Goal: Task Accomplishment & Management: Manage account settings

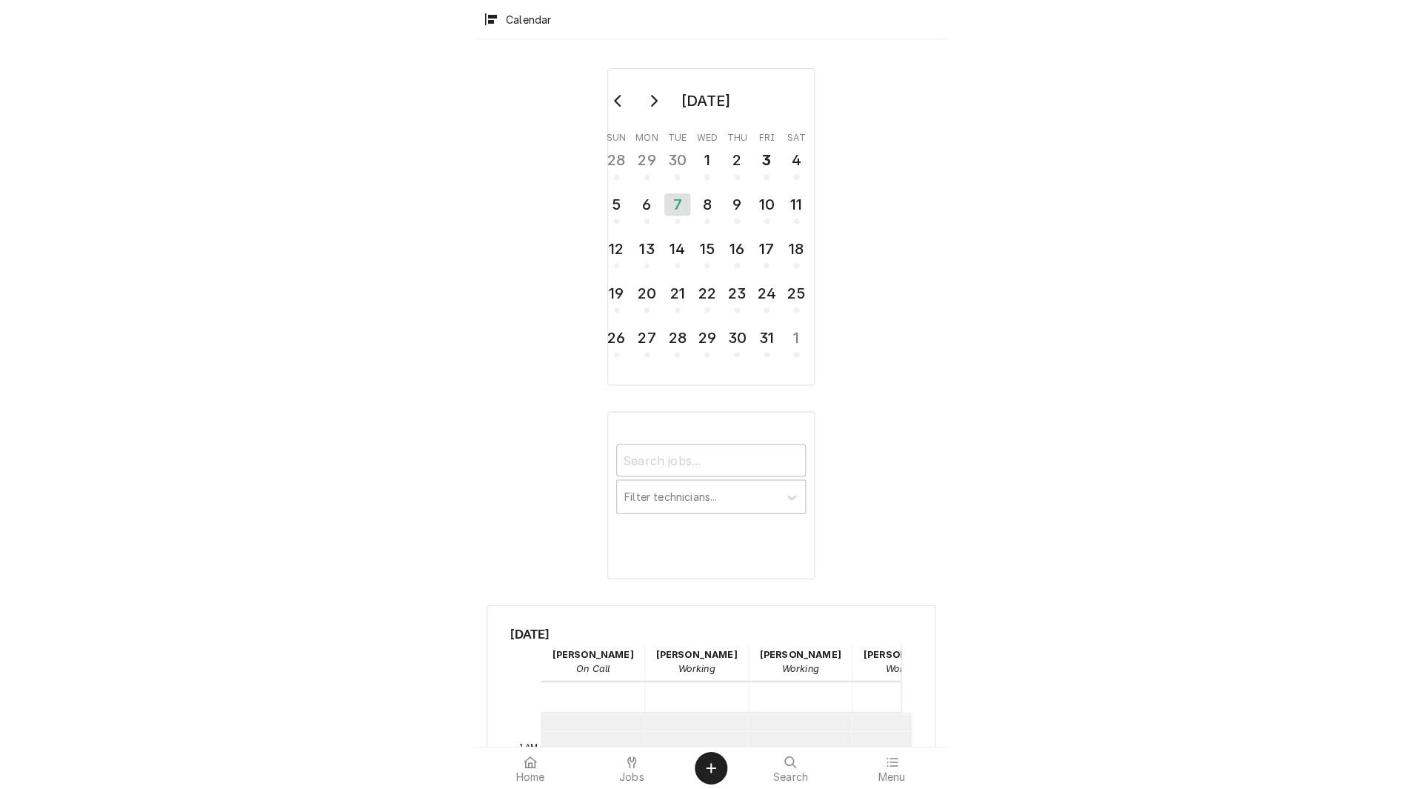
scroll to position [270, 0]
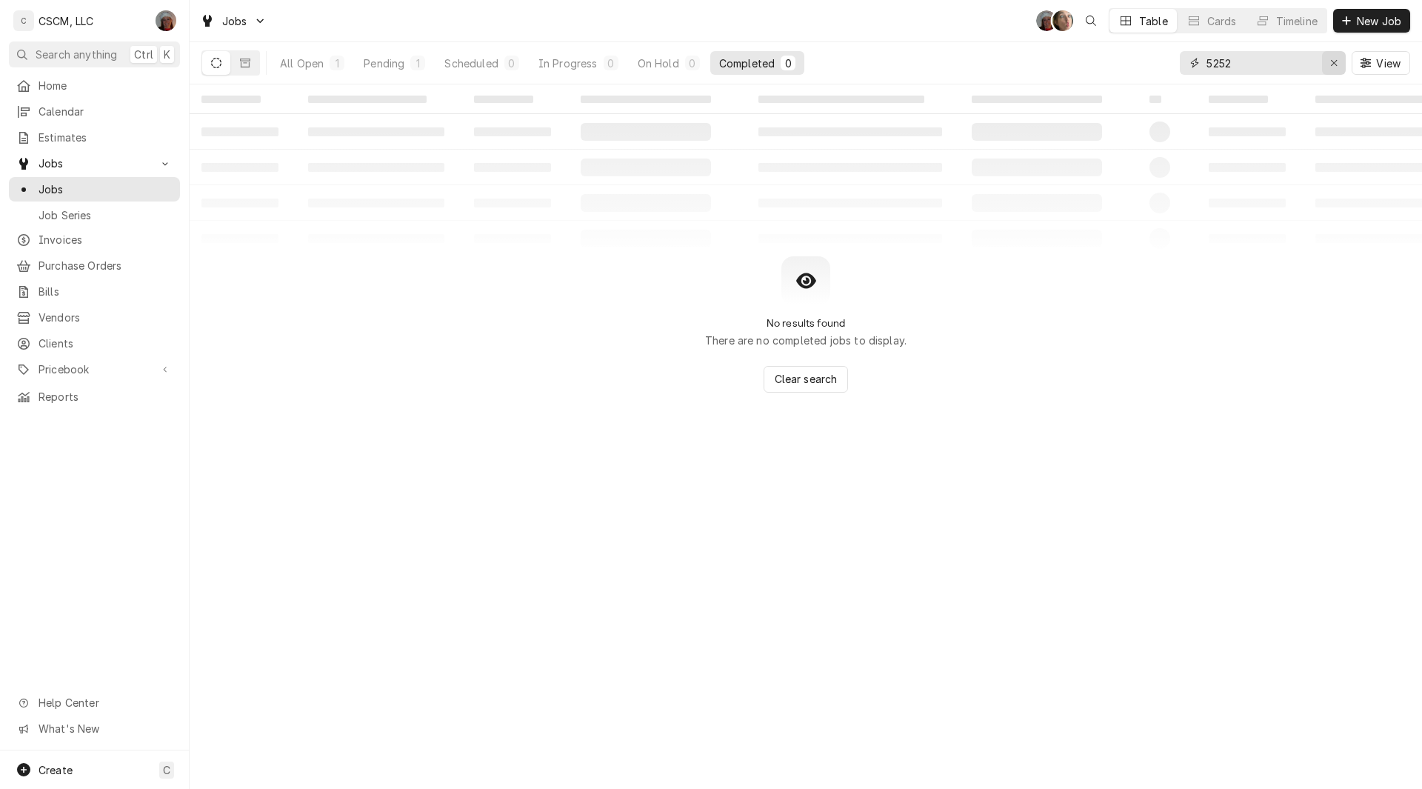
click at [1332, 62] on icon "Erase input" at bounding box center [1334, 63] width 6 height 6
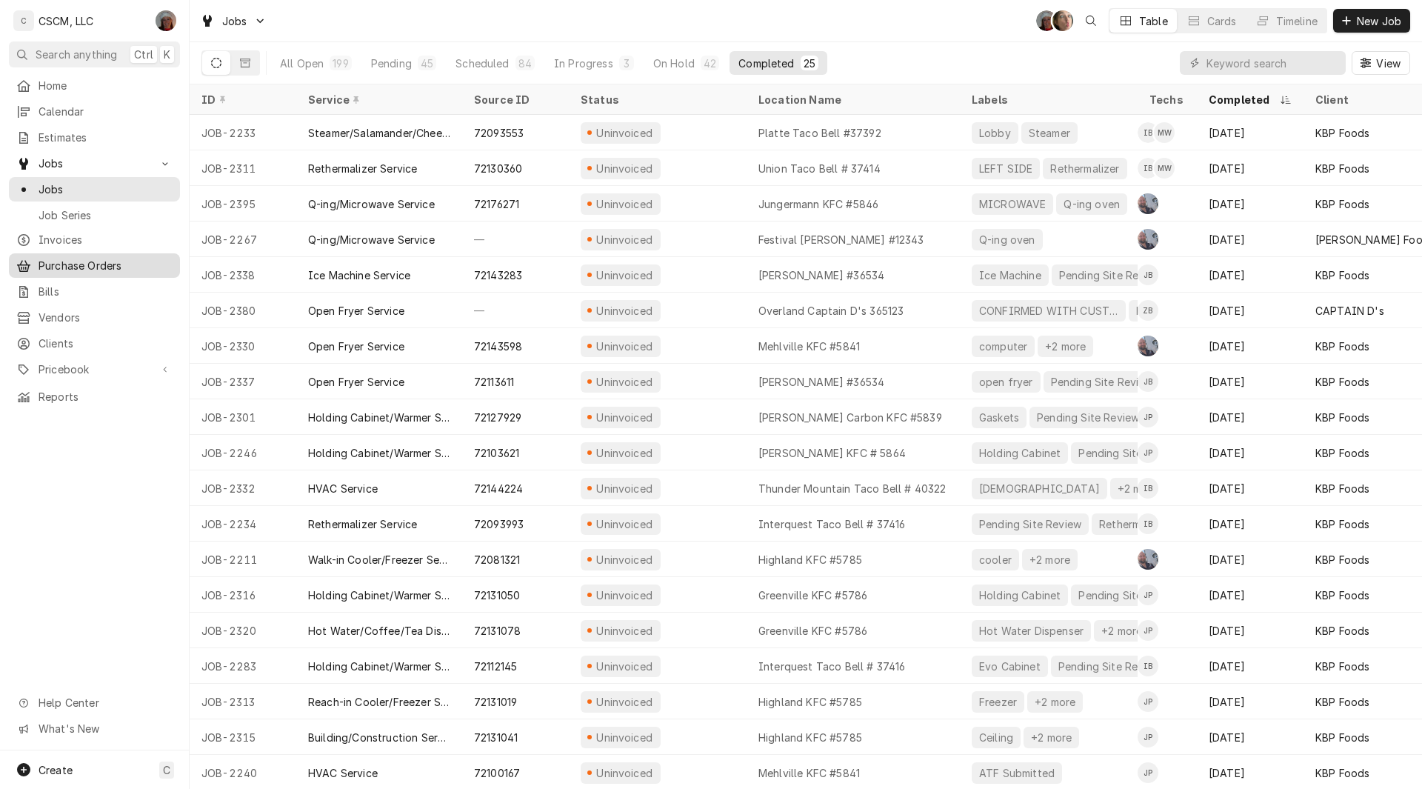
click at [97, 270] on link "Purchase Orders" at bounding box center [94, 265] width 171 height 24
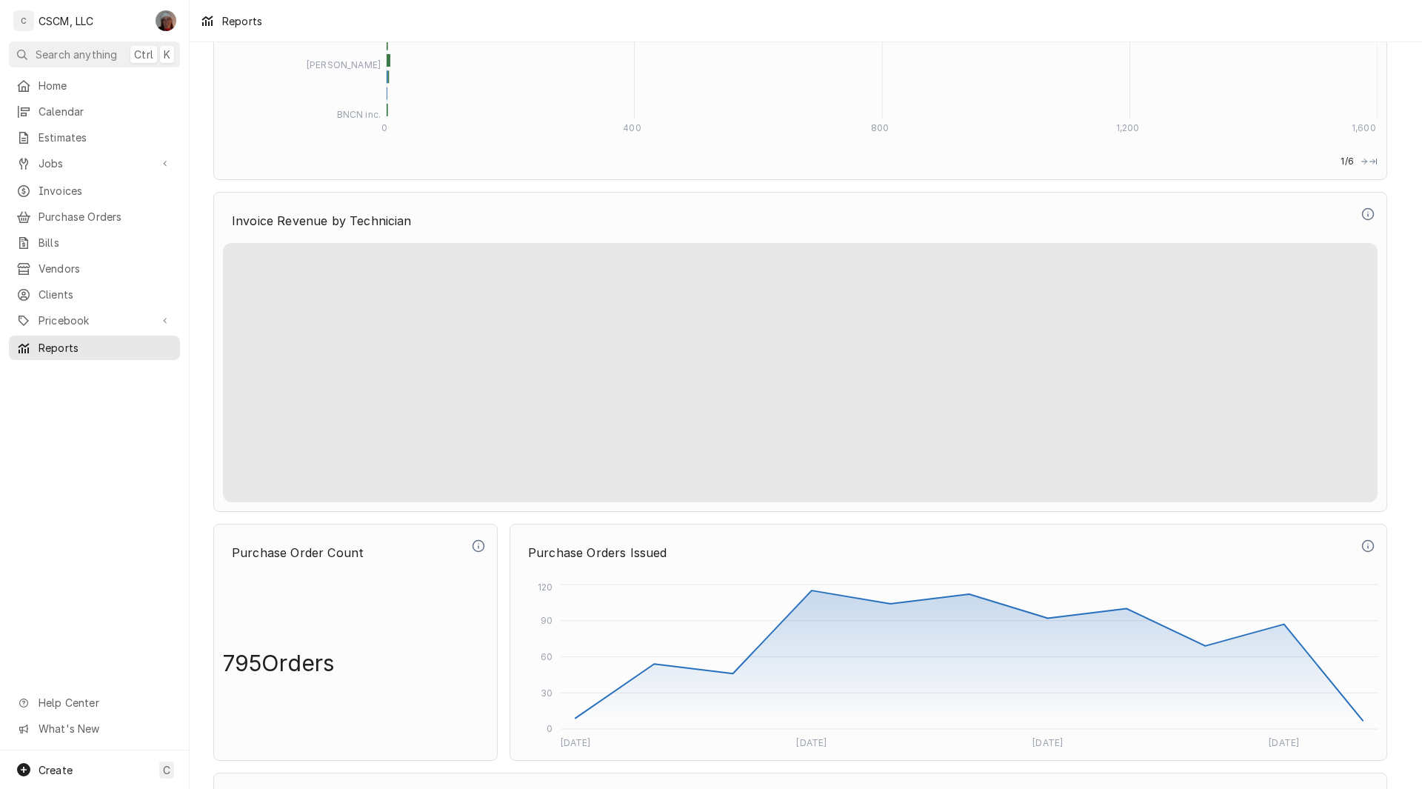
scroll to position [3999, 0]
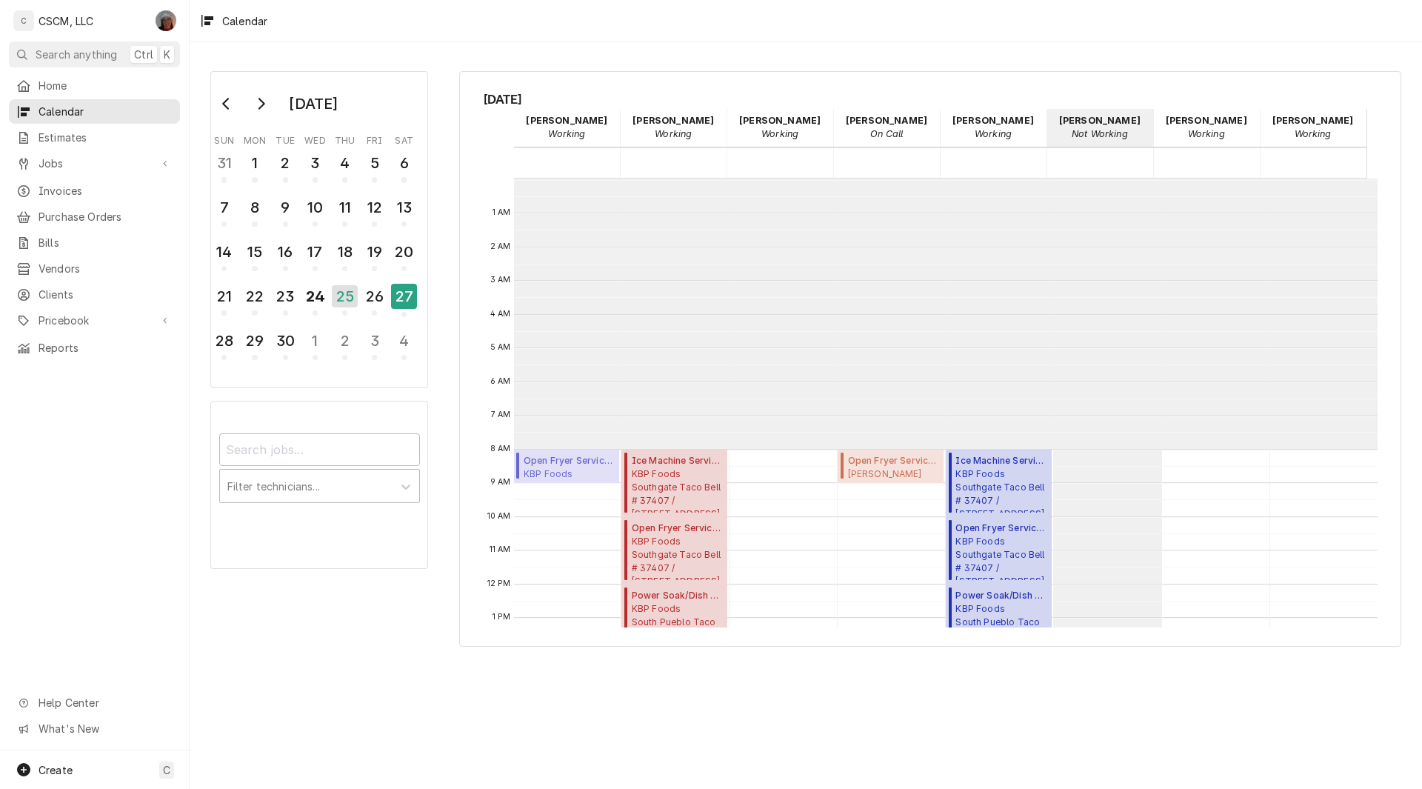
scroll to position [270, 0]
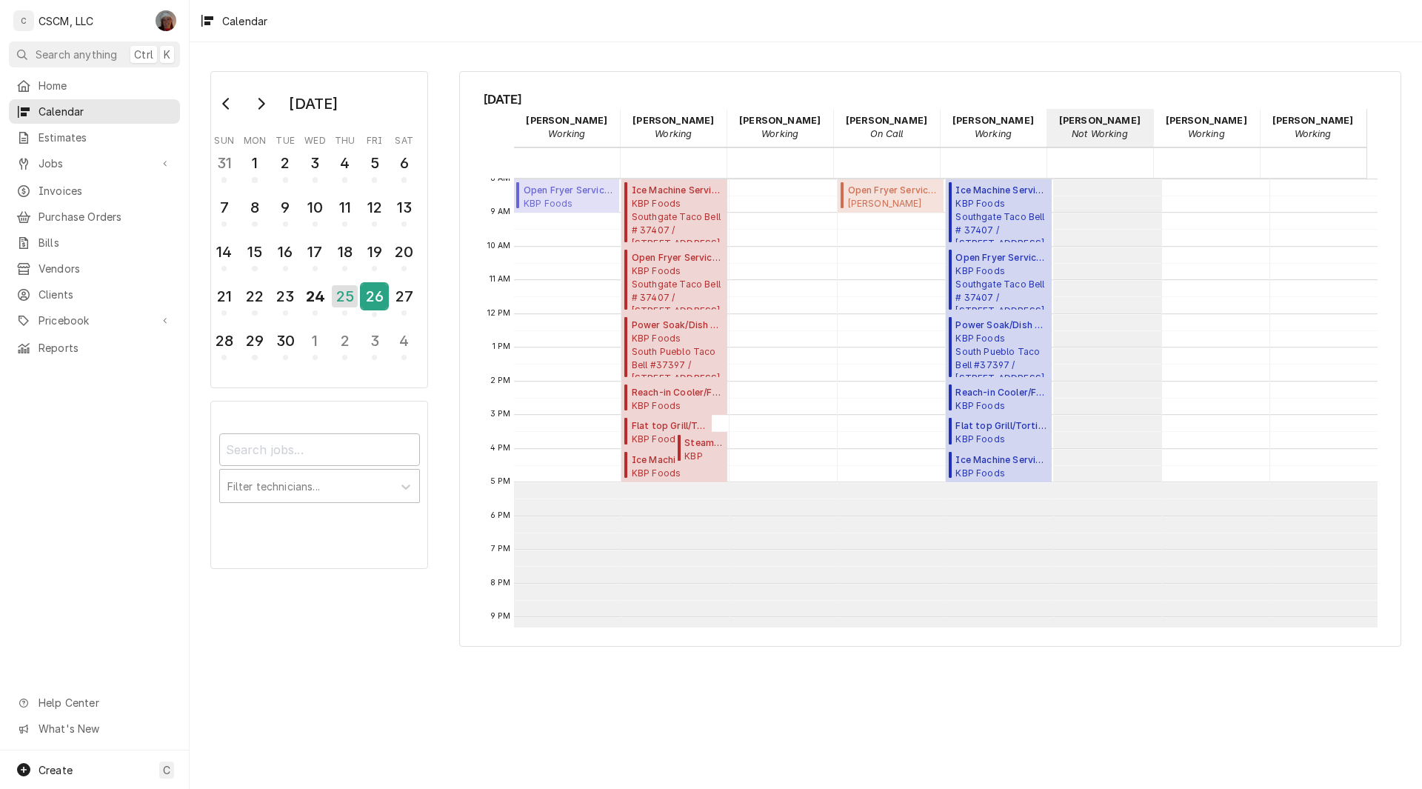
click at [379, 298] on div "26" at bounding box center [374, 296] width 26 height 25
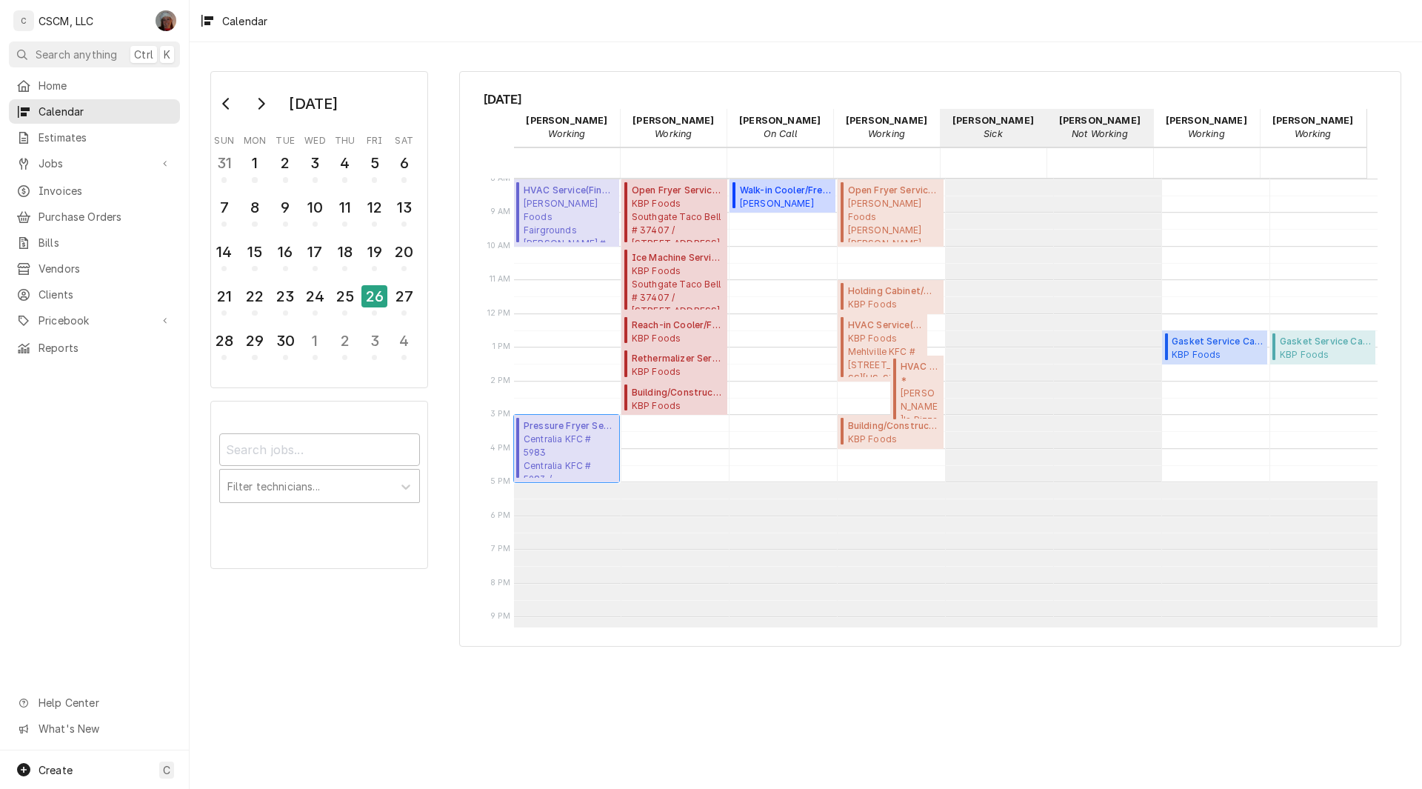
click at [546, 438] on span "Centralia KFC # 5983 Centralia KFC # 5983 / 1310 W. McCord St, Centralia, Illin…" at bounding box center [568, 454] width 91 height 45
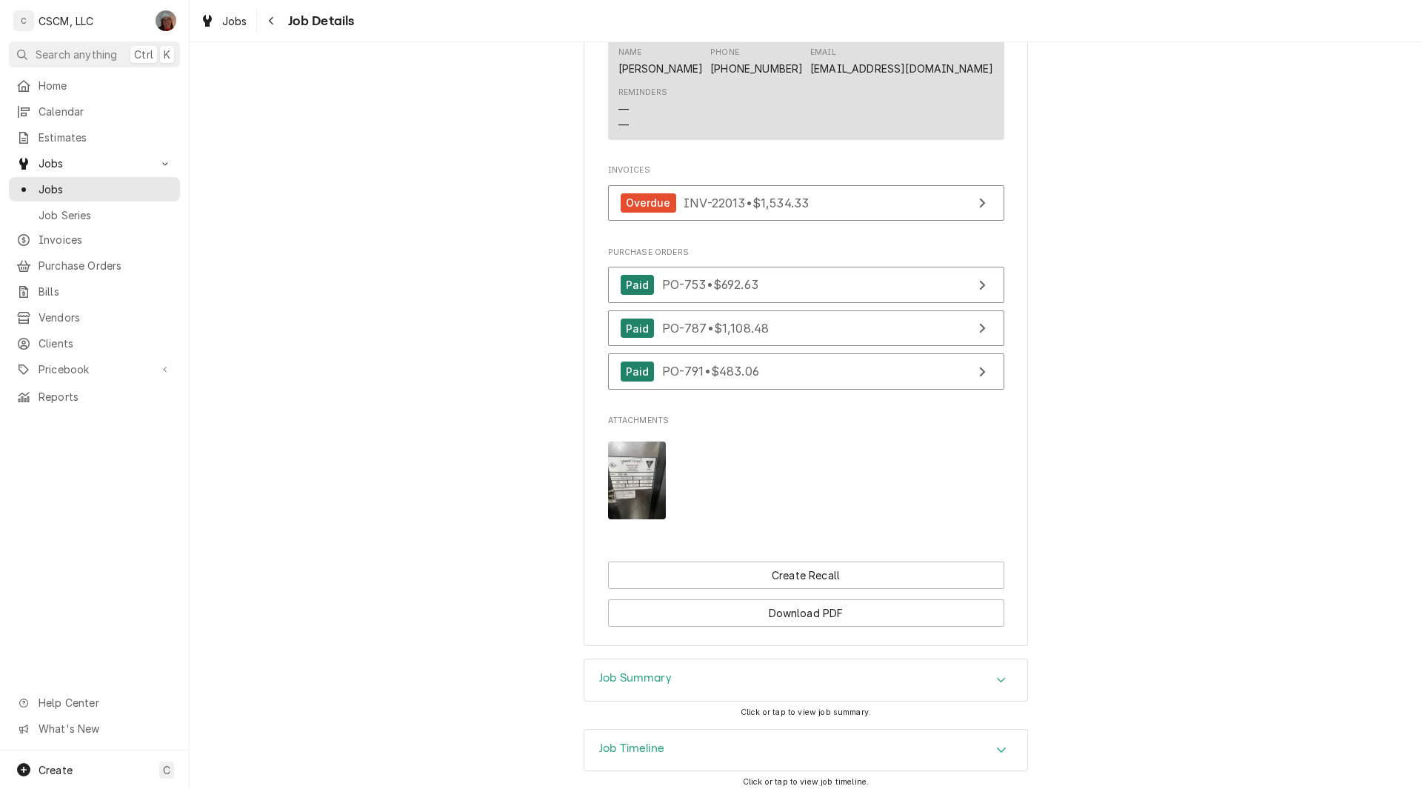
scroll to position [264, 0]
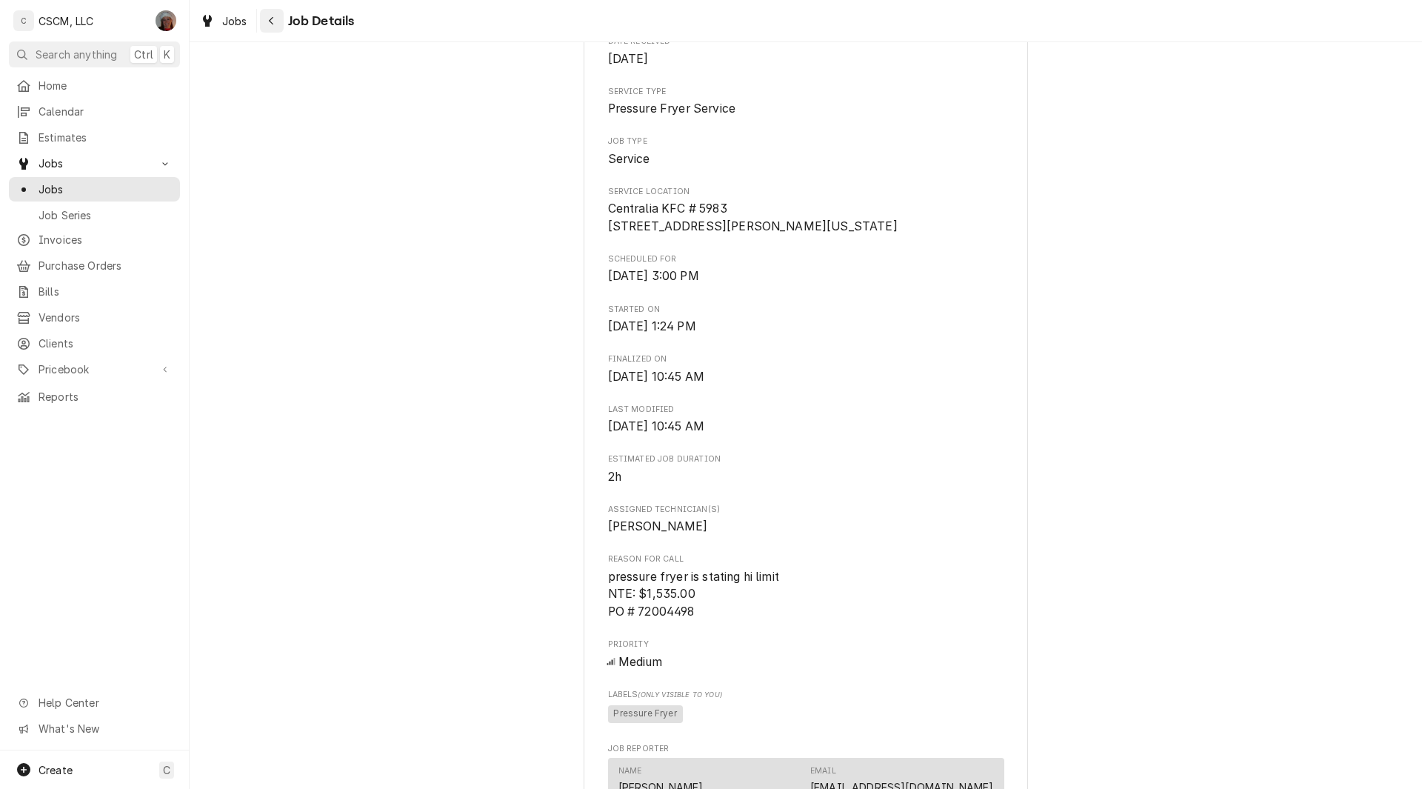
click at [270, 19] on icon "Navigate back" at bounding box center [271, 21] width 7 height 10
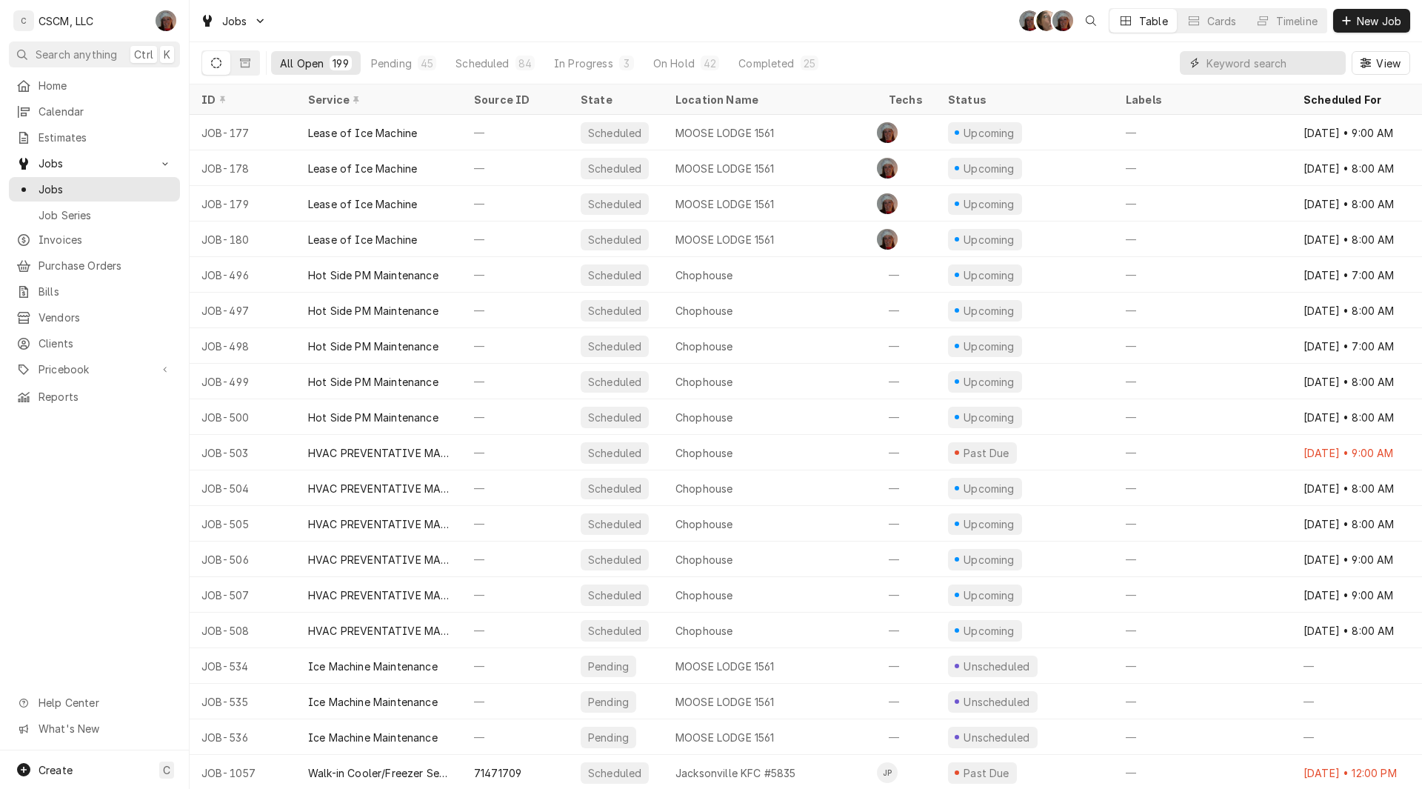
click at [1214, 59] on input "Dynamic Content Wrapper" at bounding box center [1272, 63] width 132 height 24
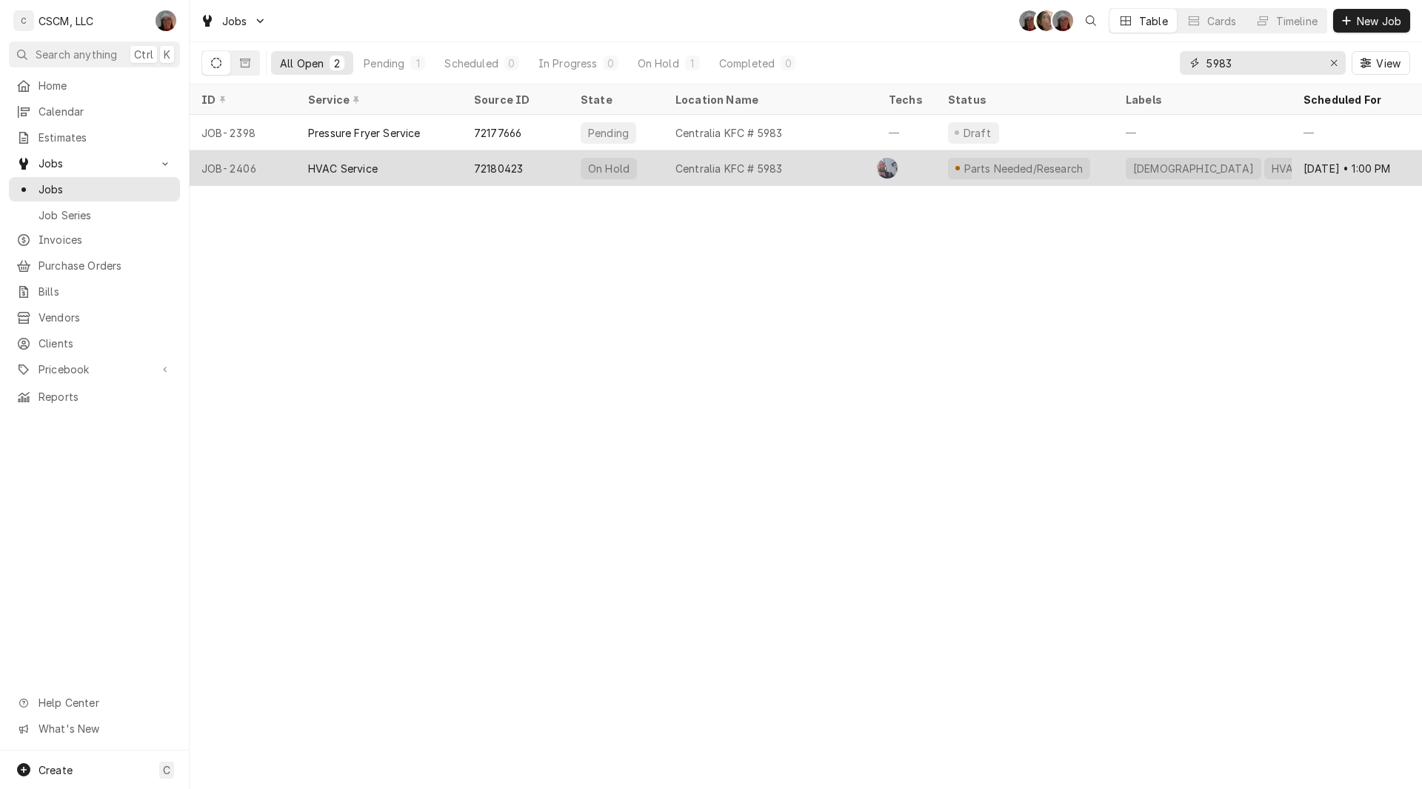
type input "5983"
click at [314, 175] on div "HVAC Service" at bounding box center [379, 168] width 166 height 36
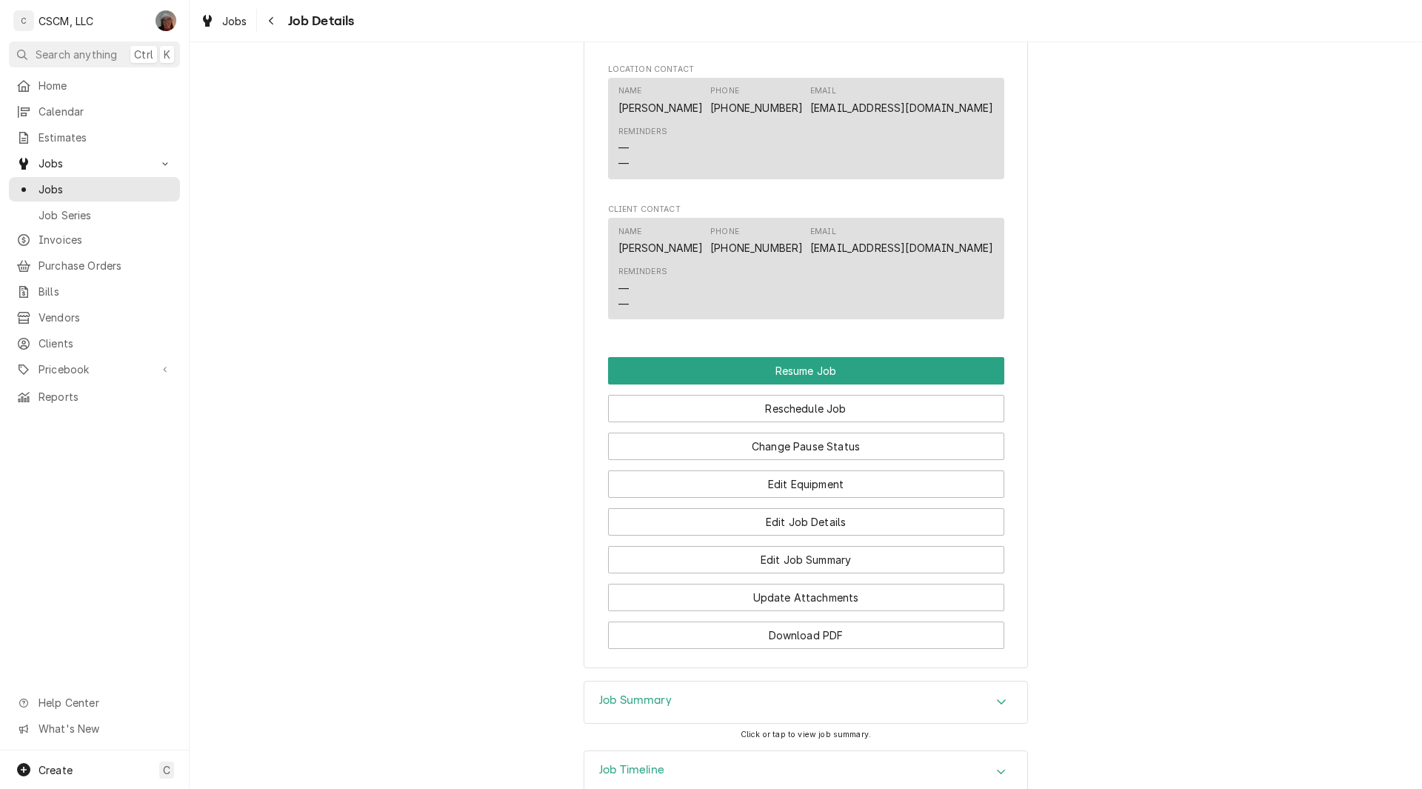
scroll to position [1361, 0]
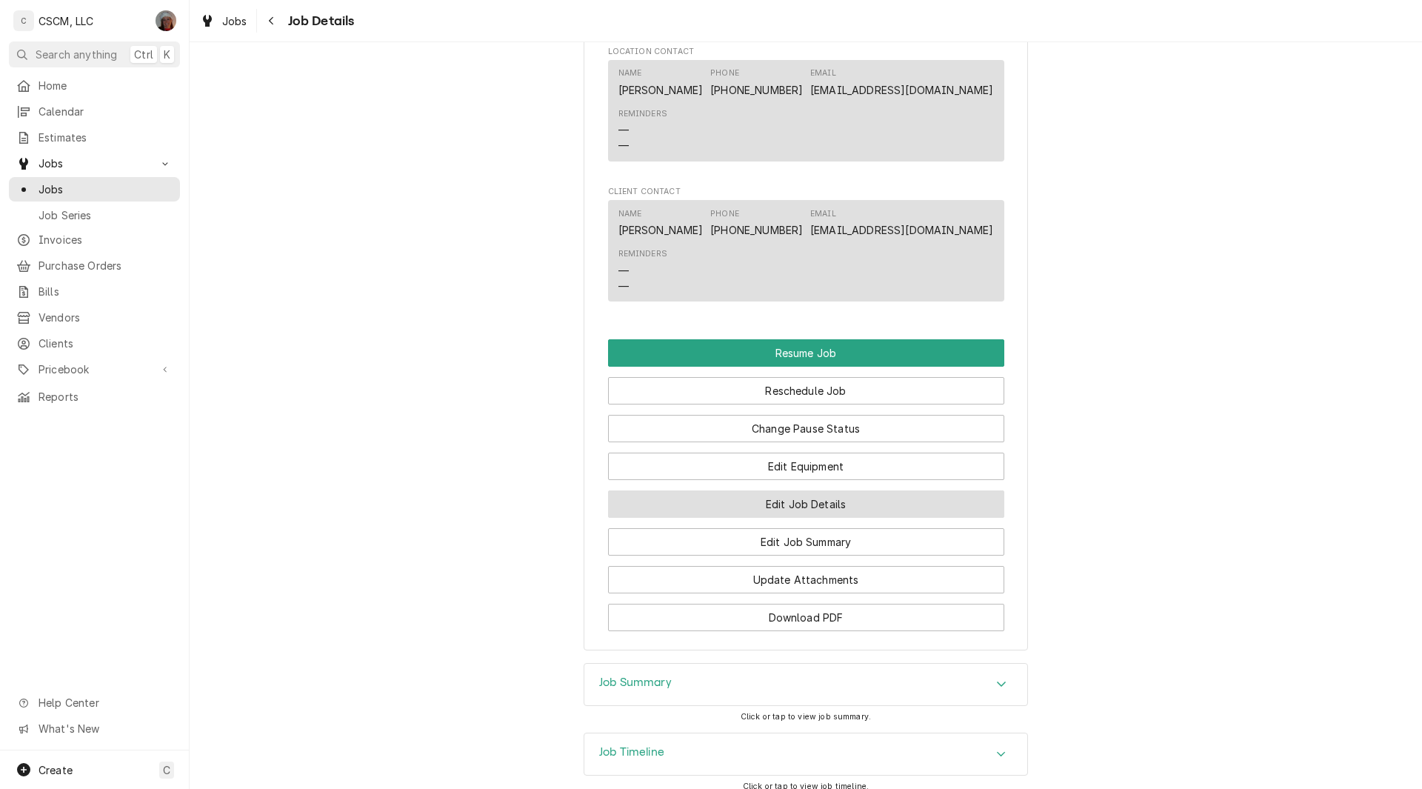
click at [773, 509] on button "Edit Job Details" at bounding box center [806, 503] width 396 height 27
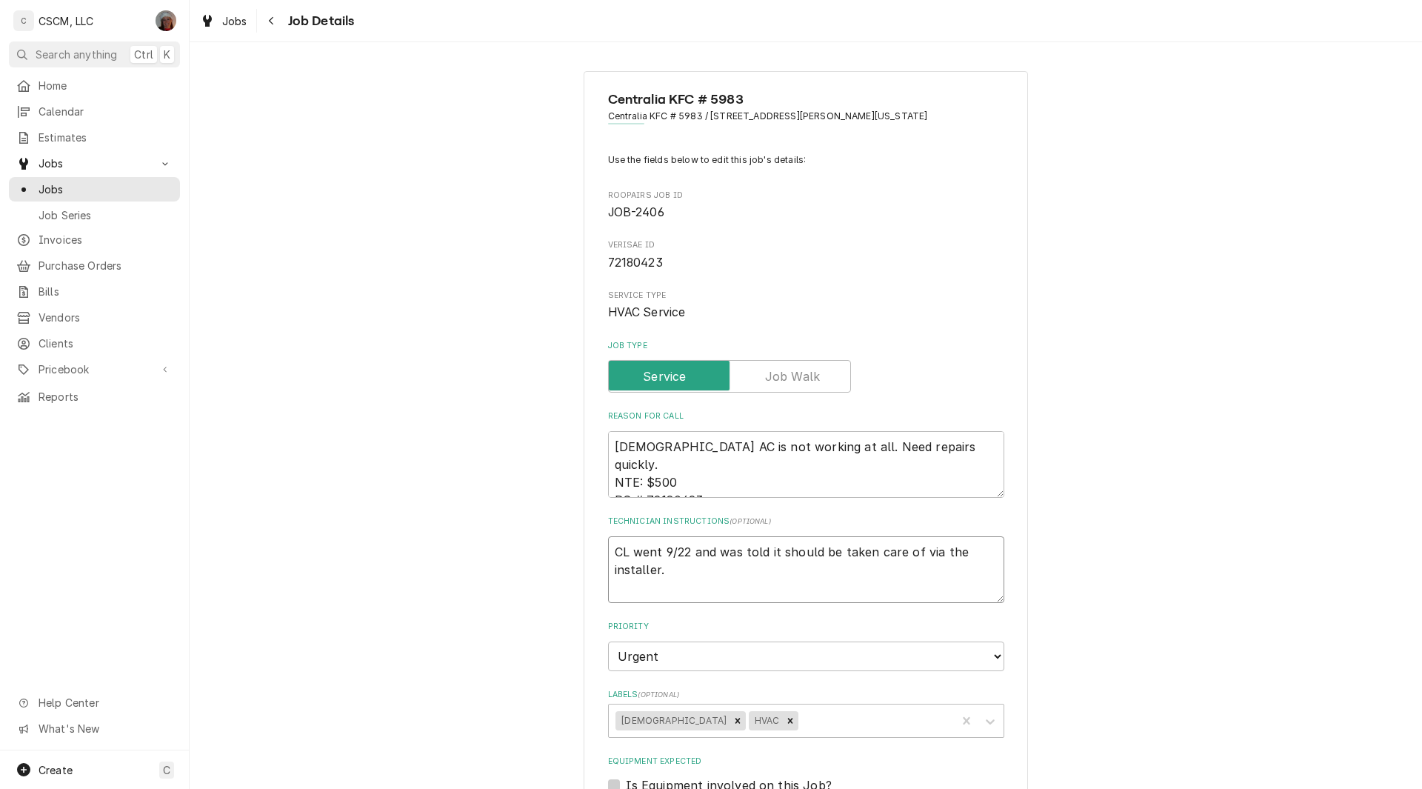
click at [695, 589] on textarea "CL went 9/22 and was told it should be taken care of via the installer." at bounding box center [806, 569] width 396 height 67
type textarea "x"
type textarea "CL went 9/22 and was told it should be taken care of via the installer."
type textarea "x"
type textarea "CL went 9/22 and was told it should be taken care of via the installer."
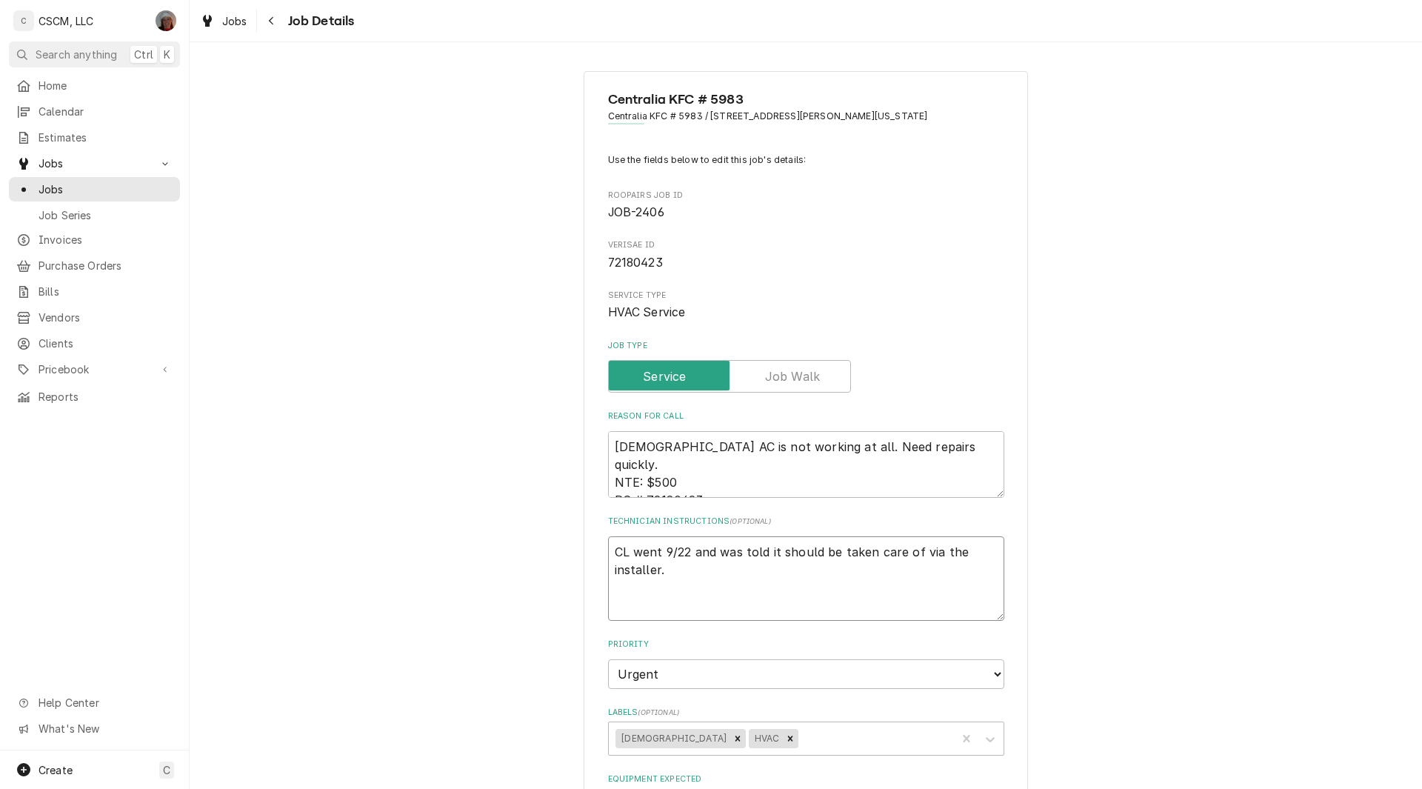
type textarea "x"
type textarea "CL went 9/22 and was told it should be taken care of via the installer. B"
type textarea "x"
type textarea "CL went 9/22 and was told it should be taken care of via the installer. BI"
type textarea "x"
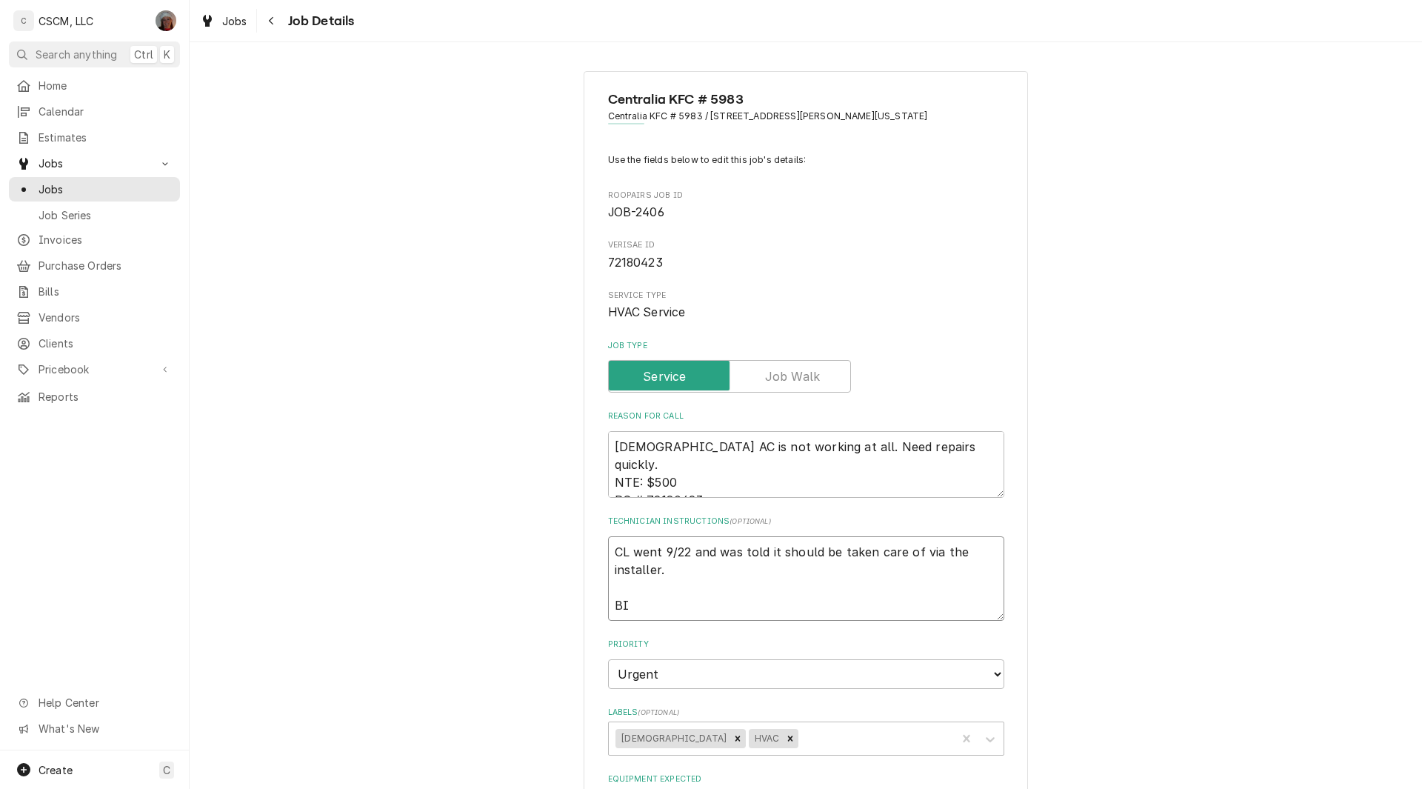
type textarea "CL went 9/22 and was told it should be taken care of via the installer. BIL"
type textarea "x"
type textarea "CL went 9/22 and was told it should be taken care of via the installer. BILL"
type textarea "x"
type textarea "CL went 9/22 and was told it should be taken care of via the installer. BILL"
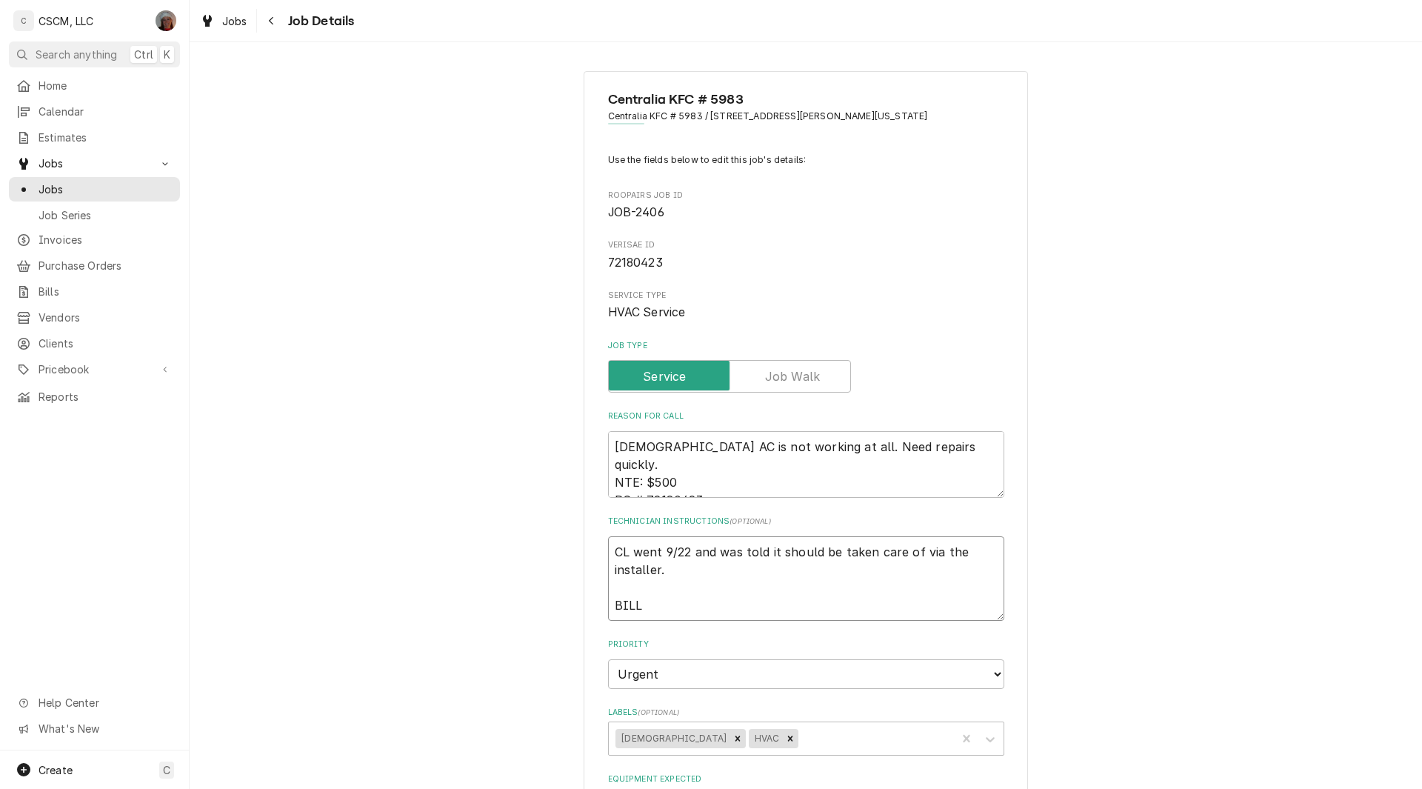
type textarea "x"
type textarea "CL went 9/22 and was told it should be taken care of via the installer. BILL TO"
type textarea "x"
type textarea "CL went 9/22 and was told it should be taken care of via the installer. BILL TO"
type textarea "x"
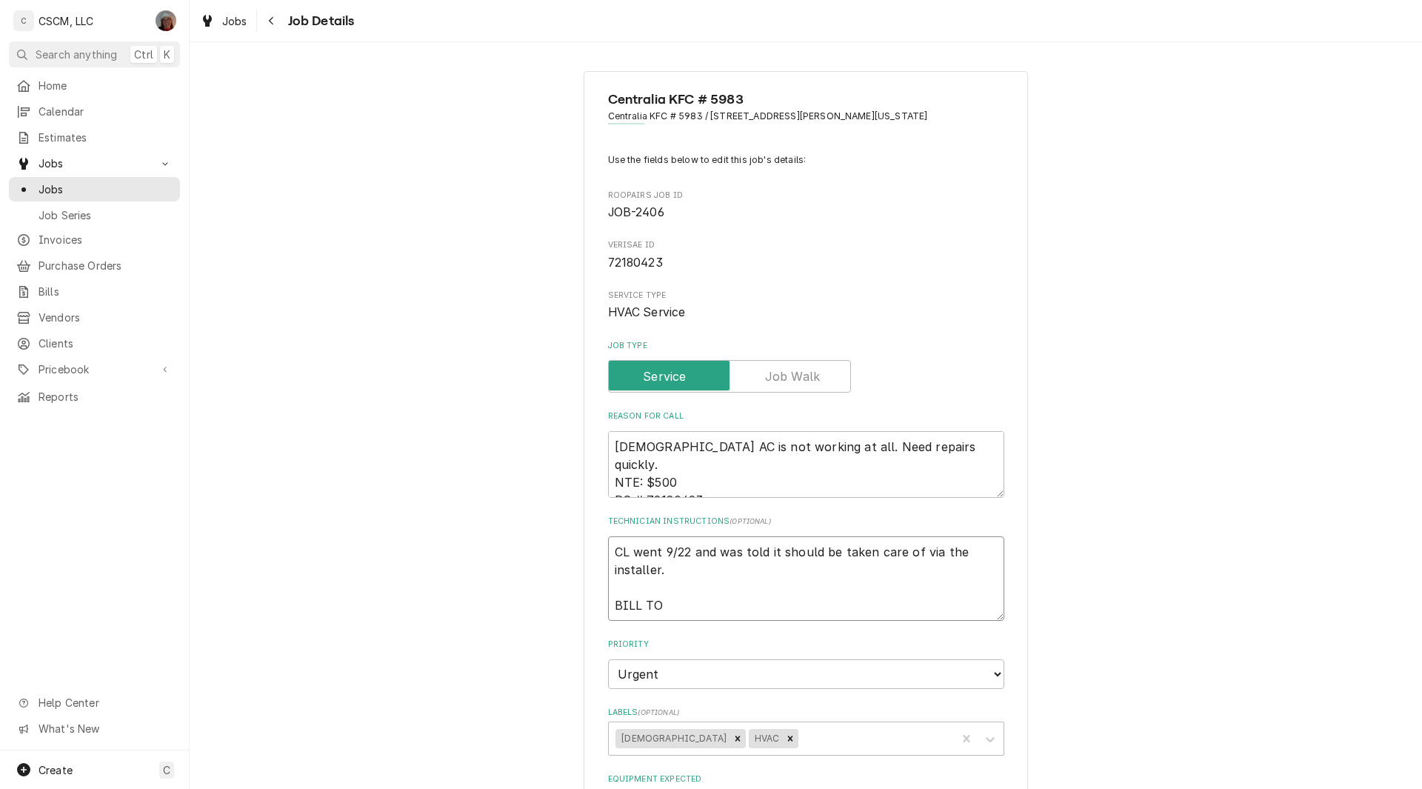
type textarea "CL went 9/22 and was told it should be taken care of via the installer. BILL TO…"
type textarea "x"
type textarea "CL went 9/22 and was told it should be taken care of via the installer. BILL TO…"
type textarea "x"
type textarea "CL went 9/22 and was told it should be taken care of via the installer. BILL TO…"
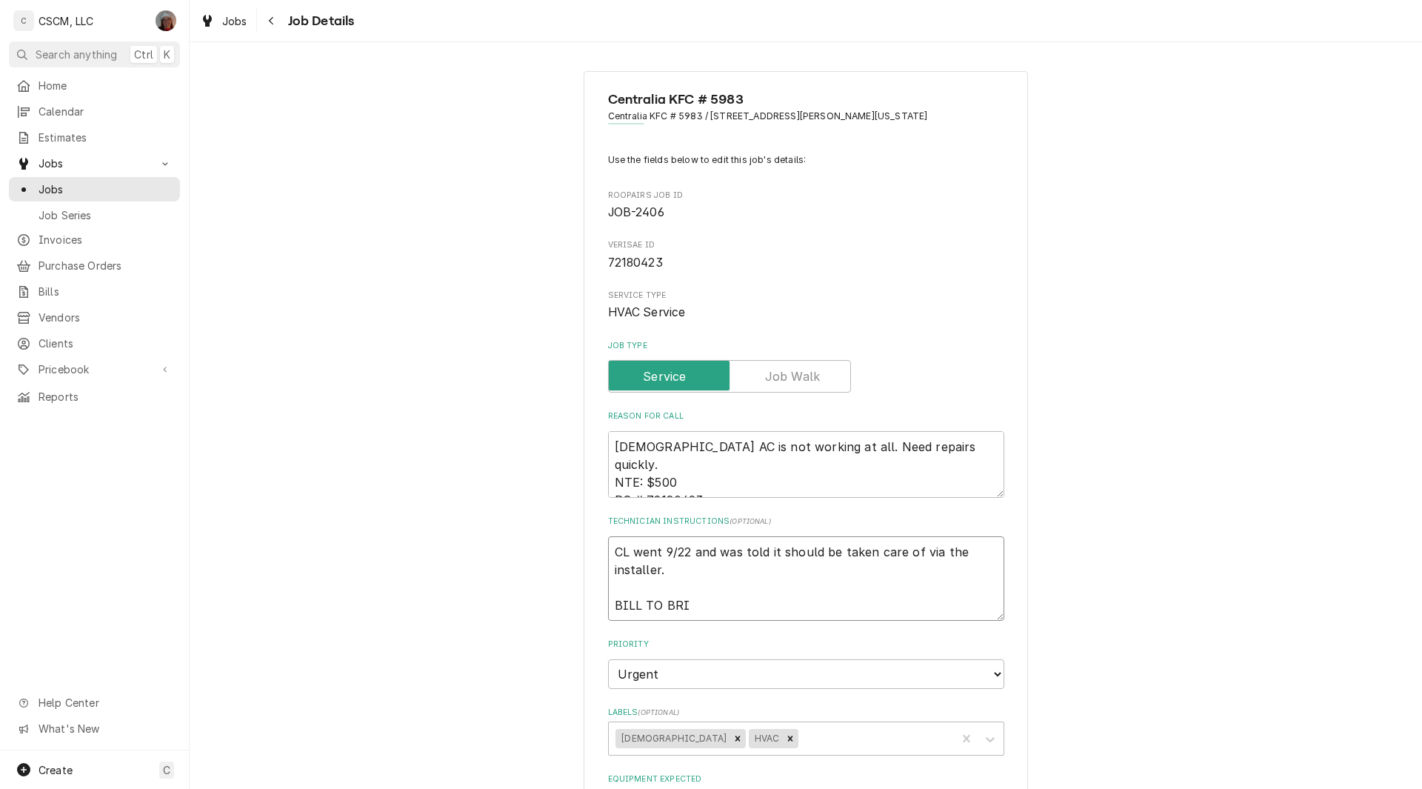
type textarea "x"
type textarea "CL went 9/22 and was told it should be taken care of via the installer. BILL TO…"
type textarea "x"
type textarea "CL went 9/22 and was told it should be taken care of via the installer. BILL TO…"
type textarea "x"
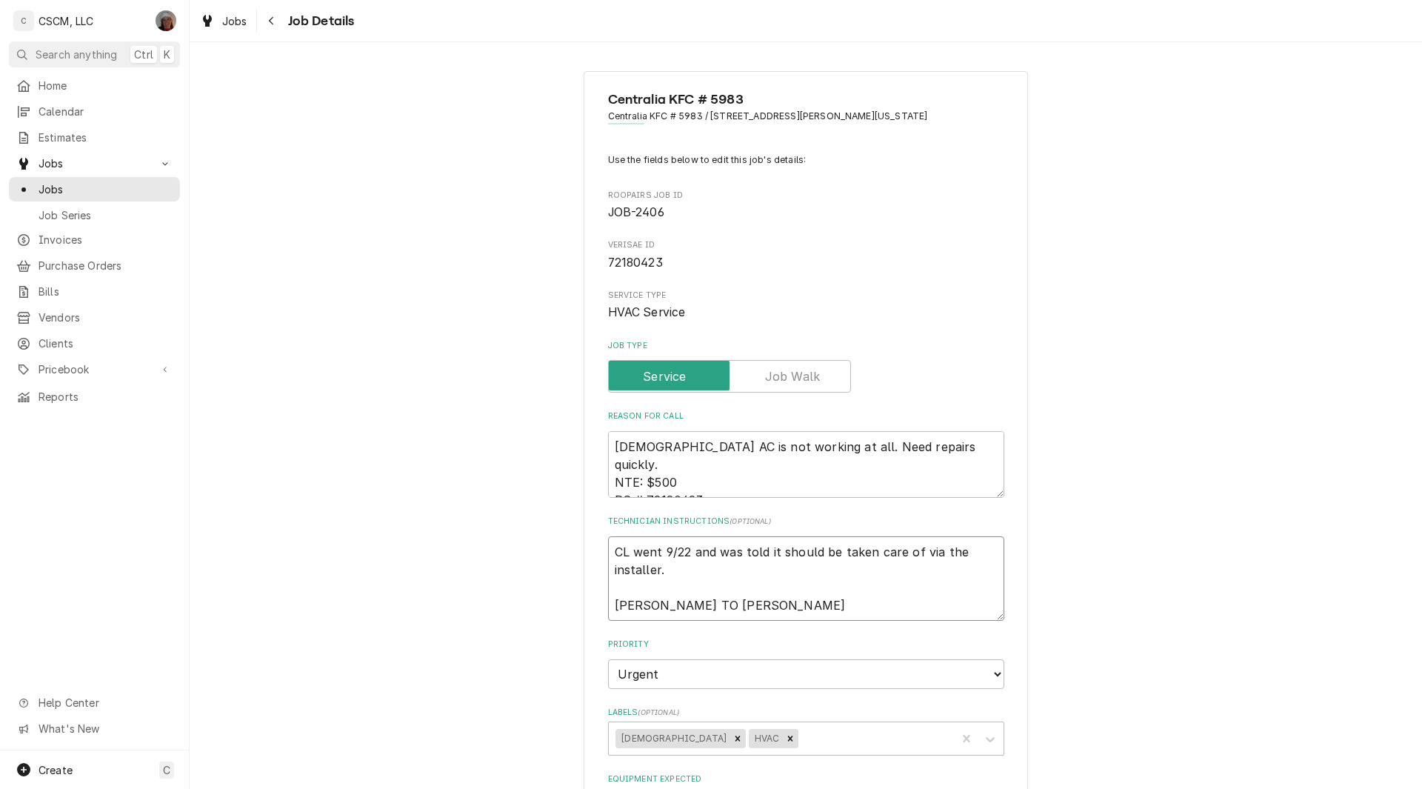
type textarea "CL went 9/22 and was told it should be taken care of via the installer. BILL TO…"
type textarea "x"
type textarea "CL went 9/22 and was told it should be taken care of via the installer. BILL TO…"
type textarea "x"
type textarea "CL went 9/22 and was told it should be taken care of via the installer. BILL TO…"
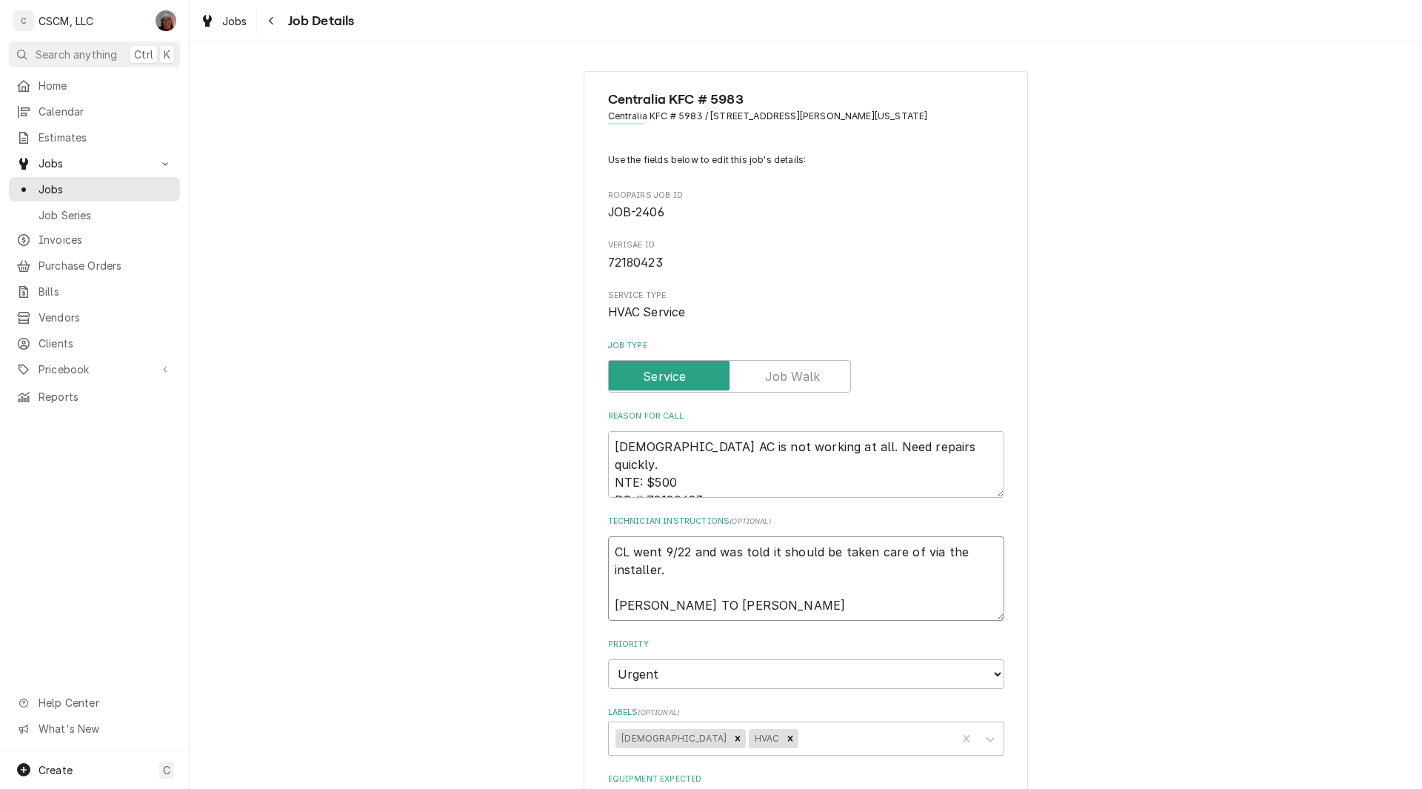
type textarea "x"
type textarea "CL went 9/22 and was told it should be taken care of via the installer. BILL TO…"
type textarea "x"
type textarea "CL went 9/22 and was told it should be taken care of via the installer. BILL TO…"
type textarea "x"
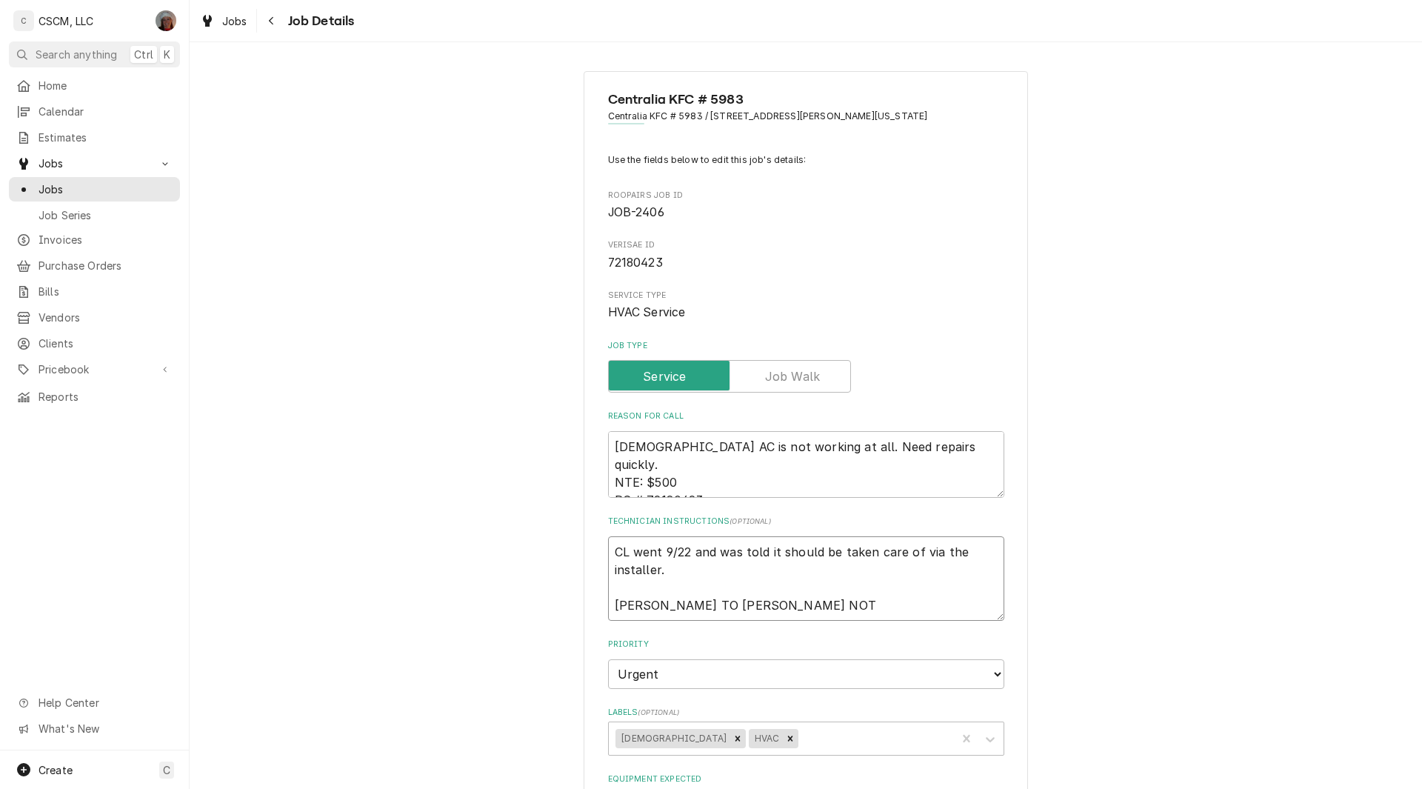
type textarea "CL went 9/22 and was told it should be taken care of via the installer. BILL TO…"
type textarea "x"
type textarea "CL went 9/22 and was told it should be taken care of via the installer. BILL TO…"
type textarea "x"
type textarea "CL went 9/22 and was told it should be taken care of via the installer. BILL TO…"
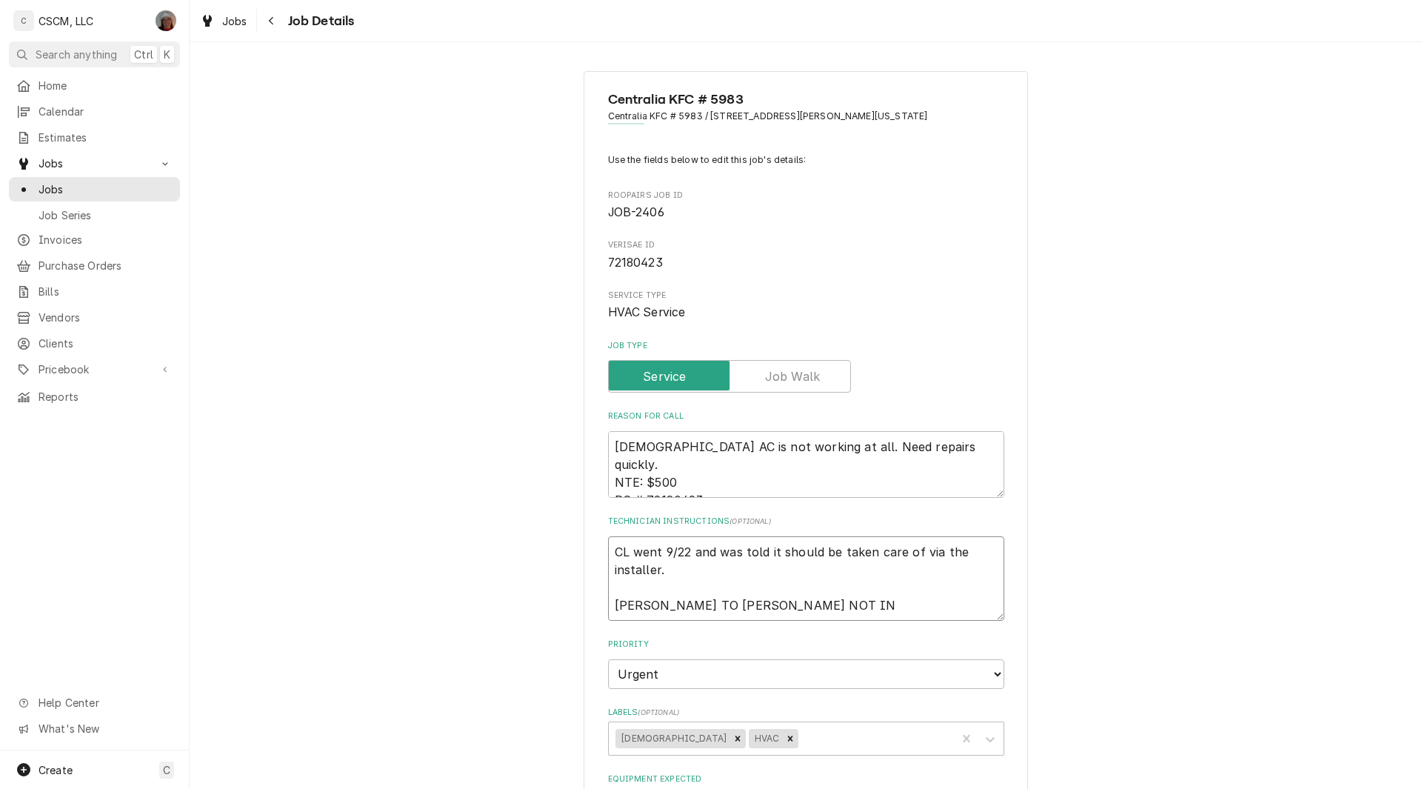
type textarea "x"
type textarea "CL went 9/22 and was told it should be taken care of via the installer. BILL TO…"
type textarea "x"
type textarea "CL went 9/22 and was told it should be taken care of via the installer. BILL TO…"
type textarea "x"
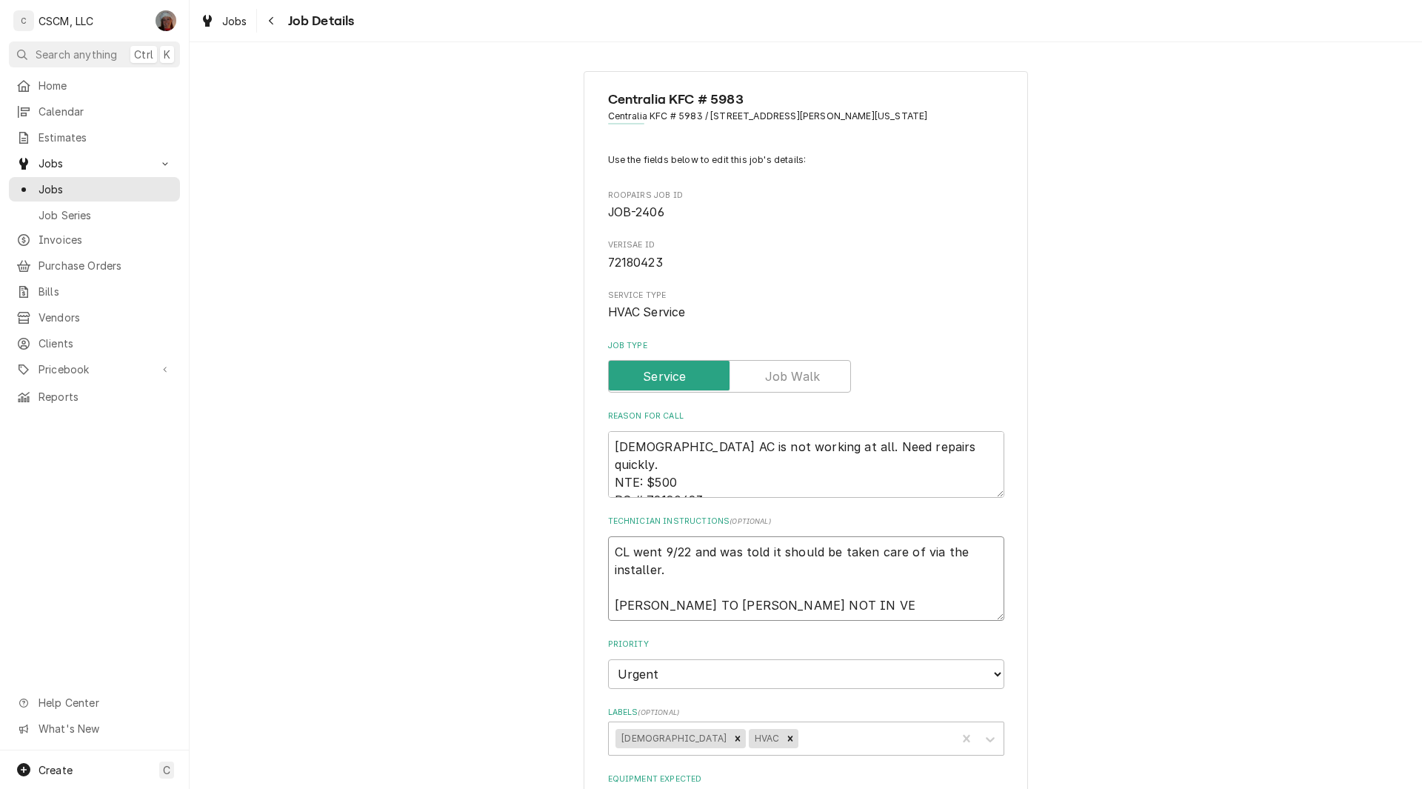
type textarea "CL went 9/22 and was told it should be taken care of via the installer. BILL TO…"
type textarea "x"
type textarea "CL went 9/22 and was told it should be taken care of via the installer. BILL TO…"
type textarea "x"
type textarea "CL went 9/22 and was told it should be taken care of via the installer. BILL TO…"
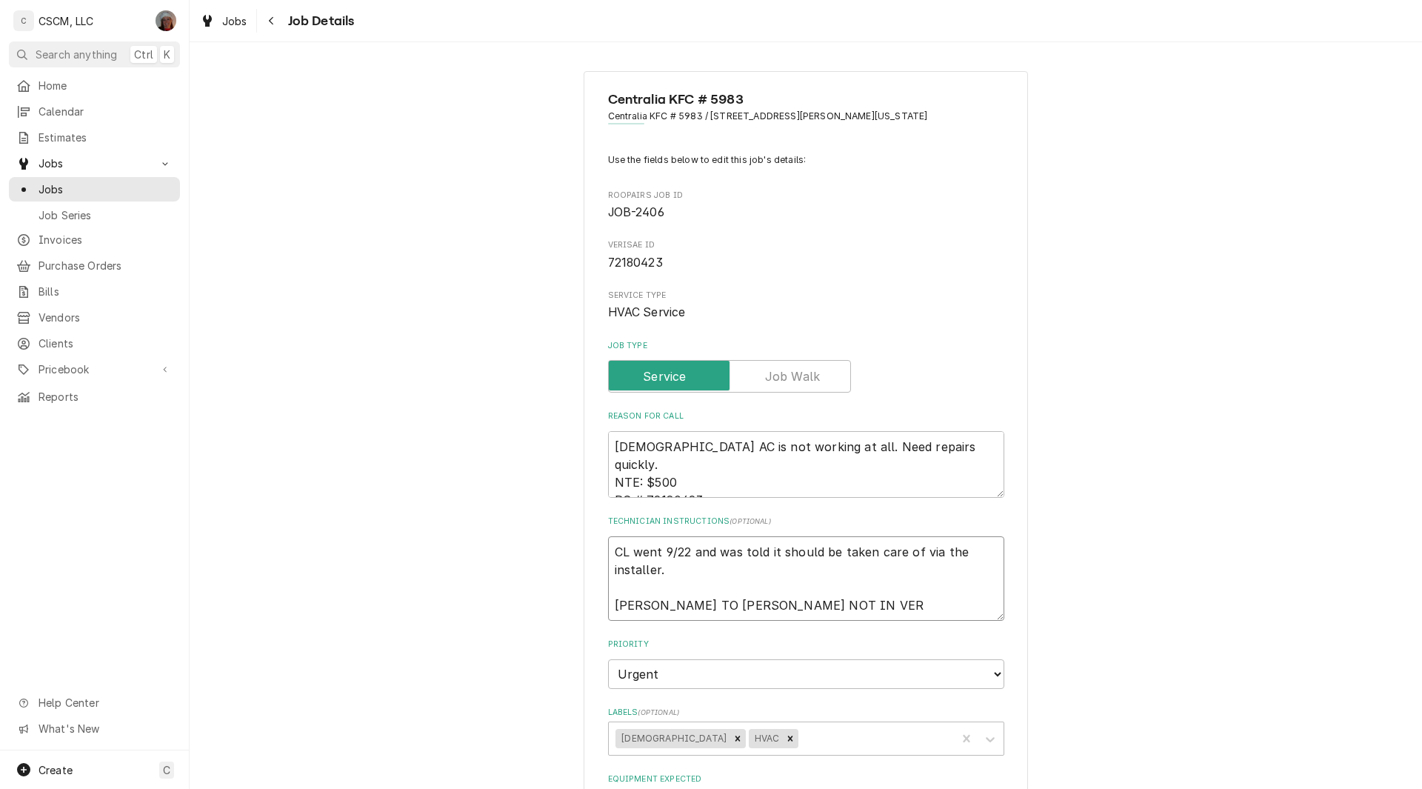
type textarea "x"
type textarea "CL went 9/22 and was told it should be taken care of via the installer. BILL TO…"
type textarea "x"
type textarea "CL went 9/22 and was told it should be taken care of via the installer. BILL TO…"
type textarea "x"
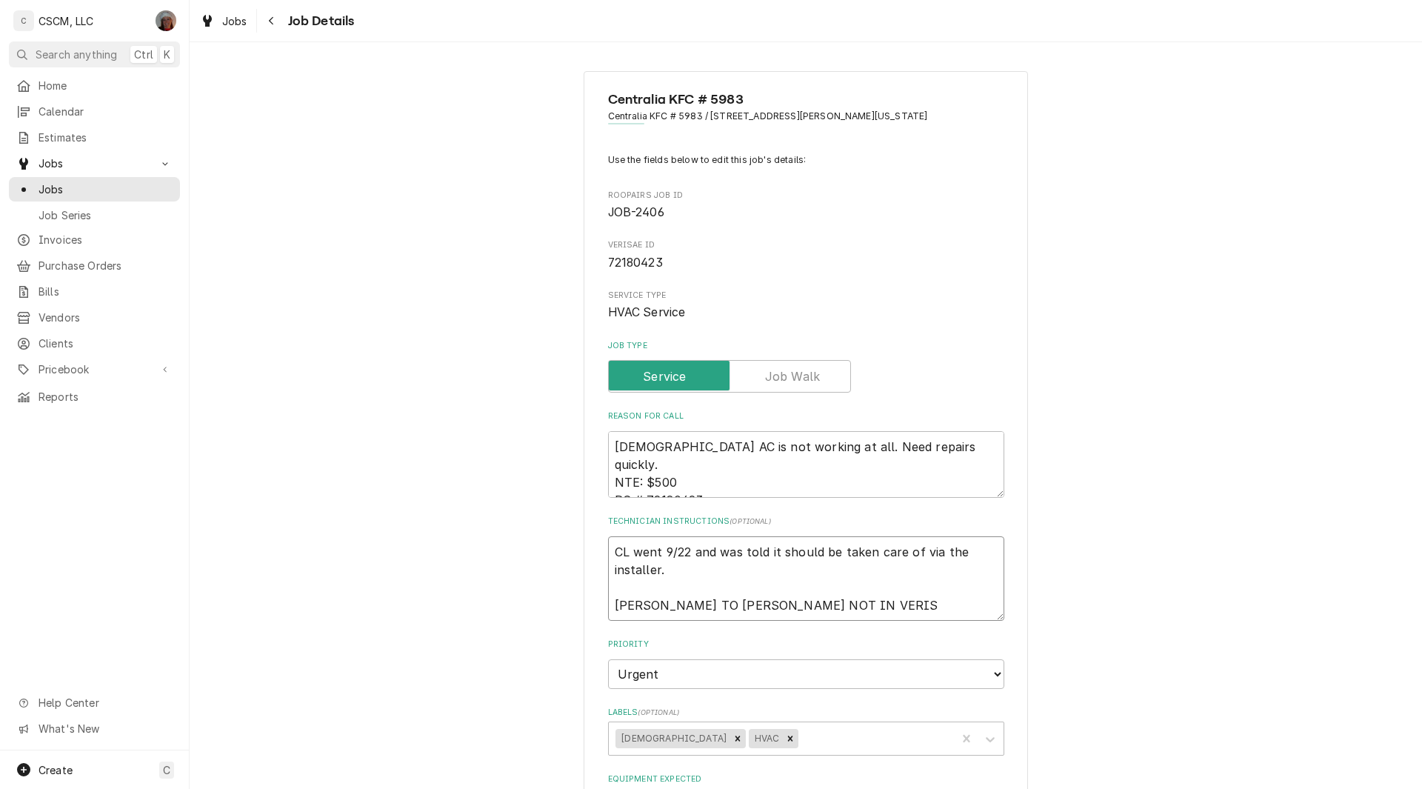
type textarea "CL went 9/22 and was told it should be taken care of via the installer. BILL TO…"
type textarea "x"
type textarea "CL went 9/22 and was told it should be taken care of via the installer. BILL TO…"
type textarea "x"
type textarea "CL went 9/22 and was told it should be taken care of via the installer. BILL TO…"
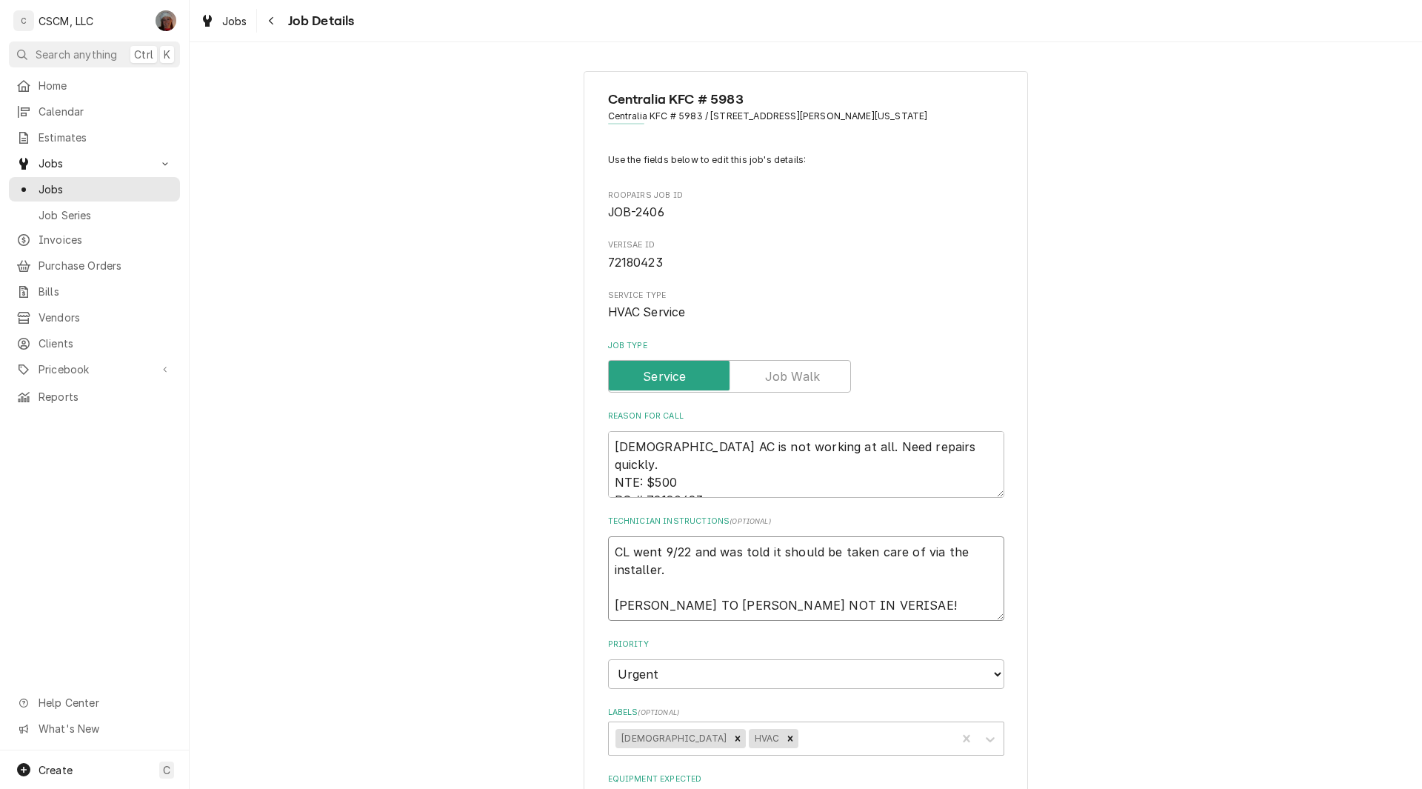
type textarea "x"
type textarea "CL went 9/22 and was told it should be taken care of via the installer. BILL TO…"
type textarea "x"
type textarea "CL went 9/22 and was told it should be taken care of via the installer. BILL TO…"
type textarea "x"
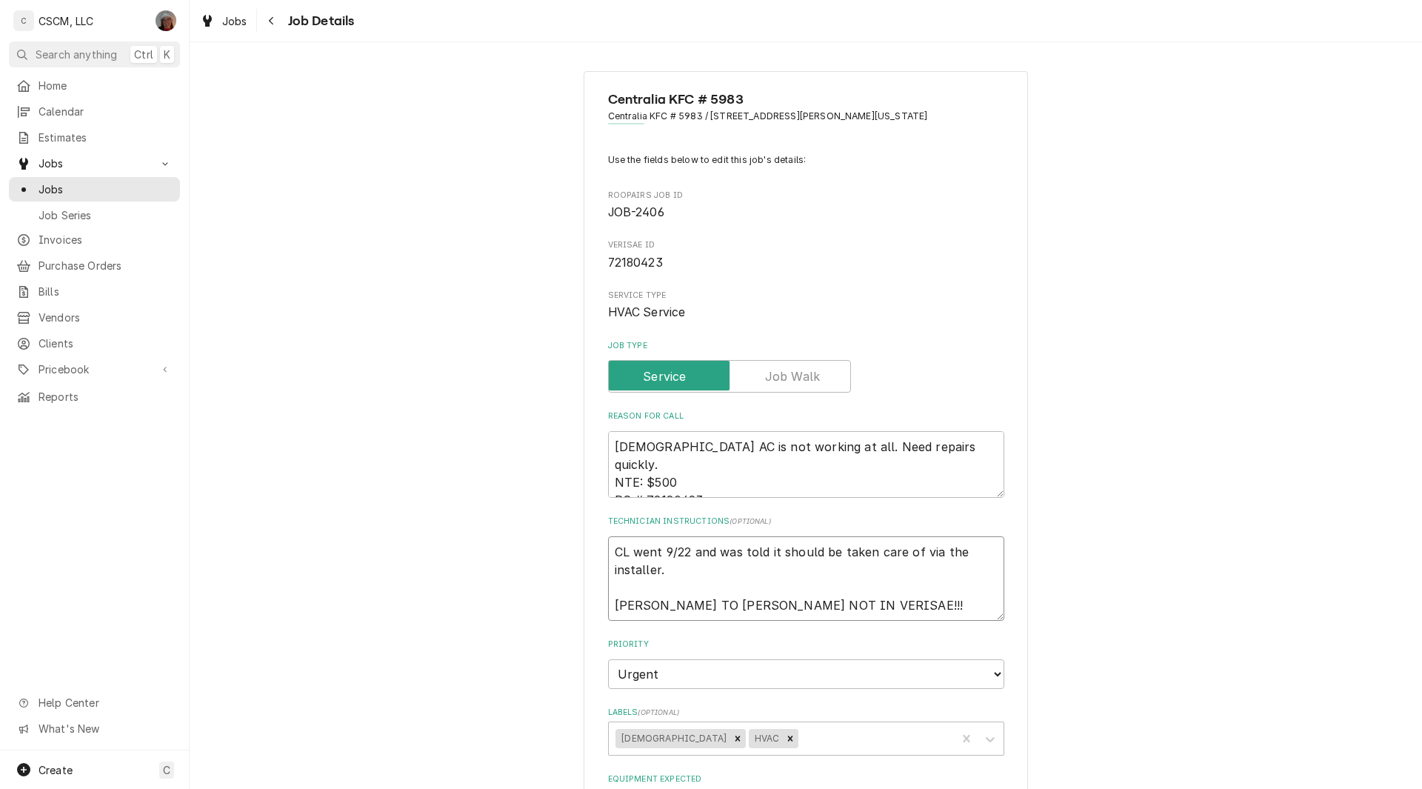
type textarea "CL went 9/22 and was told it should be taken care of via the installer. BILL TO…"
type textarea "x"
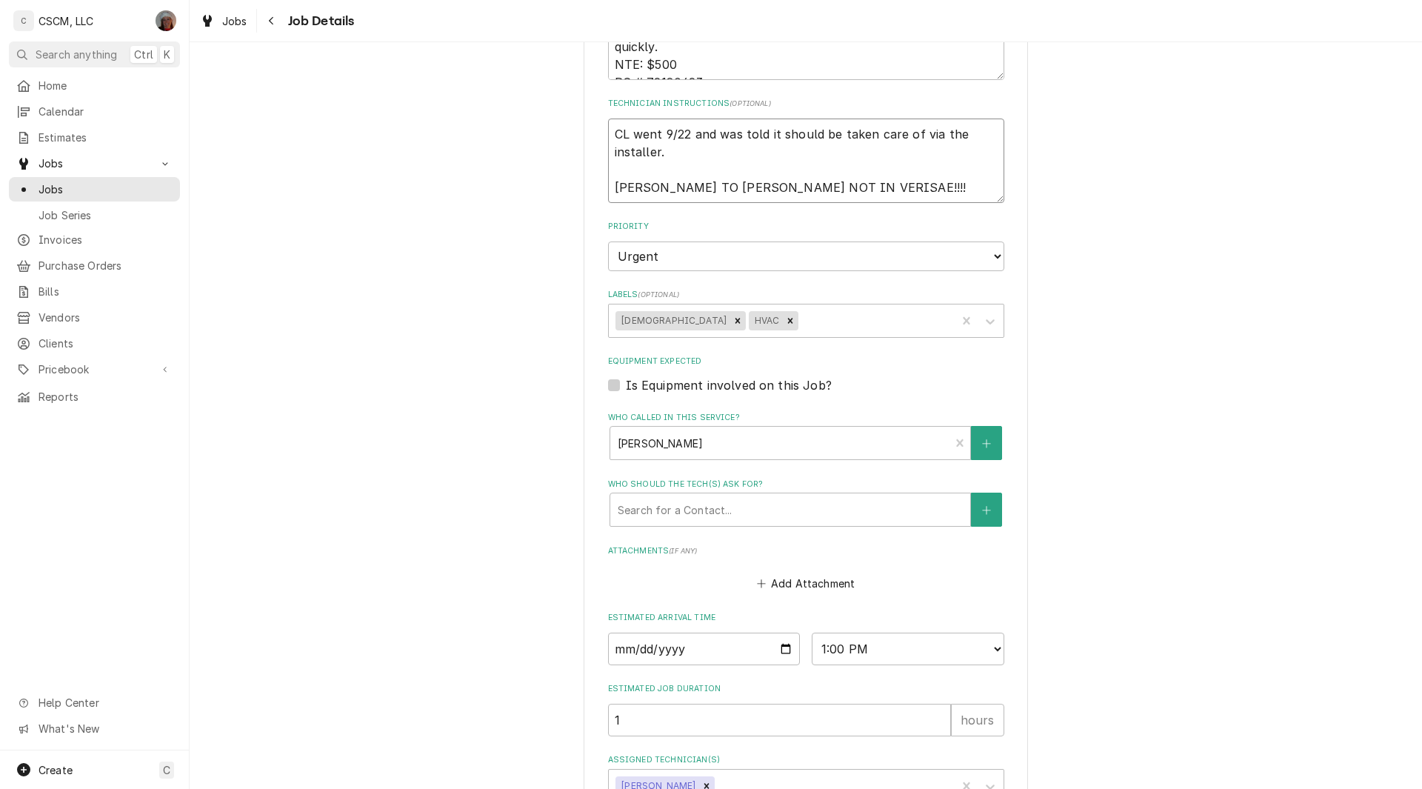
scroll to position [481, 0]
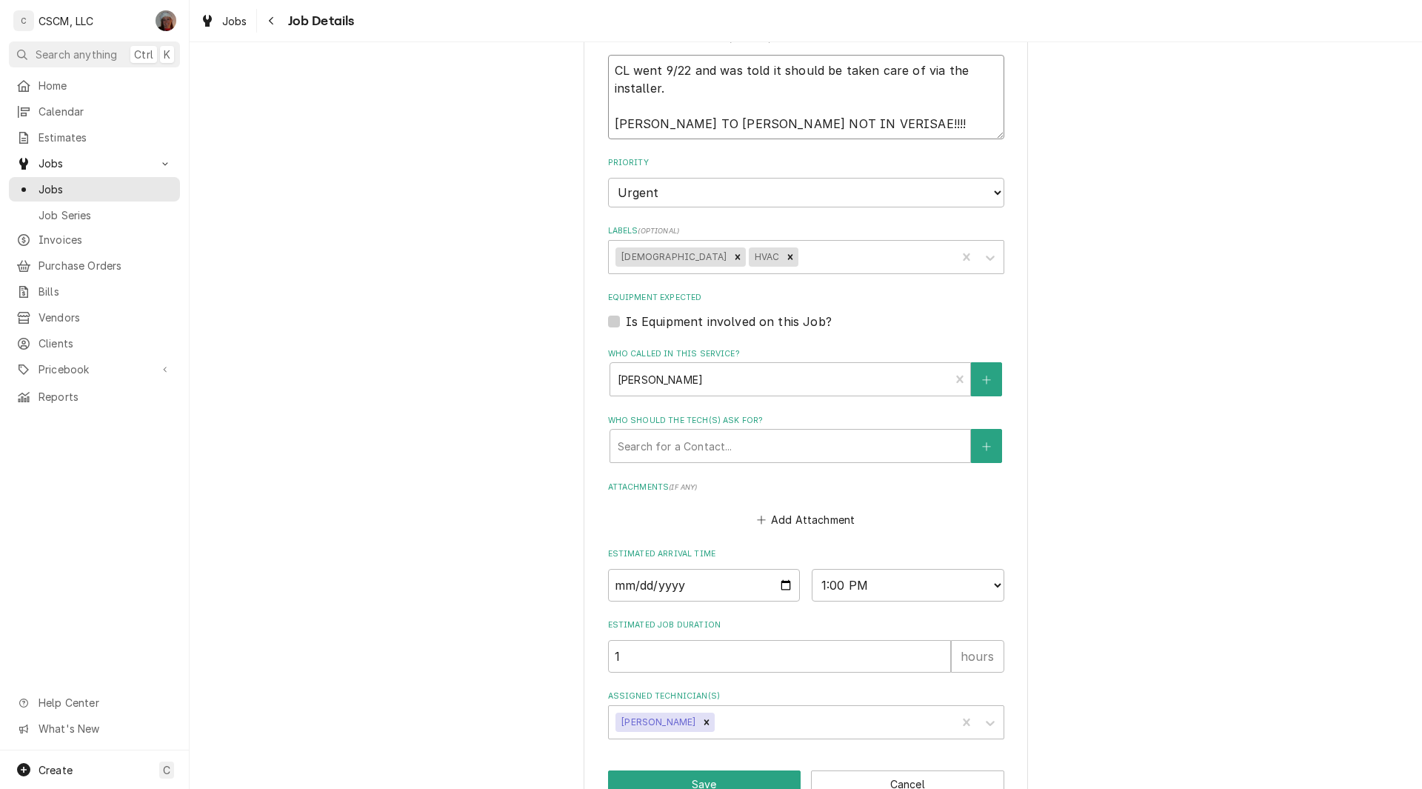
type textarea "CL went 9/22 and was told it should be taken care of via the installer. BILL TO…"
click at [626, 320] on label "Is Equipment involved on this Job?" at bounding box center [729, 321] width 206 height 18
click at [626, 320] on input "Equipment Expected" at bounding box center [824, 328] width 396 height 33
checkbox input "true"
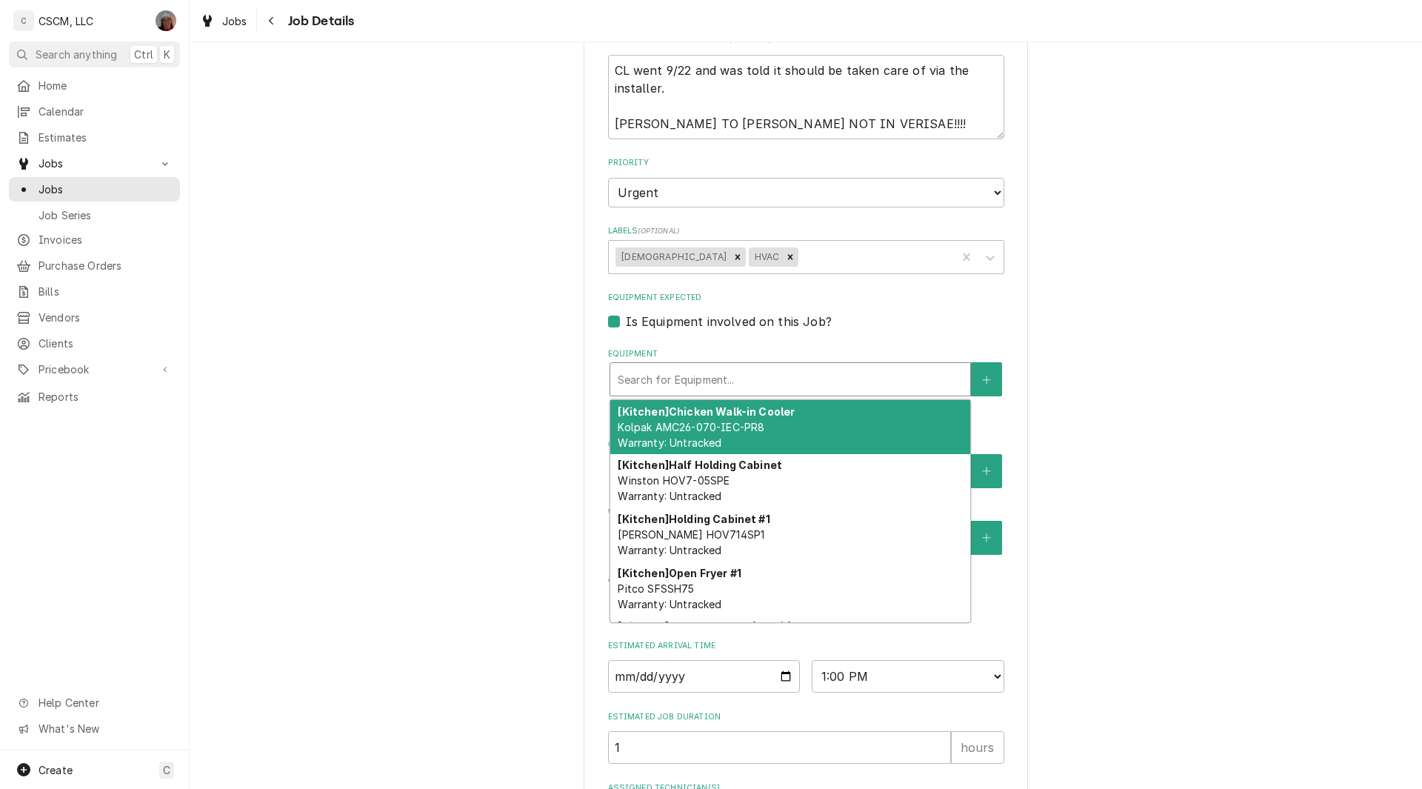
click at [707, 375] on div "Equipment" at bounding box center [790, 379] width 345 height 27
type textarea "x"
type input "T"
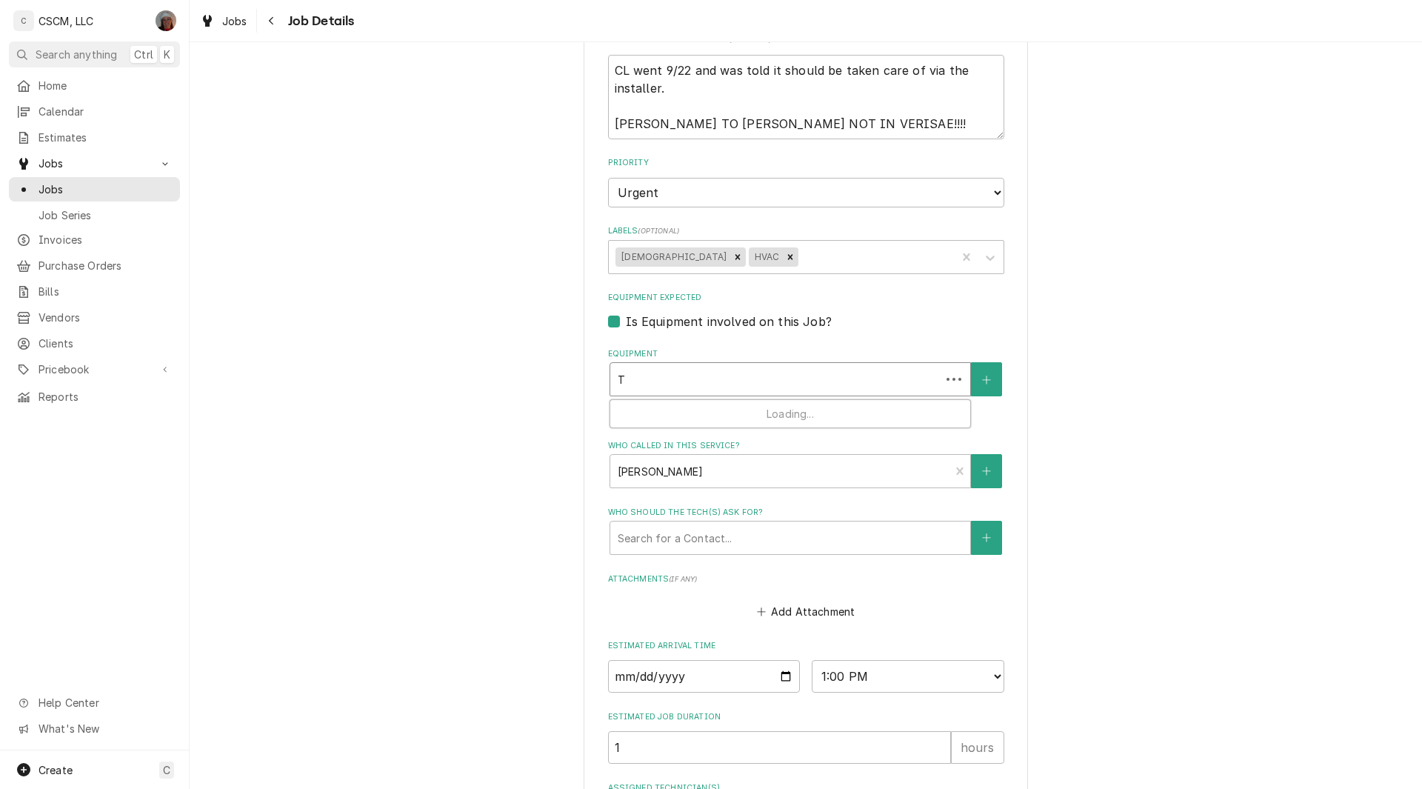
type textarea "x"
type input "TR"
type textarea "x"
type input "TRA"
type textarea "x"
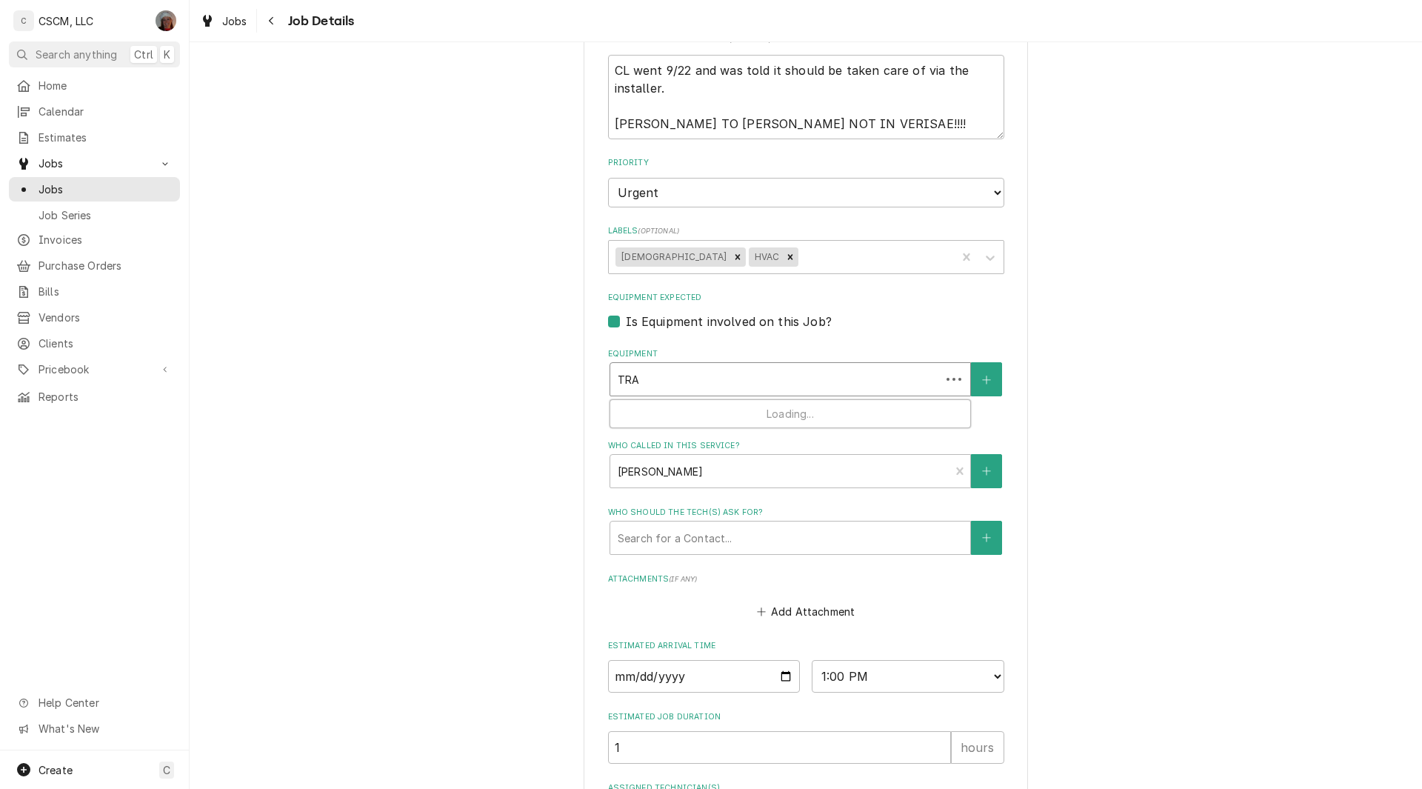
type input "TRAN"
type textarea "x"
type input "TRANE"
click at [983, 381] on icon "Create New Equipment" at bounding box center [986, 380] width 9 height 10
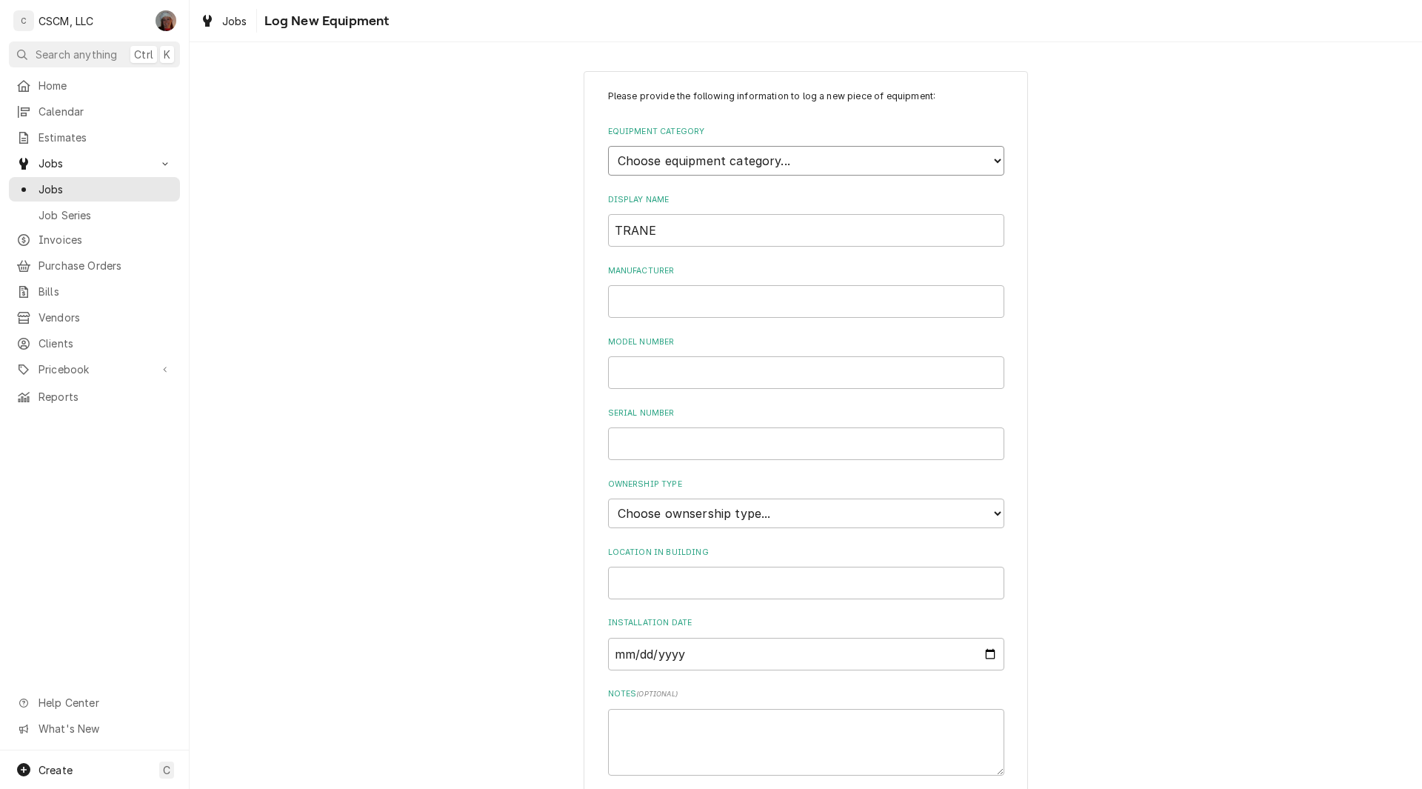
click at [776, 161] on select "Choose equipment category... Cooking Equipment Fryers Ice Machines Ovens and Ra…" at bounding box center [806, 161] width 396 height 30
select select "15"
click at [608, 146] on select "Choose equipment category... Cooking Equipment Fryers Ice Machines Ovens and Ra…" at bounding box center [806, 161] width 396 height 30
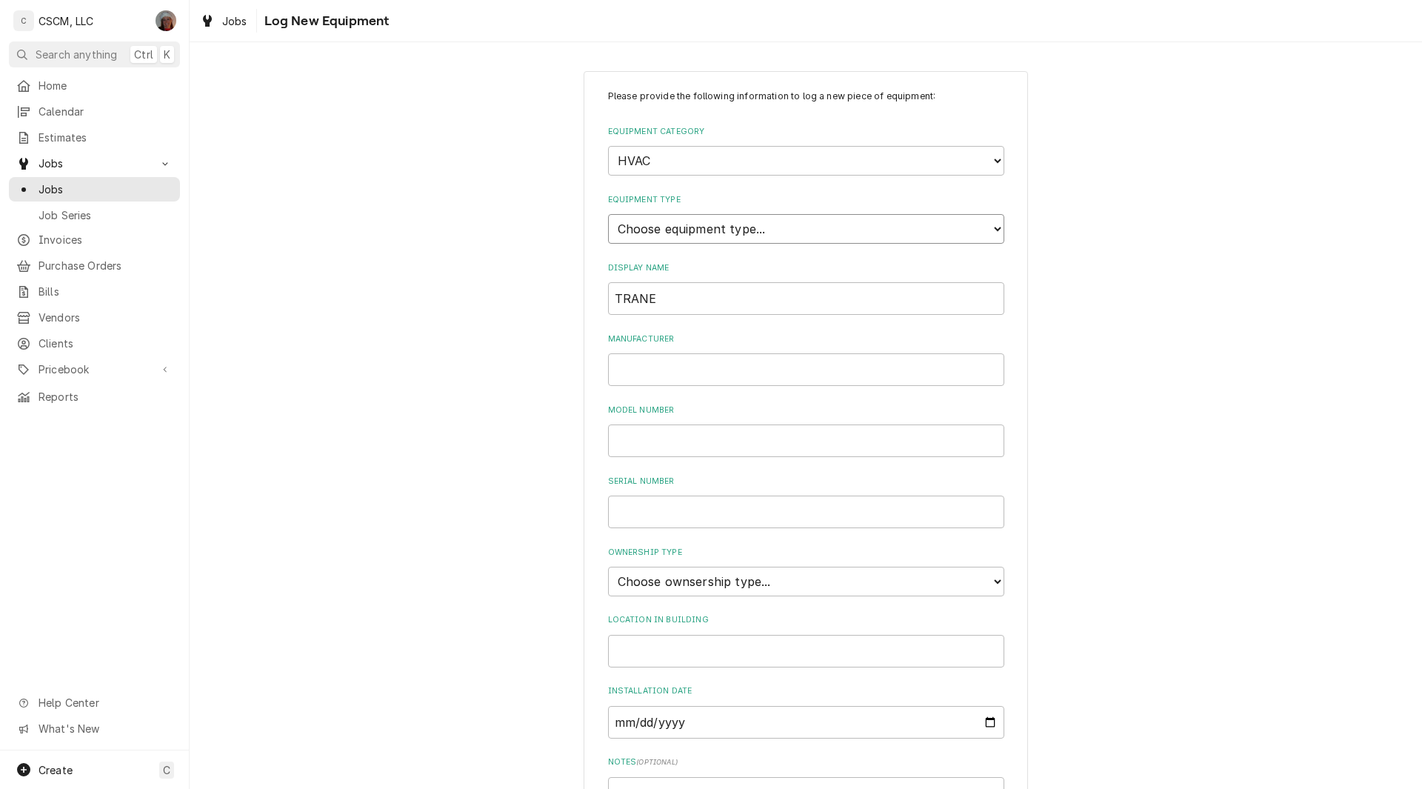
click at [729, 224] on select "Choose equipment type... Condenser Furnace Chiller Air Handler VRF Mini Split M…" at bounding box center [806, 229] width 396 height 30
select select "131"
click at [608, 214] on select "Choose equipment type... Condenser Furnace Chiller Air Handler VRF Mini Split M…" at bounding box center [806, 229] width 396 height 30
click at [693, 293] on input "TRANE" at bounding box center [806, 298] width 396 height 33
click at [654, 304] on input "TRANE RTU #1" at bounding box center [806, 298] width 396 height 33
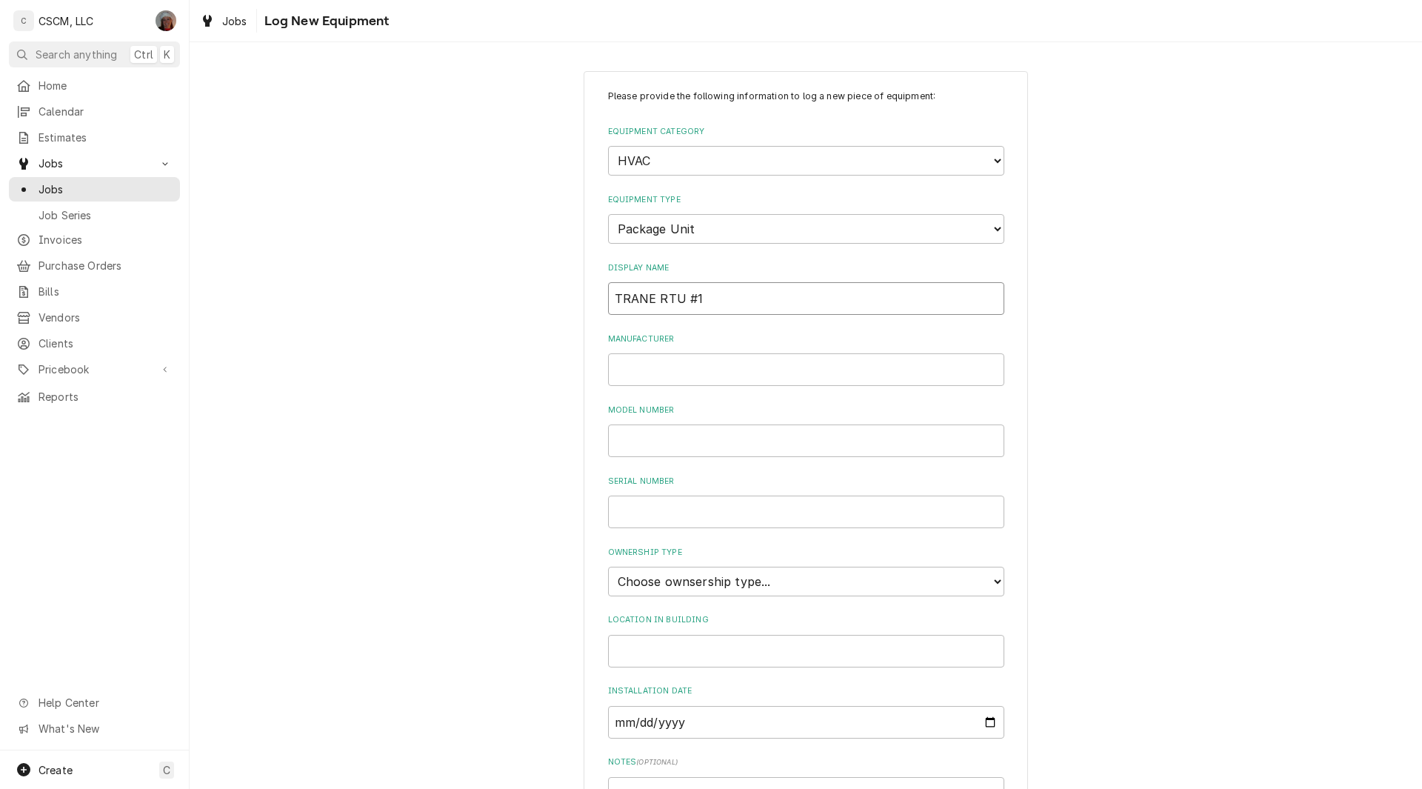
drag, startPoint x: 654, startPoint y: 304, endPoint x: 600, endPoint y: 300, distance: 54.2
click at [600, 300] on div "Please provide the following information to log a new piece of equipment: Equip…" at bounding box center [805, 529] width 444 height 917
type input "RTU #1"
click at [645, 357] on input "Manufacturer" at bounding box center [806, 369] width 396 height 33
type input "Trane"
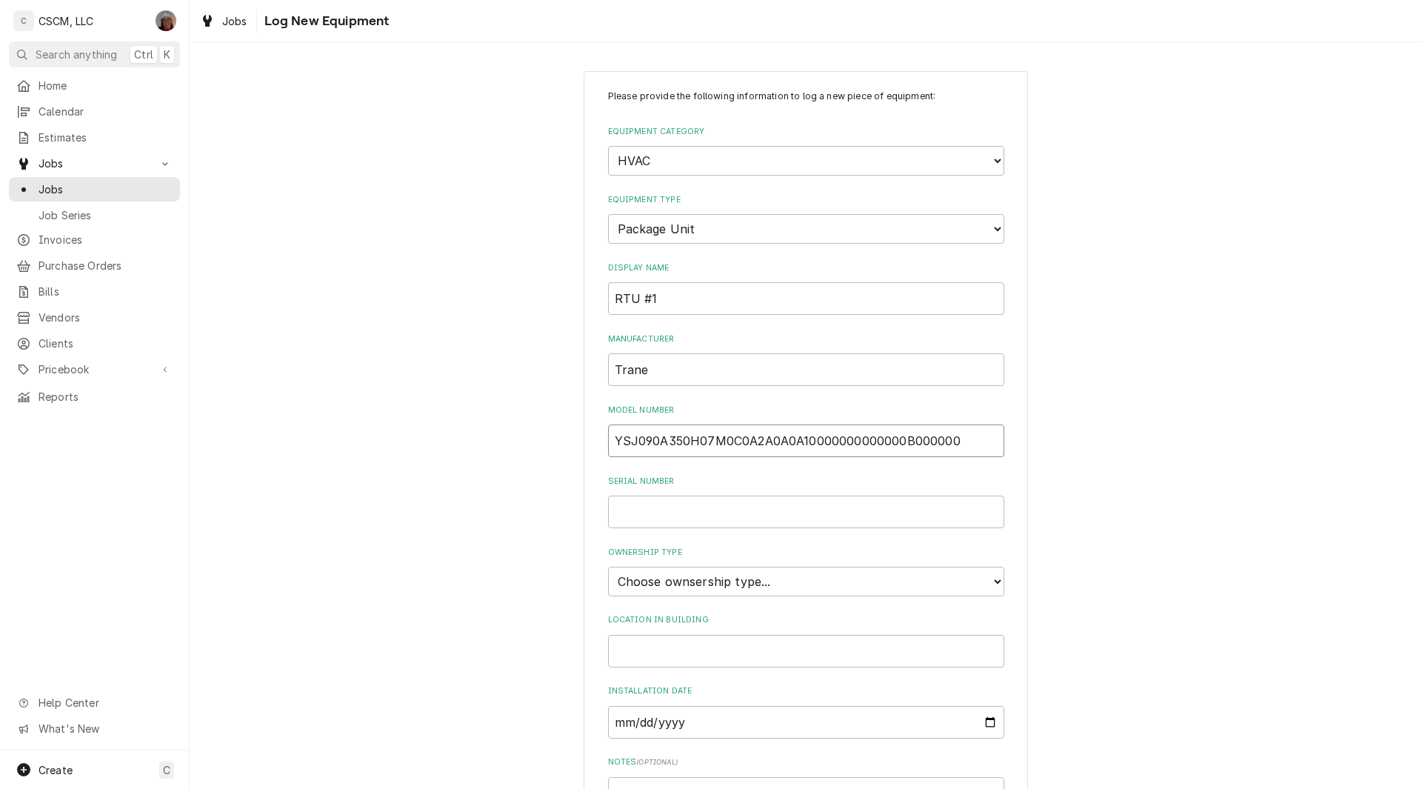
type input "YSJ090A350H07M0C0A2A0A0A10000000000000B000000"
click at [626, 501] on input "Serial Number" at bounding box center [806, 511] width 396 height 33
type input "242510212L"
click at [777, 580] on select "Choose ownsership type... Unknown Owned Leased Rented" at bounding box center [806, 581] width 396 height 30
select select "1"
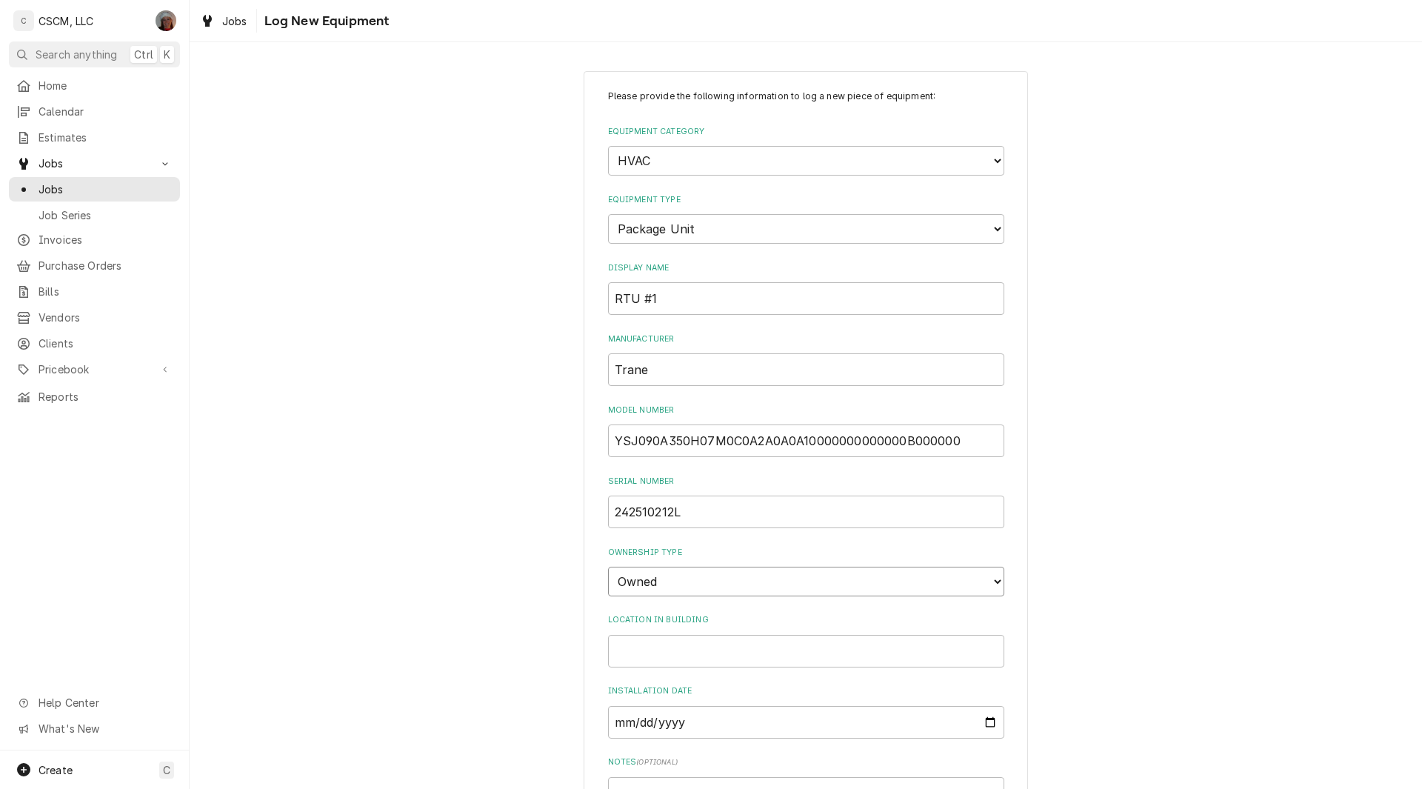
click at [608, 566] on select "Choose ownsership type... Unknown Owned Leased Rented" at bounding box center [806, 581] width 396 height 30
click at [688, 648] on input "Location in Building" at bounding box center [806, 651] width 396 height 33
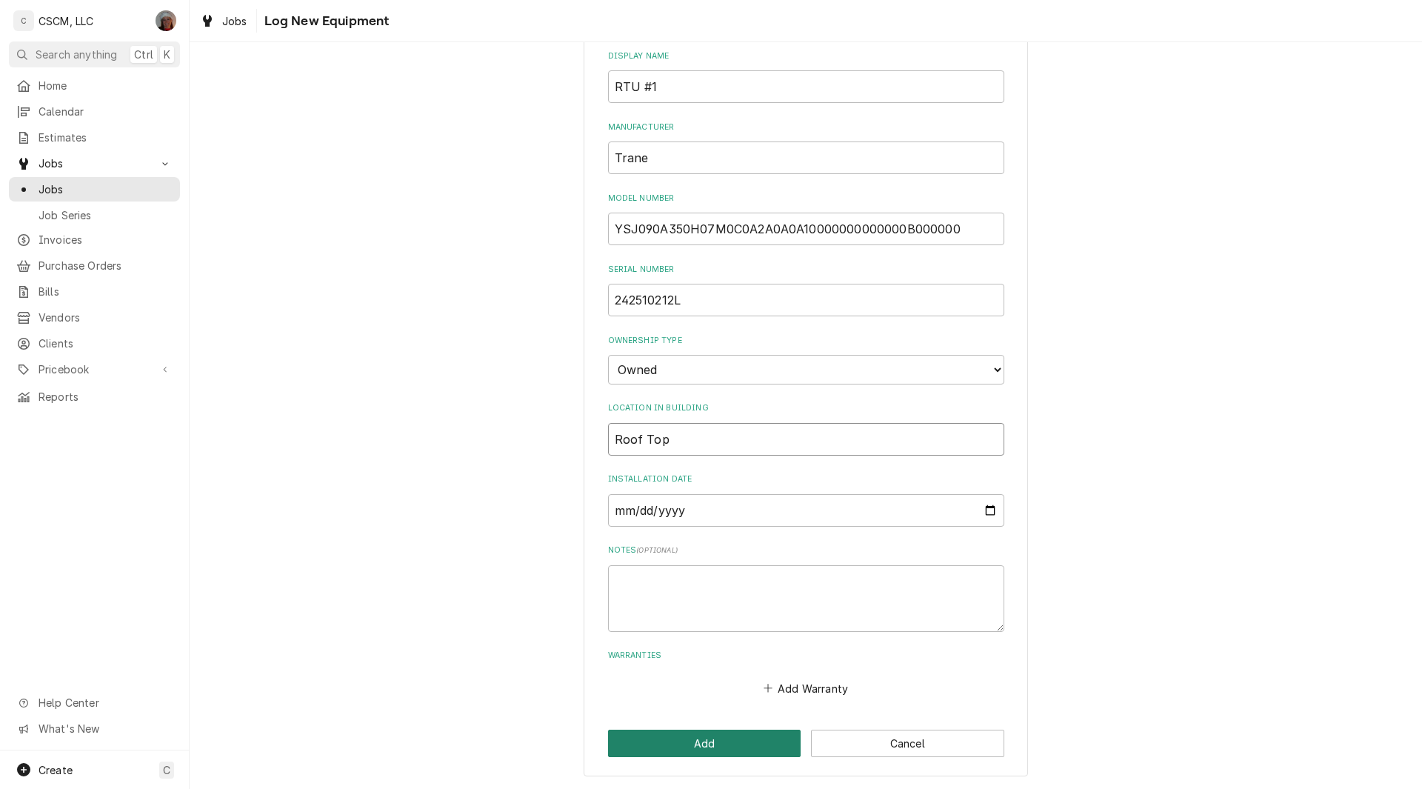
type input "Roof Top"
click at [687, 734] on button "Add" at bounding box center [704, 742] width 193 height 27
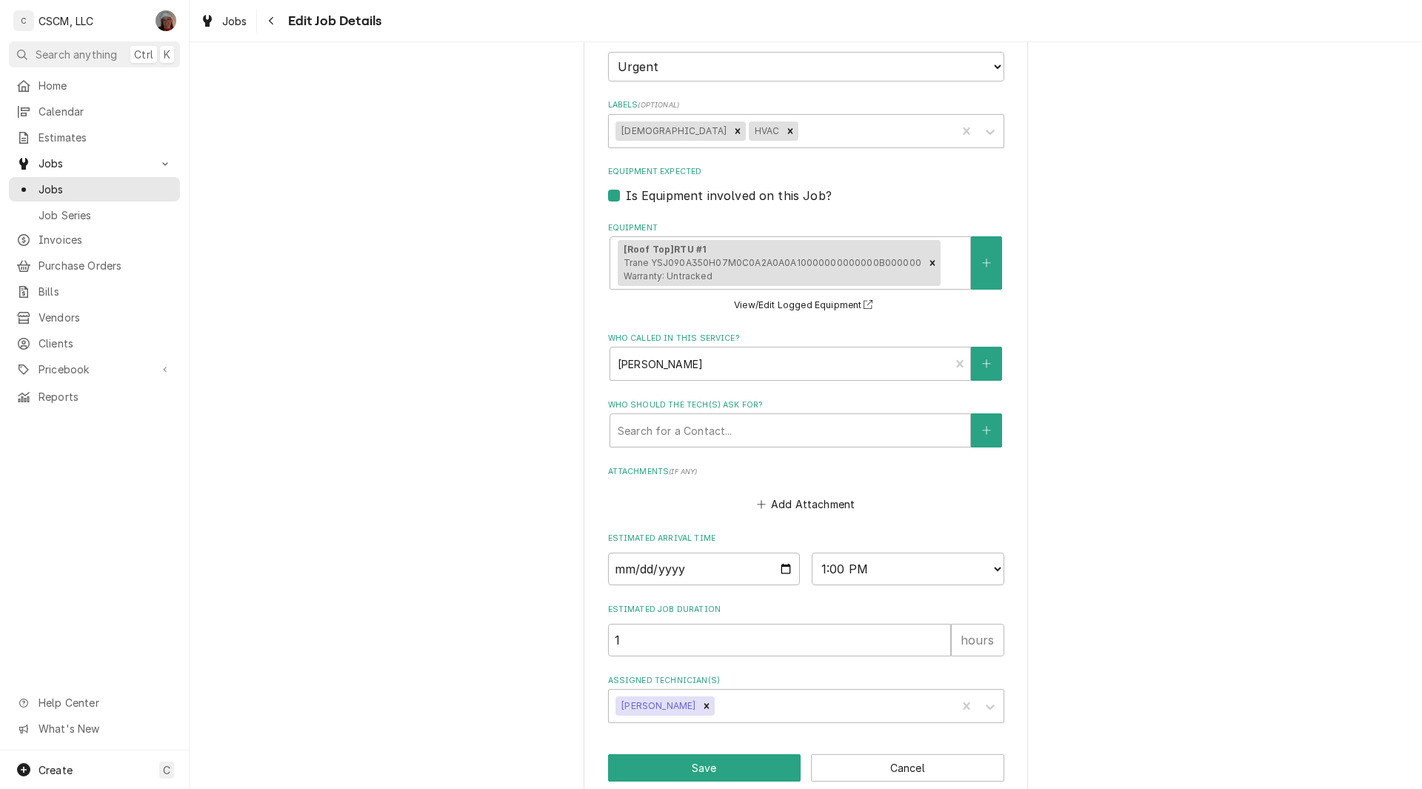
scroll to position [632, 0]
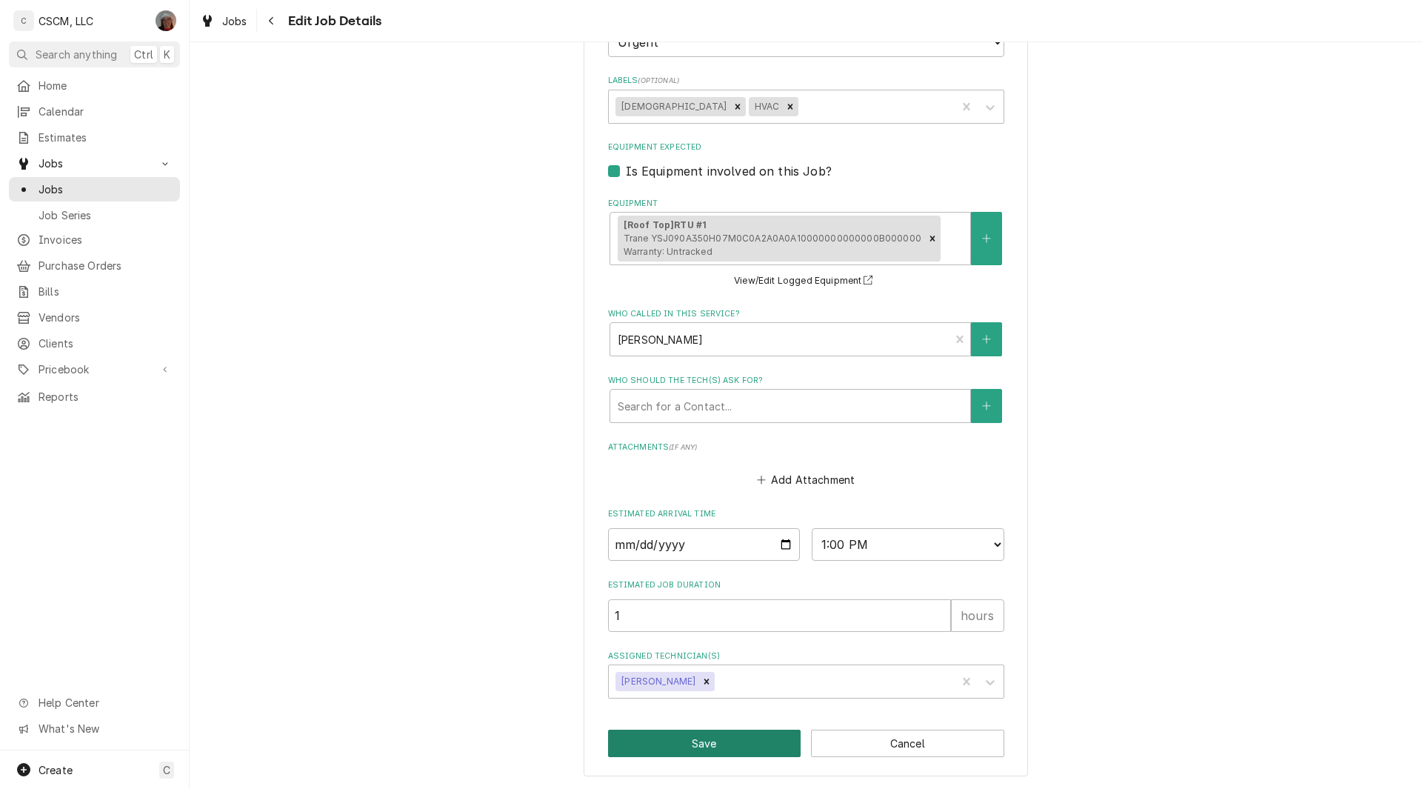
click at [685, 746] on button "Save" at bounding box center [704, 742] width 193 height 27
type textarea "x"
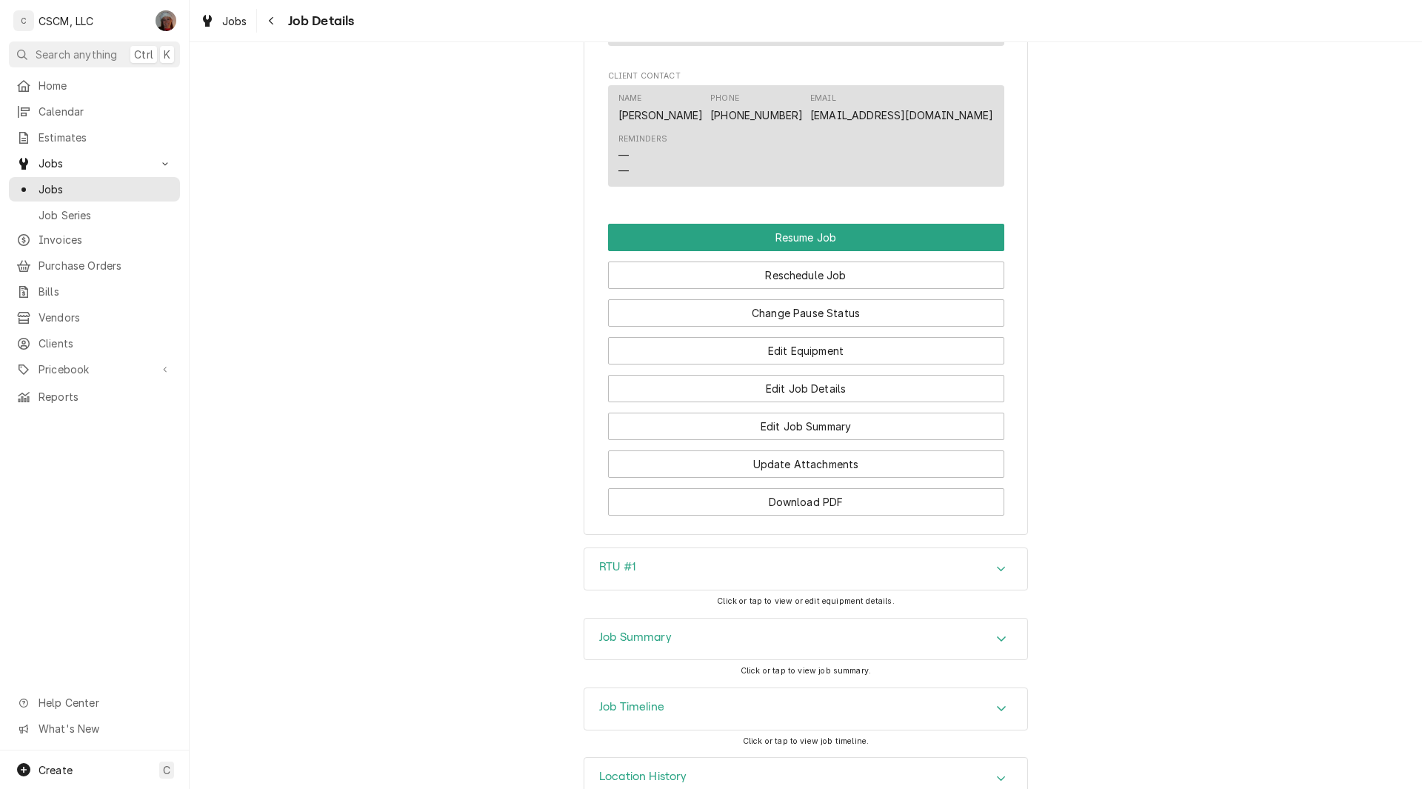
scroll to position [1551, 0]
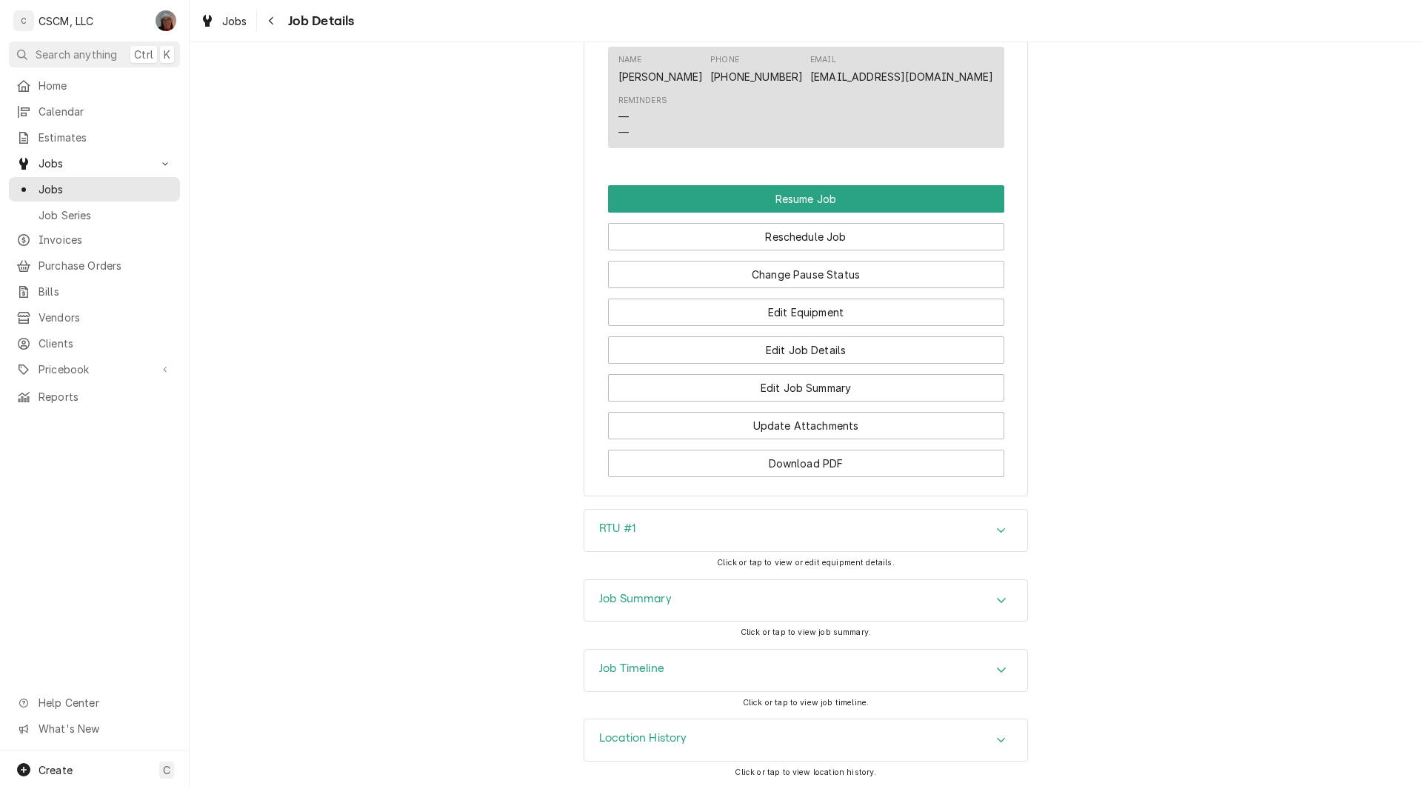
click at [1006, 599] on div "Accordion Header" at bounding box center [1001, 601] width 22 height 18
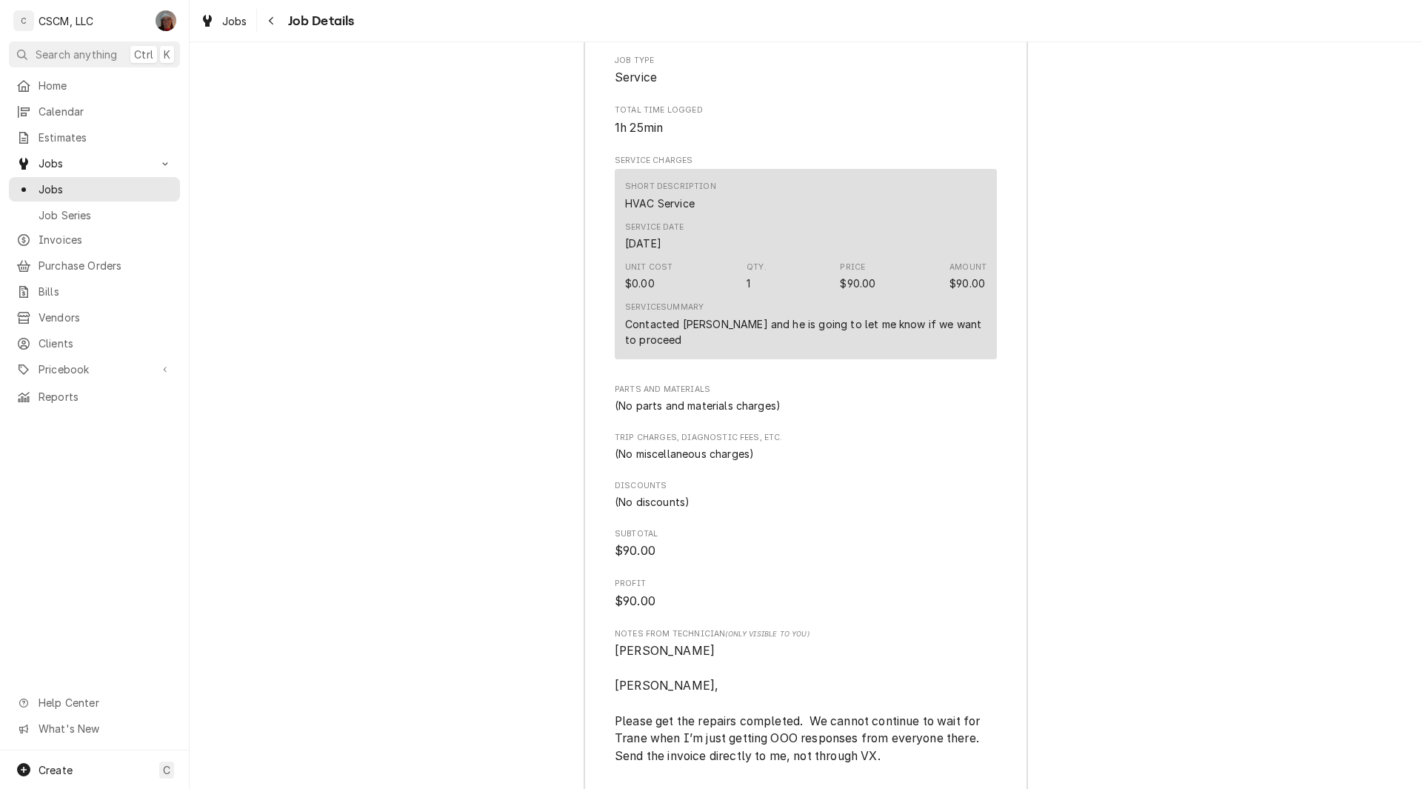
scroll to position [2100, 0]
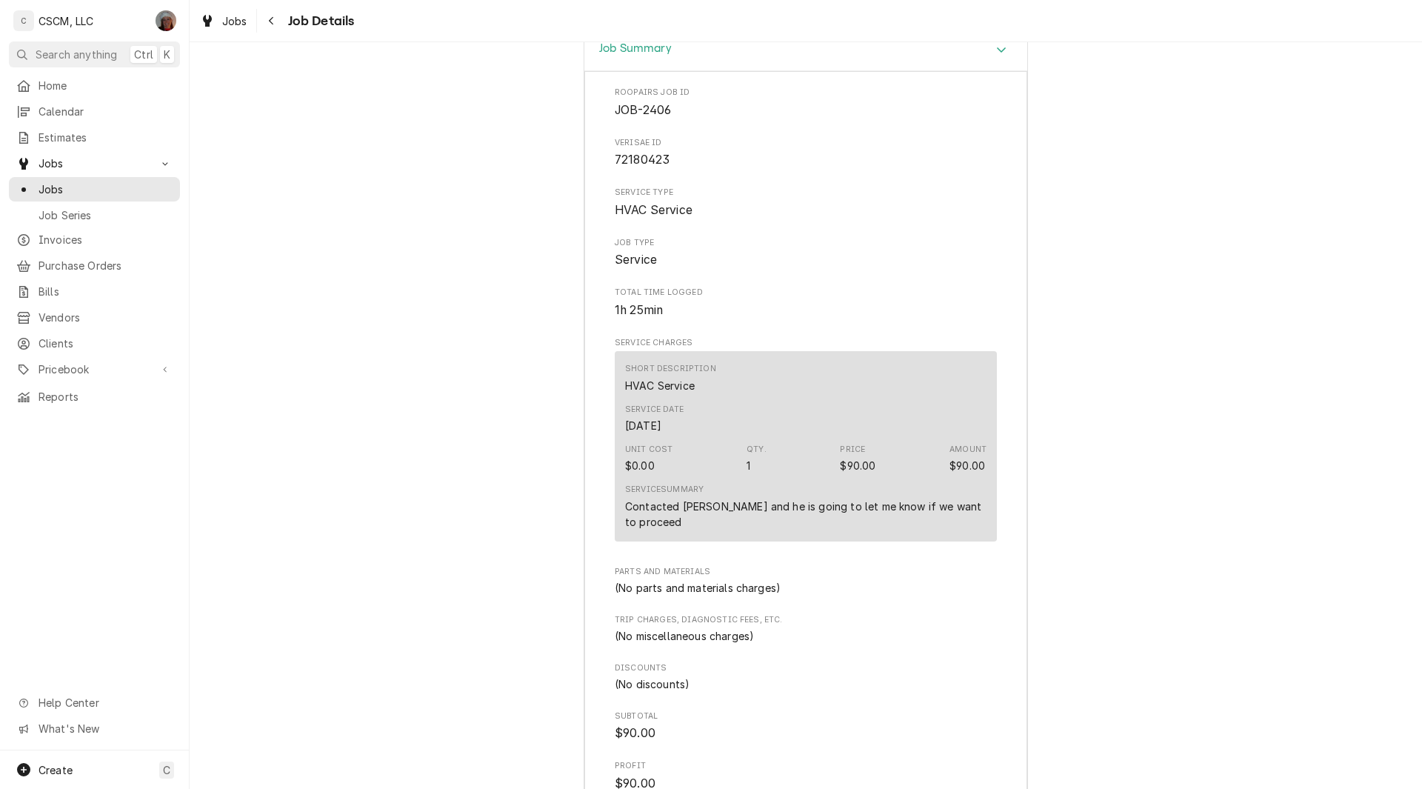
click at [1402, 521] on div "Job Summary Roopairs Job ID JOB-2406 Verisae ID 72180423 Service Type HVAC Serv…" at bounding box center [806, 599] width 1232 height 1141
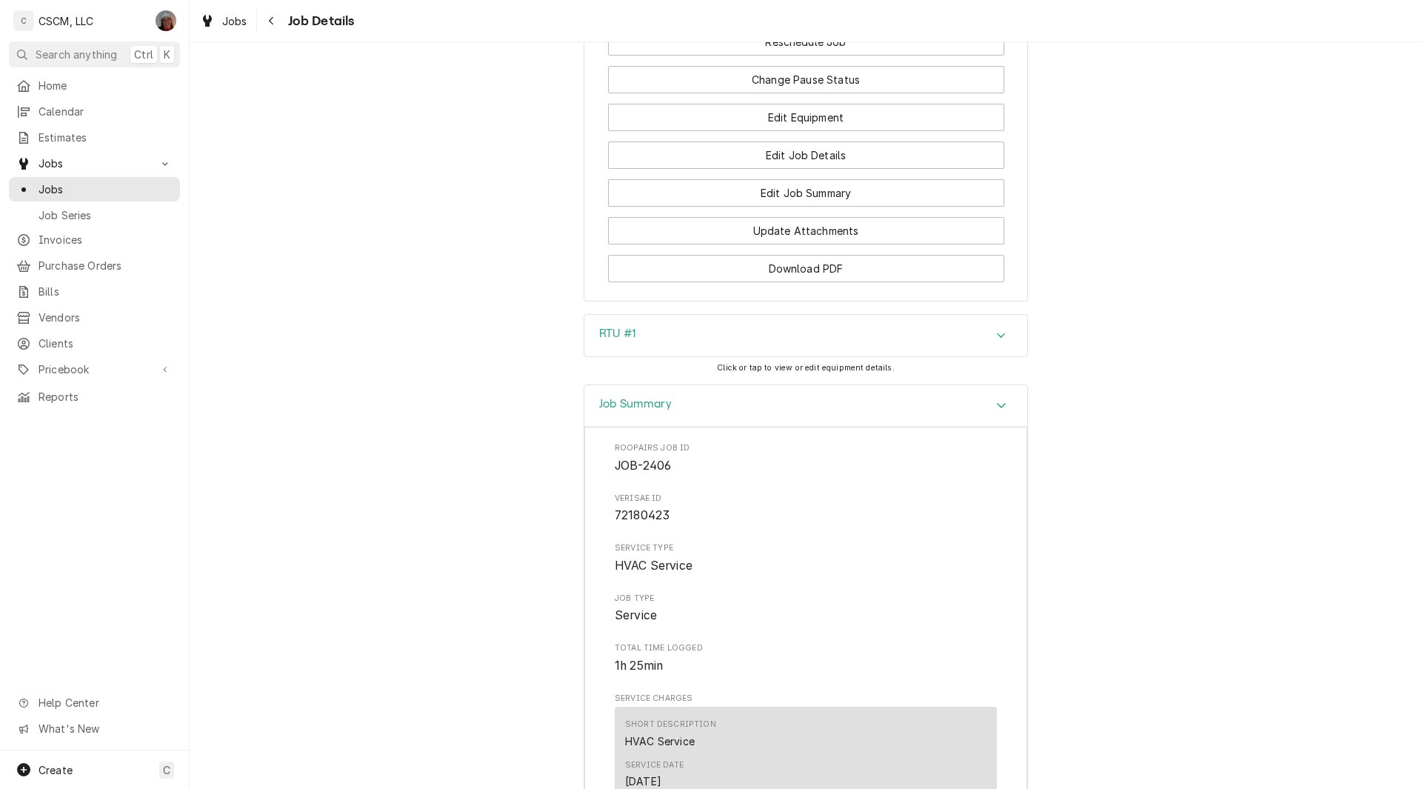
scroll to position [1741, 0]
click at [998, 408] on icon "Accordion Header" at bounding box center [1001, 409] width 10 height 12
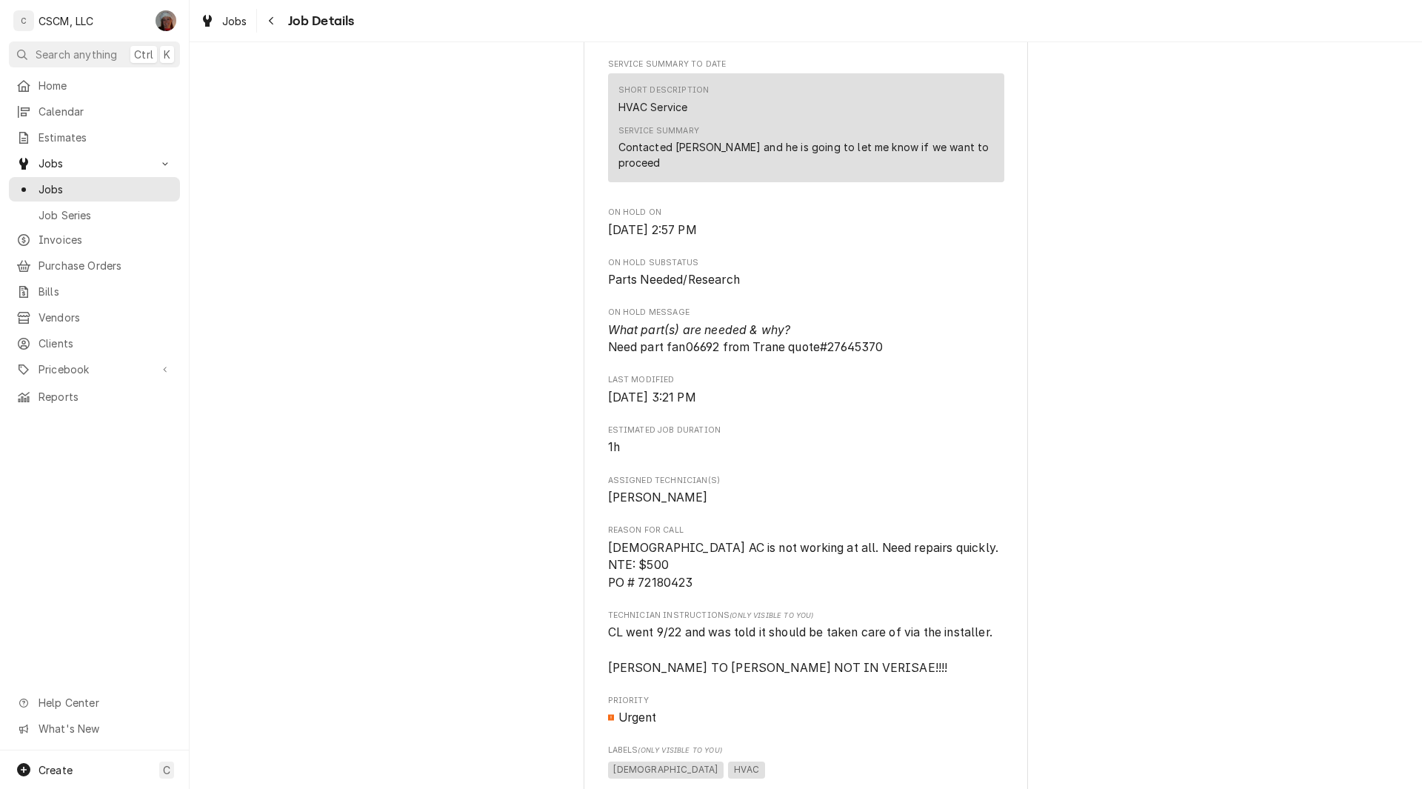
scroll to position [549, 0]
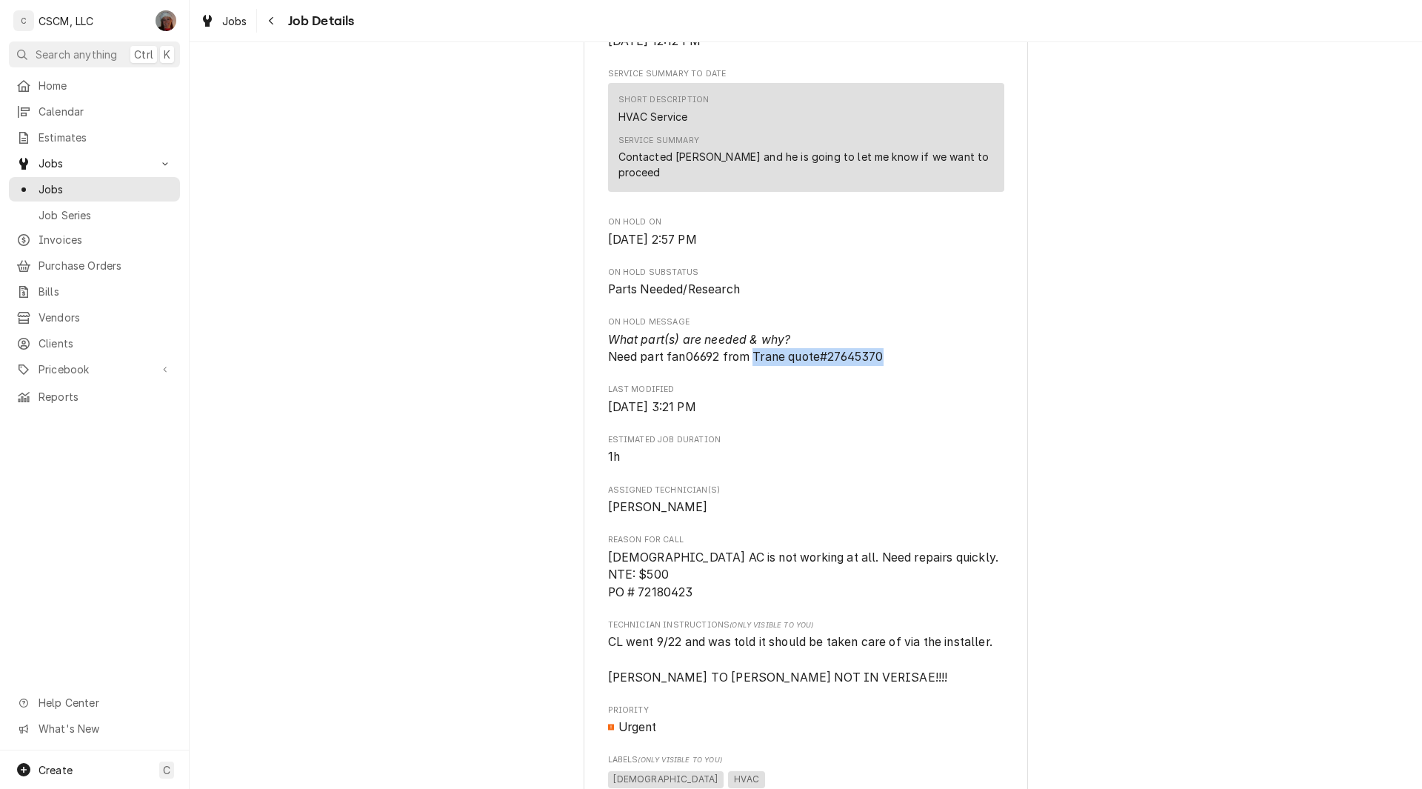
drag, startPoint x: 750, startPoint y: 360, endPoint x: 883, endPoint y: 366, distance: 132.7
click at [883, 366] on span "What part(s) are needed & why? Need part fan06692 from Trane quote#27645370" at bounding box center [806, 348] width 396 height 35
copy span "Trane quote#27645370"
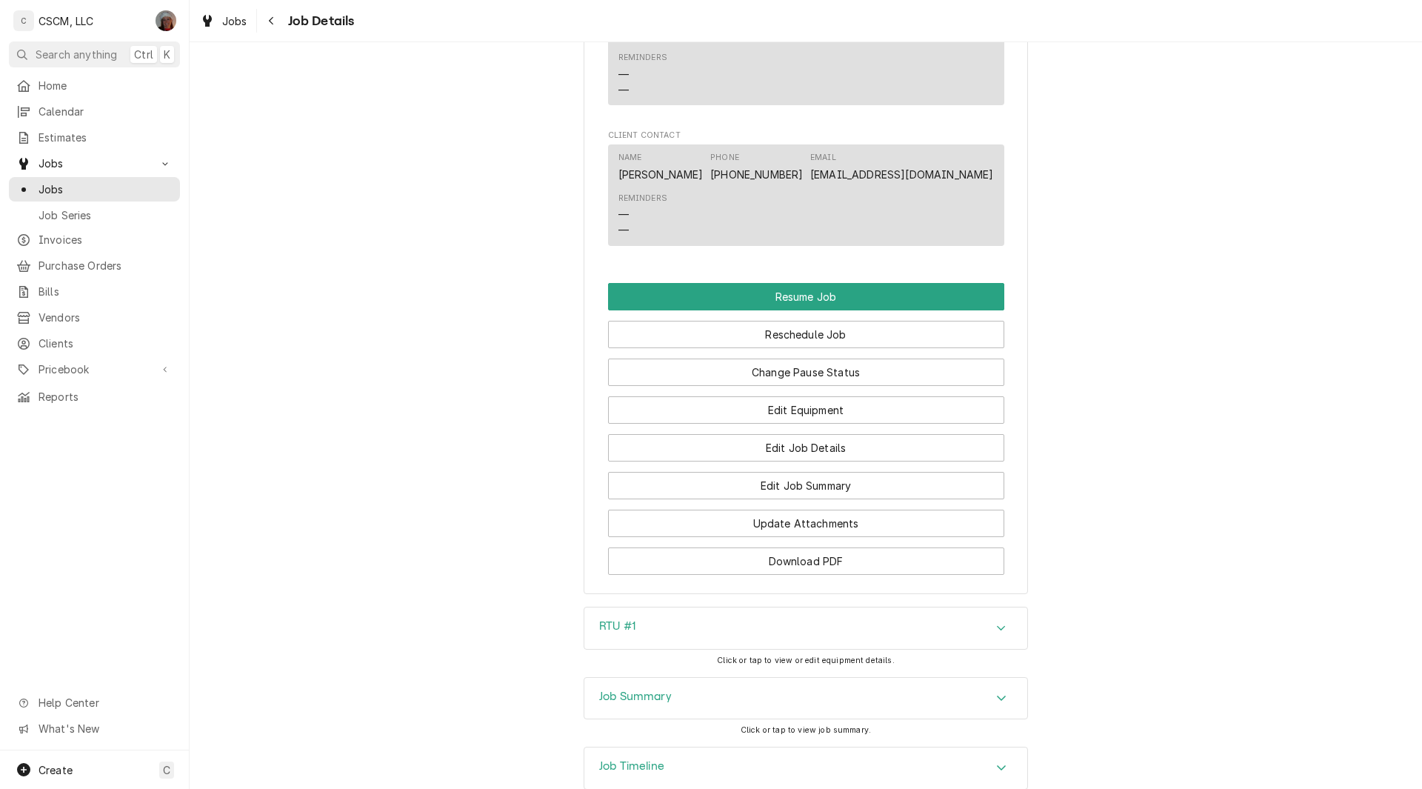
scroll to position [1459, 0]
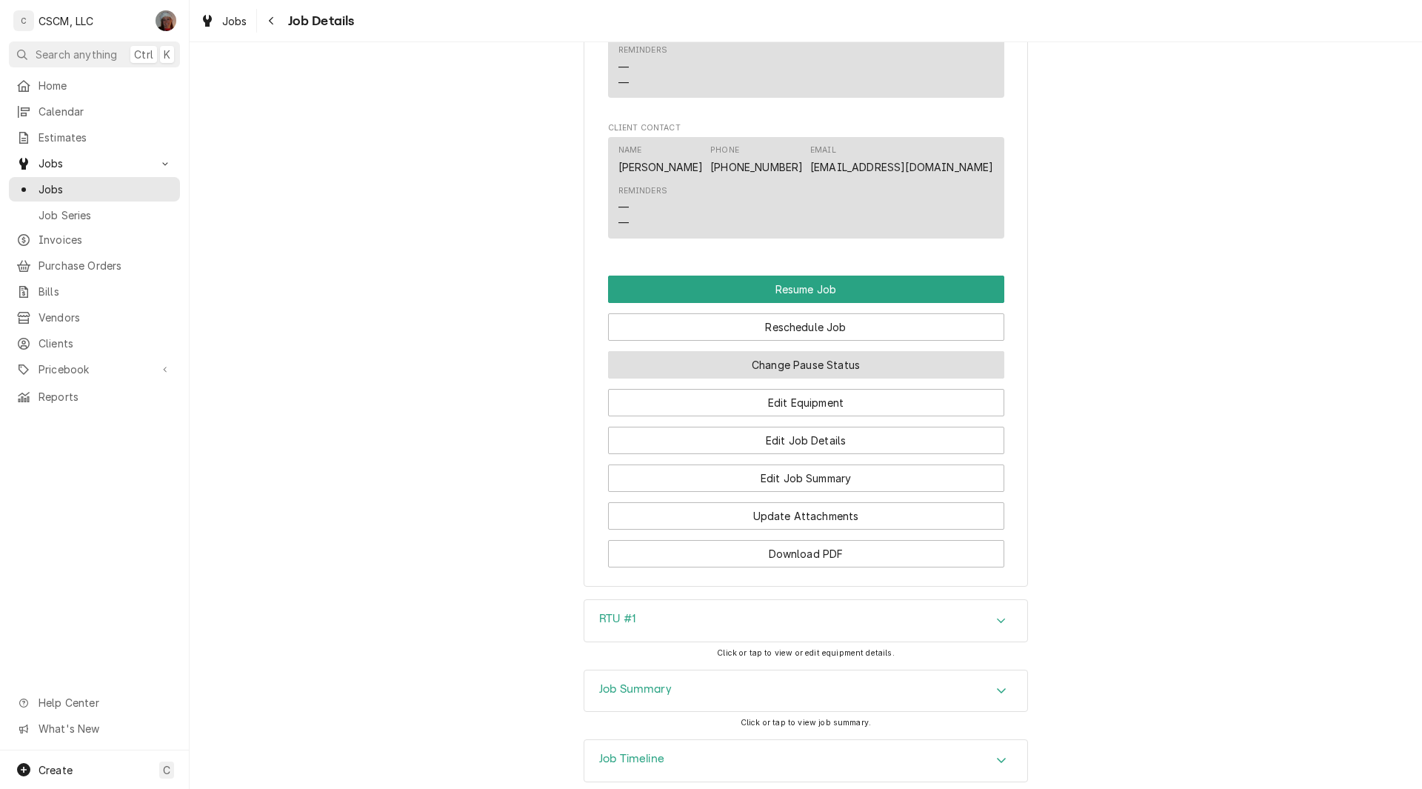
click at [808, 375] on button "Change Pause Status" at bounding box center [806, 364] width 396 height 27
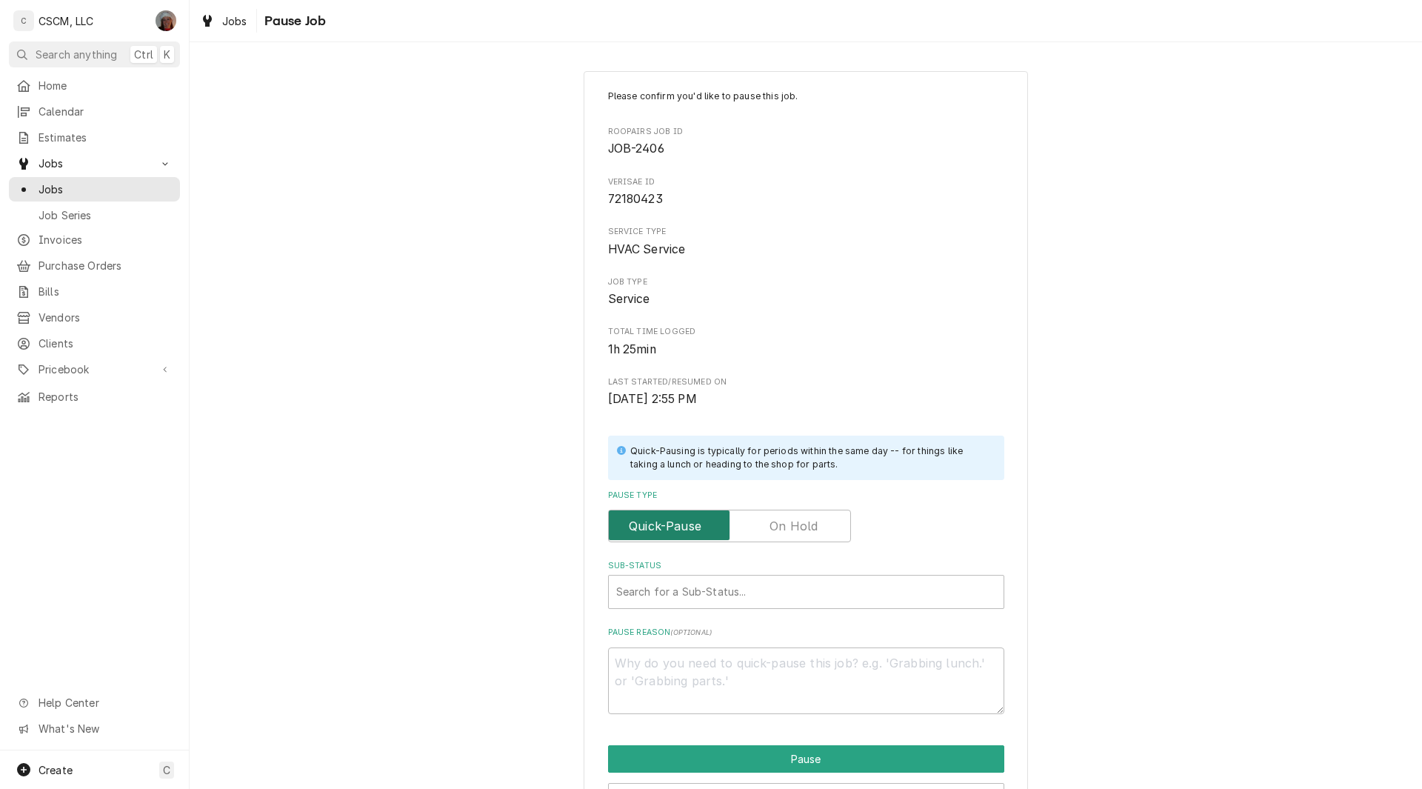
click at [775, 536] on input "Pause Type" at bounding box center [730, 525] width 230 height 33
checkbox input "true"
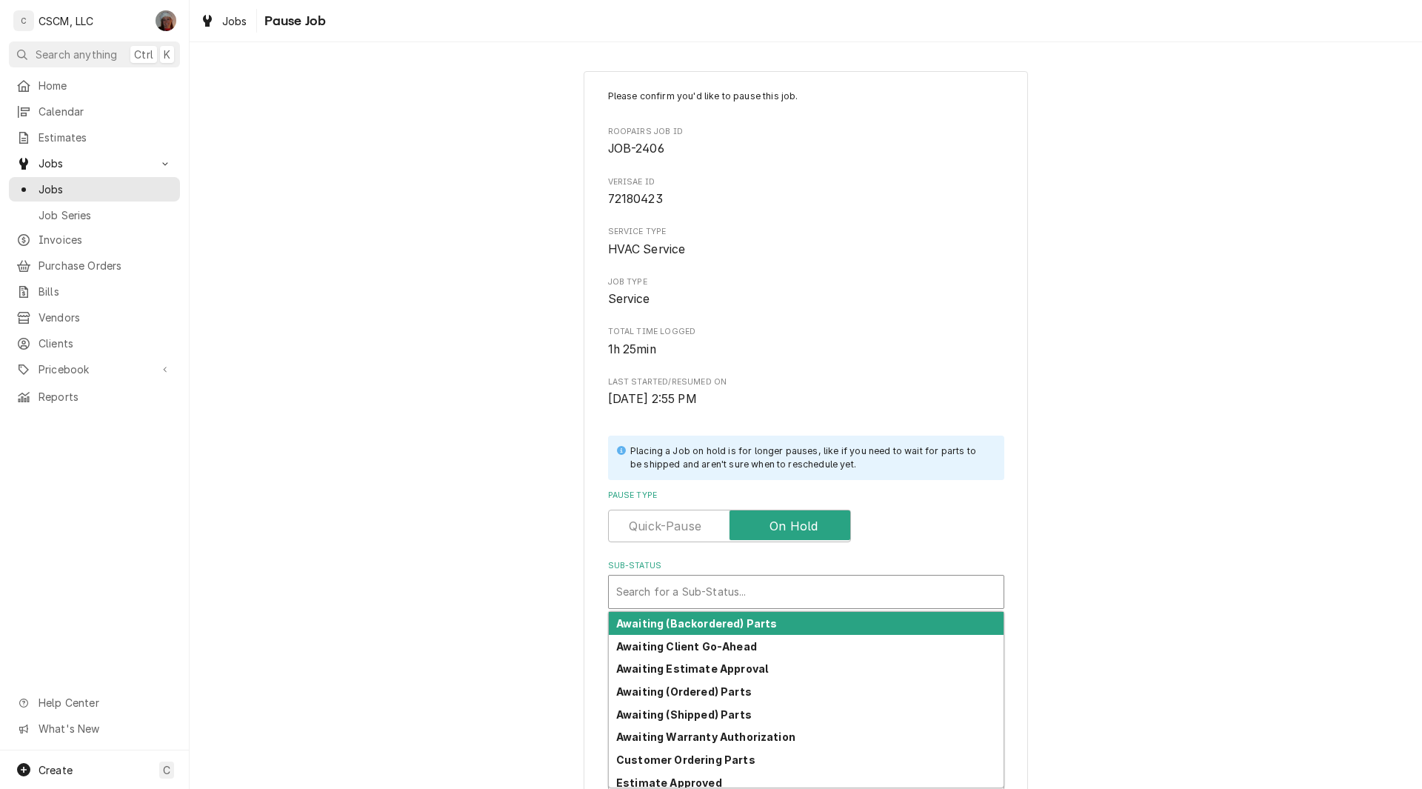
click at [641, 593] on div "Sub-Status" at bounding box center [806, 591] width 380 height 27
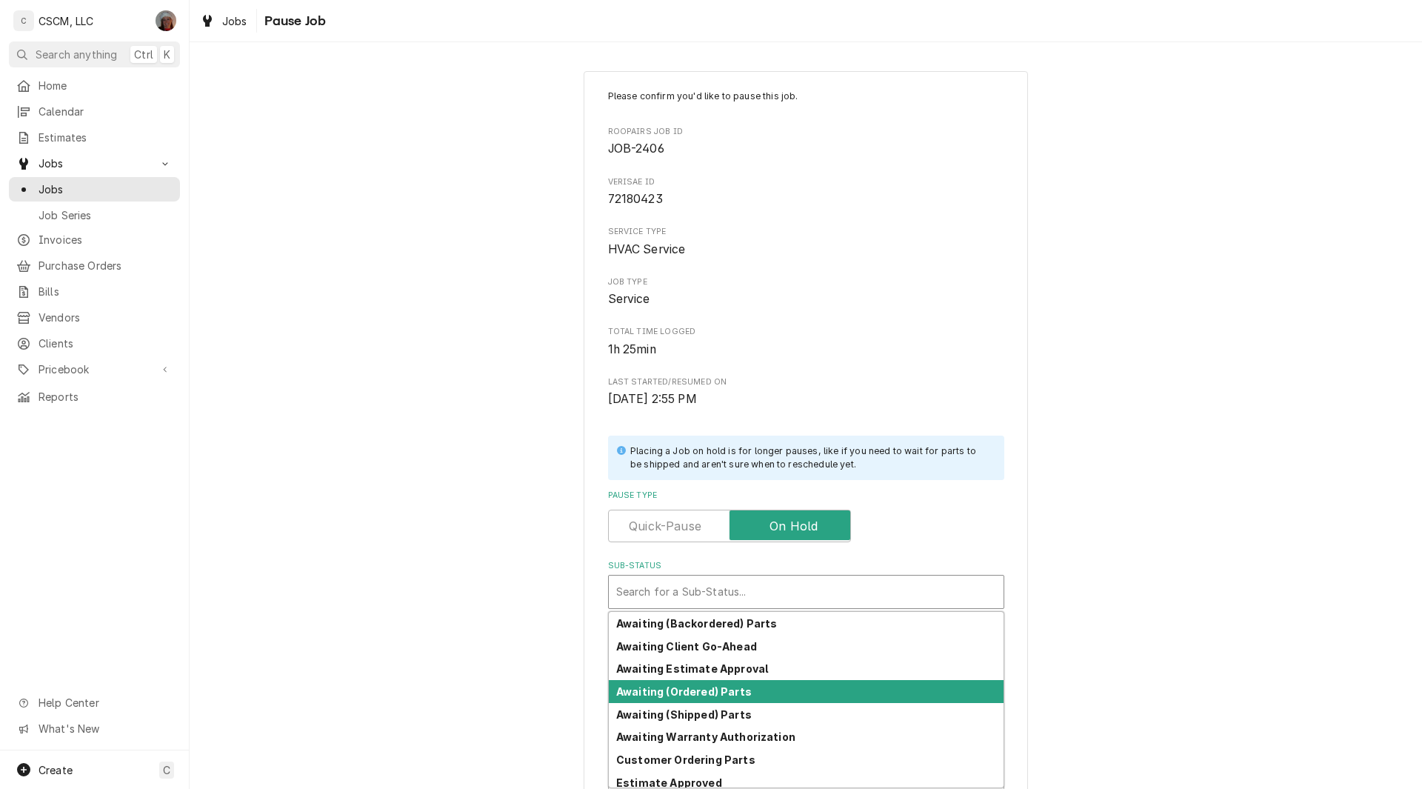
click at [664, 694] on strong "Awaiting (Ordered) Parts" at bounding box center [684, 691] width 136 height 13
type textarea "x"
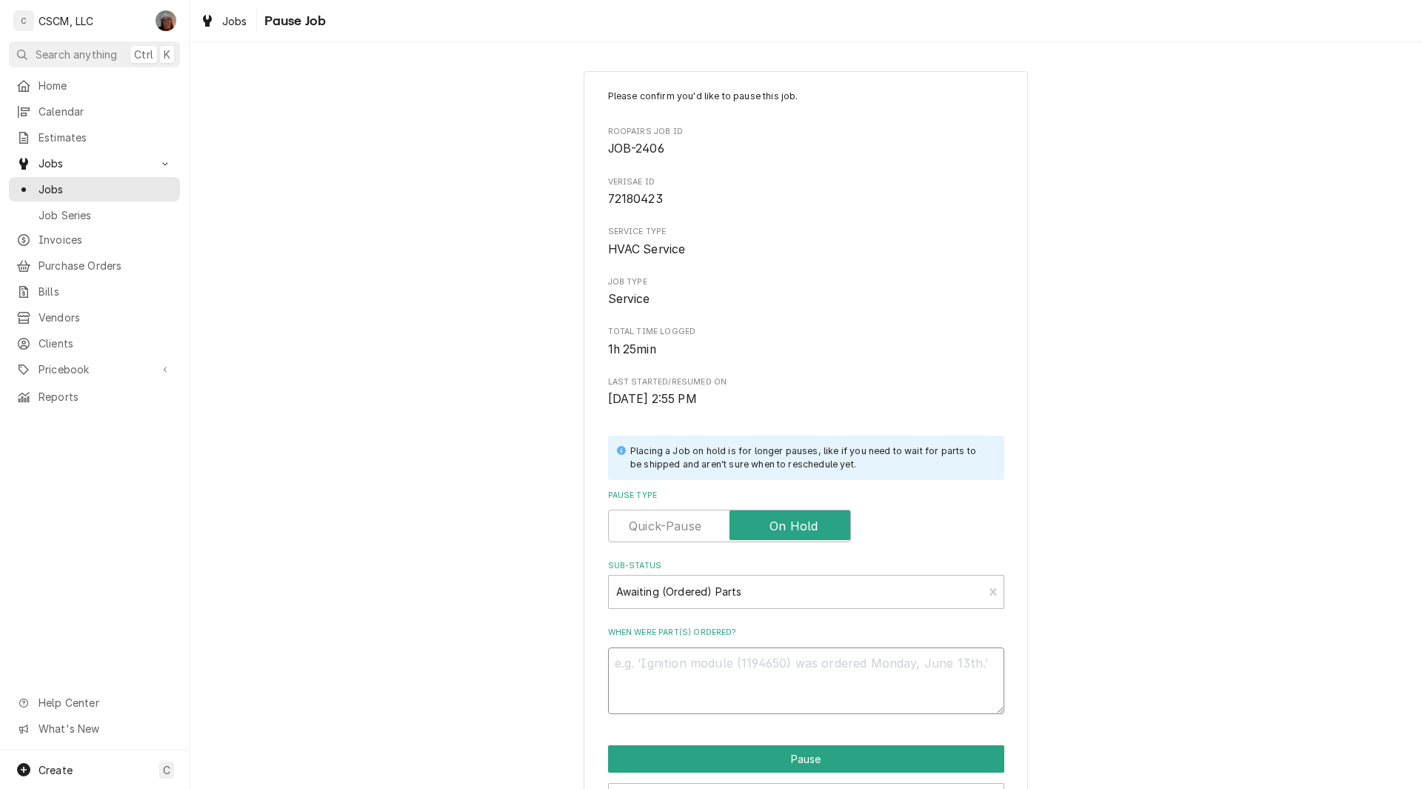
click at [623, 678] on textarea "When were part(s) ordered?" at bounding box center [806, 680] width 396 height 67
type textarea "1"
type textarea "x"
type textarea "10"
type textarea "x"
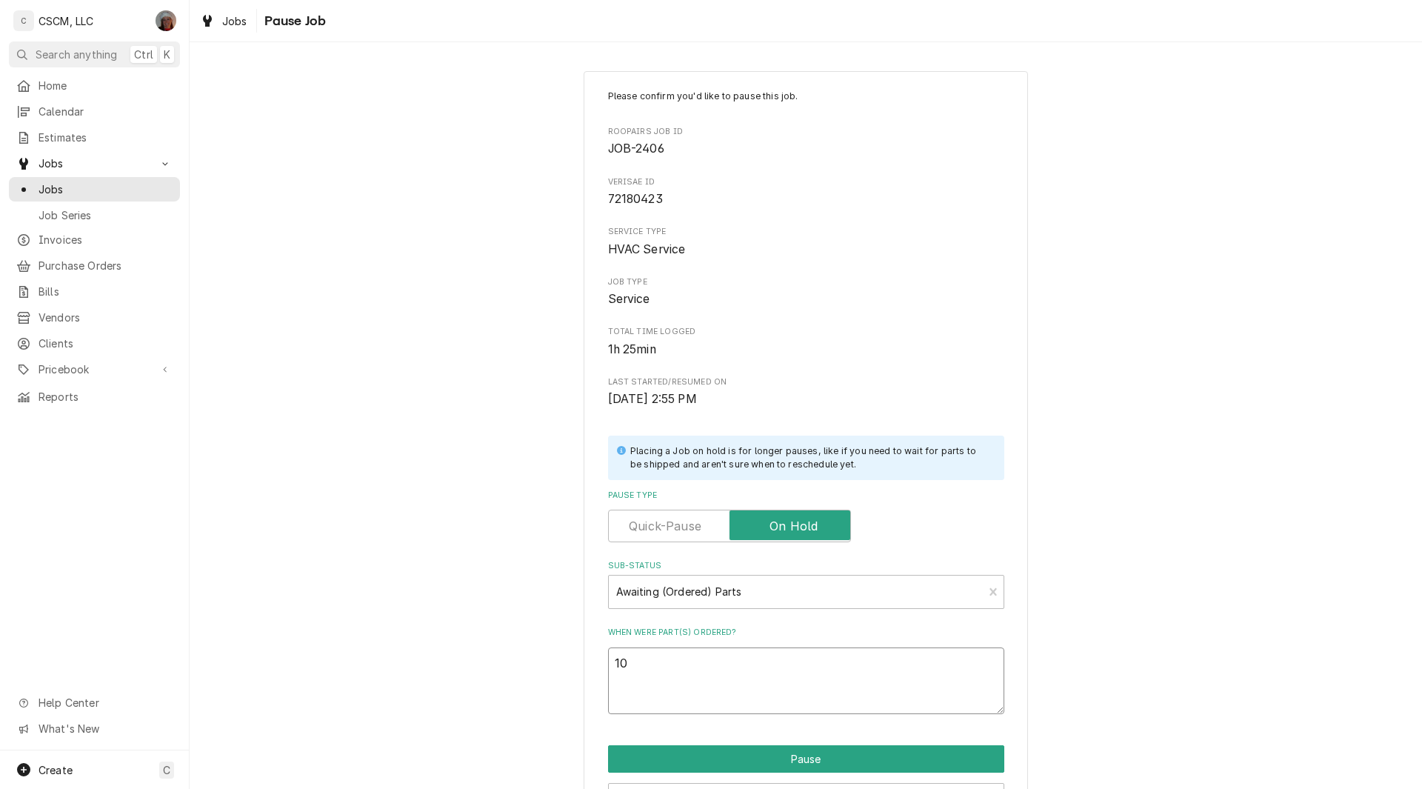
type textarea "10/"
type textarea "x"
type textarea "10/3"
type textarea "x"
type textarea "10/3"
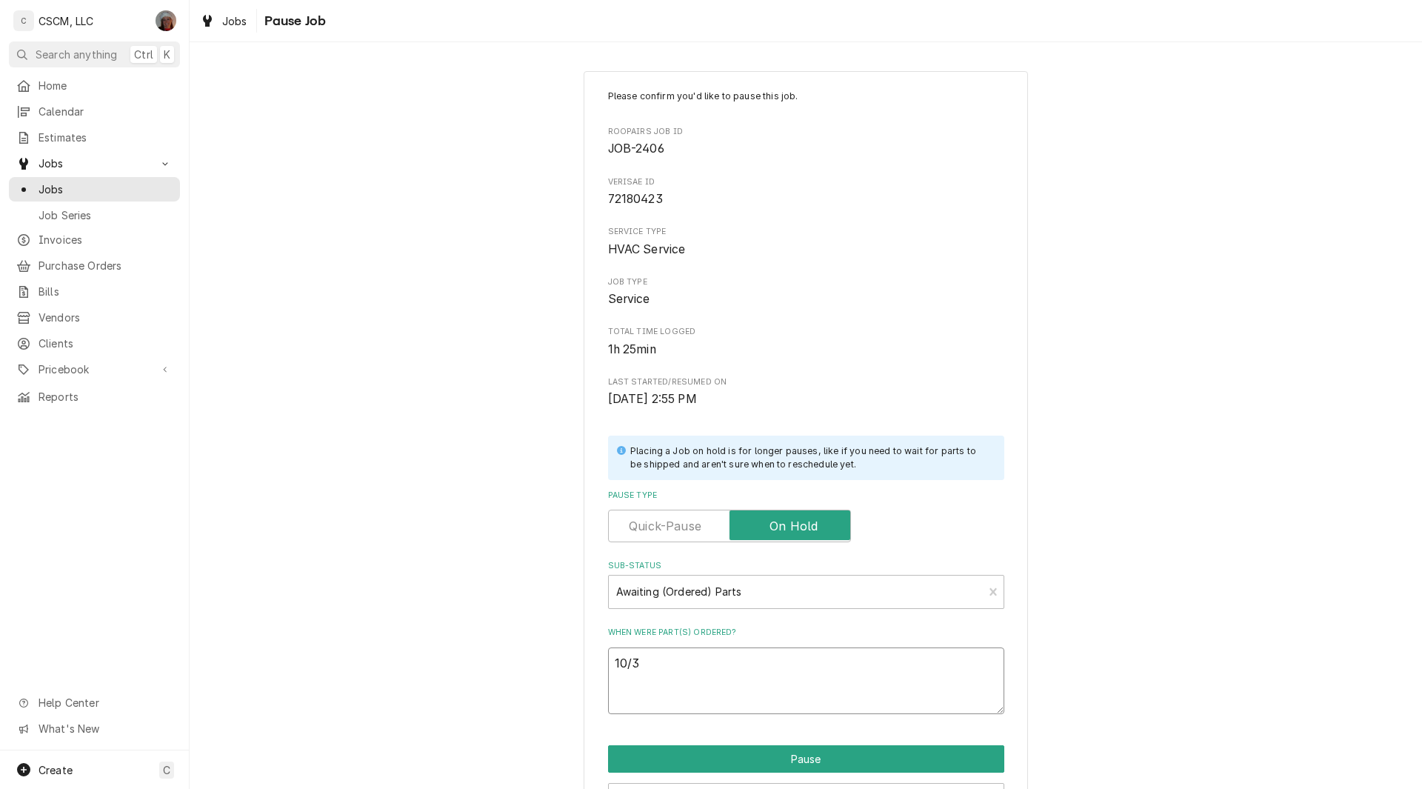
paste textarea "Trane FAN06692 FAN; INDOOR PLENUM FAN, 3PHASE 3HP 208-2"
type textarea "x"
type textarea "10/3 Trane FAN06692 FAN; INDOOR PLENUM FAN, 3PHASE 3HP 208-2"
type textarea "x"
type textarea "10/3 Trane FAN06692 FAN; INDOOR PLENUM FAN, 3PHASE 3HP 208-2"
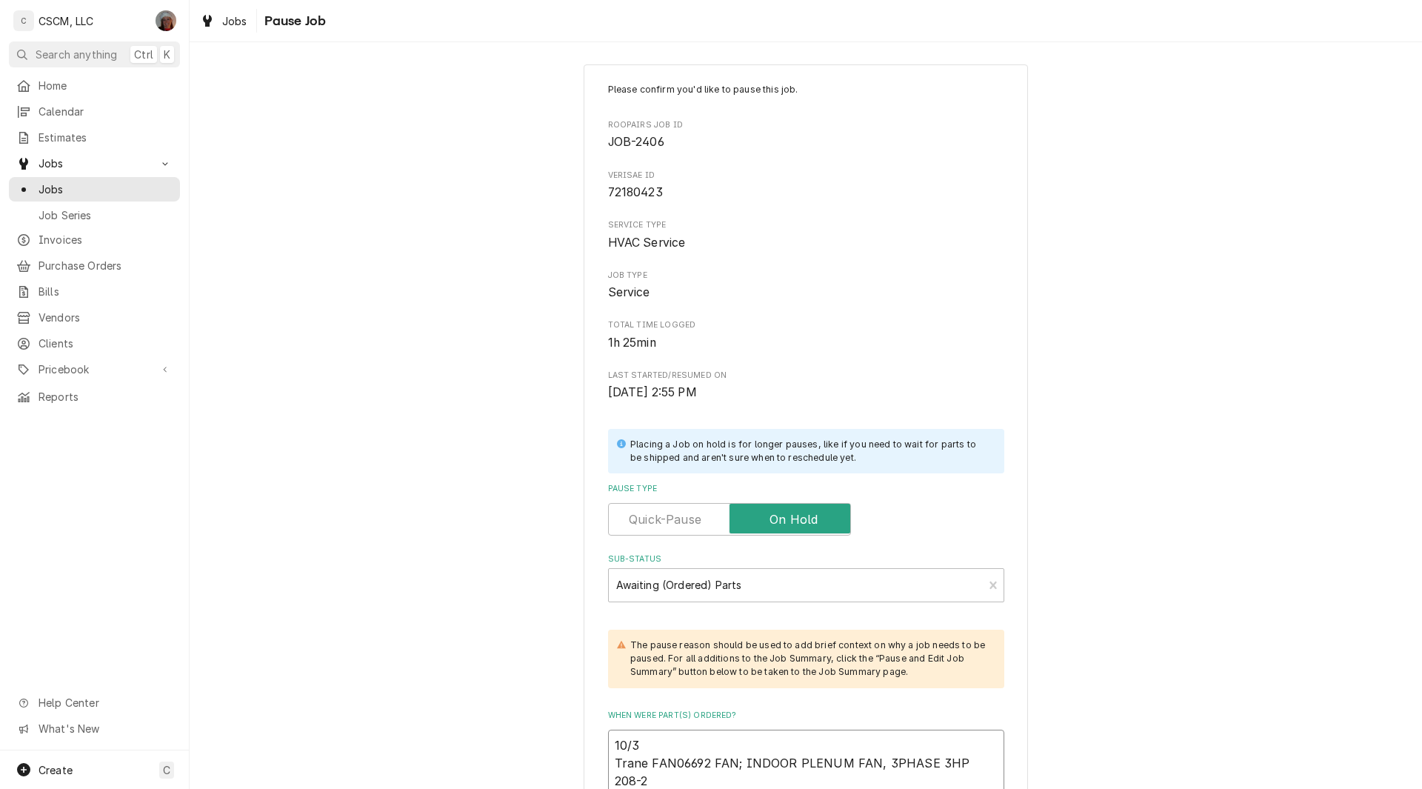
scroll to position [180, 0]
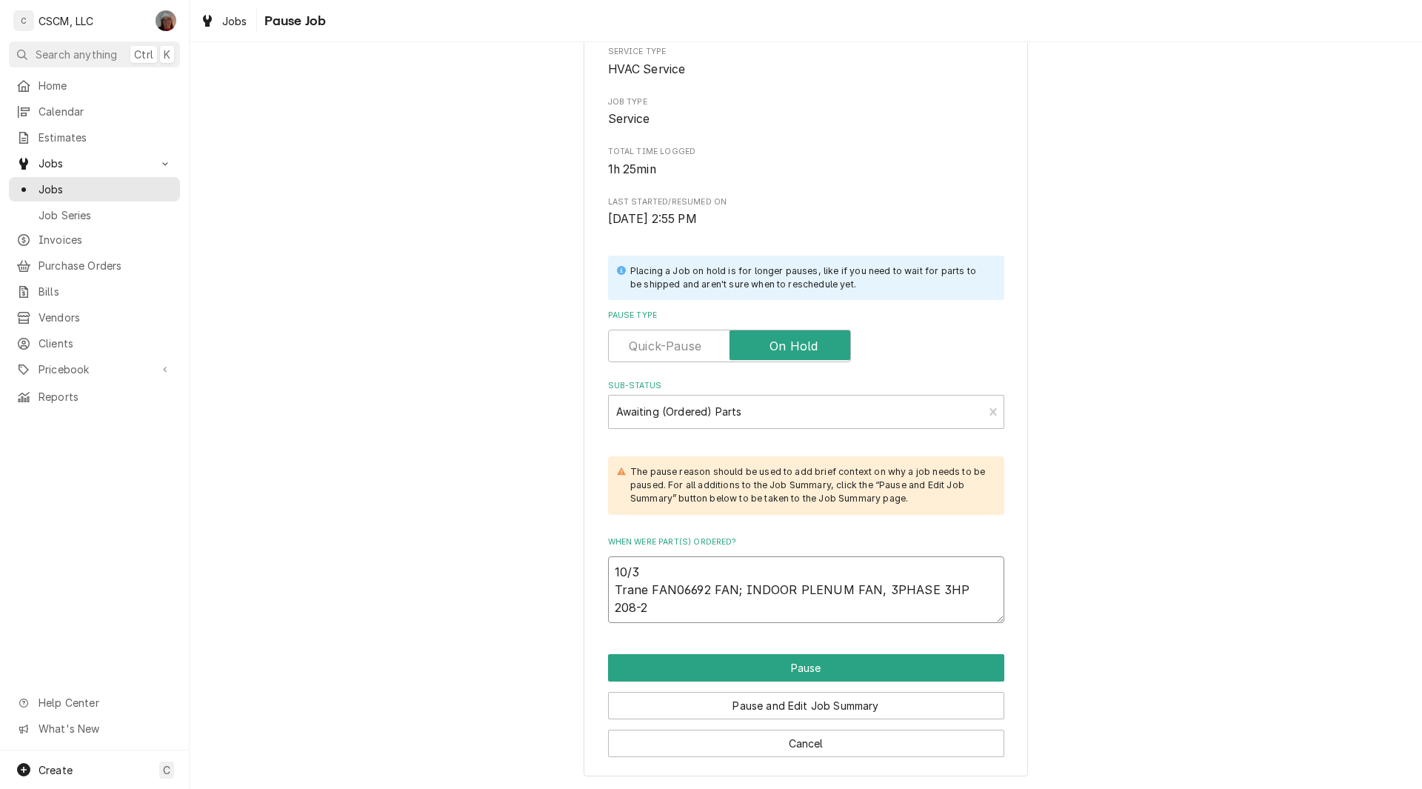
type textarea "x"
type textarea "10/3 Trane FAN06692 FAN; INDOOR PLENUM FAN, 3PHASE 3HP 208-2 W"
type textarea "x"
type textarea "10/3 Trane FAN06692 FAN; INDOOR PLENUM FAN, 3PHASE 3HP 208-2 Wi"
type textarea "x"
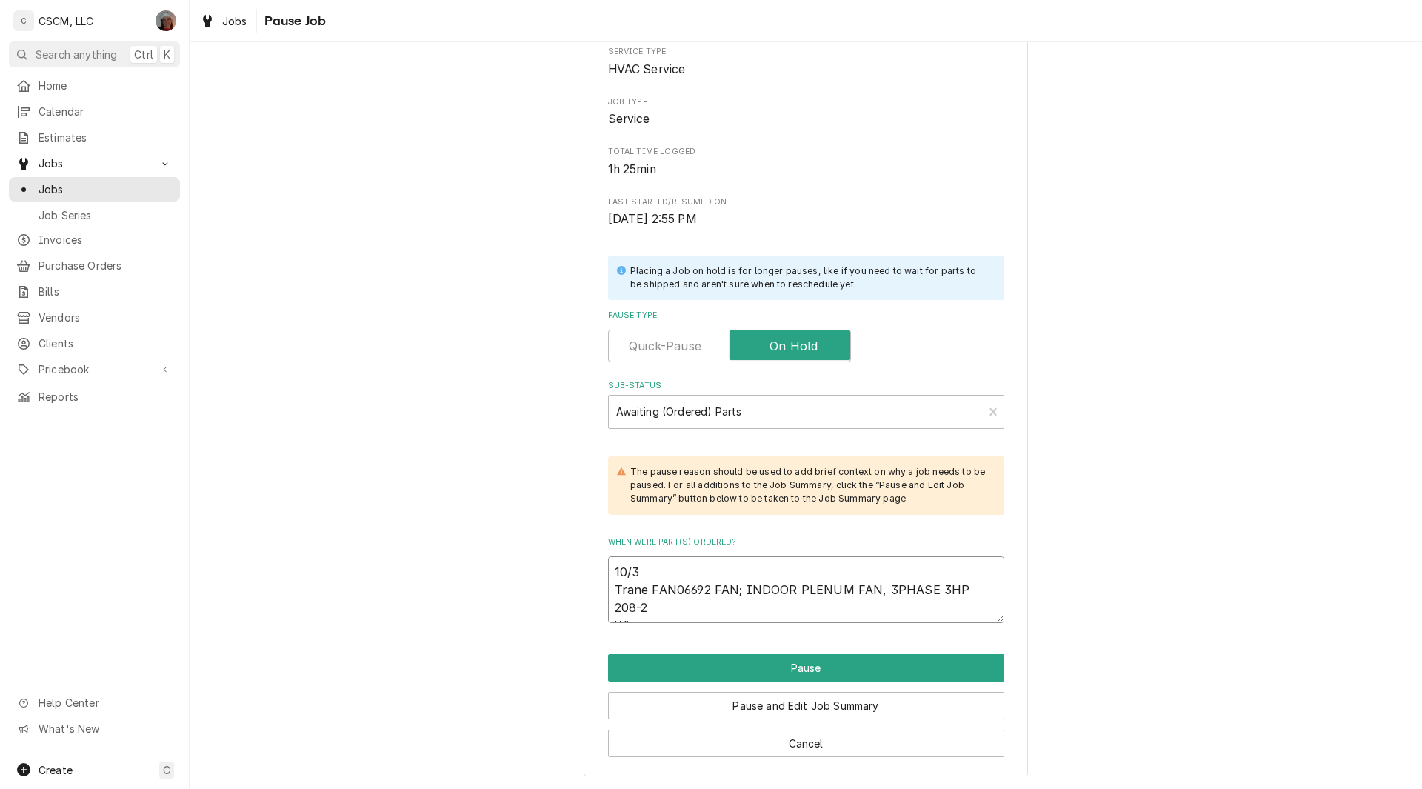
type textarea "10/3 Trane FAN06692 FAN; INDOOR PLENUM FAN, 3PHASE 3HP 208-2 Wil"
type textarea "x"
type textarea "10/3 Trane FAN06692 FAN; INDOOR PLENUM FAN, 3PHASE 3HP 208-2 Will"
type textarea "x"
type textarea "10/3 Trane FAN06692 FAN; INDOOR PLENUM FAN, 3PHASE 3HP 208-2 Will"
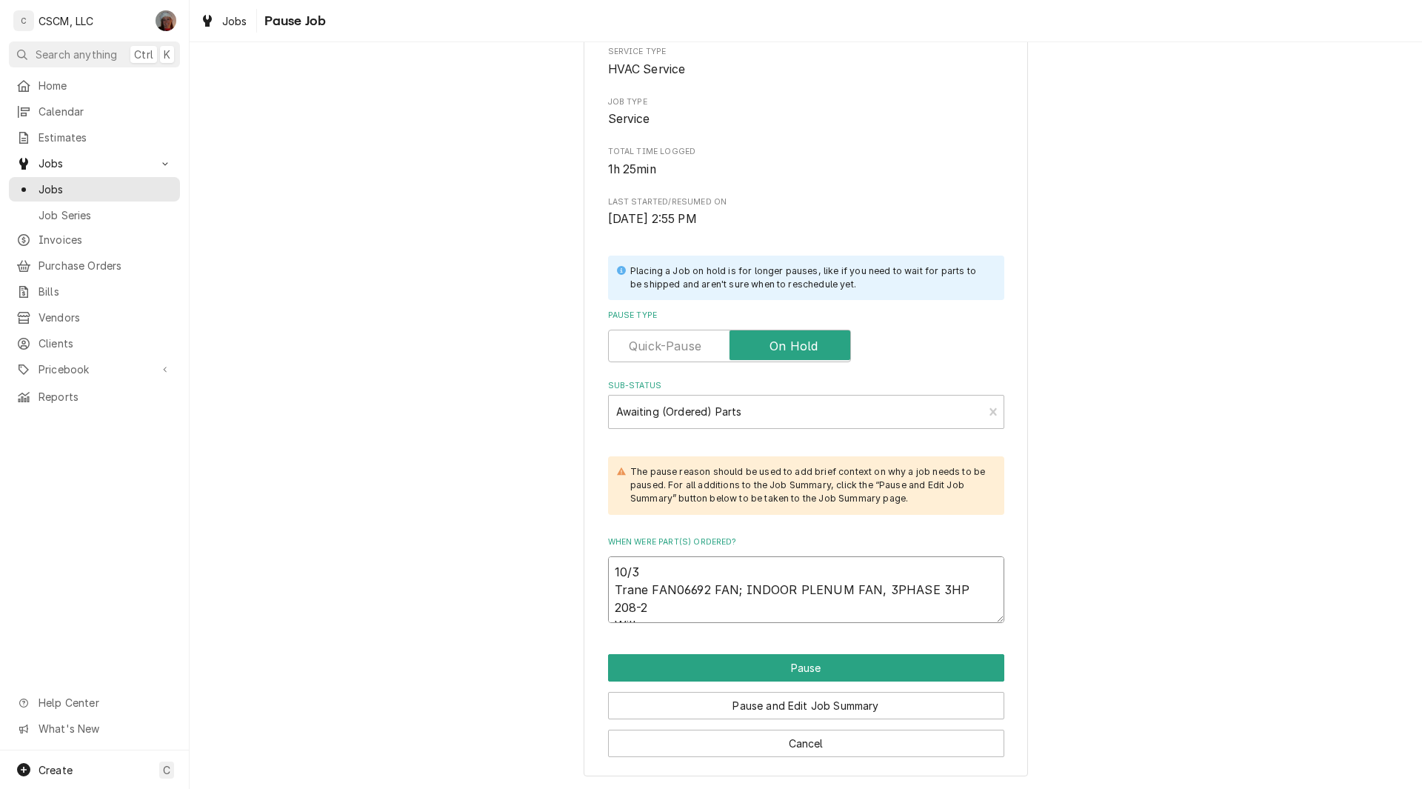
type textarea "x"
type textarea "10/3 Trane FAN06692 FAN; INDOOR PLENUM FAN, 3PHASE 3HP 208-2 Will C"
type textarea "x"
type textarea "10/3 Trane FAN06692 FAN; INDOOR PLENUM FAN, 3PHASE 3HP 208-2 Will Cal"
type textarea "x"
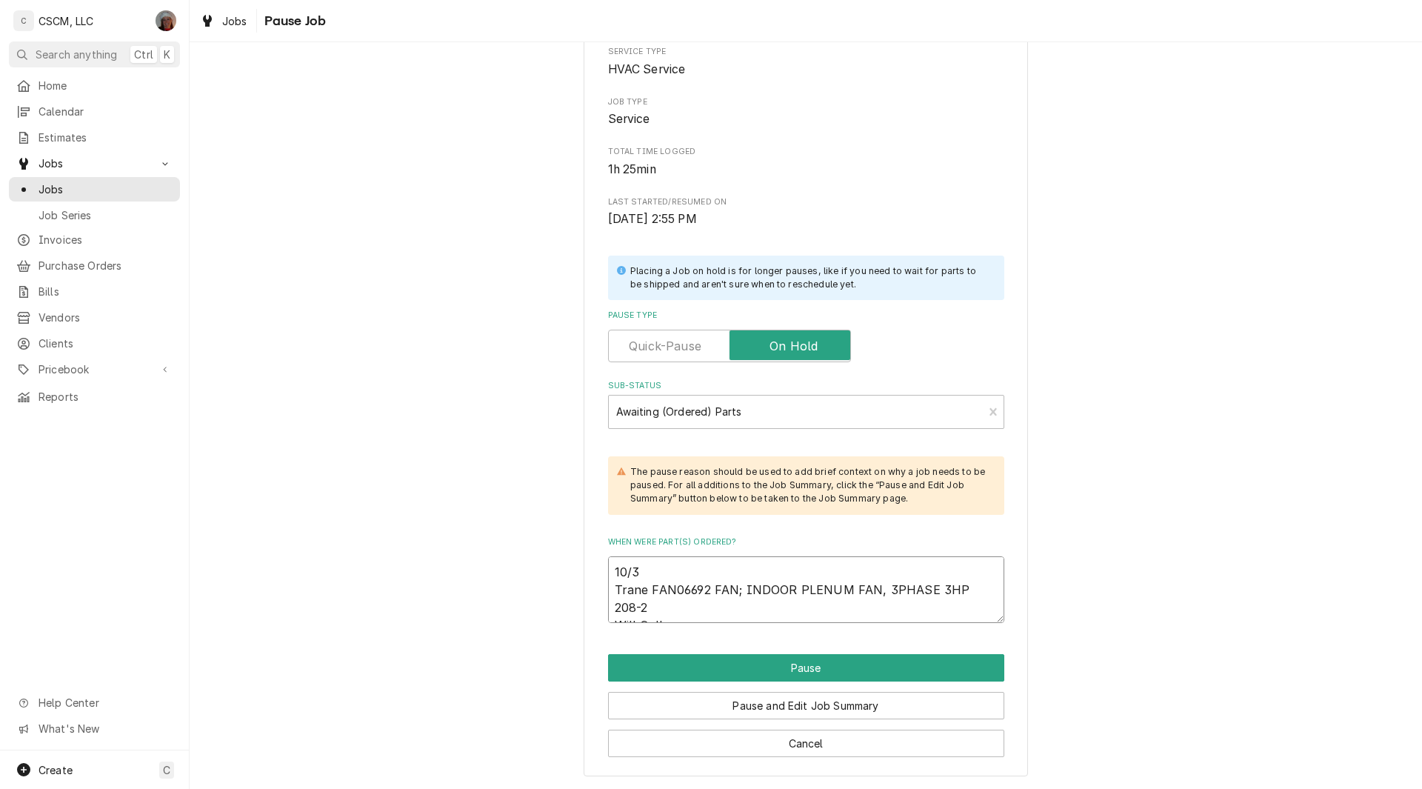
type textarea "10/3 Trane FAN06692 FAN; INDOOR PLENUM FAN, 3PHASE 3HP 208-2 Will Call"
type textarea "x"
type textarea "10/3 Trane FAN06692 FAN; INDOOR PLENUM FAN, 3PHASE 3HP 208-2 Will Call P"
type textarea "x"
type textarea "10/3 Trane FAN06692 FAN; INDOOR PLENUM FAN, 3PHASE 3HP 208-2 Will Call PO"
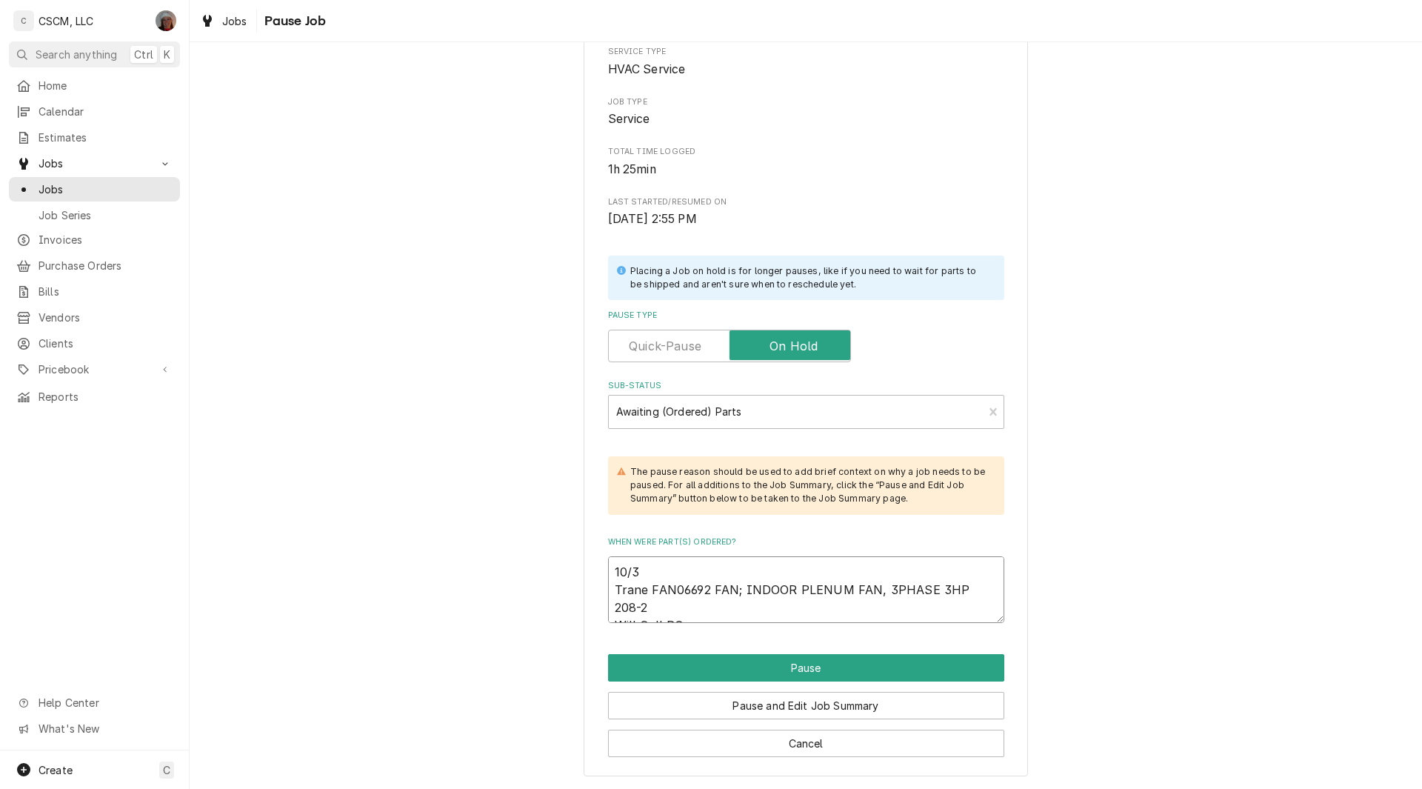
type textarea "x"
type textarea "10/3 Trane FAN06692 FAN; INDOOR PLENUM FAN, 3PHASE 3HP 208-2 Will Call PO"
type textarea "x"
type textarea "10/3 Trane FAN06692 FAN; INDOOR PLENUM FAN, 3PHASE 3HP 208-2 Will Call PO f"
type textarea "x"
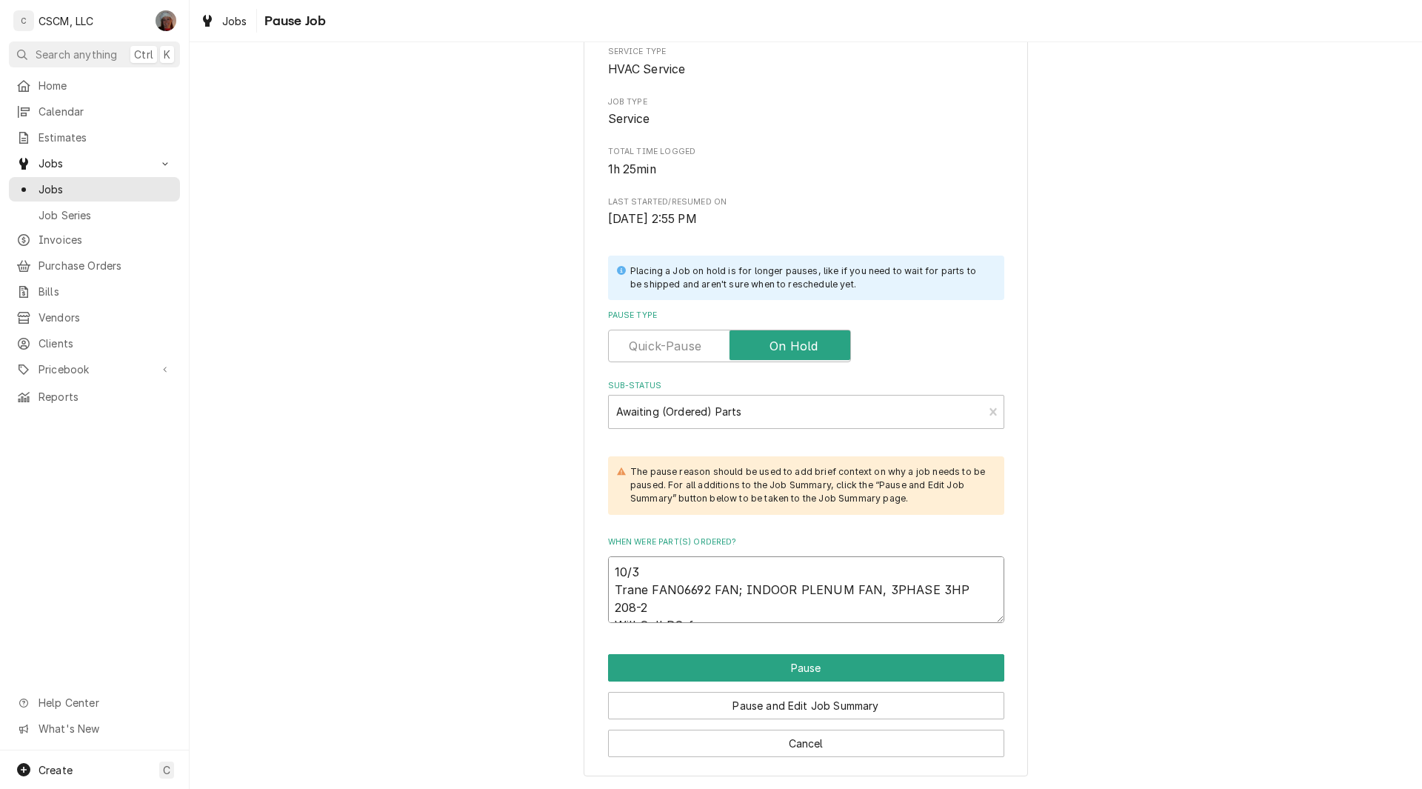
type textarea "10/3 Trane FAN06692 FAN; INDOOR PLENUM FAN, 3PHASE 3HP 208-2 Will Call PO fo"
type textarea "x"
type textarea "10/3 Trane FAN06692 FAN; INDOOR PLENUM FAN, 3PHASE 3HP 208-2 Will Call PO for"
type textarea "x"
type textarea "10/3 Trane FAN06692 FAN; INDOOR PLENUM FAN, 3PHASE 3HP 208-2 Will Call PO for"
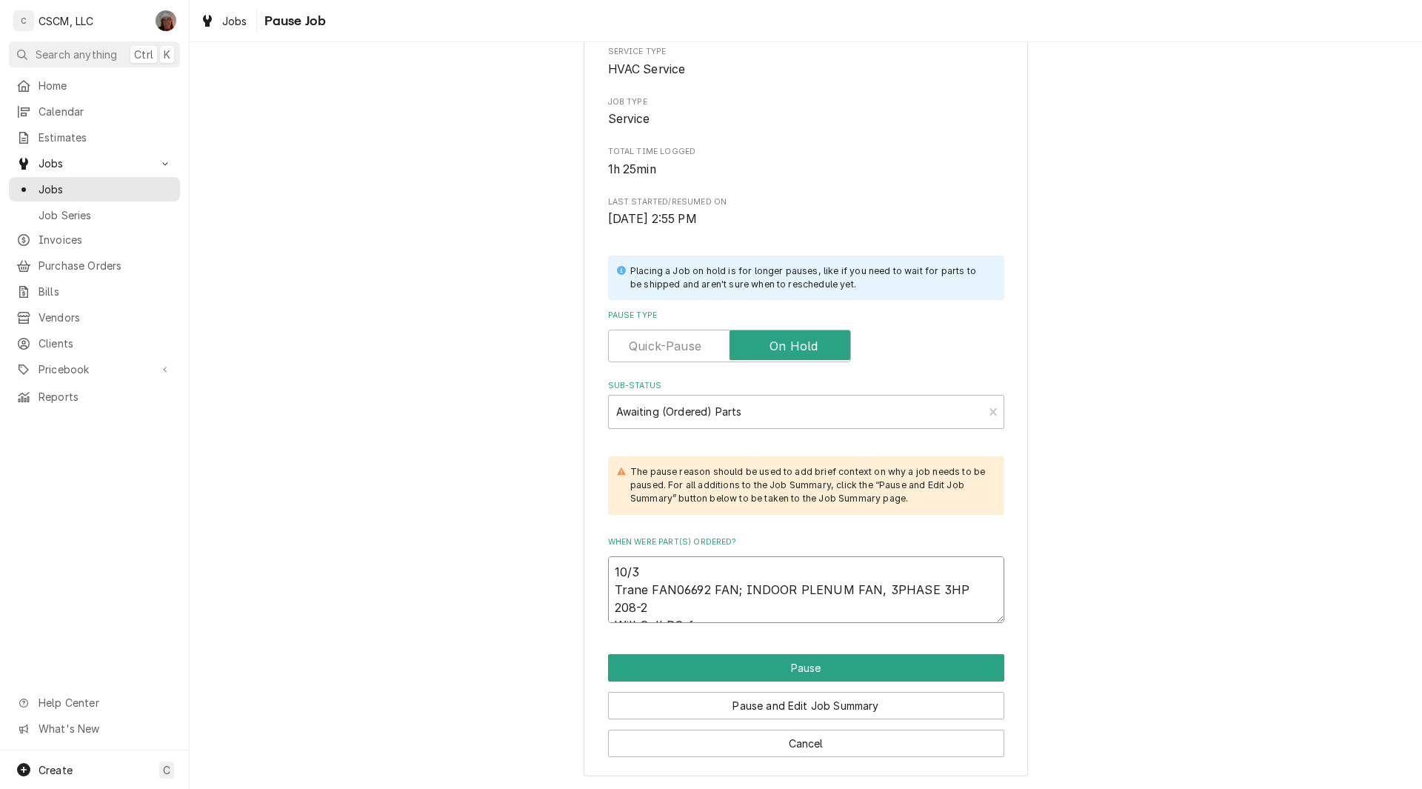
type textarea "x"
type textarea "10/3 Trane FAN06692 FAN; INDOOR PLENUM FAN, 3PHASE 3HP 208-2 Will Call PO for E"
type textarea "x"
type textarea "10/3 Trane FAN06692 FAN; INDOOR PLENUM FAN, 3PHASE 3HP 208-2 Will Call PO for Ea"
type textarea "x"
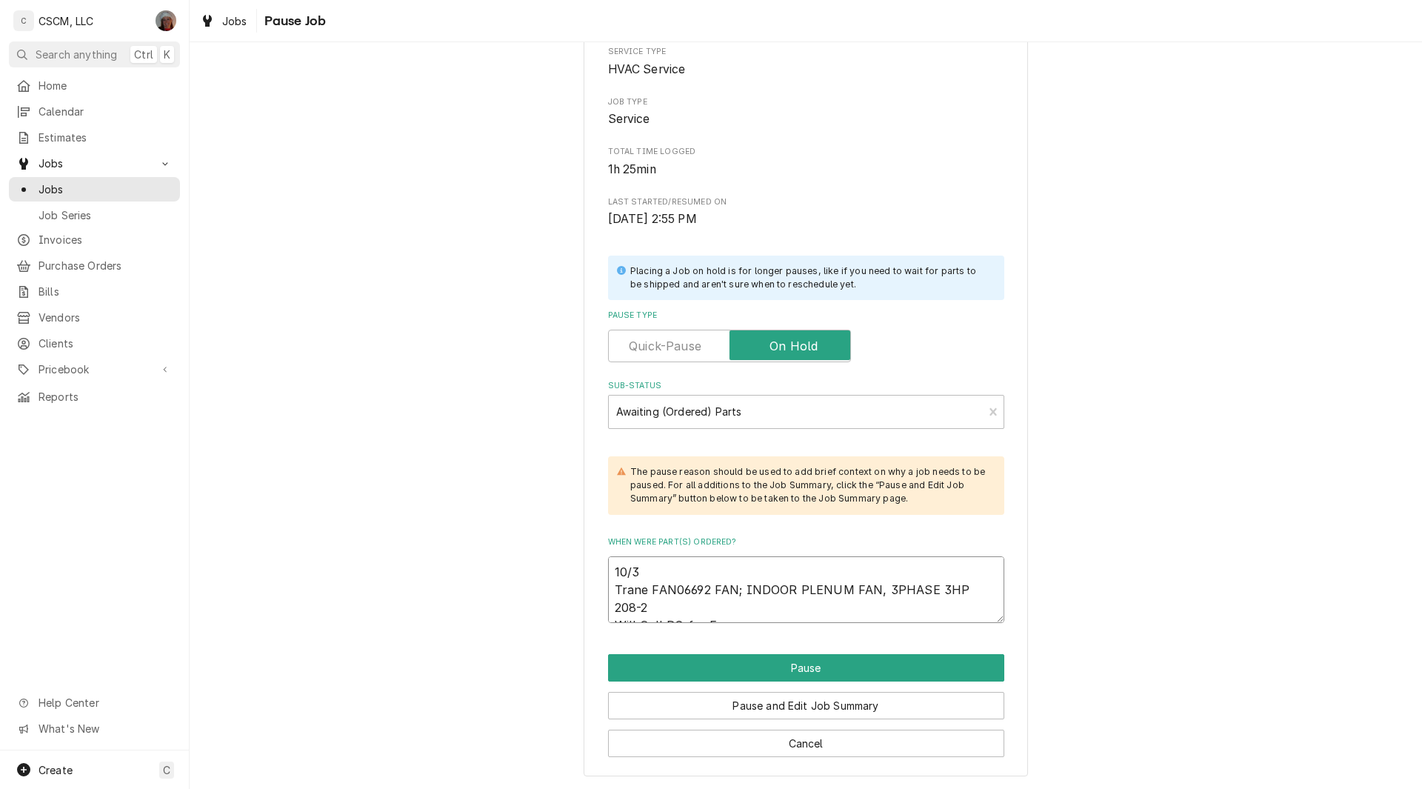
type textarea "10/3 Trane FAN06692 FAN; INDOOR PLENUM FAN, 3PHASE 3HP 208-2 Will Call PO for E…"
type textarea "x"
type textarea "10/3 Trane FAN06692 FAN; INDOOR PLENUM FAN, 3PHASE 3HP 208-2 Will Call PO for E…"
type textarea "x"
type textarea "10/3 Trane FAN06692 FAN; INDOOR PLENUM FAN, 3PHASE 3HP 208-2 Will Call PO for E…"
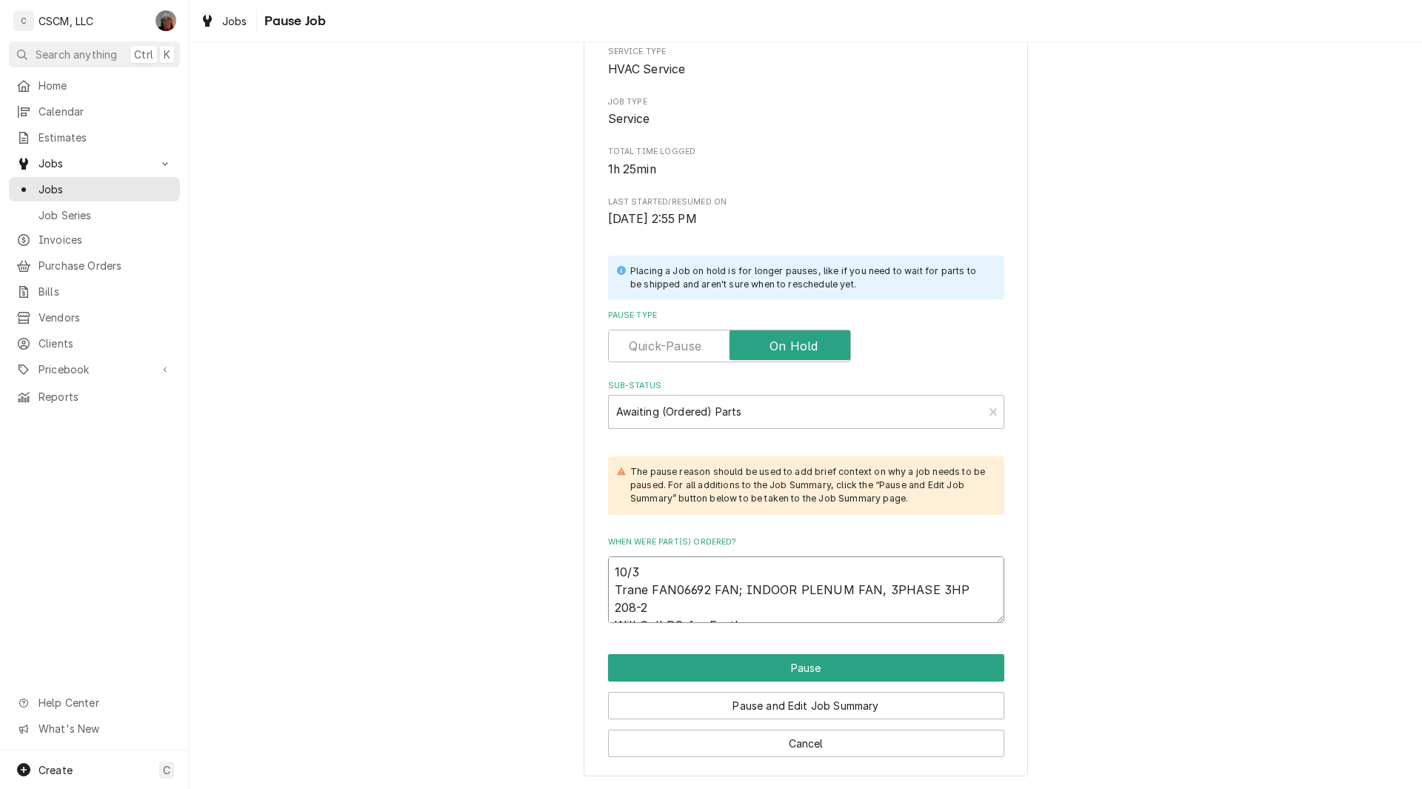
type textarea "x"
type textarea "10/3 Trane FAN06692 FAN; INDOOR PLENUM FAN, 3PHASE 3HP 208-2 Will Call PO for E…"
type textarea "x"
type textarea "10/3 Trane FAN06692 FAN; INDOOR PLENUM FAN, 3PHASE 3HP 208-2 Will Call PO for E…"
type textarea "x"
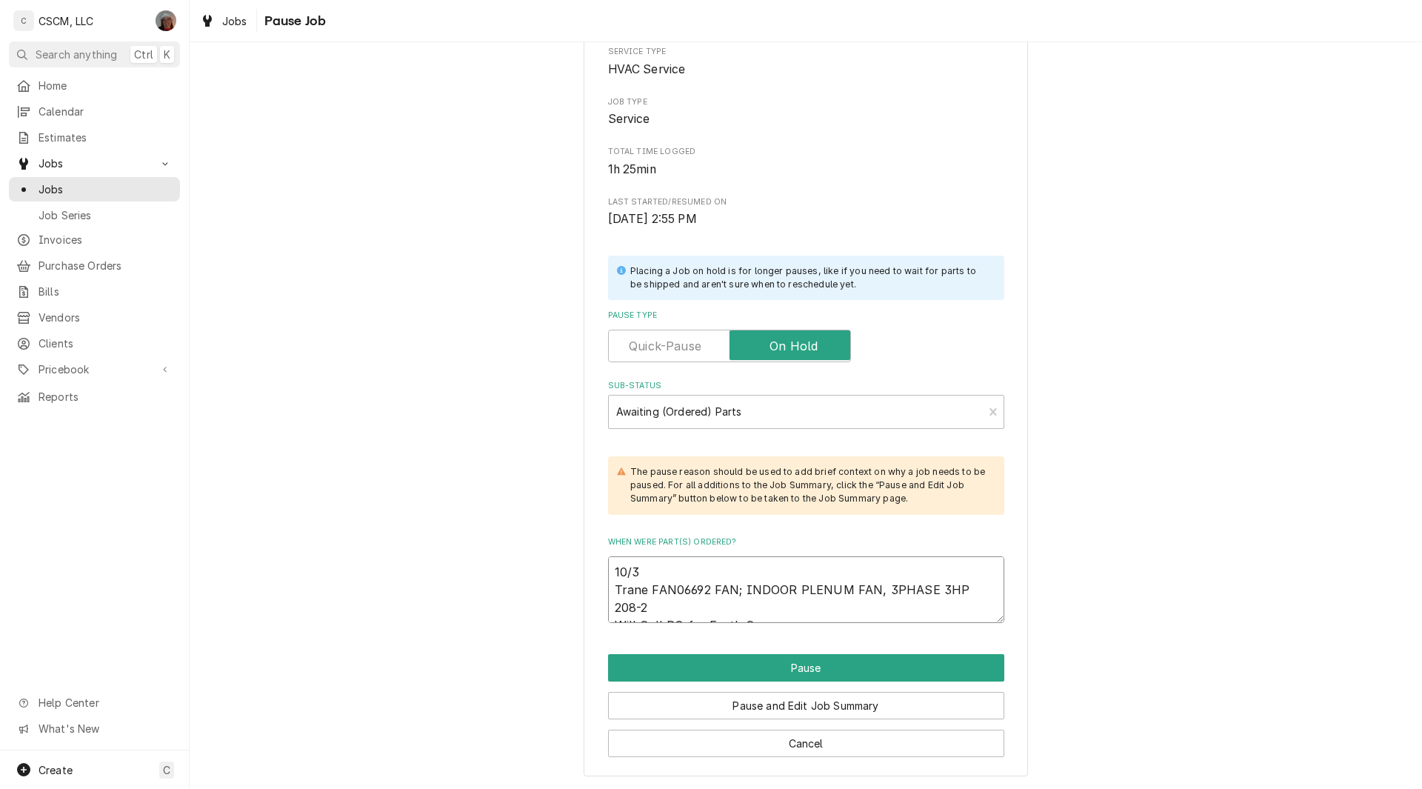
type textarea "10/3 Trane FAN06692 FAN; INDOOR PLENUM FAN, 3PHASE 3HP 208-2 Will Call PO for E…"
type textarea "x"
type textarea "10/3 Trane FAN06692 FAN; INDOOR PLENUM FAN, 3PHASE 3HP 208-2 Will Call PO for E…"
type textarea "x"
type textarea "10/3 Trane FAN06692 FAN; INDOOR PLENUM FAN, 3PHASE 3HP 208-2 Will Call PO for E…"
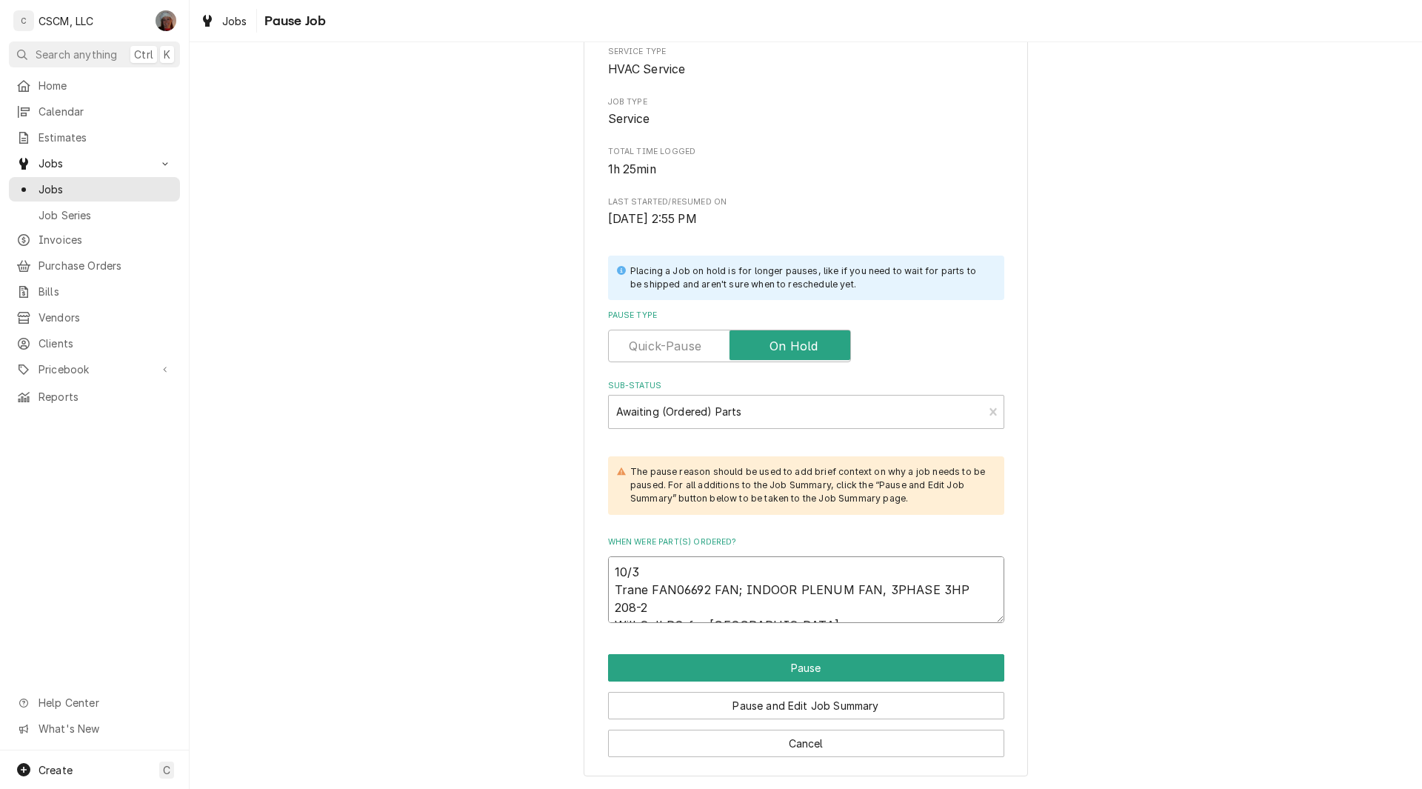
type textarea "x"
type textarea "10/3 Trane FAN06692 FAN; INDOOR PLENUM FAN, 3PHASE 3HP 208-2 Will Call PO for E…"
type textarea "x"
type textarea "10/3 Trane FAN06692 FAN; INDOOR PLENUM FAN, 3PHASE 3HP 208-2 Will Call PO for E…"
type textarea "x"
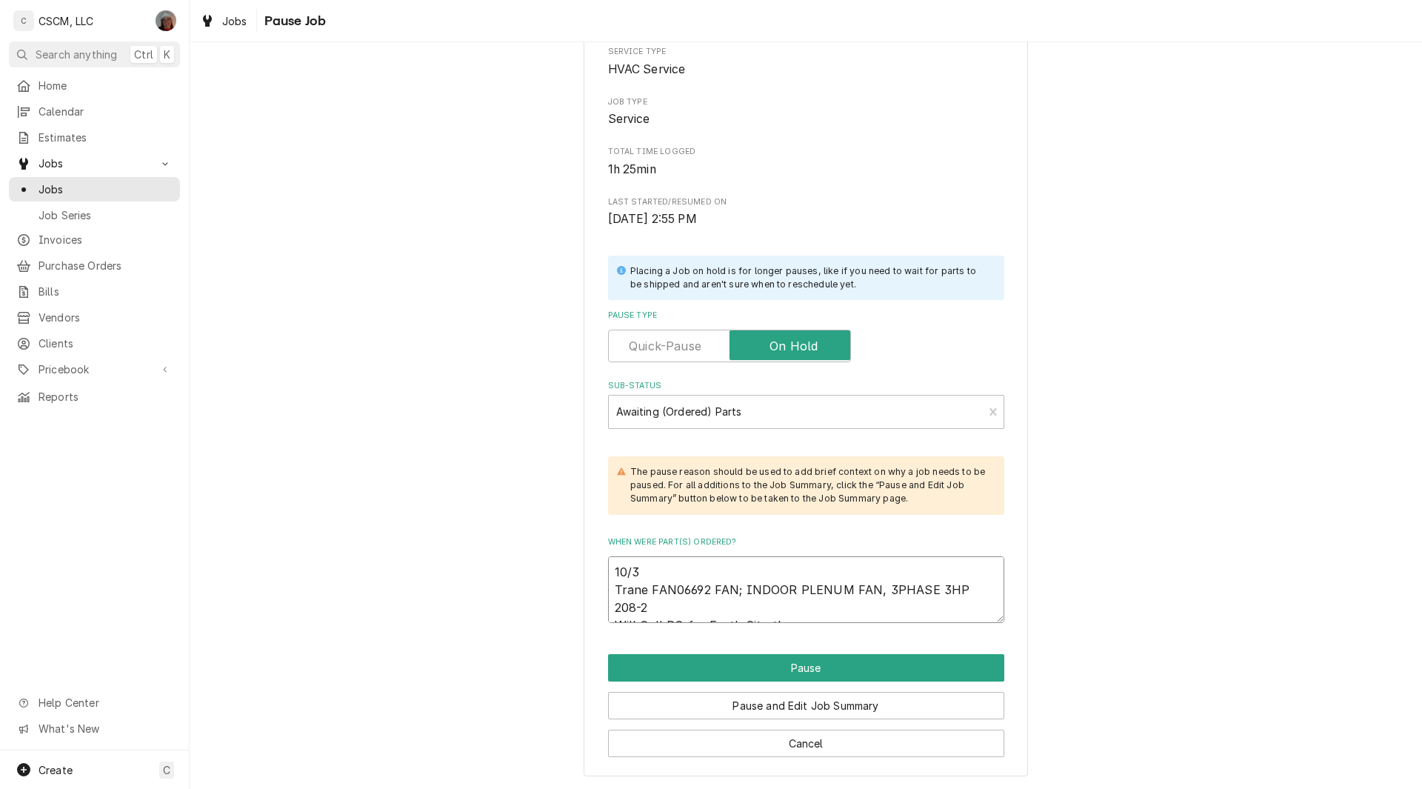
type textarea "10/3 Trane FAN06692 FAN; INDOOR PLENUM FAN, 3PHASE 3HP 208-2 Will Call PO for E…"
type textarea "x"
type textarea "10/3 Trane FAN06692 FAN; INDOOR PLENUM FAN, 3PHASE 3HP 208-2 Will Call PO for E…"
type textarea "x"
type textarea "10/3 Trane FAN06692 FAN; INDOOR PLENUM FAN, 3PHASE 3HP 208-2 Will Call PO for E…"
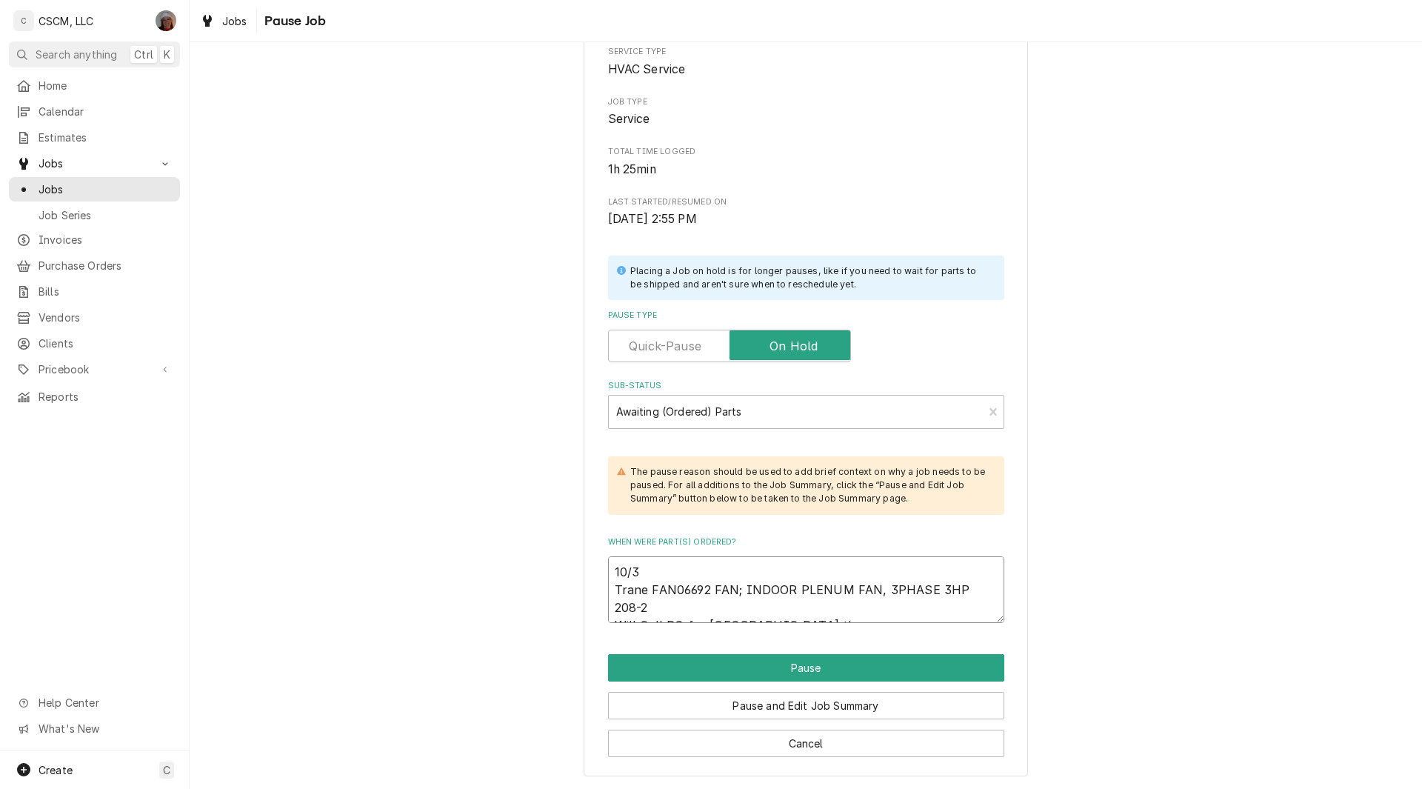
type textarea "x"
type textarea "10/3 Trane FAN06692 FAN; INDOOR PLENUM FAN, 3PHASE 3HP 208-2 Will Call PO for E…"
type textarea "x"
type textarea "10/3 Trane FAN06692 FAN; INDOOR PLENUM FAN, 3PHASE 3HP 208-2 Will Call PO for E…"
type textarea "x"
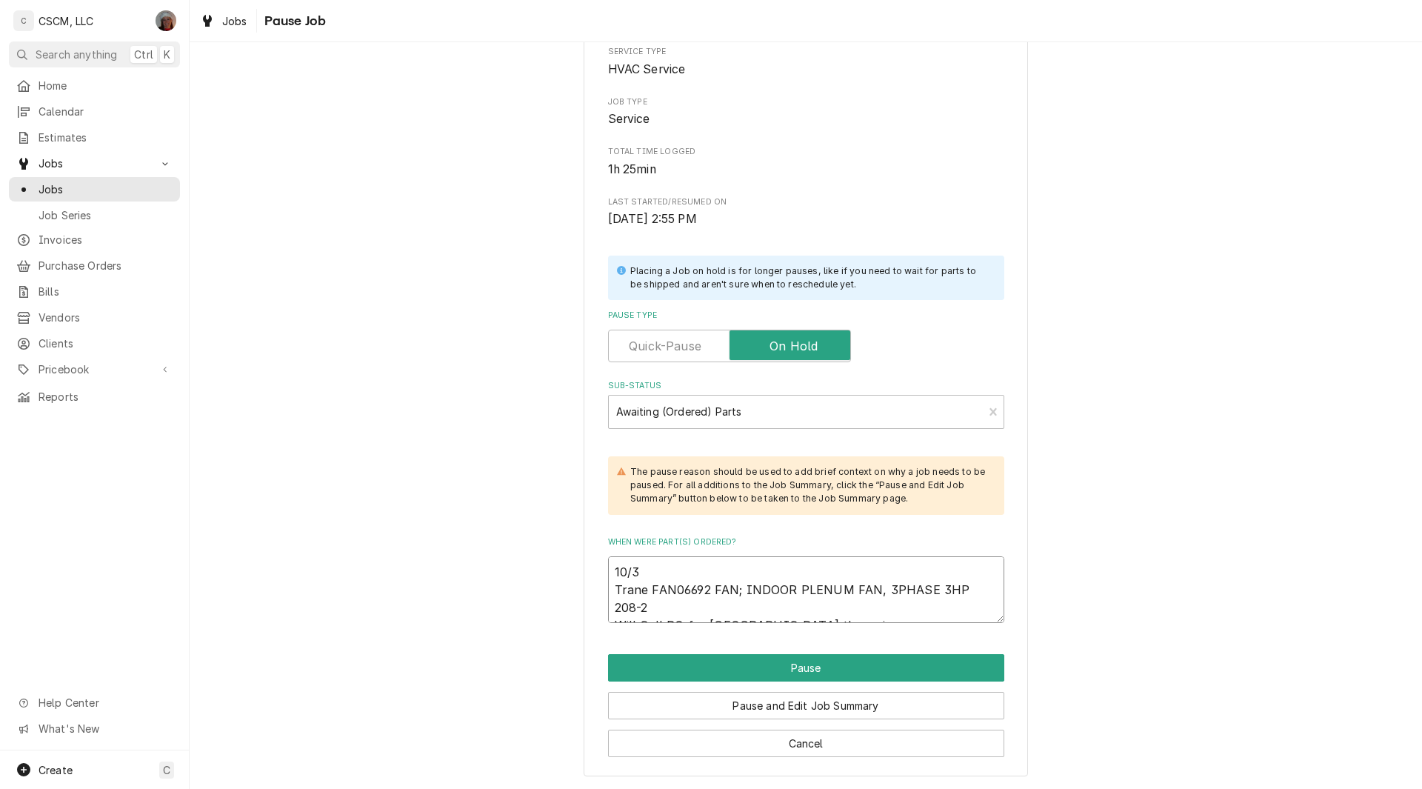
type textarea "10/3 Trane FAN06692 FAN; INDOOR PLENUM FAN, 3PHASE 3HP 208-2 Will Call PO for E…"
type textarea "x"
type textarea "10/3 Trane FAN06692 FAN; INDOOR PLENUM FAN, 3PHASE 3HP 208-2 Will Call PO for E…"
type textarea "x"
type textarea "10/3 Trane FAN06692 FAN; INDOOR PLENUM FAN, 3PHASE 3HP 208-2 Will Call PO for E…"
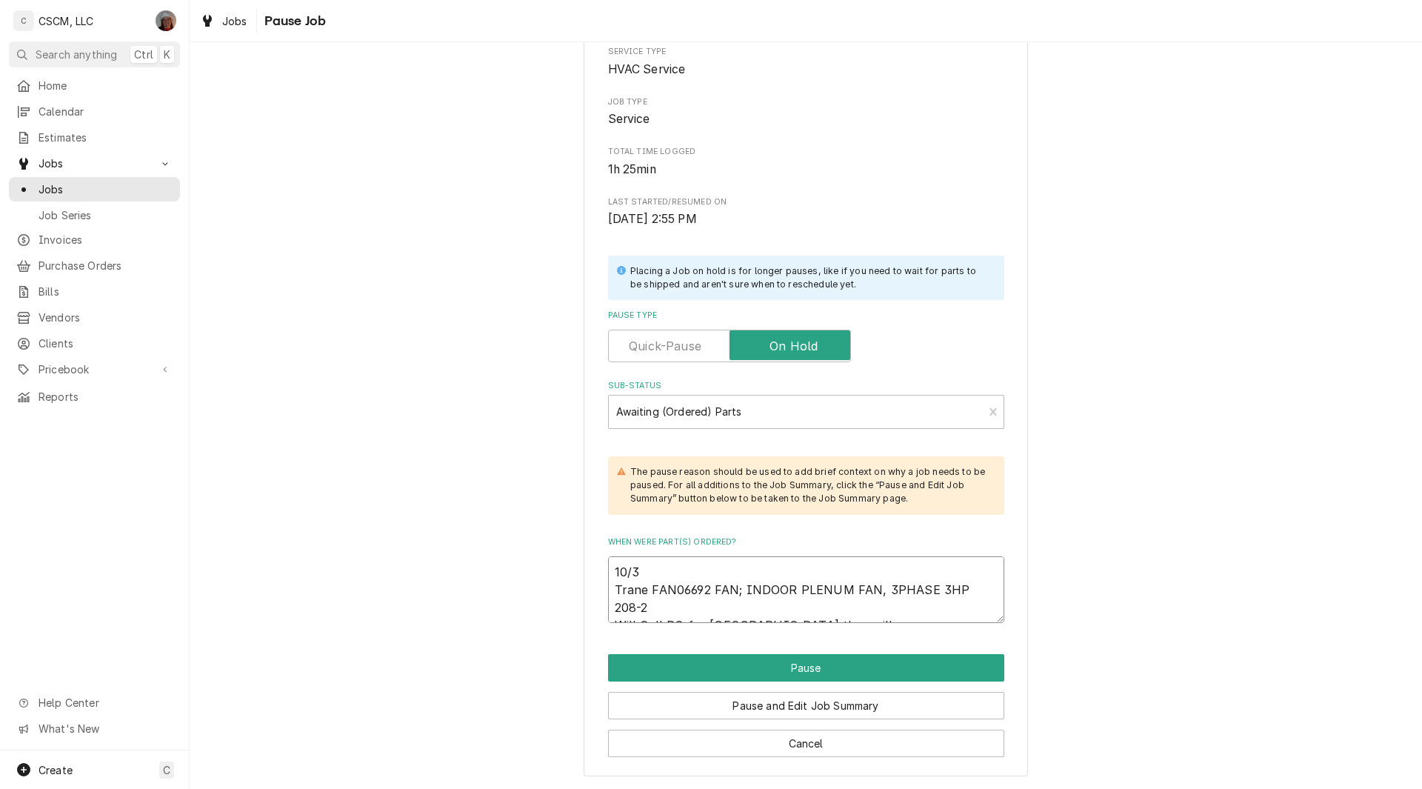
type textarea "x"
type textarea "10/3 Trane FAN06692 FAN; INDOOR PLENUM FAN, 3PHASE 3HP 208-2 Will Call PO for E…"
type textarea "x"
type textarea "10/3 Trane FAN06692 FAN; INDOOR PLENUM FAN, 3PHASE 3HP 208-2 Will Call PO for E…"
type textarea "x"
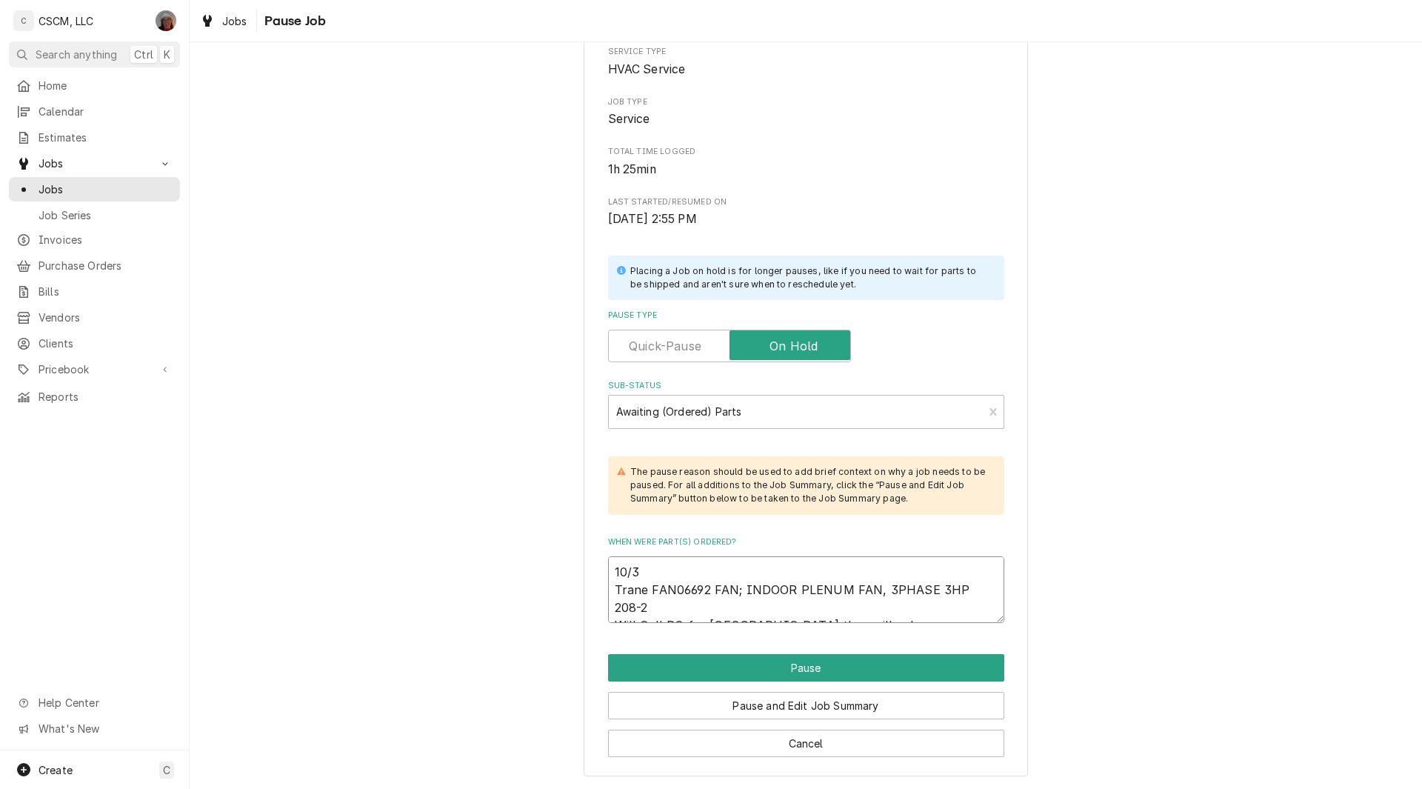
type textarea "10/3 Trane FAN06692 FAN; INDOOR PLENUM FAN, 3PHASE 3HP 208-2 Will Call PO for E…"
type textarea "x"
type textarea "10/3 Trane FAN06692 FAN; INDOOR PLENUM FAN, 3PHASE 3HP 208-2 Will Call PO for E…"
type textarea "x"
type textarea "10/3 Trane FAN06692 FAN; INDOOR PLENUM FAN, 3PHASE 3HP 208-2 Will Call PO for E…"
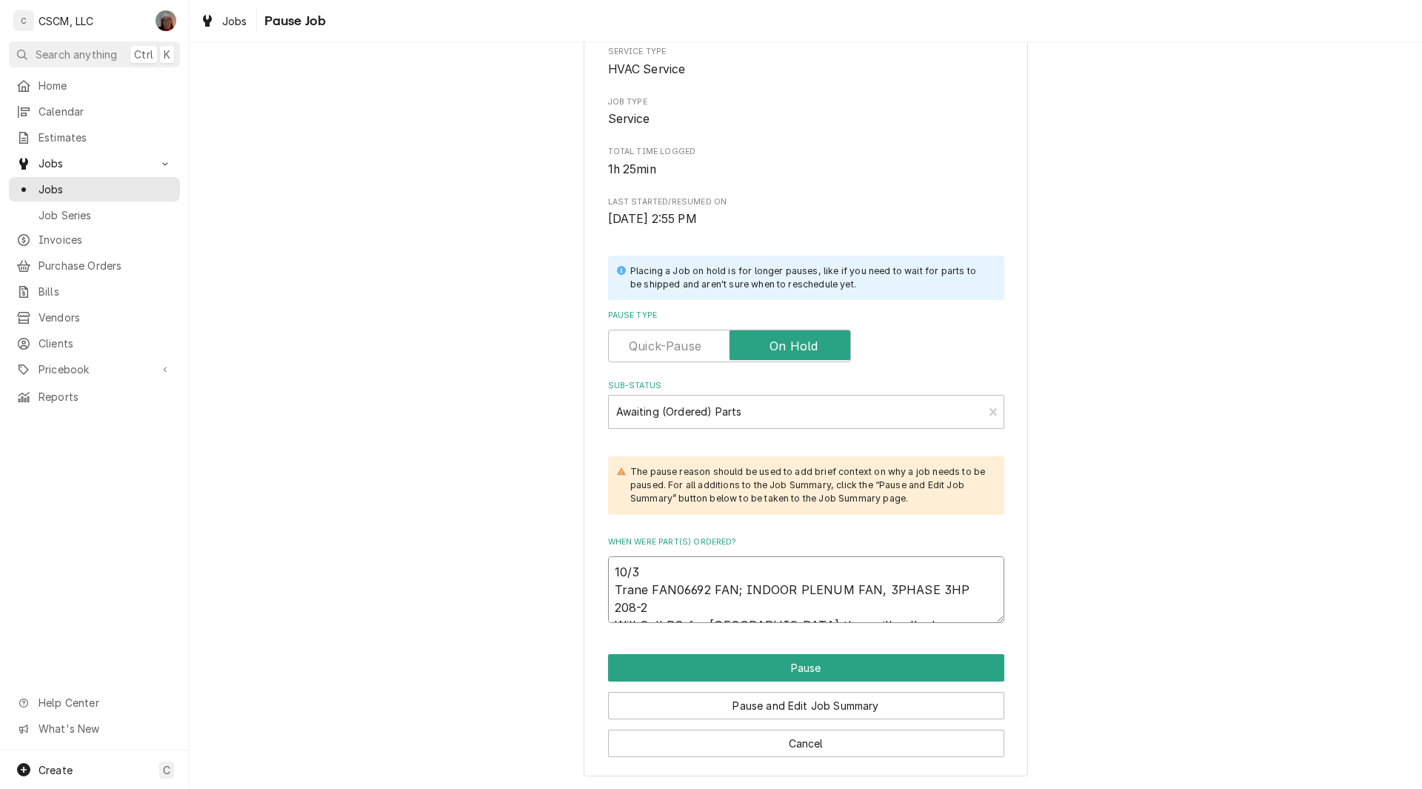
type textarea "x"
type textarea "10/3 Trane FAN06692 FAN; INDOOR PLENUM FAN, 3PHASE 3HP 208-2 Will Call PO for E…"
type textarea "x"
type textarea "10/3 Trane FAN06692 FAN; INDOOR PLENUM FAN, 3PHASE 3HP 208-2 Will Call PO for E…"
type textarea "x"
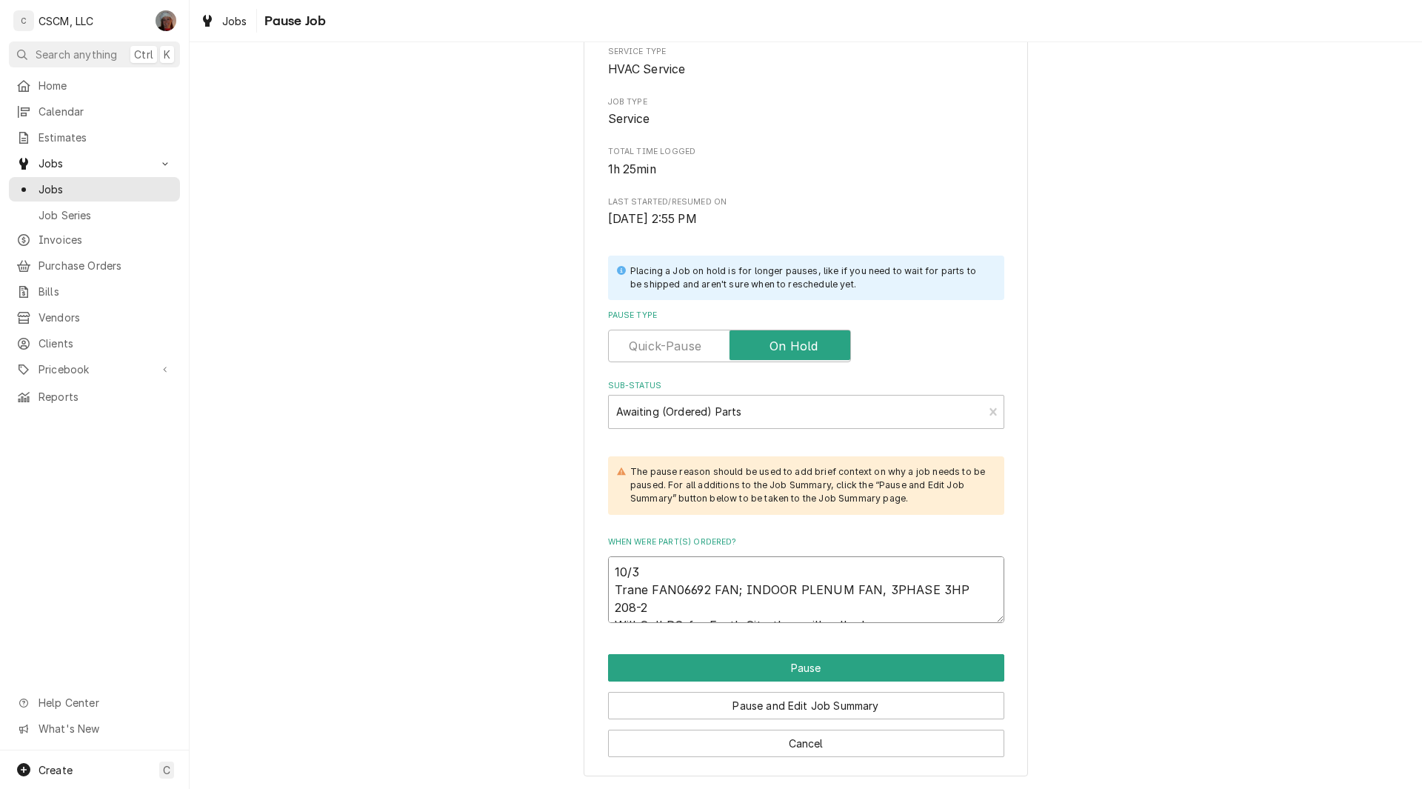
type textarea "10/3 Trane FAN06692 FAN; INDOOR PLENUM FAN, 3PHASE 3HP 208-2 Will Call PO for E…"
type textarea "x"
type textarea "10/3 Trane FAN06692 FAN; INDOOR PLENUM FAN, 3PHASE 3HP 208-2 Will Call PO for E…"
type textarea "x"
type textarea "10/3 Trane FAN06692 FAN; INDOOR PLENUM FAN, 3PHASE 3HP 208-2 Will Call PO for E…"
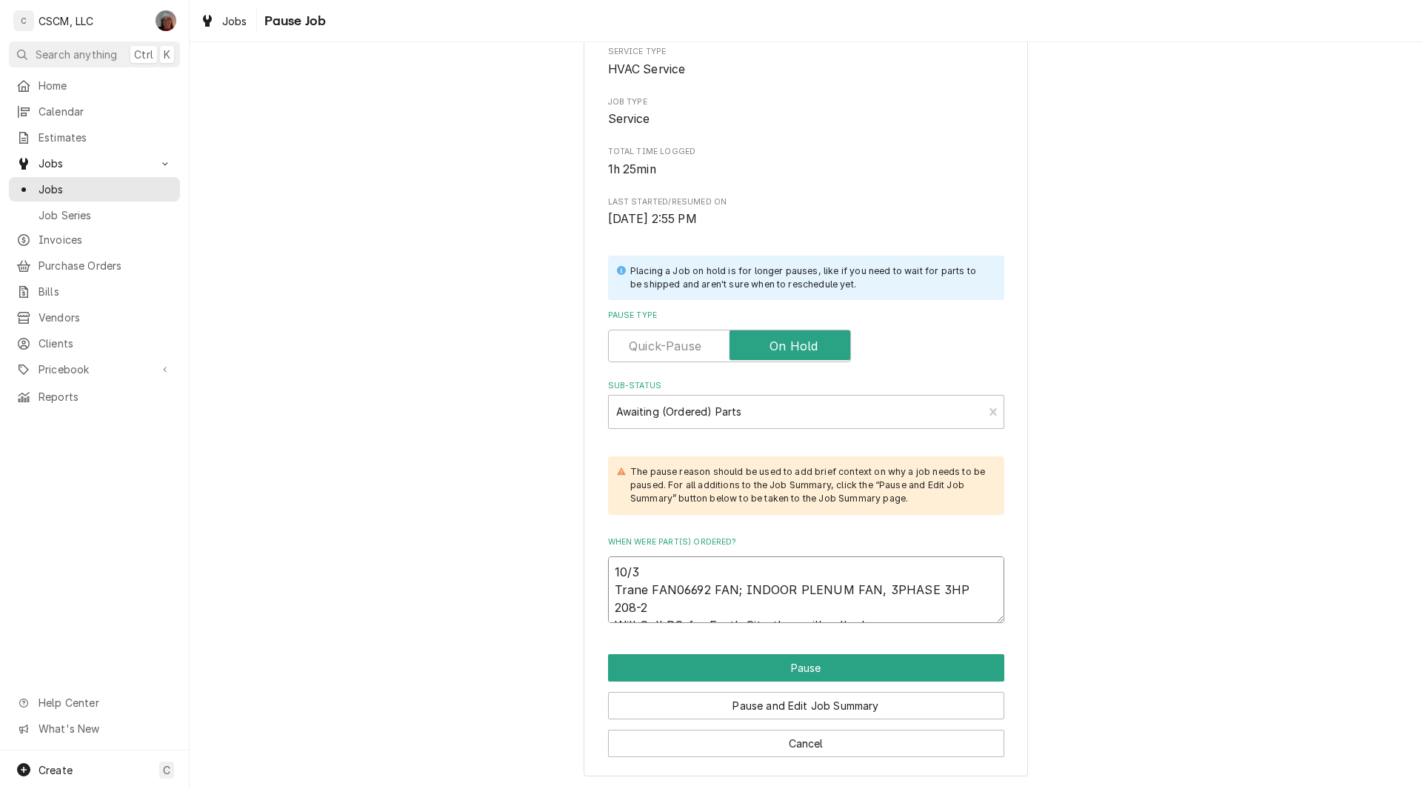
type textarea "x"
type textarea "10/3 Trane FAN06692 FAN; INDOOR PLENUM FAN, 3PHASE 3HP 208-2 Will Call PO for E…"
type textarea "x"
type textarea "10/3 Trane FAN06692 FAN; INDOOR PLENUM FAN, 3PHASE 3HP 208-2 Will Call PO for E…"
type textarea "x"
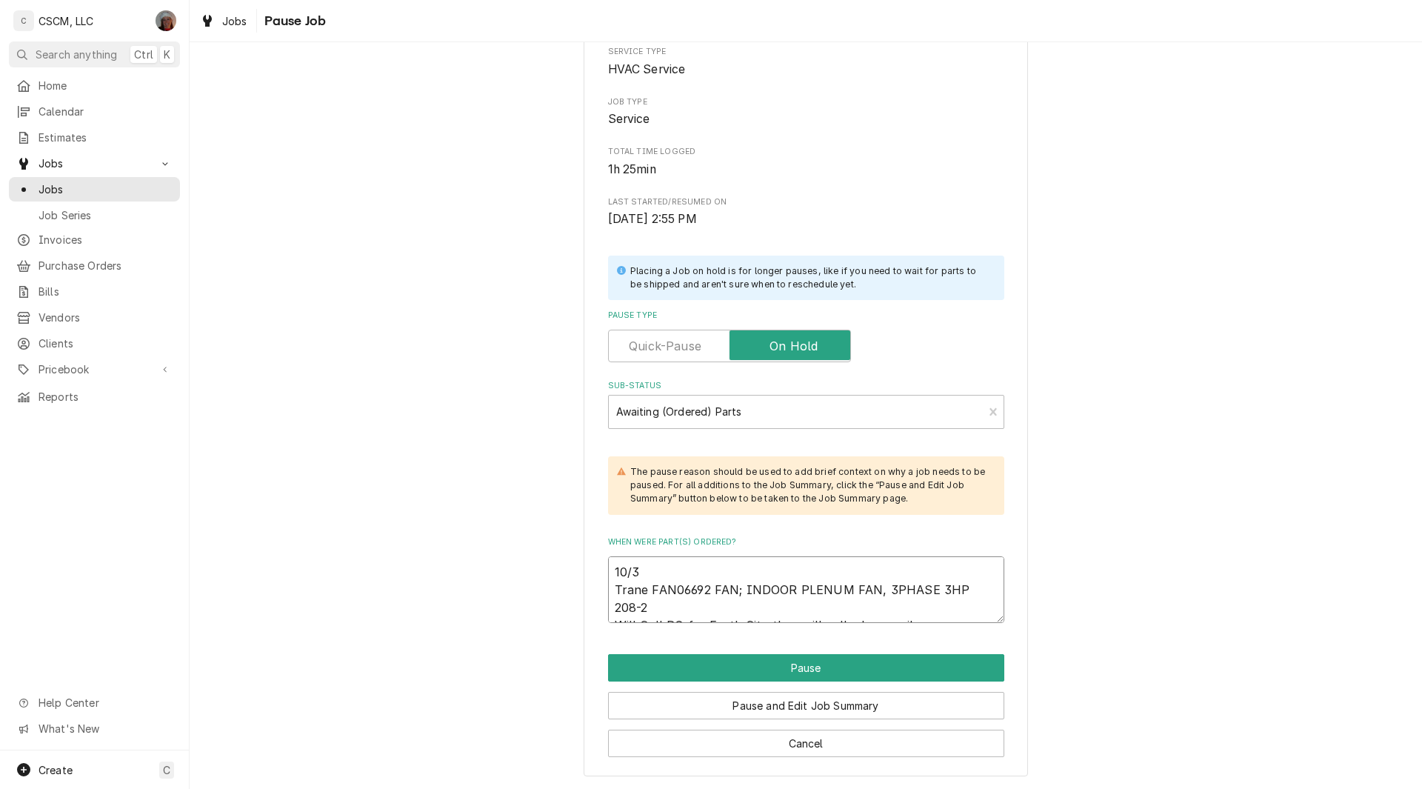
type textarea "10/3 Trane FAN06692 FAN; INDOOR PLENUM FAN, 3PHASE 3HP 208-2 Will Call PO for E…"
type textarea "x"
type textarea "10/3 Trane FAN06692 FAN; INDOOR PLENUM FAN, 3PHASE 3HP 208-2 Will Call PO for E…"
type textarea "x"
type textarea "10/3 Trane FAN06692 FAN; INDOOR PLENUM FAN, 3PHASE 3HP 208-2 Will Call PO for E…"
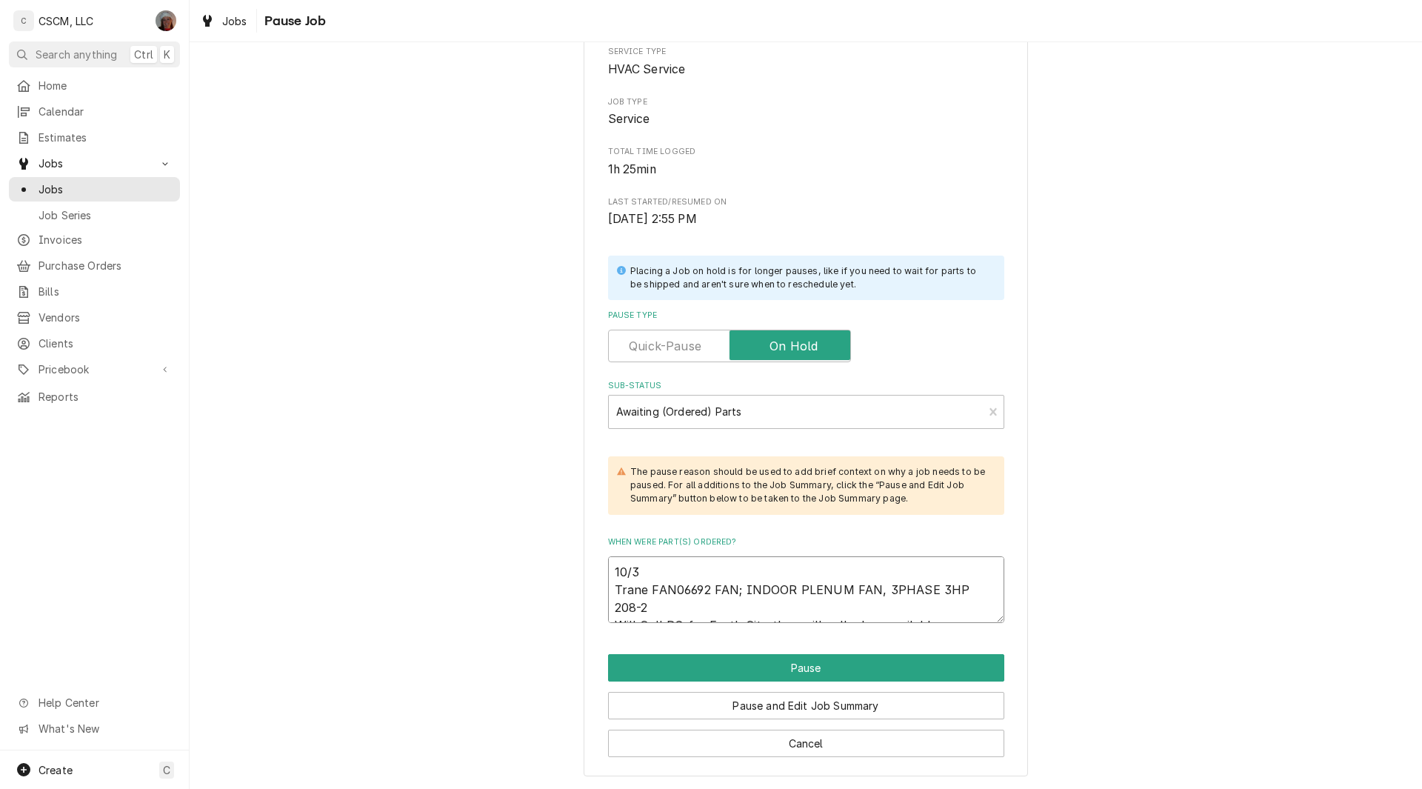
type textarea "x"
type textarea "10/3 Trane FAN06692 FAN; INDOOR PLENUM FAN, 3PHASE 3HP 208-2 Will Call PO for E…"
type textarea "x"
type textarea "10/3 Trane FAN06692 FAN; INDOOR PLENUM FAN, 3PHASE 3HP 208-2 Will Call PO for E…"
type textarea "x"
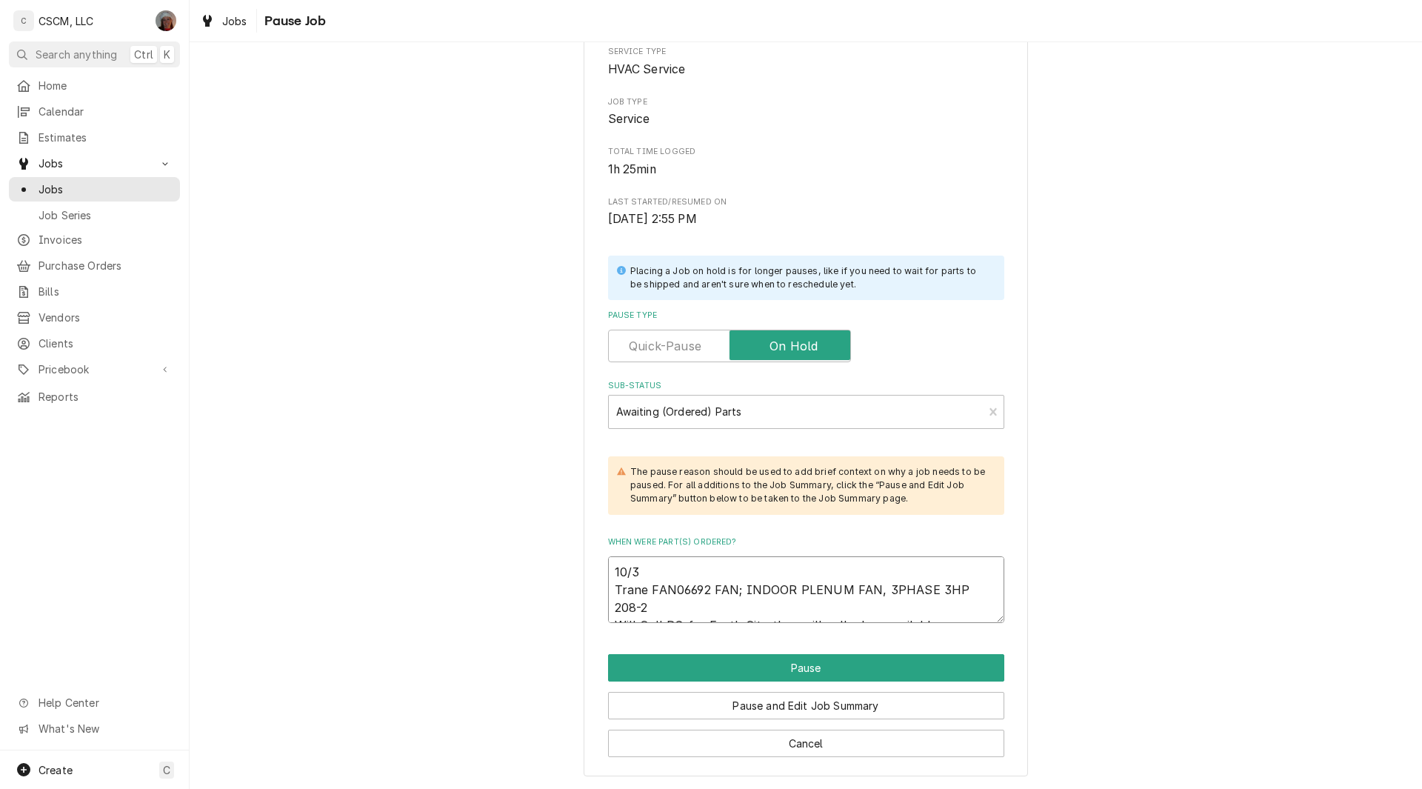
type textarea "10/3 Trane FAN06692 FAN; INDOOR PLENUM FAN, 3PHASE 3HP 208-2 Will Call PO for E…"
type textarea "x"
type textarea "10/3 Trane FAN06692 FAN; INDOOR PLENUM FAN, 3PHASE 3HP 208-2 Will Call PO for E…"
type textarea "x"
type textarea "10/3 Trane FAN06692 FAN; INDOOR PLENUM FAN, 3PHASE 3HP 208-2 Will Call PO for E…"
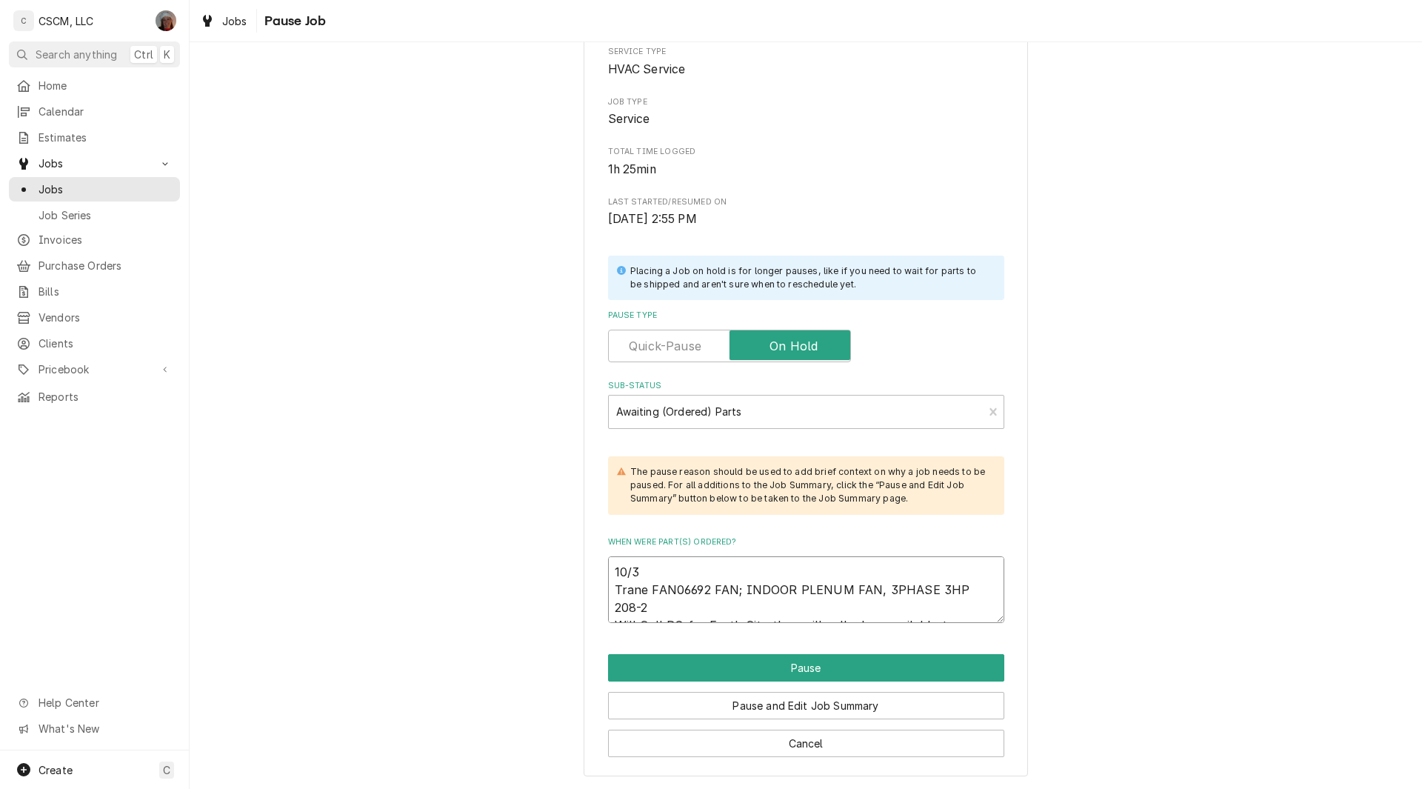
type textarea "x"
type textarea "10/3 Trane FAN06692 FAN; INDOOR PLENUM FAN, 3PHASE 3HP 208-2 Will Call PO for E…"
type textarea "x"
type textarea "10/3 Trane FAN06692 FAN; INDOOR PLENUM FAN, 3PHASE 3HP 208-2 Will Call PO for E…"
type textarea "x"
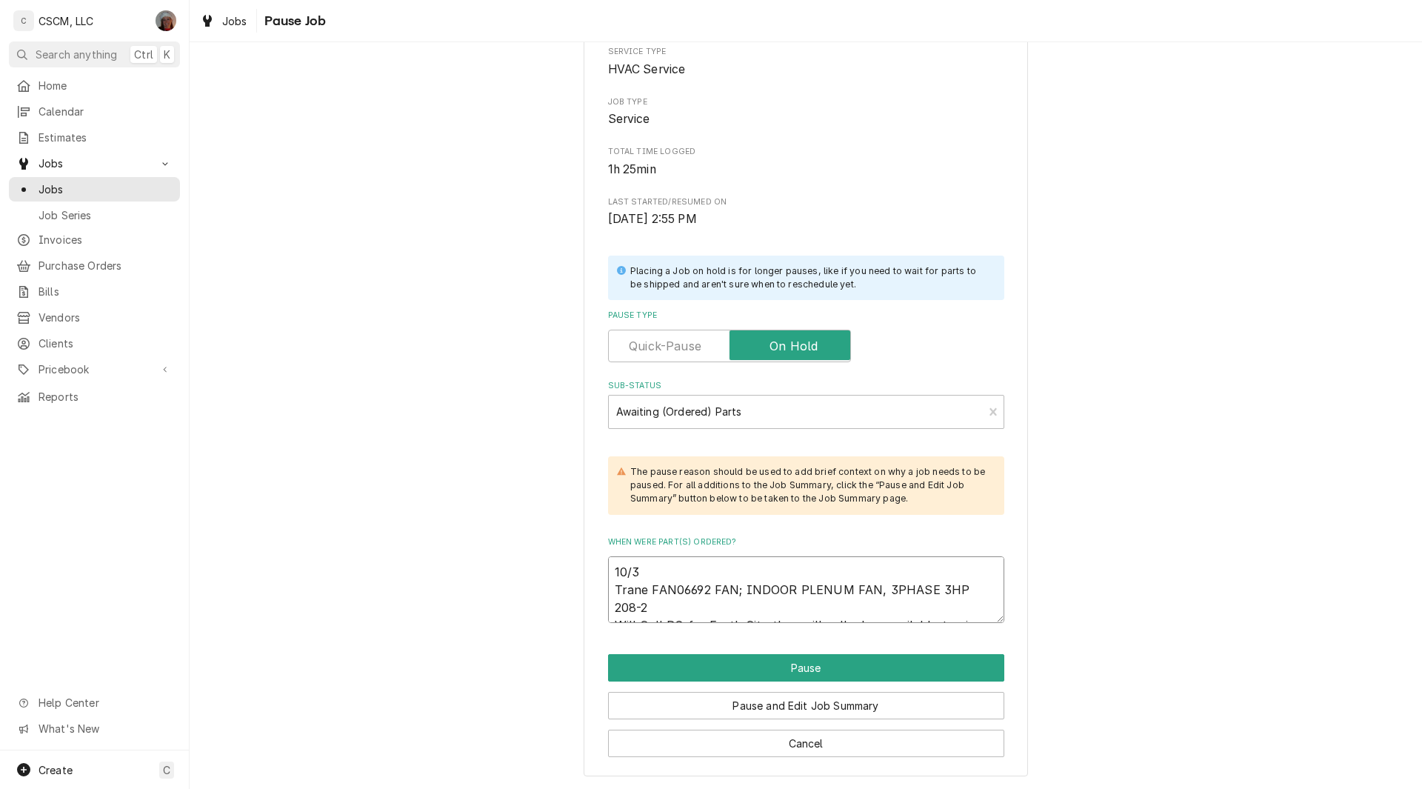
type textarea "10/3 Trane FAN06692 FAN; INDOOR PLENUM FAN, 3PHASE 3HP 208-2 Will Call PO for E…"
type textarea "x"
type textarea "10/3 Trane FAN06692 FAN; INDOOR PLENUM FAN, 3PHASE 3HP 208-2 Will Call PO for E…"
type textarea "x"
type textarea "10/3 Trane FAN06692 FAN; INDOOR PLENUM FAN, 3PHASE 3HP 208-2 Will Call PO for E…"
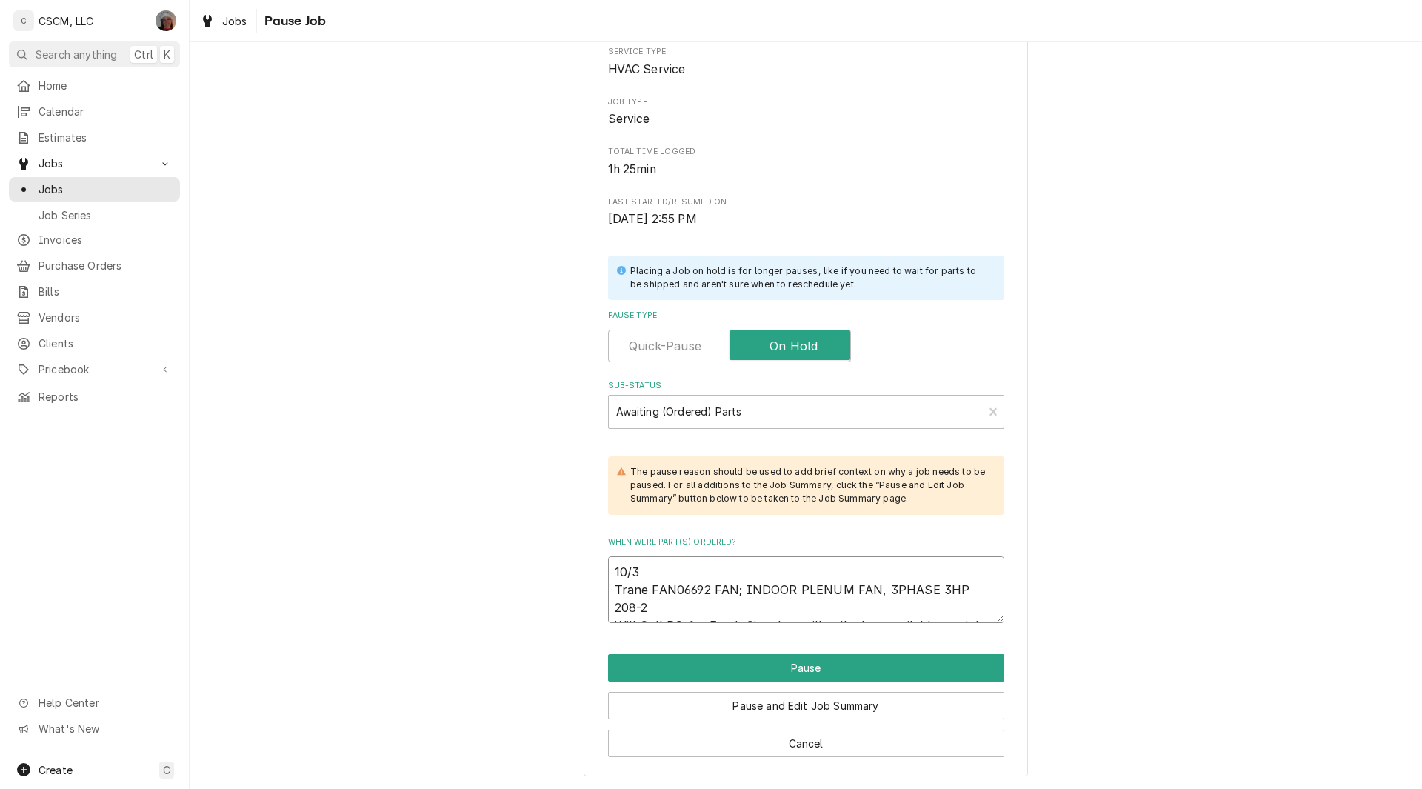
type textarea "x"
type textarea "10/3 Trane FAN06692 FAN; INDOOR PLENUM FAN, 3PHASE 3HP 208-2 Will Call PO for E…"
type textarea "x"
type textarea "10/3 Trane FAN06692 FAN; INDOOR PLENUM FAN, 3PHASE 3HP 208-2 Will Call PO for E…"
type textarea "x"
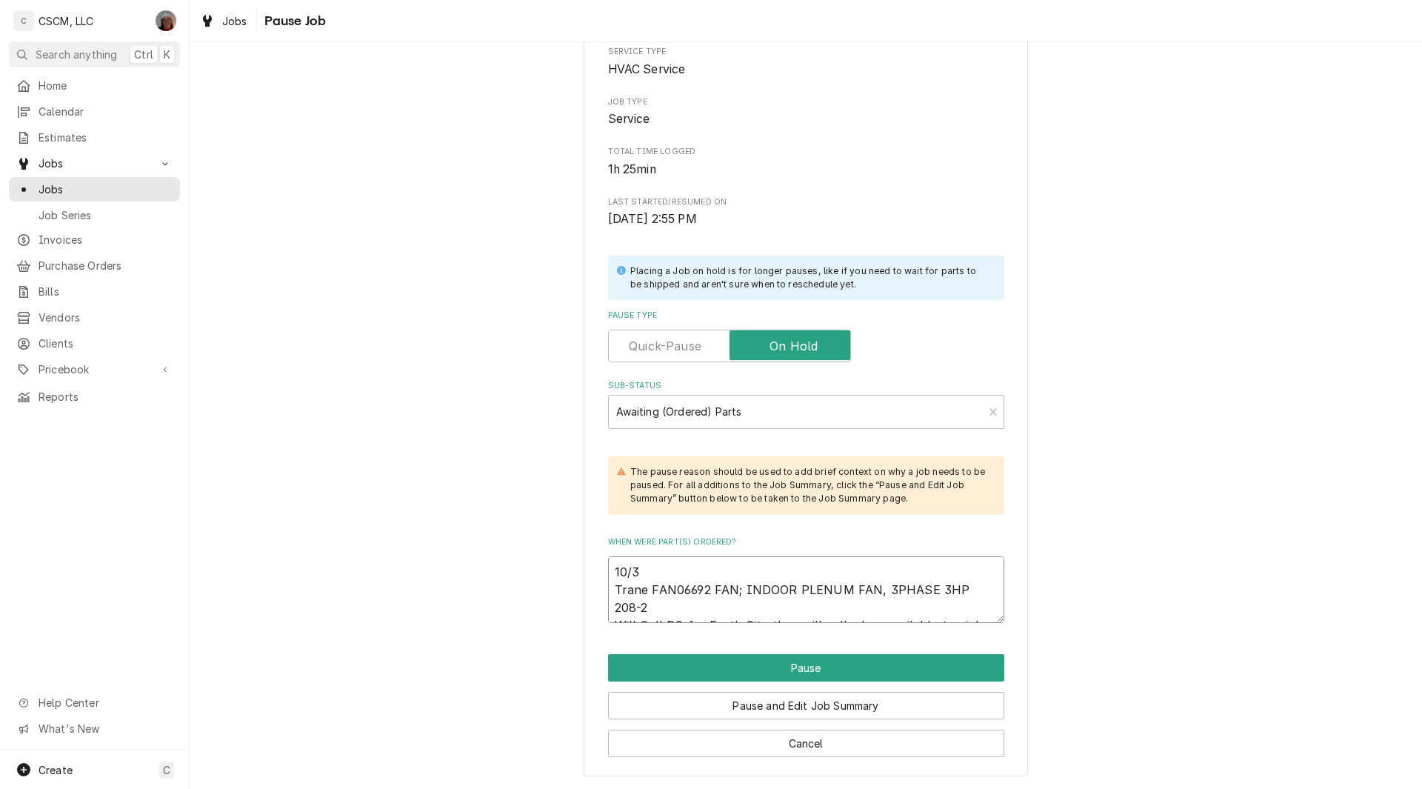
type textarea "10/3 Trane FAN06692 FAN; INDOOR PLENUM FAN, 3PHASE 3HP 208-2 Will Call PO for E…"
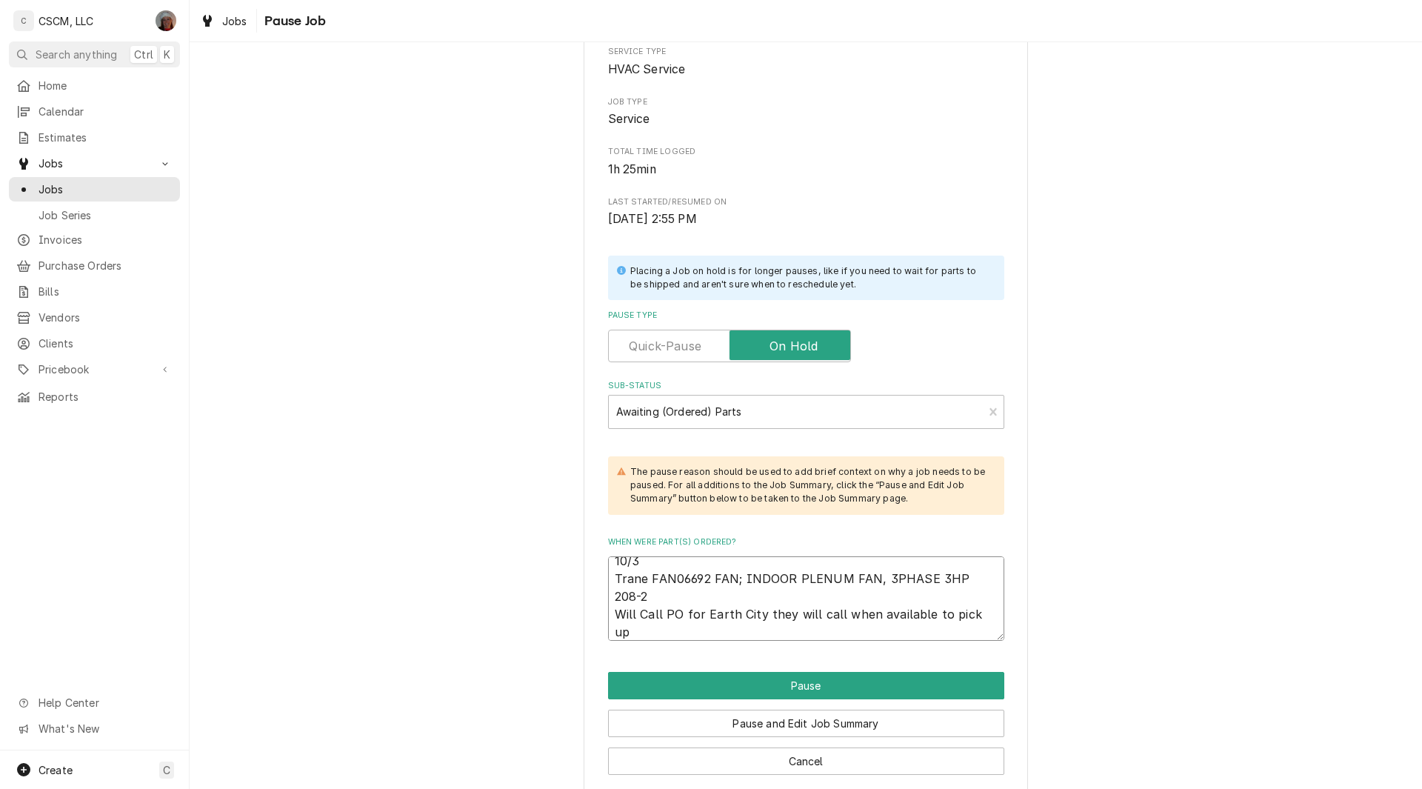
type textarea "x"
type textarea "10/3 Trane FAN06692 FAN; INDOOR PLENUM FAN, 3PHASE 3HP 208-2 Will Call PO for E…"
type textarea "x"
type textarea "10/3 Trane FAN06692 FAN; INDOOR PLENUM FAN, 3PHASE 3HP 208-2 Will Call PO for E…"
type textarea "x"
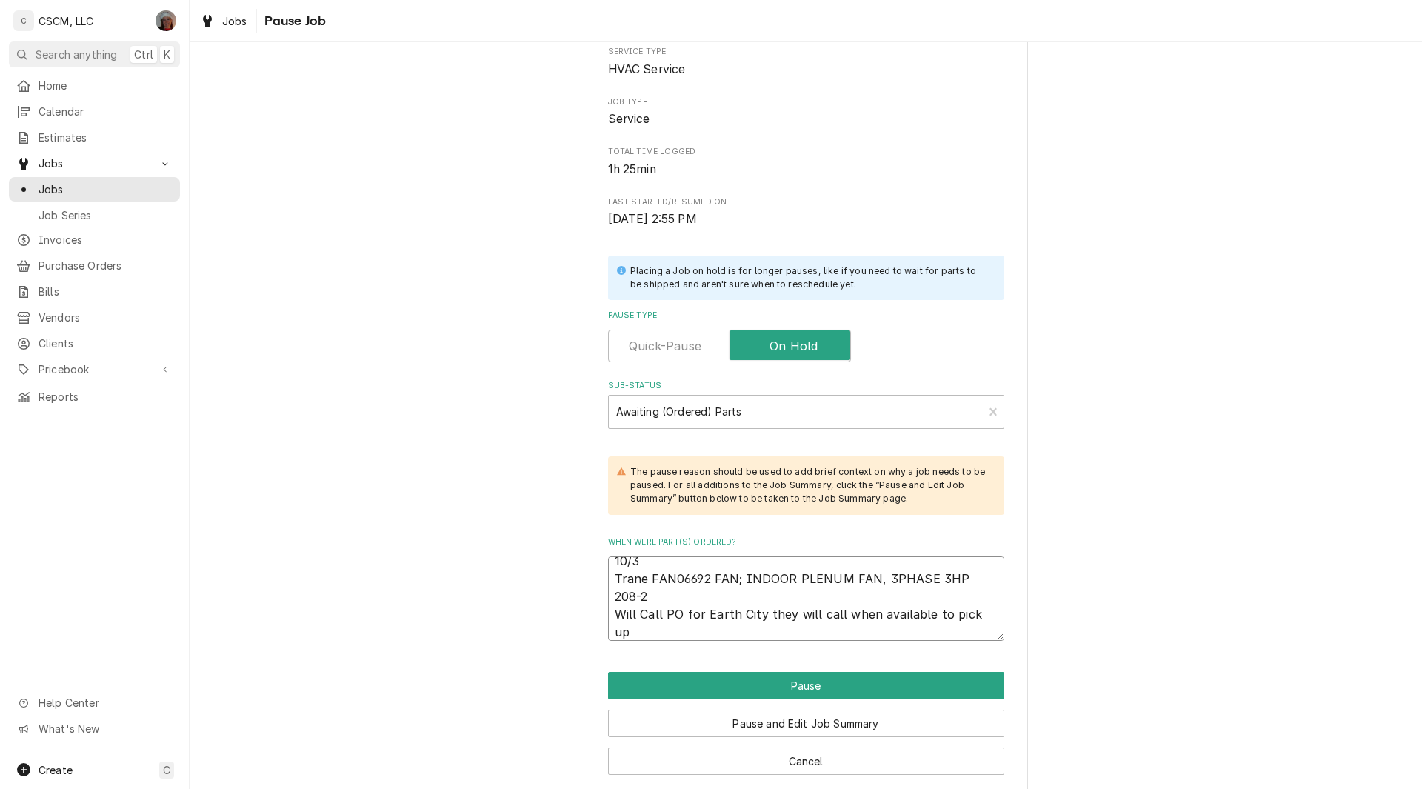
type textarea "10/3 Trane FAN06692 FAN; INDOOR PLENUM FAN, 3PHASE 3HP 208-2 Will Call PO for E…"
type textarea "x"
type textarea "10/3 Trane FAN06692 FAN; INDOOR PLENUM FAN, 3PHASE 3HP 208-2 Will Call PO for E…"
type textarea "x"
type textarea "10/3 Trane FAN06692 FAN; INDOOR PLENUM FAN, 3PHASE 3HP 208-2 Will Call PO for E…"
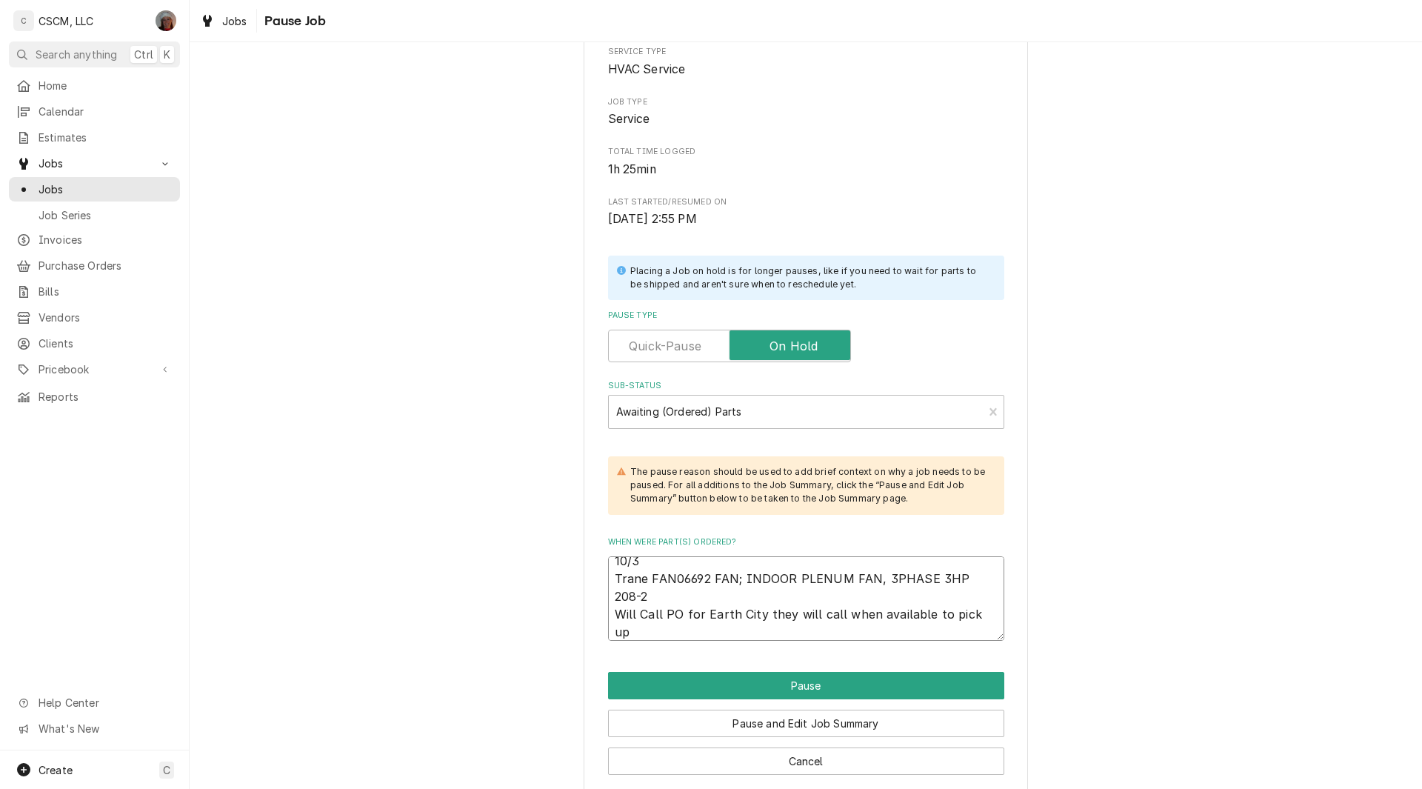
type textarea "x"
type textarea "10/3 Trane FAN06692 FAN; INDOOR PLENUM FAN, 3PHASE 3HP 208-2 Will Call PO for E…"
type textarea "x"
type textarea "10/3 Trane FAN06692 FAN; INDOOR PLENUM FAN, 3PHASE 3HP 208-2 Will Call PO for E…"
click at [814, 683] on button "Pause" at bounding box center [806, 685] width 396 height 27
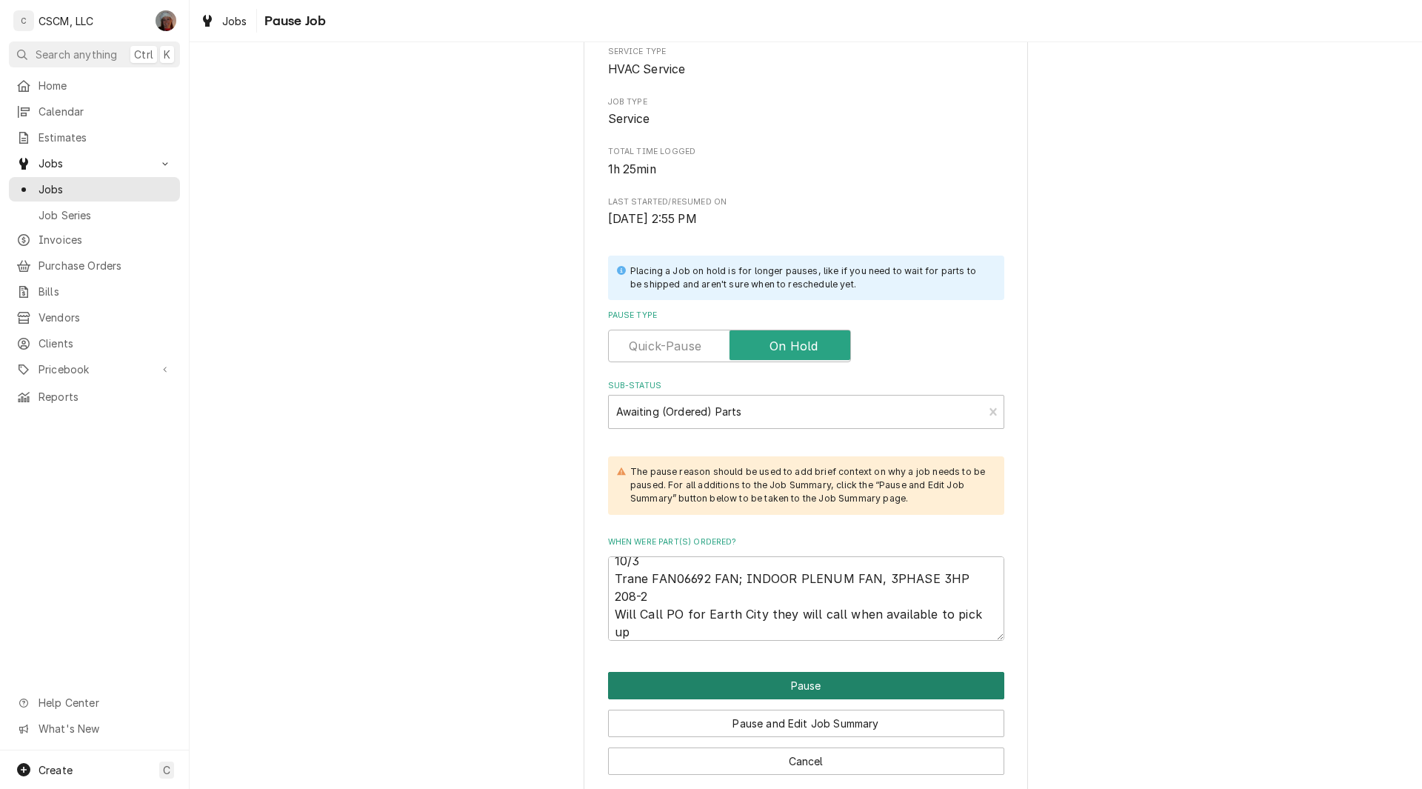
type textarea "x"
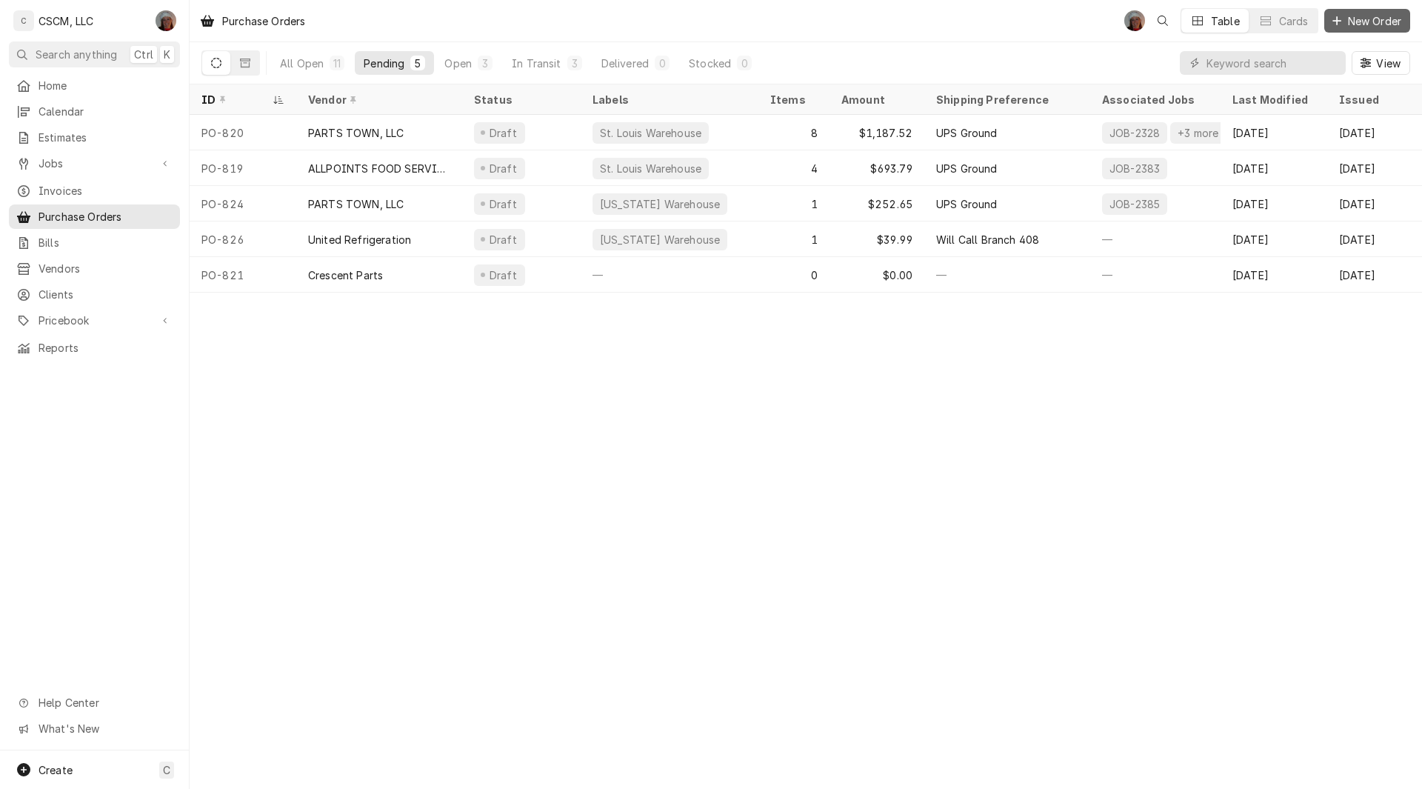
click at [1356, 23] on span "New Order" at bounding box center [1374, 21] width 59 height 16
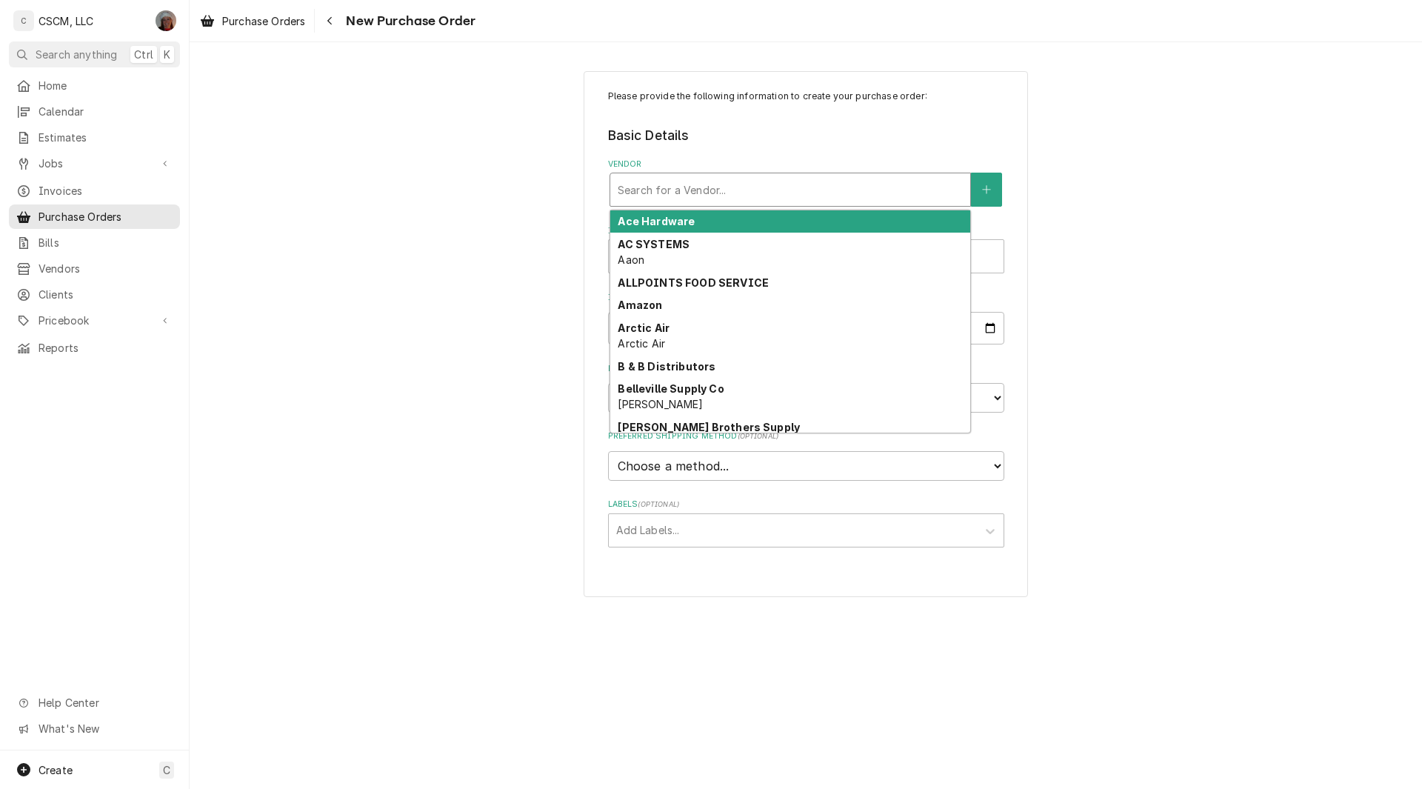
click at [749, 183] on div "Vendor" at bounding box center [790, 189] width 345 height 27
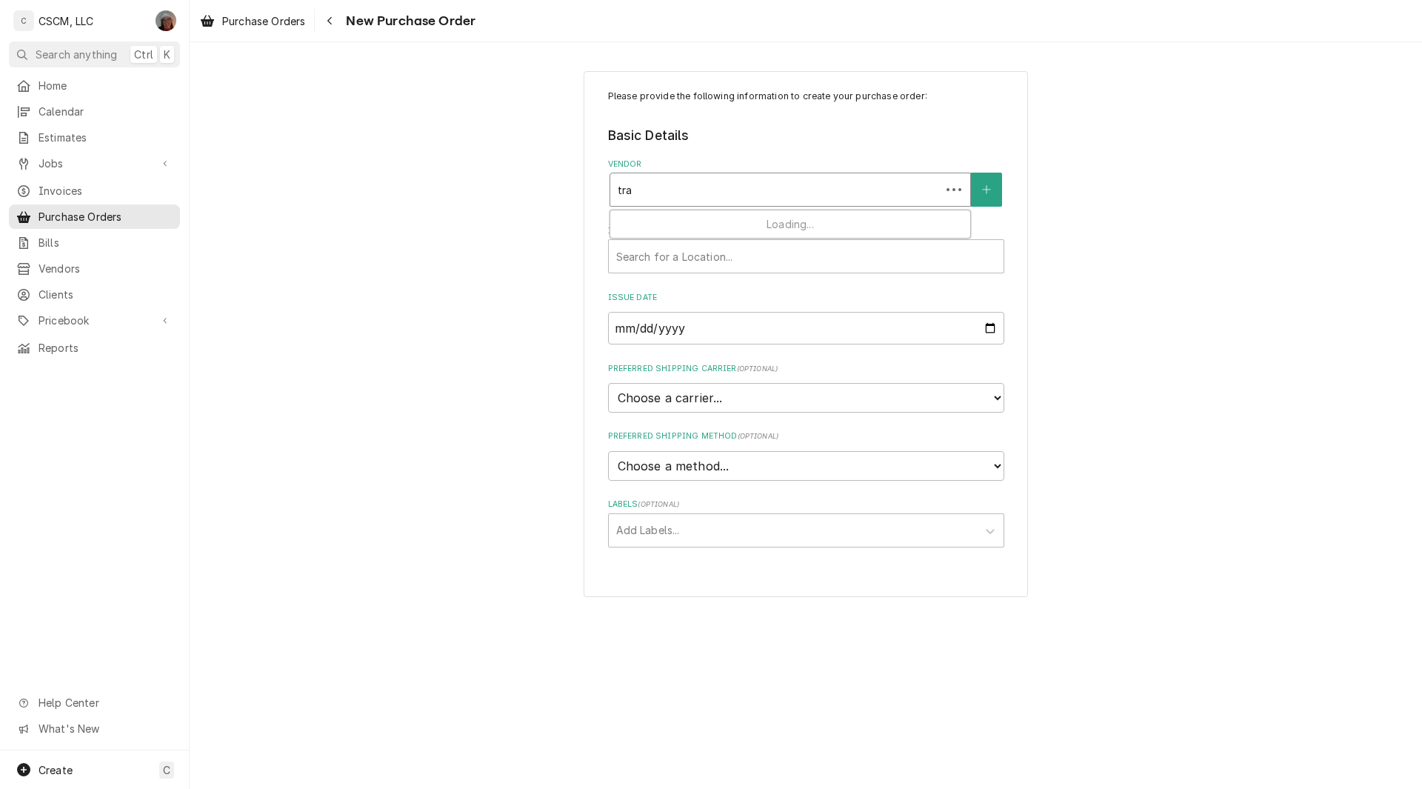
type input "[PERSON_NAME]"
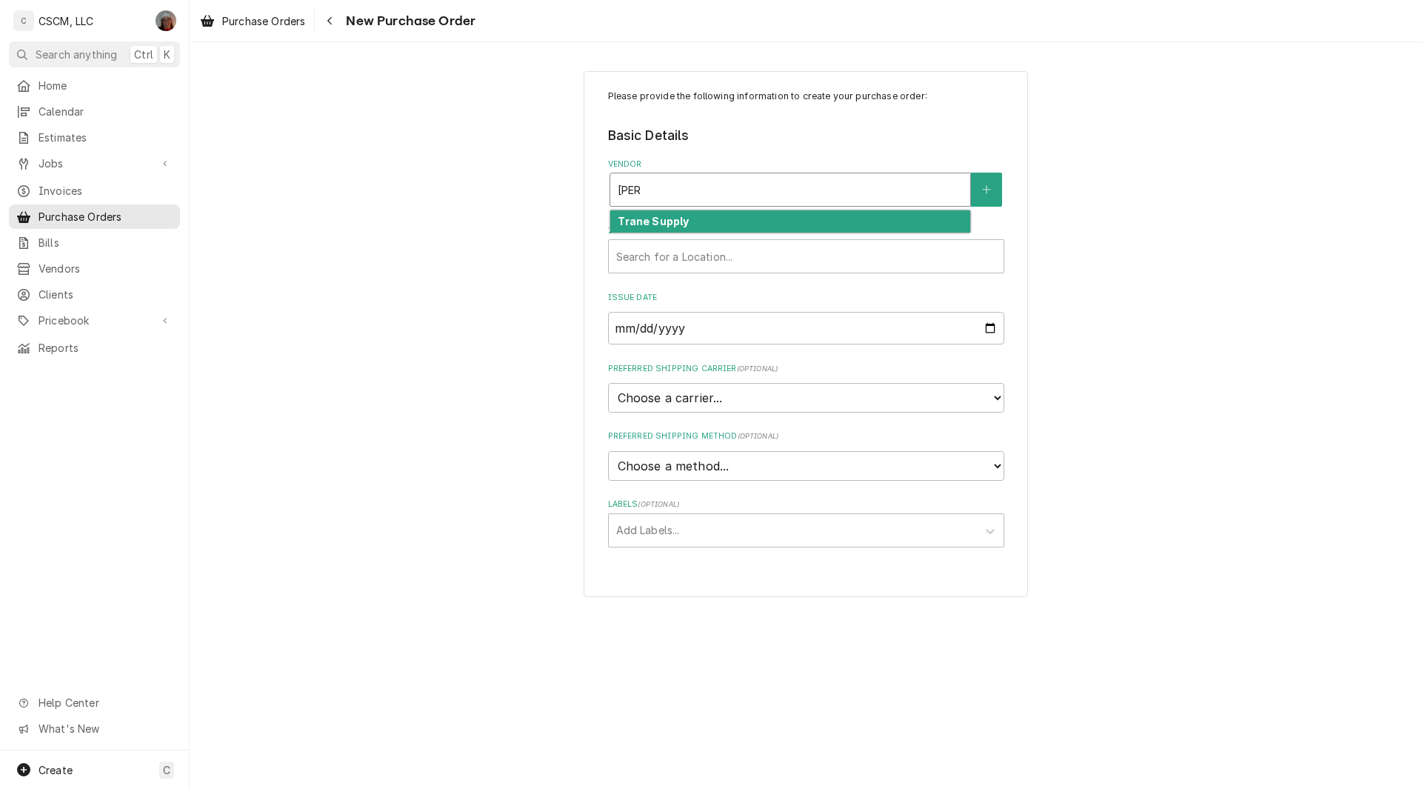
click at [669, 218] on strong "Trane Supply" at bounding box center [653, 221] width 71 height 13
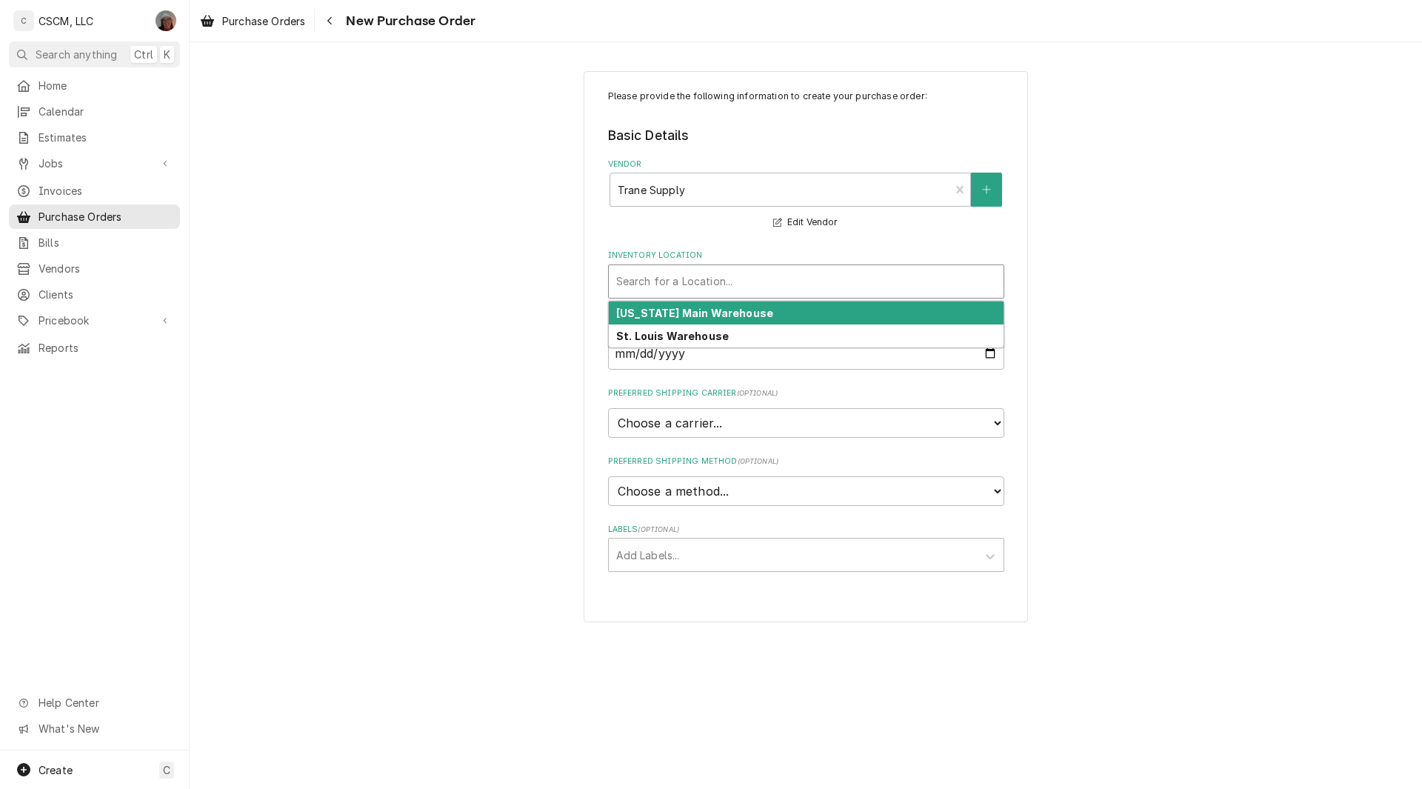
click at [620, 281] on div "Inventory Location" at bounding box center [806, 281] width 380 height 27
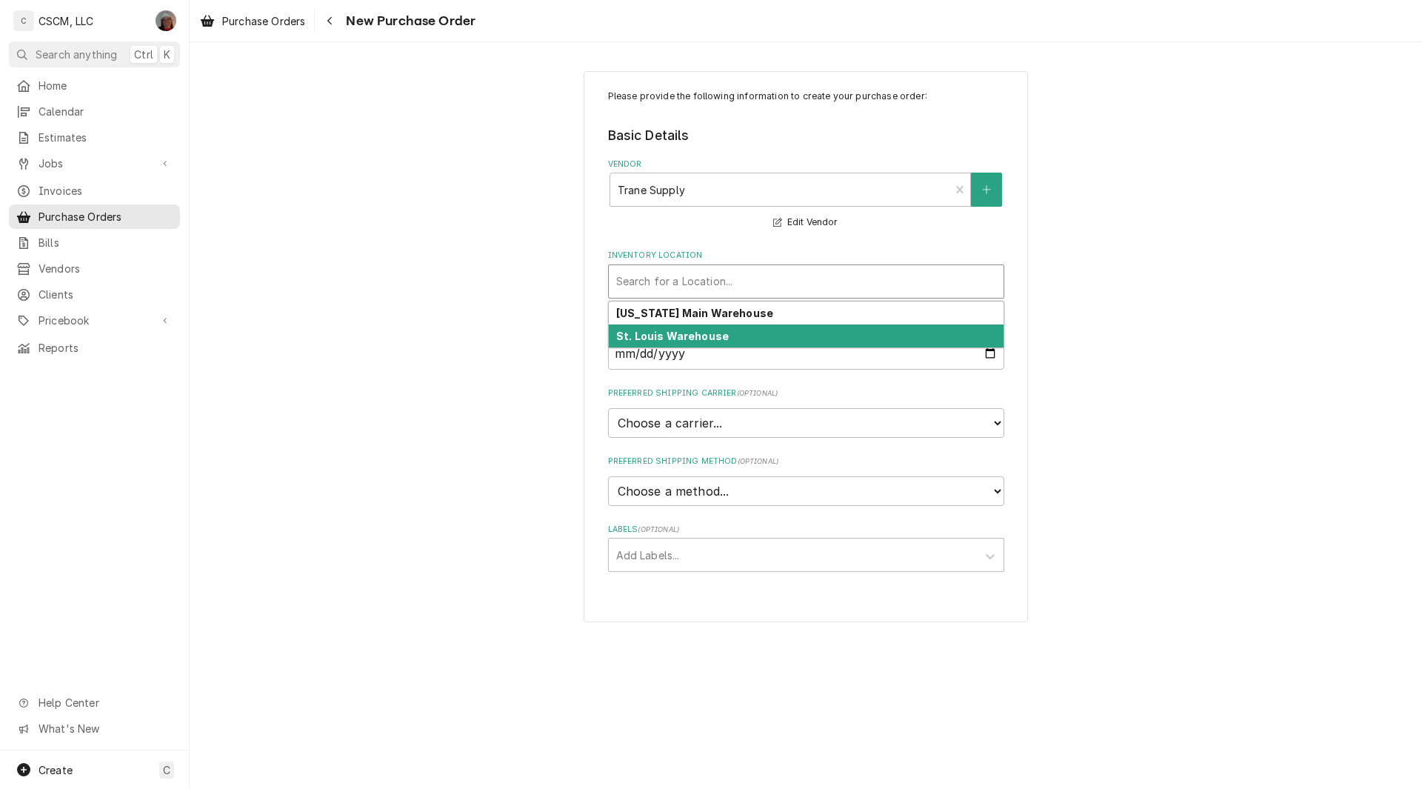
click at [652, 327] on div "St. Louis Warehouse" at bounding box center [806, 335] width 395 height 23
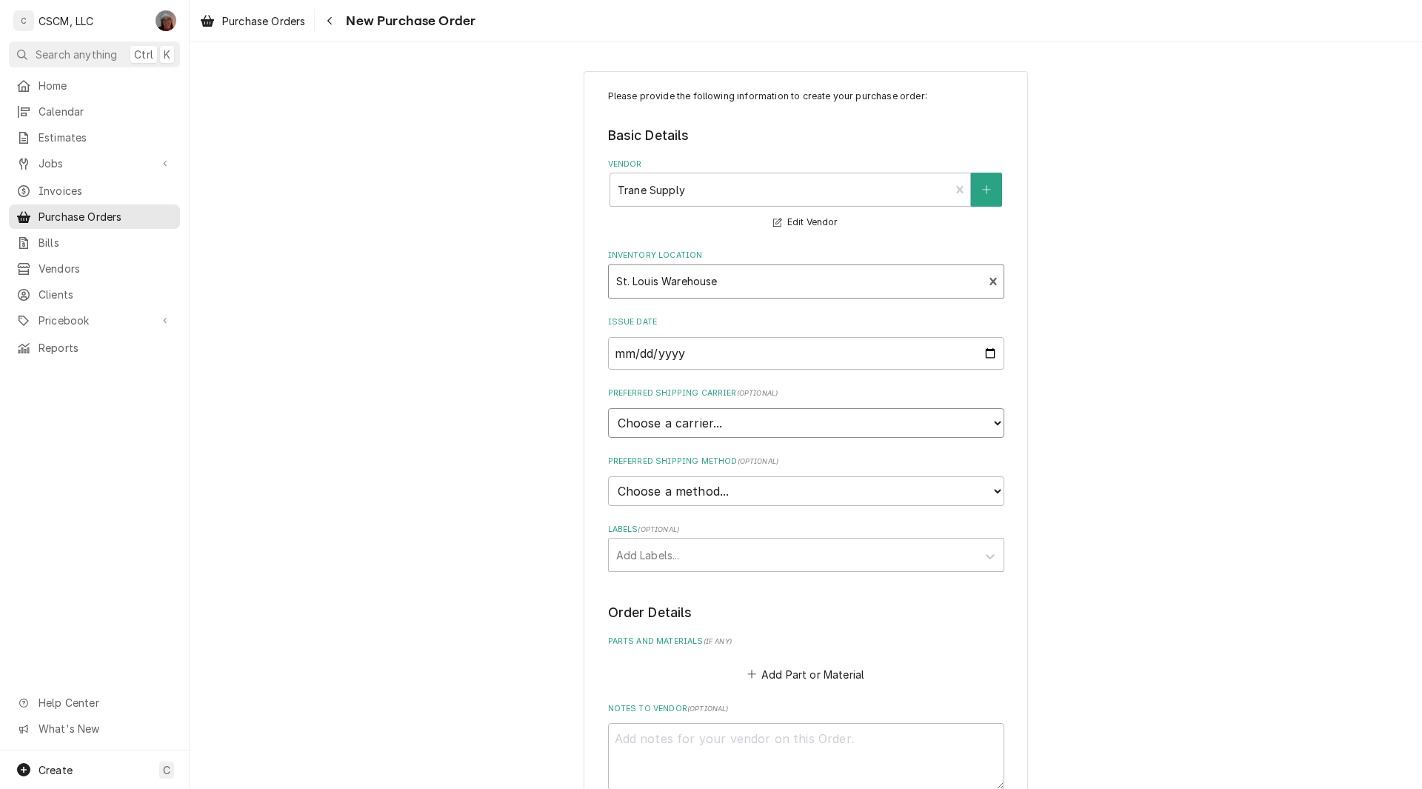
click at [675, 427] on select "Choose a carrier... U.S. Postal Service [DOMAIN_NAME] FedEx UPS DHL Express DHL…" at bounding box center [806, 423] width 396 height 30
click at [668, 480] on select "Choose a method... Ground Next Day Early AM Next Day Air 2 Day Air Other" at bounding box center [806, 491] width 396 height 30
select select "0"
click at [646, 563] on input "Preferred Shipping Method Name" at bounding box center [806, 559] width 396 height 33
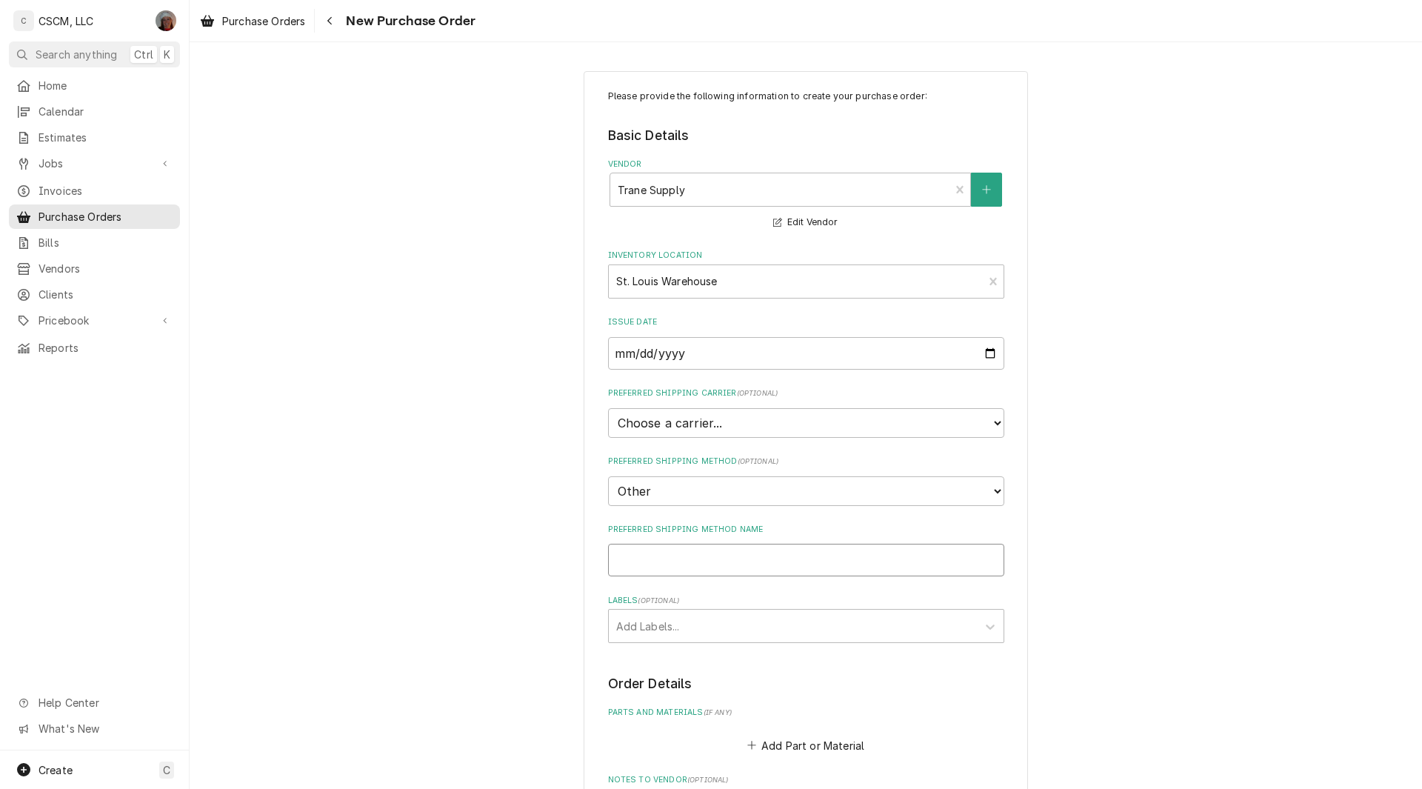
type textarea "x"
type input "W"
type textarea "x"
type input "Wi"
type textarea "x"
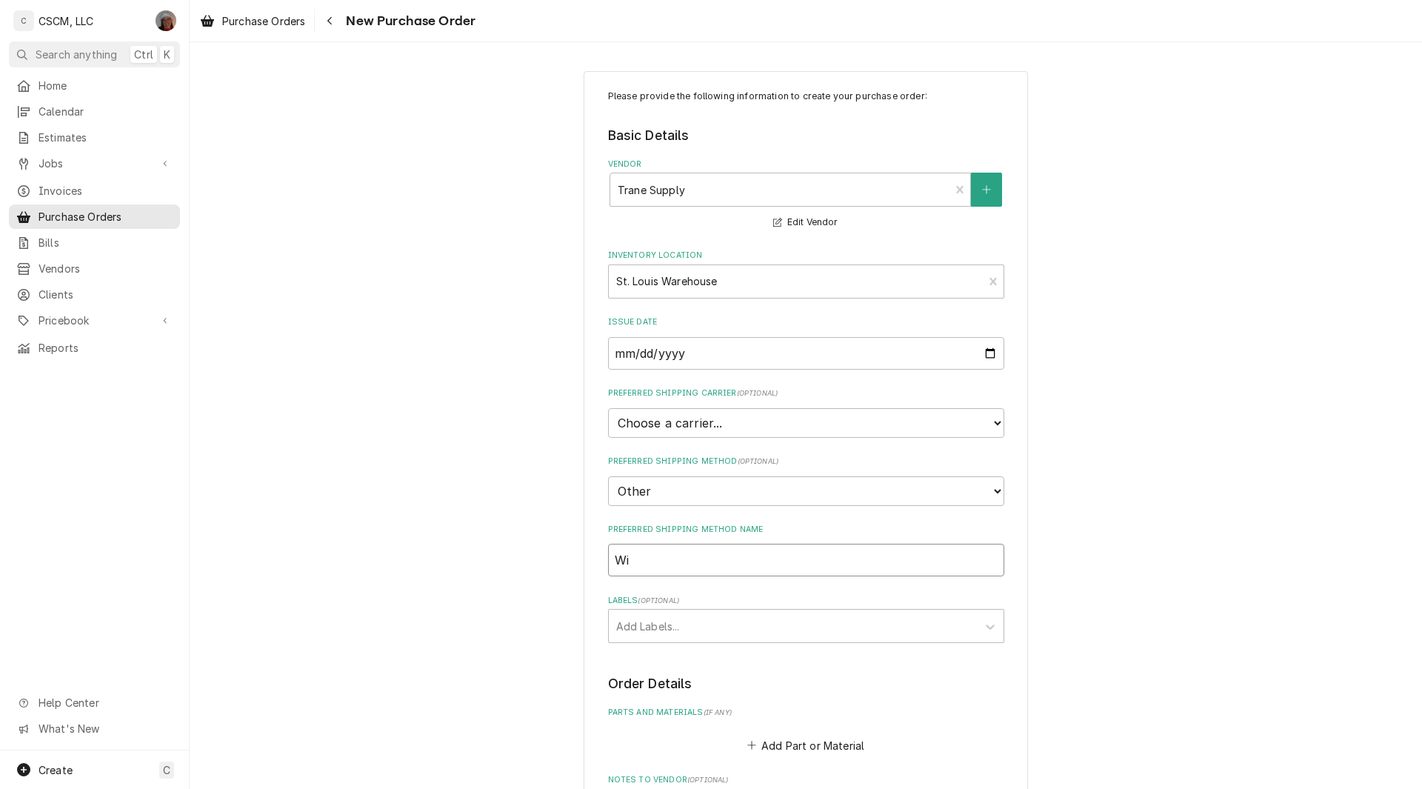
type input "Wil"
type textarea "x"
type input "Will"
type textarea "x"
type input "Will"
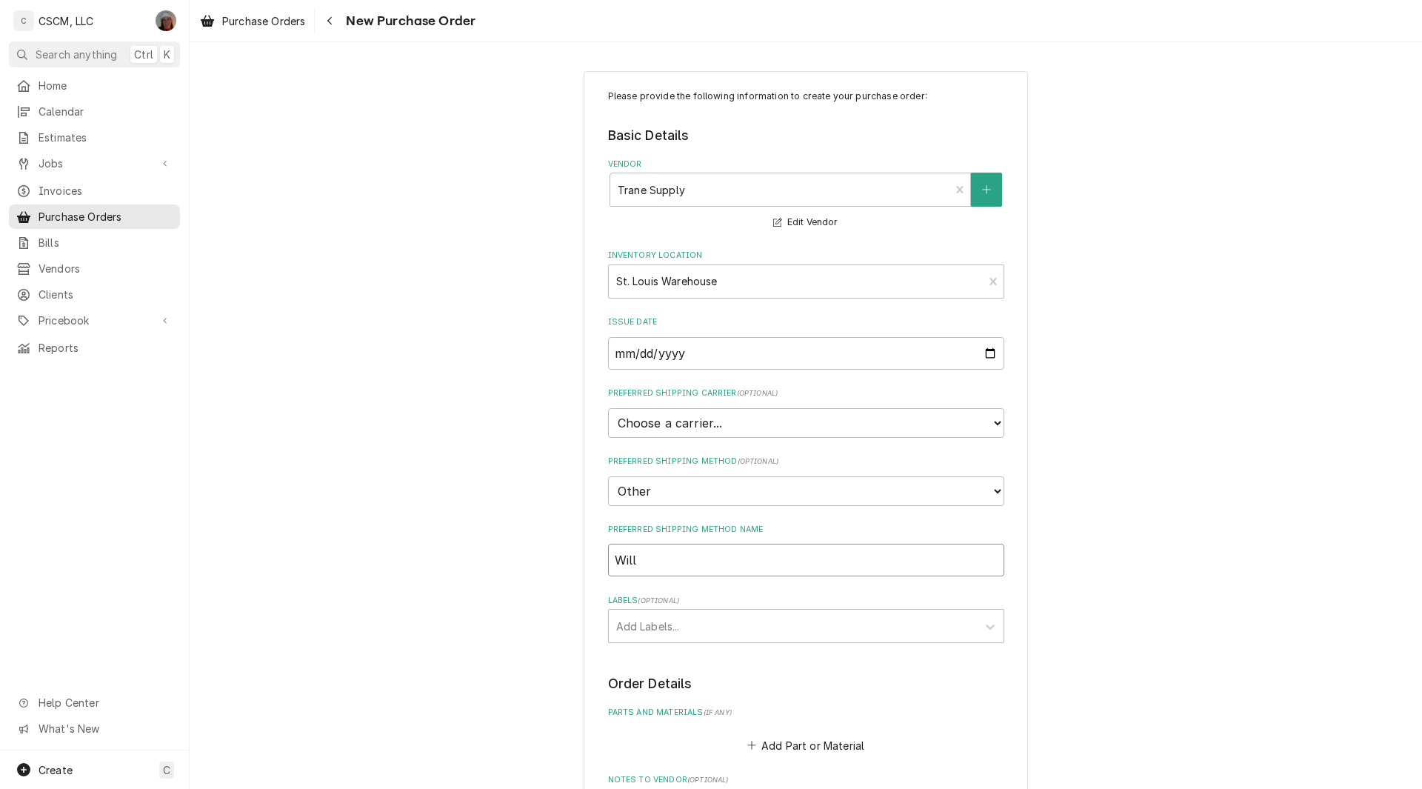
type textarea "x"
type input "Will C"
type textarea "x"
type input "Will Ca"
type textarea "x"
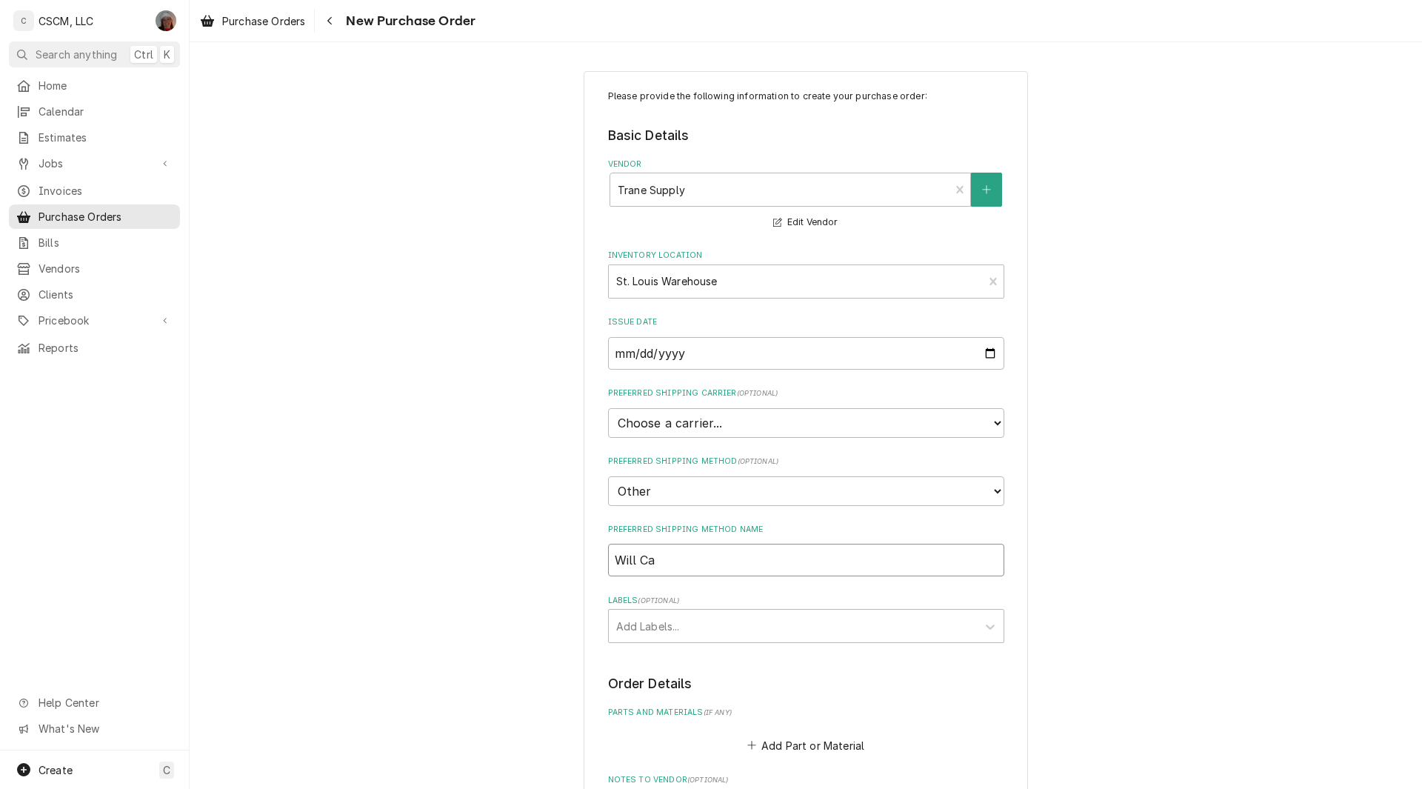
type input "Will Cal"
type textarea "x"
type input "Will Call"
type textarea "x"
type input "Will Call"
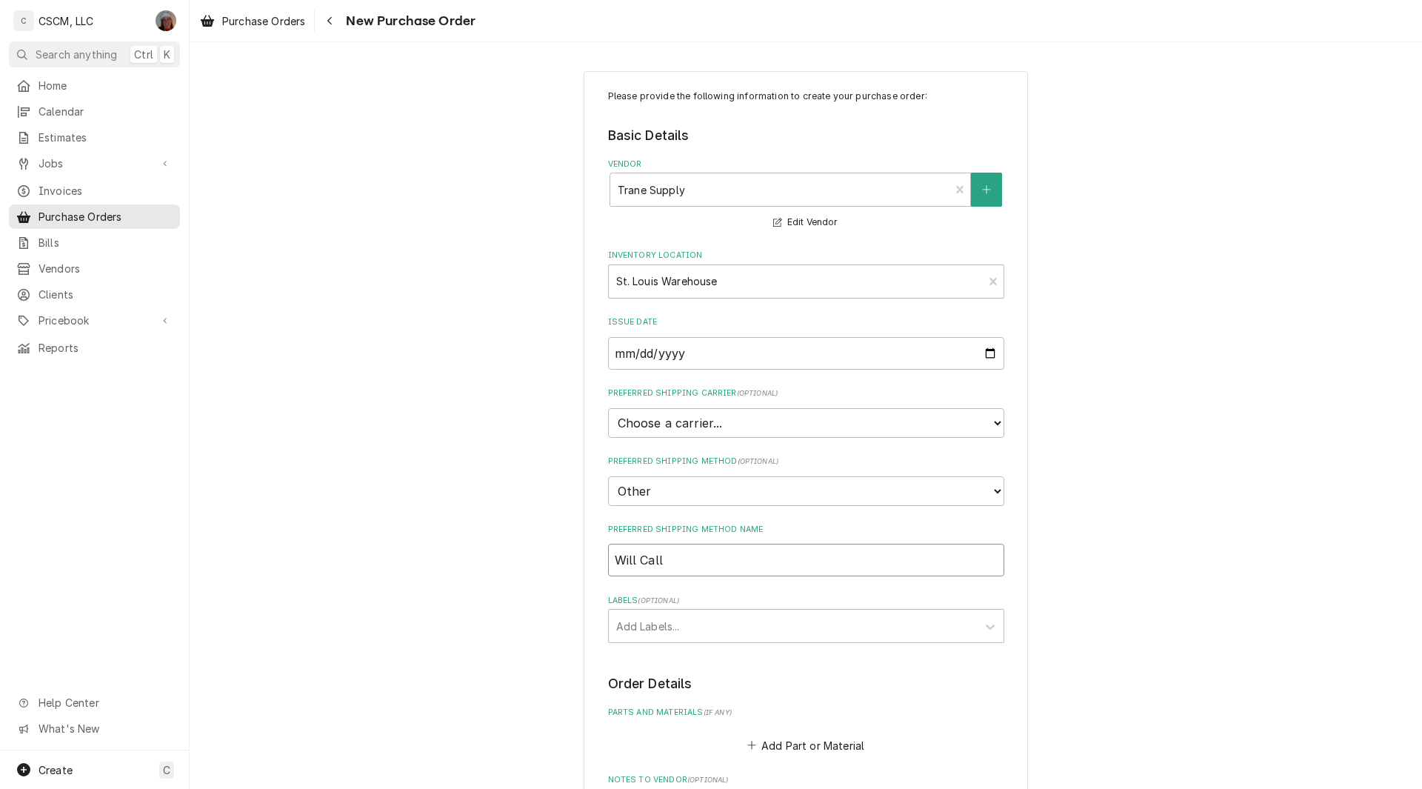
type textarea "x"
type input "Will Call E"
type textarea "x"
type input "Will Call Ea"
type textarea "x"
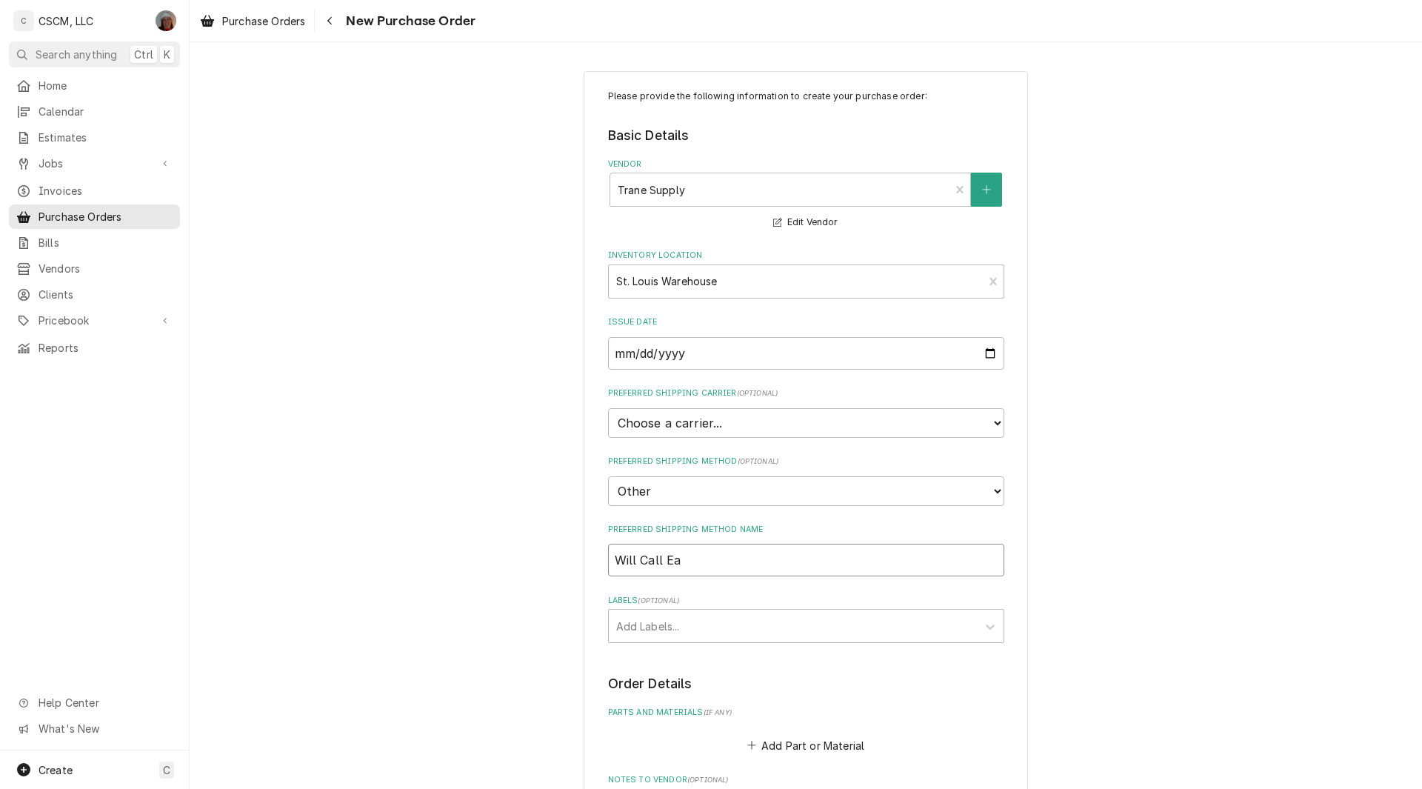
type input "Will Call Ear"
type textarea "x"
type input "Will Call Eart"
type textarea "x"
type input "Will Call Earth"
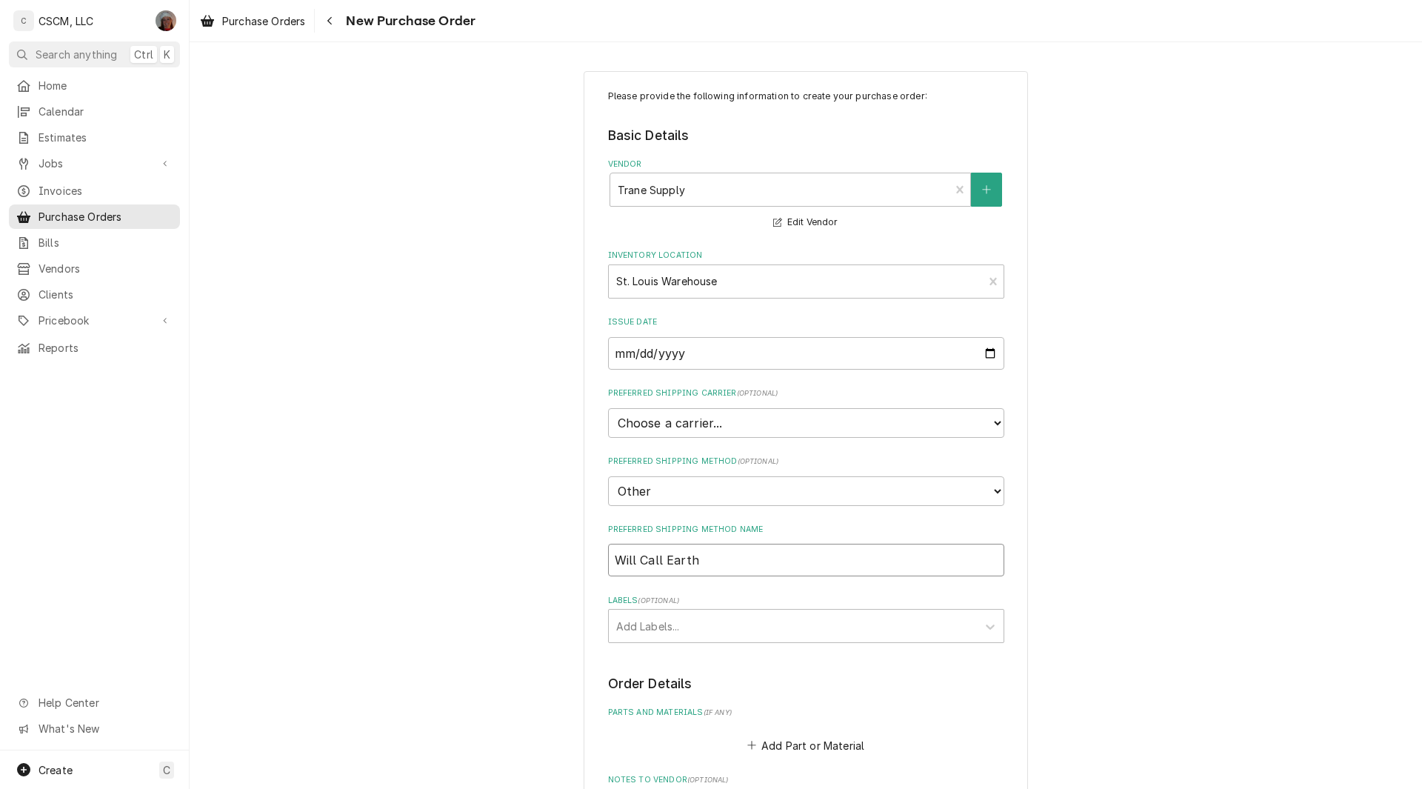
type textarea "x"
type input "Will Call Earth"
type textarea "x"
type input "Will Call Earth C"
type textarea "x"
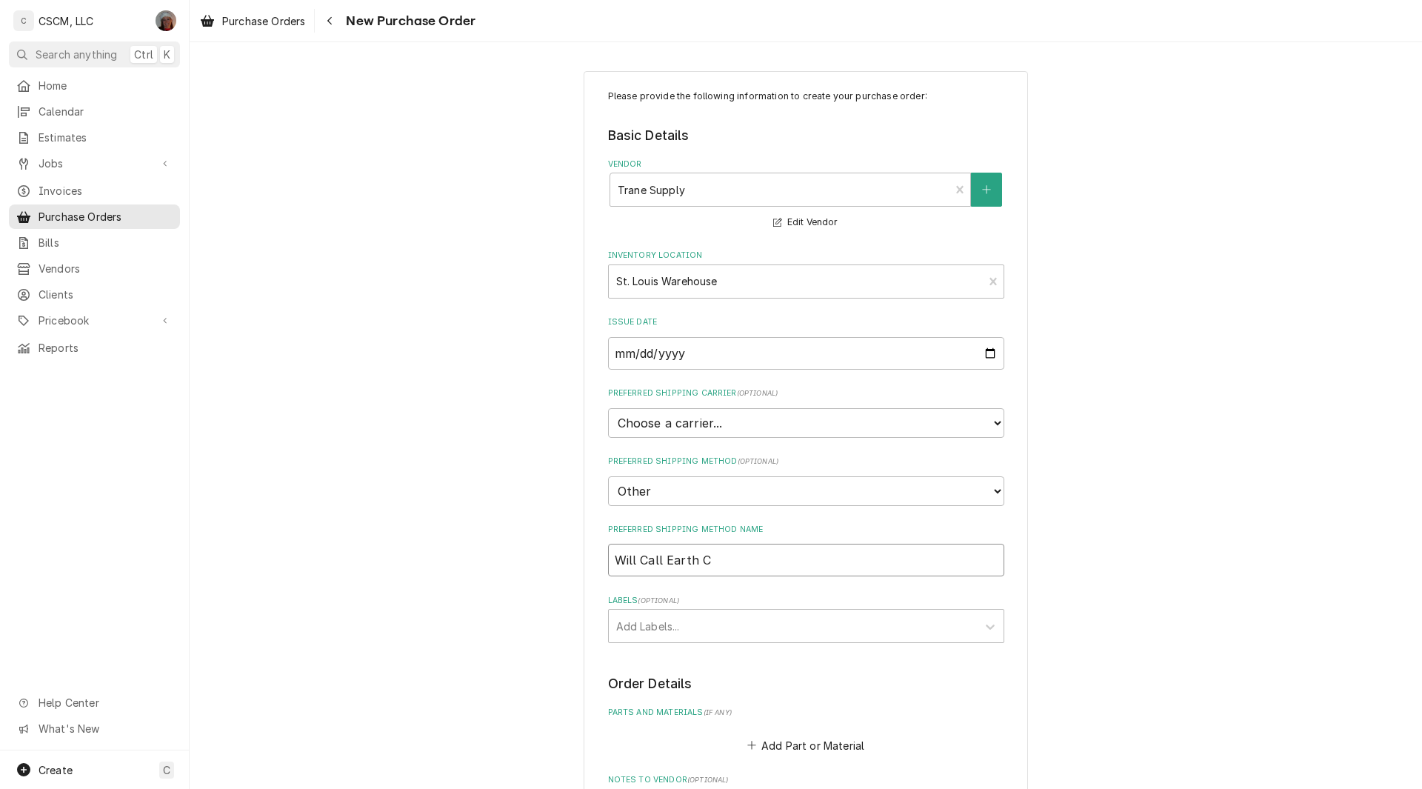
type input "Will Call Earth Ci"
type textarea "x"
type input "Will Call Earth Cit"
type textarea "x"
type input "Will Call Earth City"
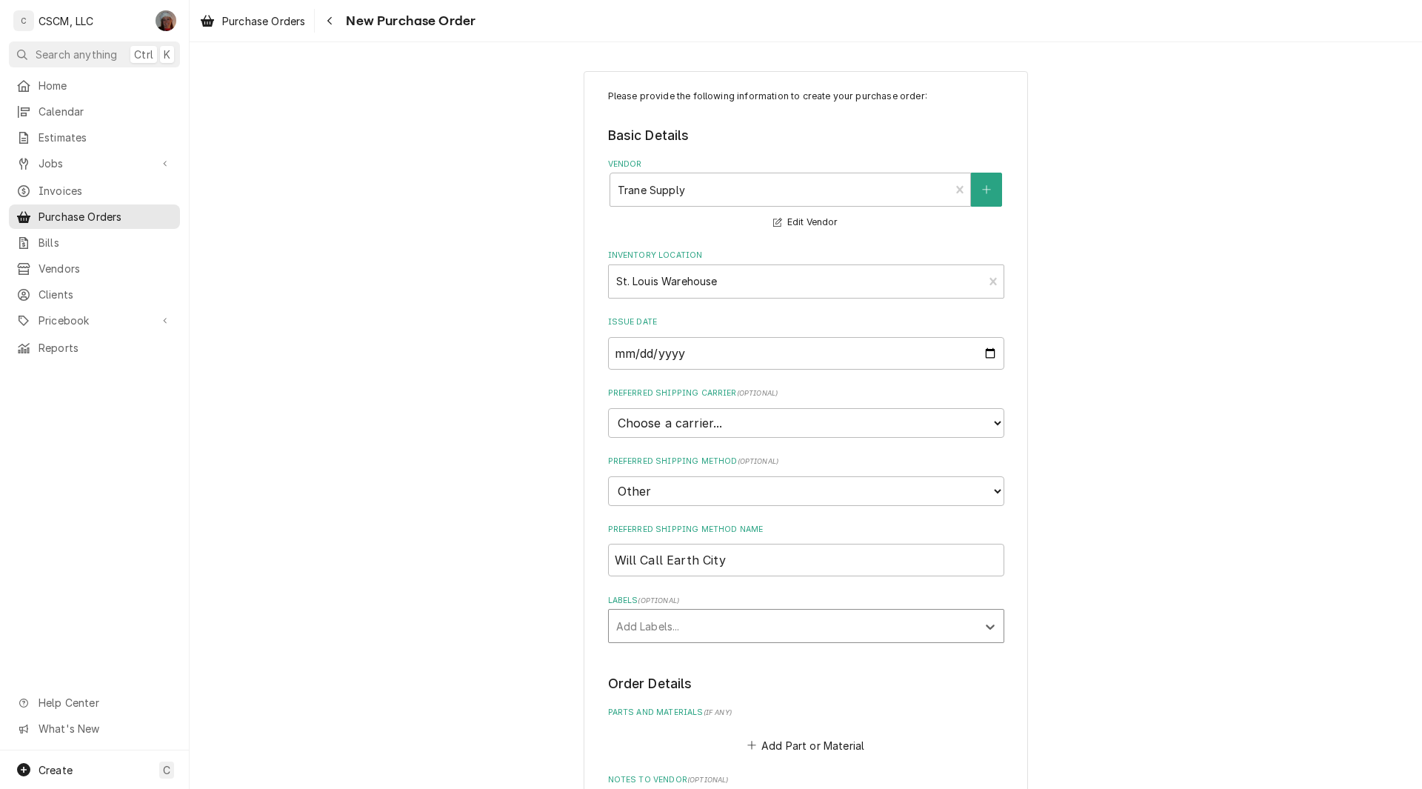
click at [658, 626] on div "Labels" at bounding box center [792, 625] width 353 height 27
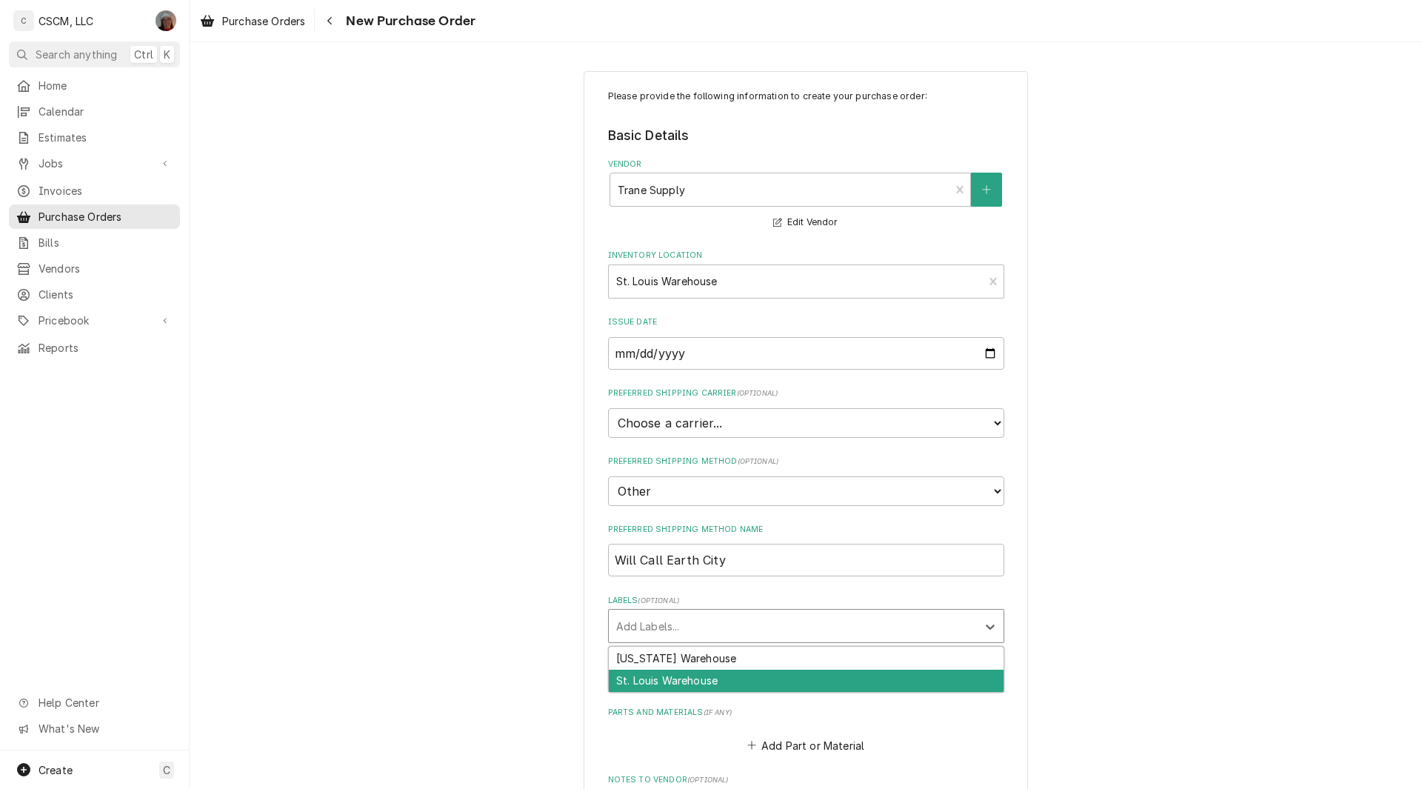
click at [654, 680] on div "St. Louis Warehouse" at bounding box center [806, 680] width 395 height 23
type textarea "x"
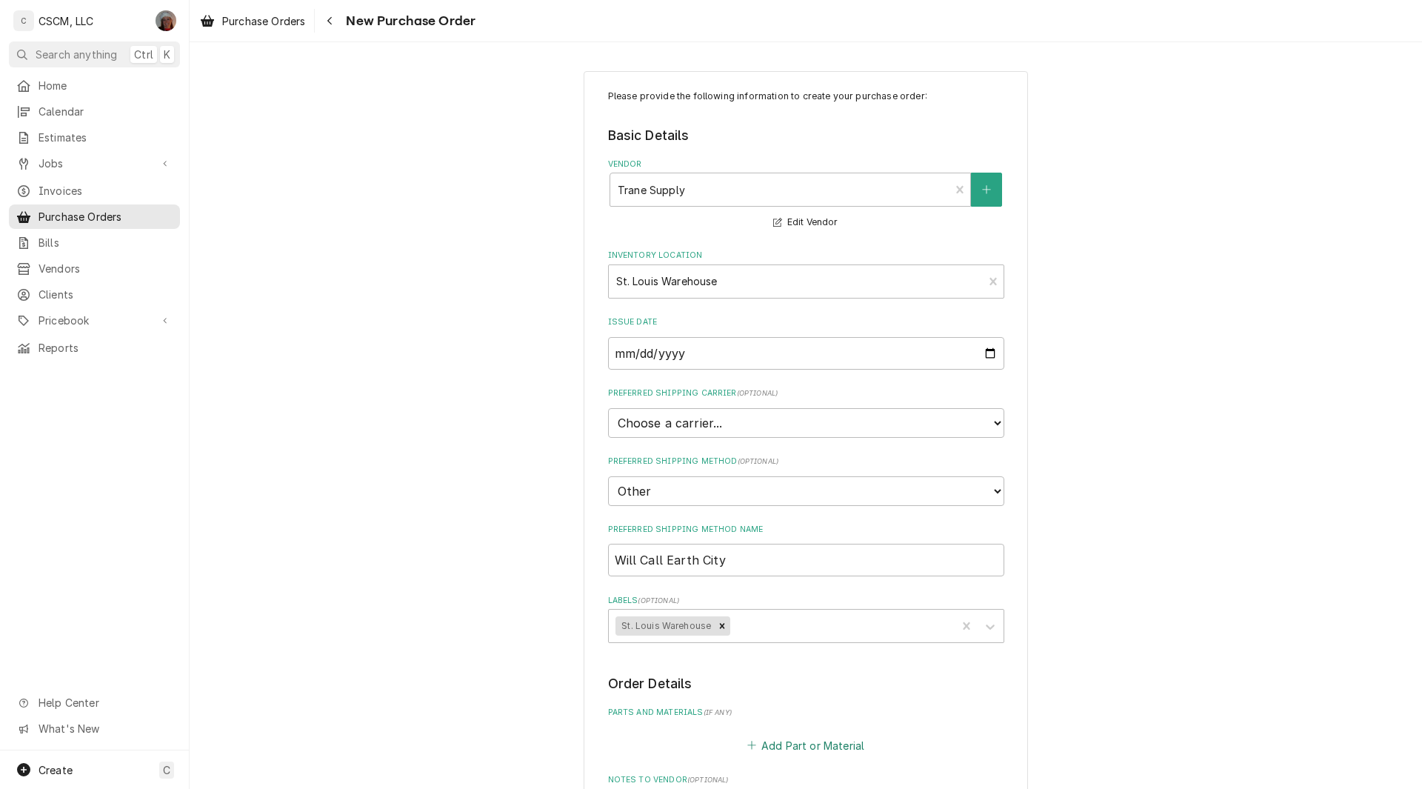
click at [753, 742] on button "Add Part or Material" at bounding box center [805, 745] width 122 height 21
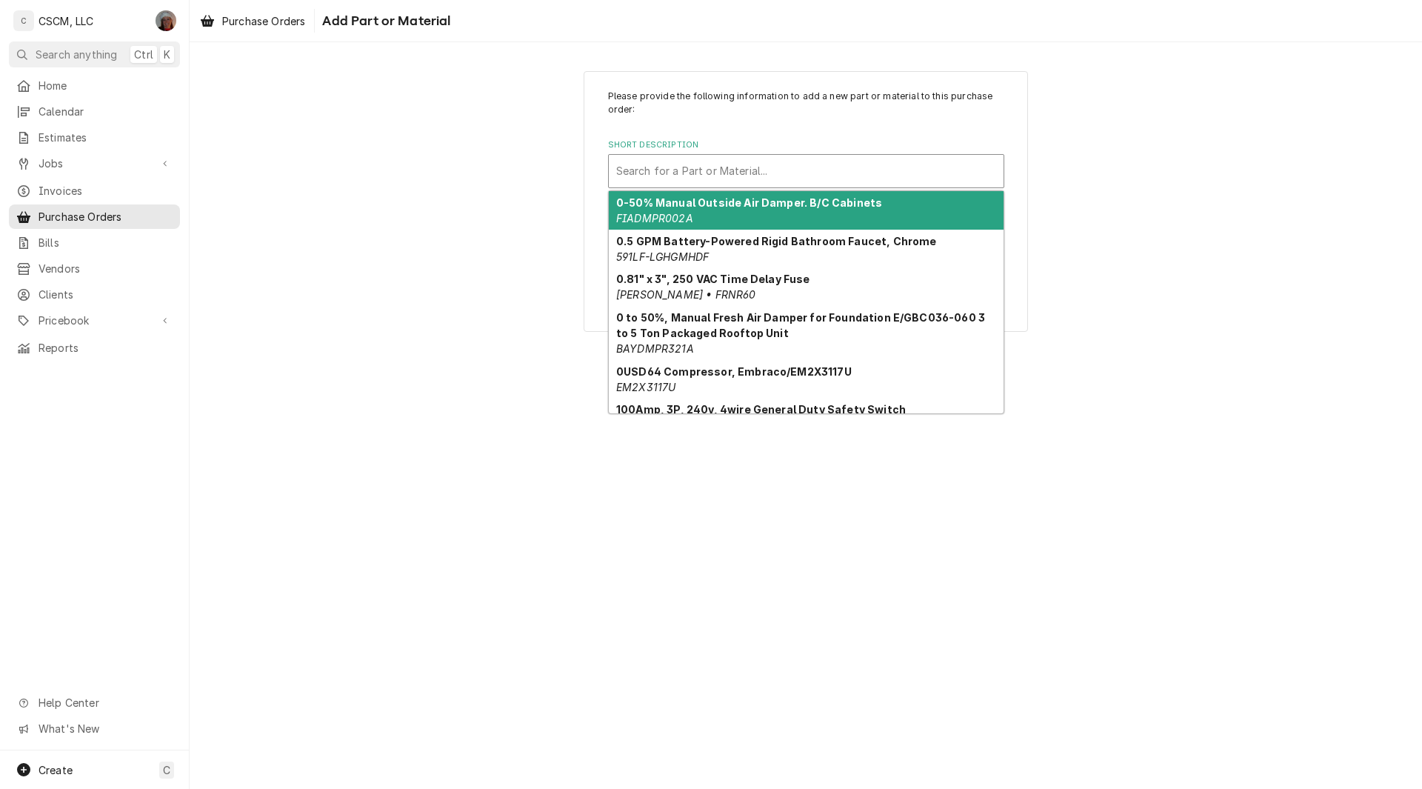
click at [702, 175] on div "Short Description" at bounding box center [806, 171] width 380 height 27
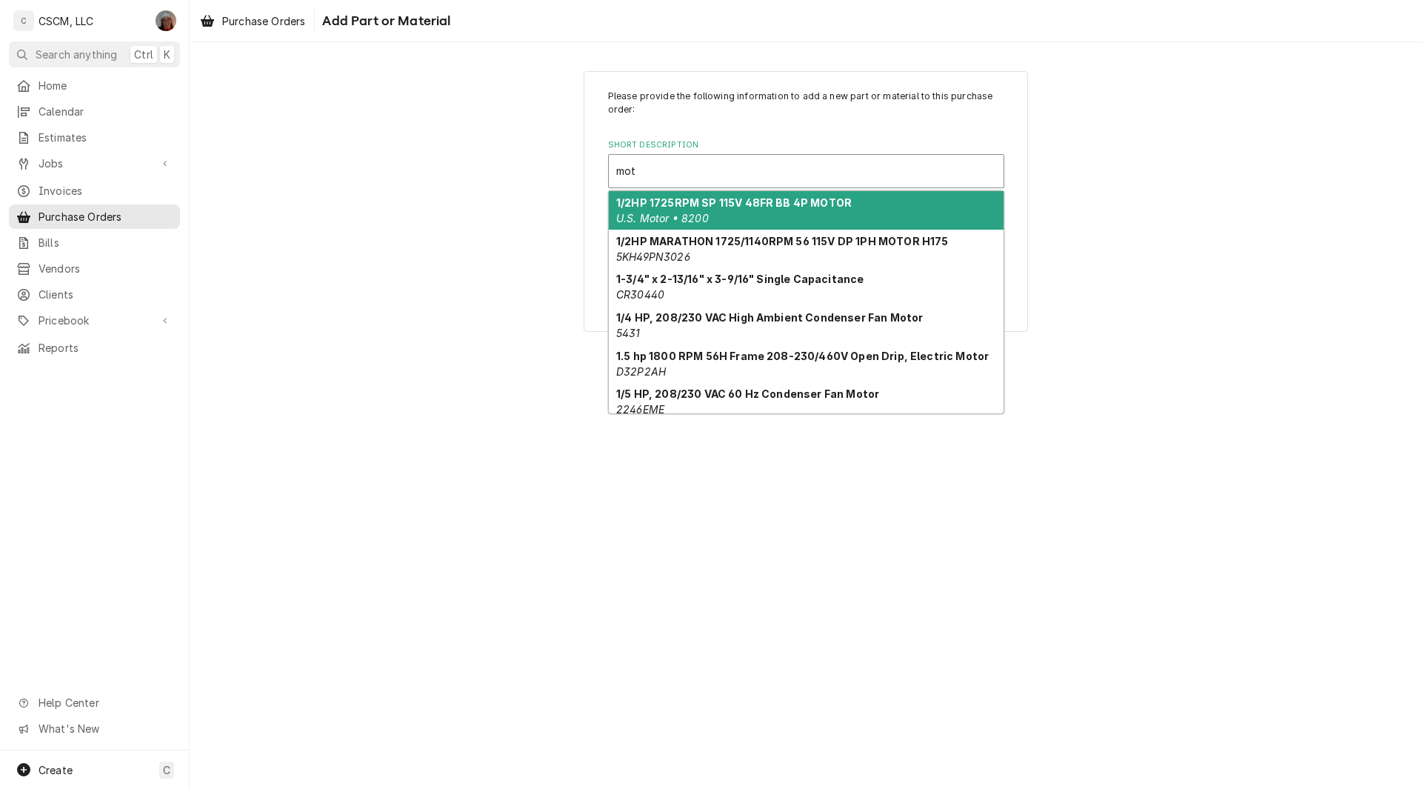
type input "mot"
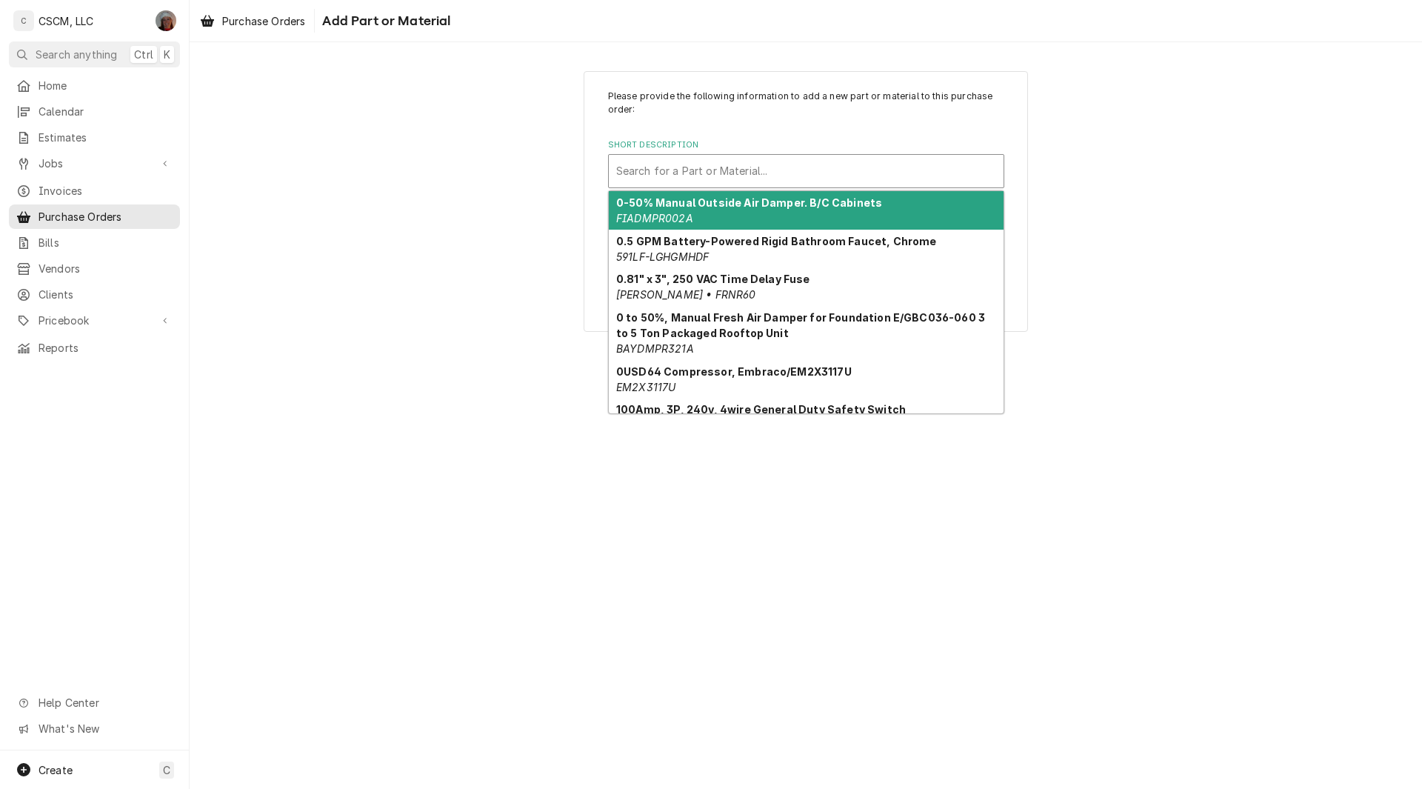
click at [671, 169] on div "Short Description" at bounding box center [806, 171] width 380 height 27
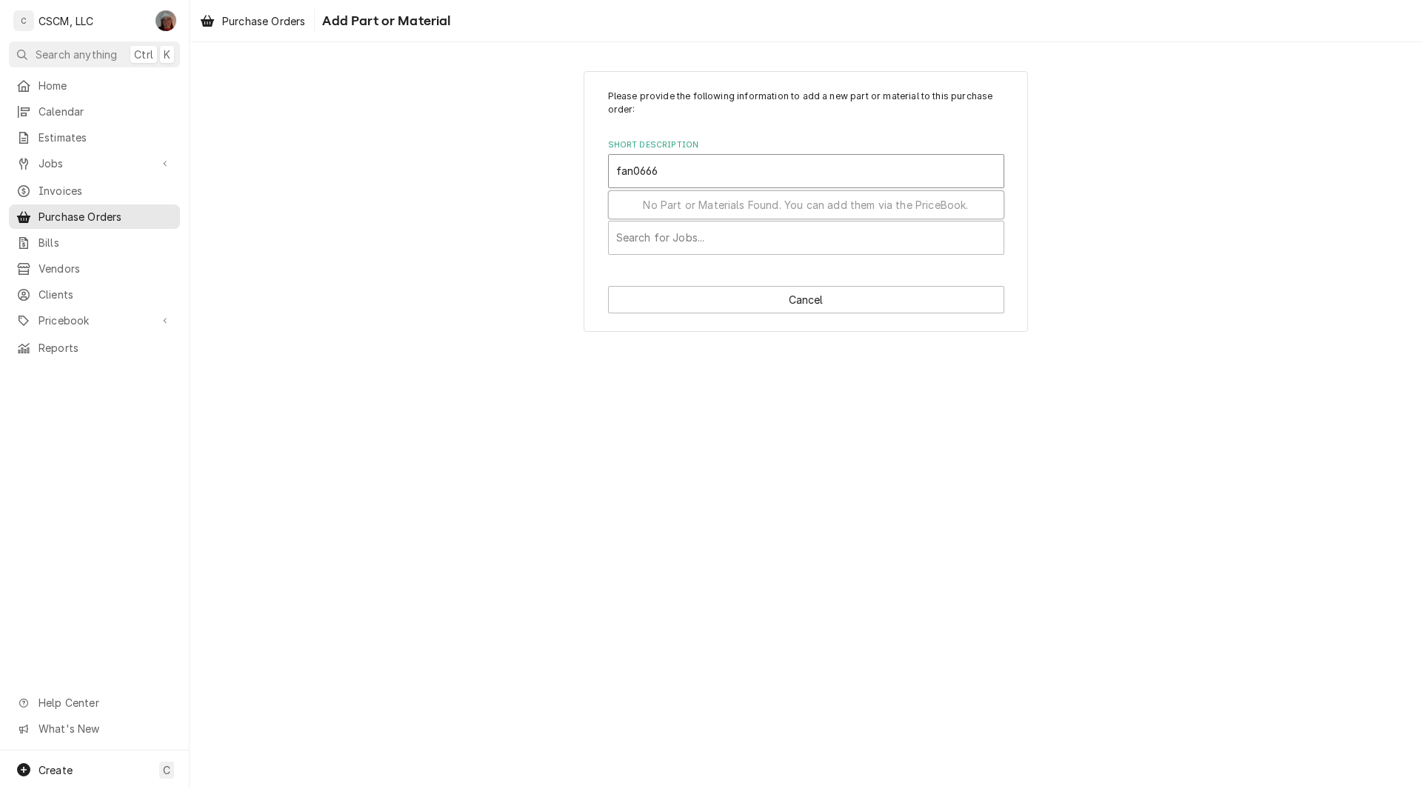
type input "fan066"
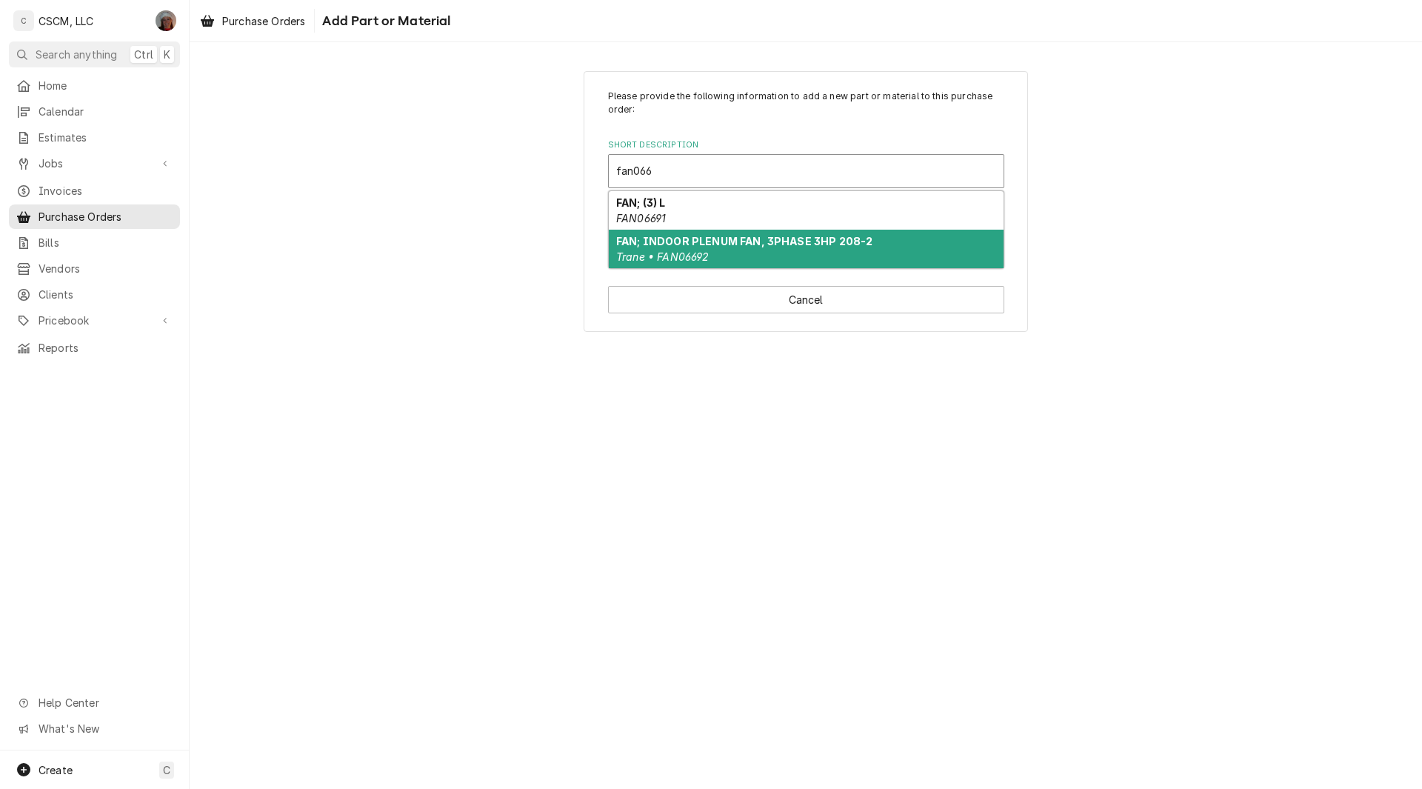
click at [746, 256] on div "FAN; INDOOR PLENUM FAN, 3PHASE 3HP 208-2 Trane • FAN06692" at bounding box center [806, 249] width 395 height 39
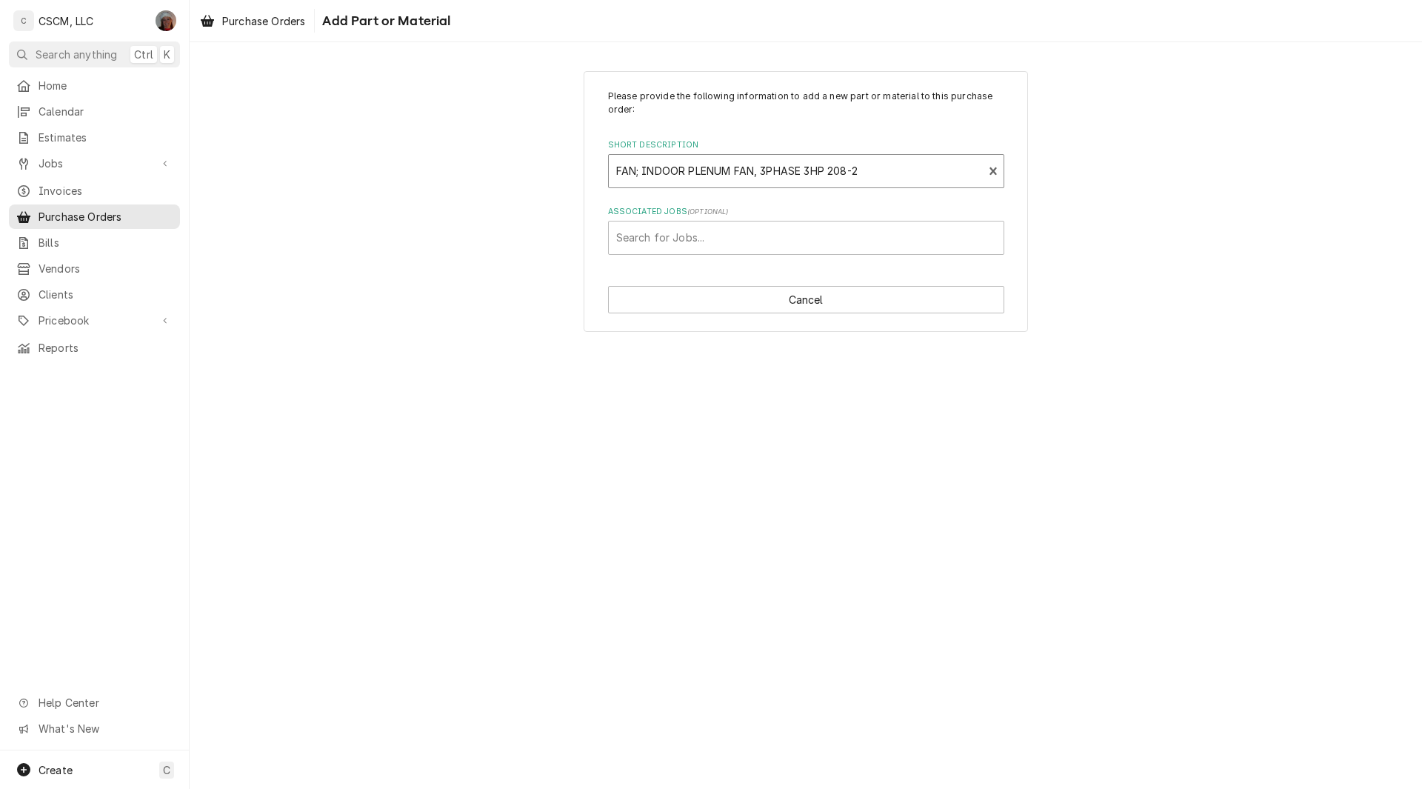
type textarea "x"
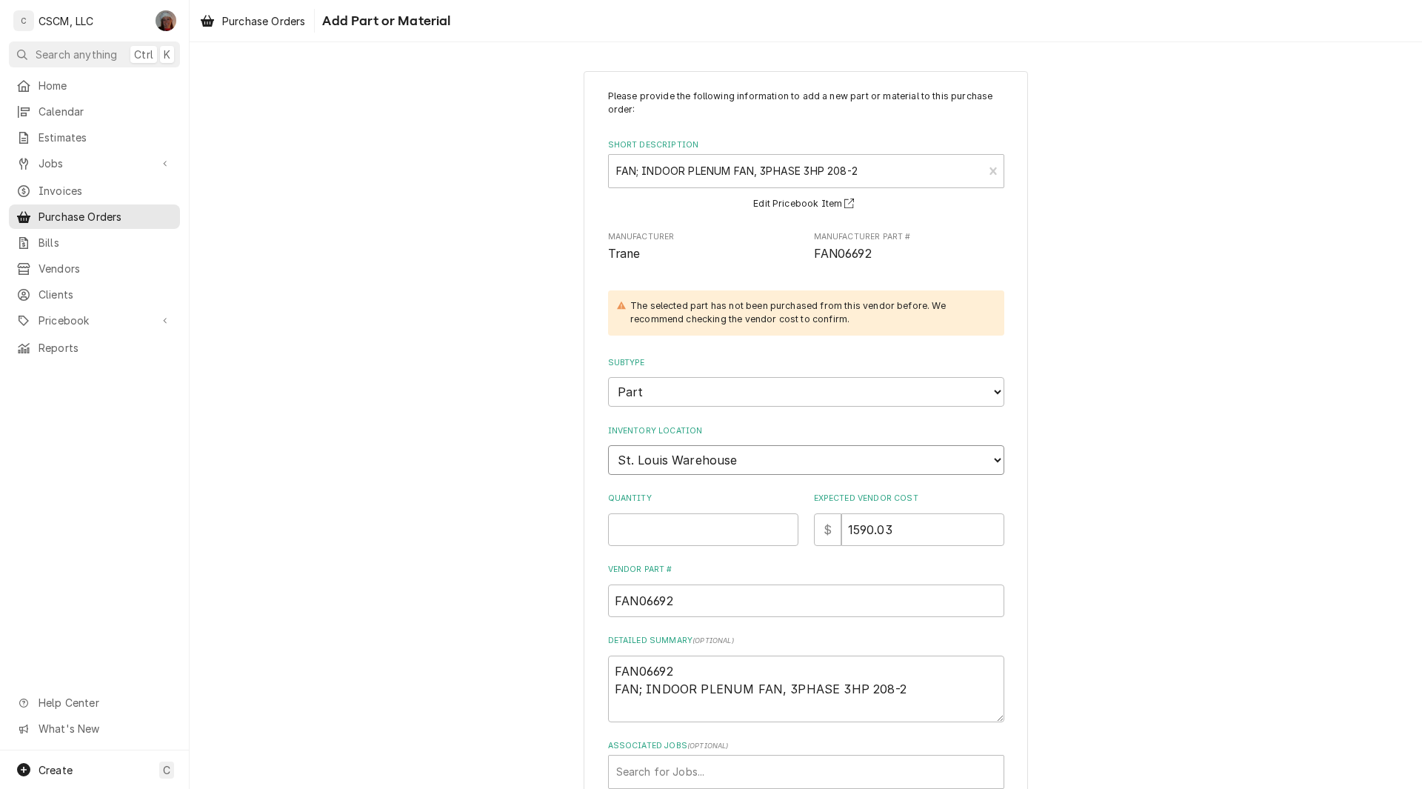
click at [700, 453] on select "Choose a location... Chris's Truck Colorado Main Warehouse Izaia's Truck Jimmy'…" at bounding box center [806, 460] width 396 height 30
select select "424"
click at [608, 445] on select "Choose a location... Chris's Truck Colorado Main Warehouse Izaia's Truck Jimmy'…" at bounding box center [806, 460] width 396 height 30
click at [656, 523] on input "Quantity" at bounding box center [703, 529] width 190 height 33
type textarea "x"
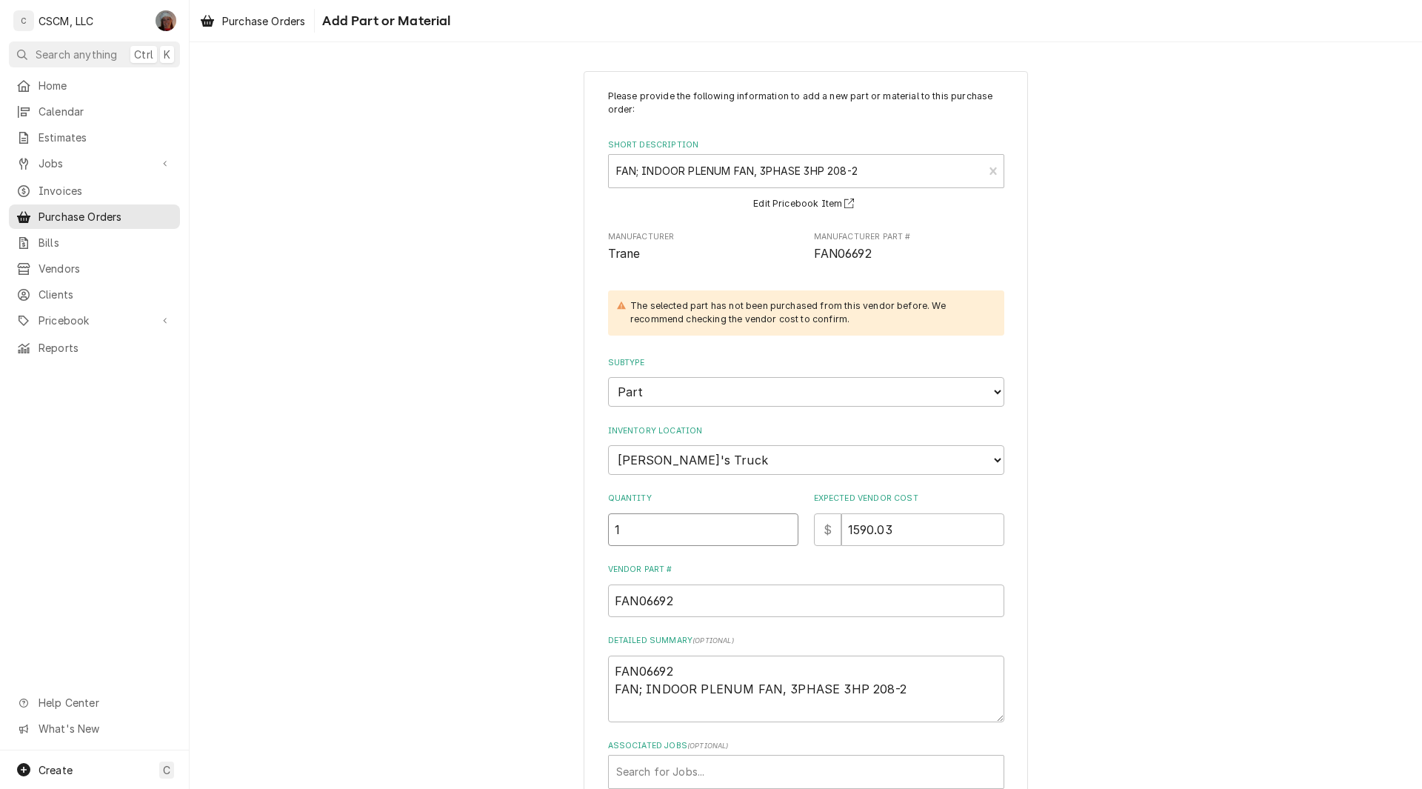
scroll to position [90, 0]
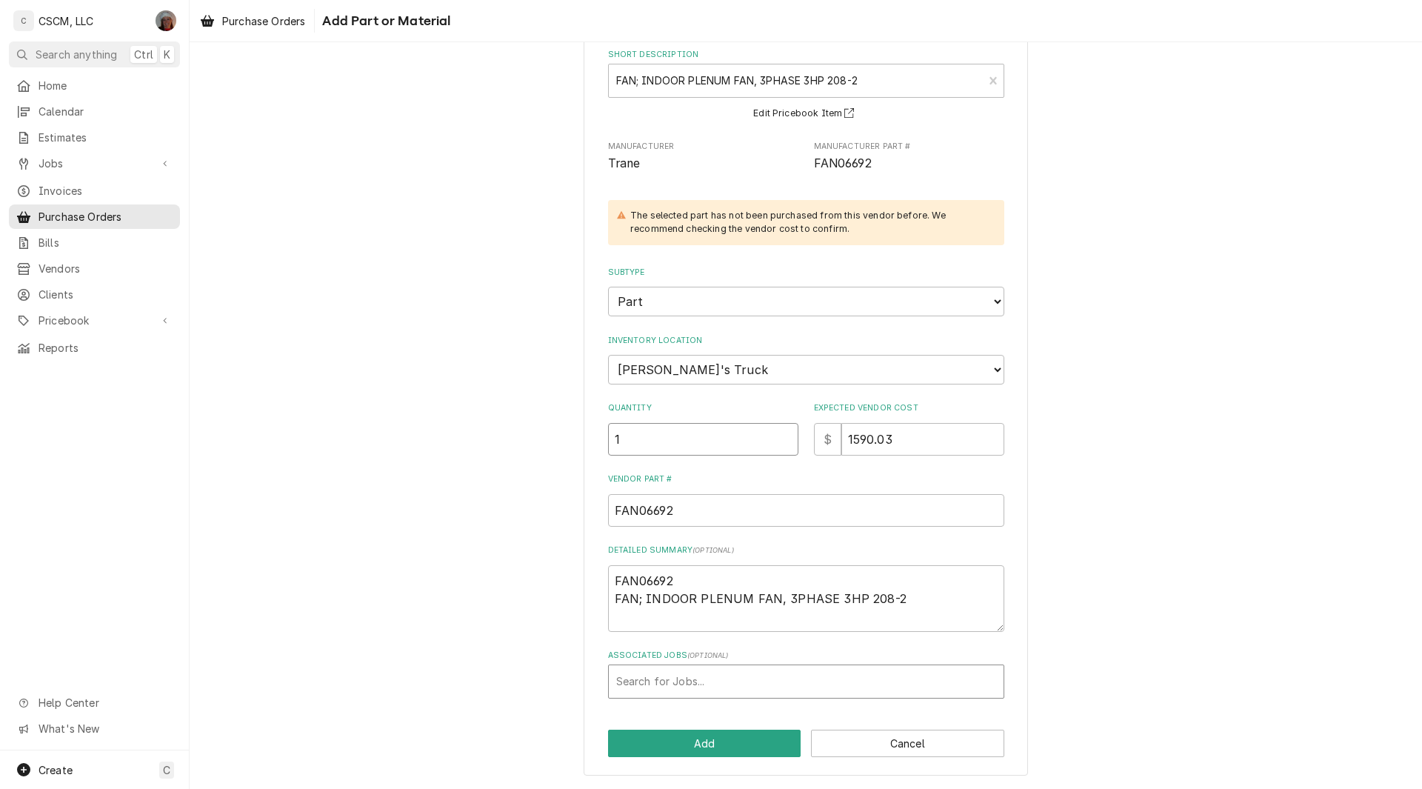
type input "1"
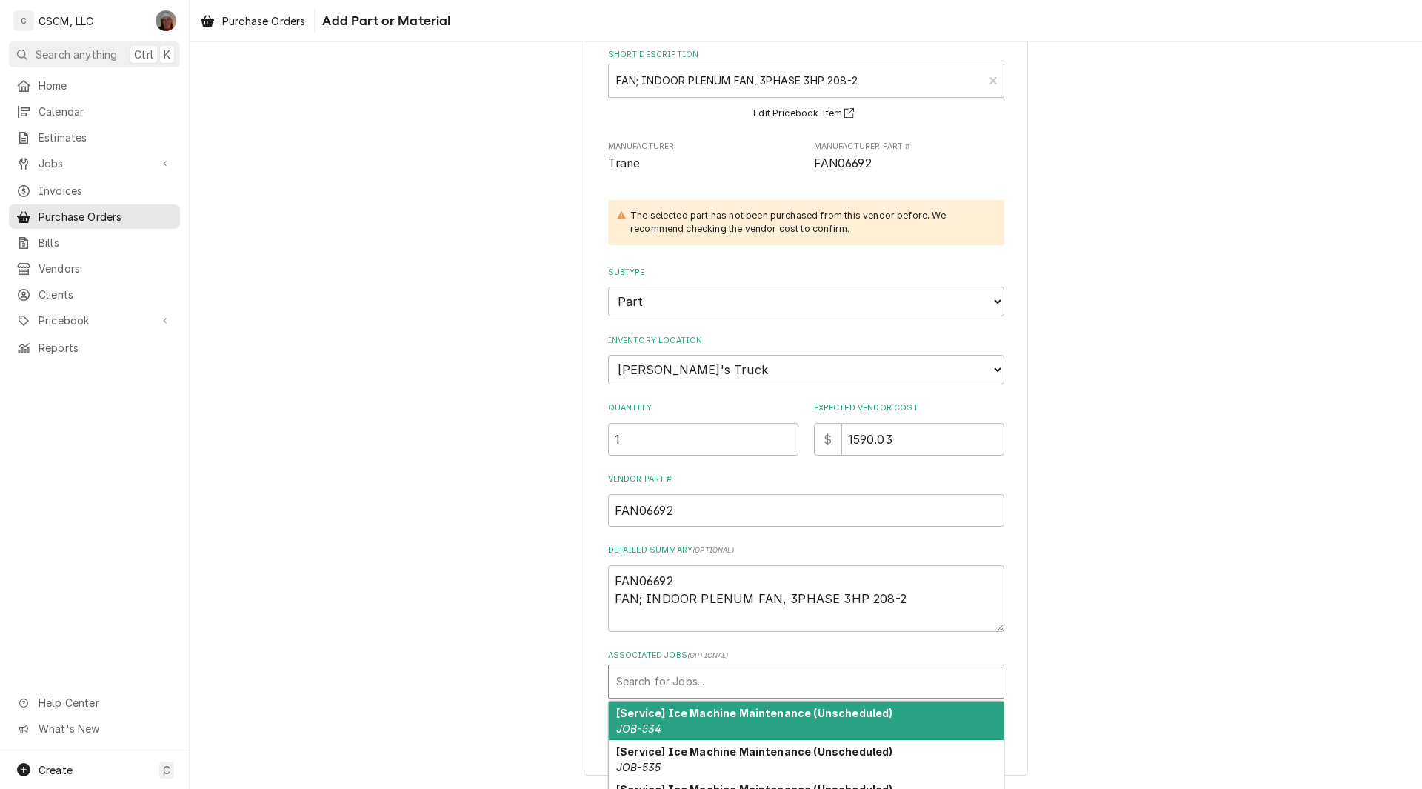
click at [652, 693] on div "Associated Jobs" at bounding box center [806, 681] width 380 height 27
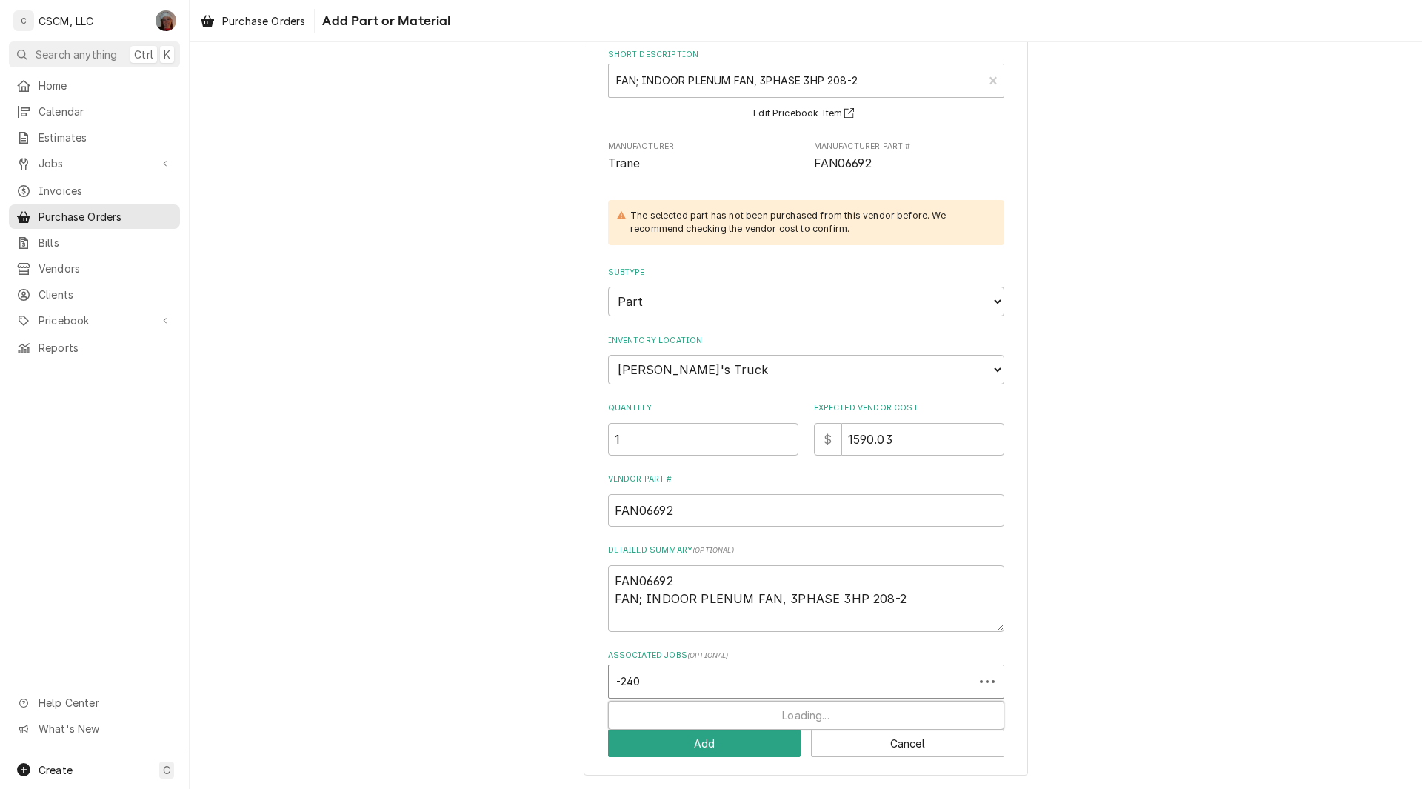
type input "-2406"
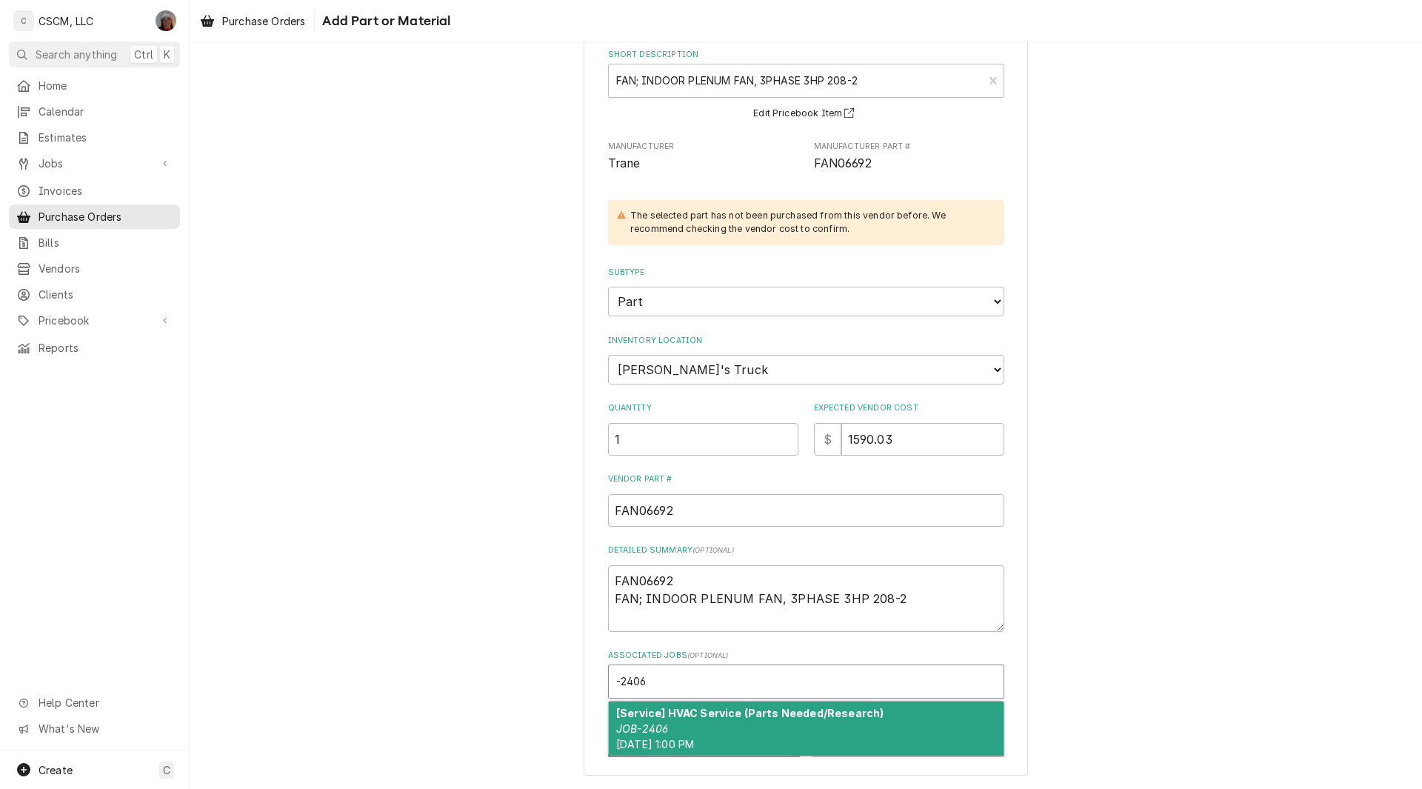
type textarea "x"
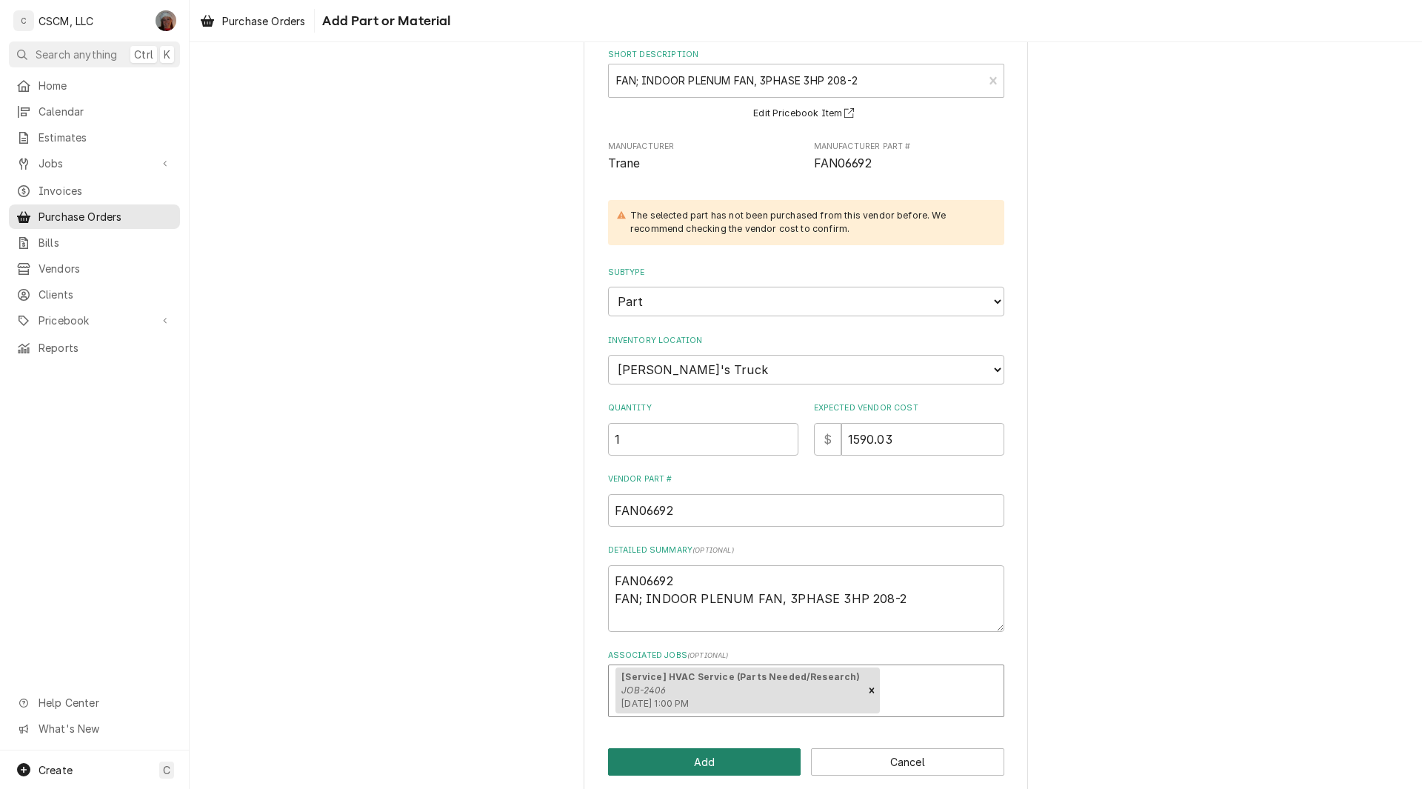
click at [663, 757] on button "Add" at bounding box center [704, 761] width 193 height 27
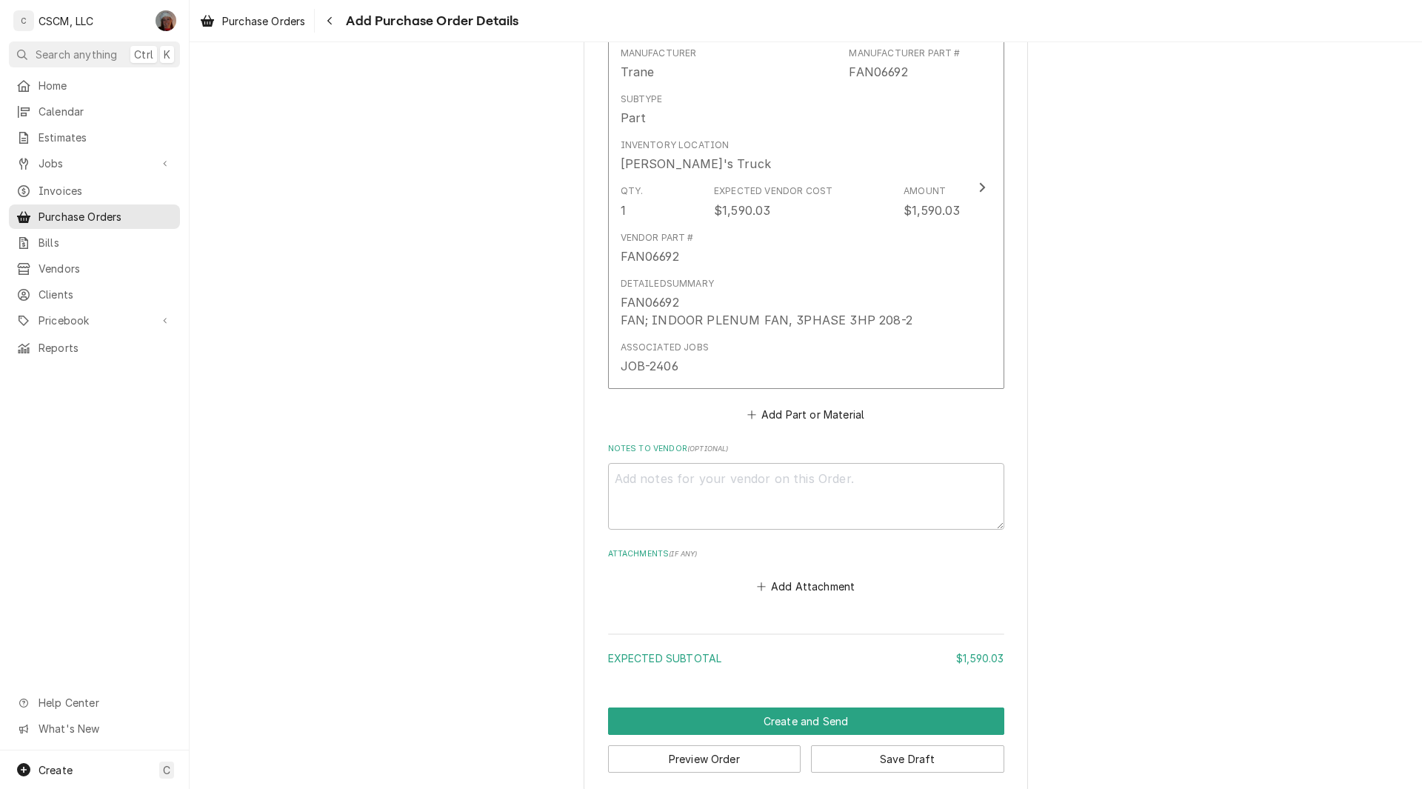
scroll to position [743, 0]
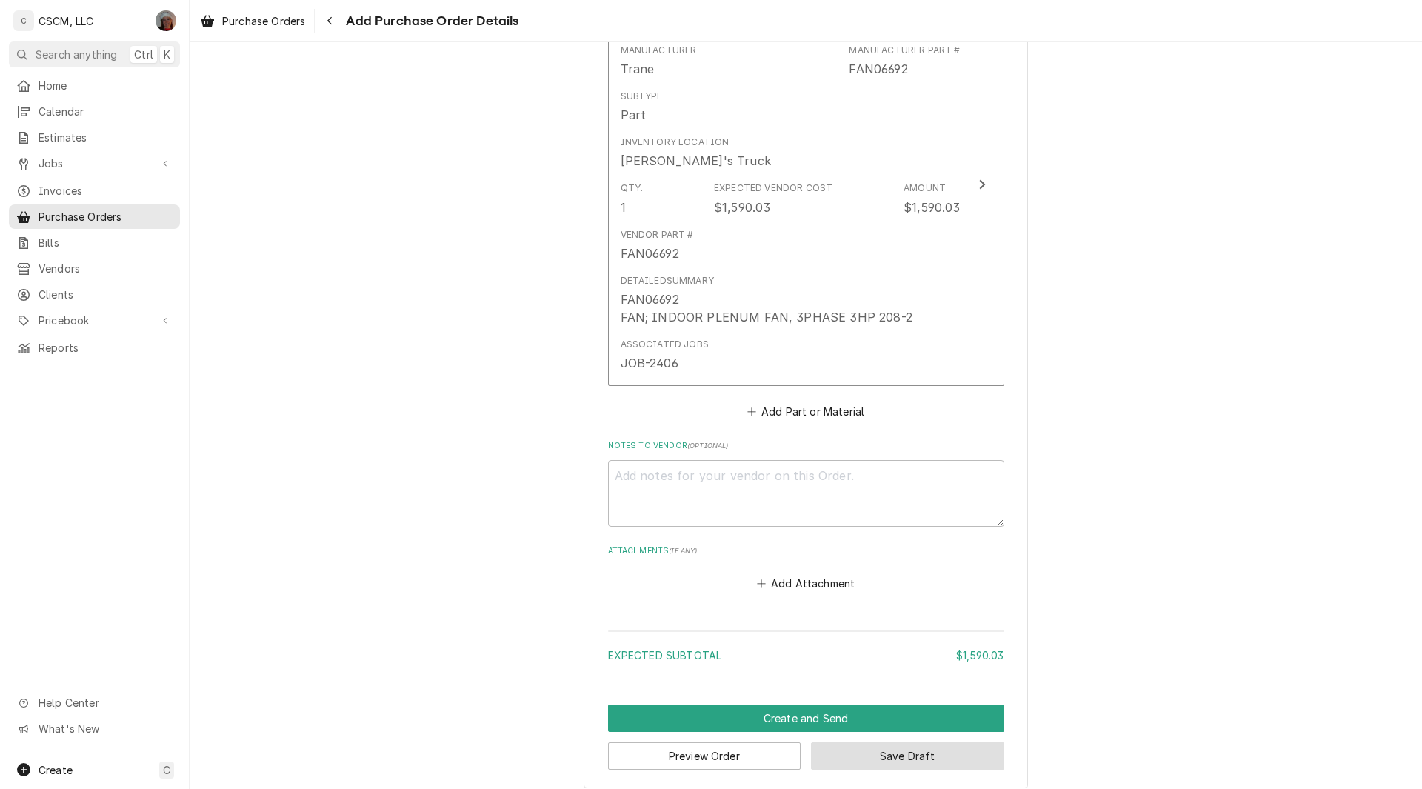
click at [865, 754] on button "Save Draft" at bounding box center [907, 755] width 193 height 27
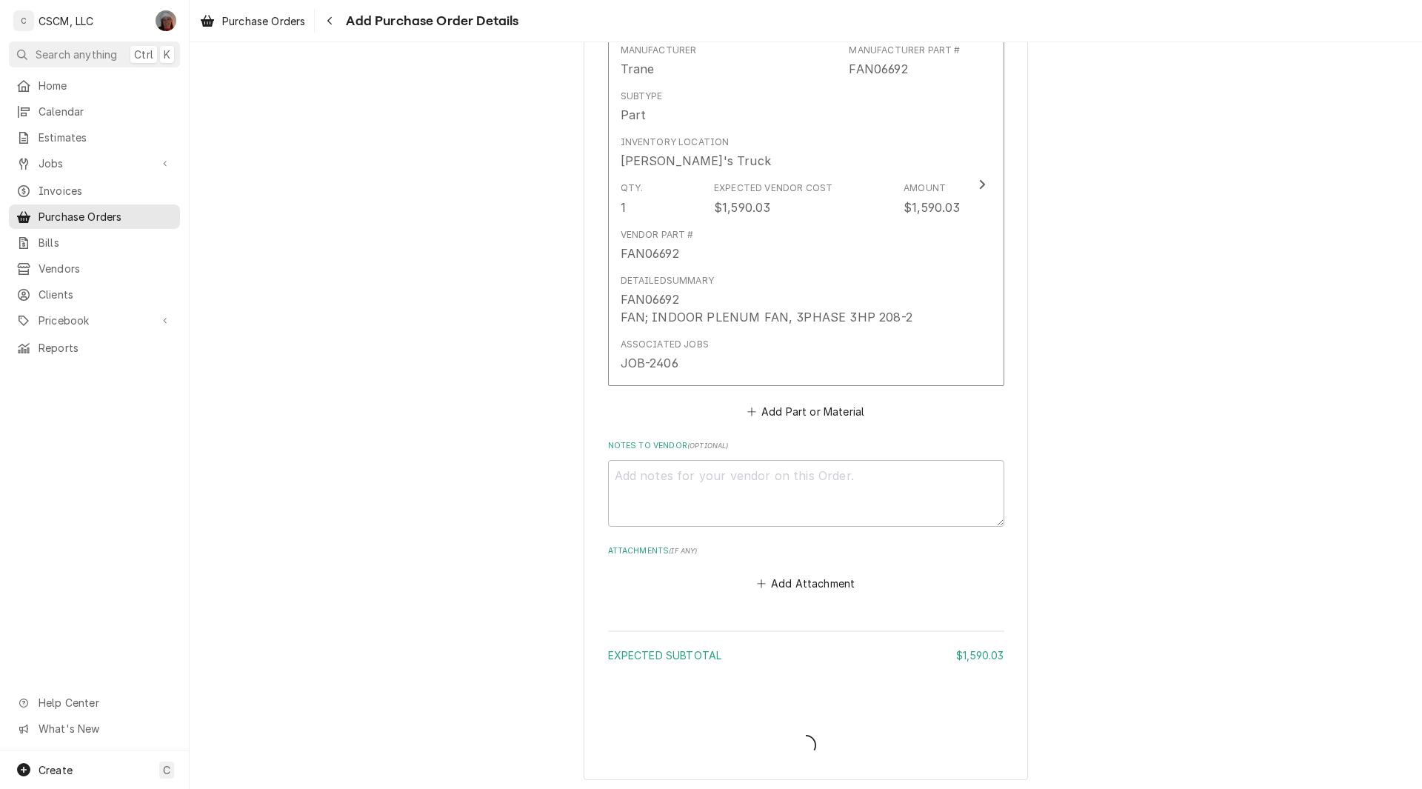
type textarea "x"
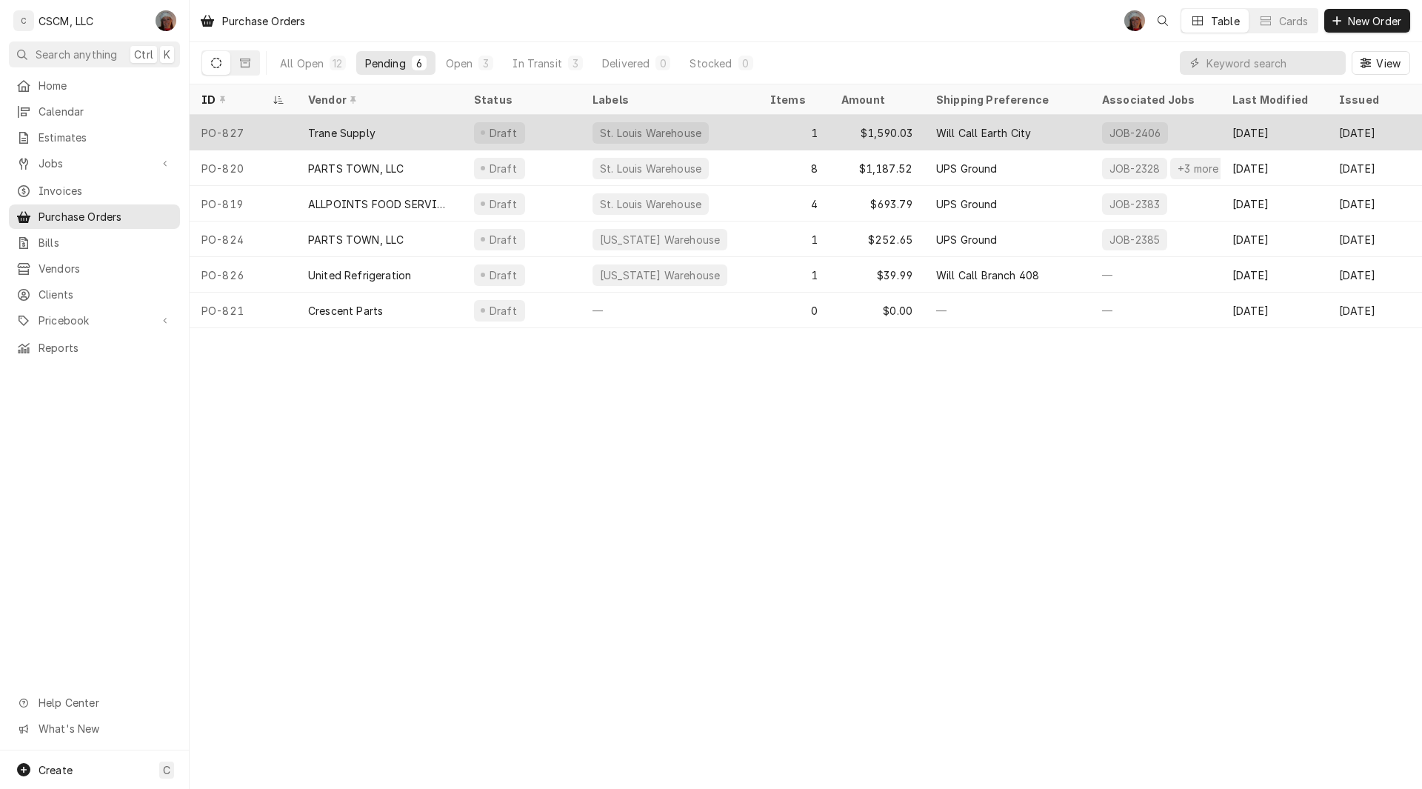
click at [284, 127] on div "PO-827" at bounding box center [243, 133] width 107 height 36
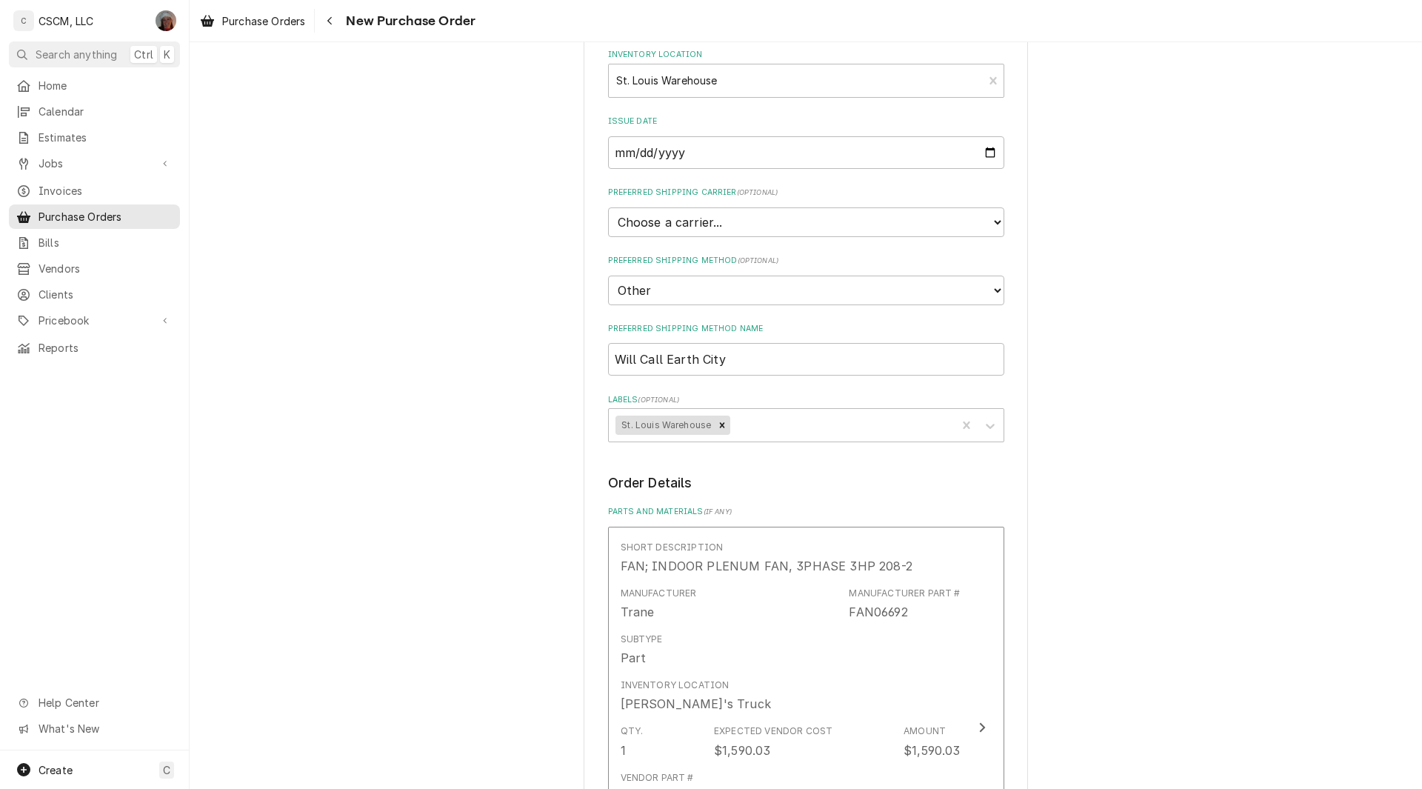
scroll to position [863, 0]
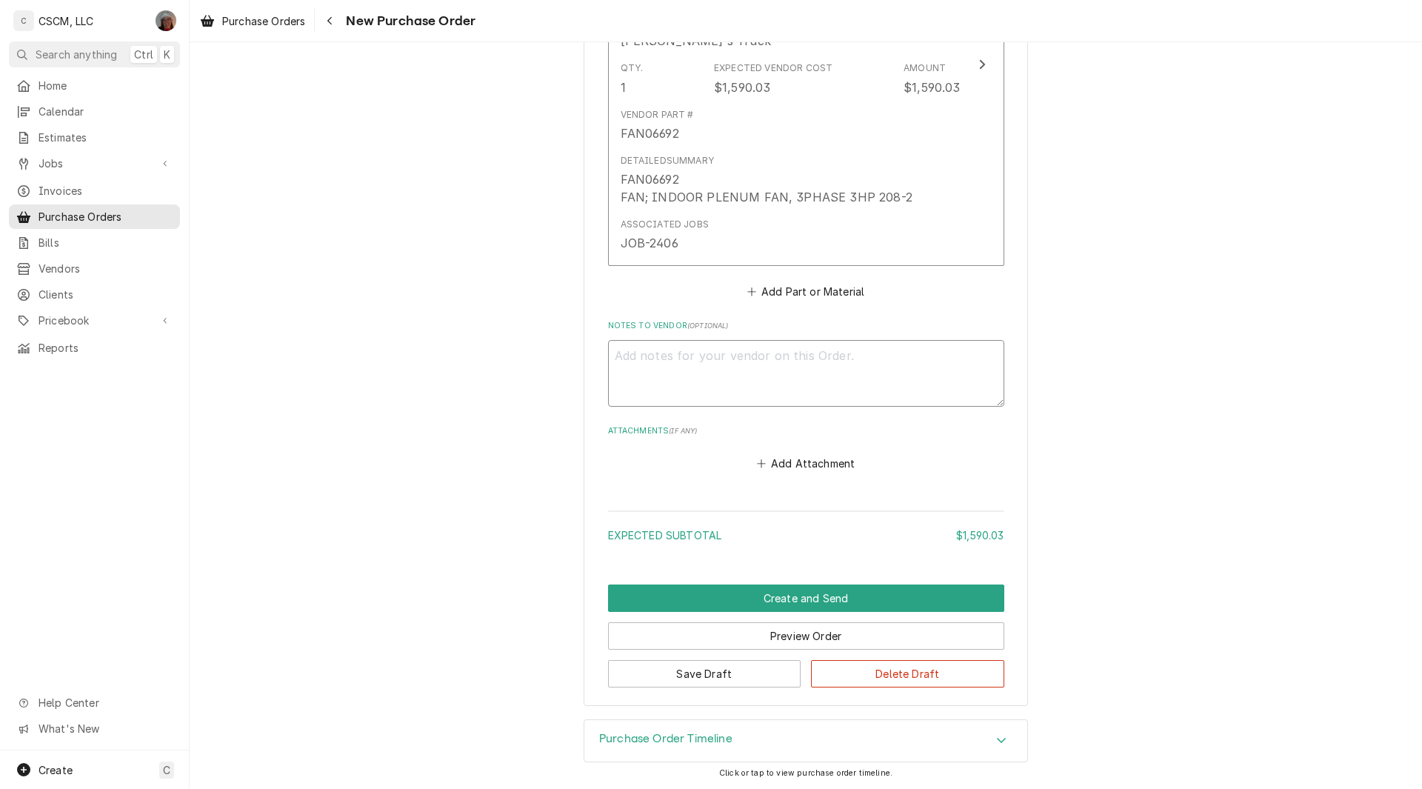
click at [632, 363] on textarea "Notes to Vendor ( optional )" at bounding box center [806, 373] width 396 height 67
paste textarea "Trane quote#27645370"
type textarea "x"
type textarea "Trane quote#27645370"
click at [683, 670] on button "Save Draft" at bounding box center [704, 673] width 193 height 27
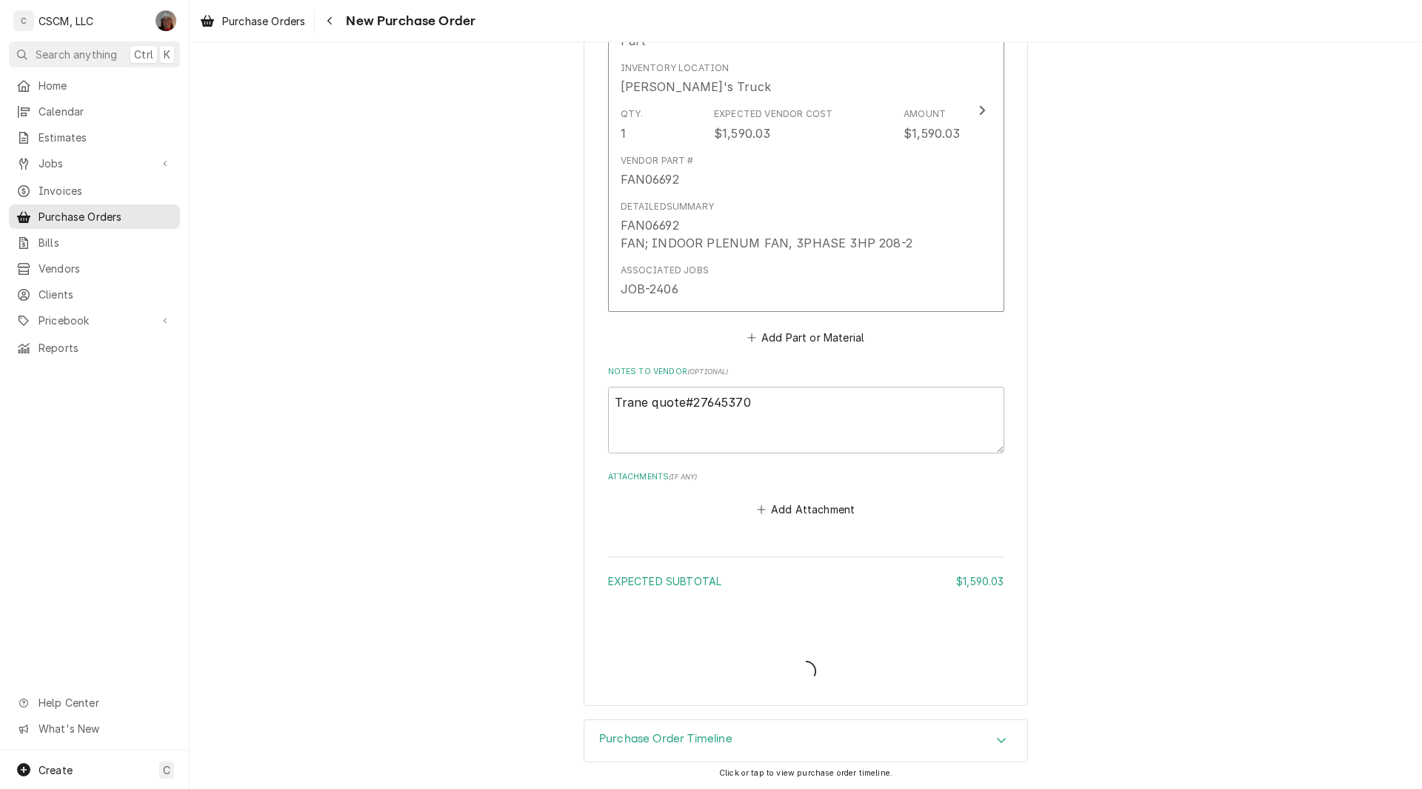
scroll to position [746, 0]
type textarea "x"
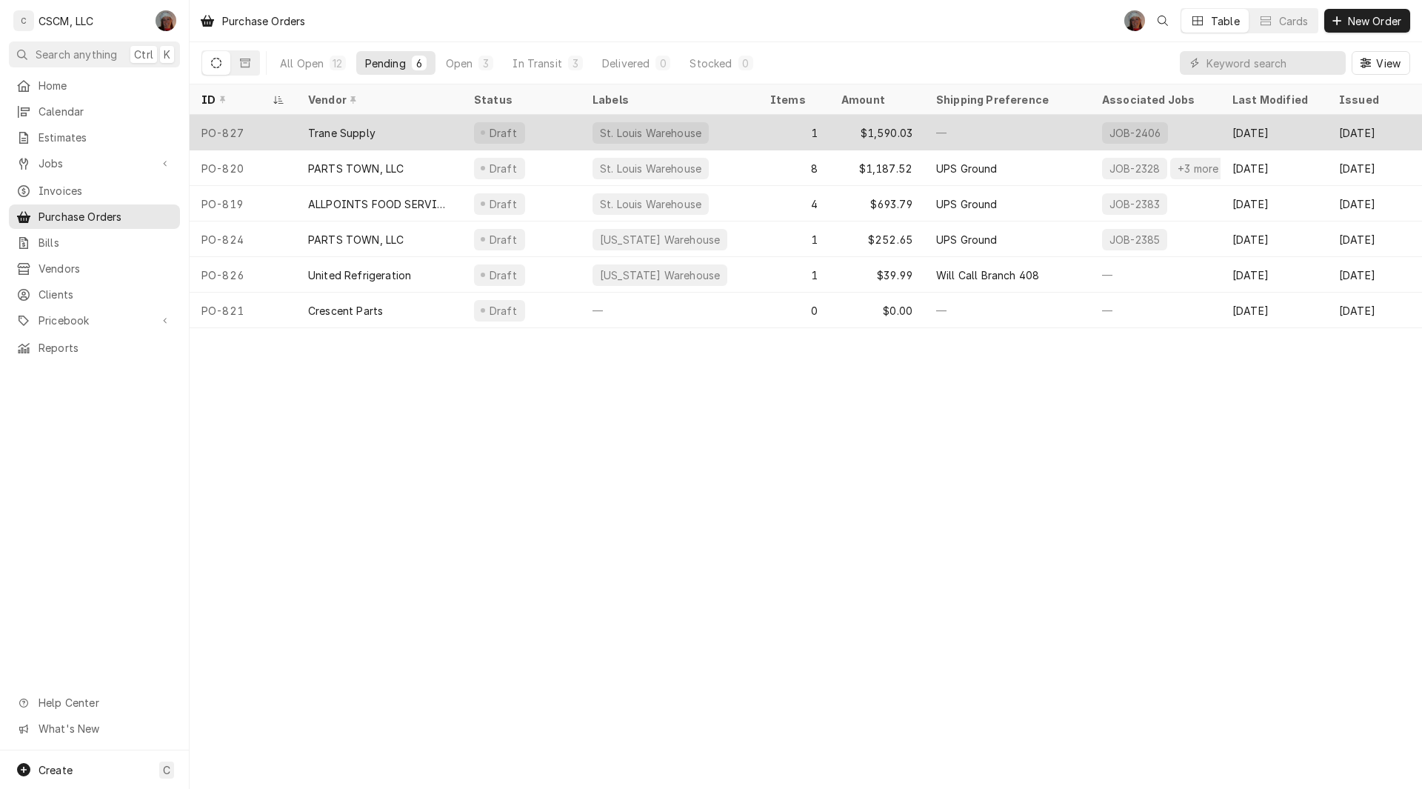
click at [278, 129] on div "PO-827" at bounding box center [243, 133] width 107 height 36
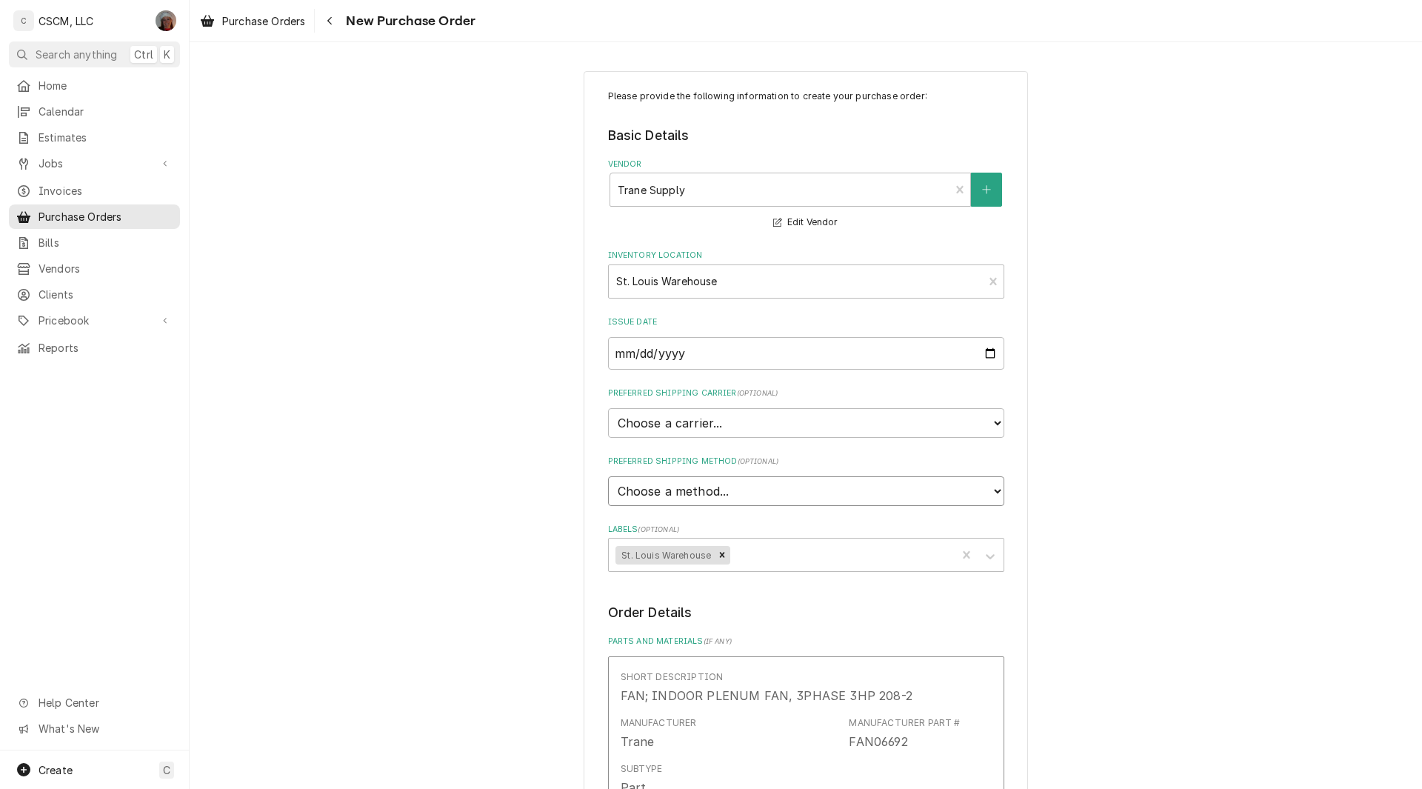
click at [988, 492] on select "Choose a method... Ground Next Day Early AM Next Day Air 2 Day Air Other" at bounding box center [806, 491] width 396 height 30
select select "0"
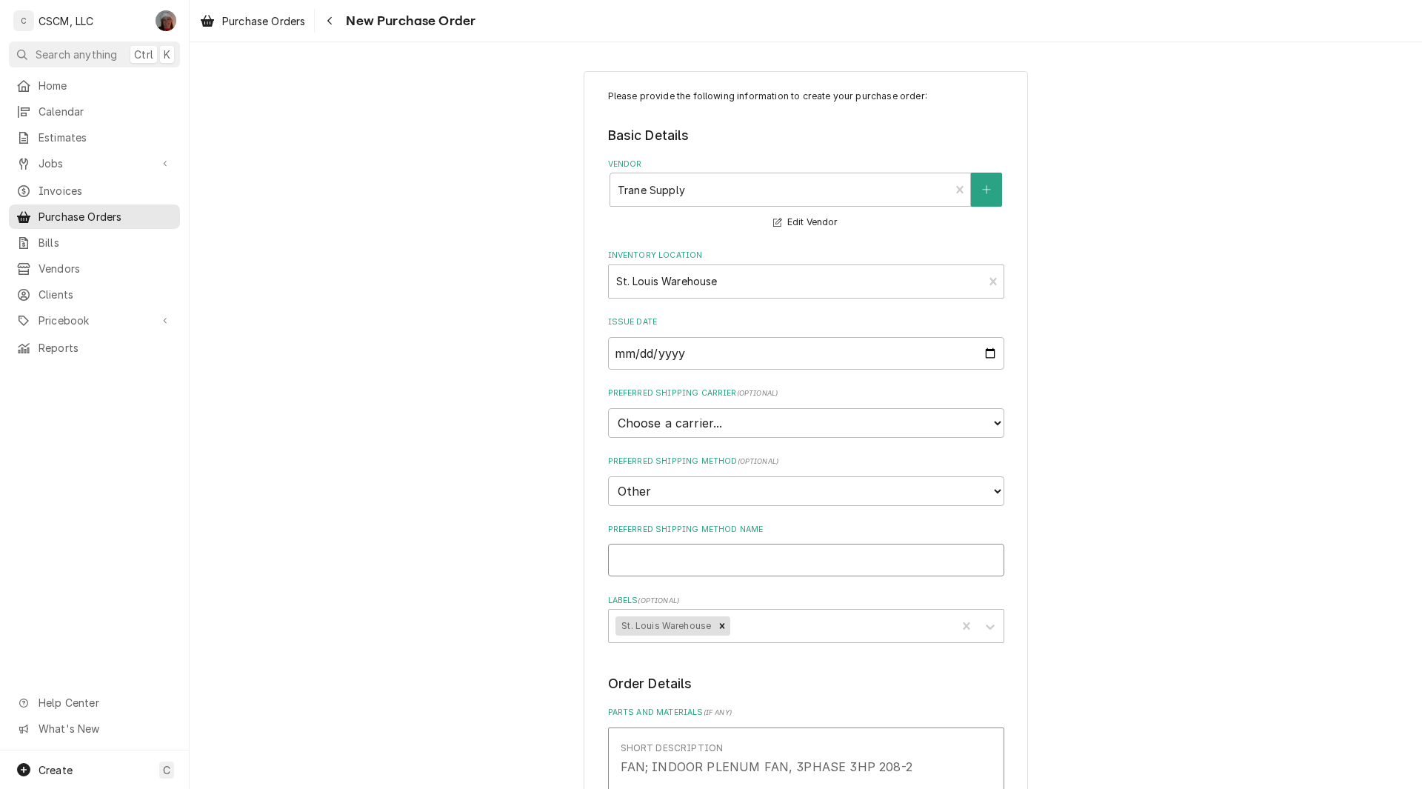
click at [627, 563] on input "Preferred Shipping Method Name" at bounding box center [806, 559] width 396 height 33
type textarea "x"
type input "W"
type textarea "x"
type input "Wi"
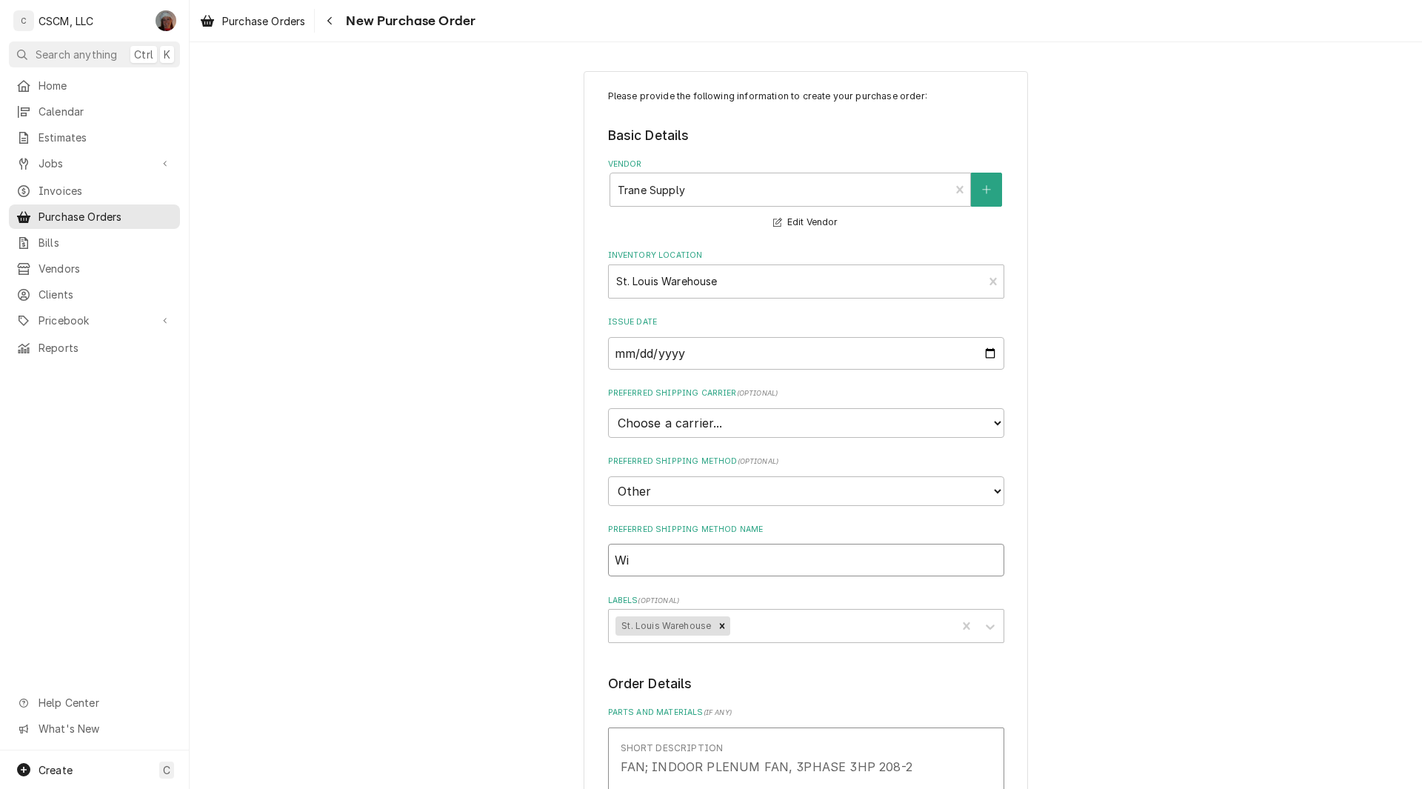
type textarea "x"
type input "Wil"
type textarea "x"
type input "Will"
type textarea "x"
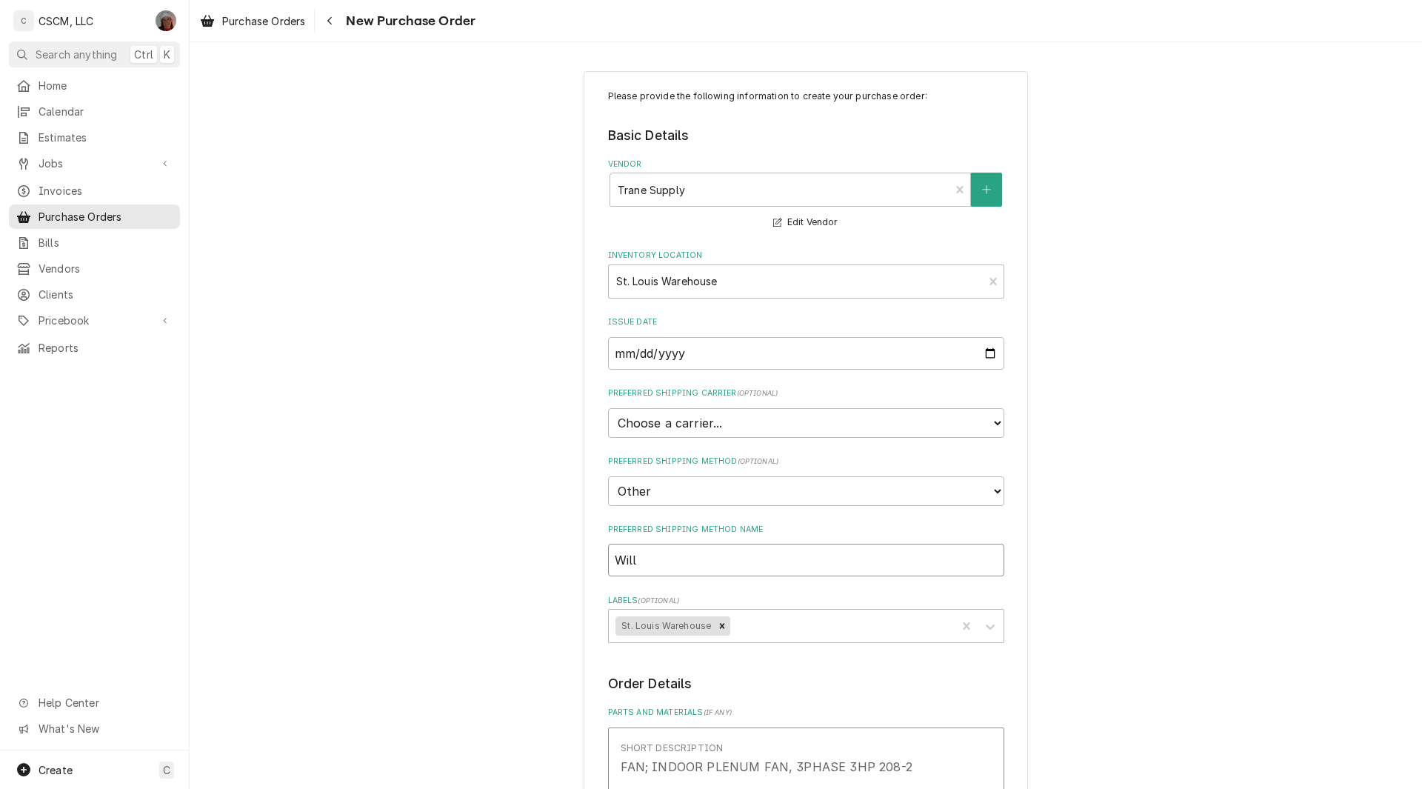
type input "Will"
type textarea "x"
type input "Will C"
type textarea "x"
type input "Will Ca"
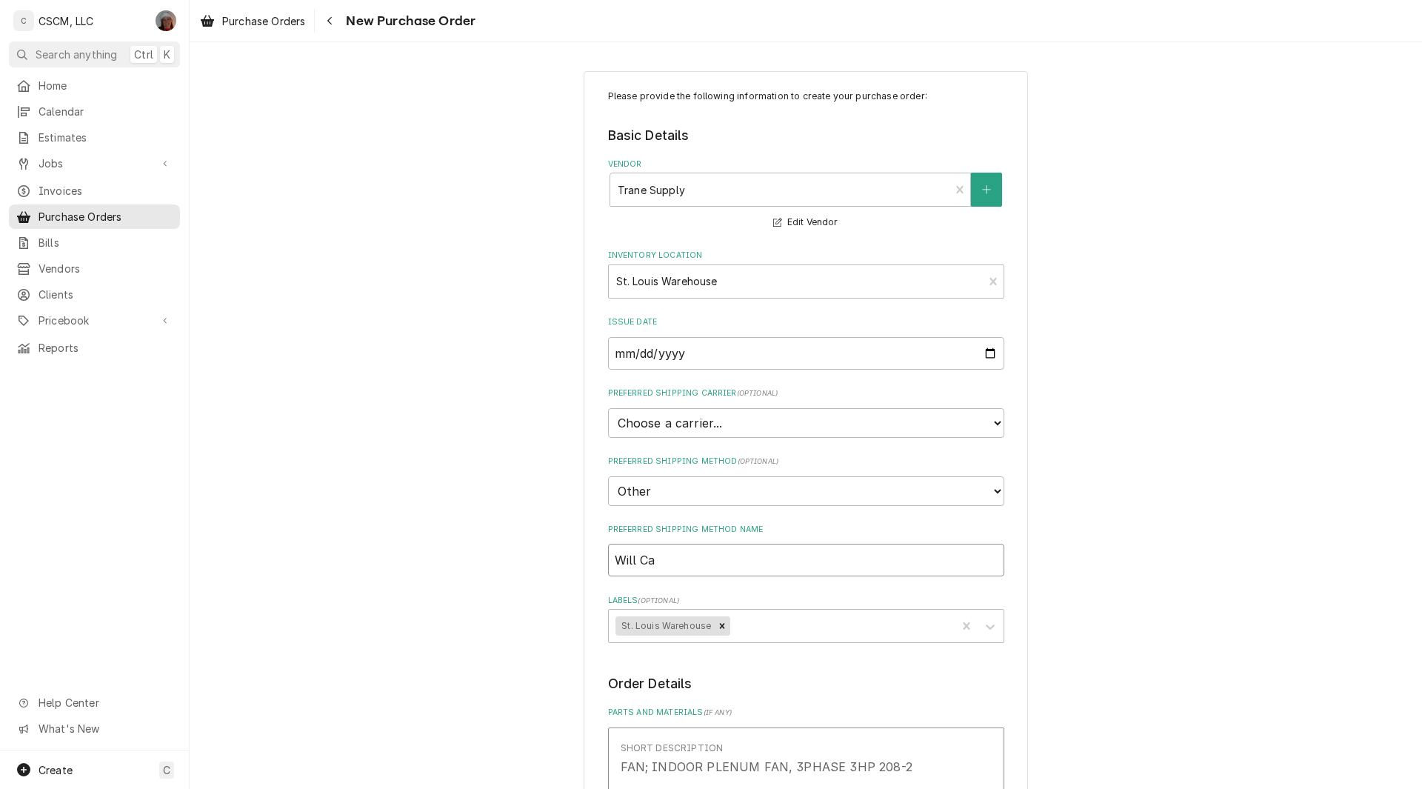
type textarea "x"
type input "Will Cal"
type textarea "x"
type input "Will Call"
type textarea "x"
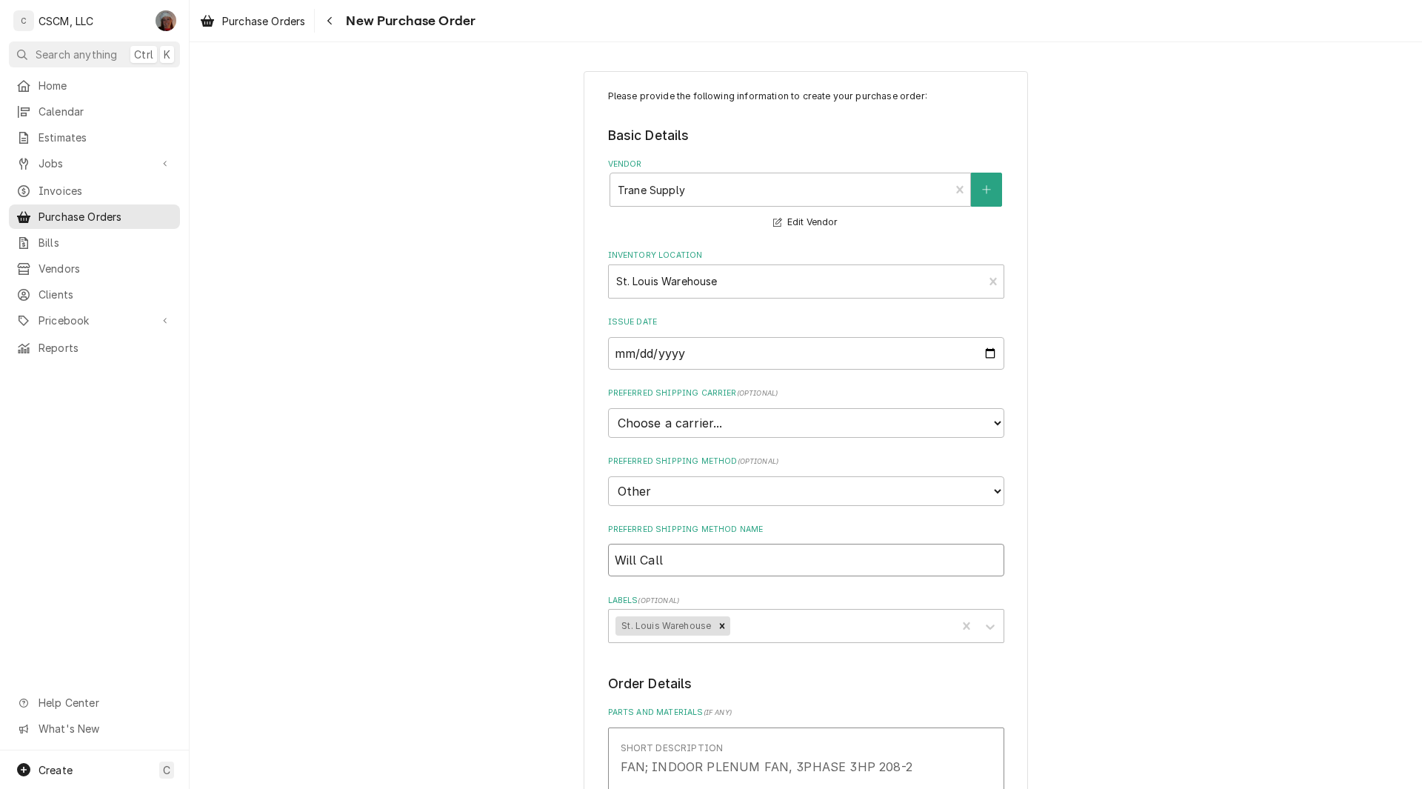
type input "Will Call E"
type textarea "x"
type input "Will Call Ea"
type textarea "x"
type input "Will Call Ear"
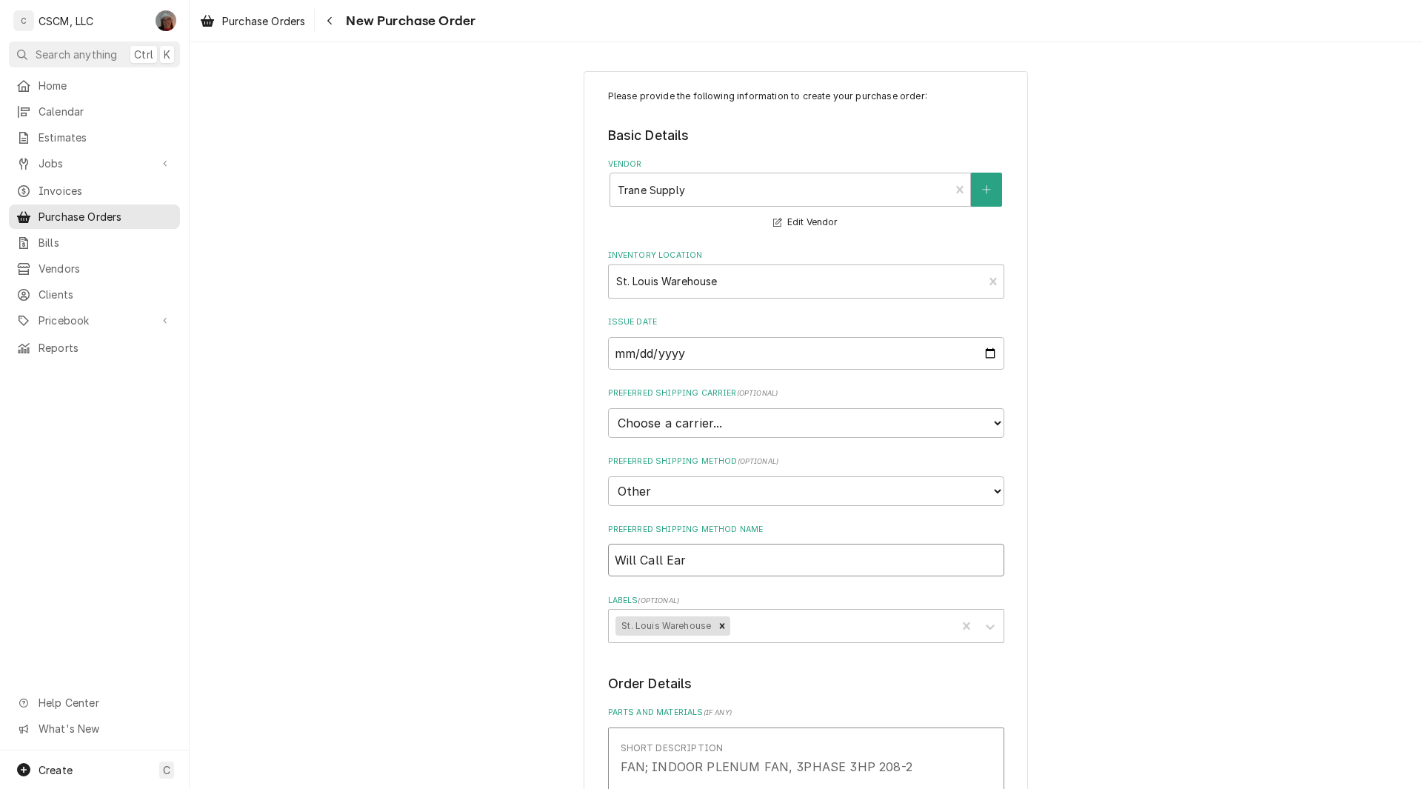
type textarea "x"
type input "Will Call Eart"
type textarea "x"
type input "Will Call Earth"
type textarea "x"
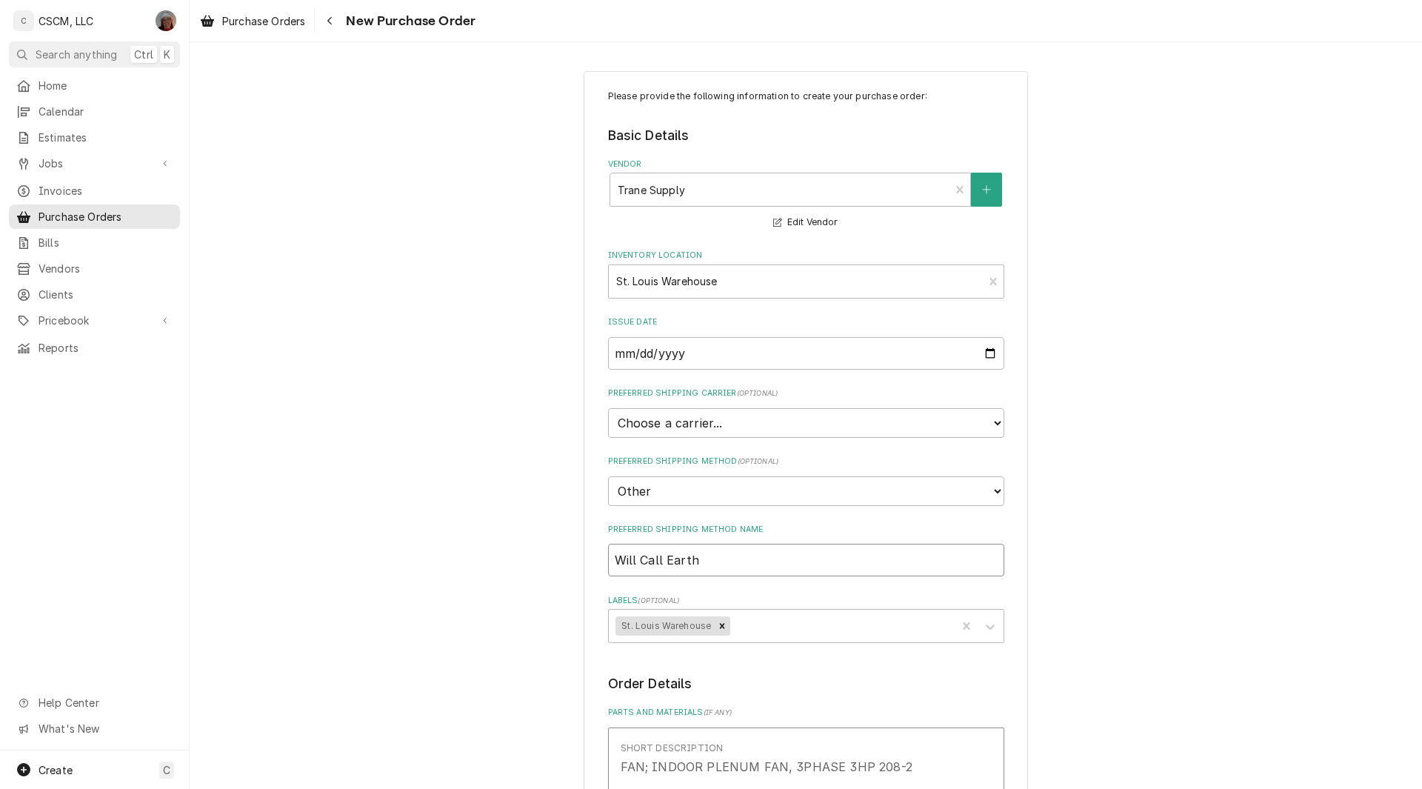
type input "Will Call Earth"
type textarea "x"
type input "Will Call Earth C"
type textarea "x"
type input "Will Call Earth Ci"
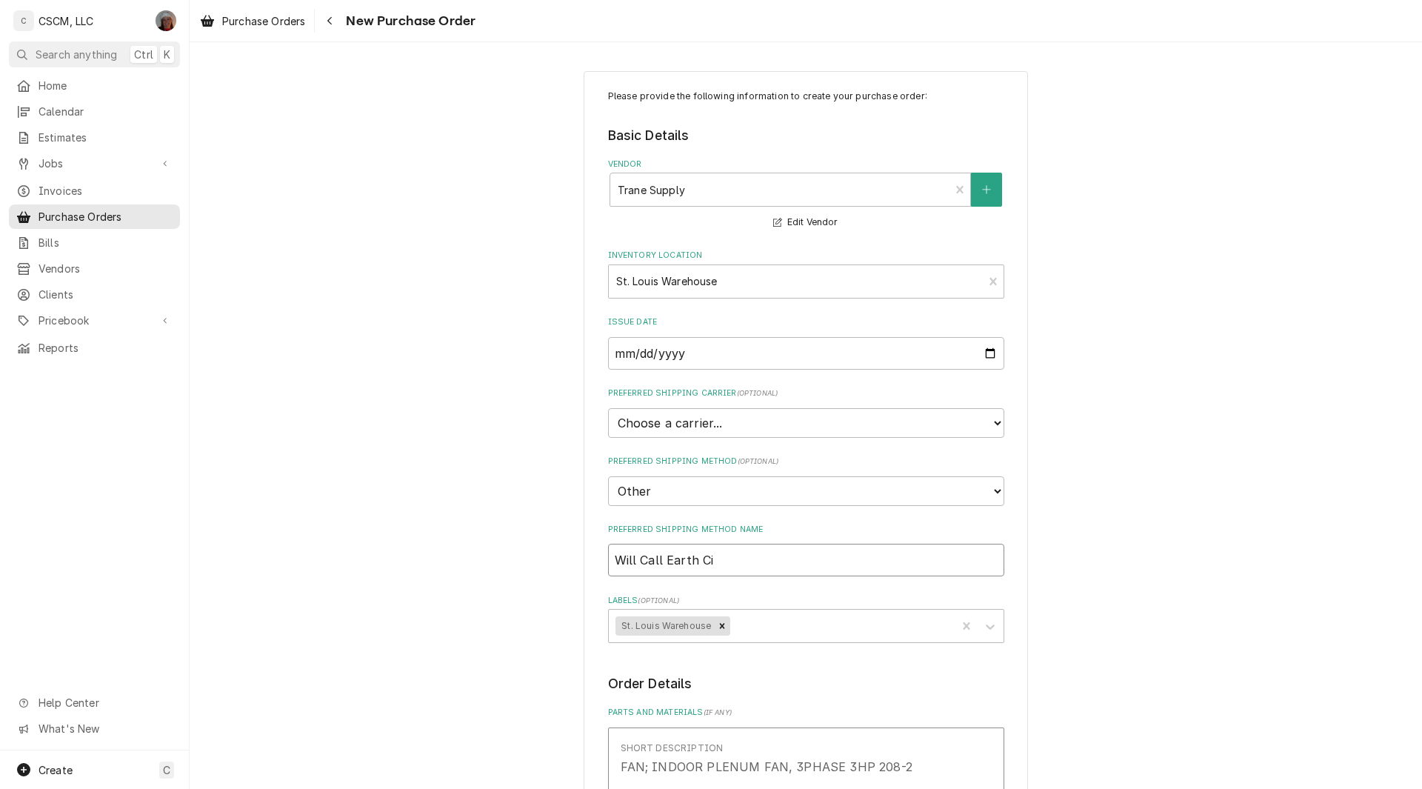
type textarea "x"
type input "Will Call Earth Cit"
type textarea "x"
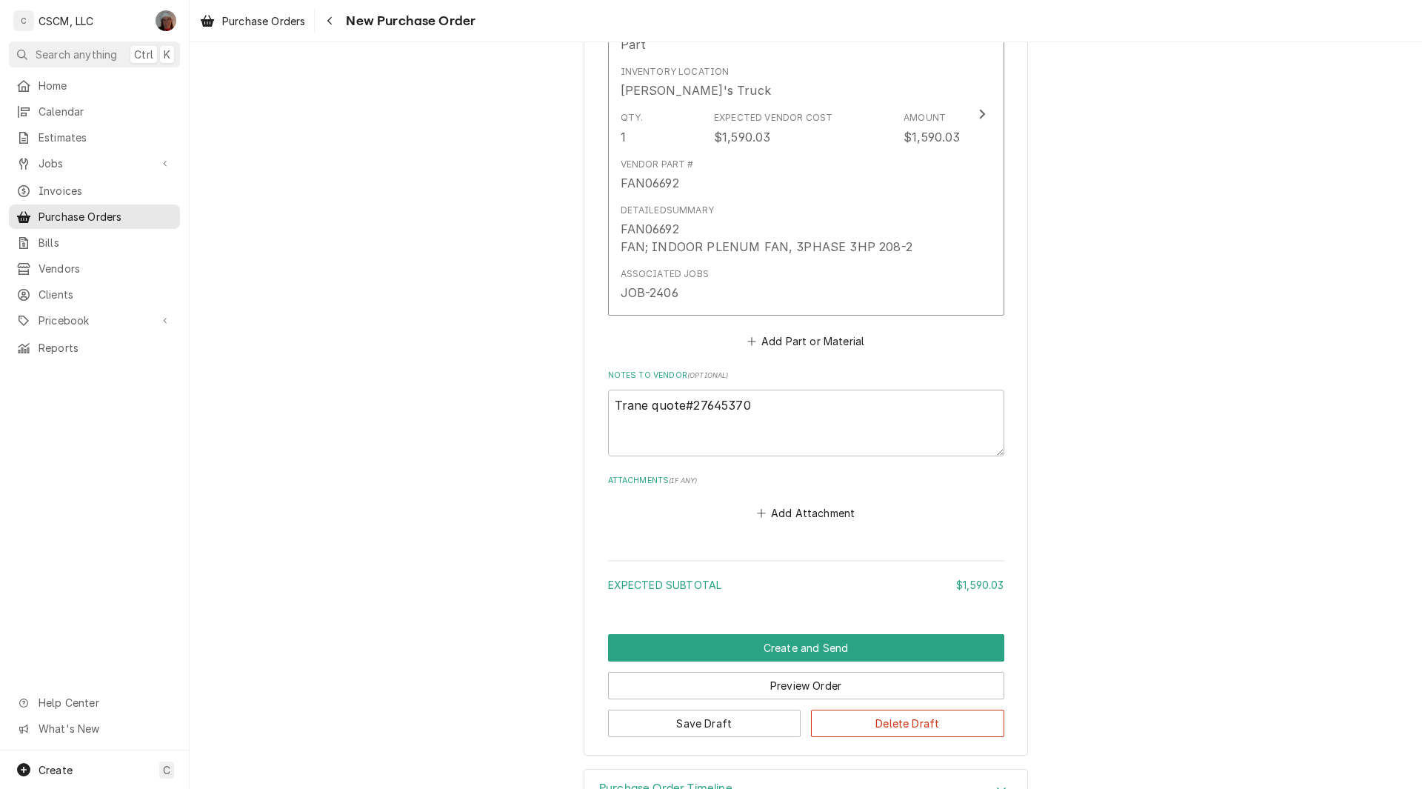
scroll to position [834, 0]
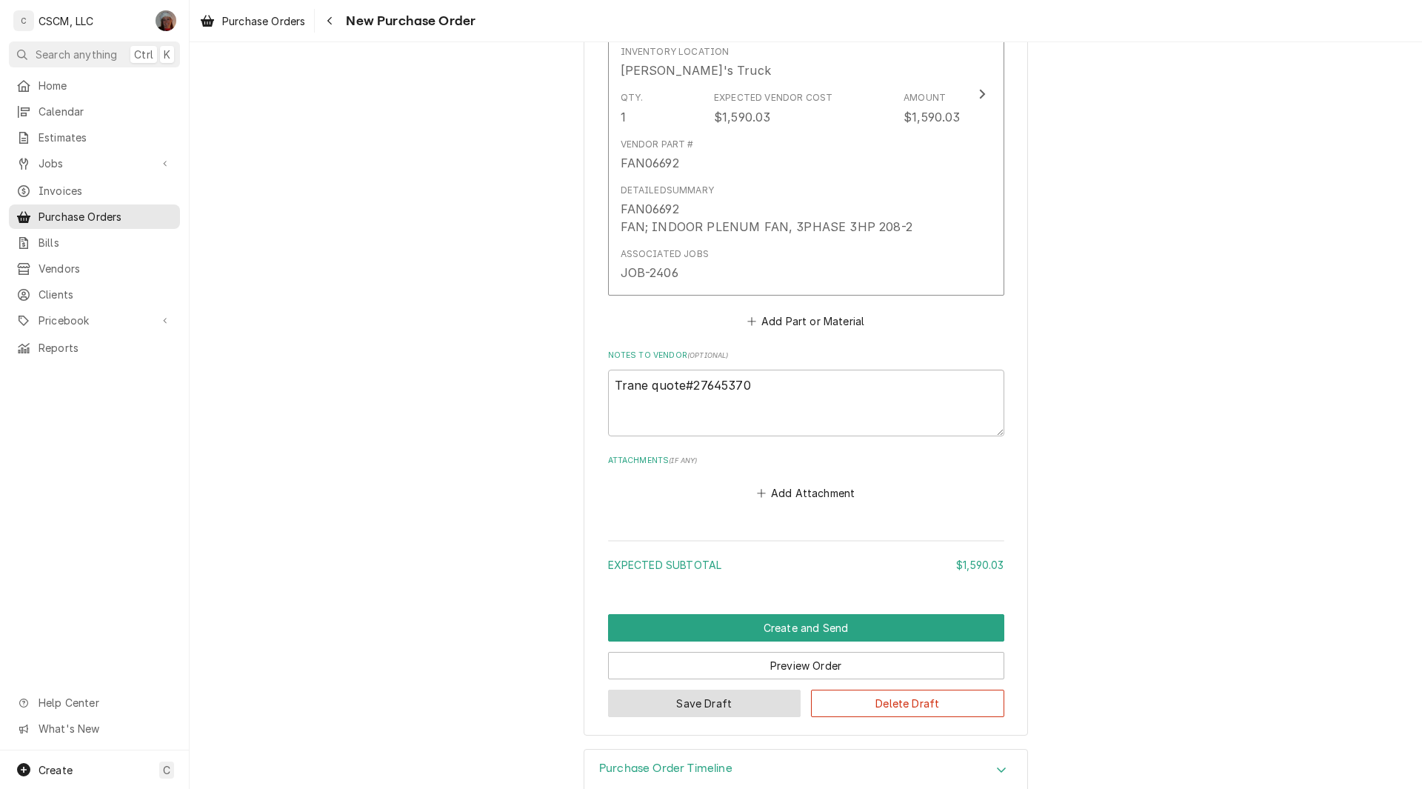
type input "Will Call Earth City"
click at [703, 697] on button "Save Draft" at bounding box center [704, 702] width 193 height 27
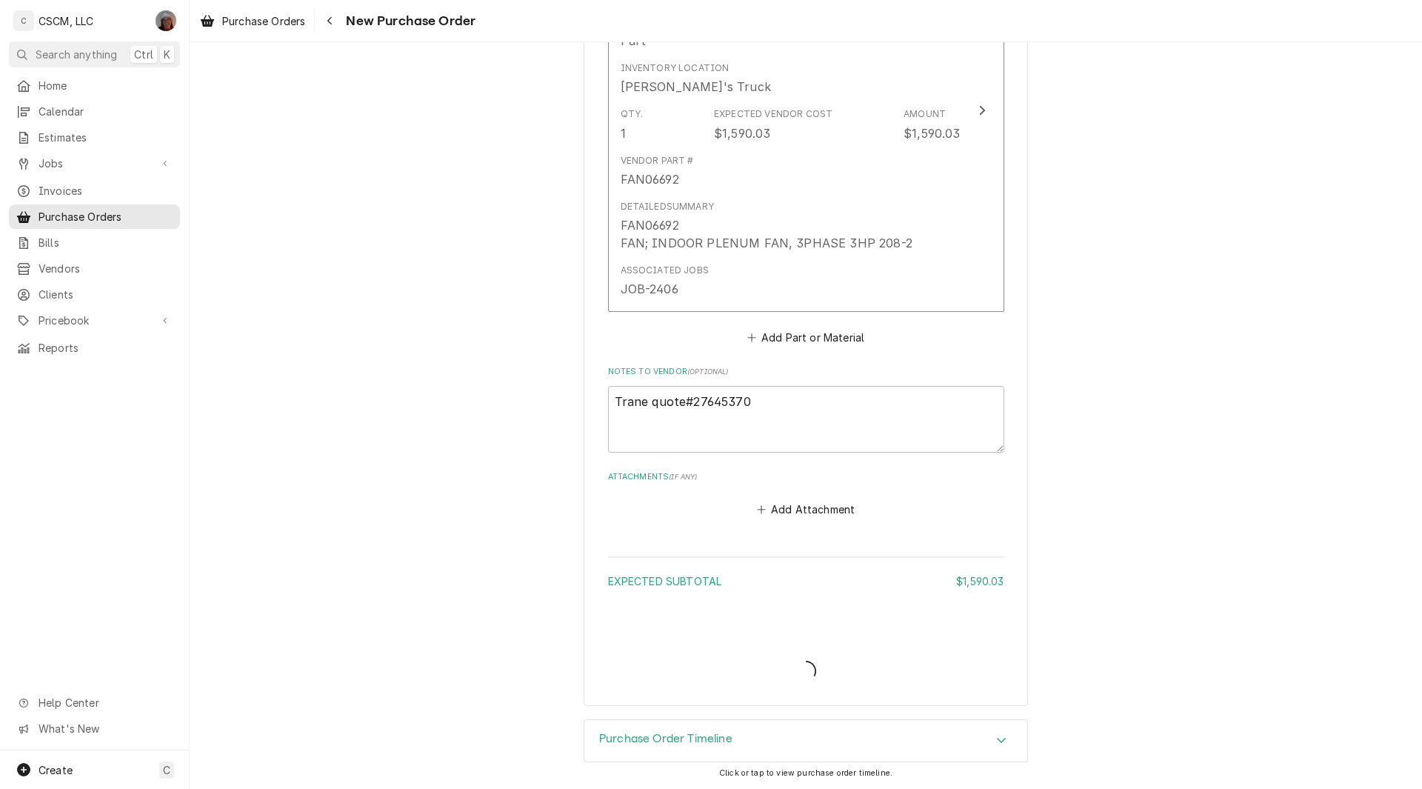
scroll to position [817, 0]
type textarea "x"
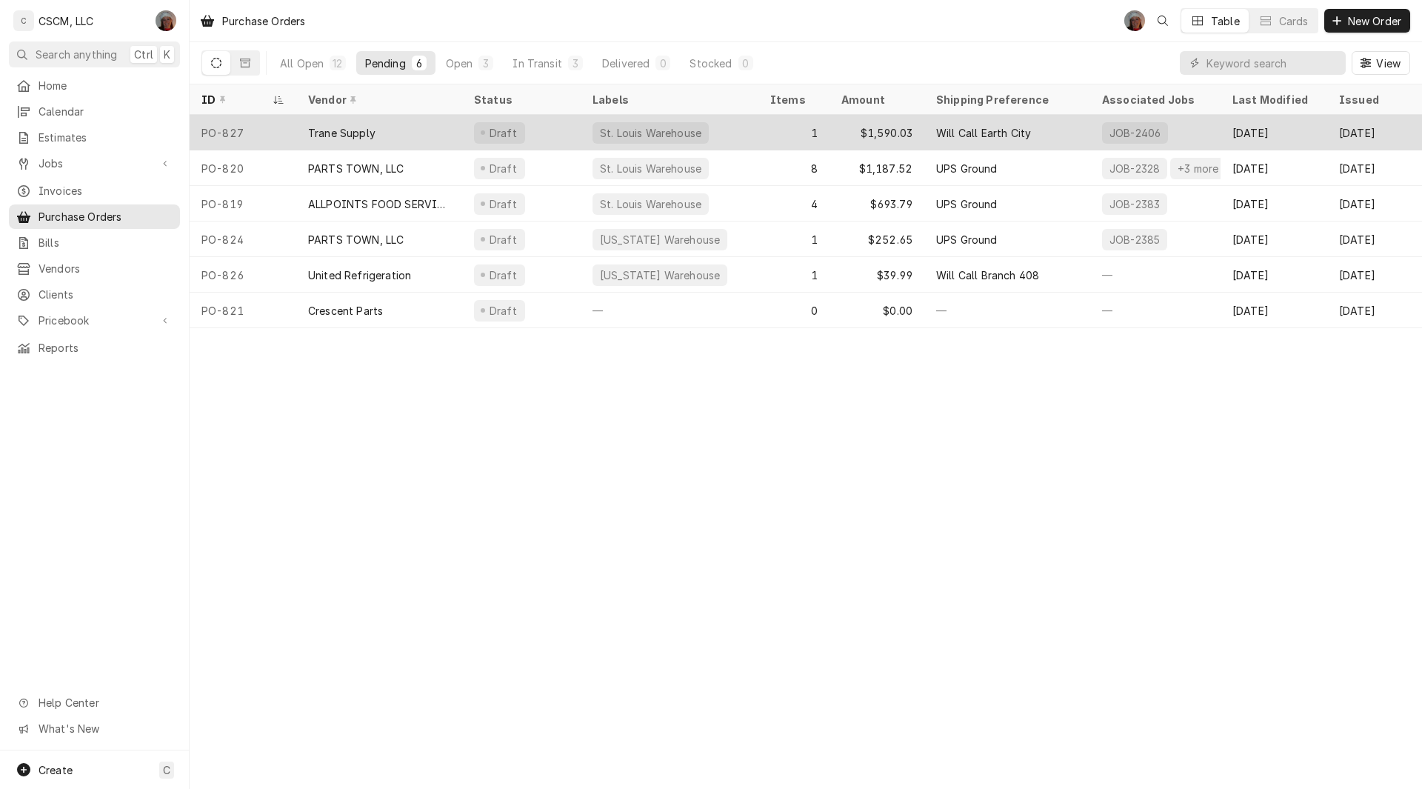
click at [312, 125] on div "Trane Supply" at bounding box center [341, 133] width 67 height 16
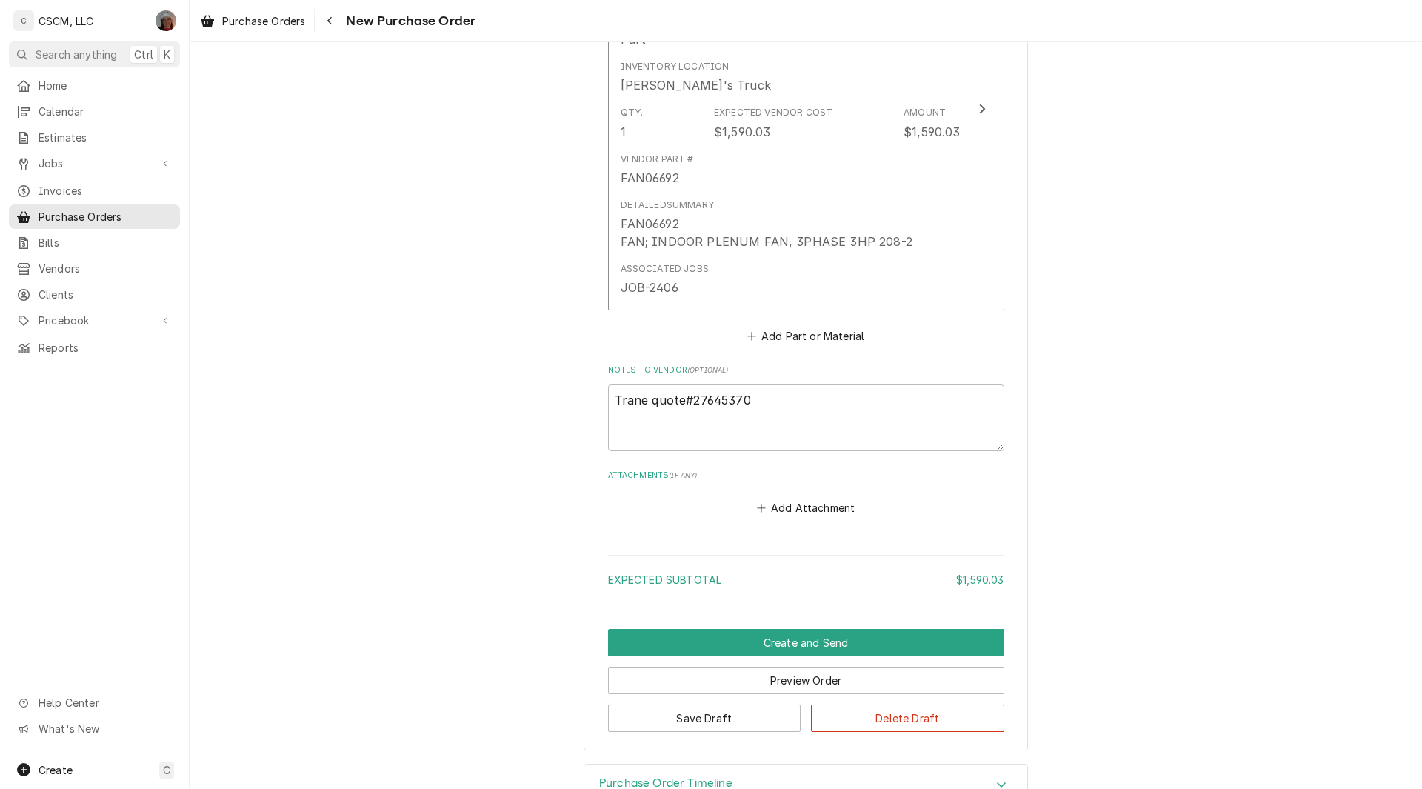
scroll to position [863, 0]
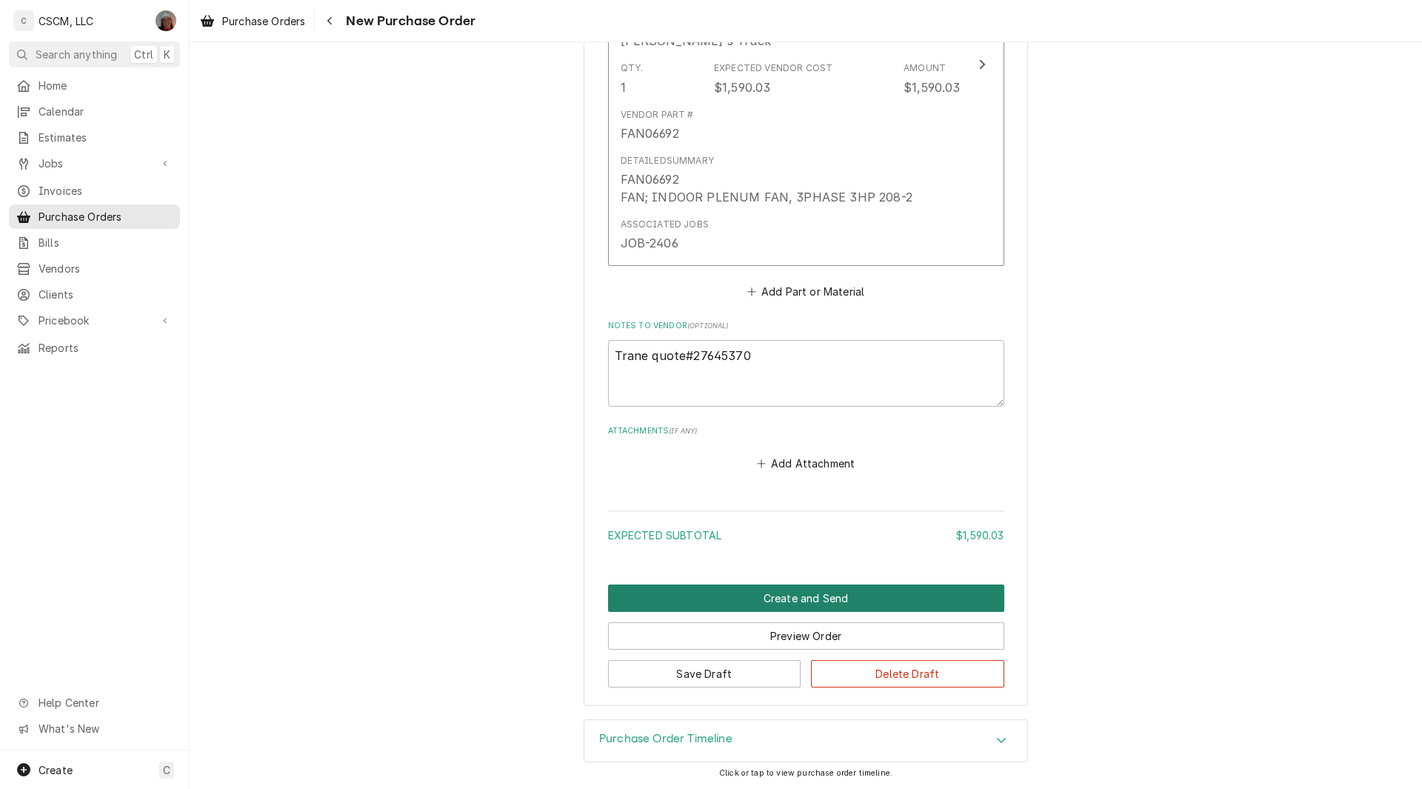
click at [833, 597] on button "Create and Send" at bounding box center [806, 597] width 396 height 27
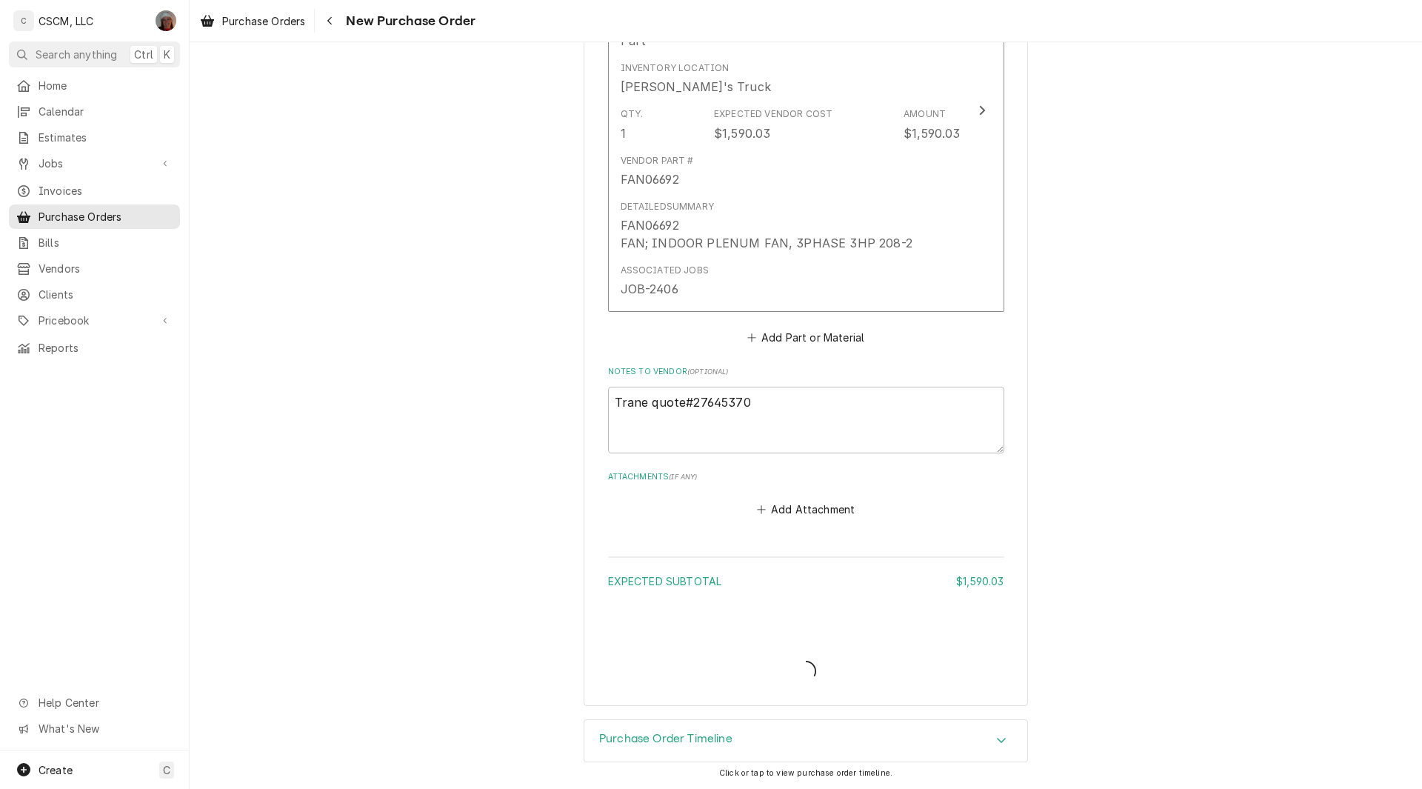
type textarea "x"
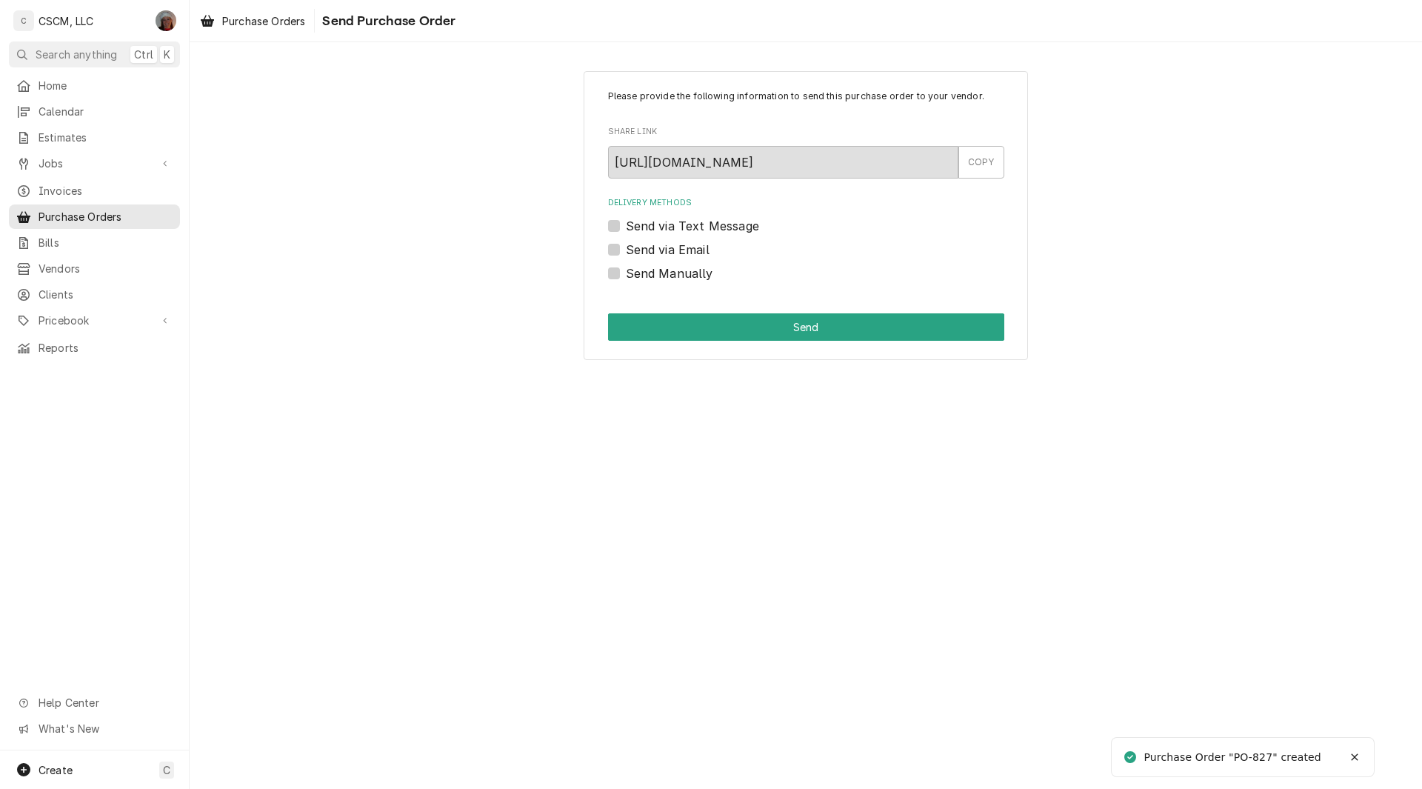
click at [626, 272] on label "Send Manually" at bounding box center [669, 273] width 87 height 18
click at [626, 272] on input "Send Manually" at bounding box center [824, 280] width 396 height 33
checkbox input "true"
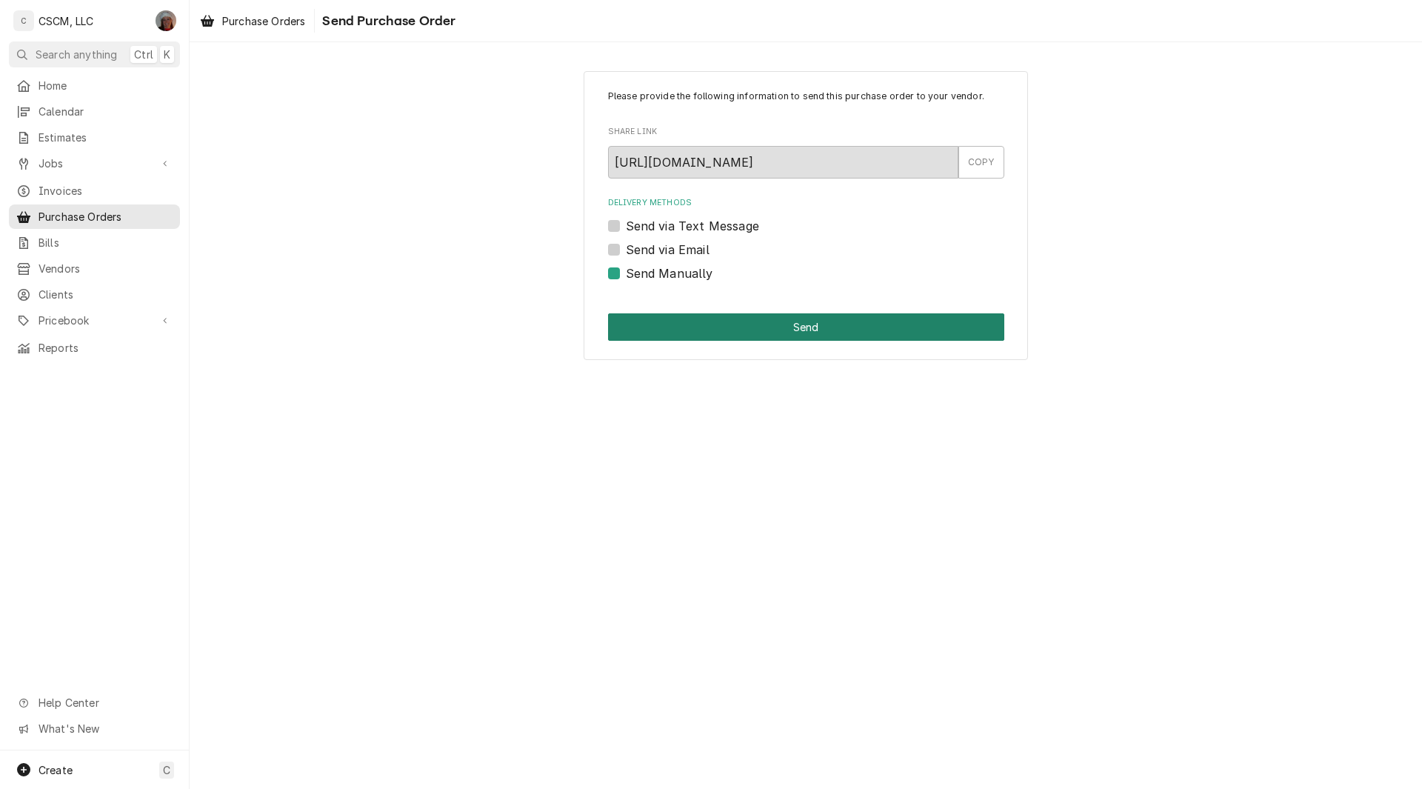
click at [689, 319] on button "Send" at bounding box center [806, 326] width 396 height 27
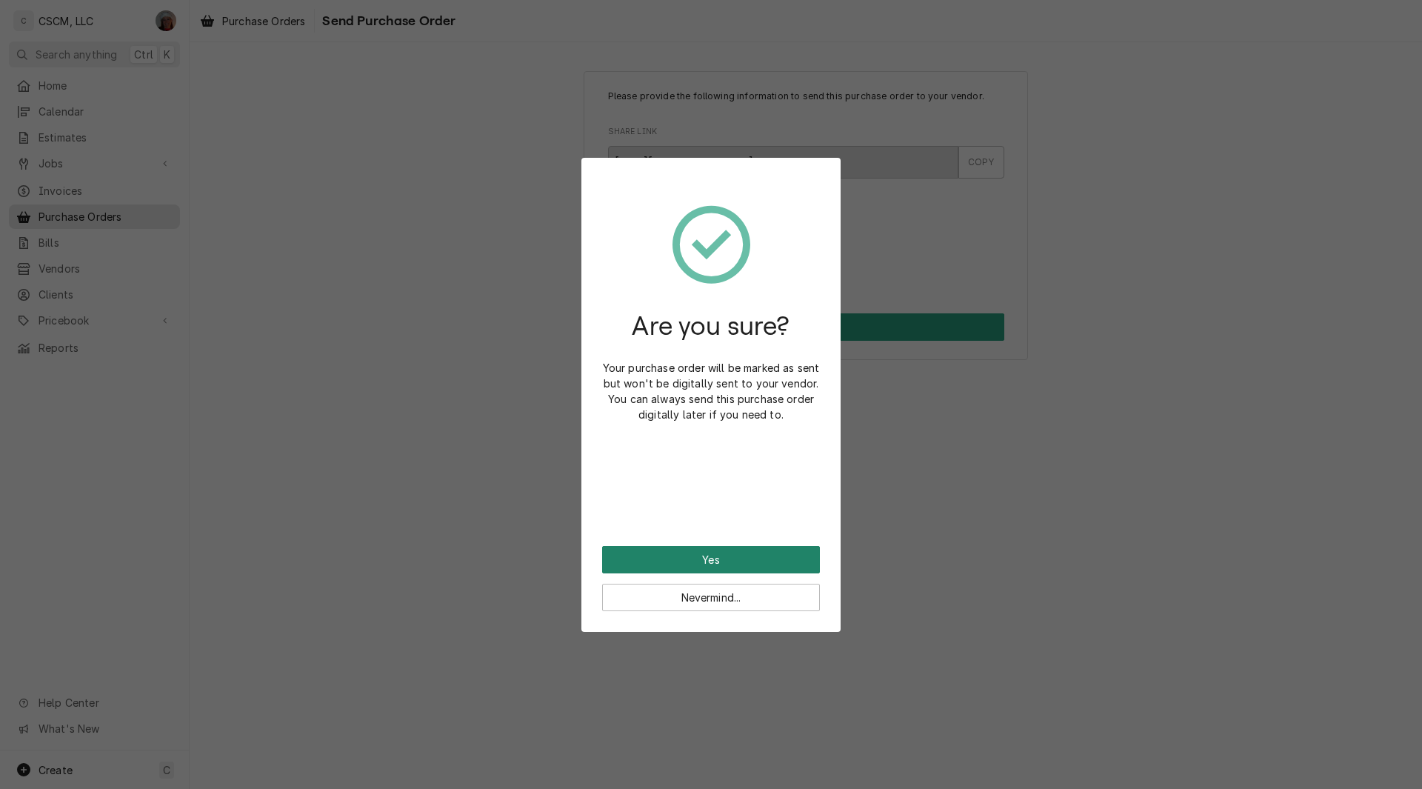
click at [630, 555] on button "Yes" at bounding box center [711, 559] width 218 height 27
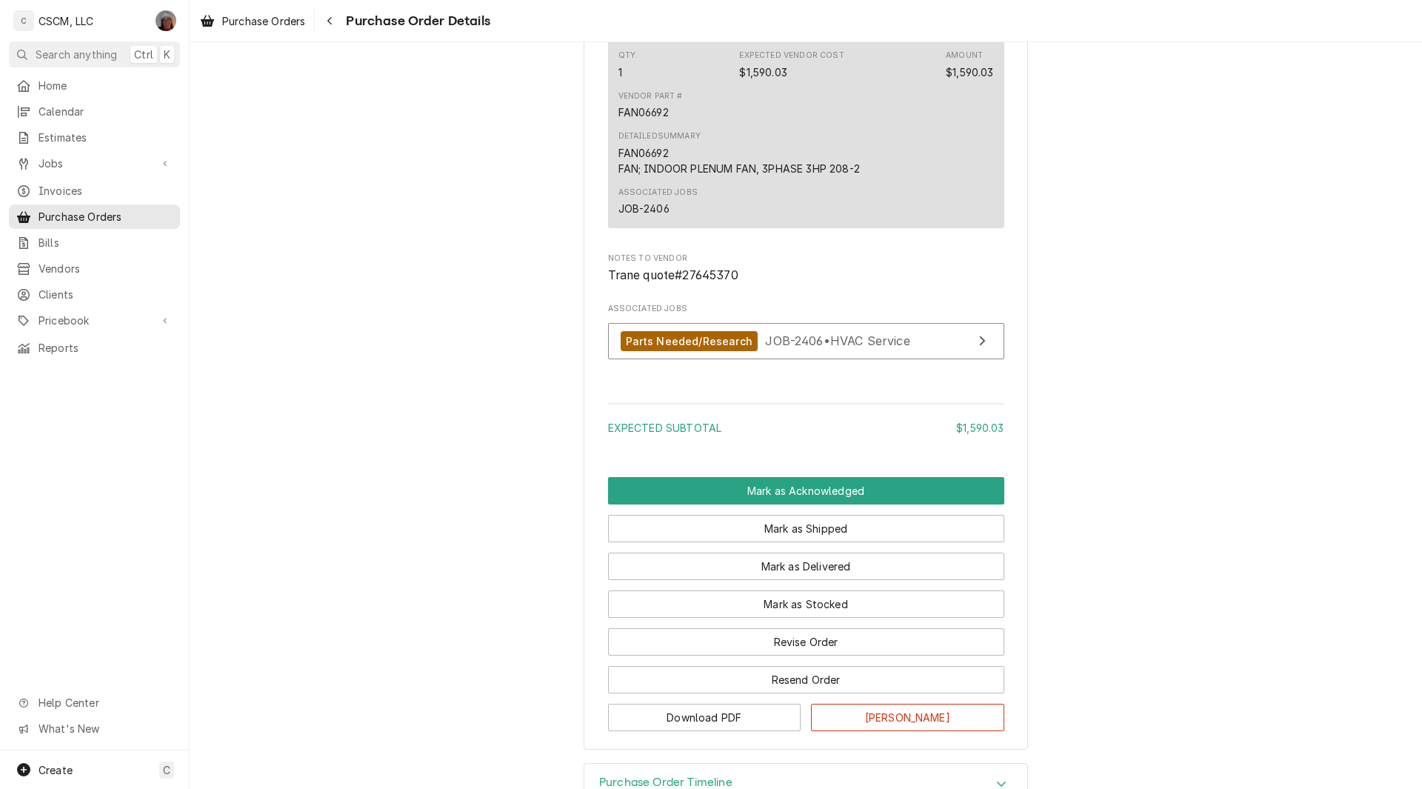
scroll to position [963, 0]
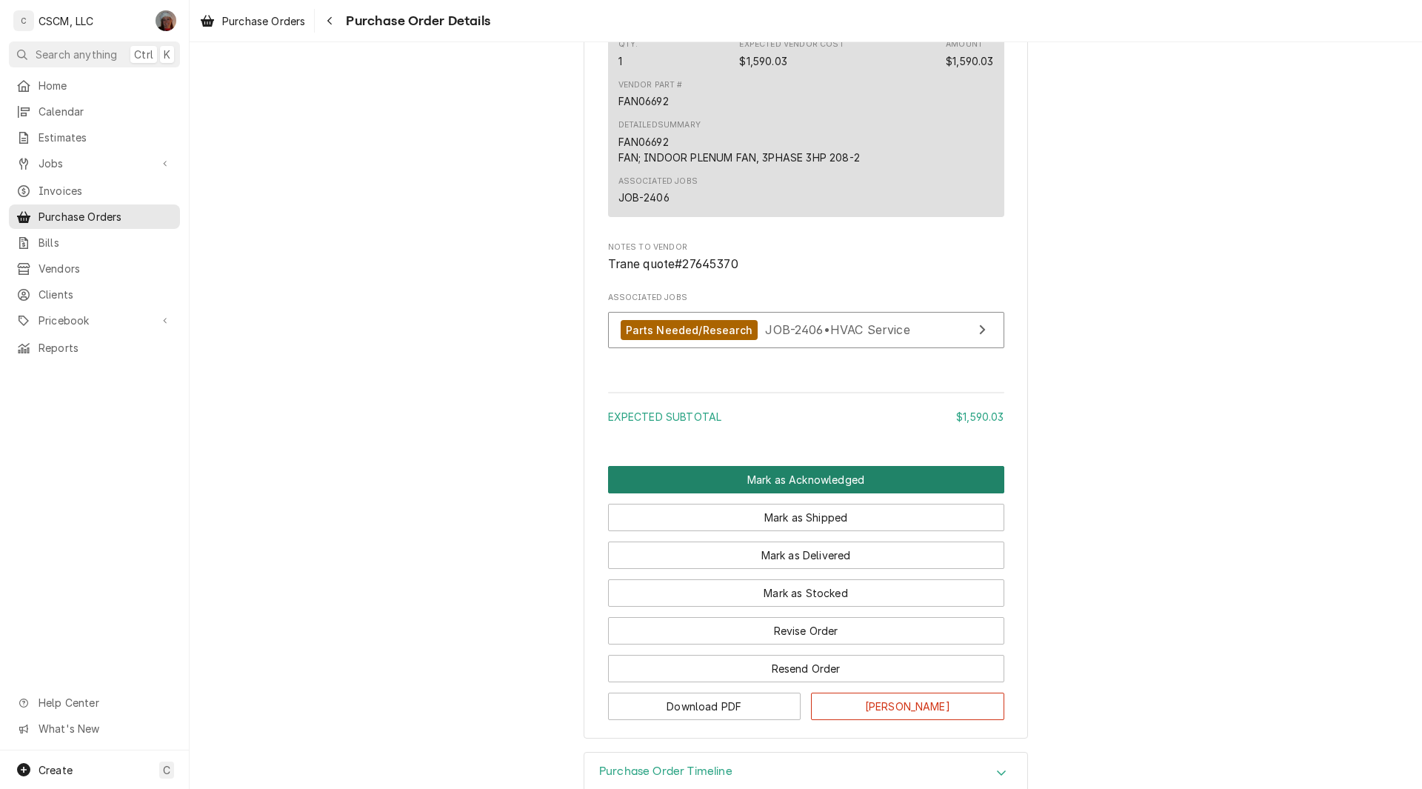
click at [867, 493] on button "Mark as Acknowledged" at bounding box center [806, 479] width 396 height 27
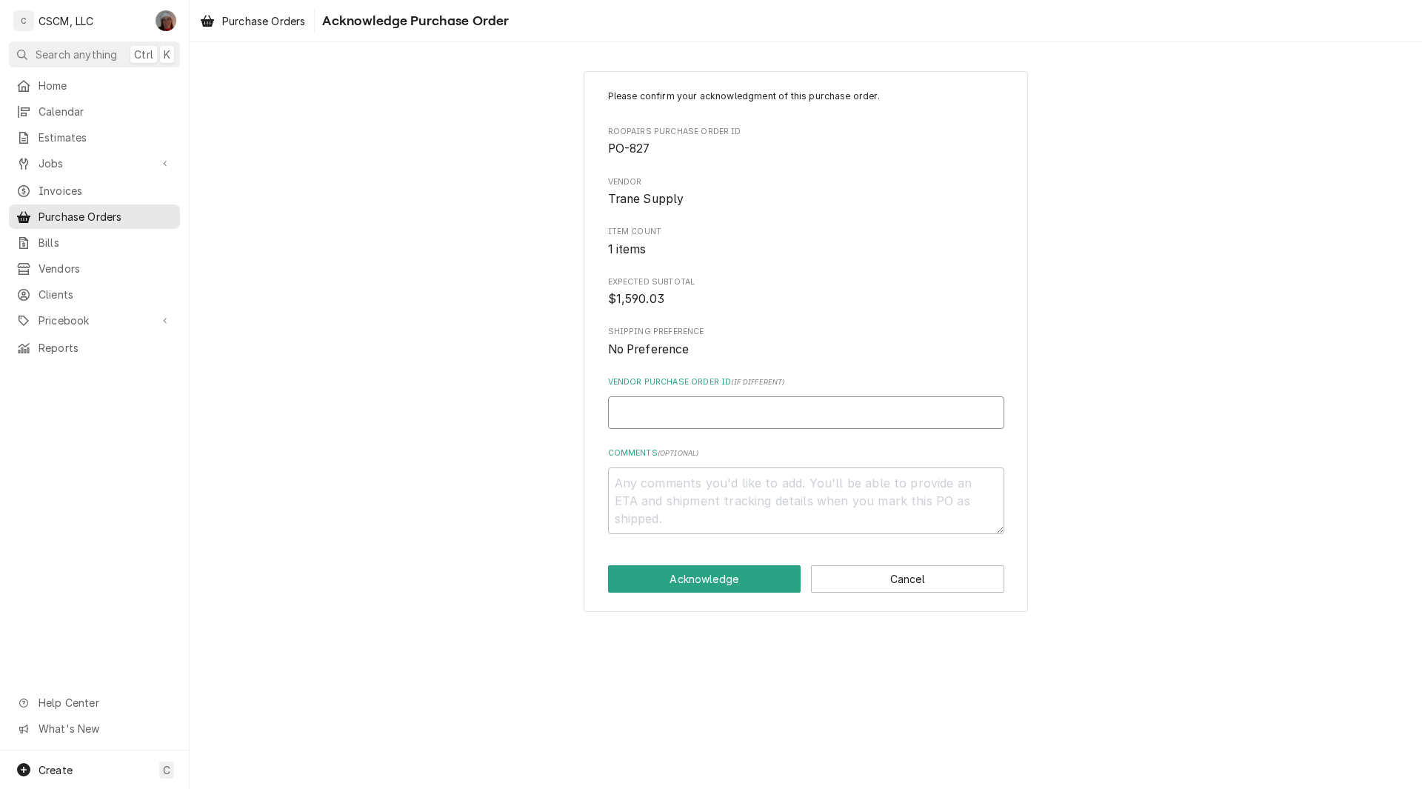
click at [658, 418] on input "Vendor Purchase Order ID ( if different )" at bounding box center [806, 412] width 396 height 33
paste input "27645370"
type textarea "x"
type input "27645370"
click at [667, 573] on button "Acknowledge" at bounding box center [704, 578] width 193 height 27
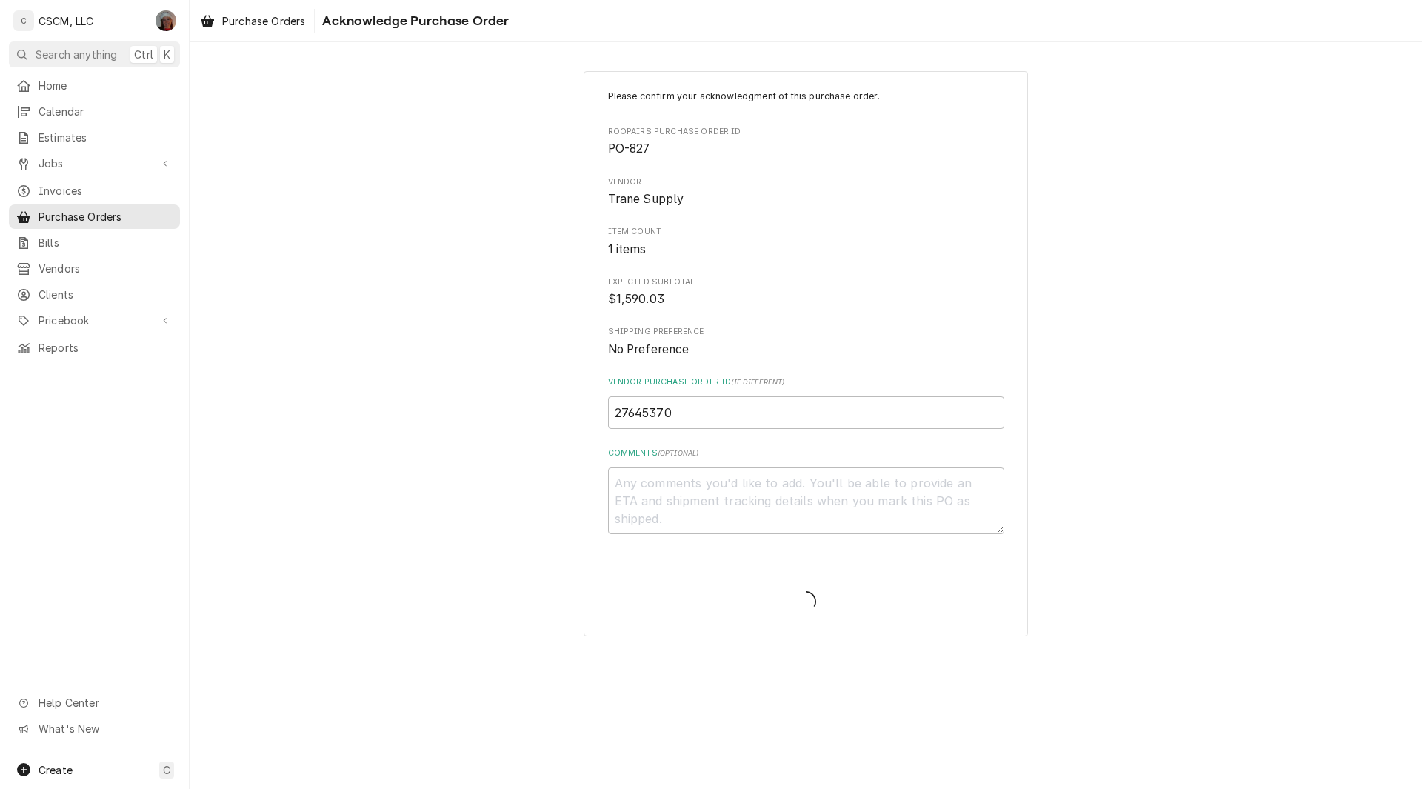
type textarea "x"
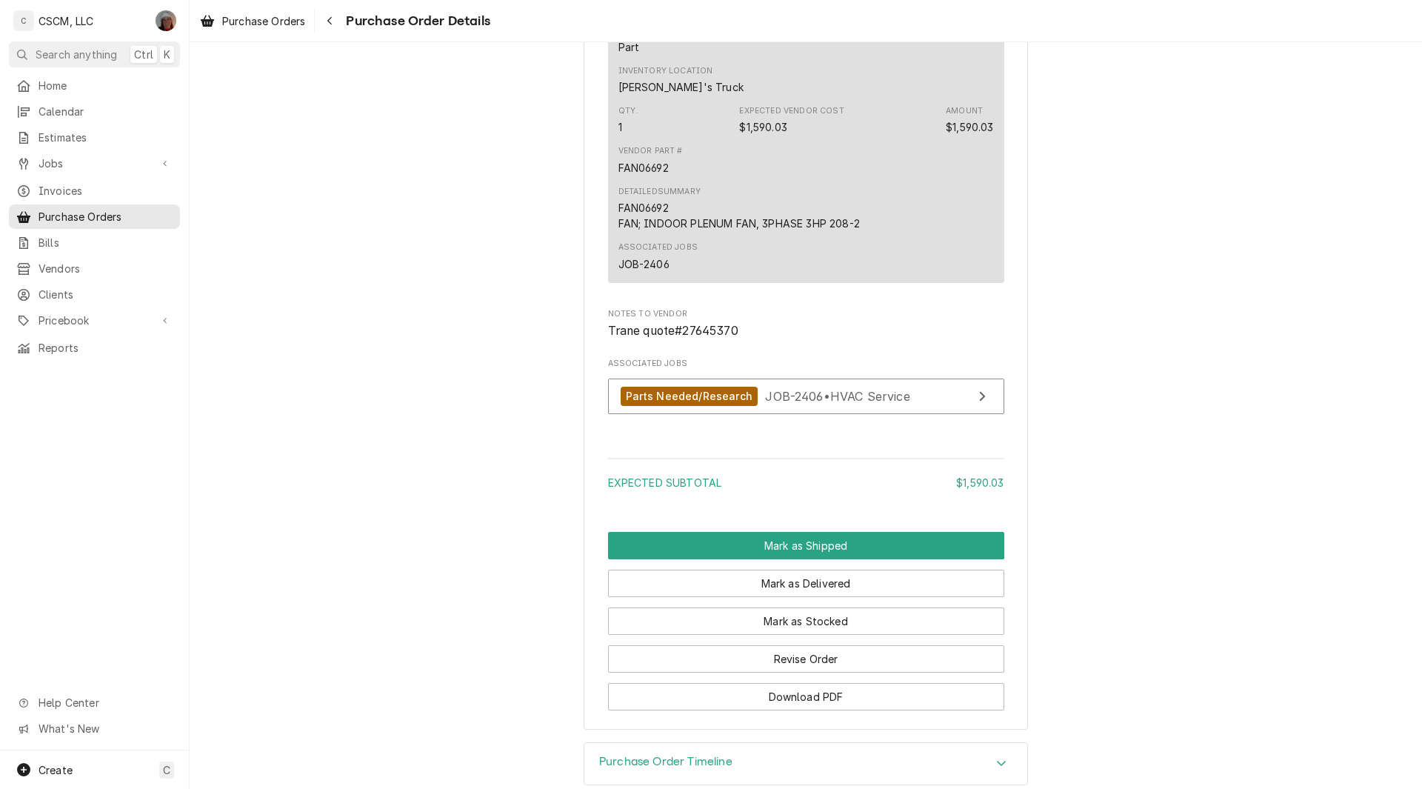
scroll to position [1017, 0]
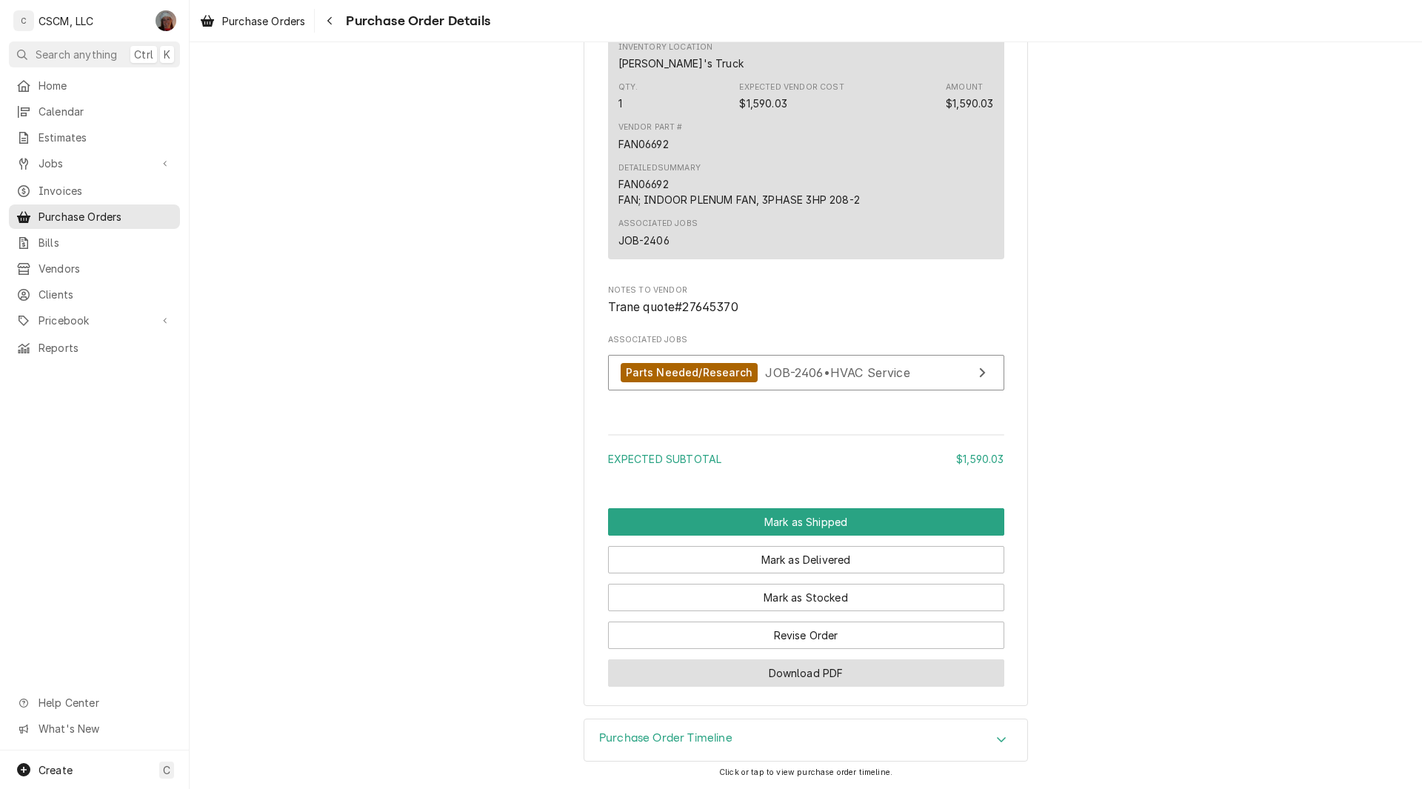
click at [803, 668] on button "Download PDF" at bounding box center [806, 672] width 396 height 27
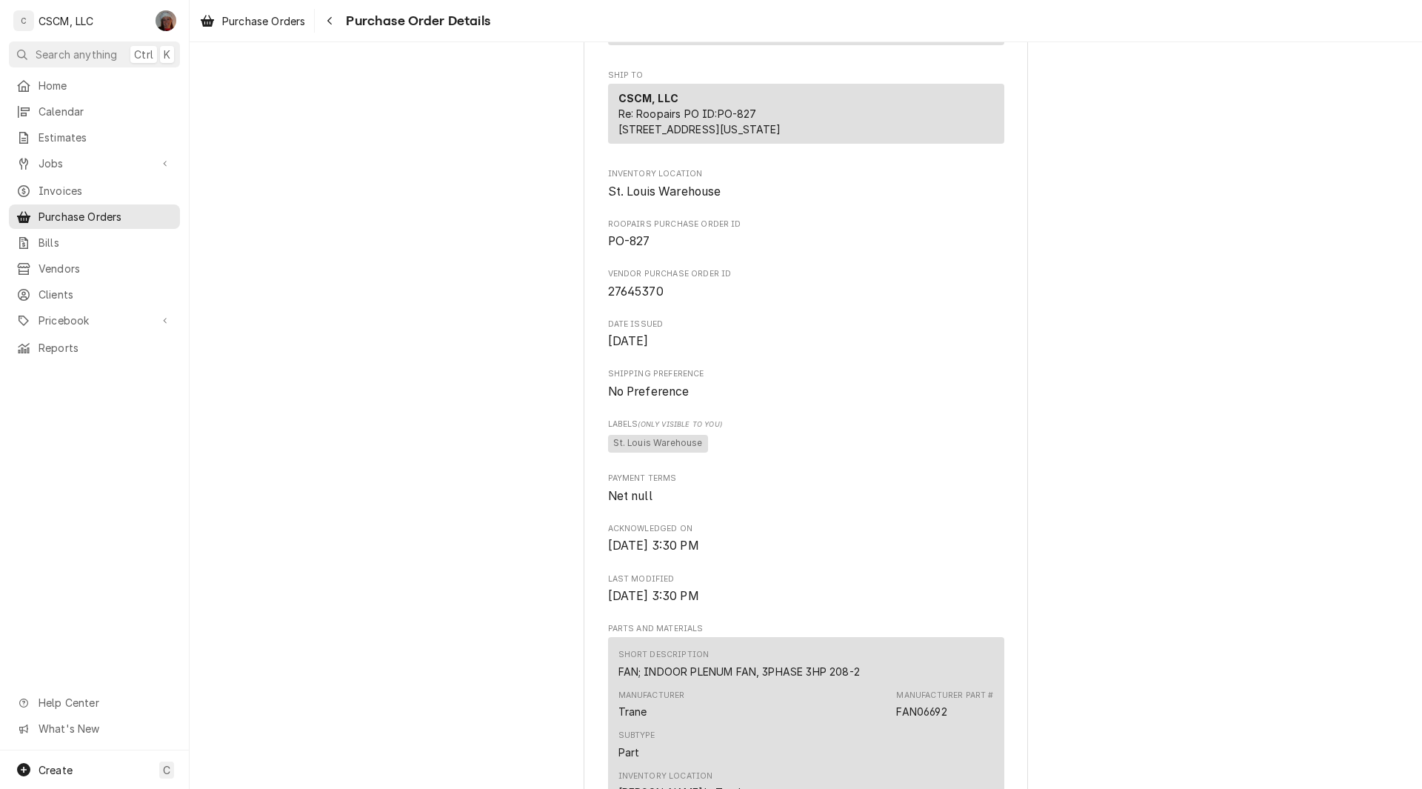
scroll to position [0, 0]
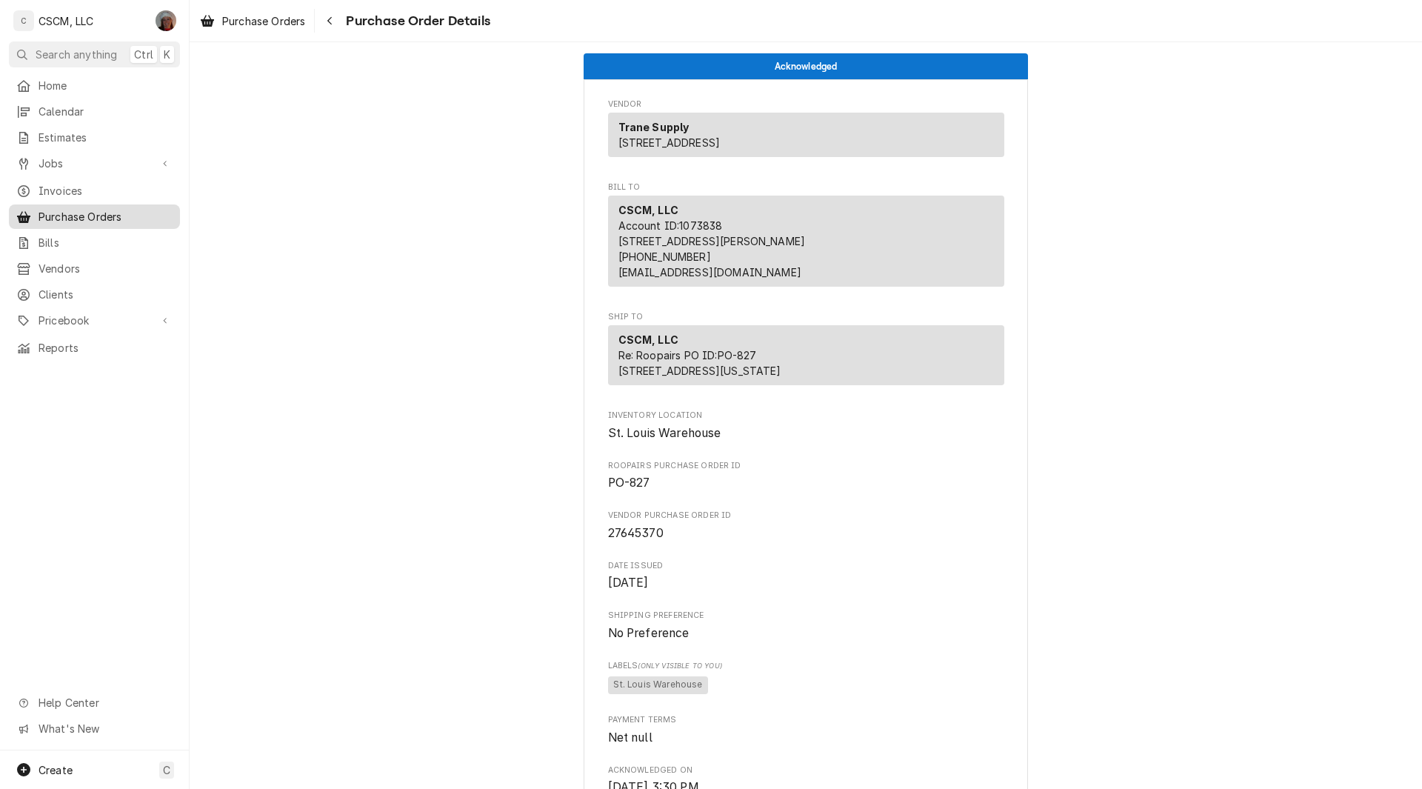
click at [96, 209] on span "Purchase Orders" at bounding box center [106, 217] width 134 height 16
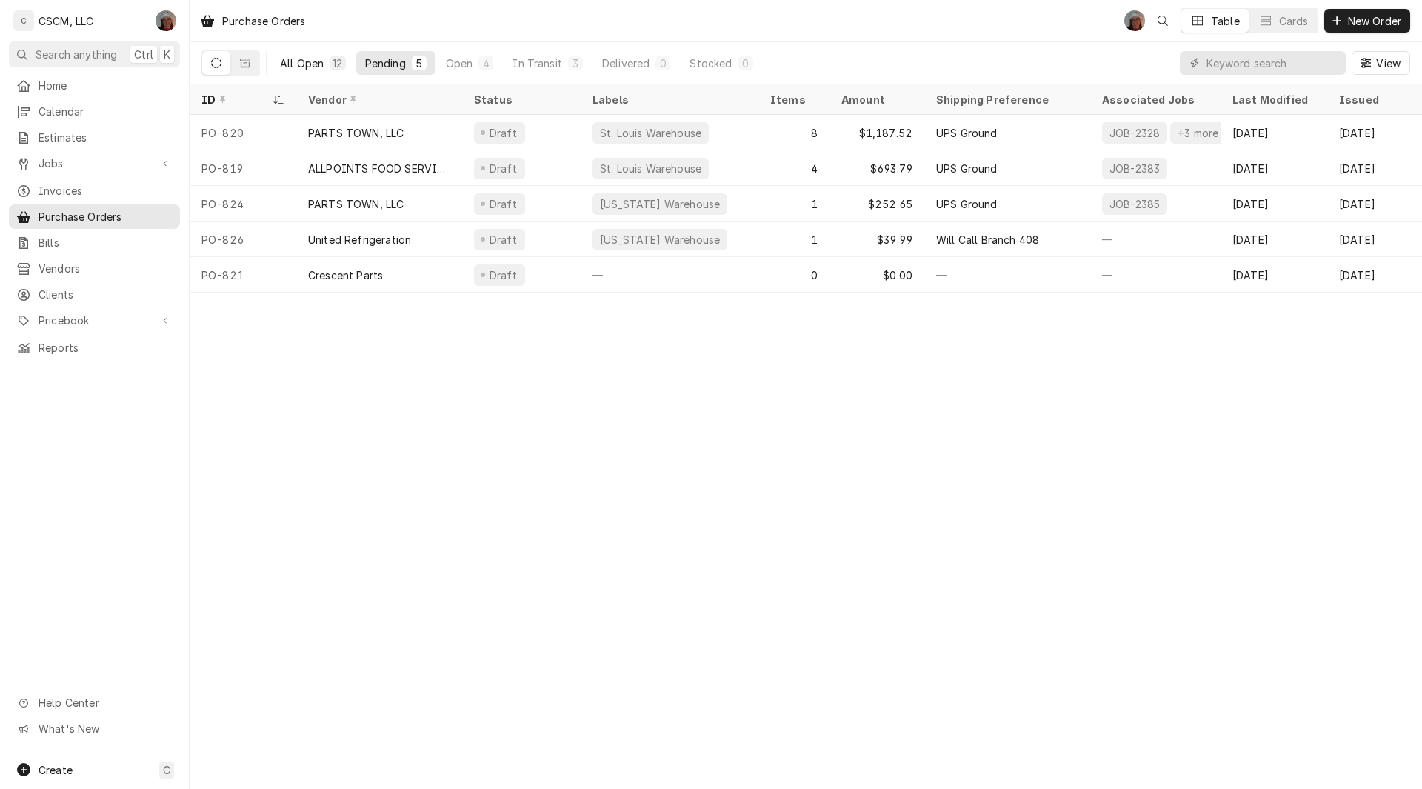
click at [303, 55] on button "All Open 12" at bounding box center [313, 63] width 84 height 24
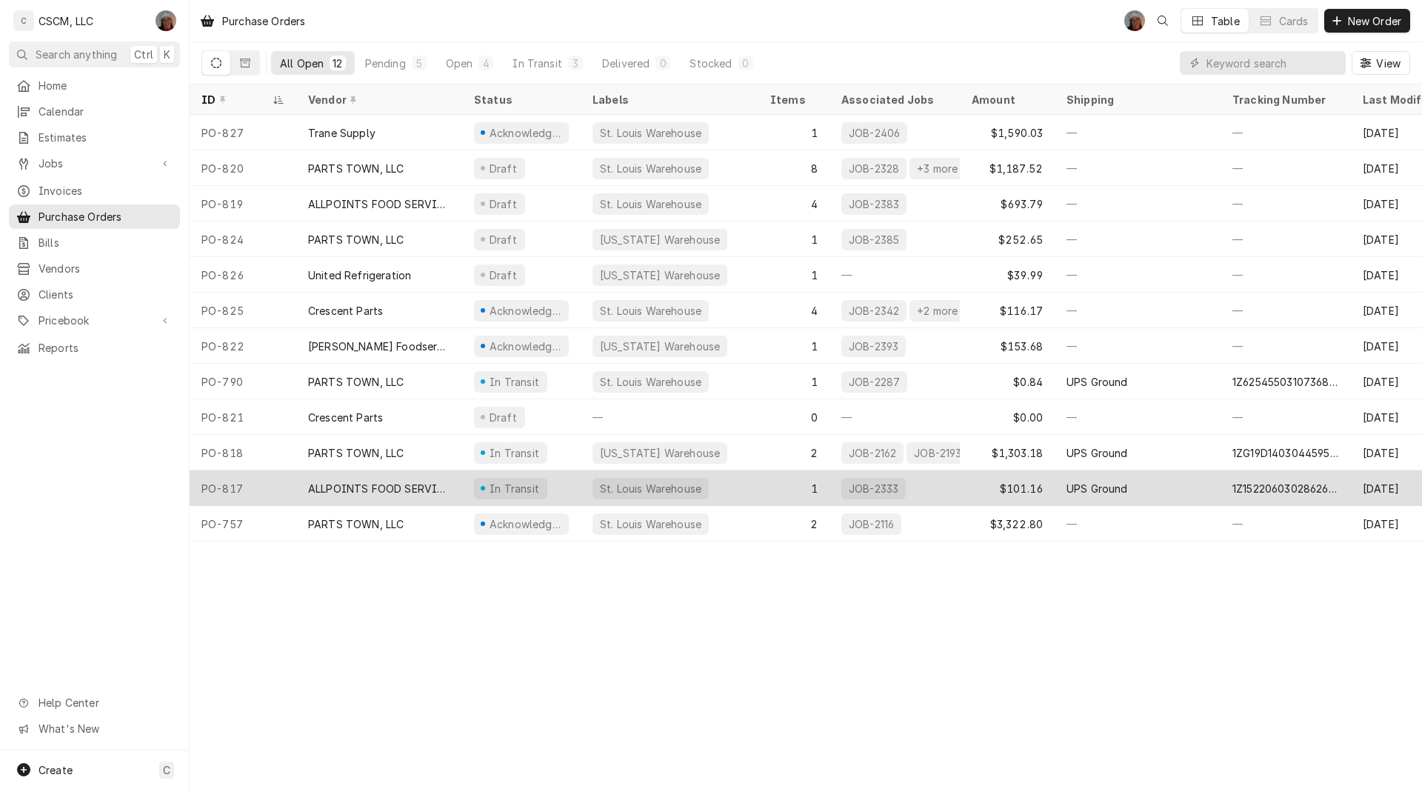
click at [244, 481] on div "PO-817" at bounding box center [243, 488] width 107 height 36
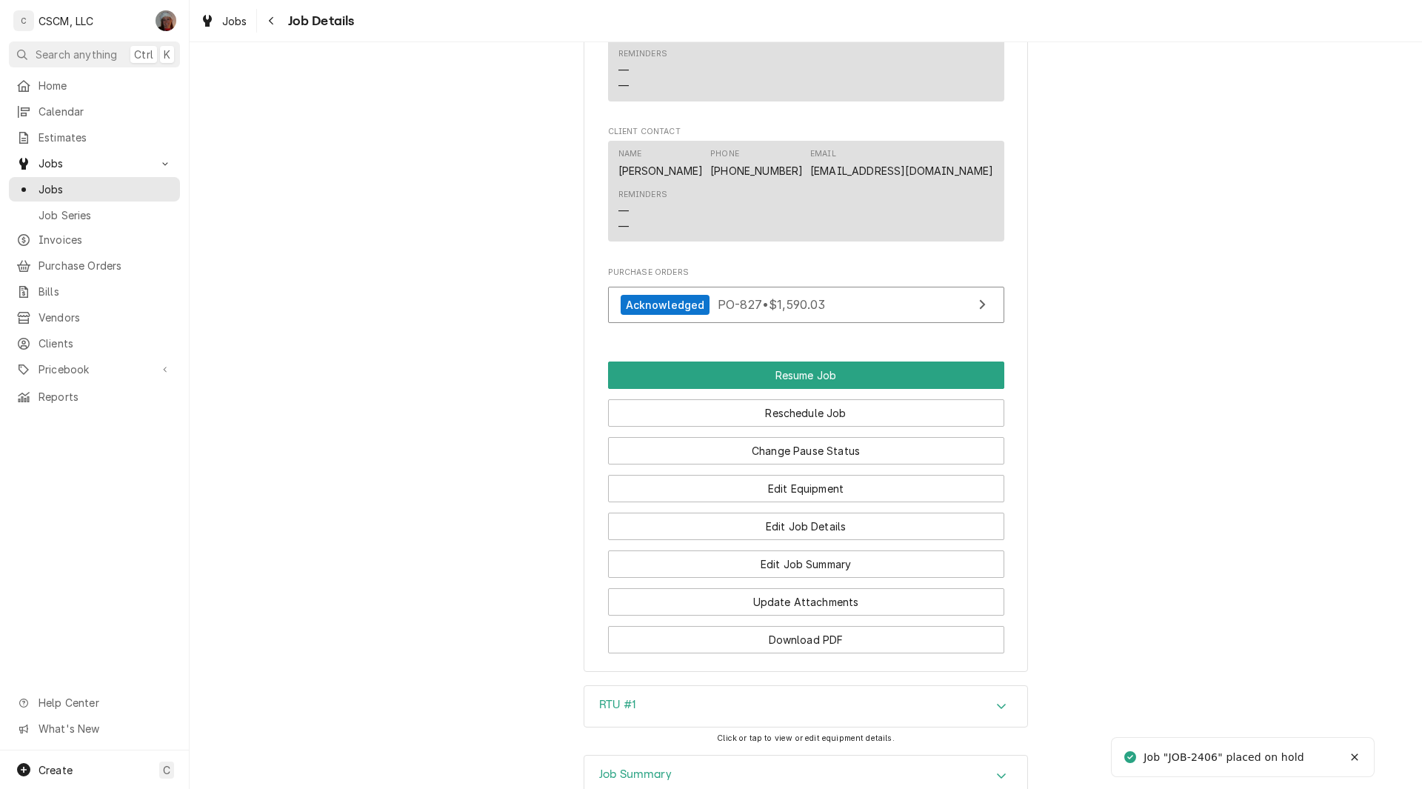
scroll to position [1686, 0]
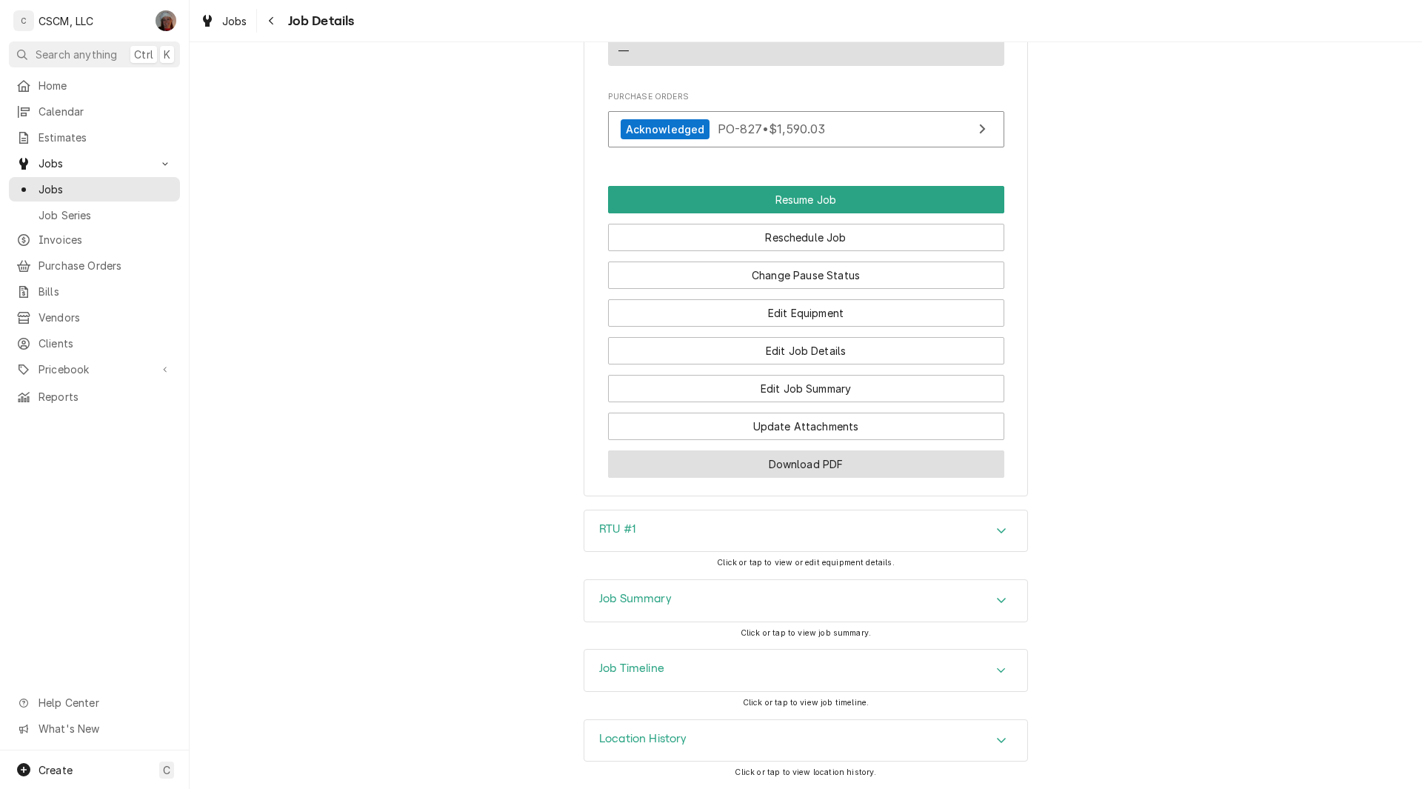
click at [812, 466] on button "Download PDF" at bounding box center [806, 463] width 396 height 27
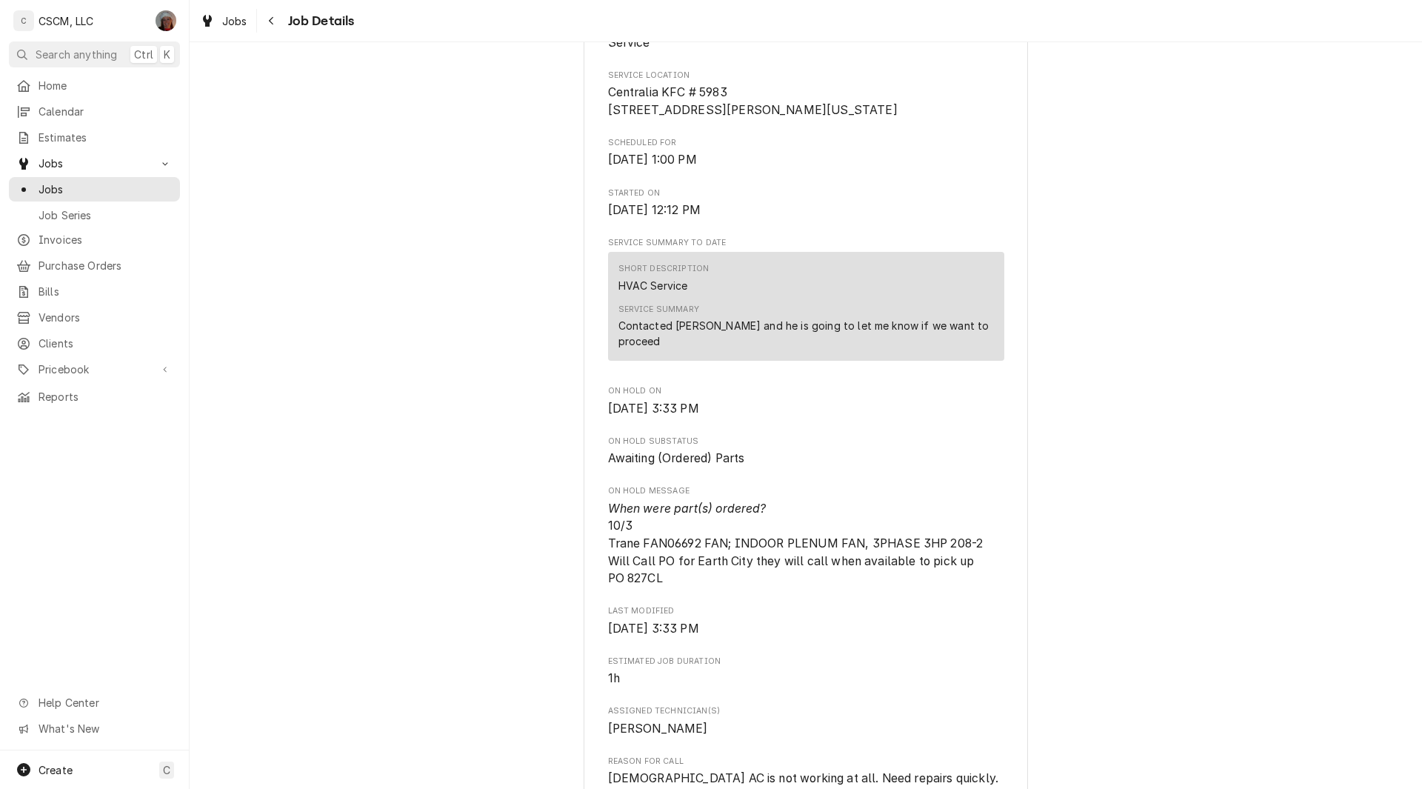
scroll to position [0, 0]
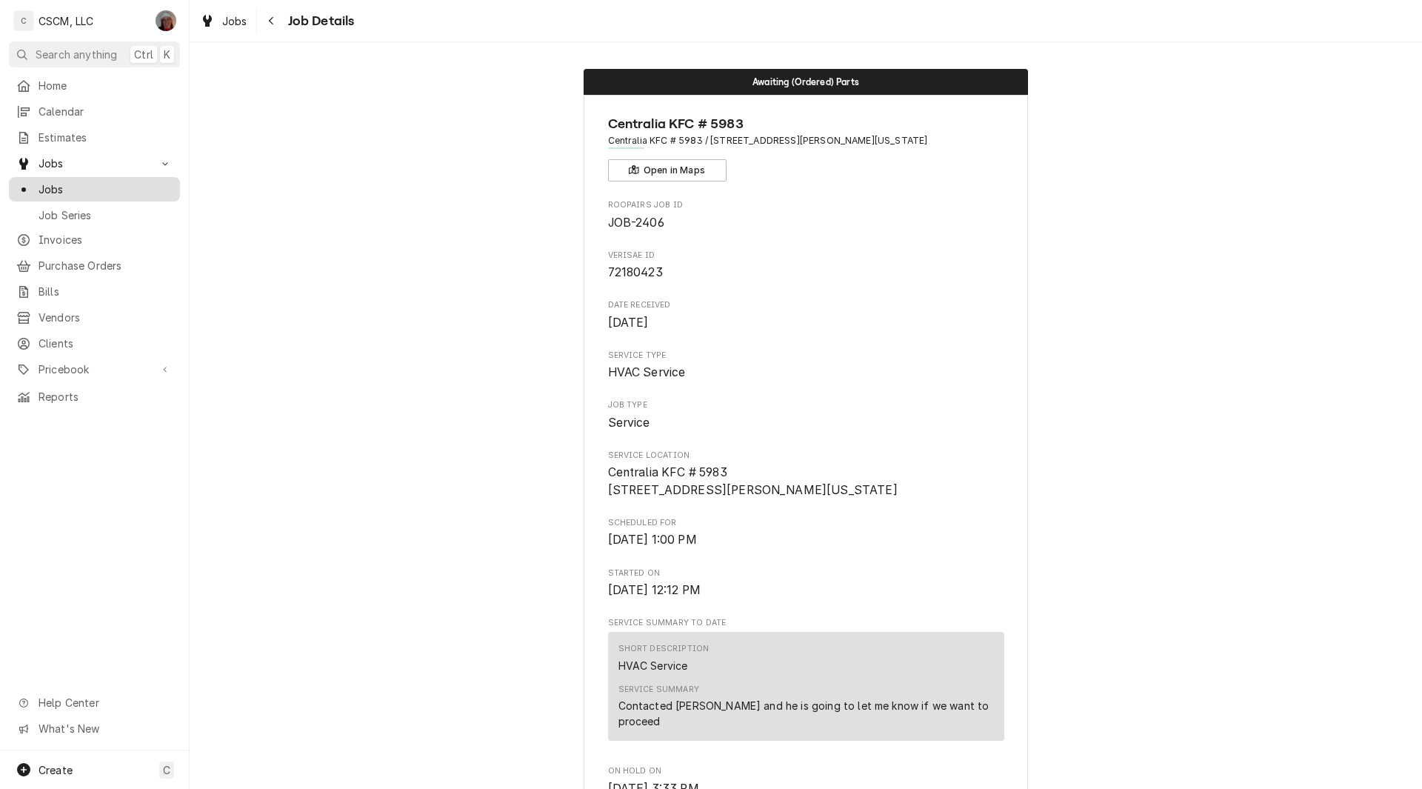
click at [82, 184] on span "Jobs" at bounding box center [106, 189] width 134 height 16
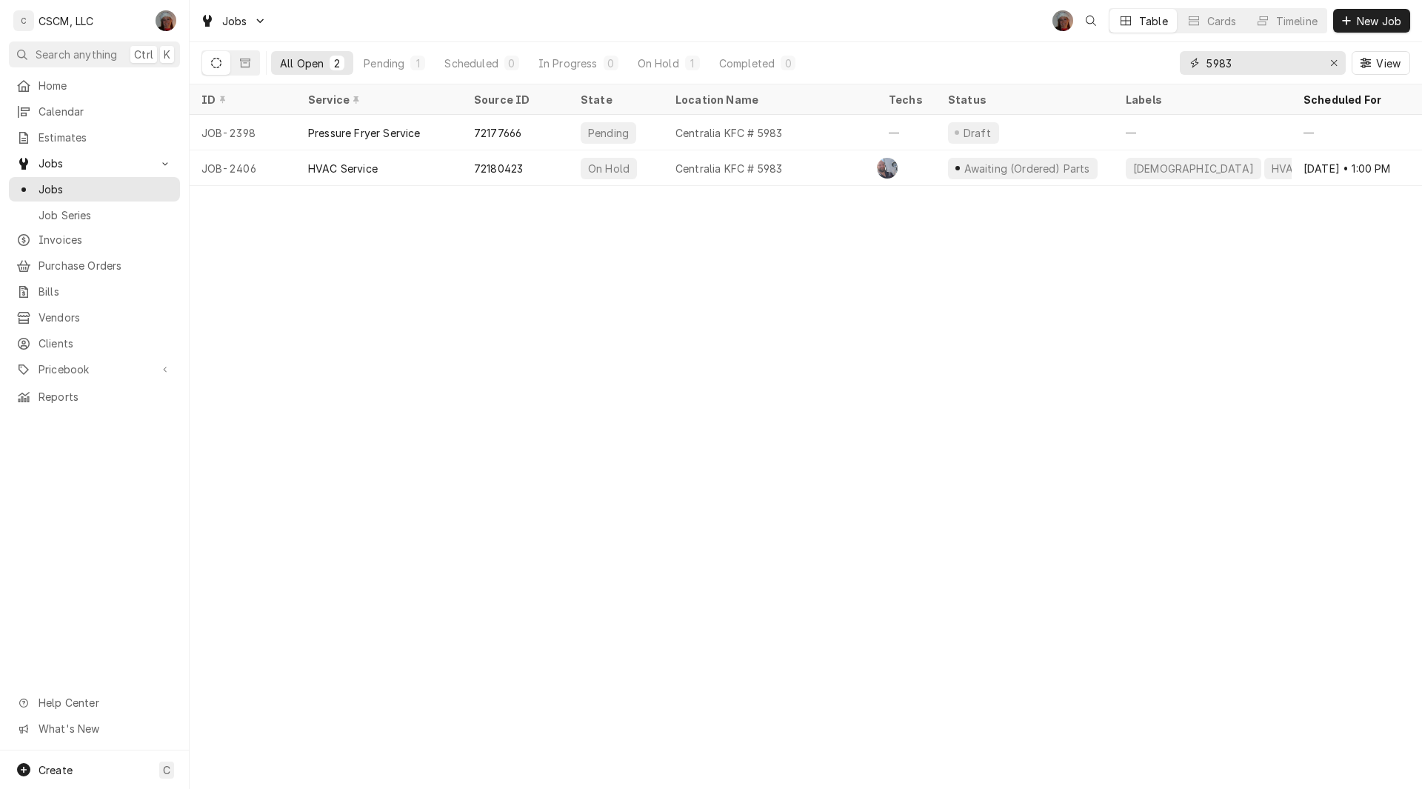
drag, startPoint x: 1253, startPoint y: 60, endPoint x: 1148, endPoint y: 61, distance: 105.1
click at [1148, 61] on div "All Open 2 Pending 1 Scheduled 0 In Progress 0 On Hold 1 Completed 0 5983 View" at bounding box center [805, 62] width 1208 height 41
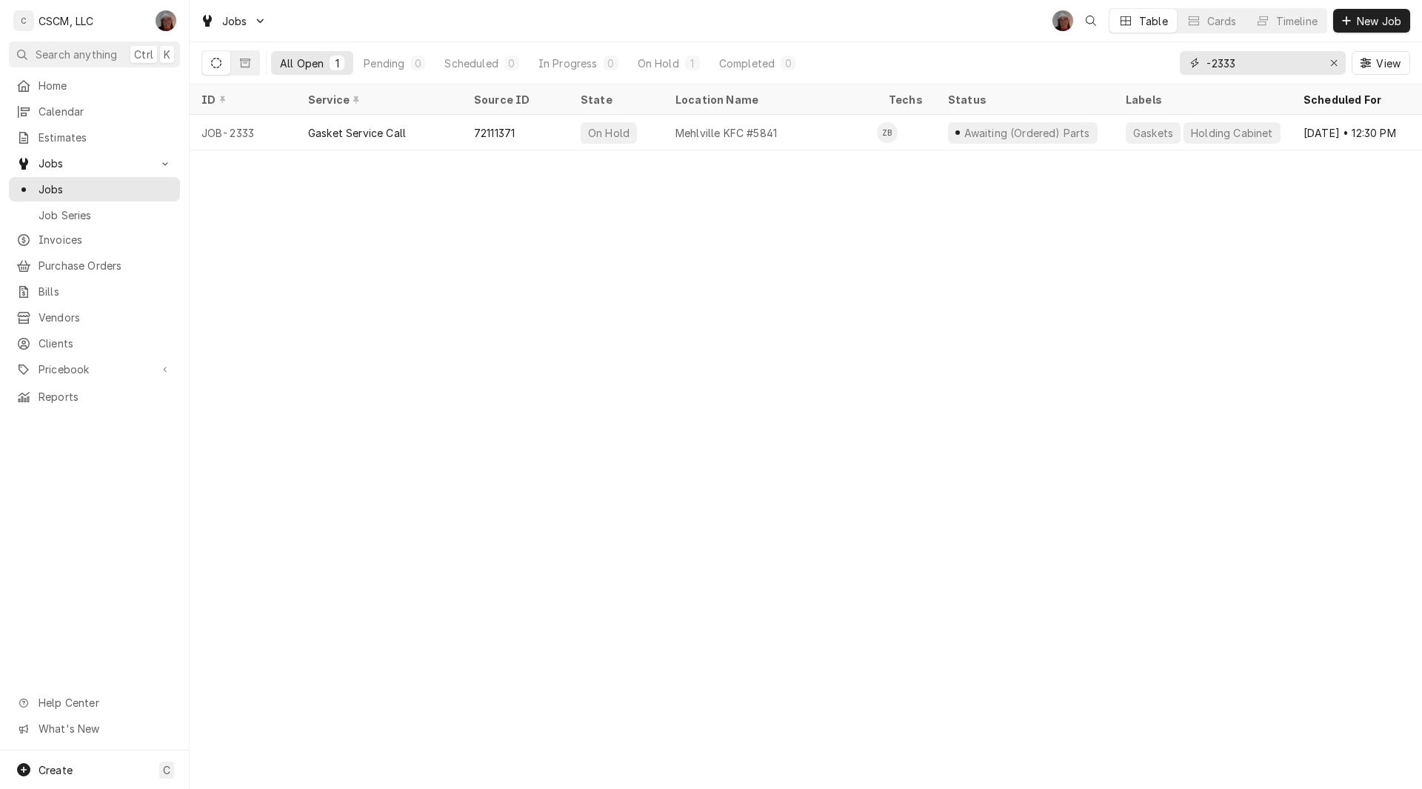
drag, startPoint x: 1261, startPoint y: 61, endPoint x: 1139, endPoint y: 60, distance: 122.2
click at [1139, 60] on div "All Open 1 Pending 0 Scheduled 0 In Progress 0 On Hold 1 Completed 0 -2333 View" at bounding box center [805, 62] width 1208 height 41
type input "7"
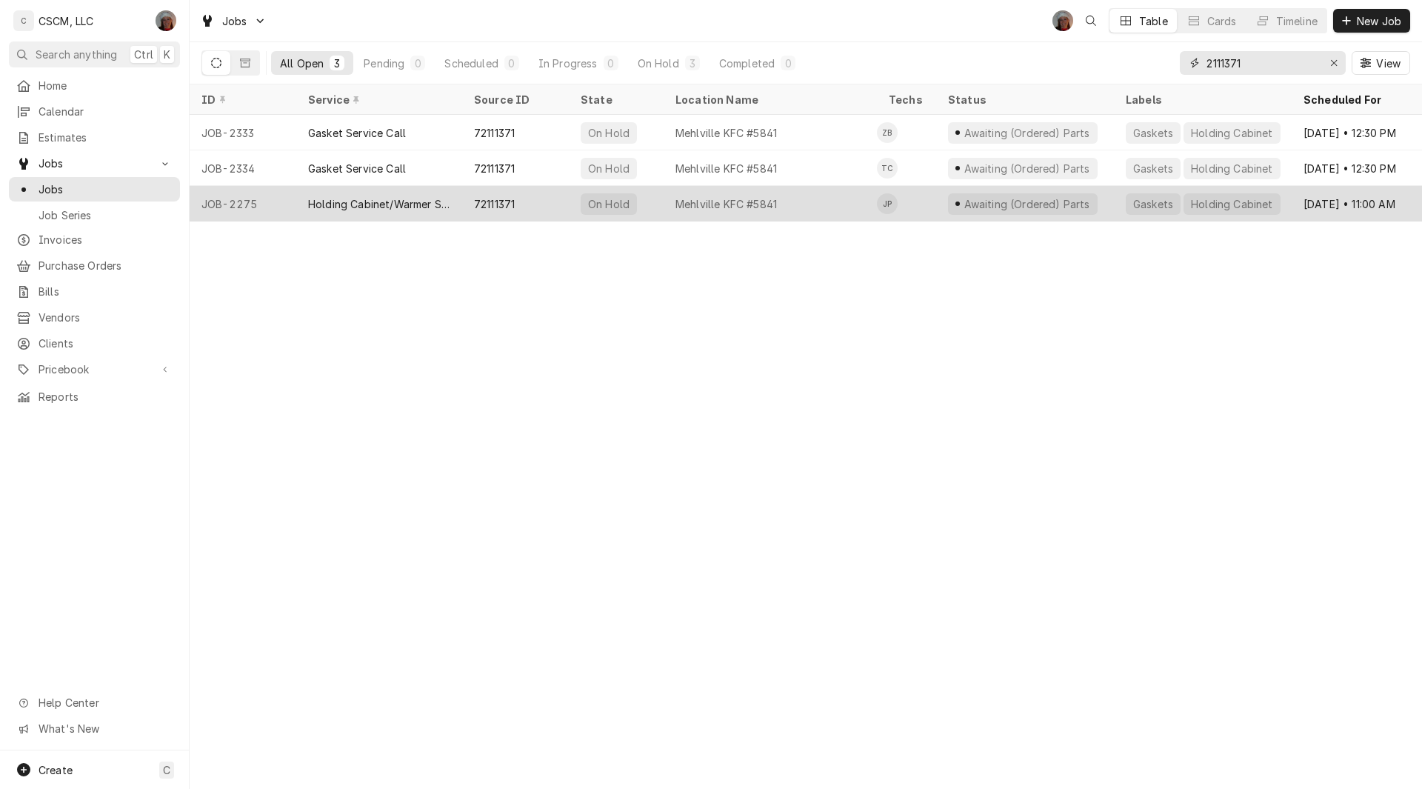
type input "2111371"
click at [509, 200] on div "72111371" at bounding box center [494, 204] width 41 height 16
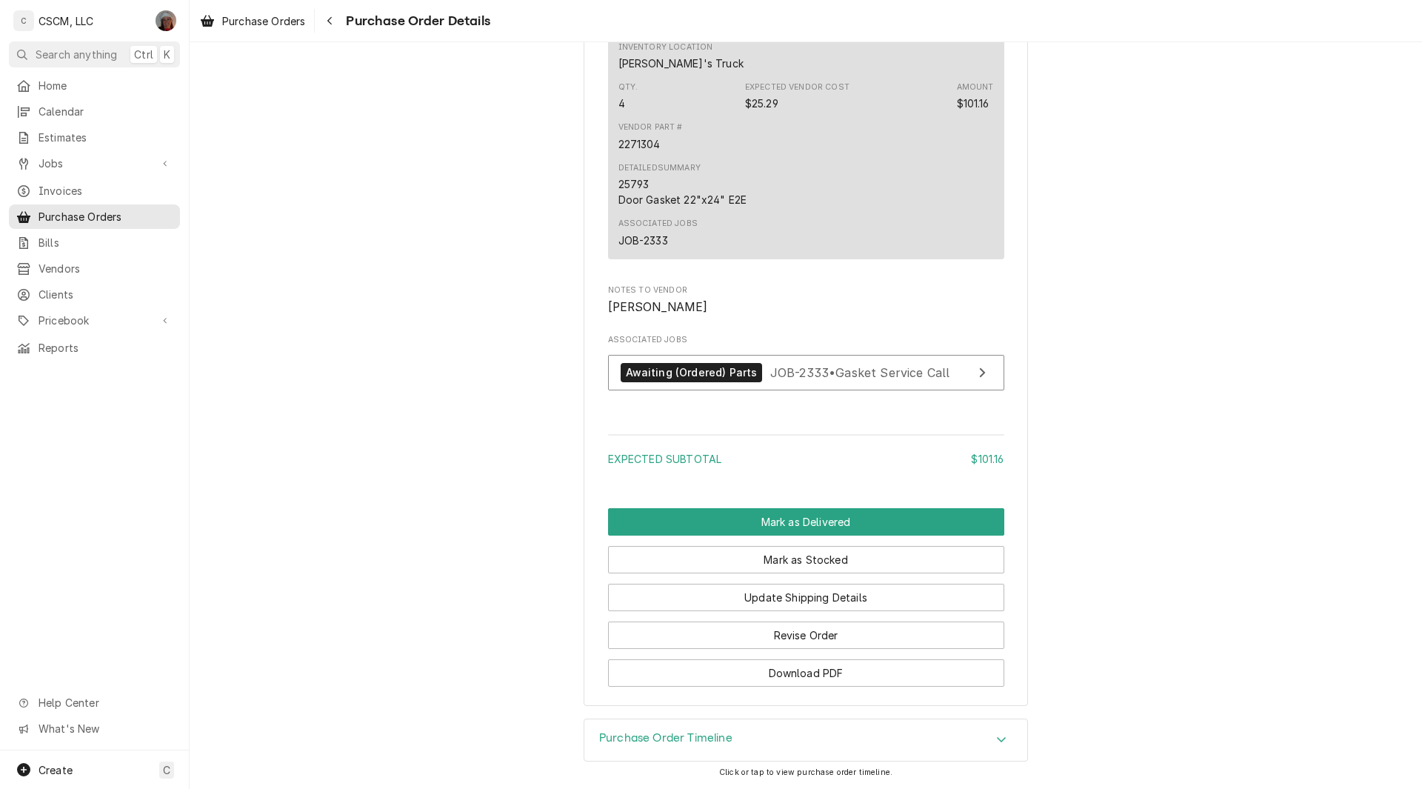
scroll to position [1132, 0]
click at [820, 518] on button "Mark as Delivered" at bounding box center [806, 521] width 396 height 27
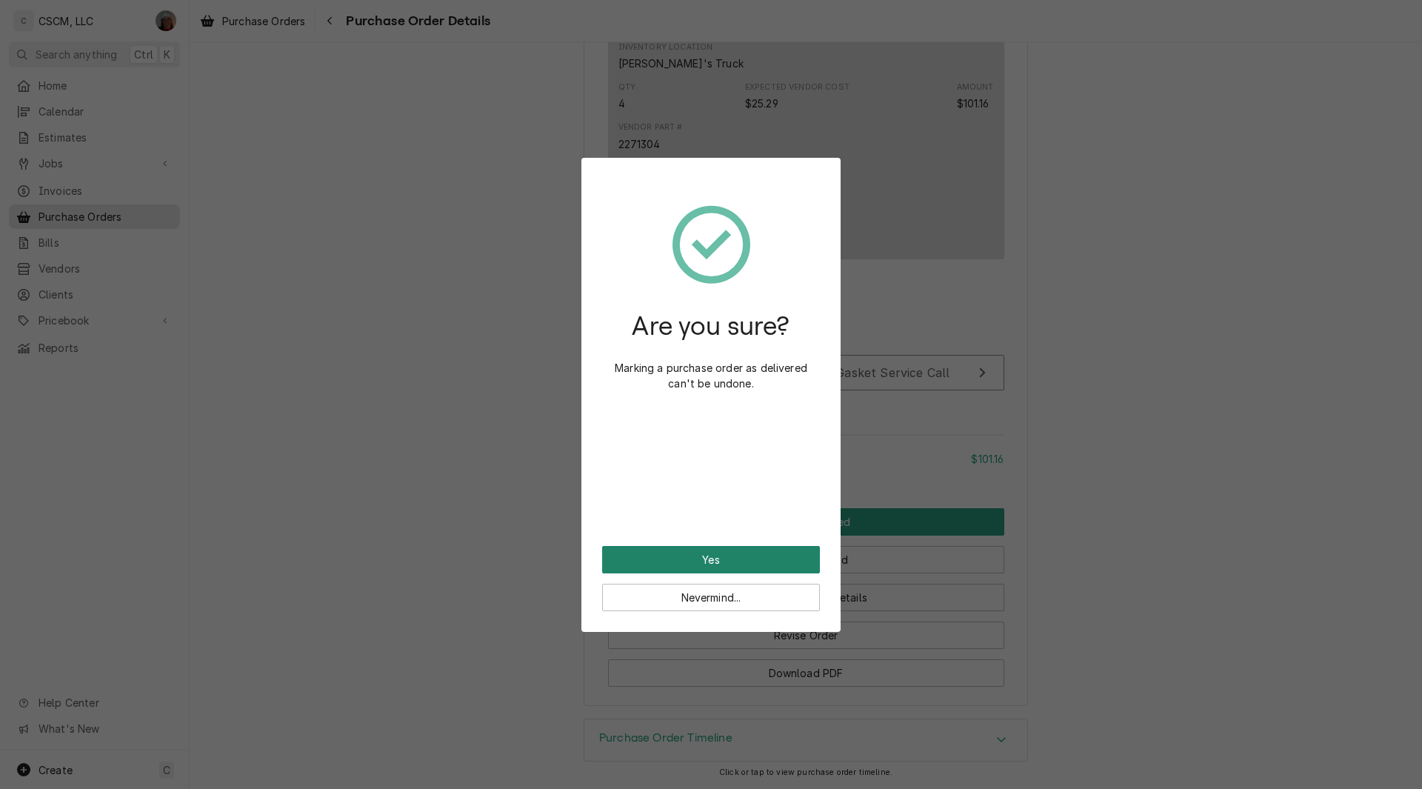
click at [723, 566] on button "Yes" at bounding box center [711, 559] width 218 height 27
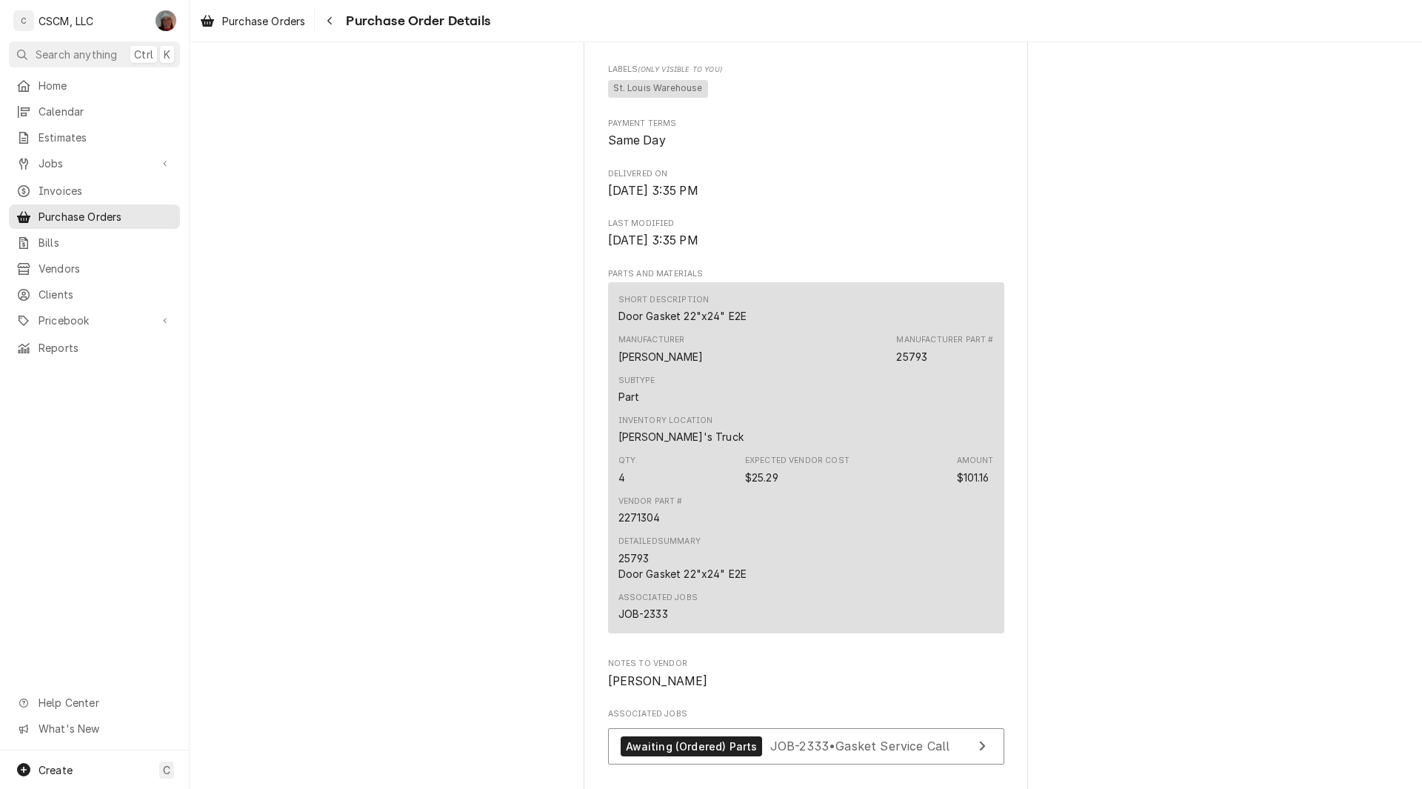
scroll to position [1043, 0]
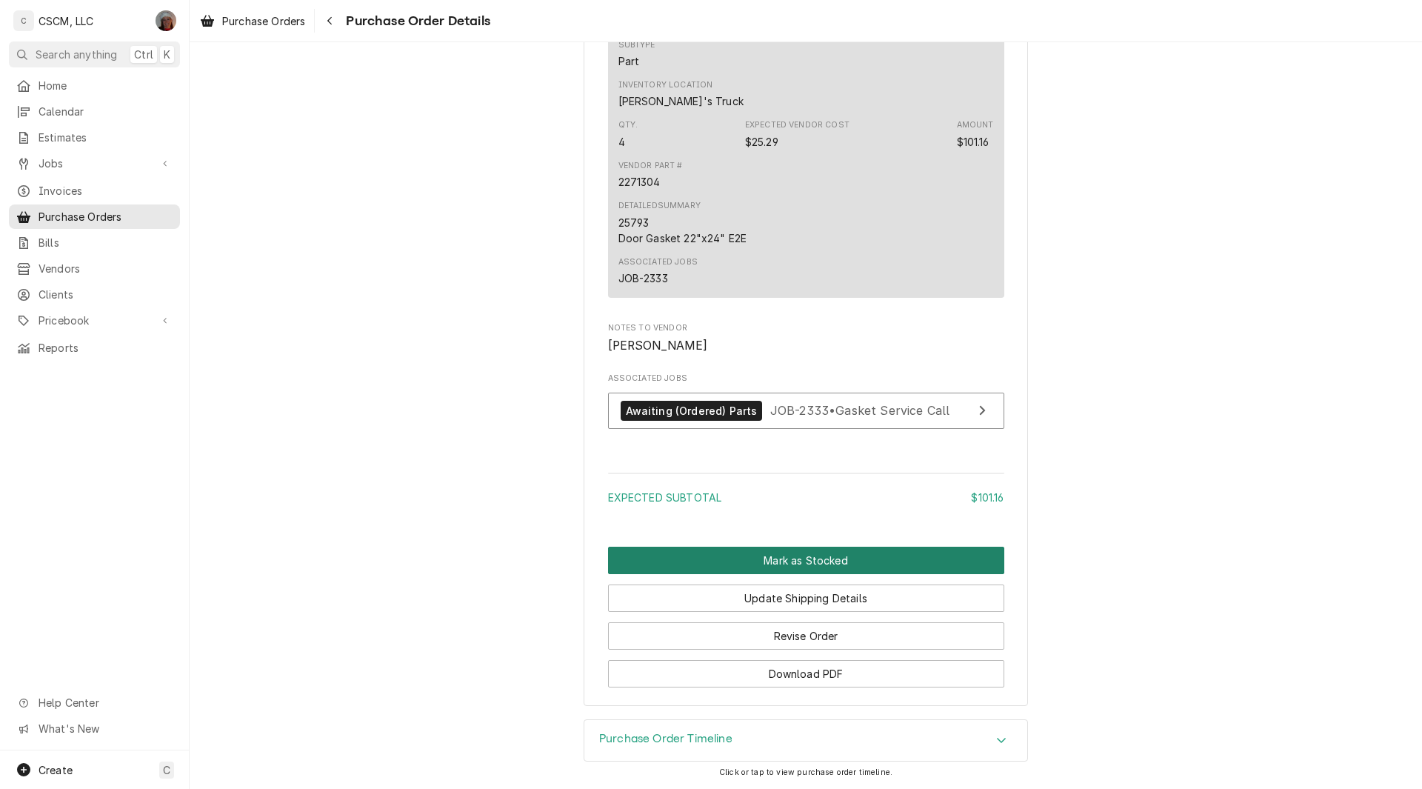
click at [795, 559] on button "Mark as Stocked" at bounding box center [806, 559] width 396 height 27
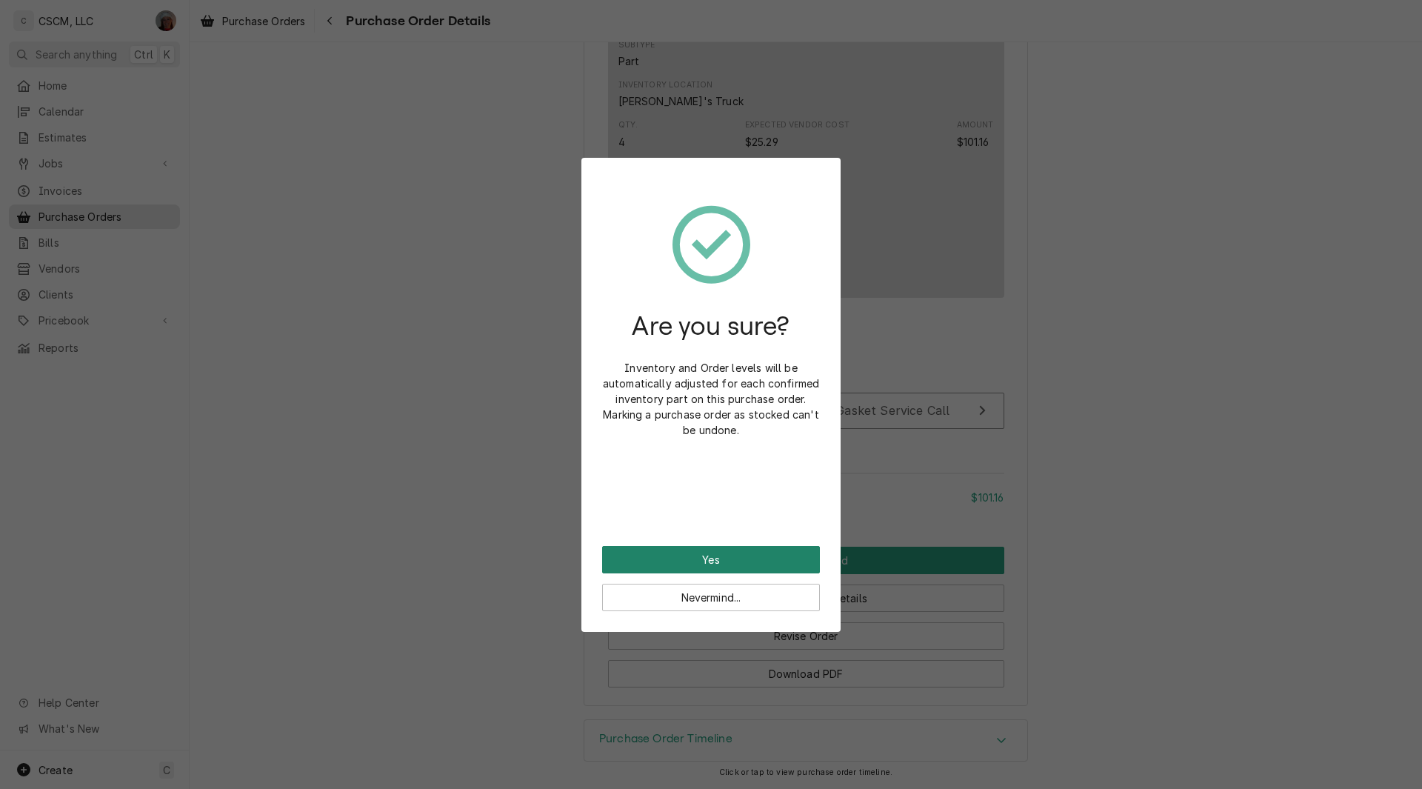
click at [723, 557] on button "Yes" at bounding box center [711, 559] width 218 height 27
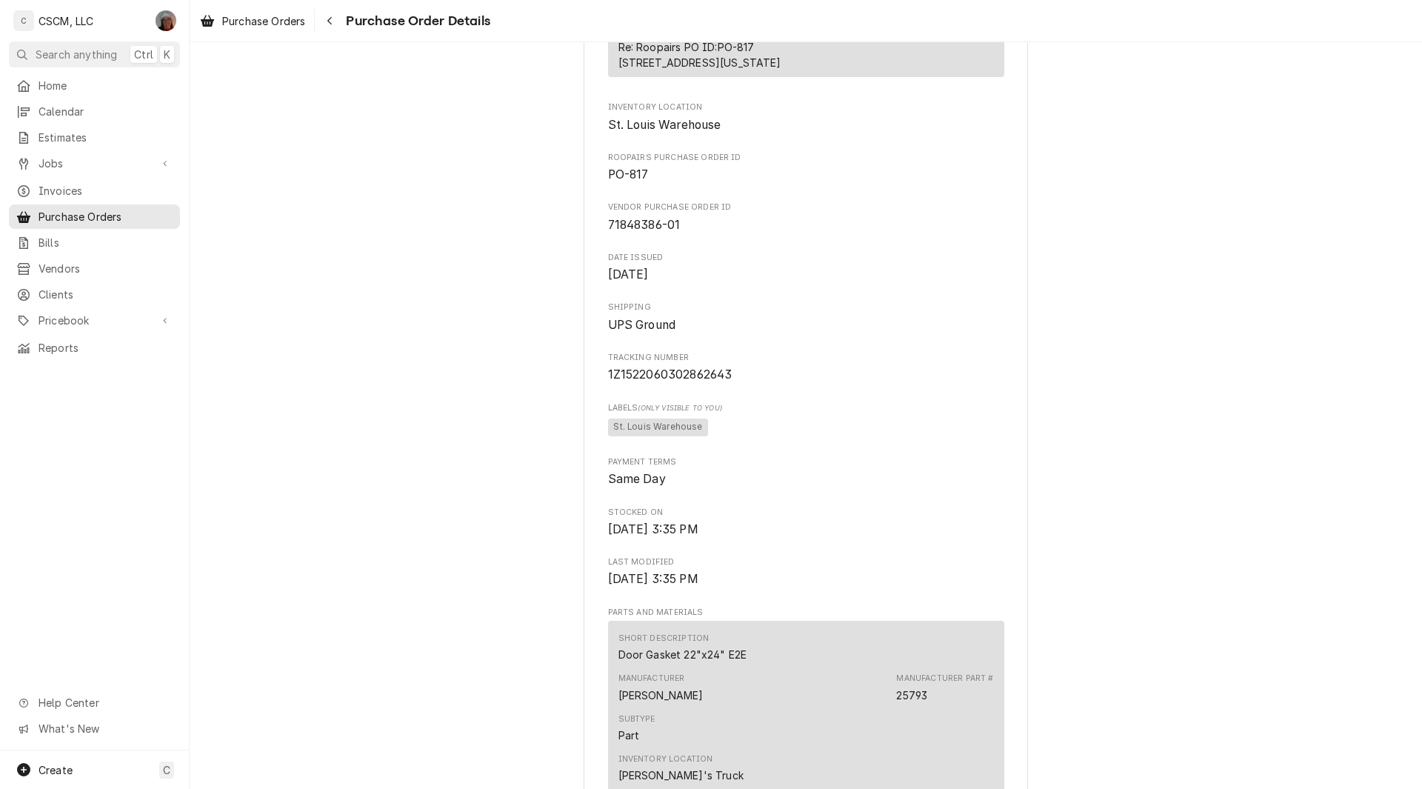
scroll to position [1000, 0]
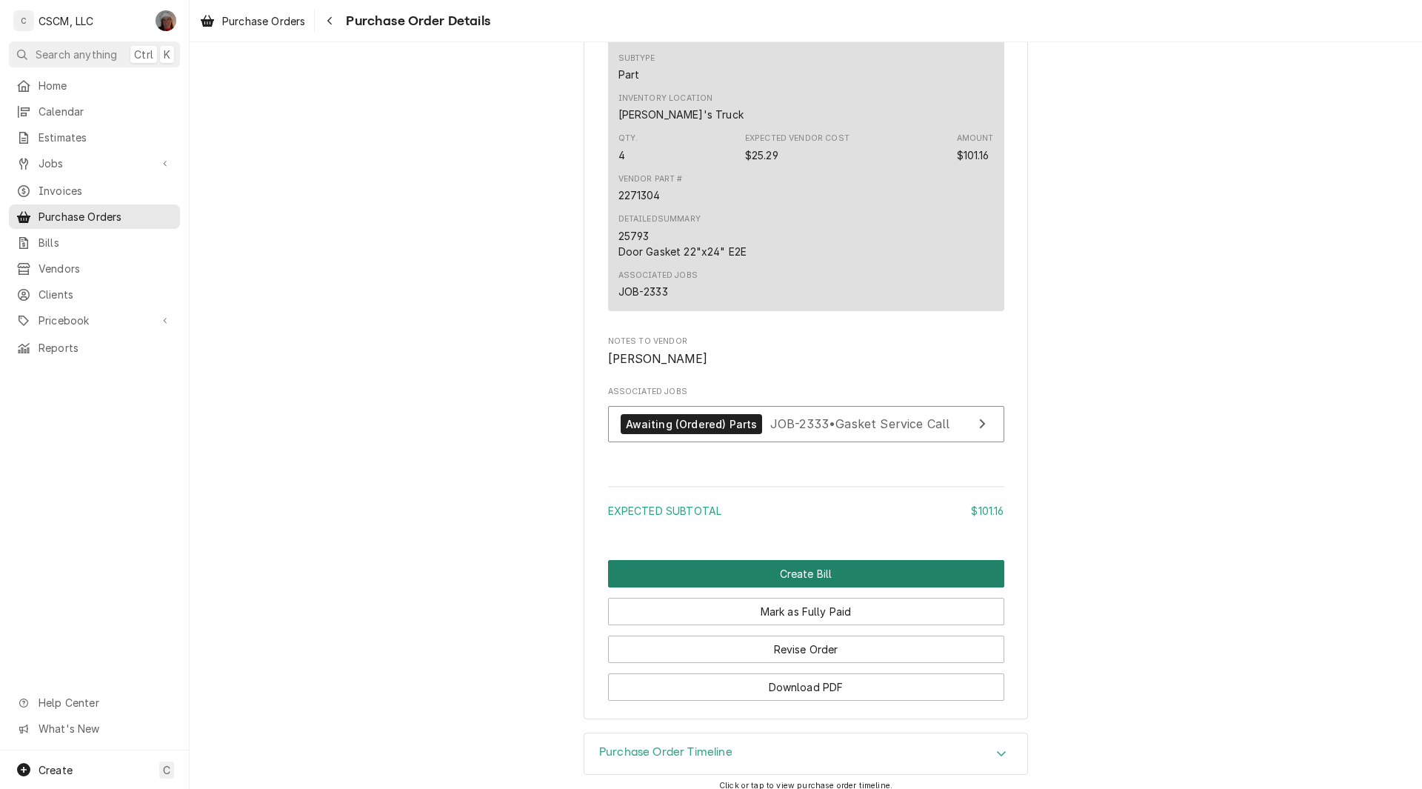
click at [790, 587] on button "Create Bill" at bounding box center [806, 573] width 396 height 27
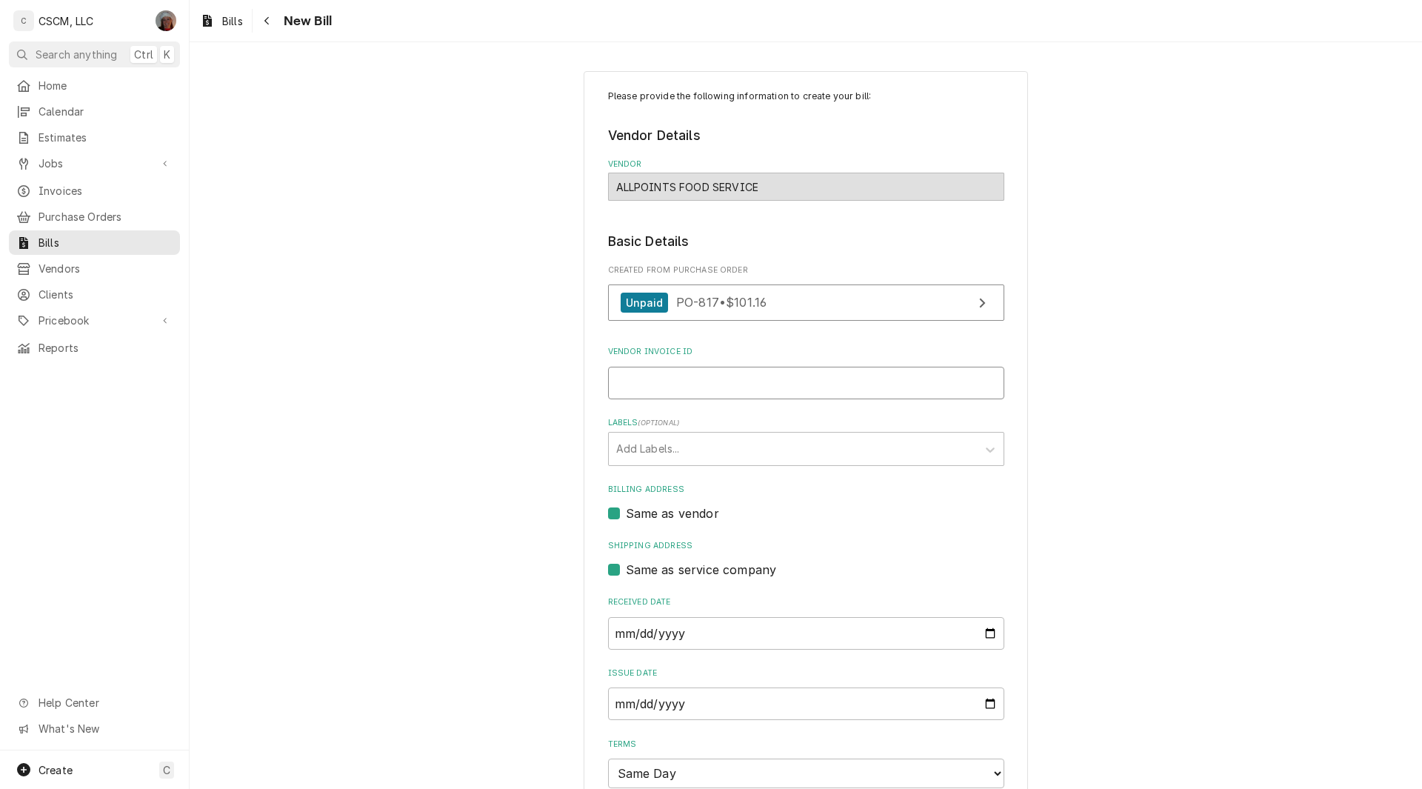
click at [642, 376] on input "Vendor Invoice ID" at bounding box center [806, 383] width 396 height 33
paste input "71848386-01"
type input "71848386-01"
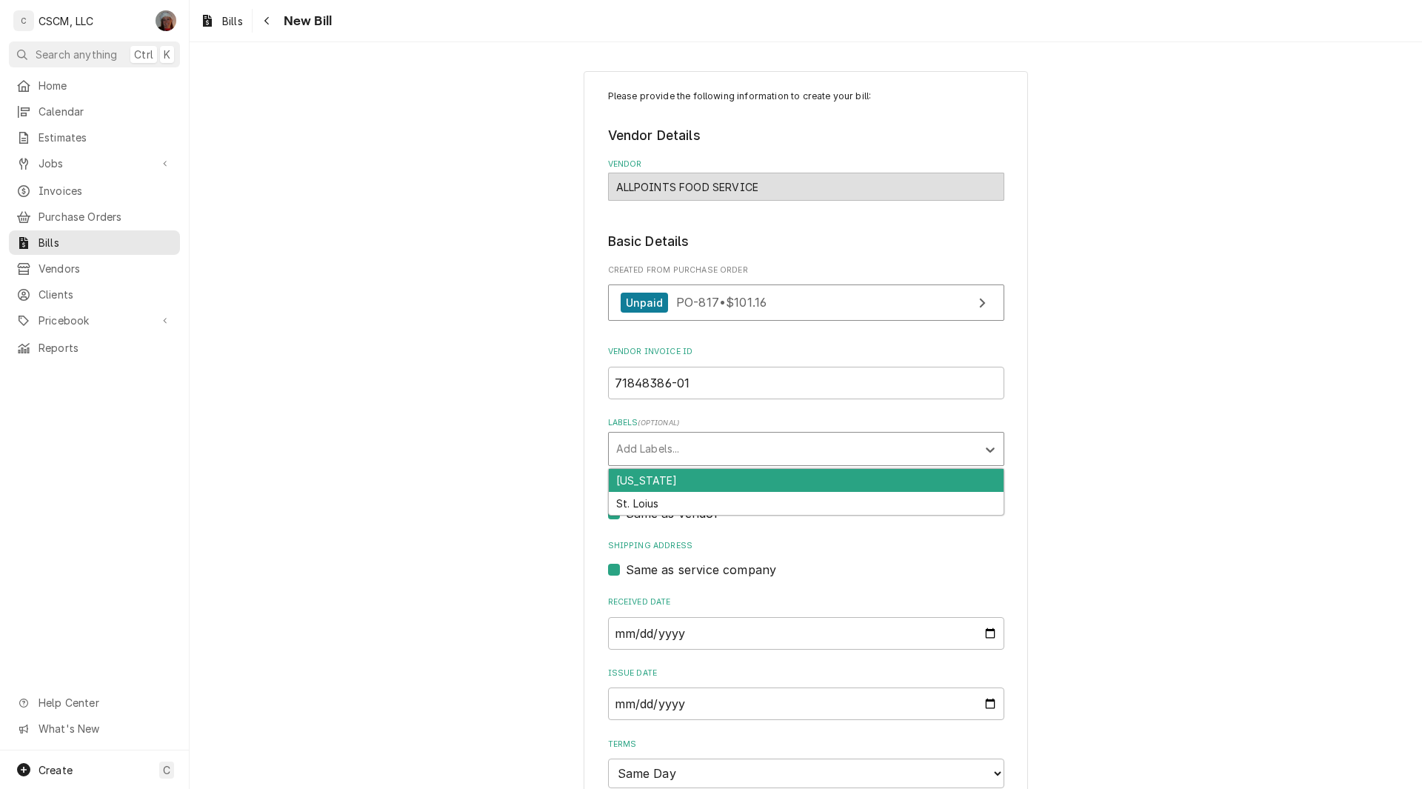
click at [703, 454] on div "Labels" at bounding box center [792, 448] width 353 height 27
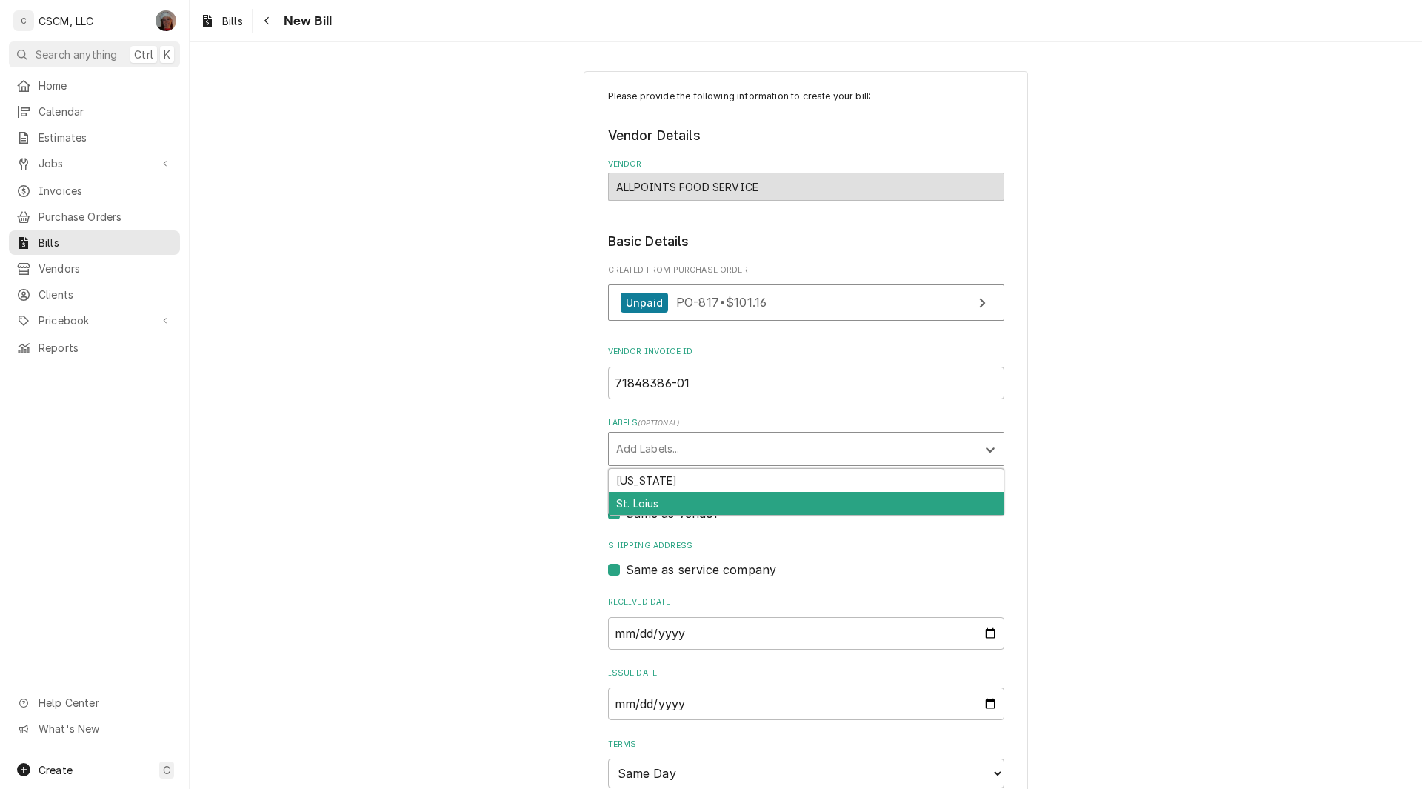
click at [687, 503] on div "St. Loius" at bounding box center [806, 503] width 395 height 23
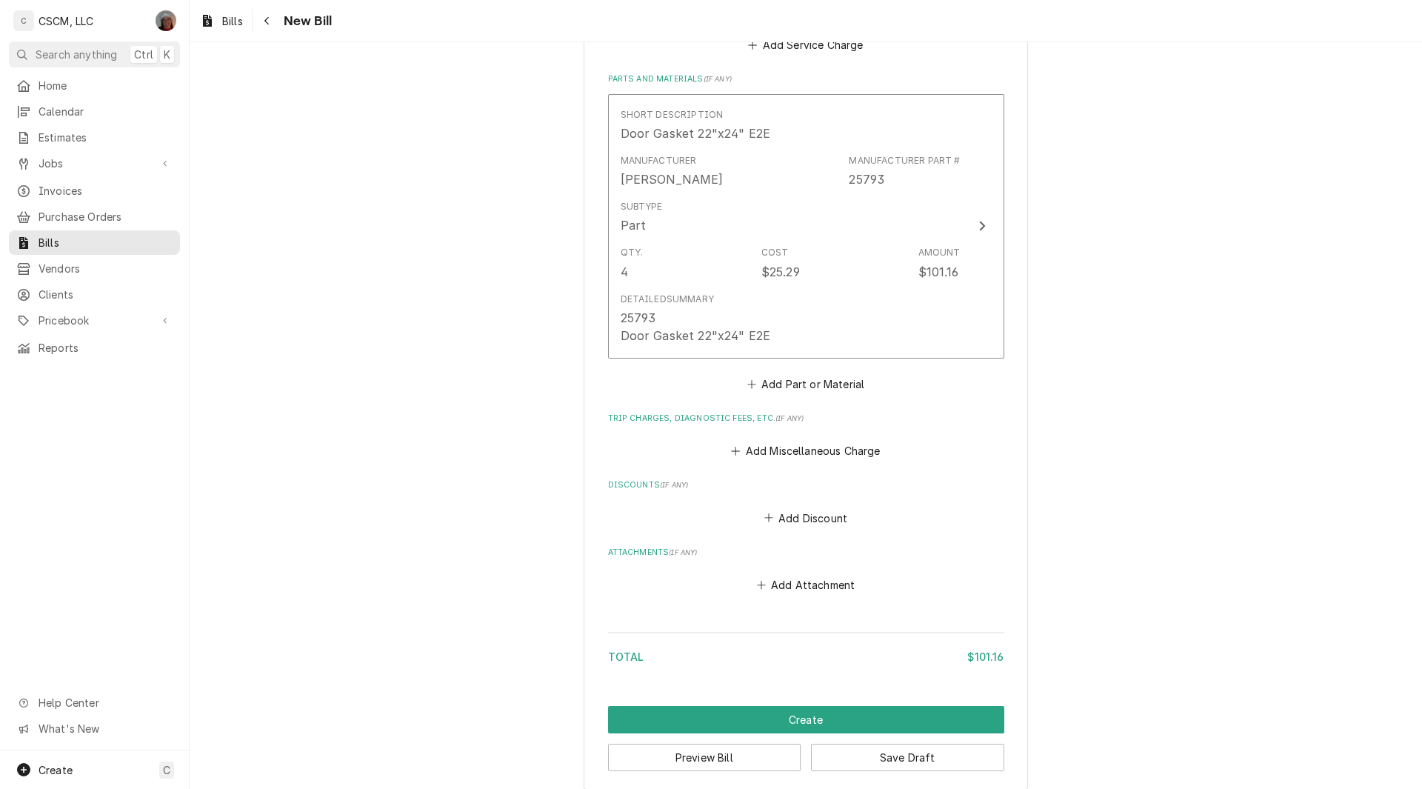
scroll to position [930, 0]
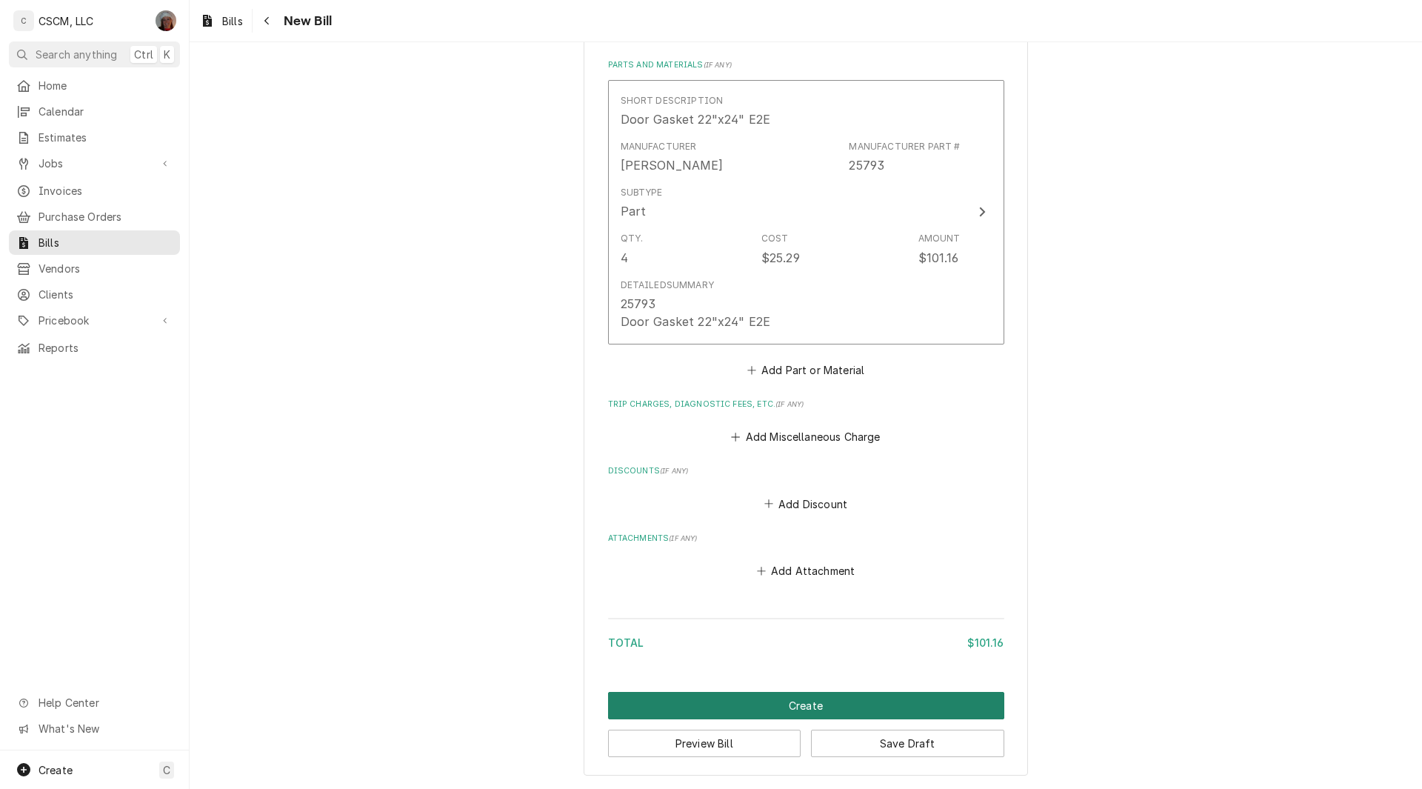
click at [783, 702] on button "Create" at bounding box center [806, 705] width 396 height 27
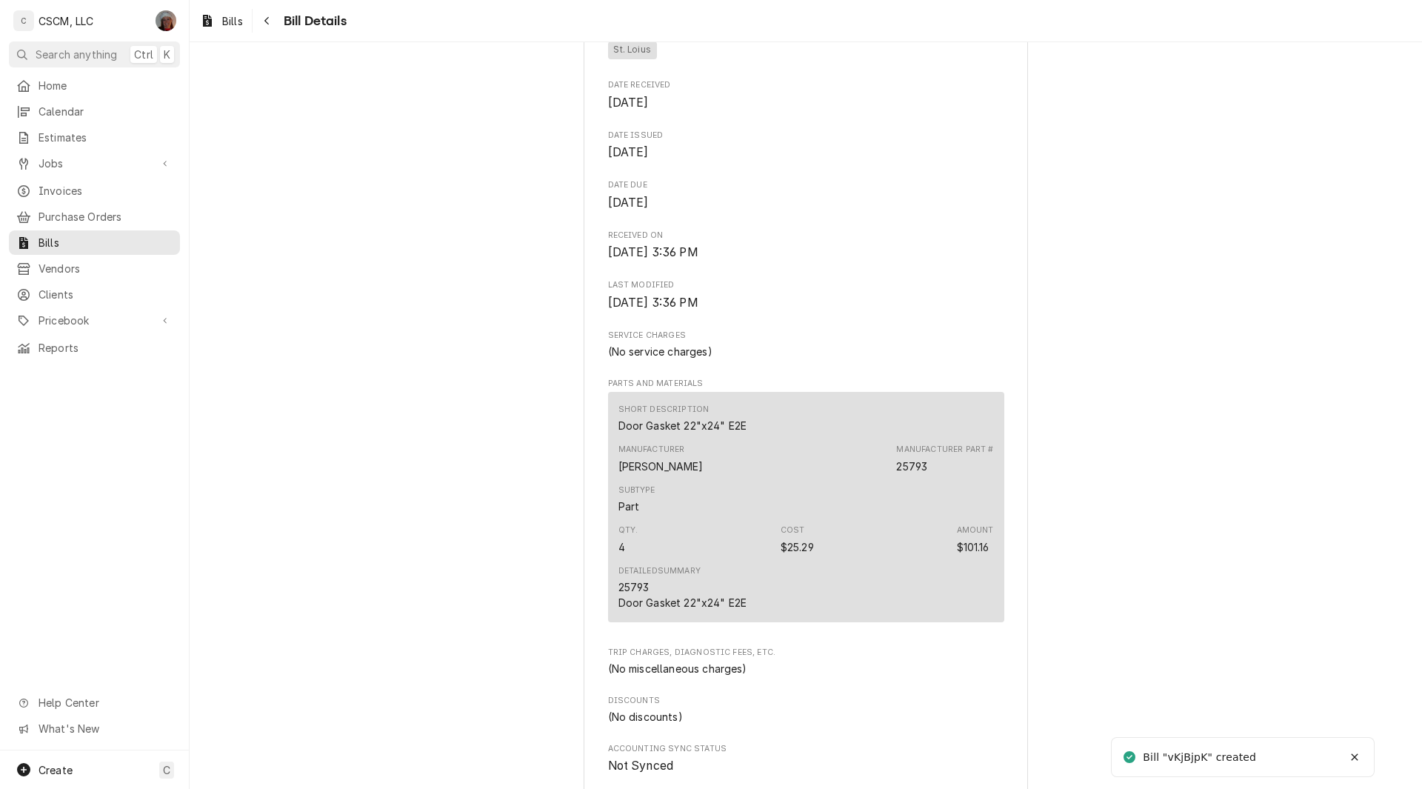
scroll to position [769, 0]
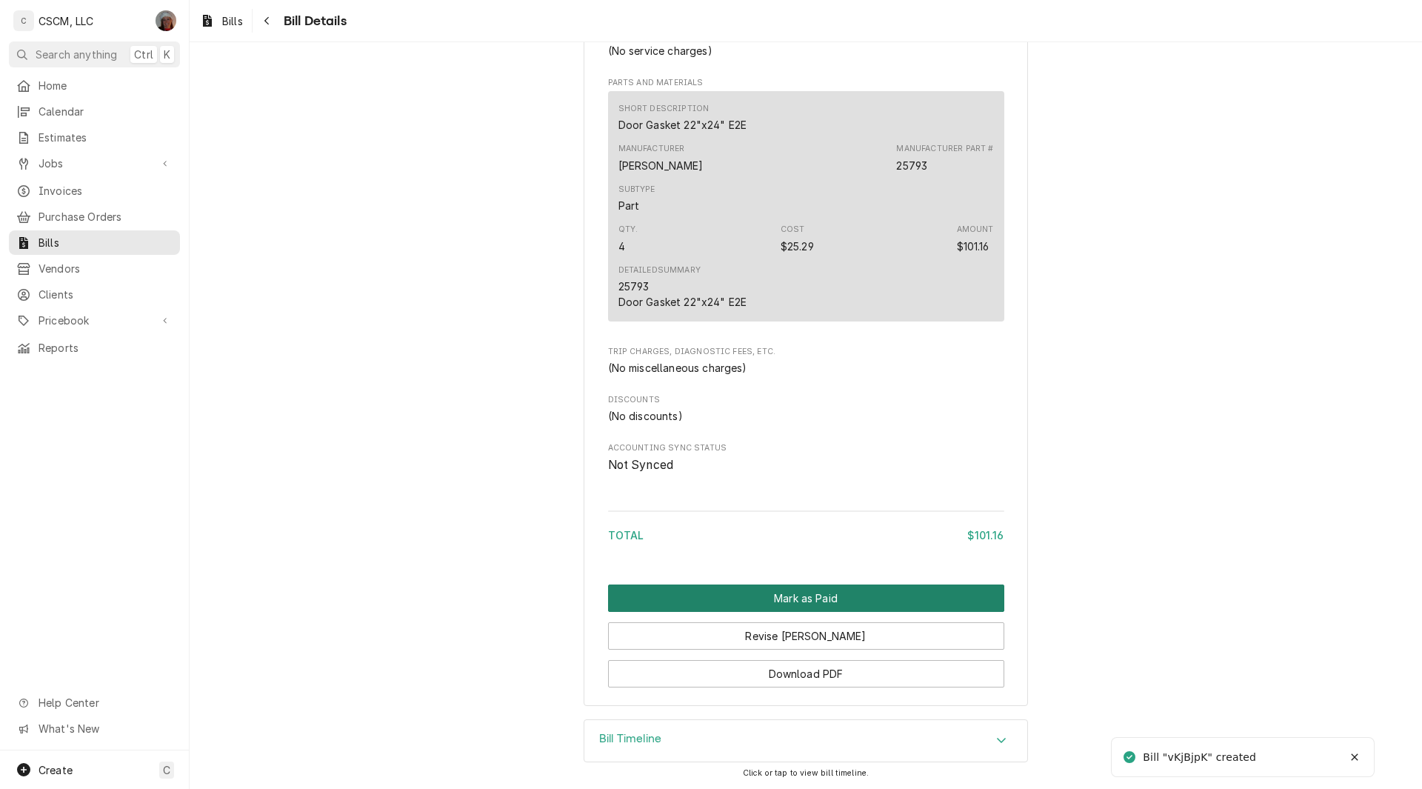
click at [793, 601] on button "Mark as Paid" at bounding box center [806, 597] width 396 height 27
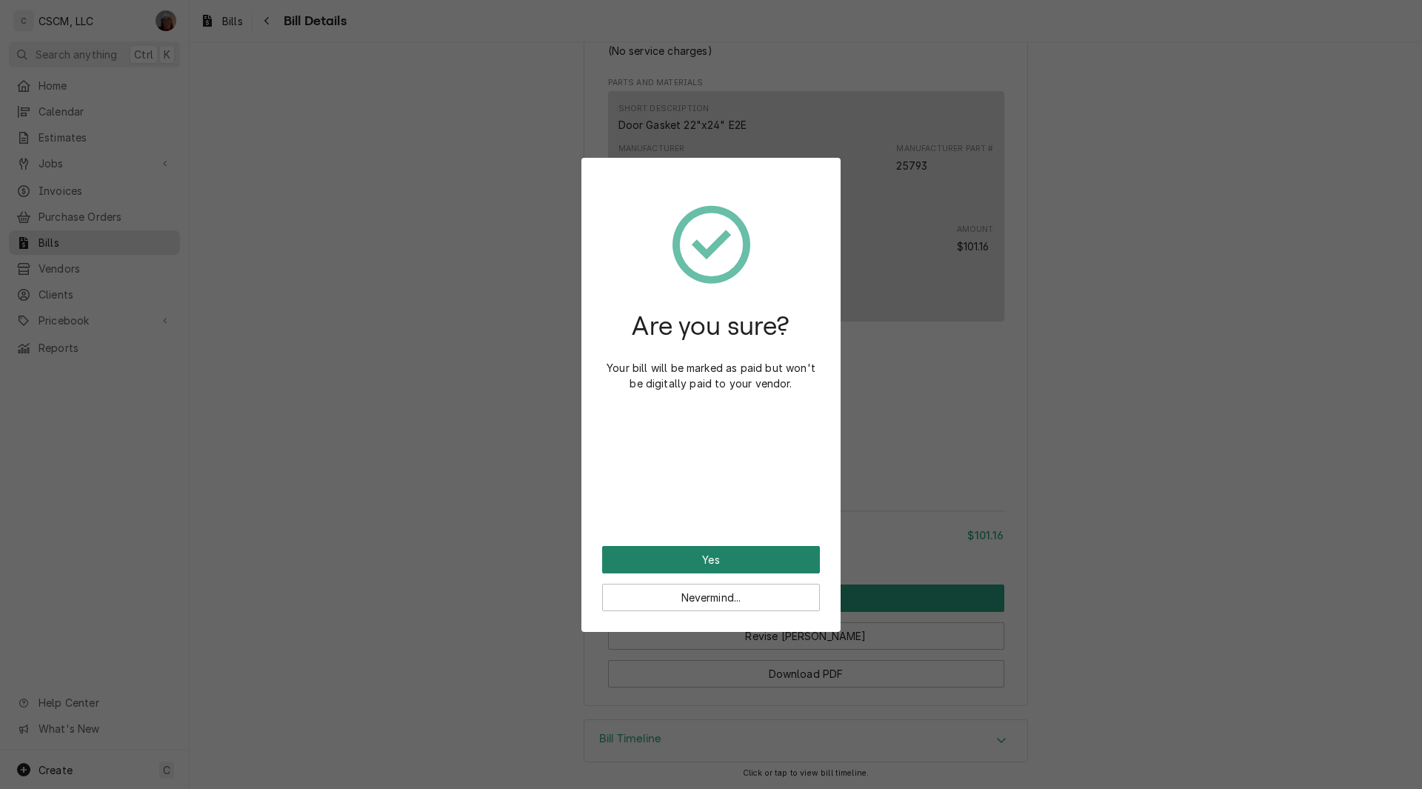
click at [719, 561] on button "Yes" at bounding box center [711, 559] width 218 height 27
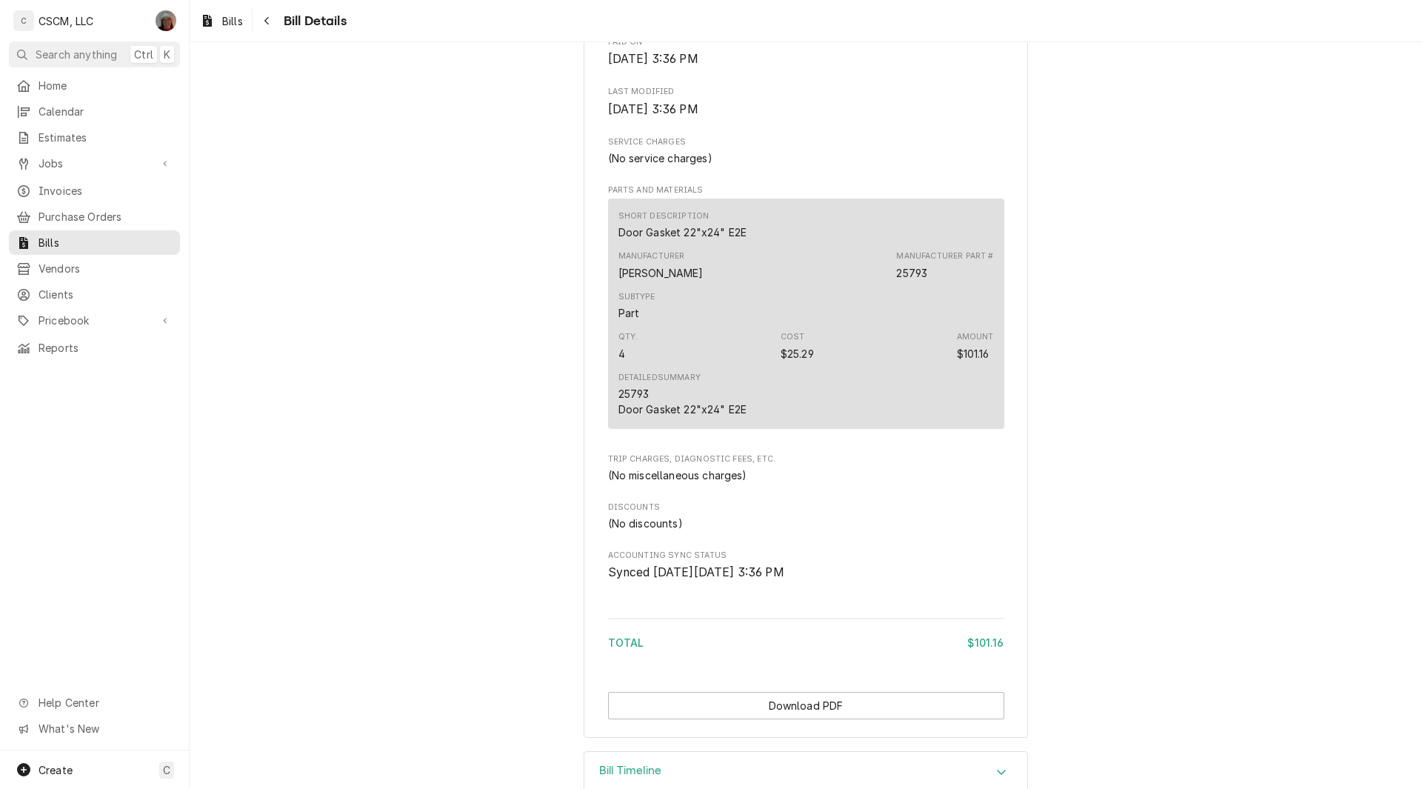
scroll to position [693, 0]
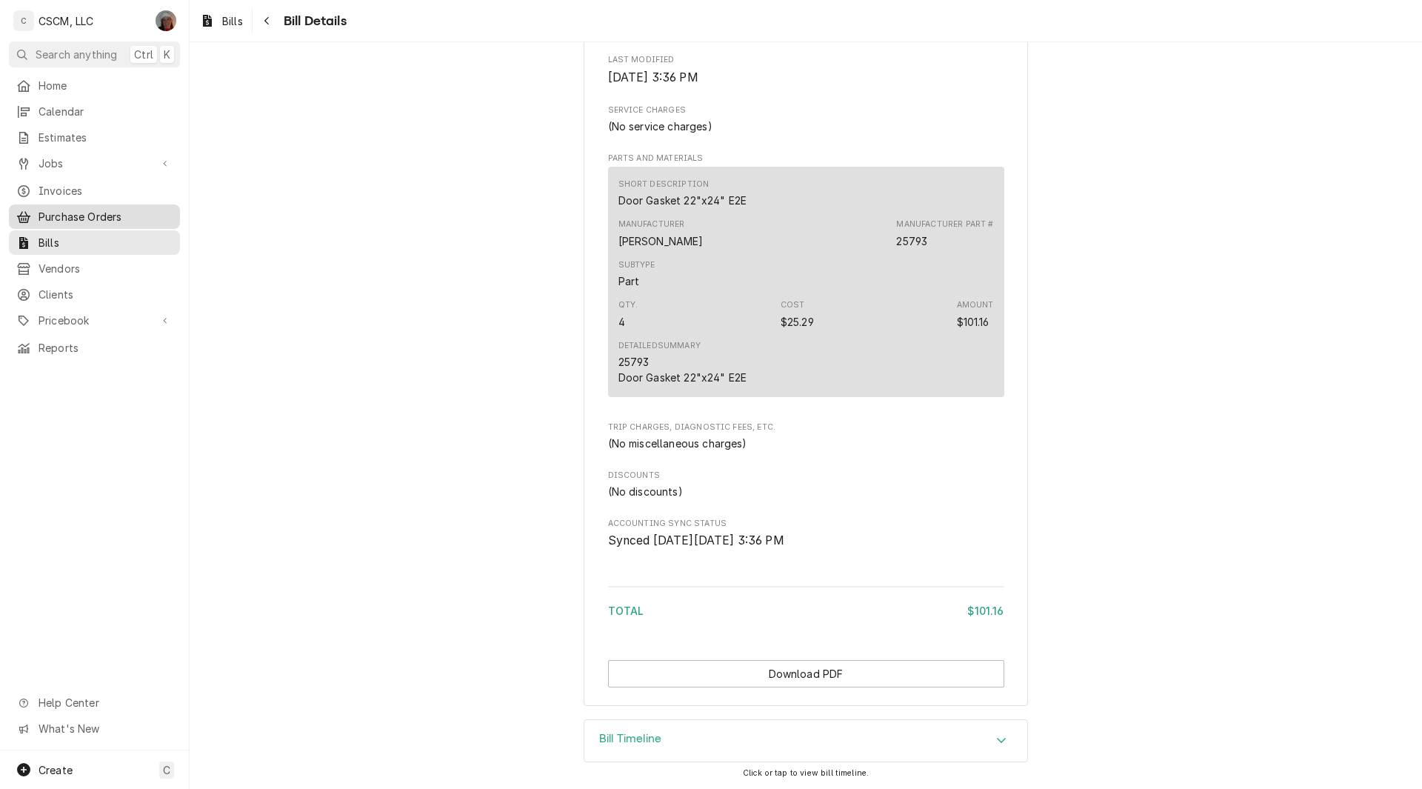
click at [73, 211] on span "Purchase Orders" at bounding box center [106, 217] width 134 height 16
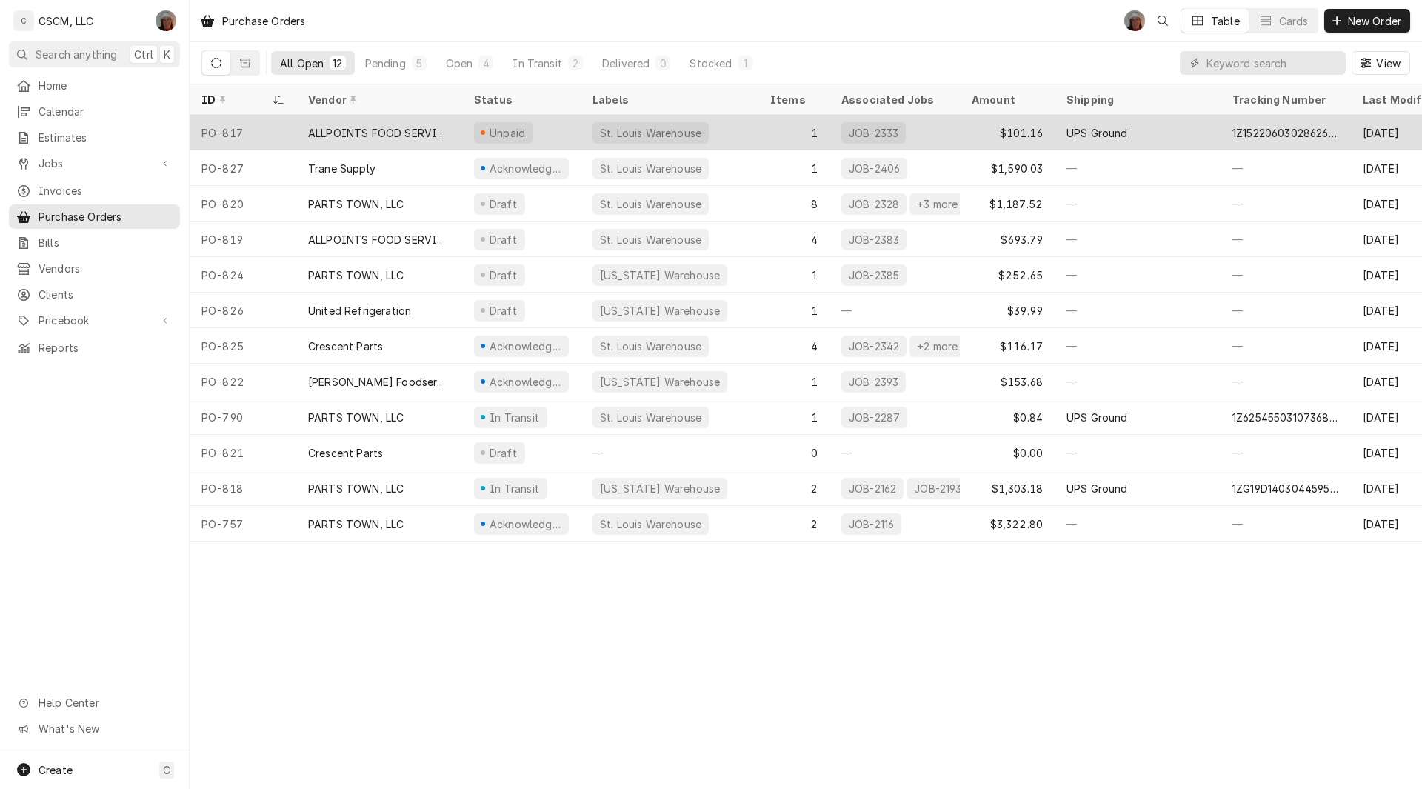
click at [298, 138] on div "ALLPOINTS FOOD SERVICE" at bounding box center [379, 133] width 166 height 36
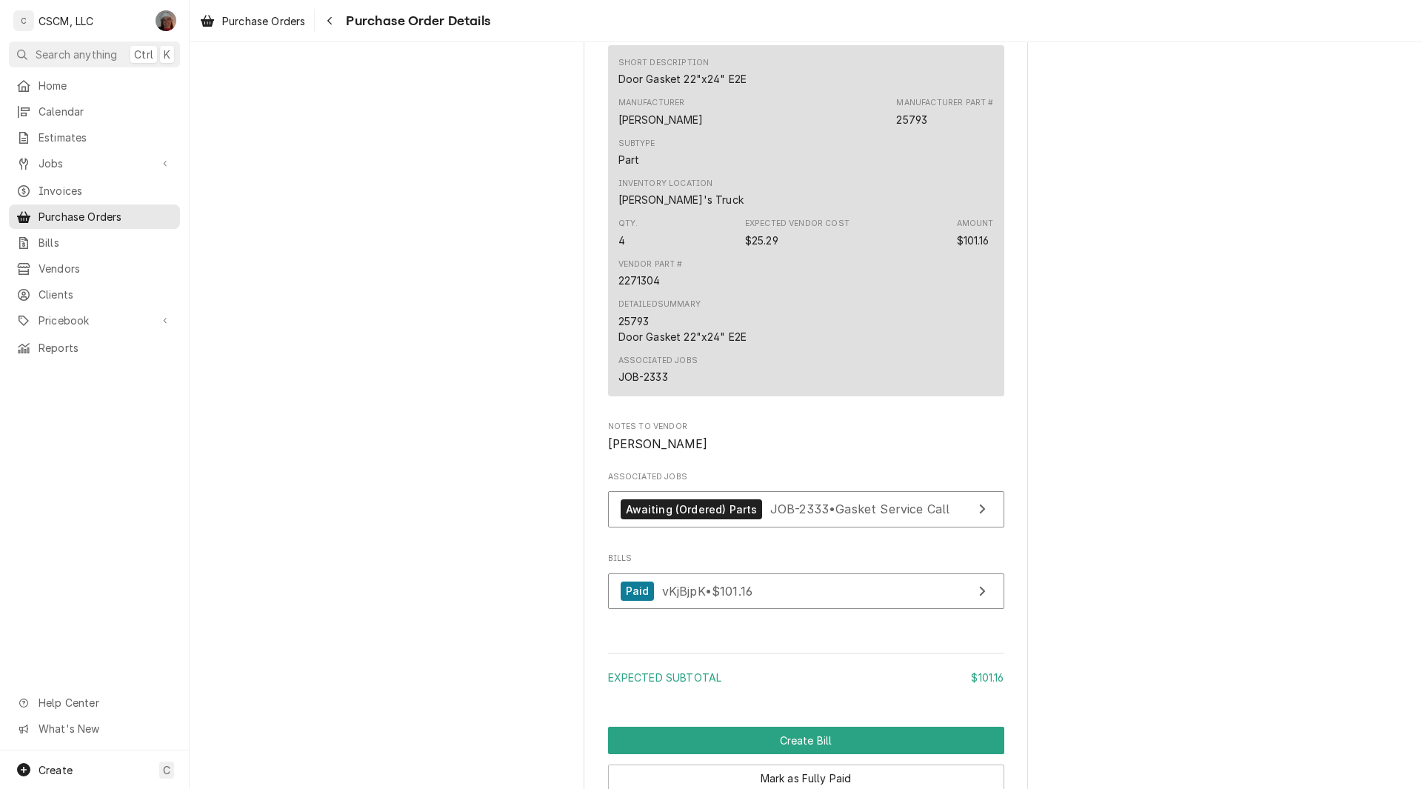
scroll to position [970, 0]
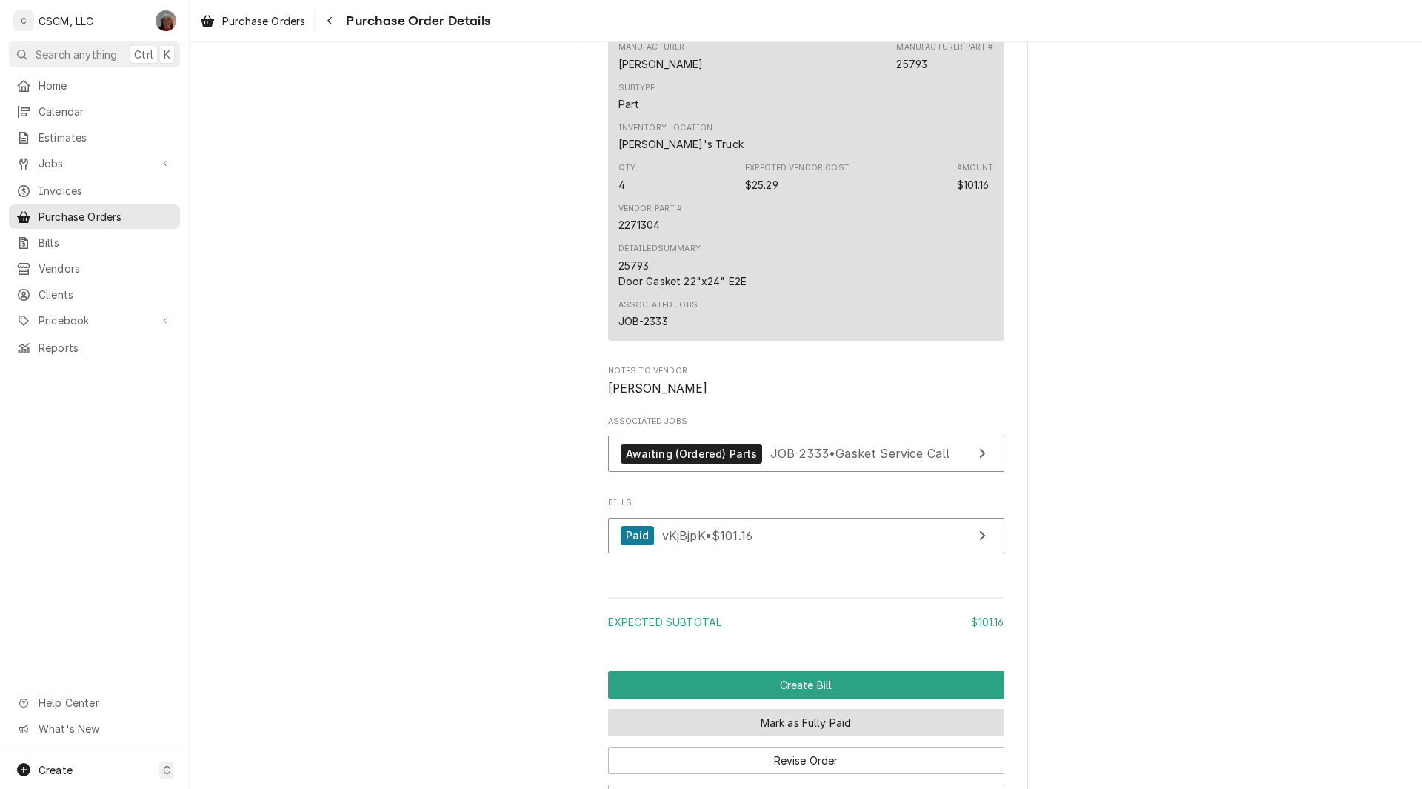
click at [789, 736] on button "Mark as Fully Paid" at bounding box center [806, 722] width 396 height 27
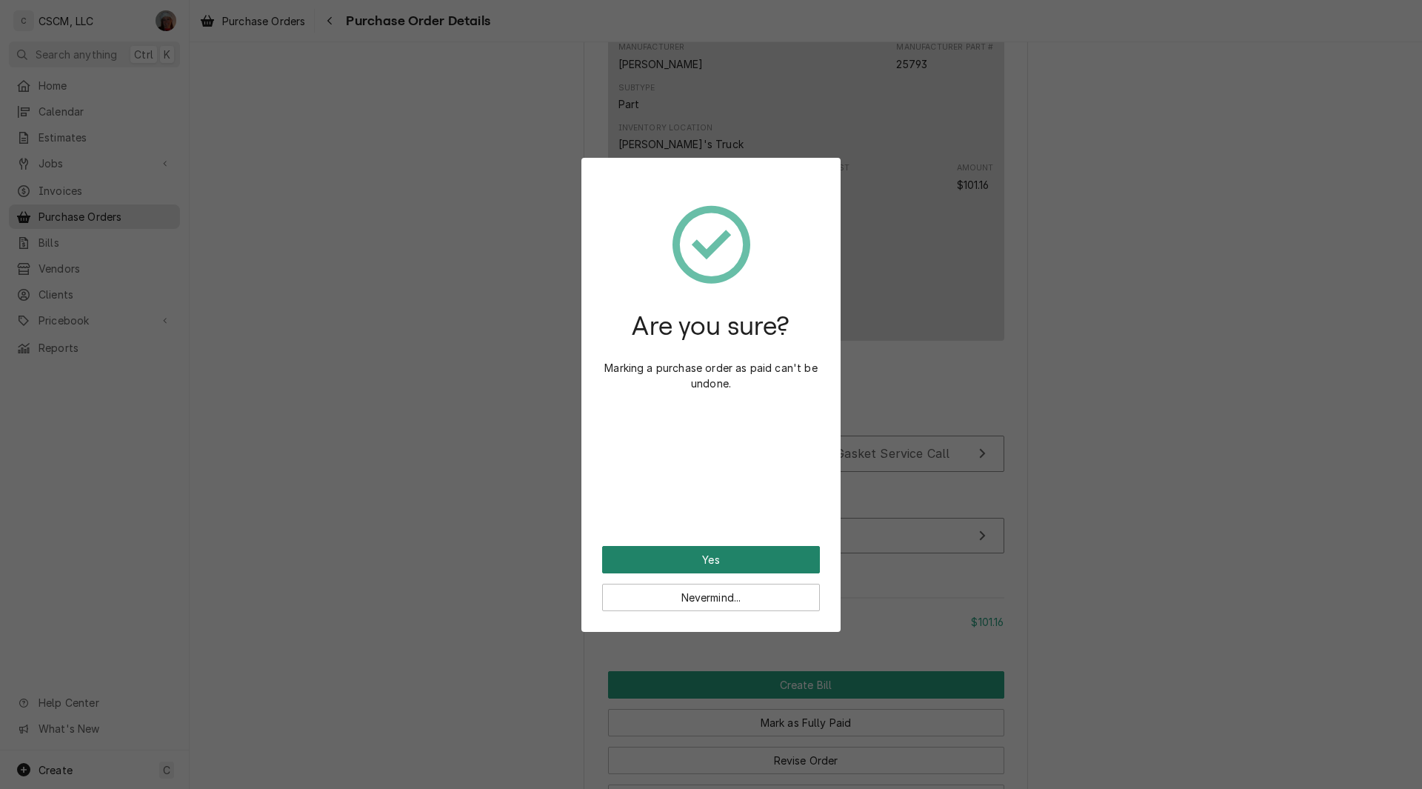
click at [746, 552] on button "Yes" at bounding box center [711, 559] width 218 height 27
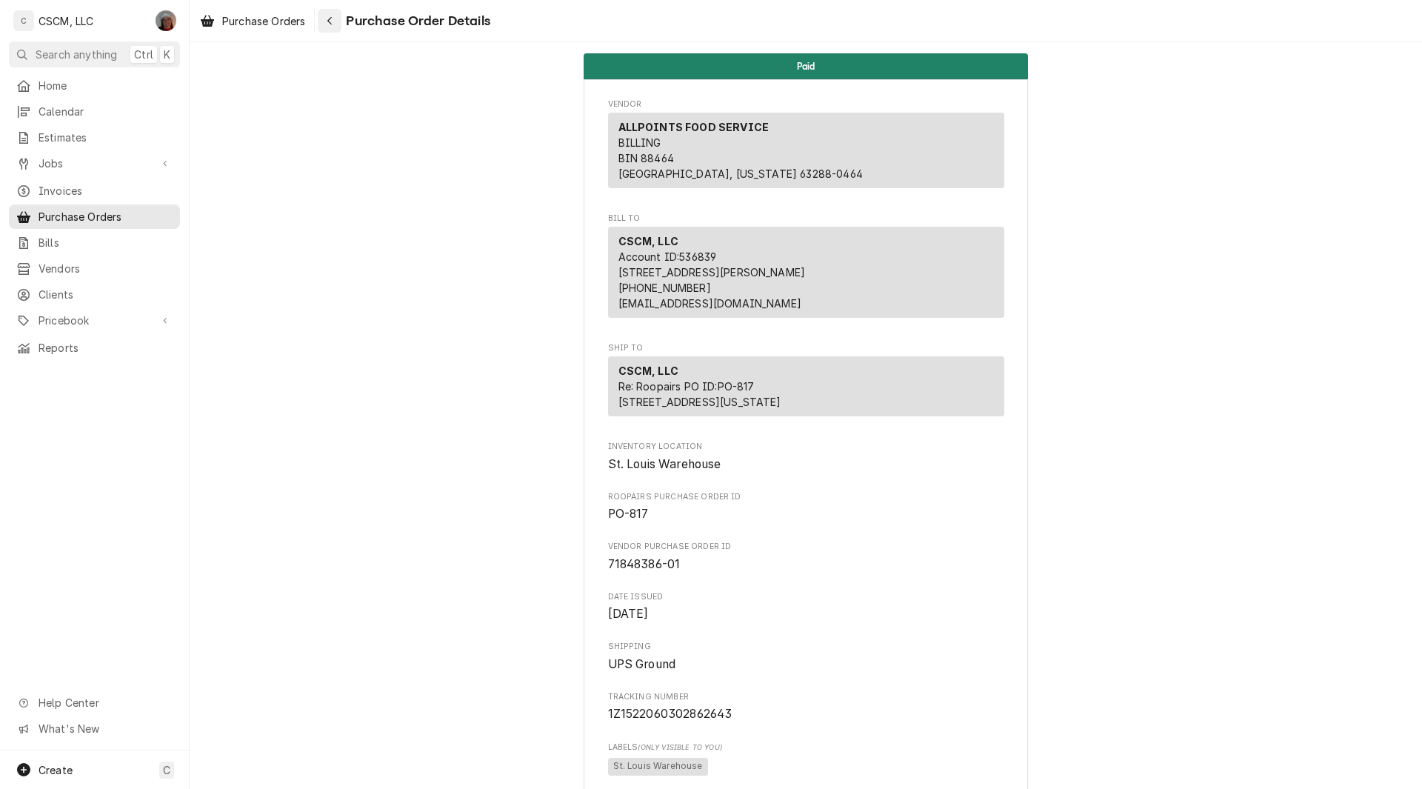
click at [331, 13] on button "Navigate back" at bounding box center [330, 21] width 24 height 24
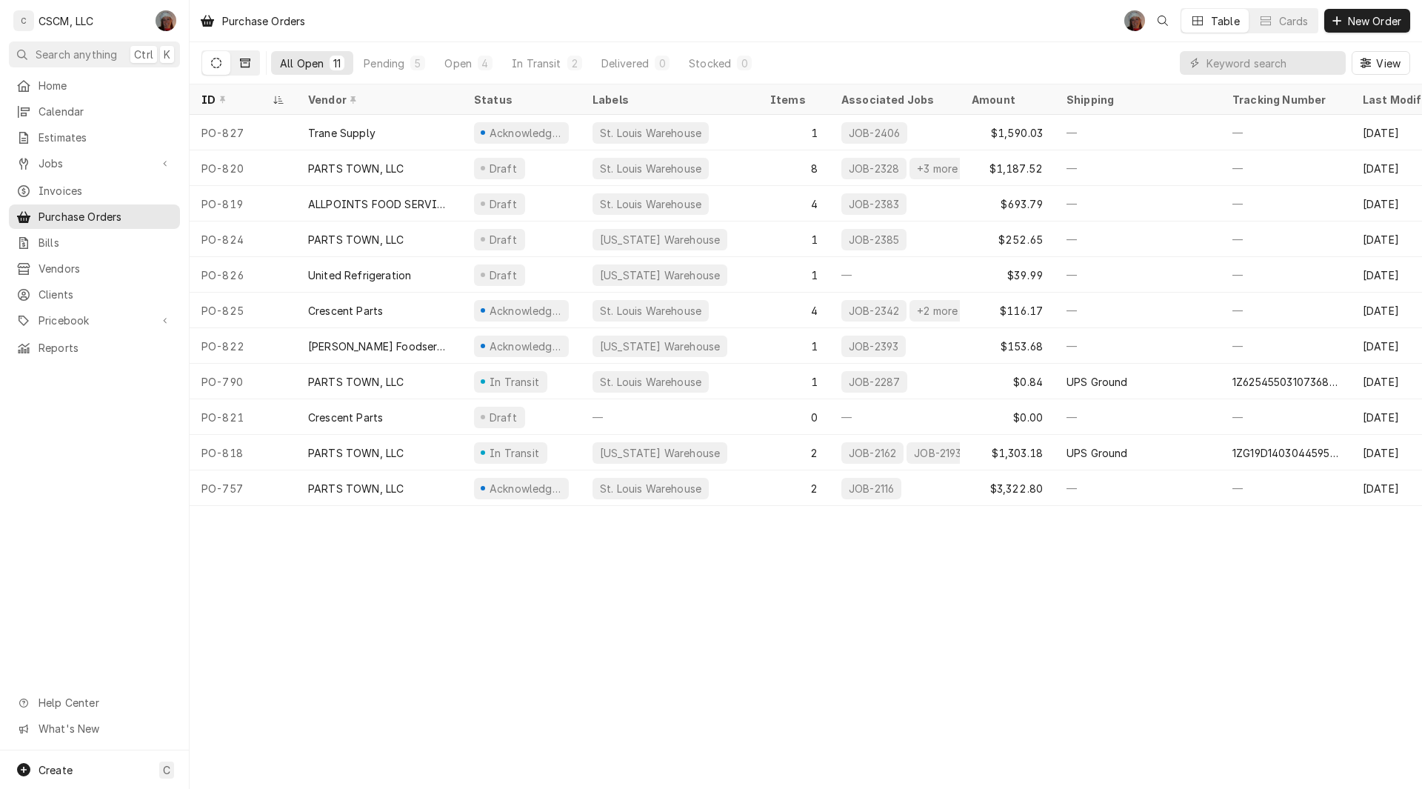
click at [249, 56] on button "Dynamic Content Wrapper" at bounding box center [245, 63] width 28 height 24
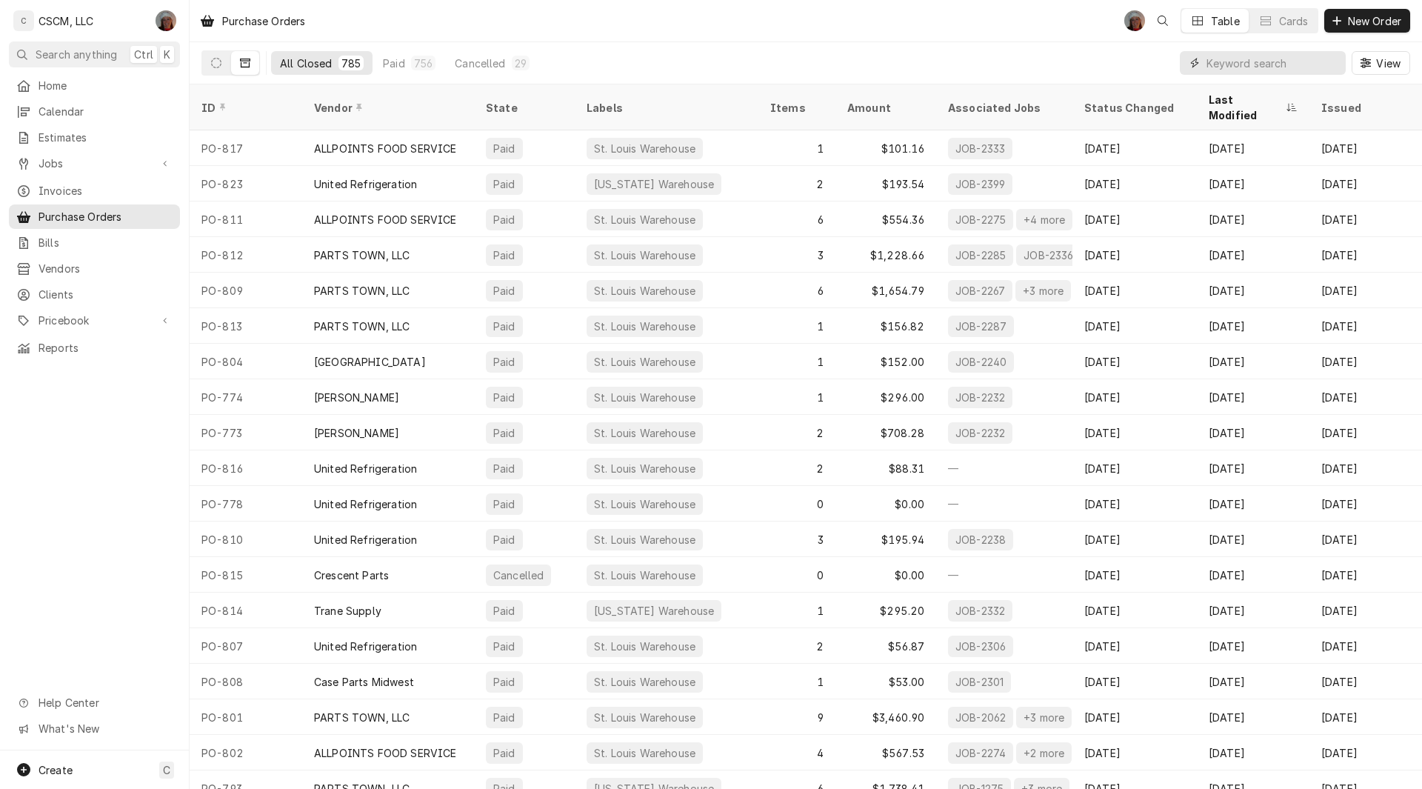
click at [1222, 62] on input "Dynamic Content Wrapper" at bounding box center [1272, 63] width 132 height 24
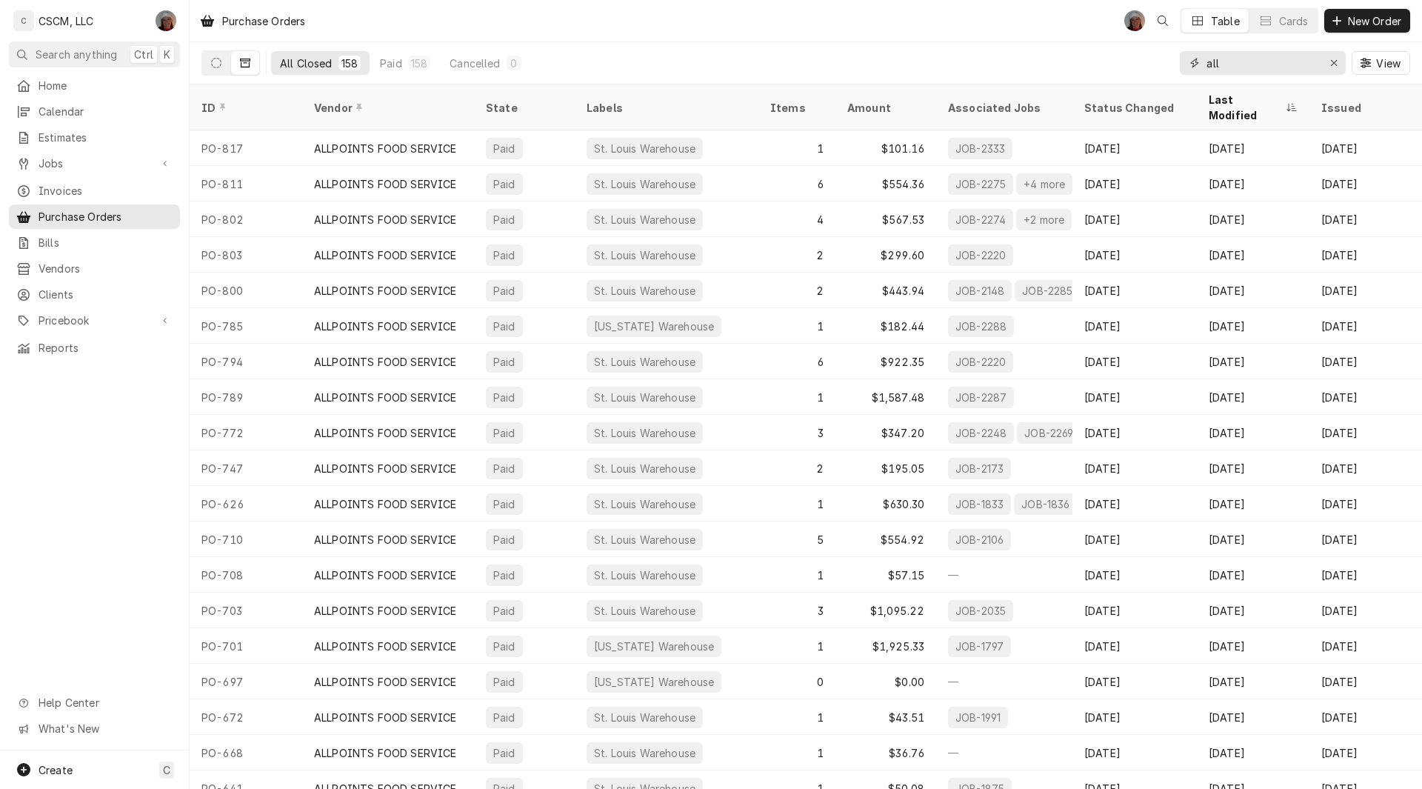
type input "all"
click at [209, 63] on button "Dynamic Content Wrapper" at bounding box center [216, 63] width 28 height 24
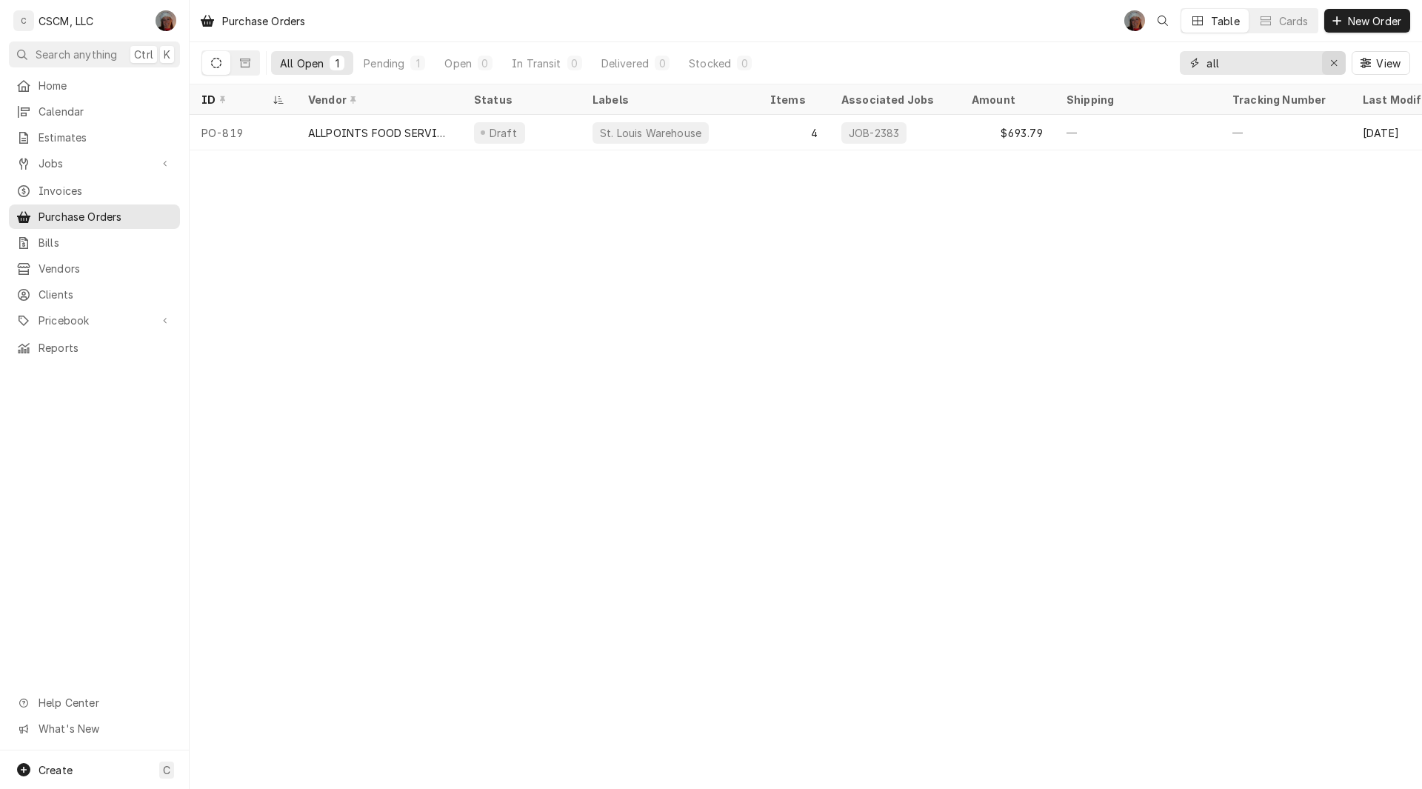
click at [1330, 66] on icon "Erase input" at bounding box center [1334, 63] width 8 height 10
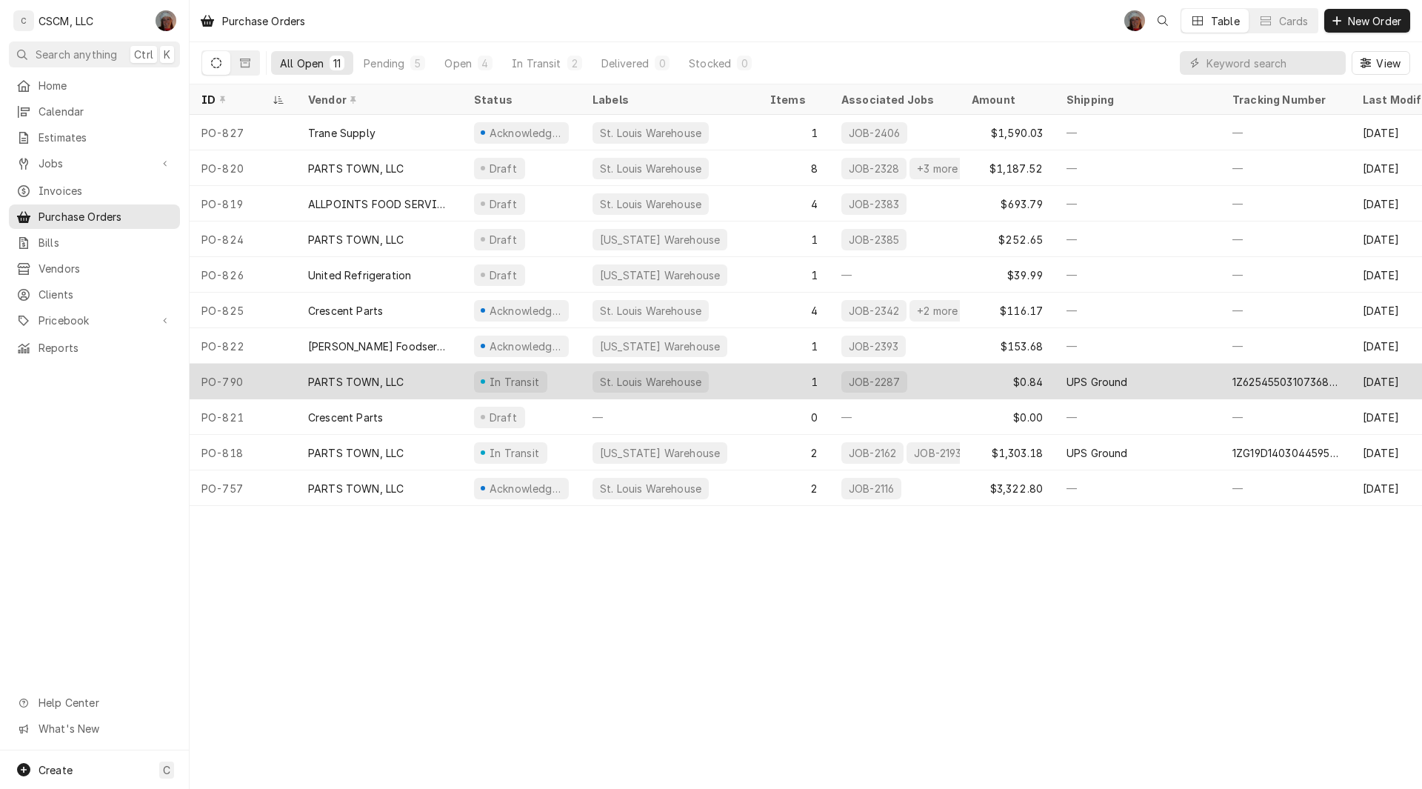
click at [334, 374] on div "PARTS TOWN, LLC" at bounding box center [356, 382] width 96 height 16
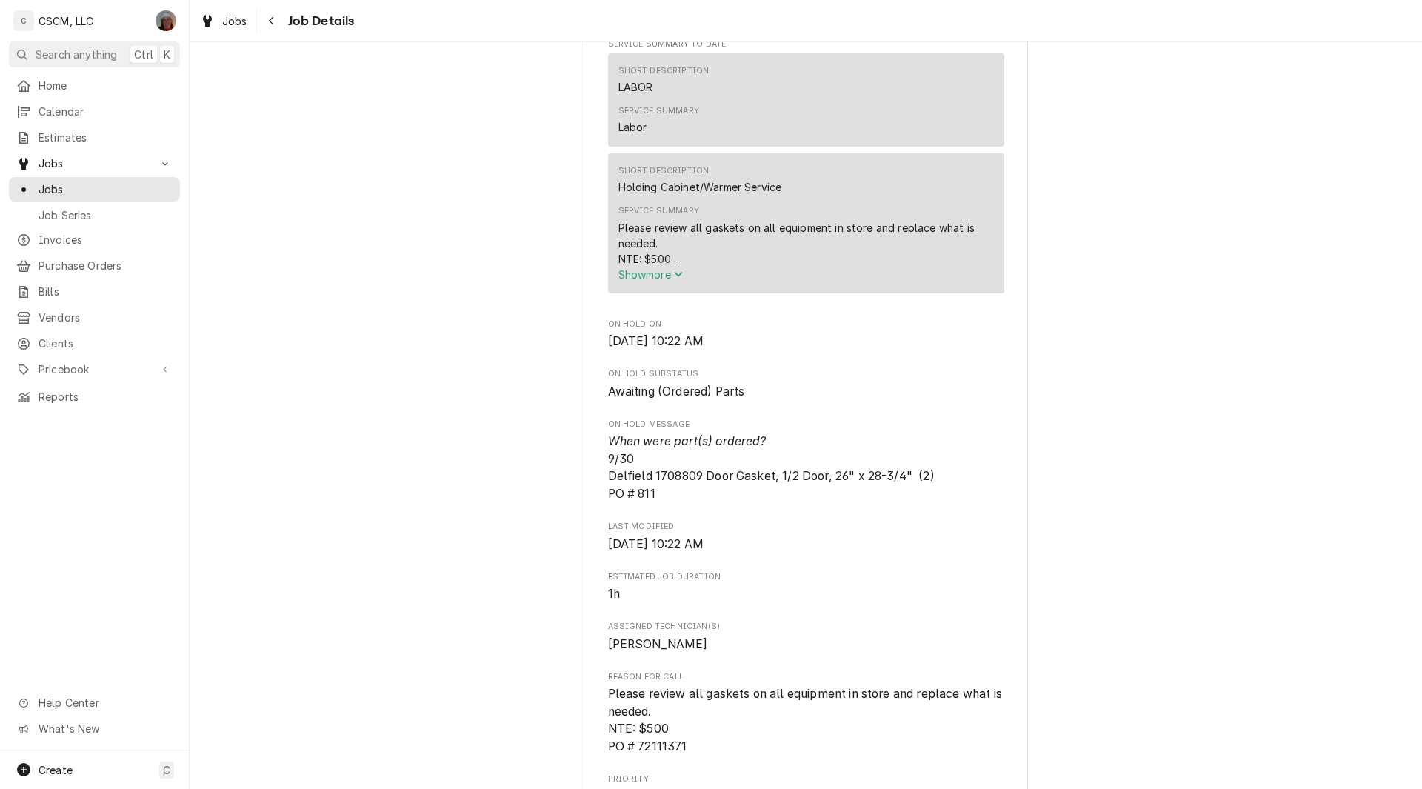
scroll to position [799, 0]
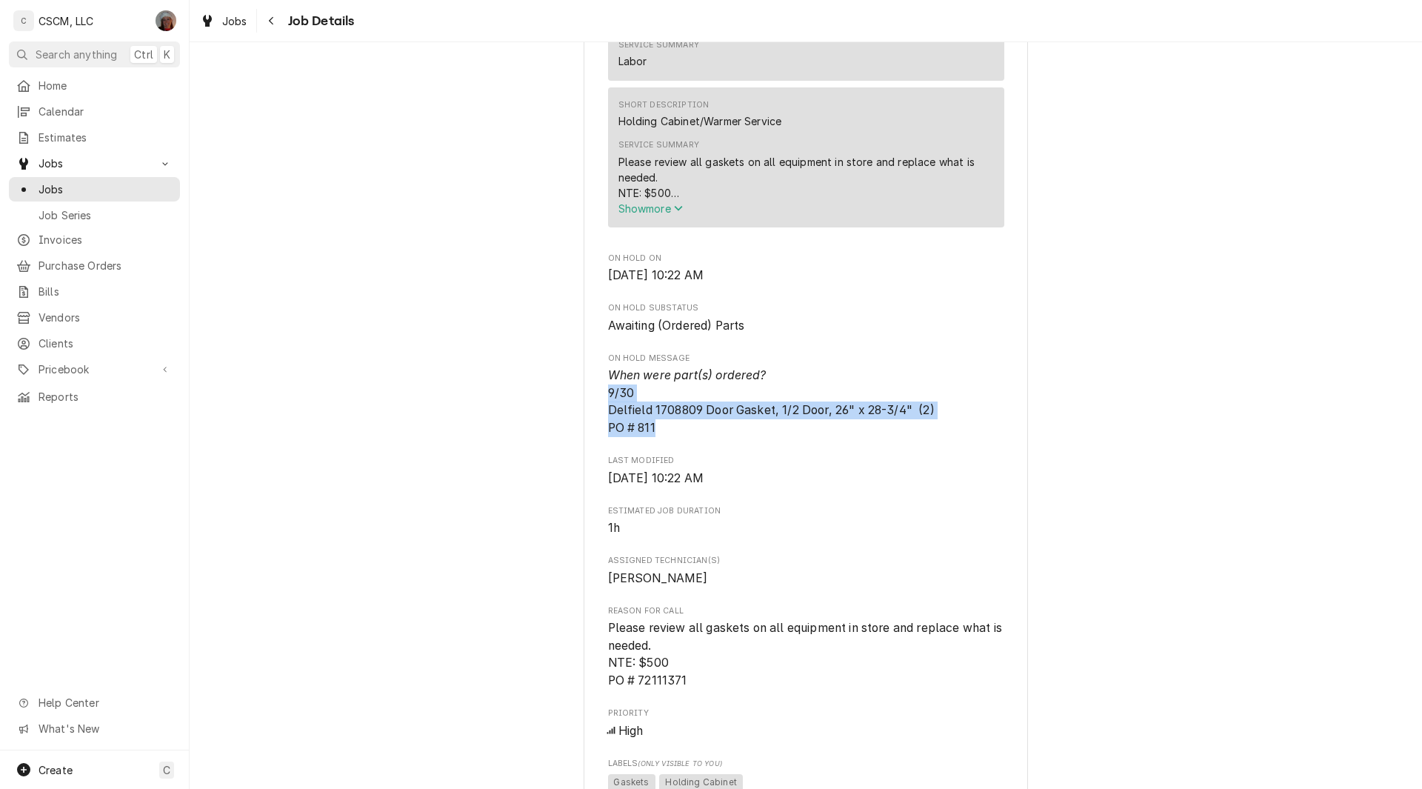
drag, startPoint x: 601, startPoint y: 415, endPoint x: 900, endPoint y: 437, distance: 299.9
click at [900, 437] on div "KBP Foods Mehlville KFC #5841 / 4071 Union Rd, Mehlville, Missouri 63129 Open i…" at bounding box center [805, 435] width 444 height 2279
click at [595, 420] on div "KBP Foods Mehlville KFC #5841 / 4071 Union Rd, Mehlville, Missouri 63129 Open i…" at bounding box center [805, 435] width 444 height 2279
drag, startPoint x: 595, startPoint y: 421, endPoint x: 658, endPoint y: 441, distance: 66.7
click at [658, 441] on div "KBP Foods Mehlville KFC #5841 / 4071 Union Rd, Mehlville, Missouri 63129 Open i…" at bounding box center [805, 435] width 444 height 2279
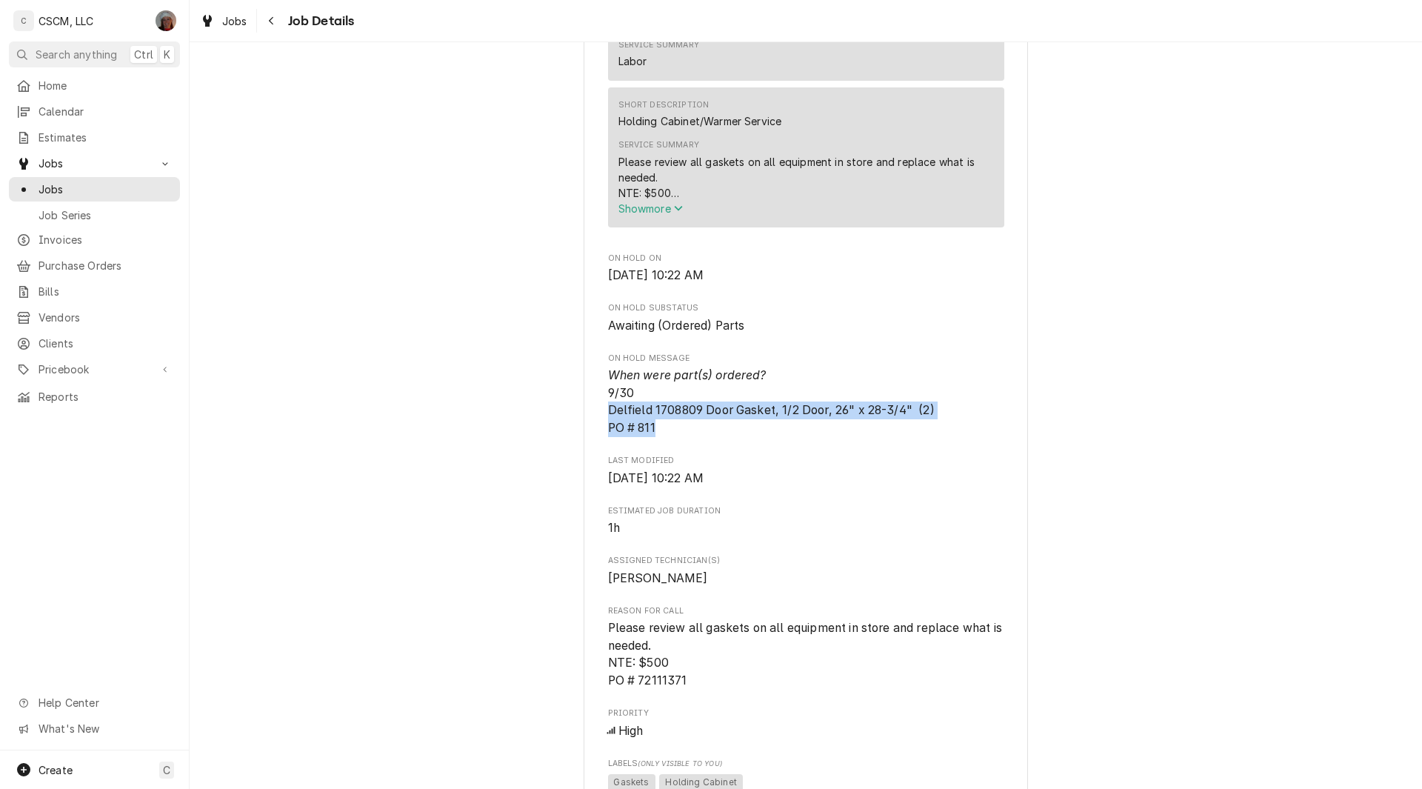
copy span "Delfield 1708809 Door Gasket, 1/2 Door, 26" x 28-3/4" (2) PO # 811"
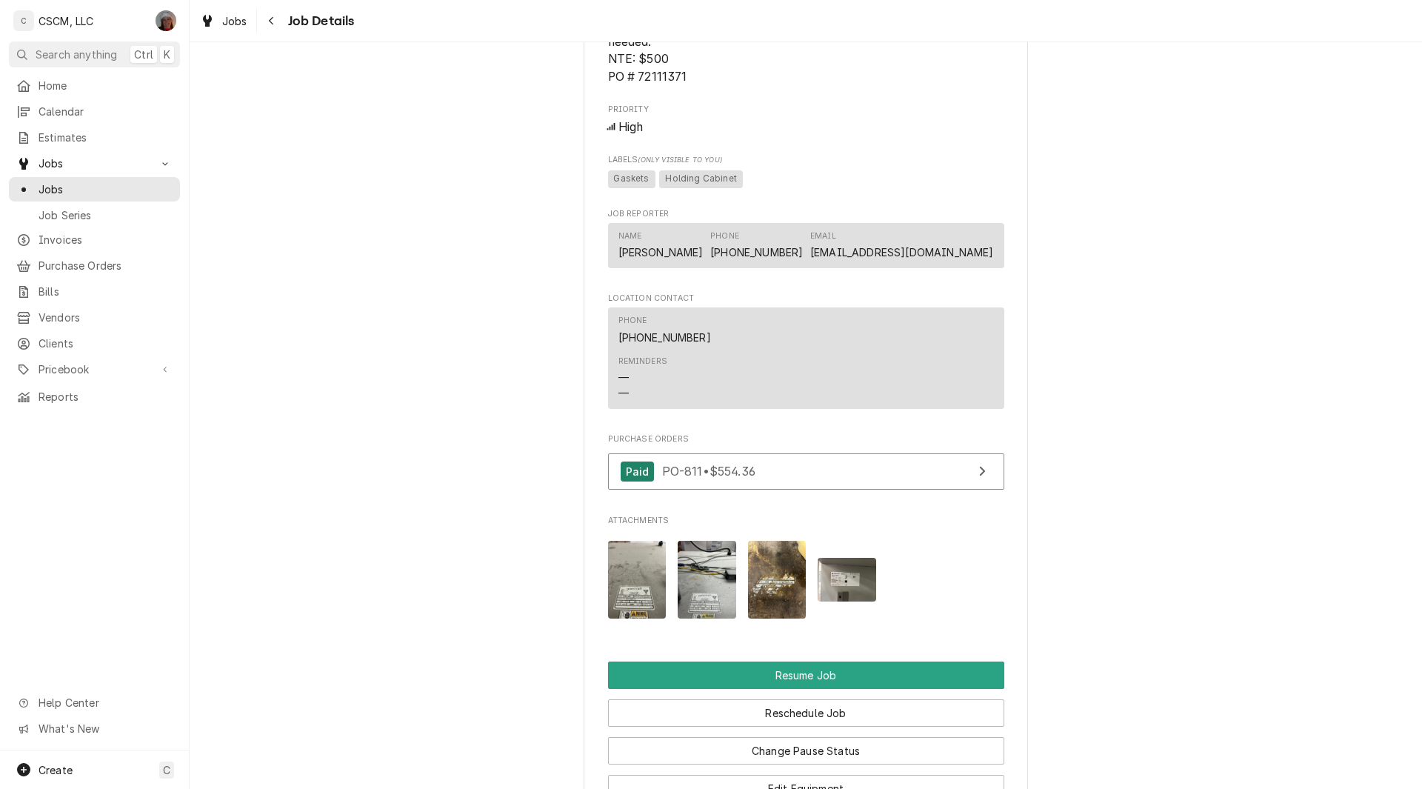
scroll to position [1826, 0]
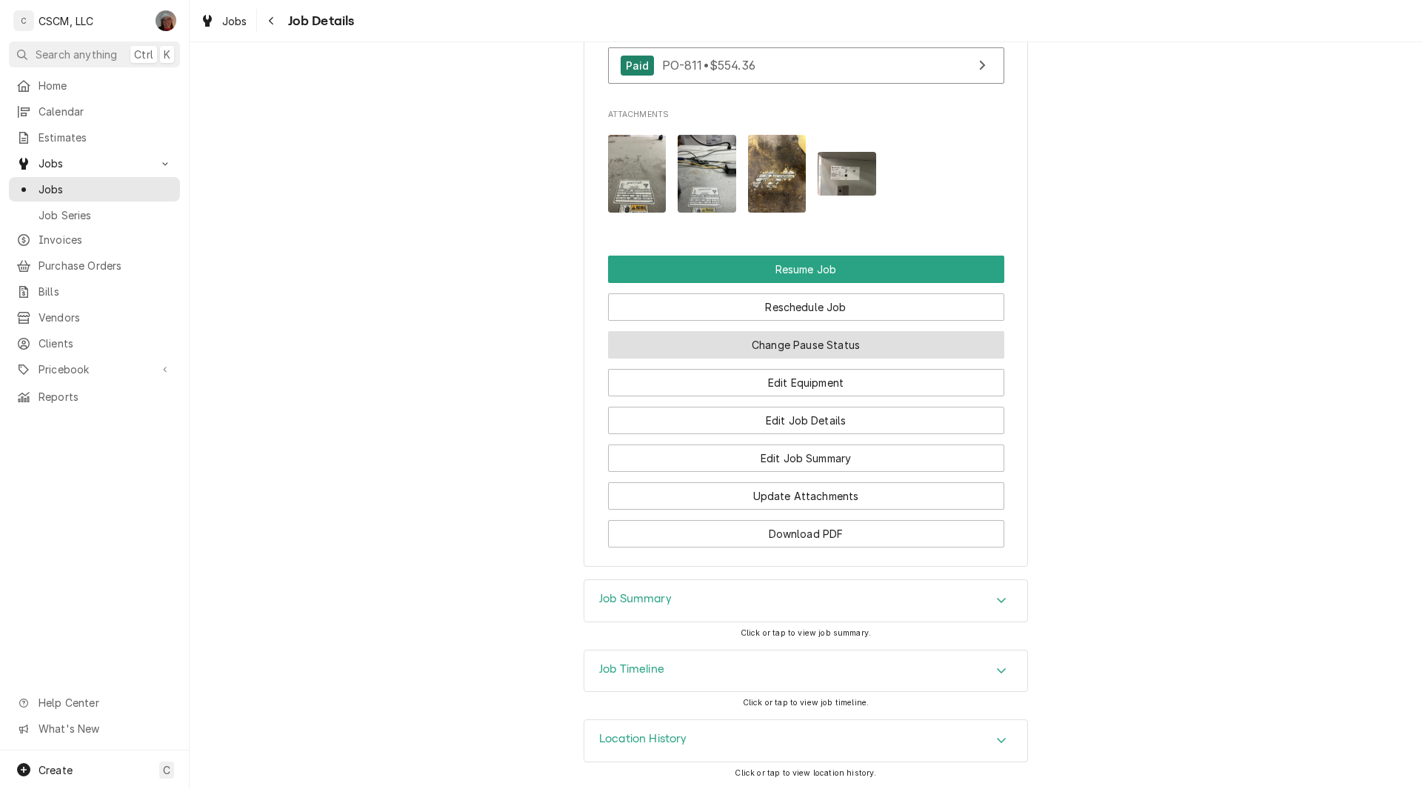
click at [845, 333] on button "Change Pause Status" at bounding box center [806, 344] width 396 height 27
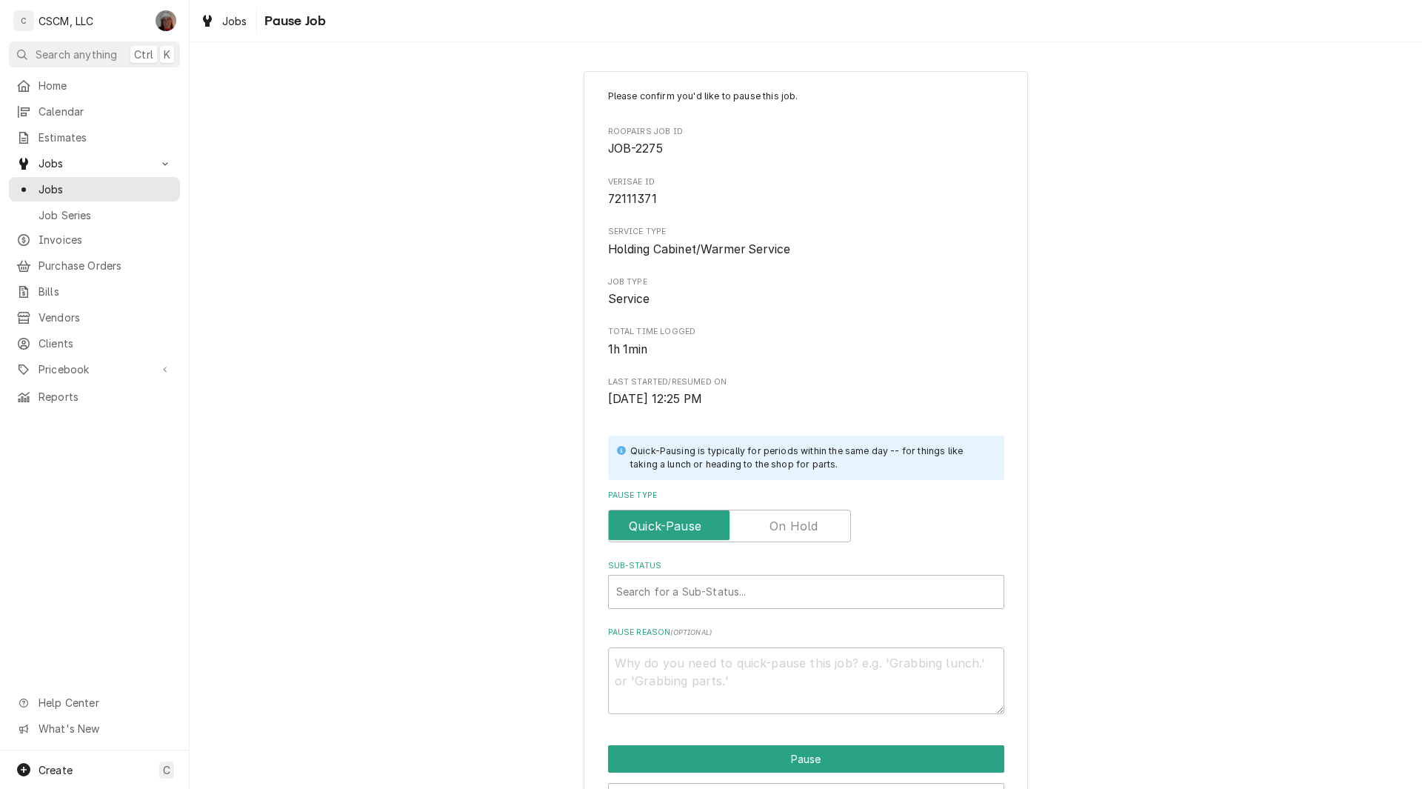
click at [798, 519] on label "Pause Type" at bounding box center [729, 525] width 243 height 33
click at [798, 519] on input "Pause Type" at bounding box center [730, 525] width 230 height 33
checkbox input "true"
type textarea "x"
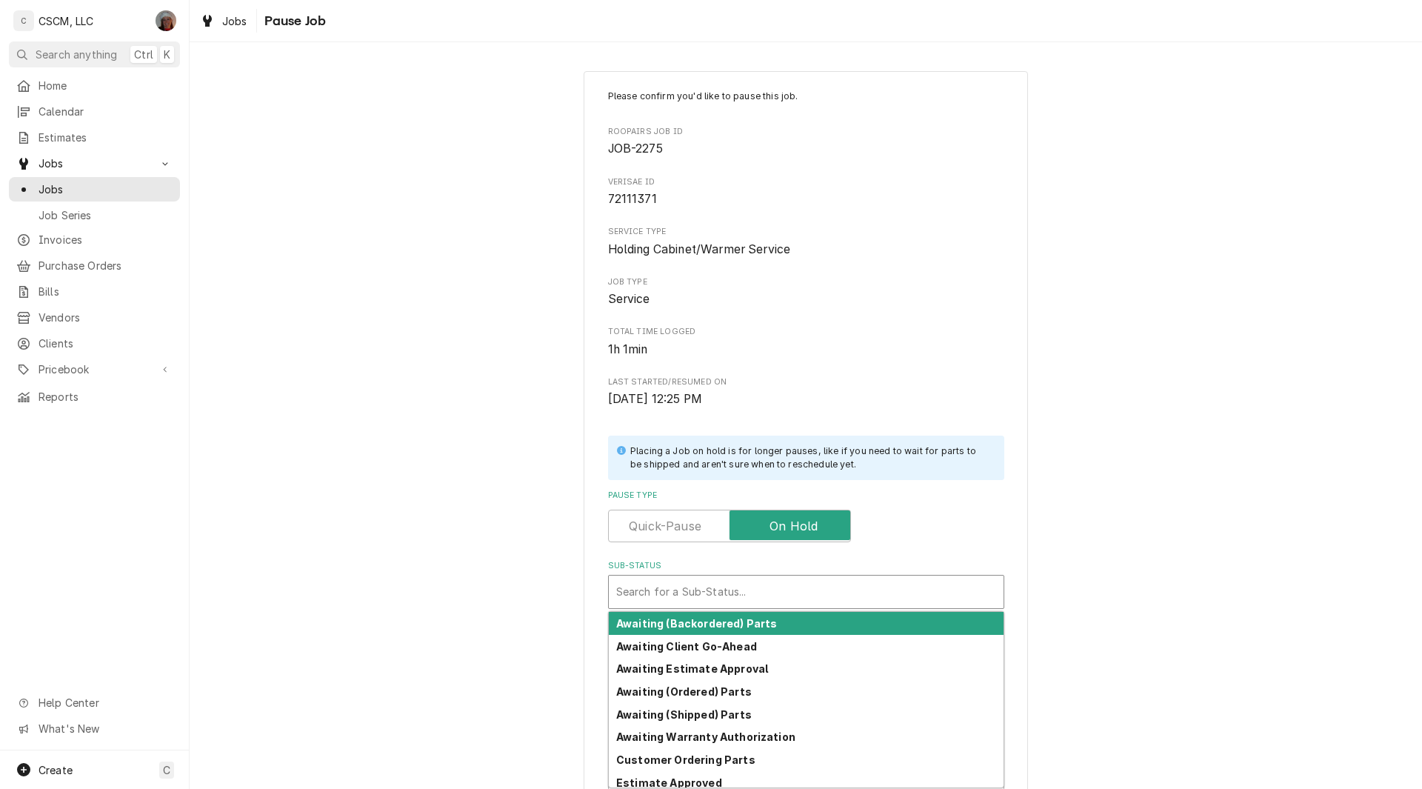
click at [658, 596] on div "Sub-Status" at bounding box center [806, 591] width 380 height 27
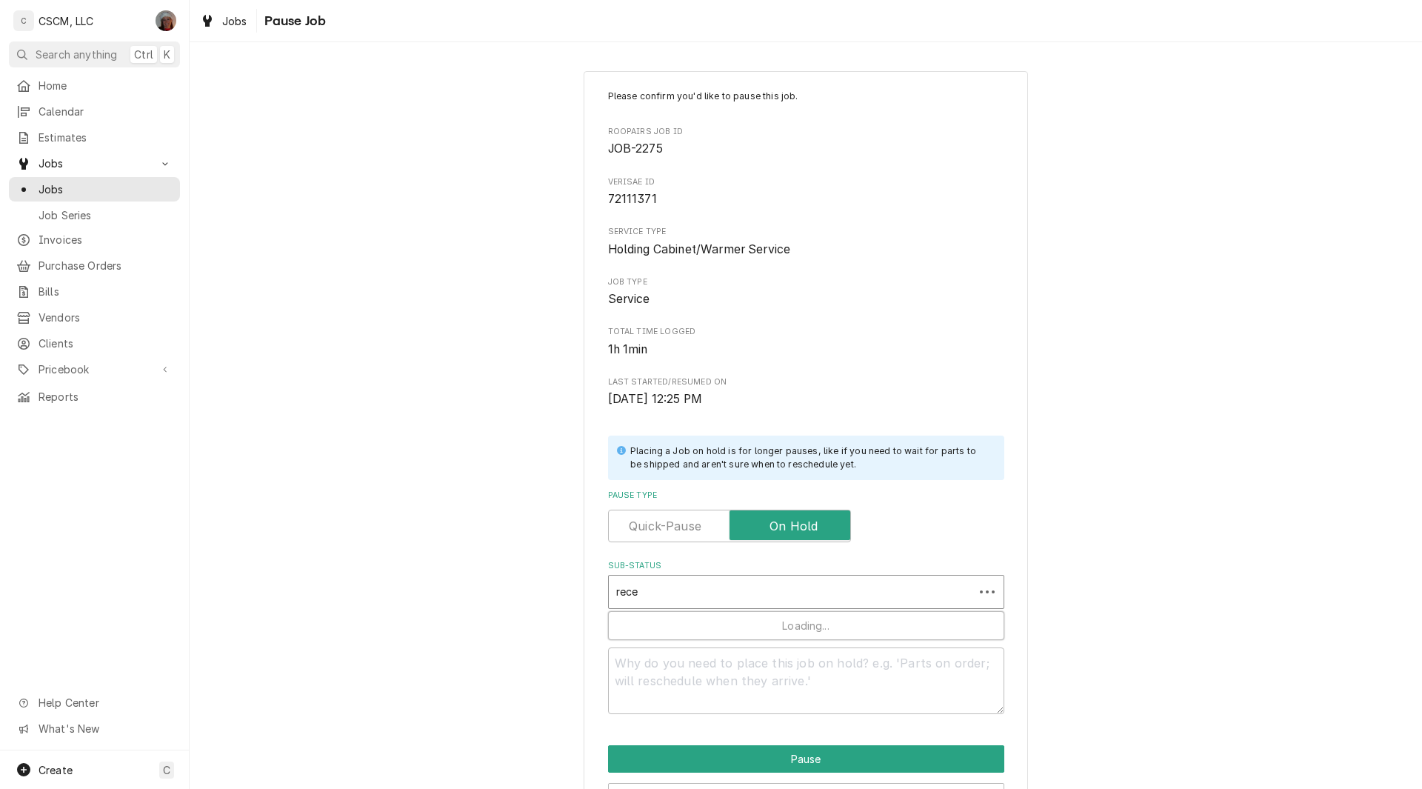
type input "recei"
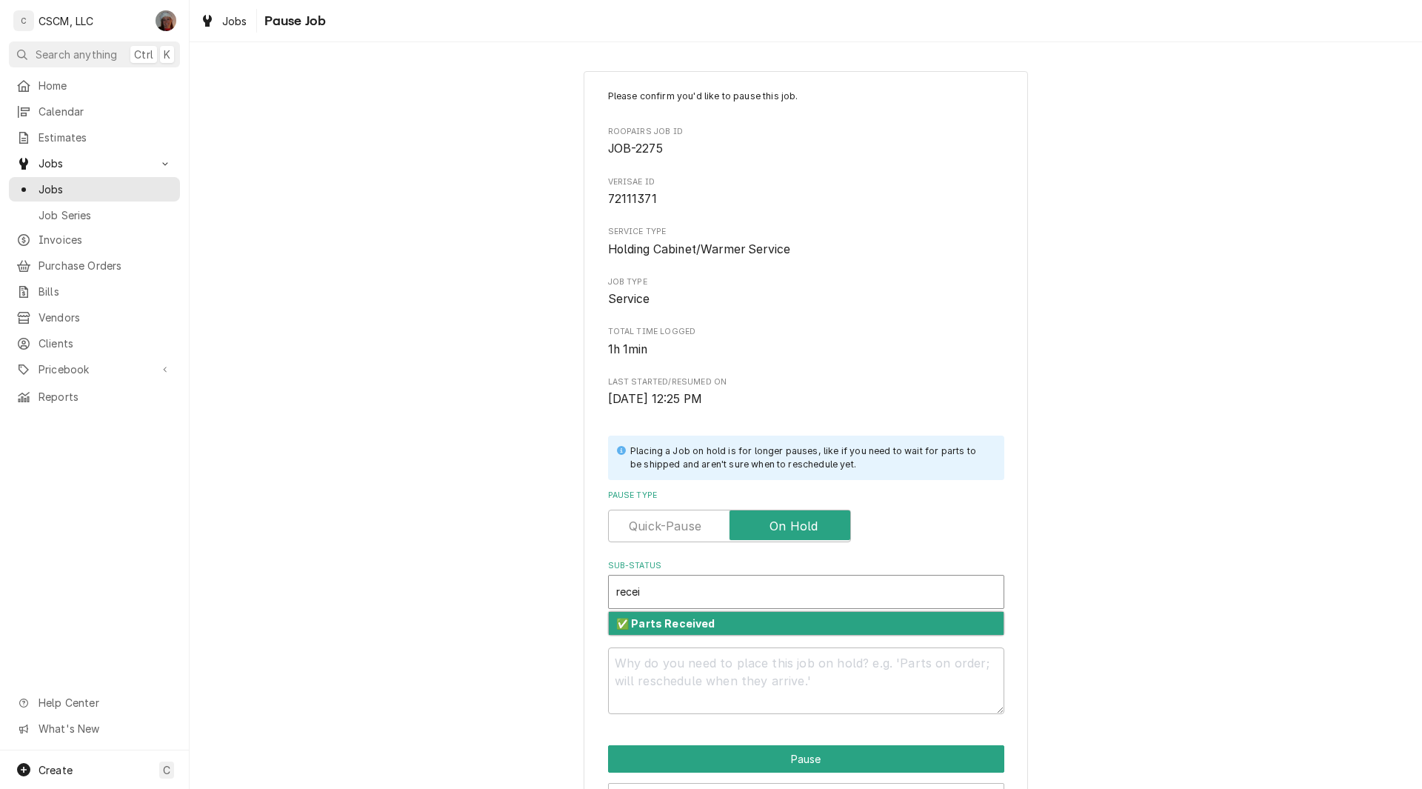
click at [652, 619] on strong "✅ Parts Received" at bounding box center [665, 623] width 99 height 13
type textarea "x"
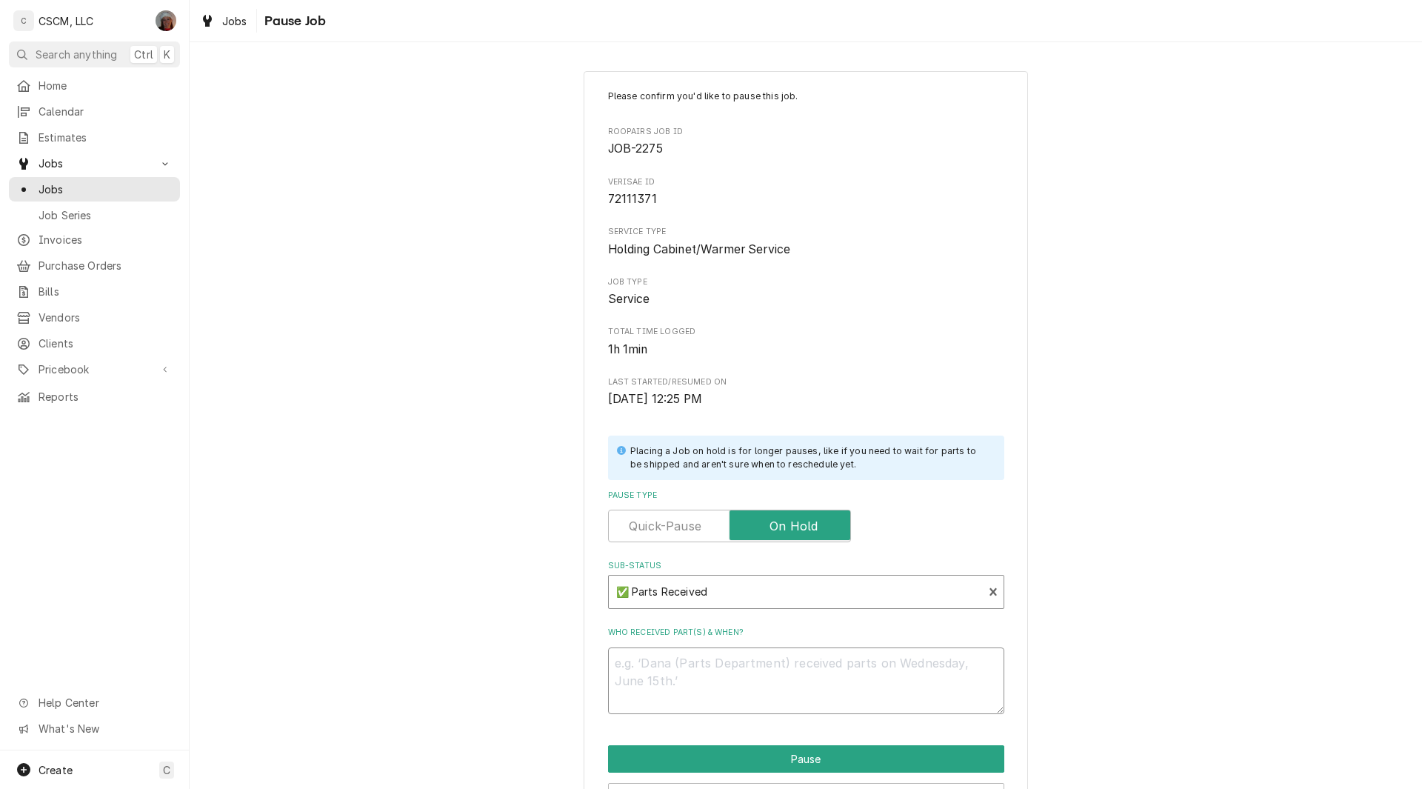
click at [635, 663] on textarea "Who received part(s) & when?" at bounding box center [806, 680] width 396 height 67
type textarea "1"
type textarea "x"
type textarea "10"
type textarea "x"
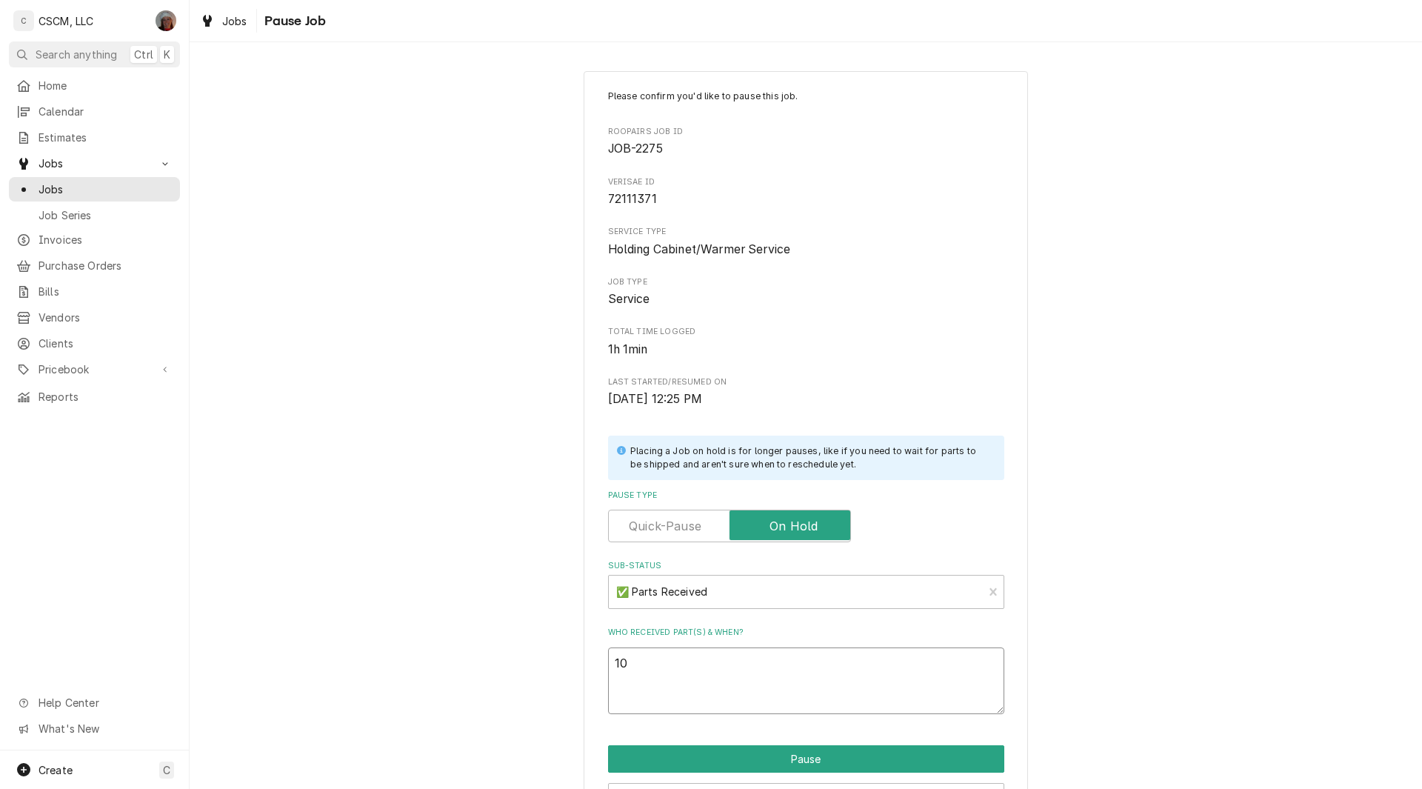
type textarea "10/"
type textarea "x"
type textarea "10/3"
type textarea "x"
type textarea "10/3"
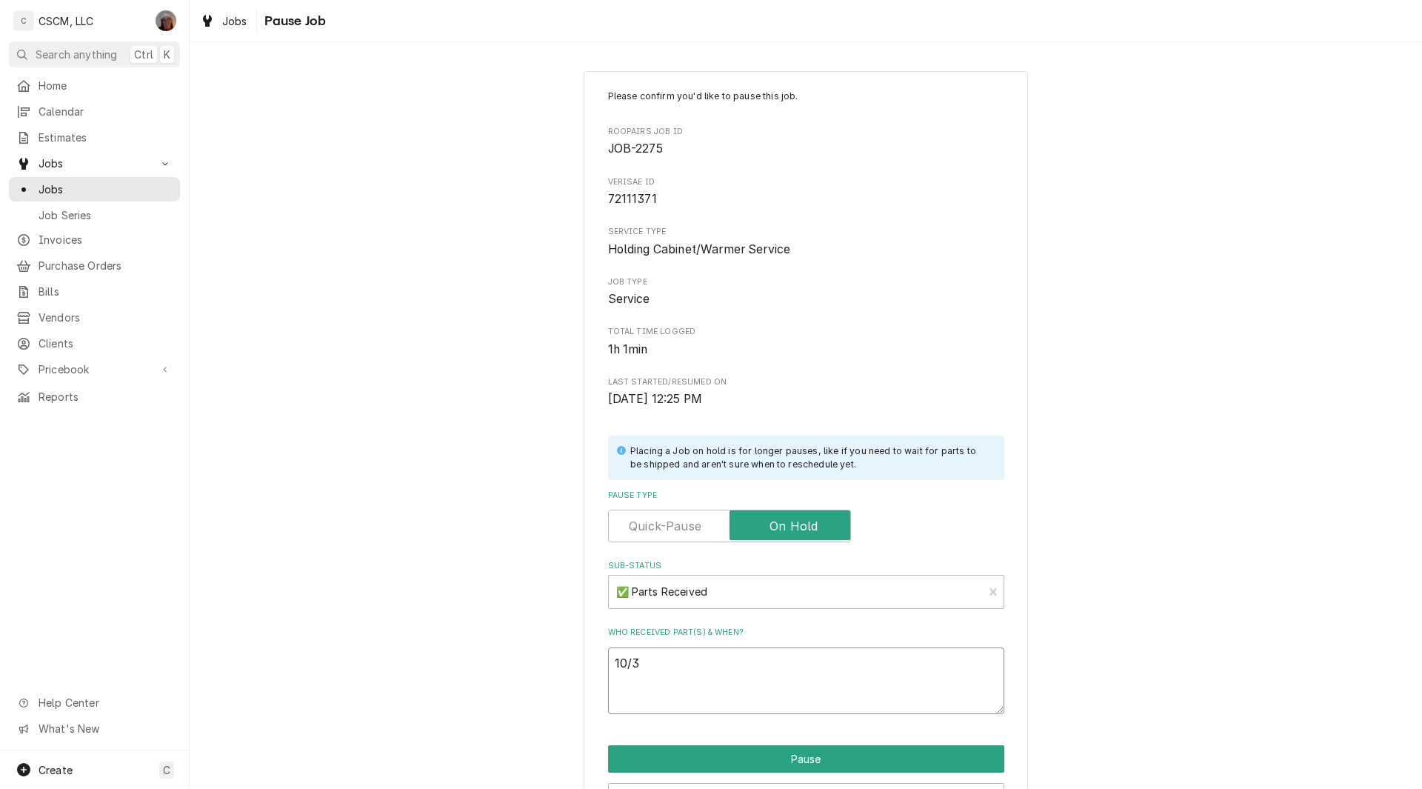
paste textarea "Delfield 1708809 Door Gasket, 1/2 Door, 26" x 28-3/4" (2) PO # 811"
type textarea "x"
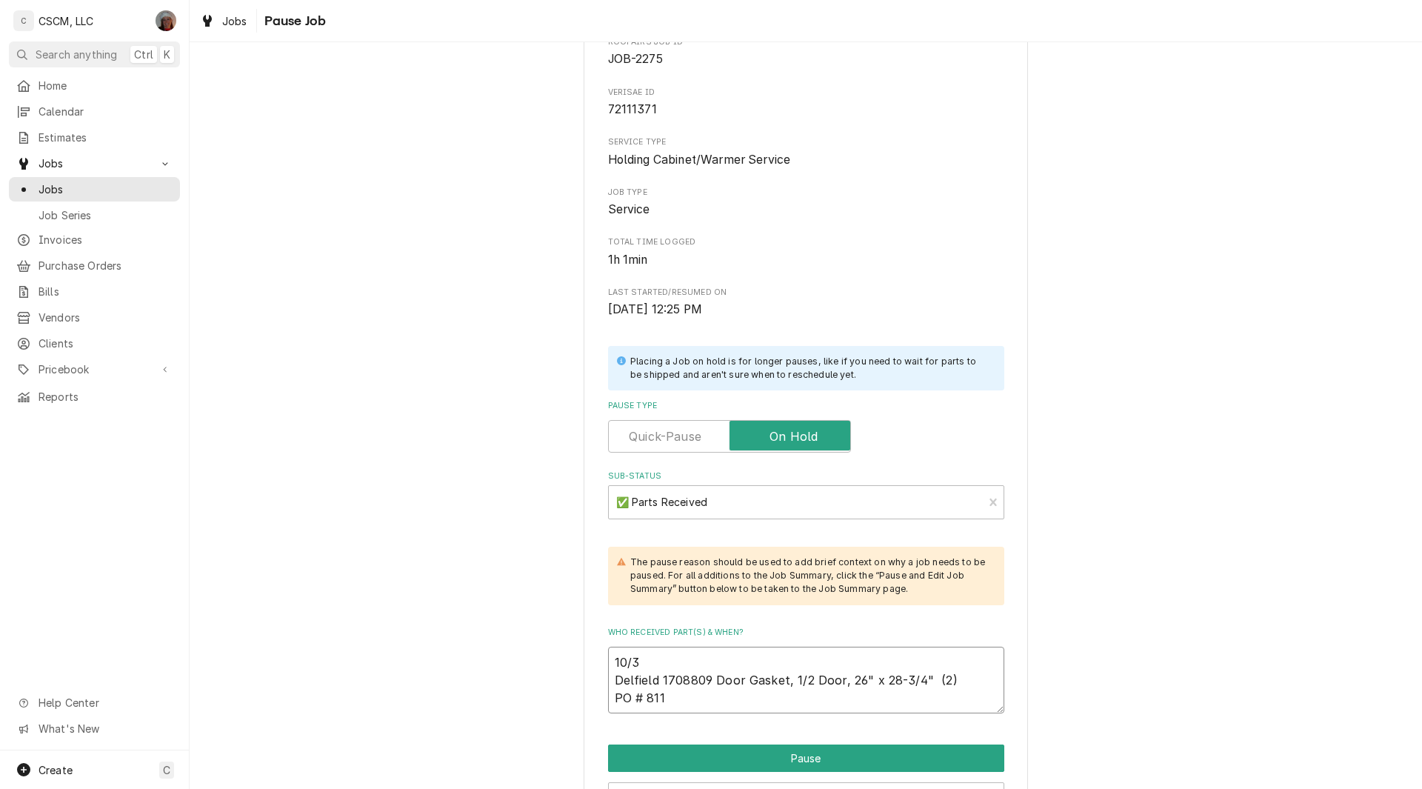
scroll to position [180, 0]
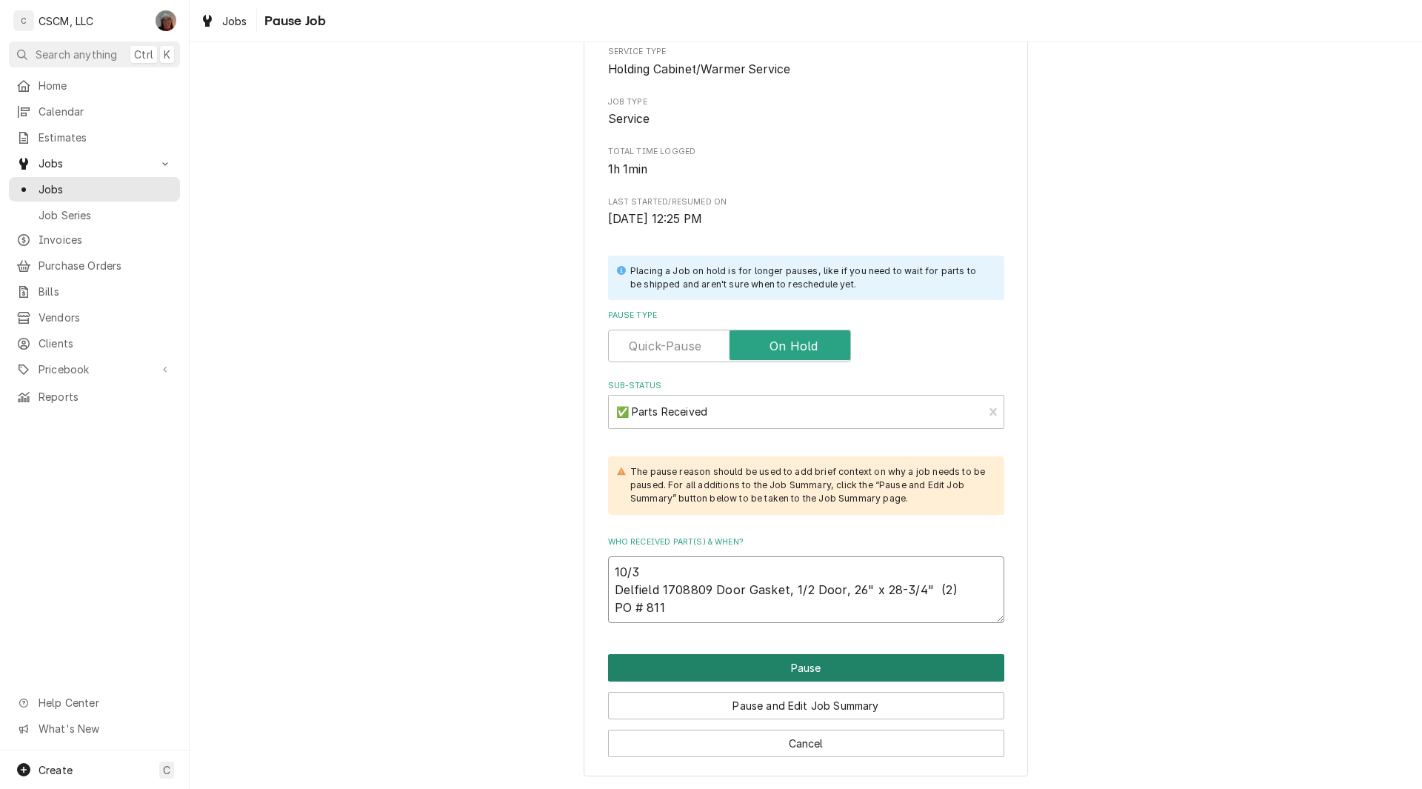
type textarea "10/3 Delfield 1708809 Door Gasket, 1/2 Door, 26" x 28-3/4" (2) PO # 811"
click at [797, 669] on button "Pause" at bounding box center [806, 667] width 396 height 27
type textarea "x"
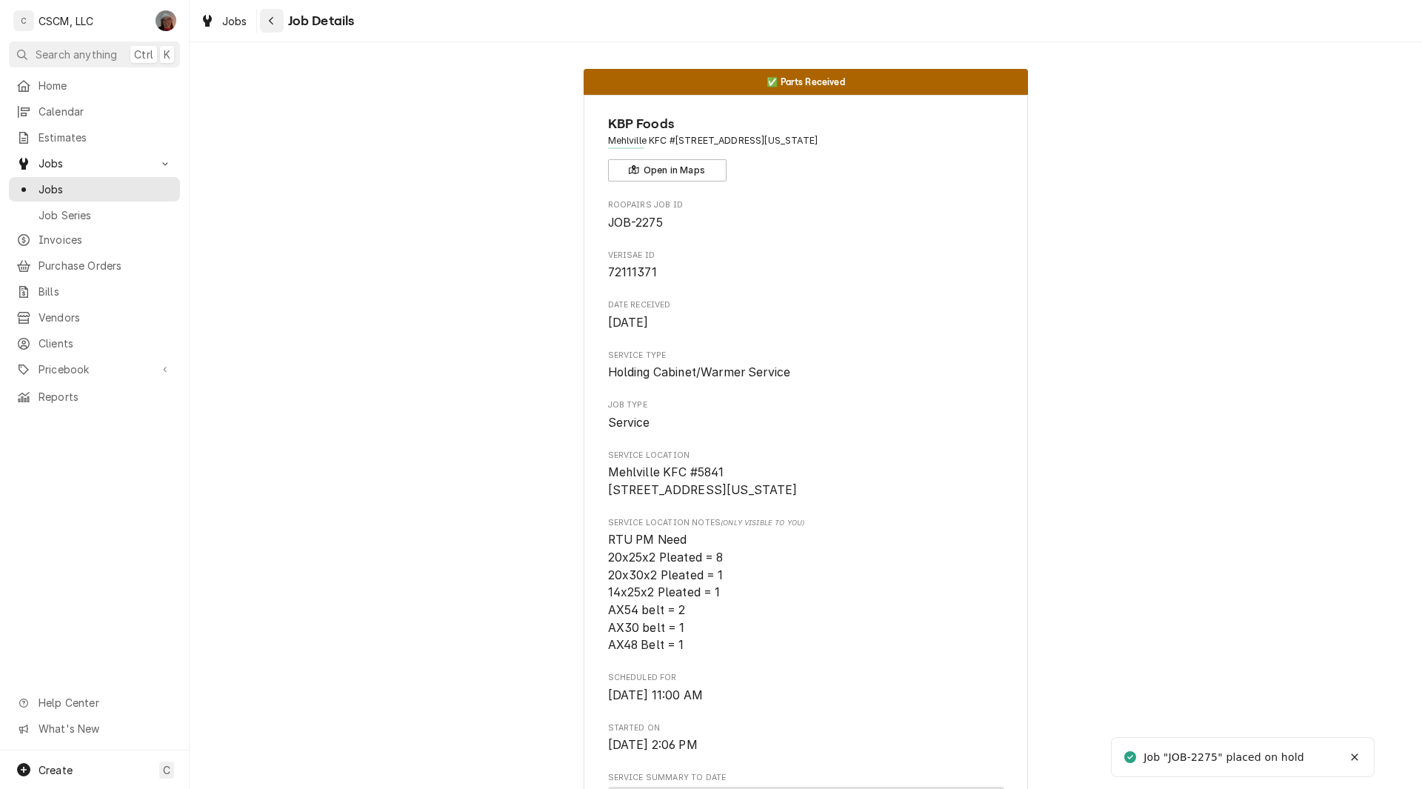
click at [277, 24] on div "Navigate back" at bounding box center [271, 20] width 15 height 15
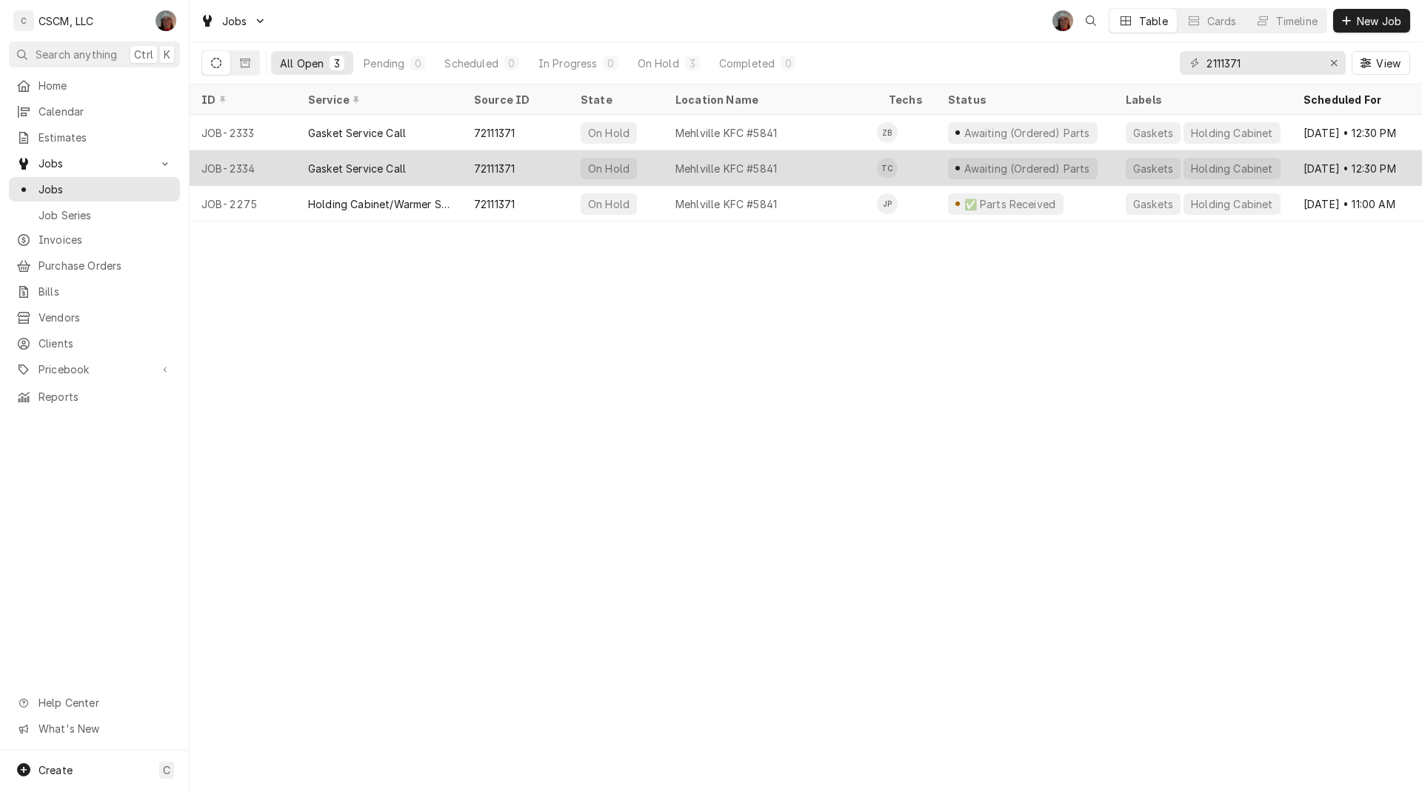
click at [393, 175] on div "Gasket Service Call" at bounding box center [379, 168] width 166 height 36
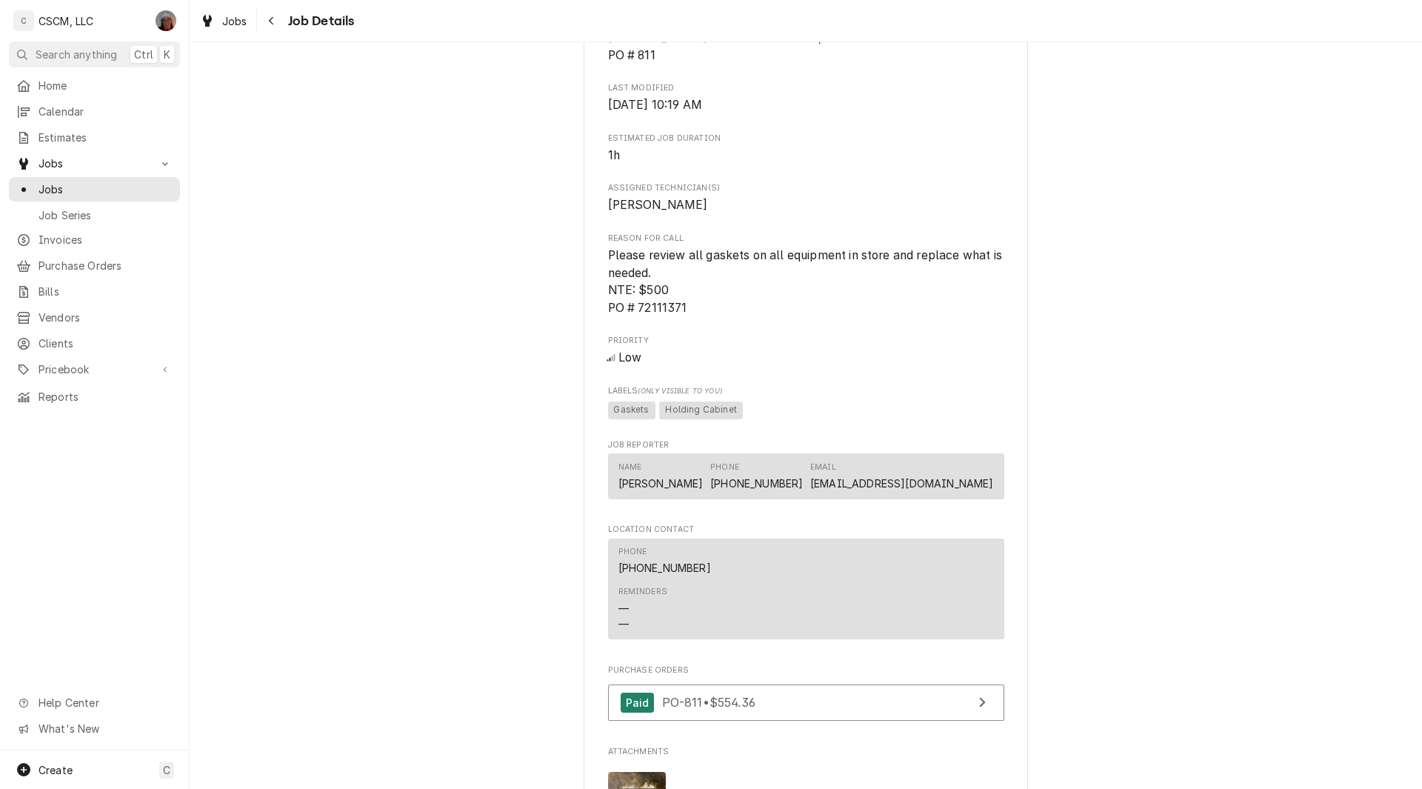
scroll to position [847, 0]
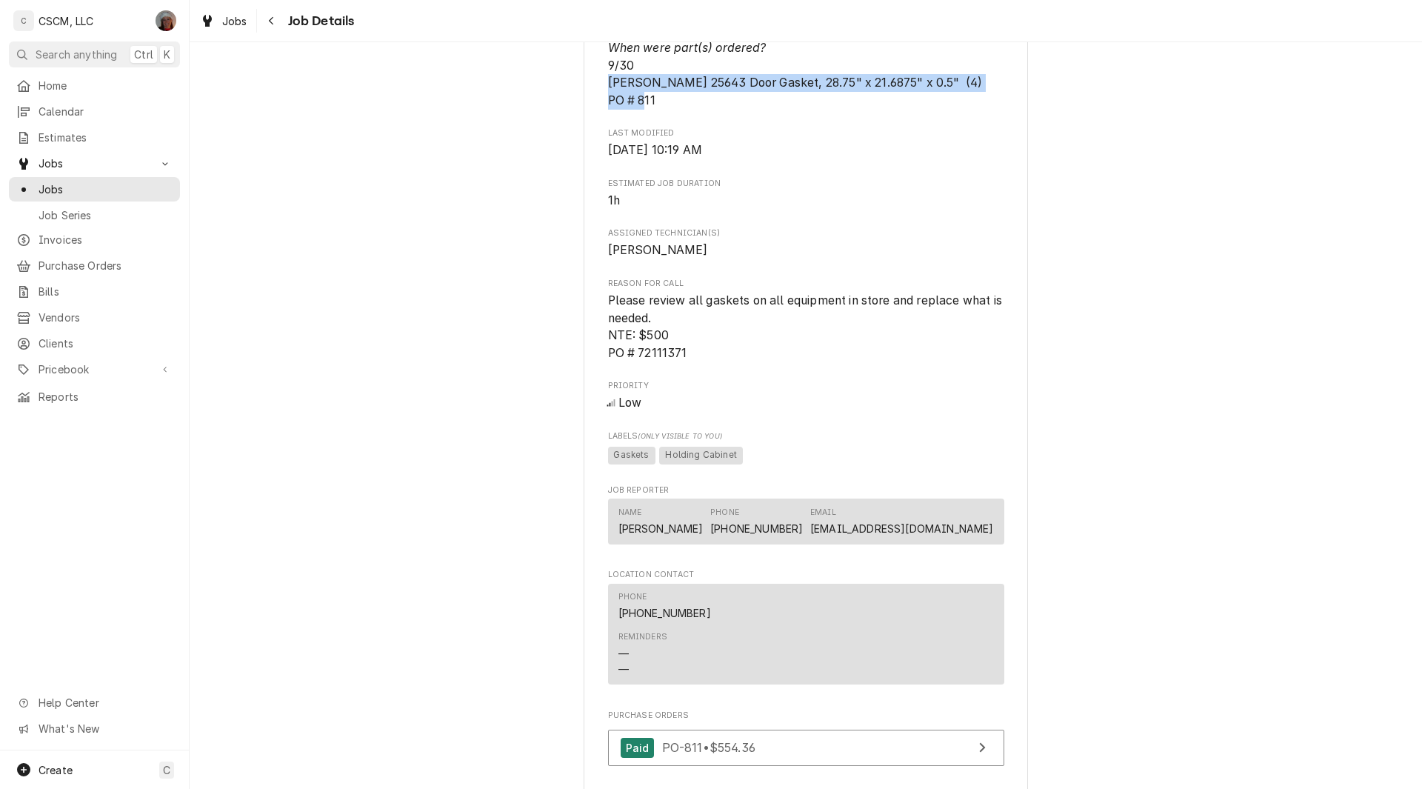
drag, startPoint x: 597, startPoint y: 96, endPoint x: 664, endPoint y: 116, distance: 70.3
click at [664, 116] on div "KBP Foods Mehlville KFC #5841 / 4071 Union Rd, Mehlville, Missouri 63129 Open i…" at bounding box center [805, 229] width 444 height 1963
copy span "Henny Penny 25643 Door Gasket, 28.75" x 21.6875" x 0.5" (4) PO # 811"
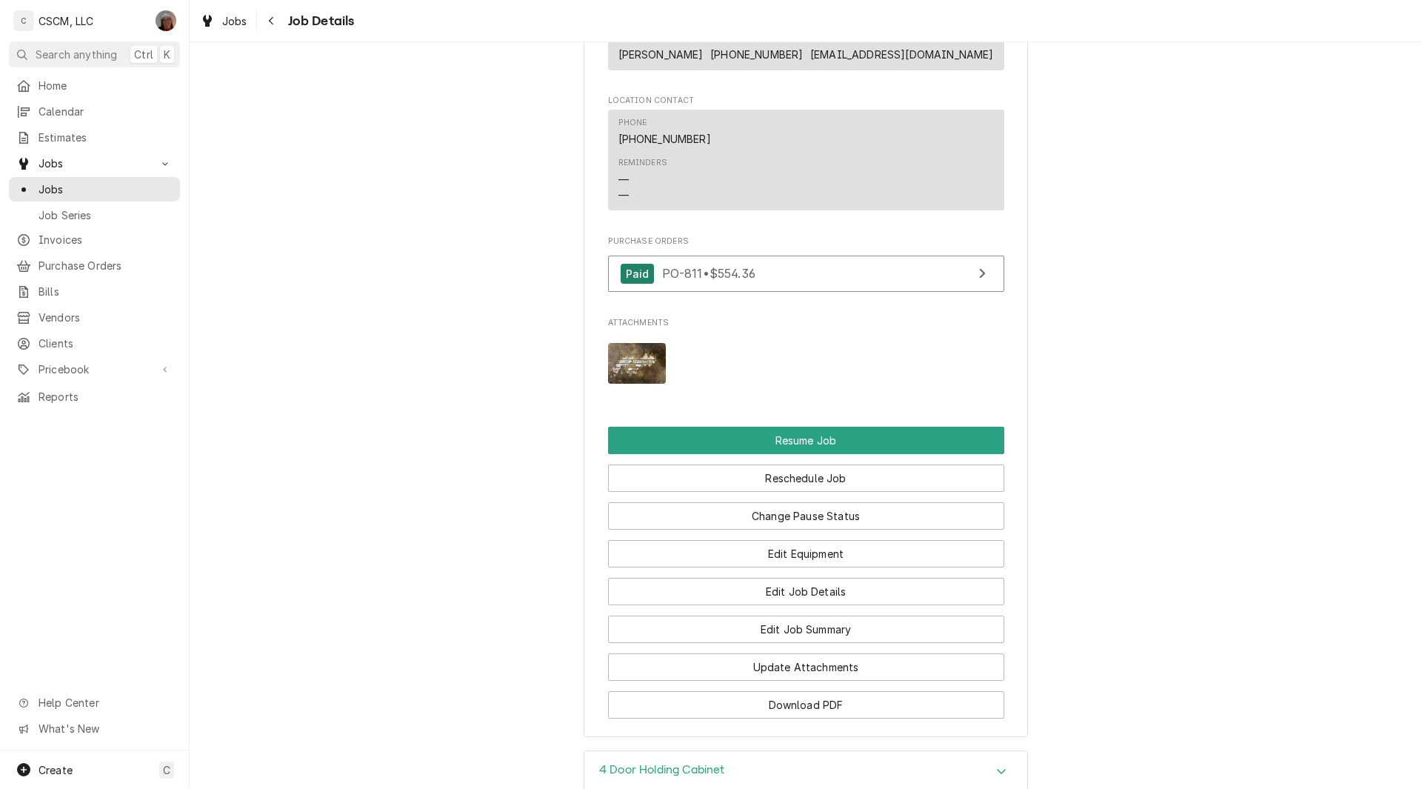
scroll to position [1323, 0]
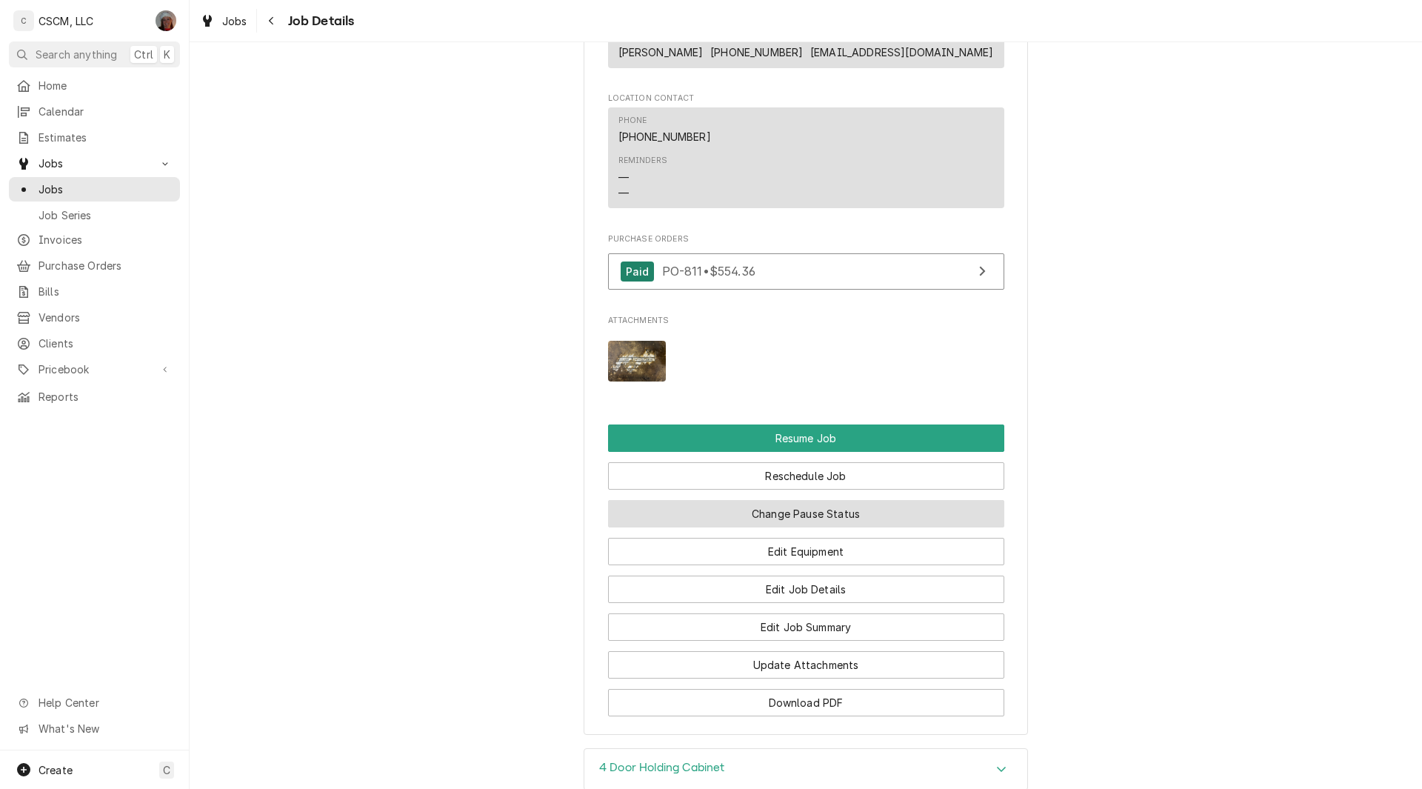
click at [818, 525] on button "Change Pause Status" at bounding box center [806, 513] width 396 height 27
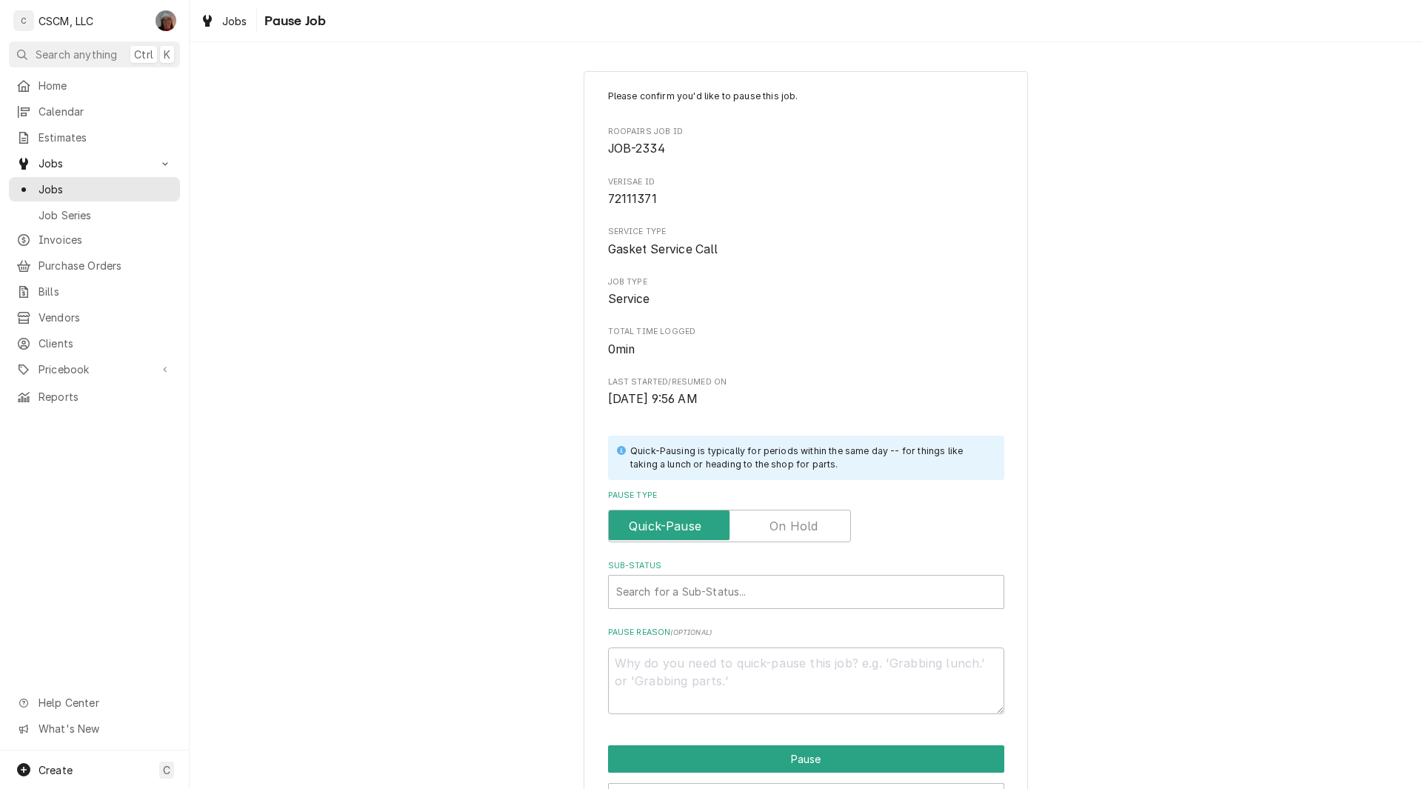
click at [792, 531] on label "Pause Type" at bounding box center [729, 525] width 243 height 33
click at [792, 531] on input "Pause Type" at bounding box center [730, 525] width 230 height 33
checkbox input "true"
type textarea "x"
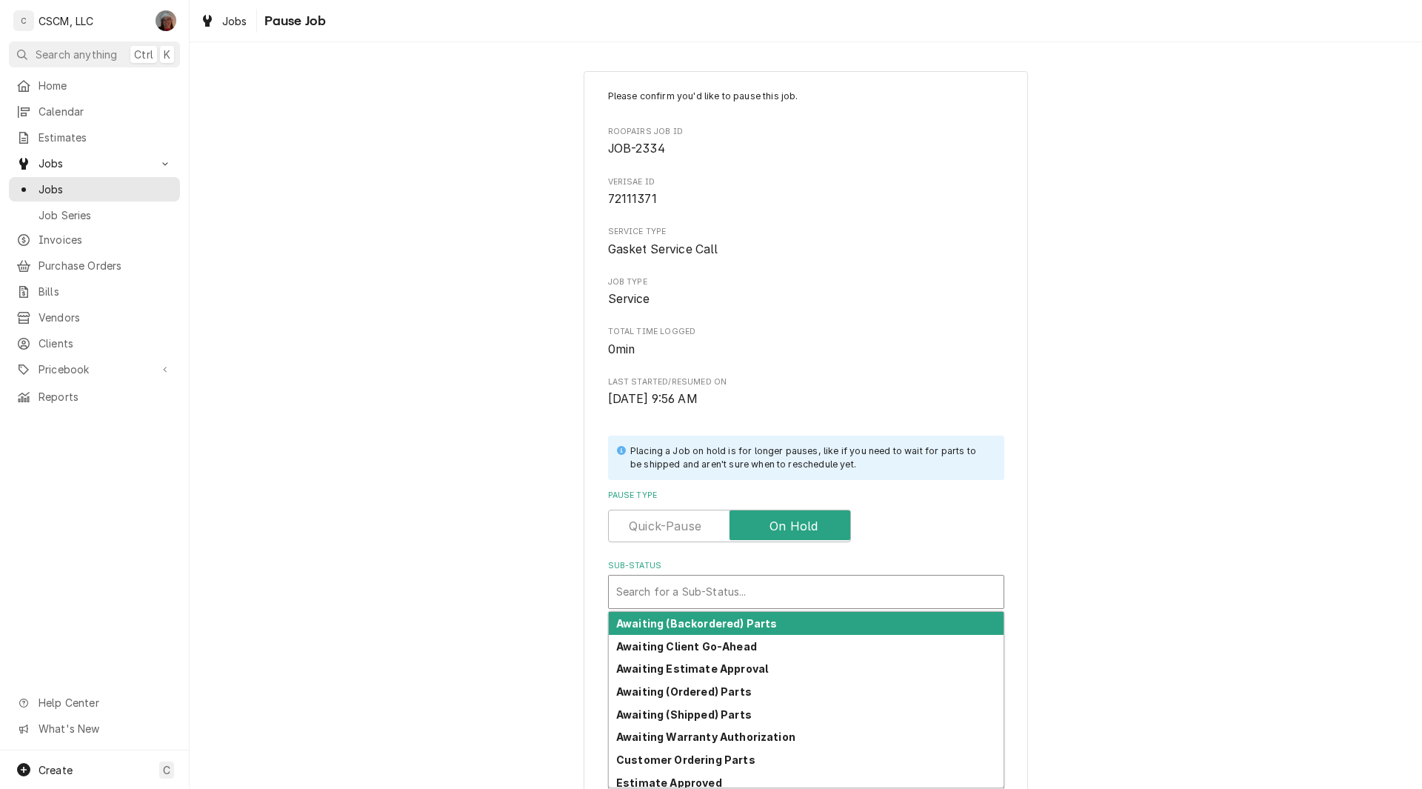
click at [692, 590] on div "Sub-Status" at bounding box center [806, 591] width 380 height 27
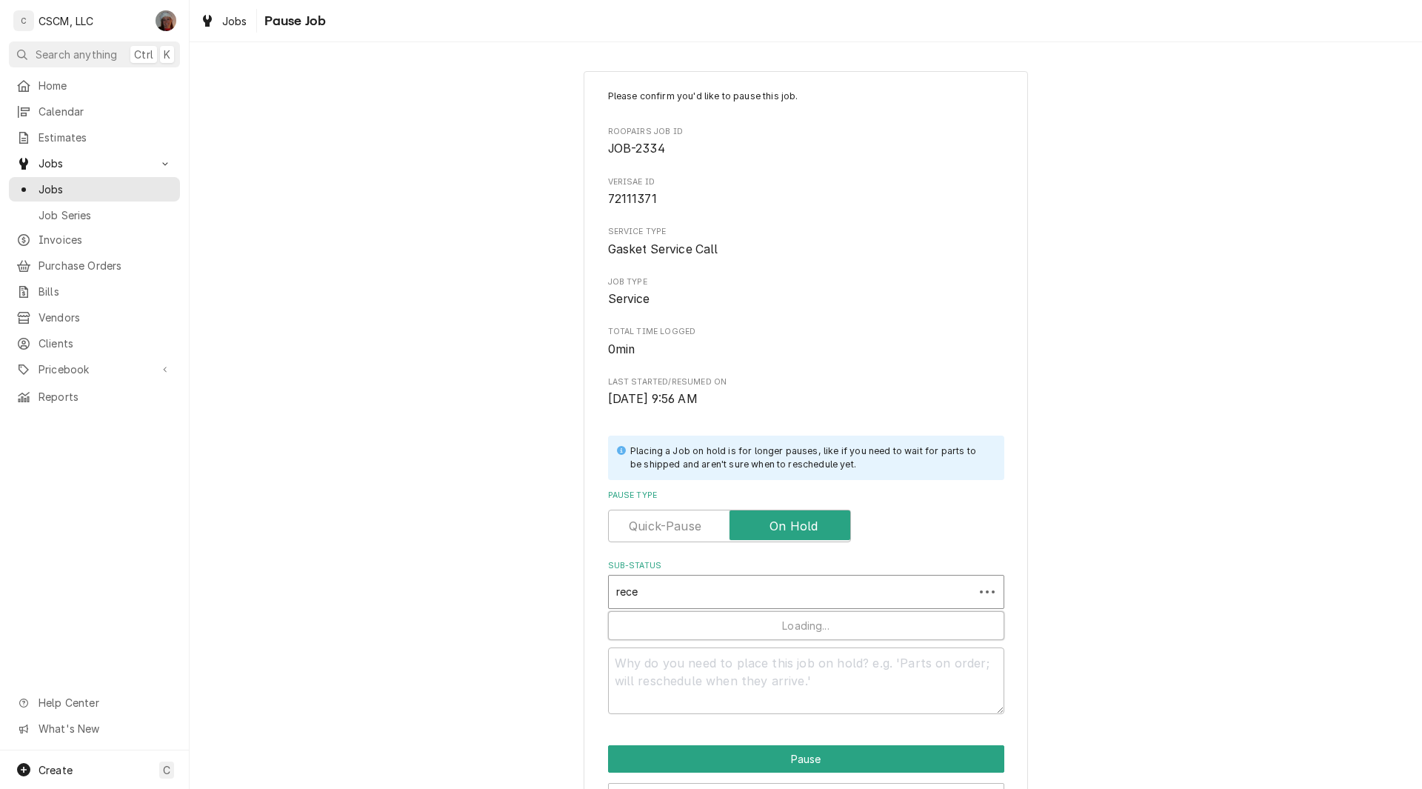
type input "recei"
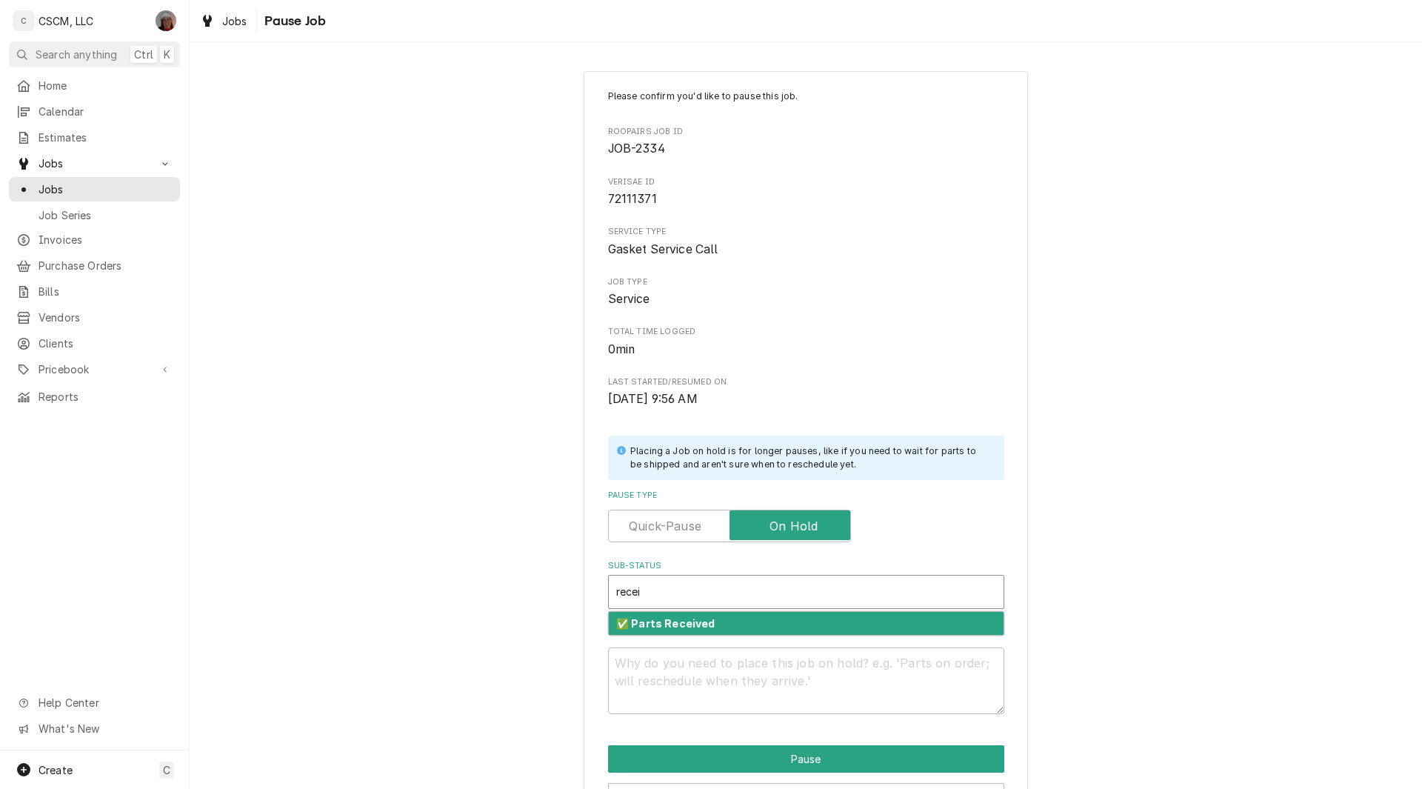
click at [678, 618] on strong "✅ Parts Received" at bounding box center [665, 623] width 99 height 13
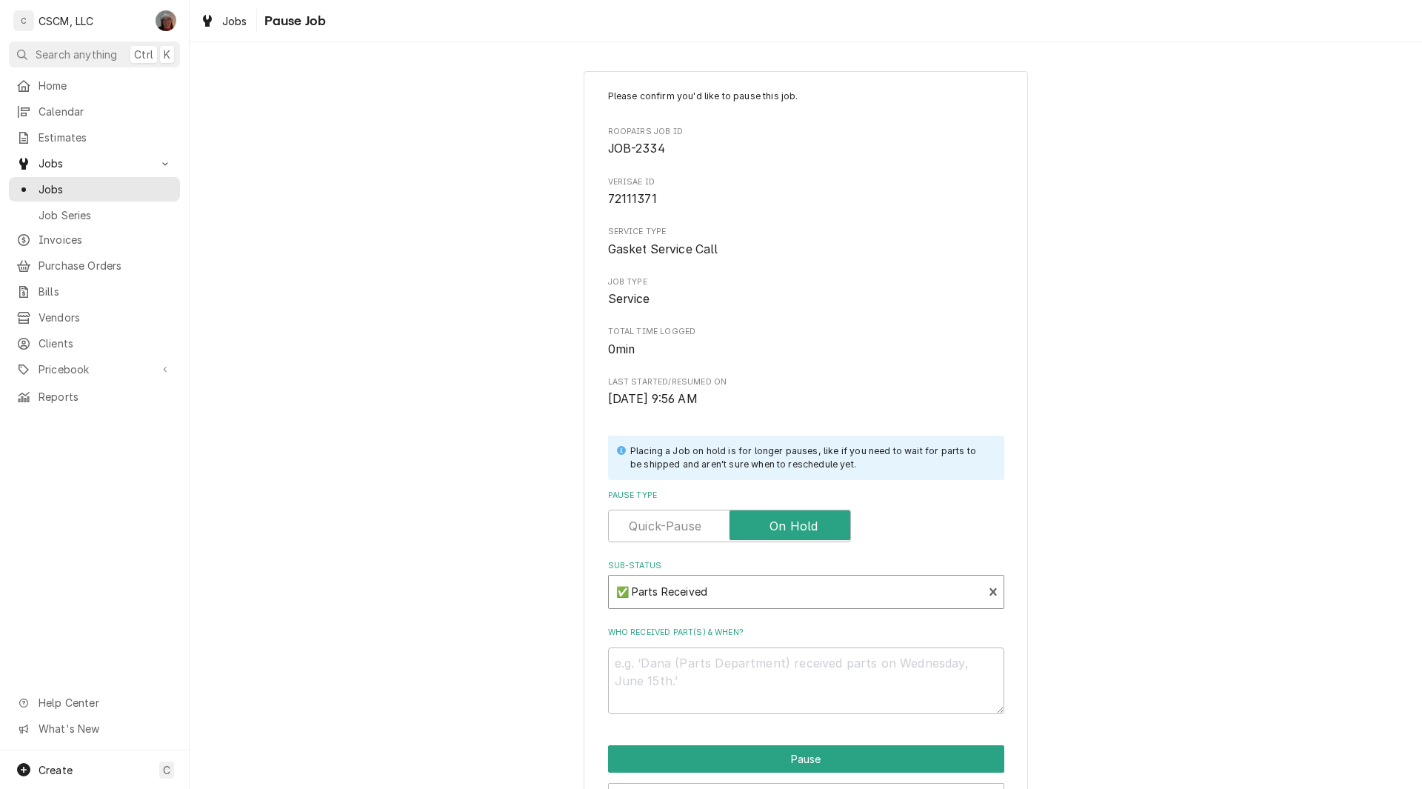
type textarea "x"
click at [635, 666] on textarea "Who received part(s) & when?" at bounding box center [806, 680] width 396 height 67
type textarea "1"
type textarea "x"
type textarea "10"
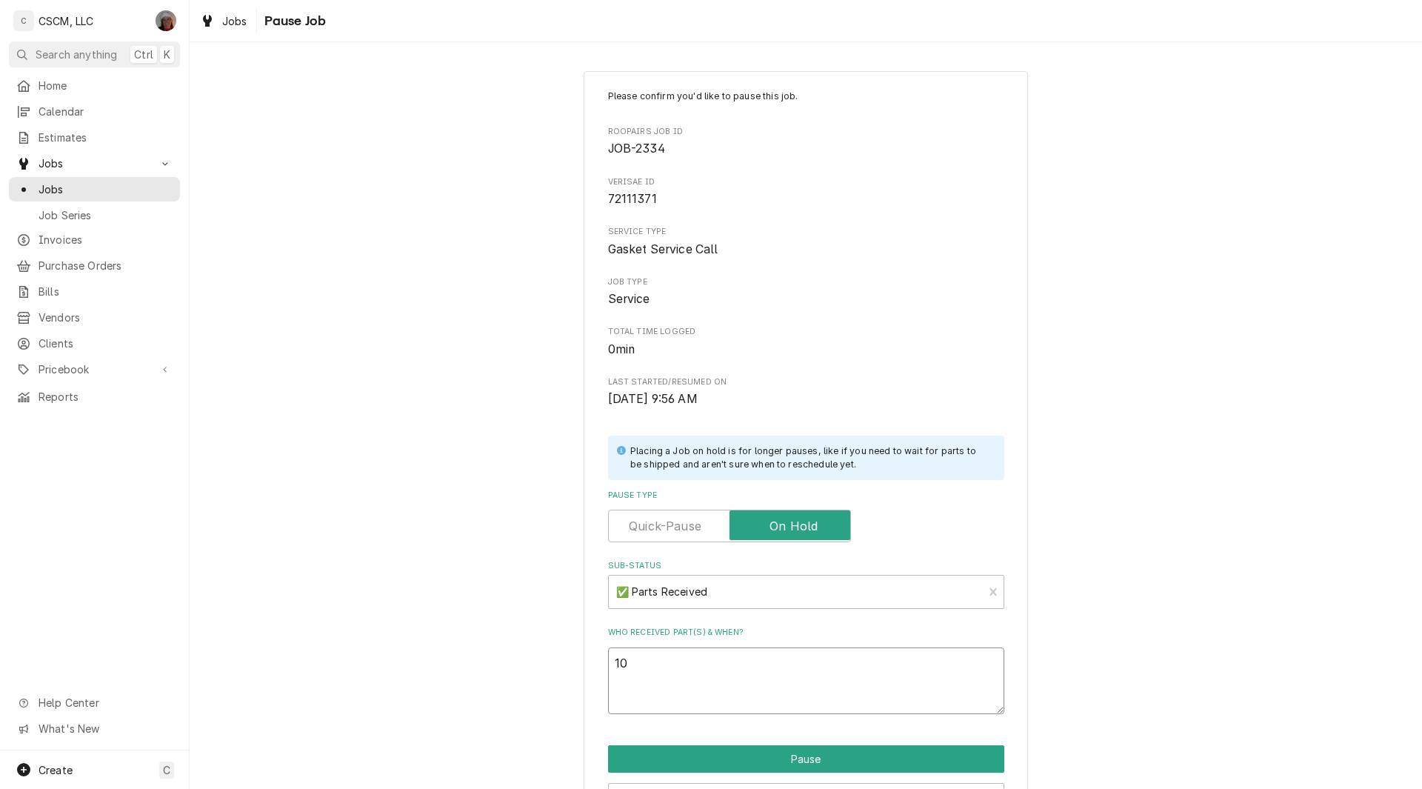
type textarea "x"
type textarea "10/"
type textarea "x"
type textarea "10/3"
type textarea "x"
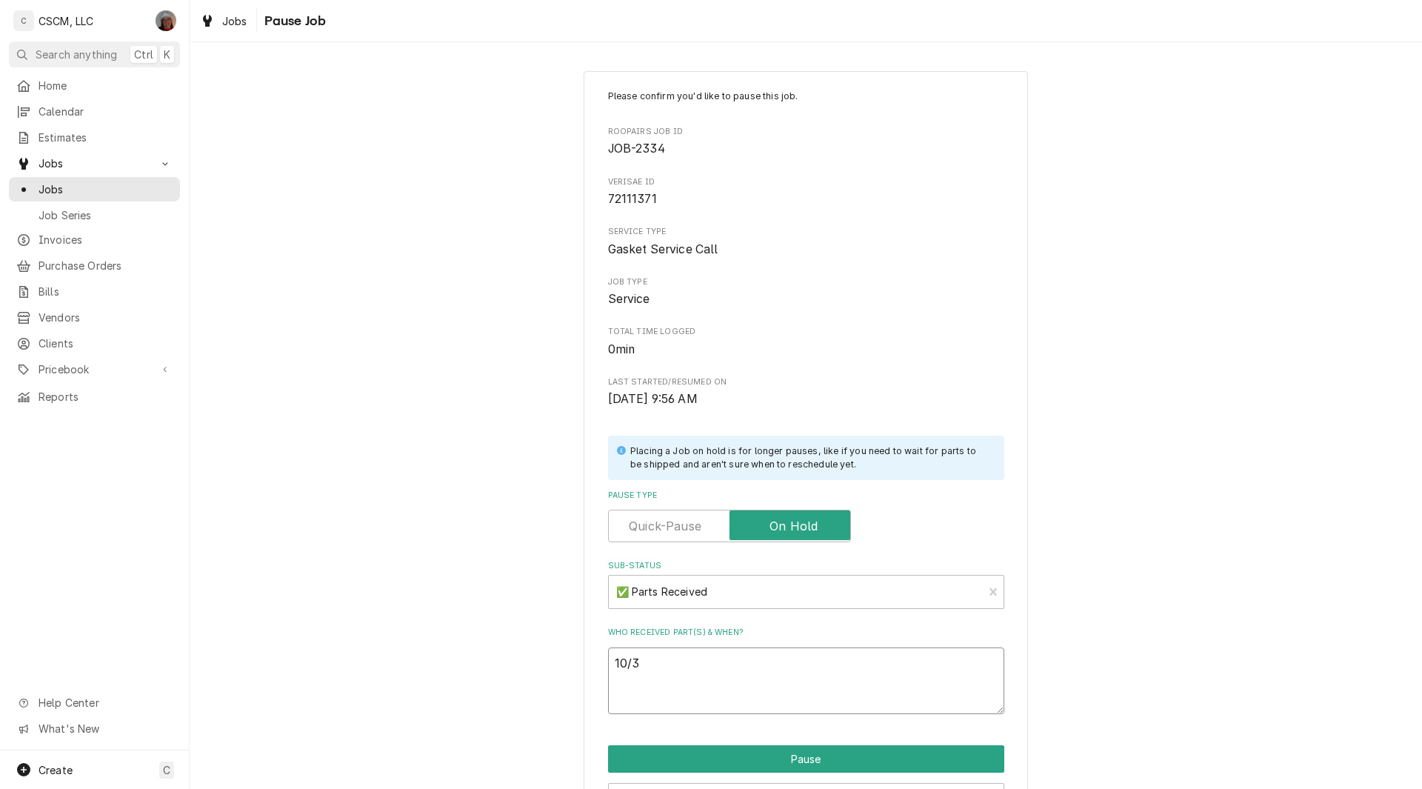
type textarea "10/3"
paste textarea "Henny Penny 25643 Door Gasket, 28.75" x 21.6875" x 0.5" (4) PO # 811"
type textarea "x"
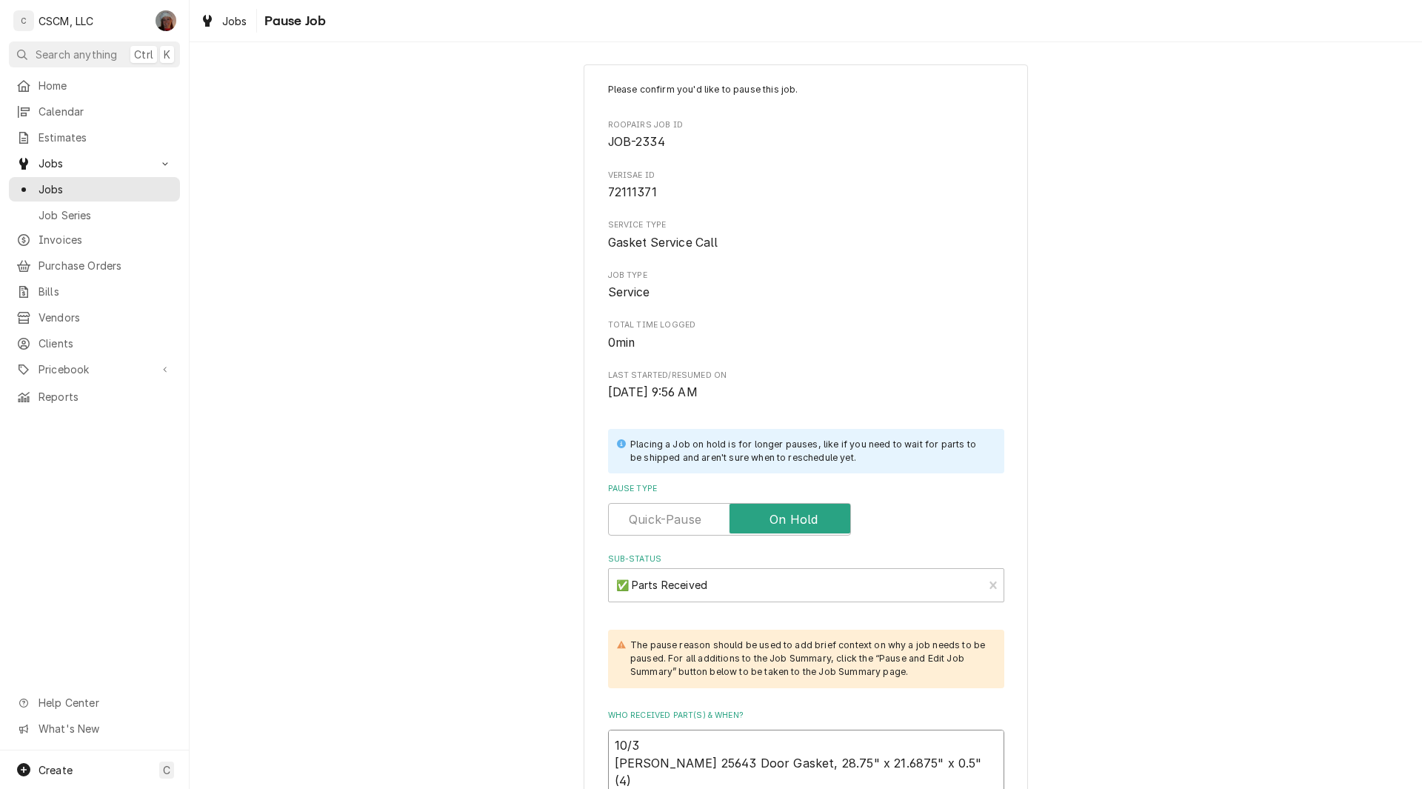
scroll to position [180, 0]
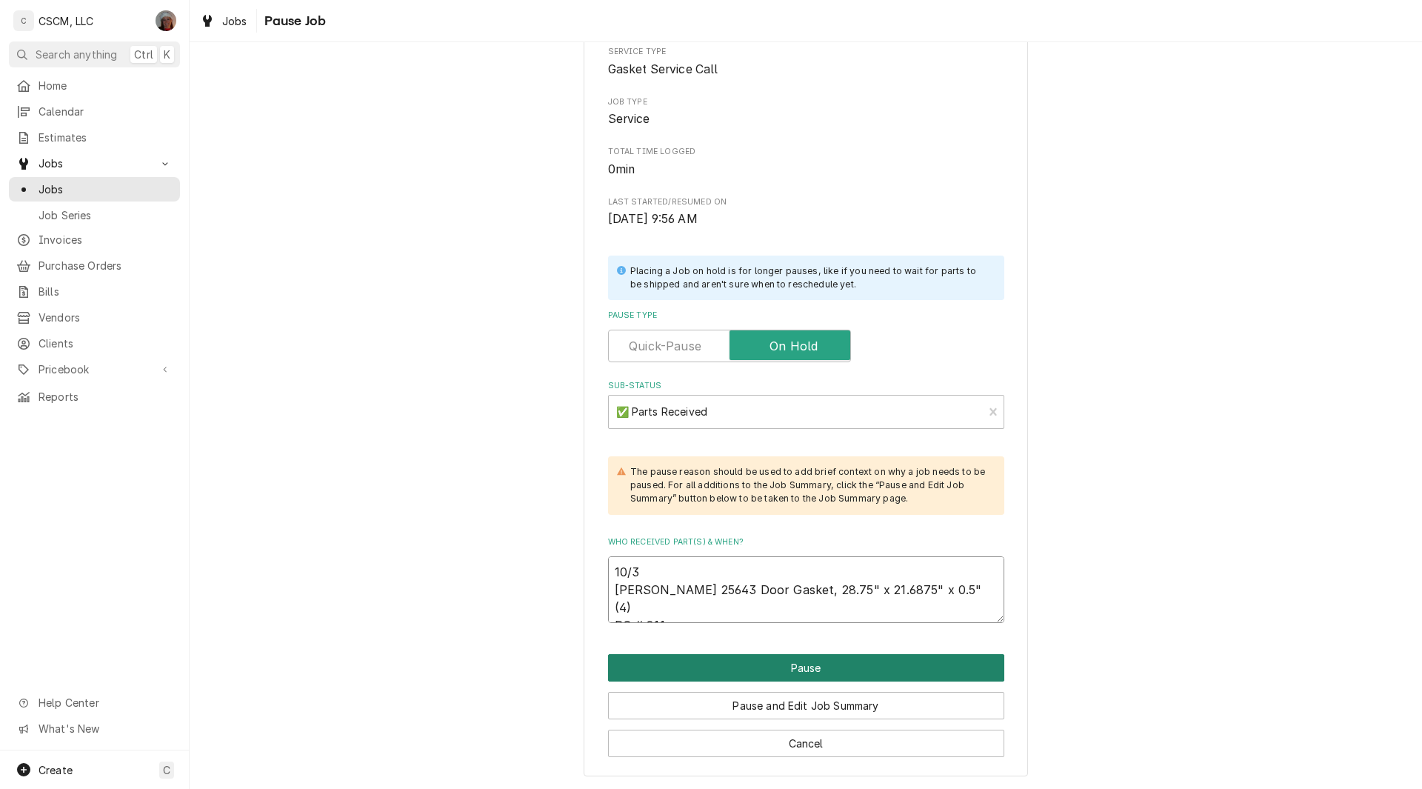
type textarea "10/3 Henny Penny 25643 Door Gasket, 28.75" x 21.6875" x 0.5" (4) PO # 811"
click at [749, 671] on button "Pause" at bounding box center [806, 667] width 396 height 27
type textarea "x"
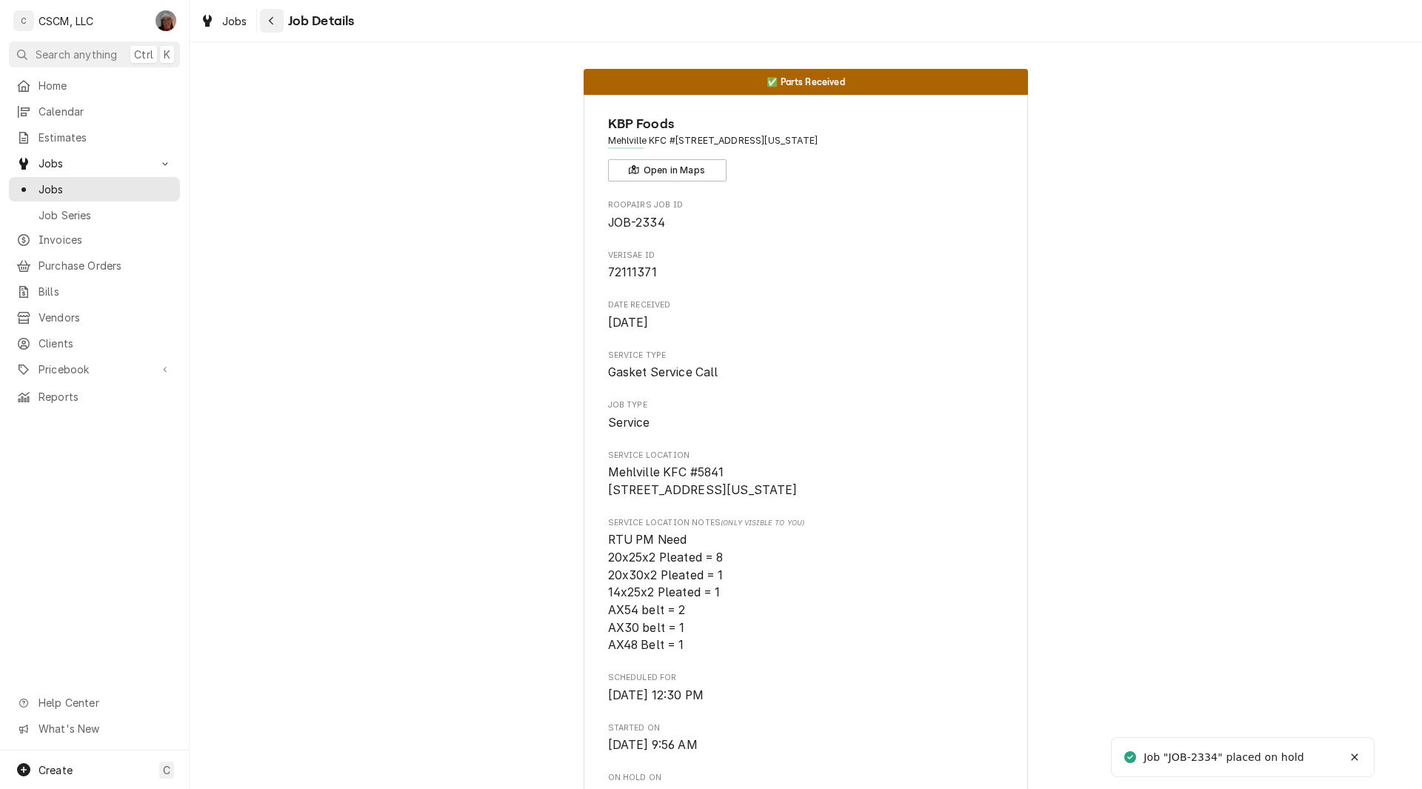
click at [276, 11] on button "Navigate back" at bounding box center [272, 21] width 24 height 24
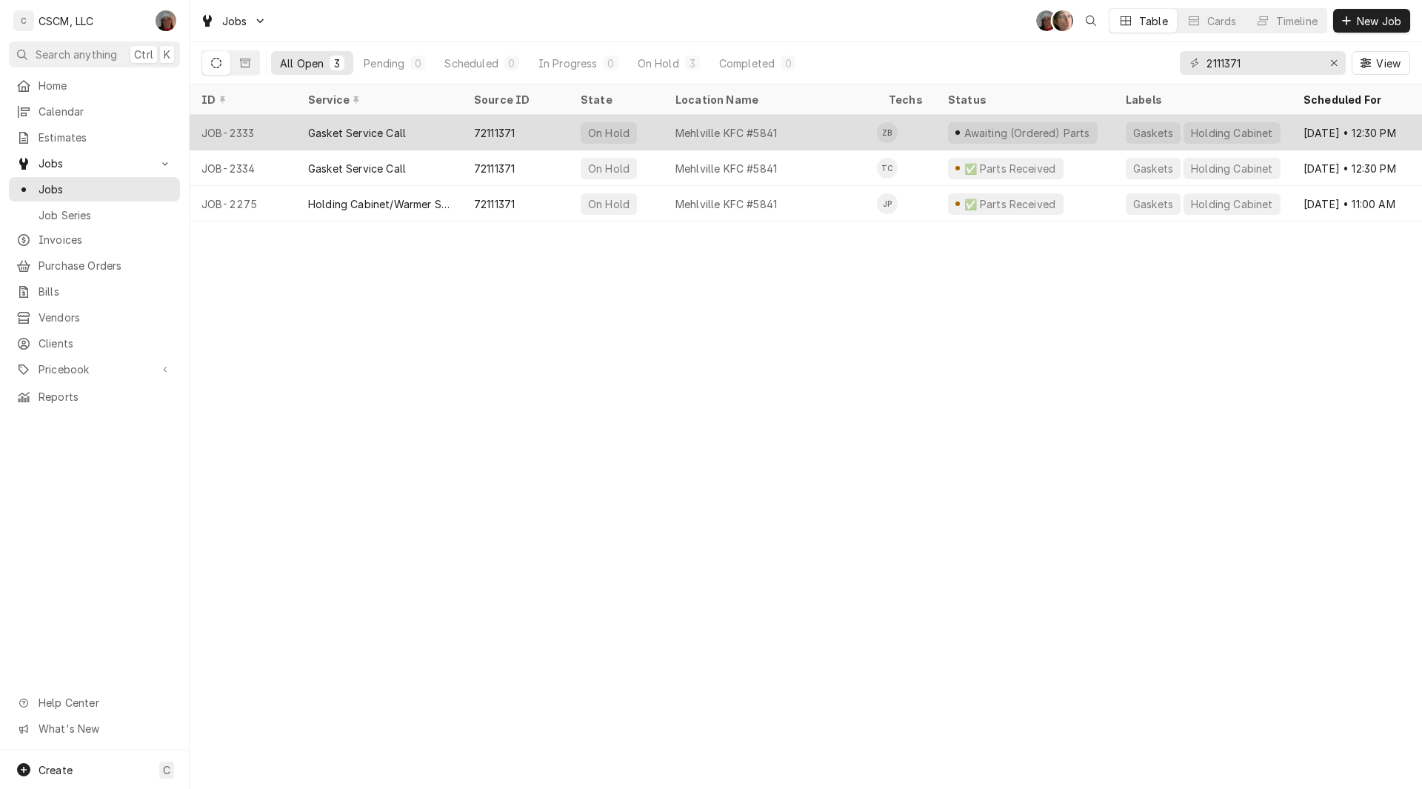
click at [320, 135] on div "Gasket Service Call" at bounding box center [357, 133] width 98 height 16
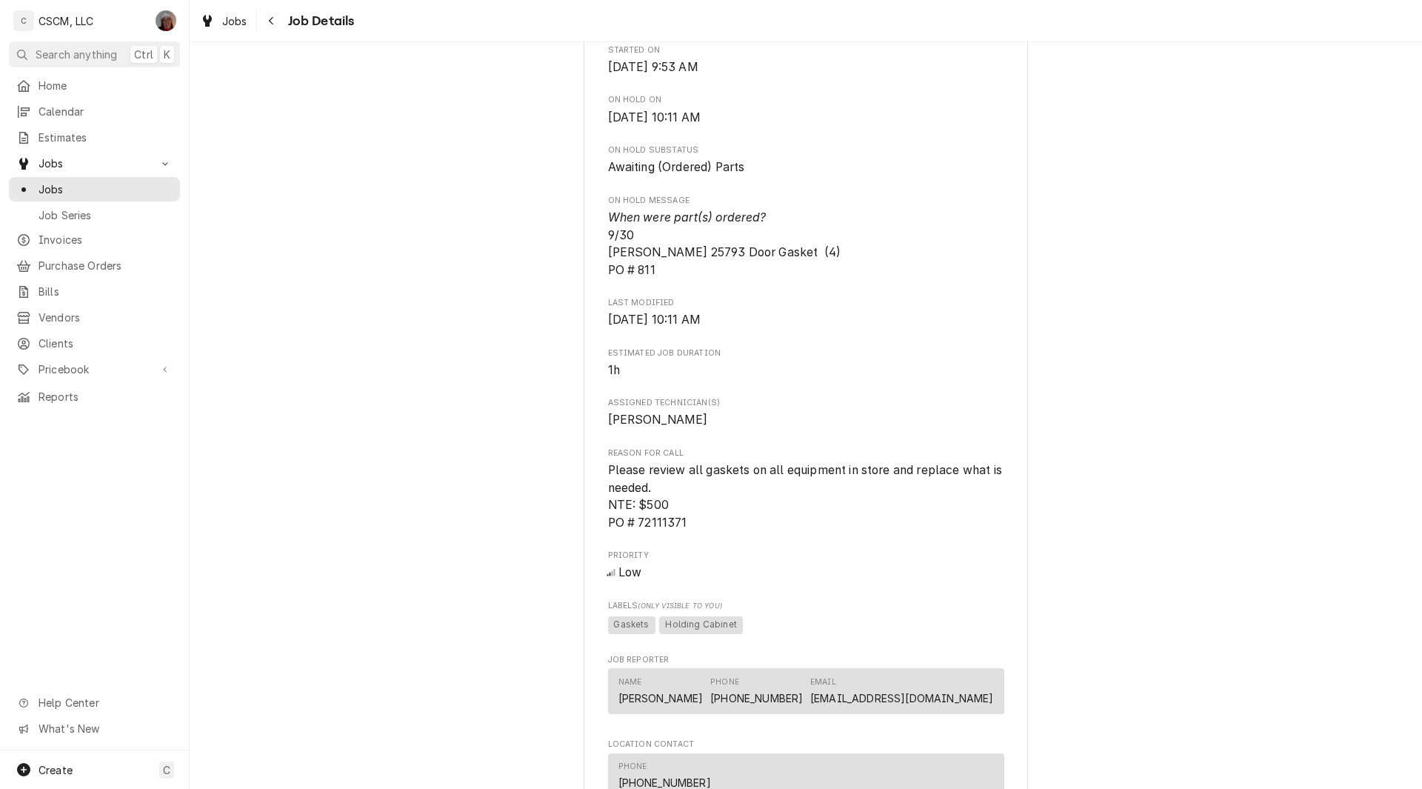
scroll to position [680, 0]
drag, startPoint x: 601, startPoint y: 267, endPoint x: 820, endPoint y: 274, distance: 220.0
click at [820, 274] on div "KBP Foods Mehlville KFC #5841 / 4071 Union Rd, Mehlville, Missouri 63129 Open i…" at bounding box center [805, 396] width 444 height 1962
click at [595, 267] on div "KBP Foods Mehlville KFC #5841 / 4071 Union Rd, Mehlville, Missouri 63129 Open i…" at bounding box center [805, 396] width 444 height 1962
drag, startPoint x: 602, startPoint y: 267, endPoint x: 655, endPoint y: 282, distance: 54.6
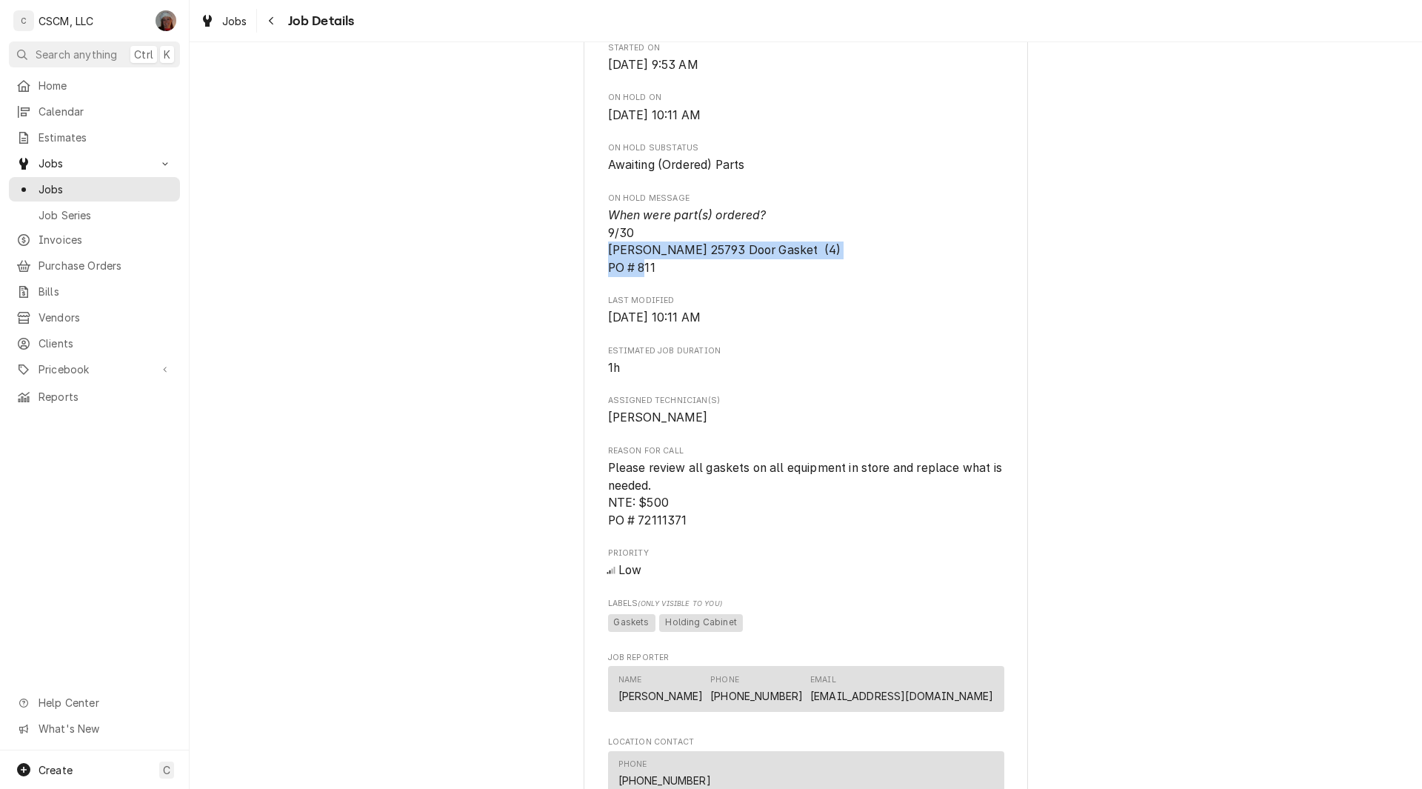
click at [655, 277] on span "When were part(s) ordered? 9/30 Henny Penny 25793 Door Gasket (4) PO # 811" at bounding box center [806, 242] width 396 height 70
copy span "Henny Penny 25793 Door Gasket (4) PO # 811"
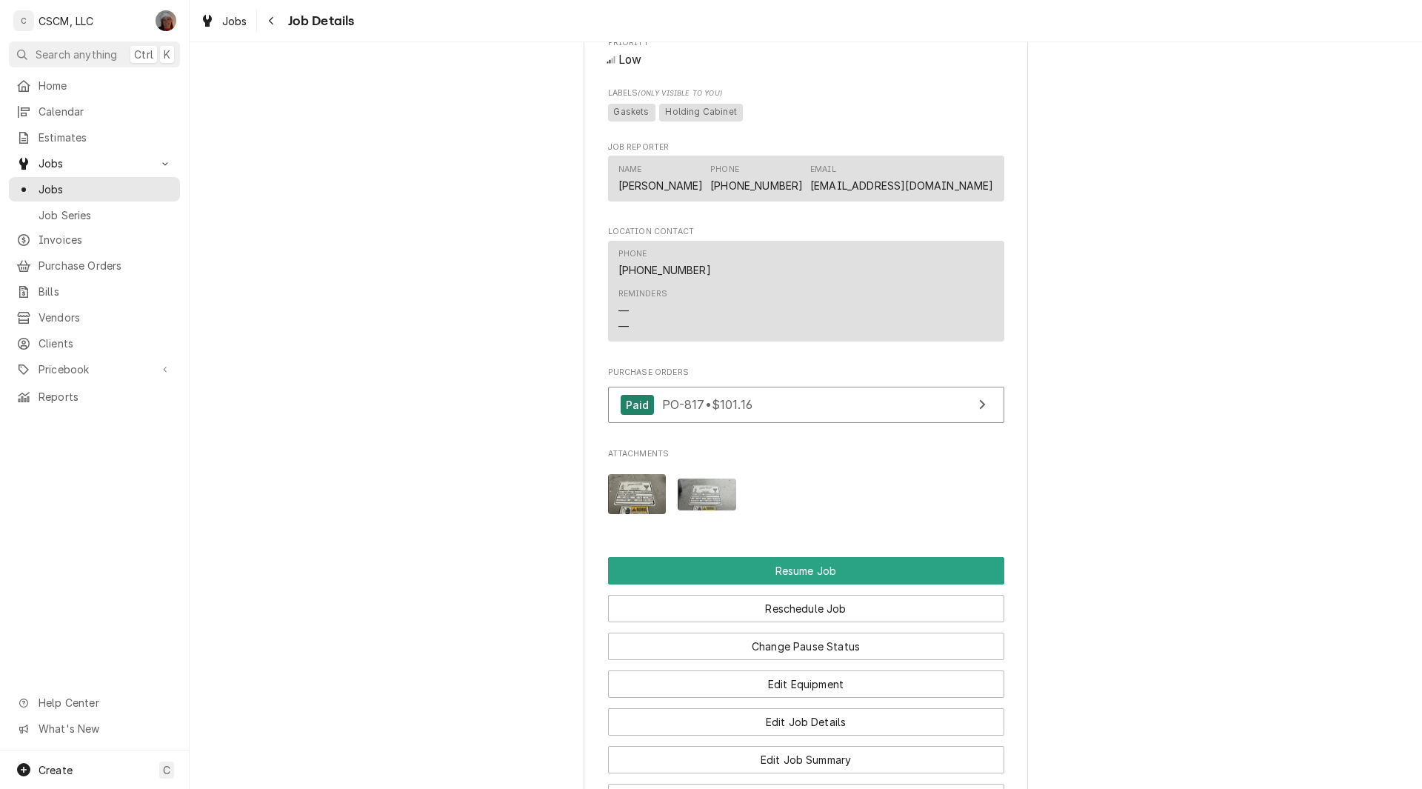
scroll to position [1237, 0]
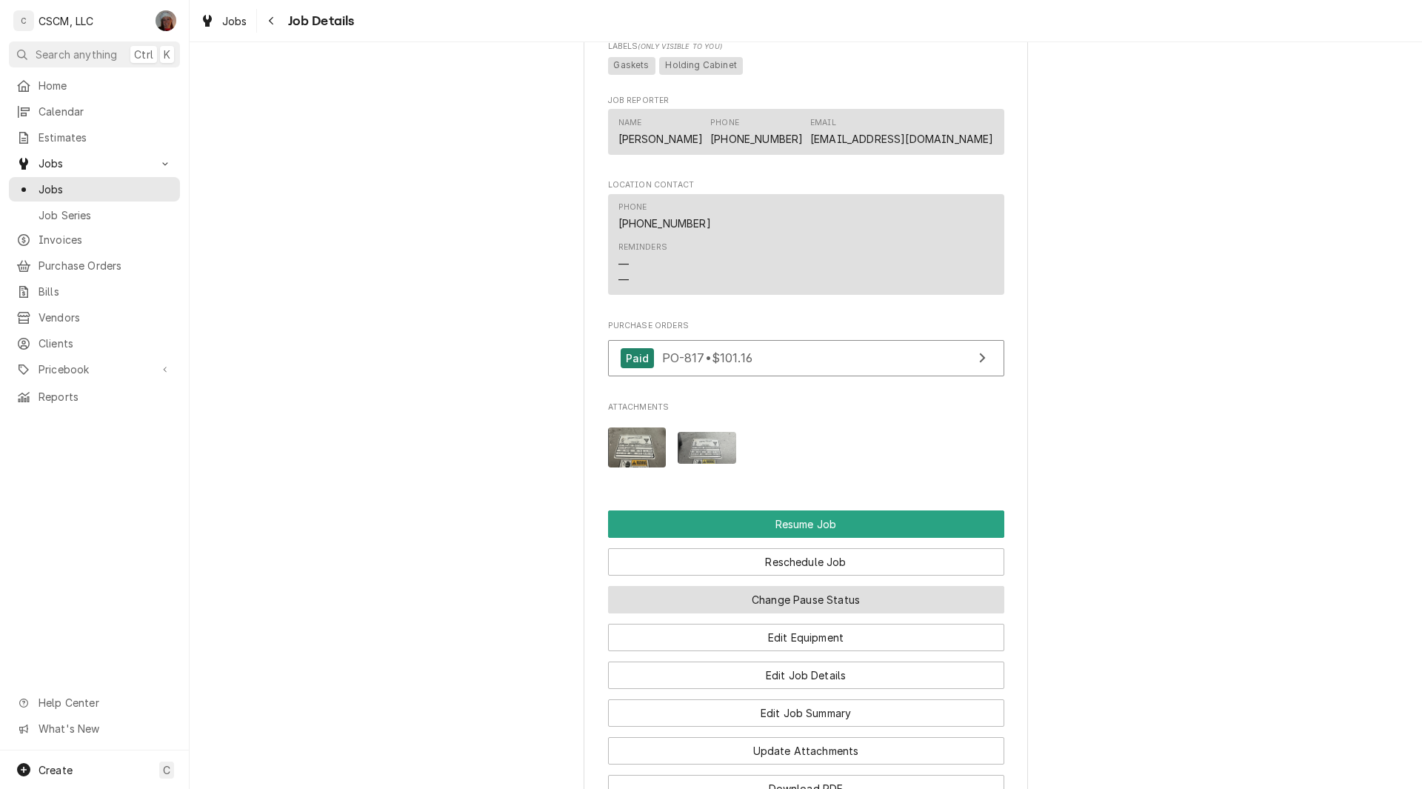
click at [806, 613] on button "Change Pause Status" at bounding box center [806, 599] width 396 height 27
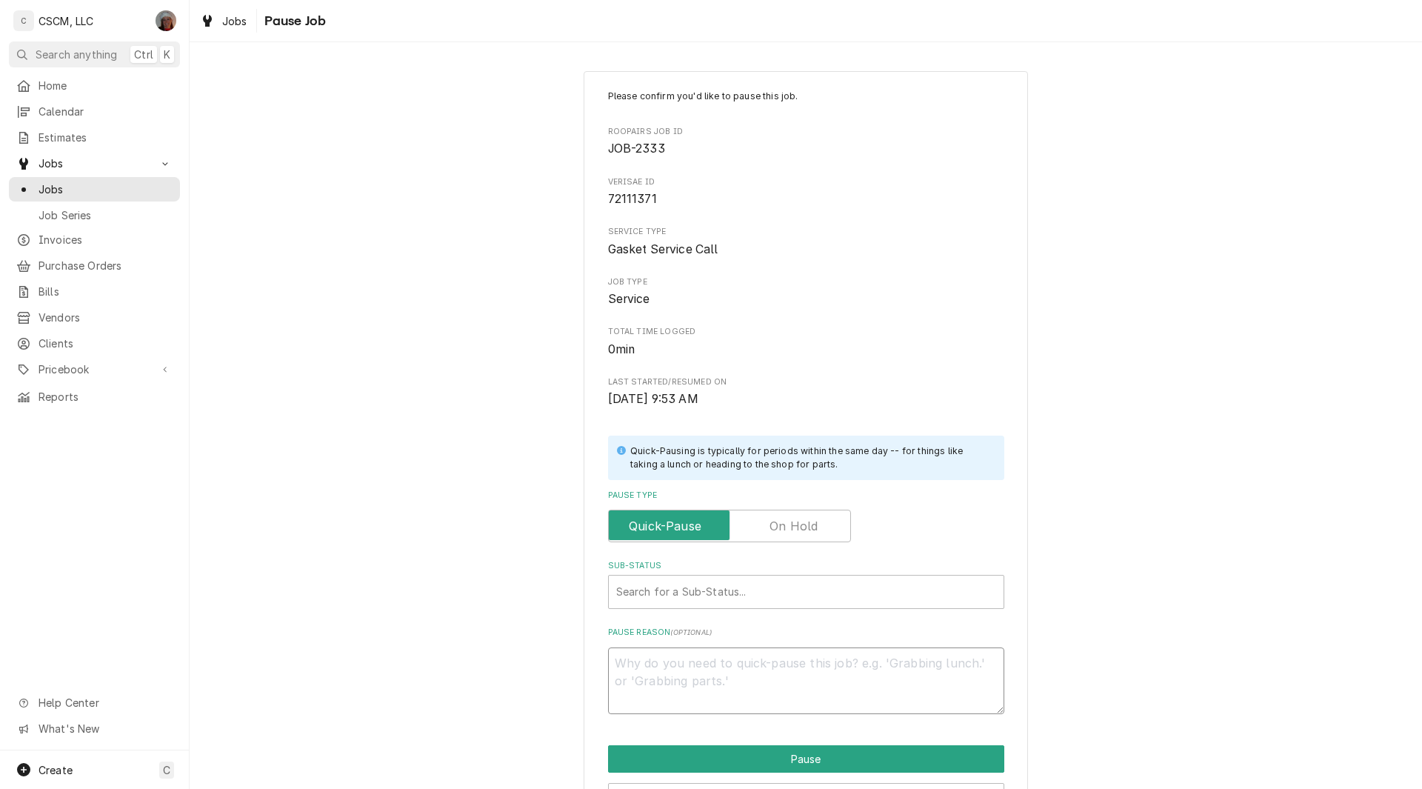
click at [632, 683] on textarea "Pause Reason ( optional )" at bounding box center [806, 680] width 396 height 67
type textarea "1"
type textarea "x"
type textarea "10"
type textarea "x"
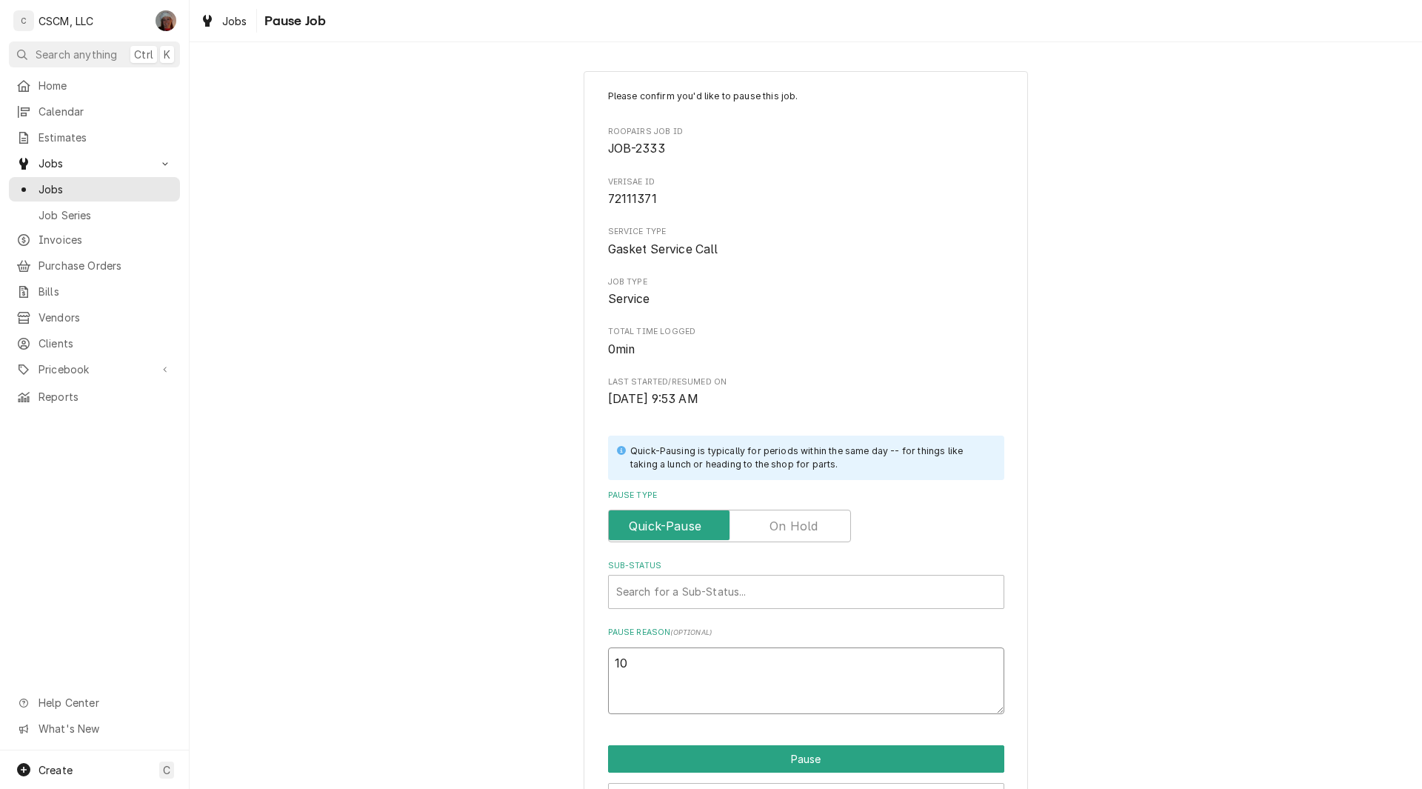
type textarea "10/"
type textarea "x"
type textarea "10/3"
type textarea "x"
type textarea "10/3"
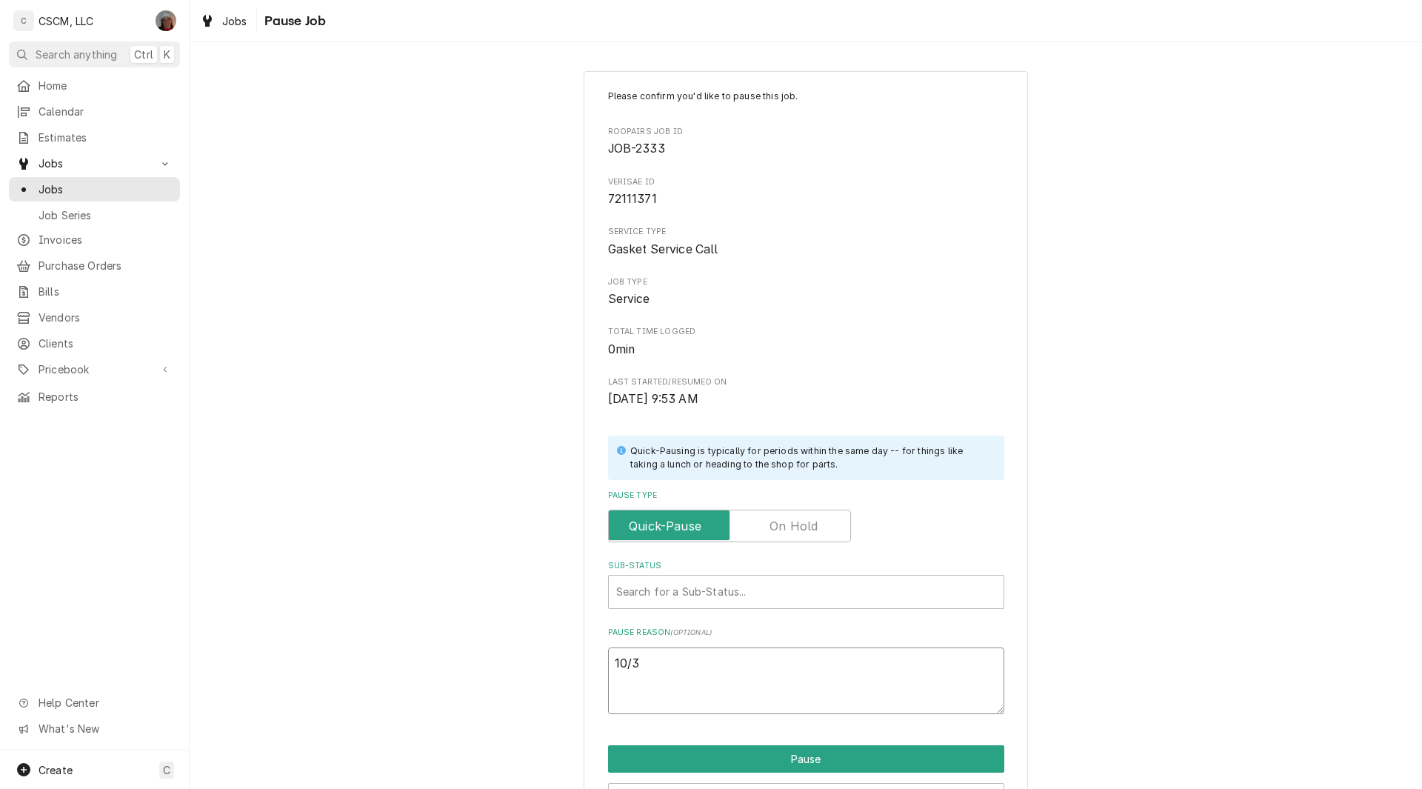
paste textarea "Henny Penny 25793 Door Gasket (4) PO # 811"
type textarea "x"
type textarea "10/3 Henny Penny 25793 Door Gasket (4) PO # 811"
type textarea "x"
type textarea "10/3 Henny Penny 25793 Door Gasket (4) PO # 81"
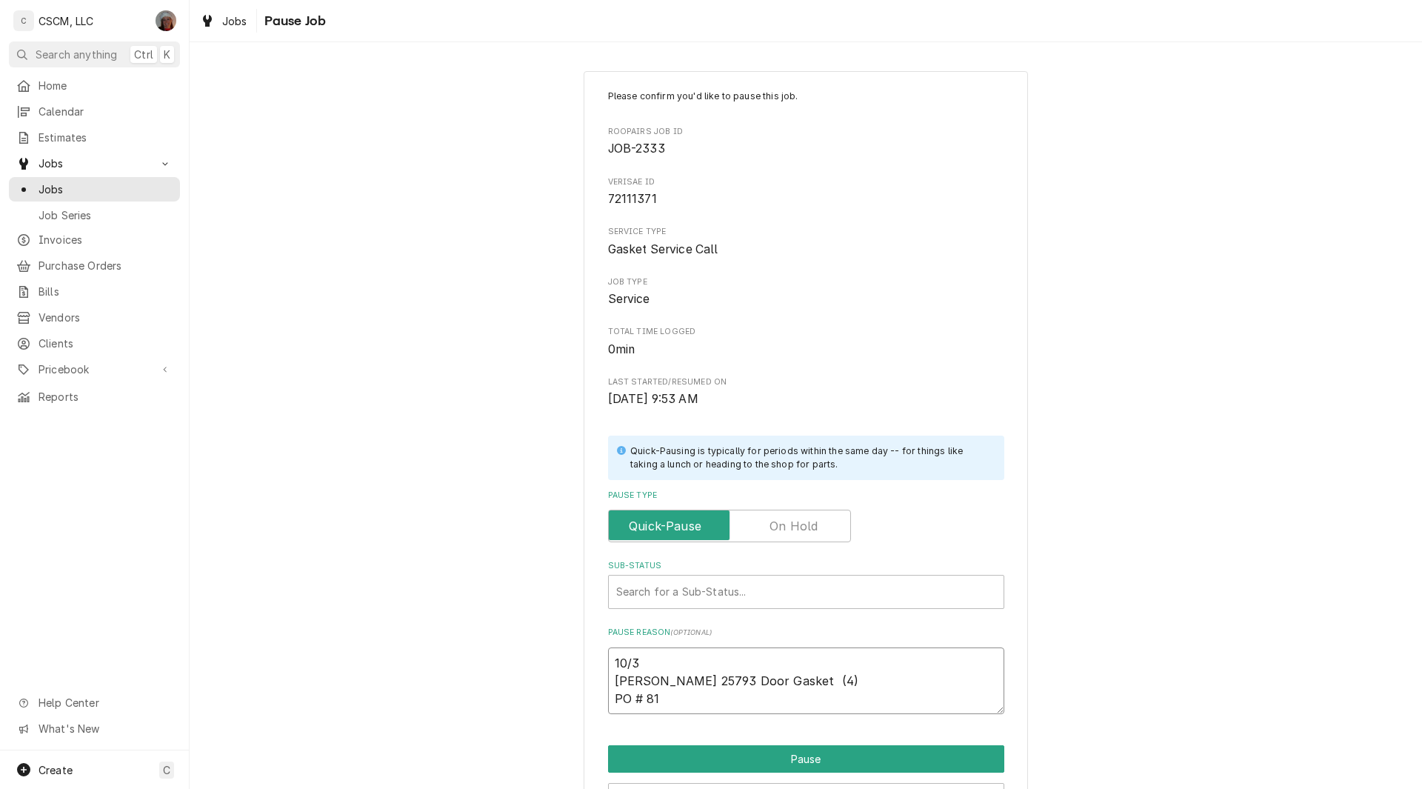
type textarea "x"
type textarea "10/3 Henny Penny 25793 Door Gasket (4) PO # 817"
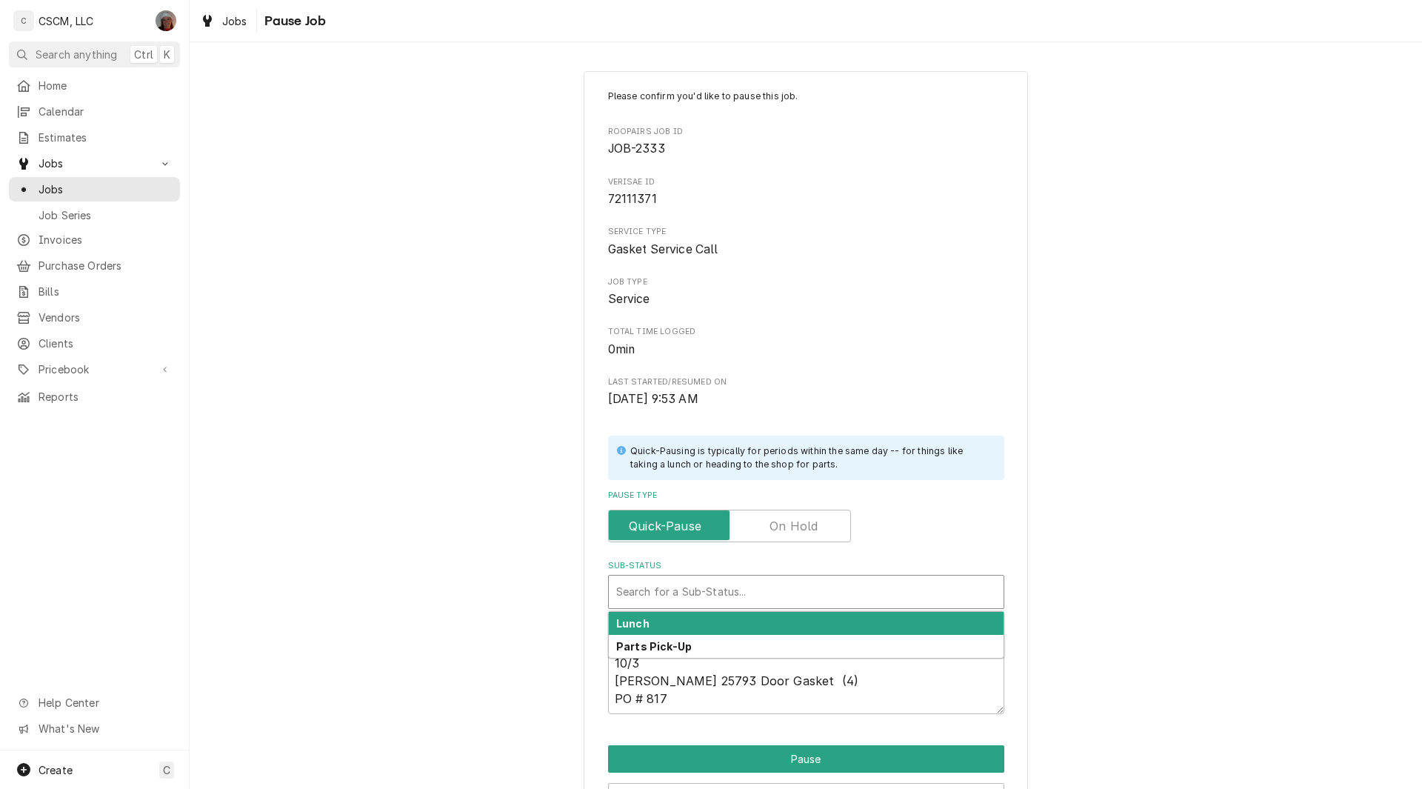
type textarea "x"
click at [692, 586] on div "Sub-Status" at bounding box center [806, 591] width 380 height 27
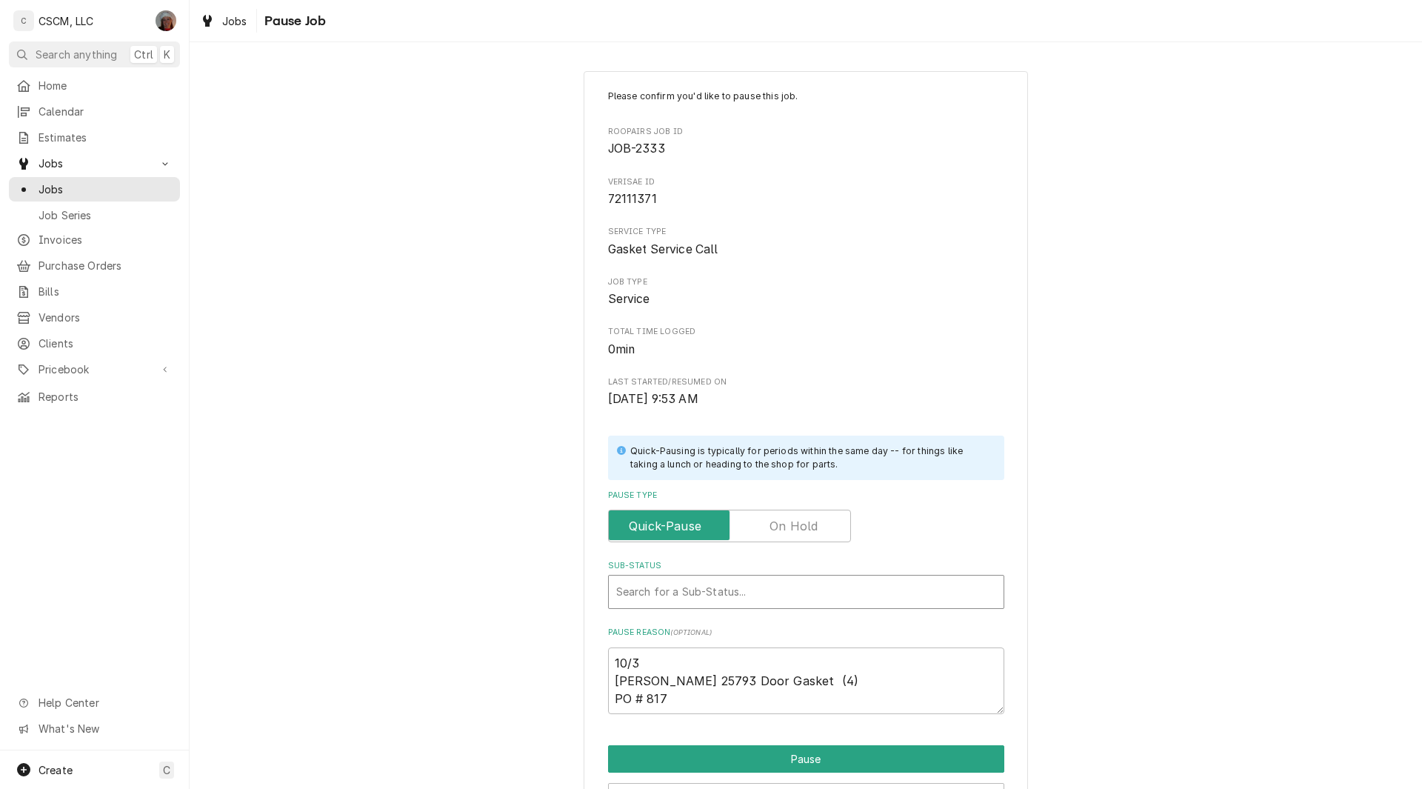
click at [692, 586] on div "Sub-Status" at bounding box center [806, 591] width 380 height 27
click at [774, 533] on label "Pause Type" at bounding box center [729, 525] width 243 height 33
click at [774, 533] on input "Pause Type" at bounding box center [730, 525] width 230 height 33
checkbox input "true"
type textarea "x"
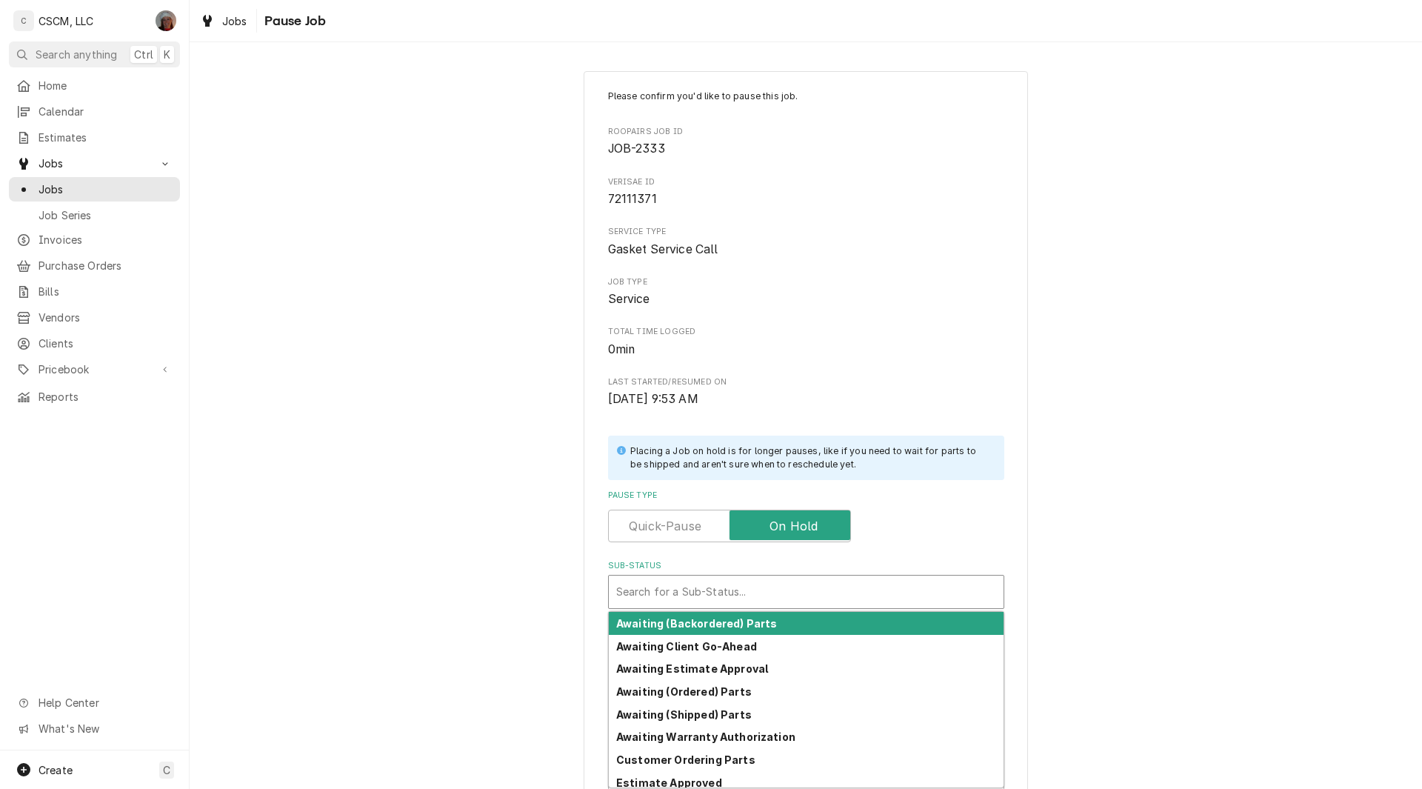
click at [698, 601] on div "Sub-Status" at bounding box center [806, 591] width 380 height 27
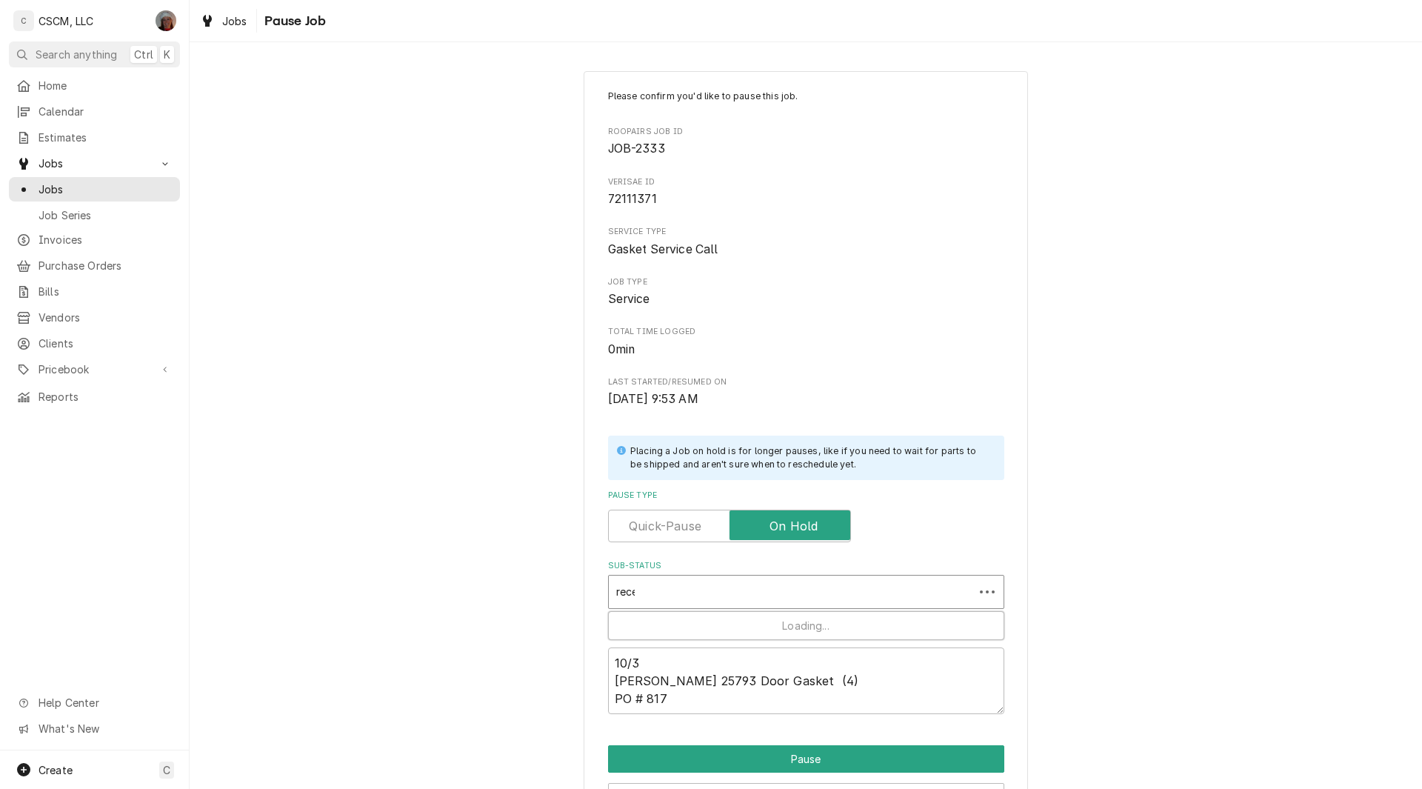
type input "recei"
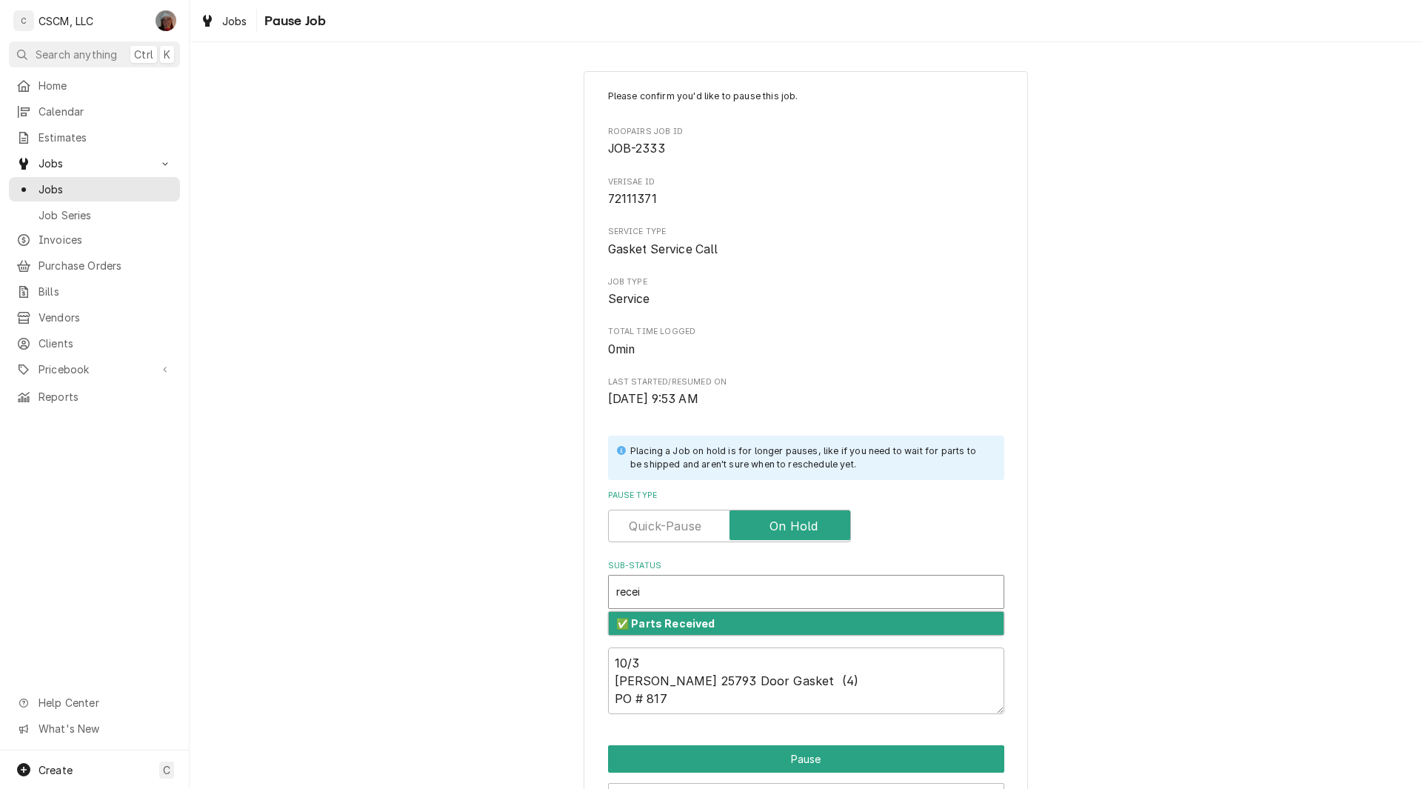
type textarea "x"
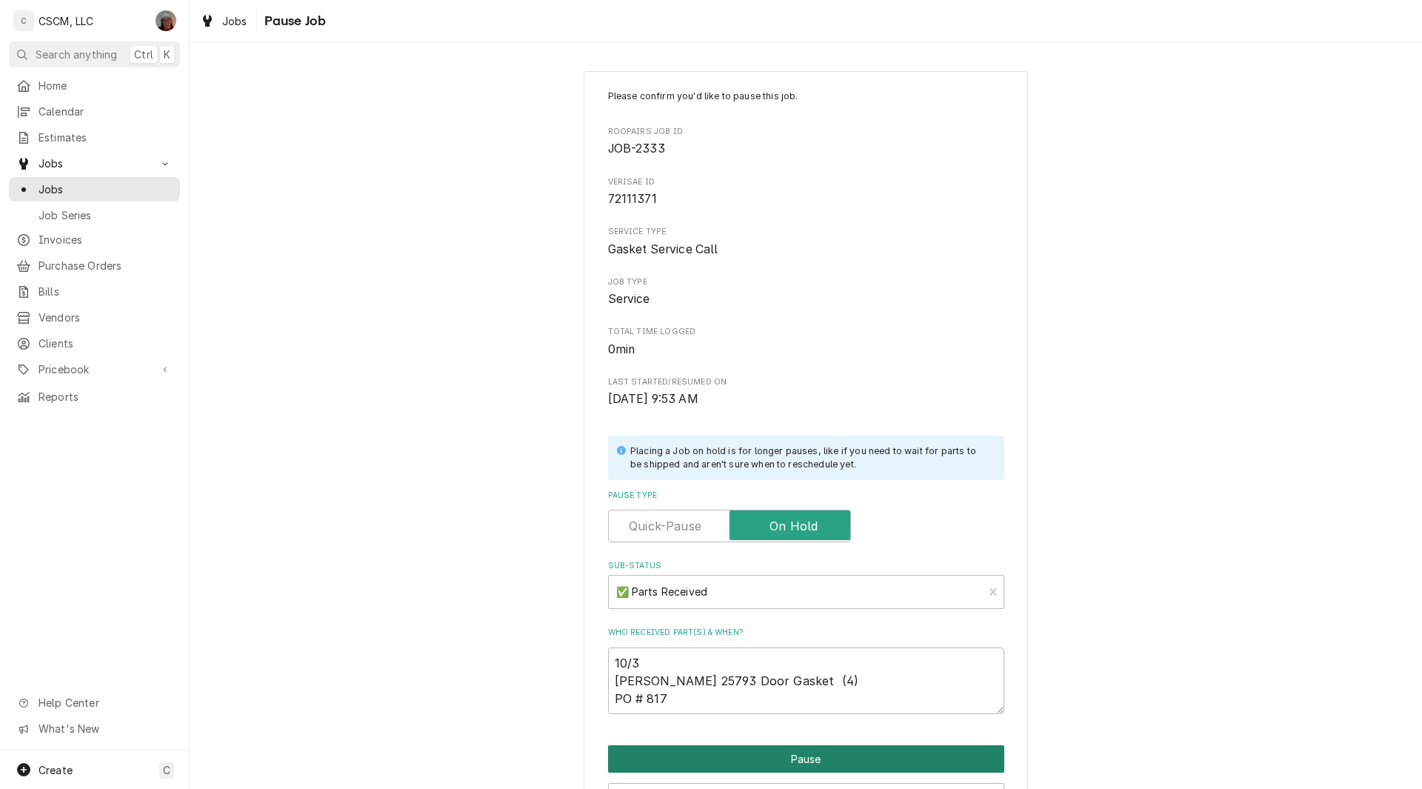
click at [794, 767] on button "Pause" at bounding box center [806, 758] width 396 height 27
type textarea "x"
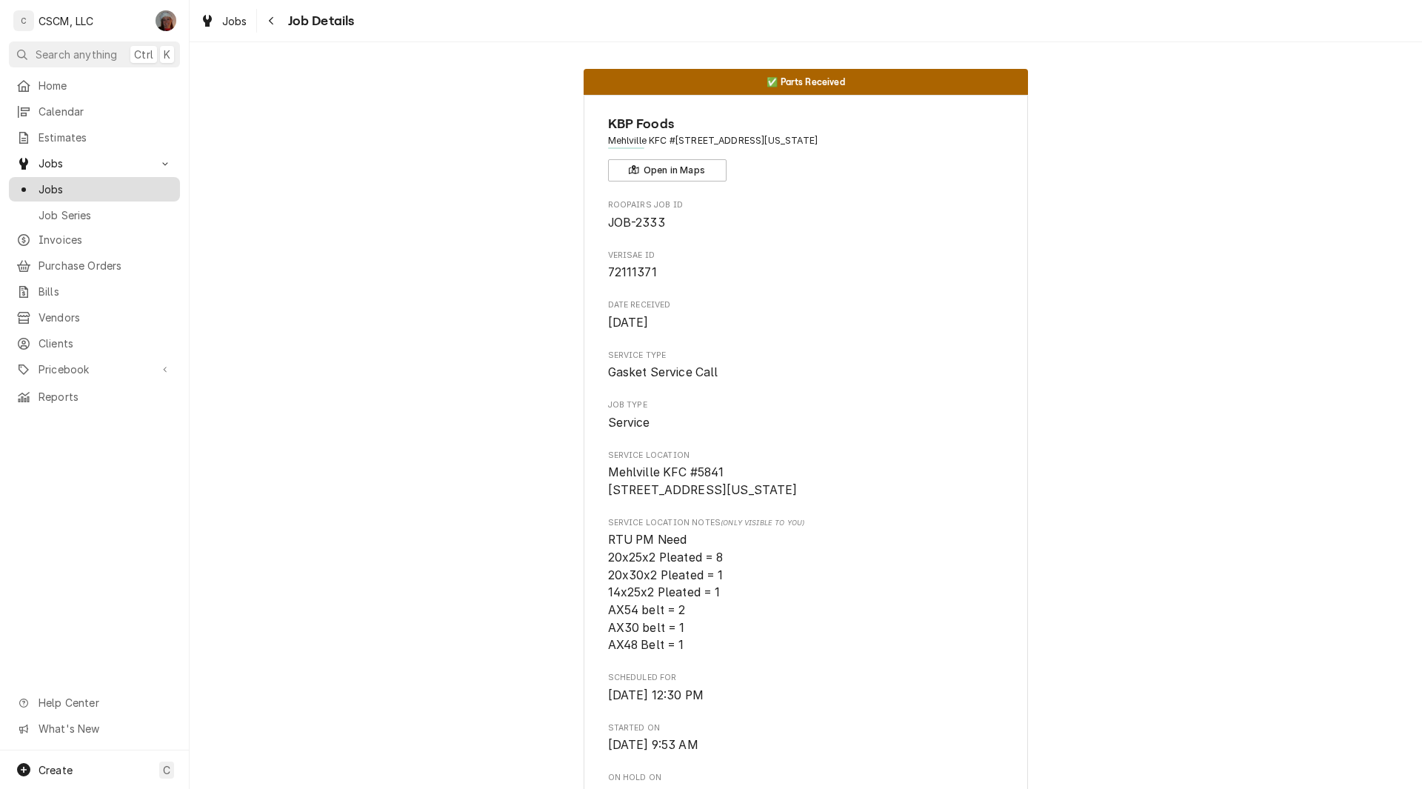
click at [51, 181] on span "Jobs" at bounding box center [106, 189] width 134 height 16
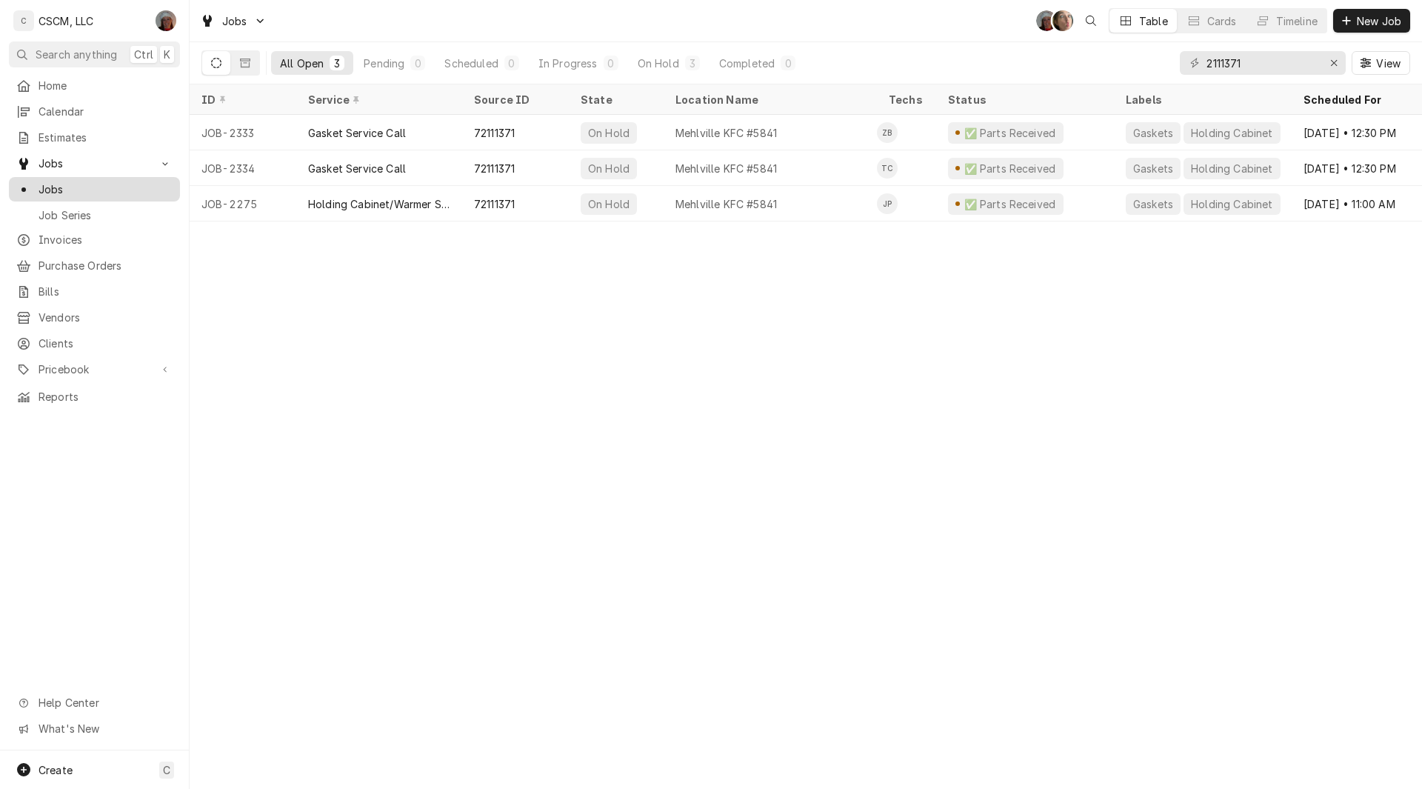
drag, startPoint x: 0, startPoint y: 0, endPoint x: 51, endPoint y: 178, distance: 185.6
click at [51, 181] on span "Jobs" at bounding box center [106, 189] width 134 height 16
click at [1334, 65] on icon "Erase input" at bounding box center [1334, 63] width 8 height 10
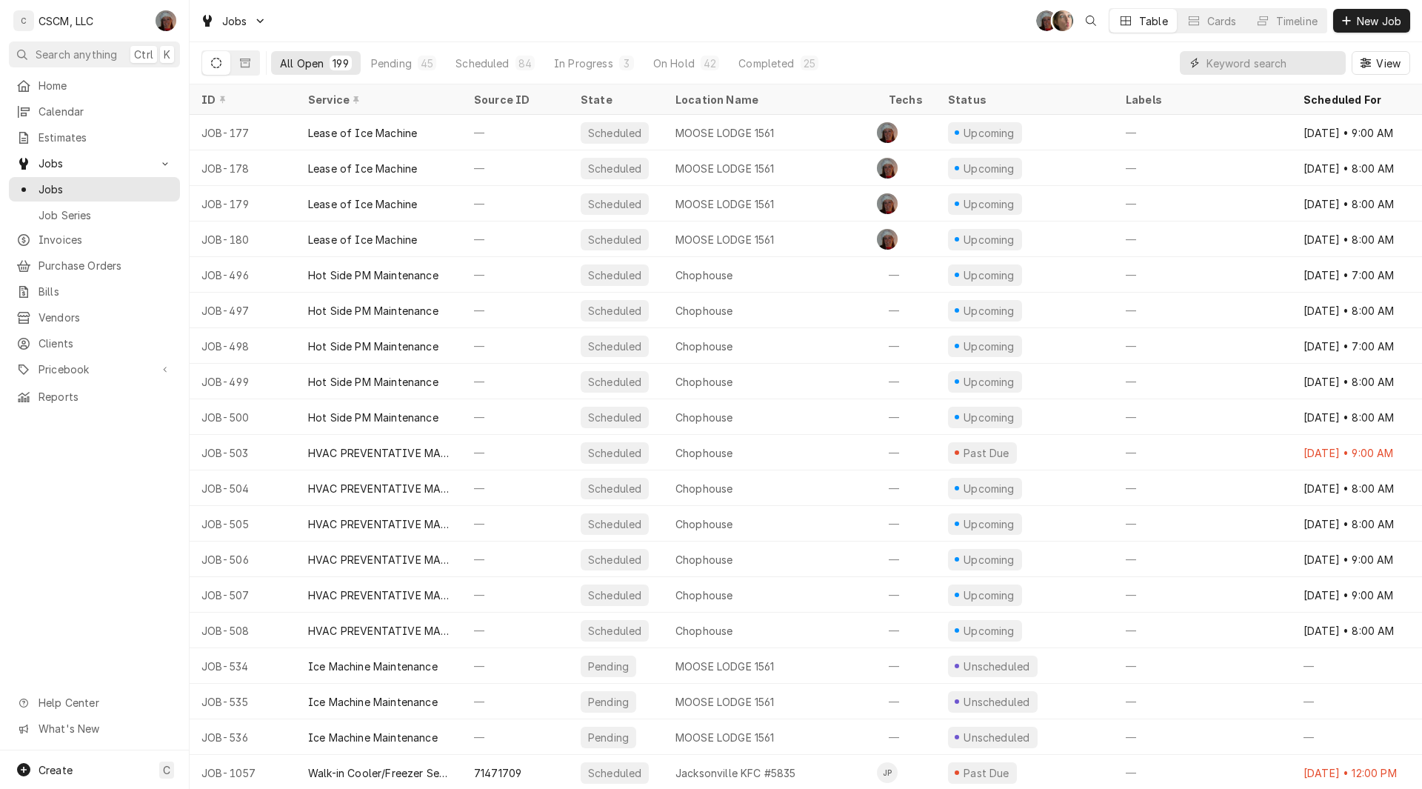
paste input "72167170"
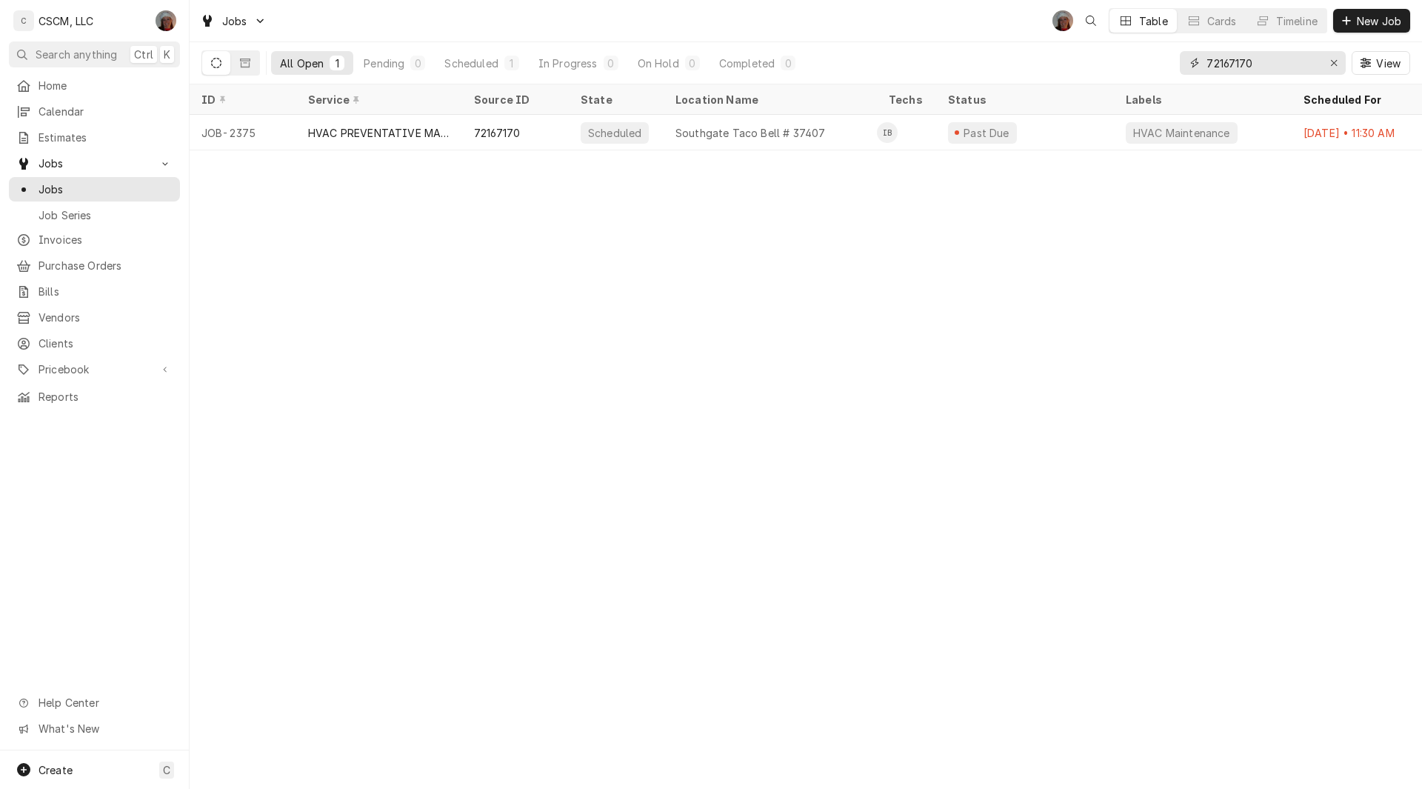
drag, startPoint x: 1262, startPoint y: 62, endPoint x: 1160, endPoint y: 67, distance: 102.3
click at [1160, 67] on div "All Open 1 Pending 0 Scheduled 1 In Progress 0 On Hold 0 Completed 0 72167170 V…" at bounding box center [805, 62] width 1208 height 41
paste input "43283"
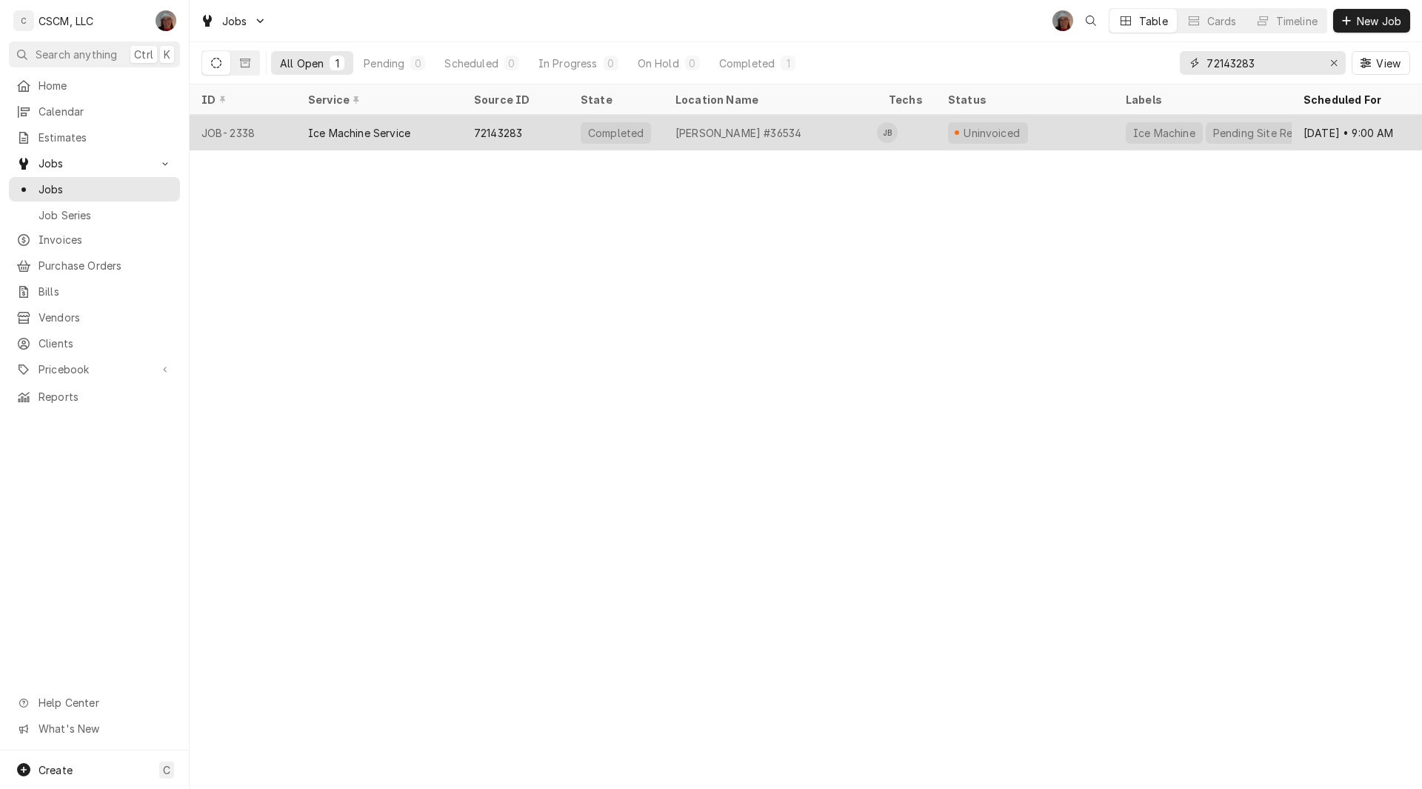
type input "72143283"
click at [352, 127] on div "Ice Machine Service" at bounding box center [359, 133] width 102 height 16
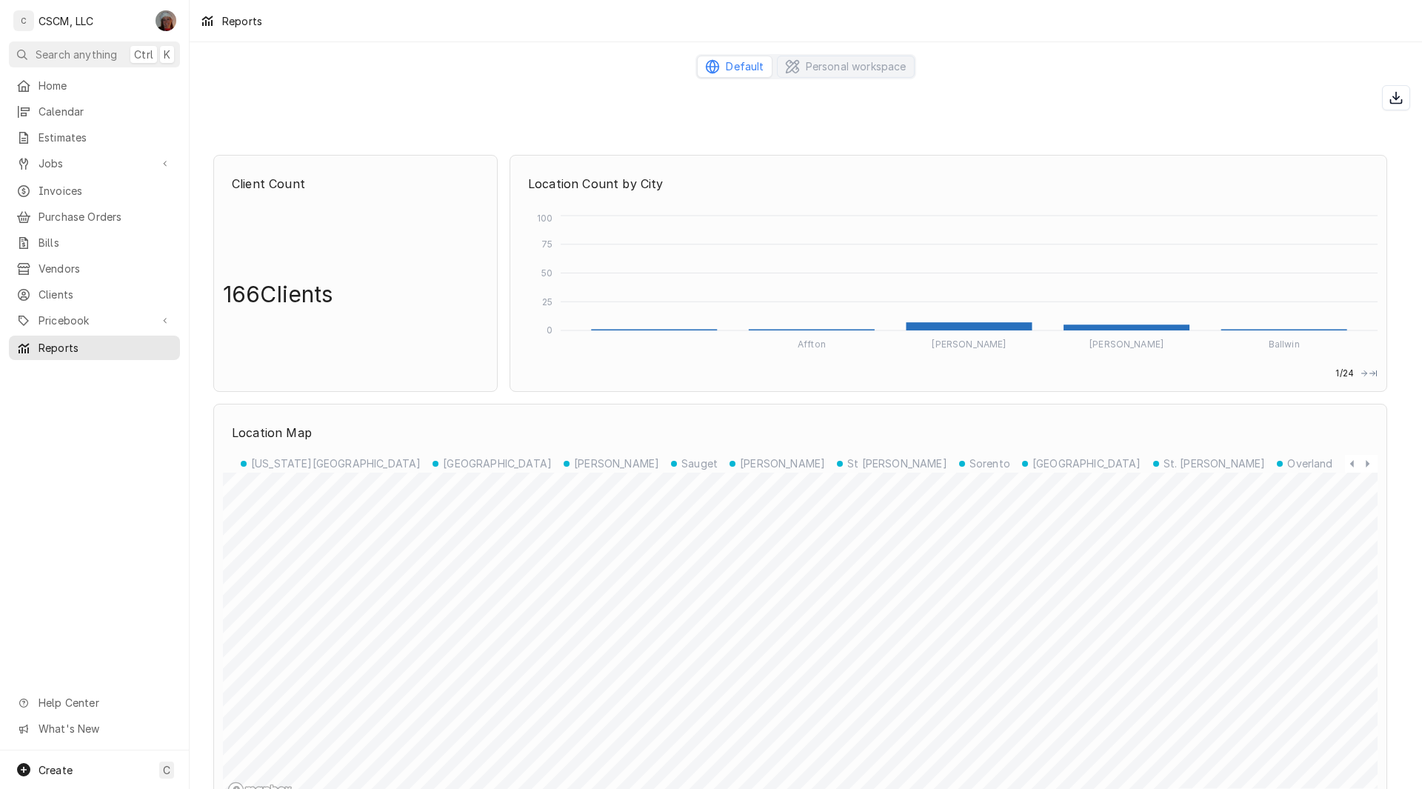
scroll to position [3999, 0]
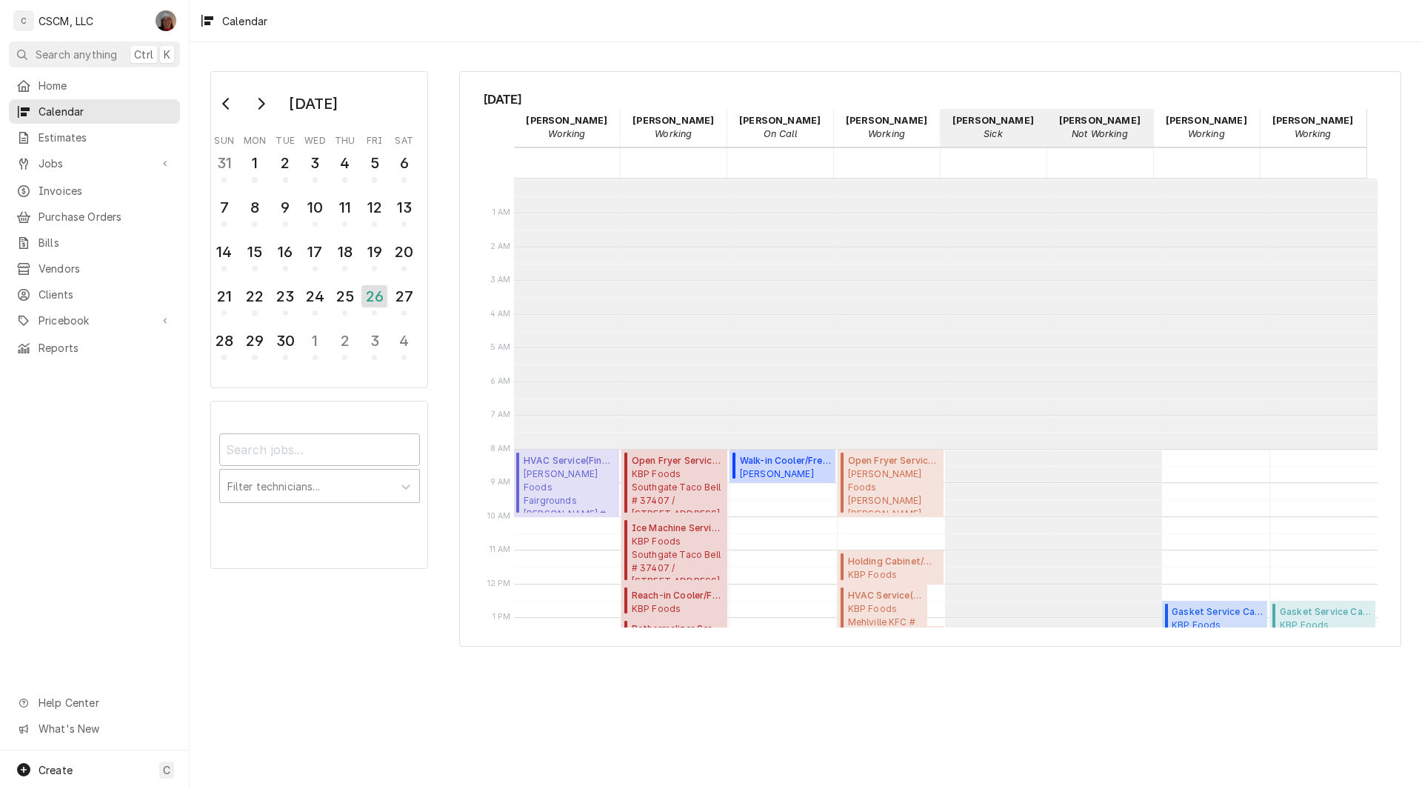
scroll to position [270, 0]
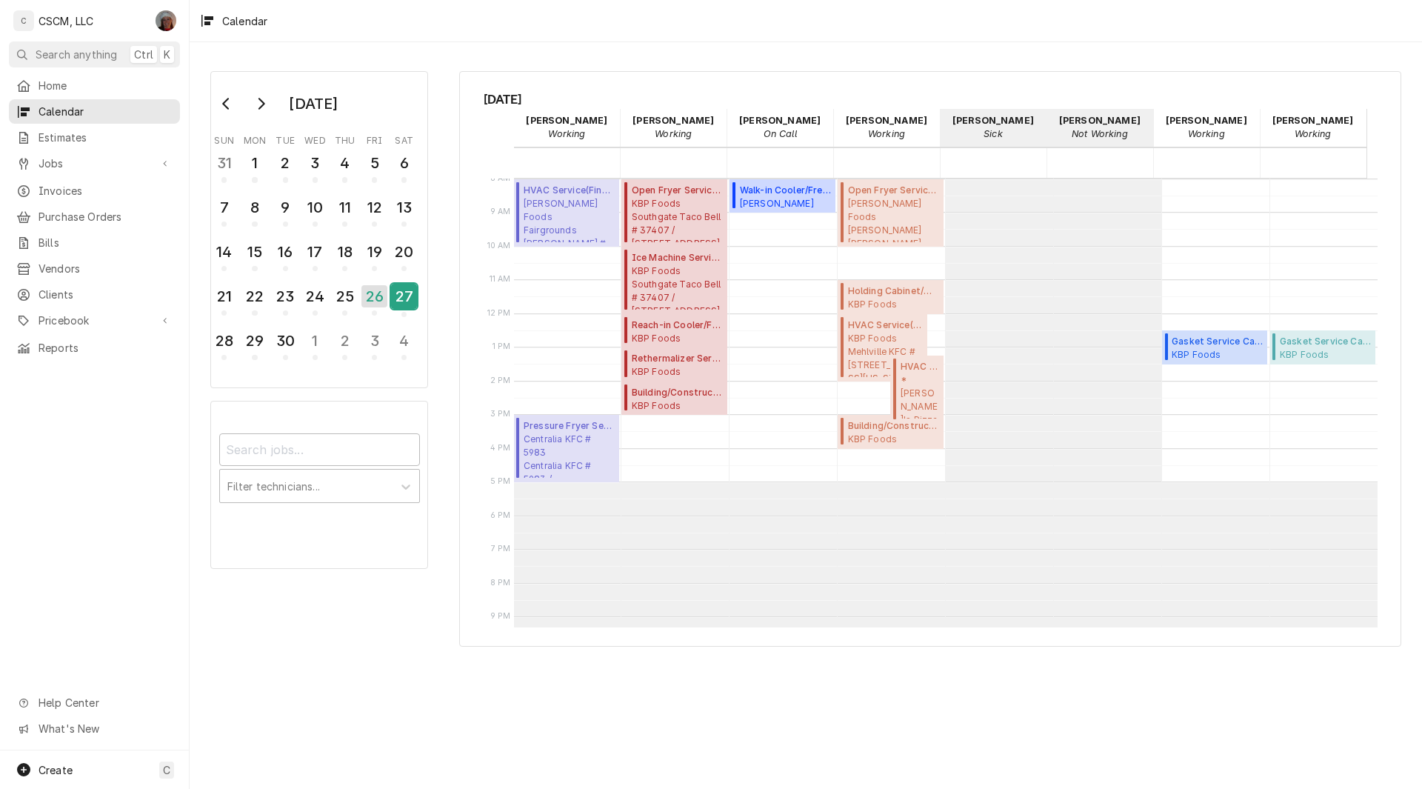
click at [405, 294] on div "27" at bounding box center [404, 296] width 26 height 25
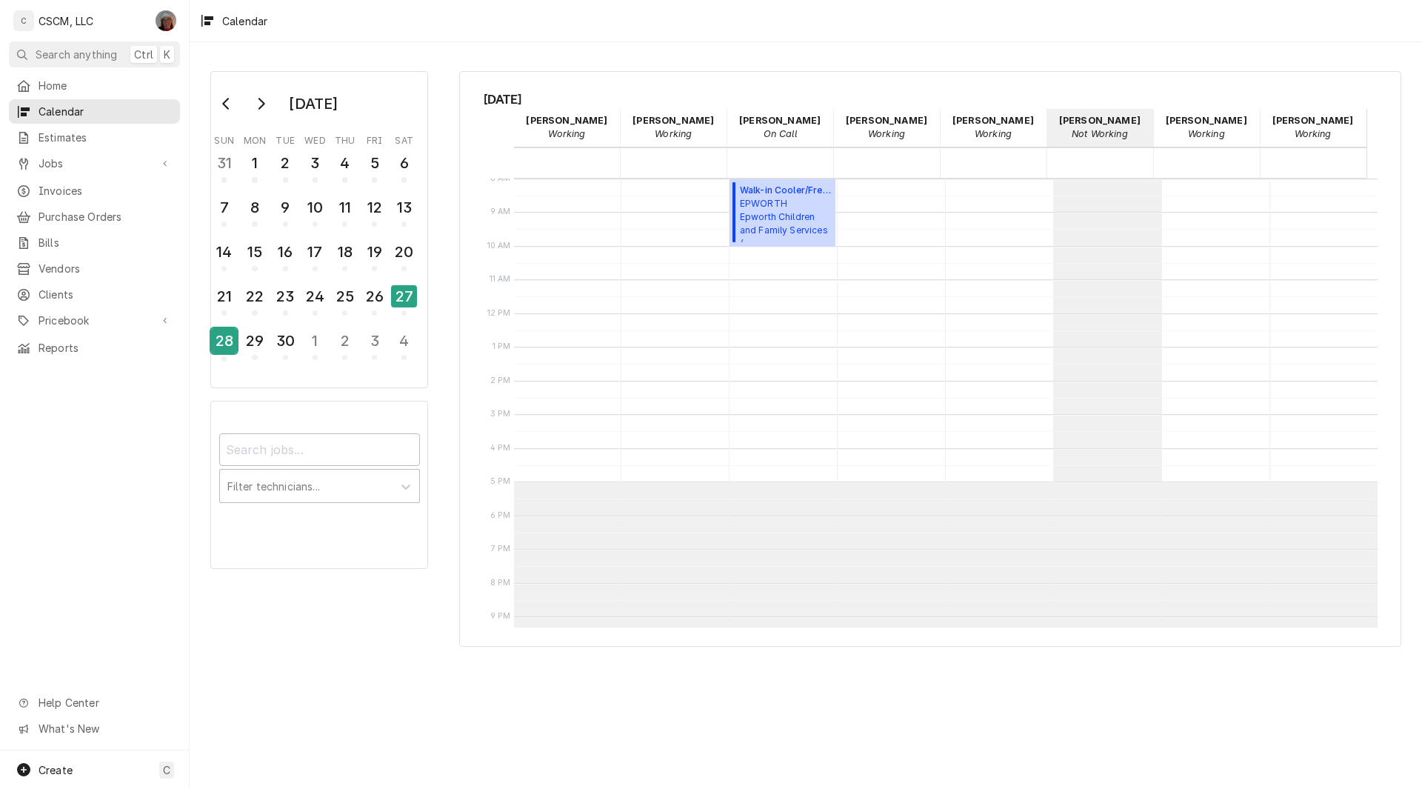
click at [217, 349] on div "28" at bounding box center [224, 340] width 26 height 25
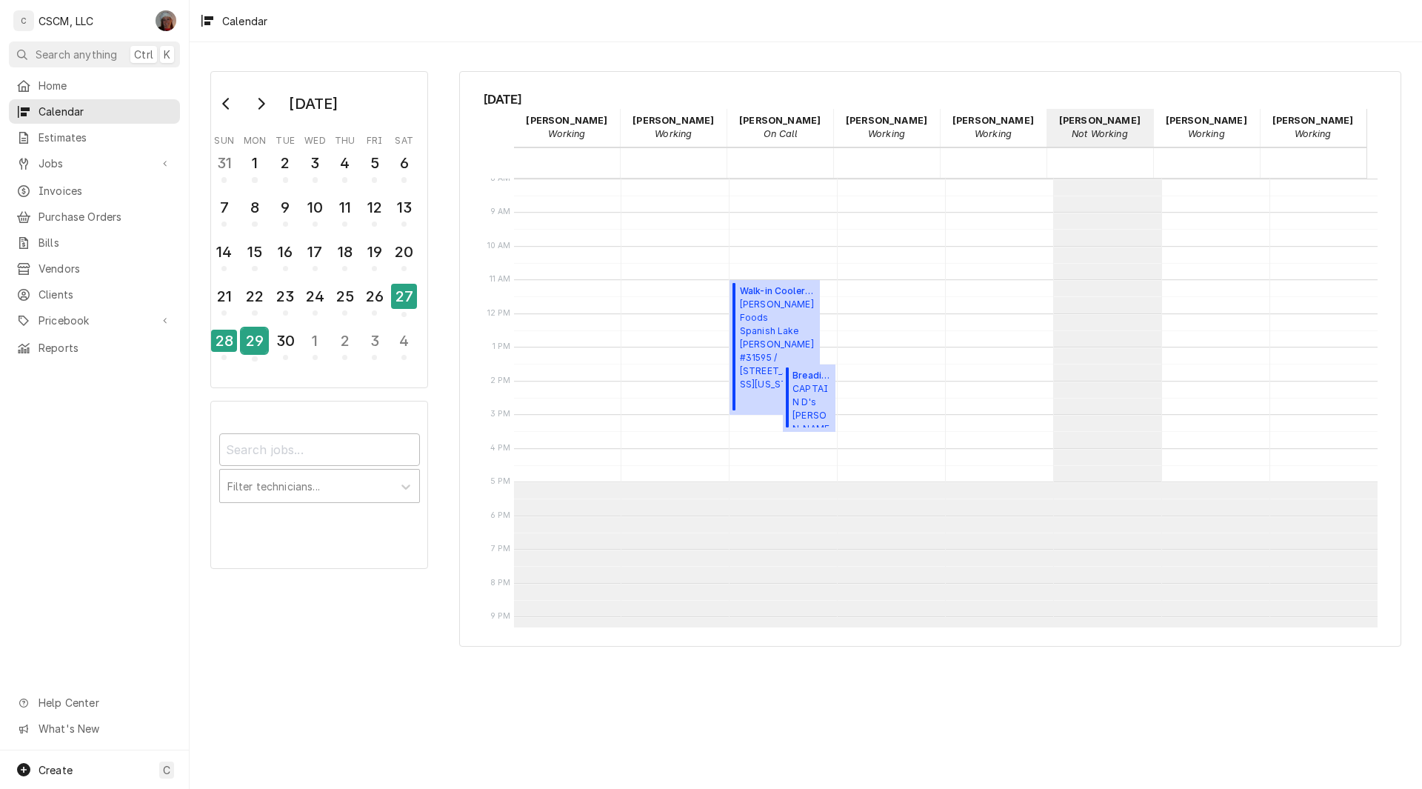
click at [252, 350] on div "29" at bounding box center [254, 340] width 26 height 25
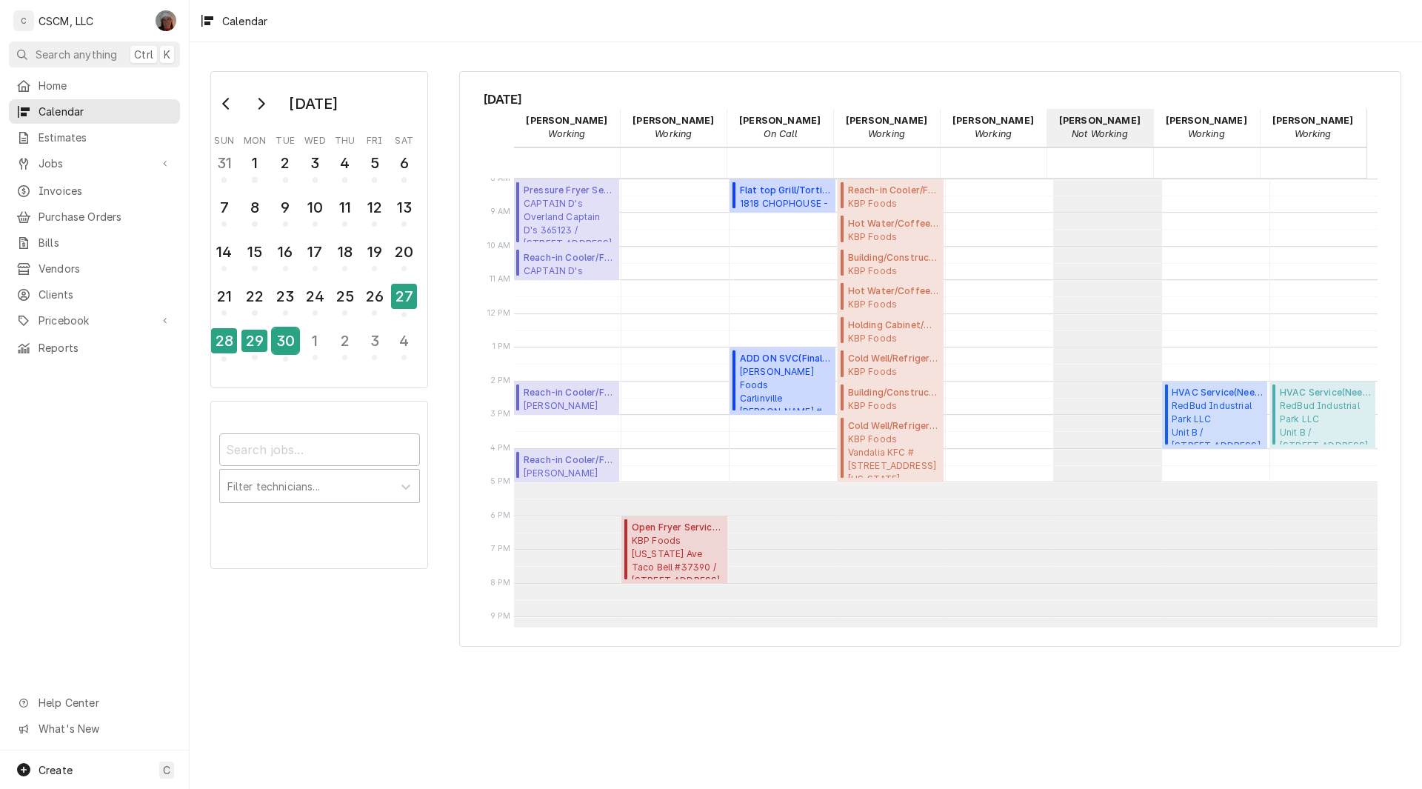
click at [279, 348] on div "30" at bounding box center [285, 340] width 26 height 25
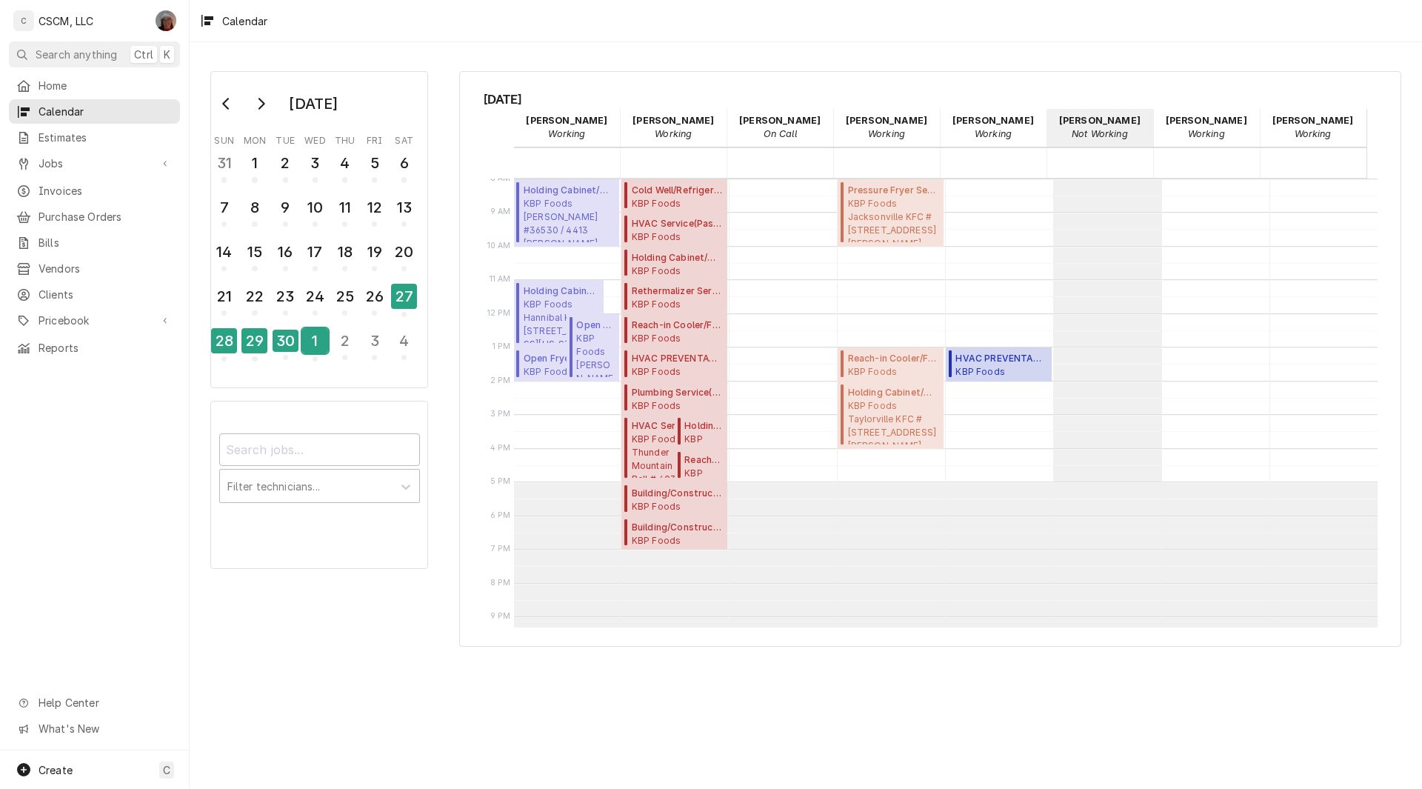
click at [310, 348] on div "1" at bounding box center [315, 340] width 26 height 25
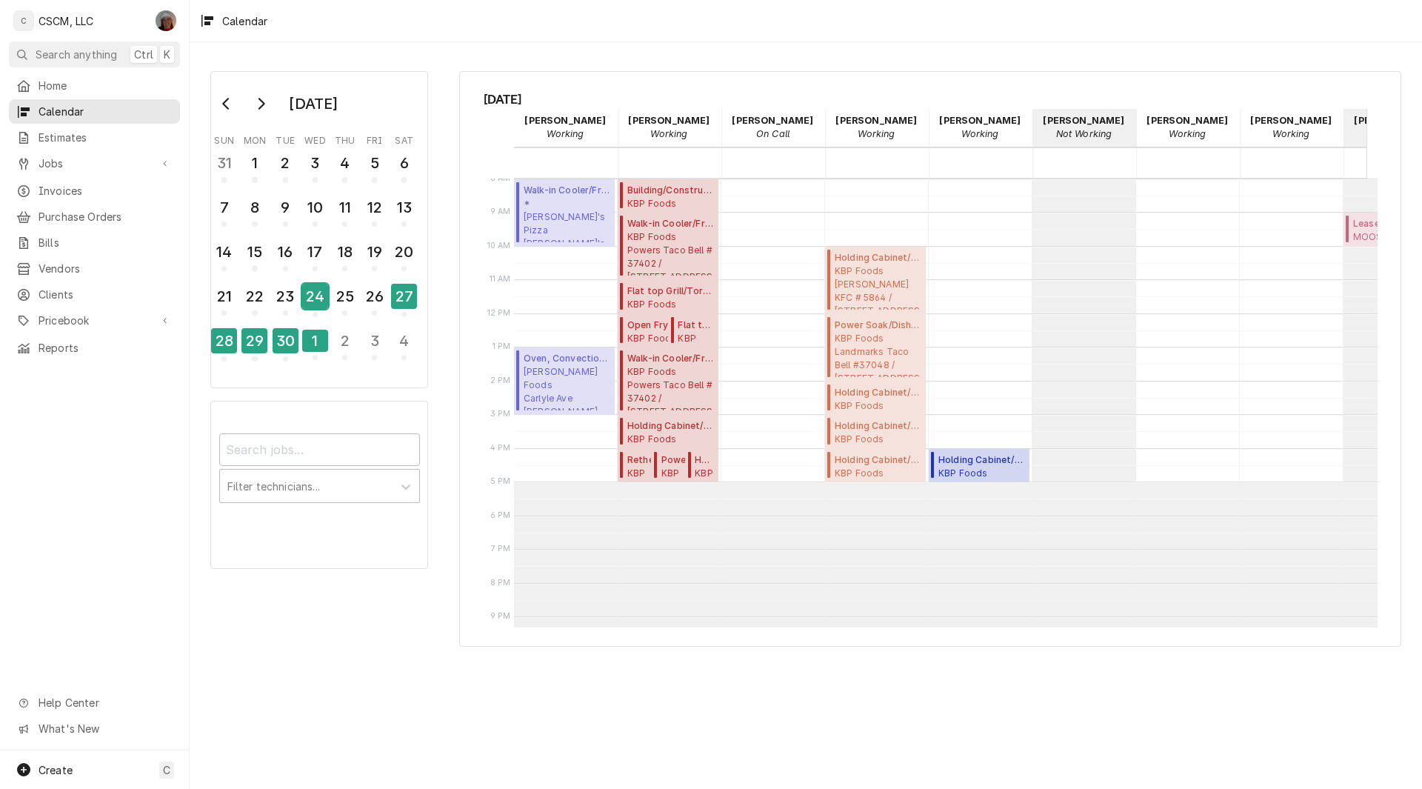
click at [305, 292] on div "24" at bounding box center [315, 296] width 26 height 25
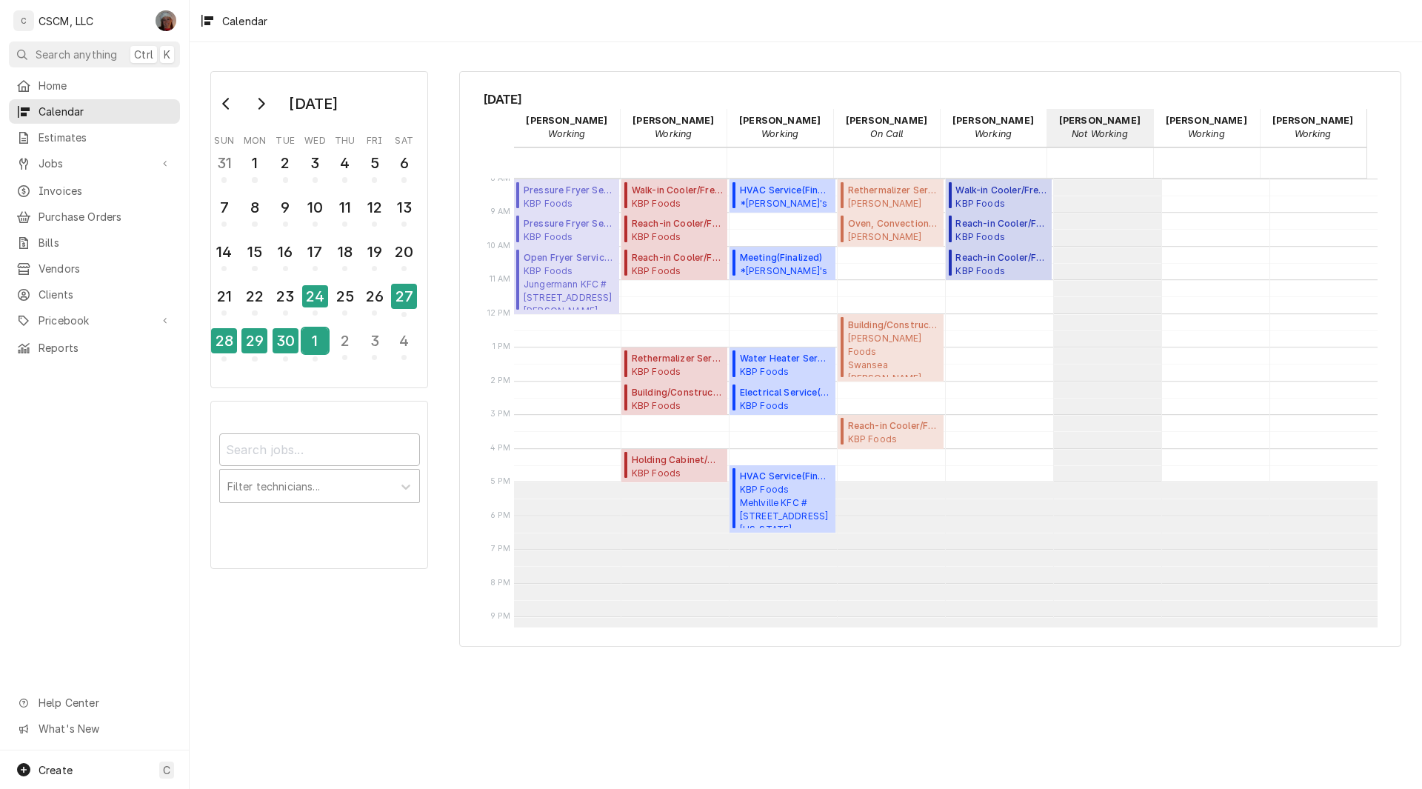
click at [314, 343] on div "1" at bounding box center [315, 340] width 26 height 25
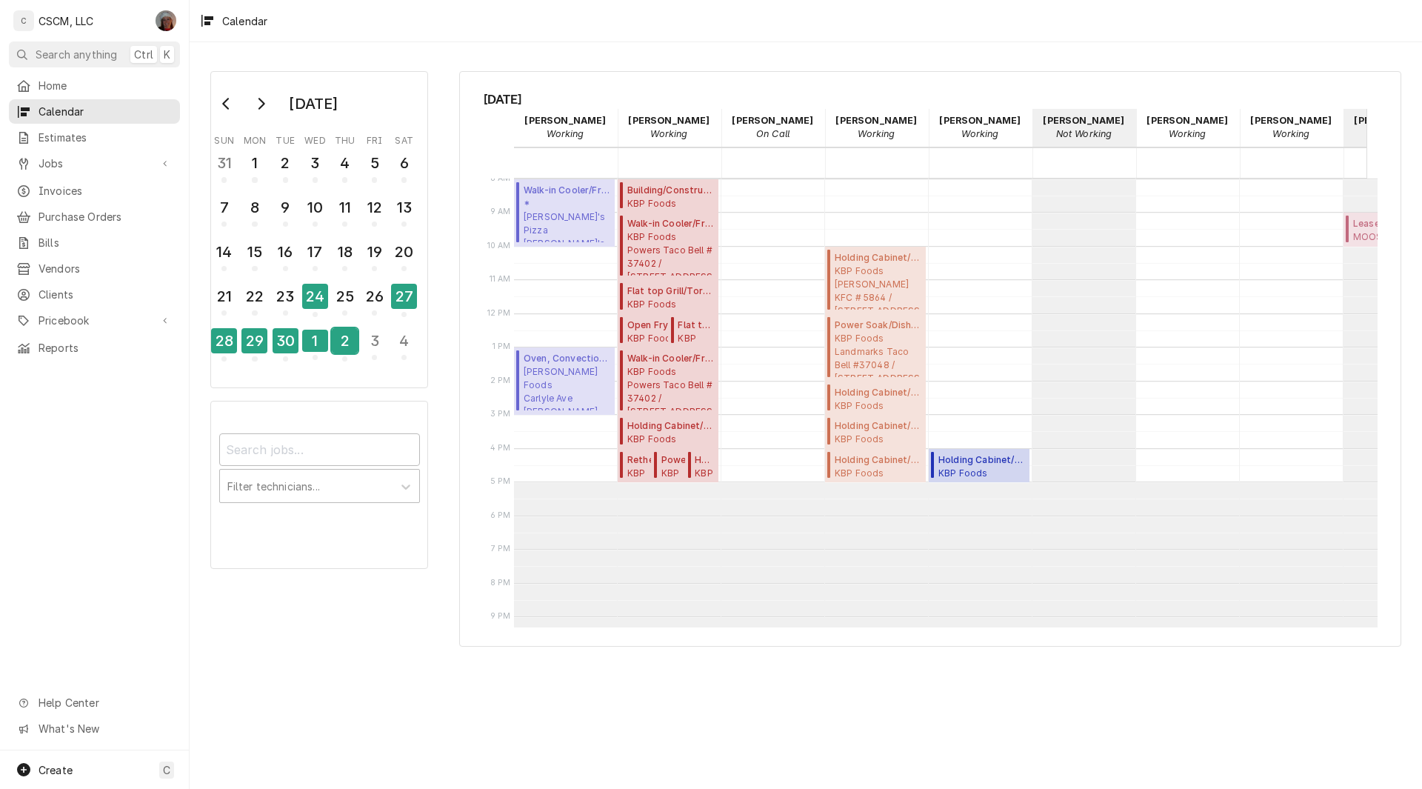
click at [335, 348] on div "2" at bounding box center [345, 340] width 26 height 25
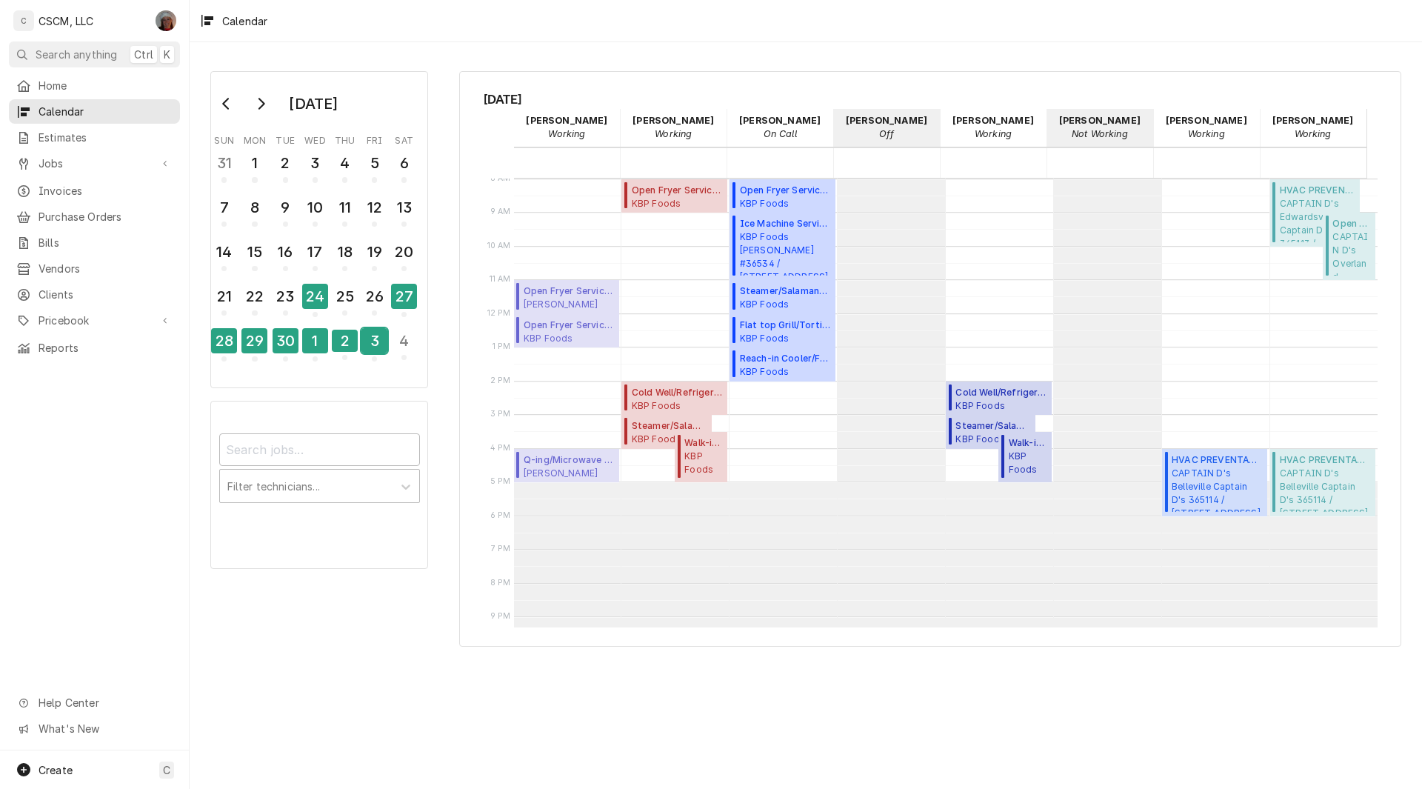
click at [370, 349] on div "3" at bounding box center [374, 340] width 26 height 25
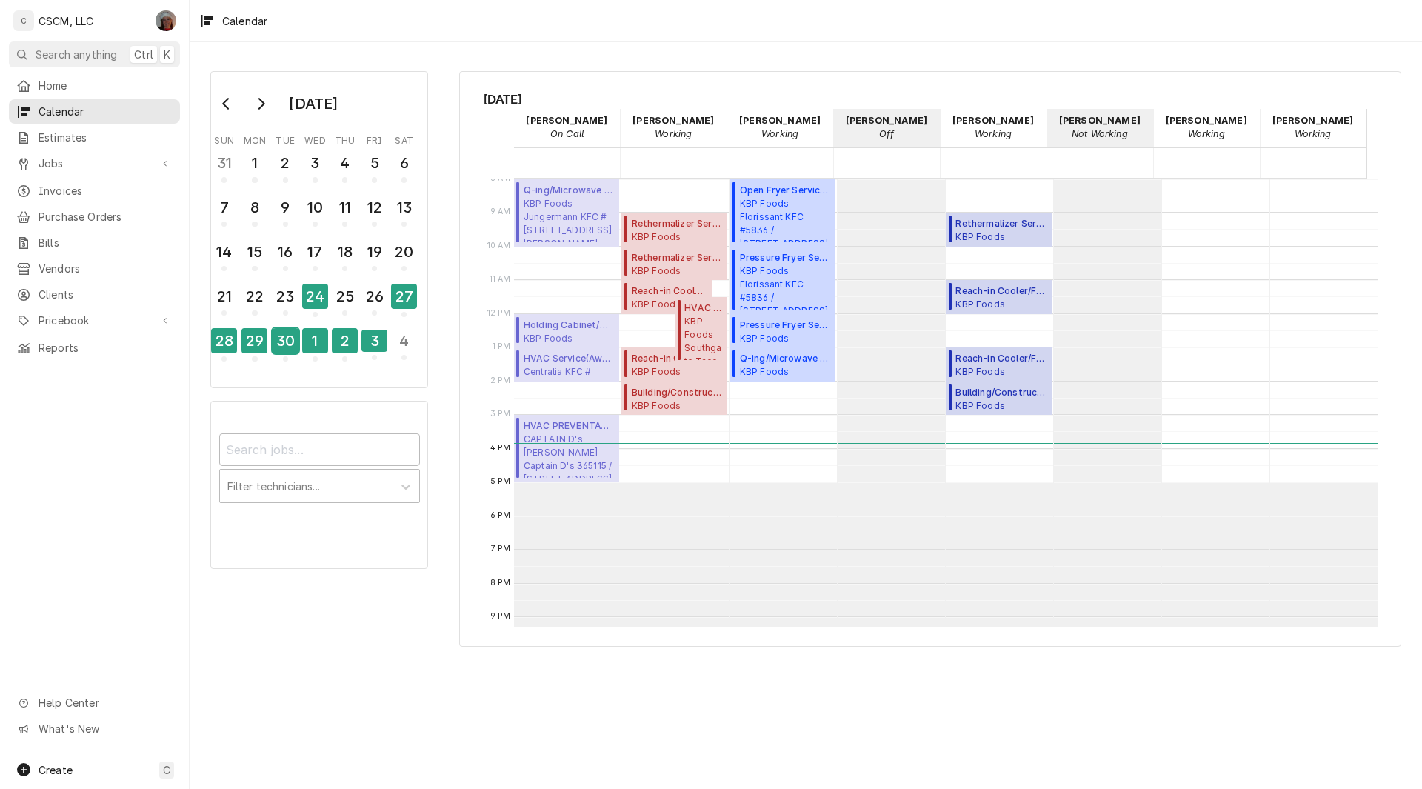
click at [287, 341] on div "30" at bounding box center [285, 340] width 26 height 25
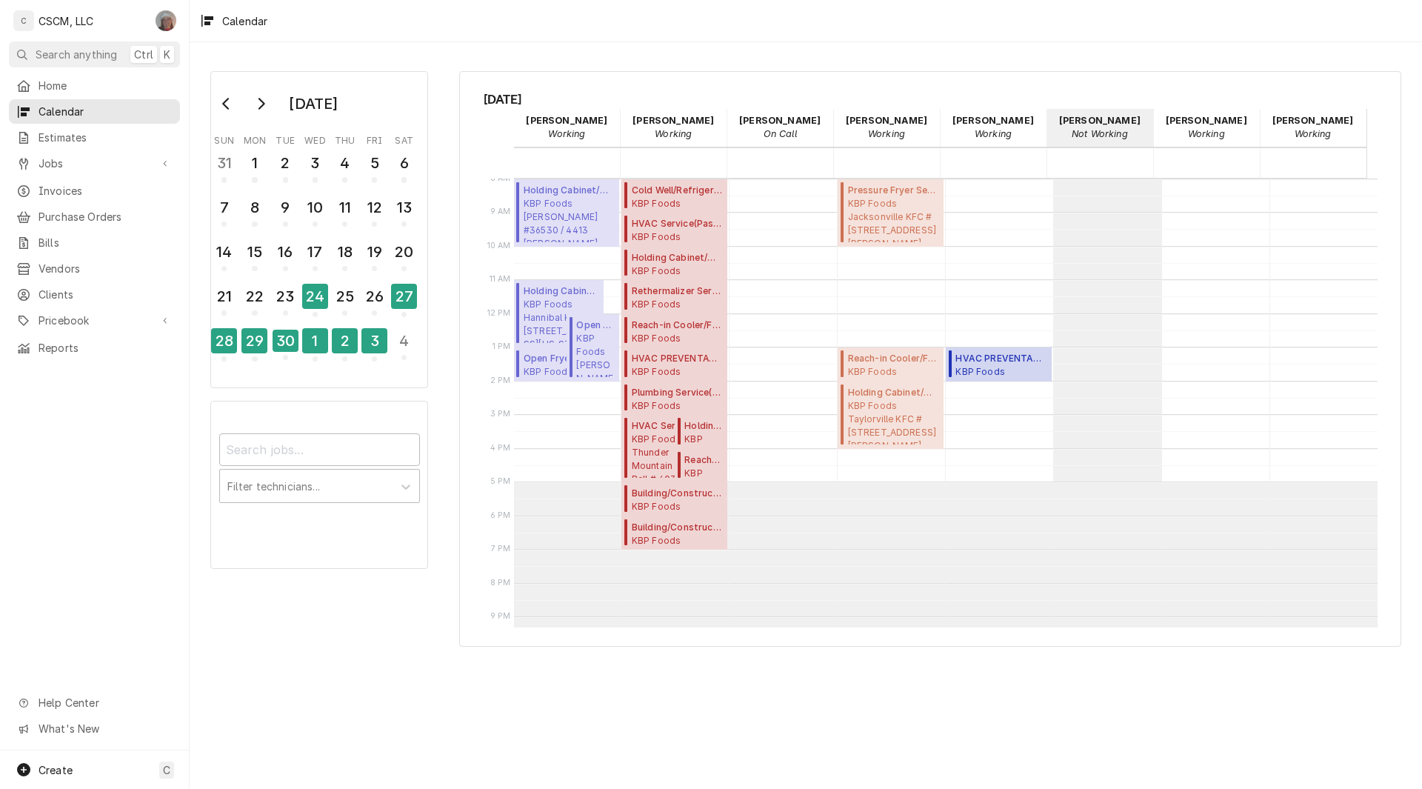
click at [163, 19] on div "Dena Vecchetti's Avatar" at bounding box center [165, 20] width 21 height 21
click at [194, 52] on div "Settings" at bounding box center [236, 52] width 111 height 16
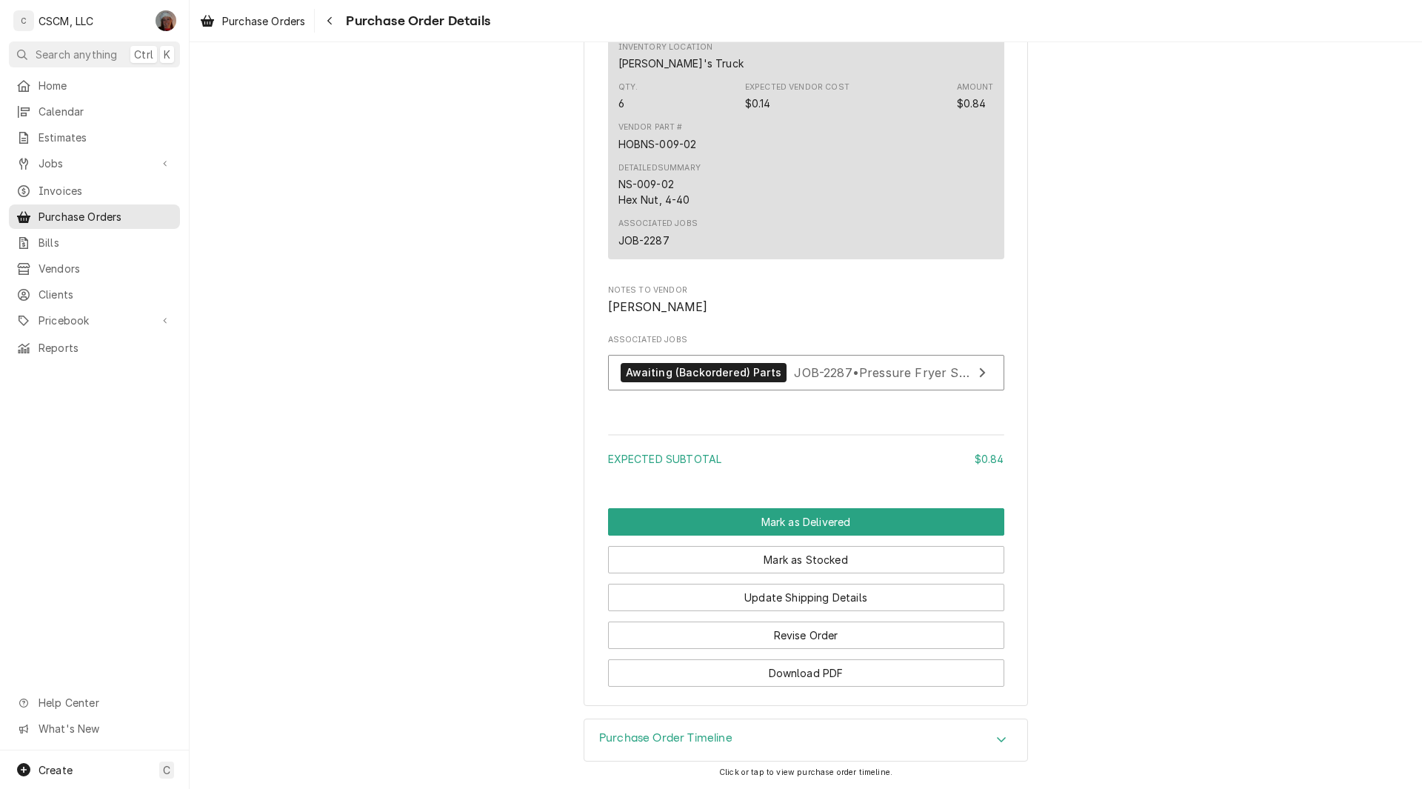
scroll to position [1132, 0]
click at [771, 599] on button "Update Shipping Details" at bounding box center [806, 596] width 396 height 27
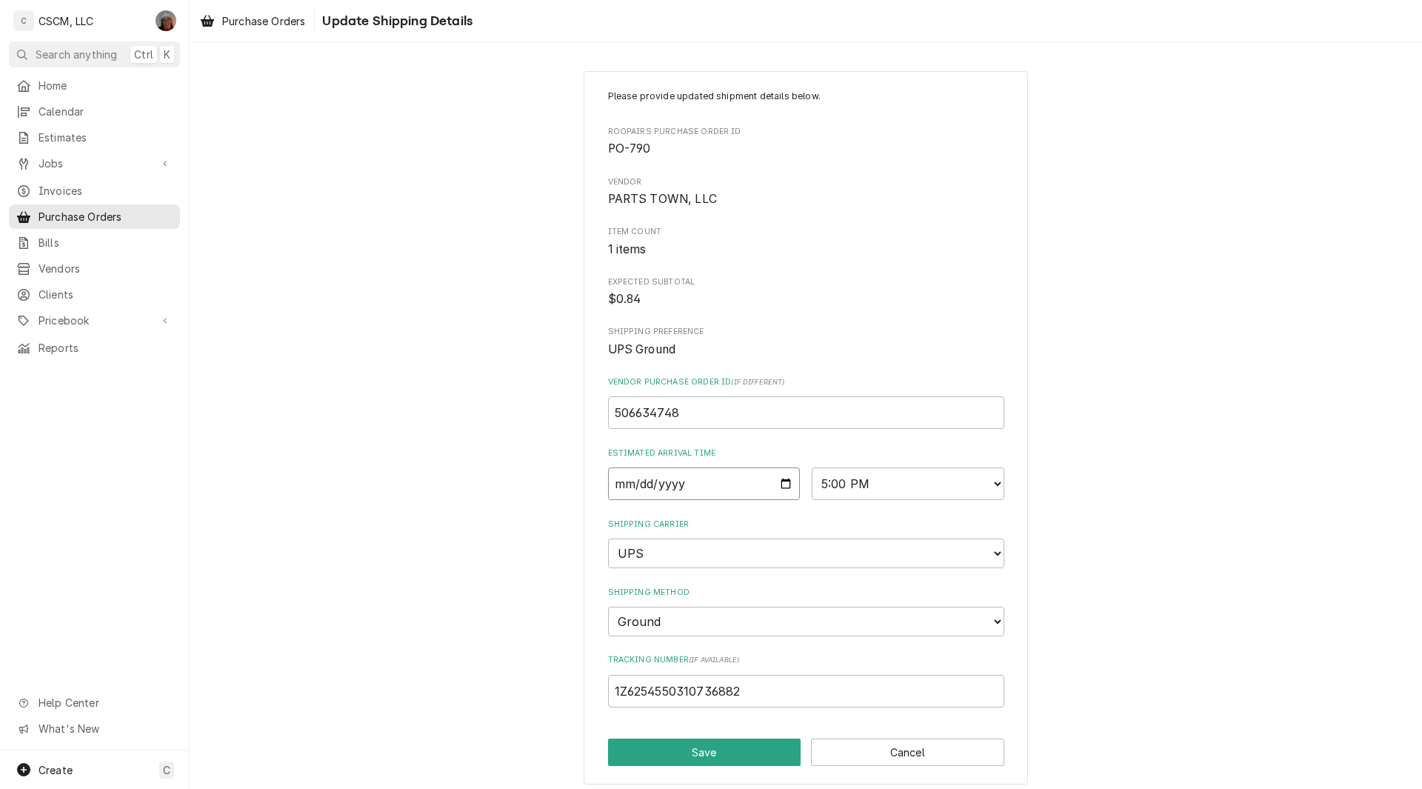
click at [781, 482] on input "2025-10-03" at bounding box center [704, 483] width 193 height 33
type input "2025-10-04"
click at [674, 746] on button "Save" at bounding box center [704, 751] width 193 height 27
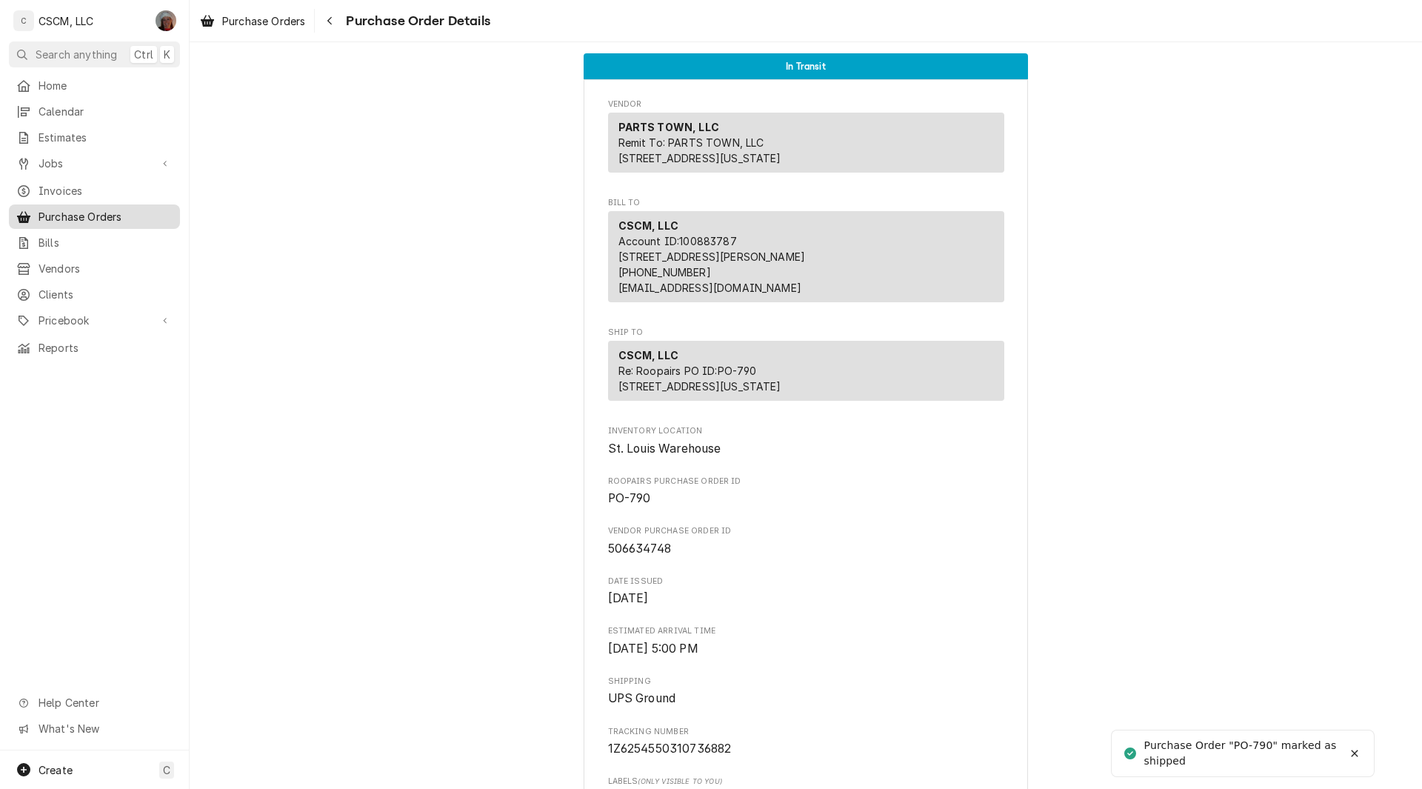
click at [104, 215] on span "Purchase Orders" at bounding box center [106, 217] width 134 height 16
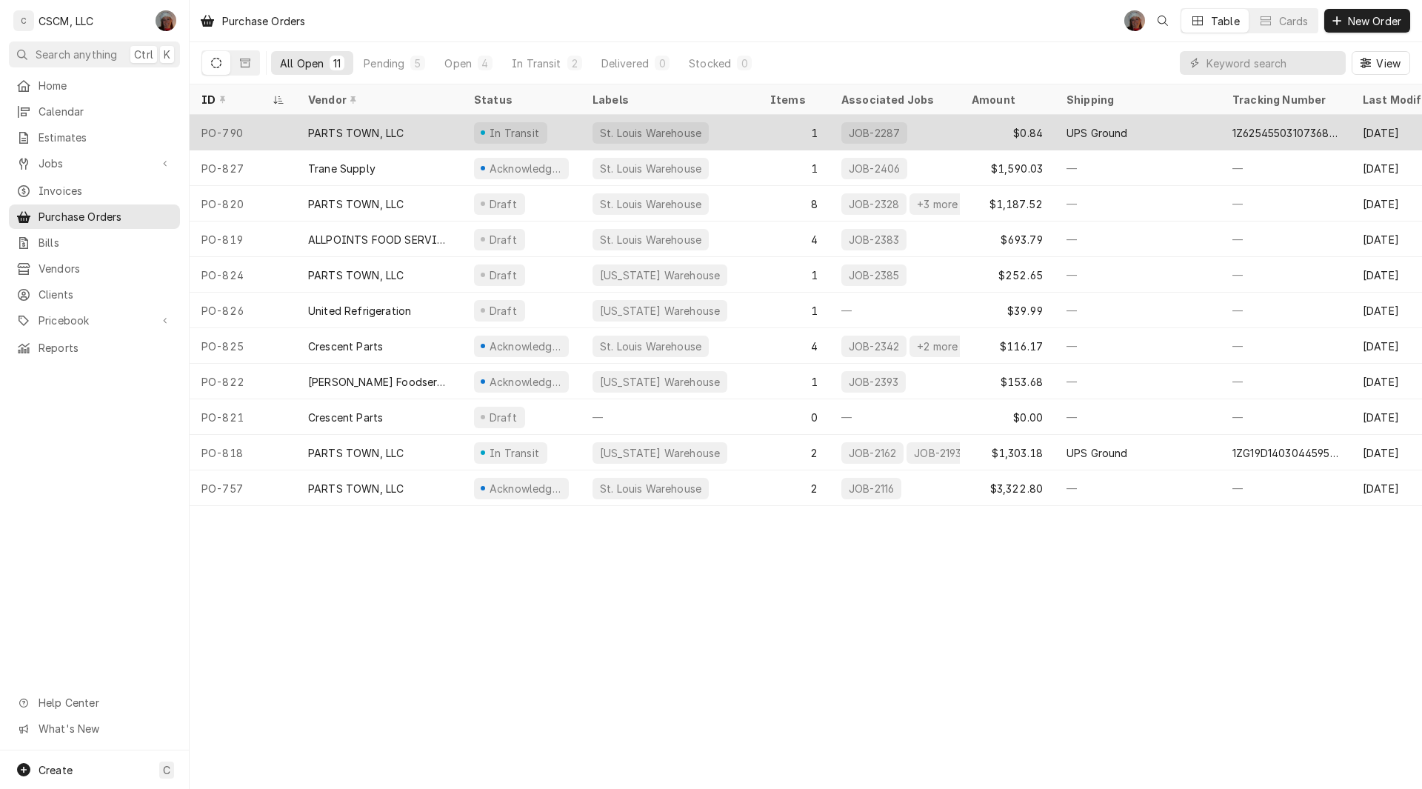
click at [377, 125] on div "PARTS TOWN, LLC" at bounding box center [356, 133] width 96 height 16
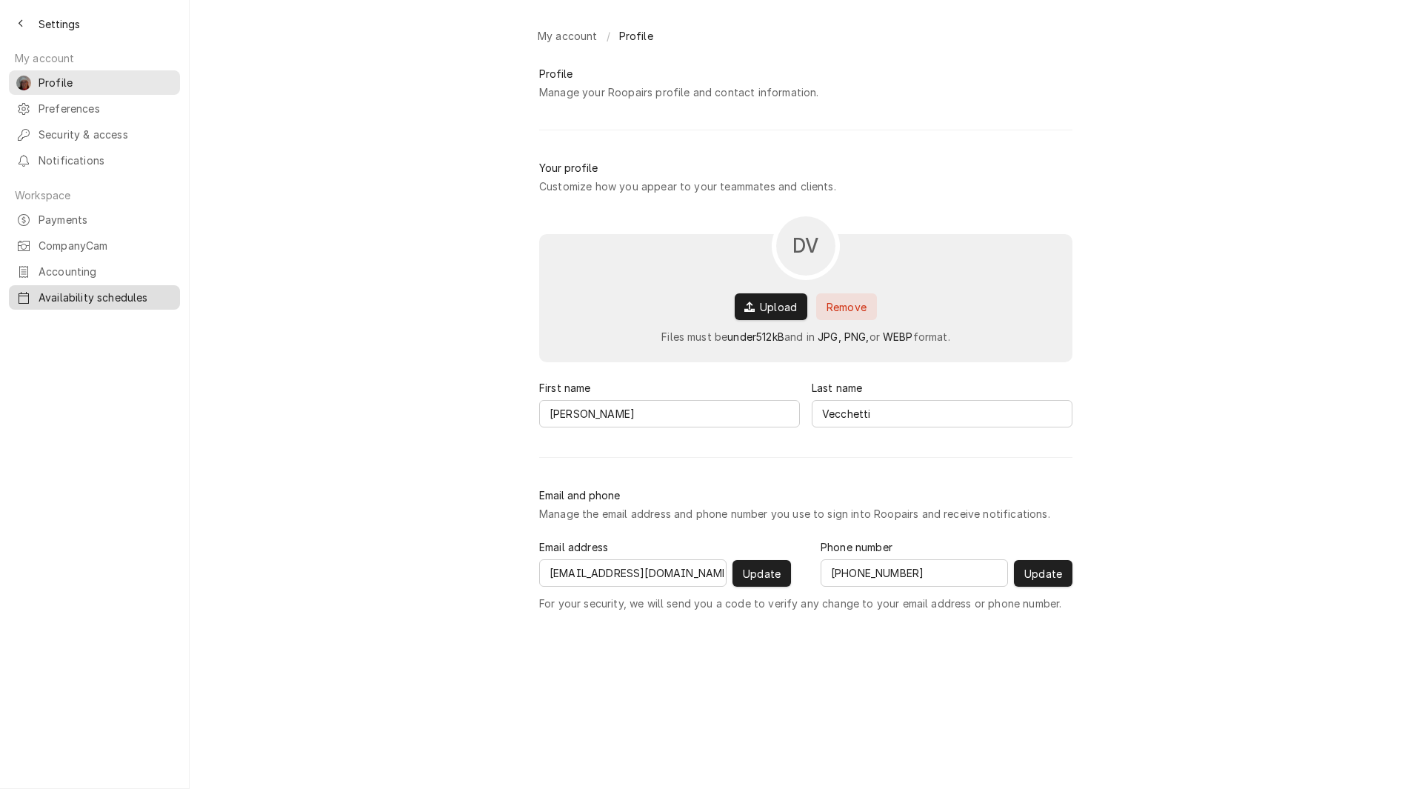
click at [92, 290] on span "Availability schedules" at bounding box center [106, 298] width 134 height 16
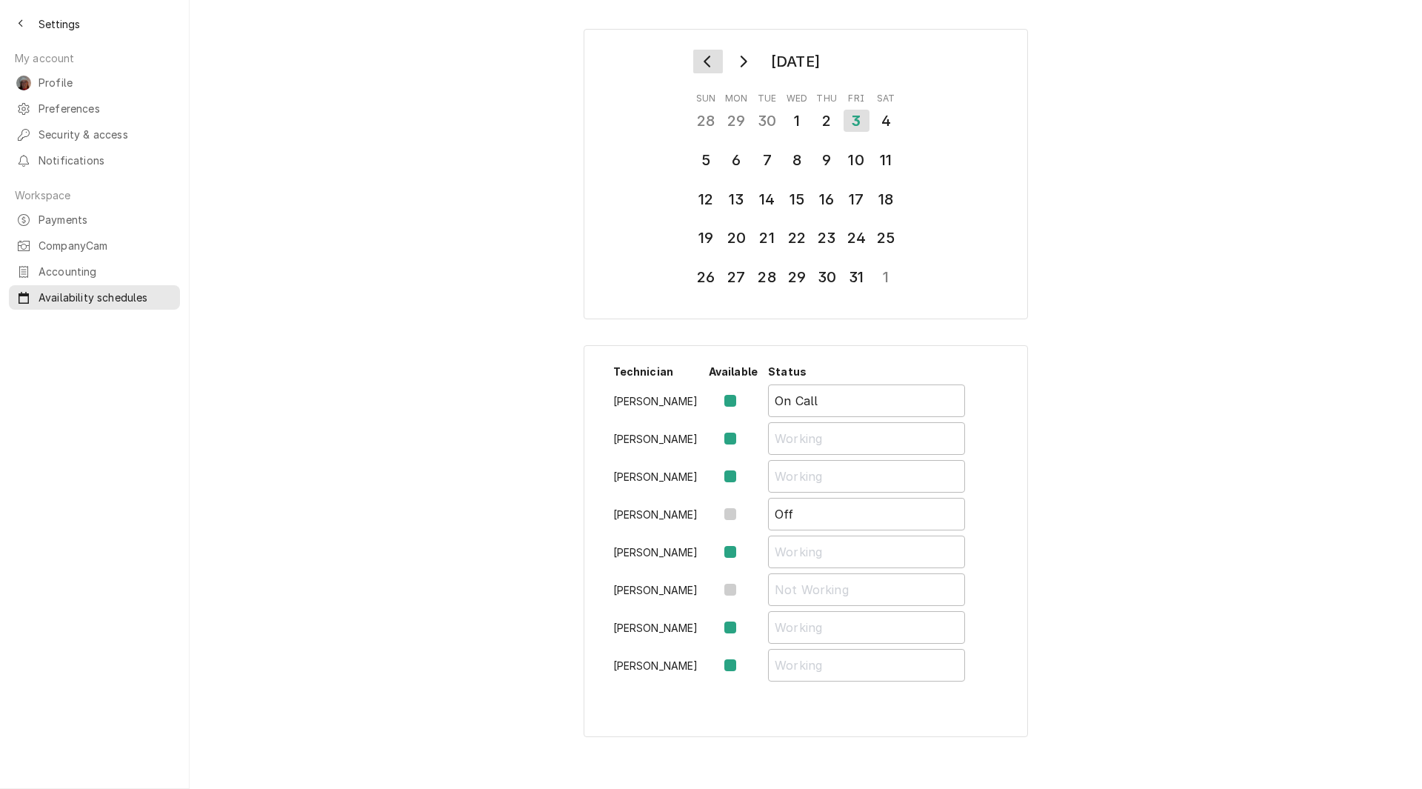
click at [707, 67] on icon "Go to previous month" at bounding box center [708, 62] width 12 height 12
click at [856, 121] on div "5" at bounding box center [856, 120] width 26 height 25
click at [857, 155] on div "12" at bounding box center [856, 159] width 26 height 25
click at [860, 193] on div "19" at bounding box center [856, 199] width 26 height 25
click at [860, 231] on div "26" at bounding box center [856, 237] width 26 height 25
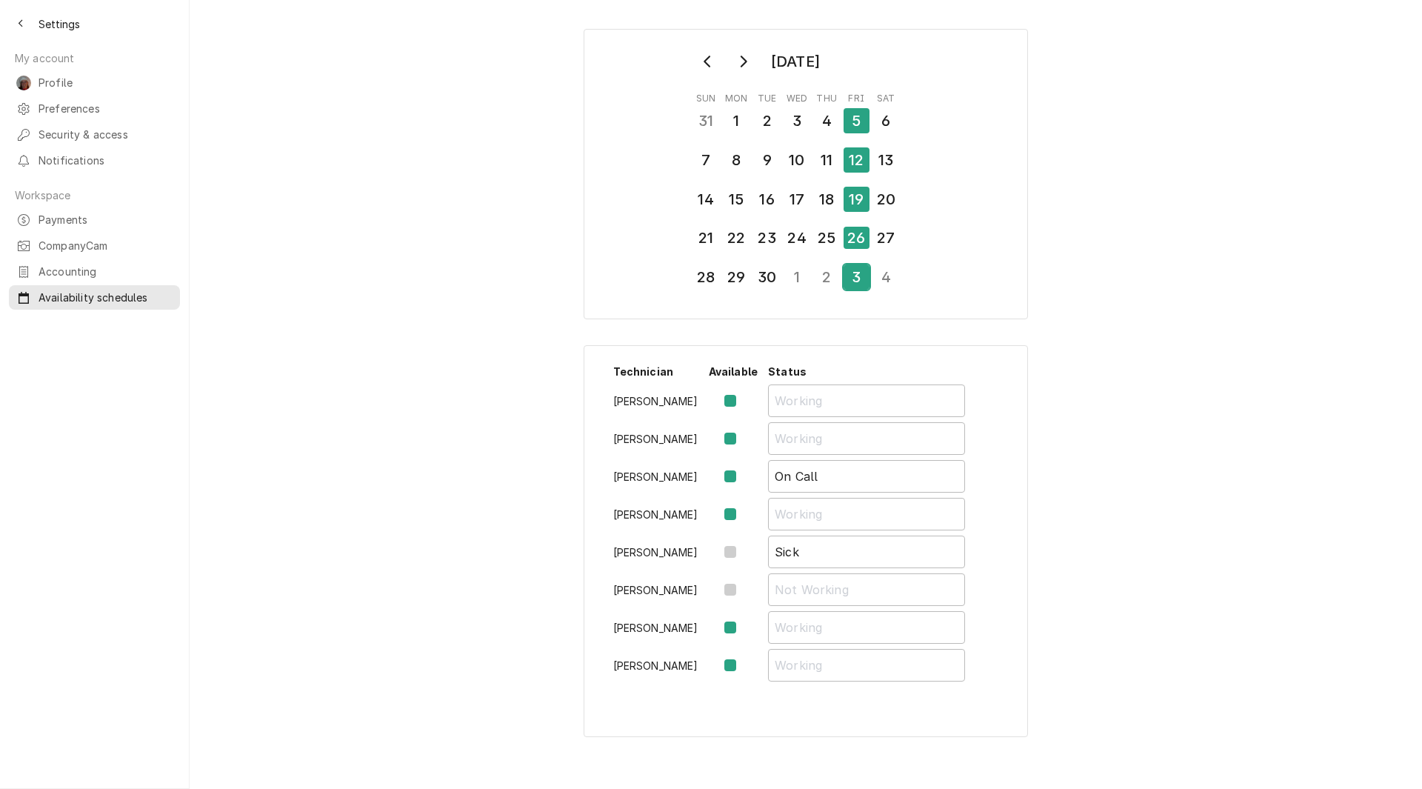
click at [856, 276] on div "3" at bounding box center [856, 276] width 26 height 25
click at [886, 278] on div "4" at bounding box center [886, 276] width 26 height 25
click at [745, 58] on icon "Go to next month" at bounding box center [743, 62] width 12 height 12
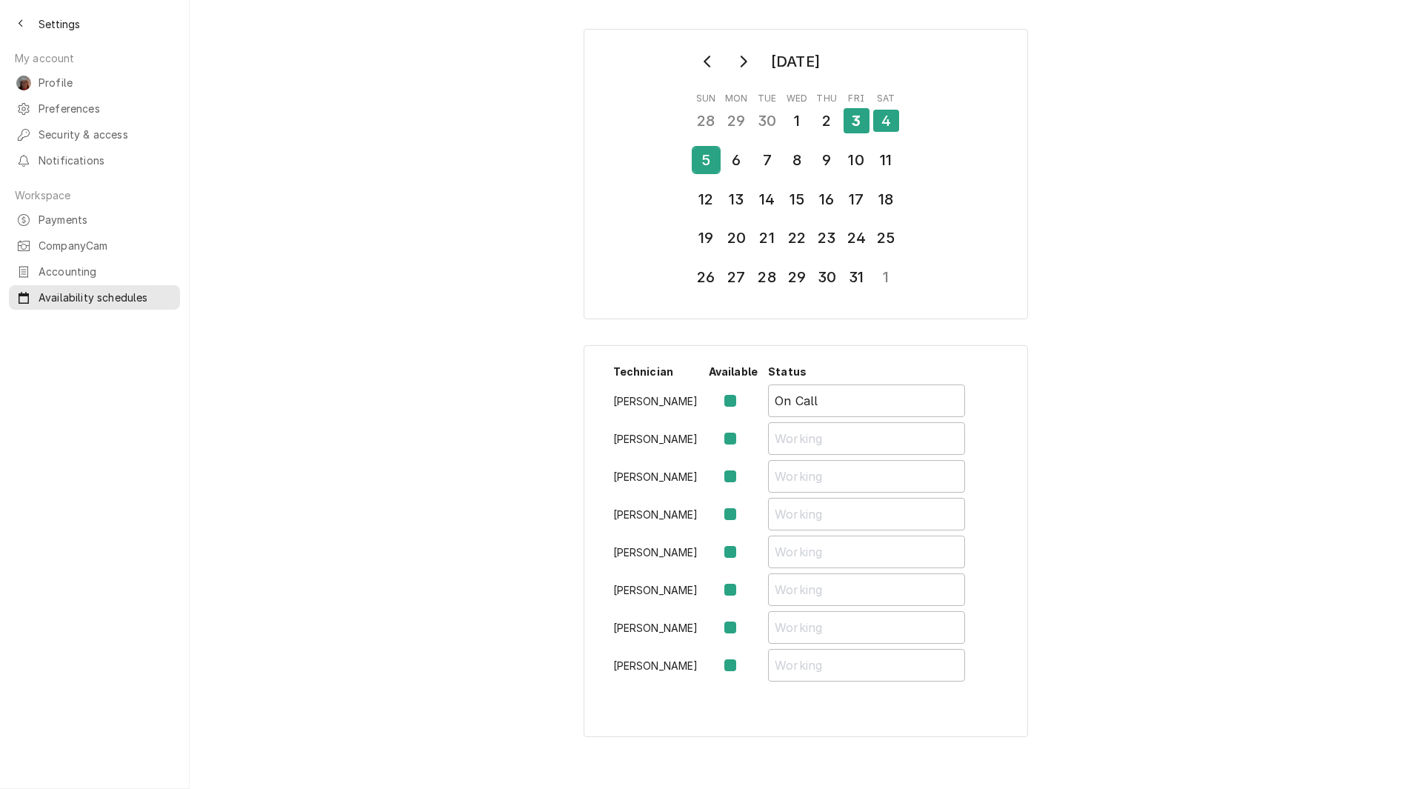
click at [705, 157] on div "5" at bounding box center [706, 159] width 26 height 25
click at [735, 158] on div "6" at bounding box center [736, 159] width 26 height 25
click at [764, 161] on div "7" at bounding box center [767, 159] width 26 height 25
click at [791, 162] on div "8" at bounding box center [796, 159] width 26 height 25
click at [829, 162] on div "9" at bounding box center [827, 159] width 26 height 25
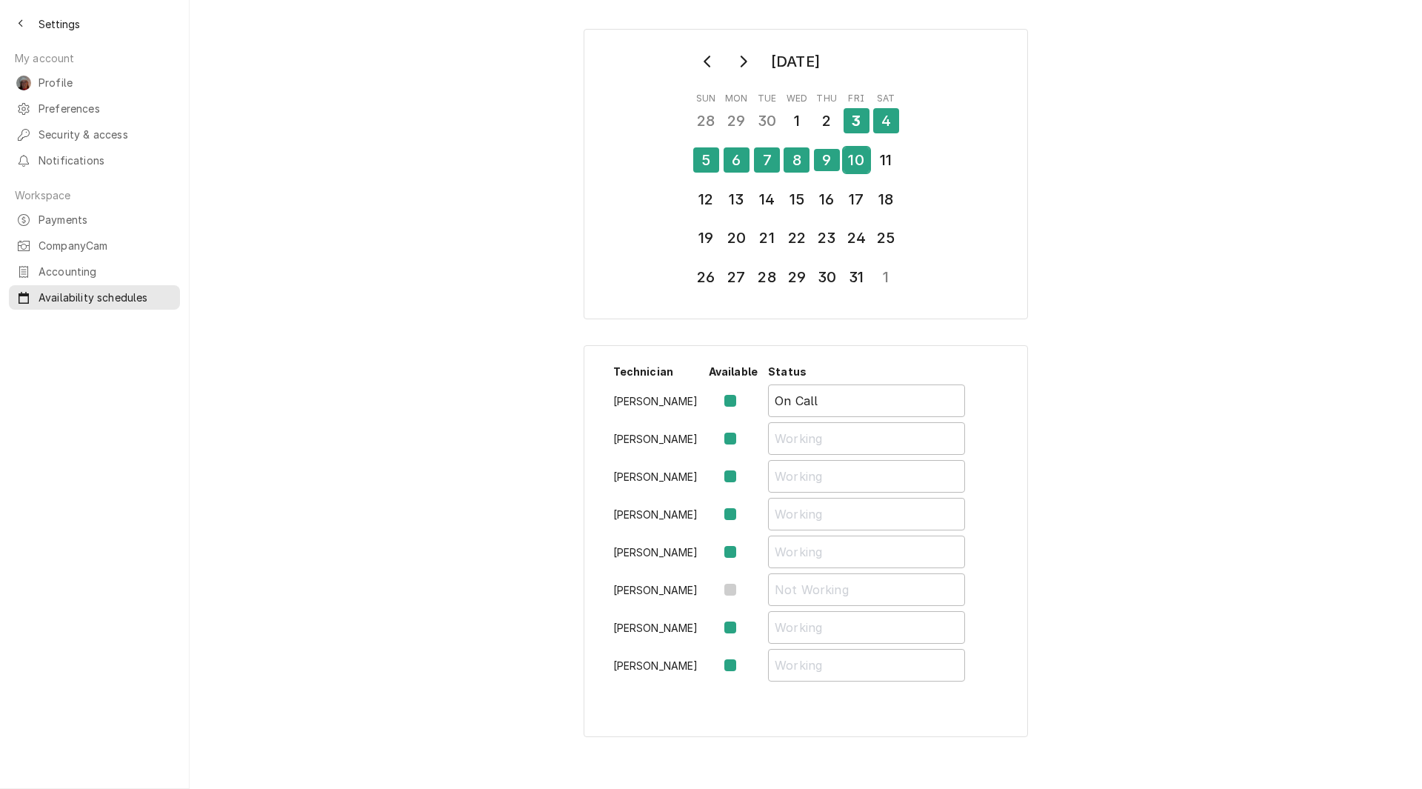
click at [853, 165] on div "10" at bounding box center [856, 159] width 26 height 25
click at [889, 166] on div "11" at bounding box center [886, 159] width 26 height 25
click at [22, 21] on icon "Back to previous page" at bounding box center [21, 24] width 7 height 10
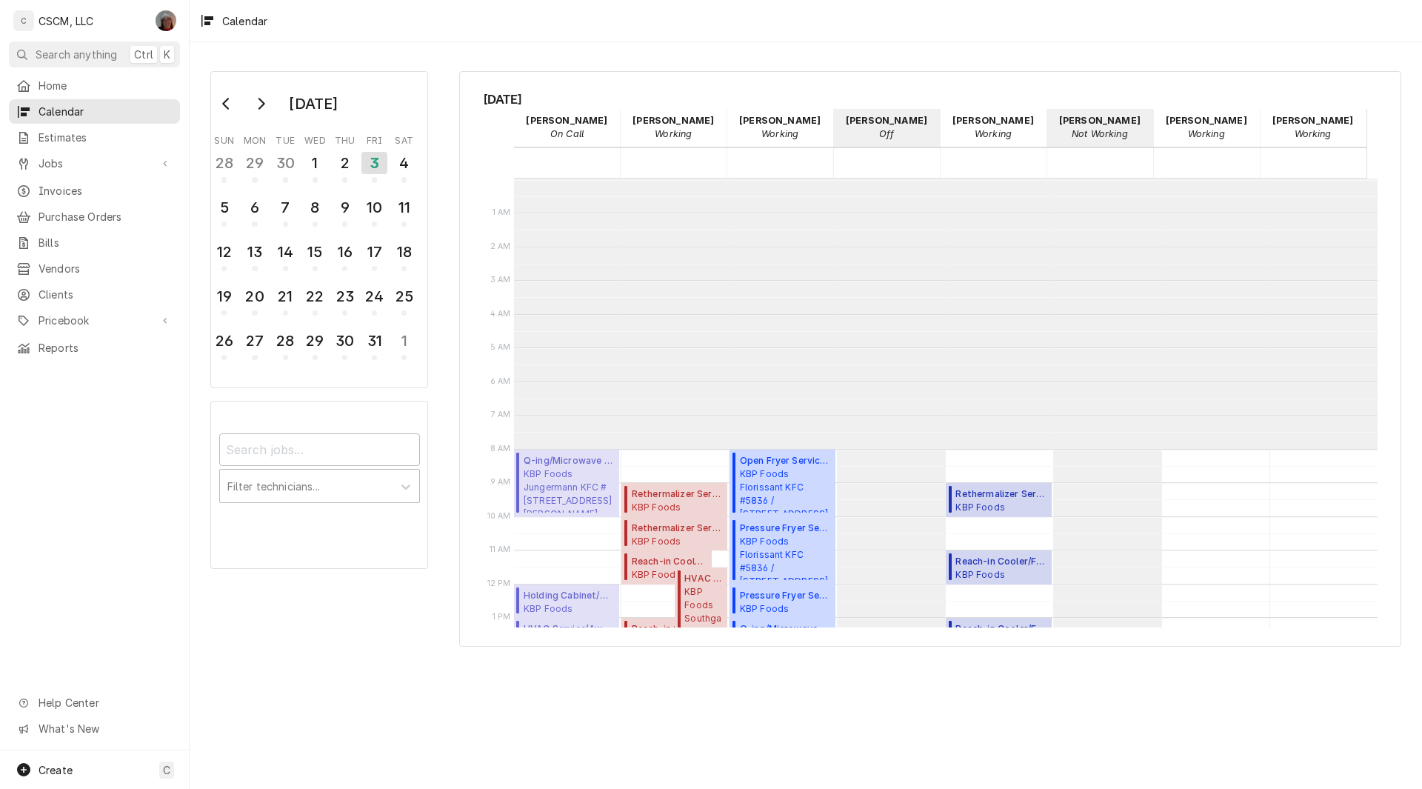
scroll to position [270, 0]
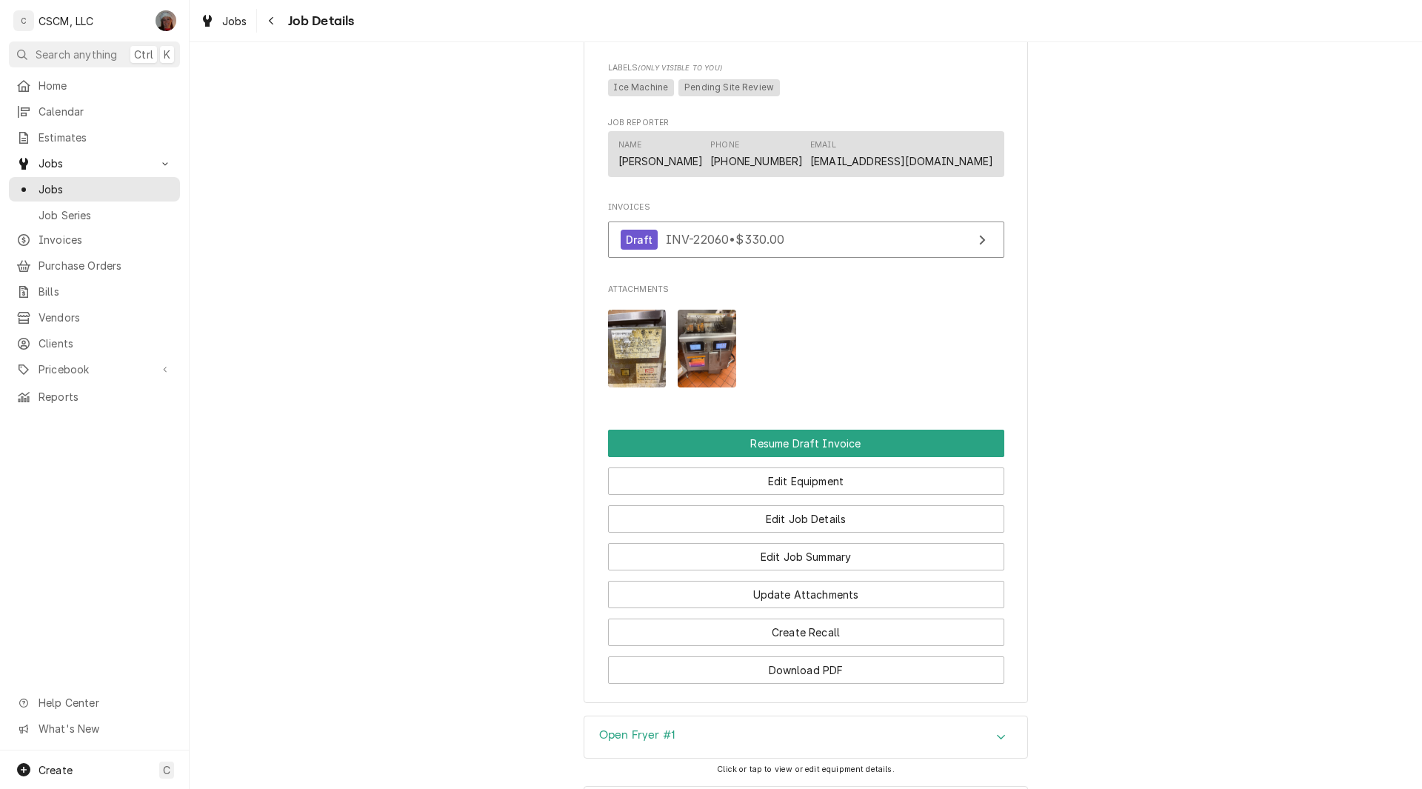
scroll to position [1107, 0]
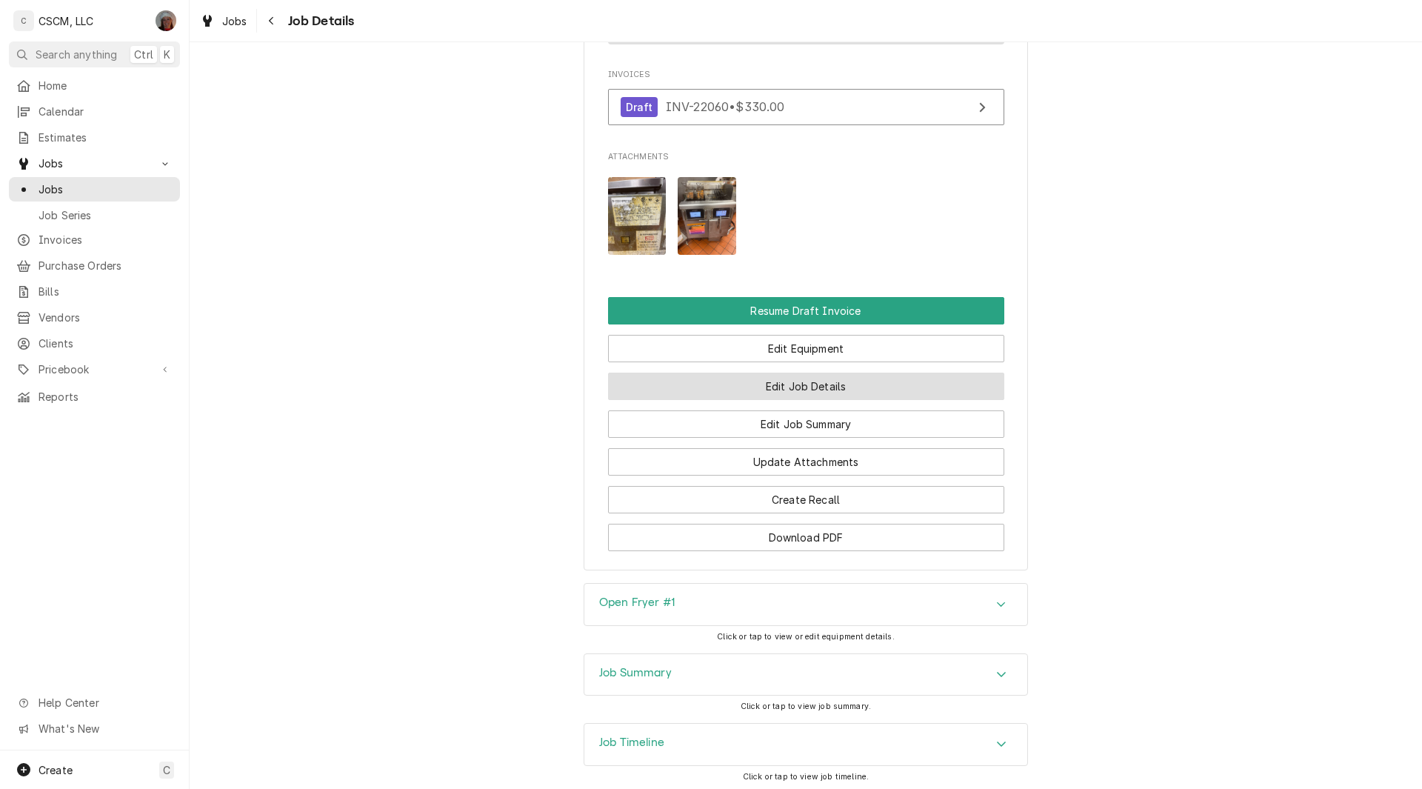
click at [809, 400] on button "Edit Job Details" at bounding box center [806, 385] width 396 height 27
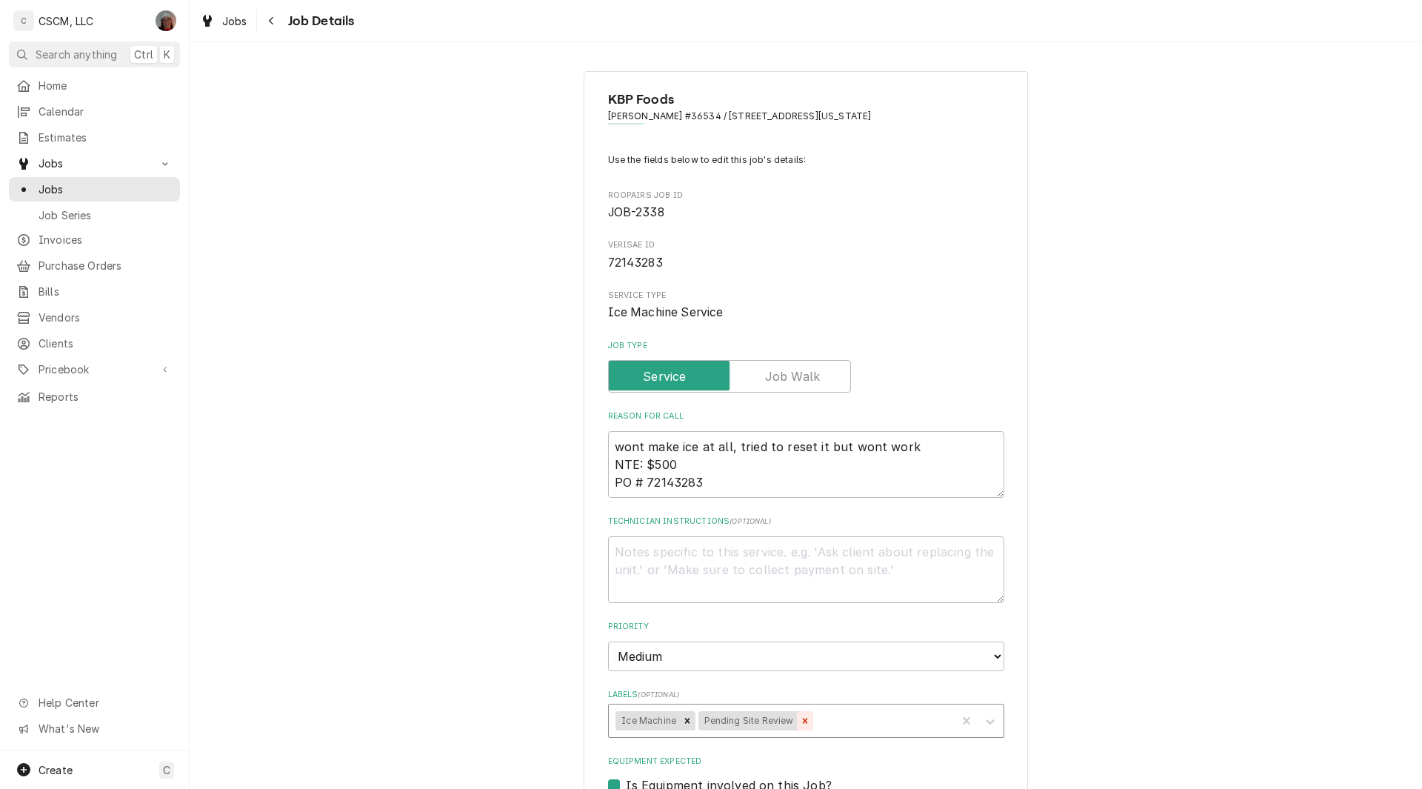
click at [800, 718] on icon "Remove Pending Site Review" at bounding box center [805, 720] width 10 height 10
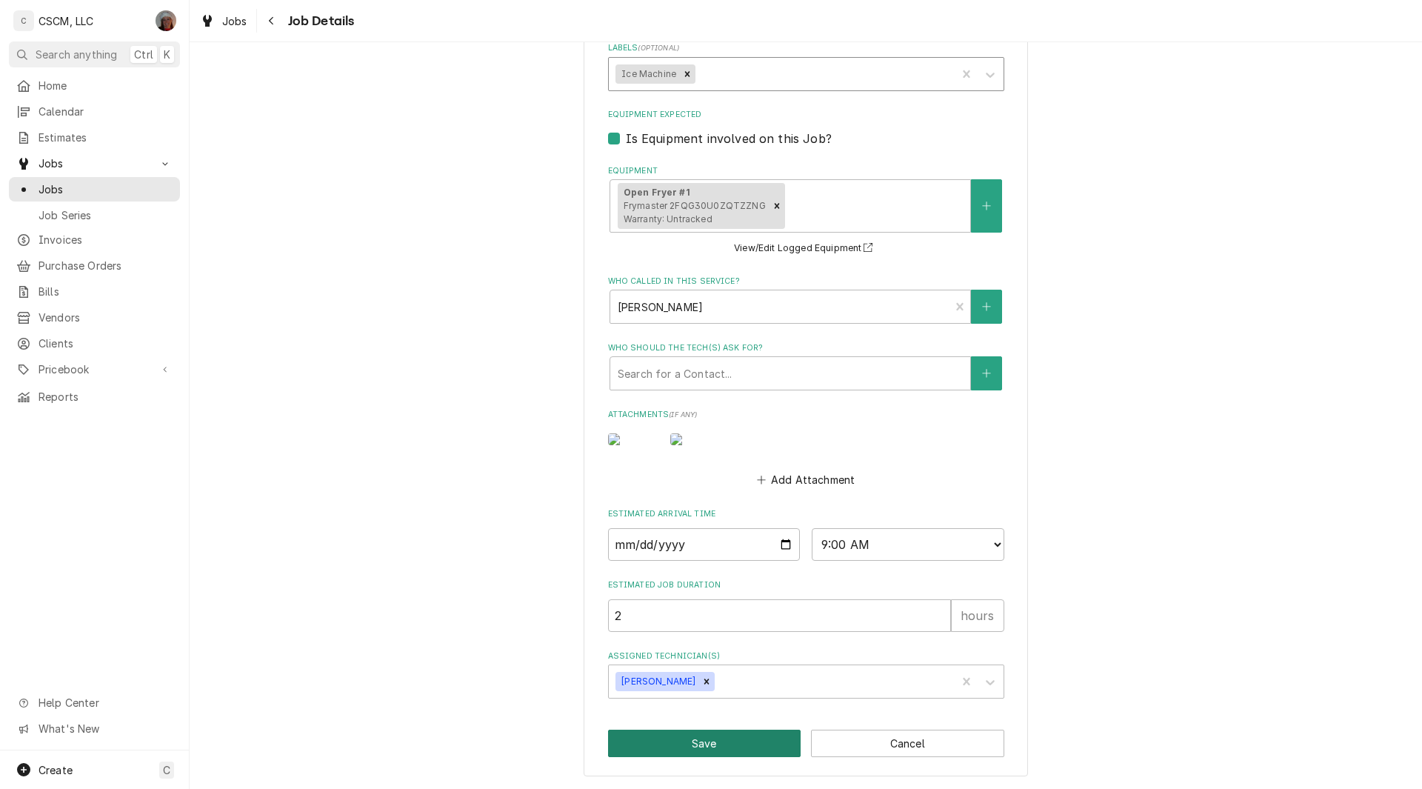
click at [727, 757] on button "Save" at bounding box center [704, 742] width 193 height 27
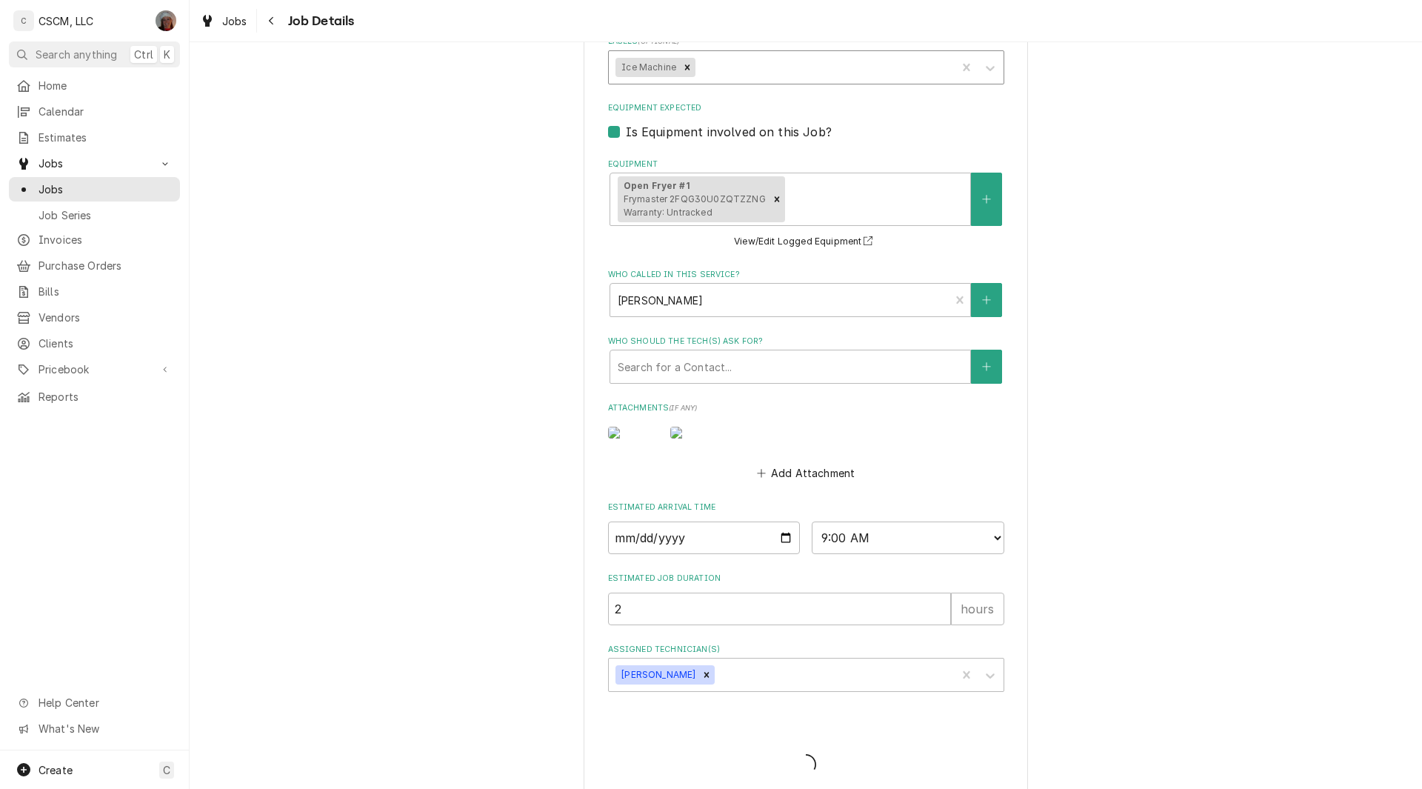
type textarea "x"
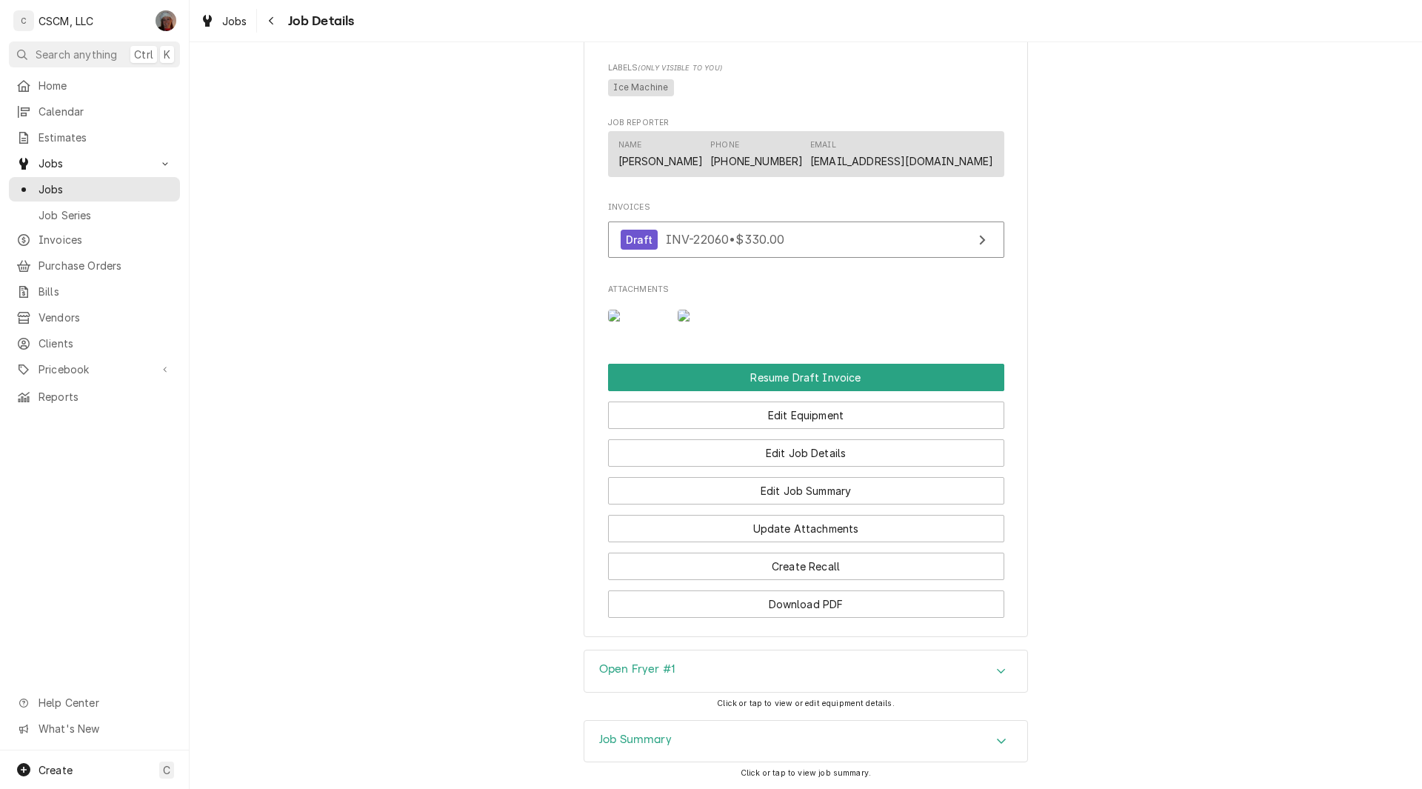
scroll to position [1008, 0]
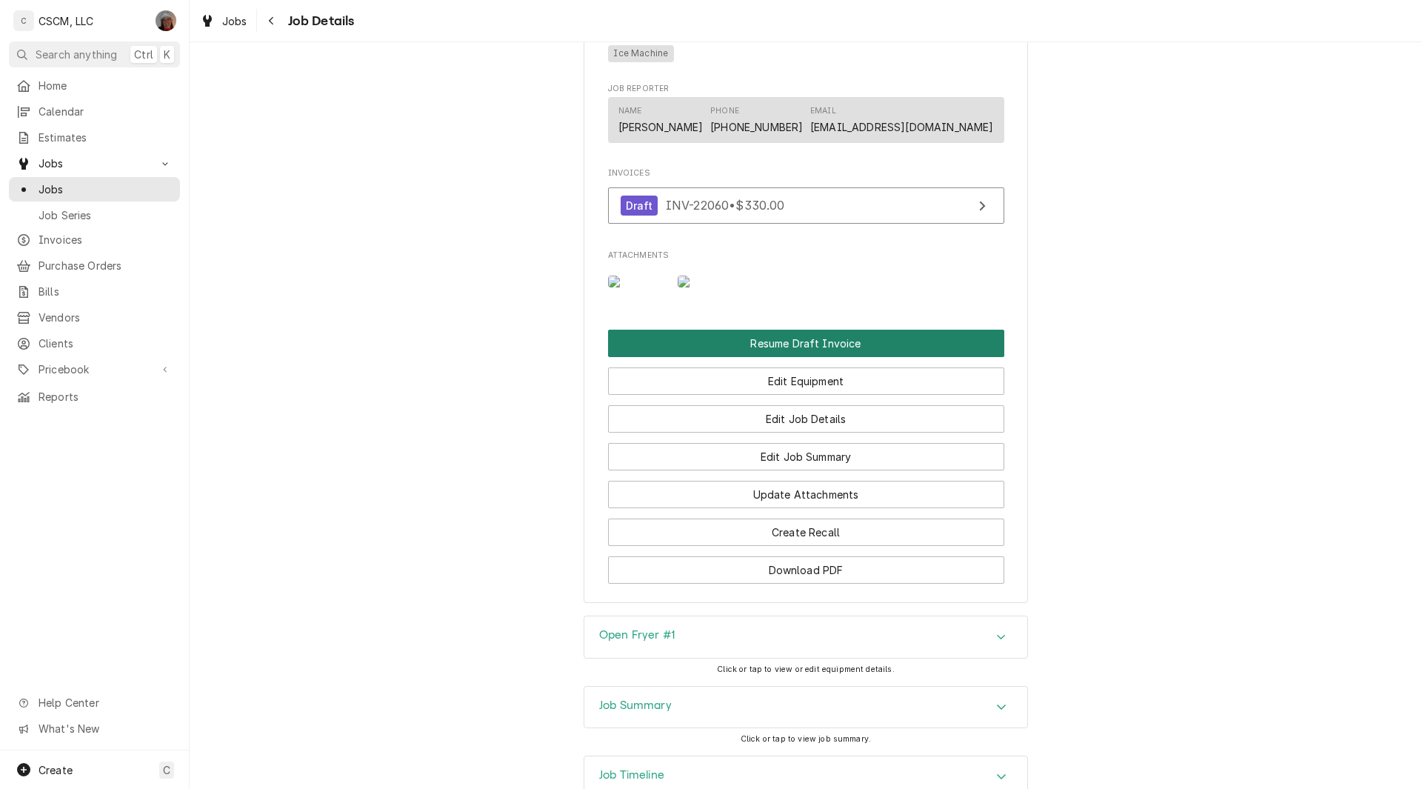
click at [796, 357] on button "Resume Draft Invoice" at bounding box center [806, 342] width 396 height 27
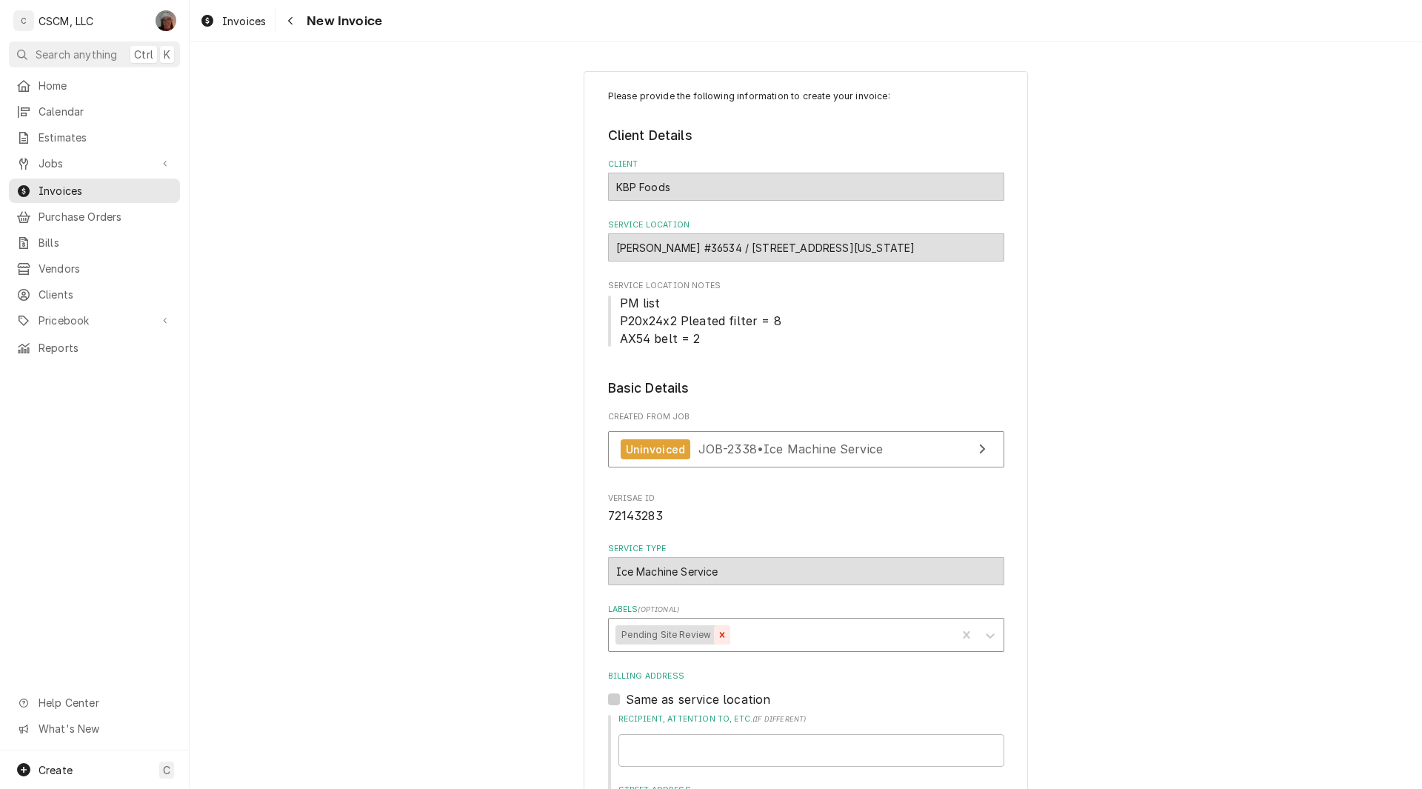
click at [717, 632] on icon "Remove Pending Site Review" at bounding box center [722, 634] width 10 height 10
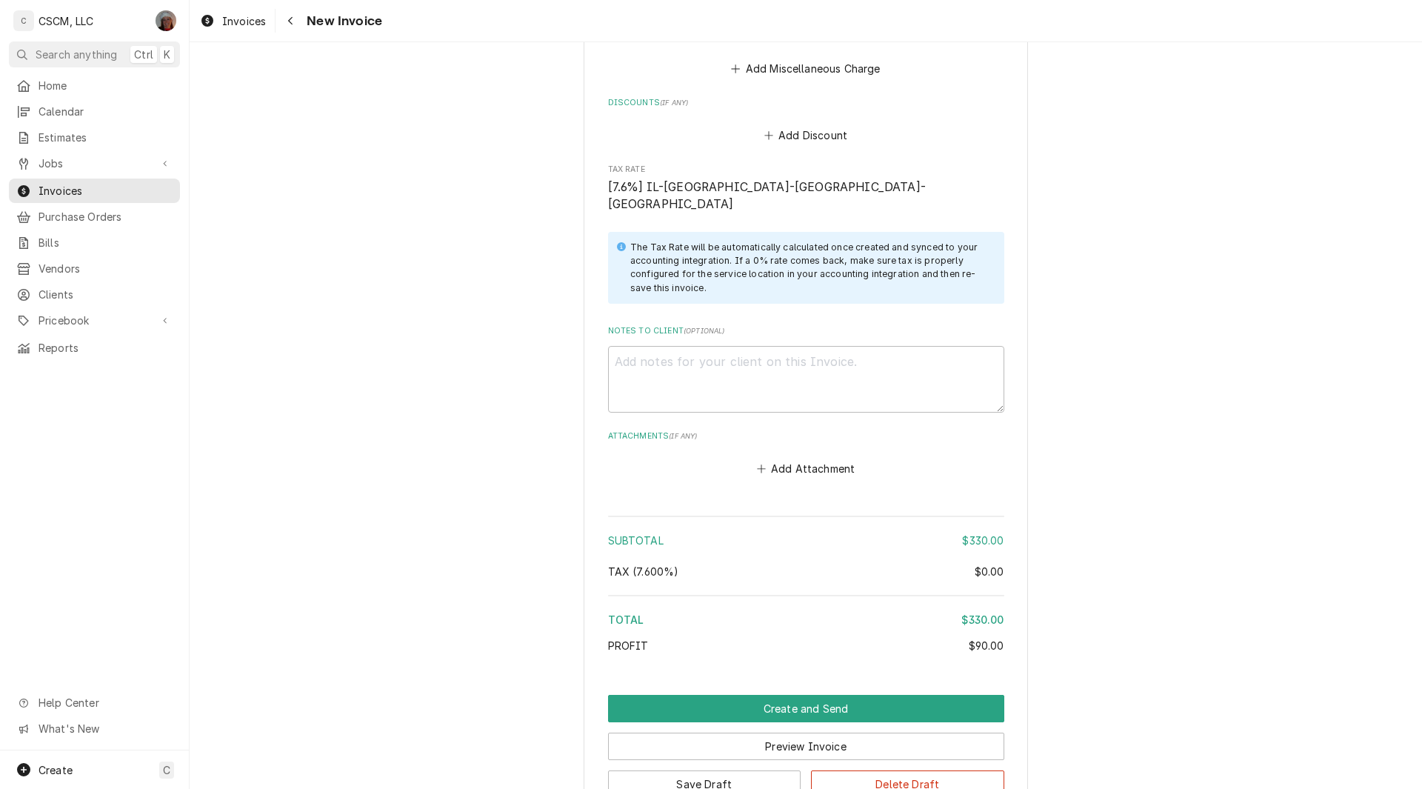
scroll to position [2177, 0]
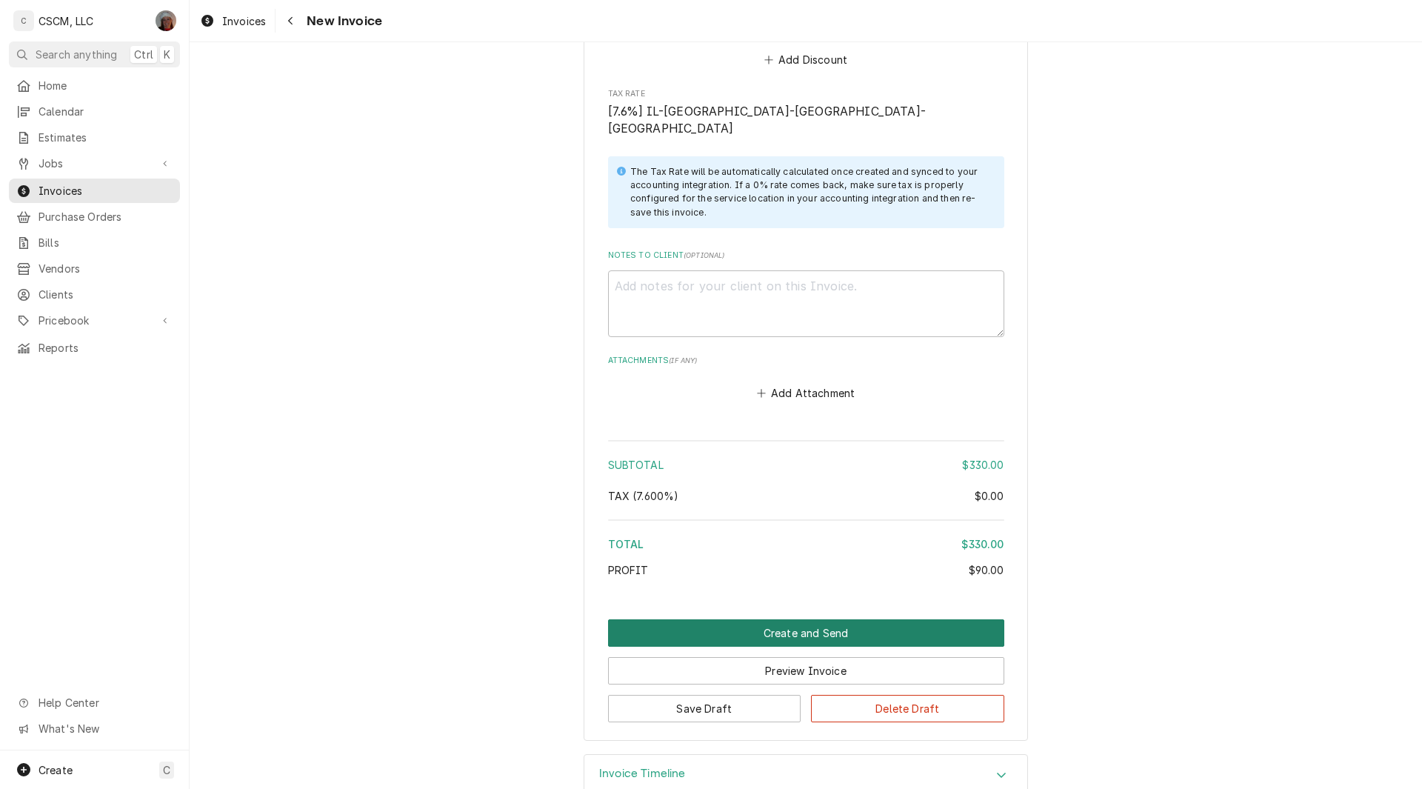
click at [784, 619] on button "Create and Send" at bounding box center [806, 632] width 396 height 27
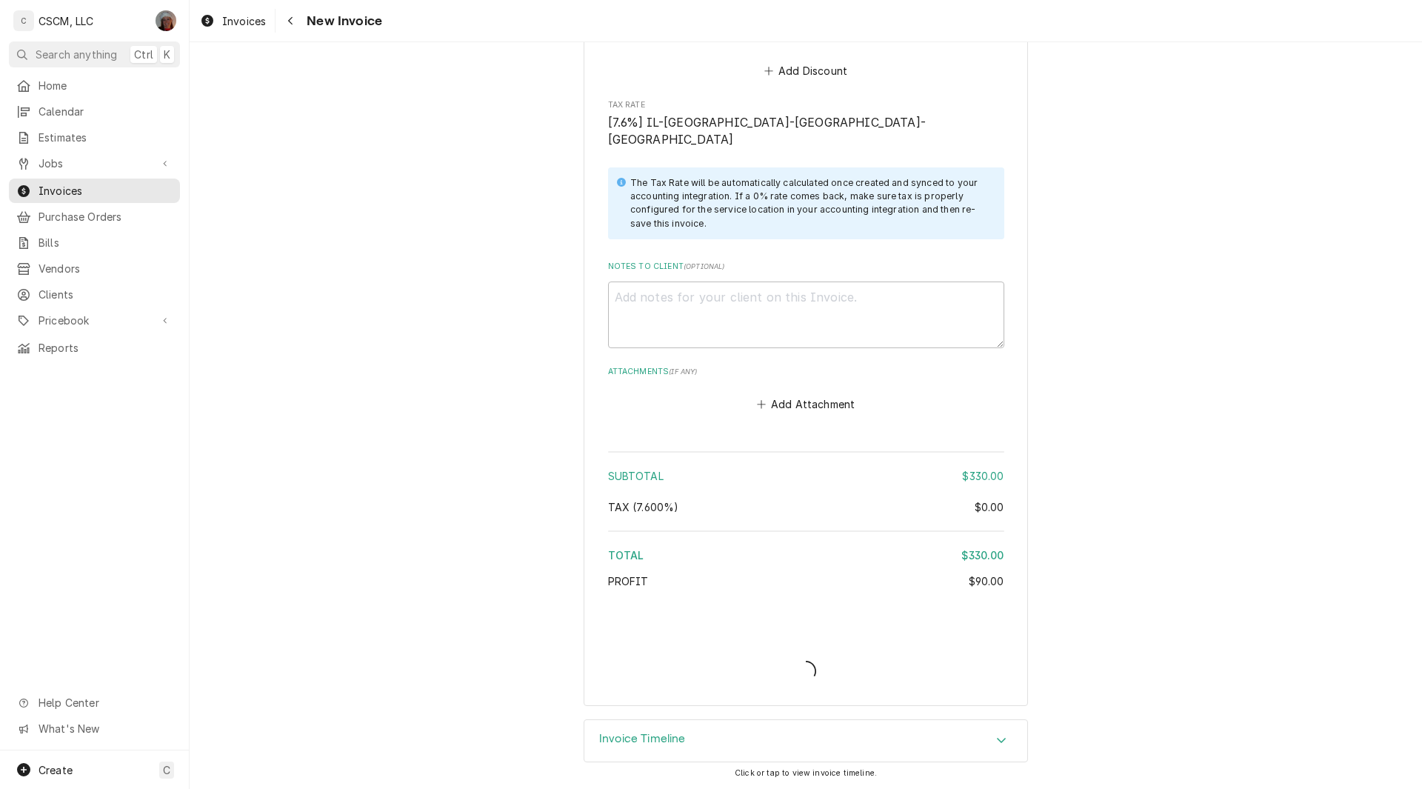
scroll to position [2131, 0]
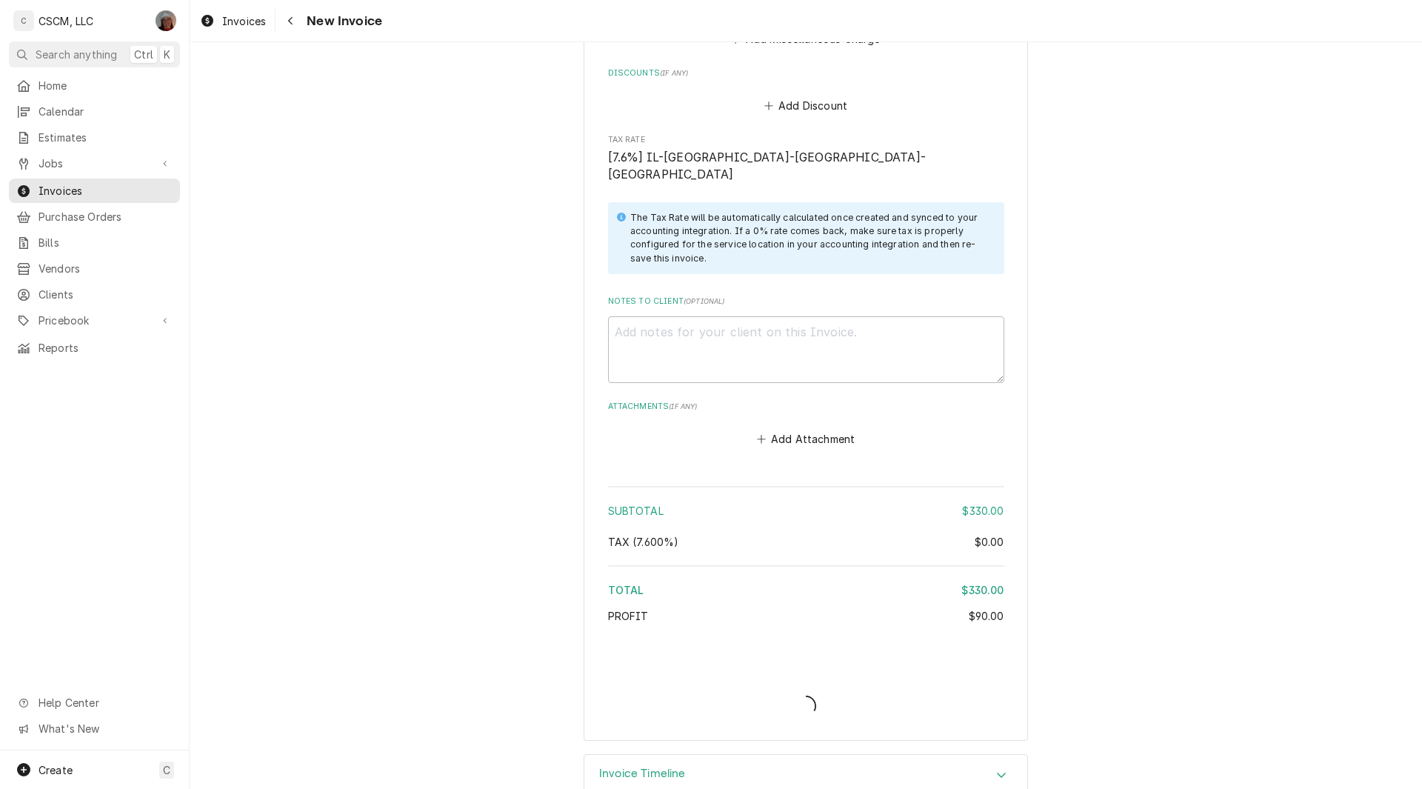
type textarea "x"
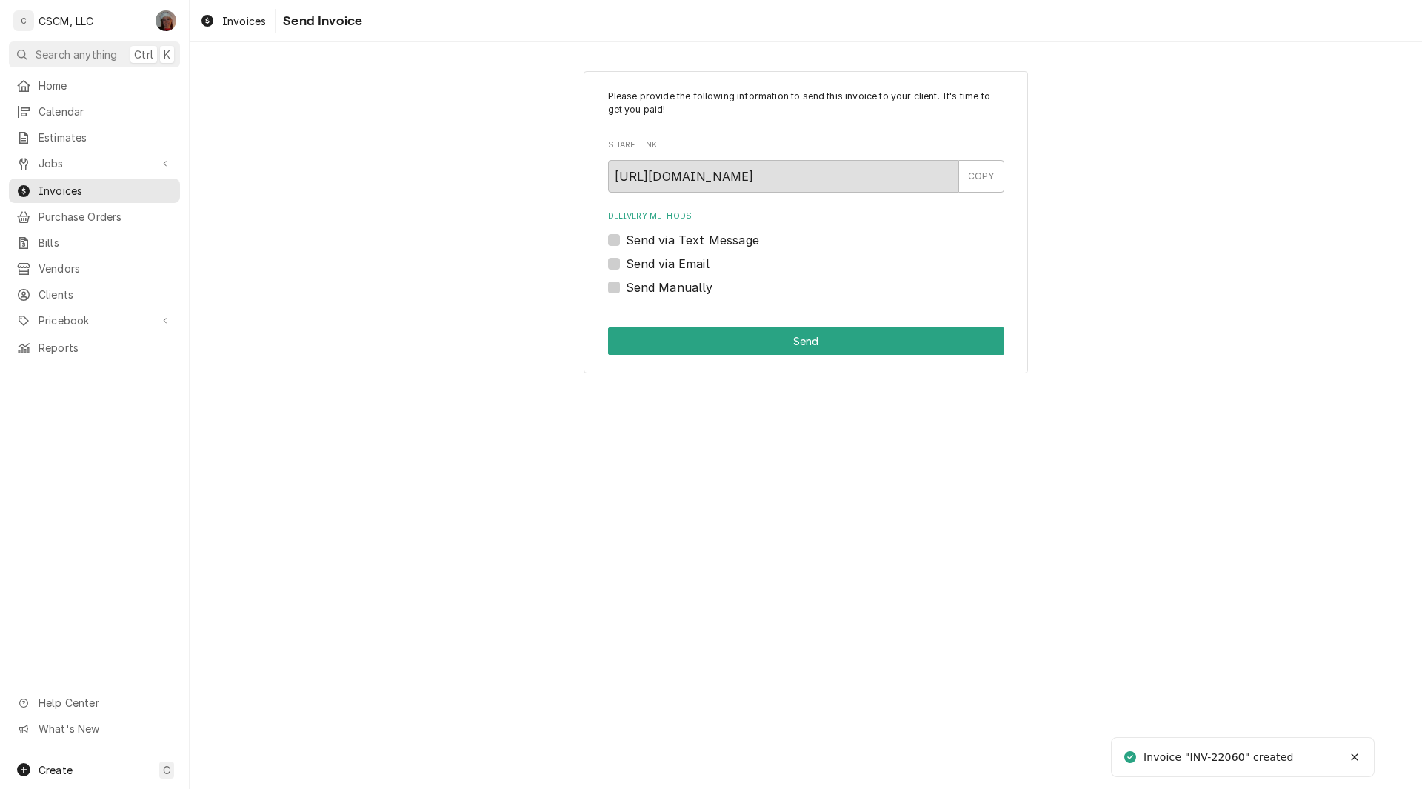
click at [626, 289] on label "Send Manually" at bounding box center [669, 287] width 87 height 18
click at [626, 289] on input "Send Manually" at bounding box center [824, 294] width 396 height 33
checkbox input "true"
click at [675, 348] on button "Send" at bounding box center [806, 340] width 396 height 27
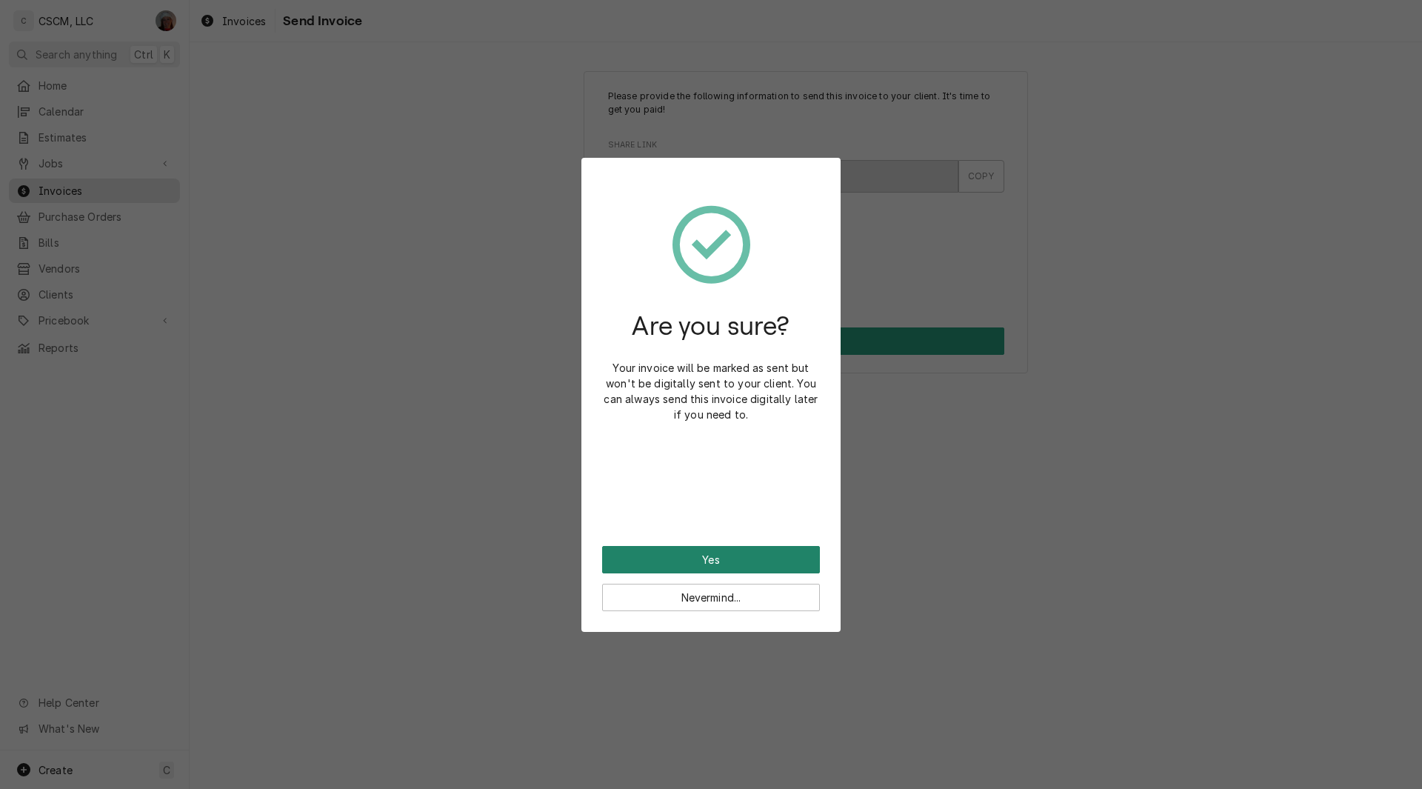
click at [642, 549] on button "Yes" at bounding box center [711, 559] width 218 height 27
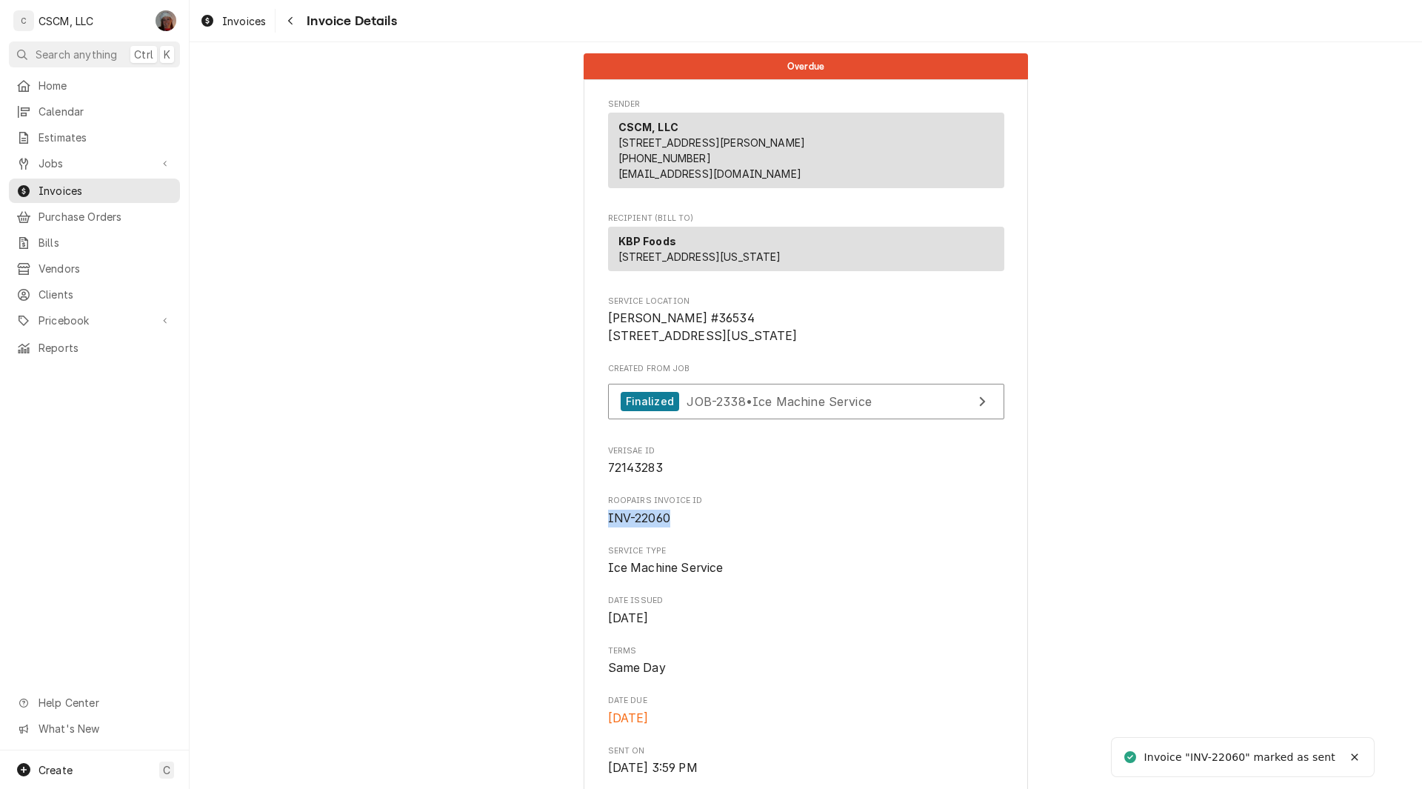
drag, startPoint x: 598, startPoint y: 568, endPoint x: 678, endPoint y: 574, distance: 79.4
copy span "INV-22060"
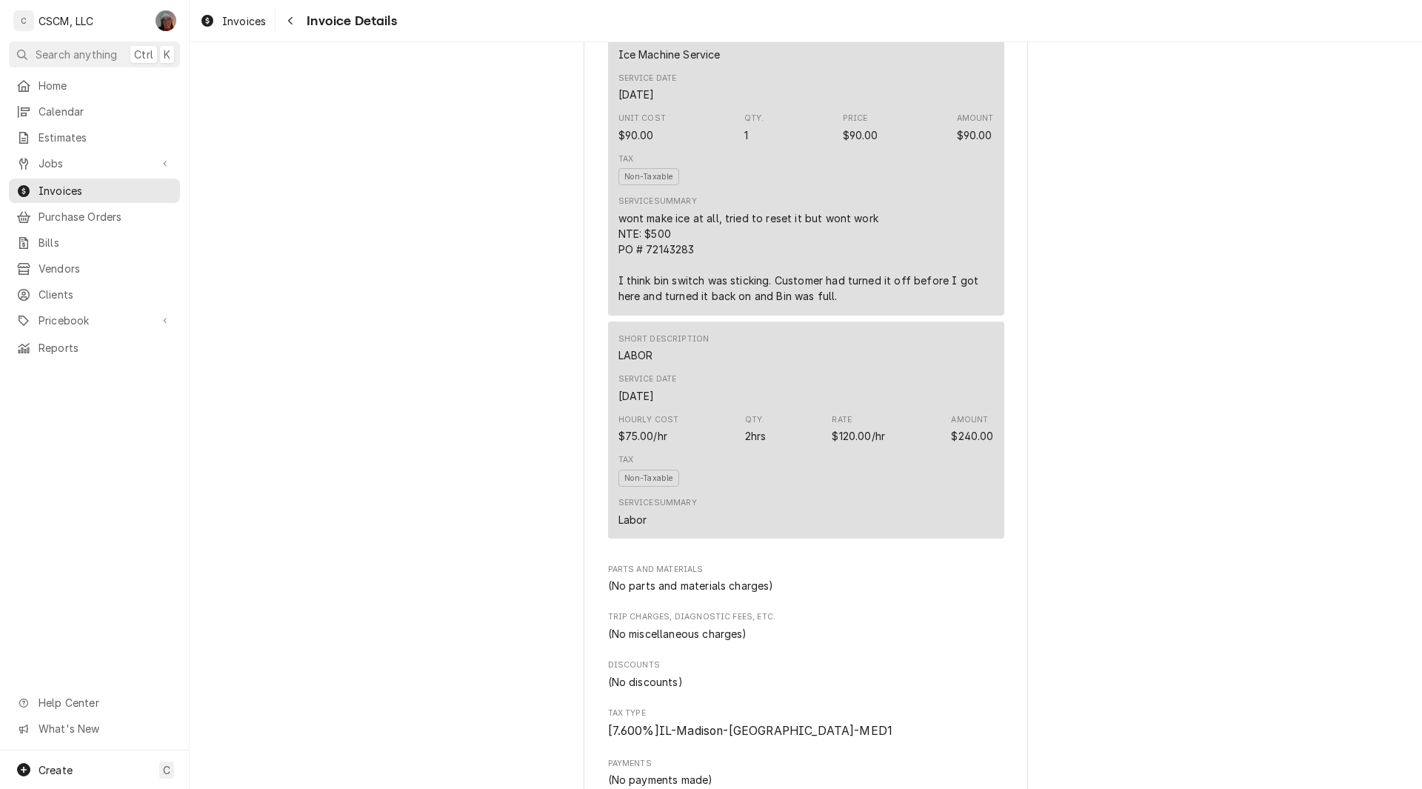
scroll to position [739, 0]
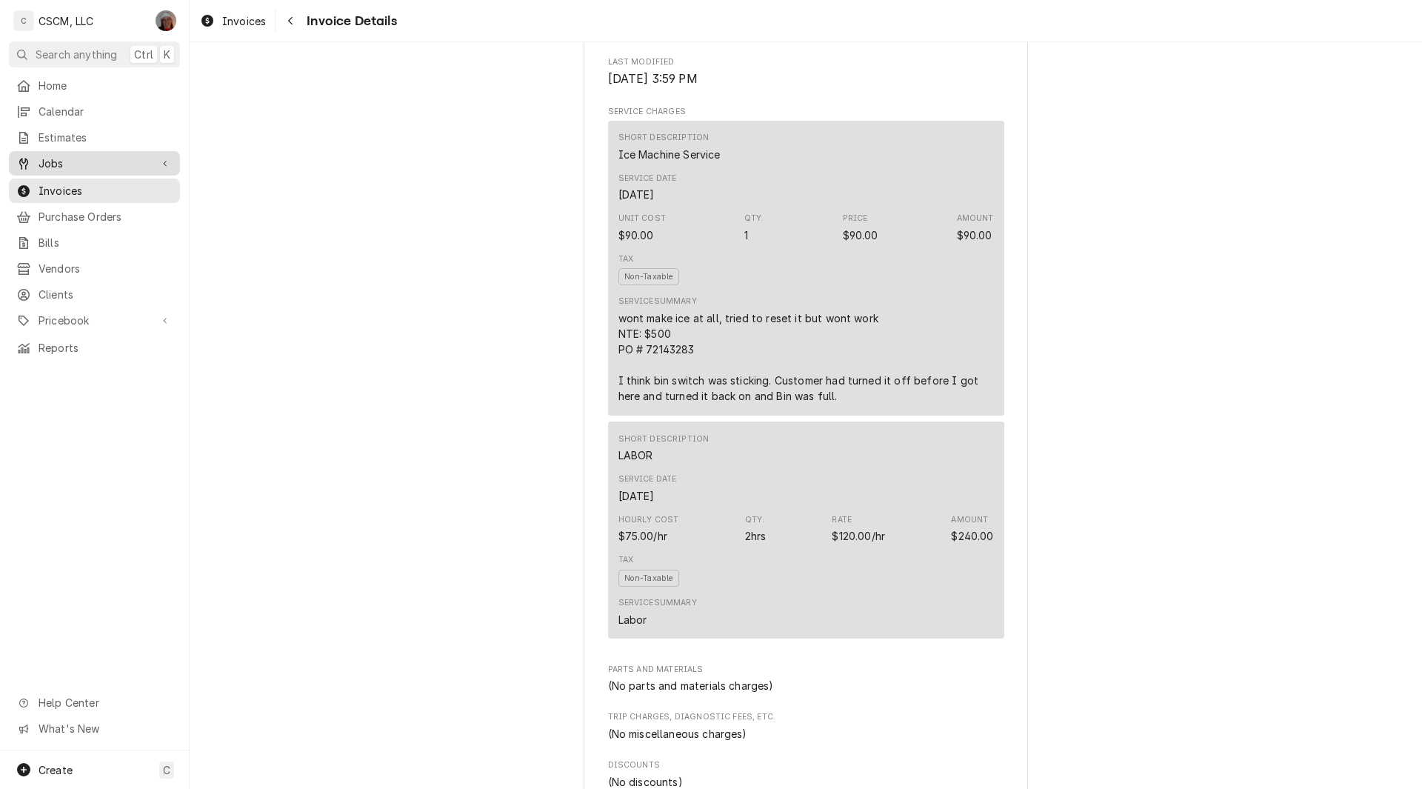
click at [61, 155] on span "Jobs" at bounding box center [95, 163] width 112 height 16
click at [77, 183] on span "Jobs" at bounding box center [106, 189] width 134 height 16
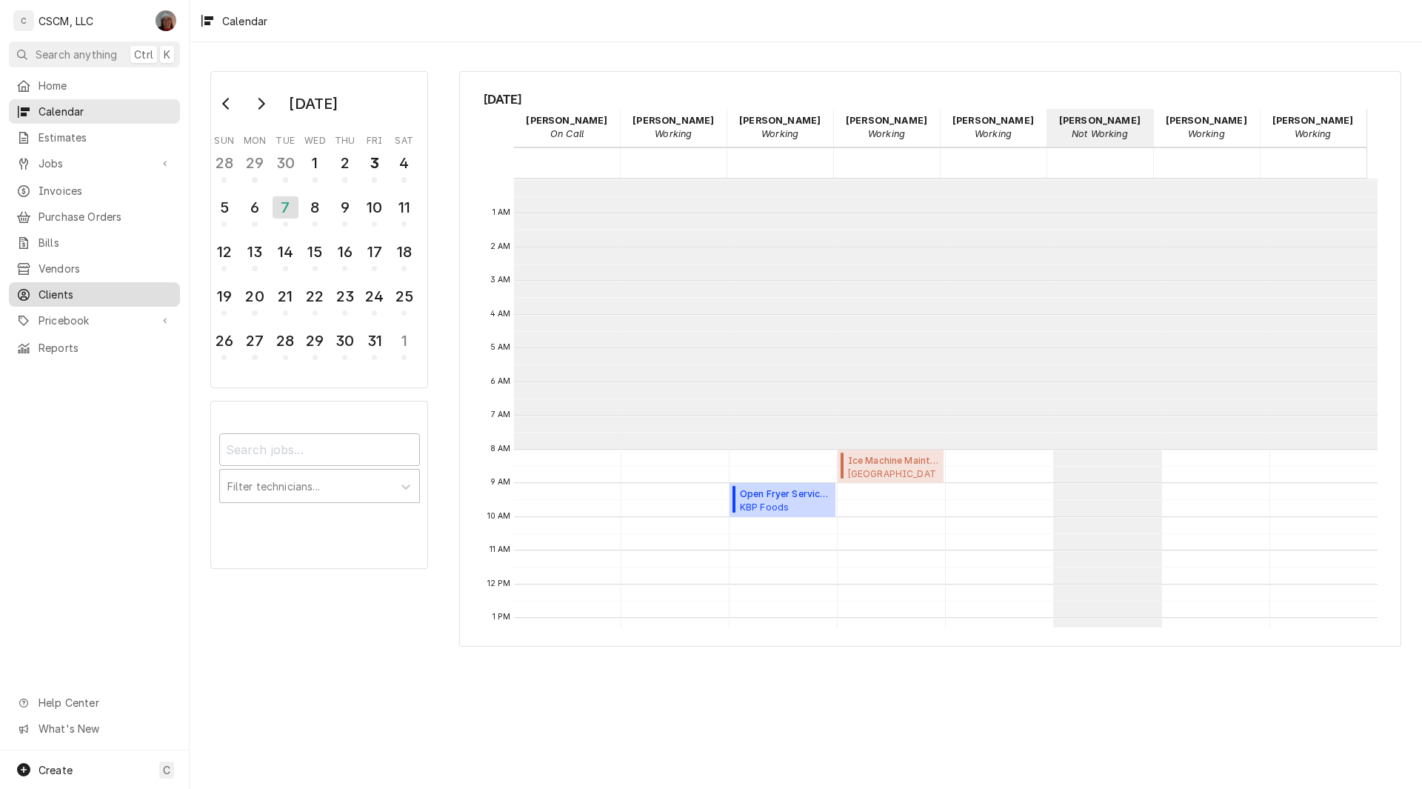
scroll to position [270, 0]
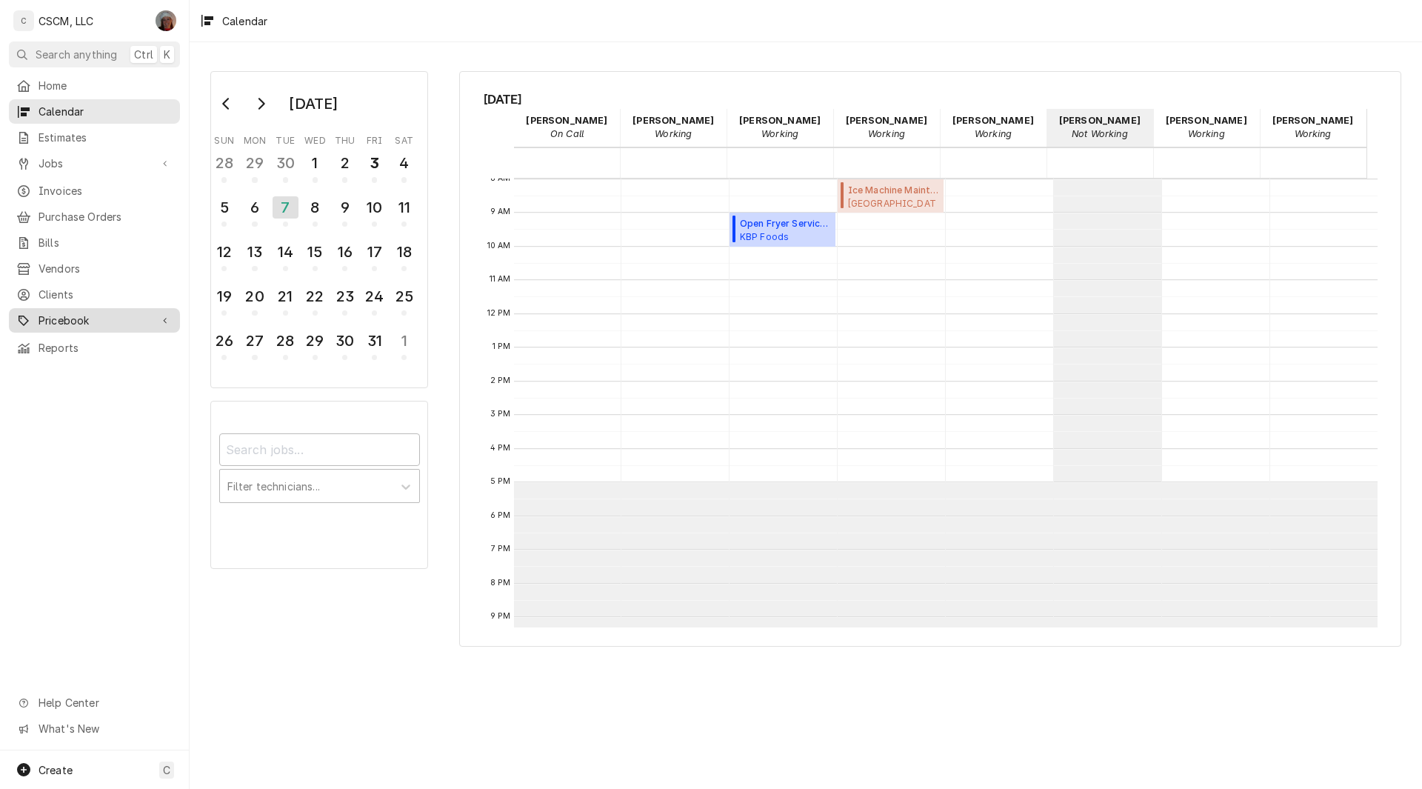
click at [78, 312] on span "Pricebook" at bounding box center [95, 320] width 112 height 16
click at [110, 364] on span "Parts & Materials" at bounding box center [106, 372] width 134 height 16
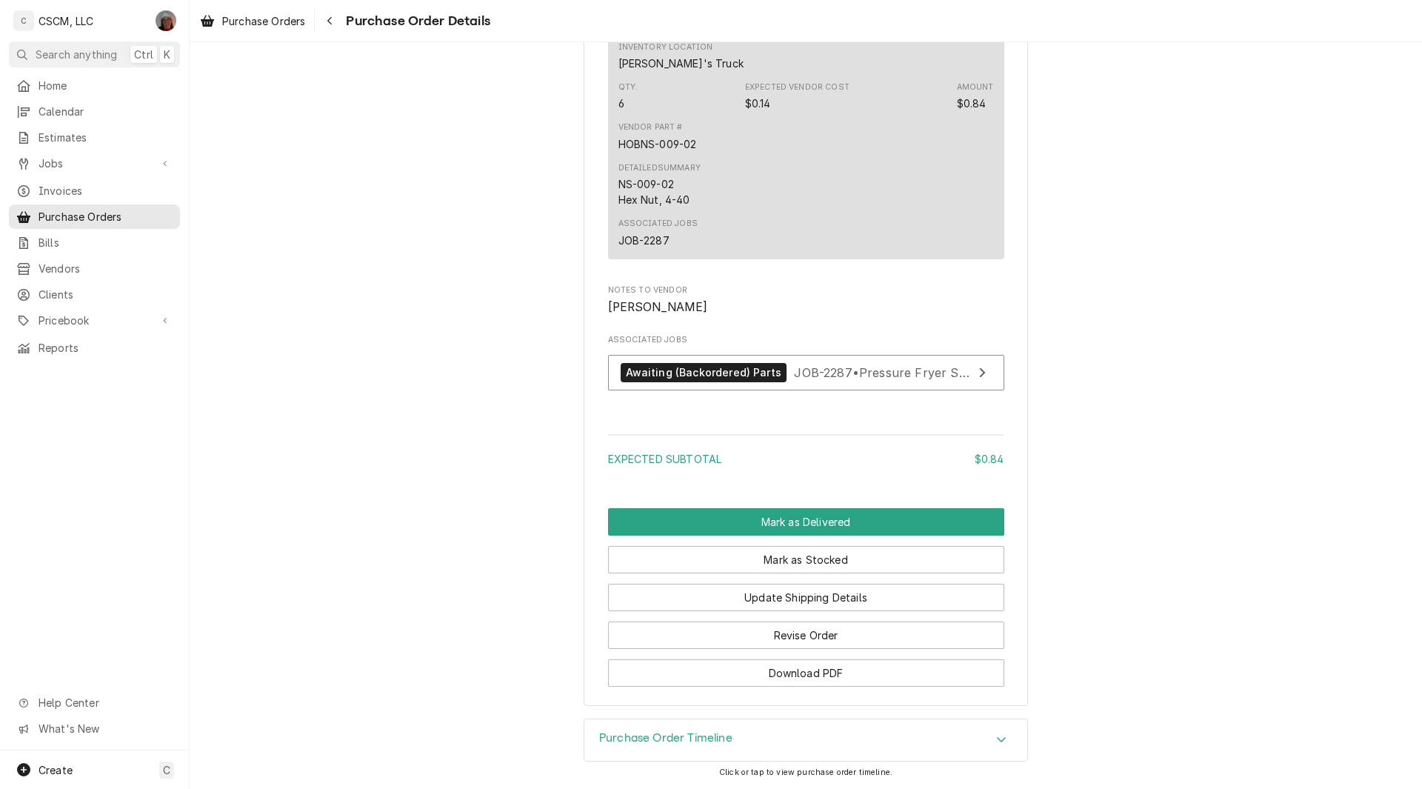
scroll to position [1132, 0]
click at [925, 373] on span "JOB-2287 • Pressure Fryer Service" at bounding box center [893, 371] width 199 height 15
click at [327, 14] on div "Navigate back" at bounding box center [329, 20] width 15 height 15
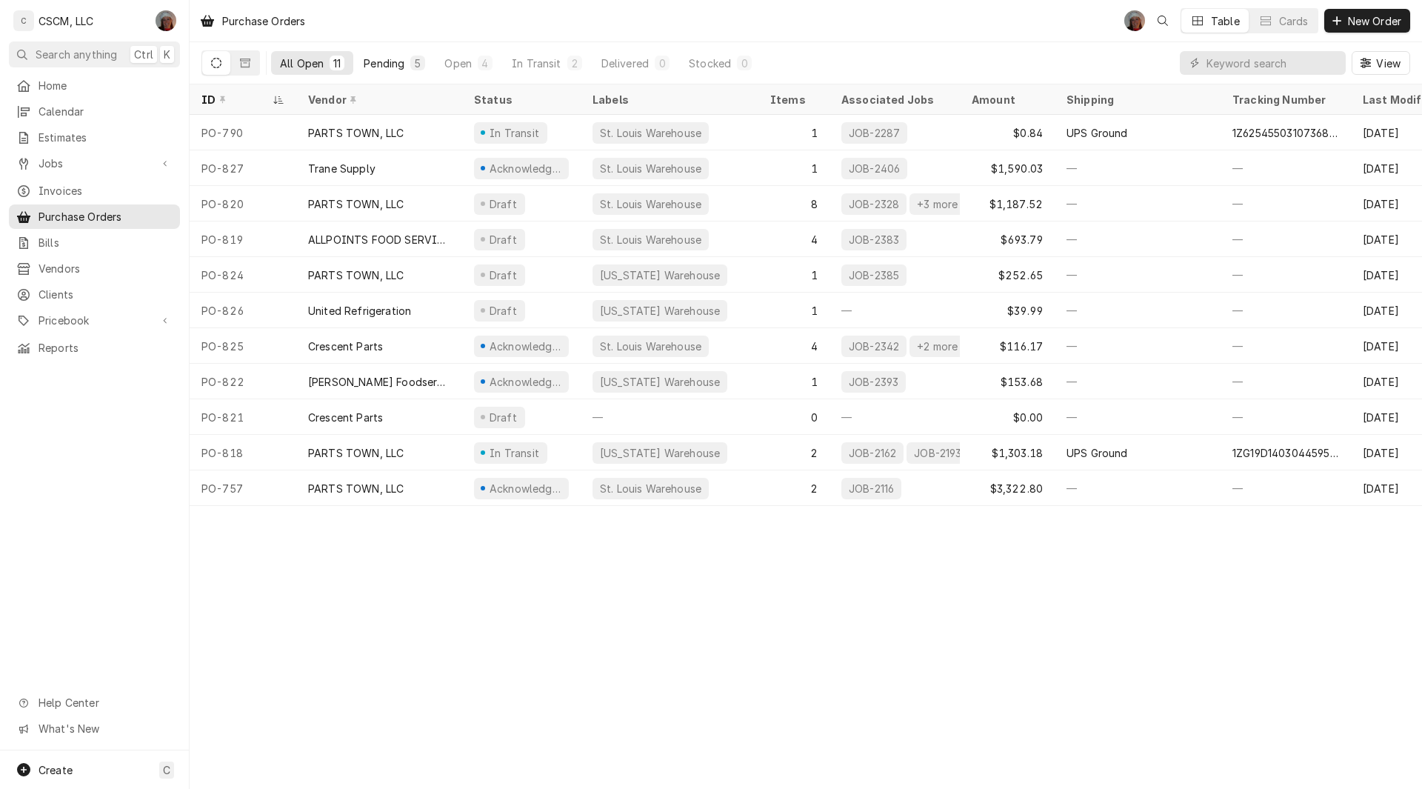
click at [369, 59] on div "Pending" at bounding box center [384, 64] width 41 height 16
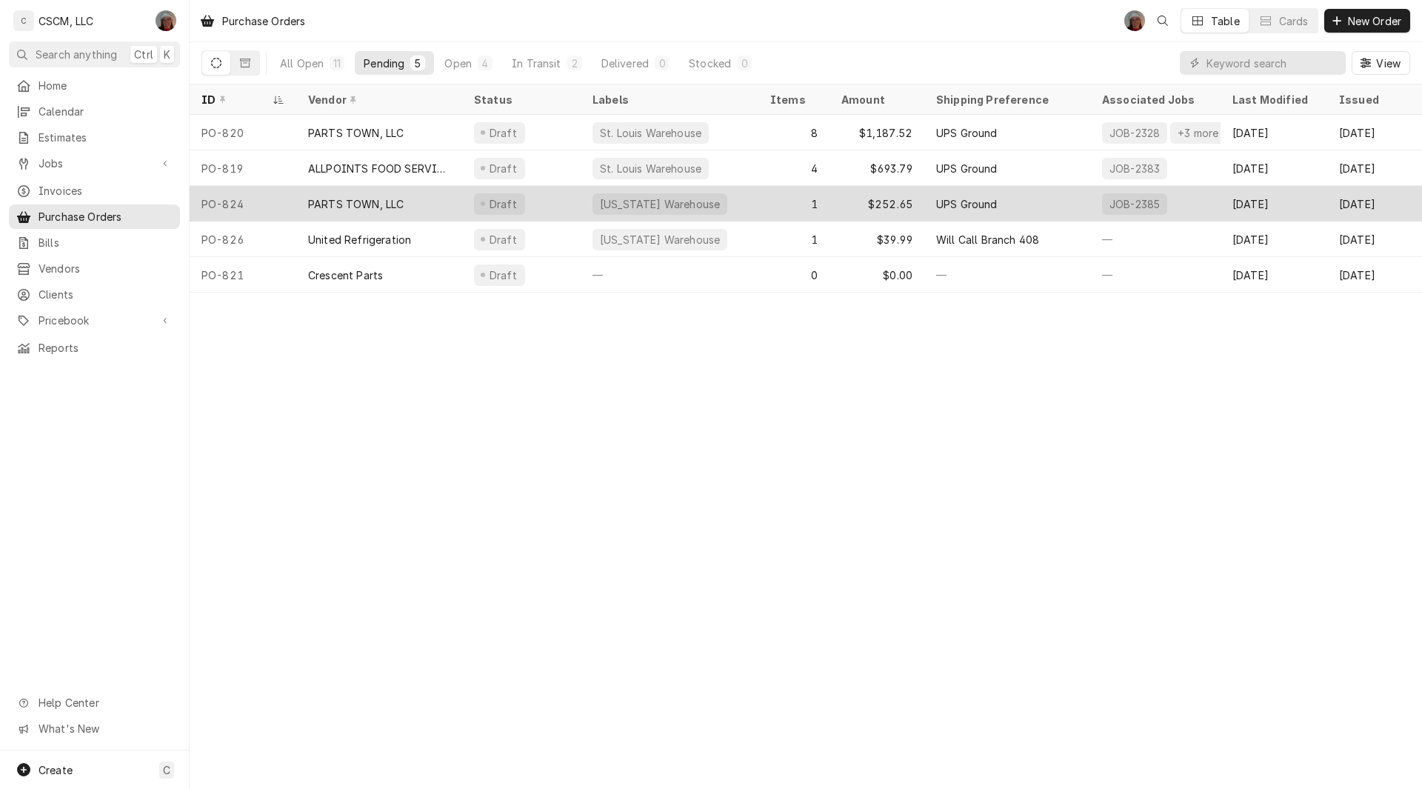
click at [364, 199] on div "PARTS TOWN, LLC" at bounding box center [356, 204] width 96 height 16
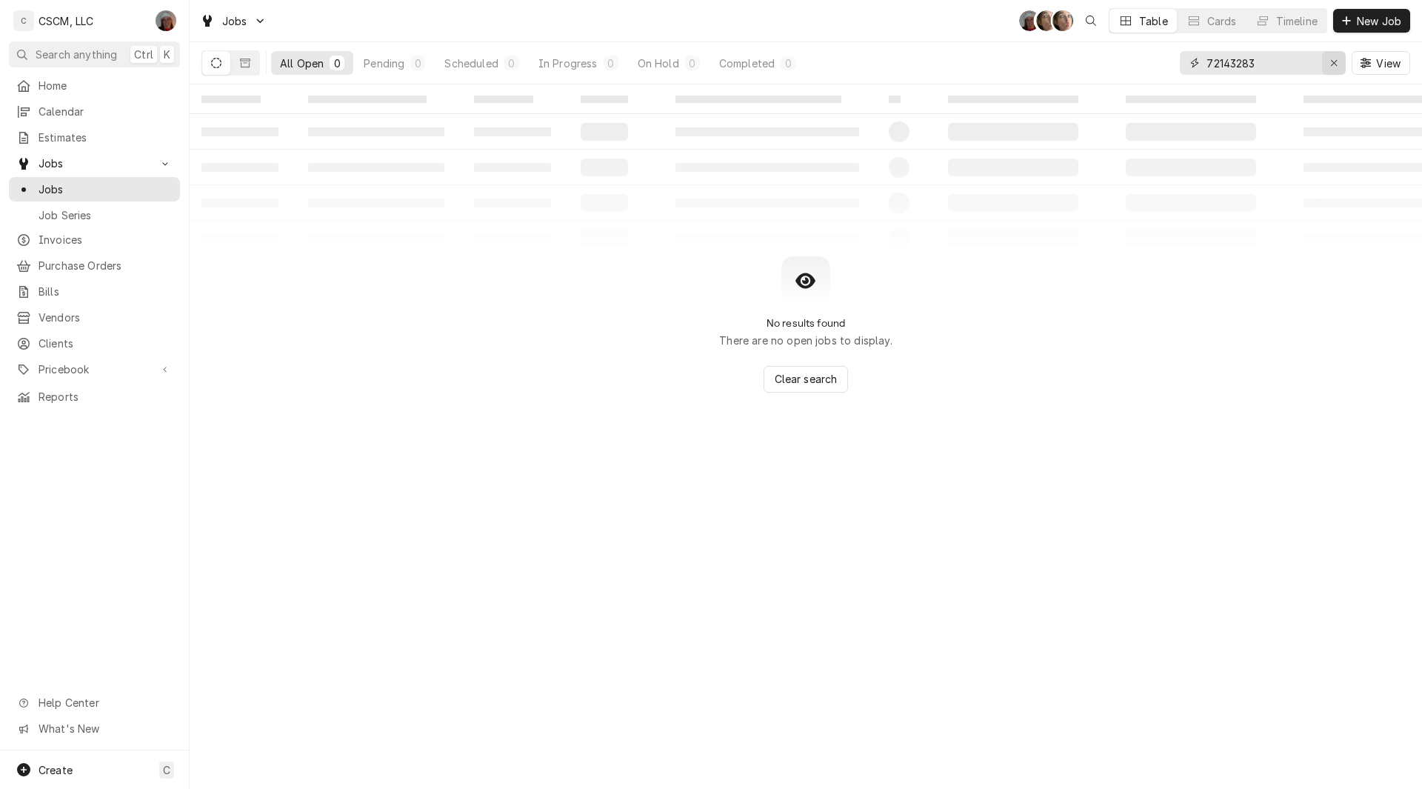
click at [1334, 63] on icon "Erase input" at bounding box center [1334, 63] width 8 height 10
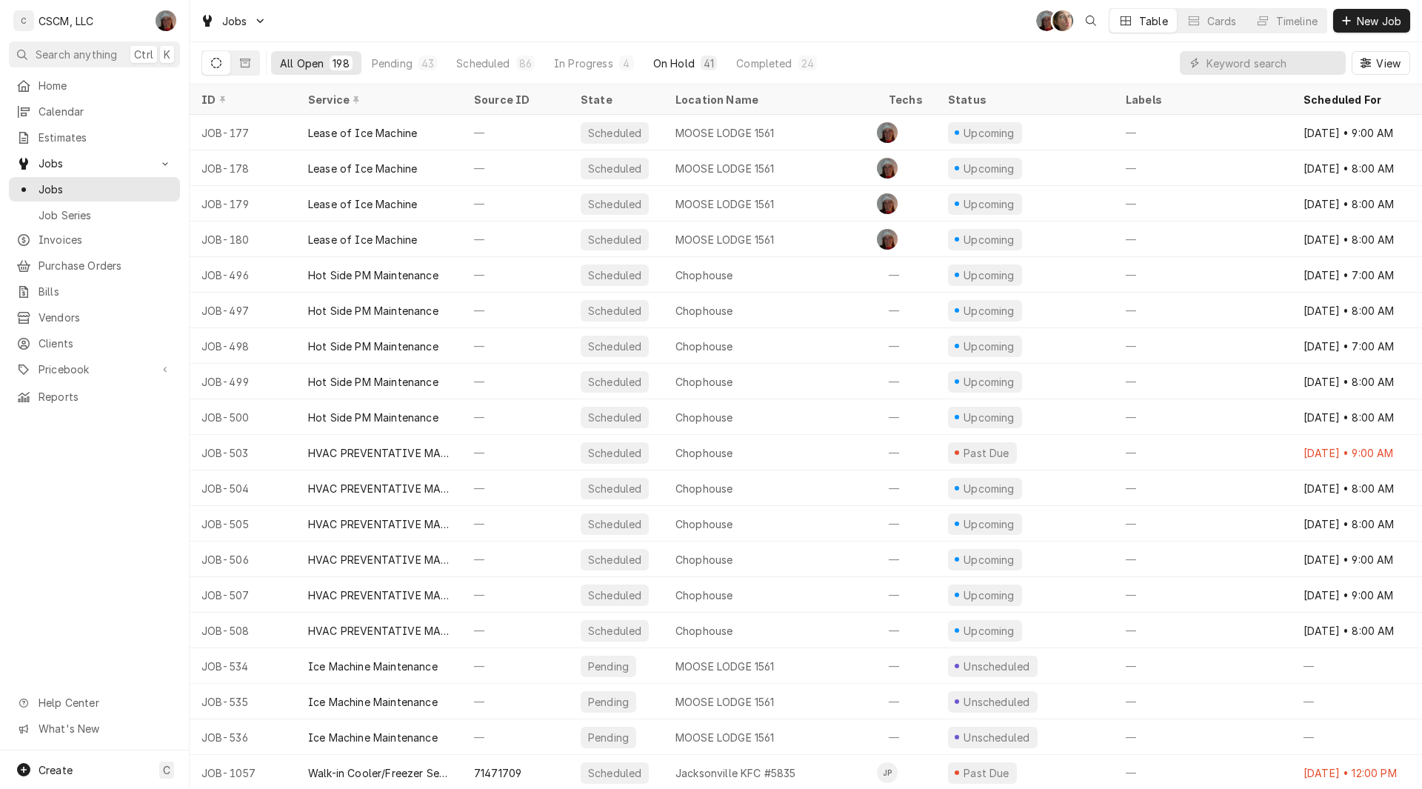
click at [680, 60] on div "On Hold" at bounding box center [673, 64] width 41 height 16
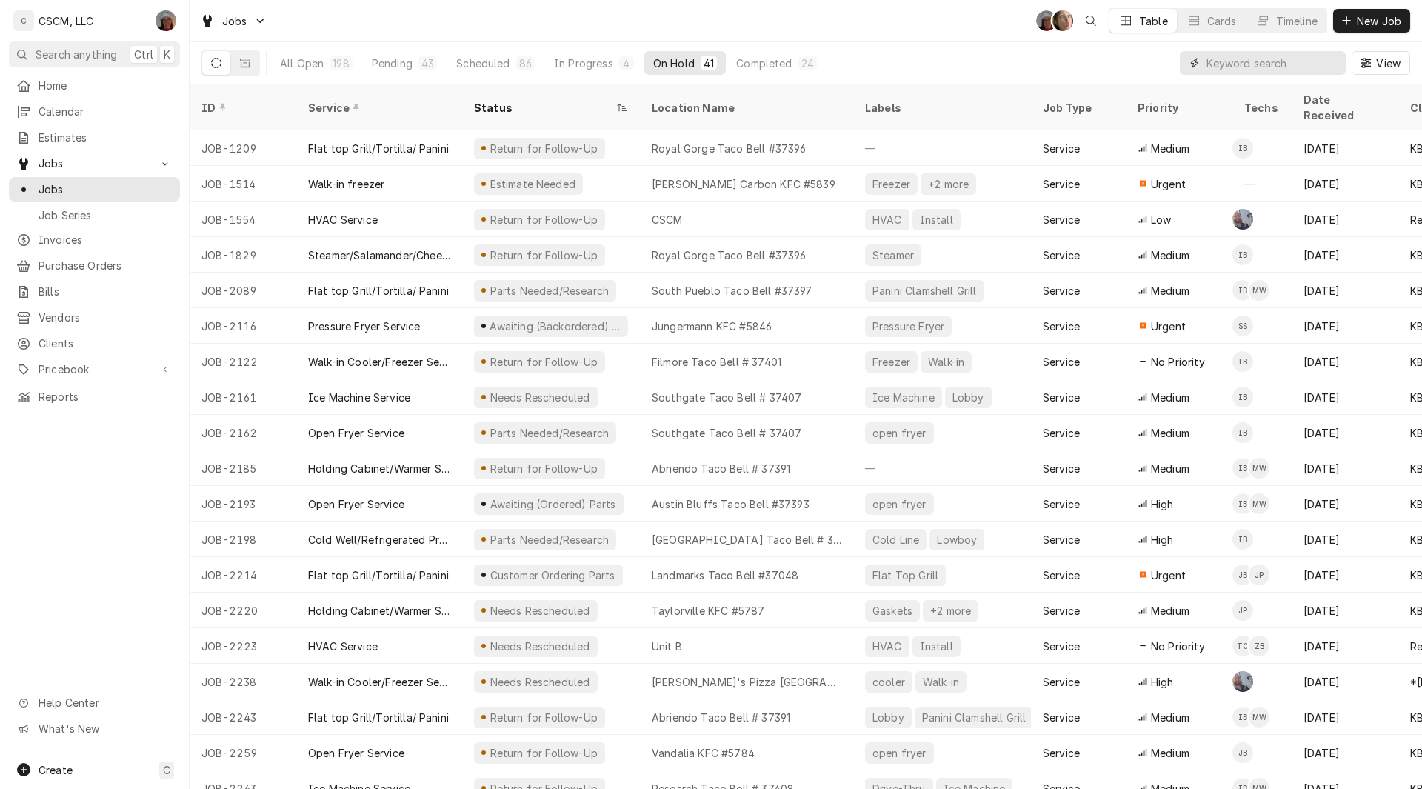
click at [1225, 64] on input "Dynamic Content Wrapper" at bounding box center [1272, 63] width 132 height 24
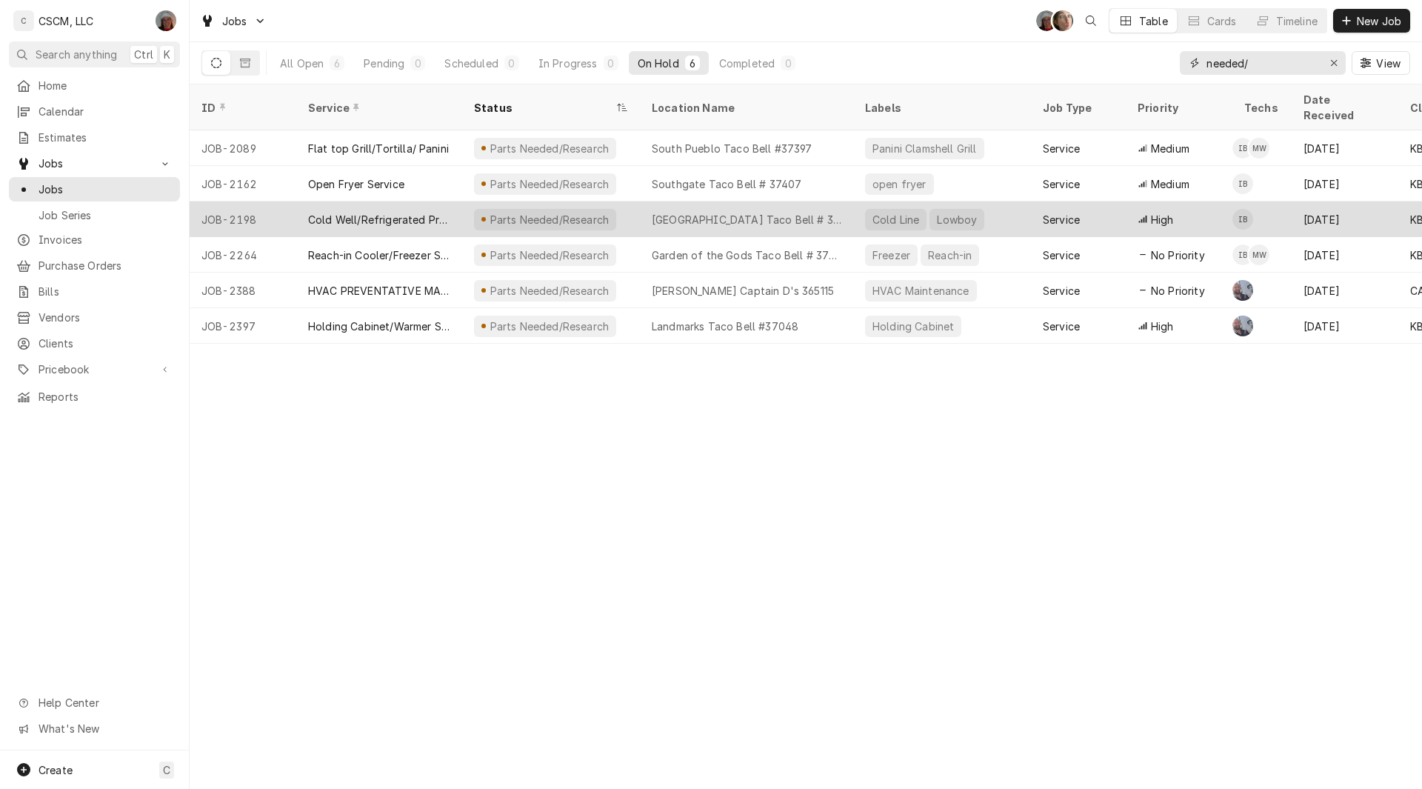
type input "needed/"
click at [626, 204] on div "Parts Needed/Research" at bounding box center [551, 219] width 178 height 36
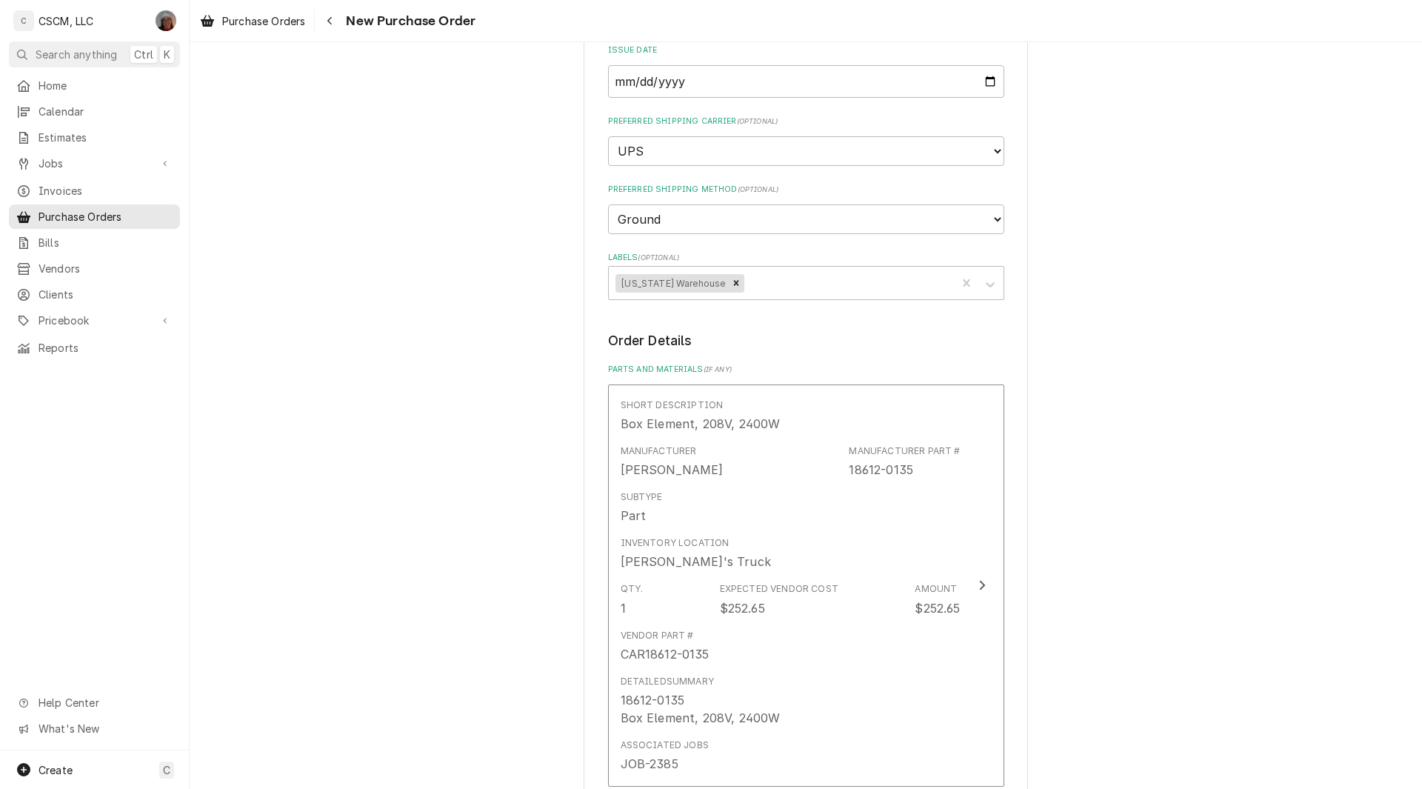
scroll to position [497, 0]
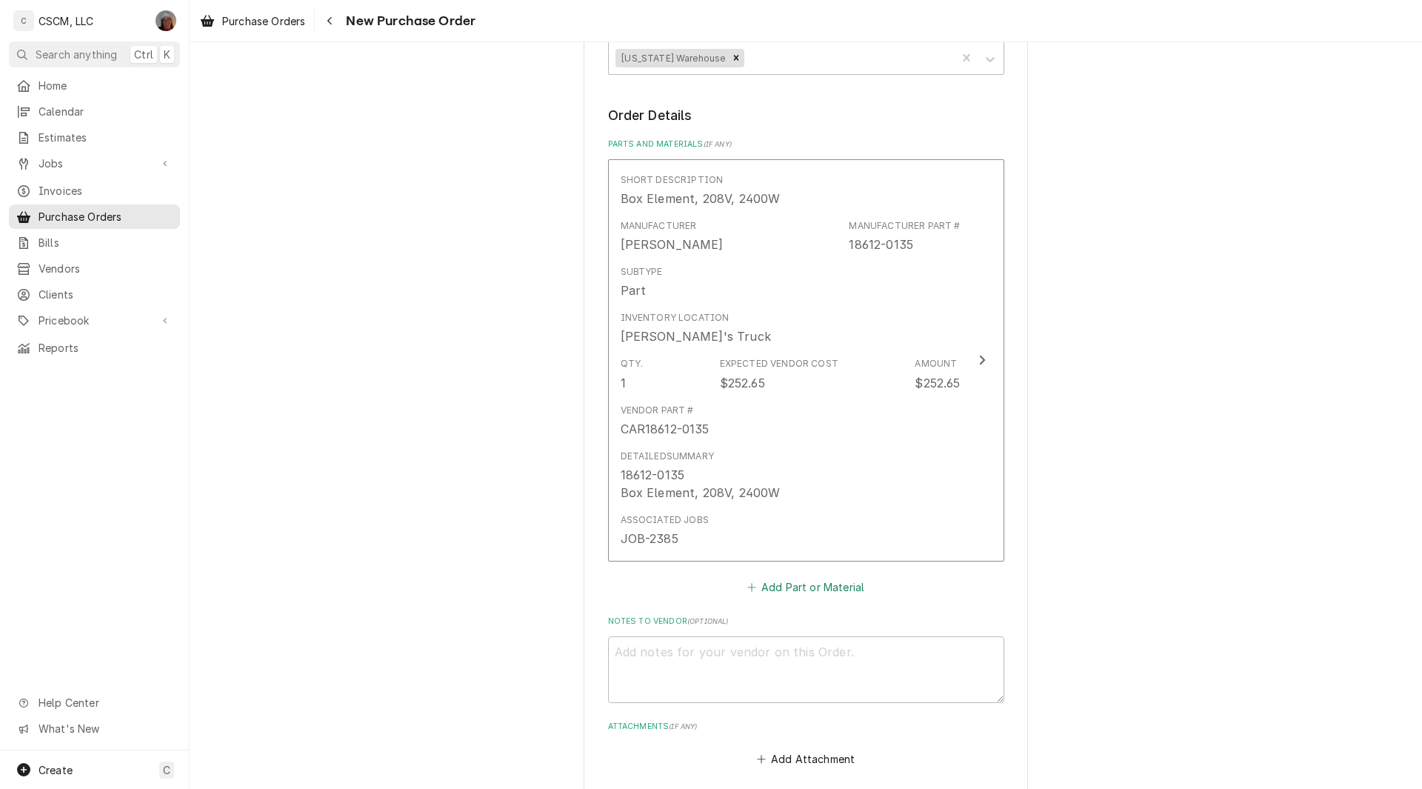
click at [786, 591] on button "Add Part or Material" at bounding box center [805, 587] width 122 height 21
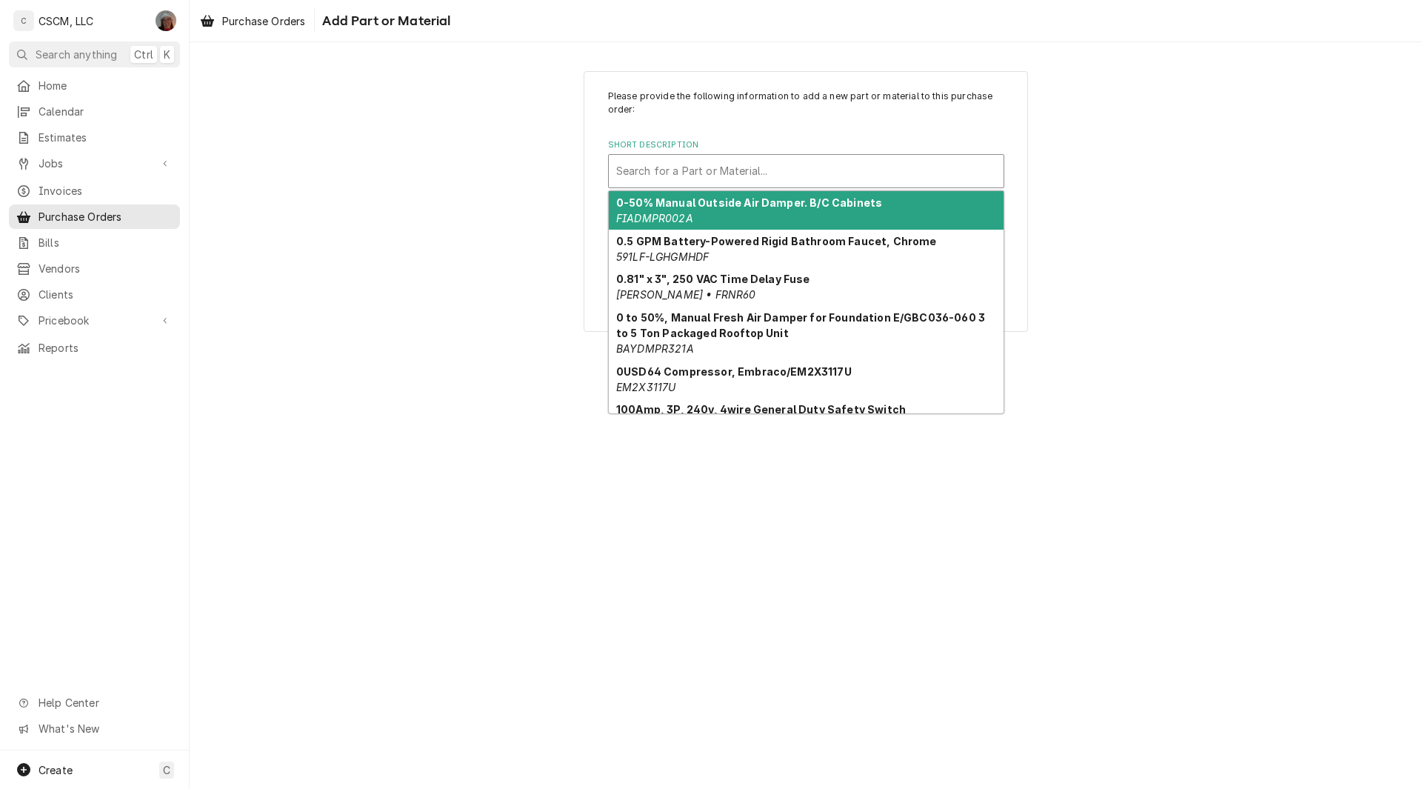
click at [638, 168] on div "Short Description" at bounding box center [806, 171] width 380 height 27
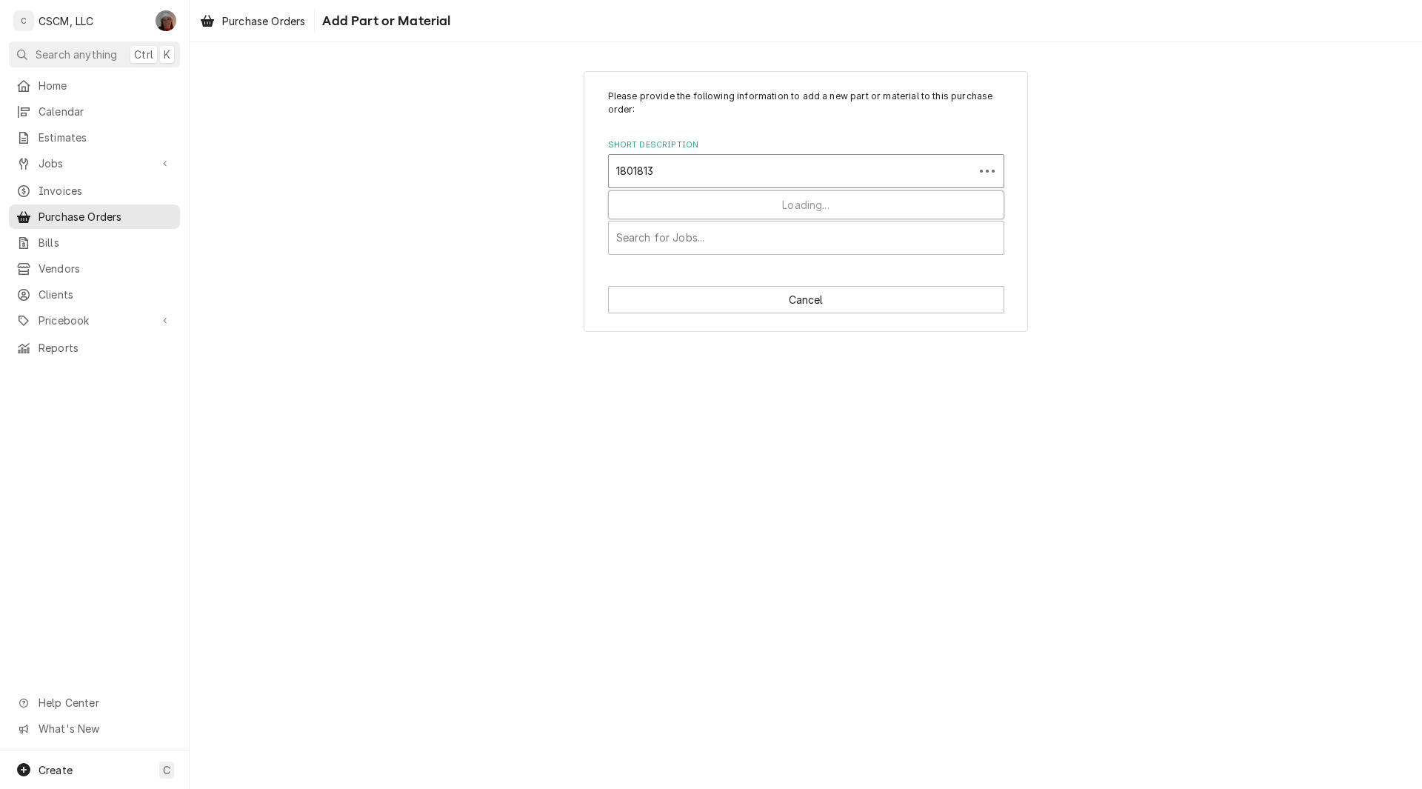
type input "18018135"
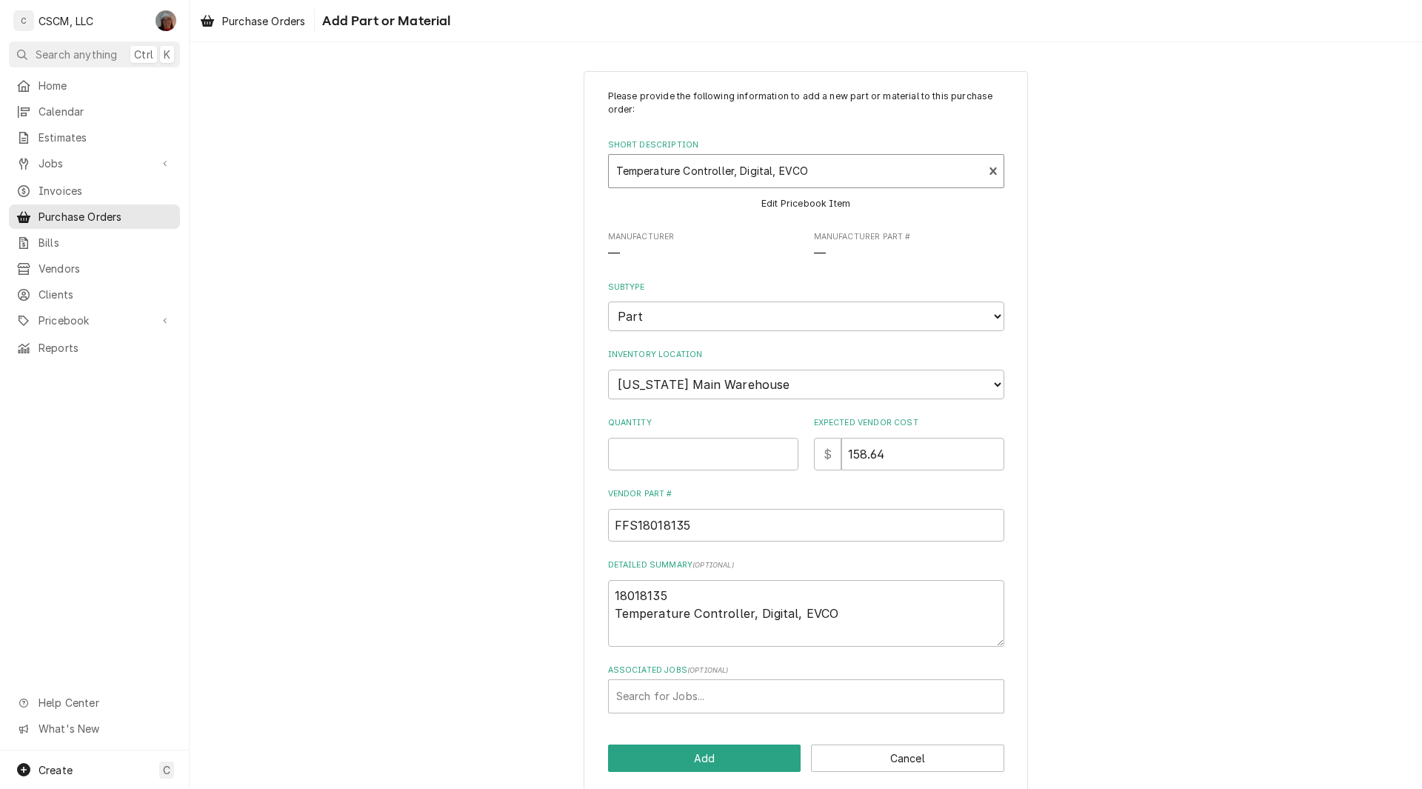
type textarea "x"
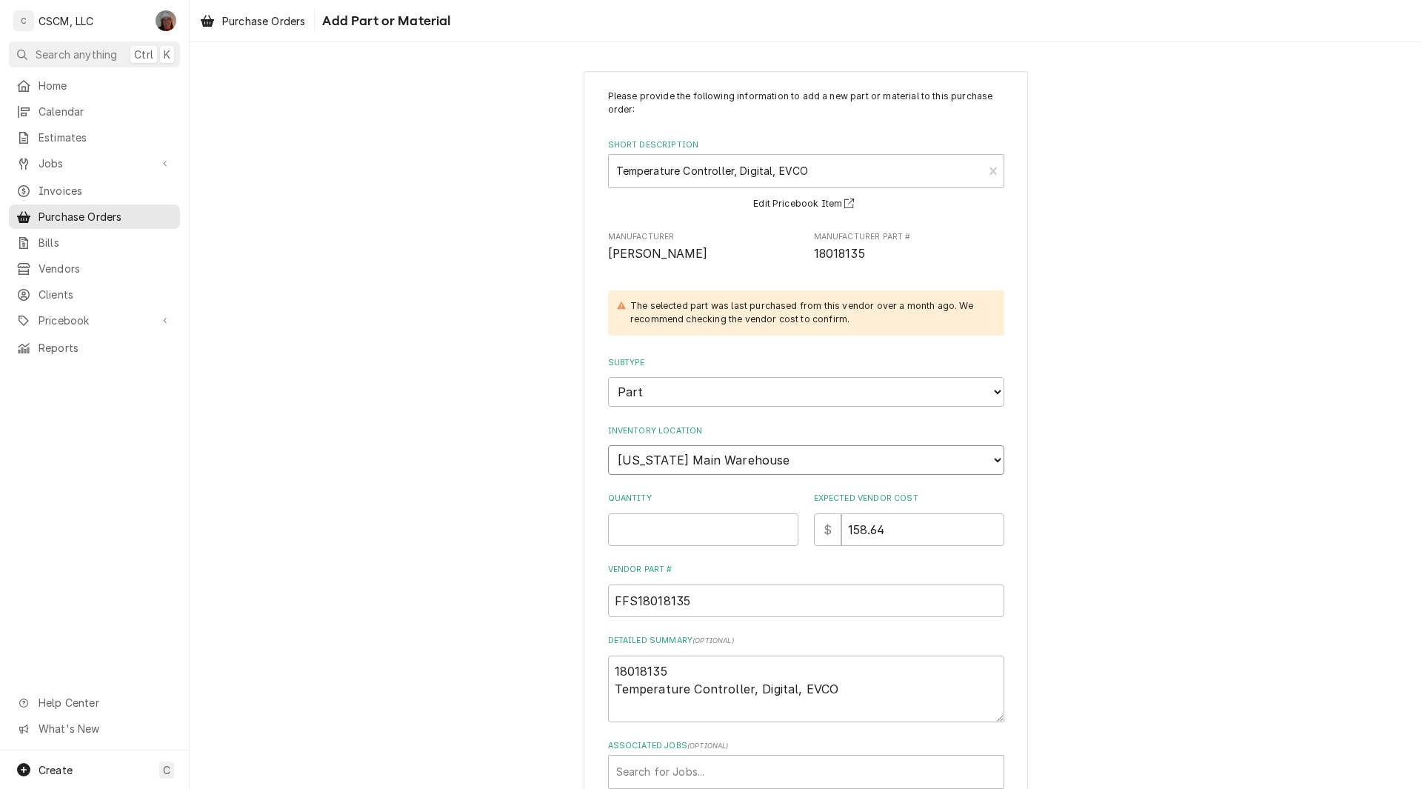
click at [766, 449] on select "Choose a location... [PERSON_NAME]'s Truck [US_STATE] Main Warehouse [PERSON_NA…" at bounding box center [806, 460] width 396 height 30
select select "421"
click at [608, 445] on select "Choose a location... [PERSON_NAME]'s Truck [US_STATE] Main Warehouse [PERSON_NA…" at bounding box center [806, 460] width 396 height 30
type textarea "x"
click at [651, 538] on input "Quantity" at bounding box center [703, 529] width 190 height 33
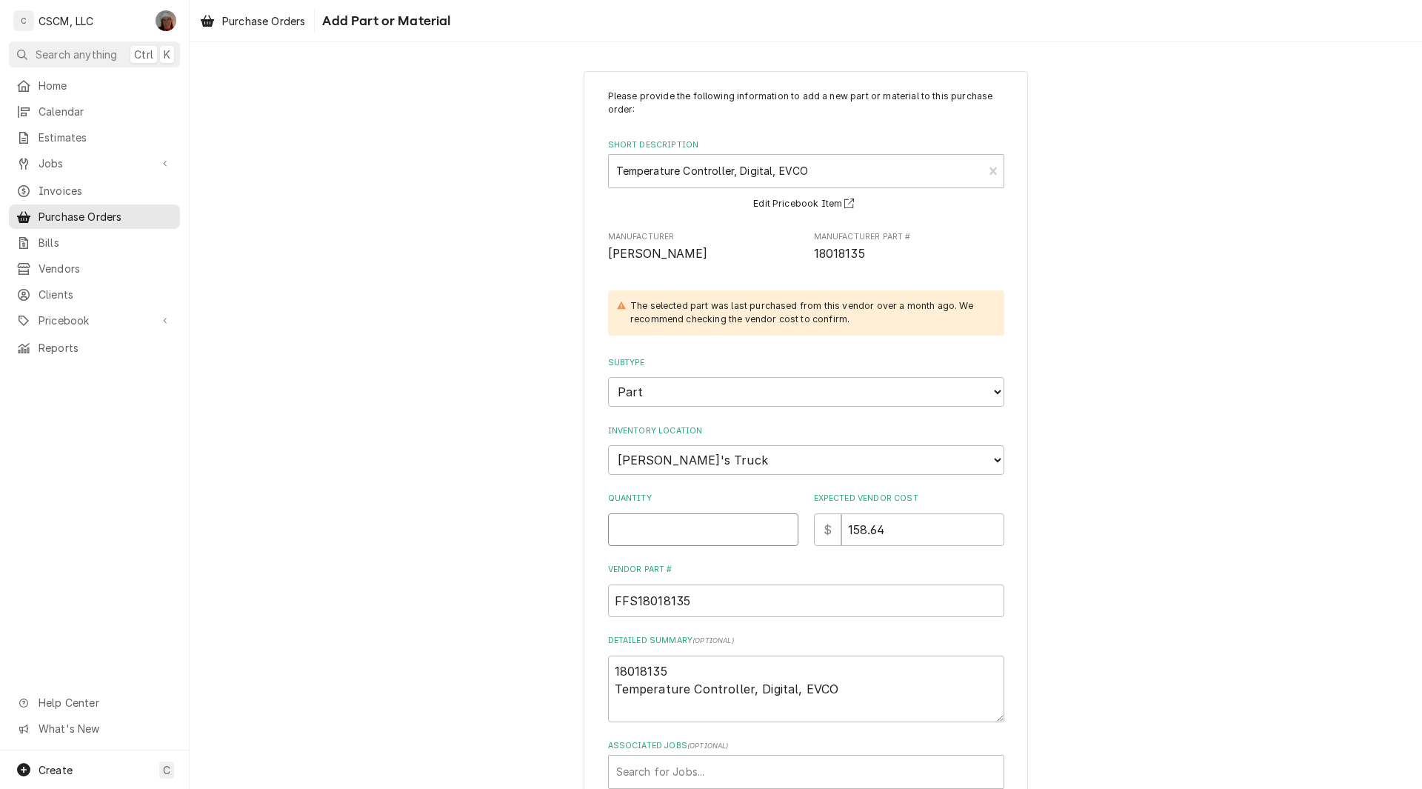
type input "1"
type textarea "x"
type input "1"
drag, startPoint x: 605, startPoint y: 666, endPoint x: 670, endPoint y: 677, distance: 66.1
click at [670, 677] on textarea "18018135 Temperature Controller, Digital, EVCO" at bounding box center [806, 688] width 396 height 67
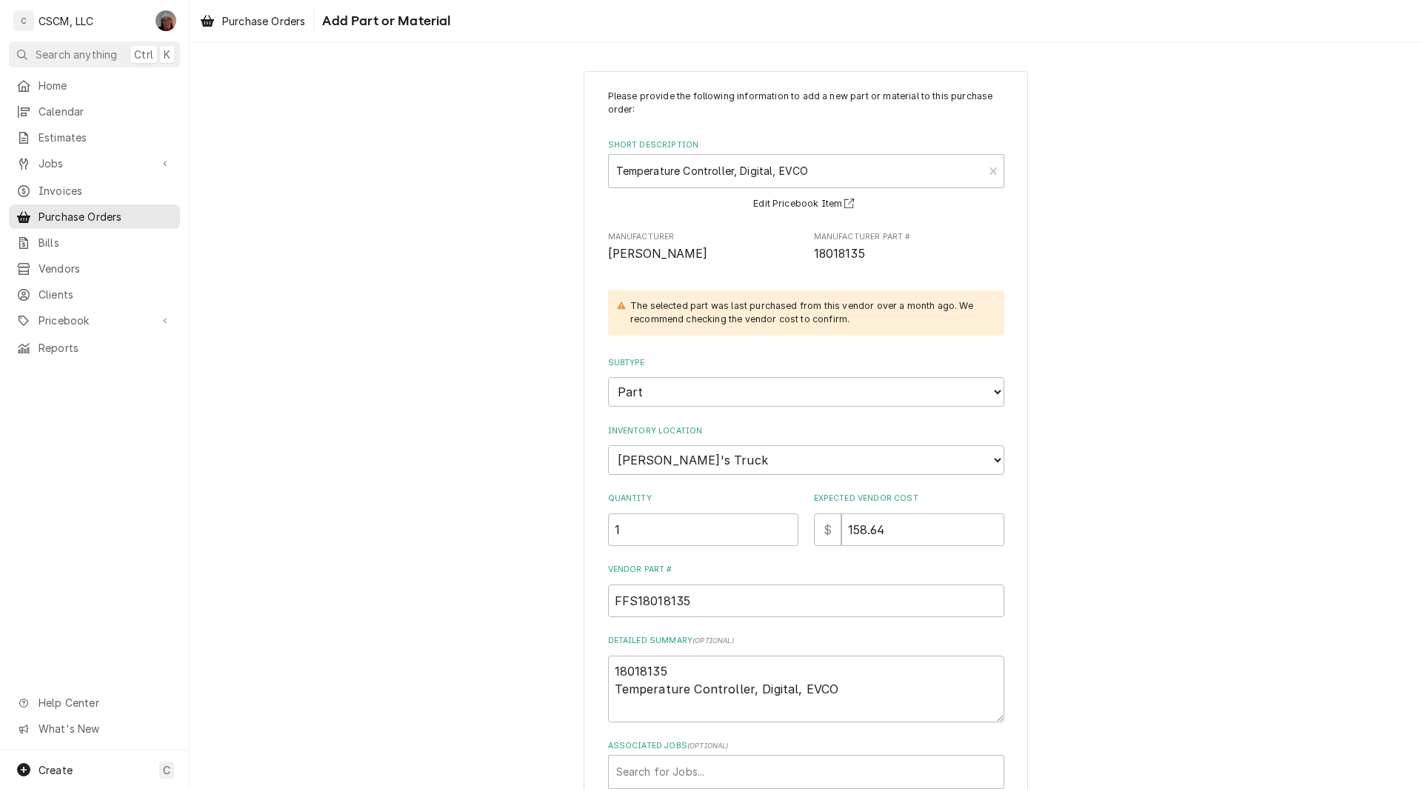
type textarea "x"
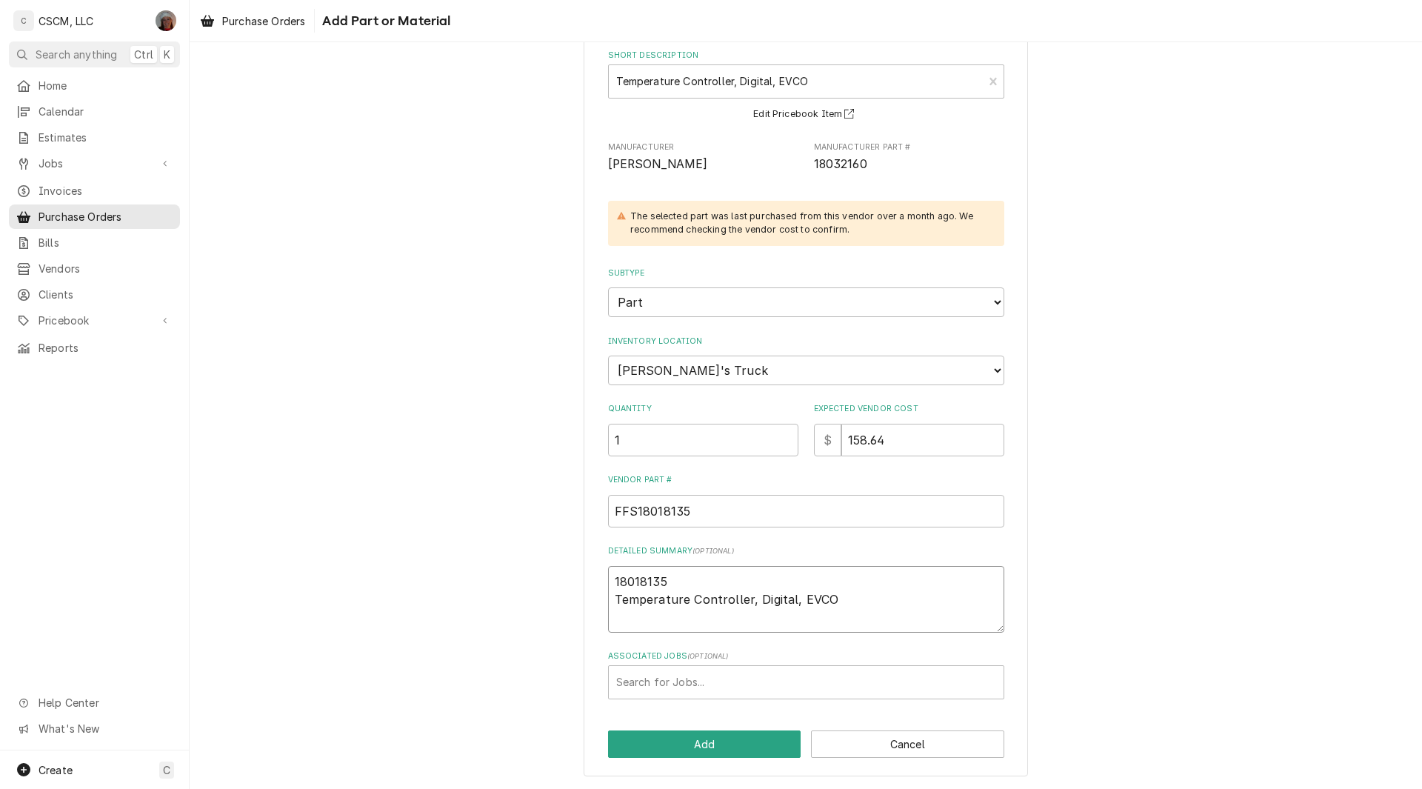
scroll to position [90, 0]
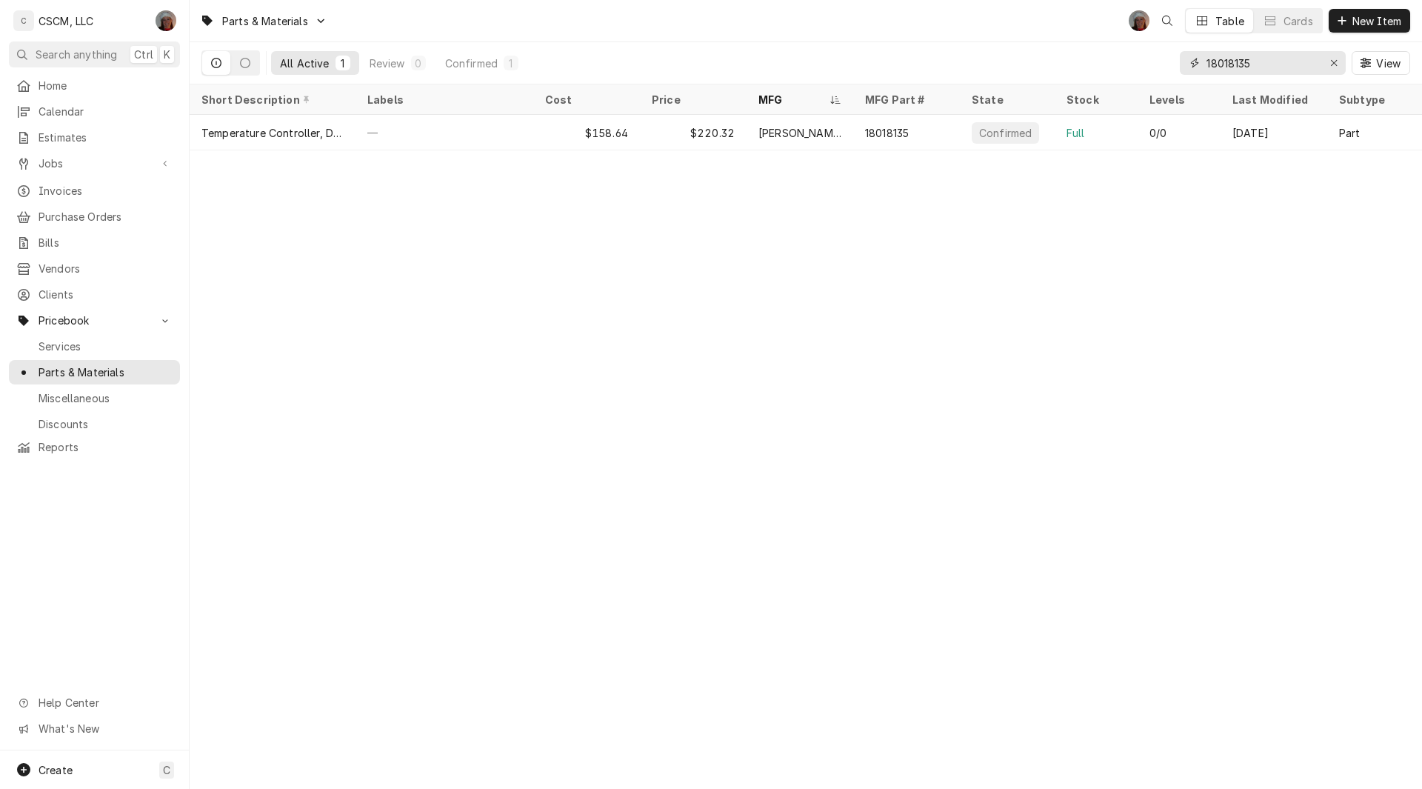
drag, startPoint x: 1279, startPoint y: 58, endPoint x: 1170, endPoint y: 67, distance: 109.2
click at [1170, 67] on div "All Active 1 Review 0 Confirmed 1 18018135 View" at bounding box center [805, 62] width 1208 height 41
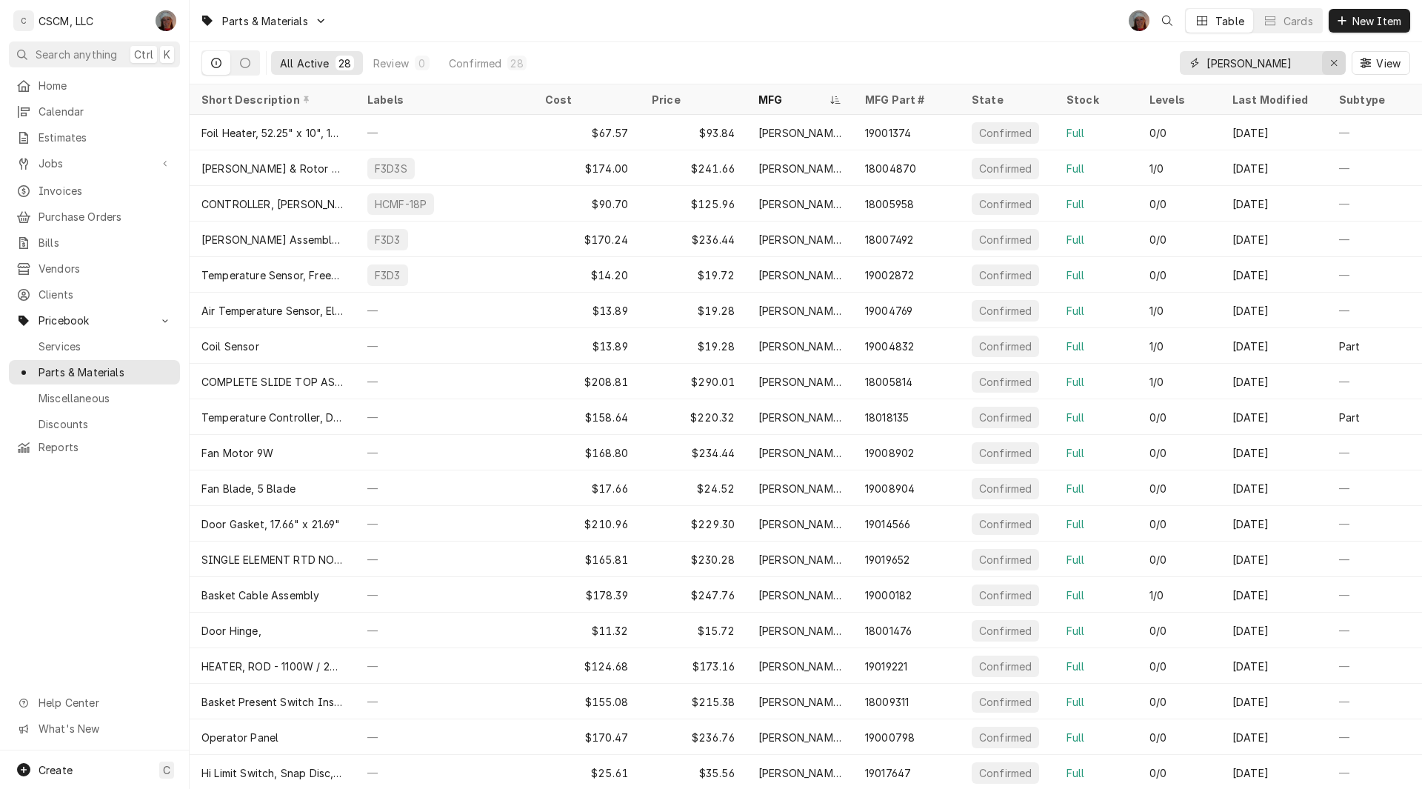
type input "franke"
click at [1338, 63] on div "Erase input" at bounding box center [1333, 63] width 15 height 15
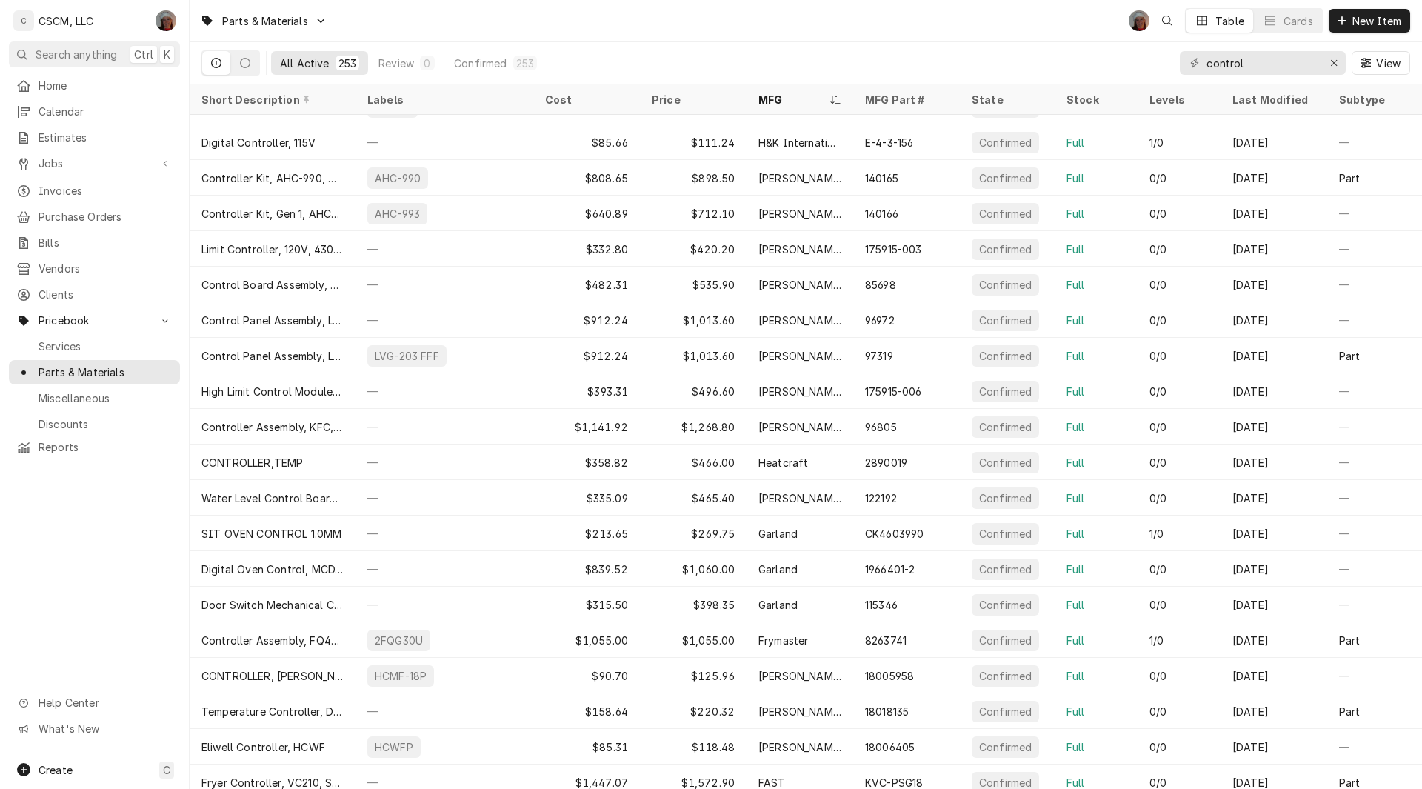
scroll to position [2119, 0]
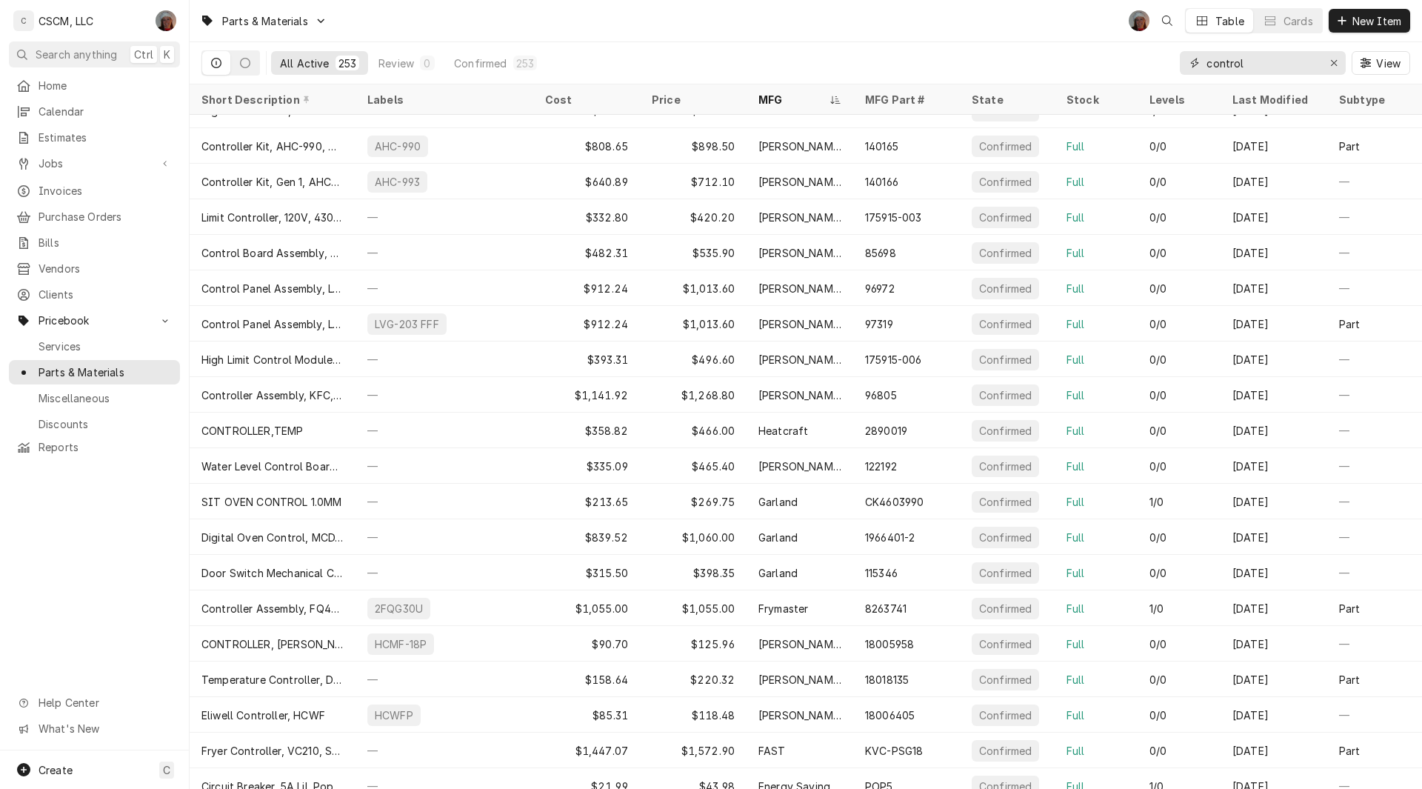
drag, startPoint x: 1244, startPoint y: 61, endPoint x: 1180, endPoint y: 61, distance: 63.7
click at [1180, 61] on div "control" at bounding box center [1263, 63] width 166 height 24
paste input "18018135"
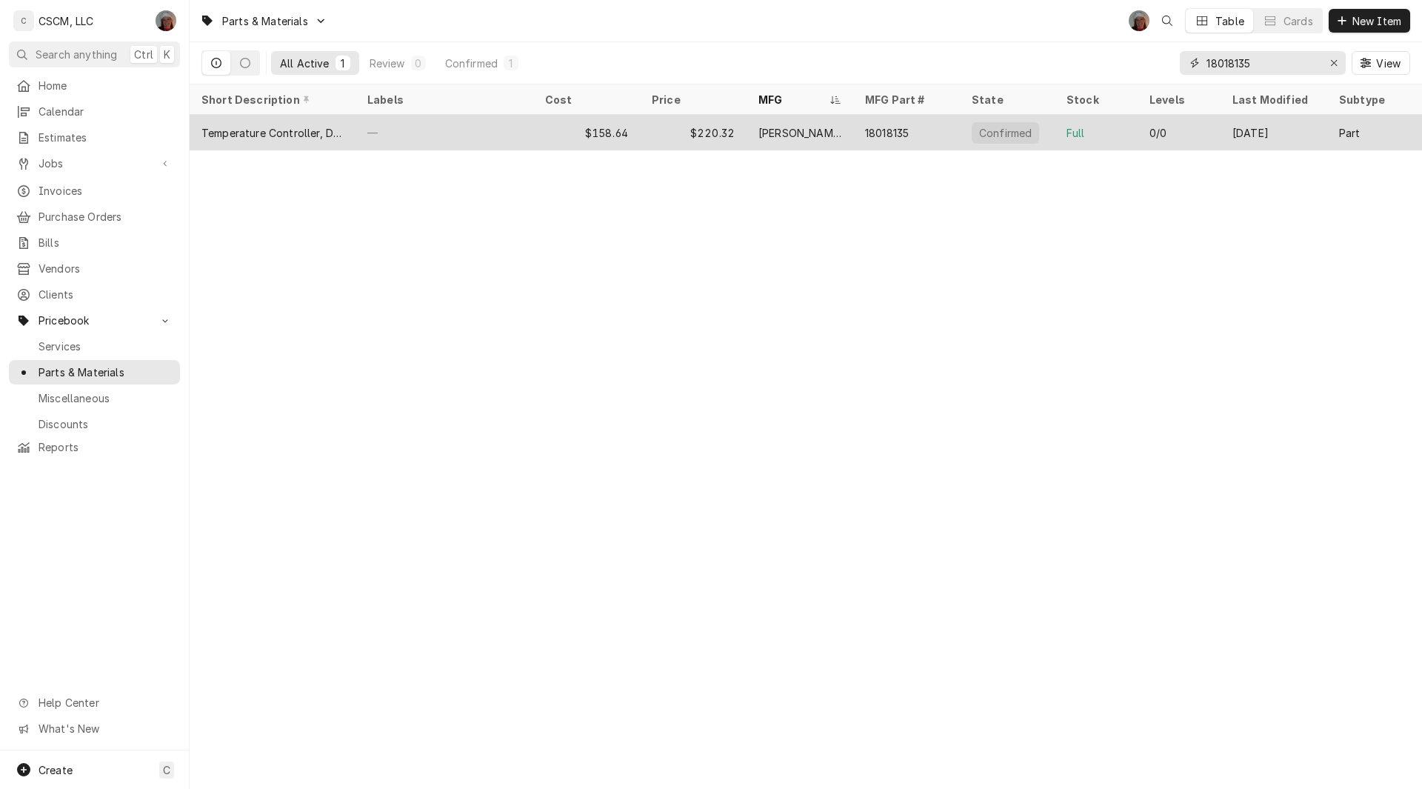
type input "18018135"
click at [411, 135] on div "—" at bounding box center [444, 133] width 178 height 36
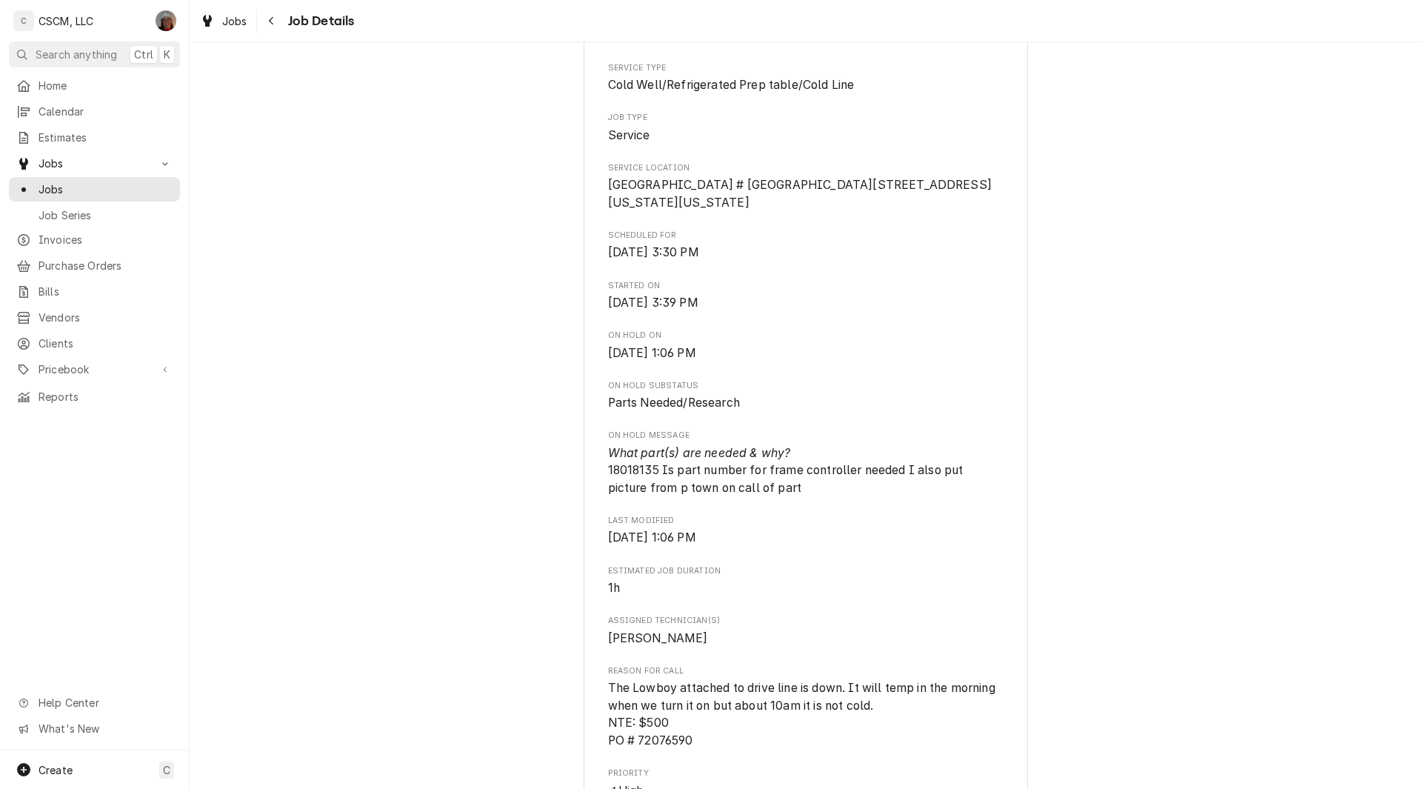
scroll to position [322, 0]
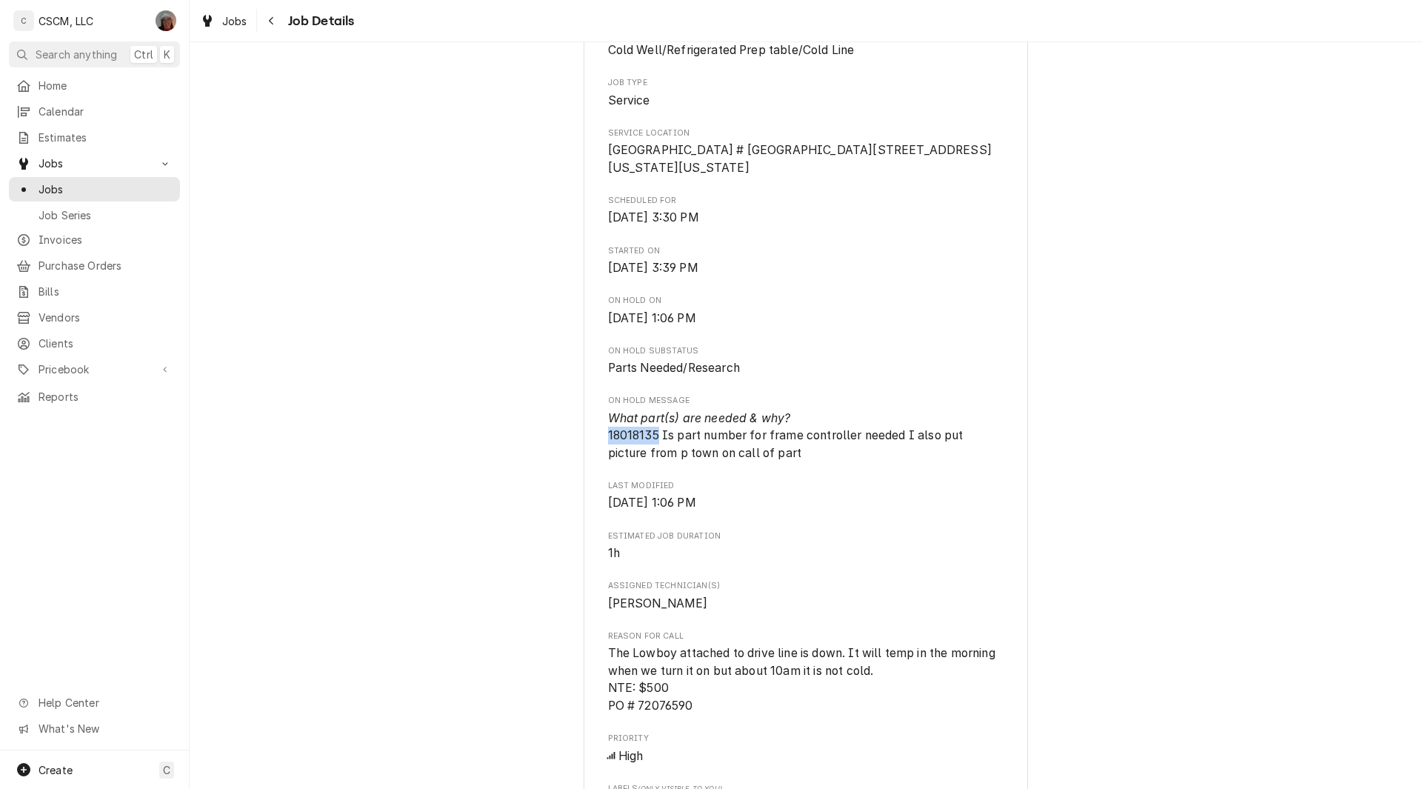
drag, startPoint x: 602, startPoint y: 466, endPoint x: 655, endPoint y: 468, distance: 52.6
click at [655, 460] on span "What part(s) are needed & why? 18018135 Is part number for frame controller nee…" at bounding box center [787, 435] width 358 height 49
copy span "18018135"
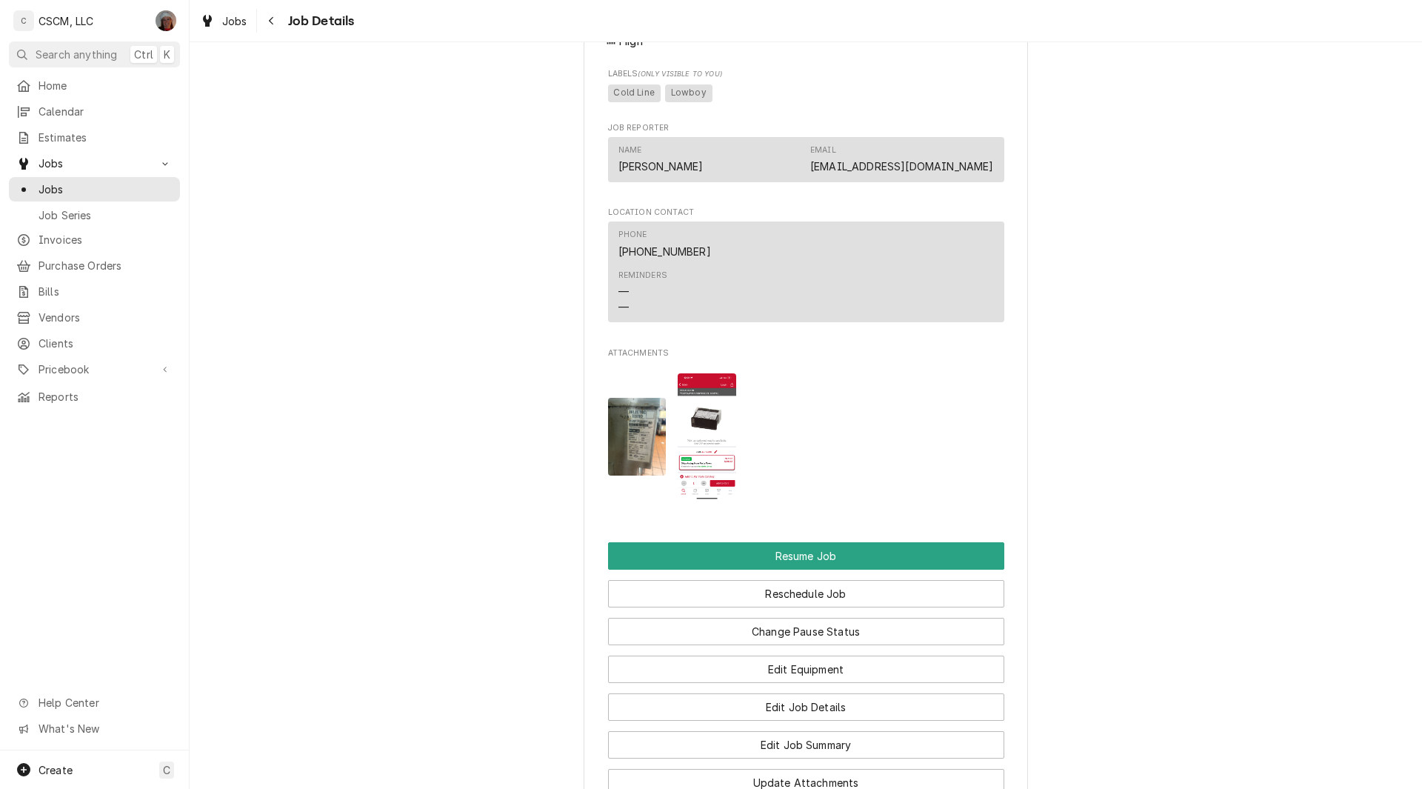
scroll to position [1052, 0]
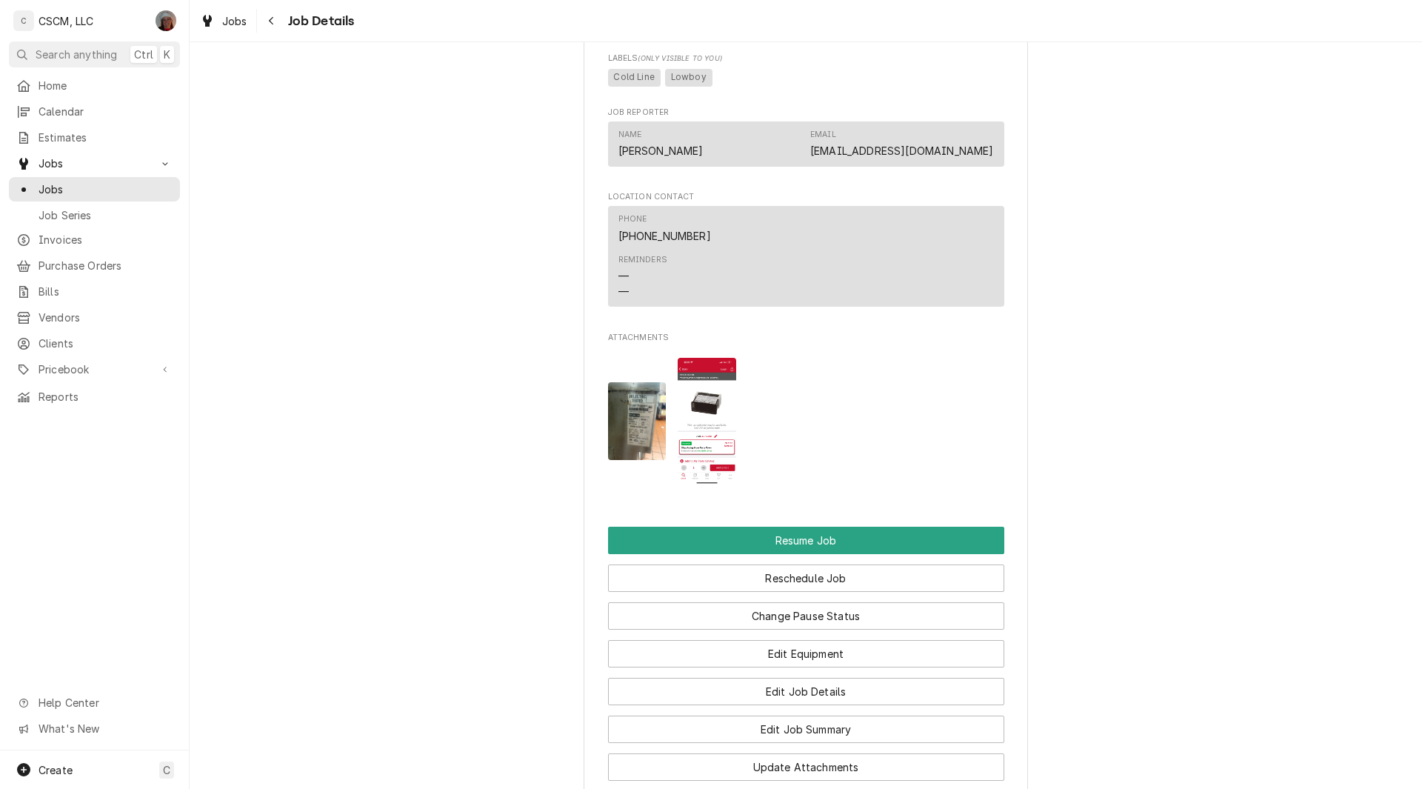
click at [727, 428] on img "Attachments" at bounding box center [707, 421] width 58 height 127
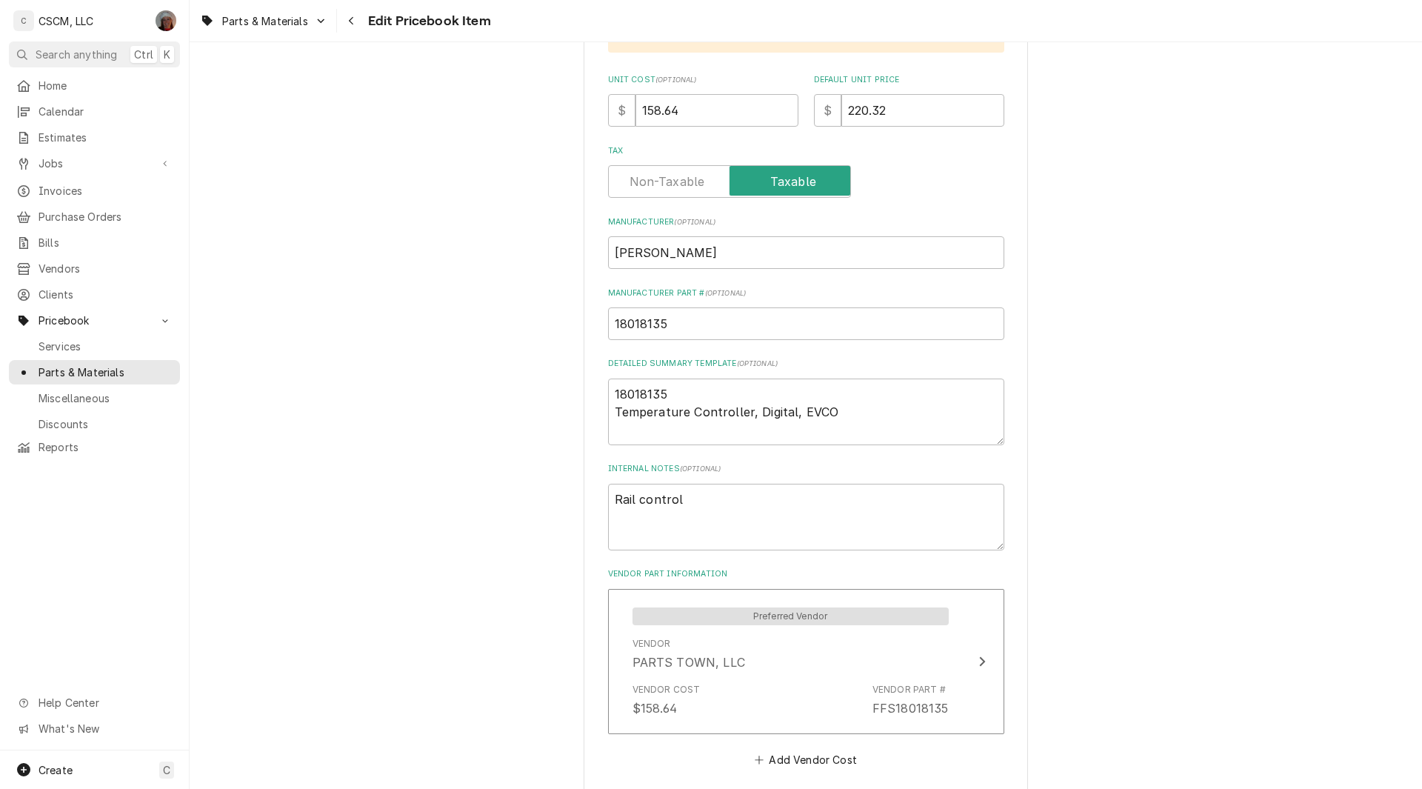
scroll to position [593, 0]
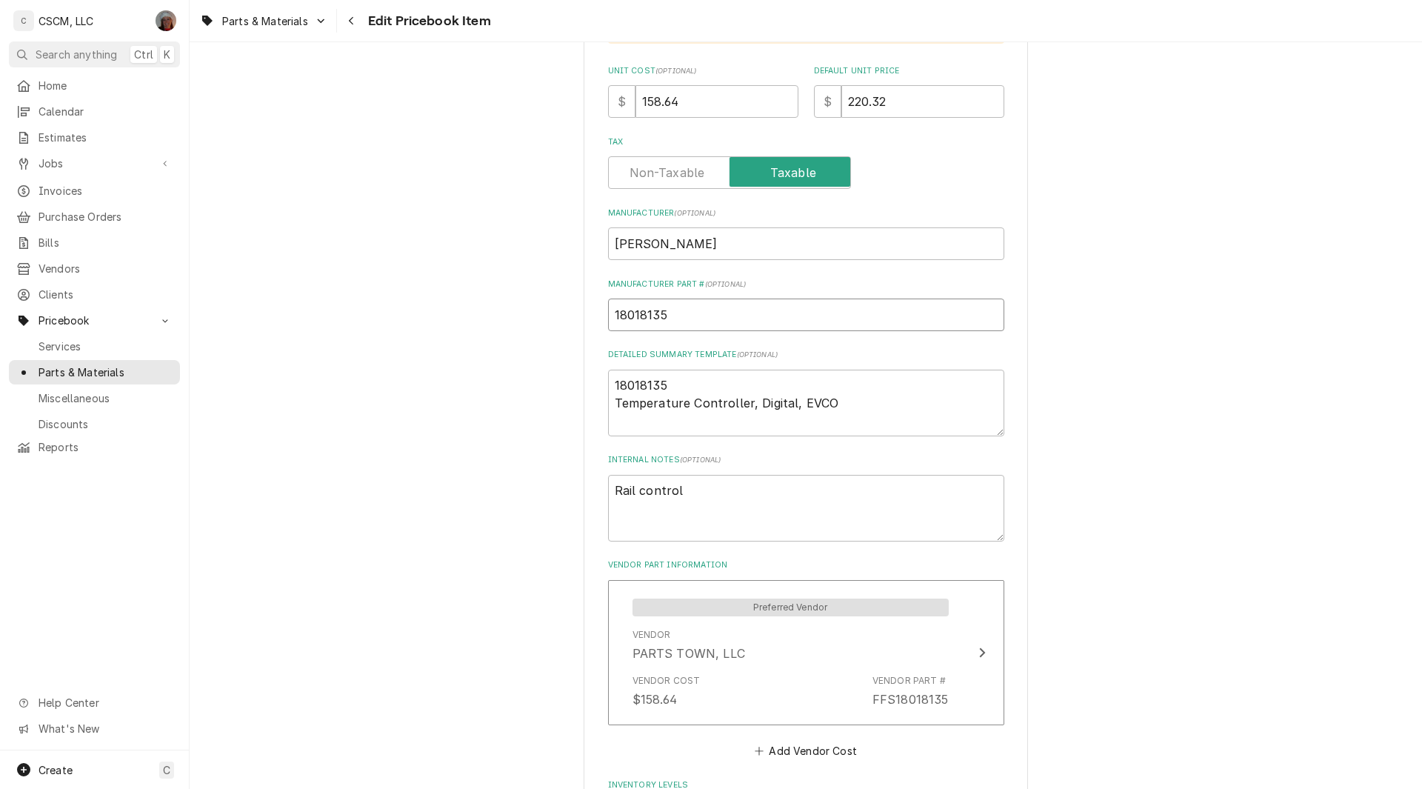
drag, startPoint x: 669, startPoint y: 316, endPoint x: 601, endPoint y: 312, distance: 68.2
paste input "32160"
type textarea "x"
type input "18032160"
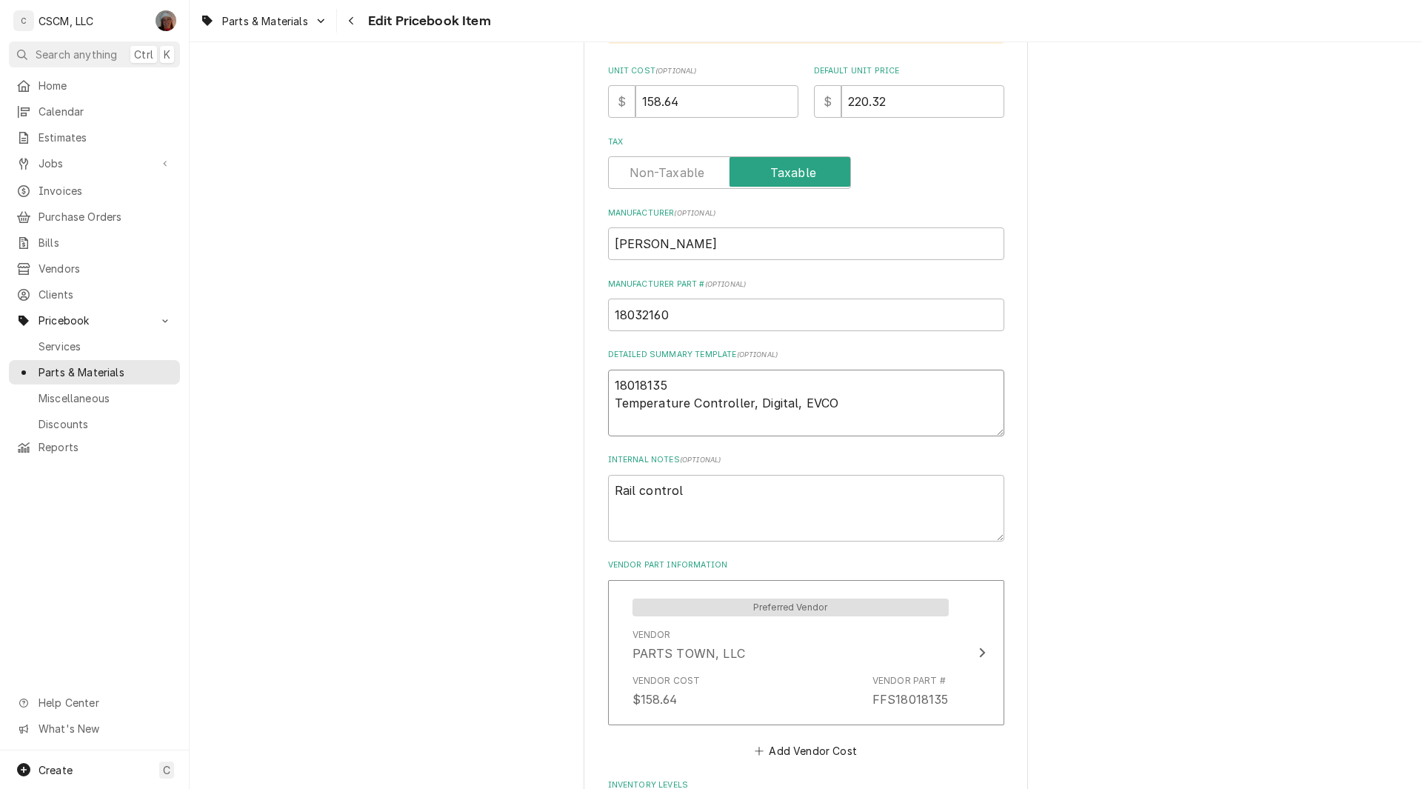
drag, startPoint x: 660, startPoint y: 387, endPoint x: 605, endPoint y: 387, distance: 55.5
click at [608, 387] on textarea "18018135 Temperature Controller, Digital, EVCO" at bounding box center [806, 402] width 396 height 67
paste textarea "32160"
type textarea "x"
type textarea "18032160 Temperature Controller, Digital, EVCO"
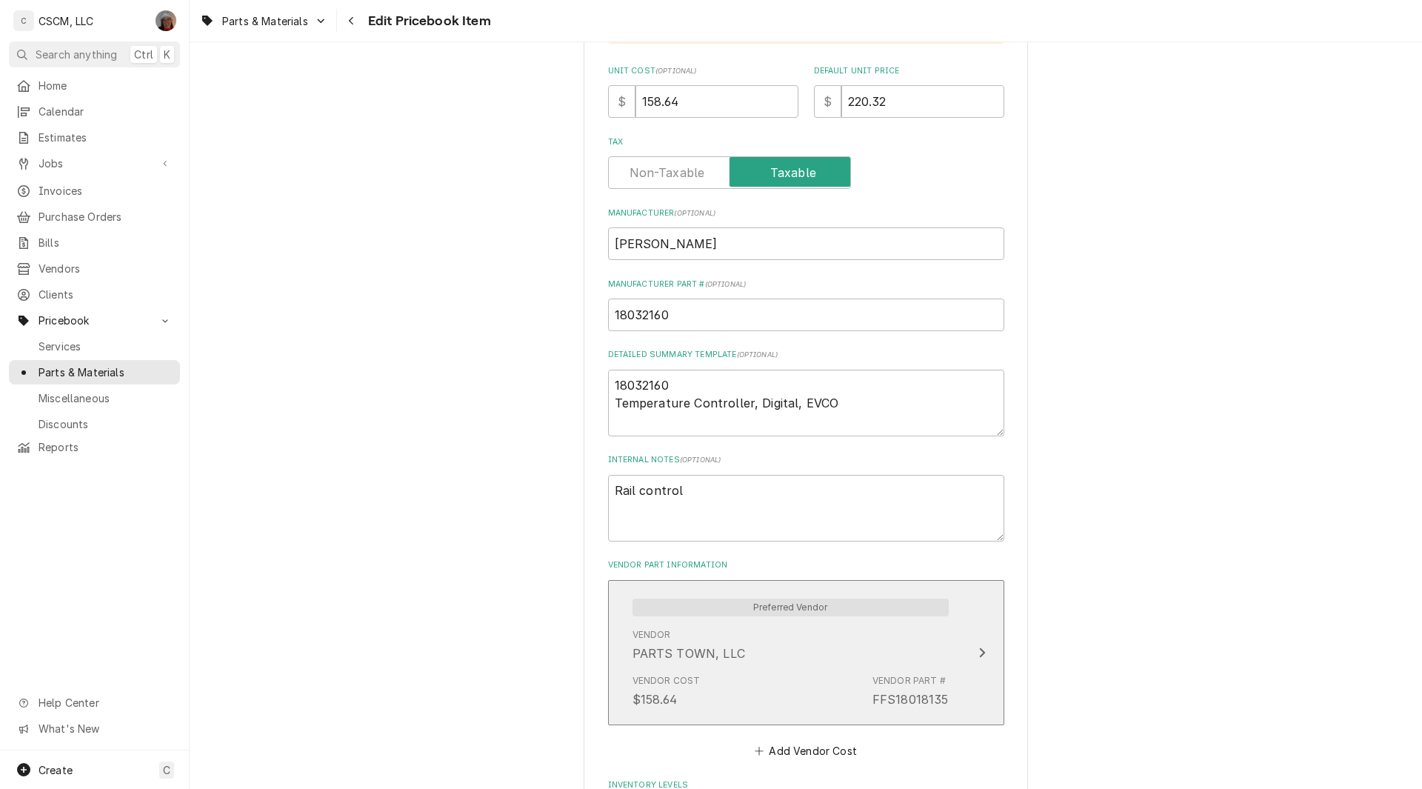
click at [972, 647] on div "Update Vendor Part Cost" at bounding box center [981, 652] width 19 height 18
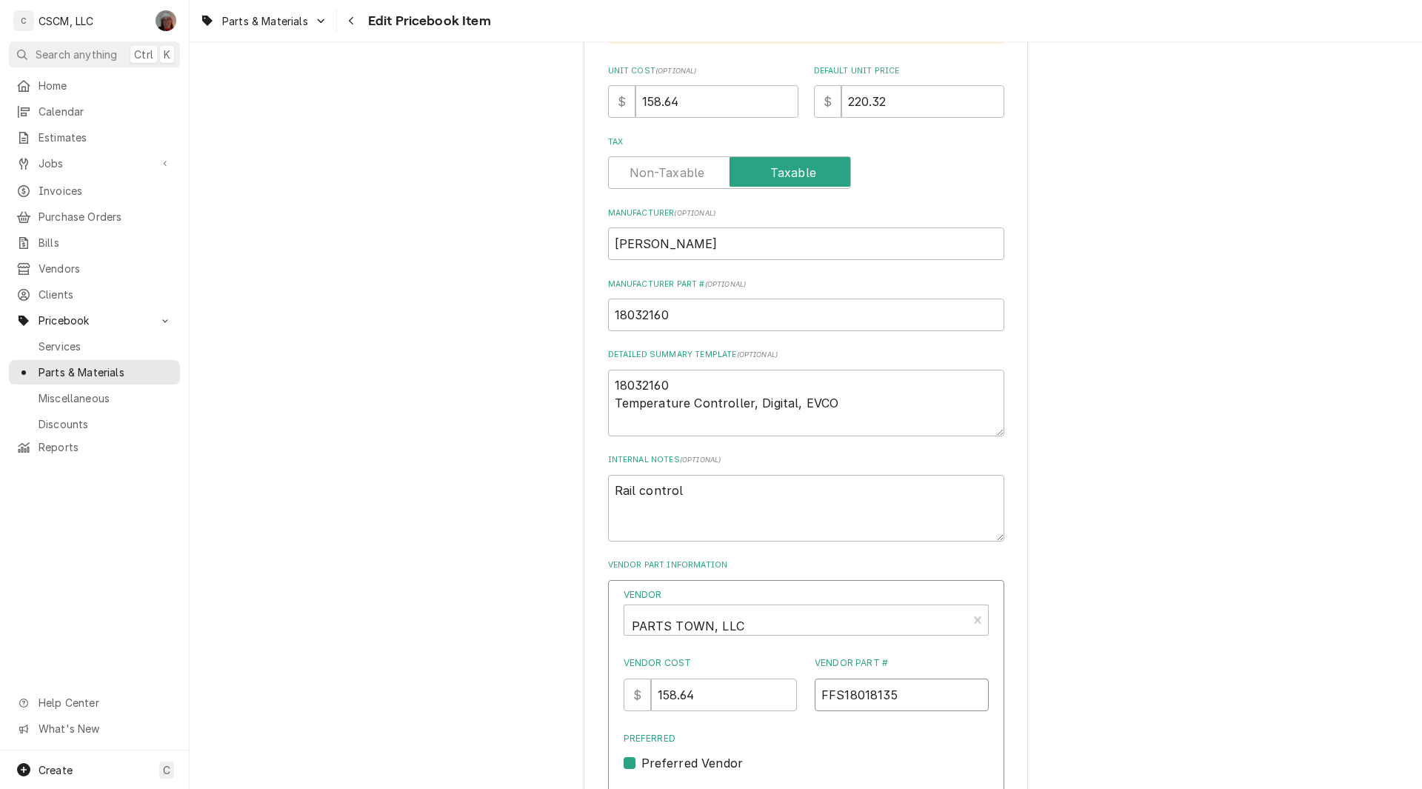
drag, startPoint x: 812, startPoint y: 698, endPoint x: 931, endPoint y: 708, distance: 119.6
click at [931, 708] on input "FFS18018135" at bounding box center [901, 694] width 174 height 33
paste input "FFS18032160"
click at [824, 693] on input "FFS18032160" at bounding box center [901, 694] width 174 height 33
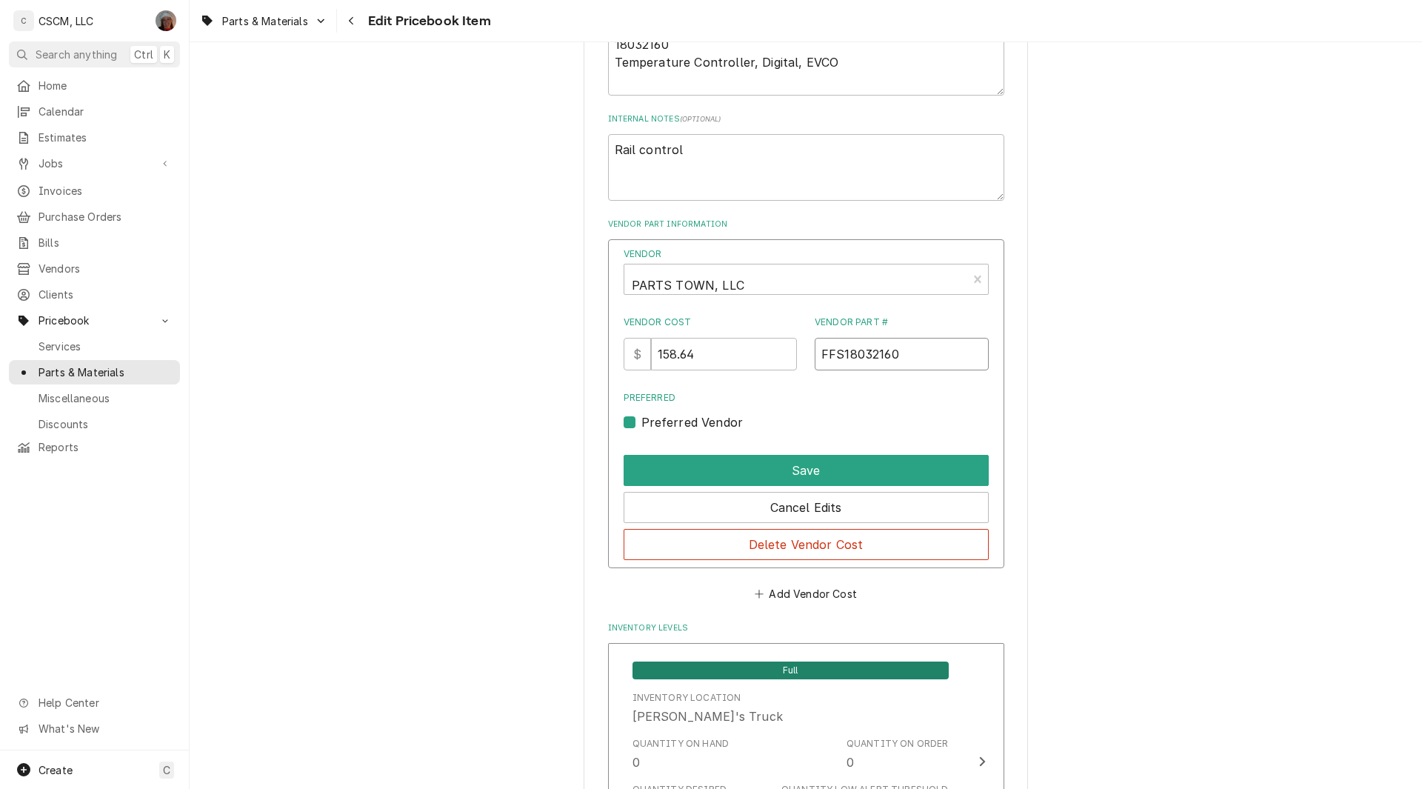
scroll to position [1102, 0]
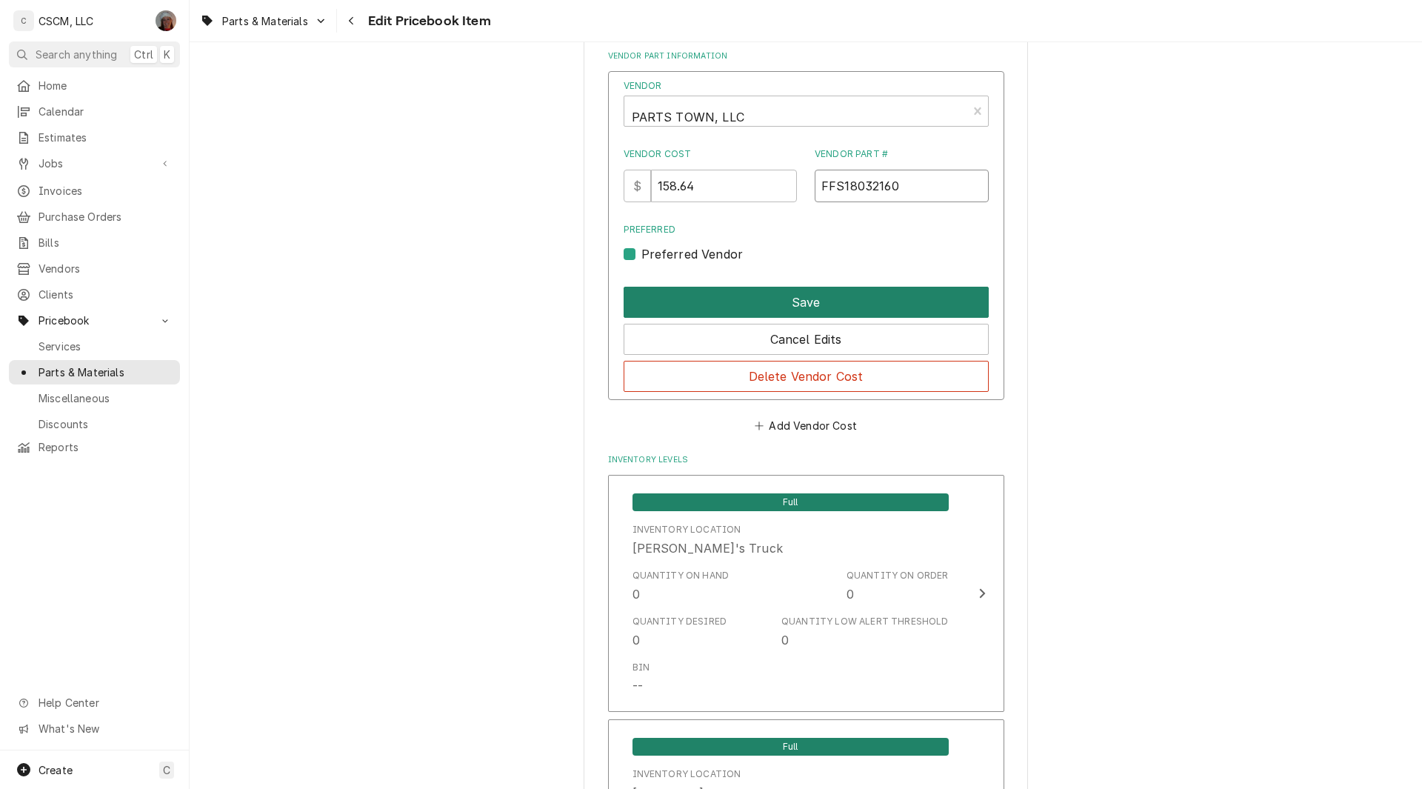
type input "FFS18032160"
click at [769, 295] on button "Save" at bounding box center [805, 302] width 365 height 31
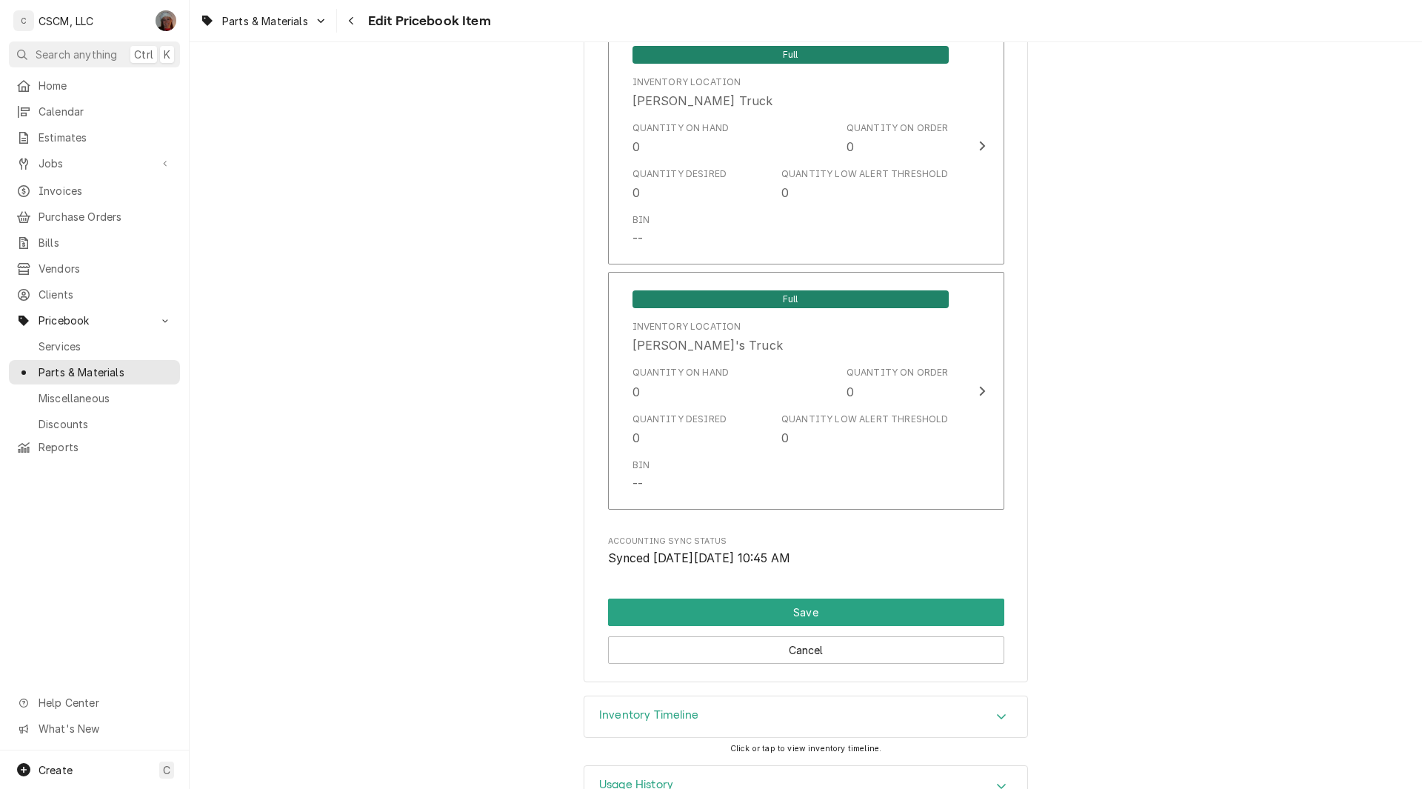
scroll to position [3371, 0]
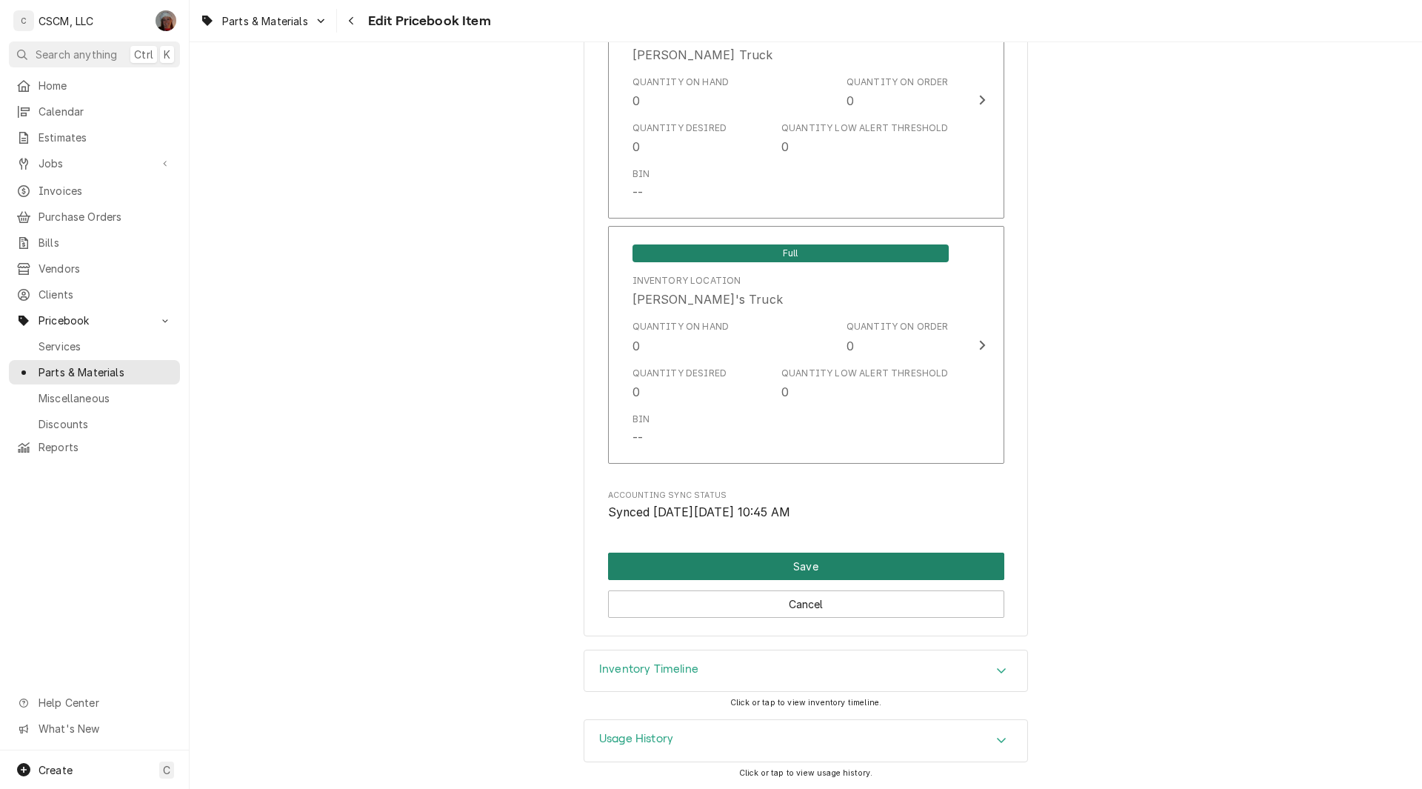
click at [746, 566] on button "Save" at bounding box center [806, 565] width 396 height 27
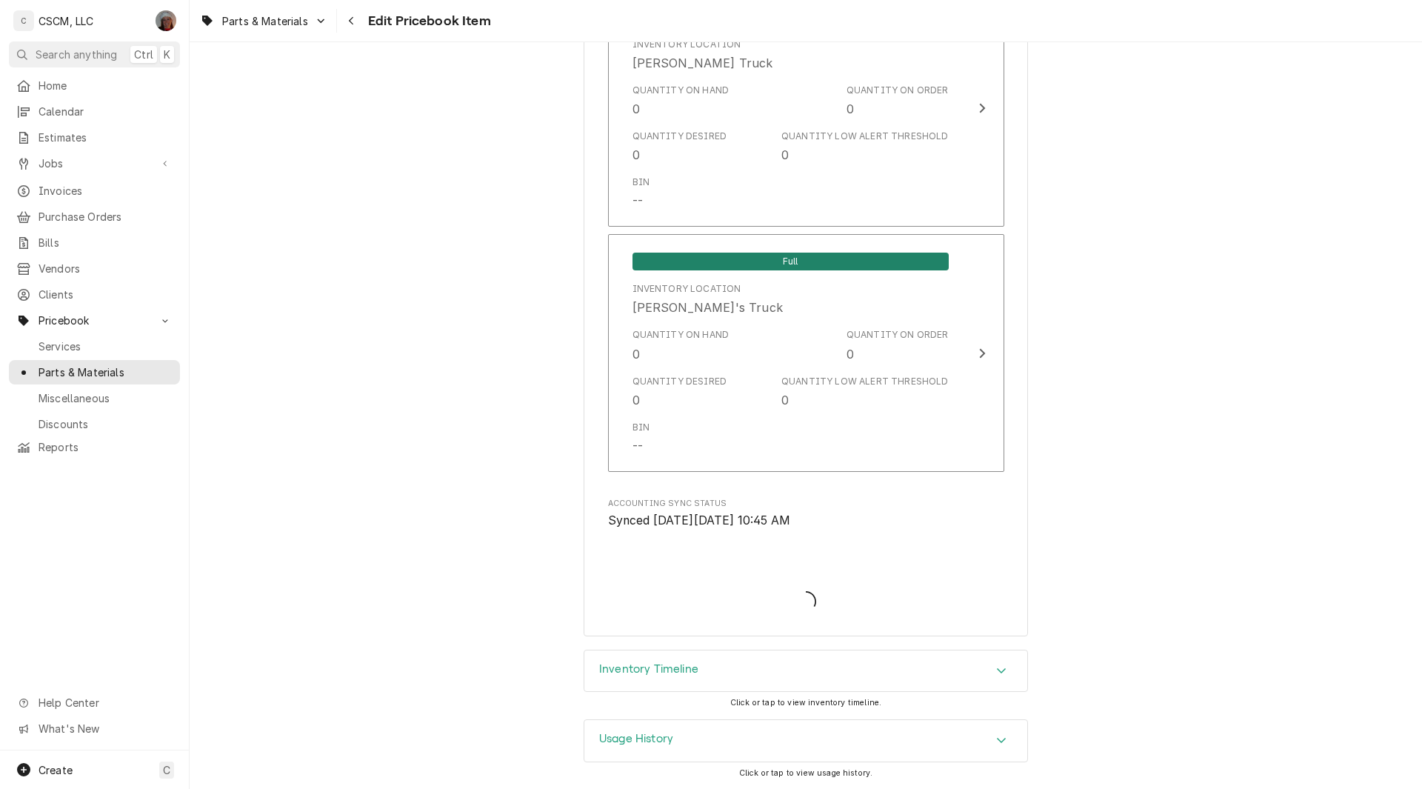
scroll to position [3362, 0]
type textarea "x"
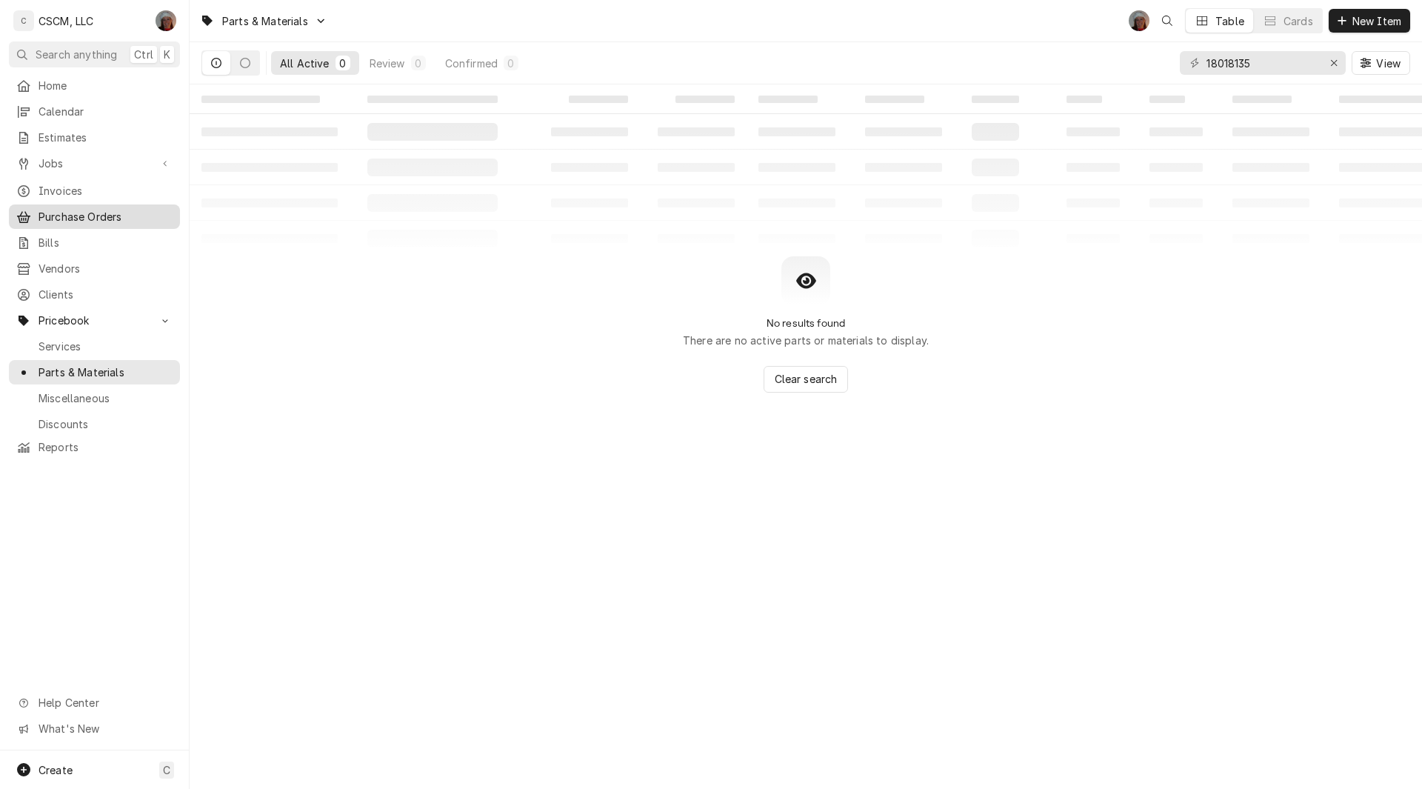
click at [81, 218] on div "Purchase Orders" at bounding box center [94, 216] width 165 height 19
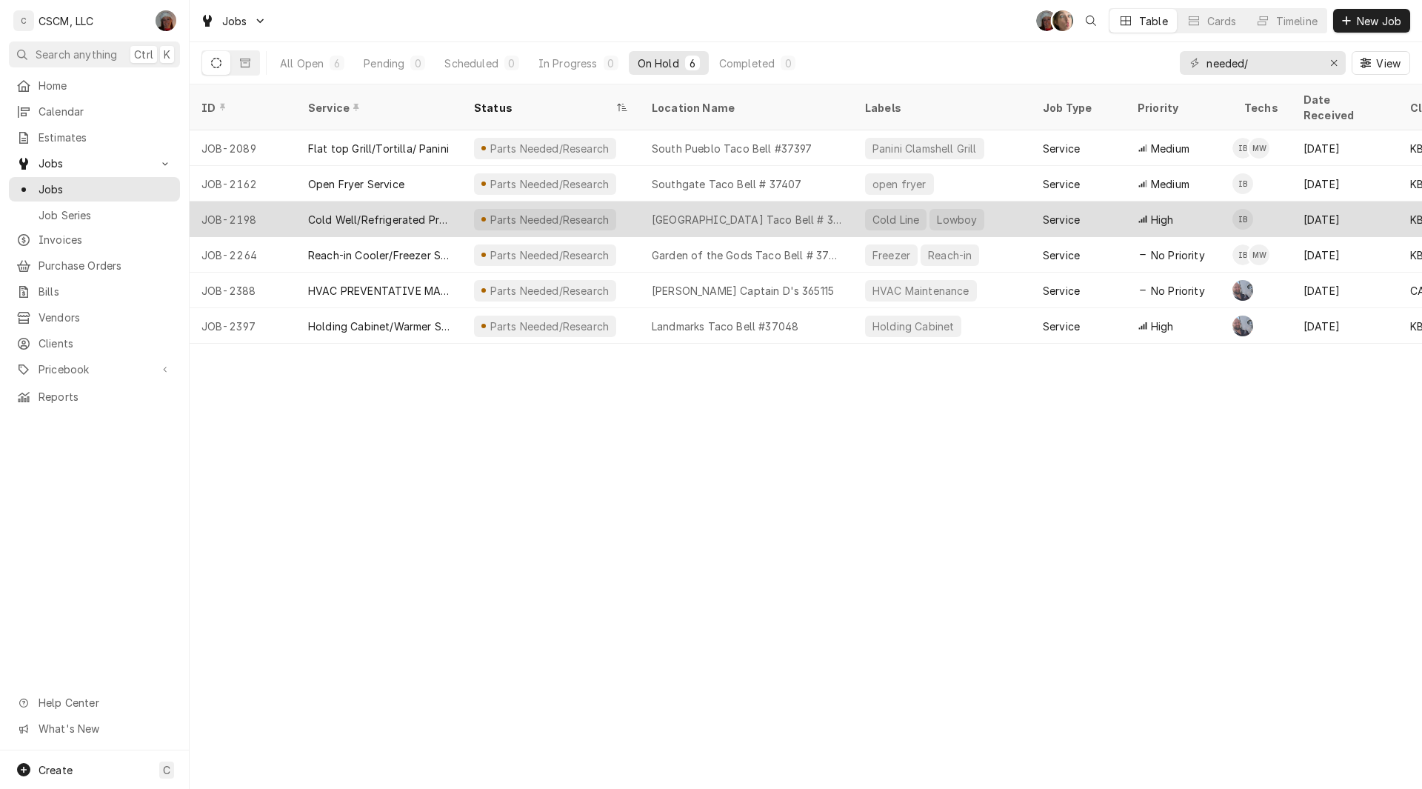
click at [428, 212] on div "Cold Well/Refrigerated Prep table/Cold Line" at bounding box center [379, 220] width 142 height 16
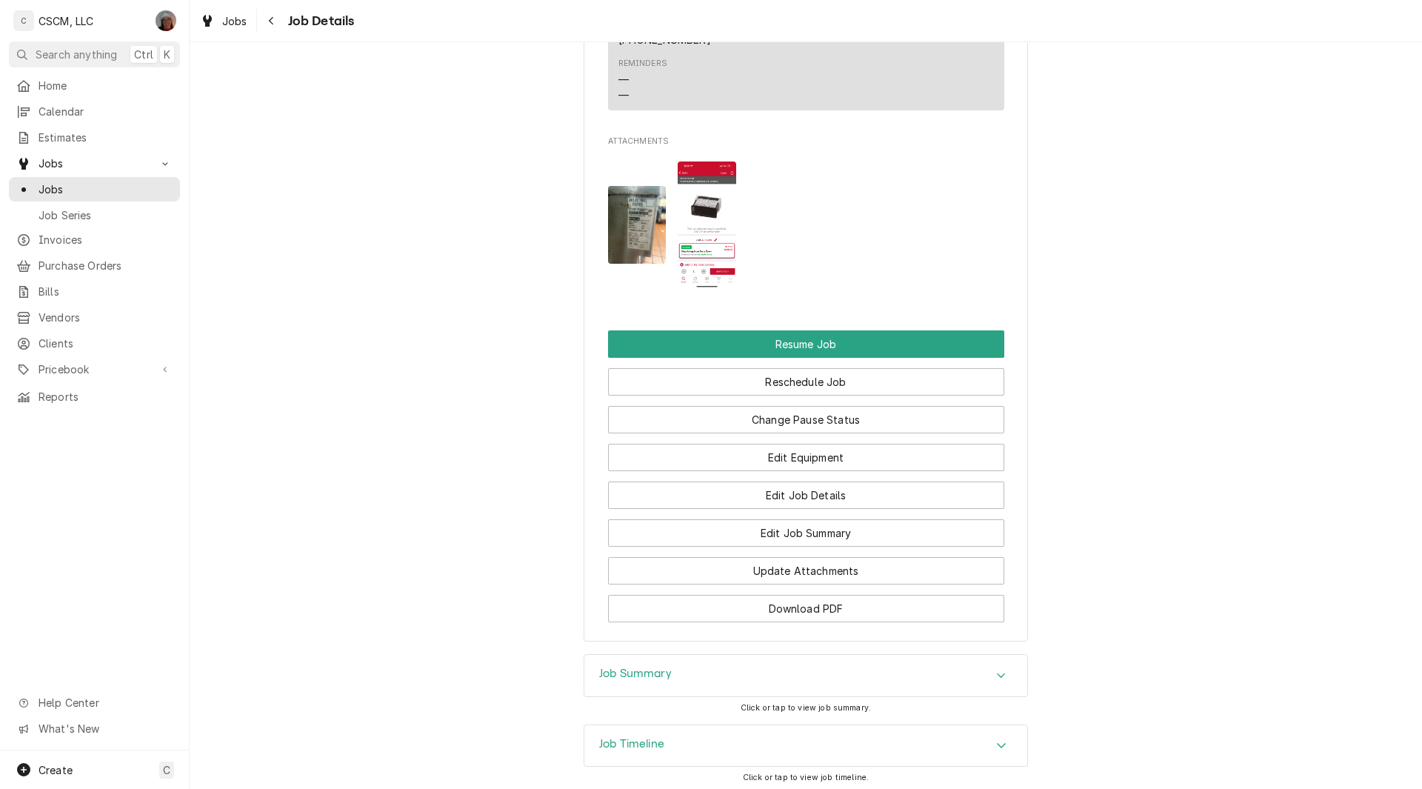
scroll to position [1289, 0]
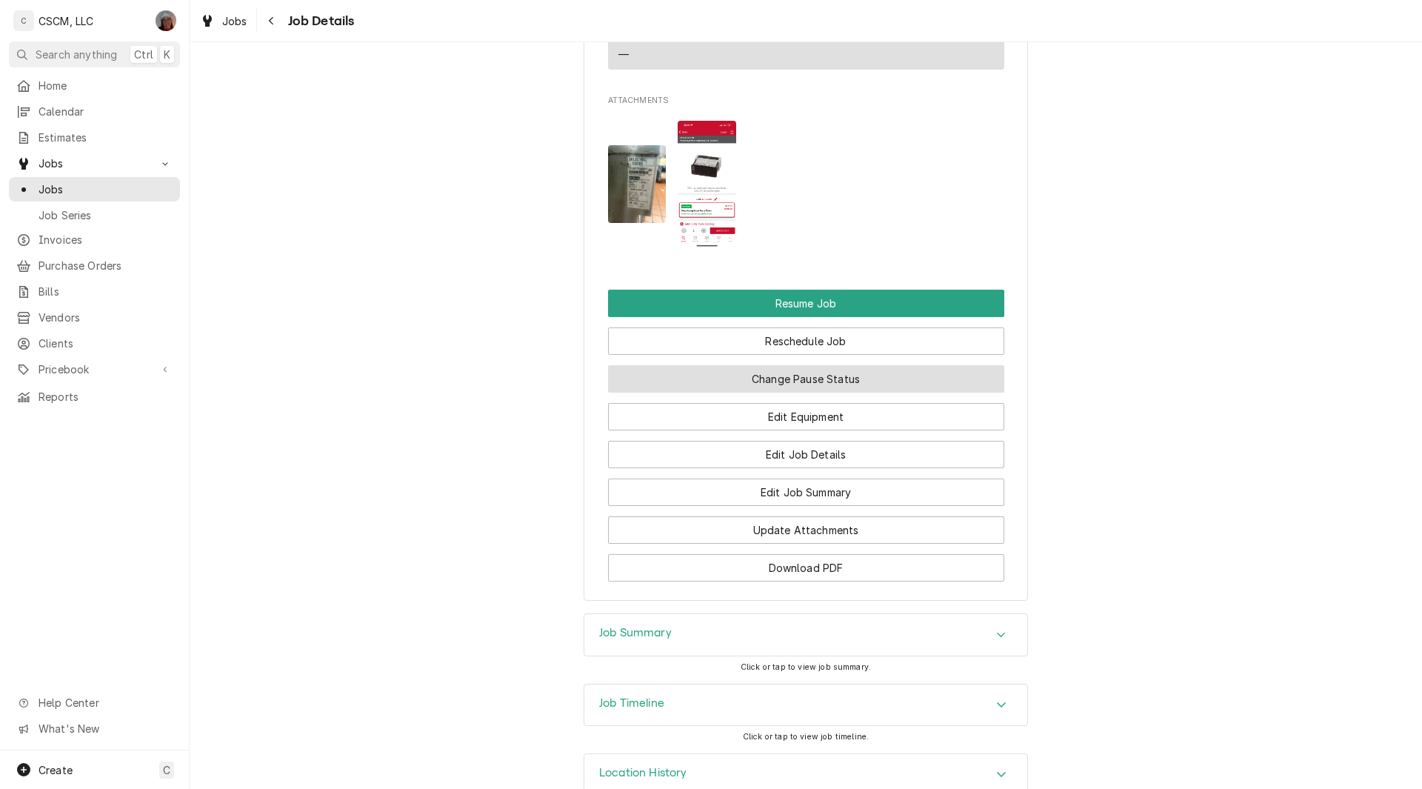
click at [786, 392] on button "Change Pause Status" at bounding box center [806, 378] width 396 height 27
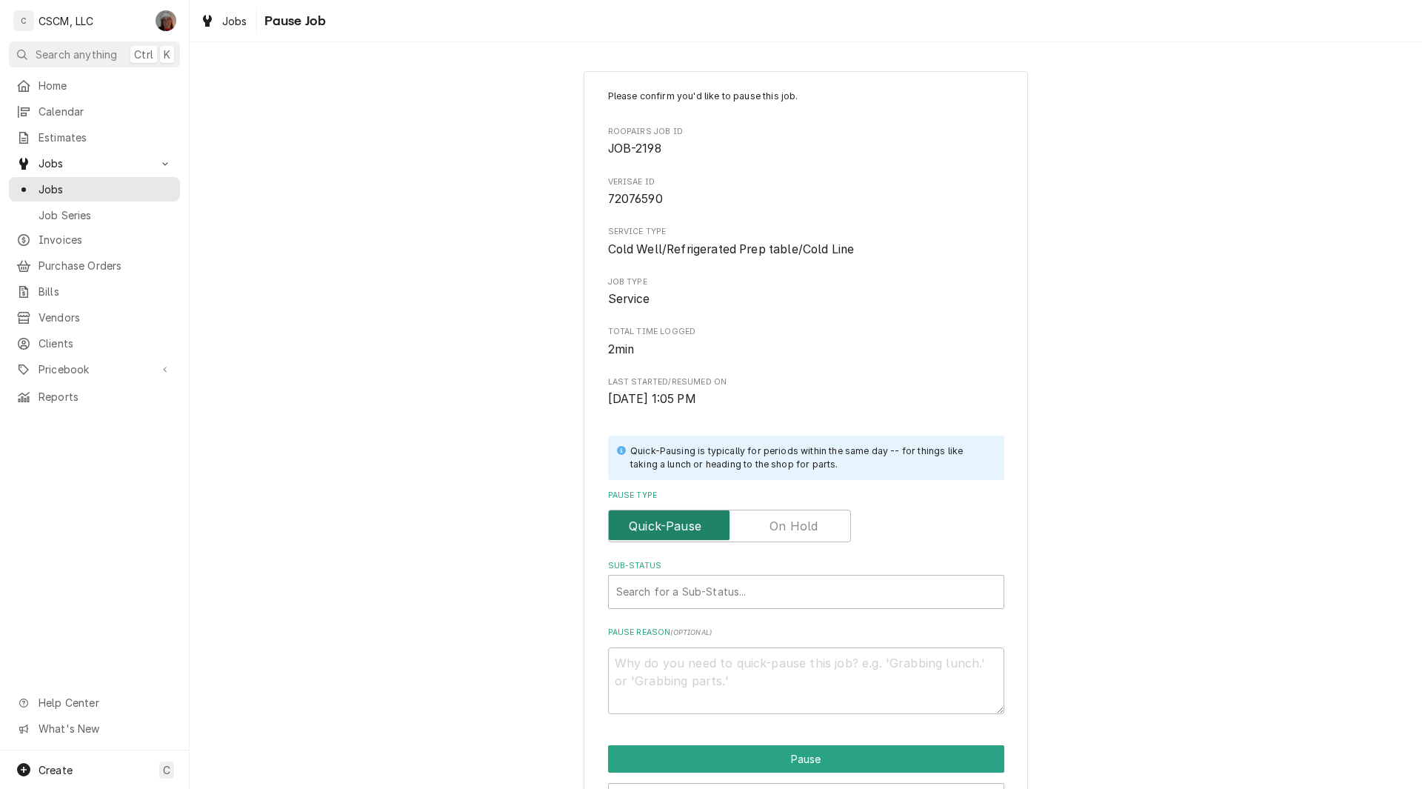
click at [765, 526] on input "Pause Type" at bounding box center [730, 525] width 230 height 33
checkbox input "true"
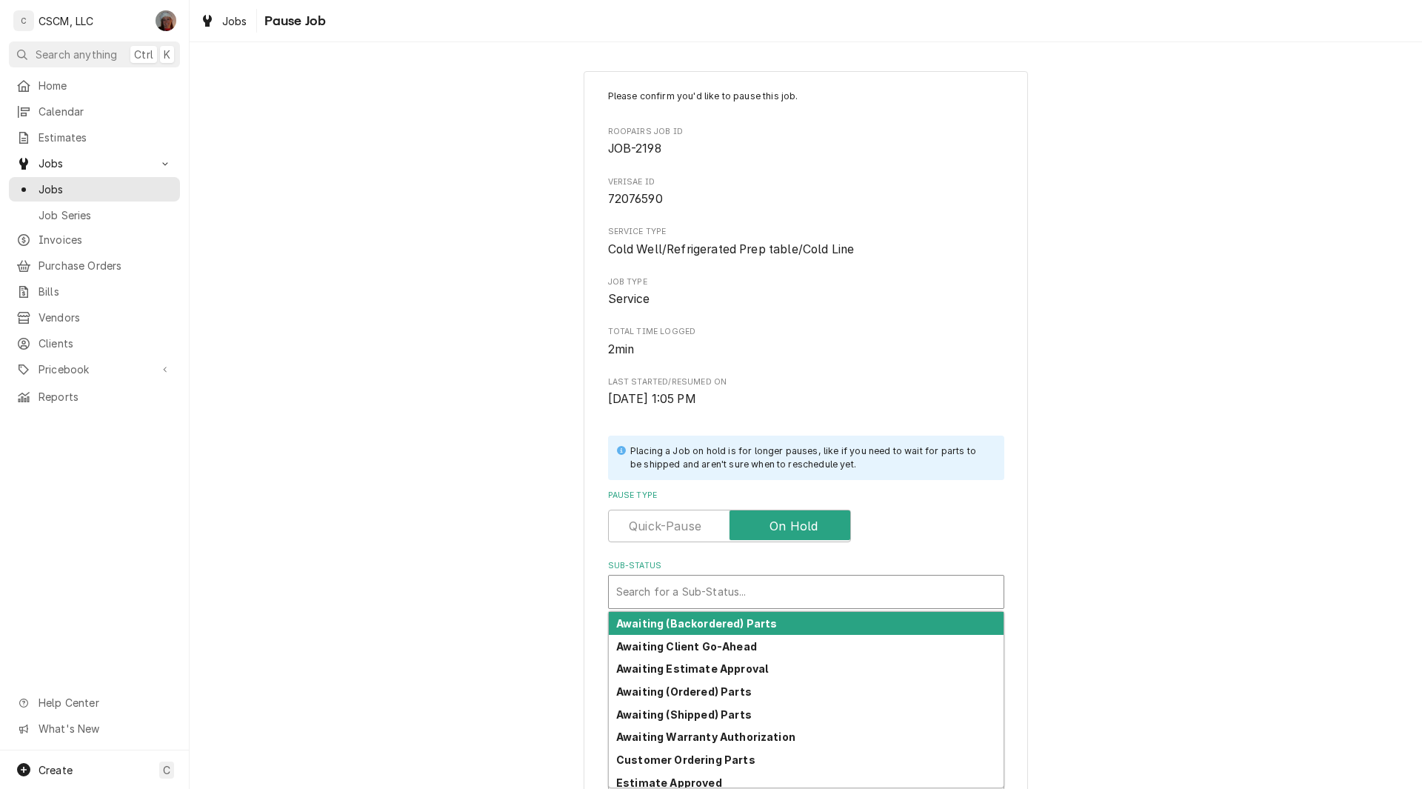
click at [697, 596] on div "Sub-Status" at bounding box center [806, 591] width 380 height 27
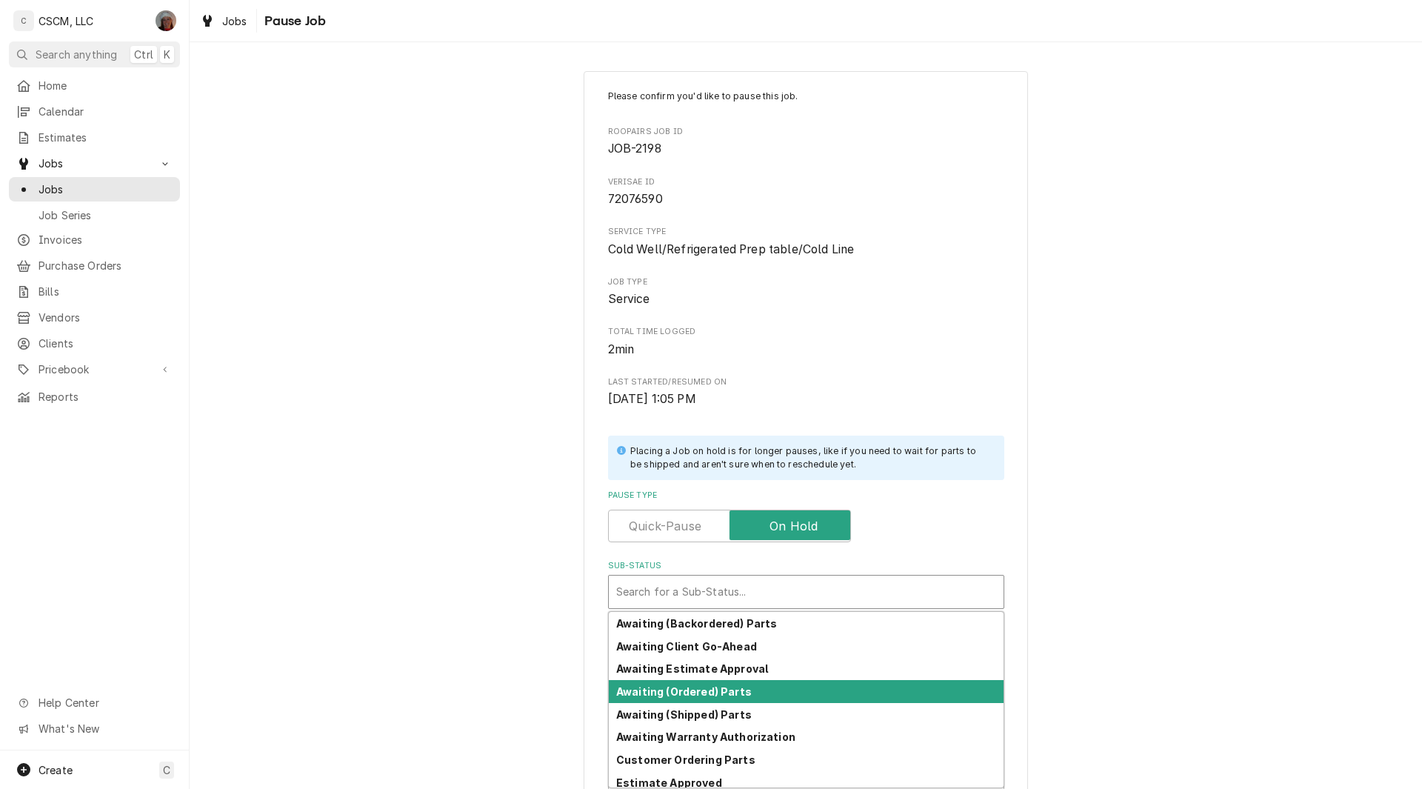
click at [679, 685] on strong "Awaiting (Ordered) Parts" at bounding box center [684, 691] width 136 height 13
type textarea "x"
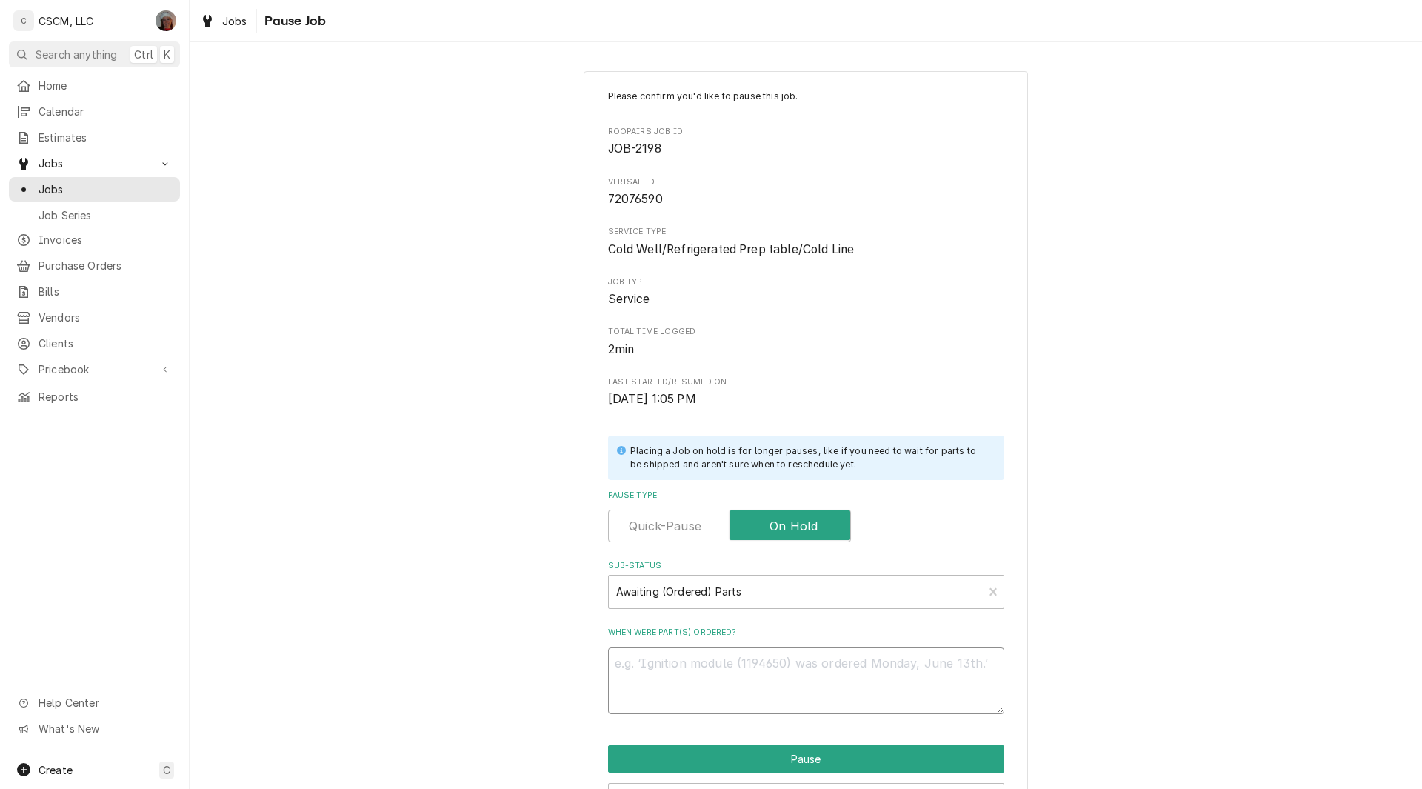
click at [655, 668] on textarea "When were part(s) ordered?" at bounding box center [806, 680] width 396 height 67
type textarea "1"
type textarea "x"
type textarea "10"
type textarea "x"
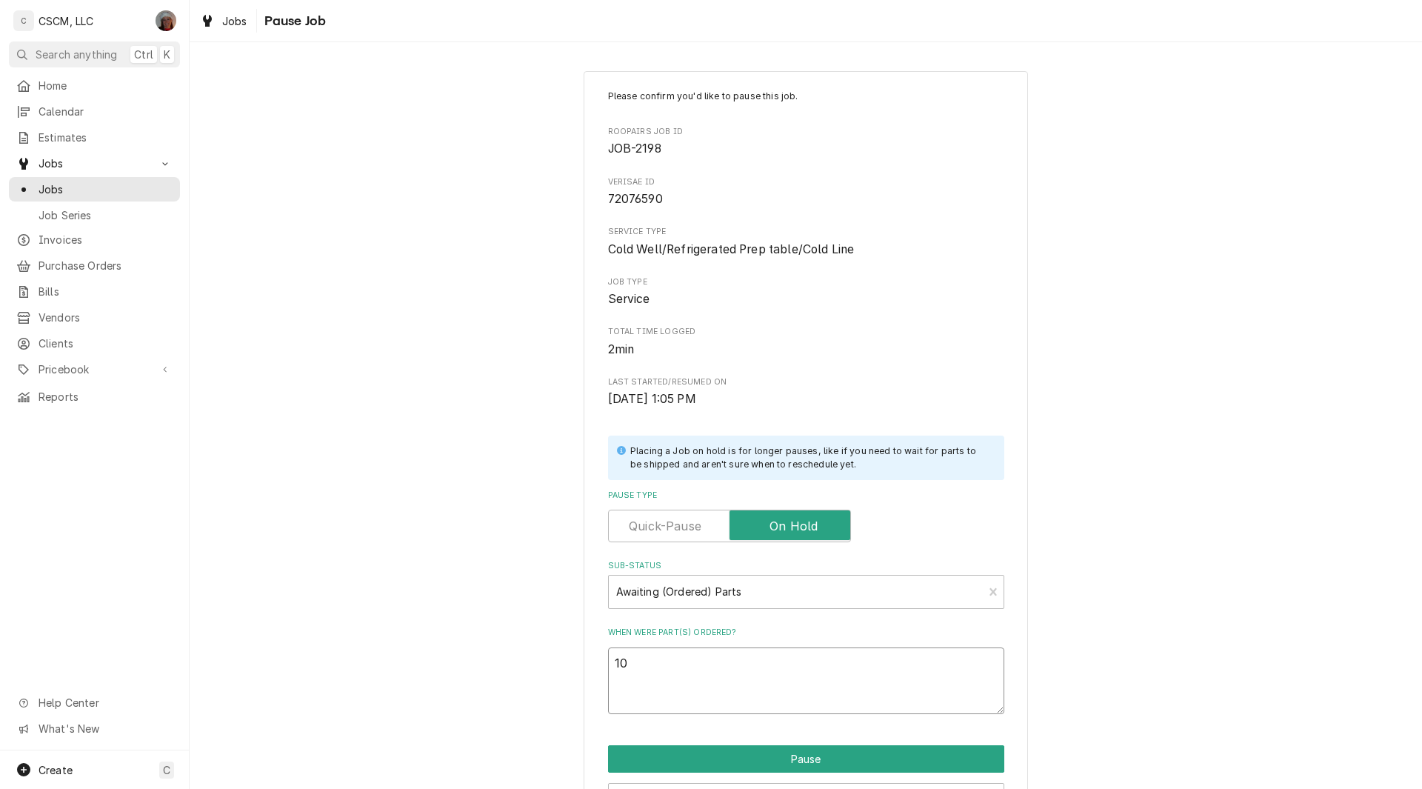
type textarea "10/"
type textarea "x"
type textarea "10/3"
type textarea "x"
type textarea "10/3"
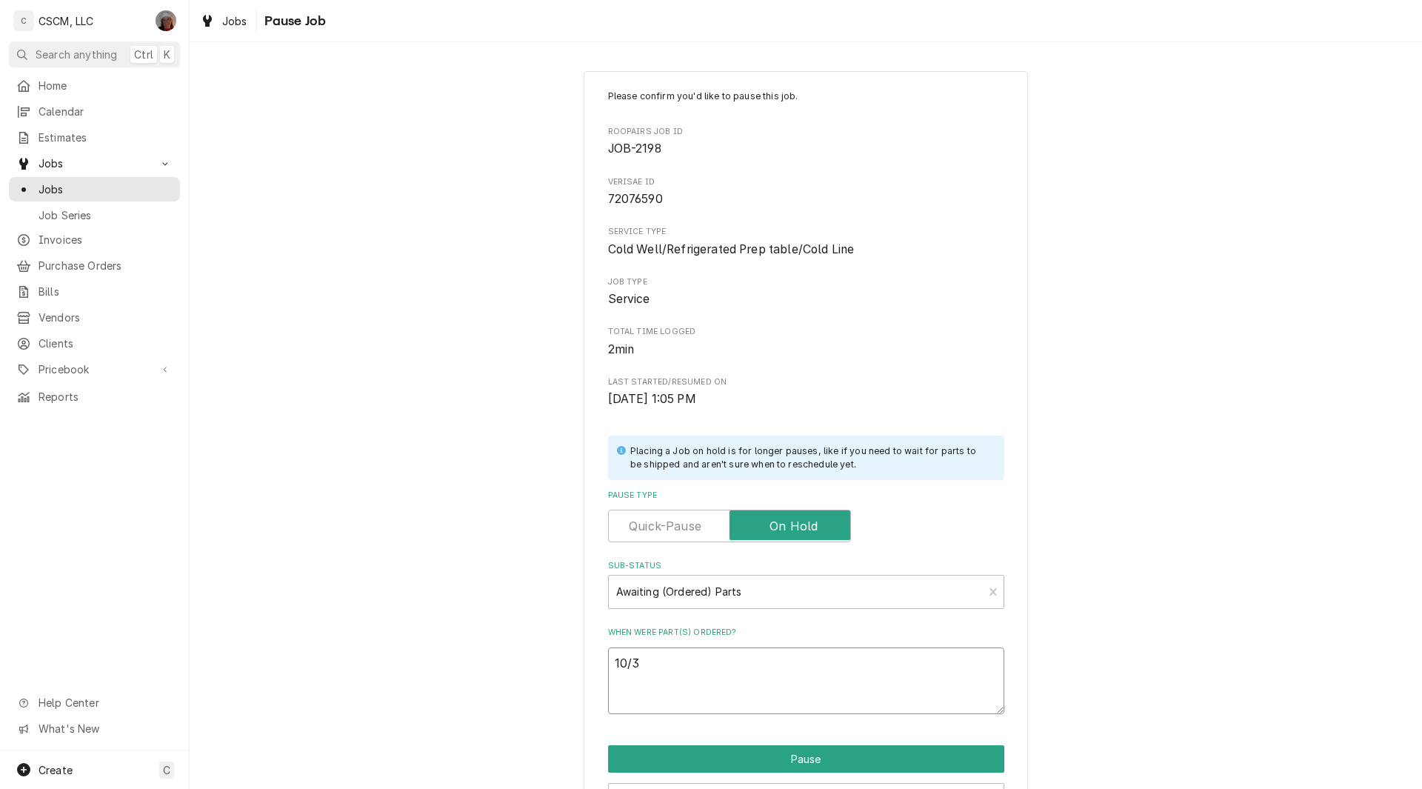
paste textarea "Franke Foodservice System 18032160 TEMPERATURE CONTROLLER, DIGITAL,"
type textarea "x"
type textarea "10/3 Franke Foodservice System 18032160 TEMPERATURE CONTROLLER, DIGITAL,"
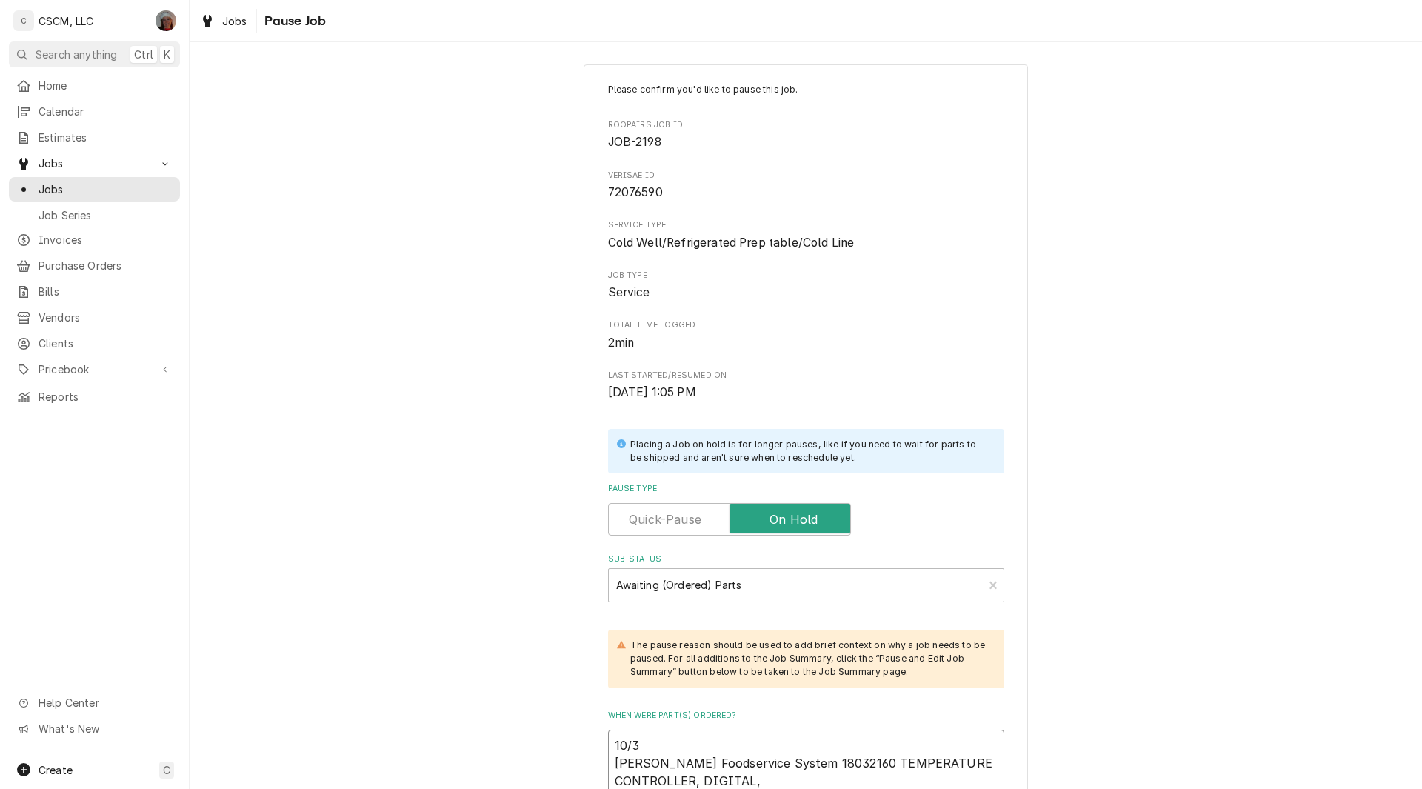
scroll to position [180, 0]
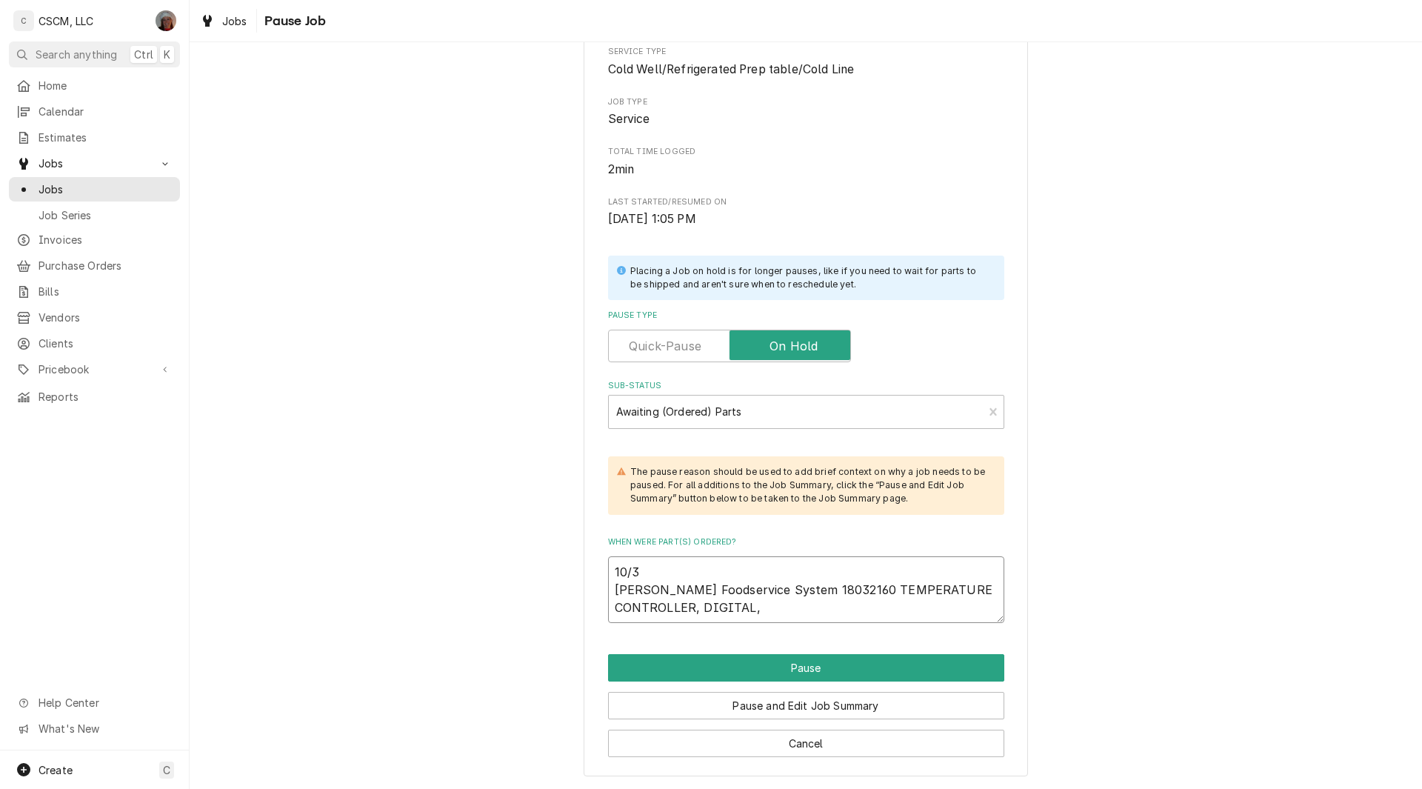
drag, startPoint x: 649, startPoint y: 590, endPoint x: 763, endPoint y: 593, distance: 114.1
click at [763, 593] on textarea "10/3 Franke Foodservice System 18032160 TEMPERATURE CONTROLLER, DIGITAL," at bounding box center [806, 589] width 396 height 67
type textarea "x"
type textarea "10/3 Franke 18032160 TEMPERATURE CONTROLLER, DIGITAL,"
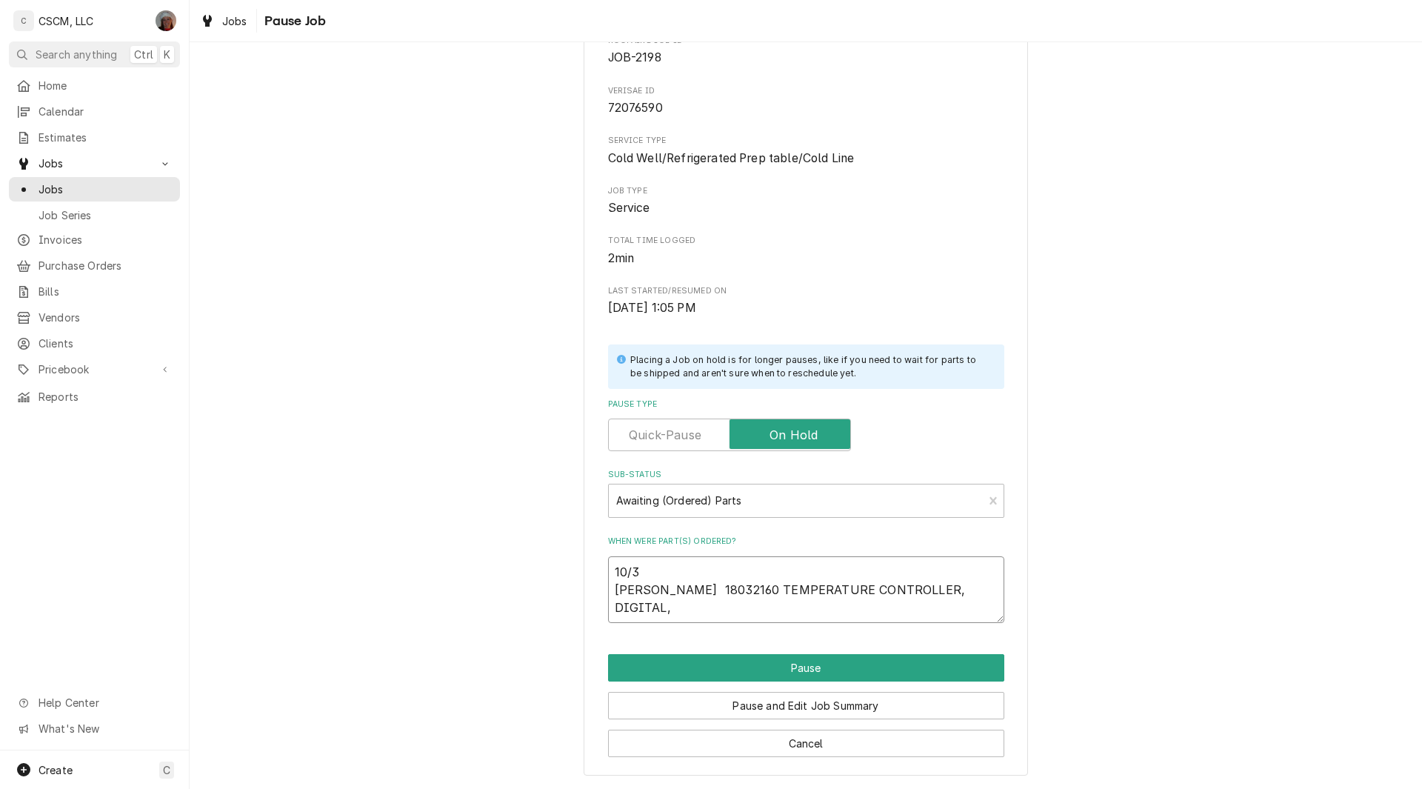
scroll to position [91, 0]
type textarea "x"
type textarea "10/3 Franke 18032160 TEMPERATURE CONTROLLER, DIGITAL,"
type textarea "x"
click at [643, 608] on textarea "10/3 Franke 18032160 TEMPERATURE CONTROLLER, DIGITAL," at bounding box center [806, 589] width 396 height 67
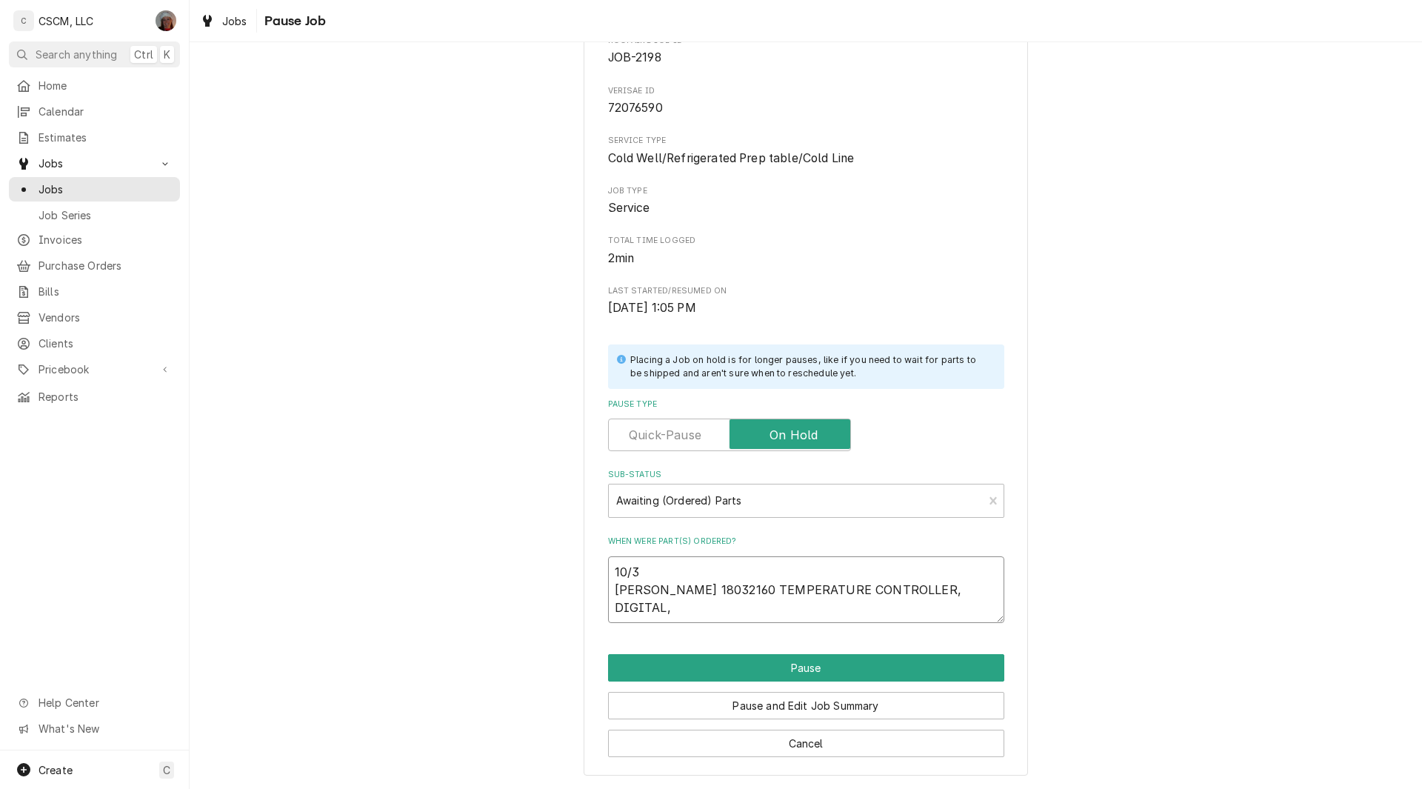
click at [969, 601] on textarea "10/3 Franke 18032160 TEMPERATURE CONTROLLER, DIGITAL," at bounding box center [806, 589] width 396 height 67
type textarea "10/3 Franke 18032160 TEMPERATURE CONTROLLER, DIGITAL,"
type textarea "x"
type textarea "10/3 Franke 18032160 TEMPERATURE CONTROLLER, DIGITAL, P"
type textarea "x"
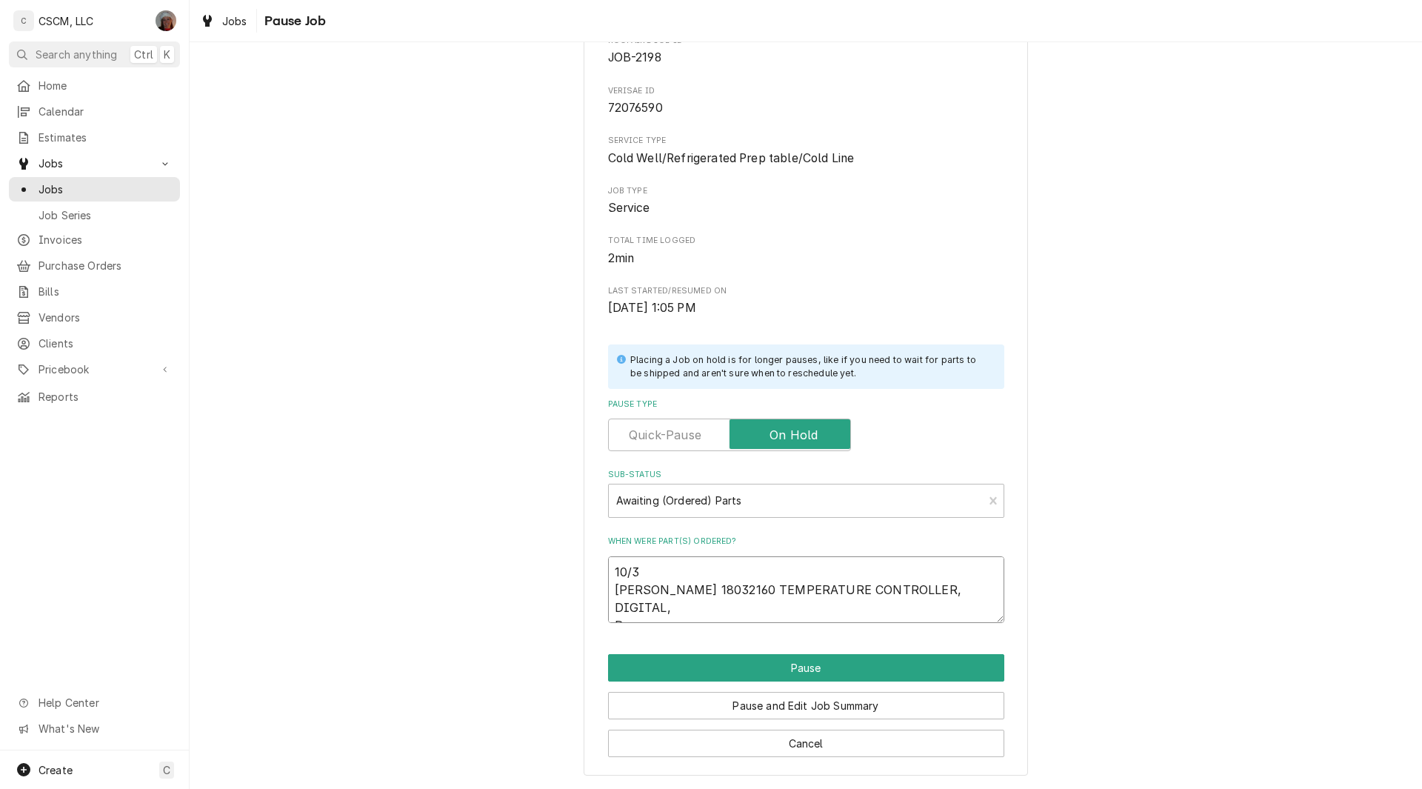
type textarea "10/3 Franke 18032160 TEMPERATURE CONTROLLER, DIGITAL, PO"
type textarea "x"
type textarea "10/3 Franke 18032160 TEMPERATURE CONTROLLER, DIGITAL, PO"
type textarea "x"
type textarea "10/3 Franke 18032160 TEMPERATURE CONTROLLER, DIGITAL, PO #"
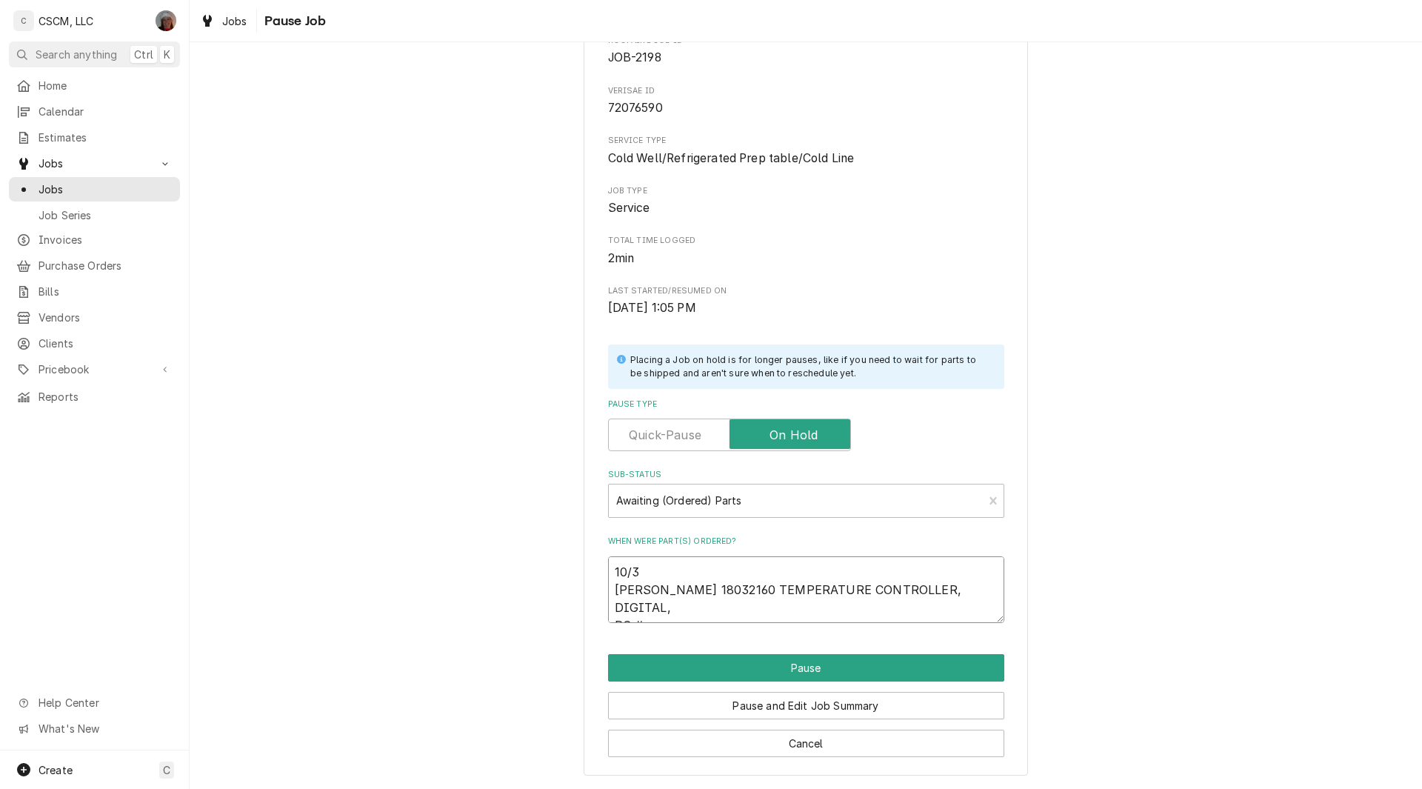
type textarea "x"
type textarea "10/3 Franke 18032160 TEMPERATURE CONTROLLER, DIGITAL, PO #"
type textarea "x"
type textarea "10/3 Franke 18032160 TEMPERATURE CONTROLLER, DIGITAL, PO # 8"
type textarea "x"
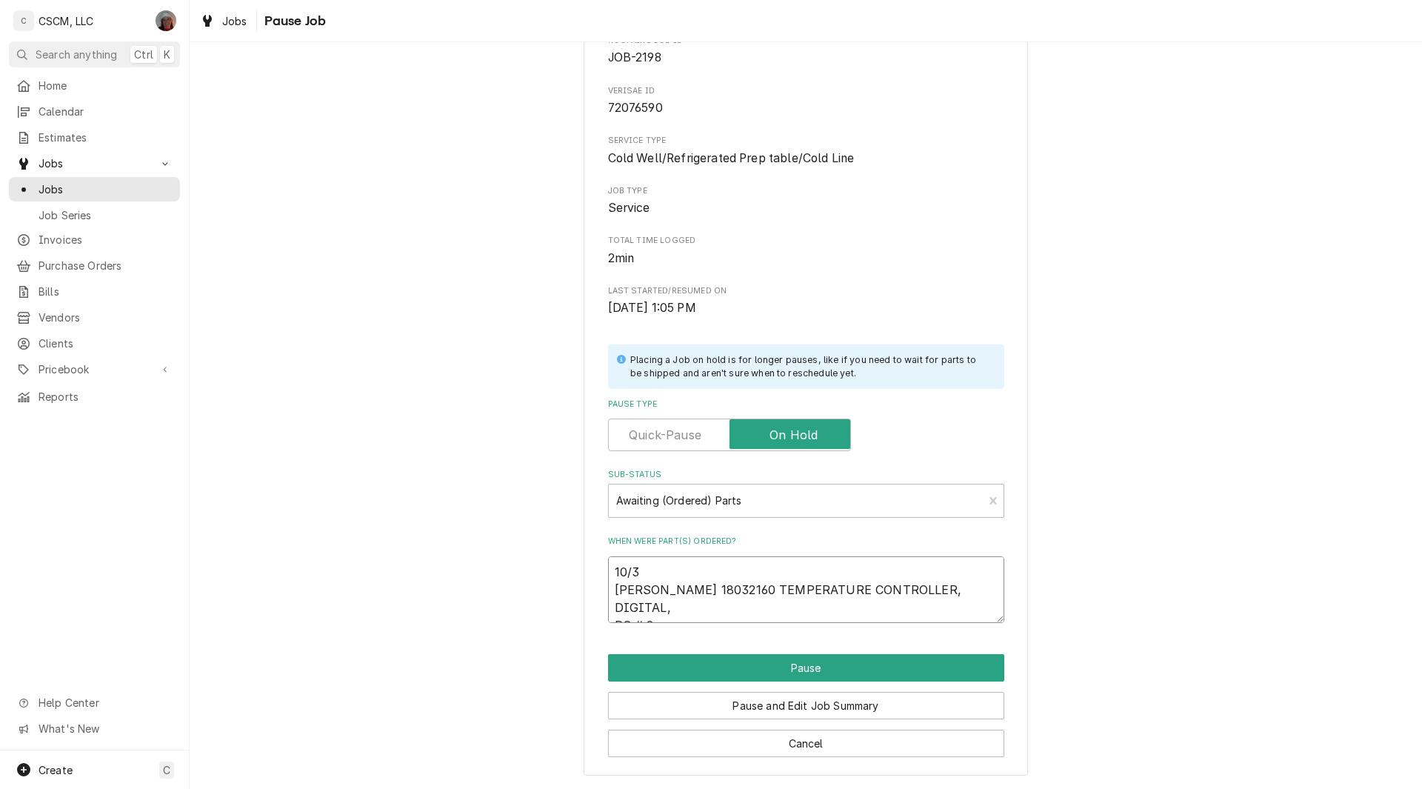
type textarea "10/3 Franke 18032160 TEMPERATURE CONTROLLER, DIGITAL, PO # 82"
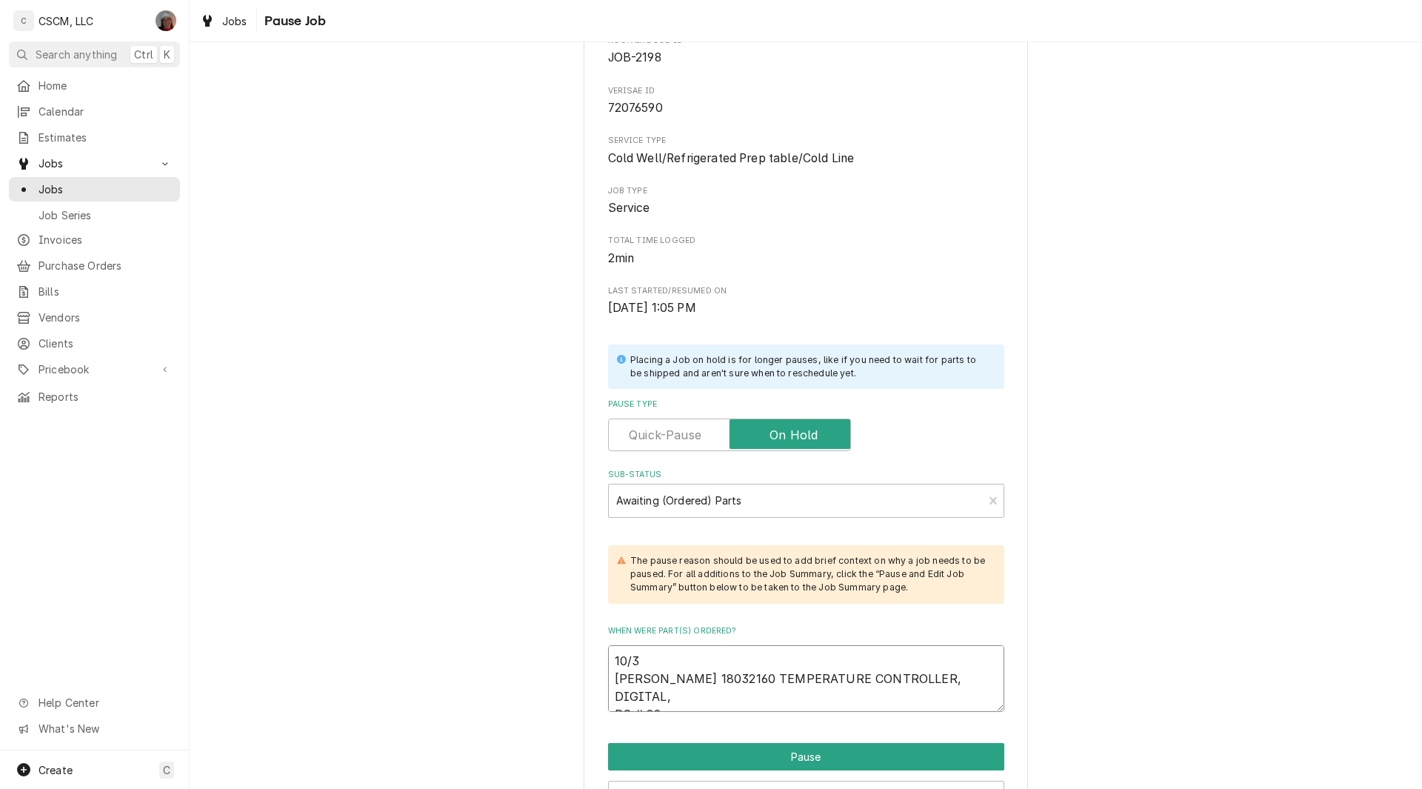
scroll to position [180, 0]
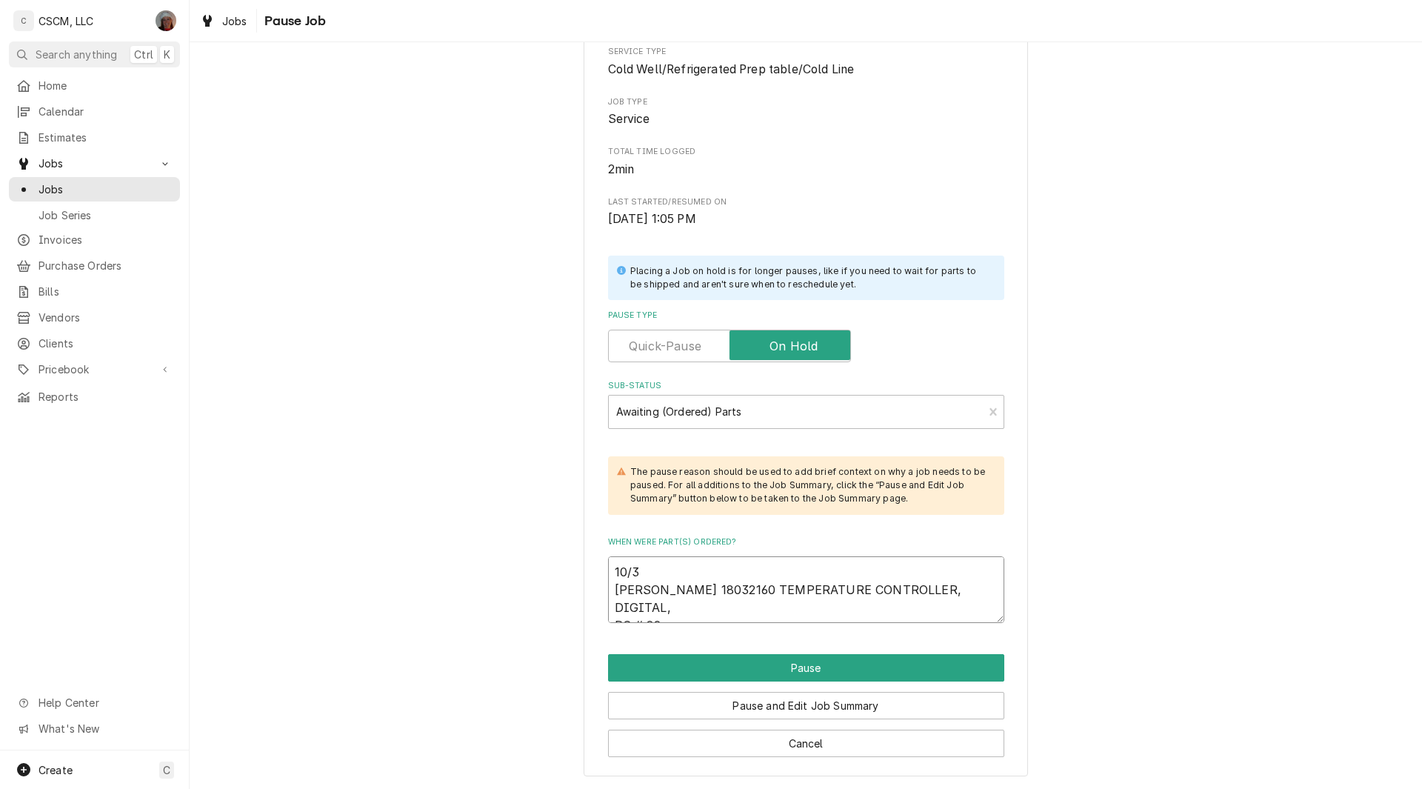
type textarea "x"
type textarea "10/3 Franke 18032160 TEMPERATURE CONTROLLER, DIGITAL, PO # 824"
click at [812, 665] on button "Pause" at bounding box center [806, 667] width 396 height 27
type textarea "x"
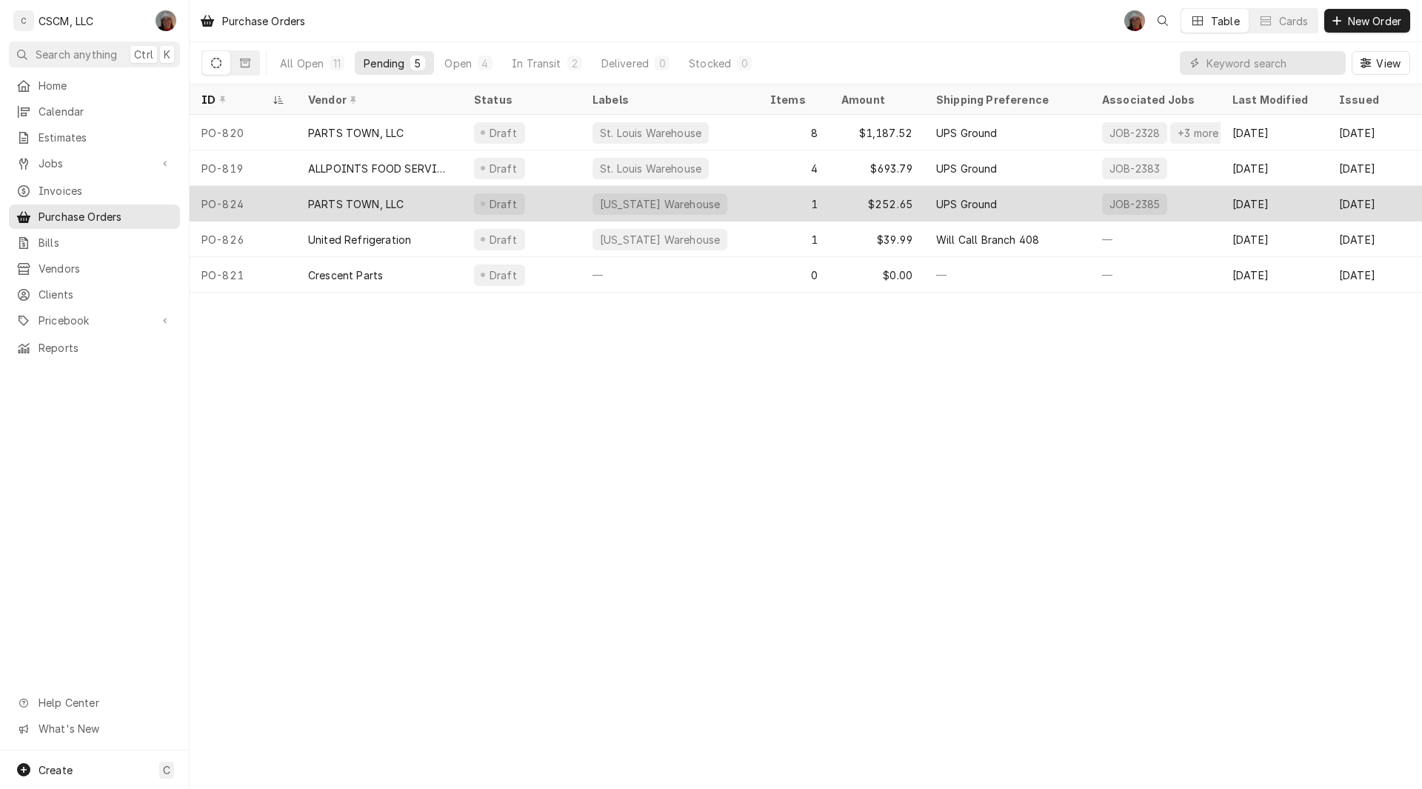
click at [367, 196] on div "PARTS TOWN, LLC" at bounding box center [356, 204] width 96 height 16
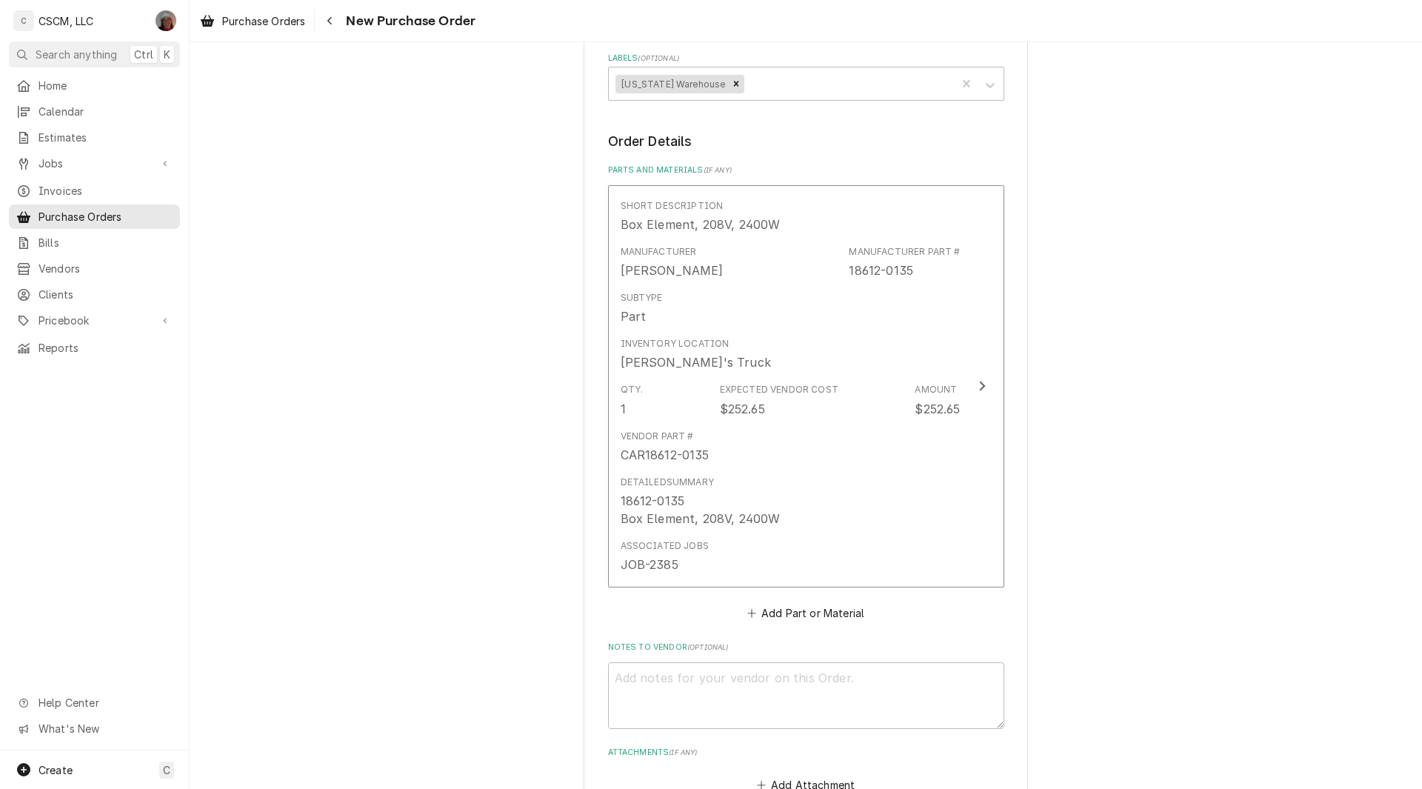
scroll to position [490, 0]
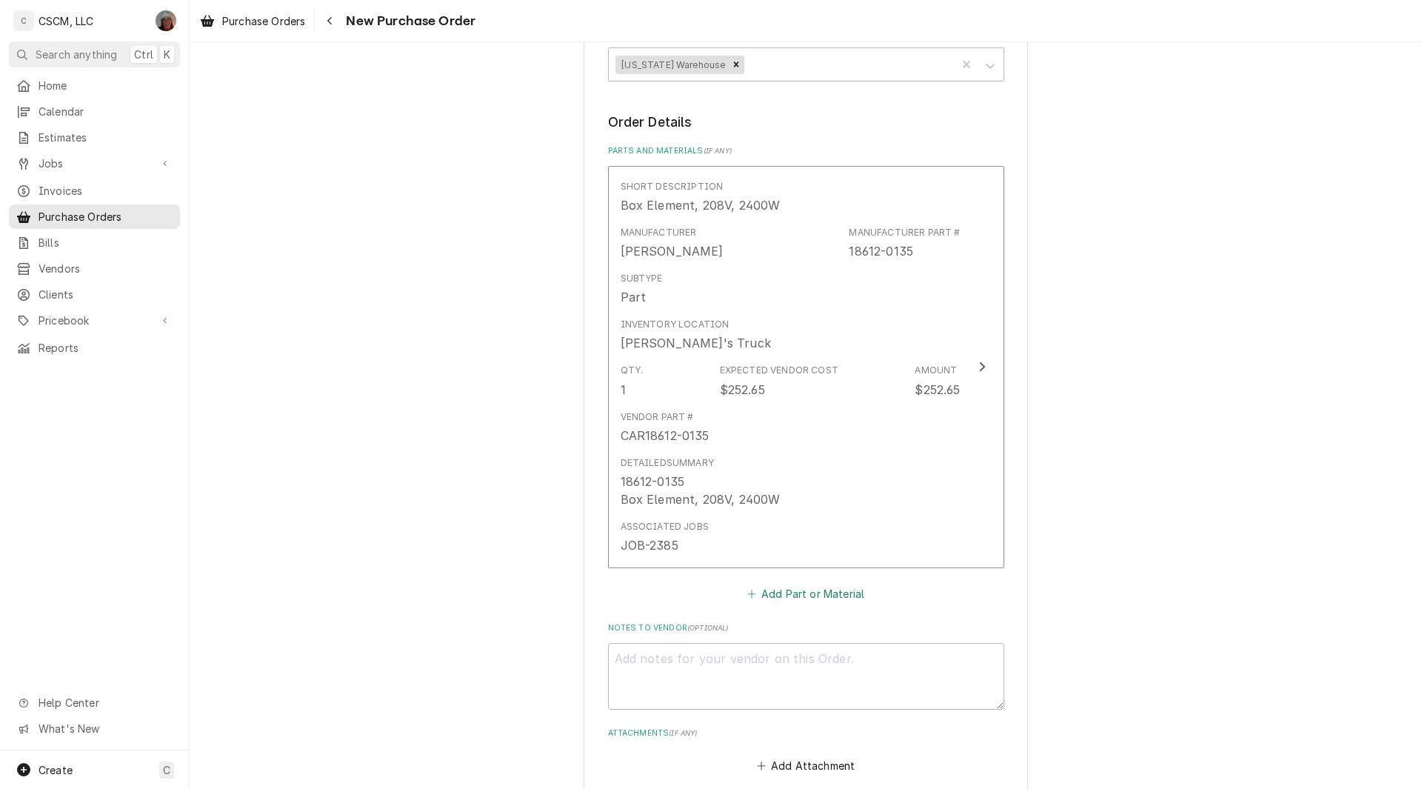
click at [803, 592] on button "Add Part or Material" at bounding box center [805, 593] width 122 height 21
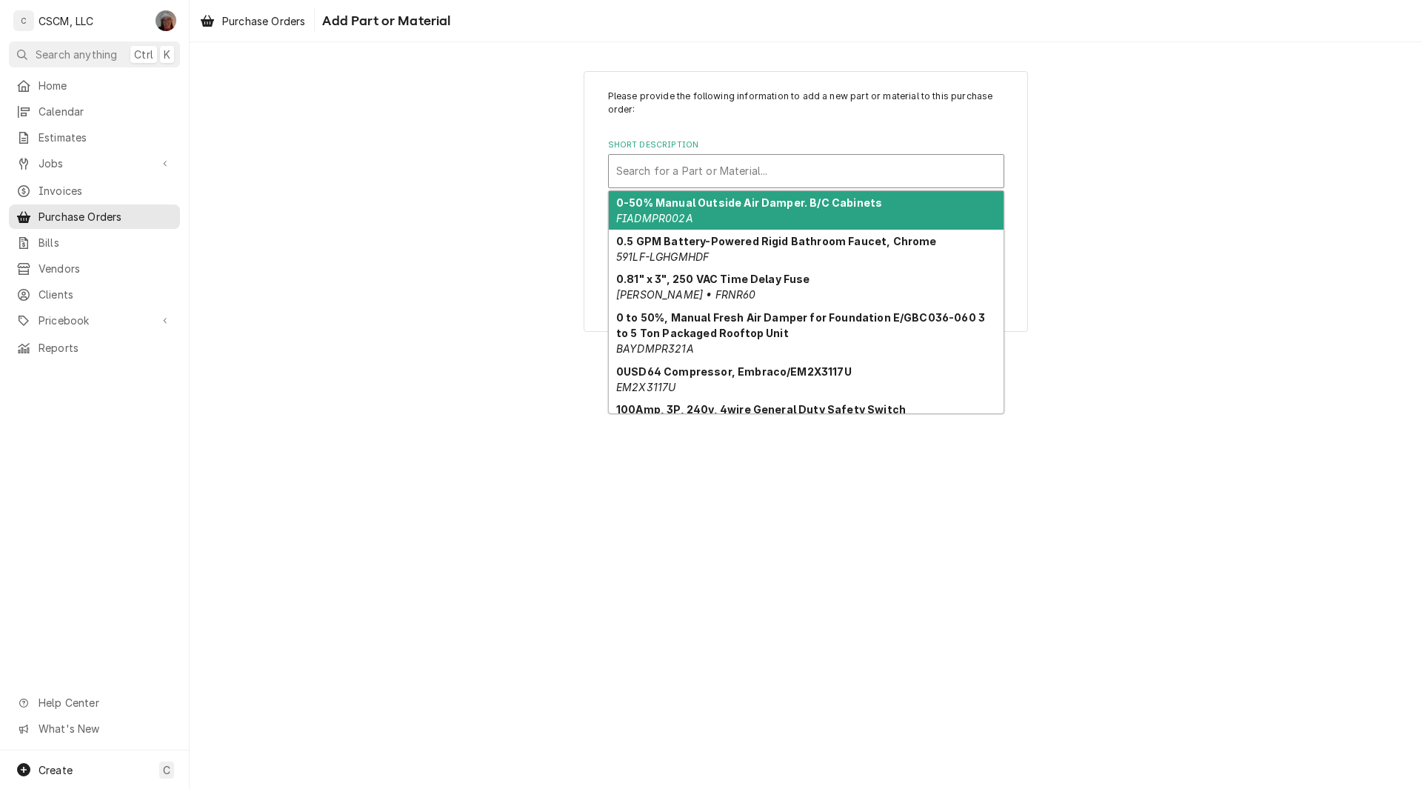
click at [636, 177] on div "Short Description" at bounding box center [806, 171] width 380 height 27
paste input "FFS18032160"
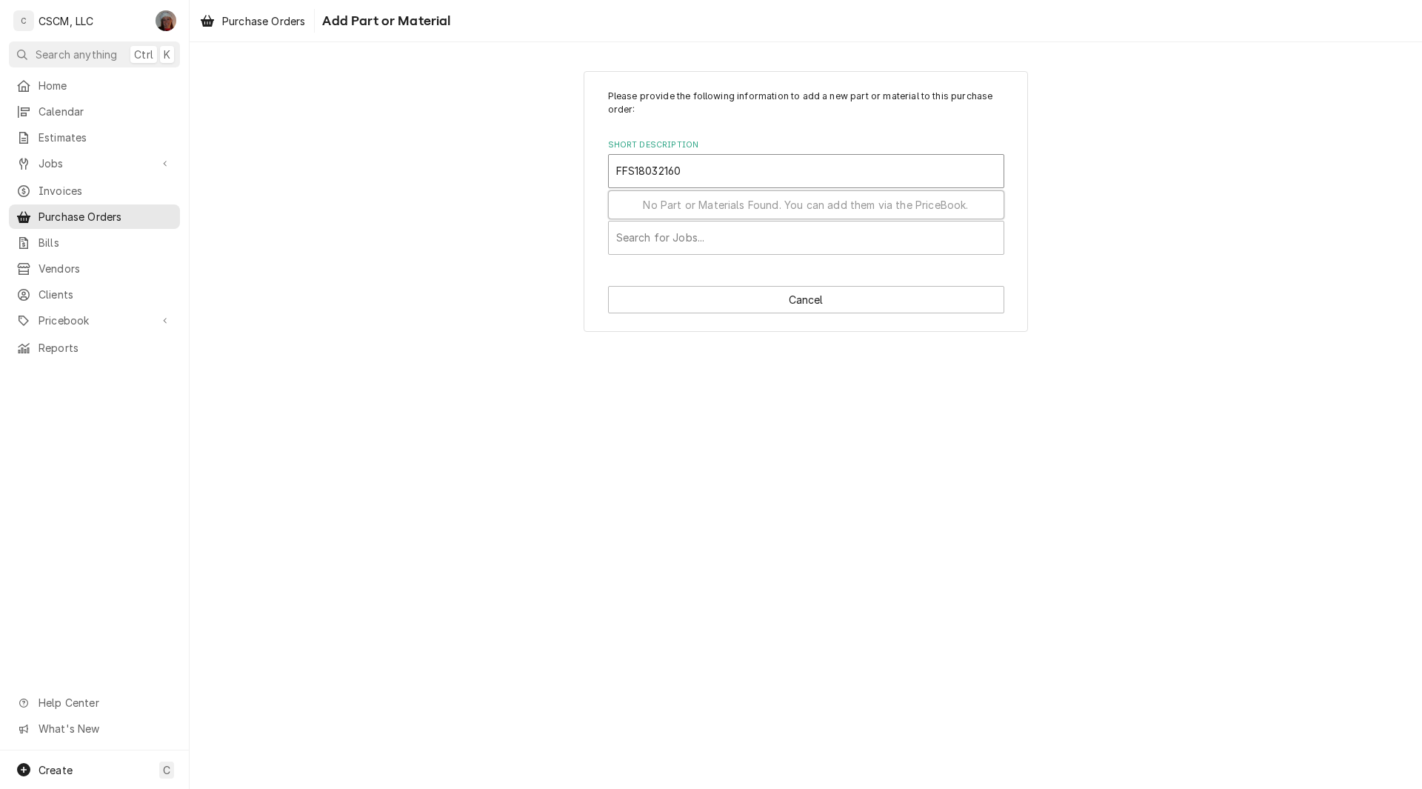
click at [646, 177] on input "FFS18032160" at bounding box center [656, 171] width 80 height 24
type input "18032160"
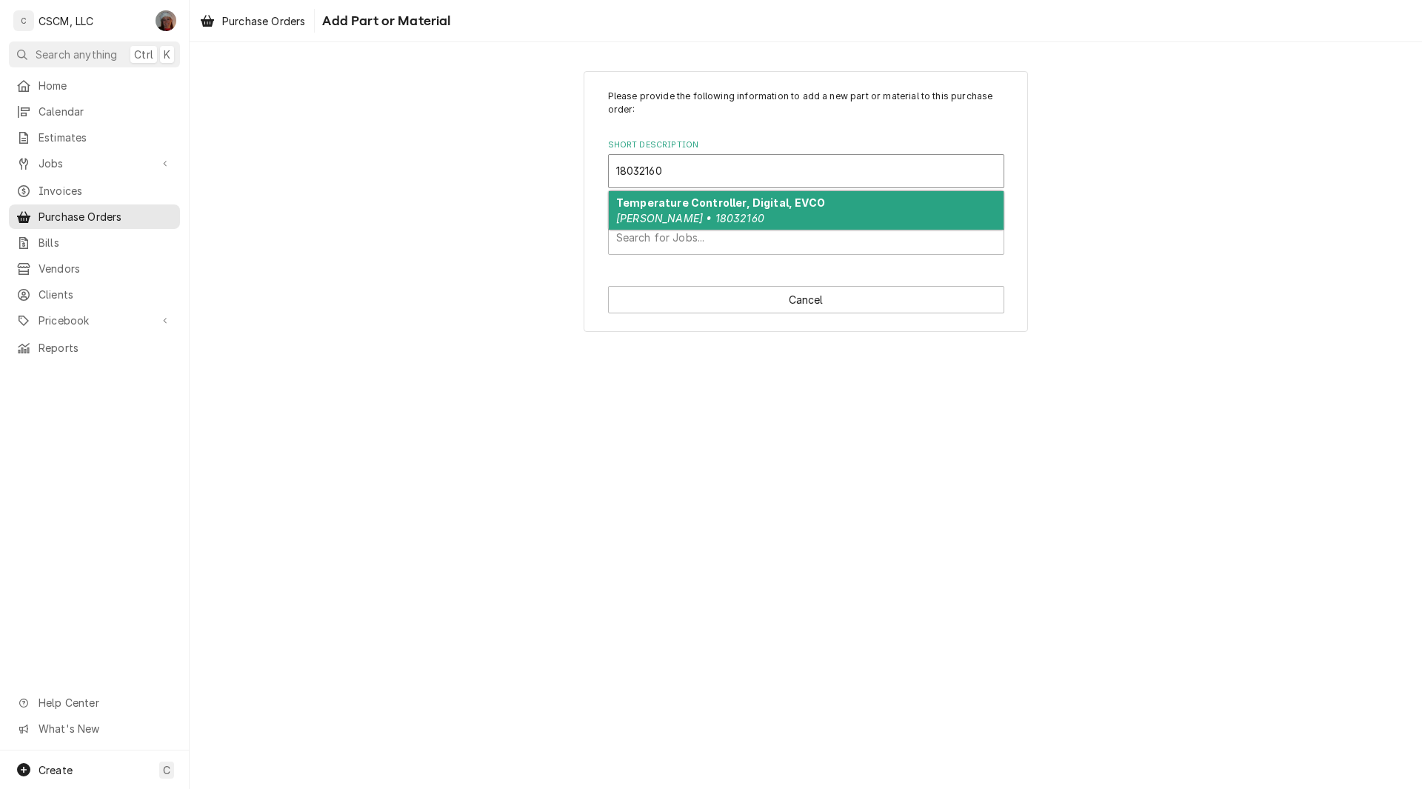
click at [681, 218] on em "Franke • 18032160" at bounding box center [690, 218] width 148 height 13
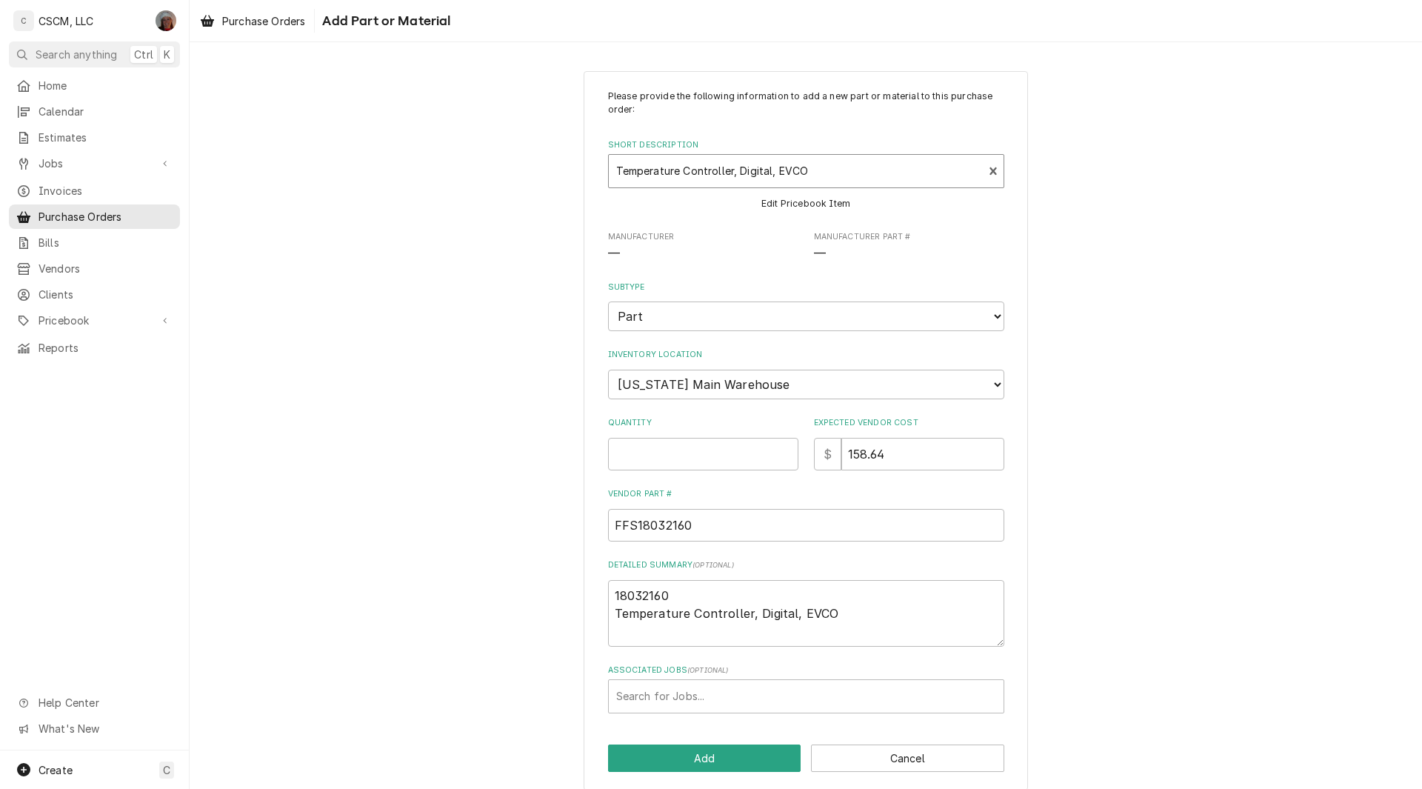
type textarea "x"
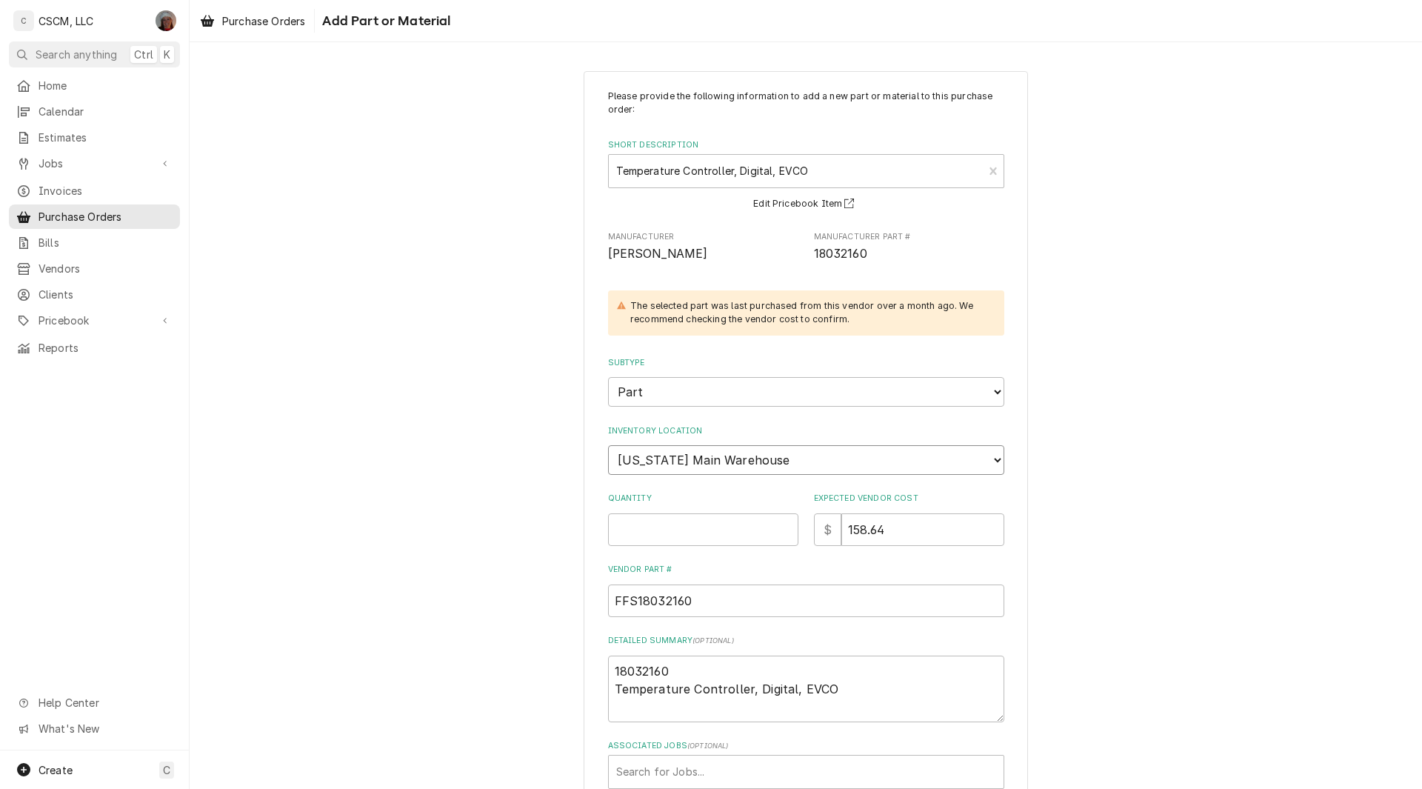
click at [682, 455] on select "Choose a location... Chris's Truck Colorado Main Warehouse Izaia's Truck Jimmy'…" at bounding box center [806, 460] width 396 height 30
select select "421"
click at [608, 445] on select "Choose a location... Chris's Truck Colorado Main Warehouse Izaia's Truck Jimmy'…" at bounding box center [806, 460] width 396 height 30
type textarea "x"
click at [632, 526] on input "Quantity" at bounding box center [703, 529] width 190 height 33
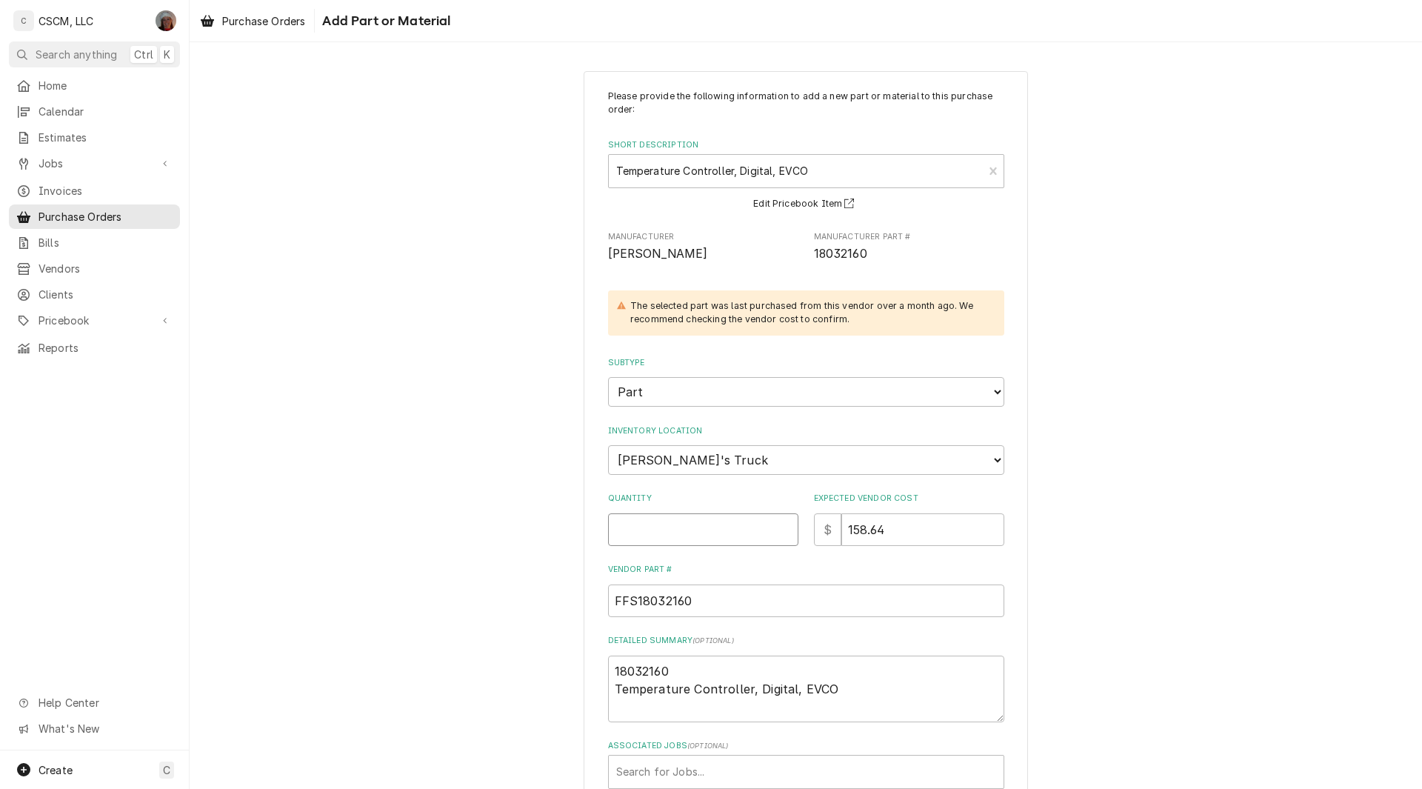
type input "1"
type textarea "x"
type input "1"
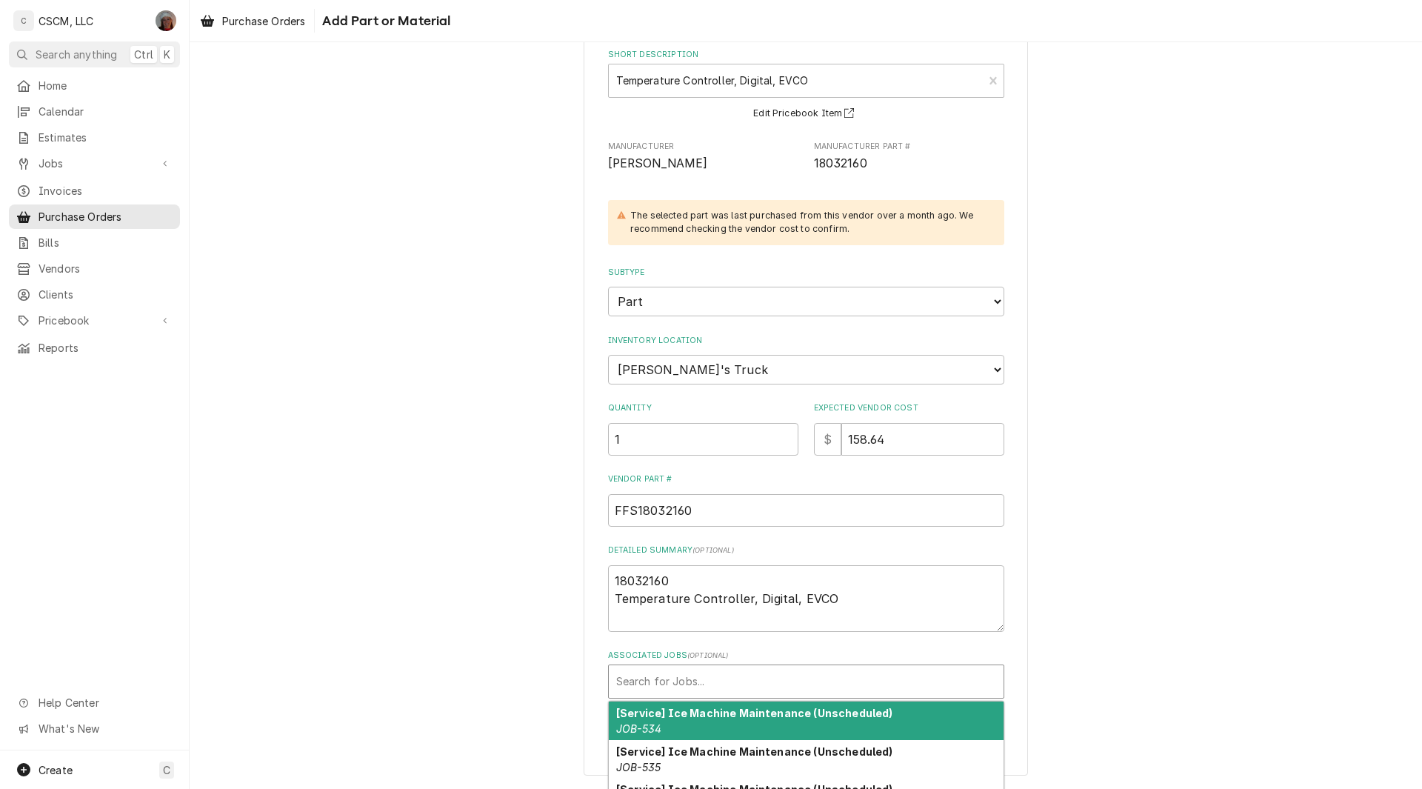
click at [640, 670] on div "Associated Jobs" at bounding box center [806, 681] width 380 height 27
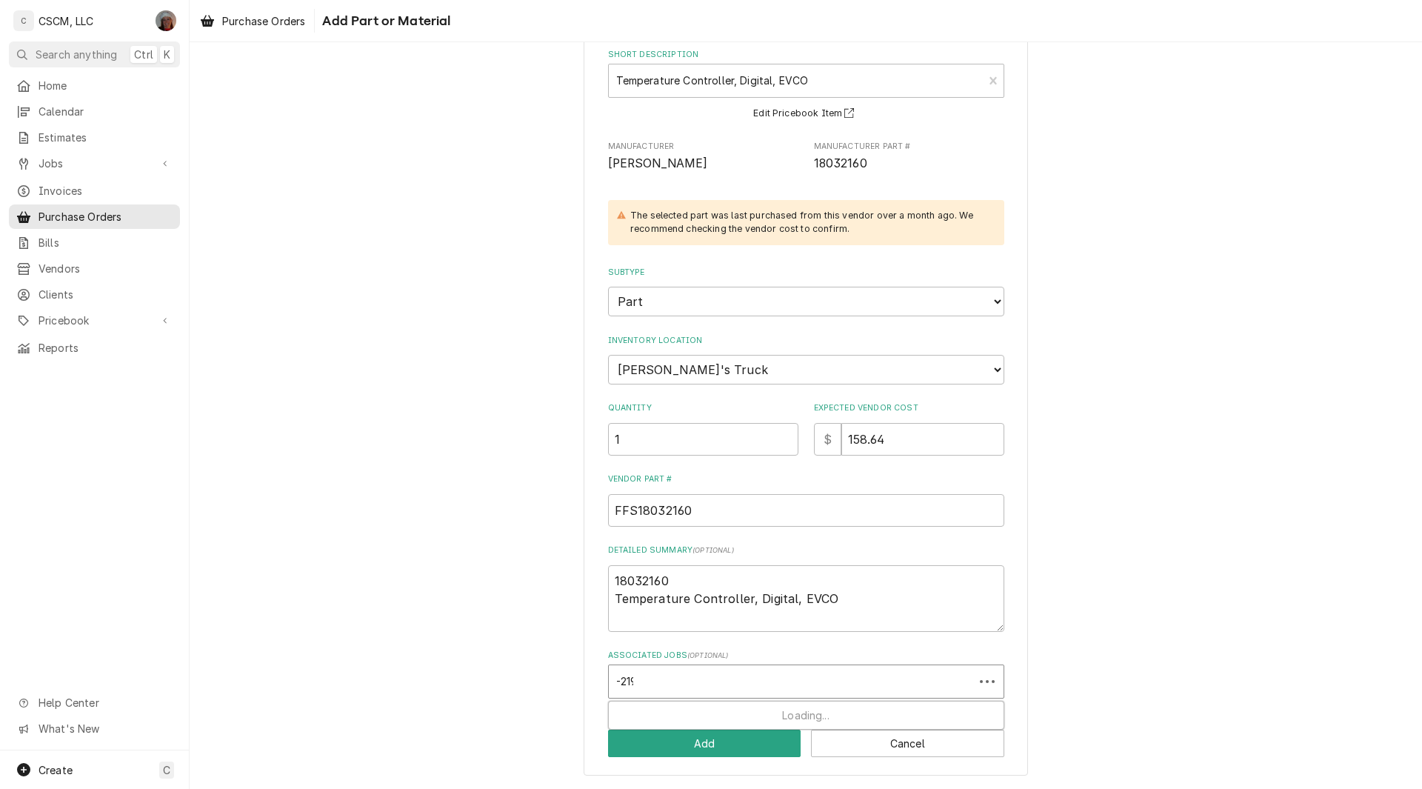
type input "-2198"
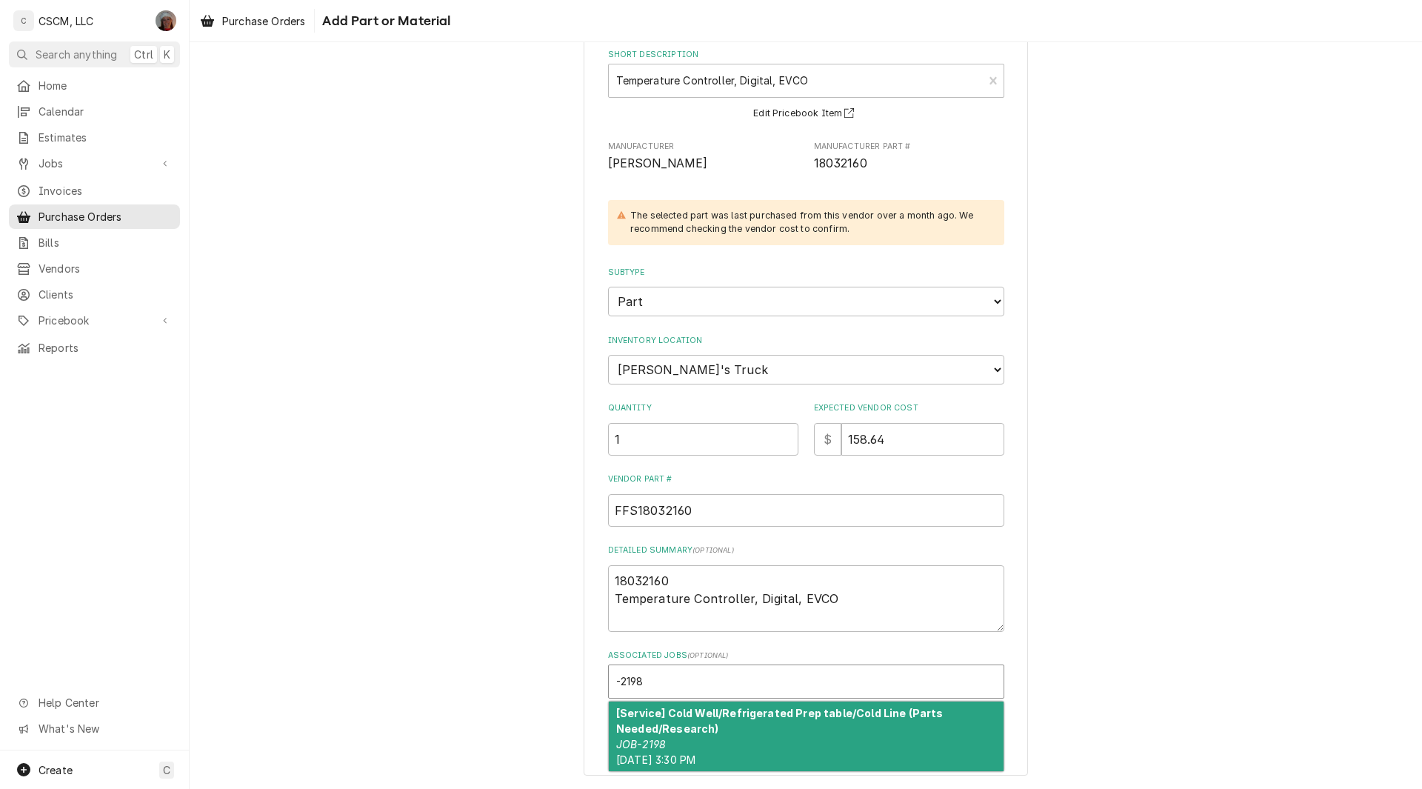
type textarea "x"
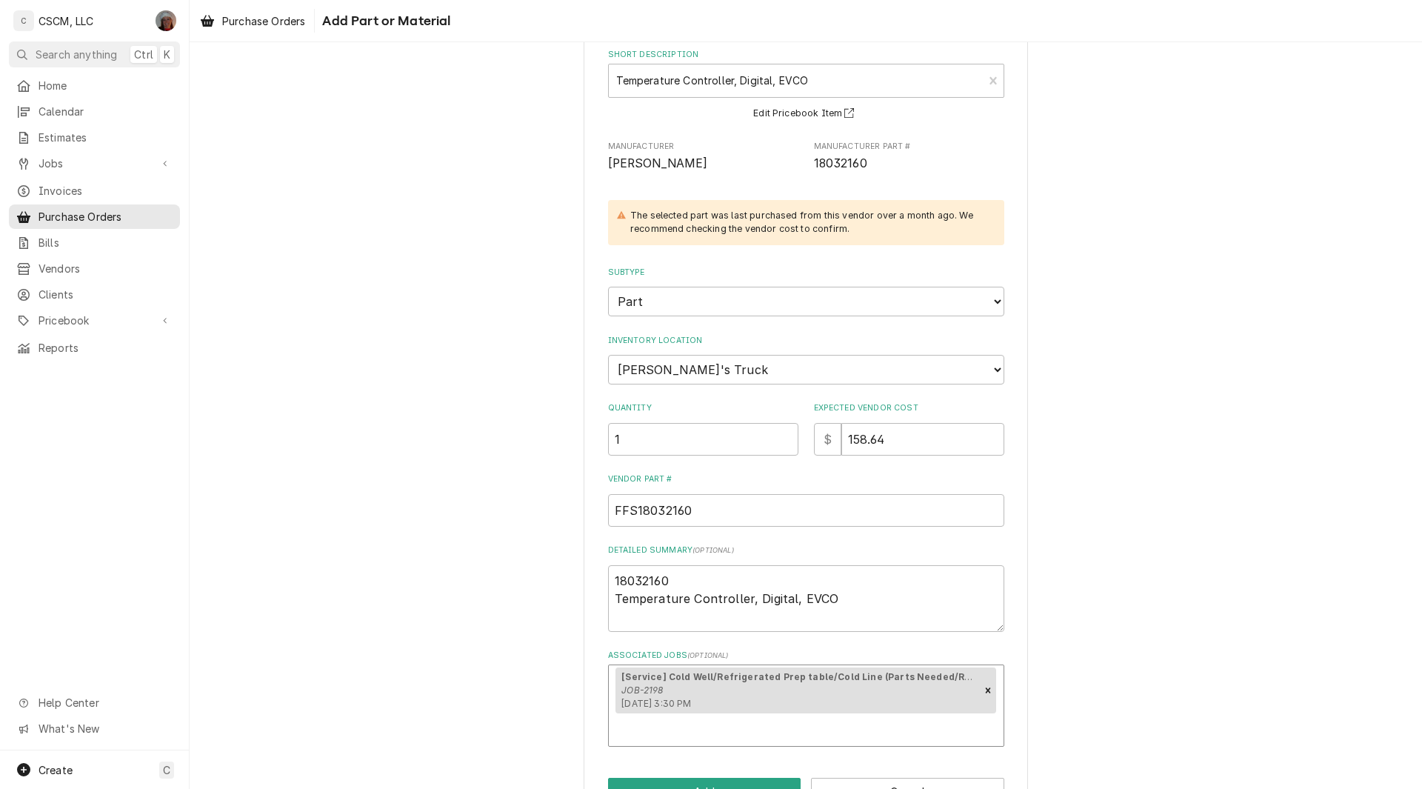
scroll to position [138, 0]
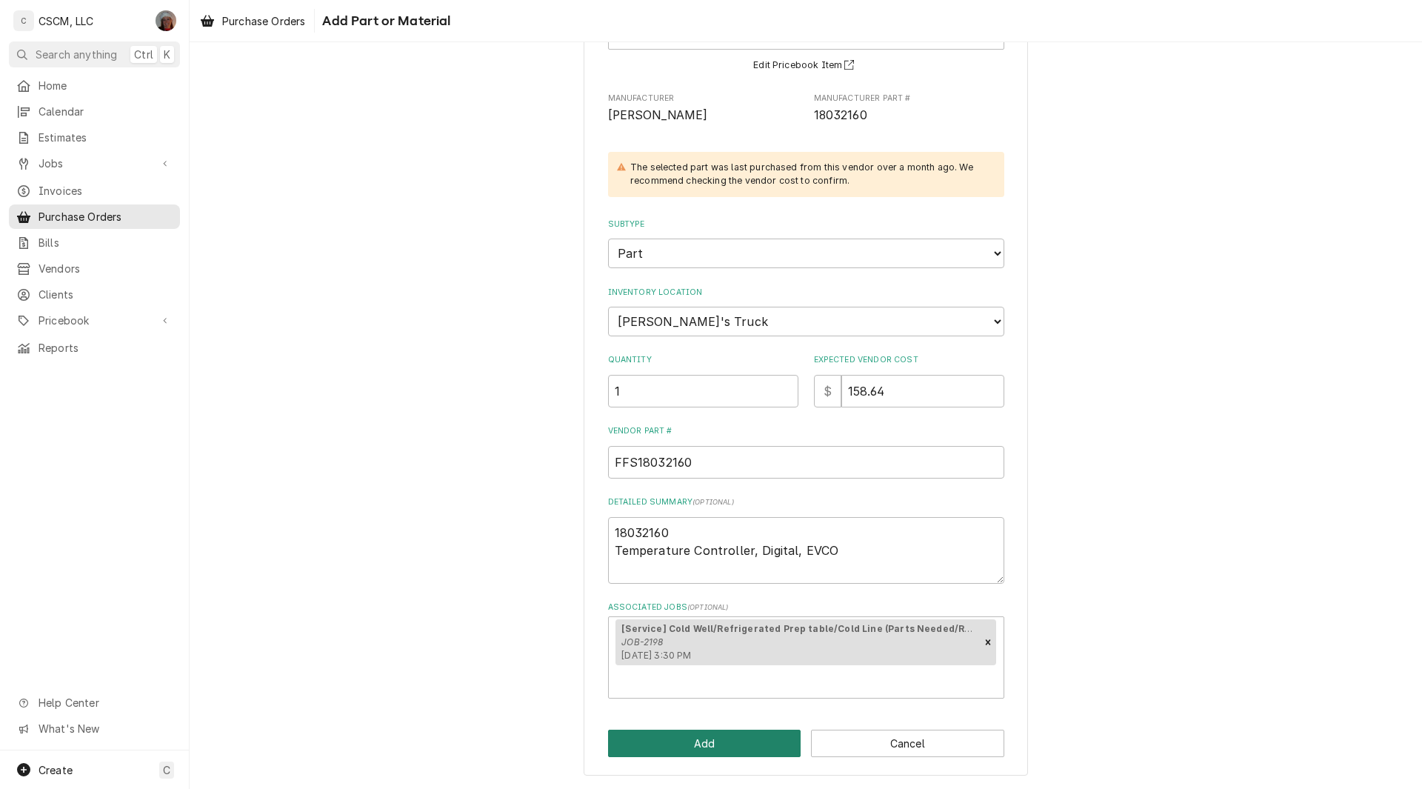
click at [689, 749] on button "Add" at bounding box center [704, 742] width 193 height 27
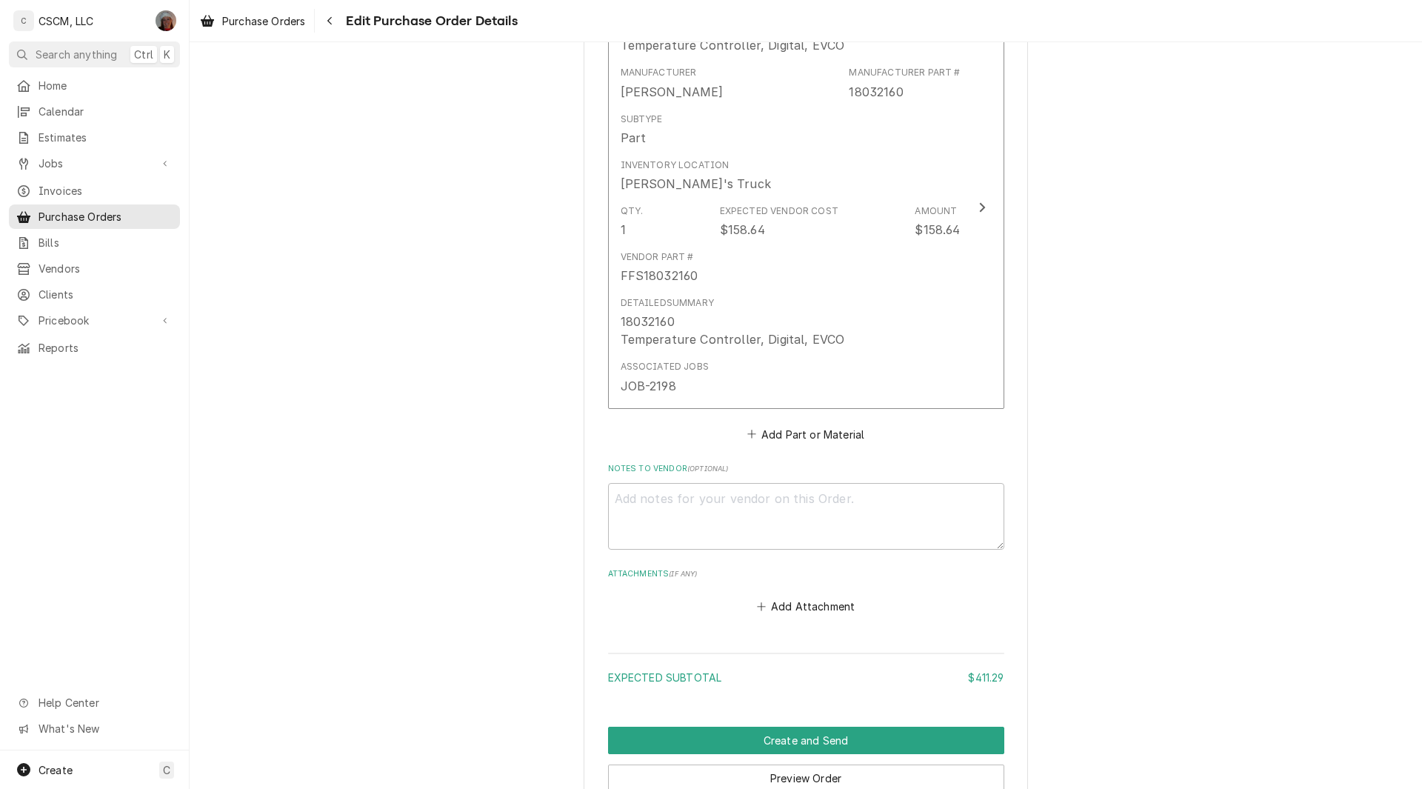
scroll to position [1202, 0]
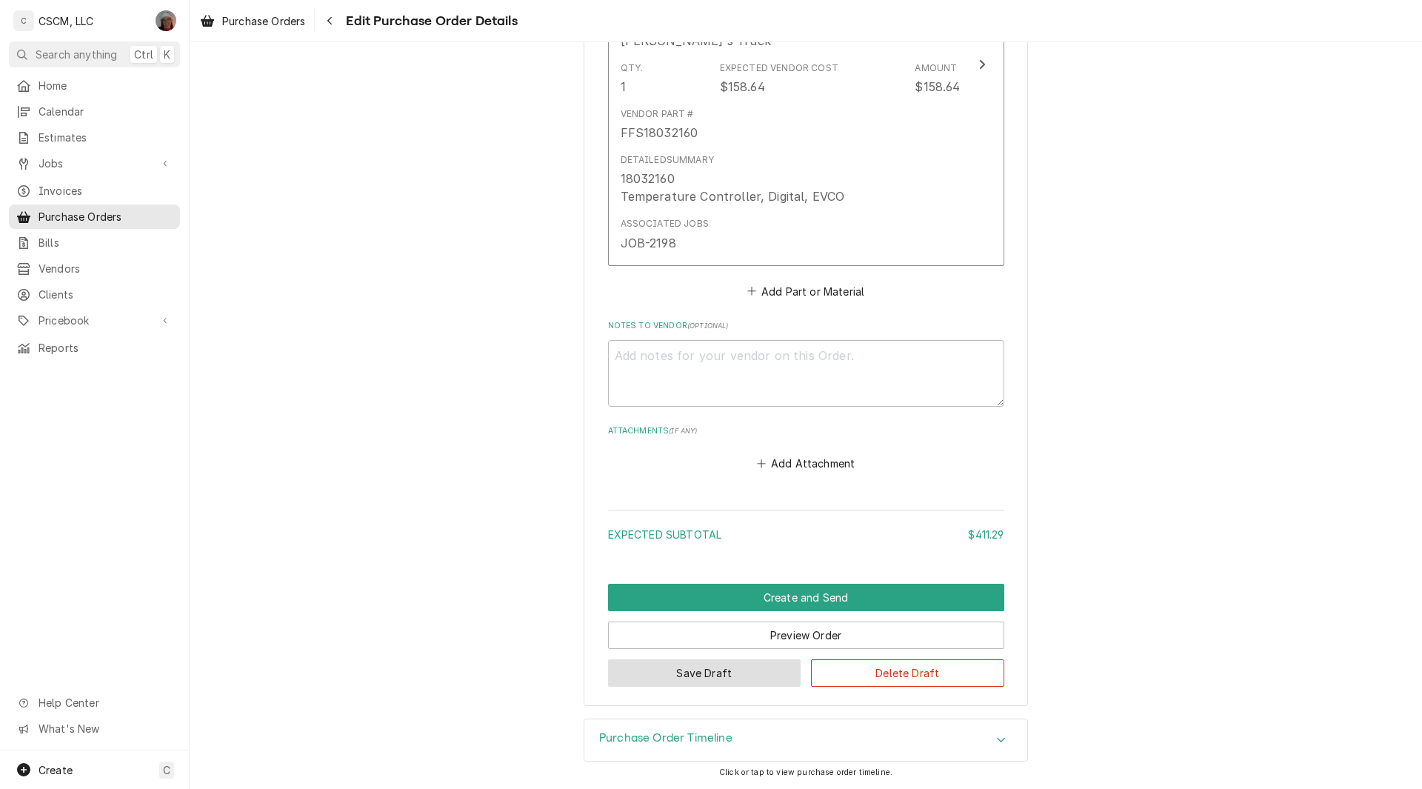
click at [689, 673] on button "Save Draft" at bounding box center [704, 672] width 193 height 27
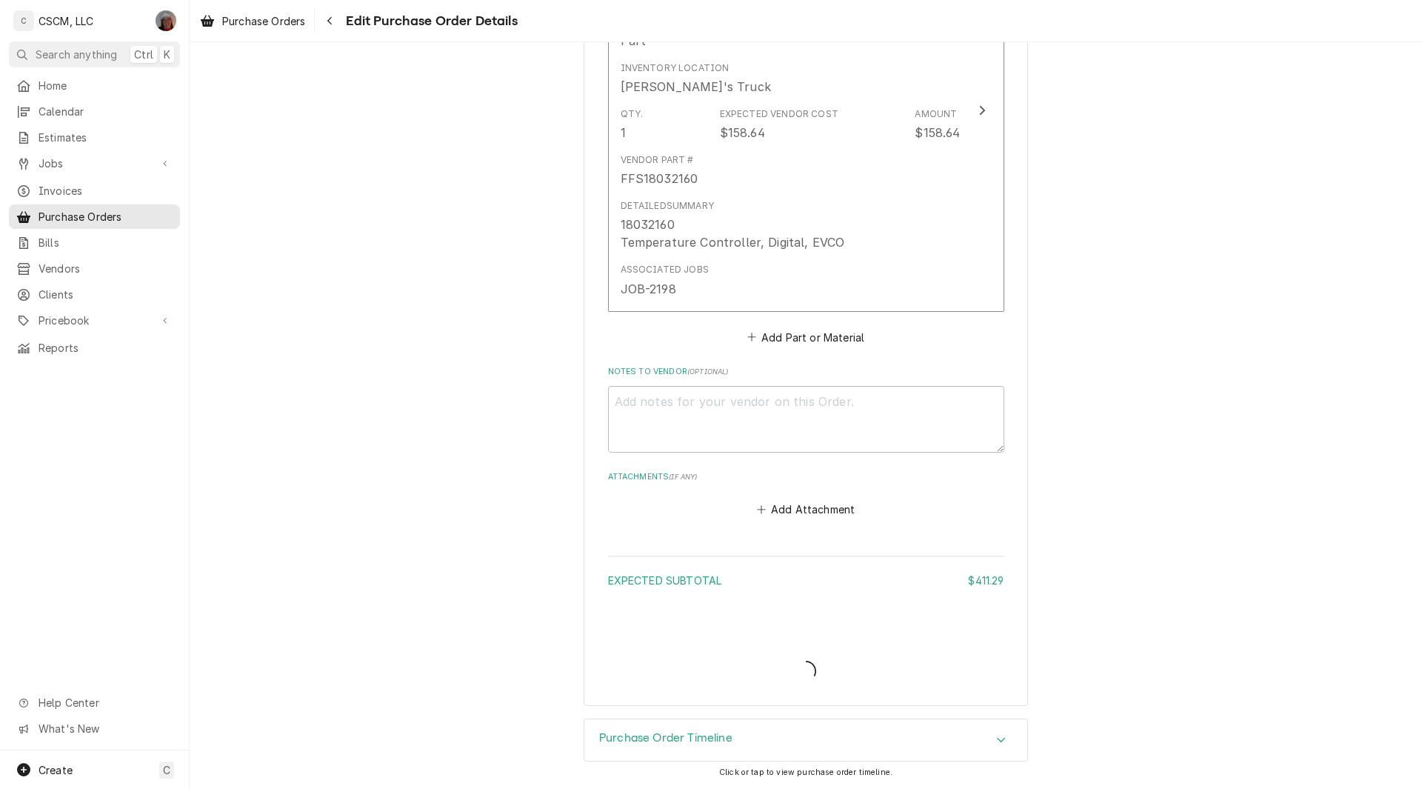
type textarea "x"
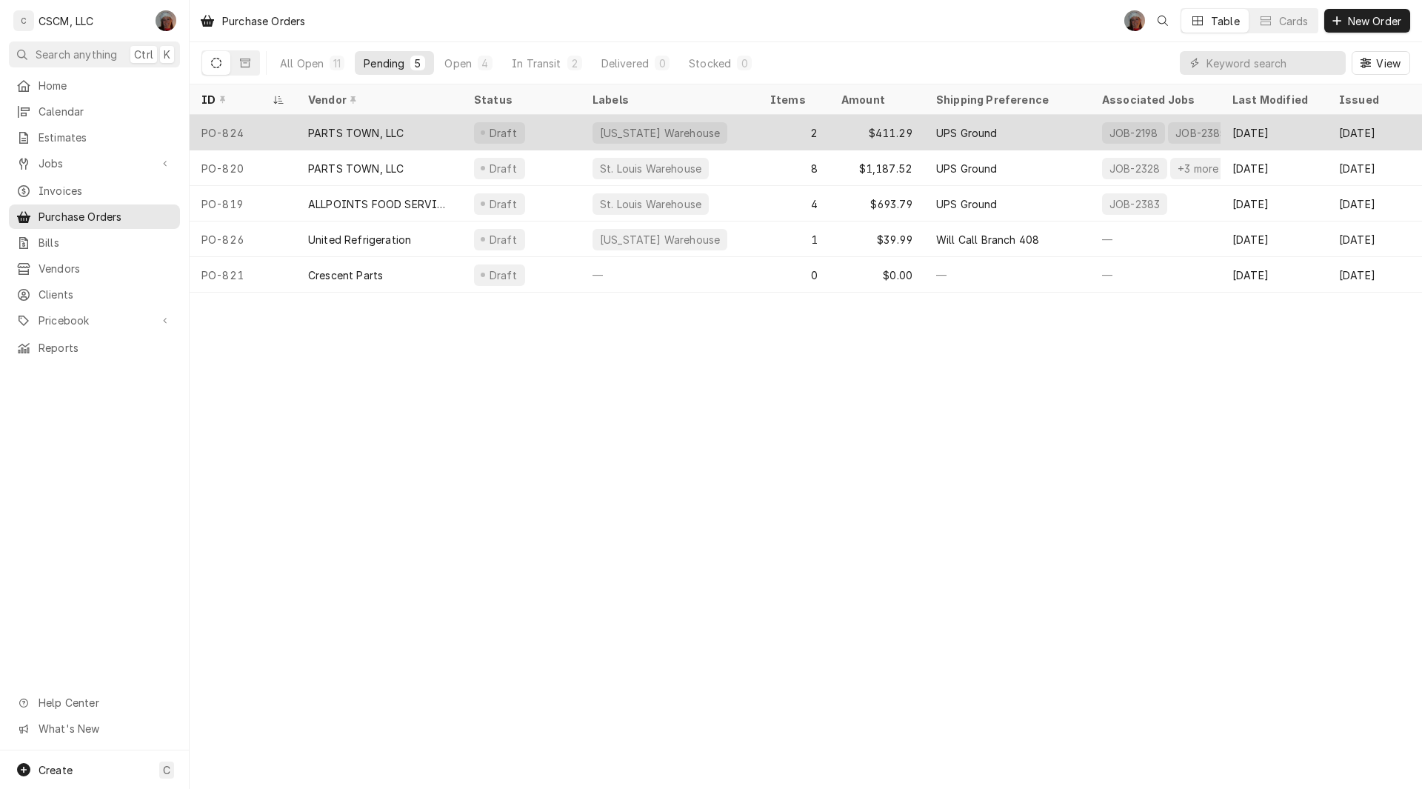
click at [371, 130] on div "PARTS TOWN, LLC" at bounding box center [356, 133] width 96 height 16
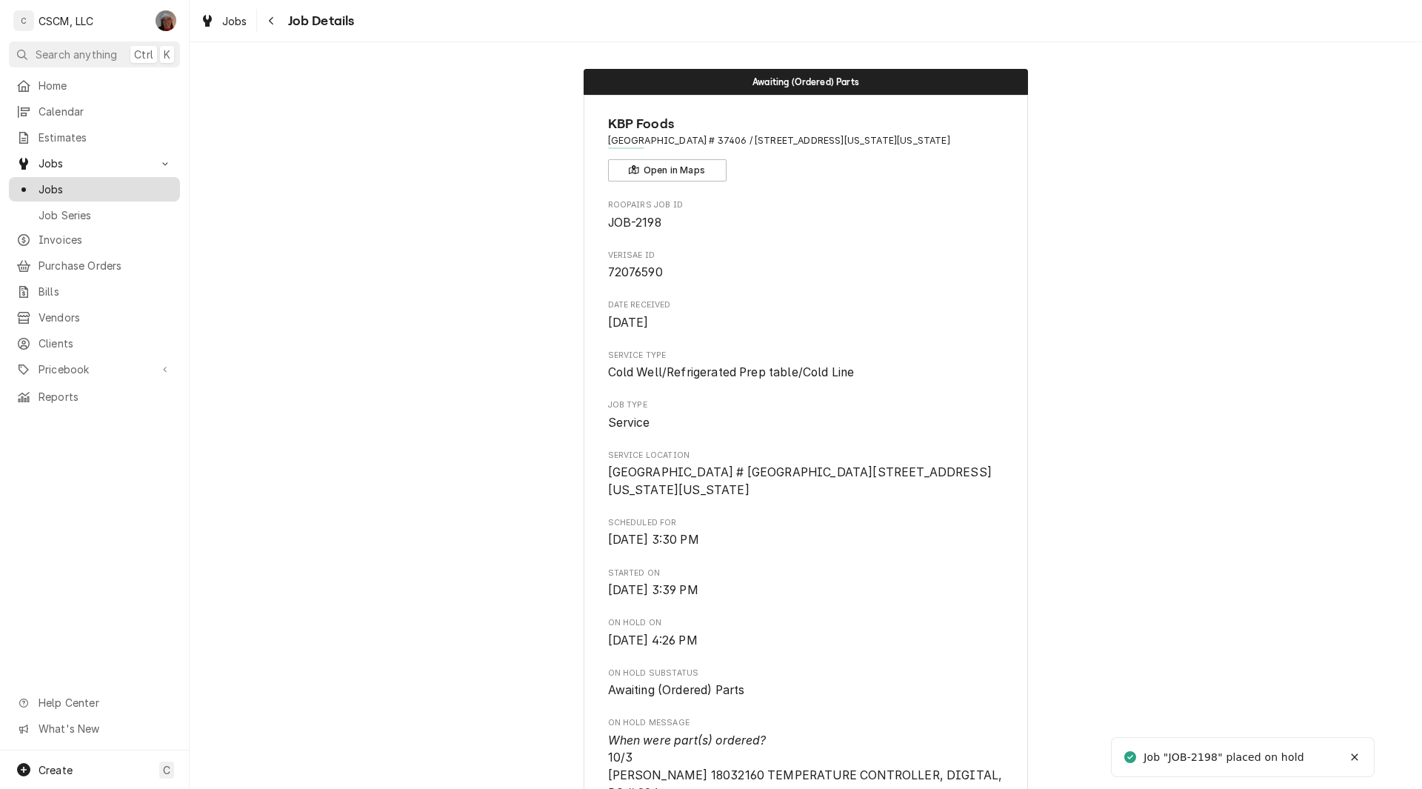
click at [95, 184] on span "Jobs" at bounding box center [106, 189] width 134 height 16
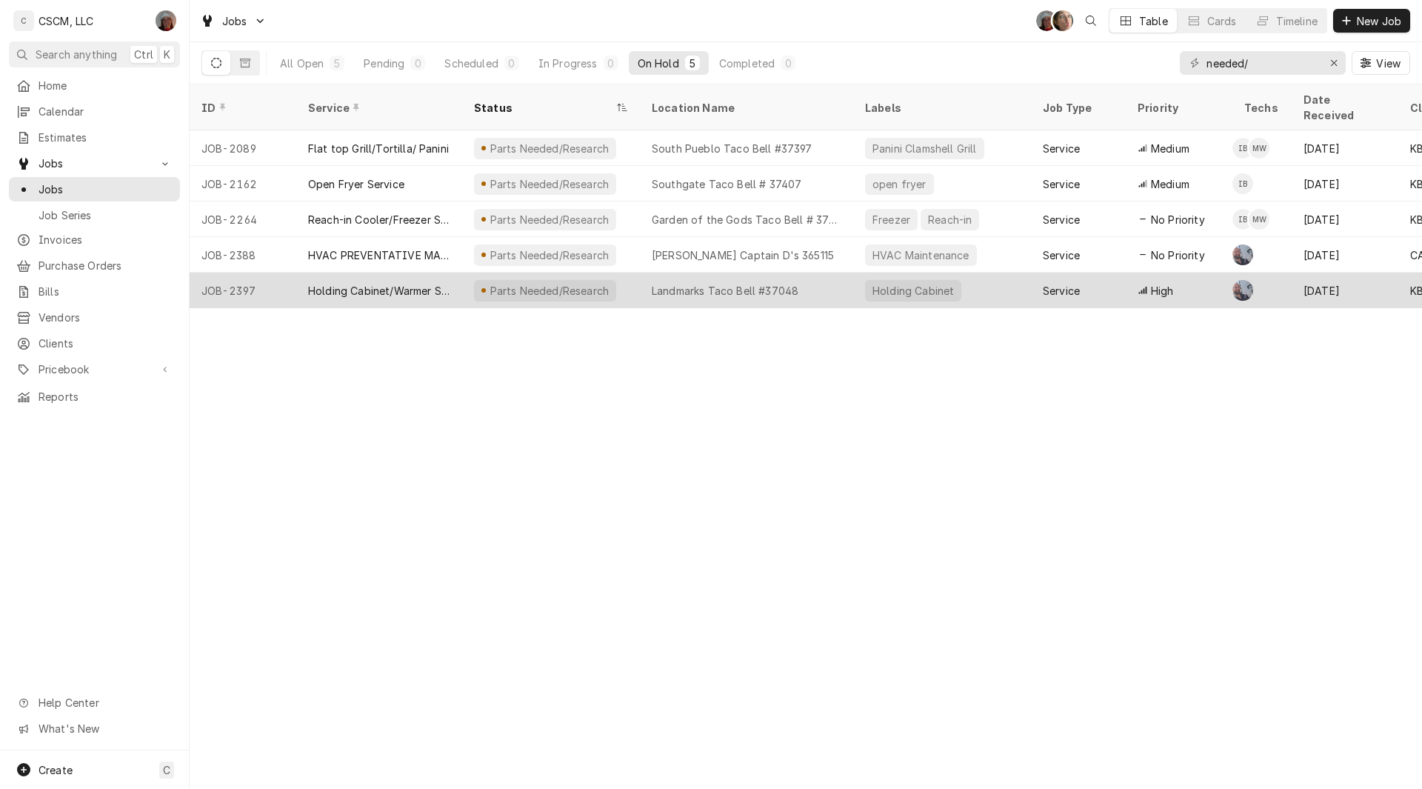
click at [287, 272] on div "JOB-2397" at bounding box center [243, 290] width 107 height 36
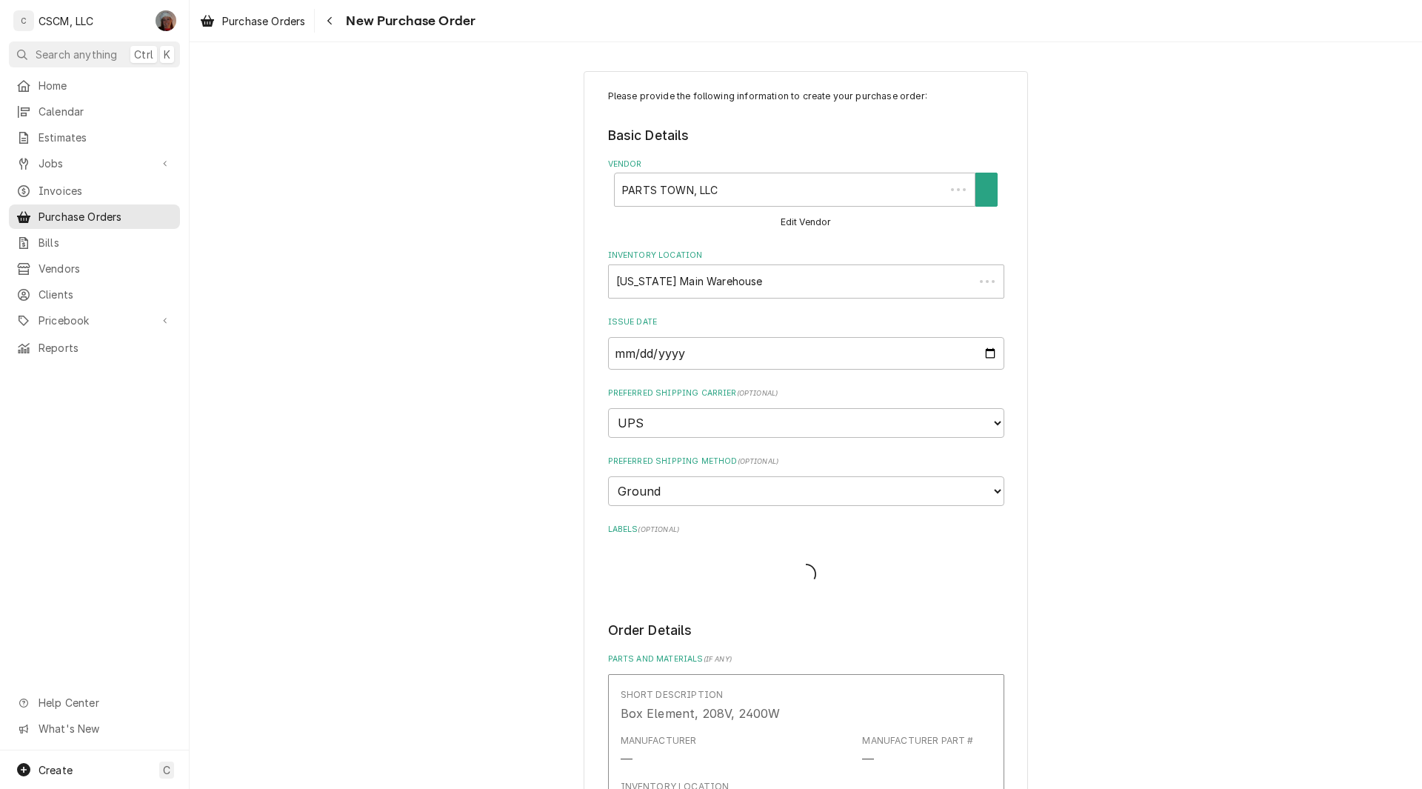
type textarea "x"
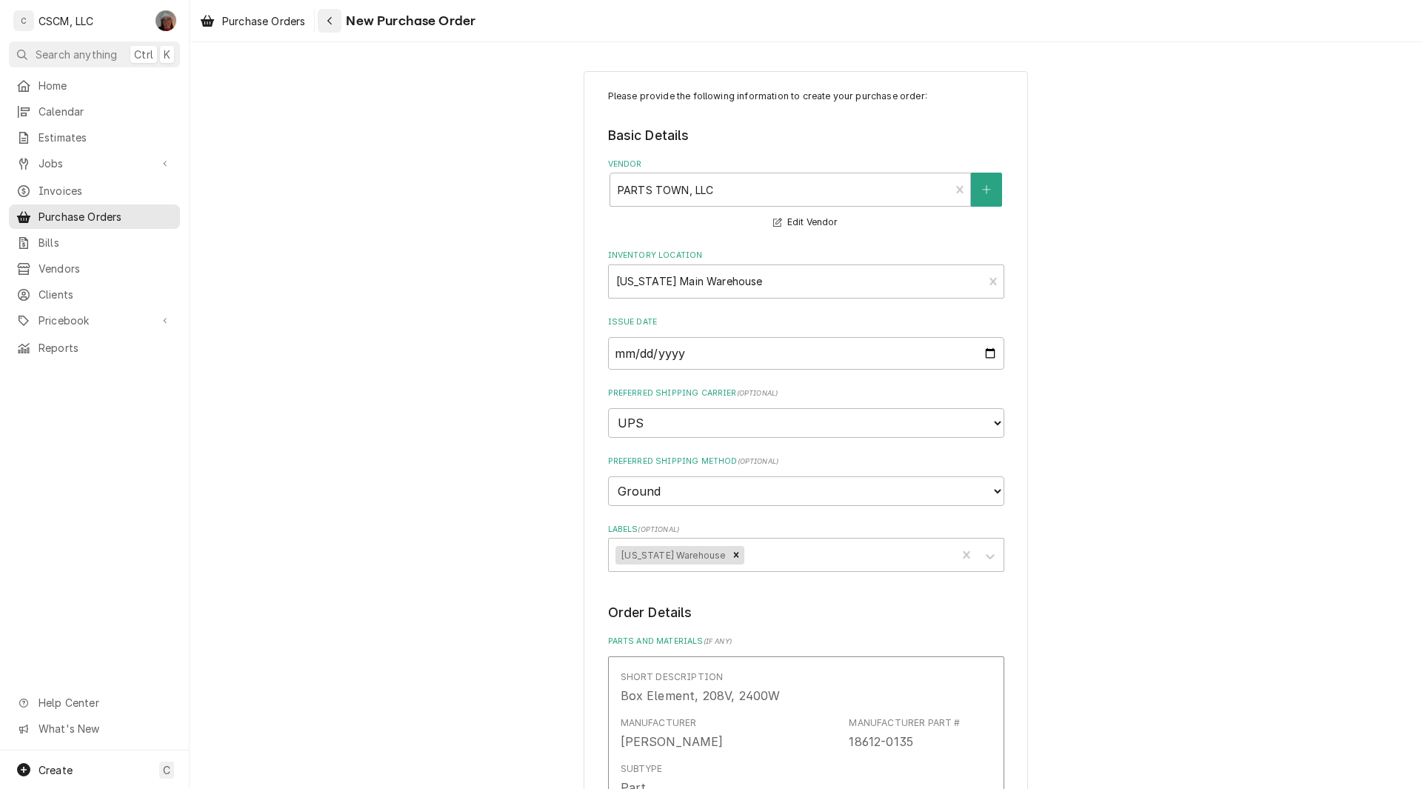
click at [327, 21] on div "Navigate back" at bounding box center [329, 20] width 15 height 15
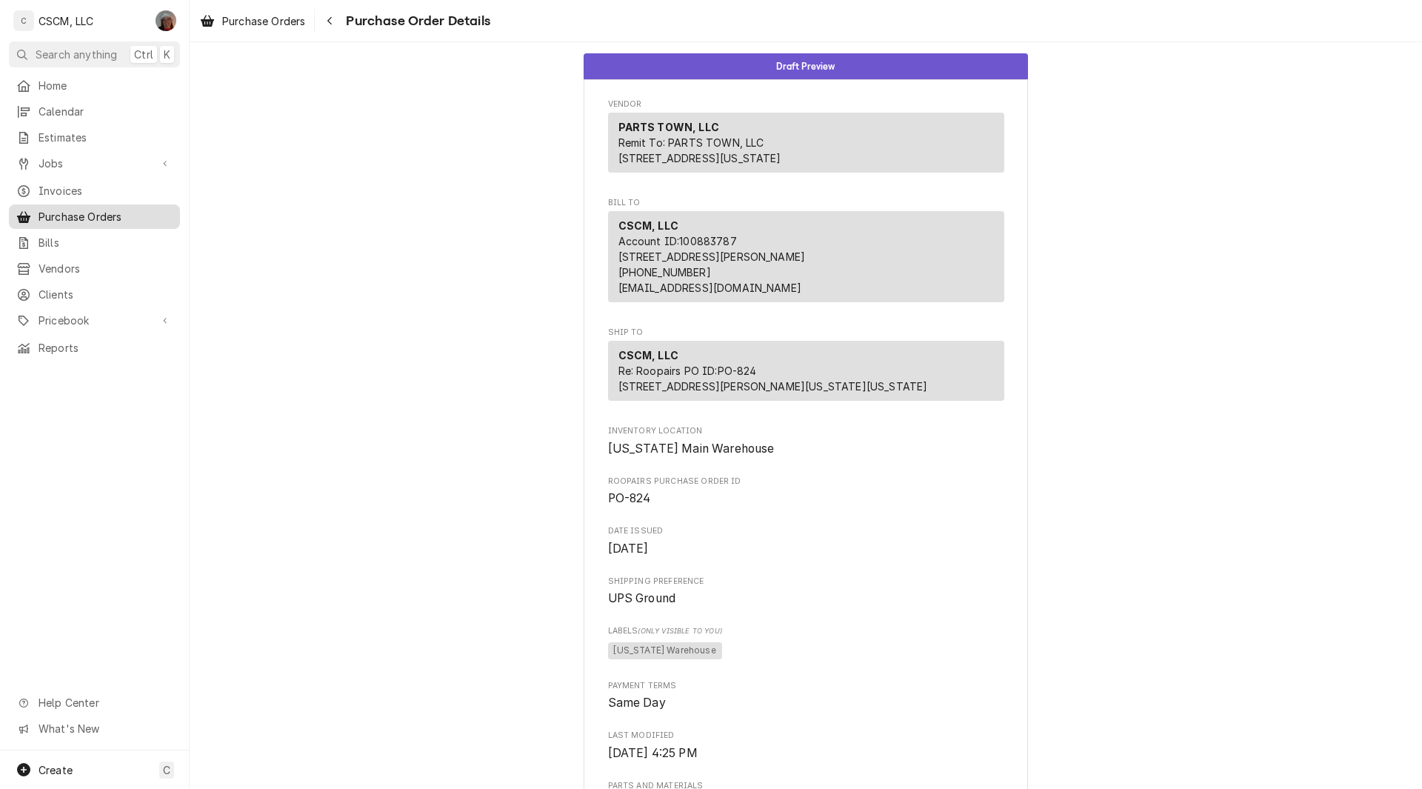
click at [89, 209] on span "Purchase Orders" at bounding box center [106, 217] width 134 height 16
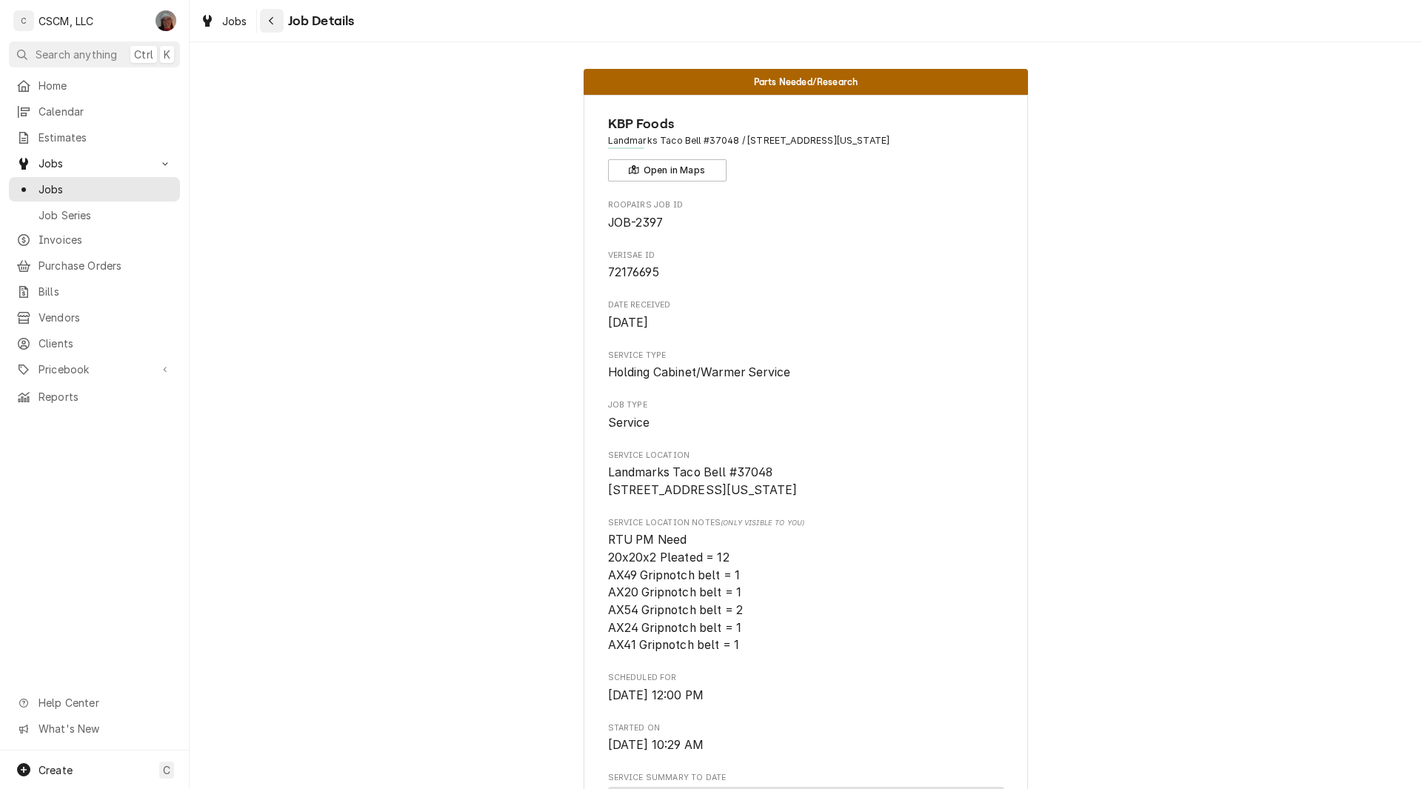
click at [268, 21] on icon "Navigate back" at bounding box center [271, 21] width 7 height 10
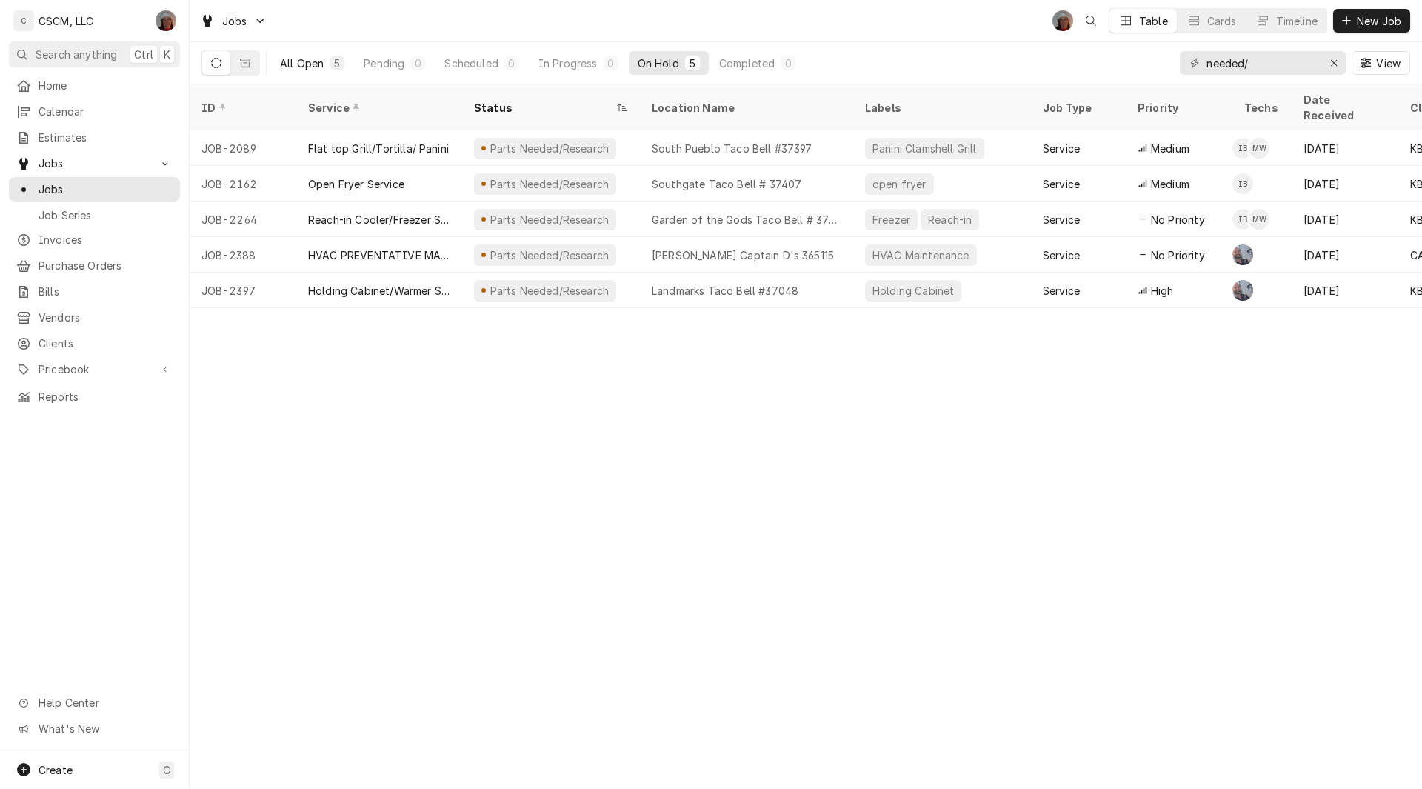
click at [307, 59] on div "All Open" at bounding box center [302, 64] width 44 height 16
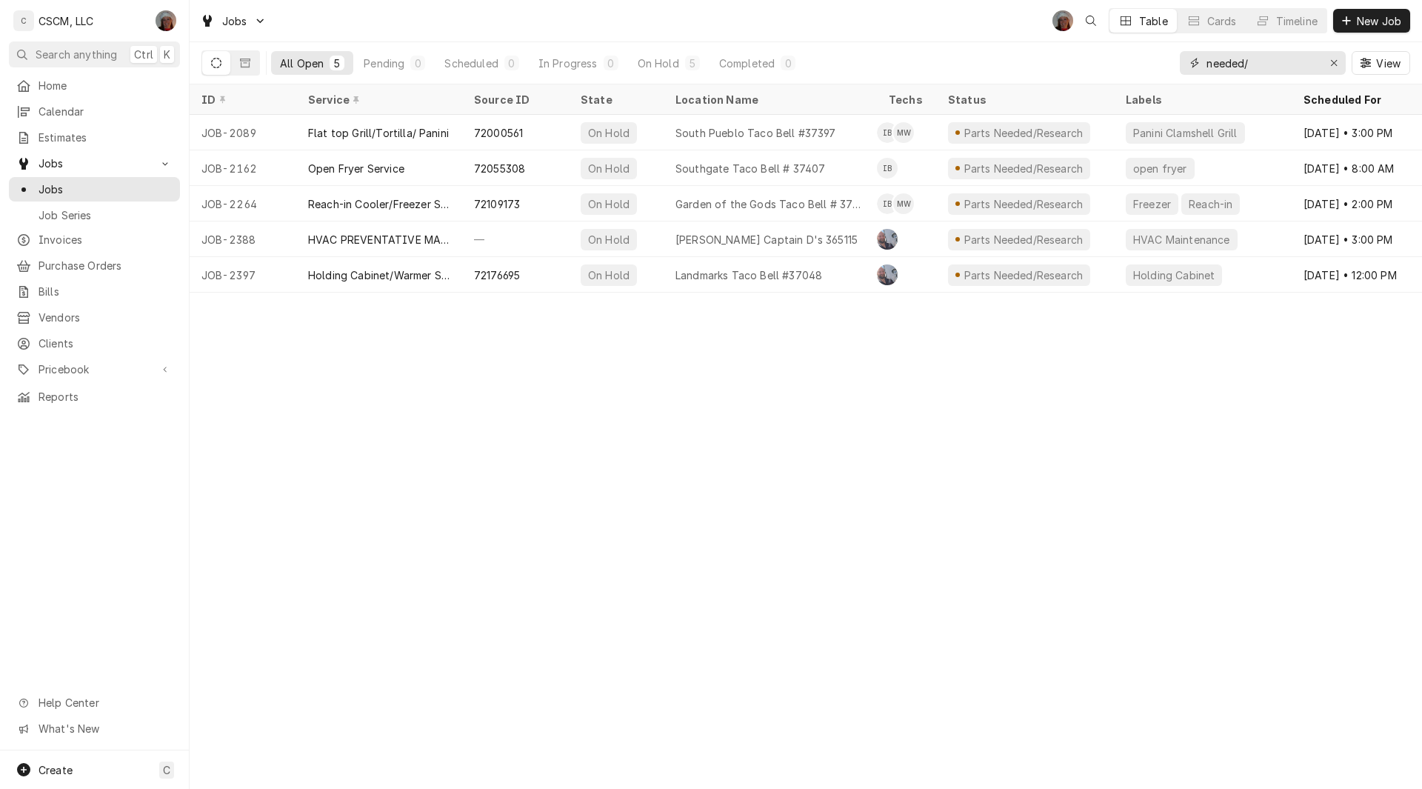
drag, startPoint x: 1257, startPoint y: 66, endPoint x: 1197, endPoint y: 65, distance: 59.2
click at [1197, 65] on div "needed/" at bounding box center [1263, 63] width 166 height 24
paste input "72113611"
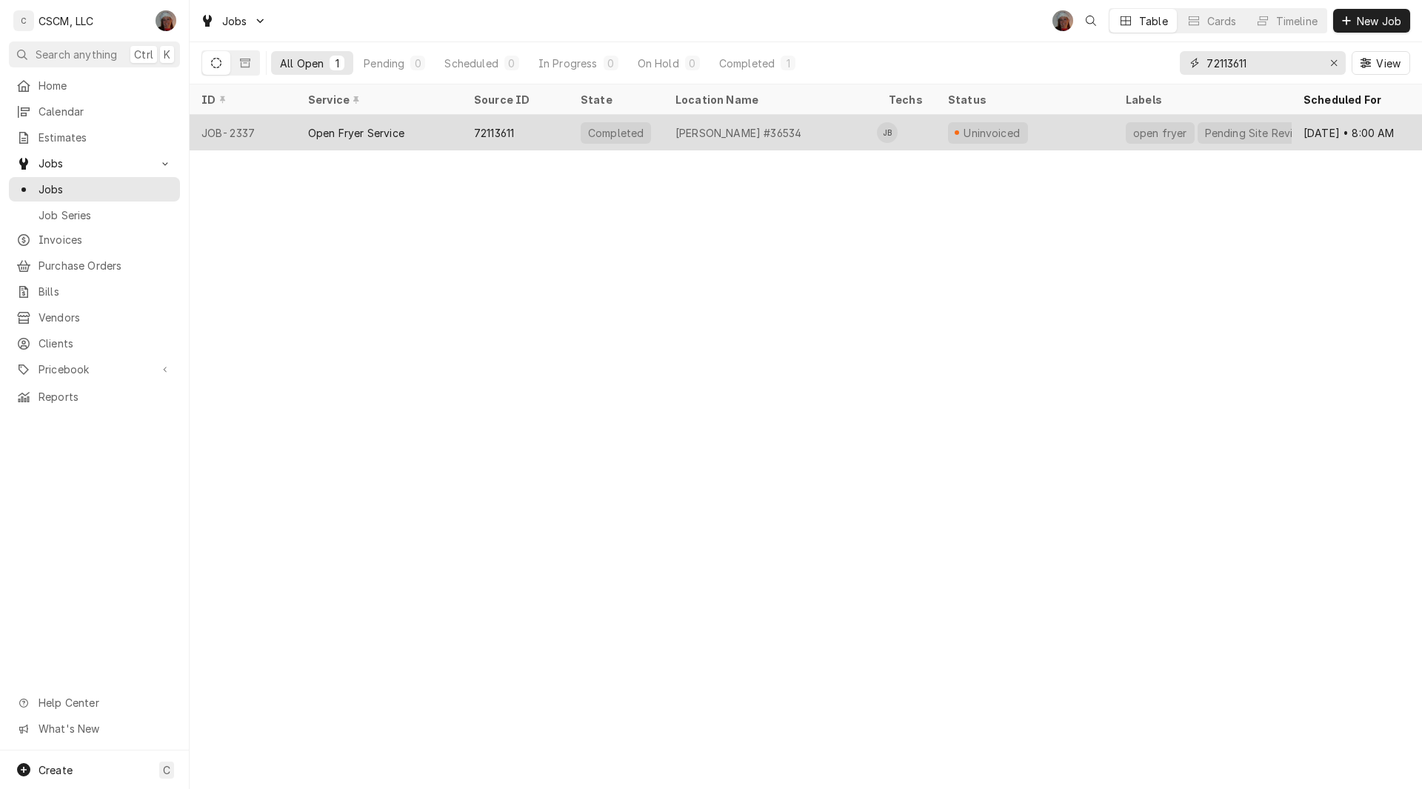
type input "72113611"
click at [327, 133] on div "Open Fryer Service" at bounding box center [356, 133] width 96 height 16
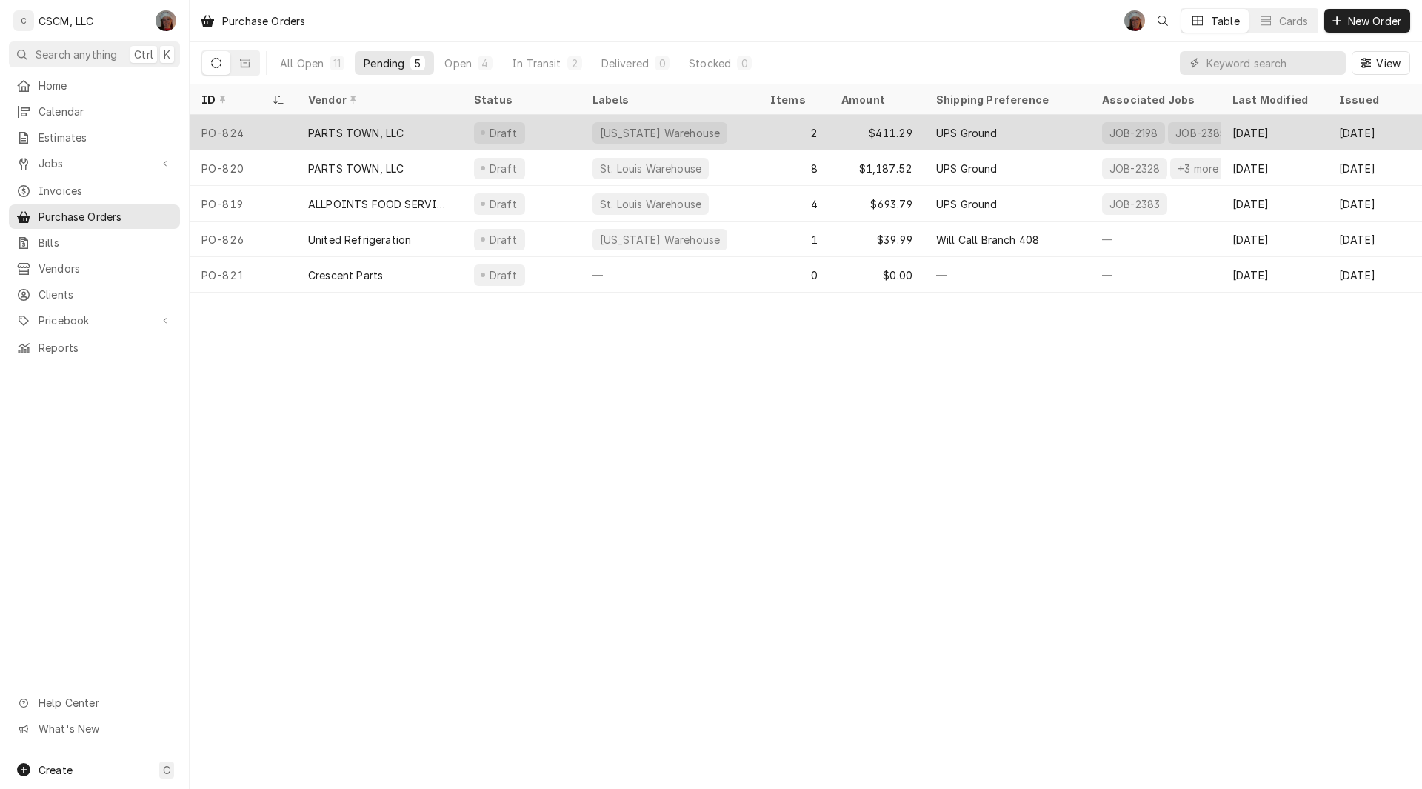
click at [418, 131] on div "PARTS TOWN, LLC" at bounding box center [379, 133] width 166 height 36
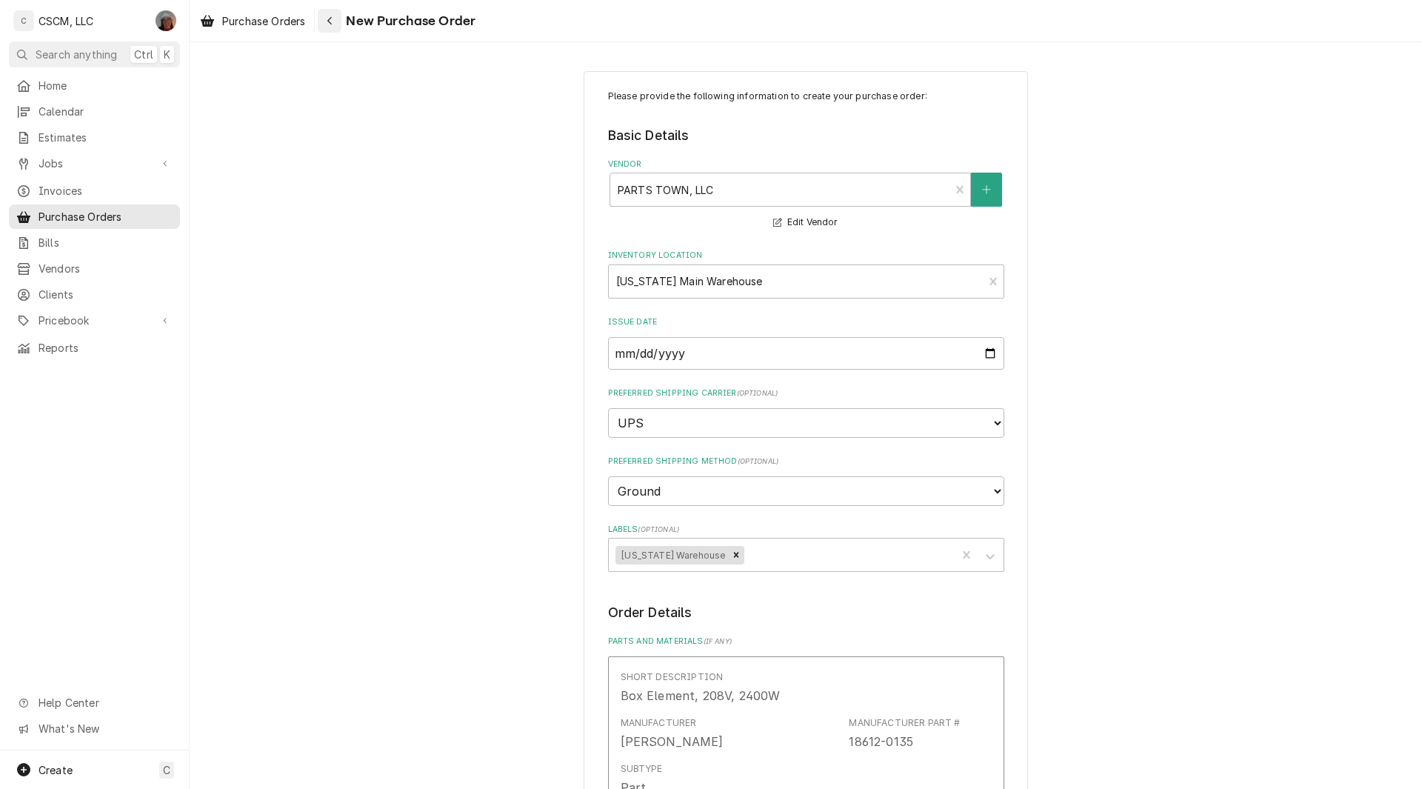
click at [329, 22] on icon "Navigate back" at bounding box center [330, 21] width 7 height 10
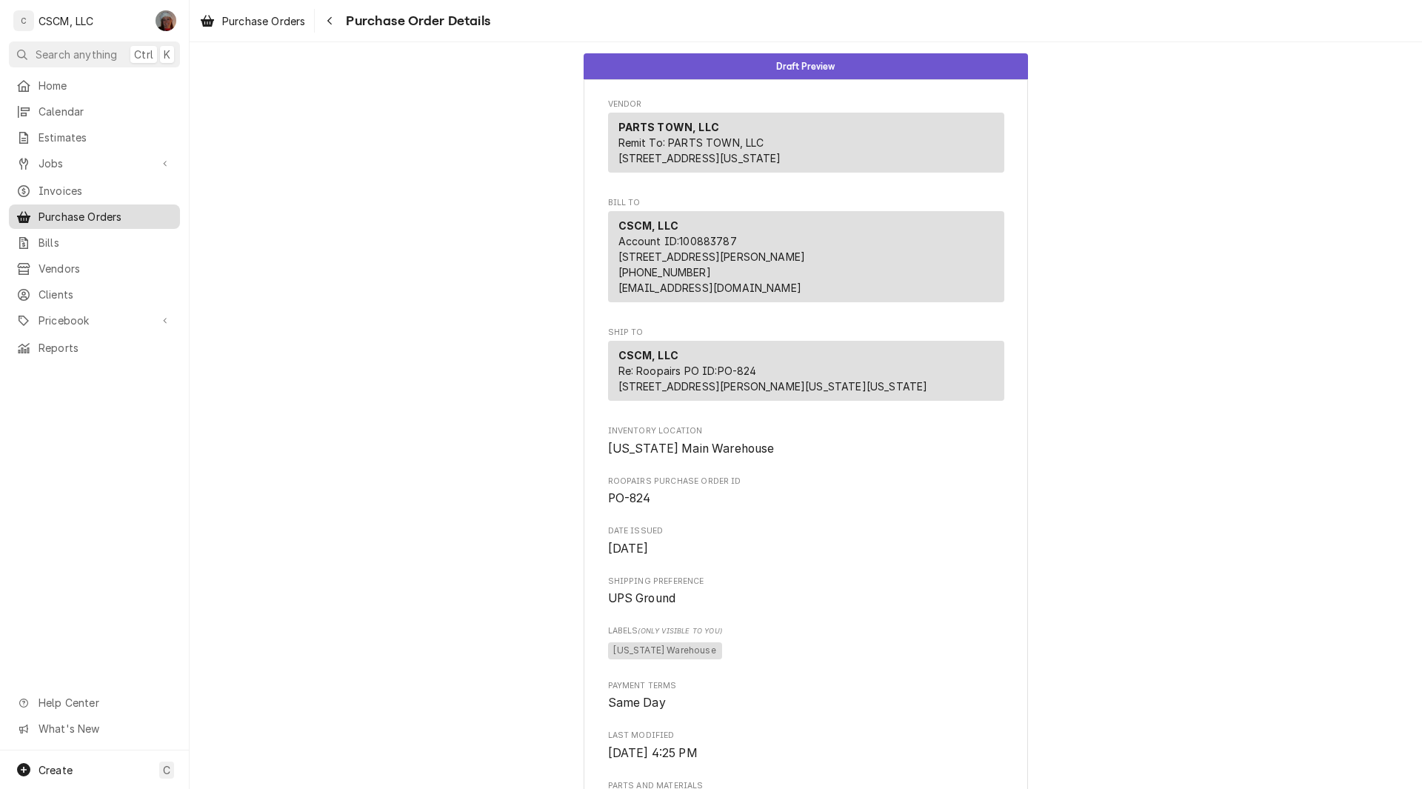
click at [89, 212] on span "Purchase Orders" at bounding box center [106, 217] width 134 height 16
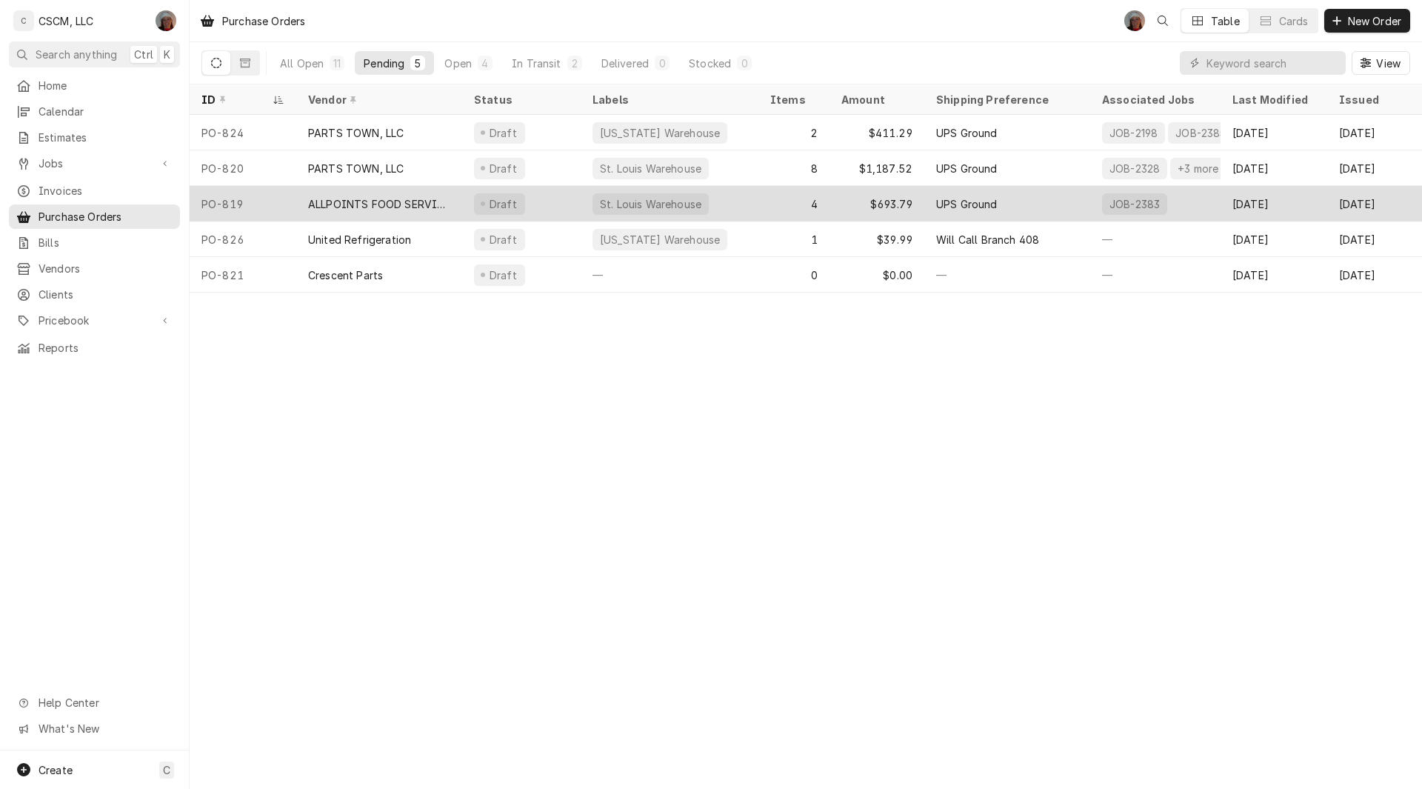
click at [274, 198] on div "PO-819" at bounding box center [243, 204] width 107 height 36
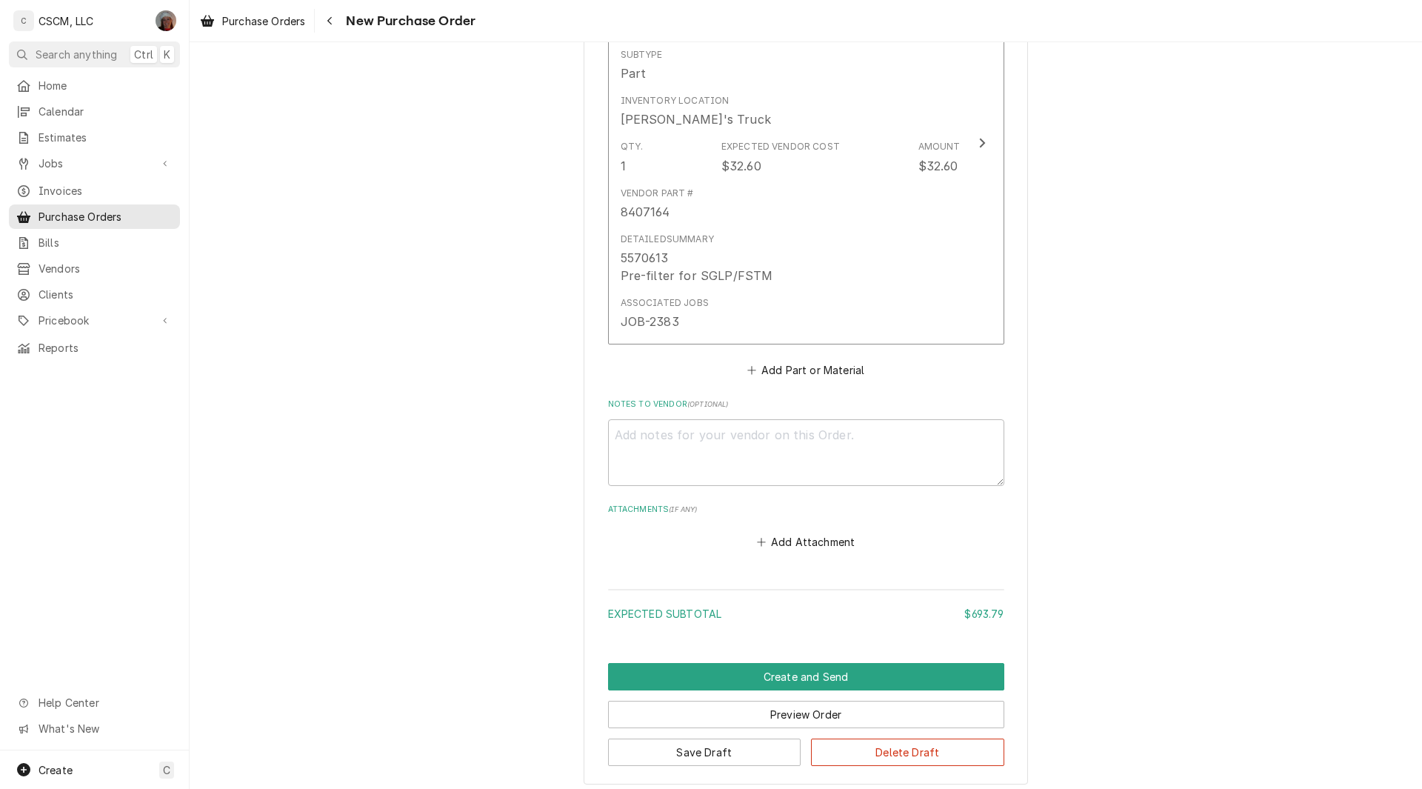
scroll to position [1884, 0]
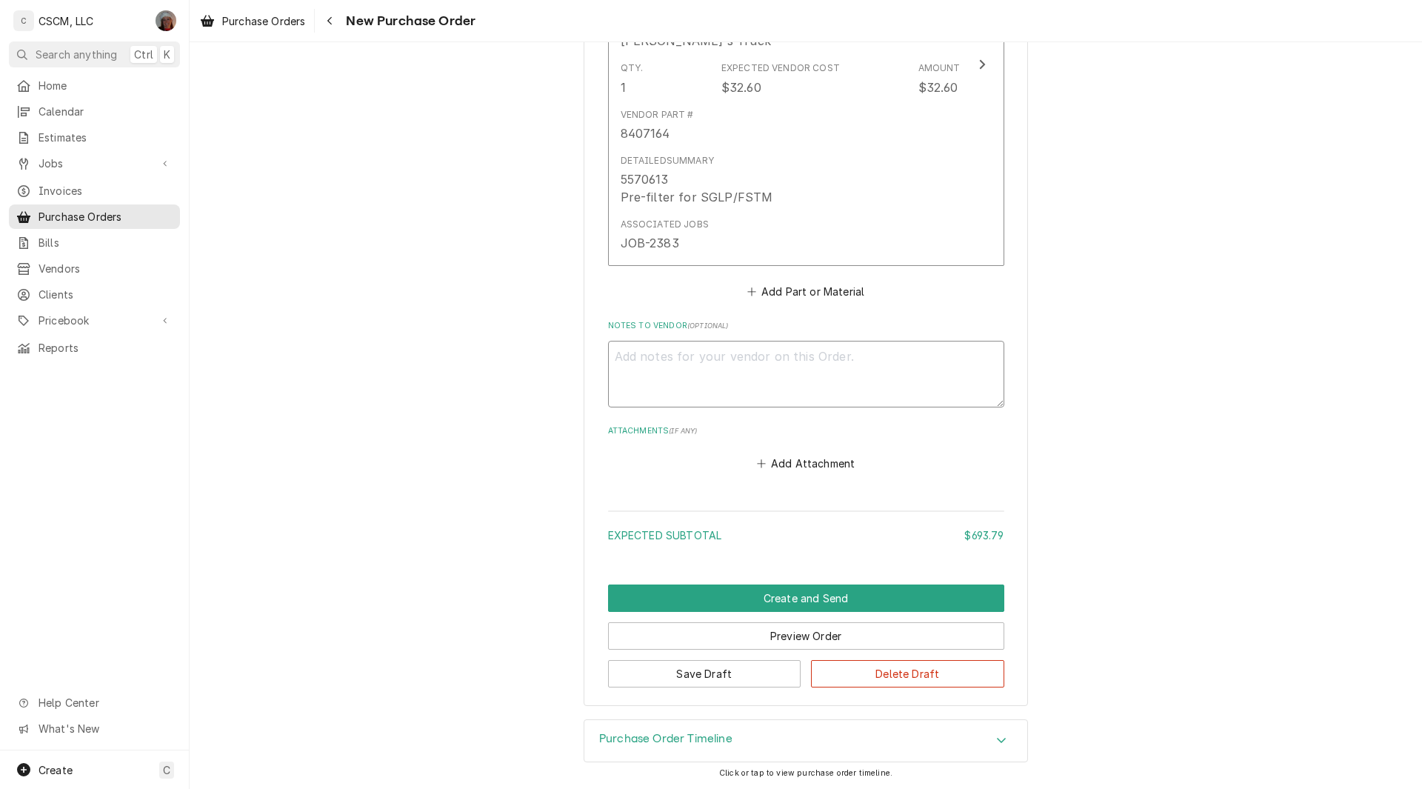
click at [648, 361] on textarea "Notes to Vendor ( optional )" at bounding box center [806, 374] width 396 height 67
type textarea "x"
type textarea "S"
type textarea "x"
type textarea "St"
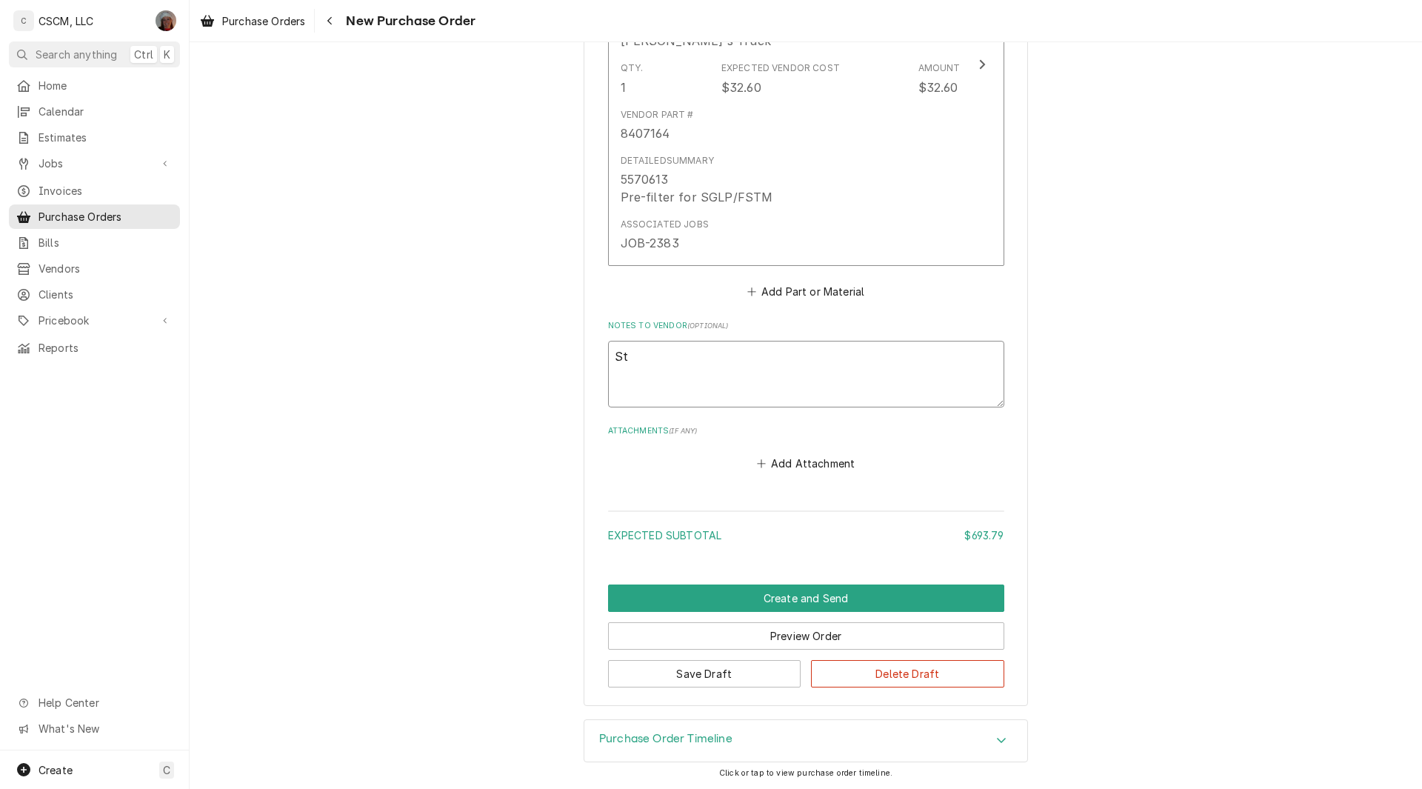
type textarea "x"
type textarea "Sta"
type textarea "x"
type textarea "Stac"
type textarea "x"
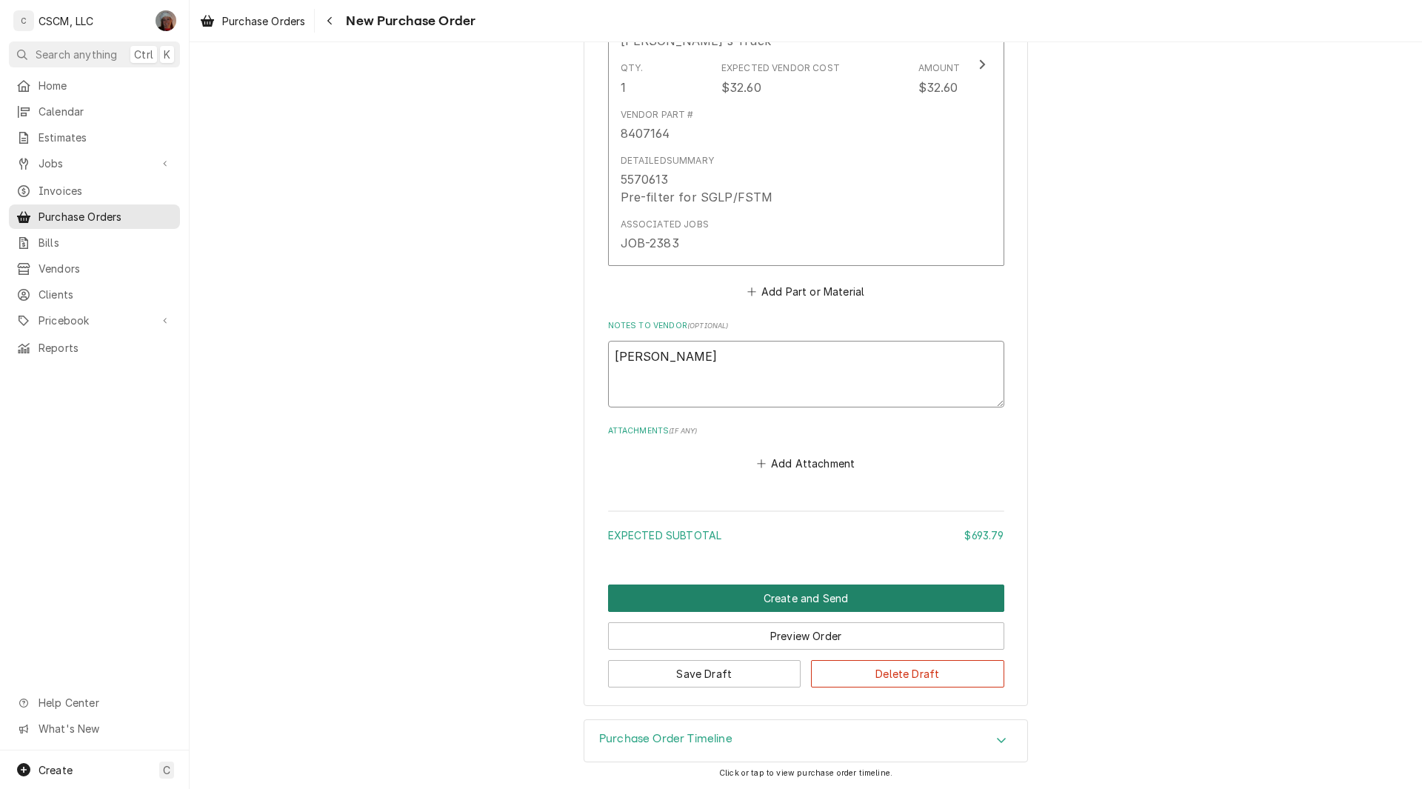
type textarea "[PERSON_NAME]"
click at [803, 596] on button "Create and Send" at bounding box center [806, 597] width 396 height 27
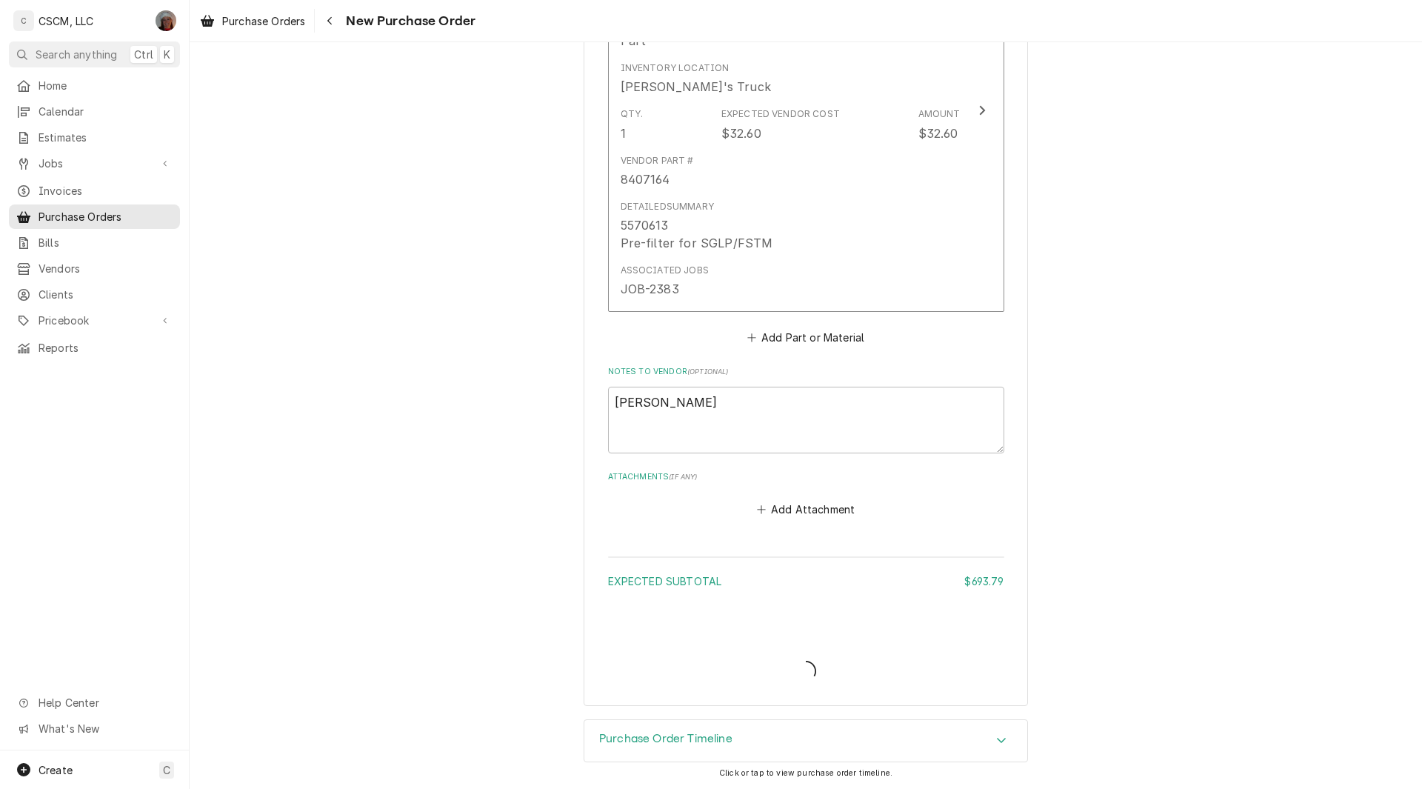
scroll to position [1838, 0]
type textarea "x"
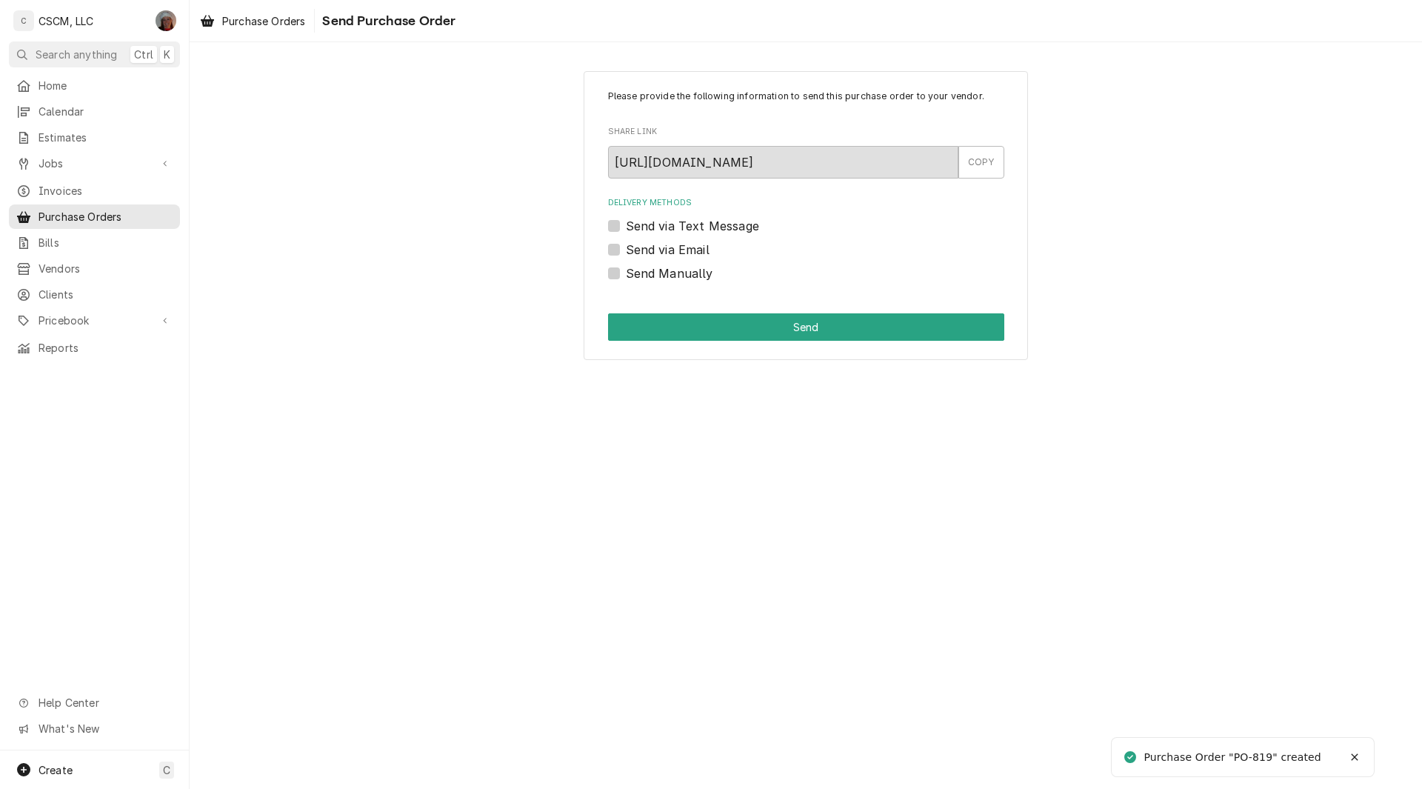
click at [626, 270] on label "Send Manually" at bounding box center [669, 273] width 87 height 18
click at [626, 270] on input "Send Manually" at bounding box center [824, 280] width 396 height 33
checkbox input "true"
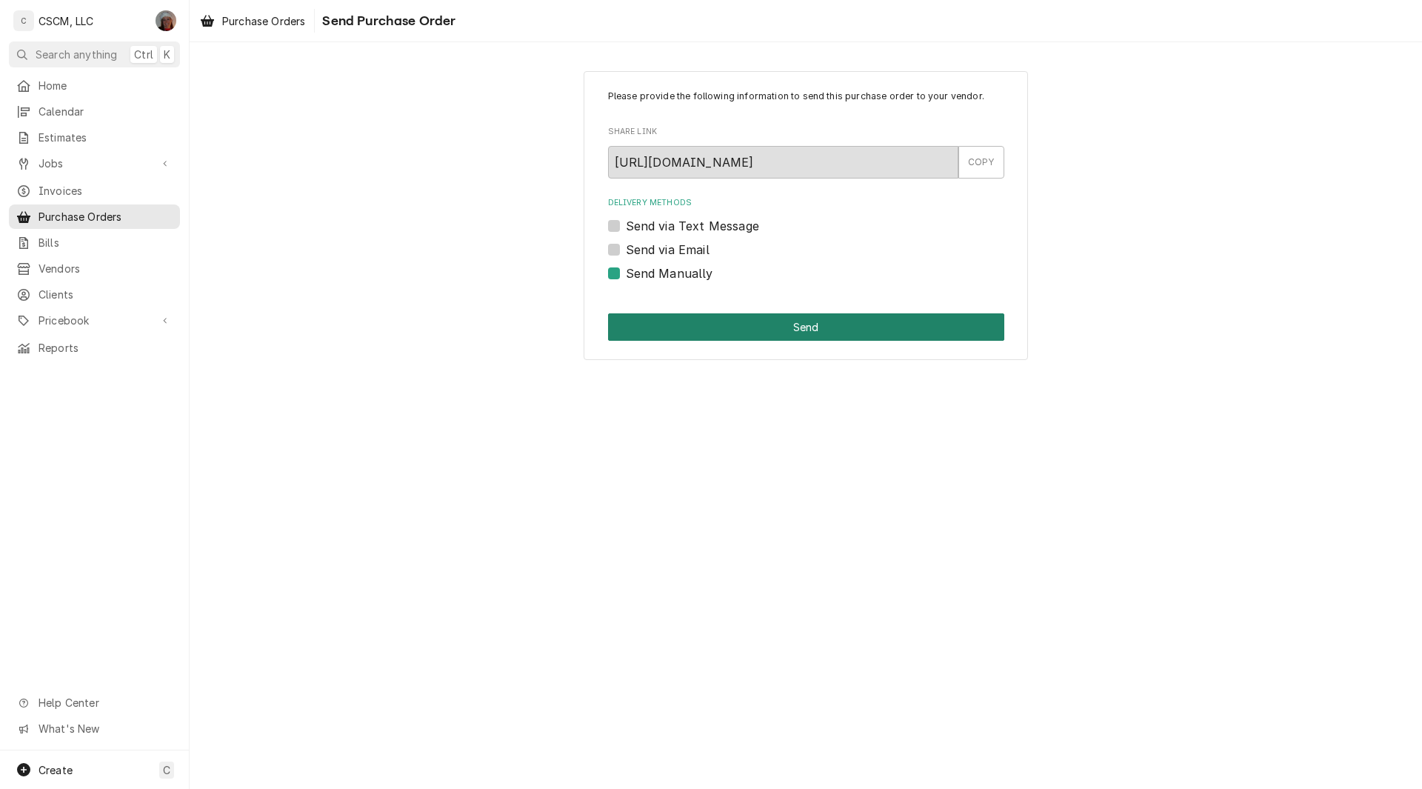
click at [683, 317] on button "Send" at bounding box center [806, 326] width 396 height 27
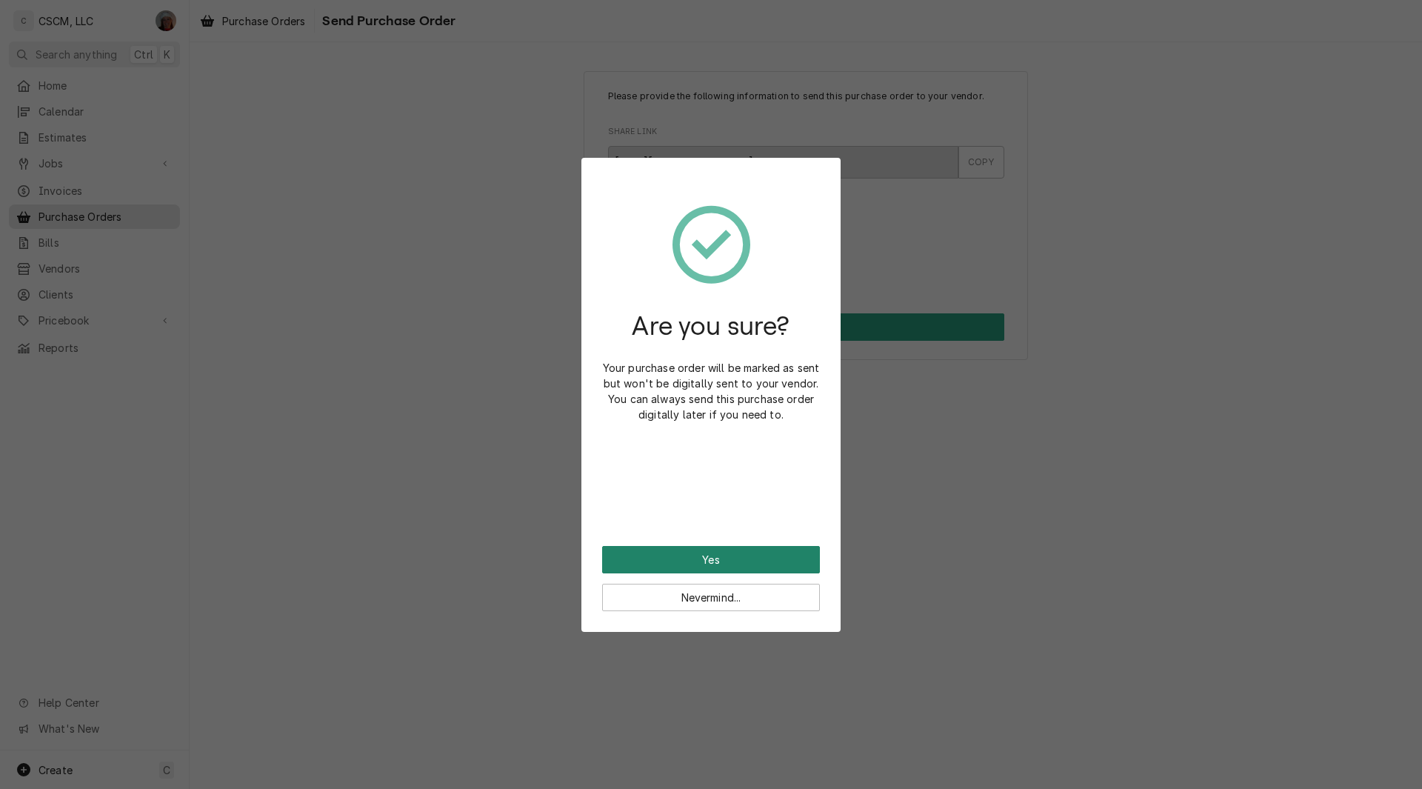
click at [623, 552] on button "Yes" at bounding box center [711, 559] width 218 height 27
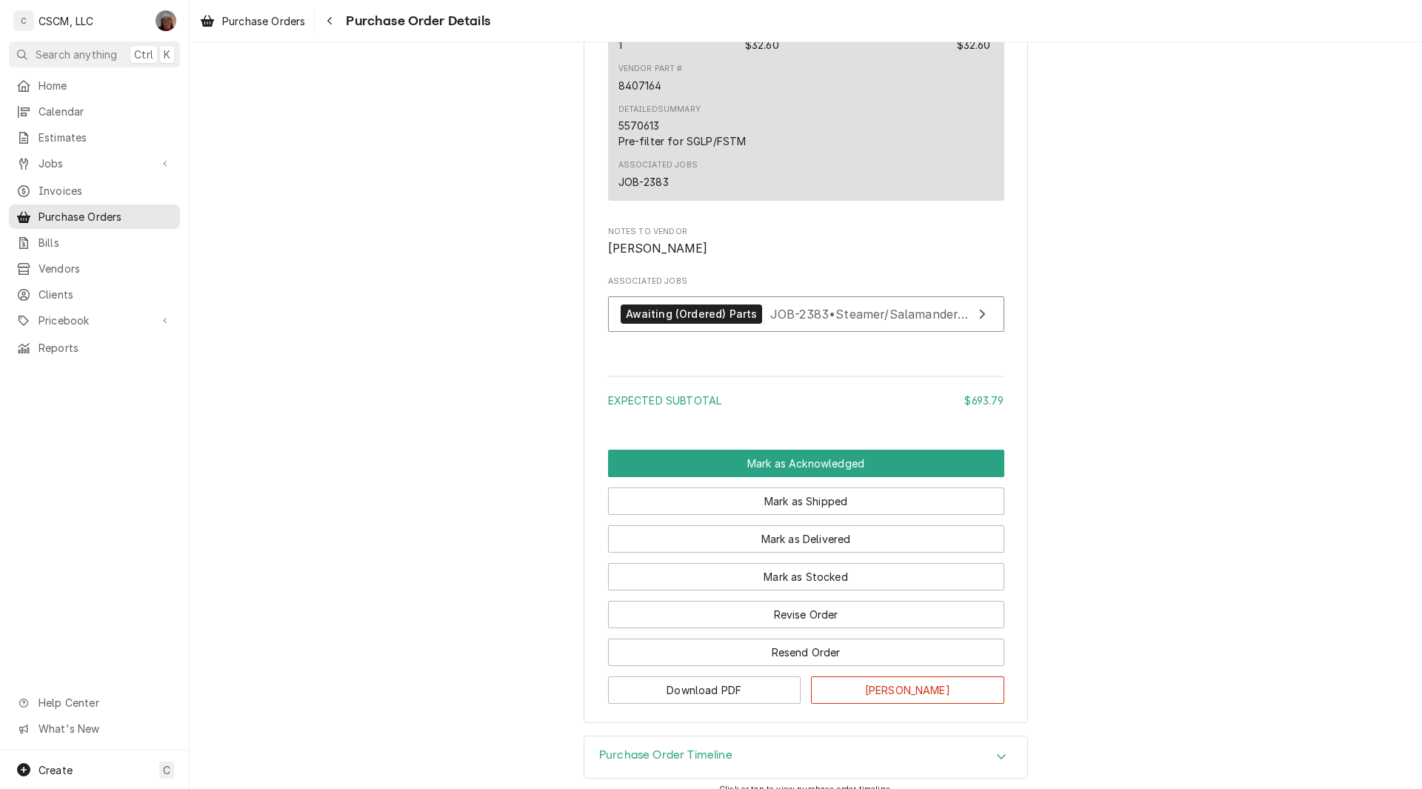
scroll to position [1992, 0]
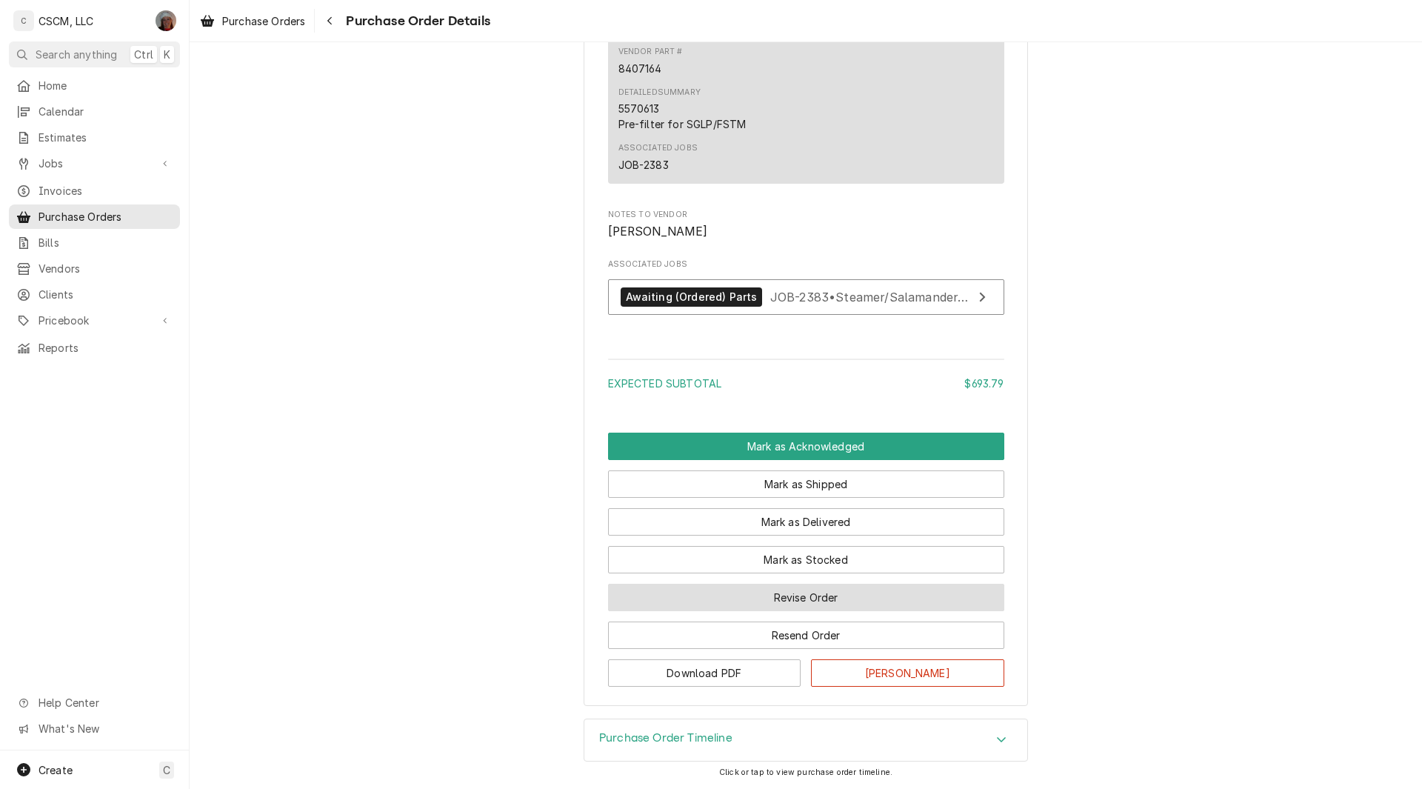
click at [806, 606] on button "Revise Order" at bounding box center [806, 596] width 396 height 27
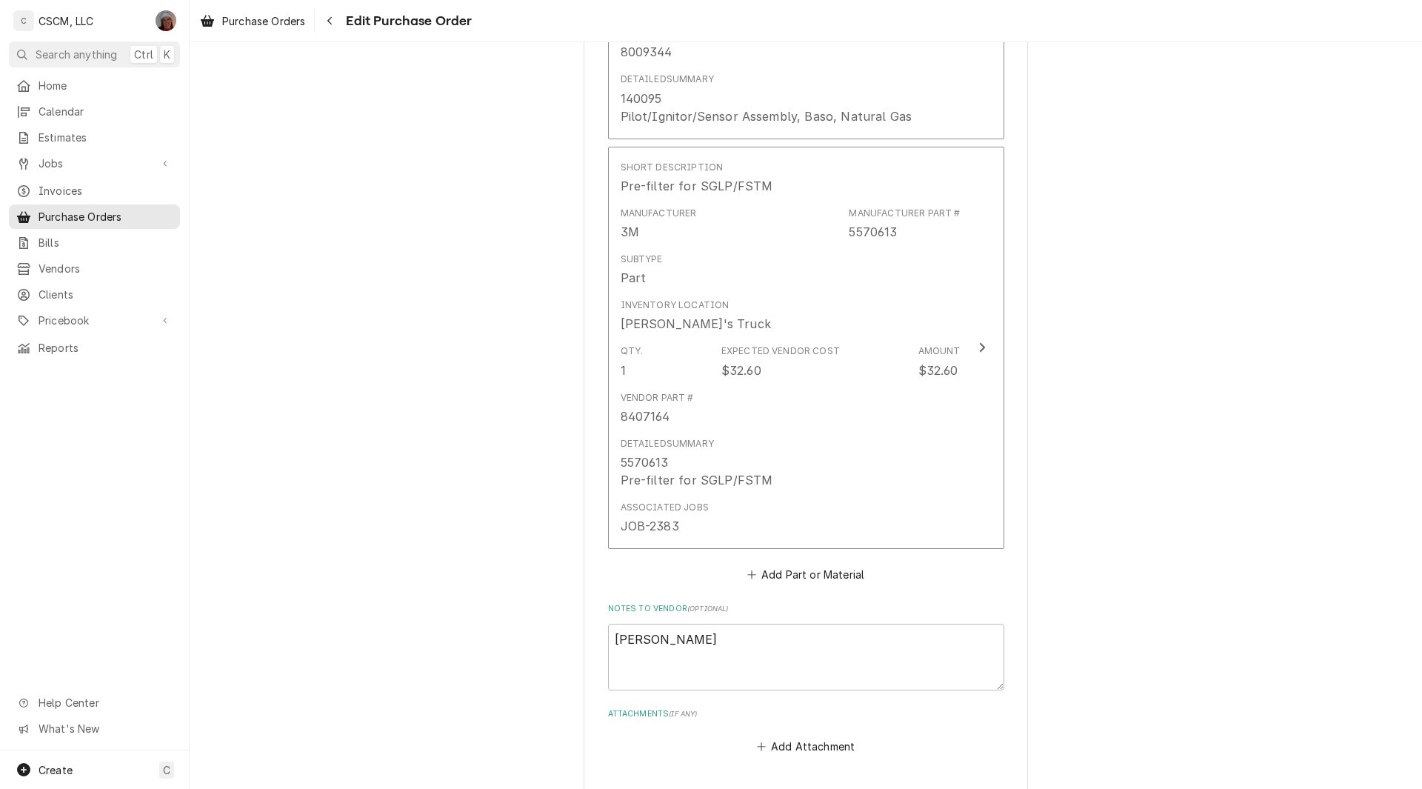
scroll to position [1808, 0]
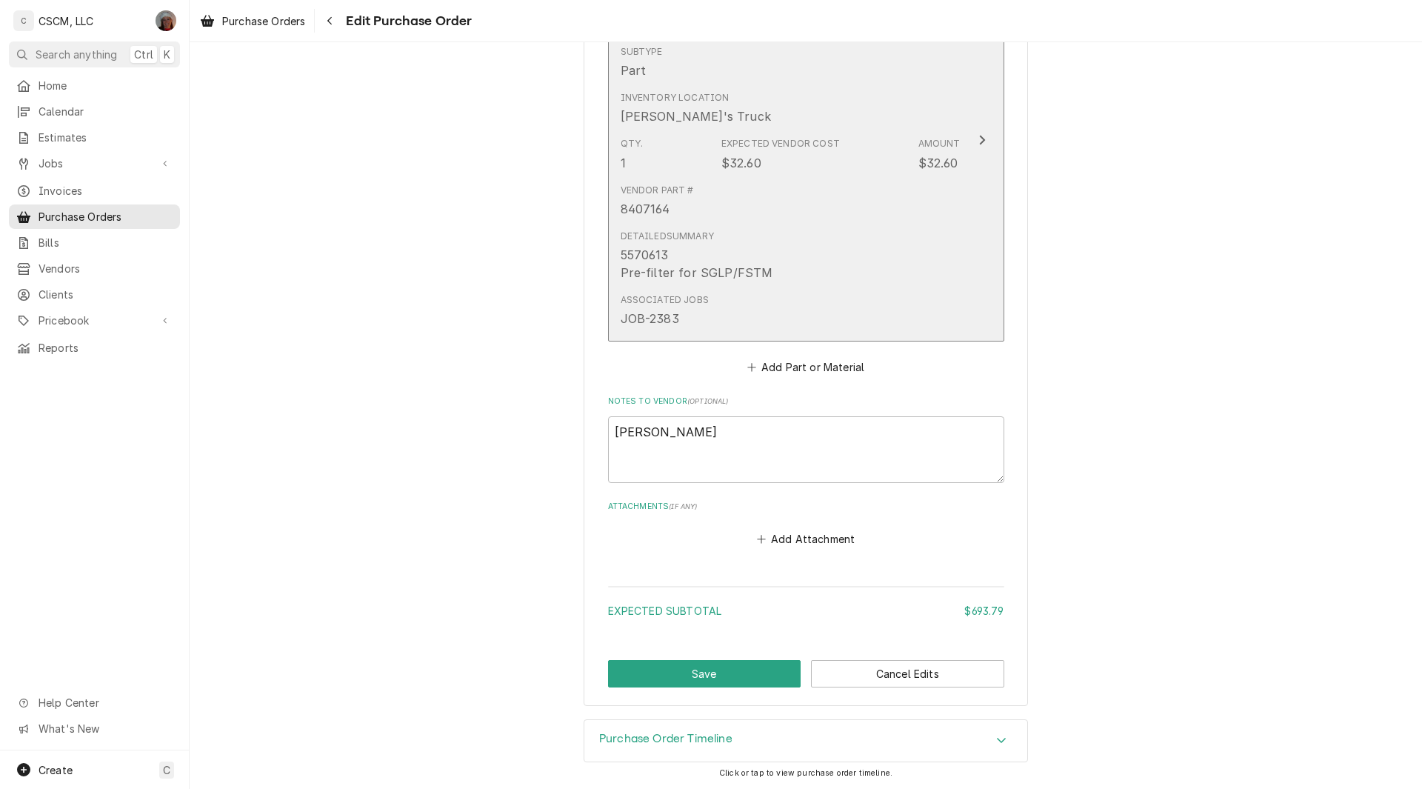
click at [983, 140] on div "Update Line Item" at bounding box center [981, 140] width 19 height 18
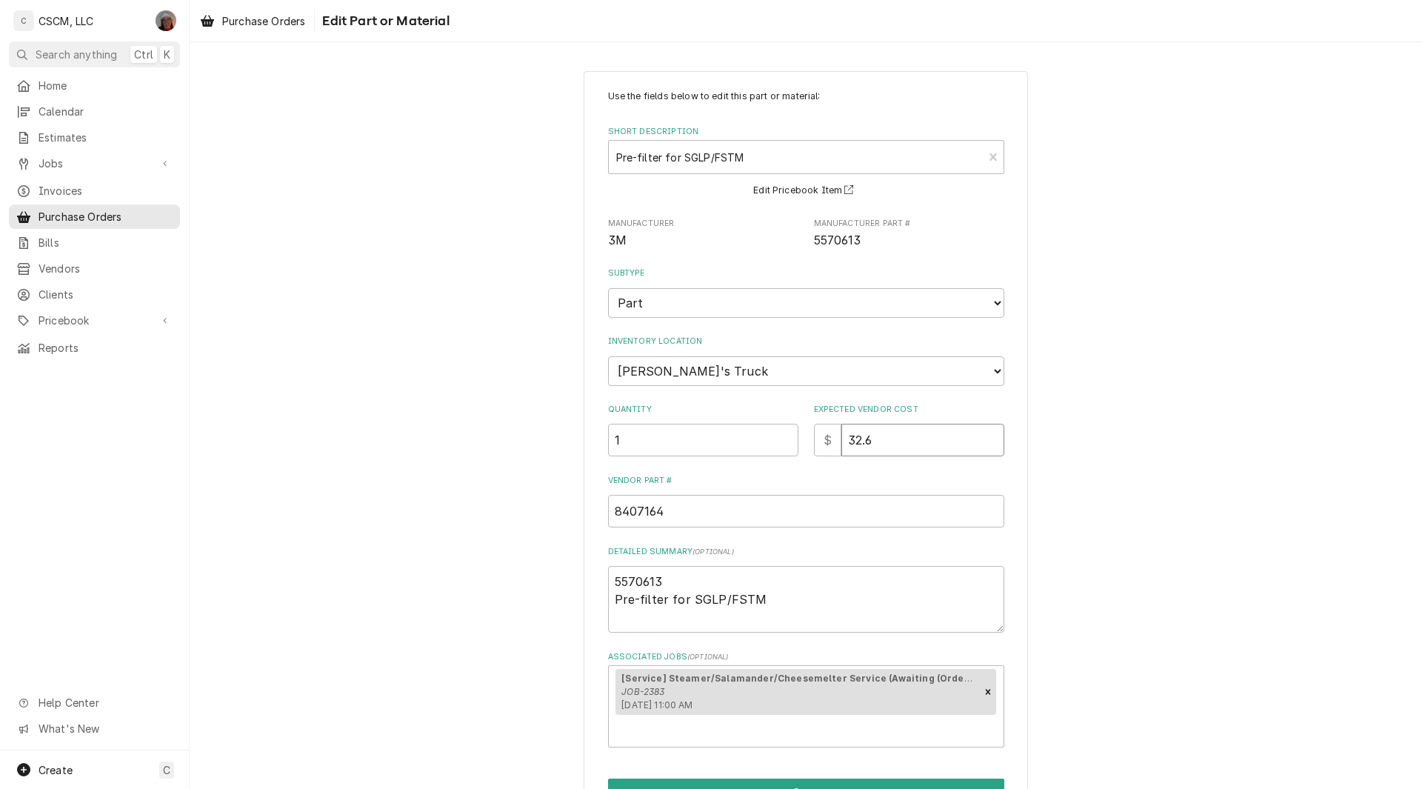
drag, startPoint x: 880, startPoint y: 440, endPoint x: 850, endPoint y: 440, distance: 29.6
click at [850, 440] on input "32.6" at bounding box center [922, 440] width 163 height 33
type textarea "x"
type input "3"
type textarea "x"
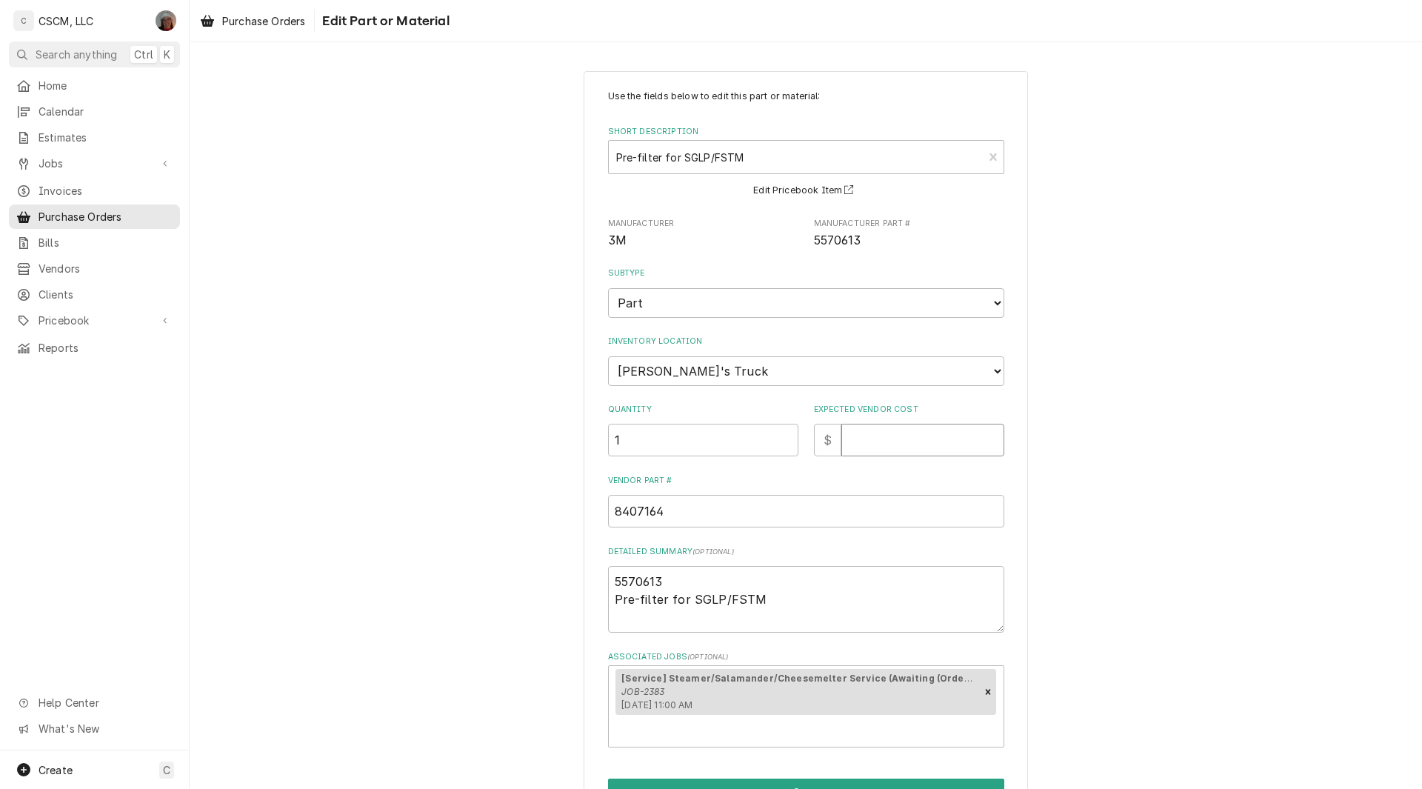
type textarea "x"
type input "3"
type textarea "x"
type input "33"
type textarea "x"
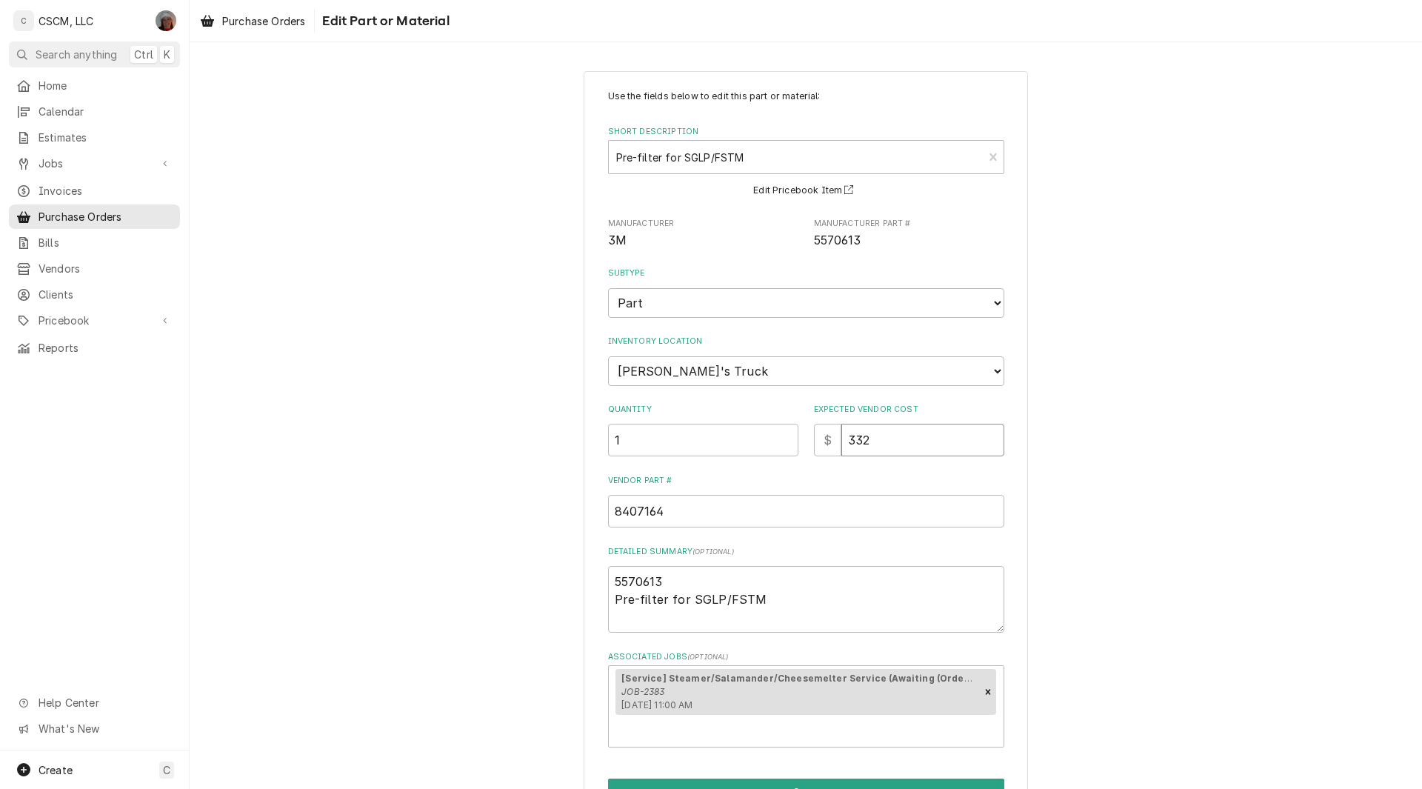
type input "3321"
type textarea "x"
type input "332"
type textarea "x"
type input "33"
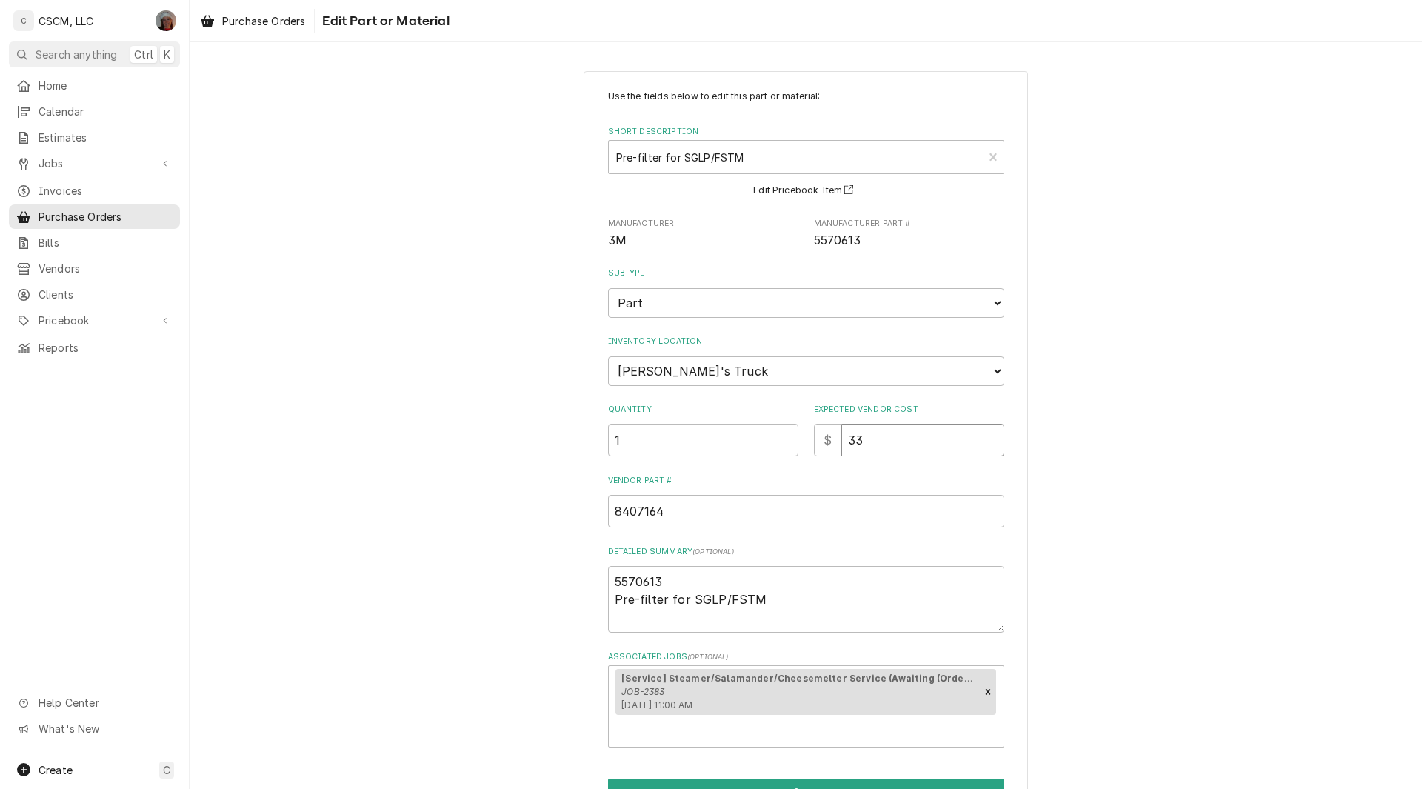
type textarea "x"
type input "33.2"
type textarea "x"
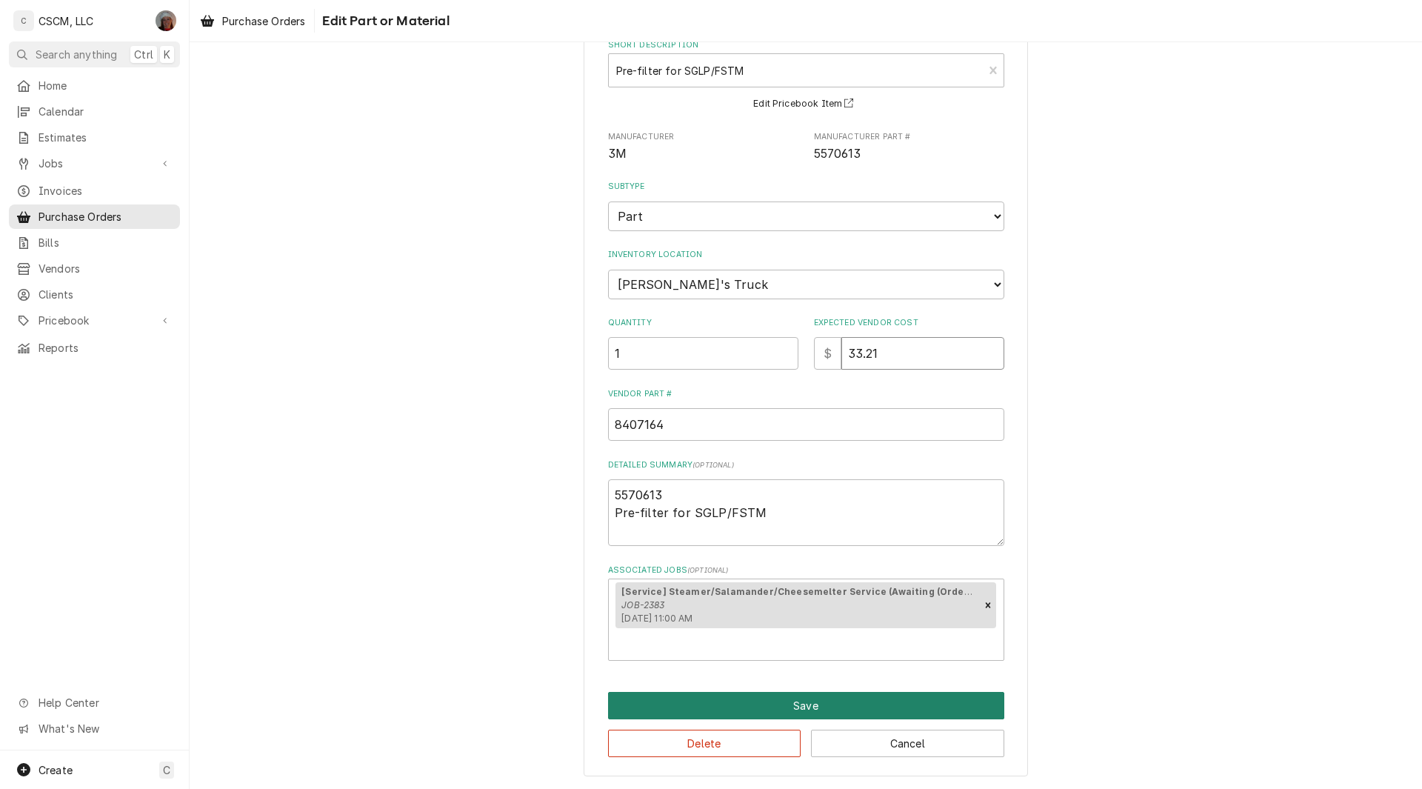
type input "33.21"
click at [774, 713] on button "Save" at bounding box center [806, 705] width 396 height 27
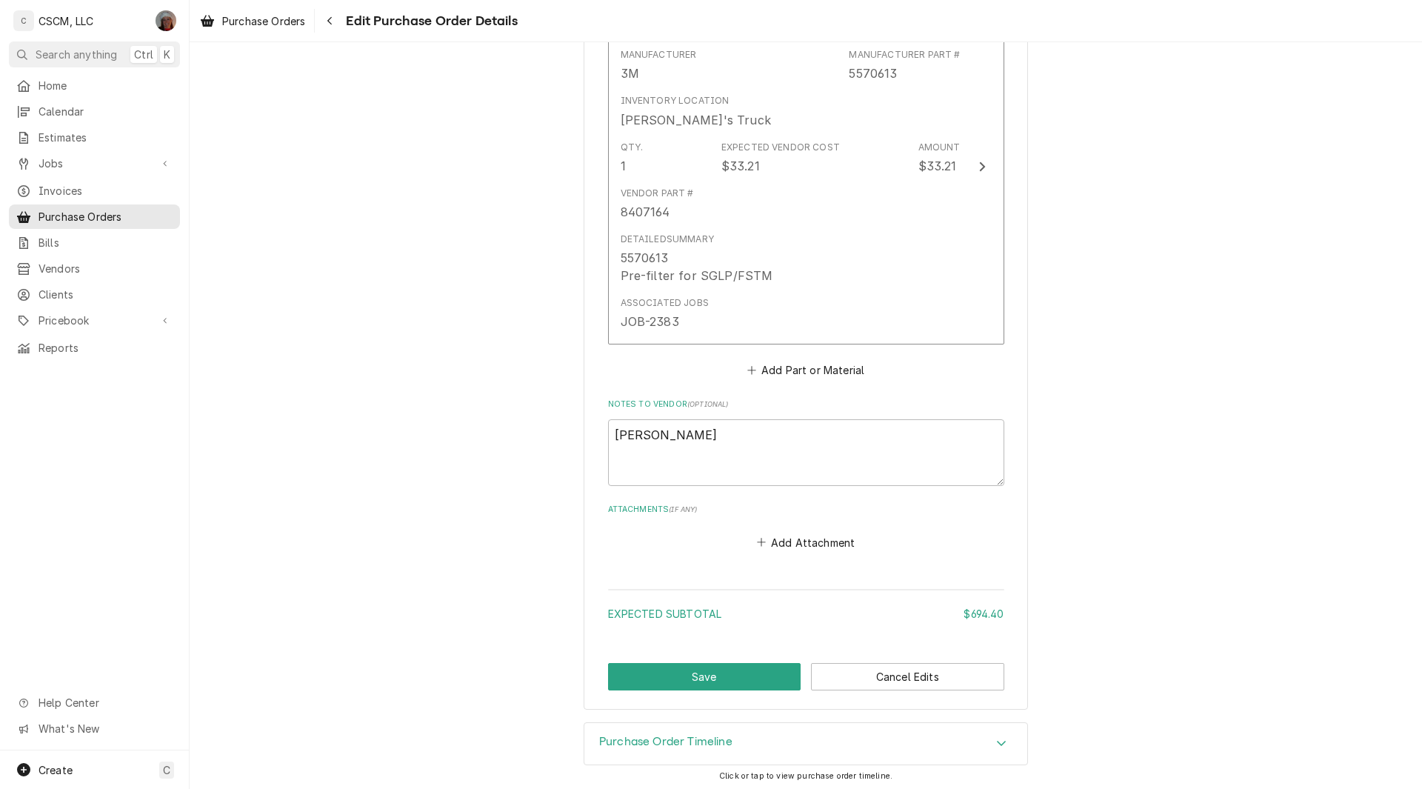
scroll to position [1759, 0]
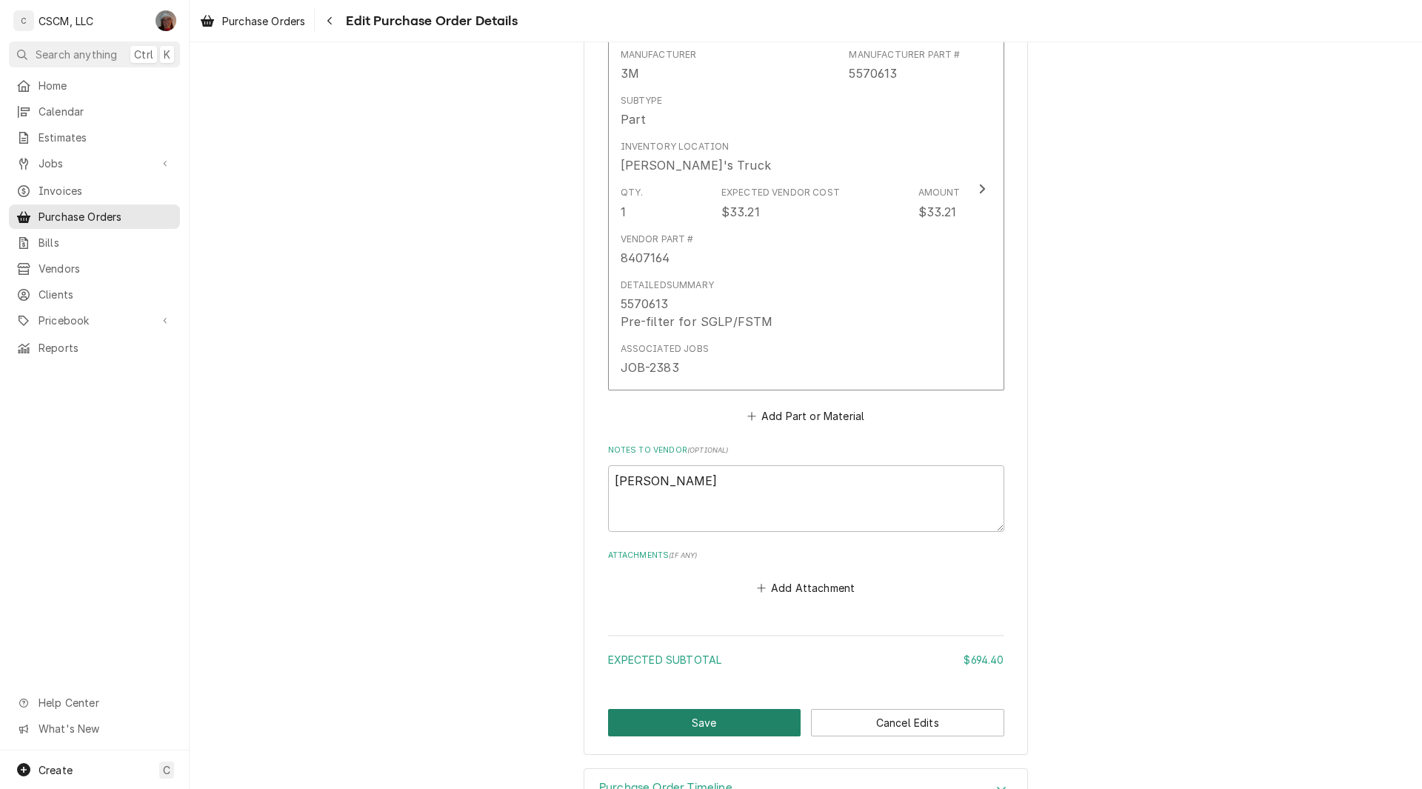
click at [766, 713] on button "Save" at bounding box center [704, 722] width 193 height 27
type textarea "x"
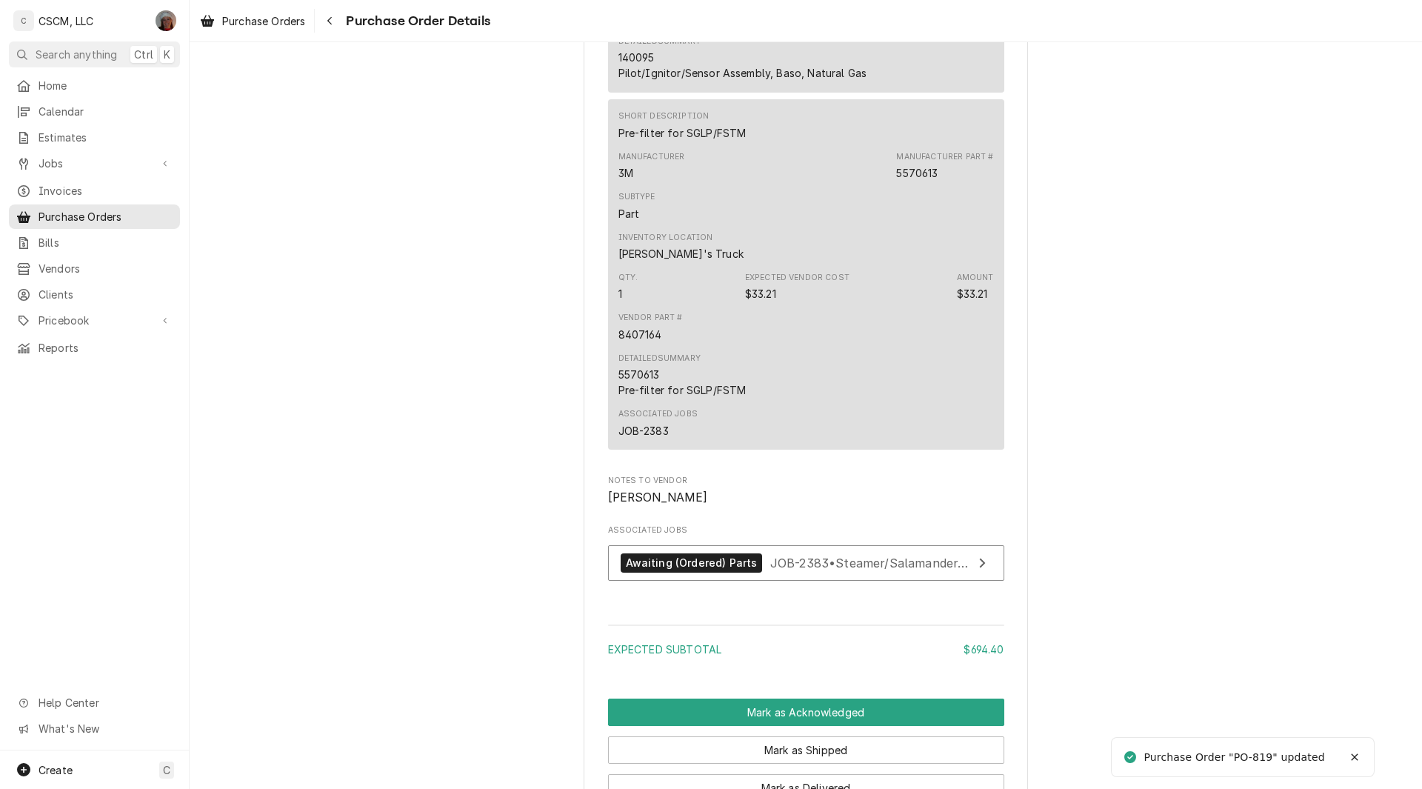
scroll to position [2009, 0]
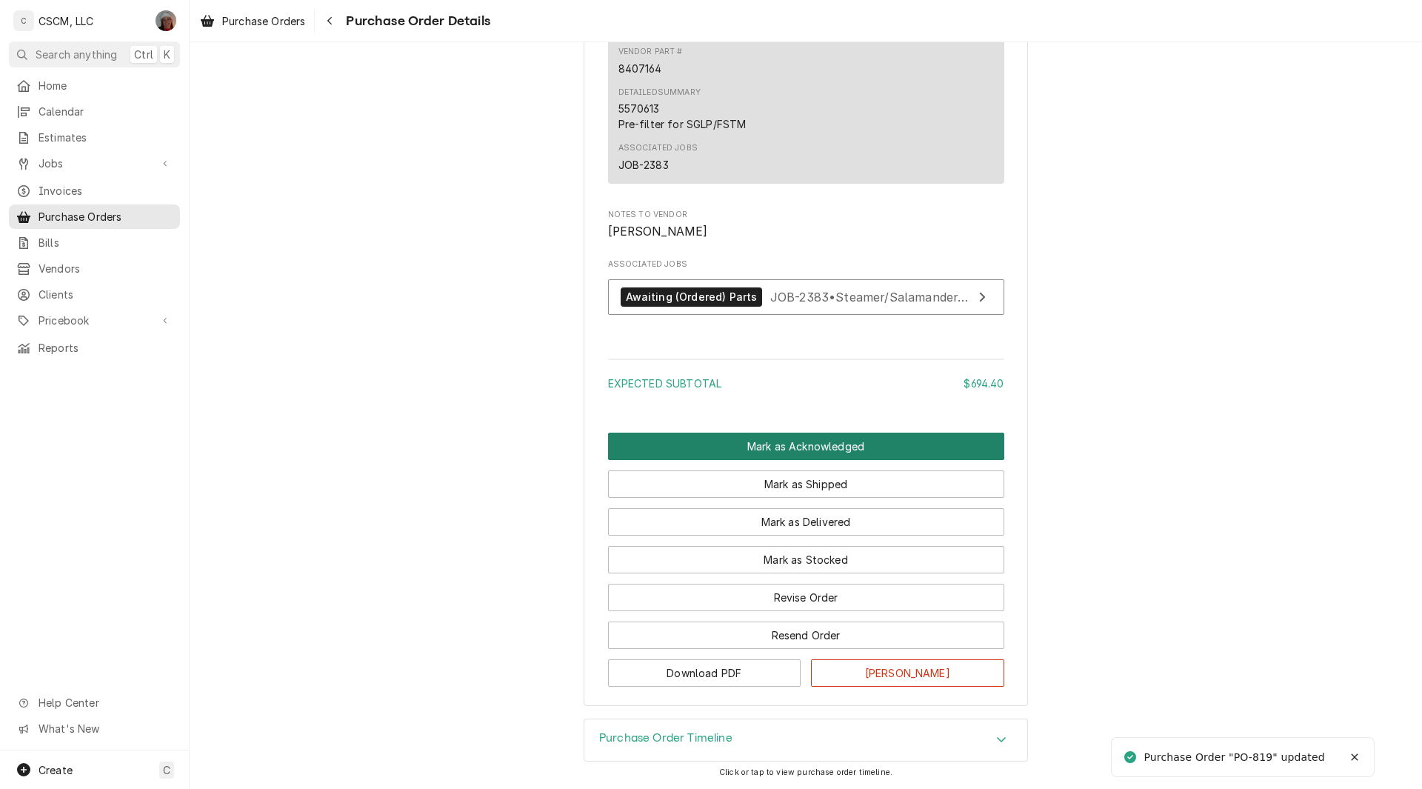
click at [781, 444] on button "Mark as Acknowledged" at bounding box center [806, 445] width 396 height 27
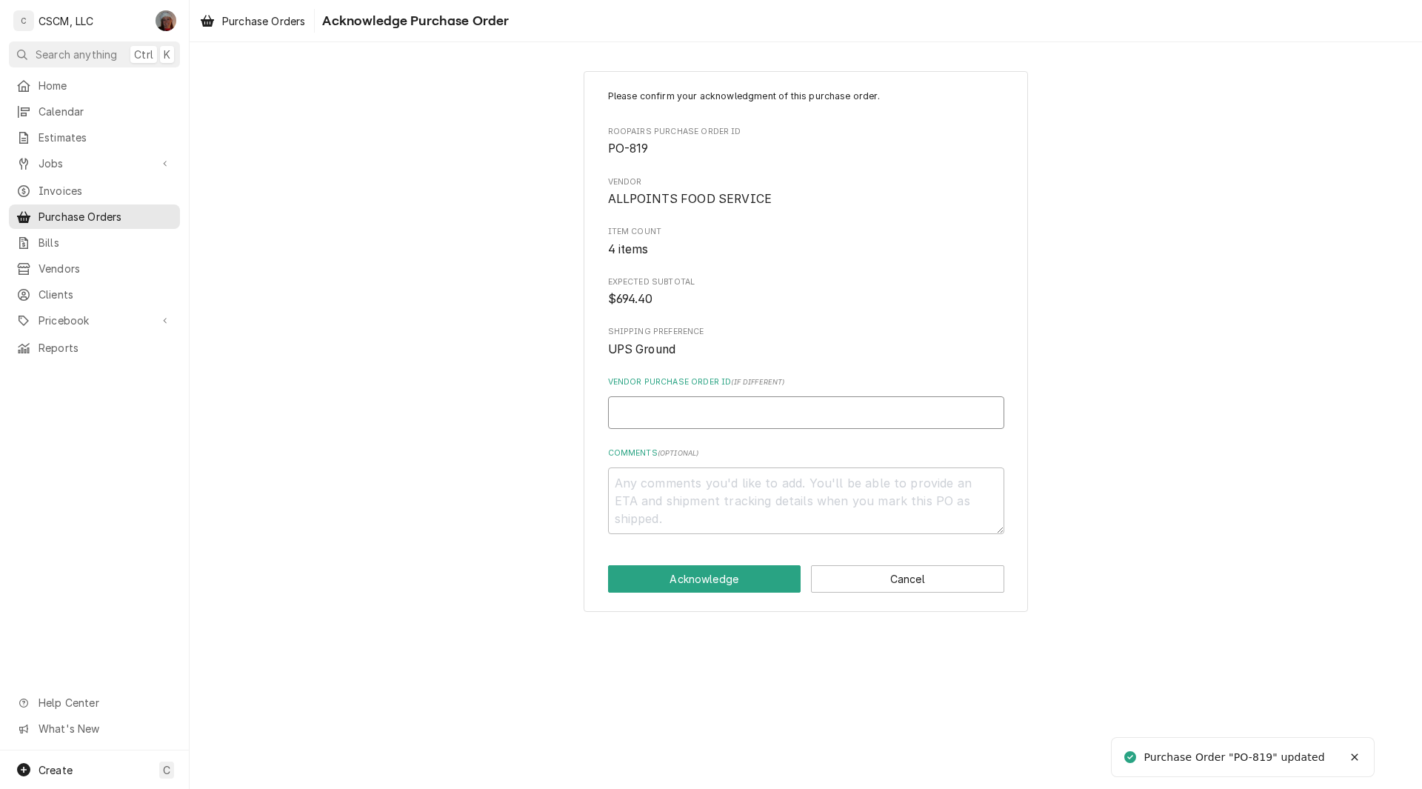
click at [626, 412] on input "Vendor Purchase Order ID ( if different )" at bounding box center [806, 412] width 396 height 33
type input "7"
type textarea "x"
type input "71"
type textarea "x"
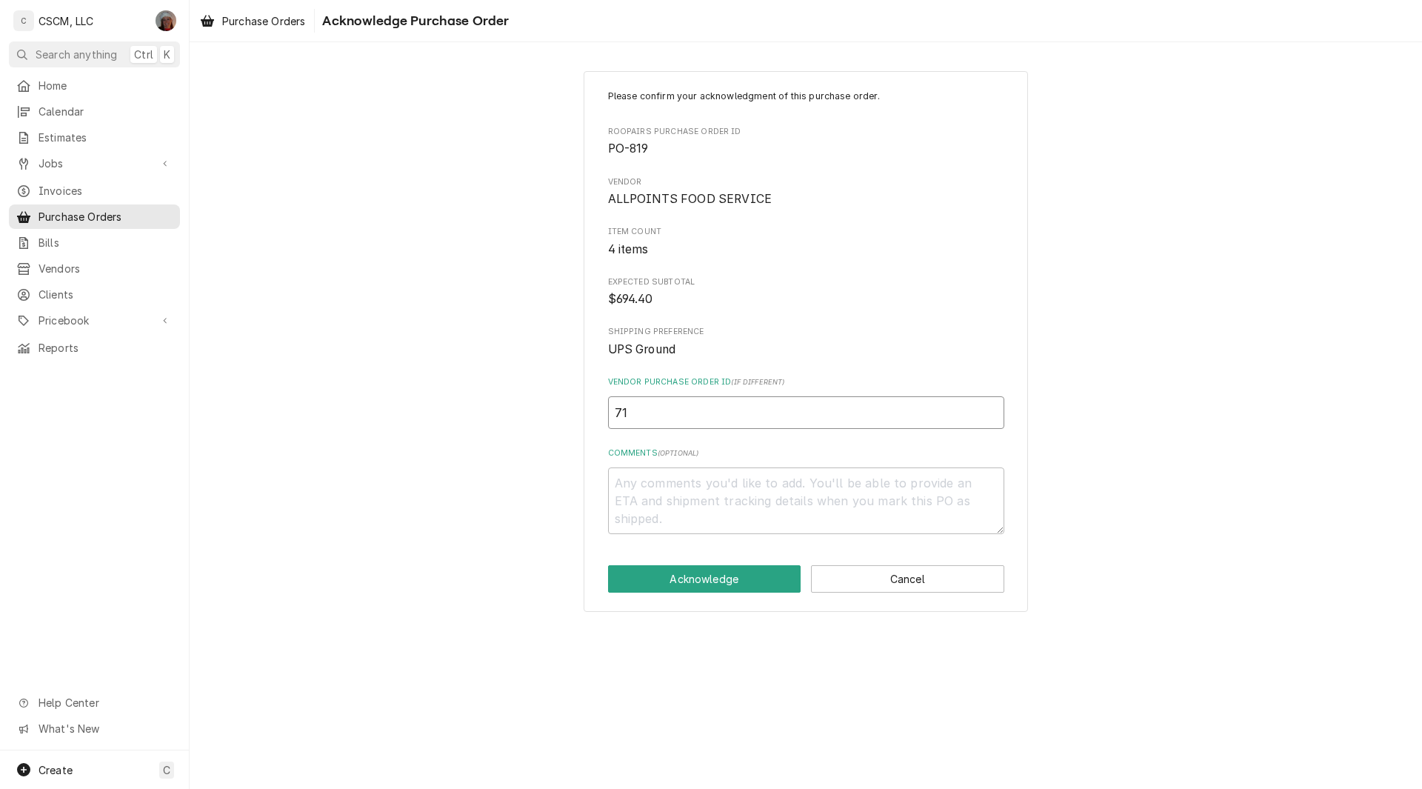
type input "718"
type textarea "x"
type input "7186"
type textarea "x"
type input "71864"
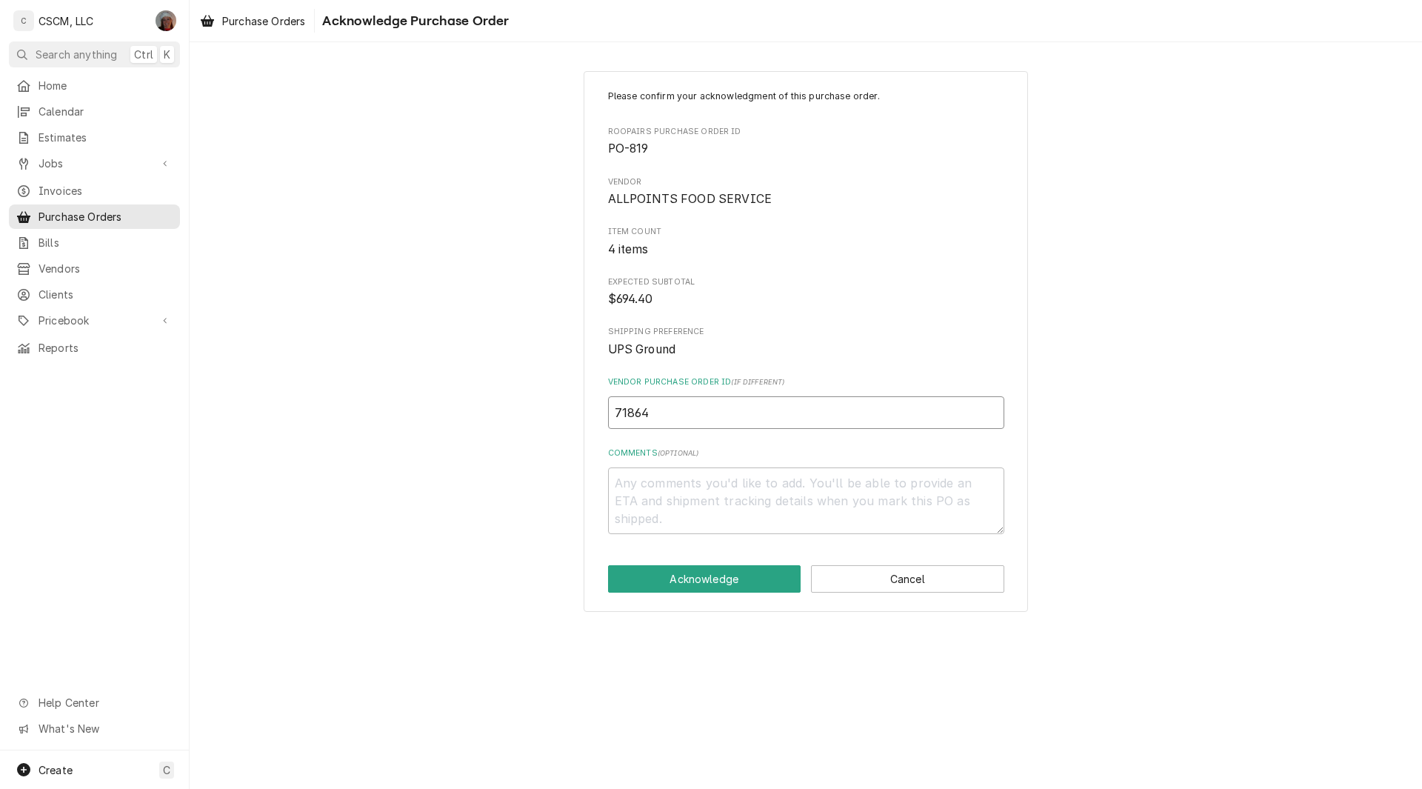
type textarea "x"
type input "718642"
type textarea "x"
type input "7186424"
type textarea "x"
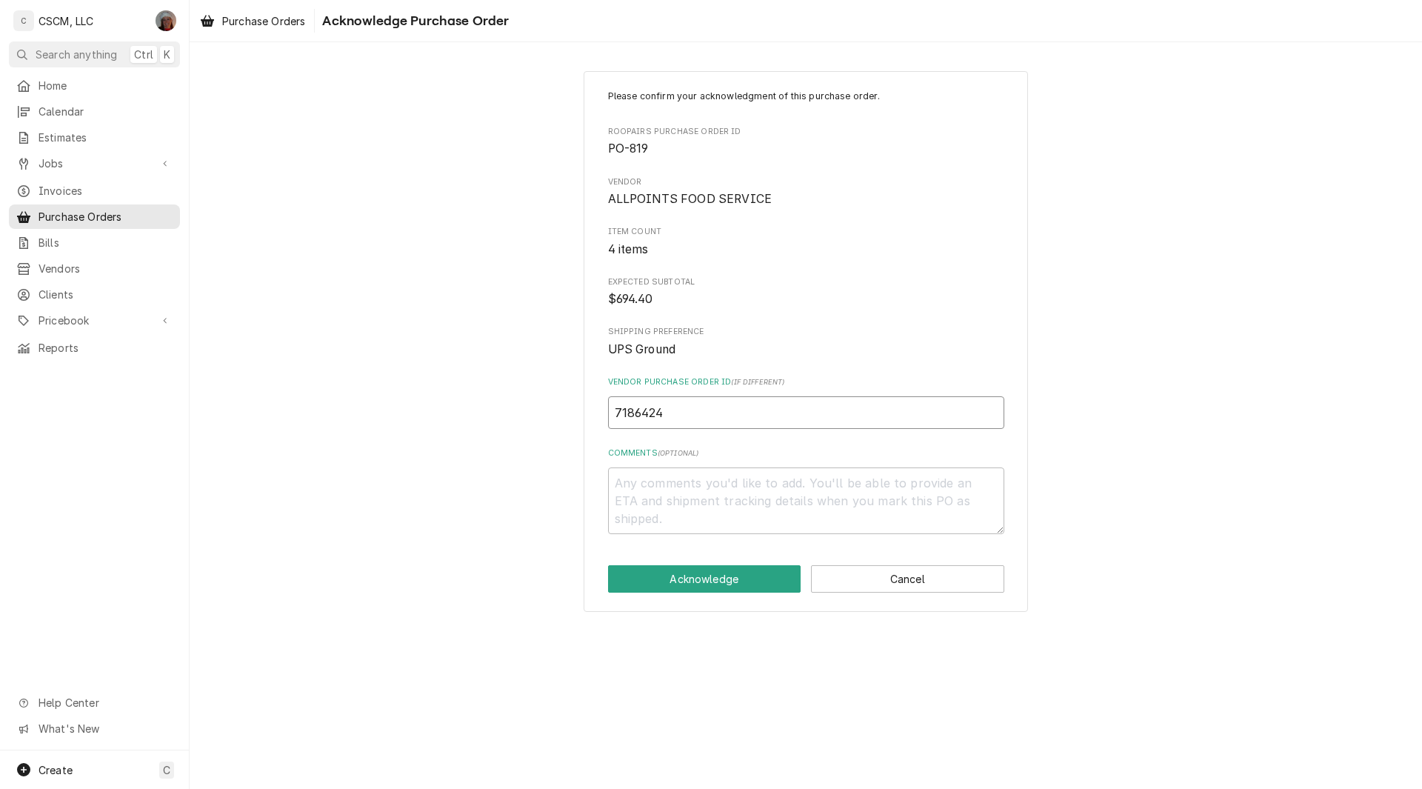
type input "71864242"
type textarea "x"
type input "71864242-"
type textarea "x"
type input "71864242-0"
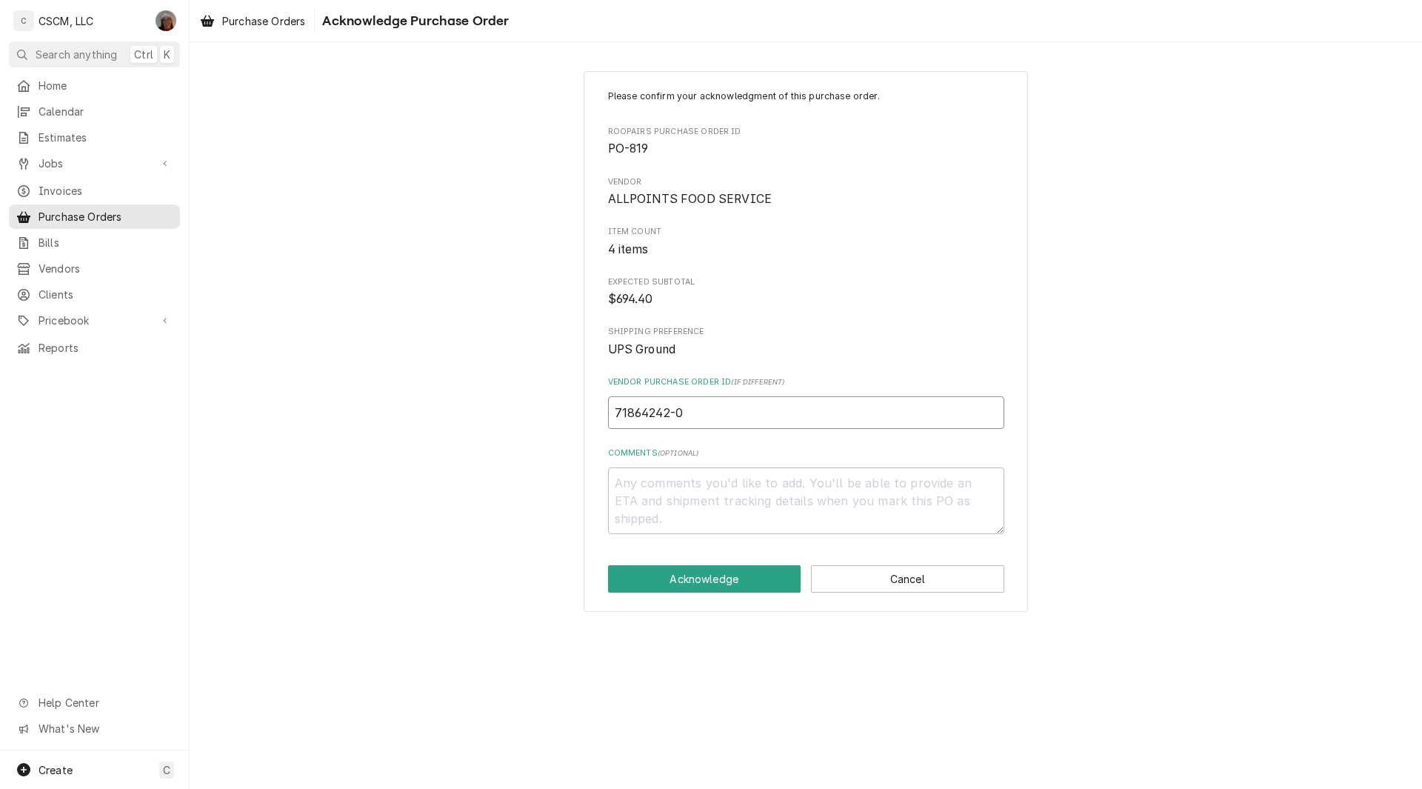
type textarea "x"
type input "71864242-00"
click at [710, 575] on button "Acknowledge" at bounding box center [704, 578] width 193 height 27
type textarea "x"
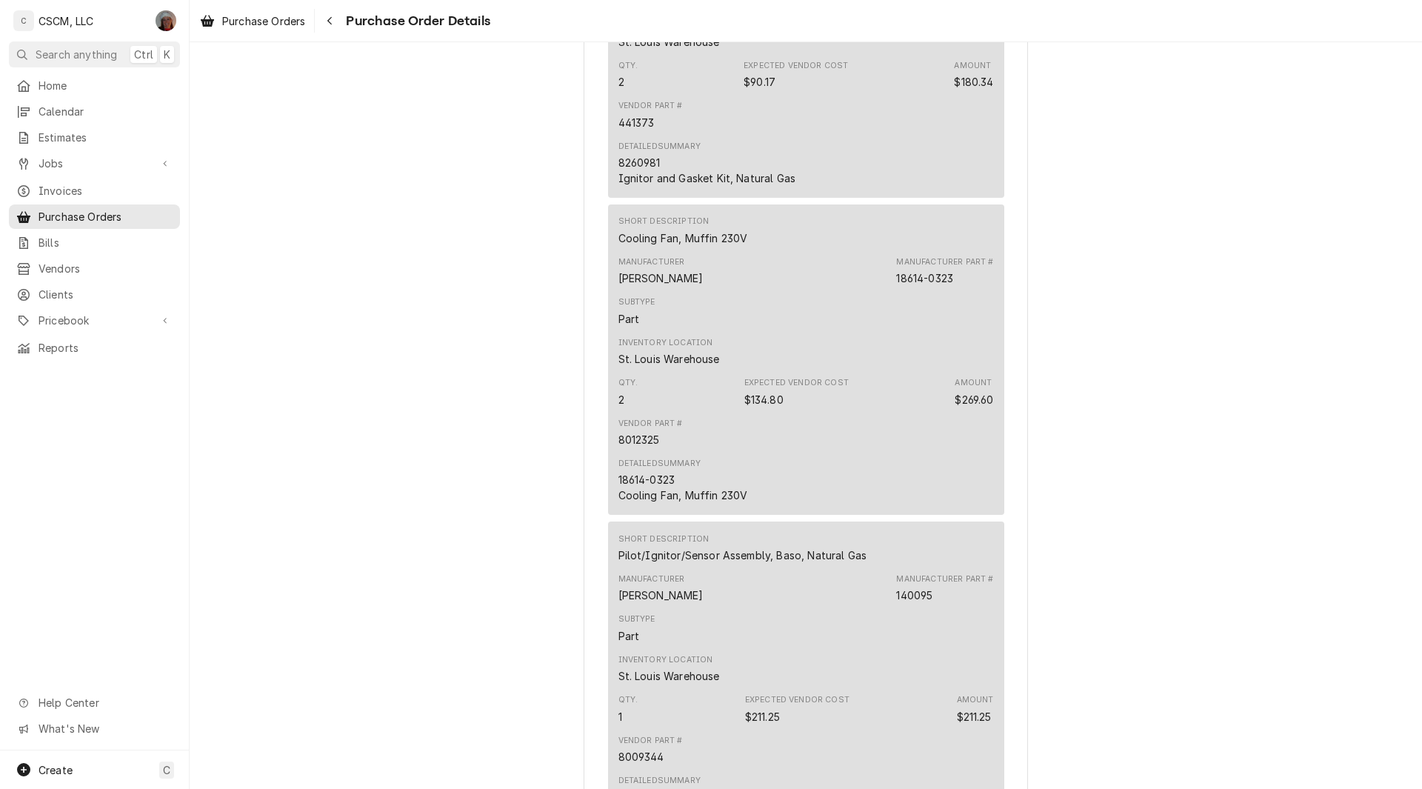
scroll to position [1983, 0]
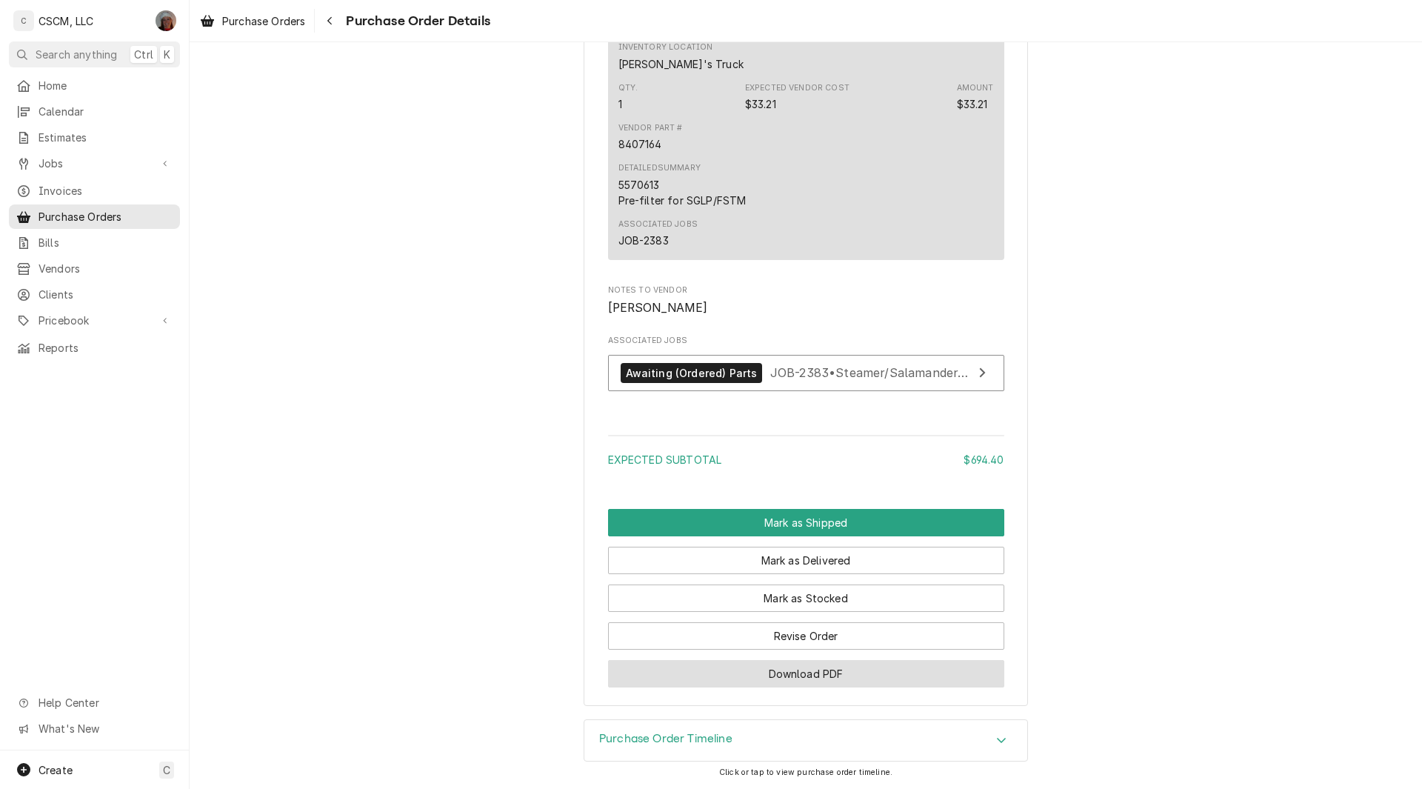
click at [722, 678] on button "Download PDF" at bounding box center [806, 673] width 396 height 27
click at [337, 25] on div "Navigate back" at bounding box center [329, 20] width 15 height 15
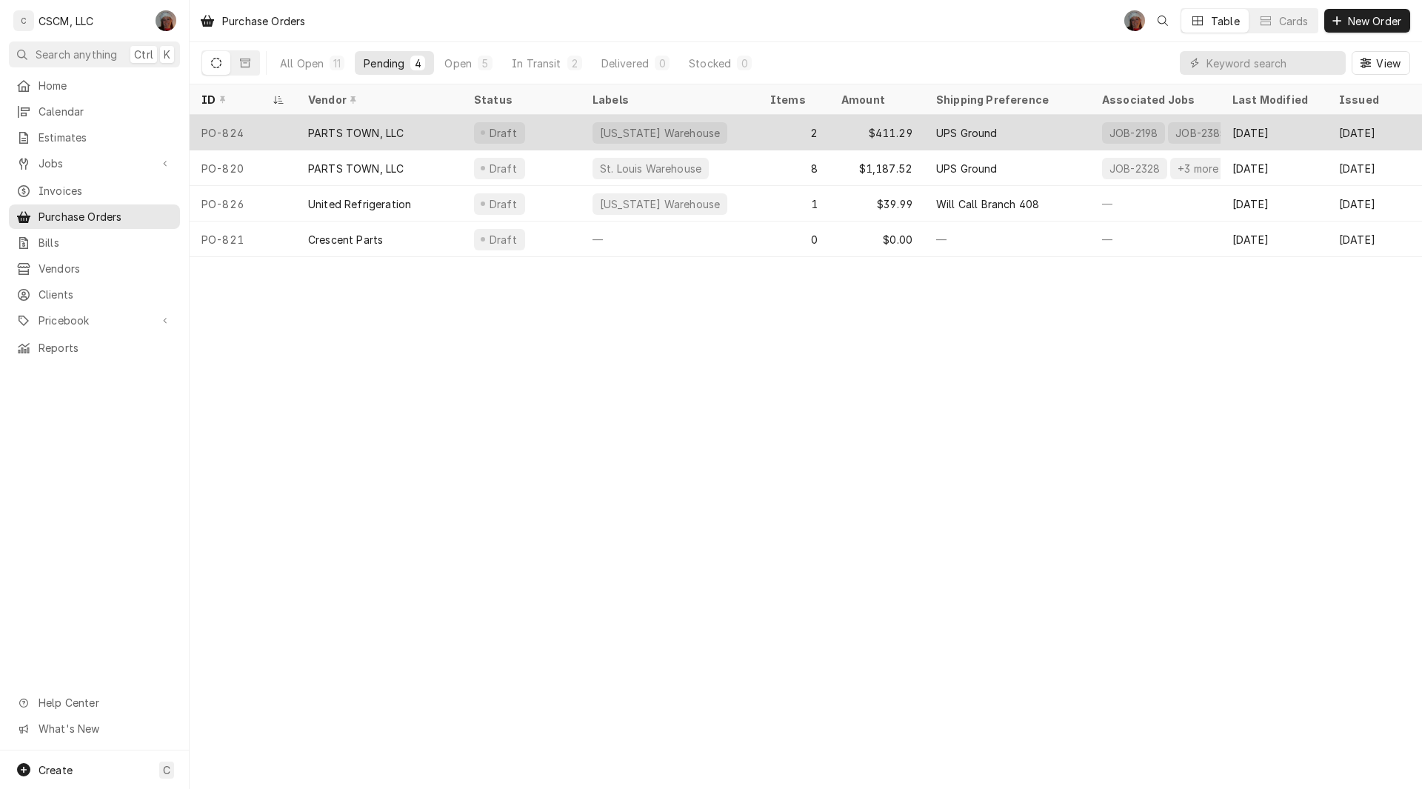
click at [244, 127] on div "PO-824" at bounding box center [243, 133] width 107 height 36
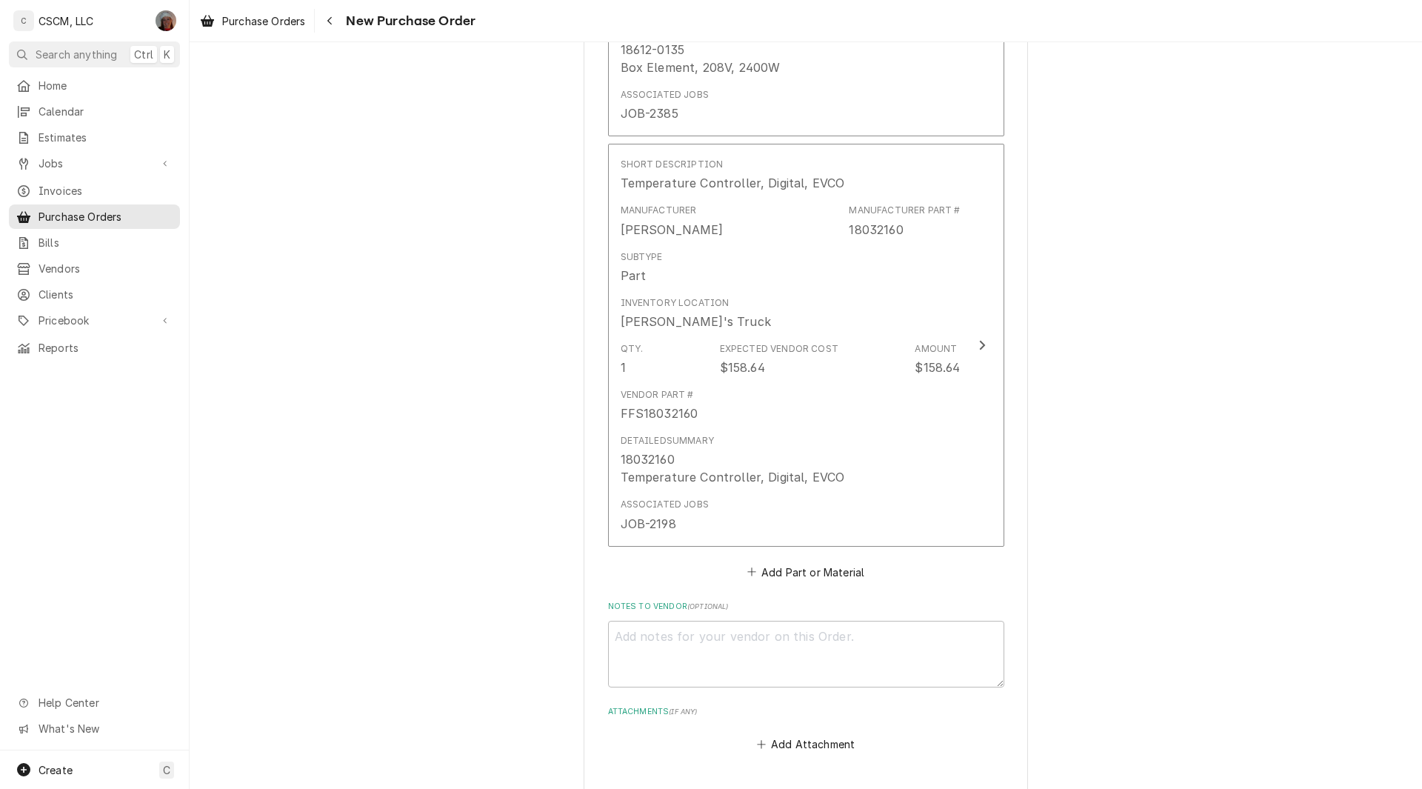
scroll to position [1202, 0]
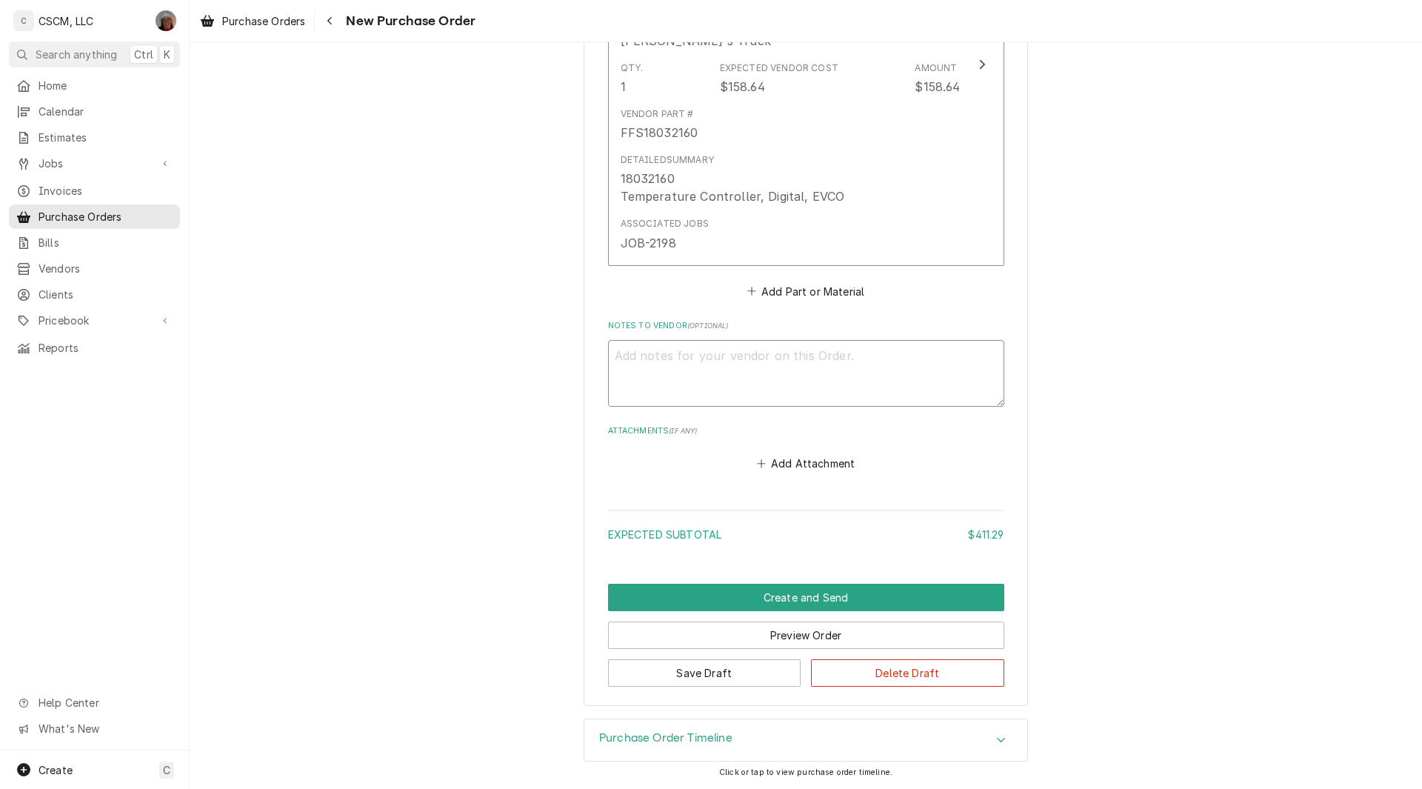
click at [641, 354] on textarea "Notes to Vendor ( optional )" at bounding box center [806, 373] width 396 height 67
type textarea "x"
type textarea "C"
type textarea "x"
type textarea "Ch"
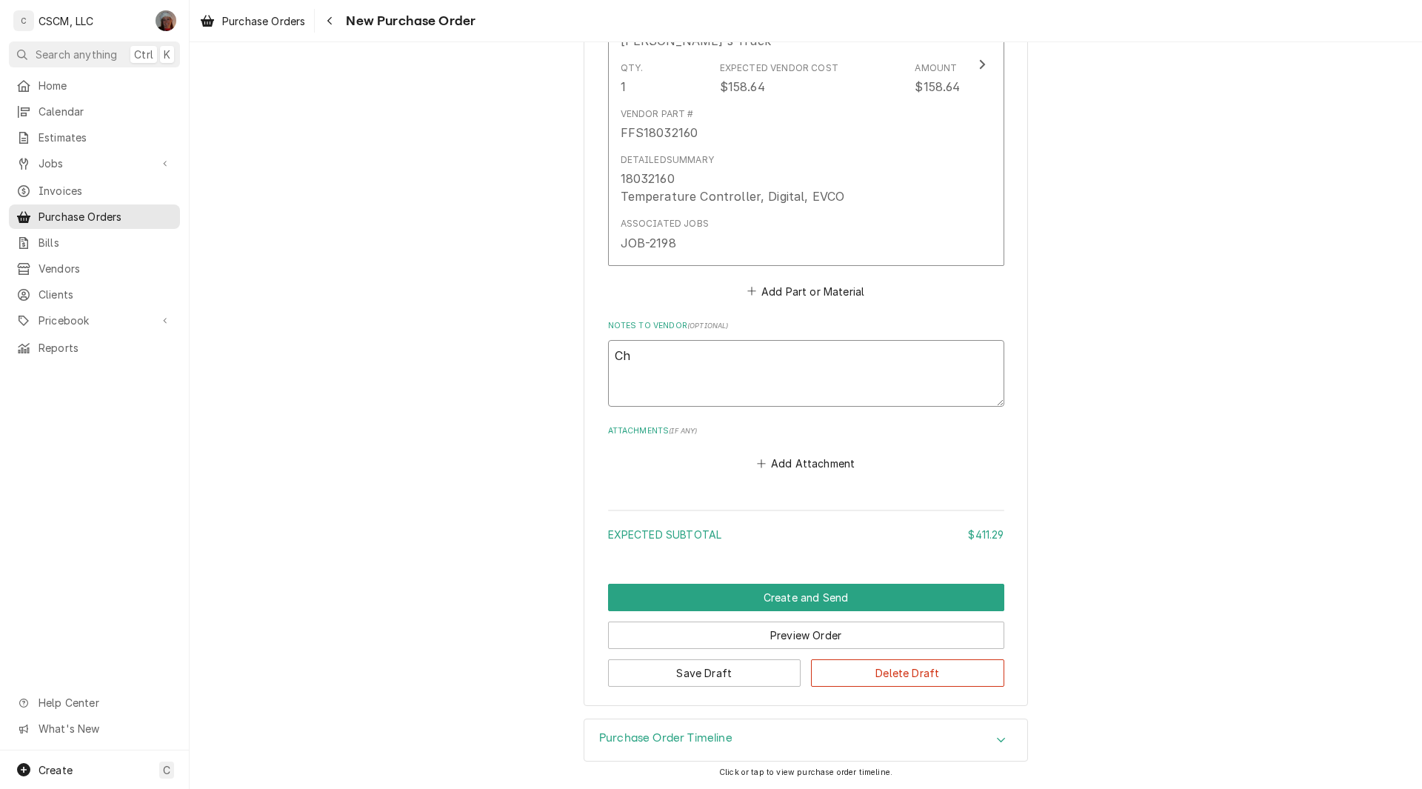
type textarea "x"
type textarea "Chy"
type textarea "x"
type textarea "Ch"
type textarea "x"
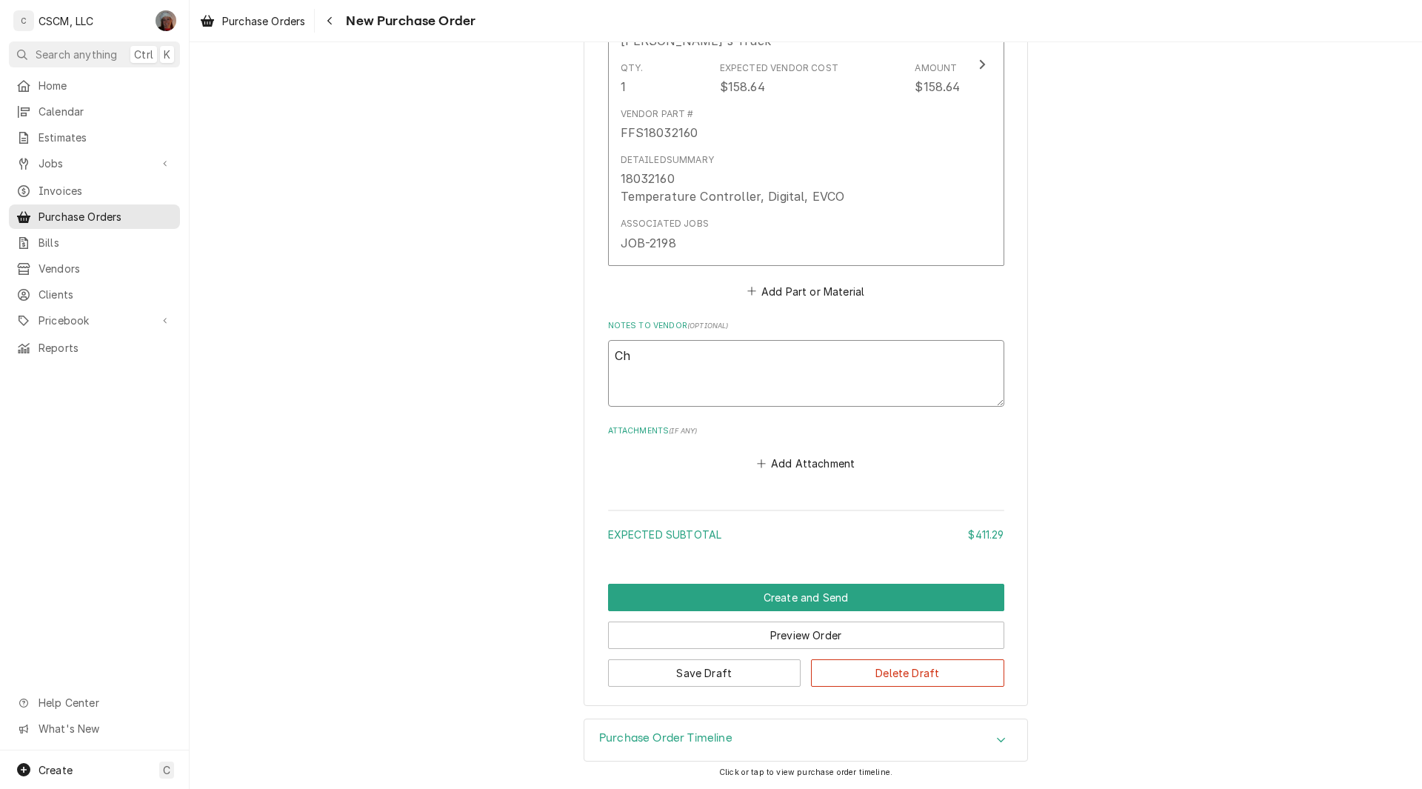
type textarea "Chy"
type textarea "x"
type textarea "Ch"
type textarea "x"
type textarea "Che"
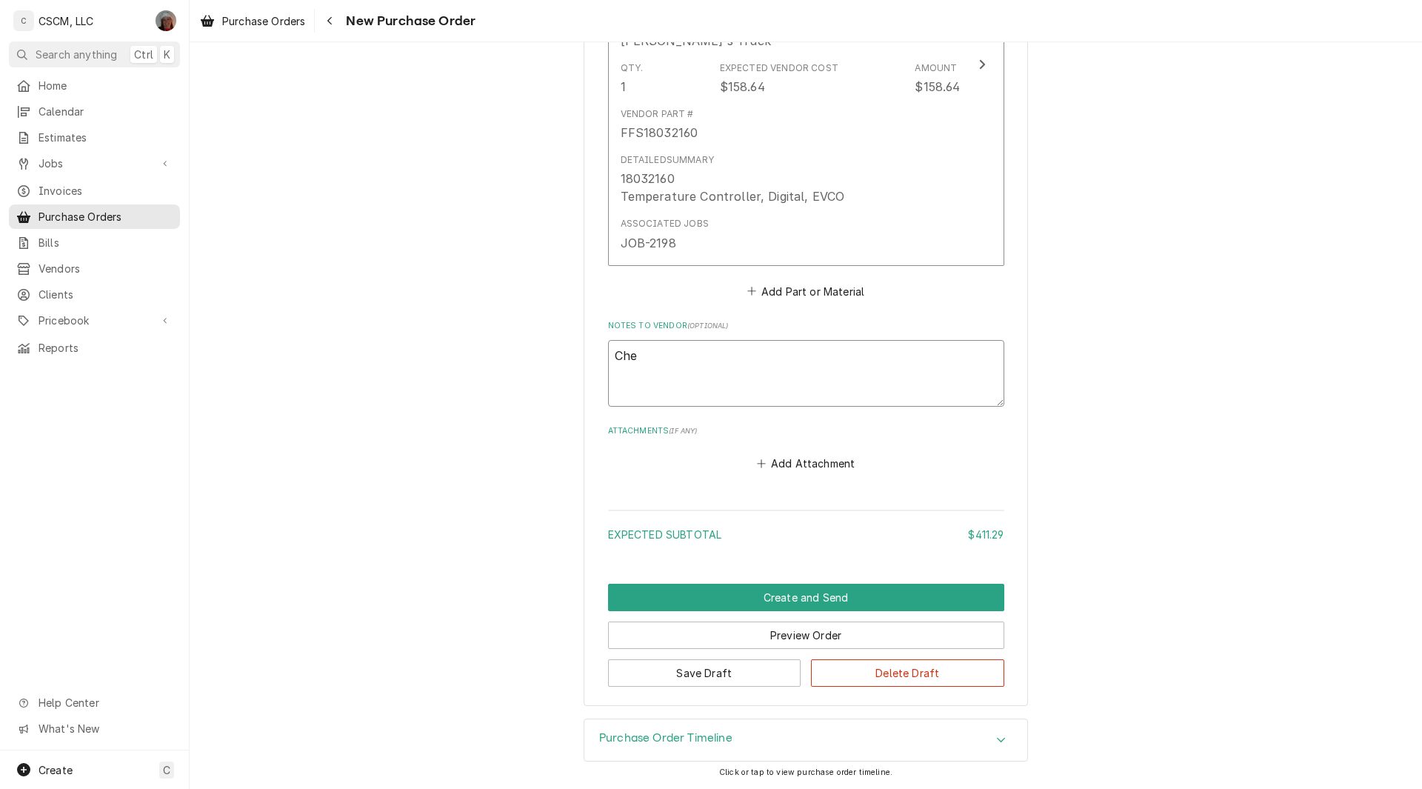
type textarea "x"
type textarea "Chei"
type textarea "x"
type textarea "Che"
type textarea "x"
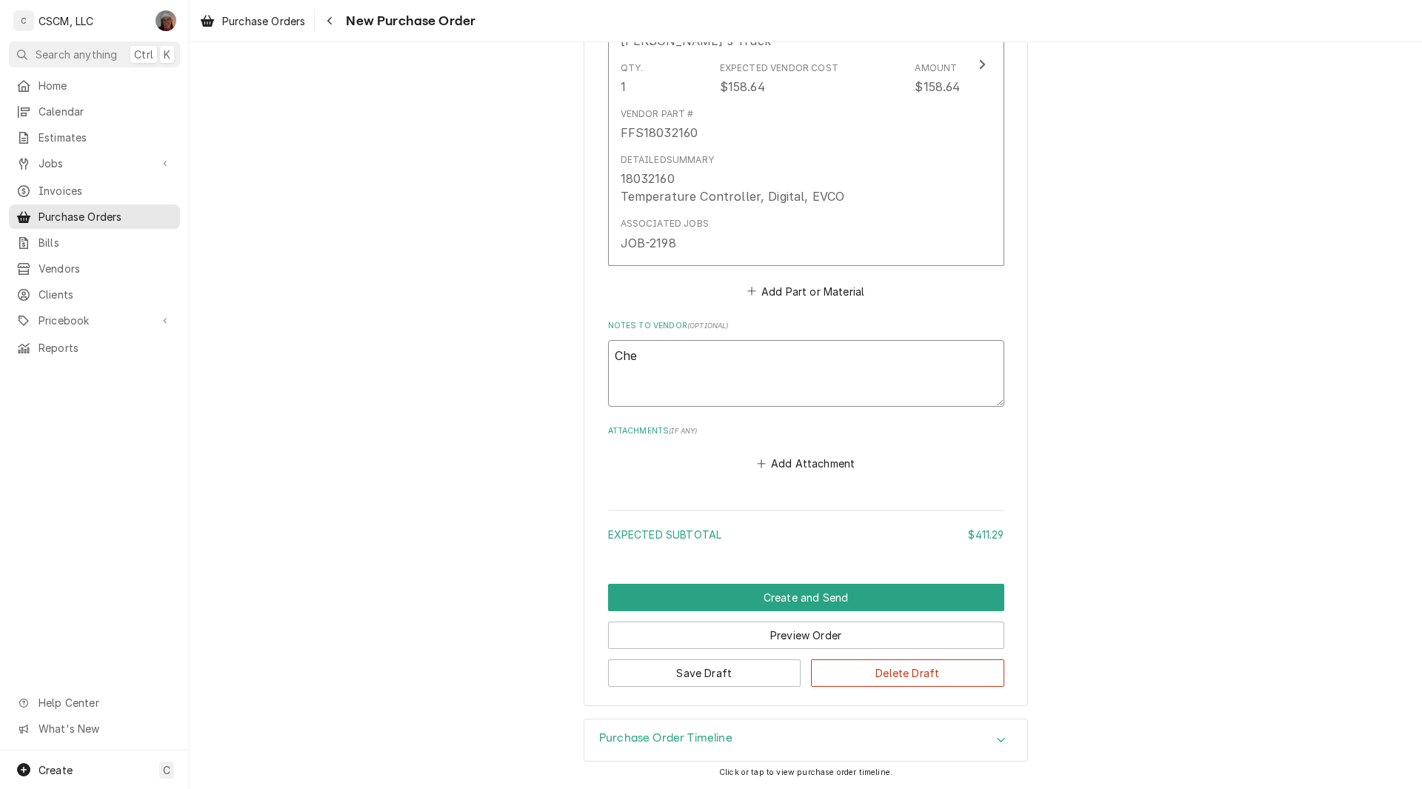
type textarea "Chey"
type textarea "x"
type textarea "Cheya"
type textarea "x"
type textarea "Cheyan"
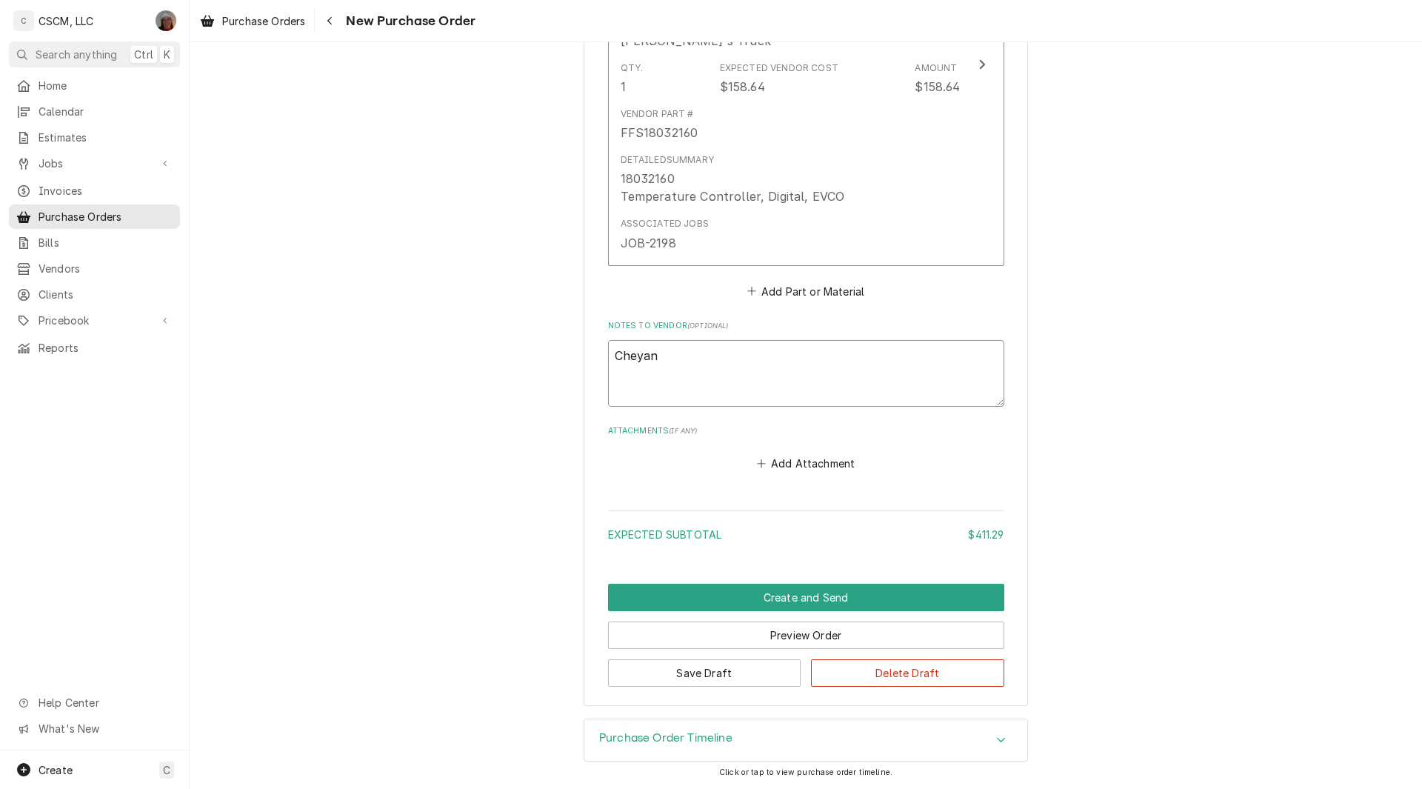
type textarea "x"
type textarea "Cheyann"
type textarea "x"
type textarea "Cheyanne"
click at [791, 601] on button "Create and Send" at bounding box center [806, 596] width 396 height 27
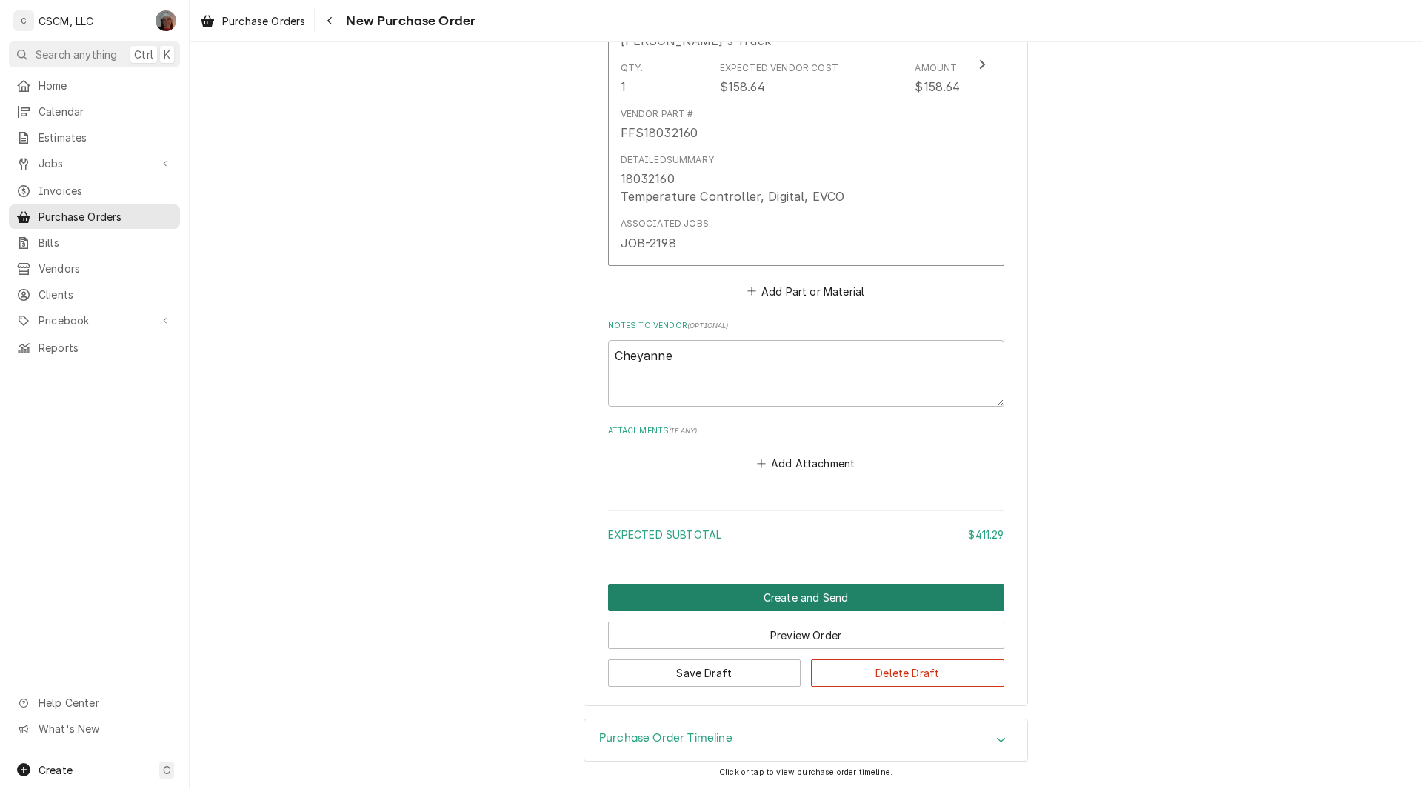
scroll to position [1157, 0]
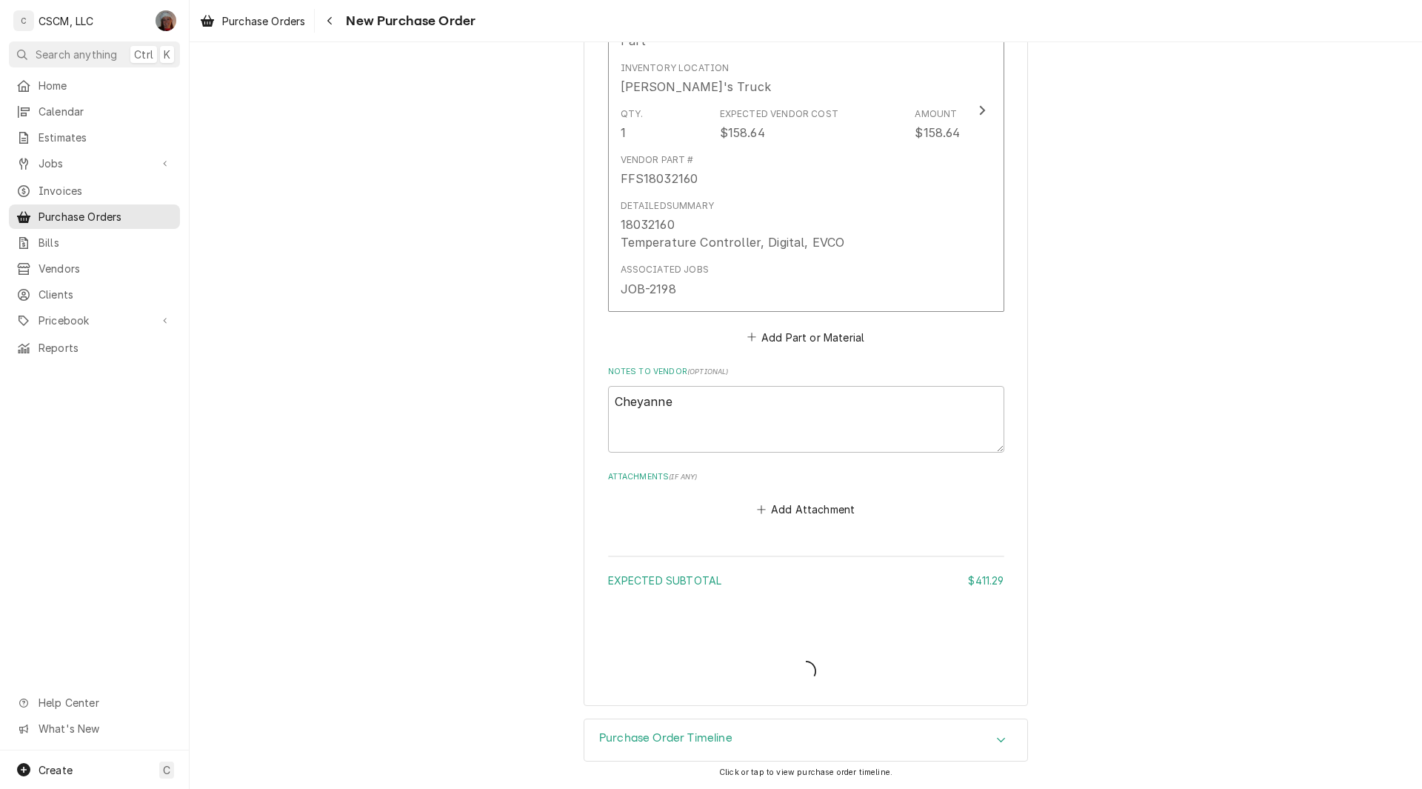
type textarea "x"
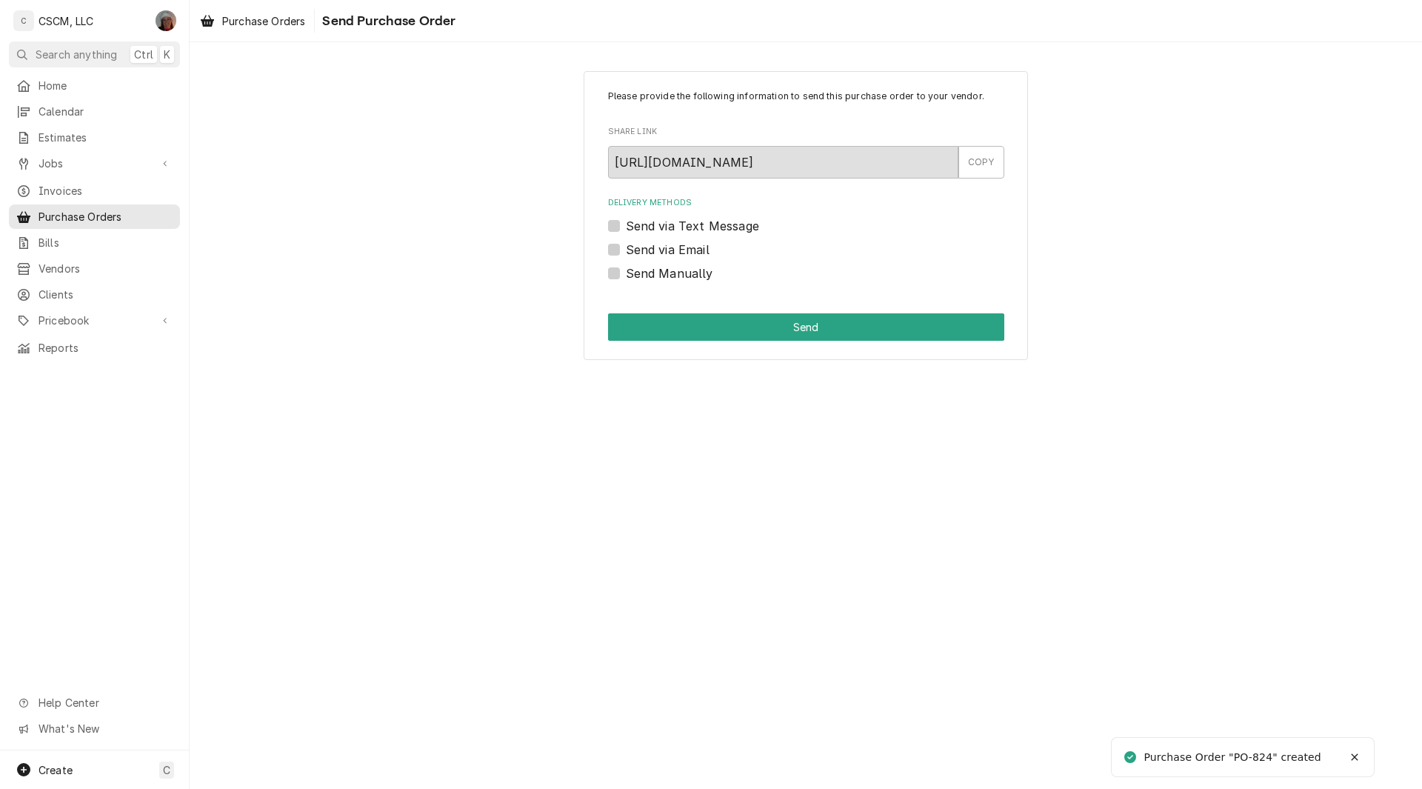
click at [626, 268] on label "Send Manually" at bounding box center [669, 273] width 87 height 18
click at [626, 268] on input "Send Manually" at bounding box center [824, 280] width 396 height 33
checkbox input "true"
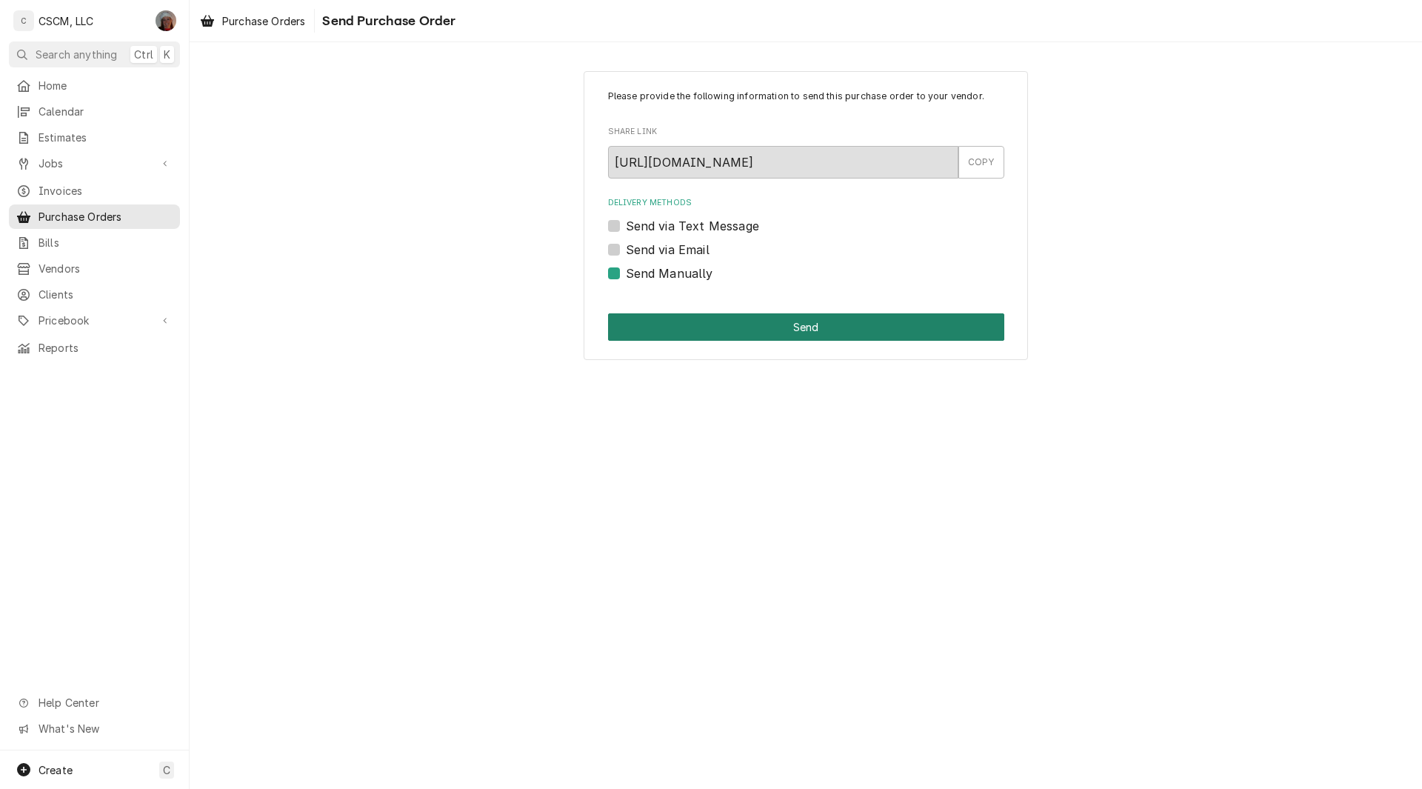
click at [725, 322] on button "Send" at bounding box center [806, 326] width 396 height 27
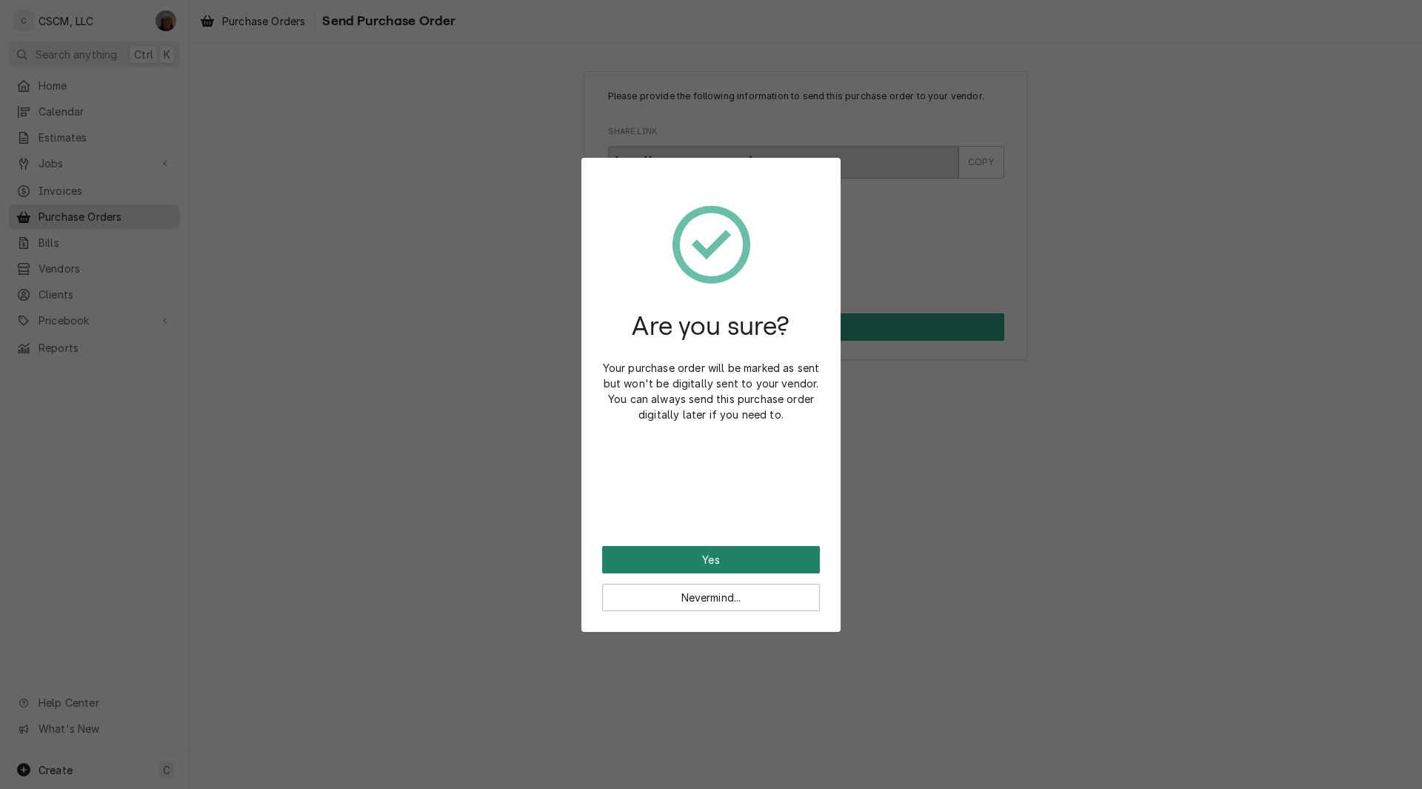
click at [672, 562] on button "Yes" at bounding box center [711, 559] width 218 height 27
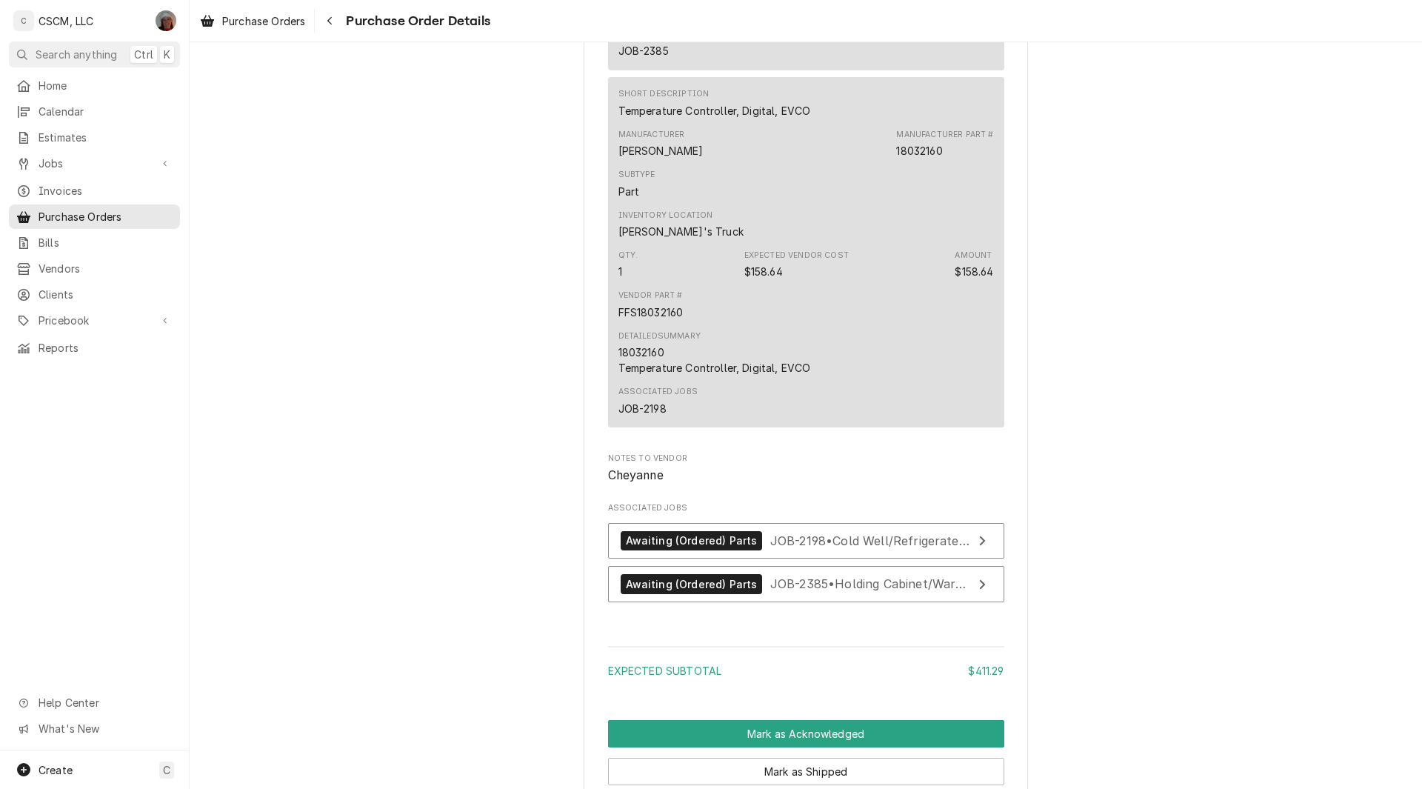
scroll to position [1195, 0]
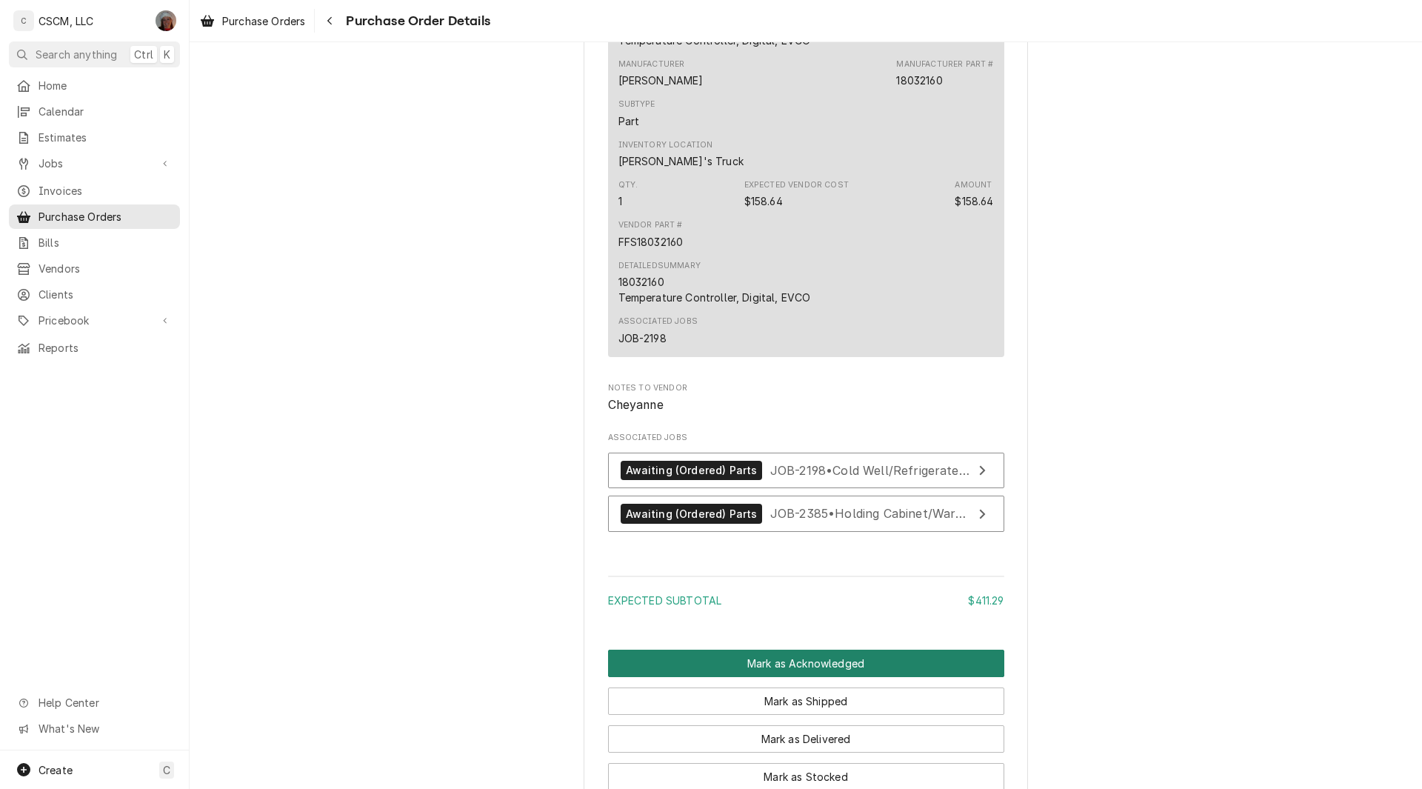
click at [802, 677] on button "Mark as Acknowledged" at bounding box center [806, 662] width 396 height 27
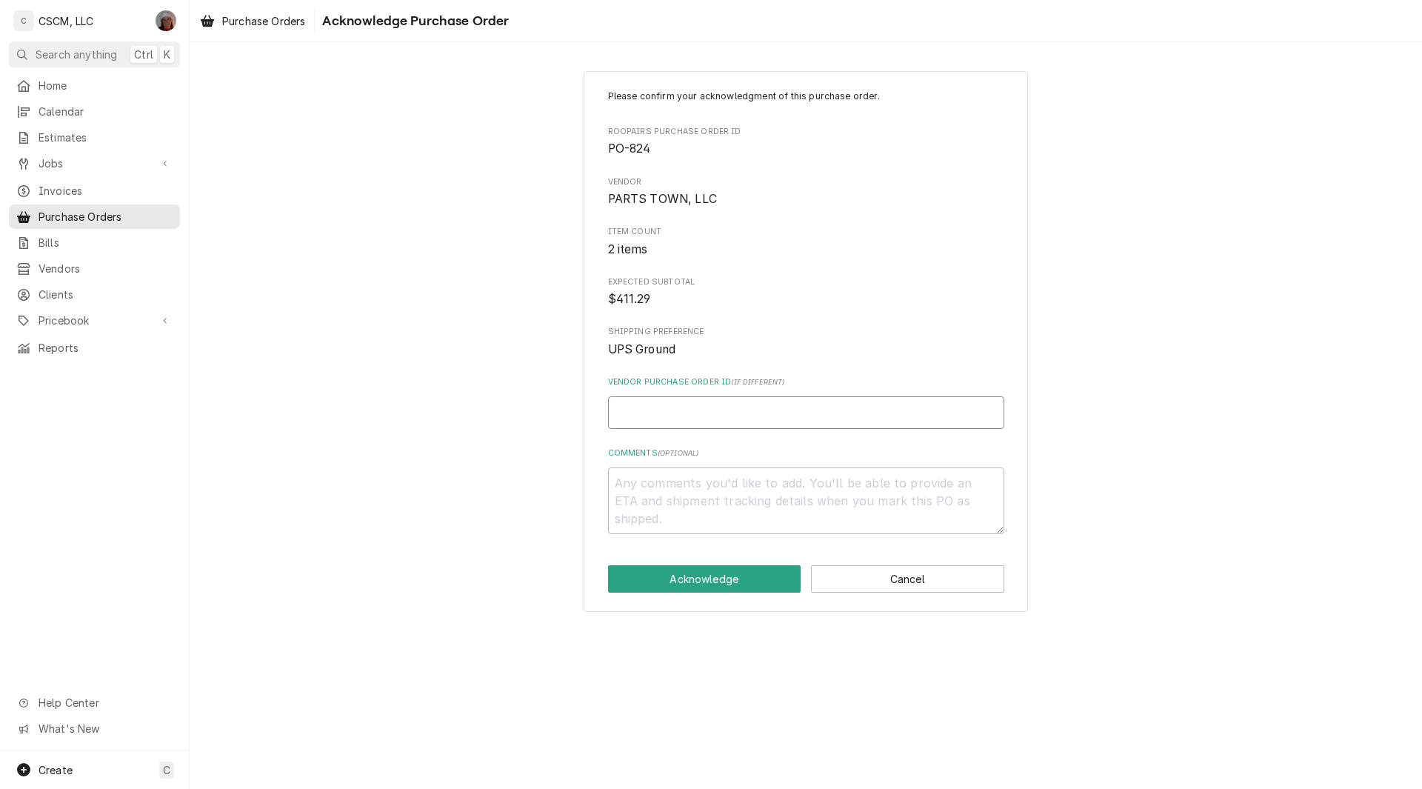
click at [641, 416] on input "Vendor Purchase Order ID ( if different )" at bounding box center [806, 412] width 396 height 33
type input "5"
type textarea "x"
type input "506"
type textarea "x"
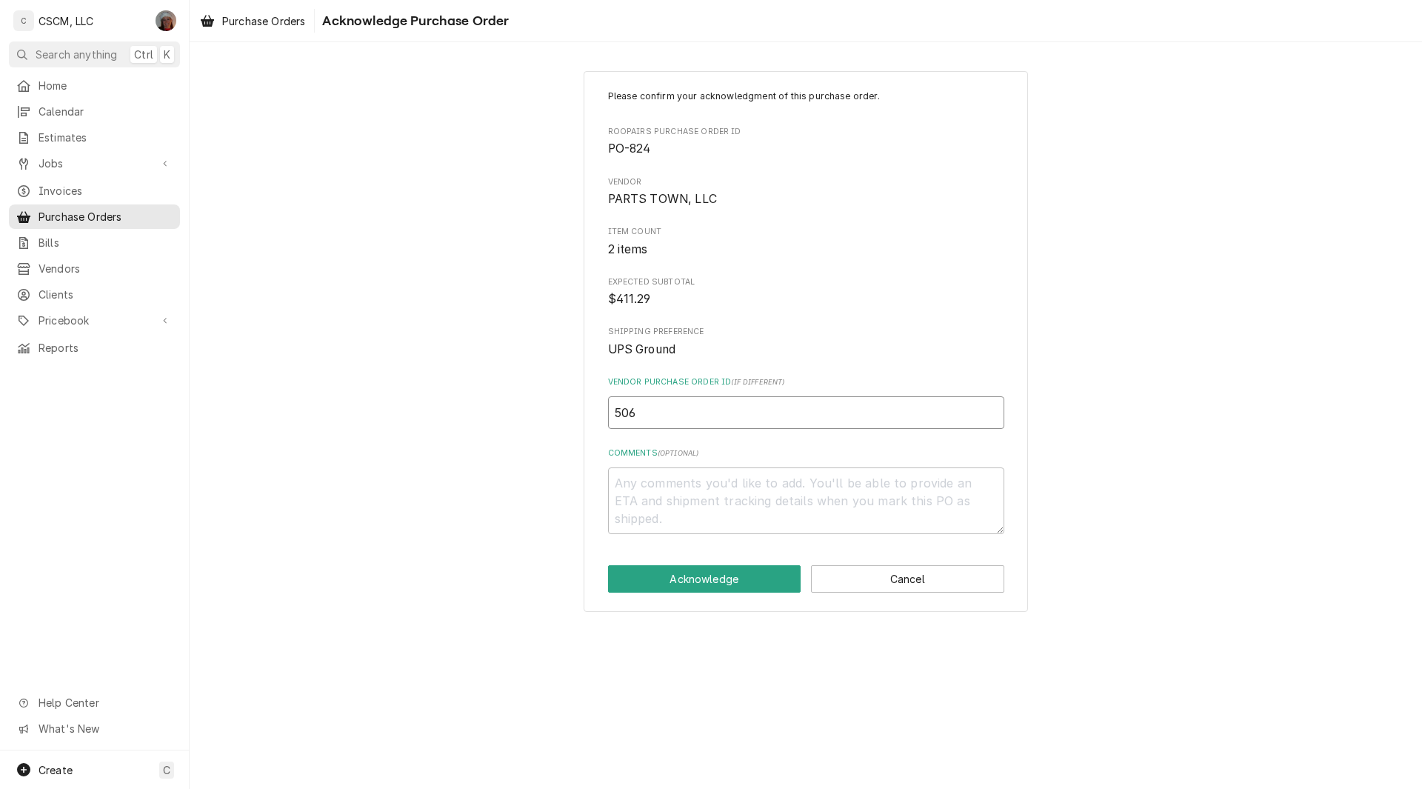
type input "5067"
type textarea "x"
type input "50674"
type textarea "x"
type input "506748"
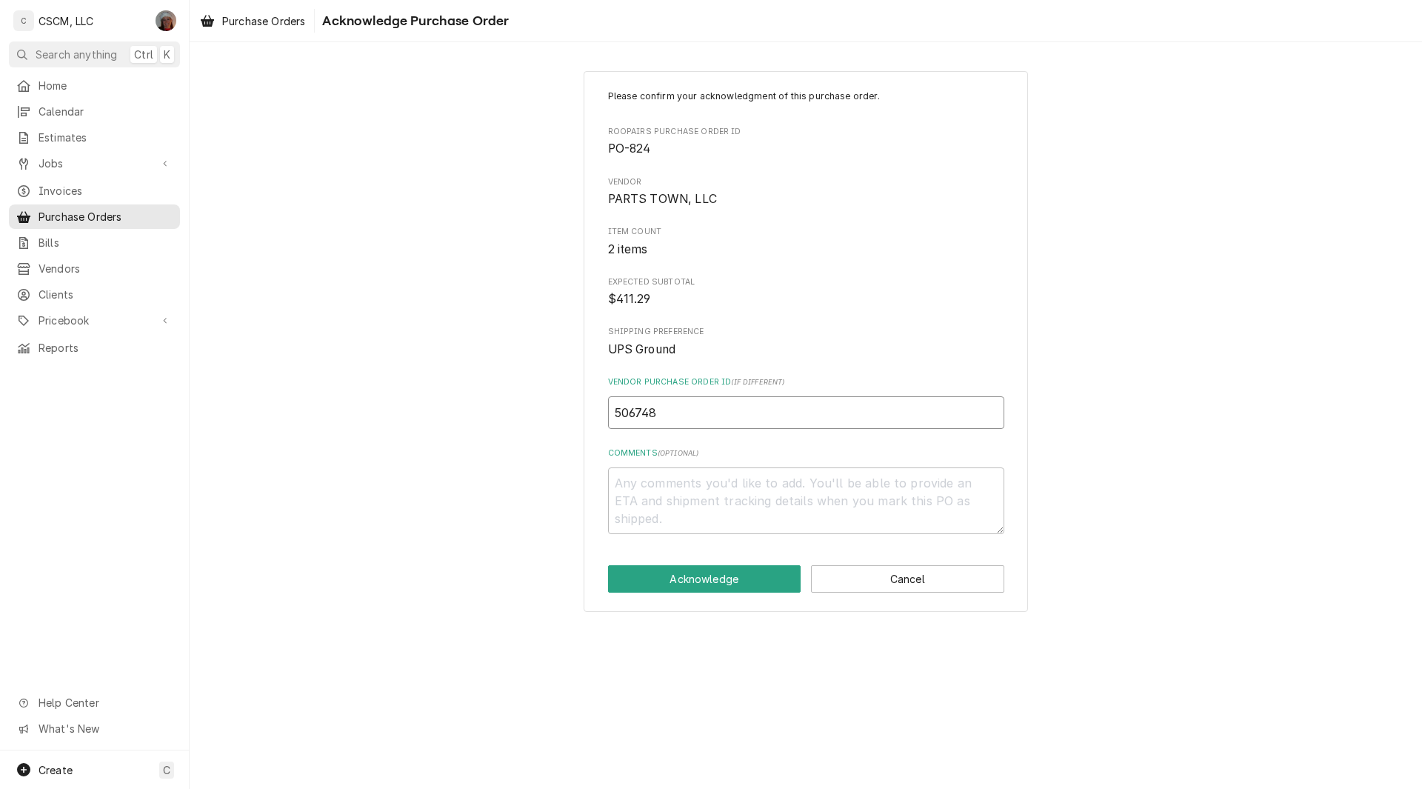
type textarea "x"
type input "5067480"
type textarea "x"
type input "50674804"
type textarea "x"
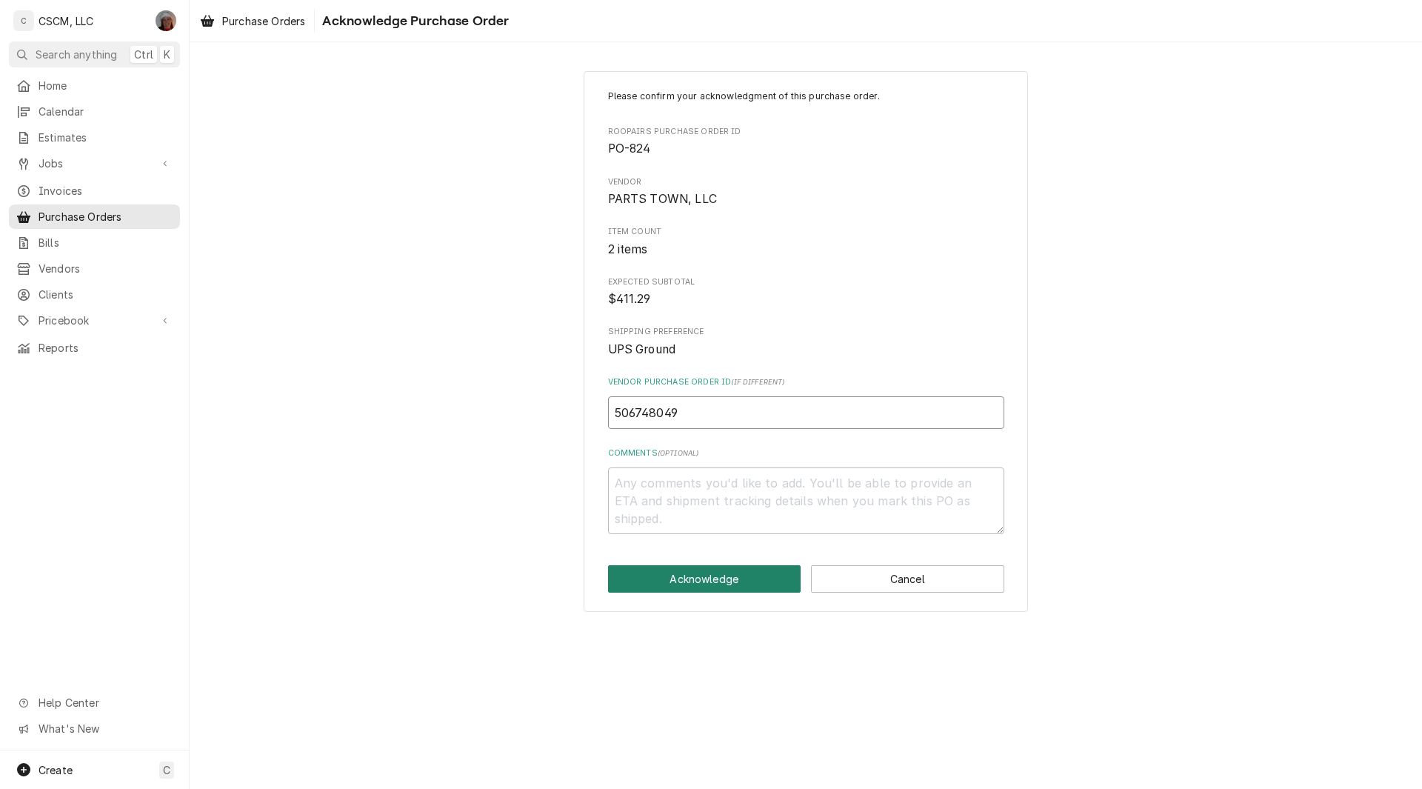
type input "506748049"
click at [689, 579] on button "Acknowledge" at bounding box center [704, 578] width 193 height 27
type textarea "x"
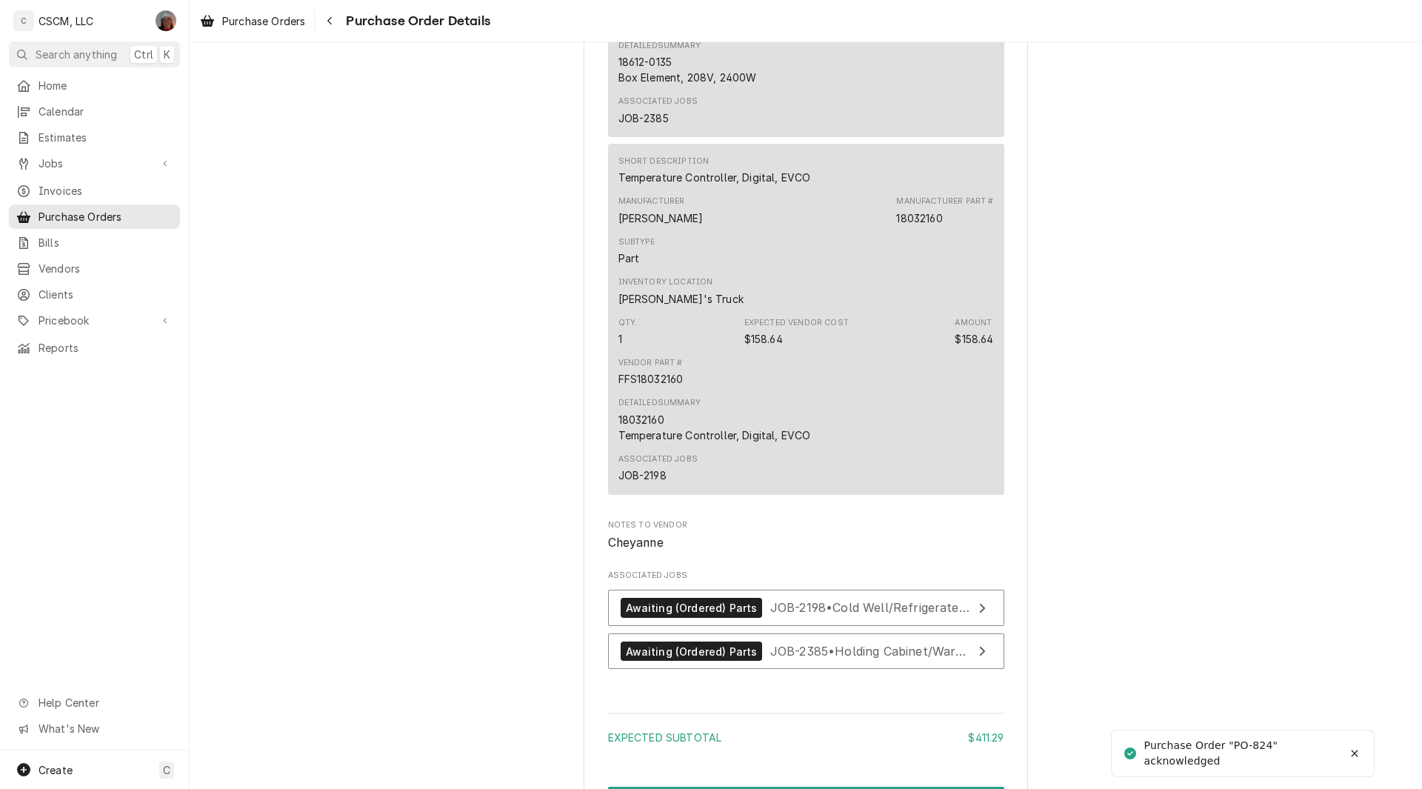
scroll to position [1433, 0]
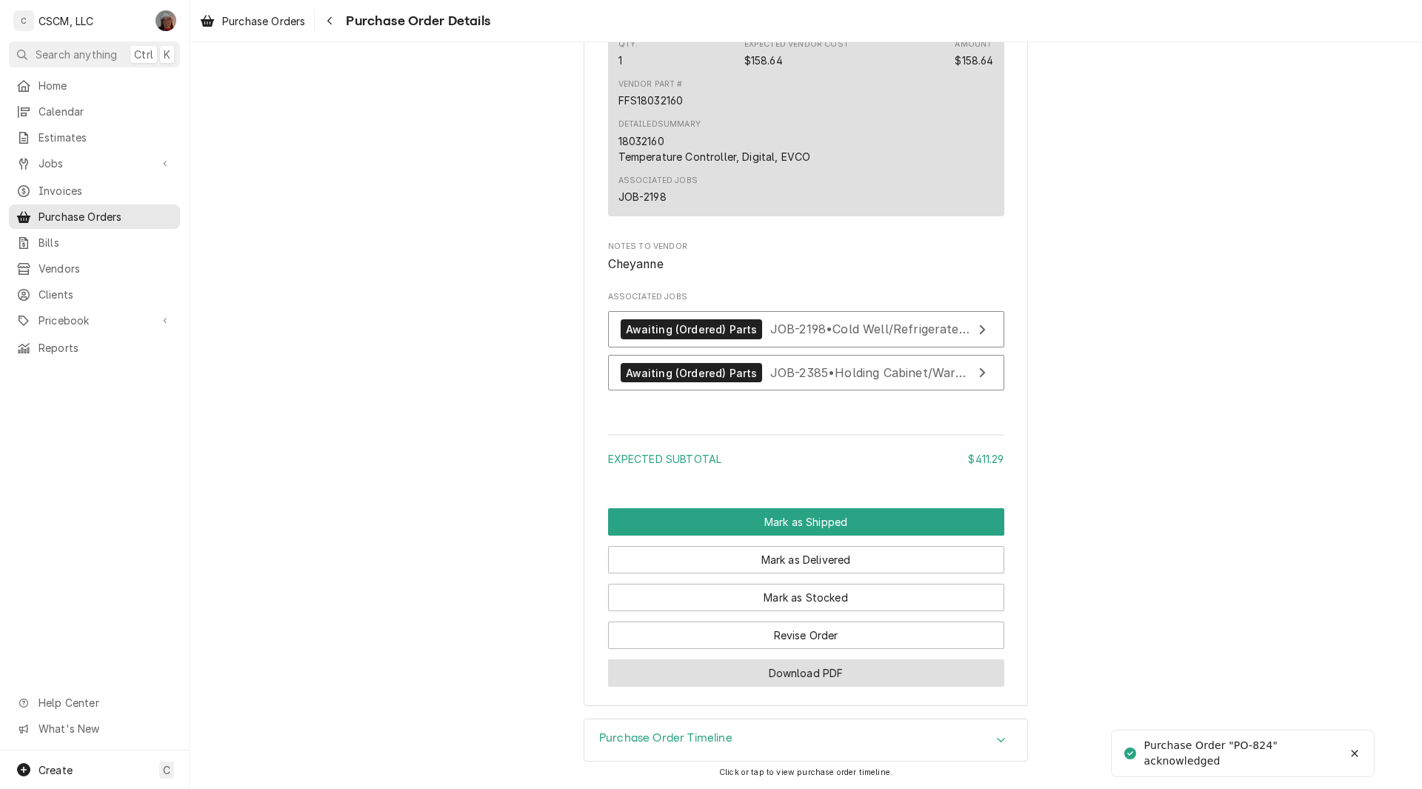
click at [760, 673] on button "Download PDF" at bounding box center [806, 672] width 396 height 27
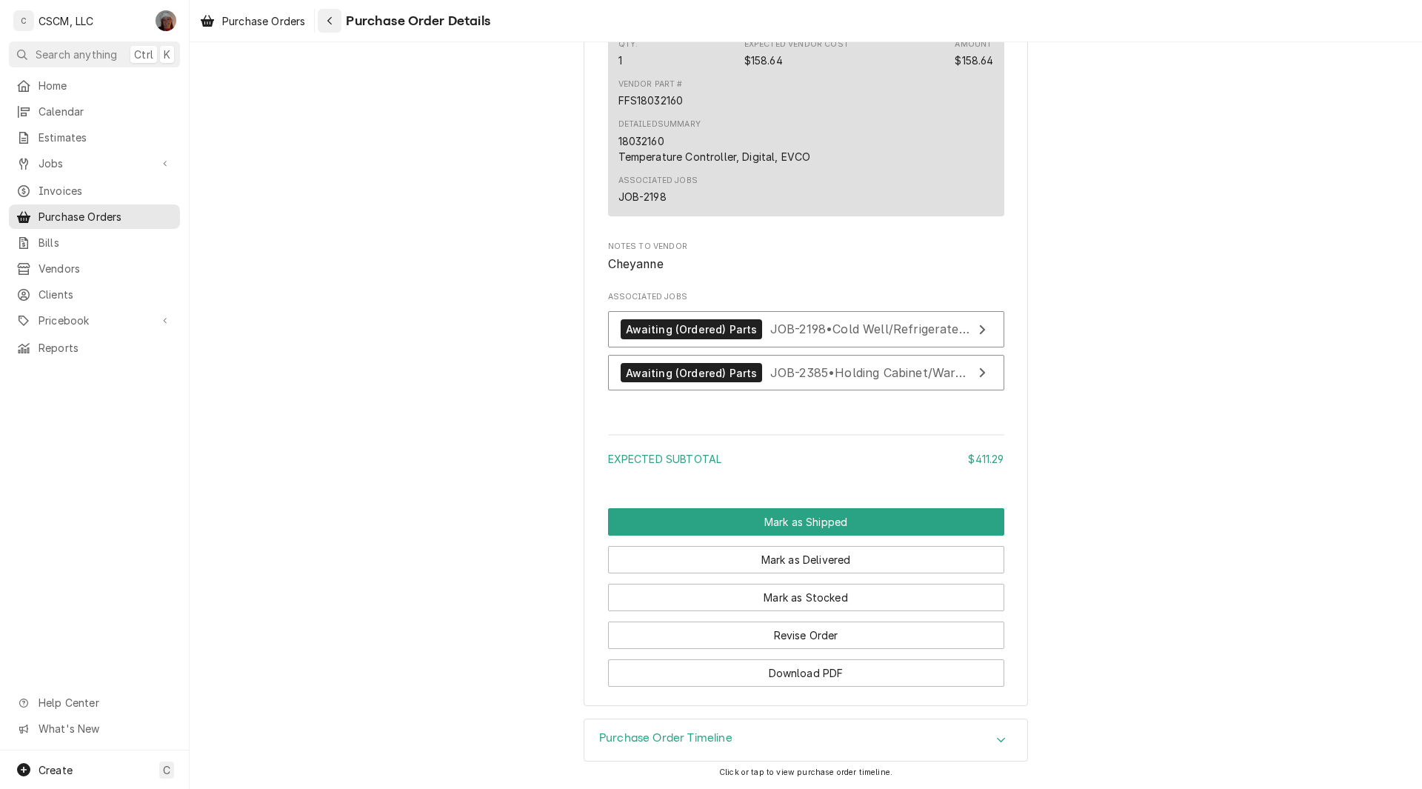
click at [327, 21] on div "Navigate back" at bounding box center [329, 20] width 15 height 15
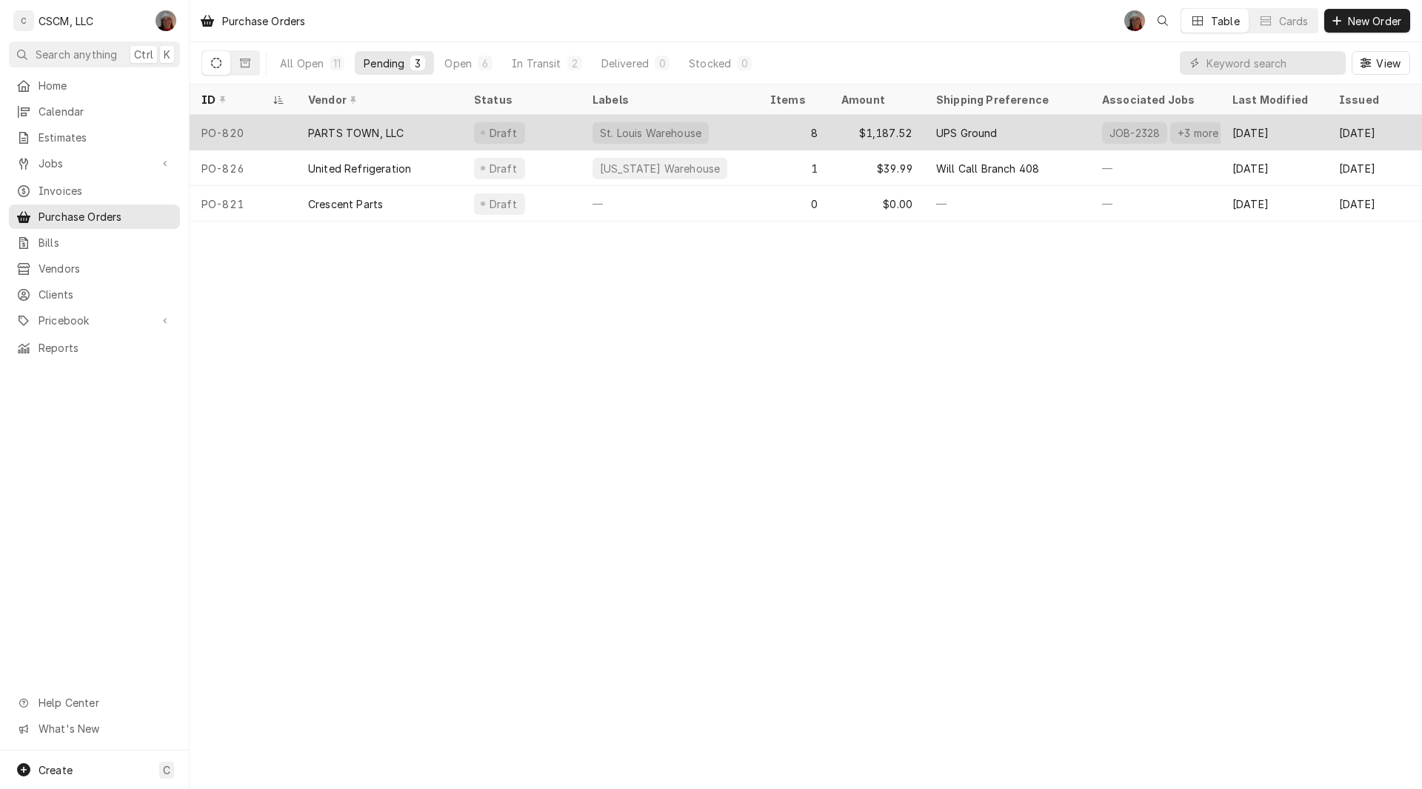
click at [294, 138] on div "PO-820" at bounding box center [243, 133] width 107 height 36
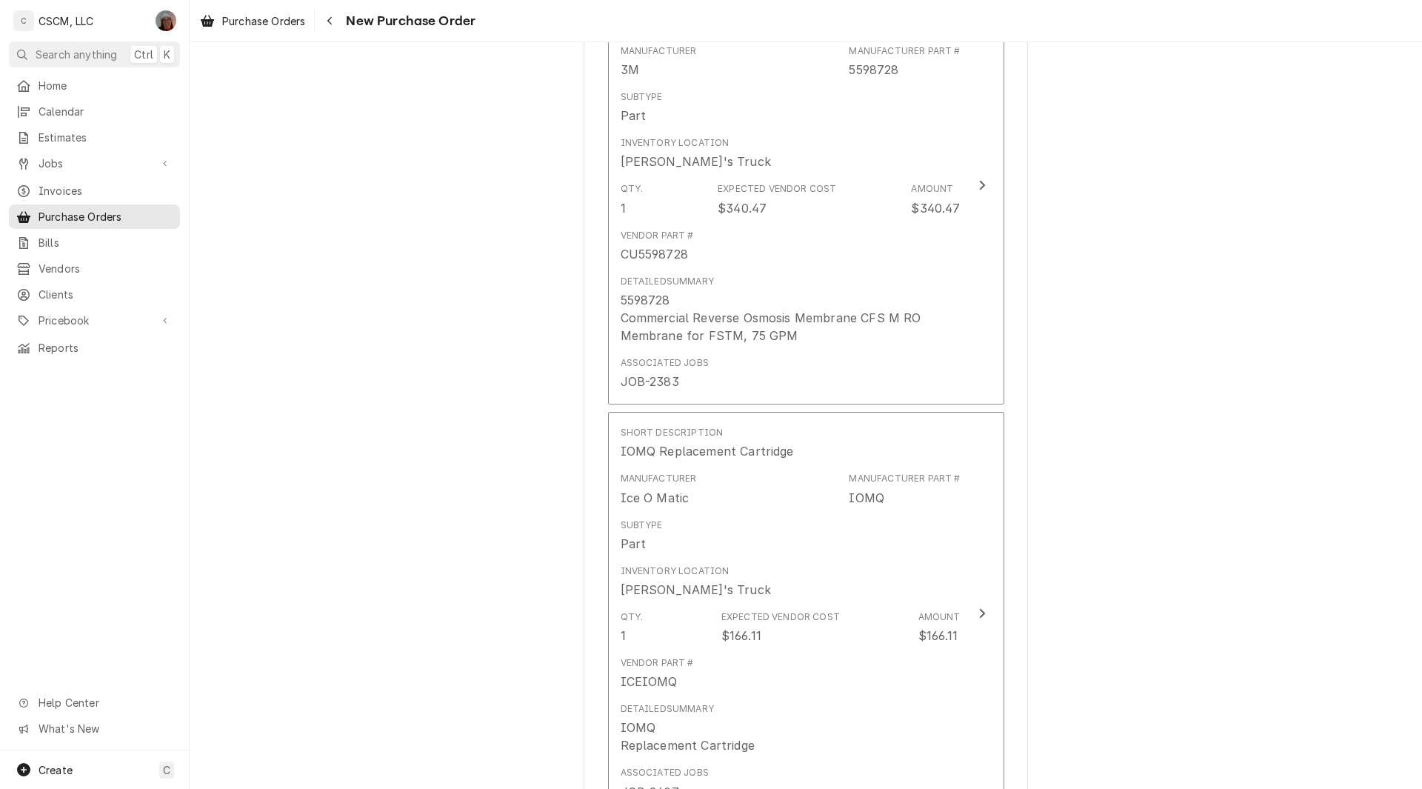
scroll to position [3697, 0]
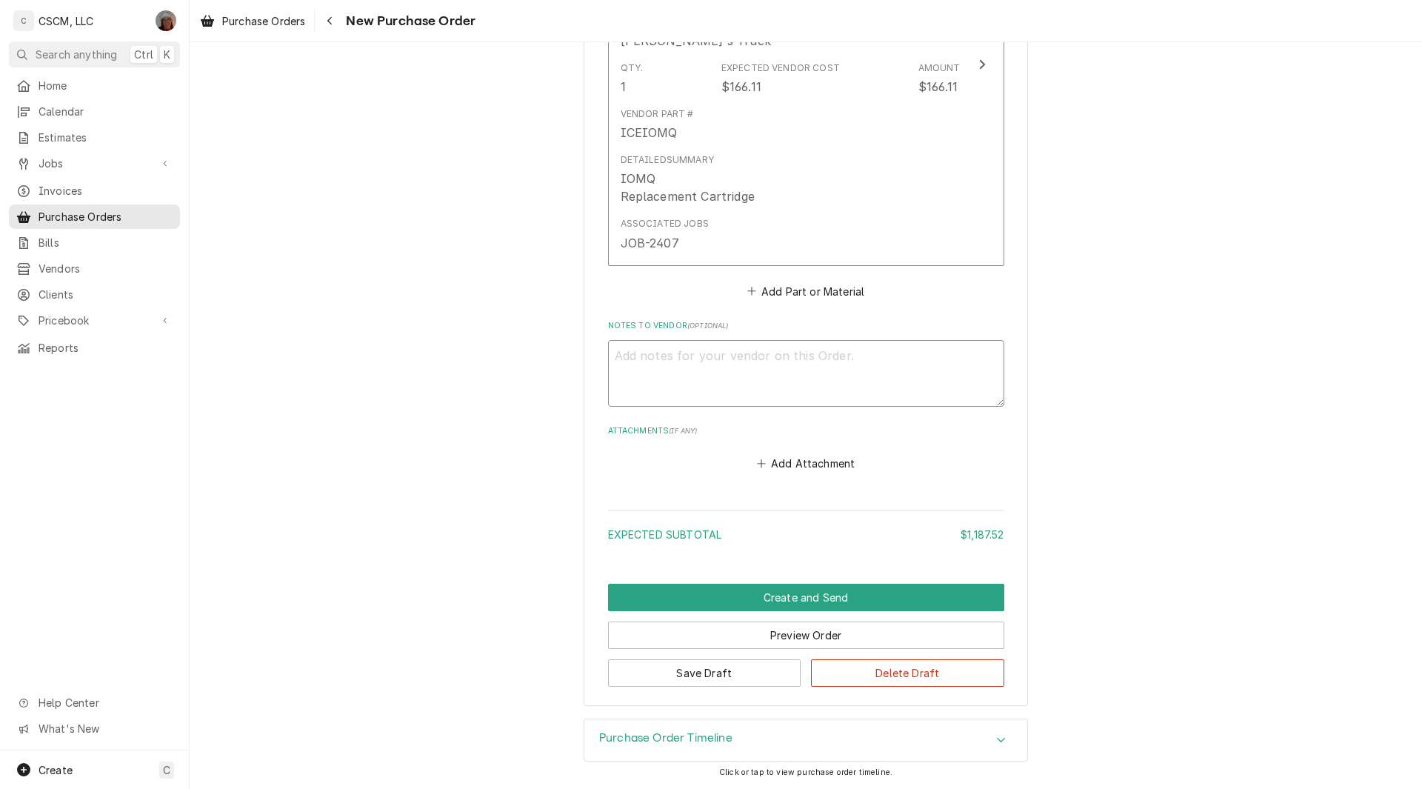
click at [623, 404] on textarea "Notes to Vendor ( optional )" at bounding box center [806, 373] width 396 height 67
type textarea "x"
type textarea "C"
type textarea "x"
type textarea "Ch"
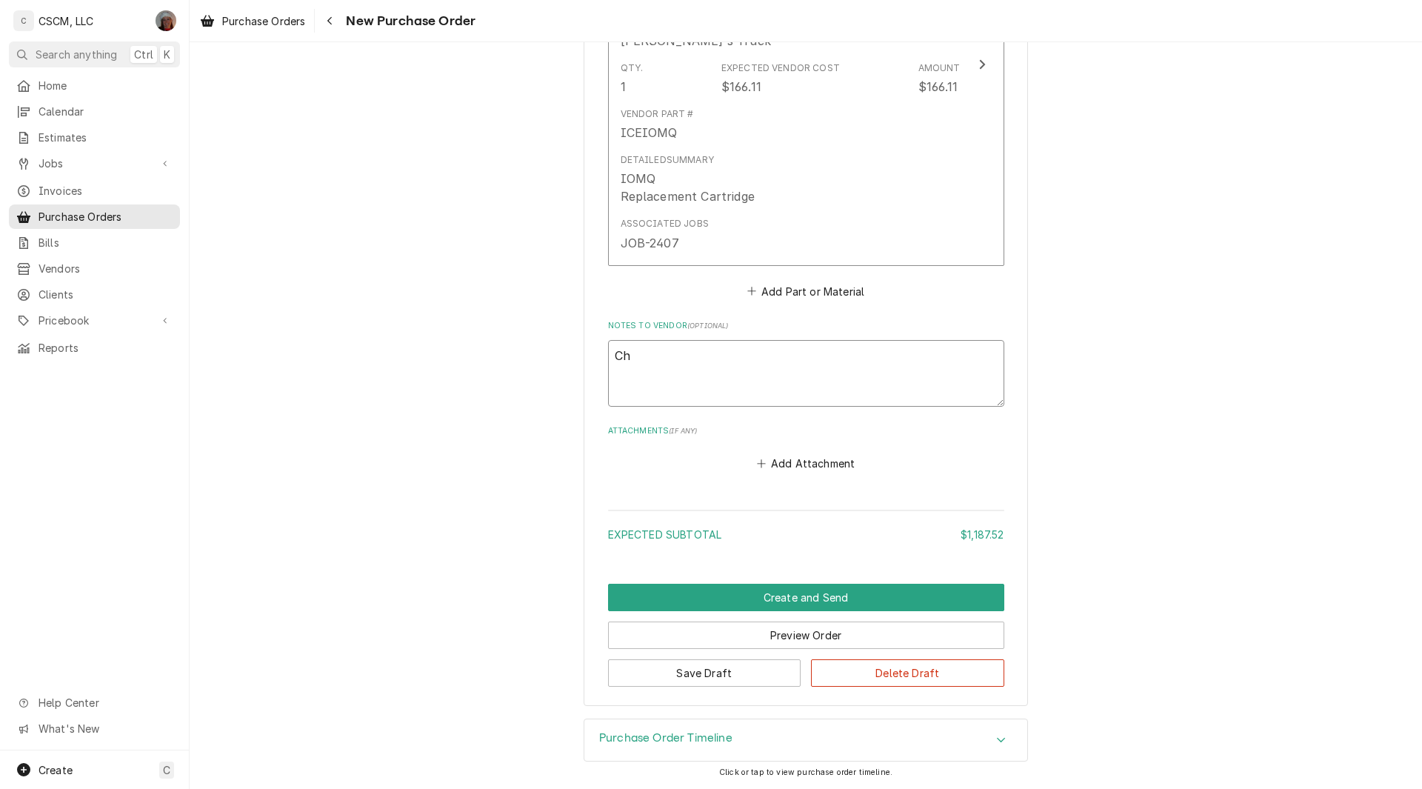
type textarea "x"
type textarea "Che"
type textarea "x"
type textarea "Chey"
type textarea "x"
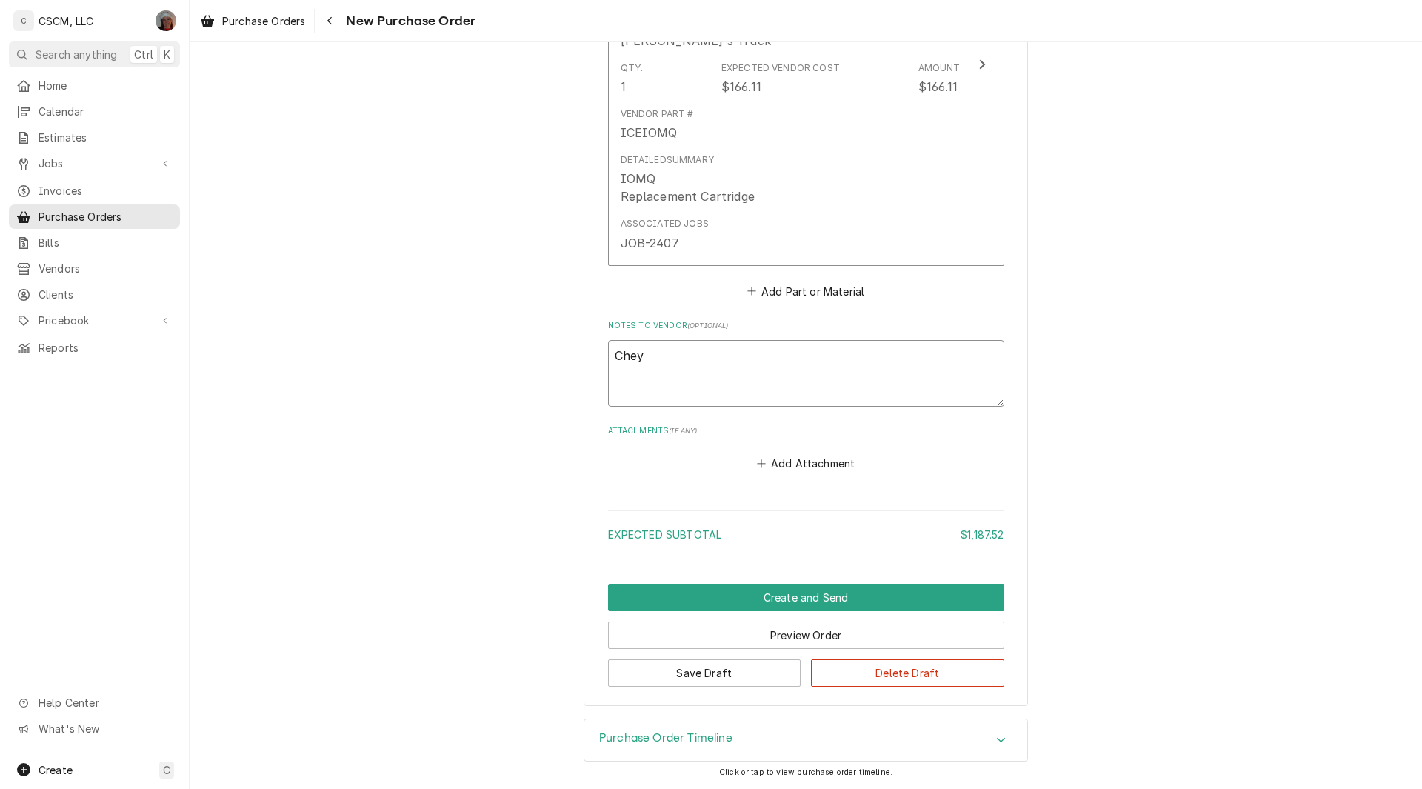
type textarea "Cheya"
type textarea "x"
type textarea "Cheyan"
type textarea "x"
type textarea "Cheyann"
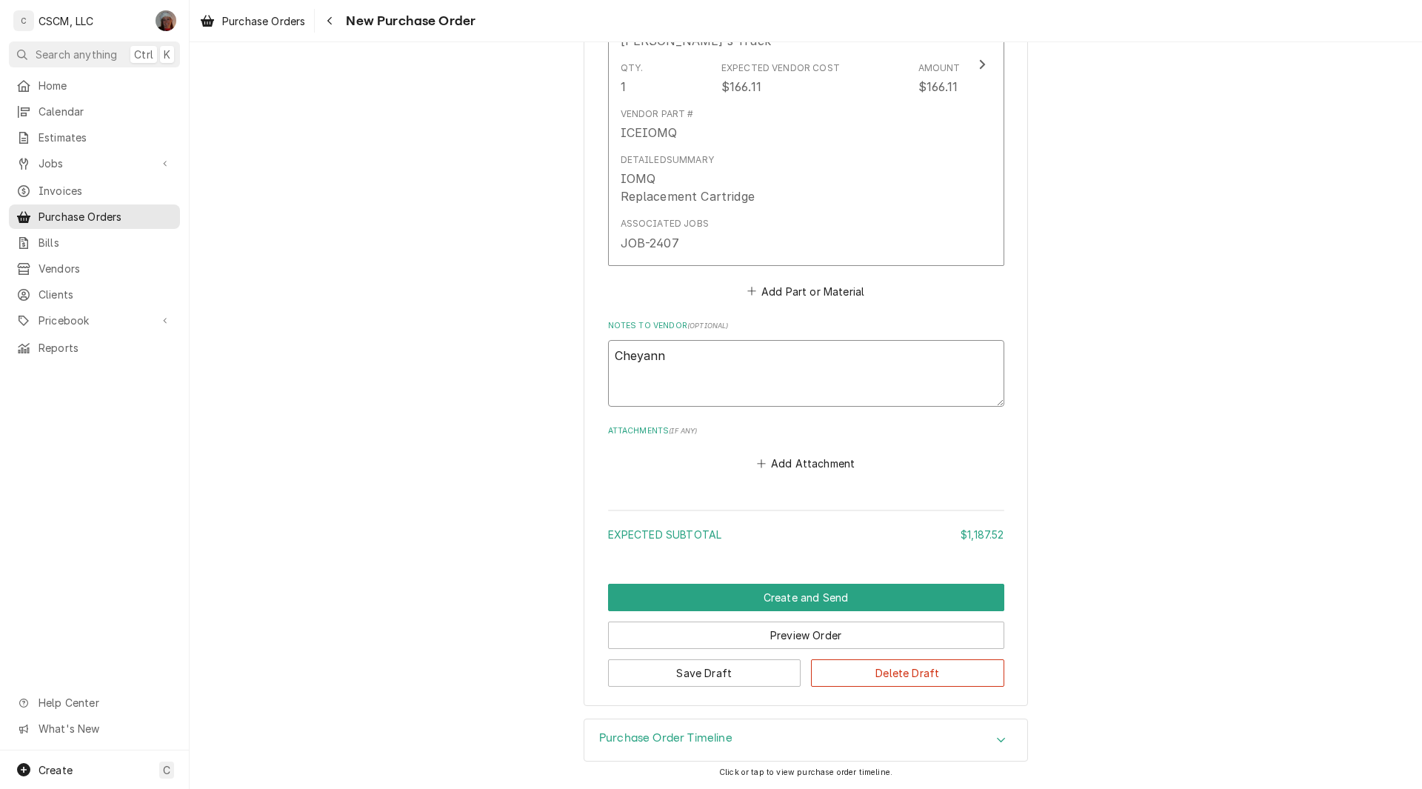
type textarea "x"
type textarea "Cheyanne"
click at [800, 592] on button "Create and Send" at bounding box center [806, 596] width 396 height 27
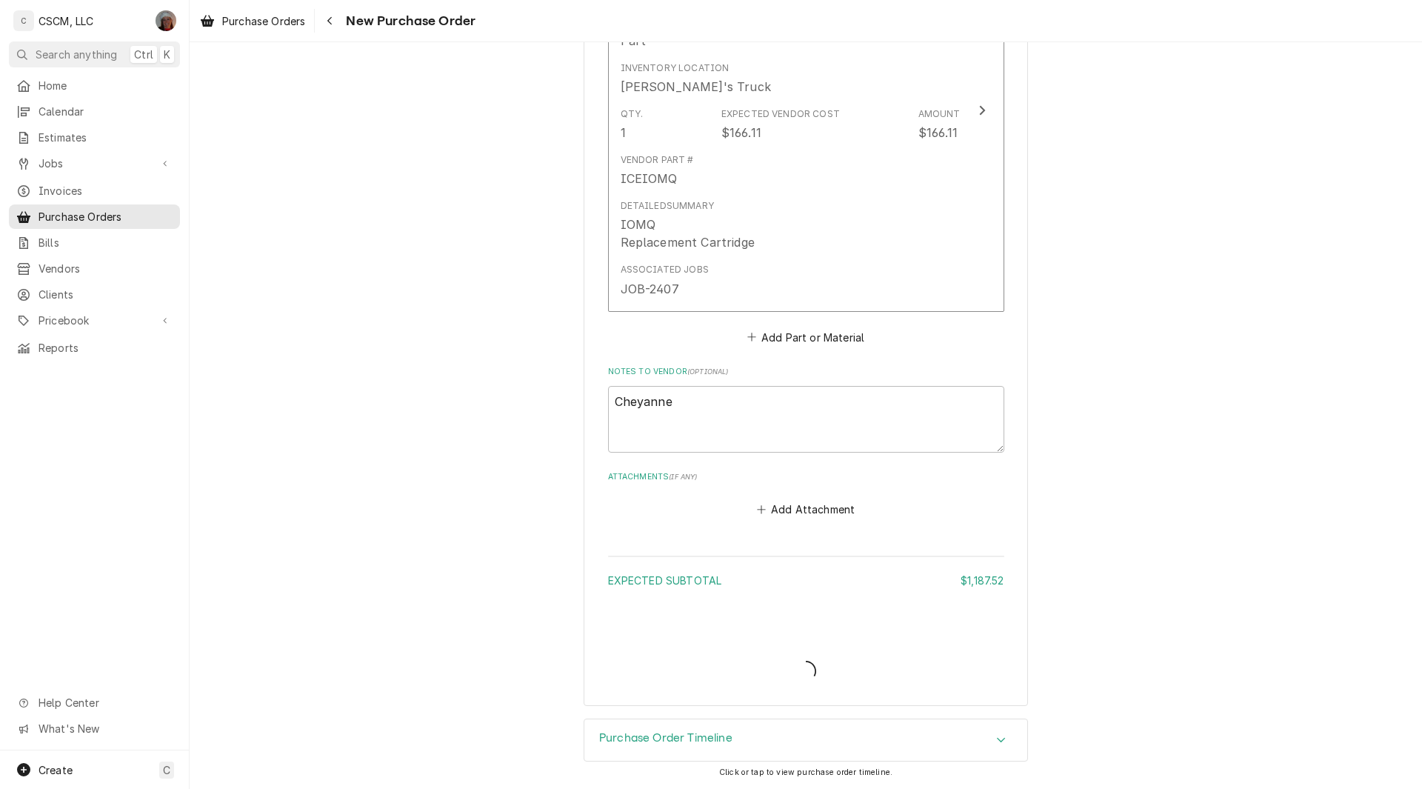
scroll to position [3651, 0]
type textarea "x"
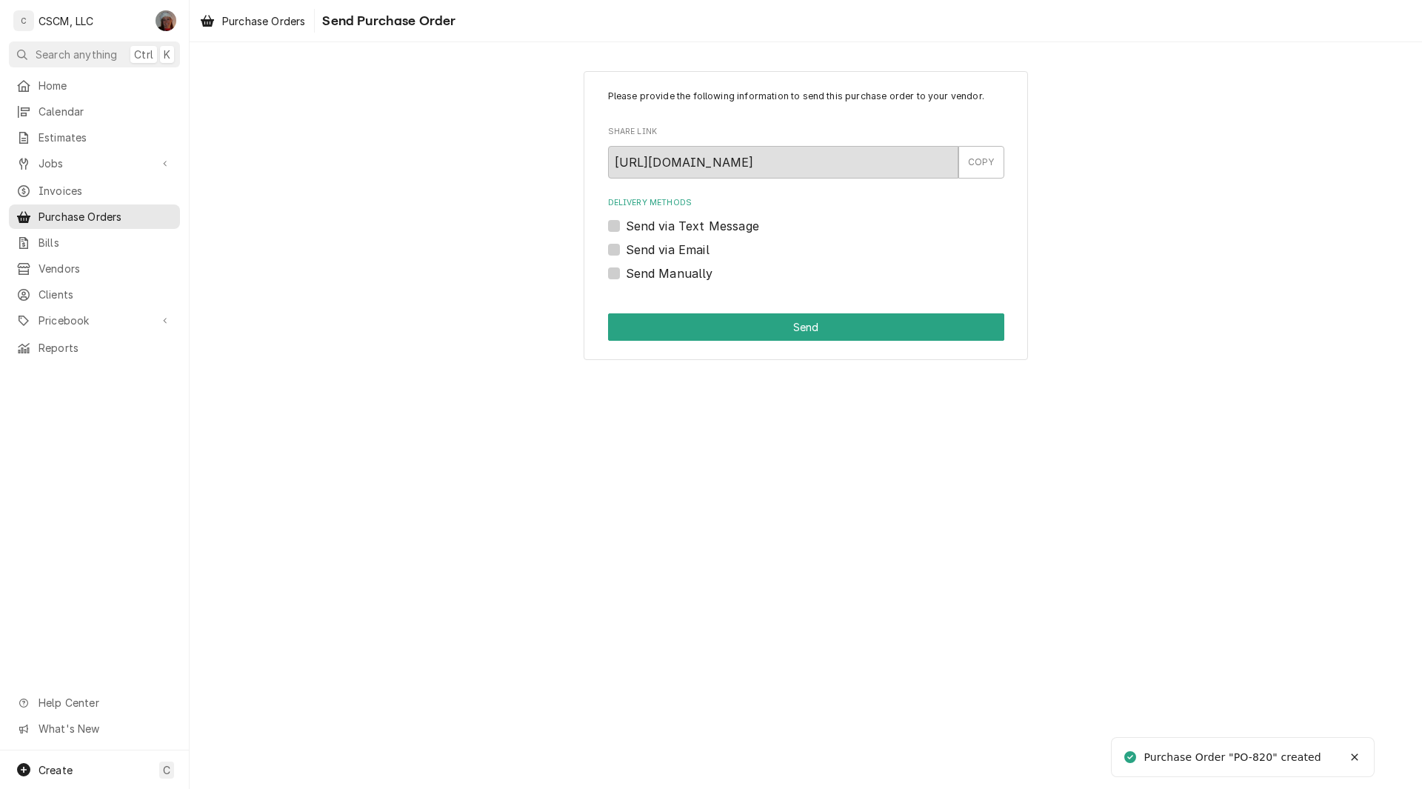
drag, startPoint x: 1412, startPoint y: 161, endPoint x: 1412, endPoint y: 261, distance: 100.0
click at [1412, 261] on div "Please provide the following information to send this purchase order to your ve…" at bounding box center [806, 415] width 1232 height 746
click at [626, 273] on label "Send Manually" at bounding box center [669, 273] width 87 height 18
click at [626, 273] on input "Send Manually" at bounding box center [824, 280] width 396 height 33
checkbox input "true"
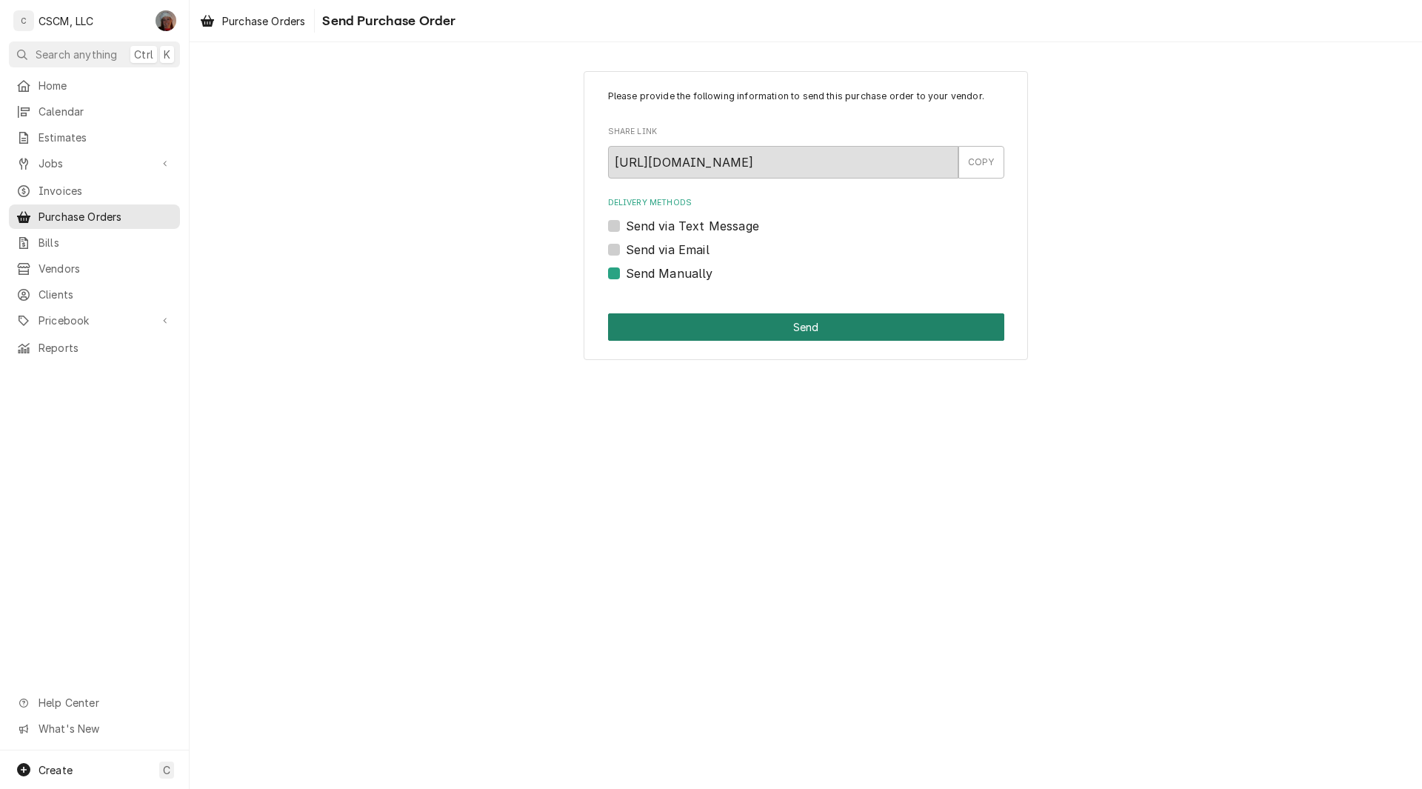
click at [725, 327] on button "Send" at bounding box center [806, 326] width 396 height 27
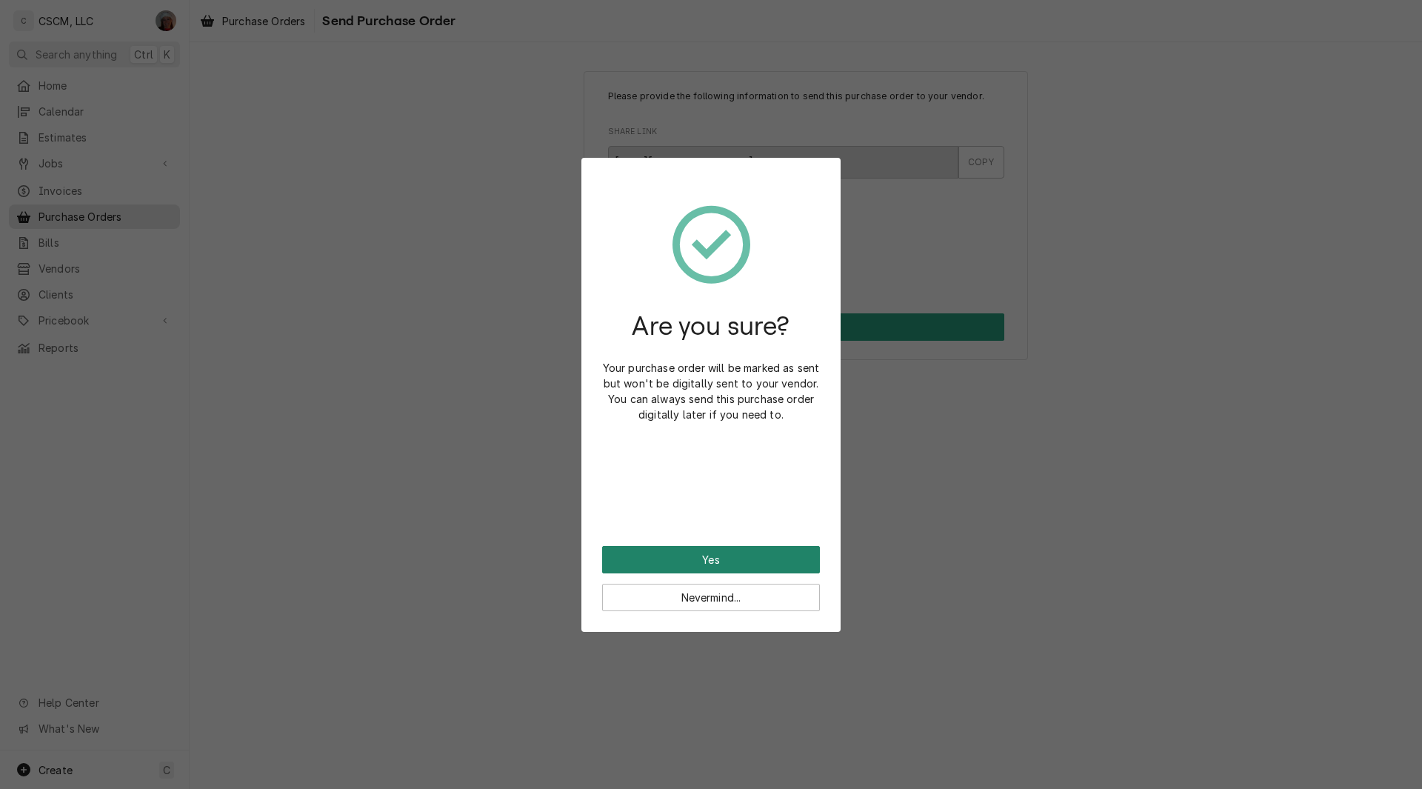
click at [705, 549] on button "Yes" at bounding box center [711, 559] width 218 height 27
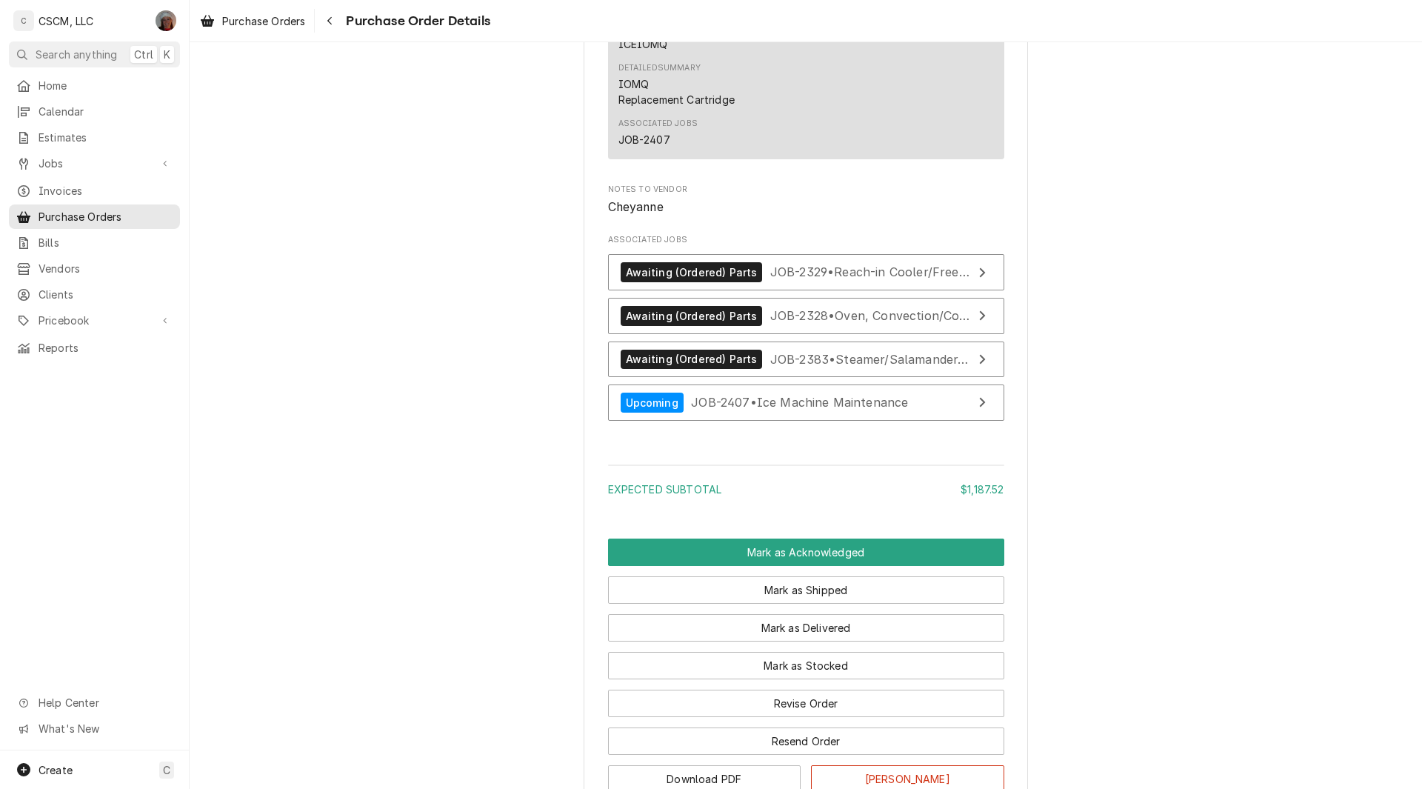
scroll to position [3637, 0]
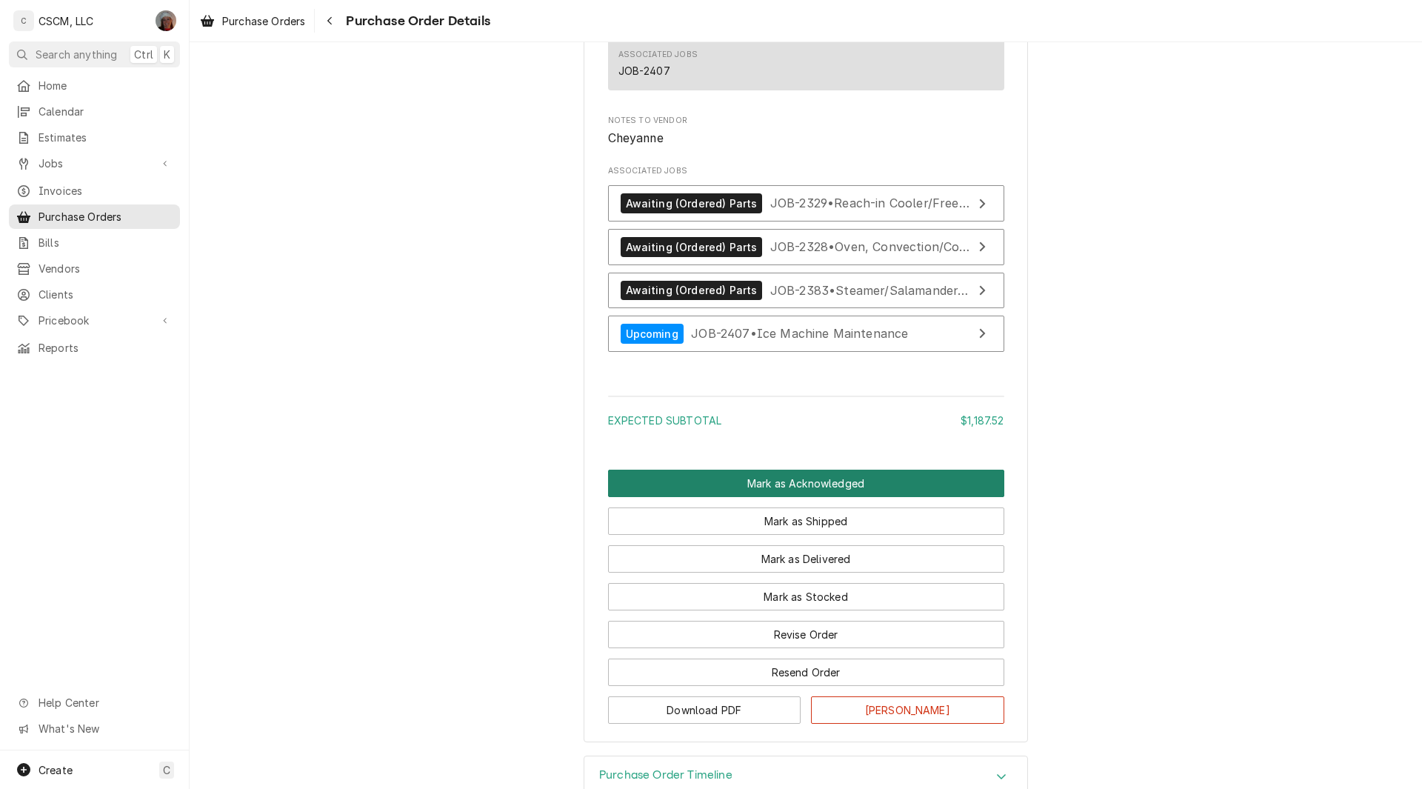
click at [745, 497] on button "Mark as Acknowledged" at bounding box center [806, 482] width 396 height 27
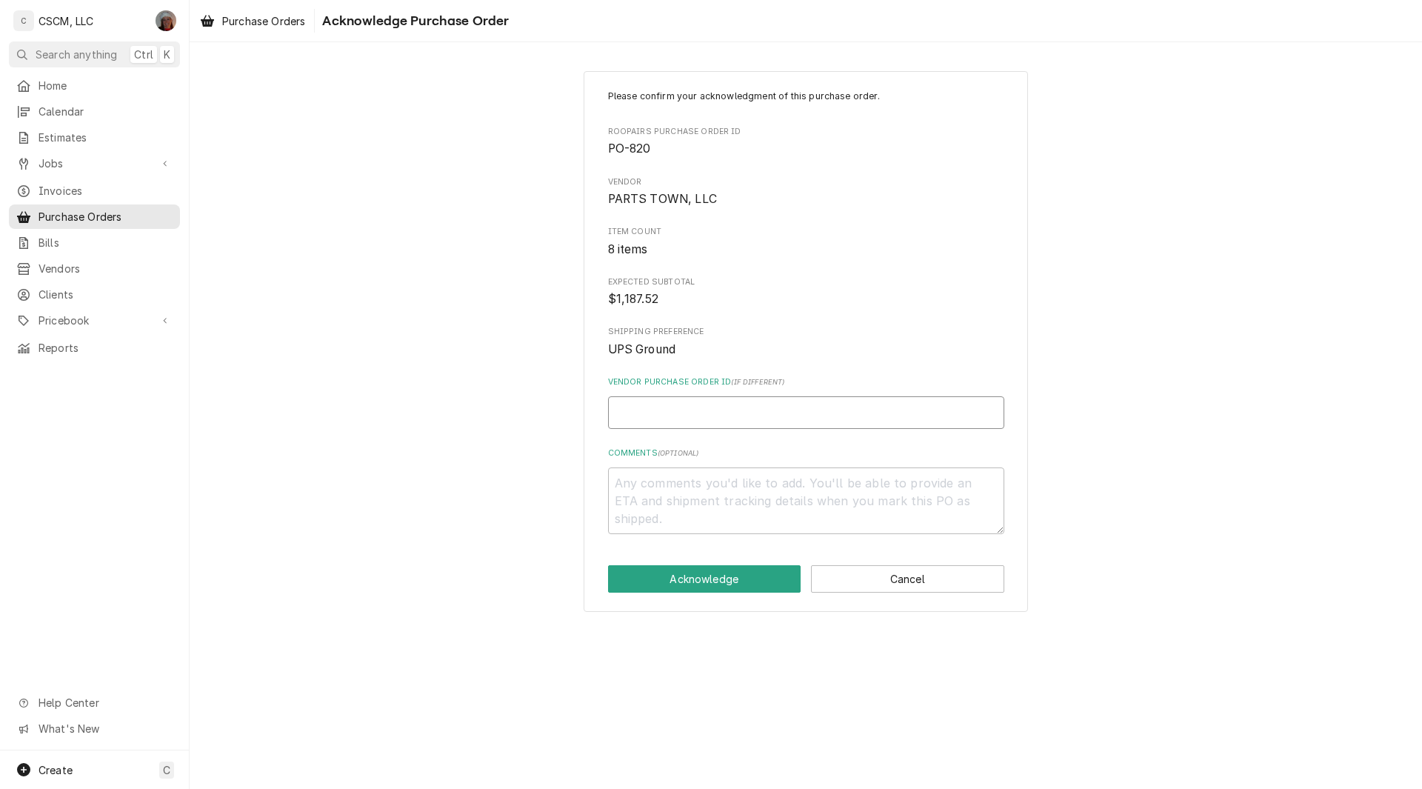
click at [648, 425] on input "Vendor Purchase Order ID ( if different )" at bounding box center [806, 412] width 396 height 33
type input "5"
type textarea "x"
type input "50"
type textarea "x"
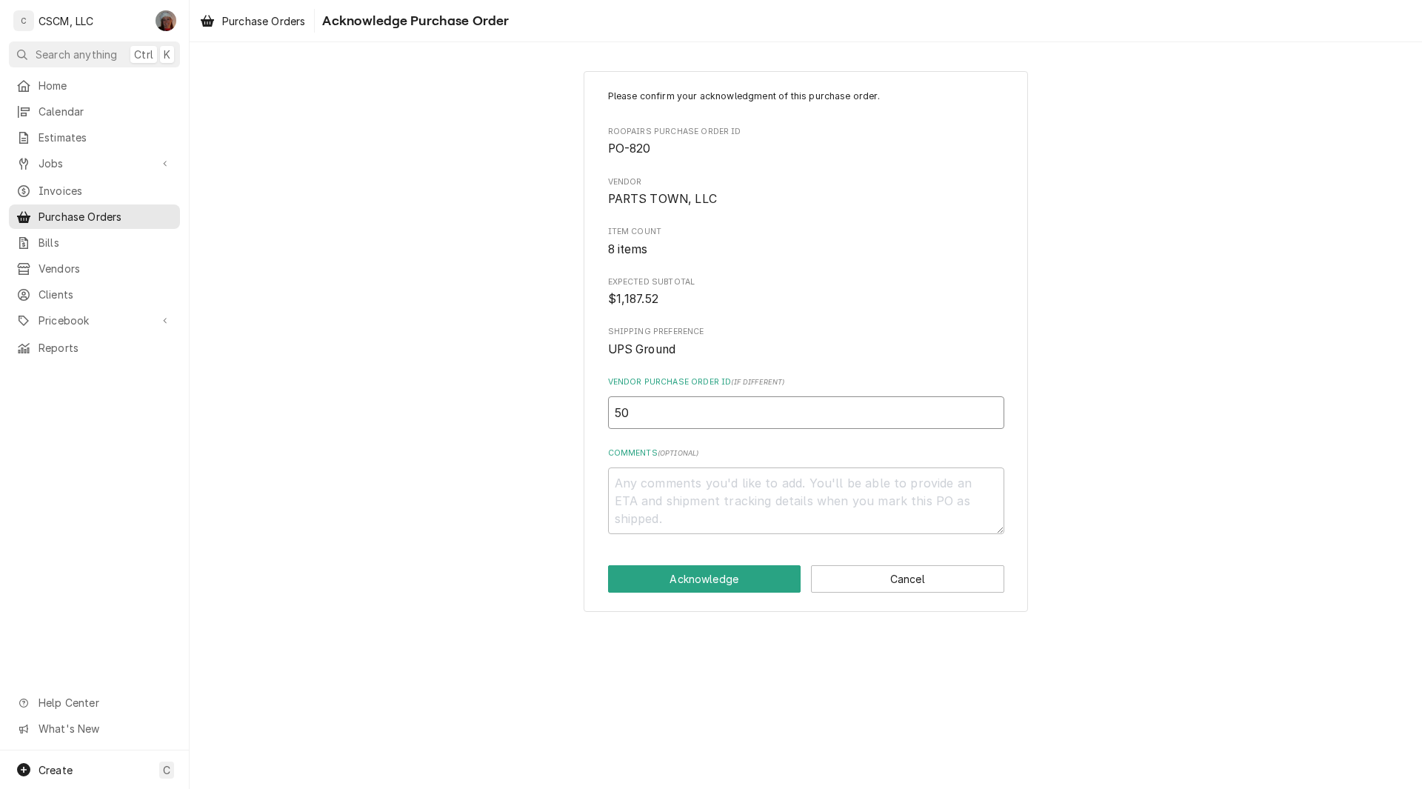
type input "506"
type textarea "x"
type input "5067"
type textarea "x"
type input "50674"
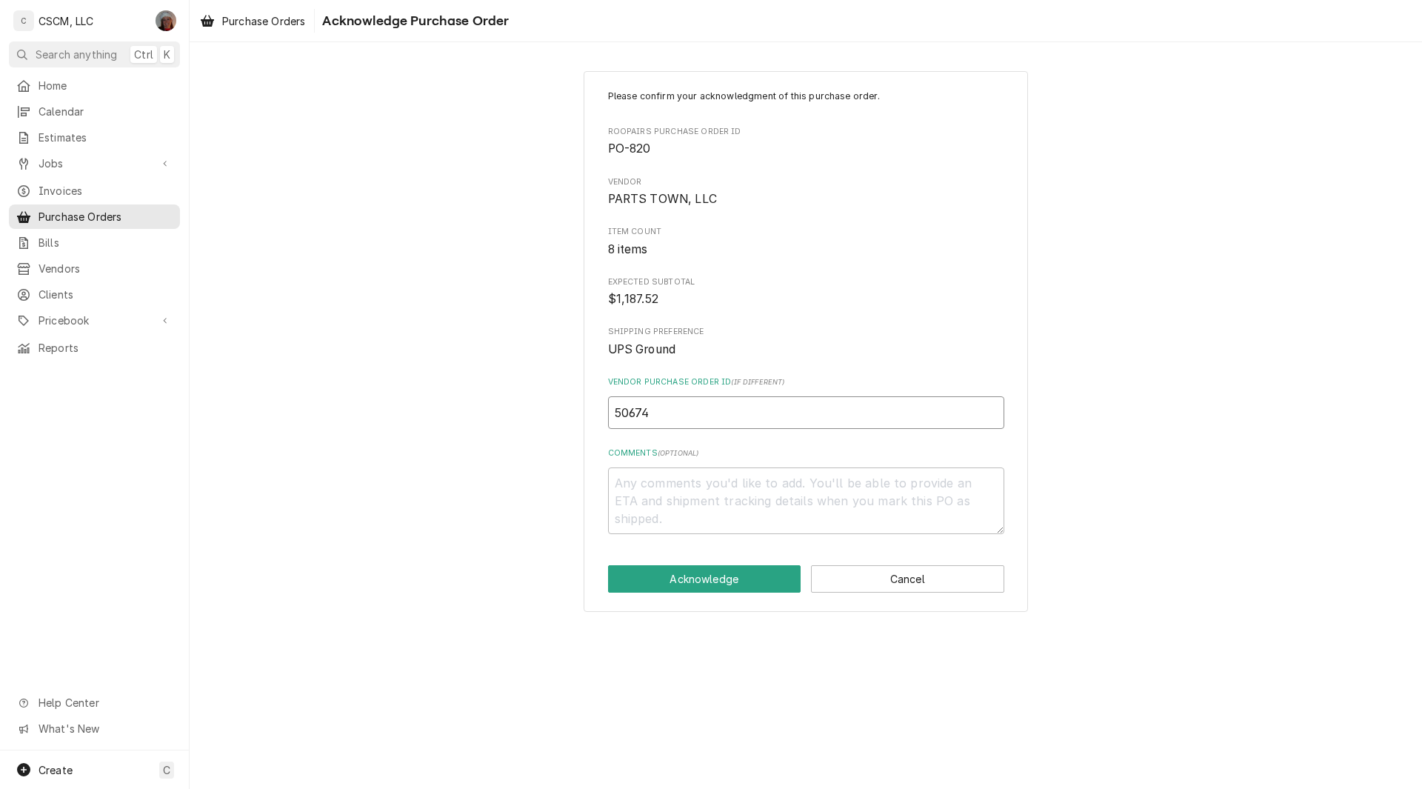
type textarea "x"
type input "506748"
type textarea "x"
type input "5067480"
type textarea "x"
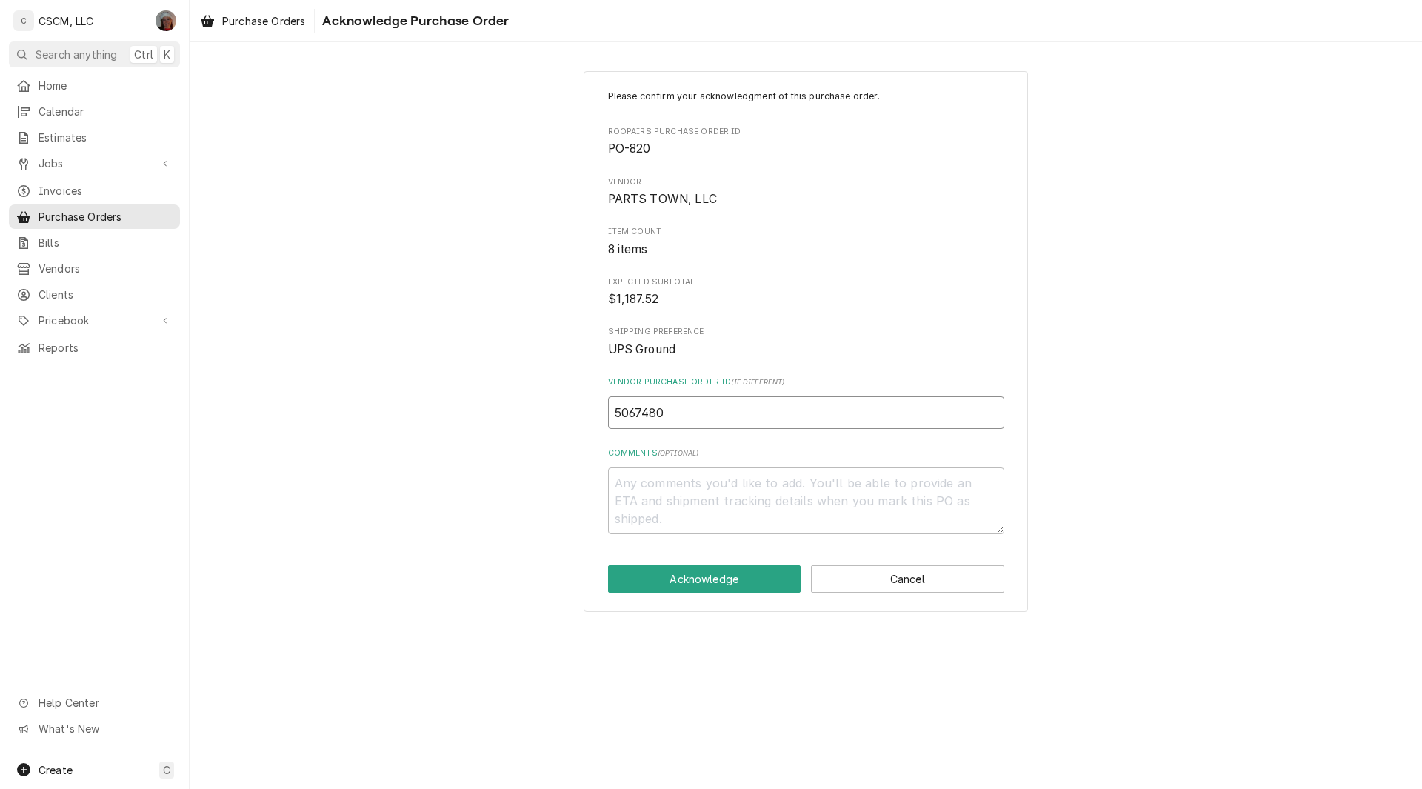
type input "50674809"
type textarea "x"
type input "506748093"
click at [676, 583] on button "Acknowledge" at bounding box center [704, 578] width 193 height 27
type textarea "x"
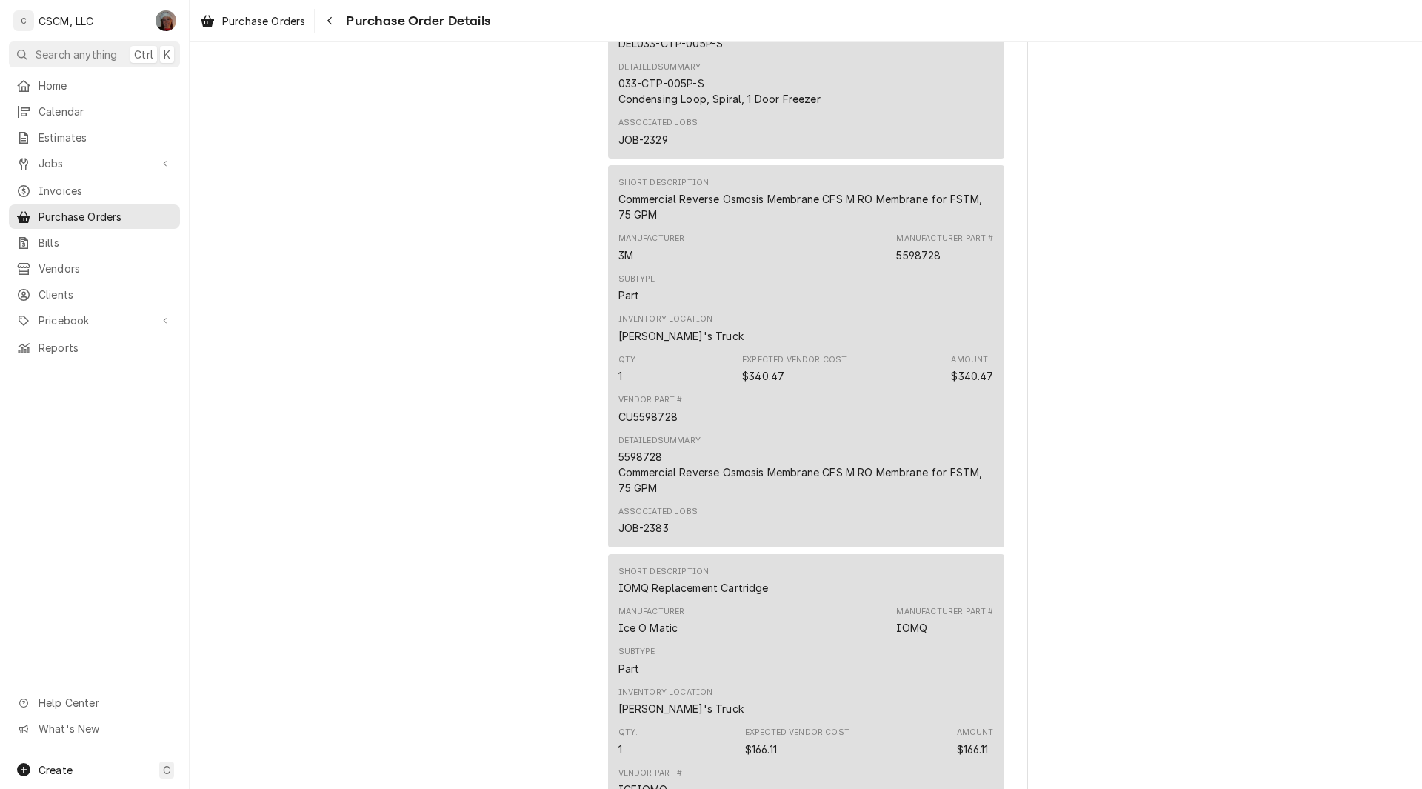
scroll to position [3695, 0]
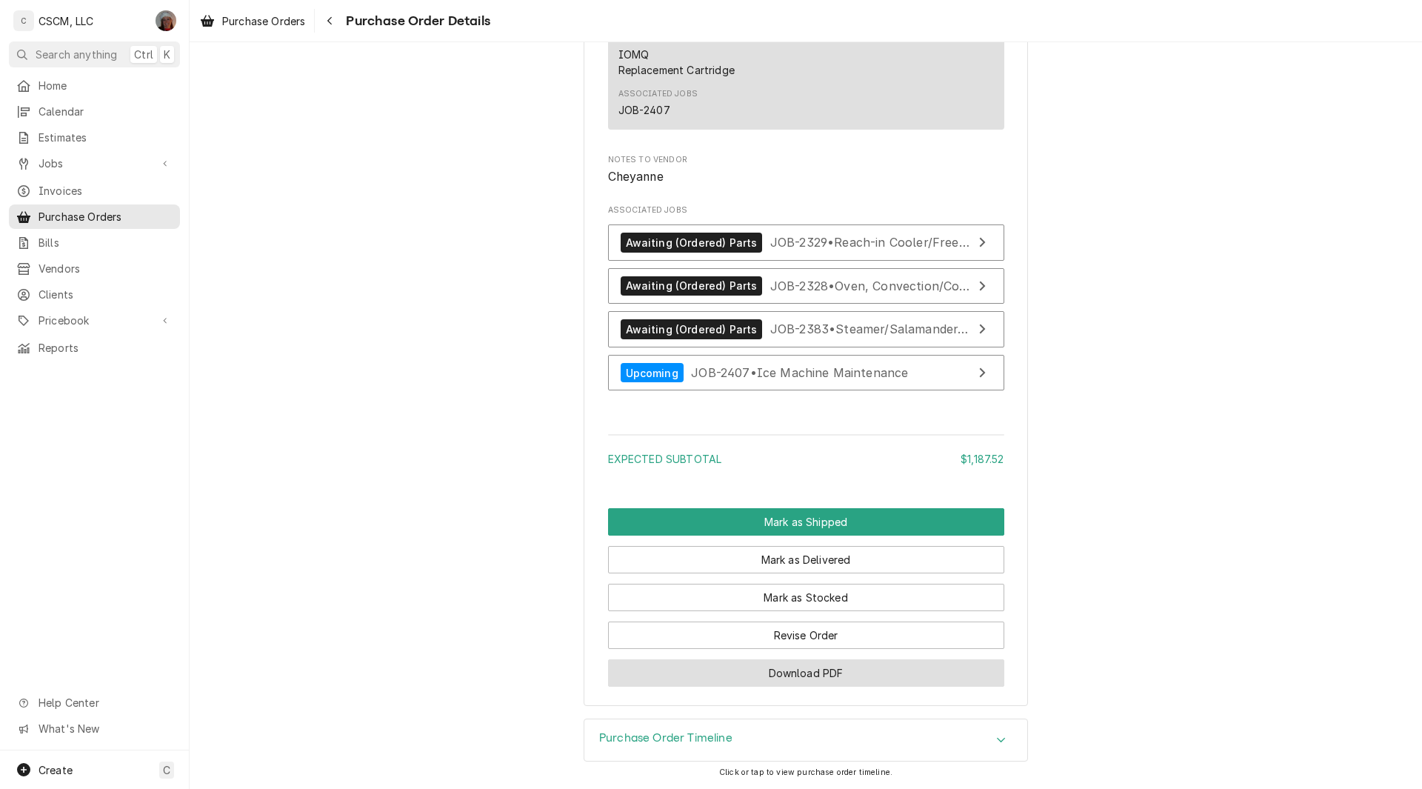
click at [775, 670] on button "Download PDF" at bounding box center [806, 672] width 396 height 27
click at [332, 21] on icon "Navigate back" at bounding box center [330, 21] width 7 height 10
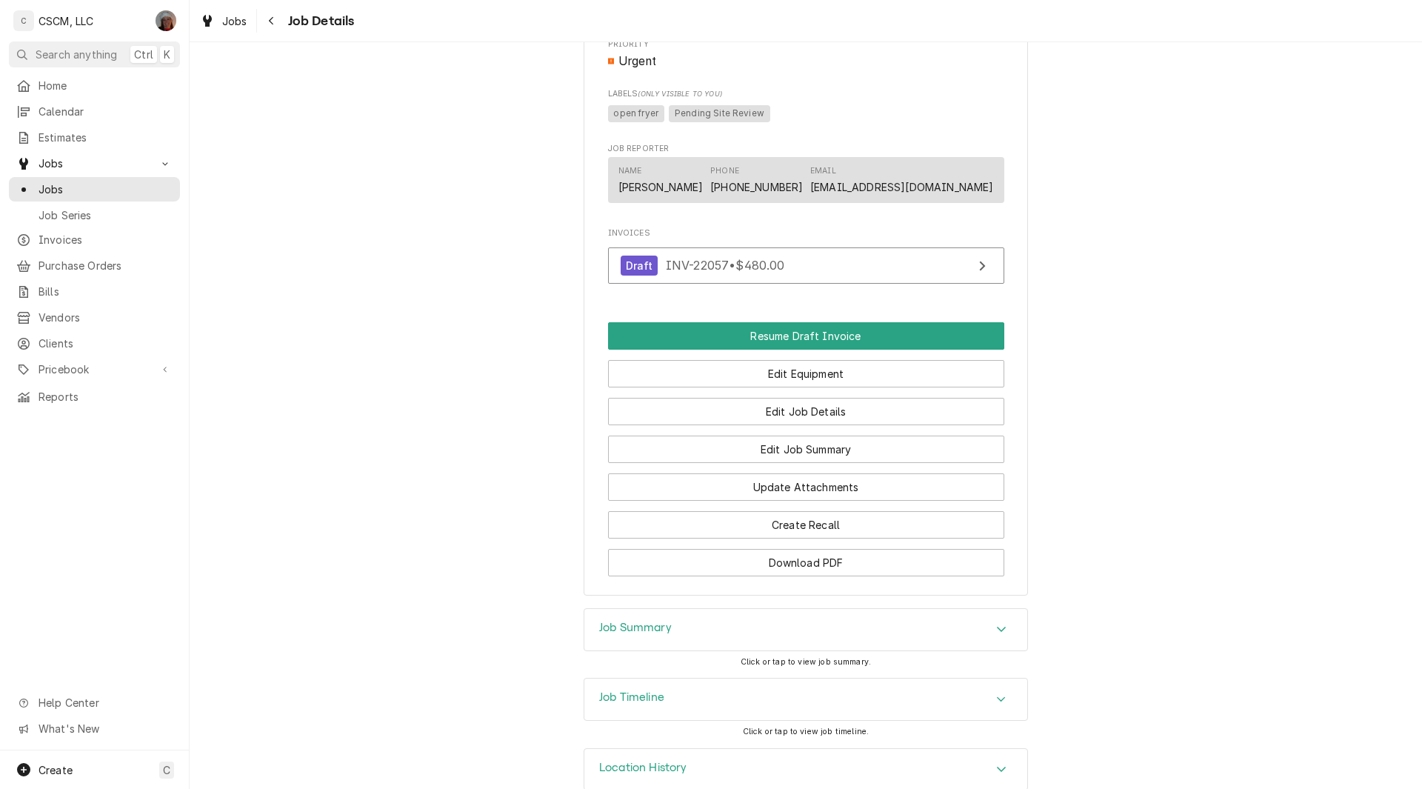
scroll to position [995, 0]
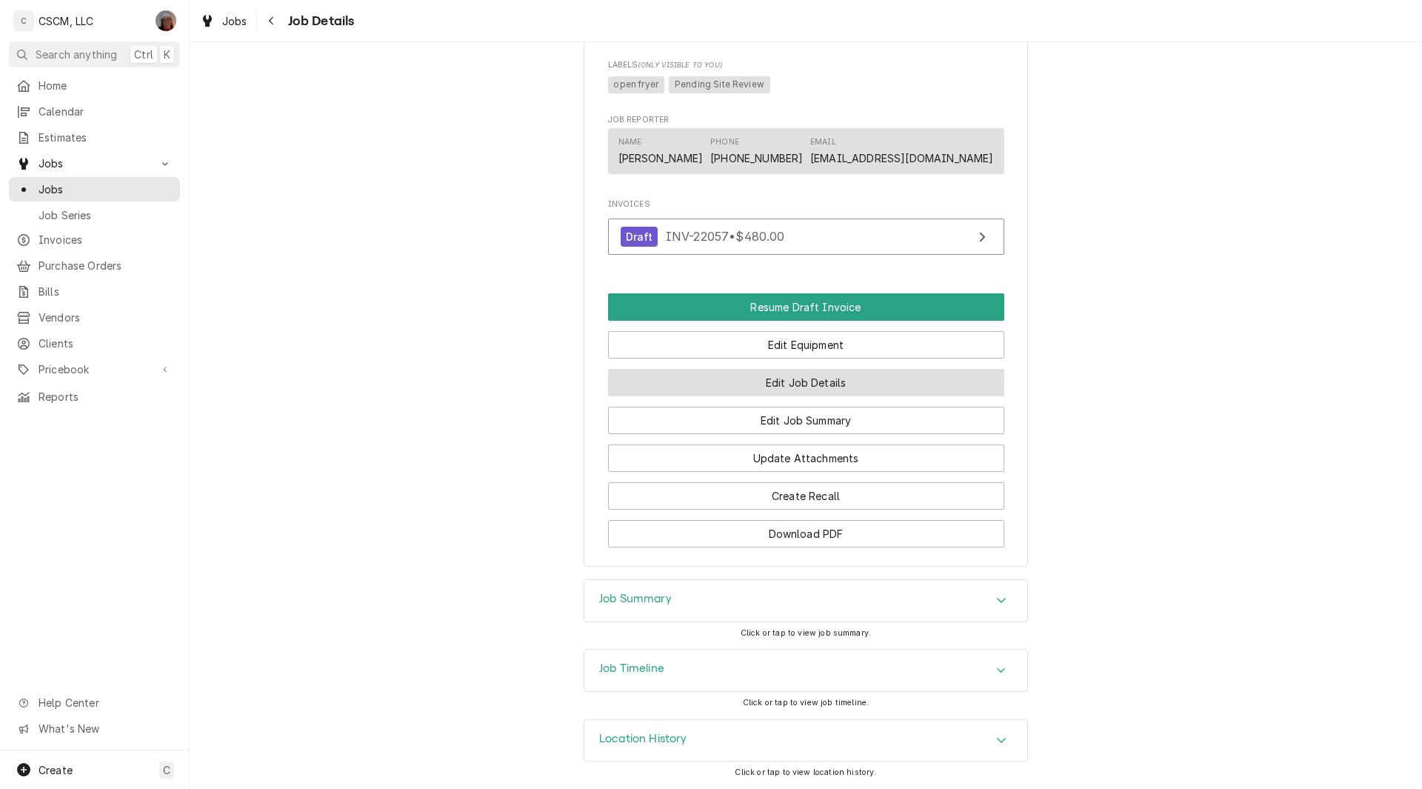
click at [739, 384] on button "Edit Job Details" at bounding box center [806, 382] width 396 height 27
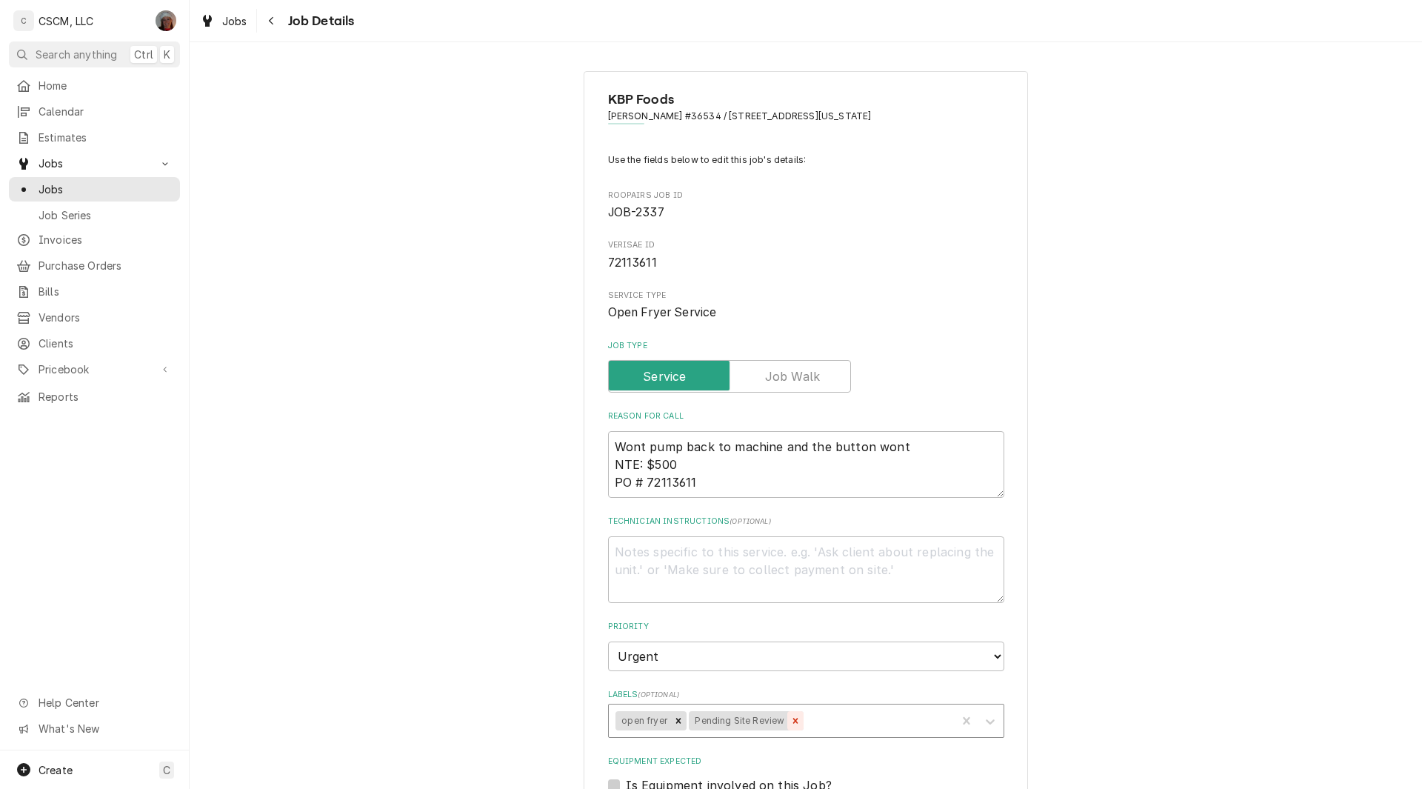
click at [790, 720] on icon "Remove Pending Site Review" at bounding box center [795, 720] width 10 height 10
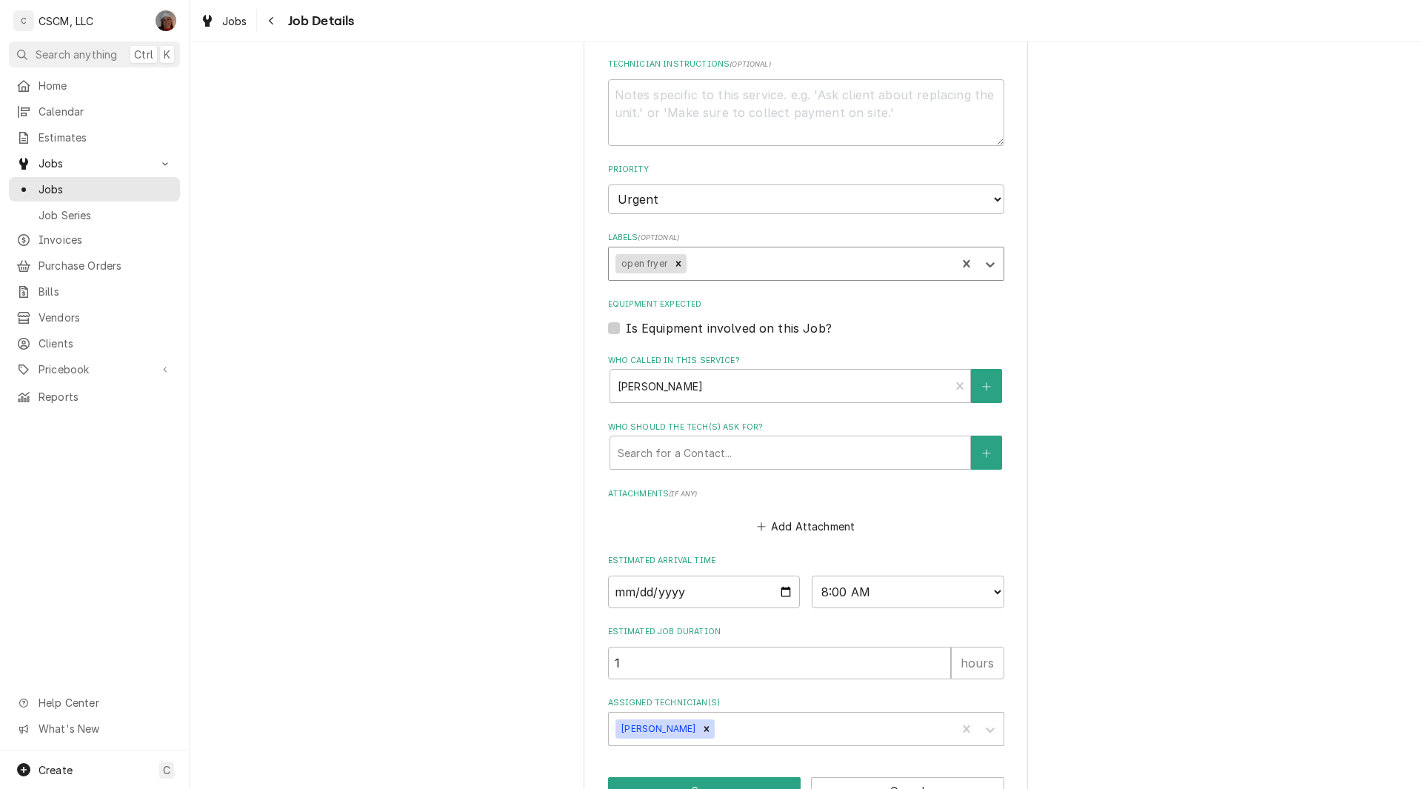
scroll to position [504, 0]
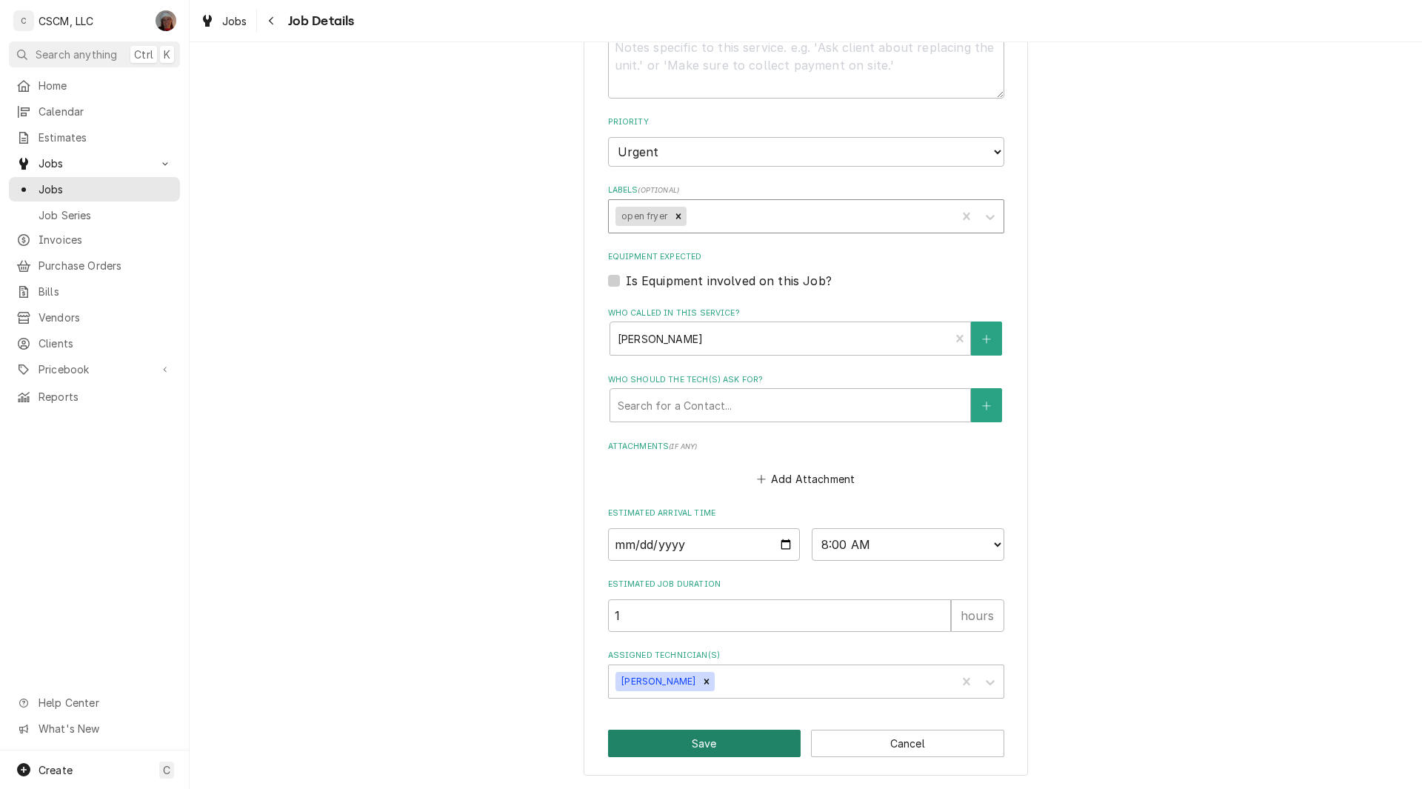
click at [700, 740] on button "Save" at bounding box center [704, 742] width 193 height 27
type textarea "x"
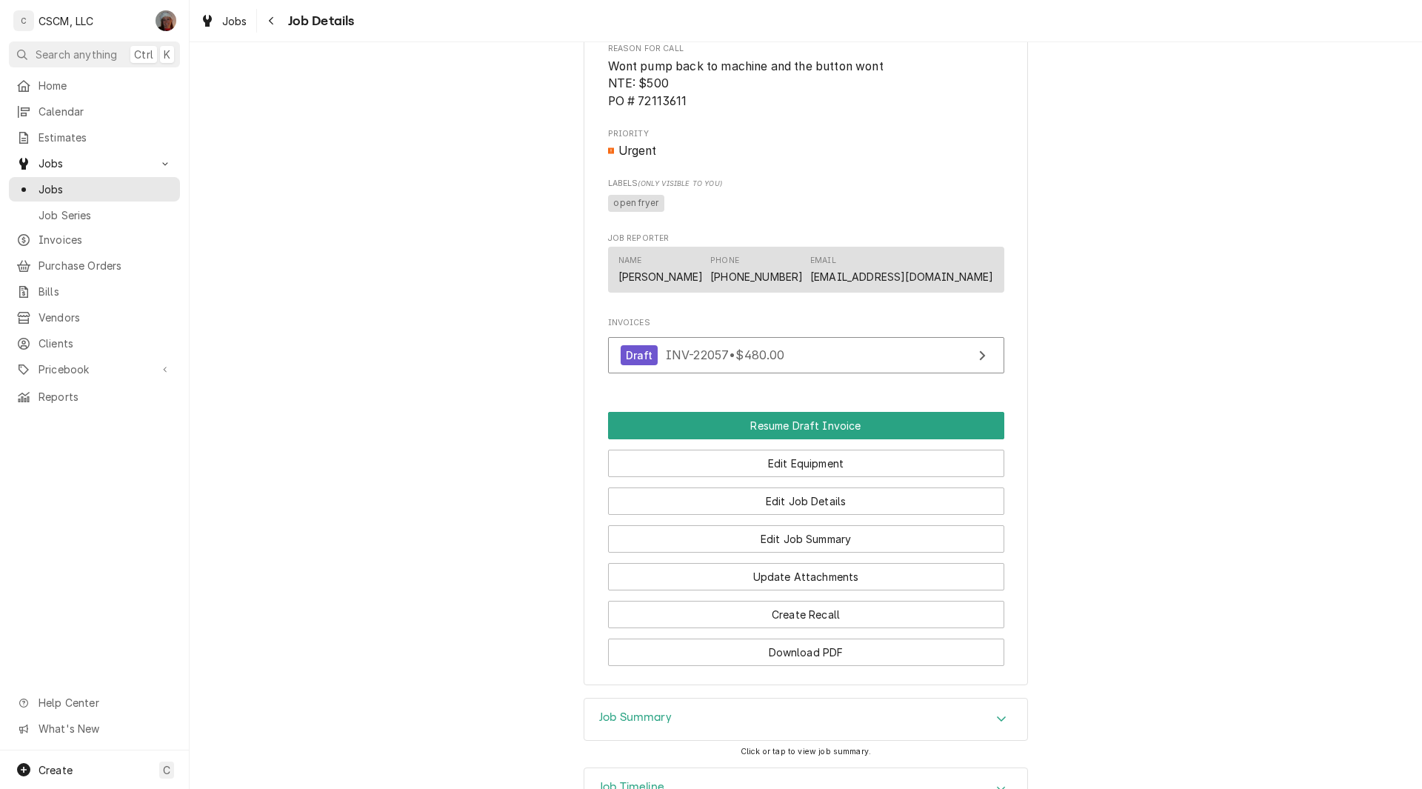
scroll to position [886, 0]
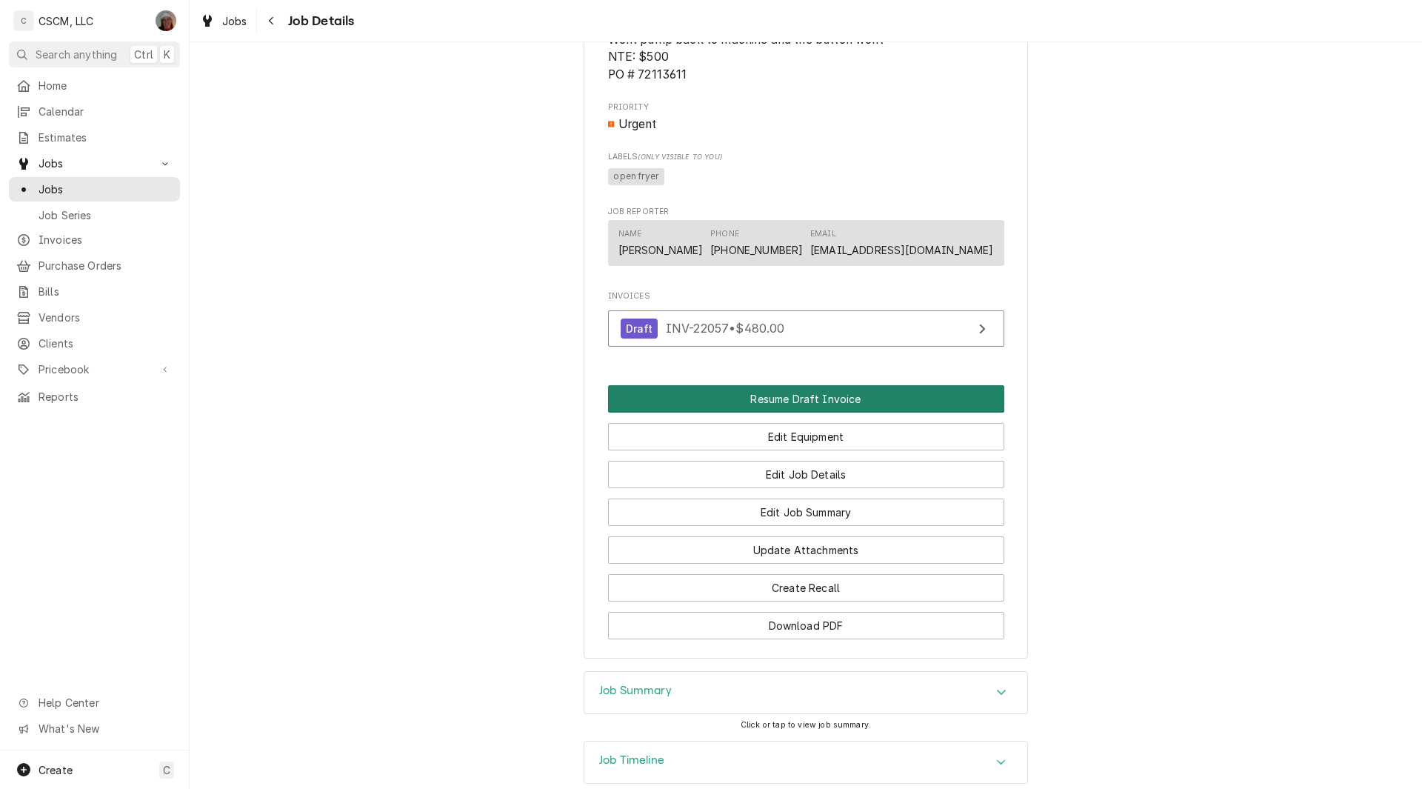
click at [784, 412] on button "Resume Draft Invoice" at bounding box center [806, 398] width 396 height 27
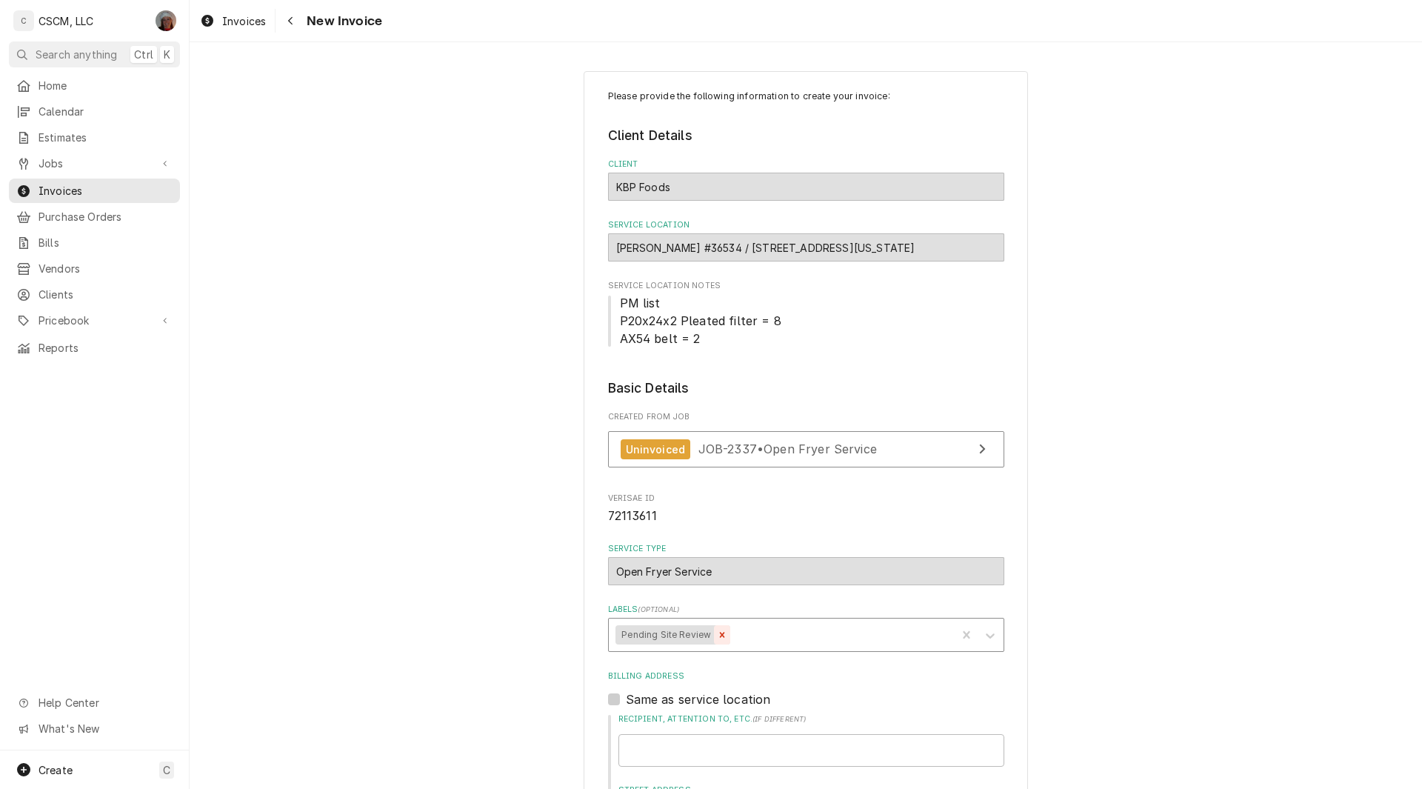
click at [720, 632] on icon "Remove Pending Site Review" at bounding box center [722, 634] width 5 height 5
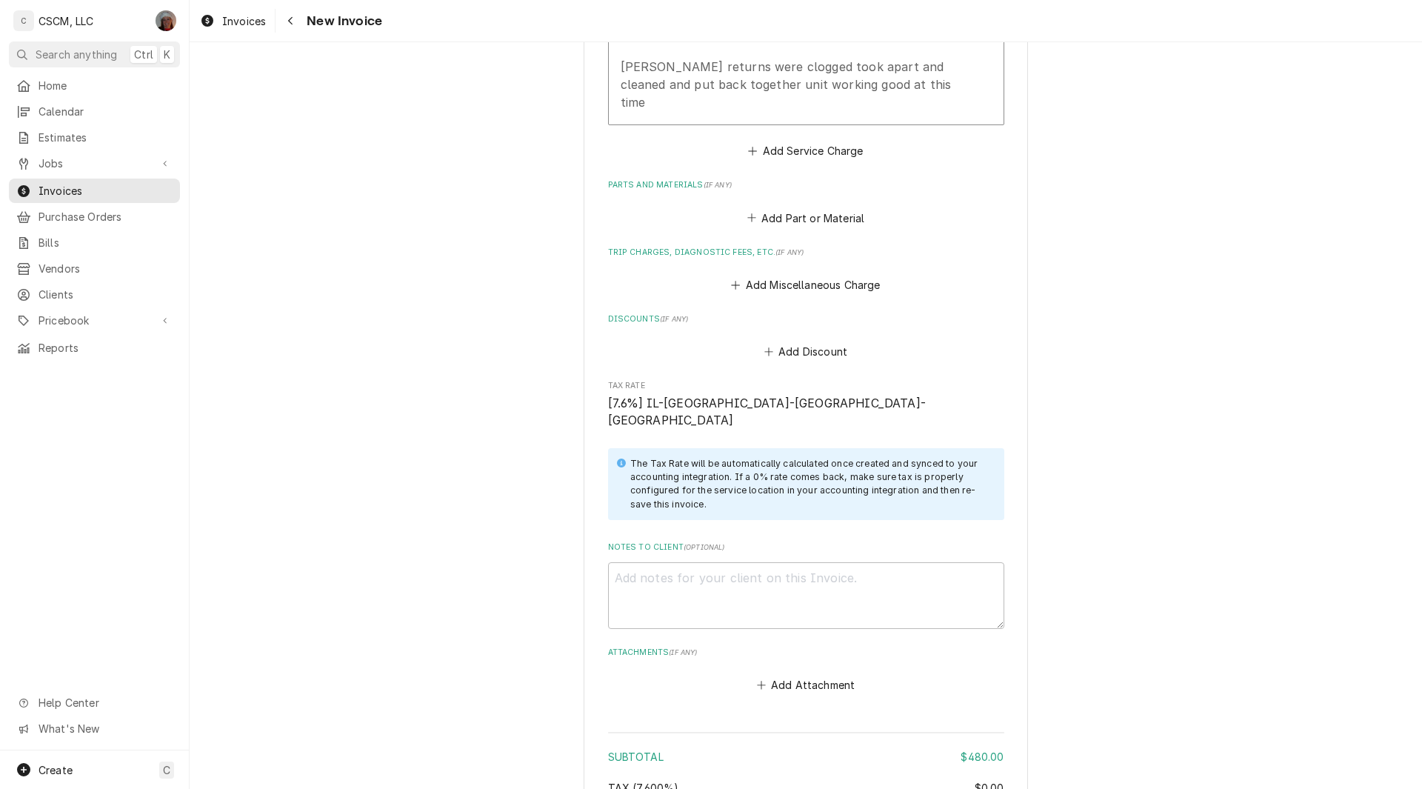
scroll to position [2027, 0]
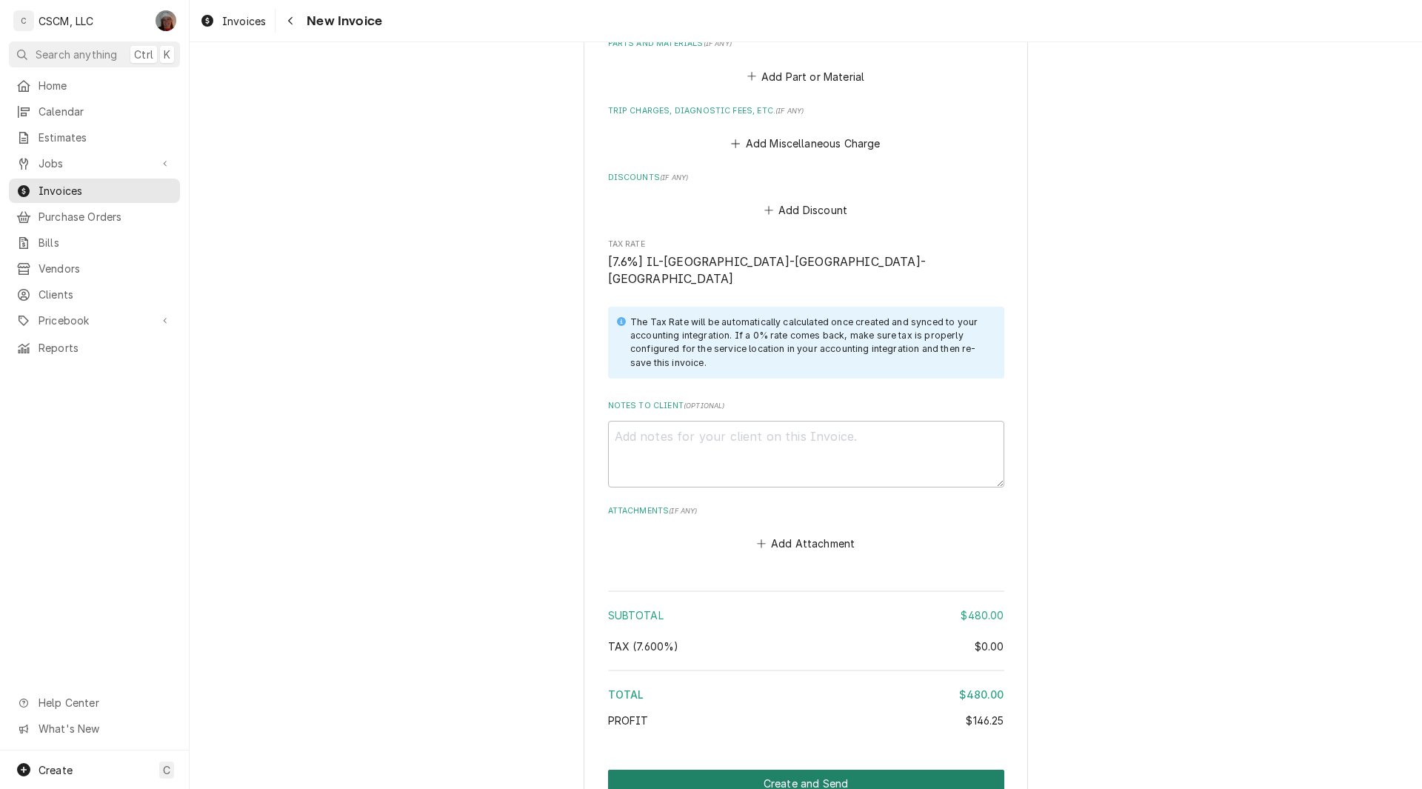
click at [841, 769] on button "Create and Send" at bounding box center [806, 782] width 396 height 27
type textarea "x"
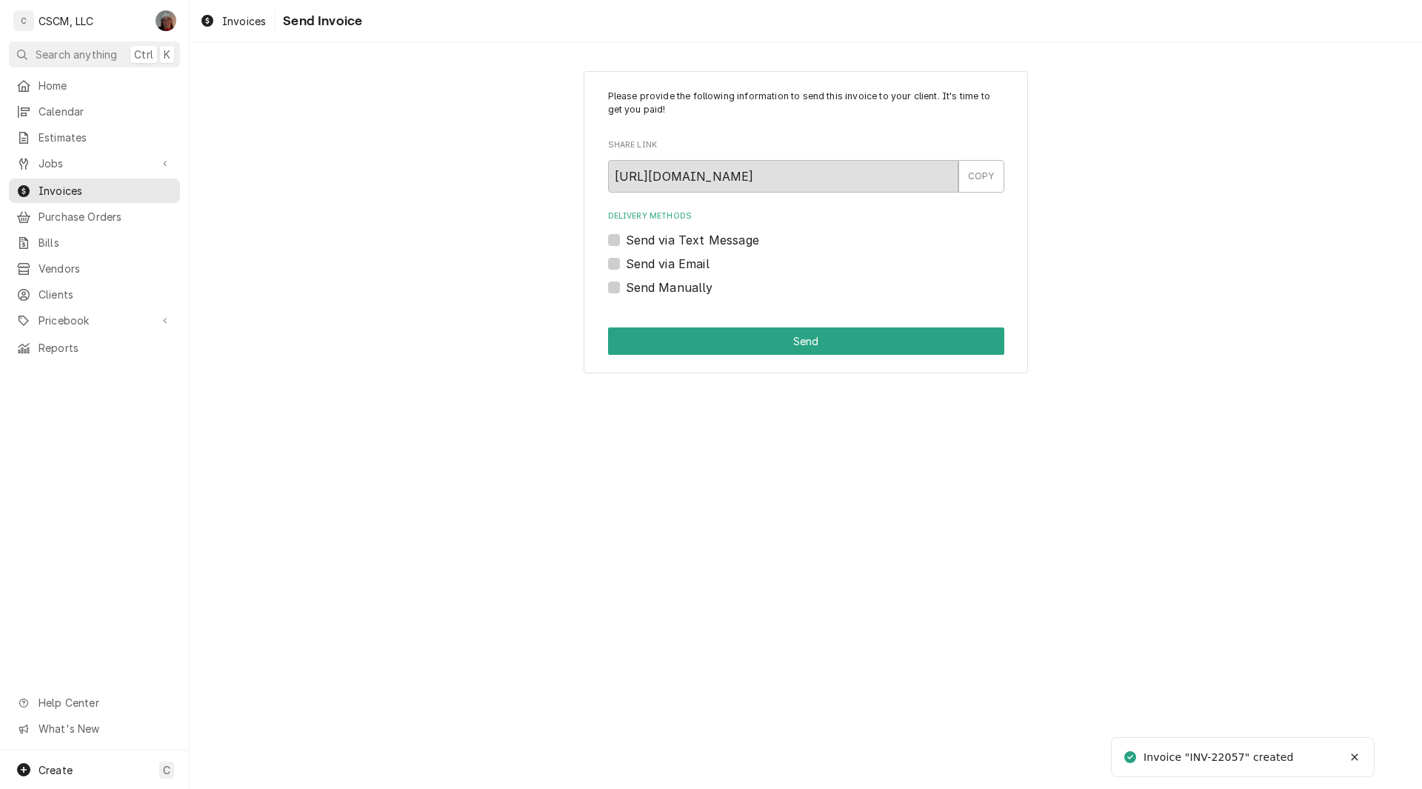
click at [626, 291] on label "Send Manually" at bounding box center [669, 287] width 87 height 18
click at [626, 291] on input "Send Manually" at bounding box center [824, 294] width 396 height 33
checkbox input "true"
click at [707, 343] on button "Send" at bounding box center [806, 340] width 396 height 27
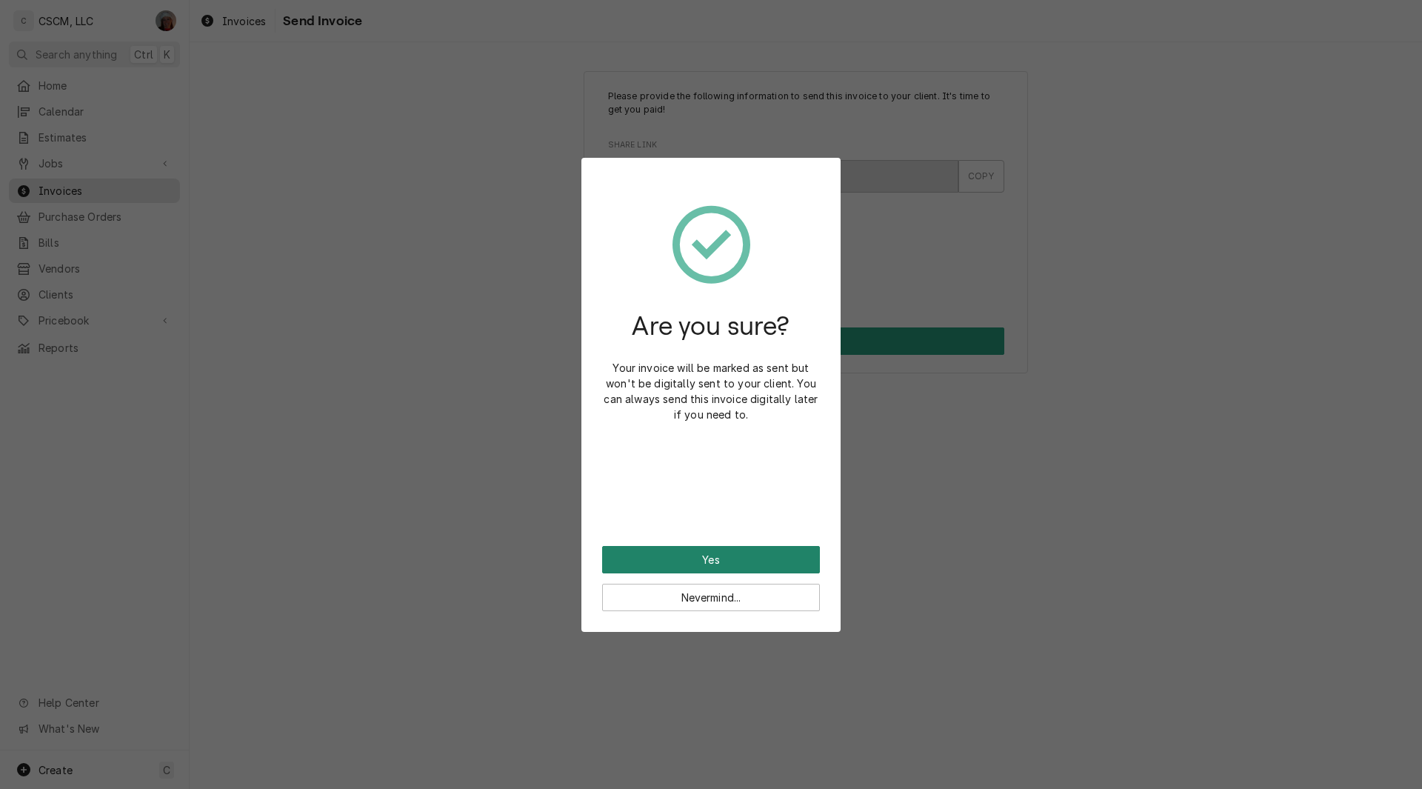
click at [675, 560] on button "Yes" at bounding box center [711, 559] width 218 height 27
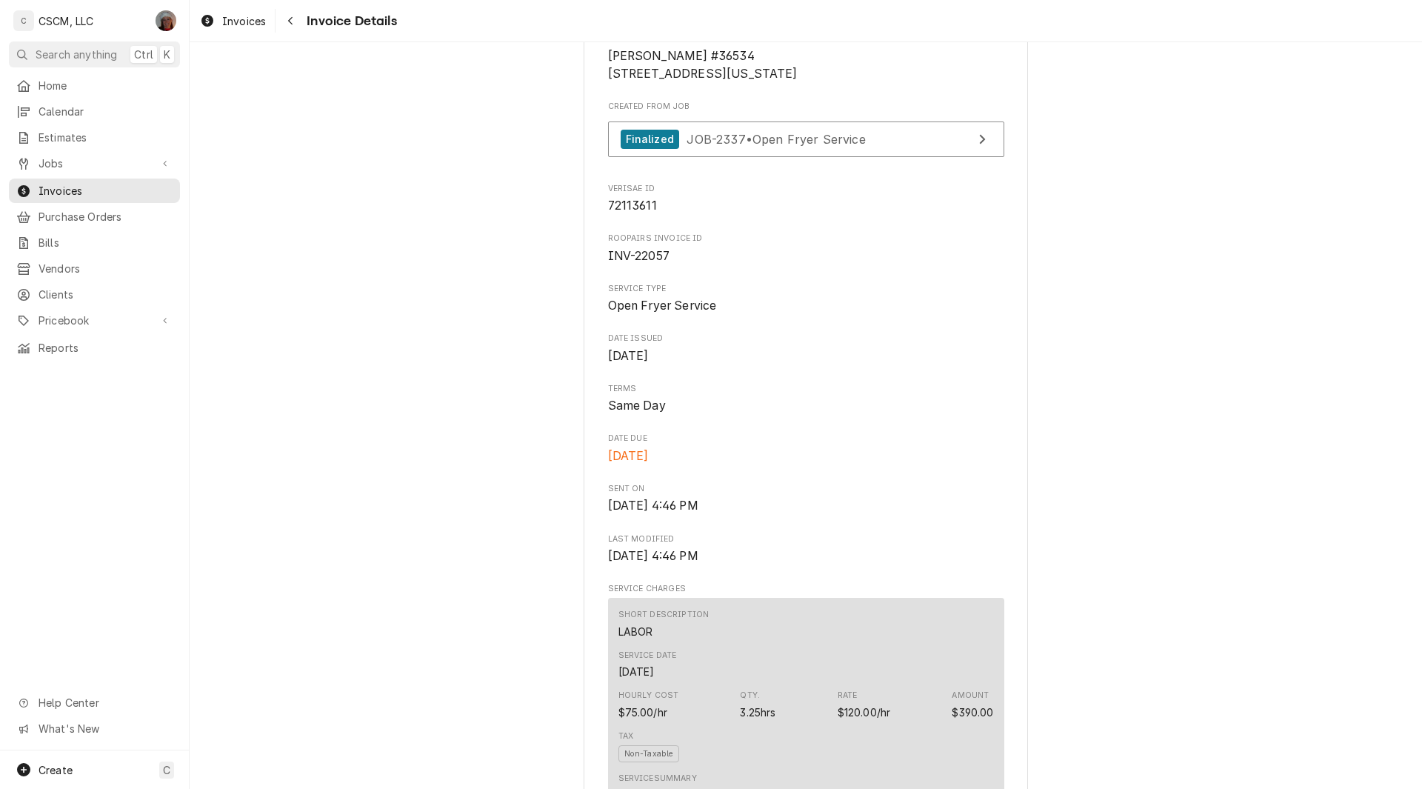
scroll to position [184, 0]
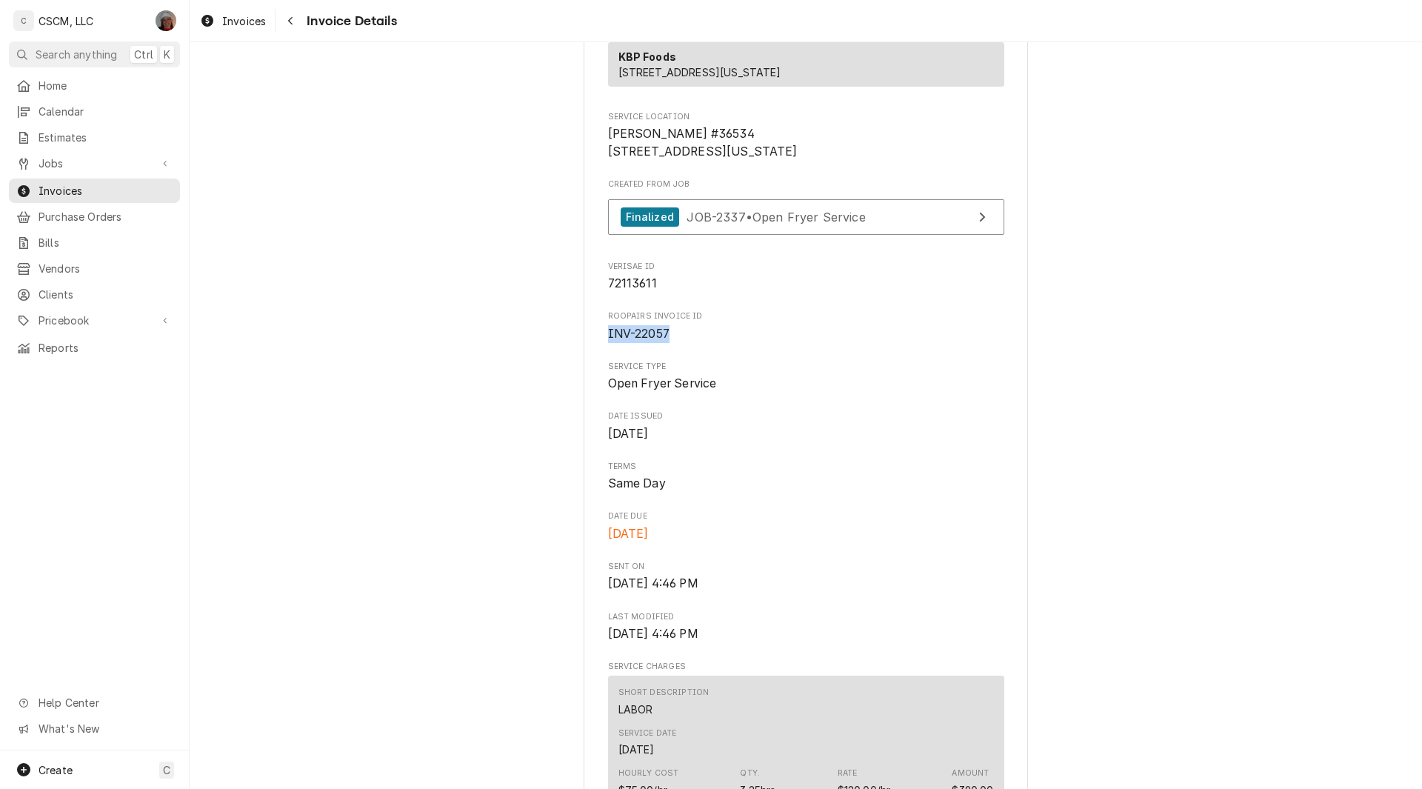
drag, startPoint x: 597, startPoint y: 383, endPoint x: 668, endPoint y: 389, distance: 71.3
copy span "INV-22057"
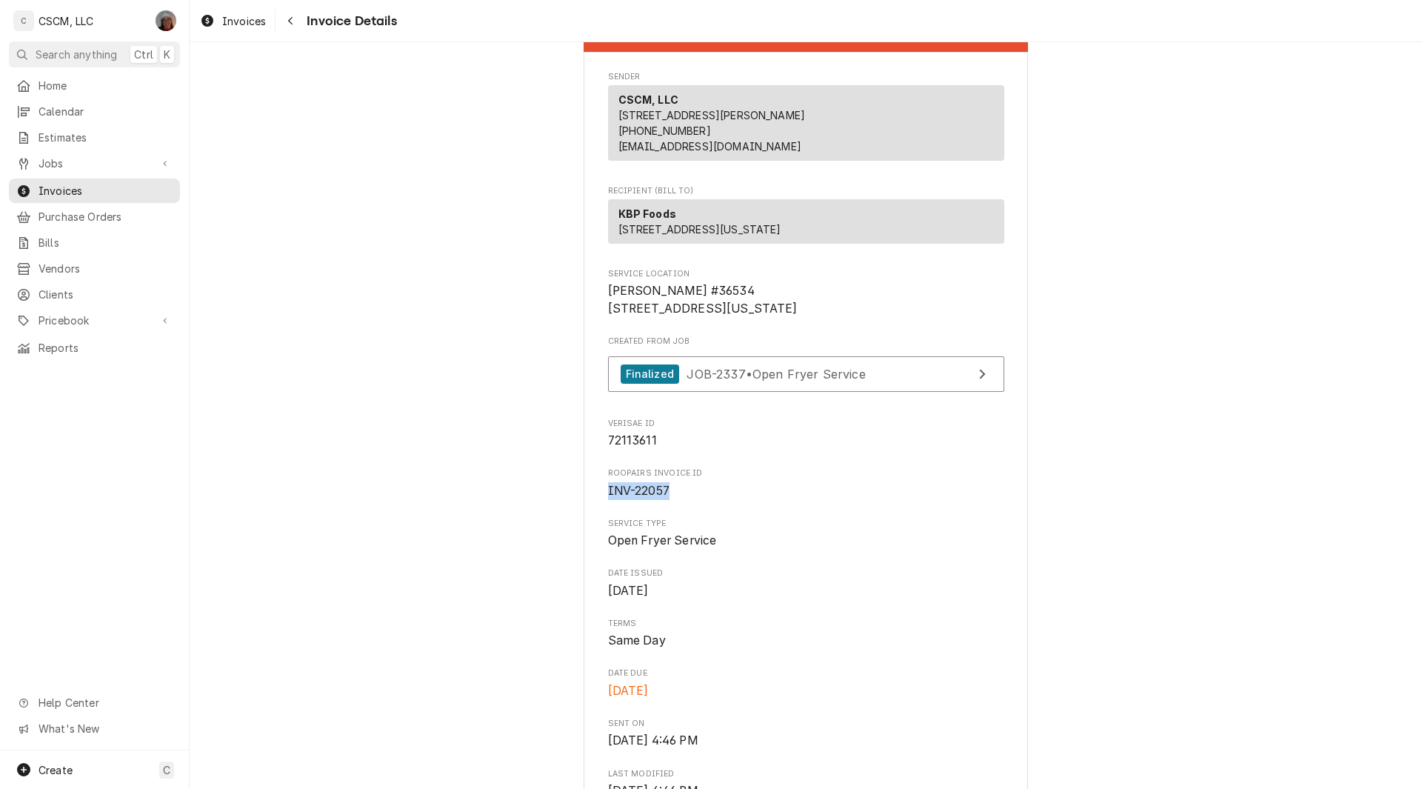
scroll to position [0, 0]
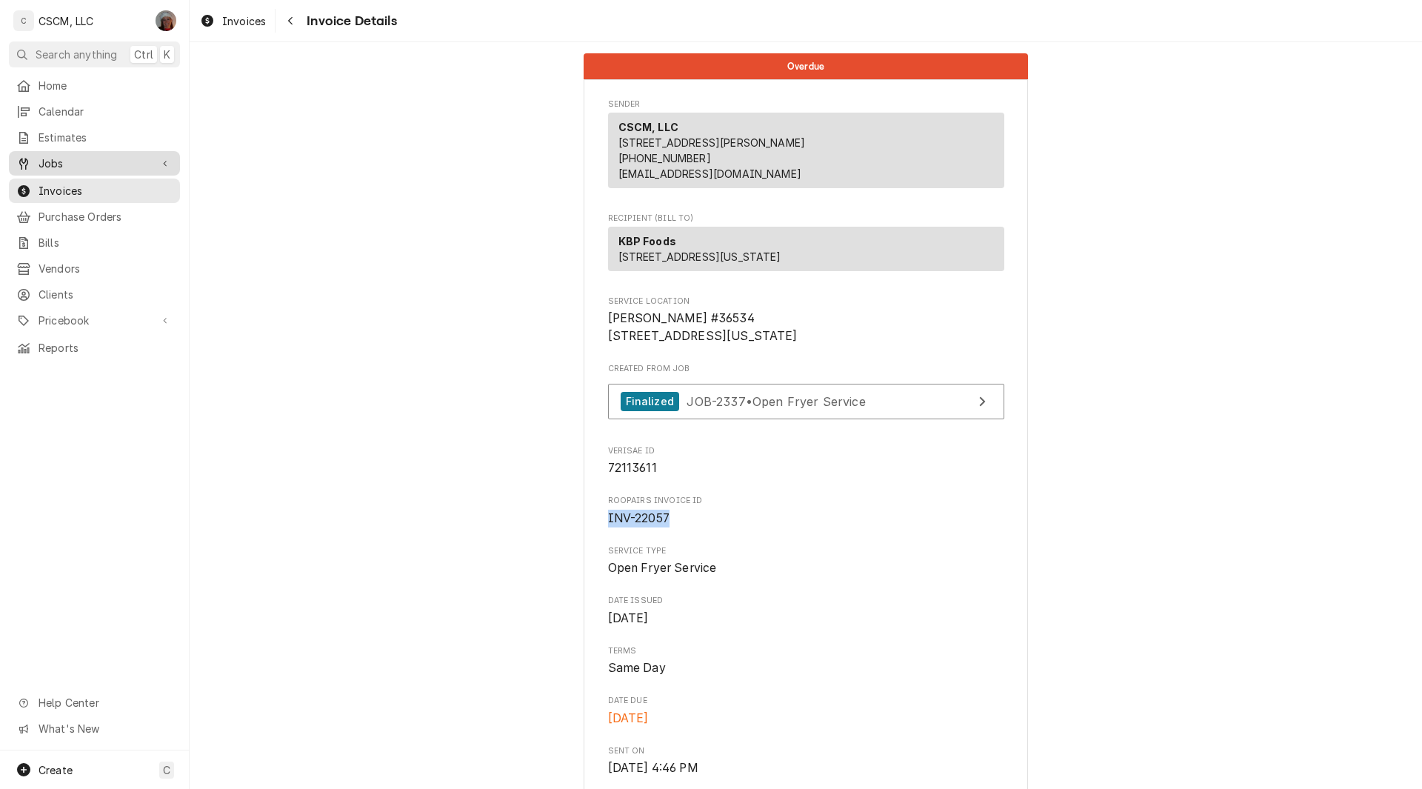
click at [69, 164] on span "Jobs" at bounding box center [95, 163] width 112 height 16
click at [67, 187] on span "Jobs" at bounding box center [106, 189] width 134 height 16
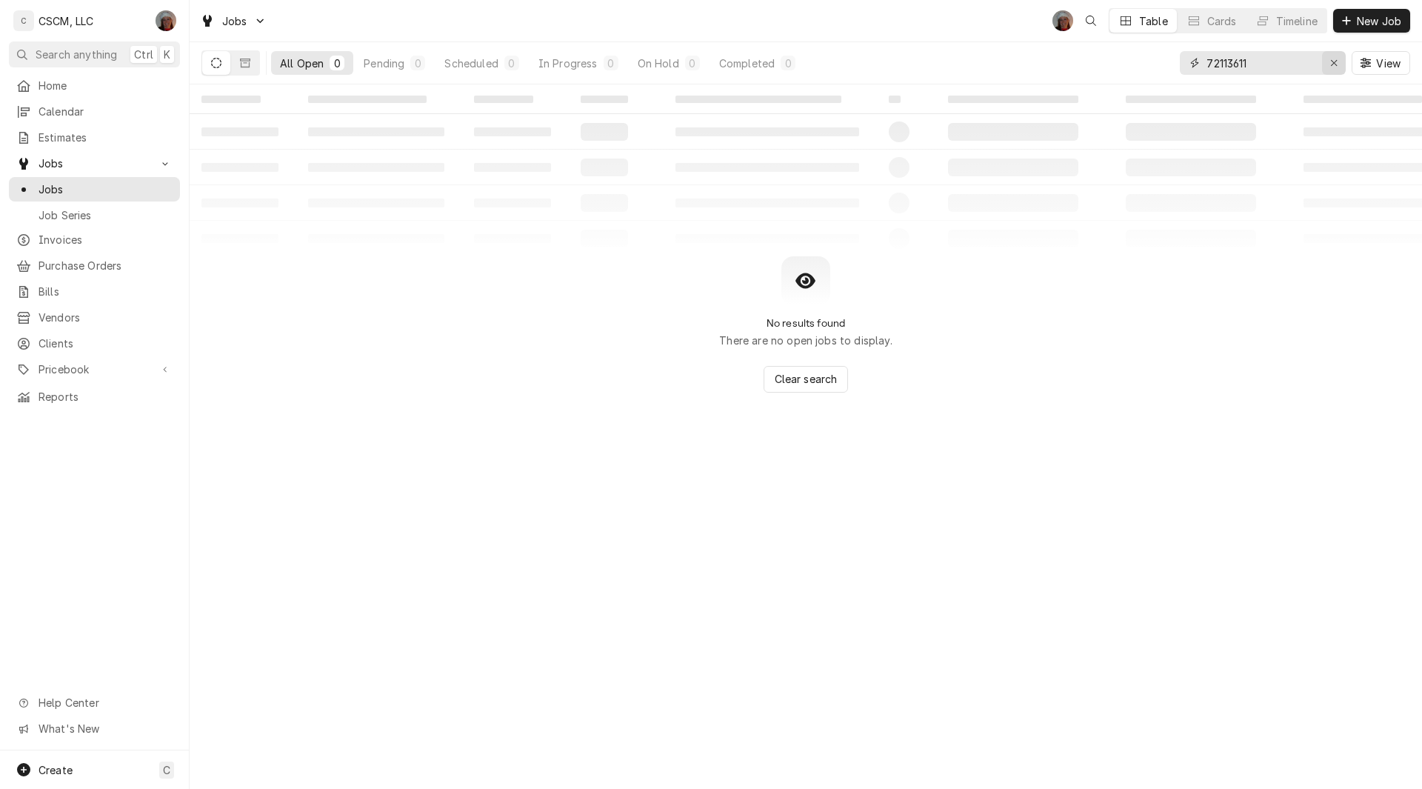
click at [1334, 58] on icon "Erase input" at bounding box center [1334, 63] width 8 height 10
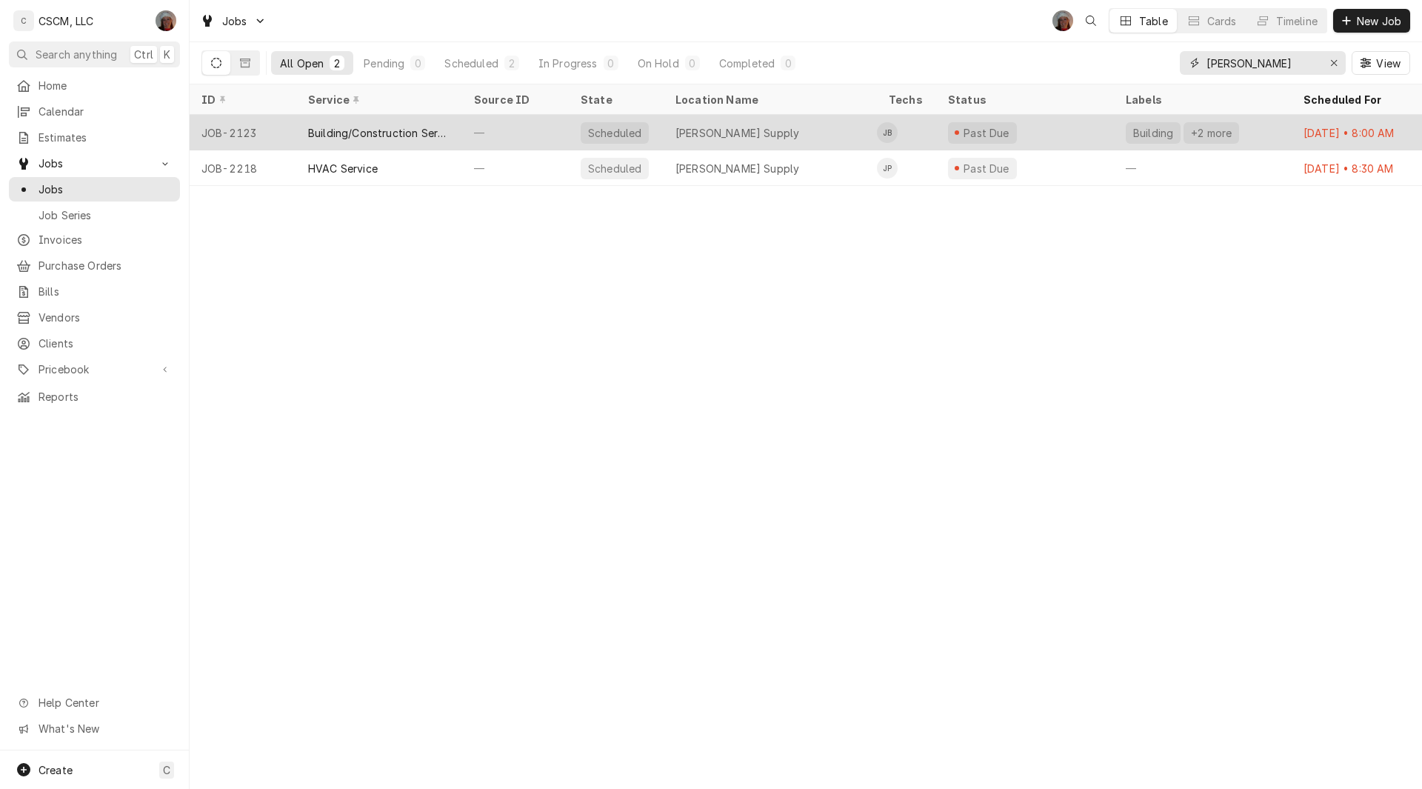
type input "schul"
click at [264, 127] on div "JOB-2123" at bounding box center [243, 133] width 107 height 36
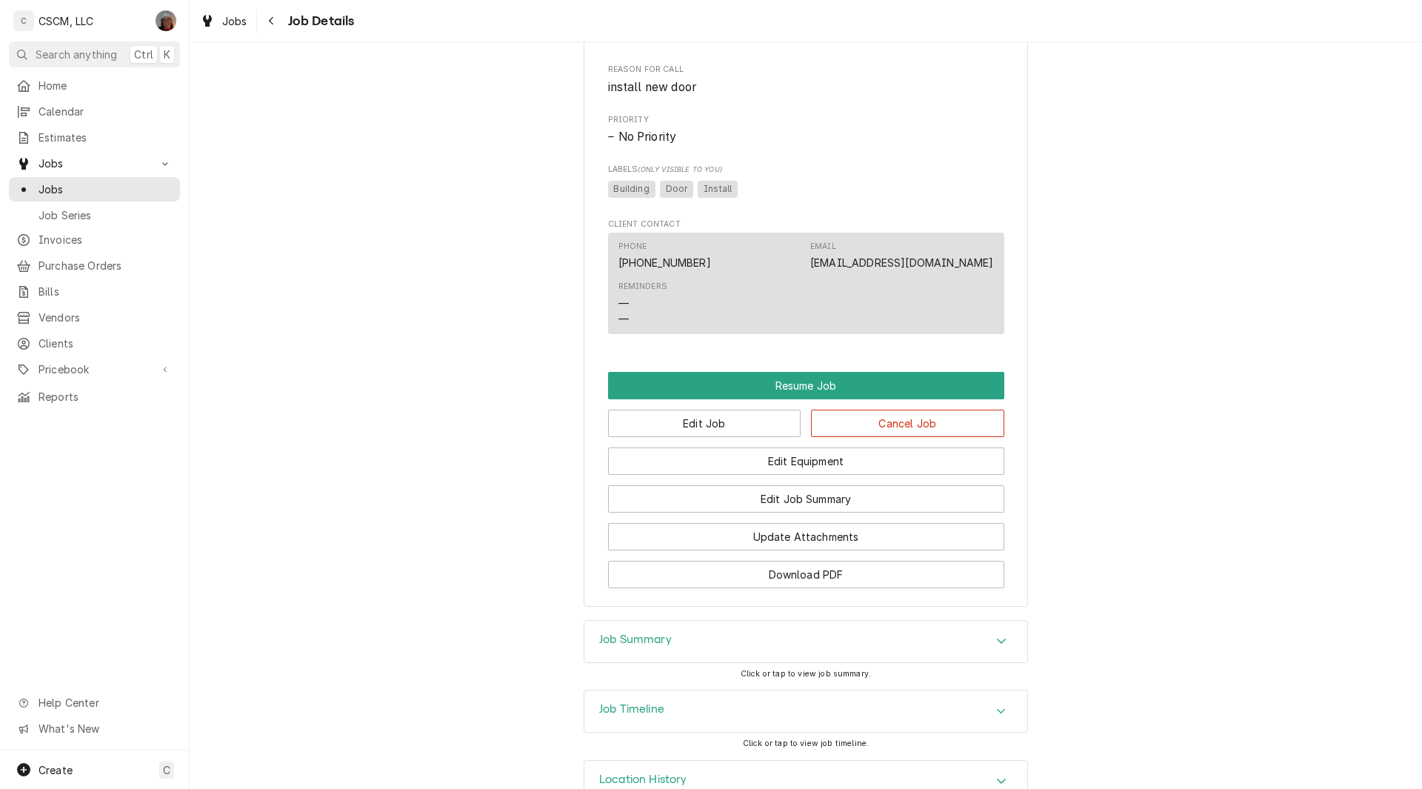
scroll to position [874, 0]
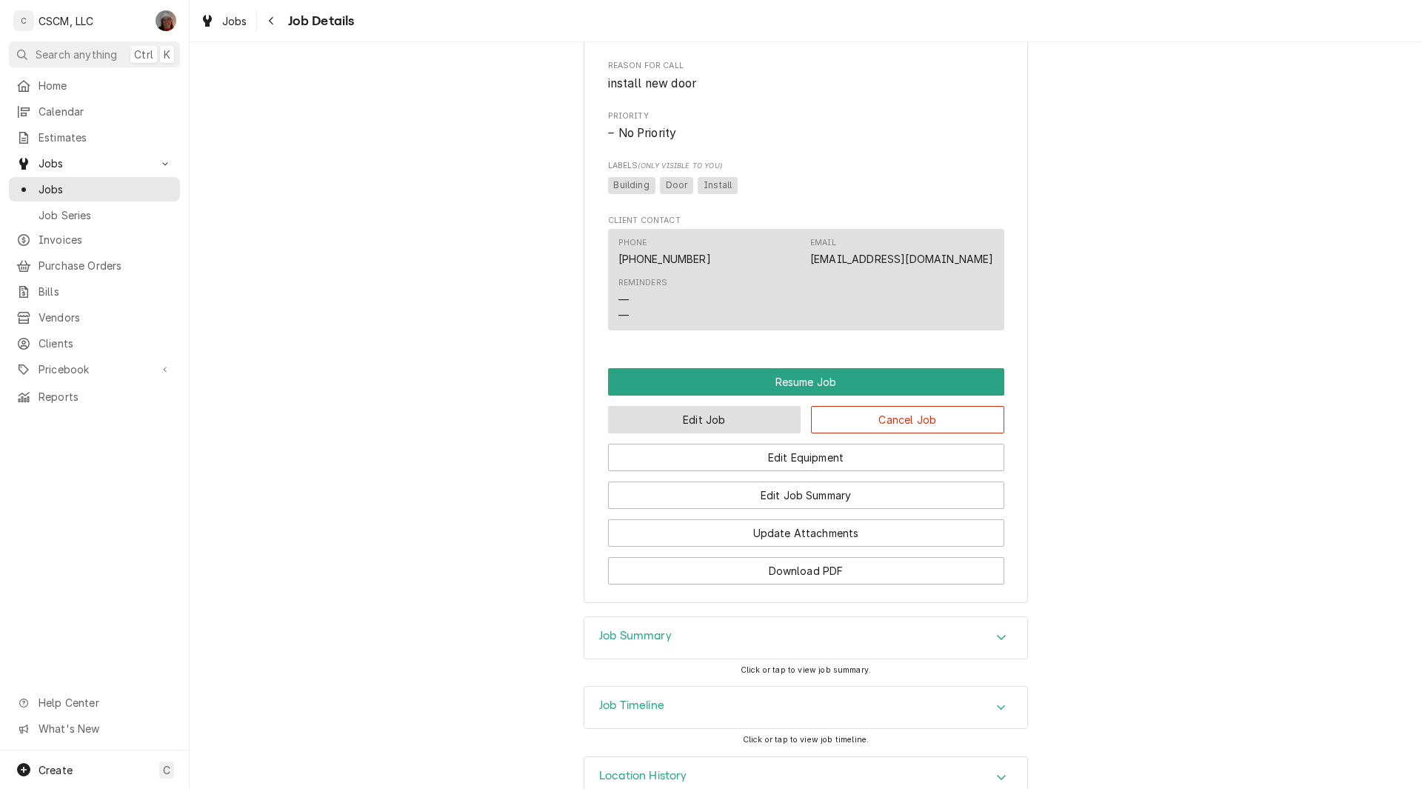
click at [678, 433] on button "Edit Job" at bounding box center [704, 419] width 193 height 27
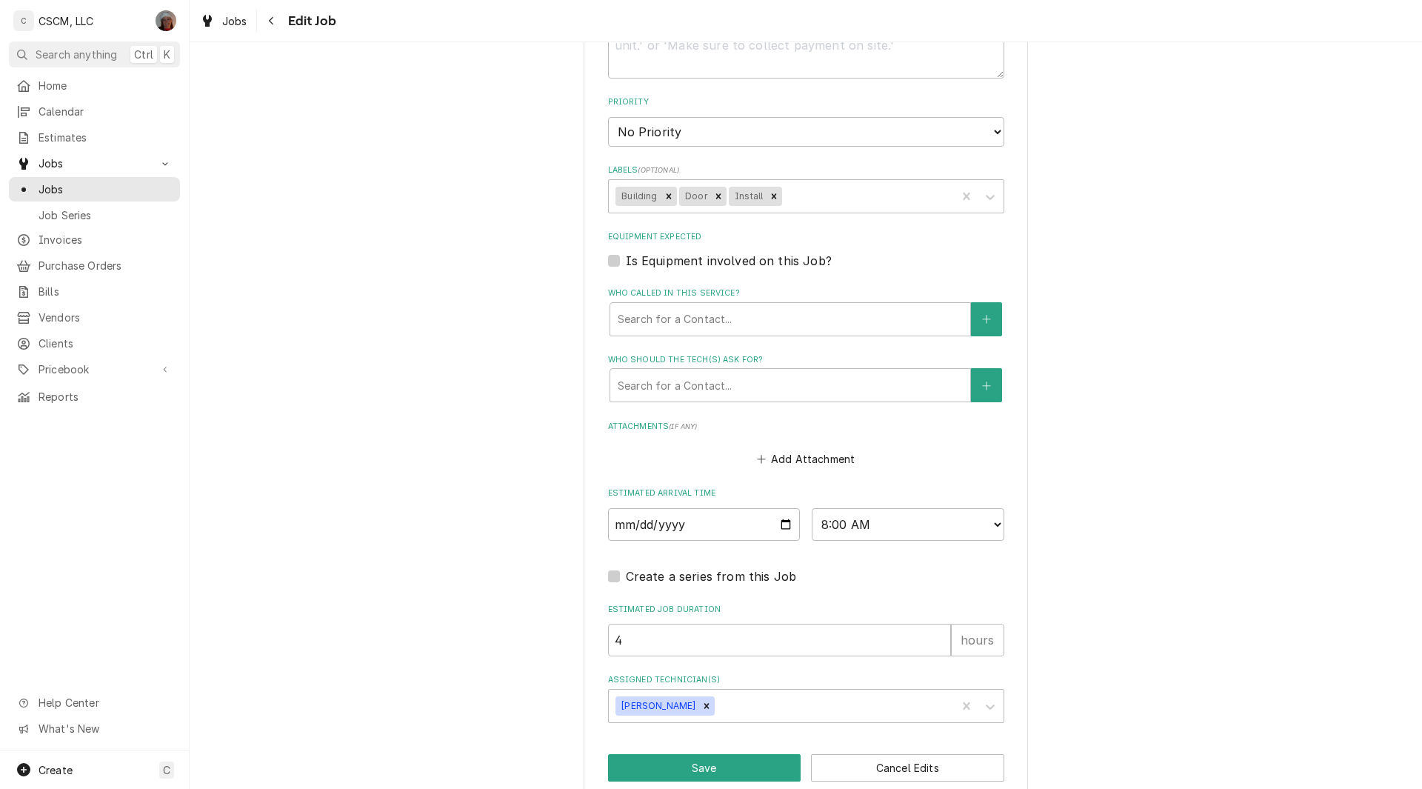
scroll to position [734, 0]
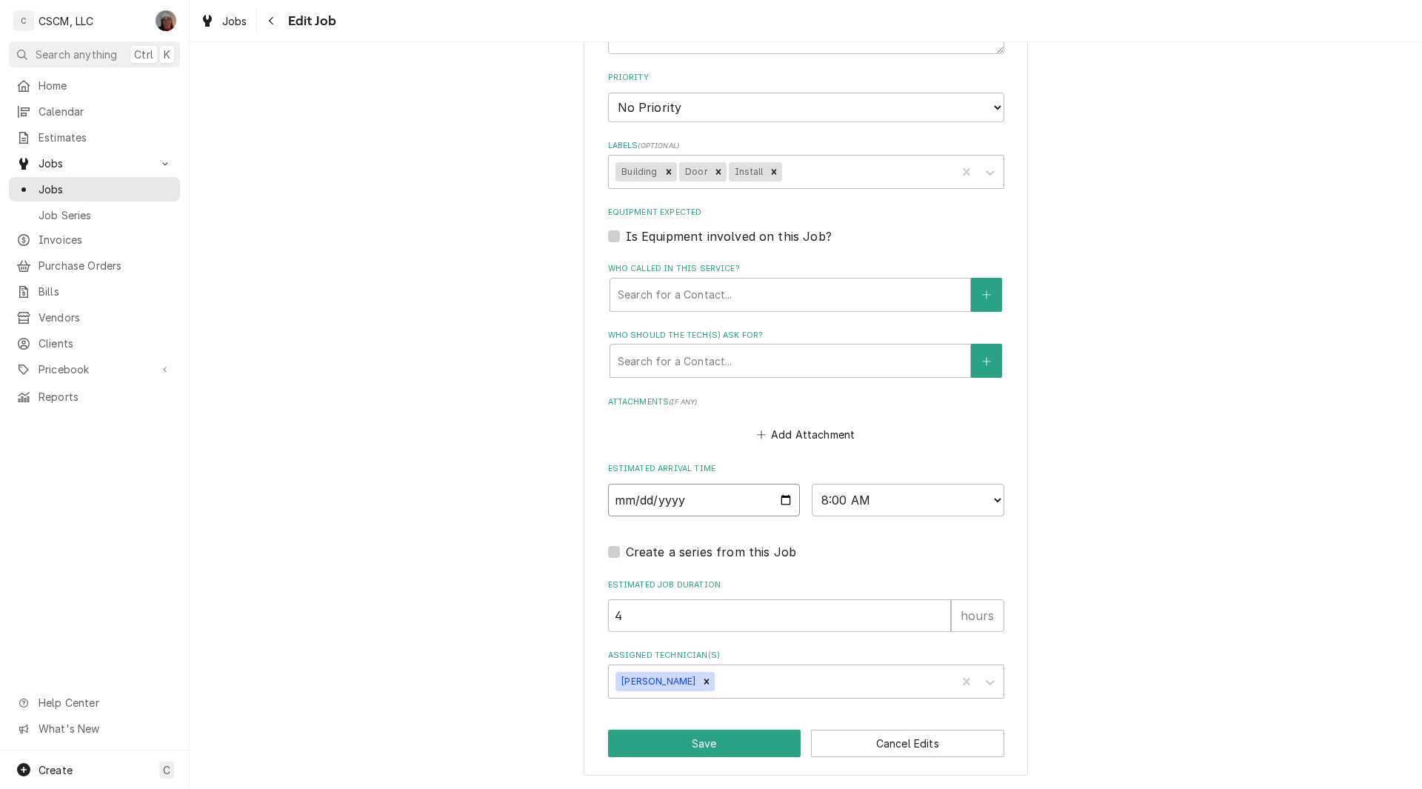
click at [778, 493] on input "[DATE]" at bounding box center [704, 500] width 193 height 33
type textarea "x"
type input "[DATE]"
type textarea "x"
type input "[DATE]"
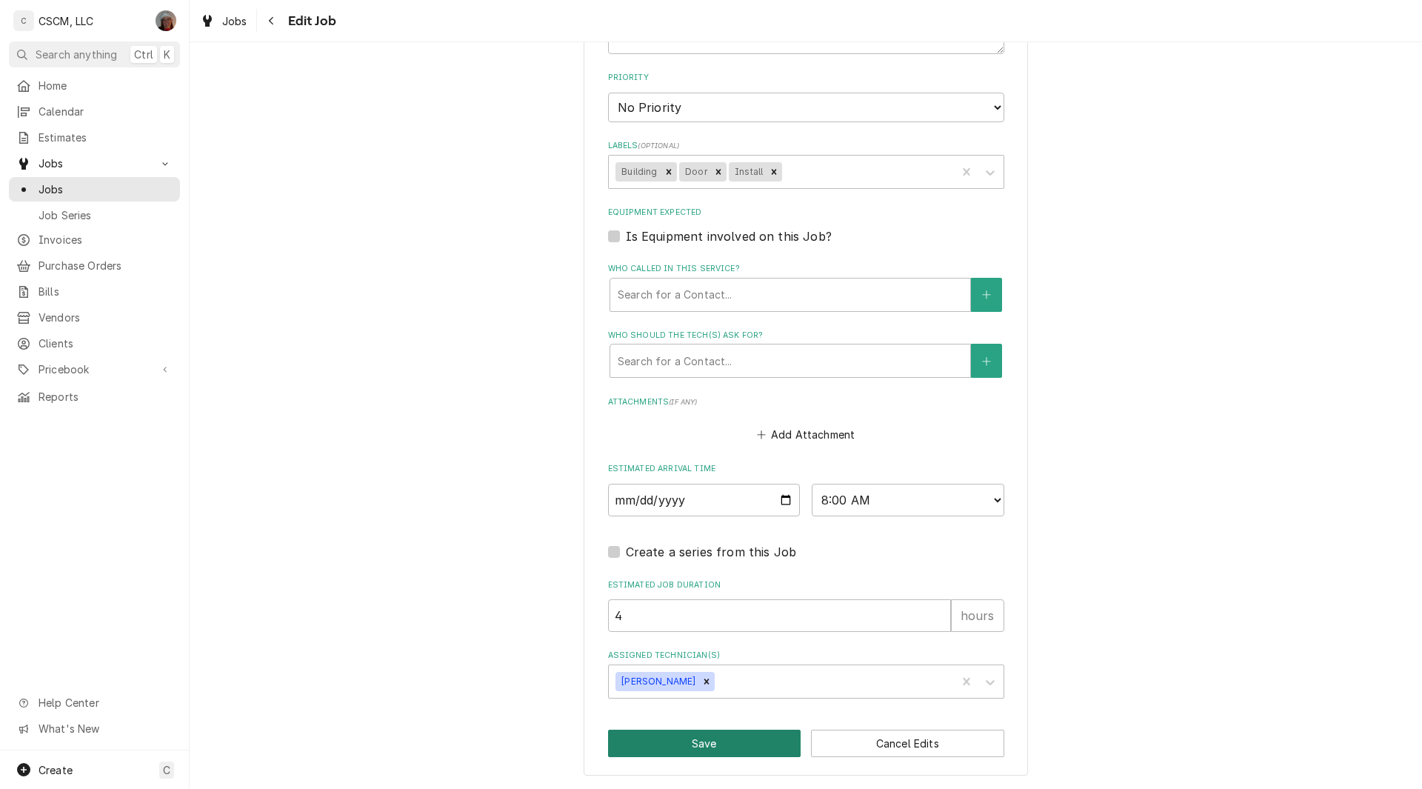
click at [710, 746] on button "Save" at bounding box center [704, 742] width 193 height 27
type textarea "x"
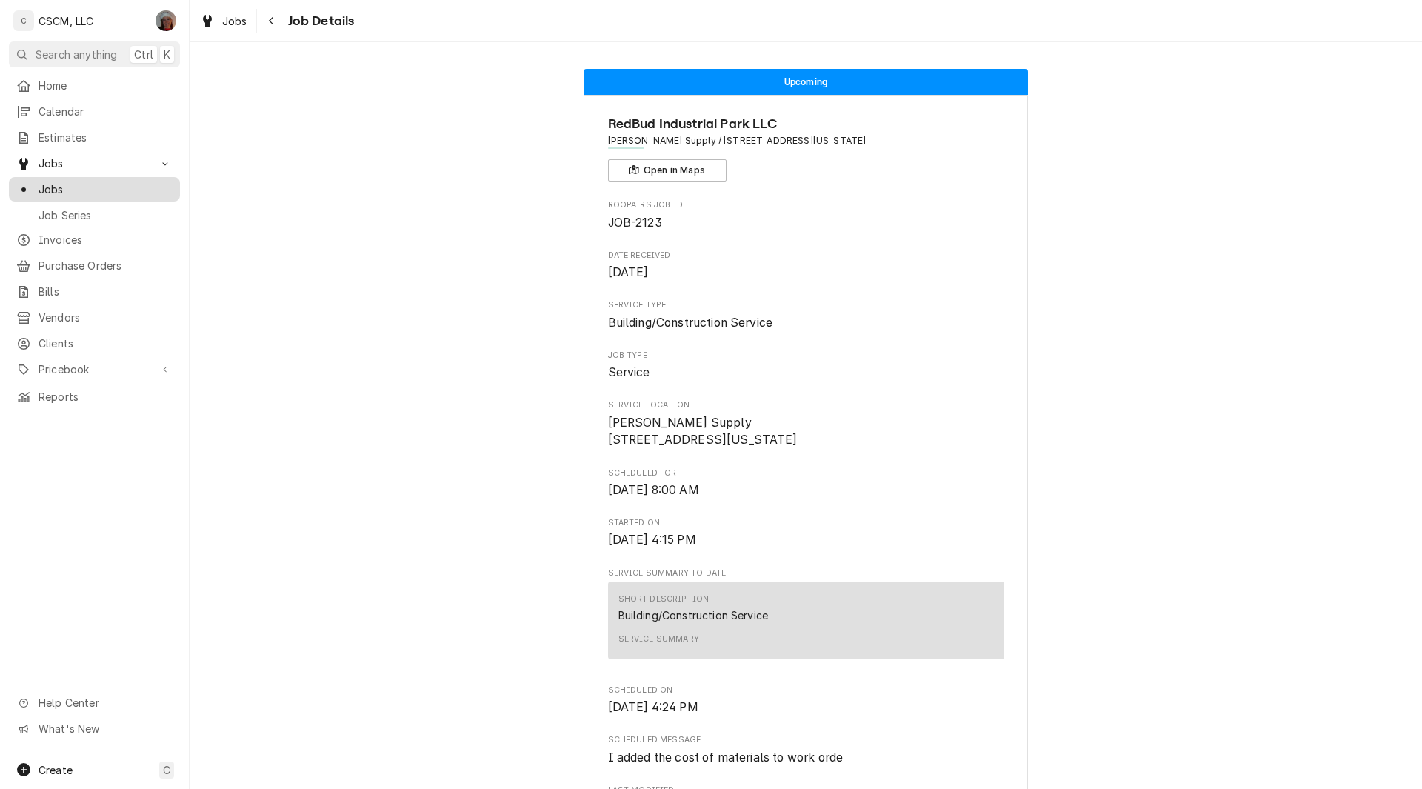
click at [58, 185] on span "Jobs" at bounding box center [106, 189] width 134 height 16
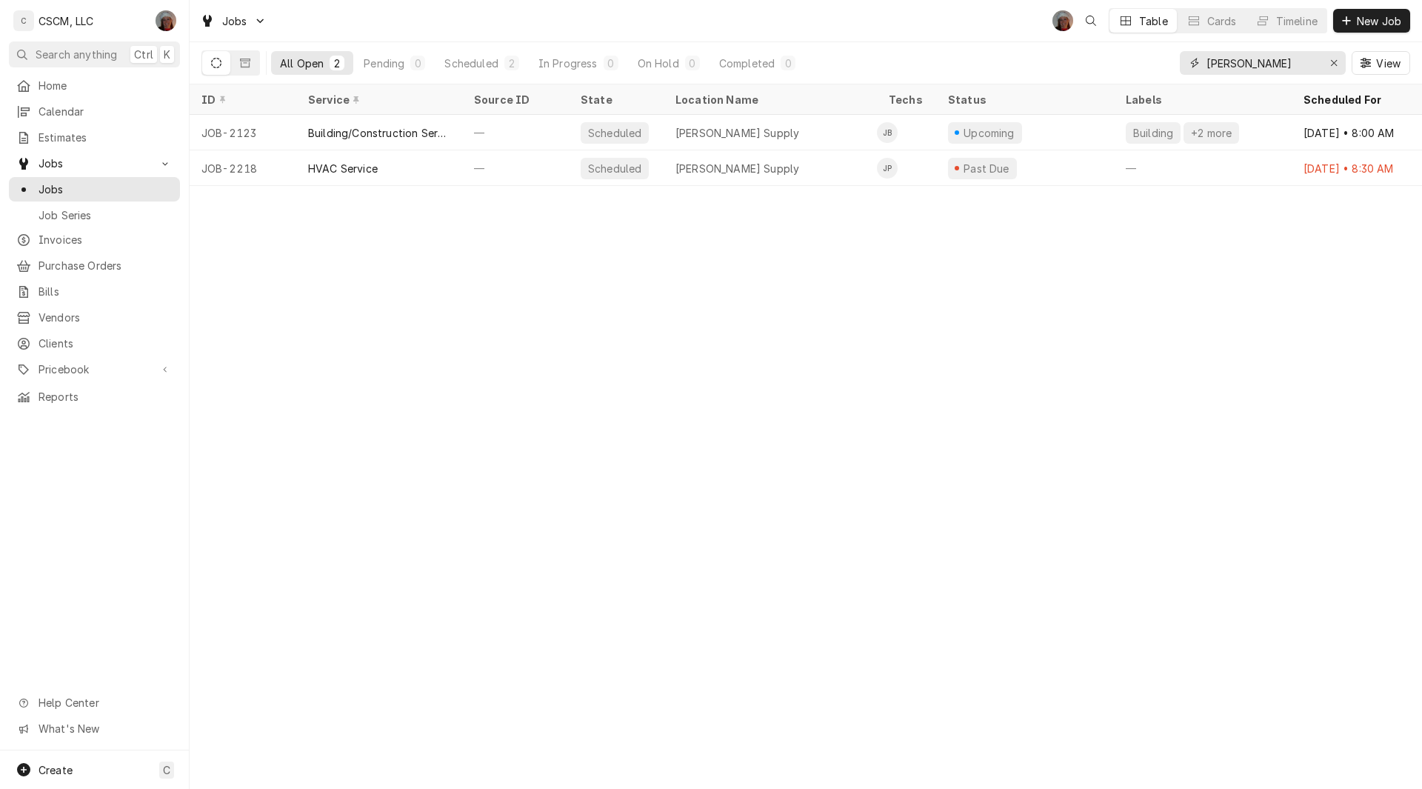
drag, startPoint x: 1256, startPoint y: 63, endPoint x: 1152, endPoint y: 66, distance: 103.7
click at [1152, 66] on div "All Open 2 Pending 0 Scheduled 2 In Progress 0 On Hold 0 Completed 0 [PERSON_NA…" at bounding box center [805, 62] width 1208 height 41
paste input "72093553"
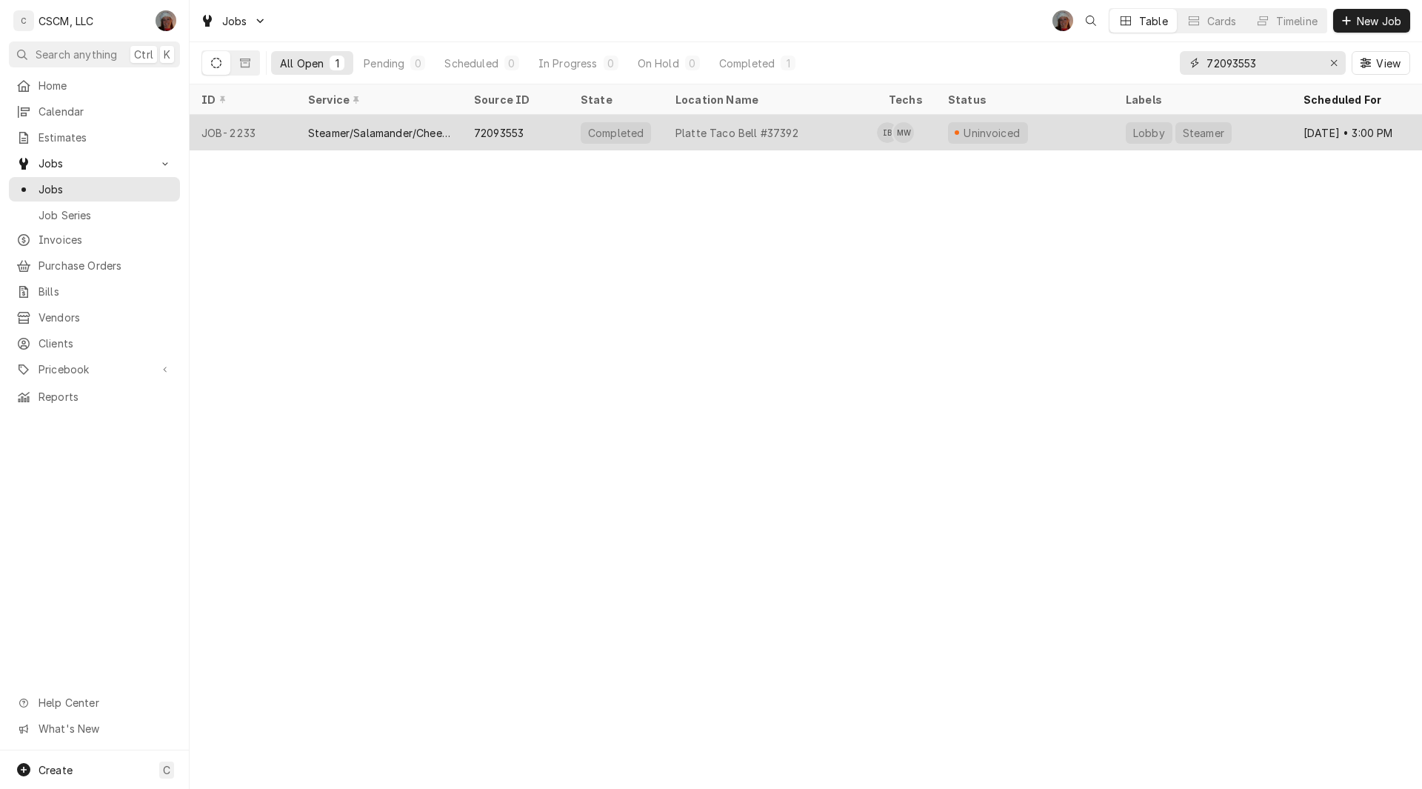
type input "72093553"
click at [361, 127] on div "Steamer/Salamander/Cheesemelter Service" at bounding box center [379, 133] width 142 height 16
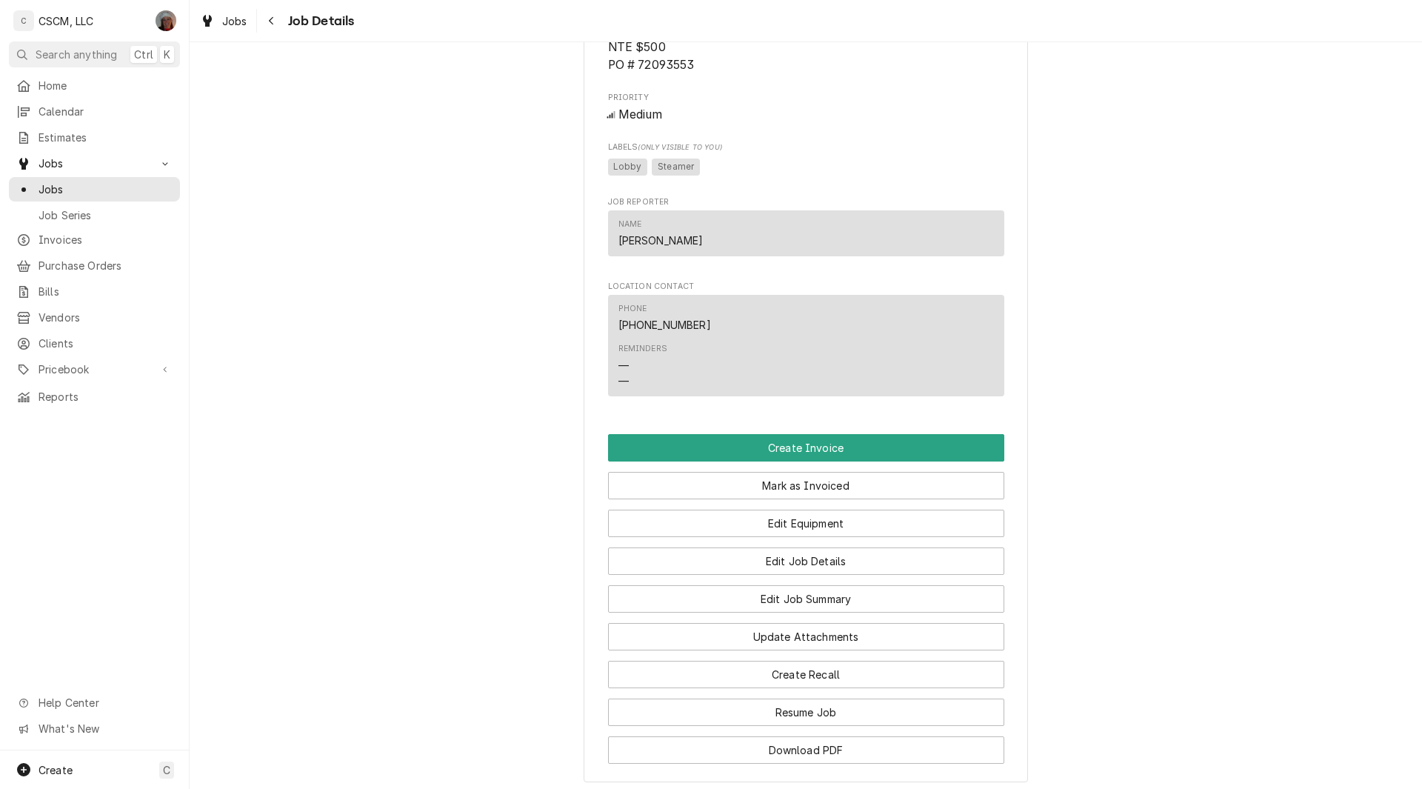
scroll to position [902, 0]
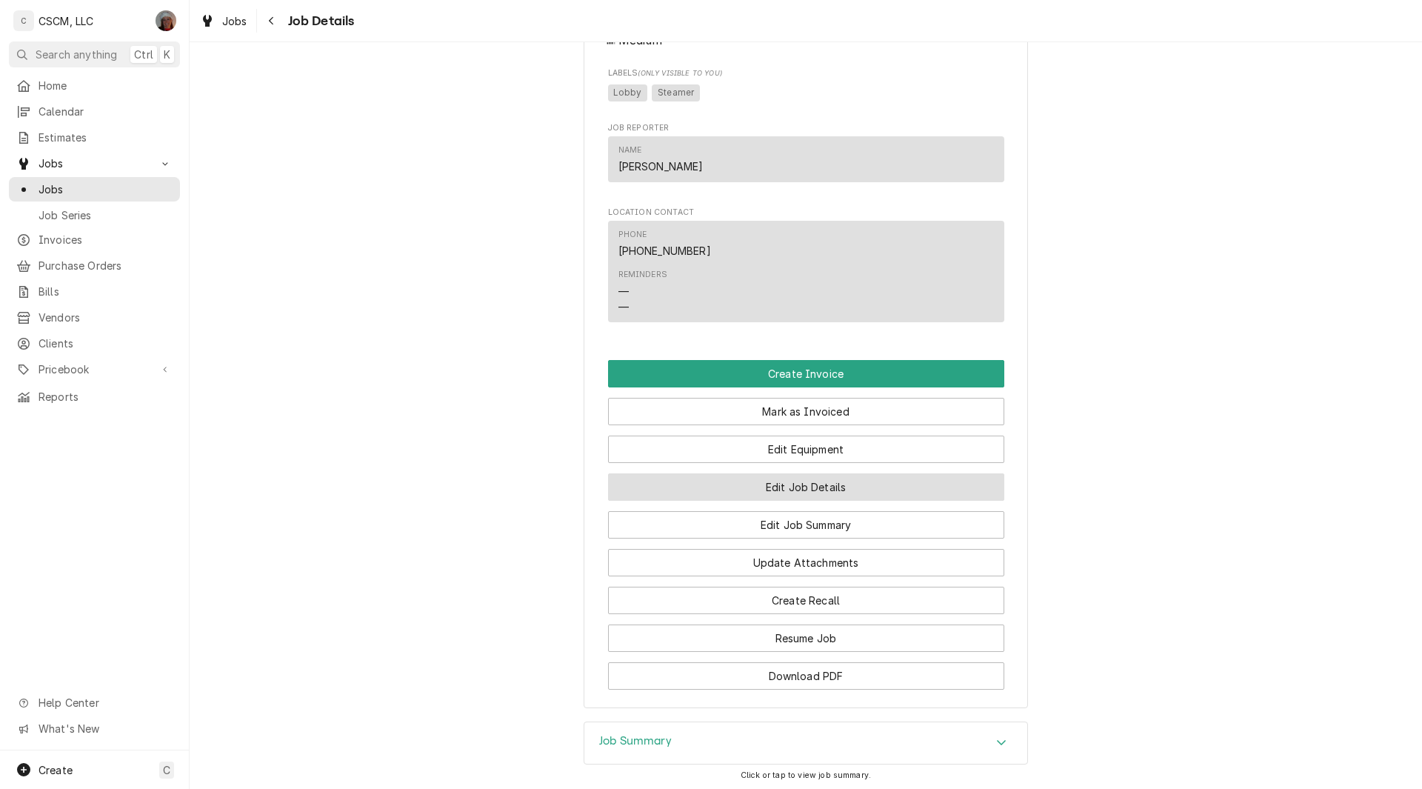
click at [754, 501] on button "Edit Job Details" at bounding box center [806, 486] width 396 height 27
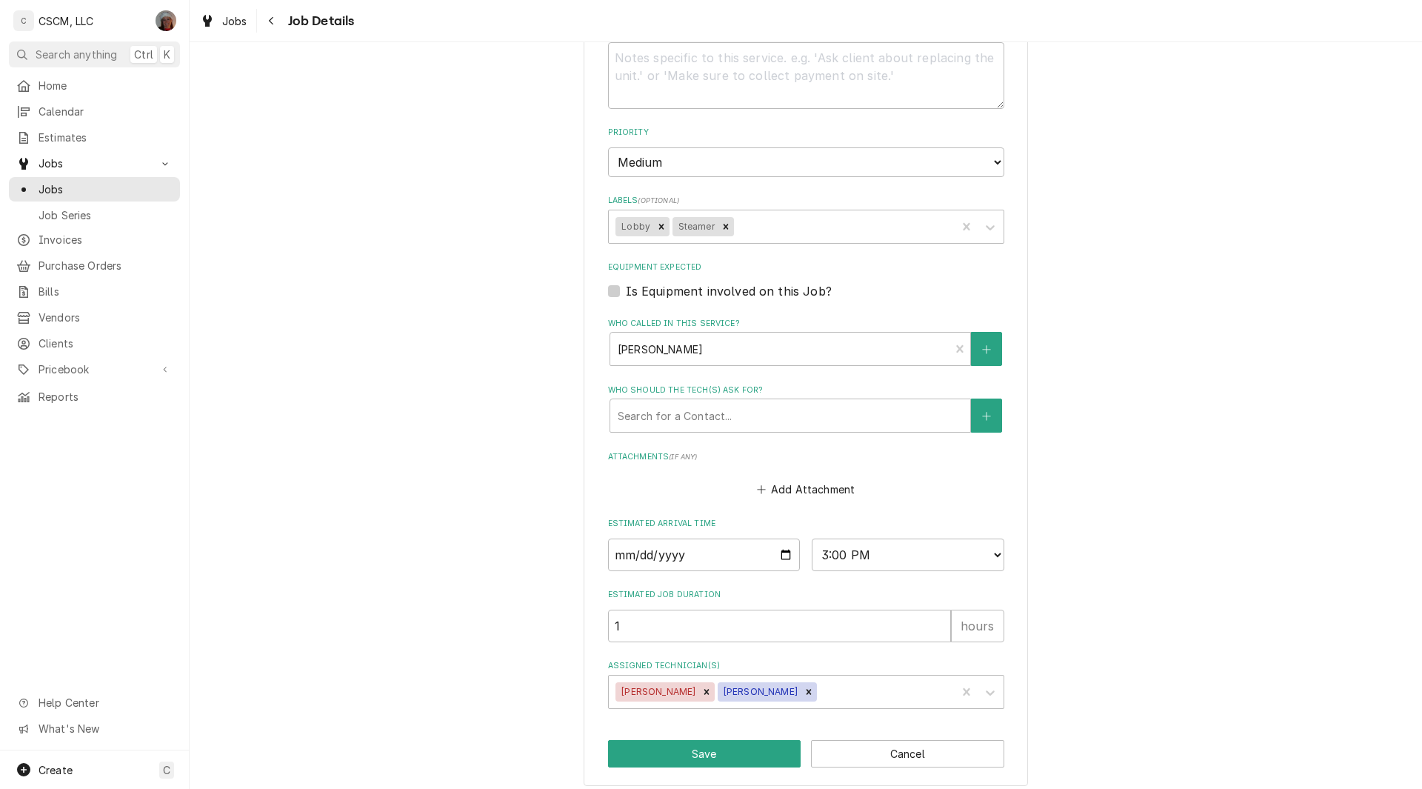
scroll to position [504, 0]
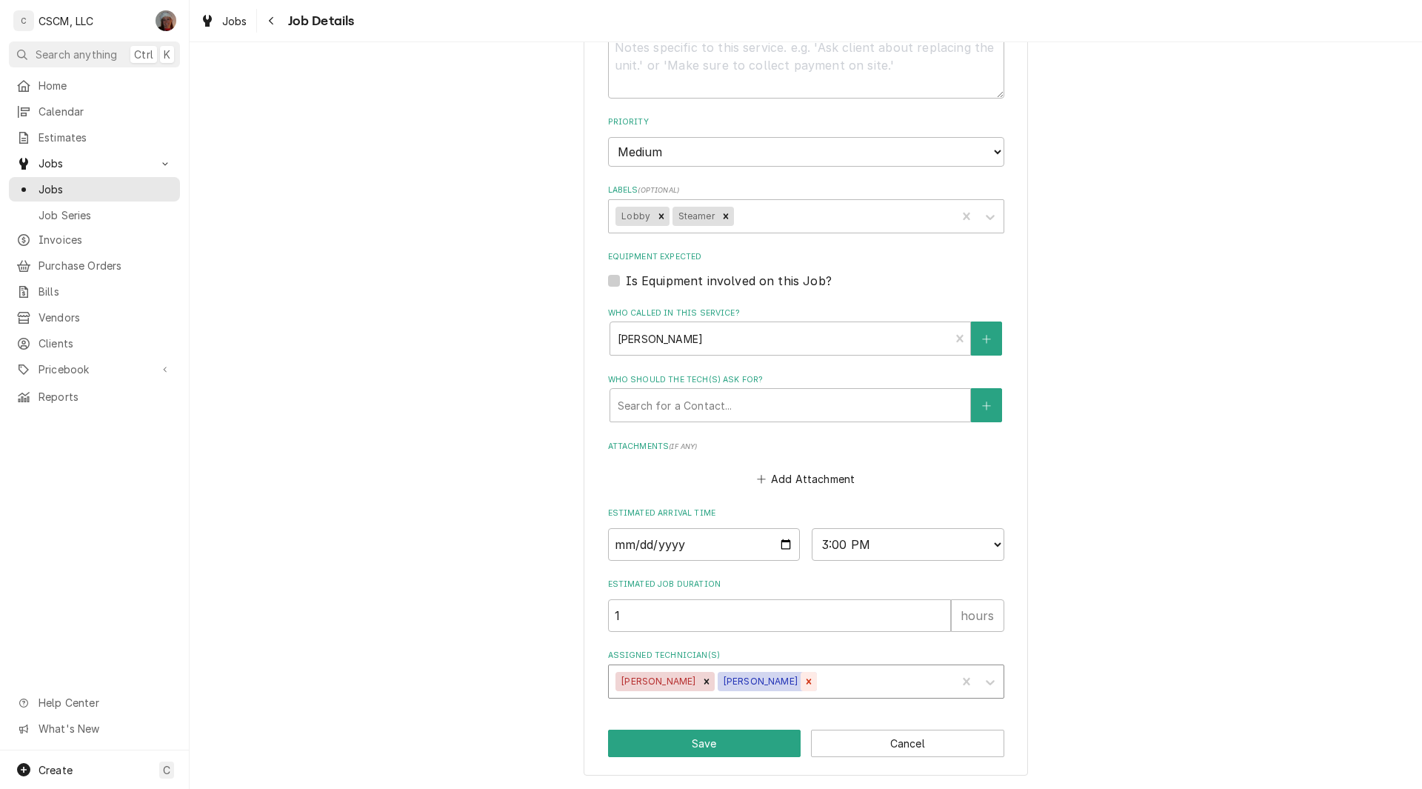
click at [806, 682] on icon "Remove Michal Wall" at bounding box center [808, 680] width 5 height 5
click at [666, 740] on button "Save" at bounding box center [704, 742] width 193 height 27
type textarea "x"
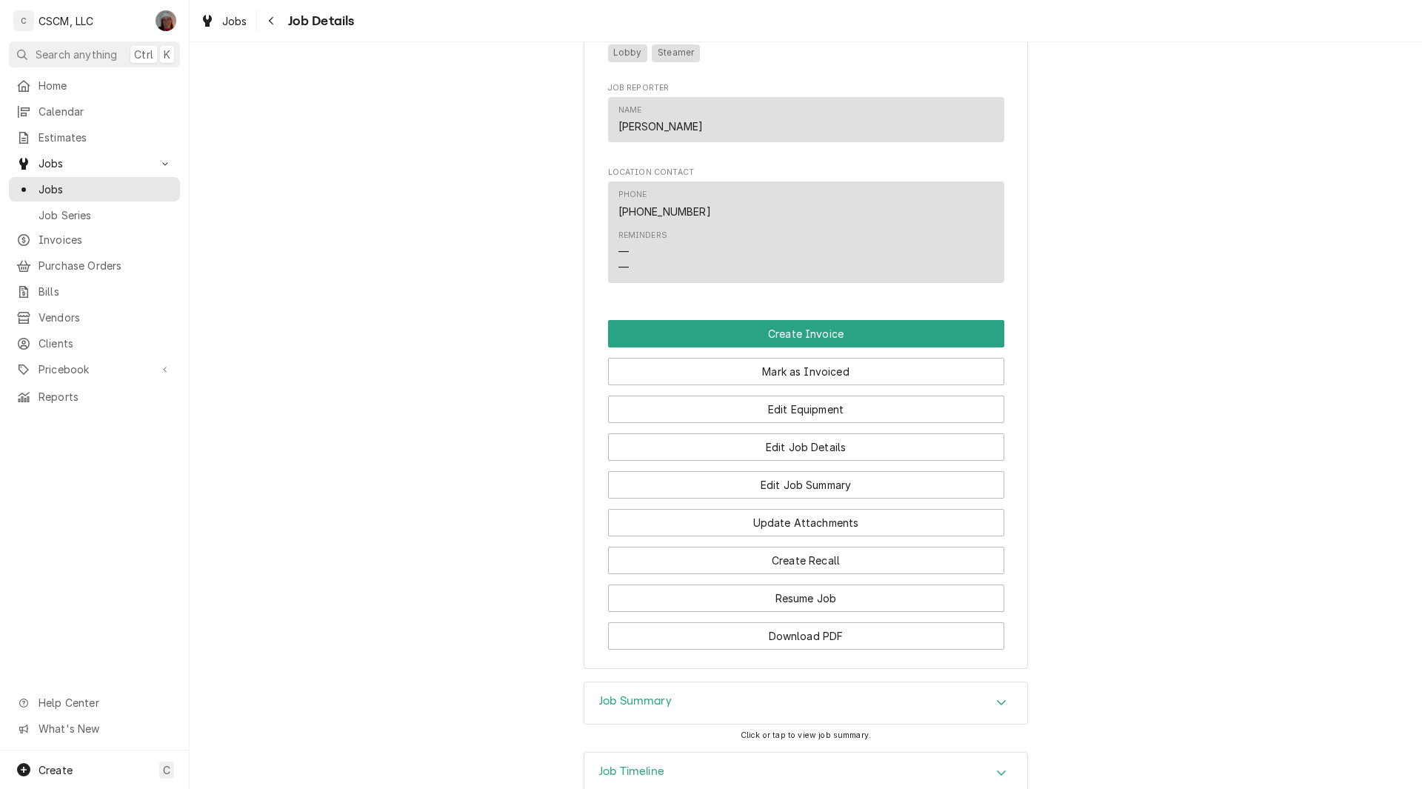
scroll to position [961, 0]
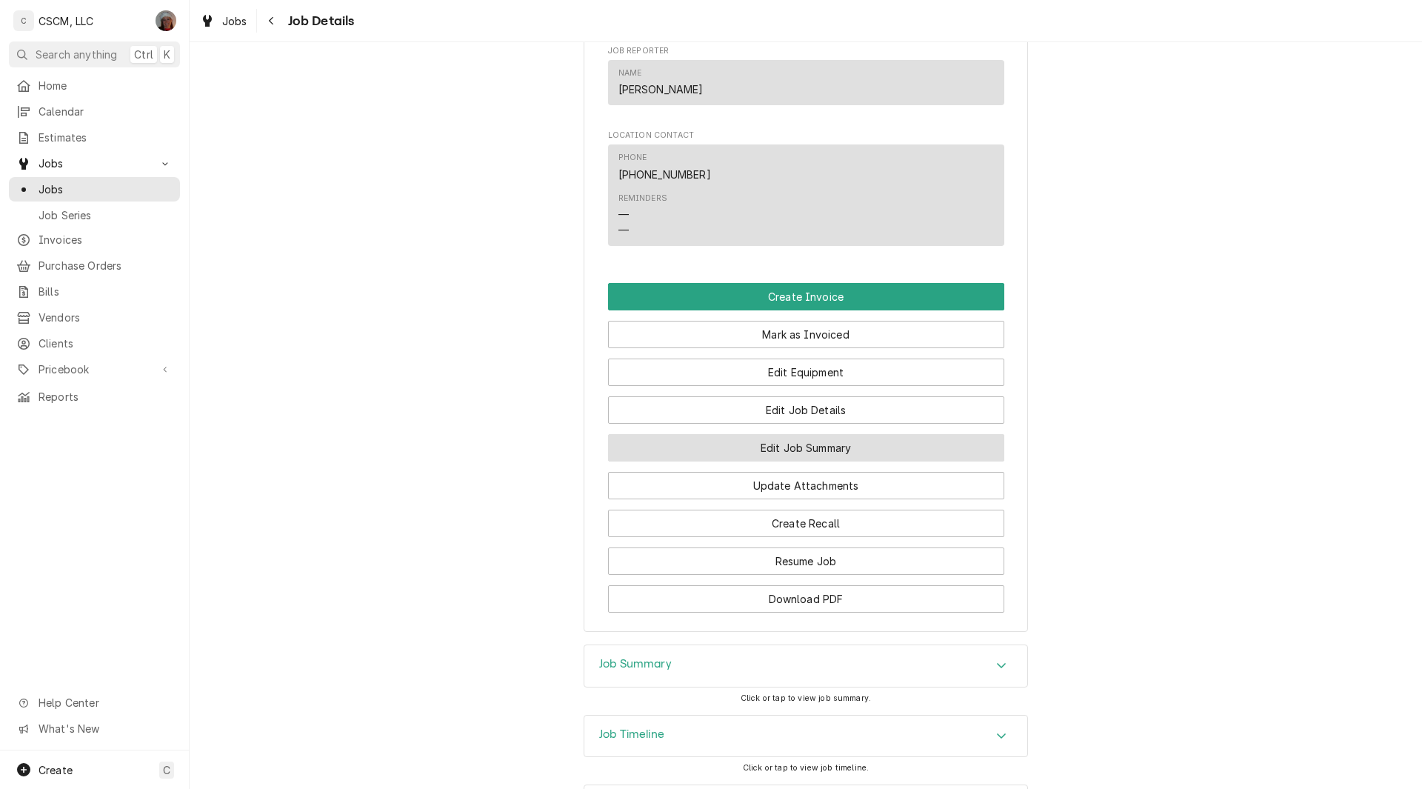
click at [836, 460] on button "Edit Job Summary" at bounding box center [806, 447] width 396 height 27
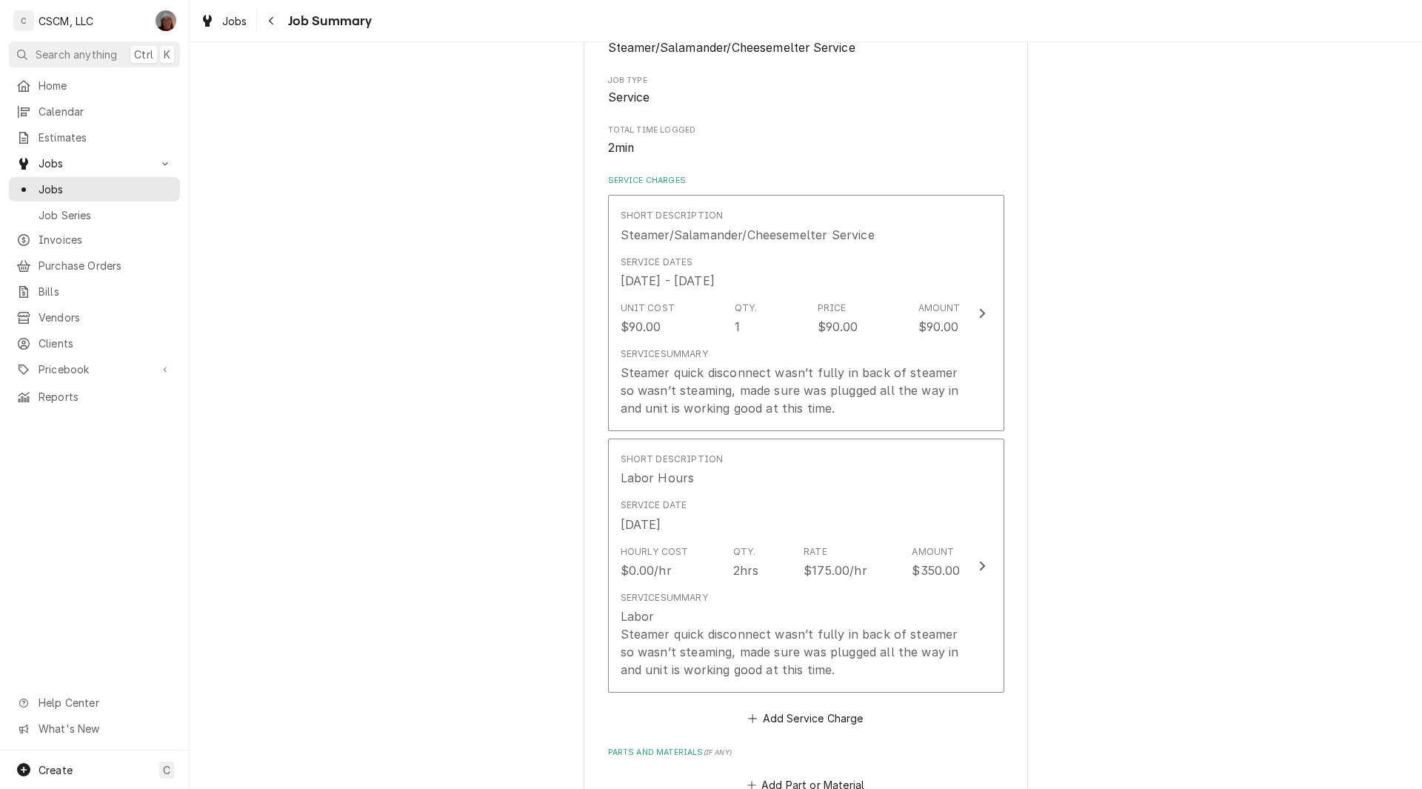
scroll to position [284, 0]
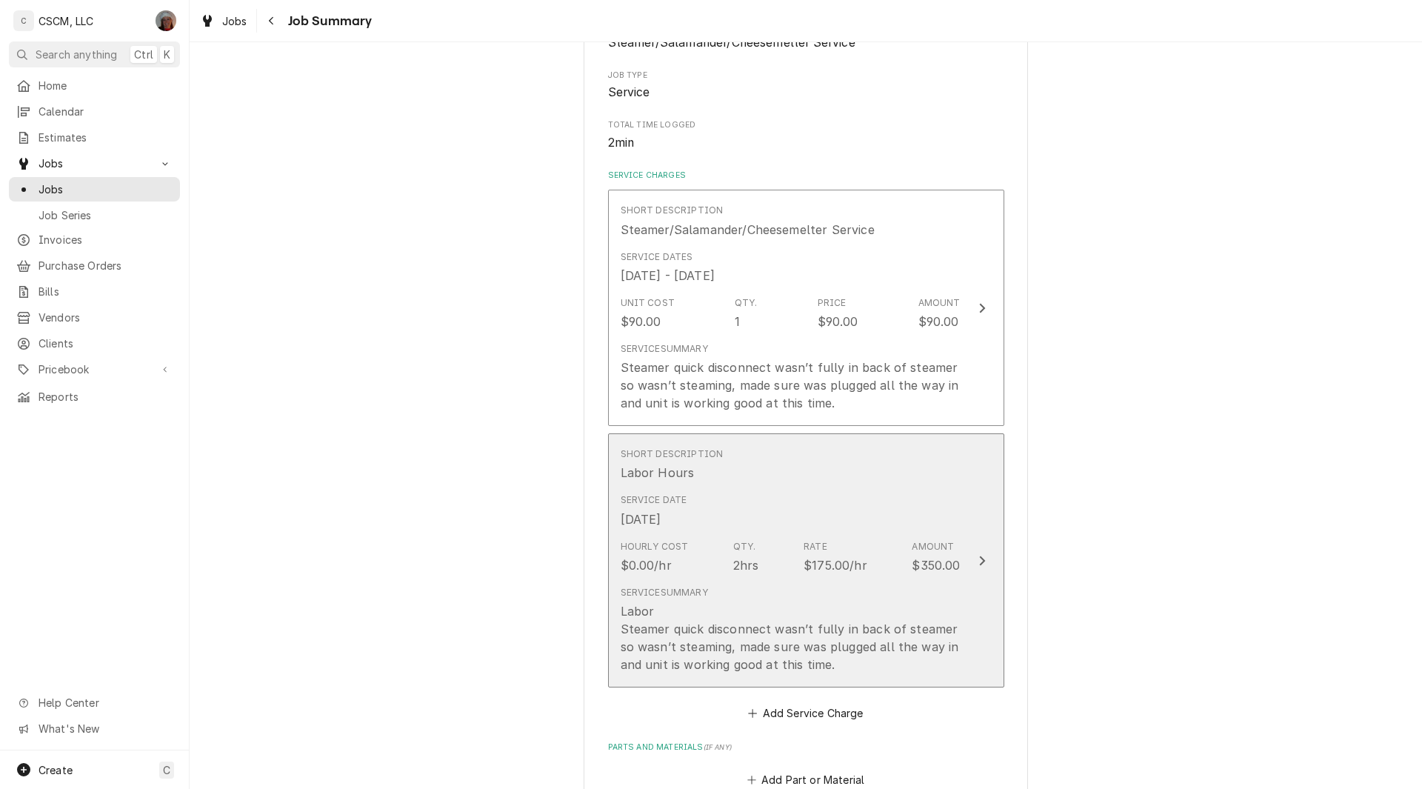
click at [944, 518] on div "Service Date Oct 3, 2025" at bounding box center [790, 510] width 340 height 46
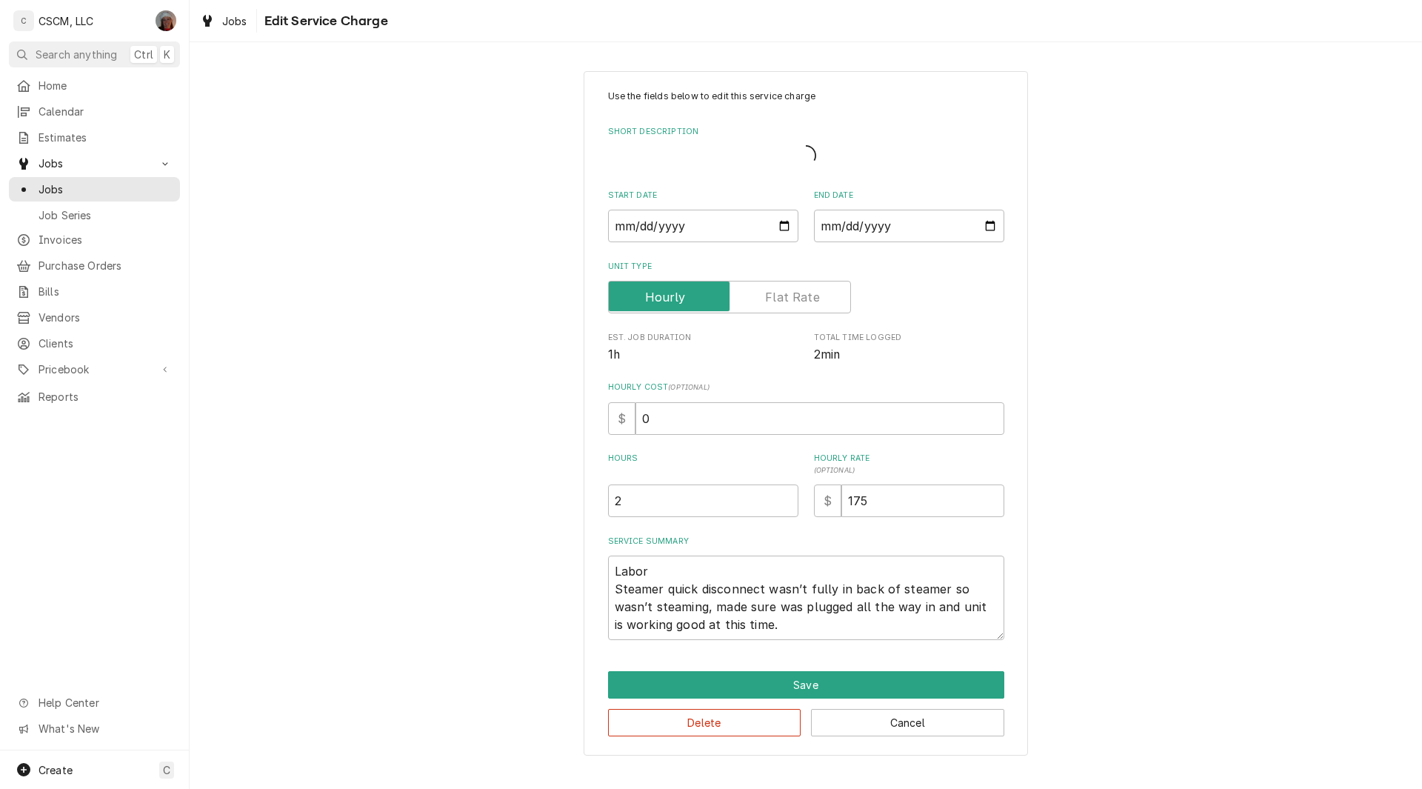
type textarea "x"
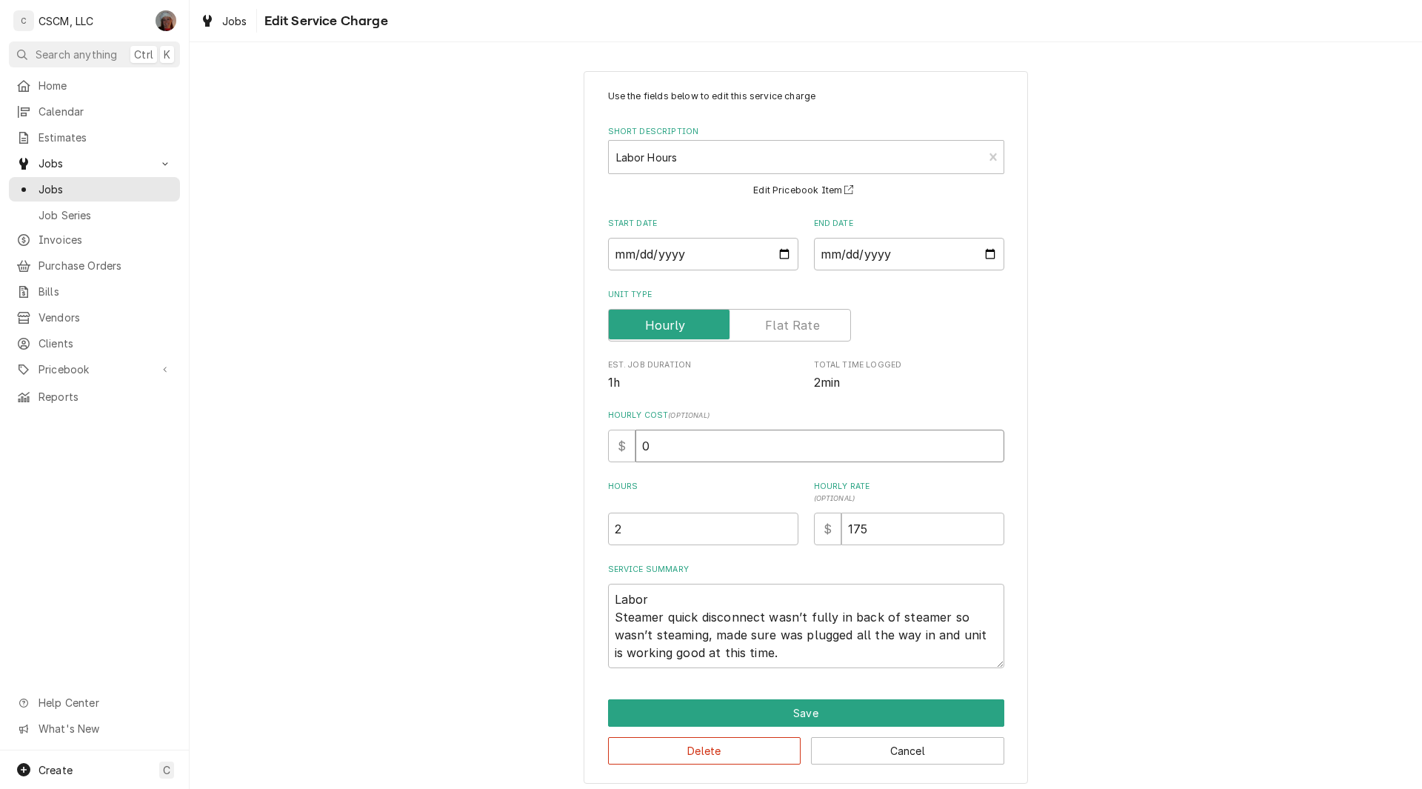
drag, startPoint x: 632, startPoint y: 451, endPoint x: 724, endPoint y: 444, distance: 92.8
click at [724, 444] on input "0" at bounding box center [819, 445] width 369 height 33
type input "22"
type textarea "x"
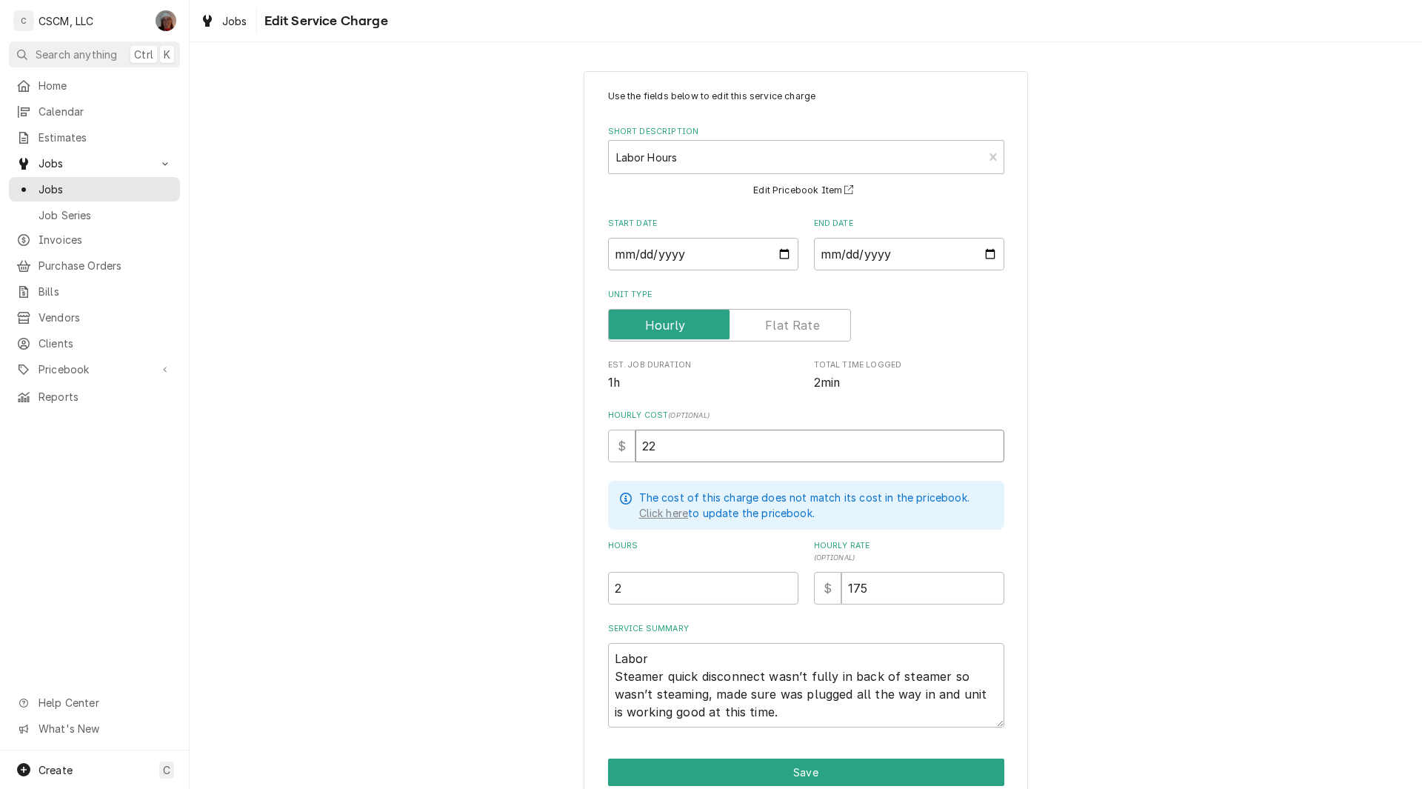
type input "22"
drag, startPoint x: 608, startPoint y: 681, endPoint x: 786, endPoint y: 729, distance: 184.8
click at [786, 729] on div "Use the fields below to edit this service charge Short Description Labor Hours …" at bounding box center [805, 457] width 444 height 772
type textarea "x"
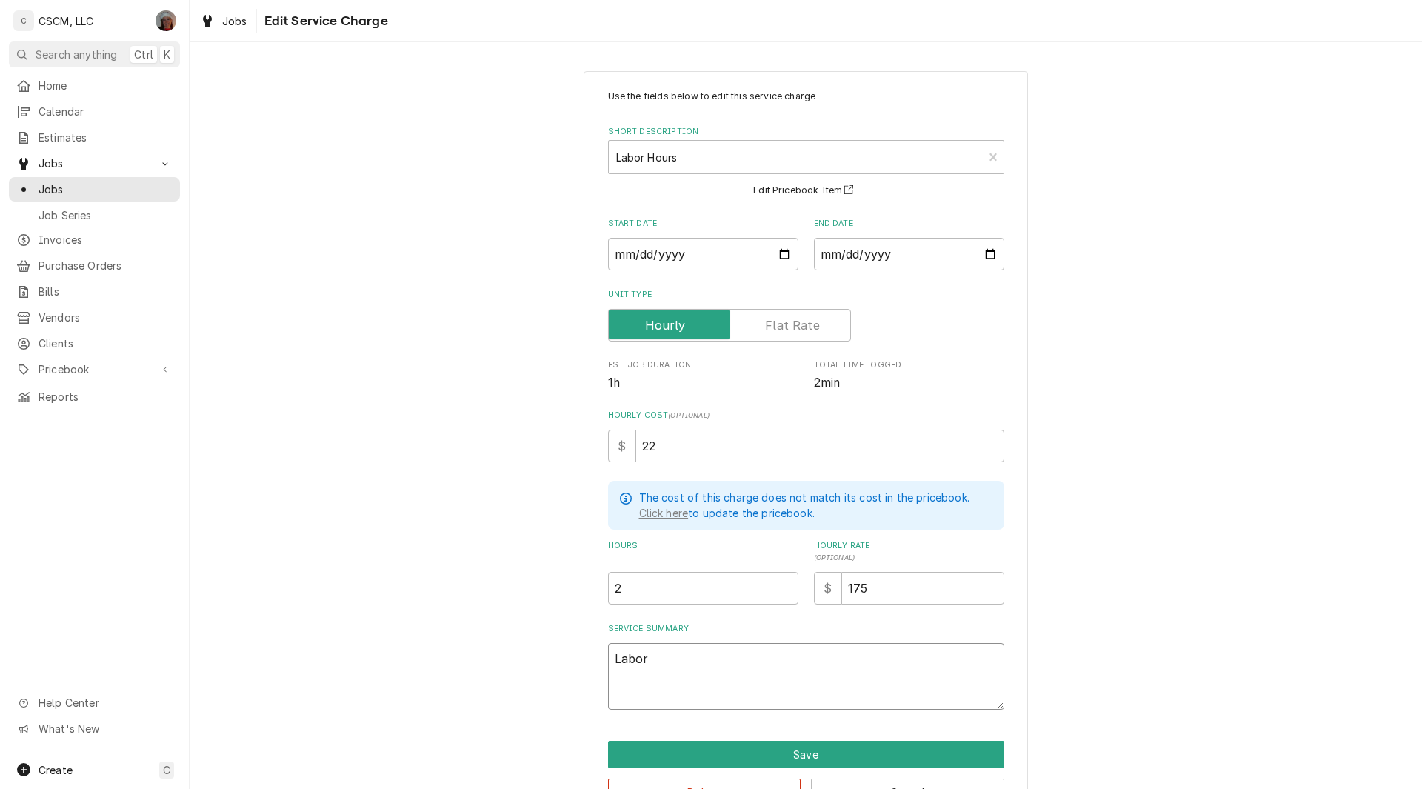
type textarea "Labor"
drag, startPoint x: 634, startPoint y: 591, endPoint x: 599, endPoint y: 581, distance: 36.1
click at [599, 581] on div "Use the fields below to edit this service charge Short Description Labor Hours …" at bounding box center [805, 448] width 444 height 754
type input "1"
type textarea "x"
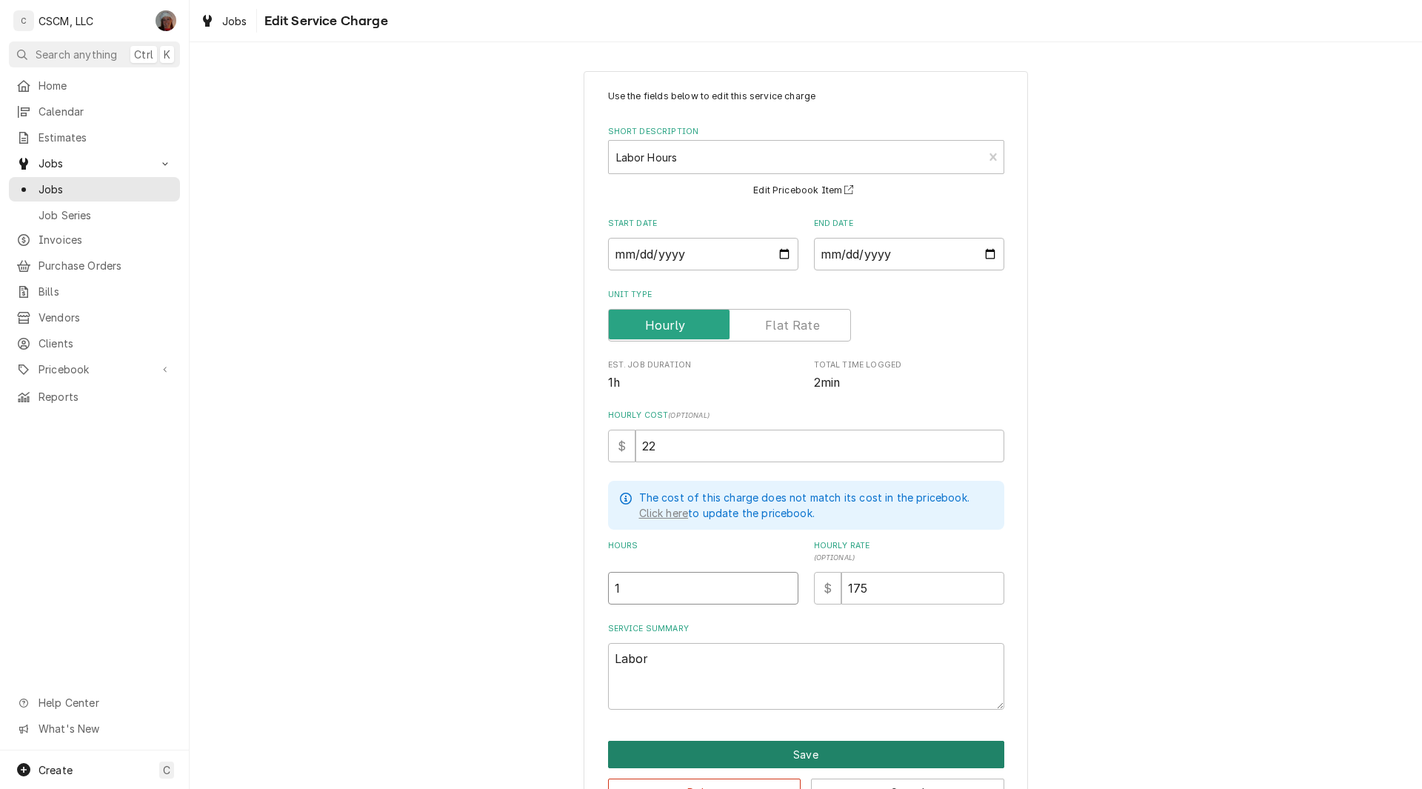
type input "1"
click at [792, 748] on button "Save" at bounding box center [806, 753] width 396 height 27
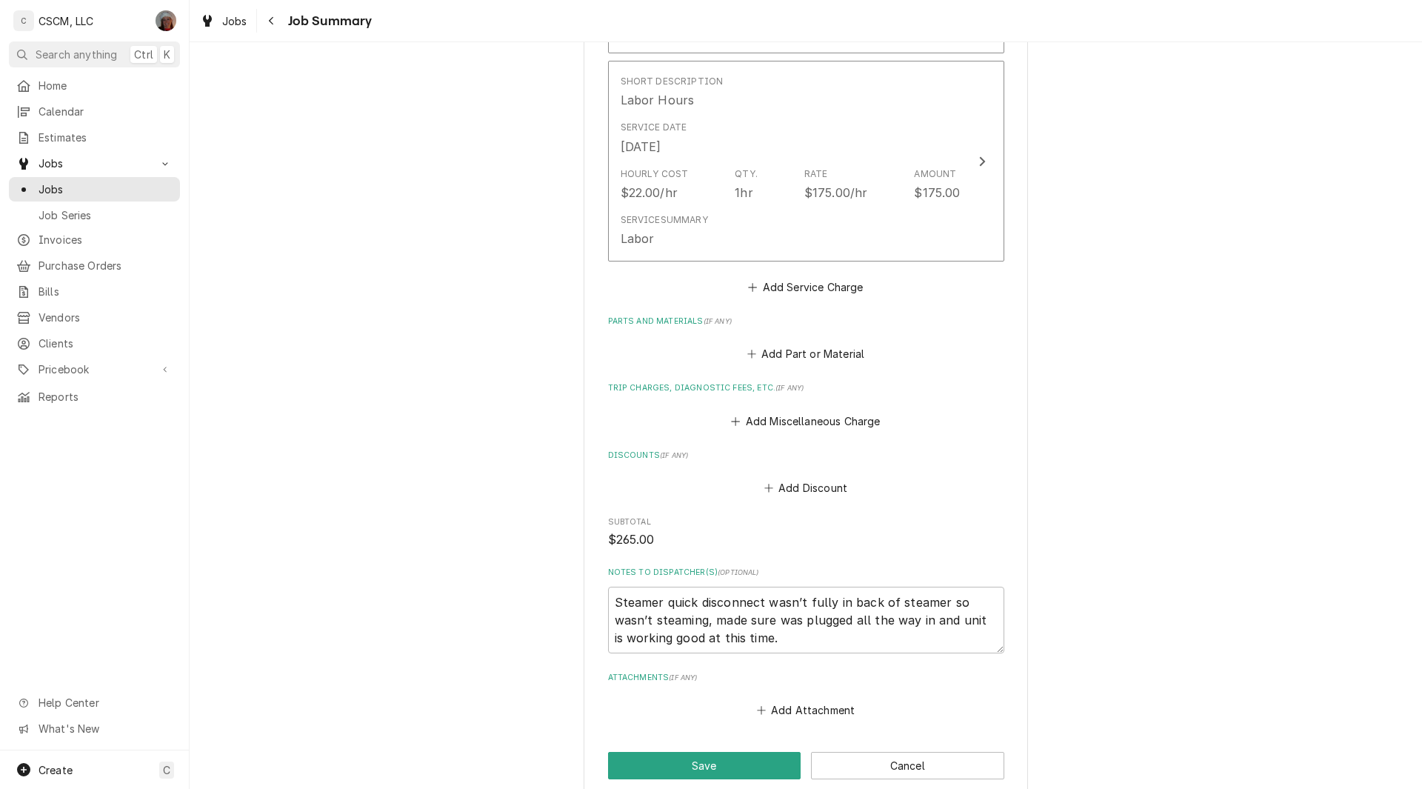
scroll to position [748, 0]
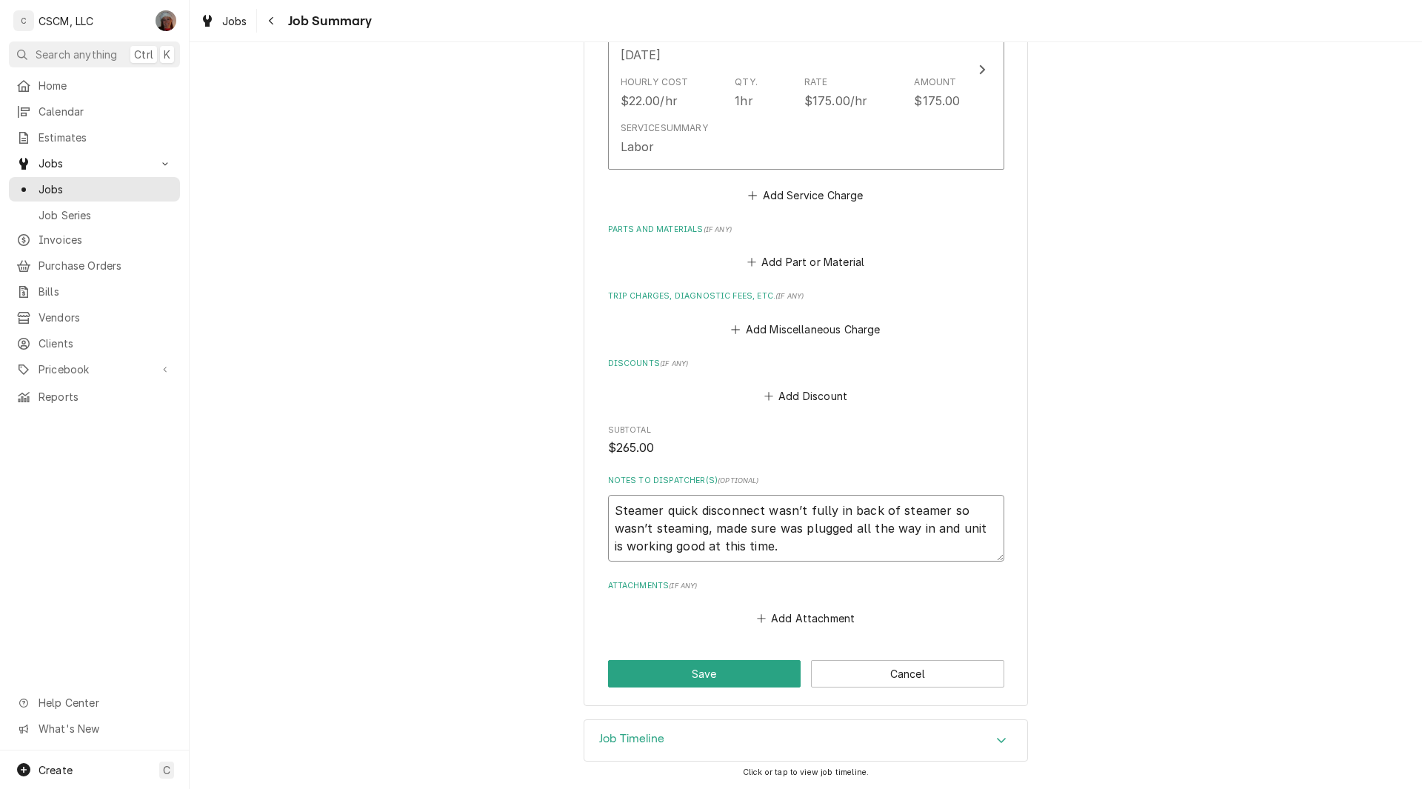
drag, startPoint x: 602, startPoint y: 499, endPoint x: 805, endPoint y: 555, distance: 210.3
click at [805, 555] on textarea "Steamer quick disconnect wasn’t fully in back of steamer so wasn’t steaming, ma…" at bounding box center [806, 528] width 396 height 67
type textarea "x"
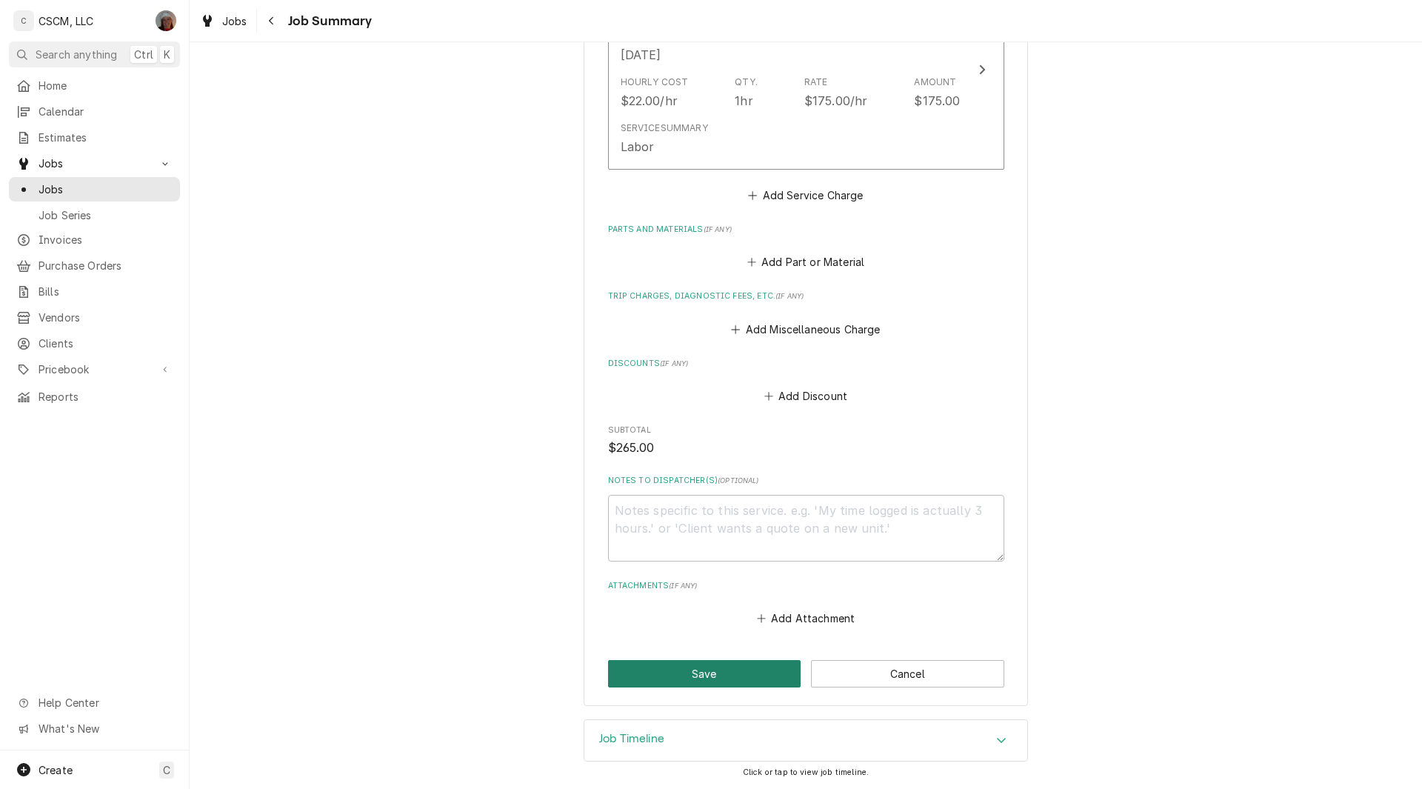
click at [666, 672] on button "Save" at bounding box center [704, 673] width 193 height 27
type textarea "x"
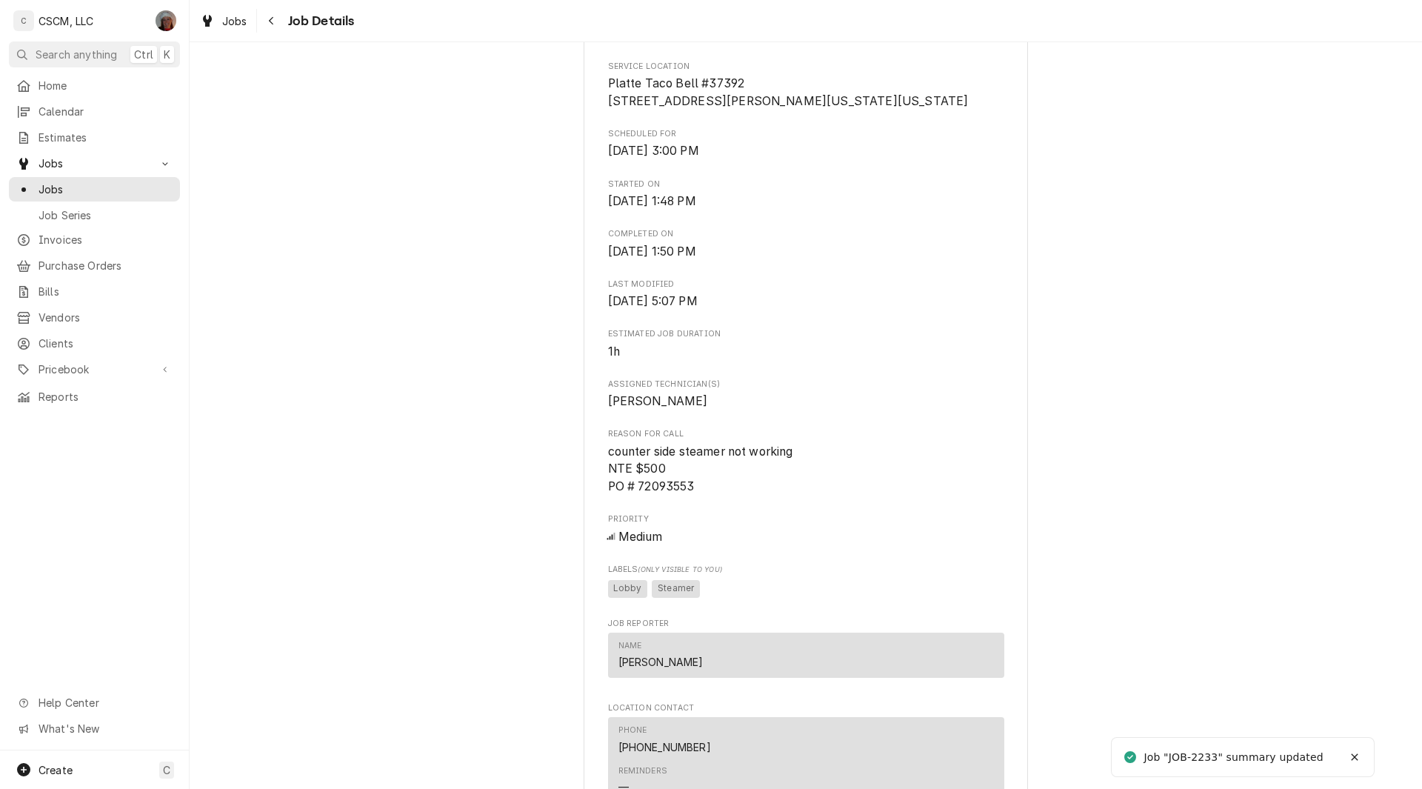
scroll to position [466, 0]
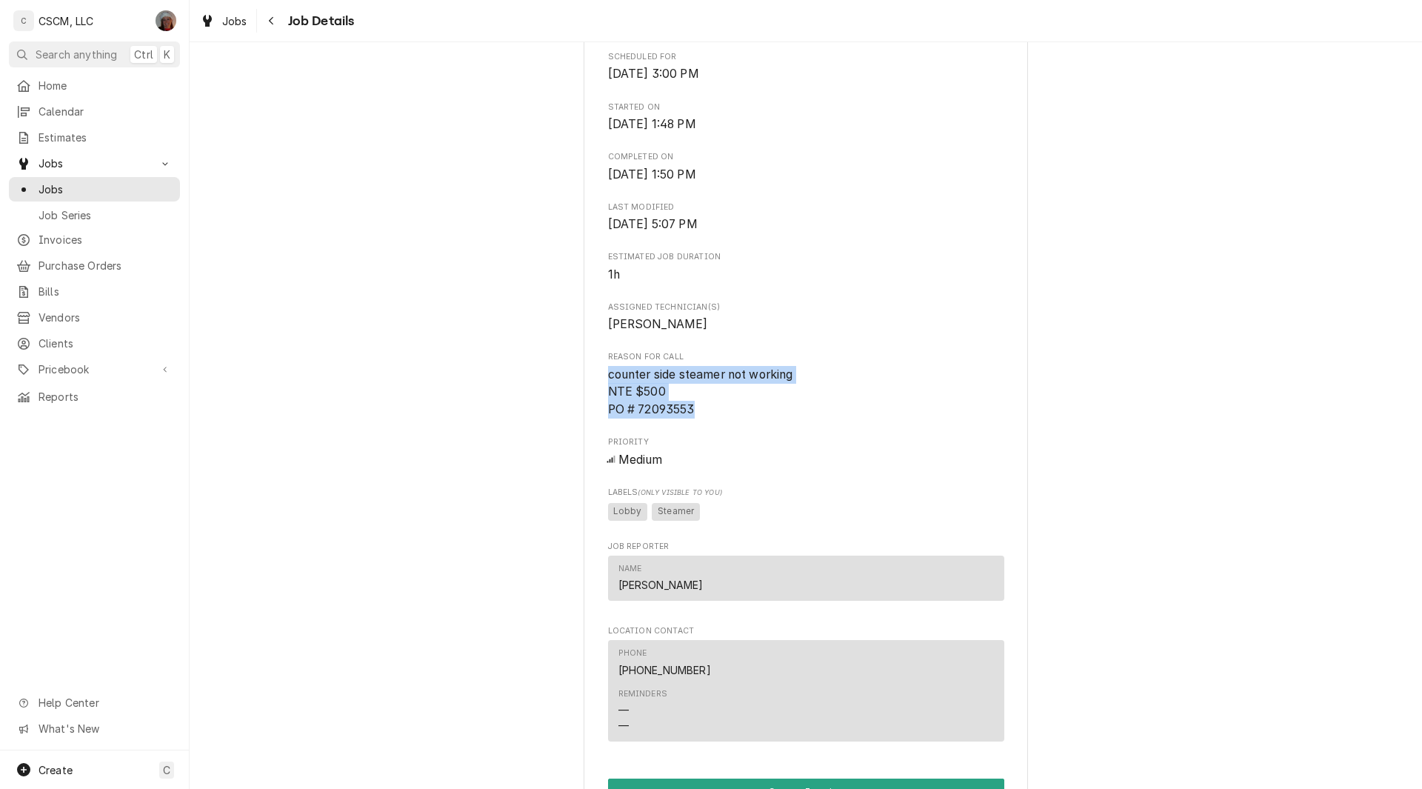
drag, startPoint x: 598, startPoint y: 387, endPoint x: 706, endPoint y: 421, distance: 113.6
click at [706, 421] on div "KBP Foods Platte Taco Bell #37392 / 405 E. Platte Ave, Colorado Springs, Colora…" at bounding box center [805, 378] width 444 height 1498
copy span "counter side steamer not working NTE $500 PO # 72093553"
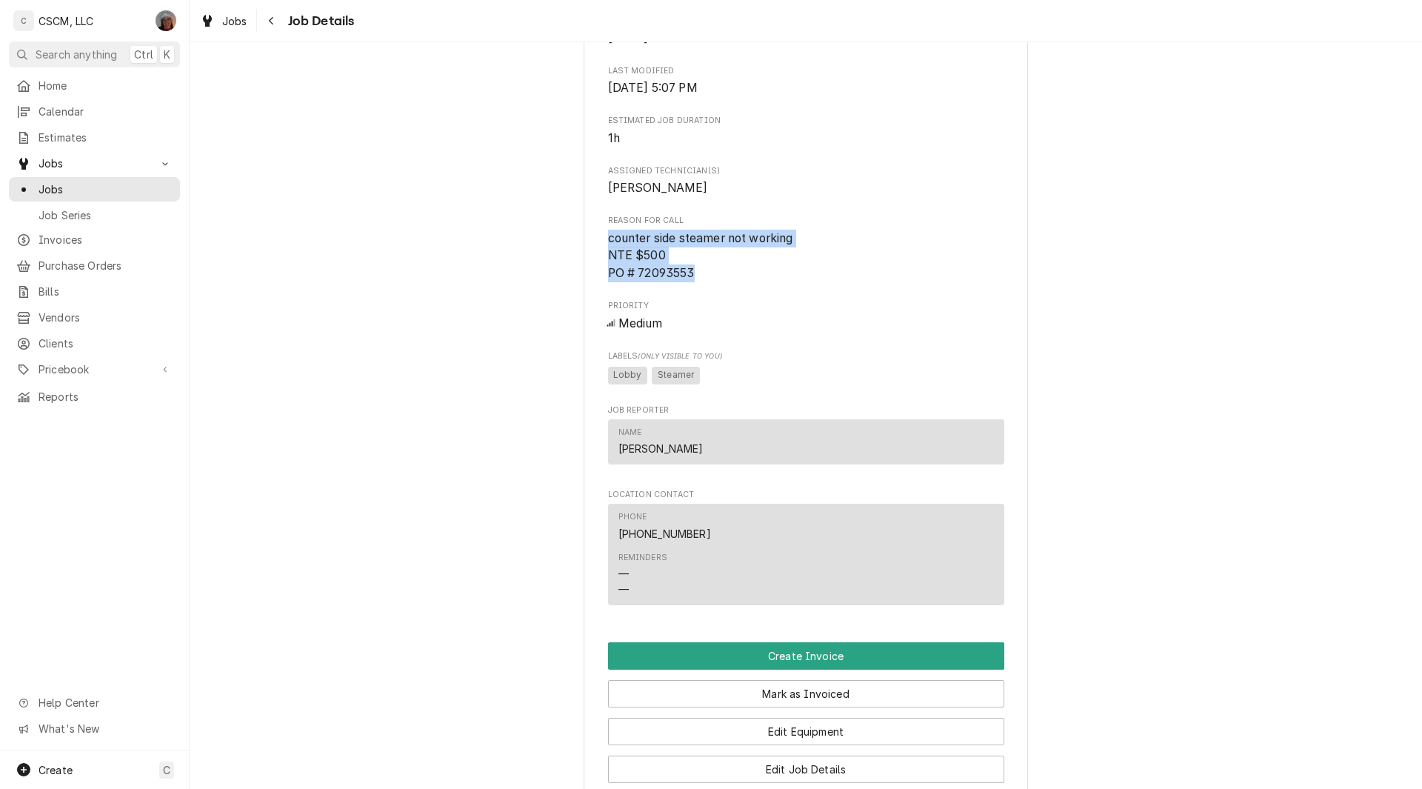
scroll to position [735, 0]
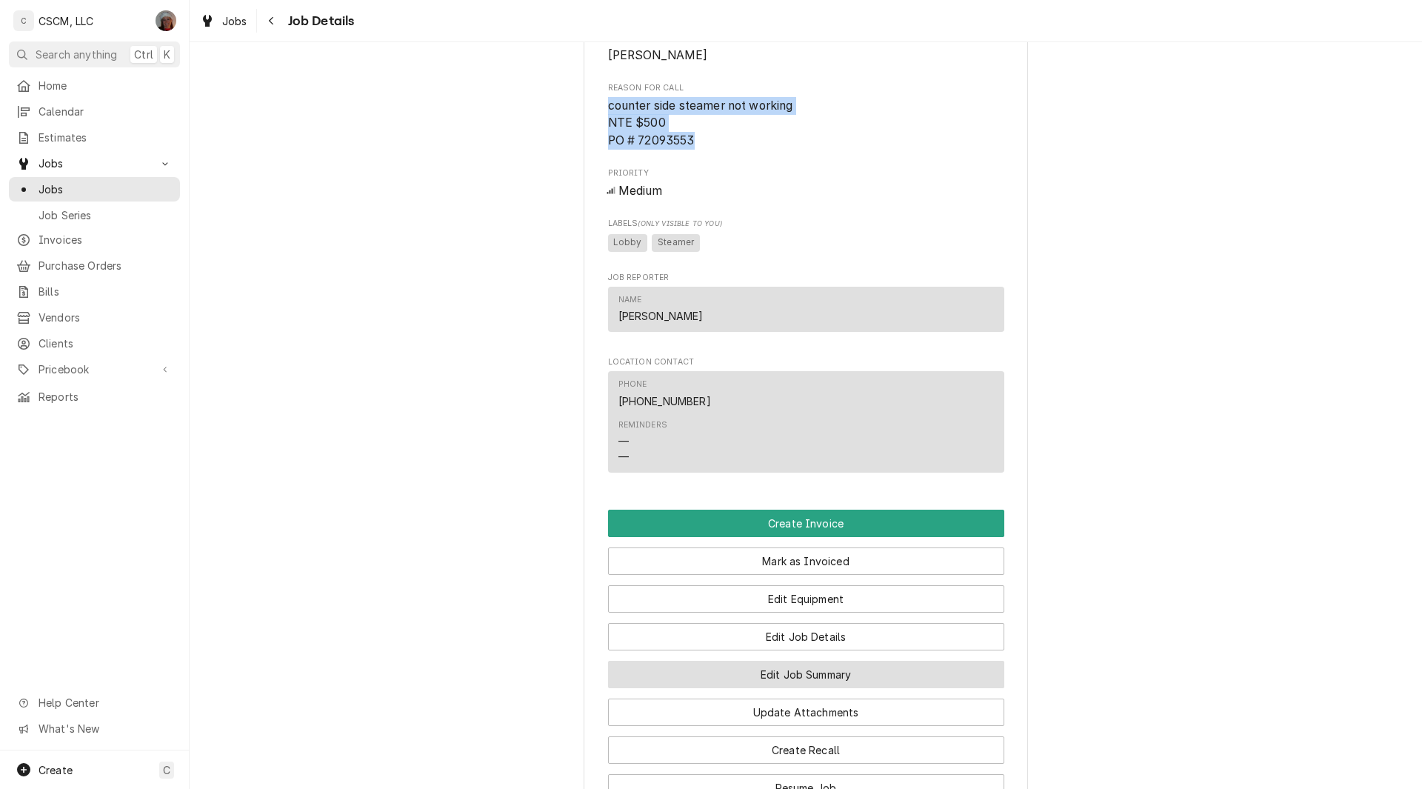
click at [789, 688] on button "Edit Job Summary" at bounding box center [806, 673] width 396 height 27
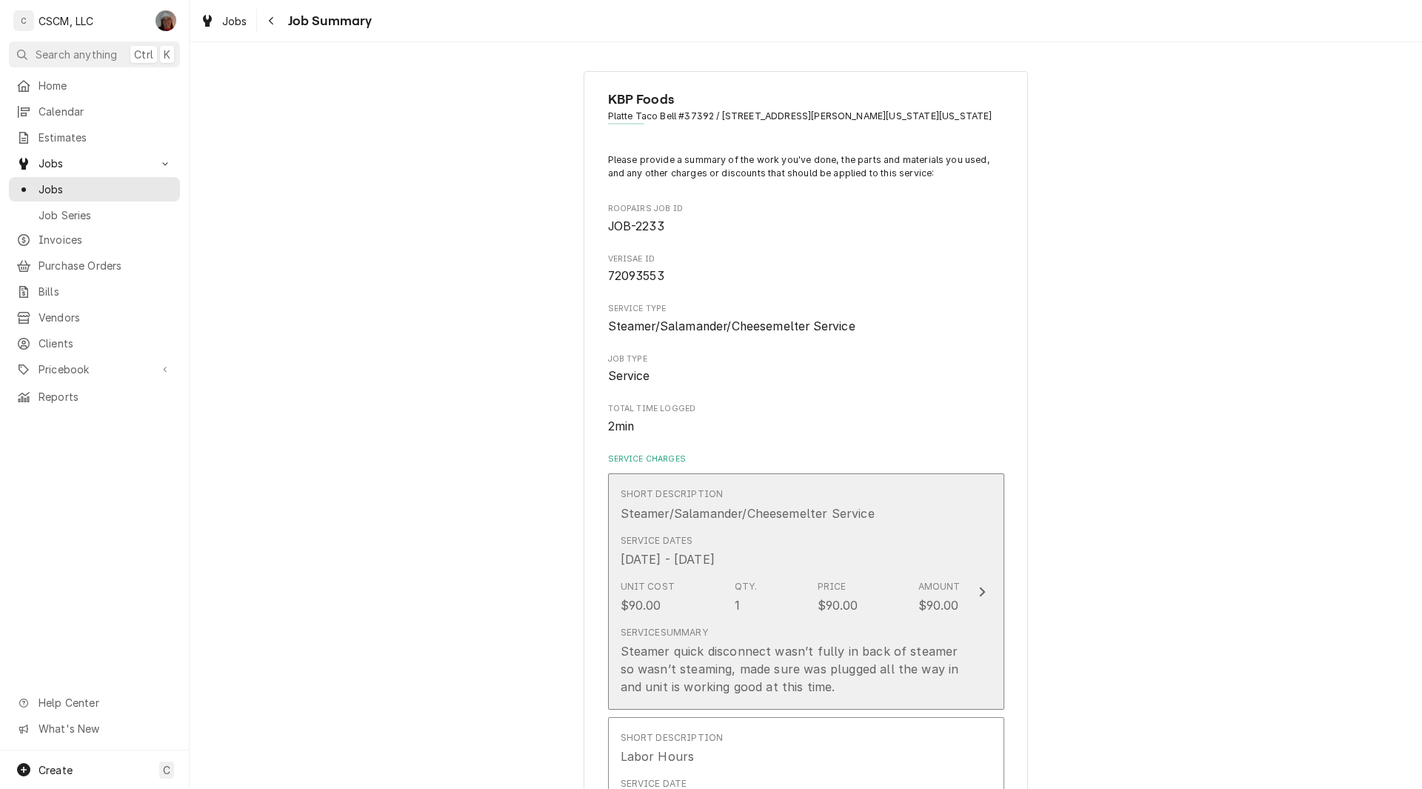
click at [961, 569] on button "Short Description Steamer/Salamander/Cheesemelter Service Service Dates Oct 2, …" at bounding box center [806, 591] width 396 height 236
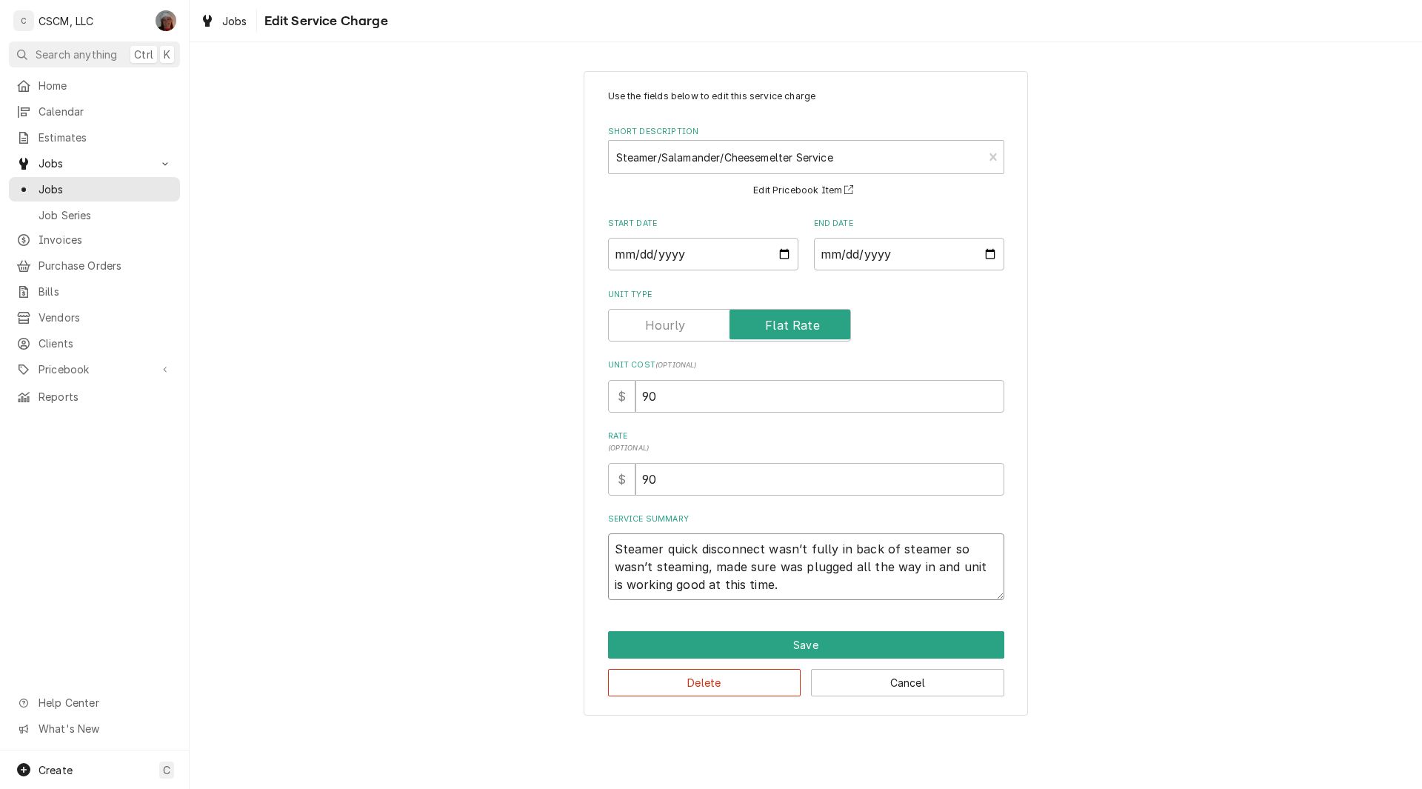
click at [614, 549] on textarea "Steamer quick disconnect wasn’t fully in back of steamer so wasn’t steaming, ma…" at bounding box center [806, 566] width 396 height 67
type textarea "x"
type textarea "Steamer quick disconnect wasn’t fully in back of steamer so wasn’t steaming, ma…"
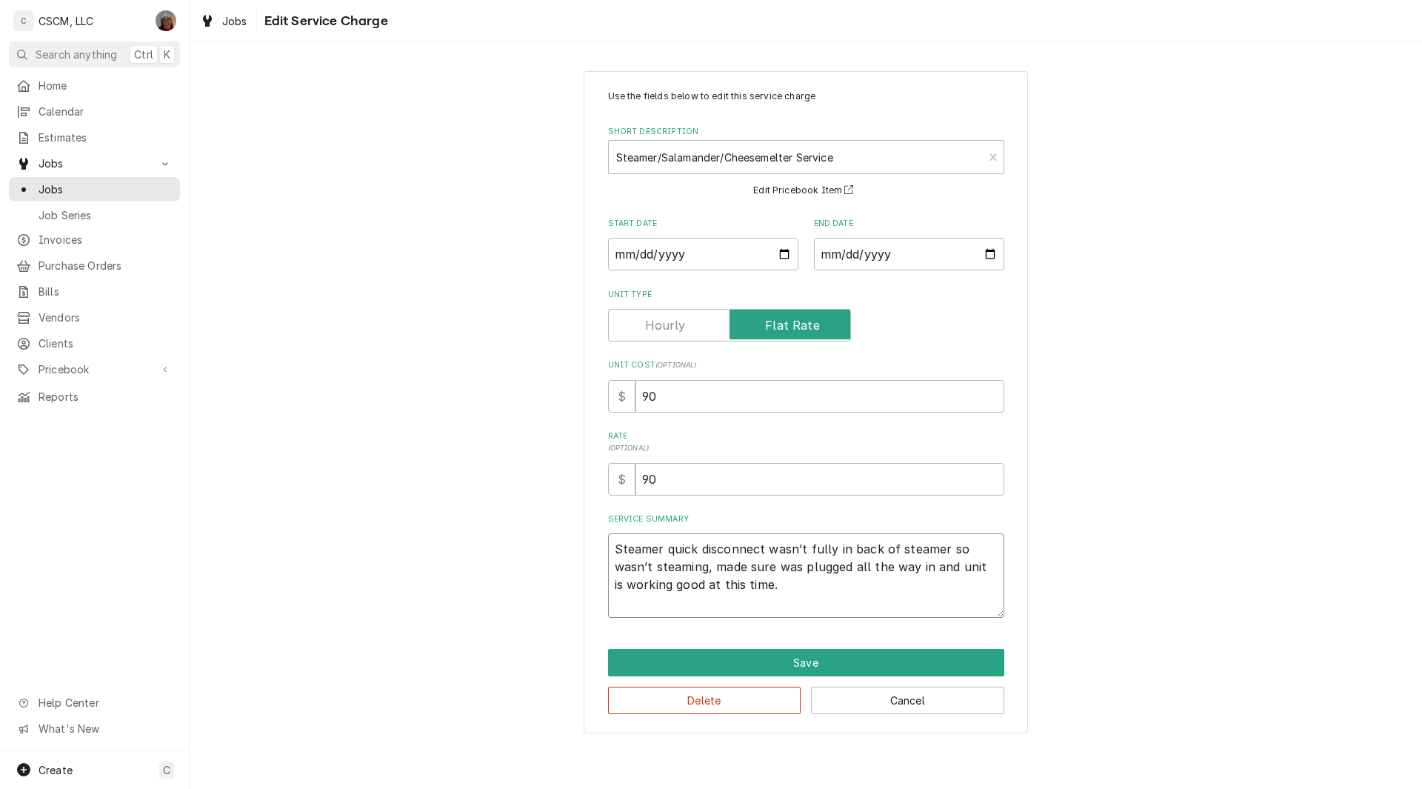
type textarea "x"
type textarea "Steamer quick disconnect wasn’t fully in back of steamer so wasn’t steaming, ma…"
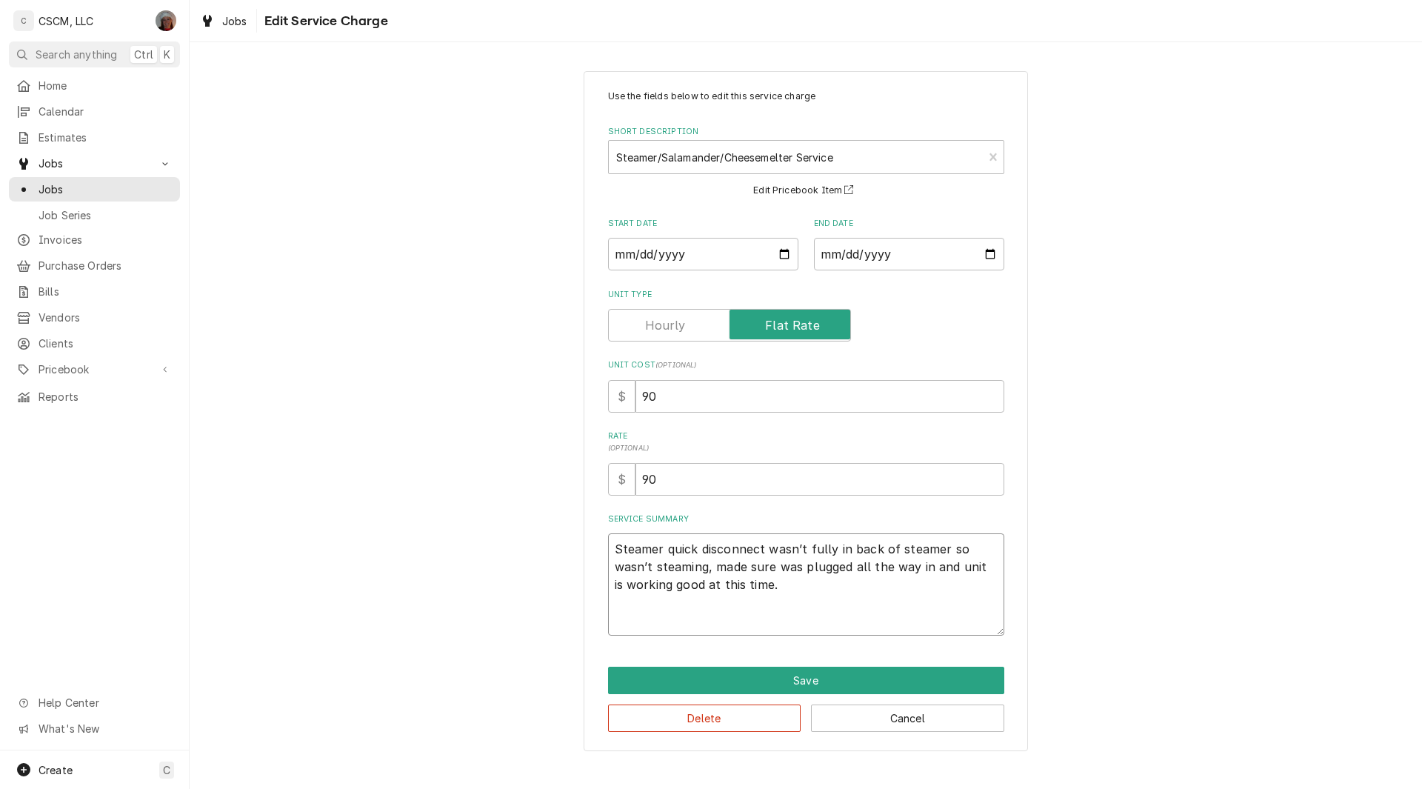
paste textarea "counter side steamer not working NTE $500 PO # 72093553"
type textarea "x"
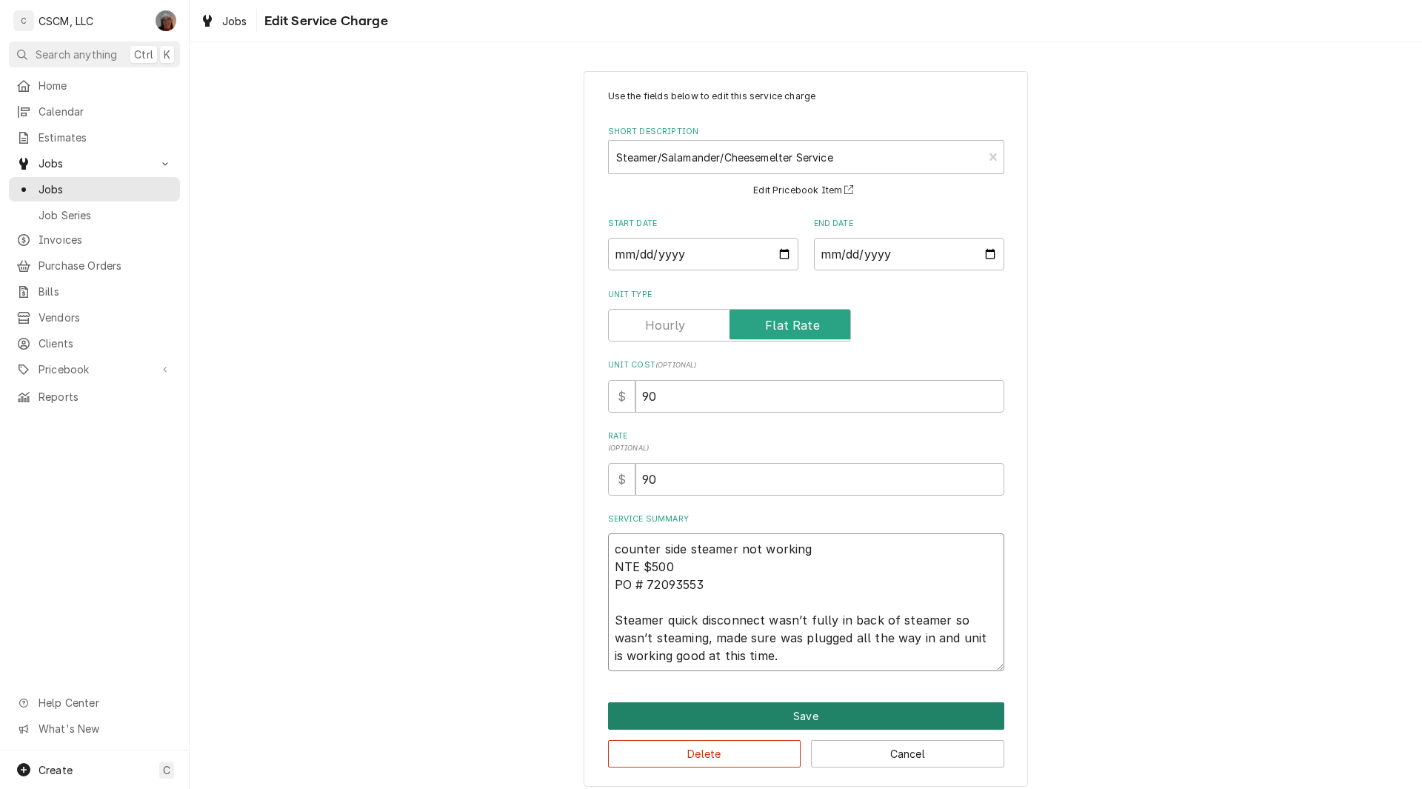
type textarea "counter side steamer not working NTE $500 PO # 72093553 Steamer quick disconnec…"
click at [806, 716] on button "Save" at bounding box center [806, 715] width 396 height 27
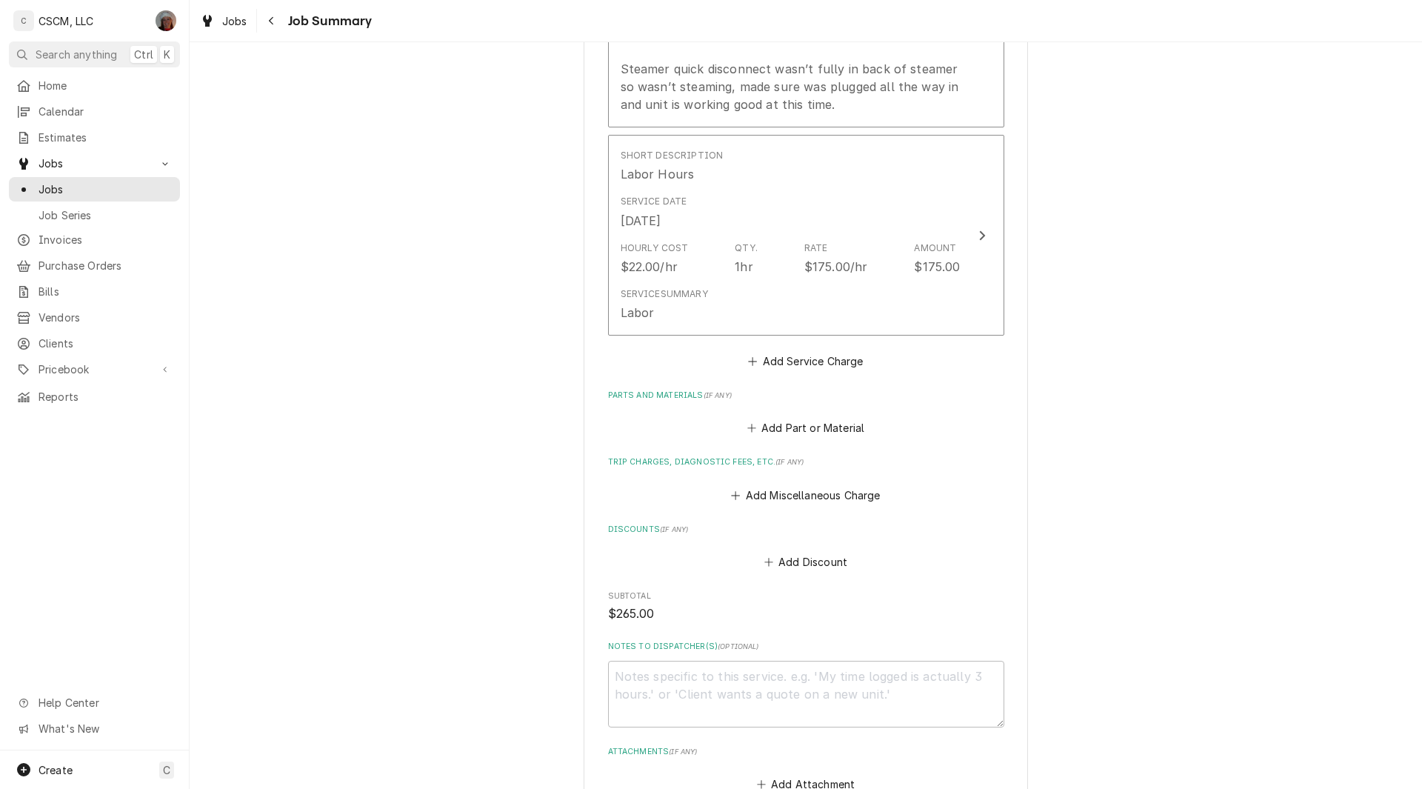
scroll to position [819, 0]
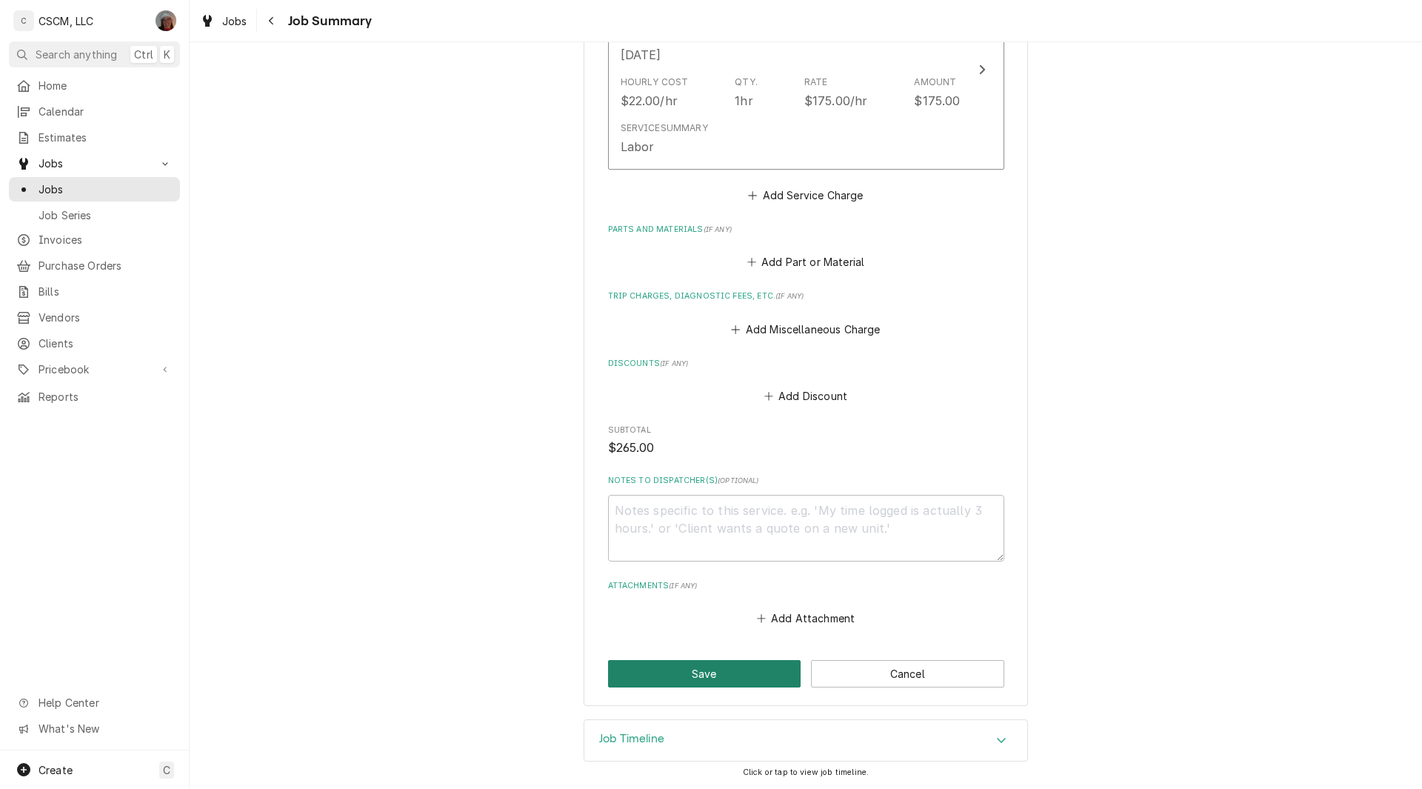
click at [700, 671] on button "Save" at bounding box center [704, 673] width 193 height 27
type textarea "x"
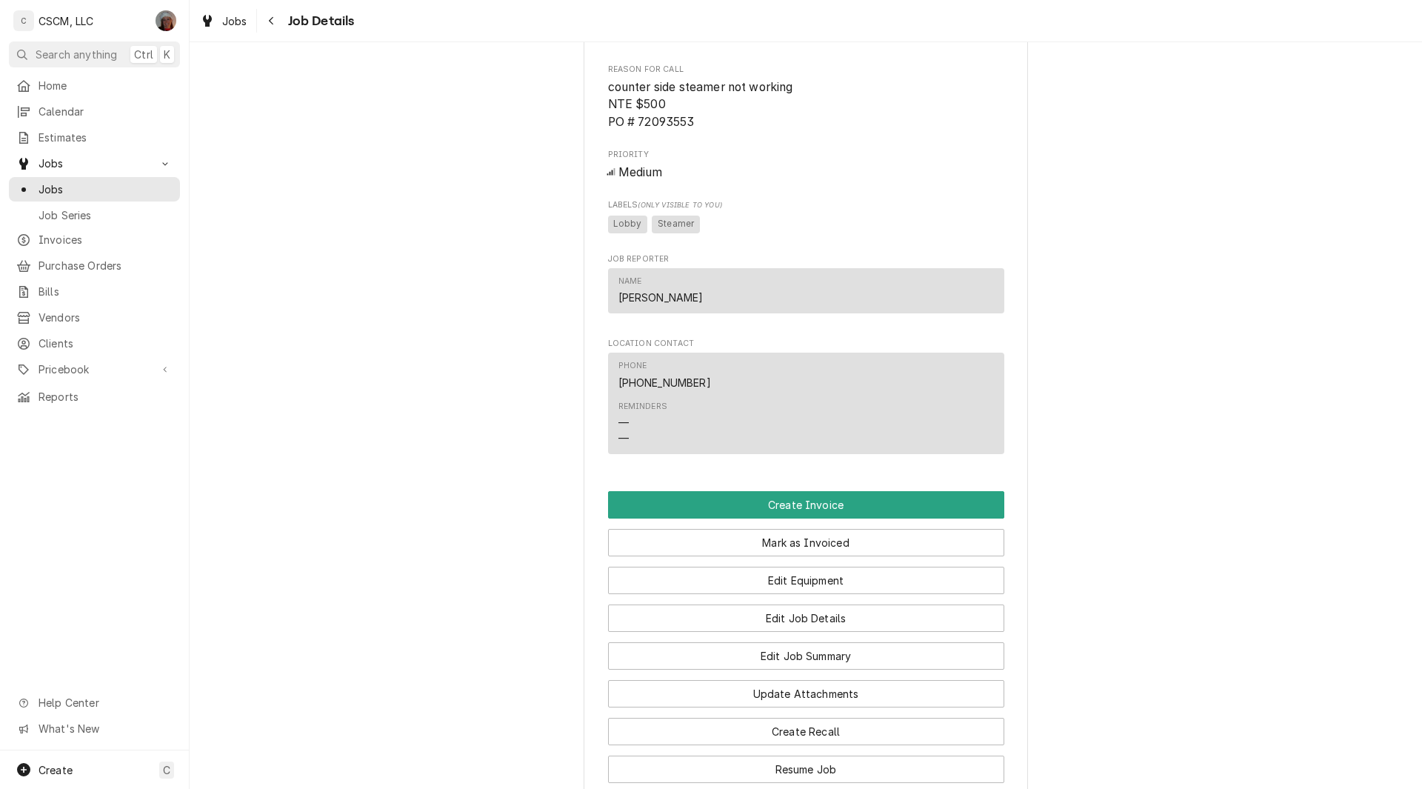
scroll to position [780, 0]
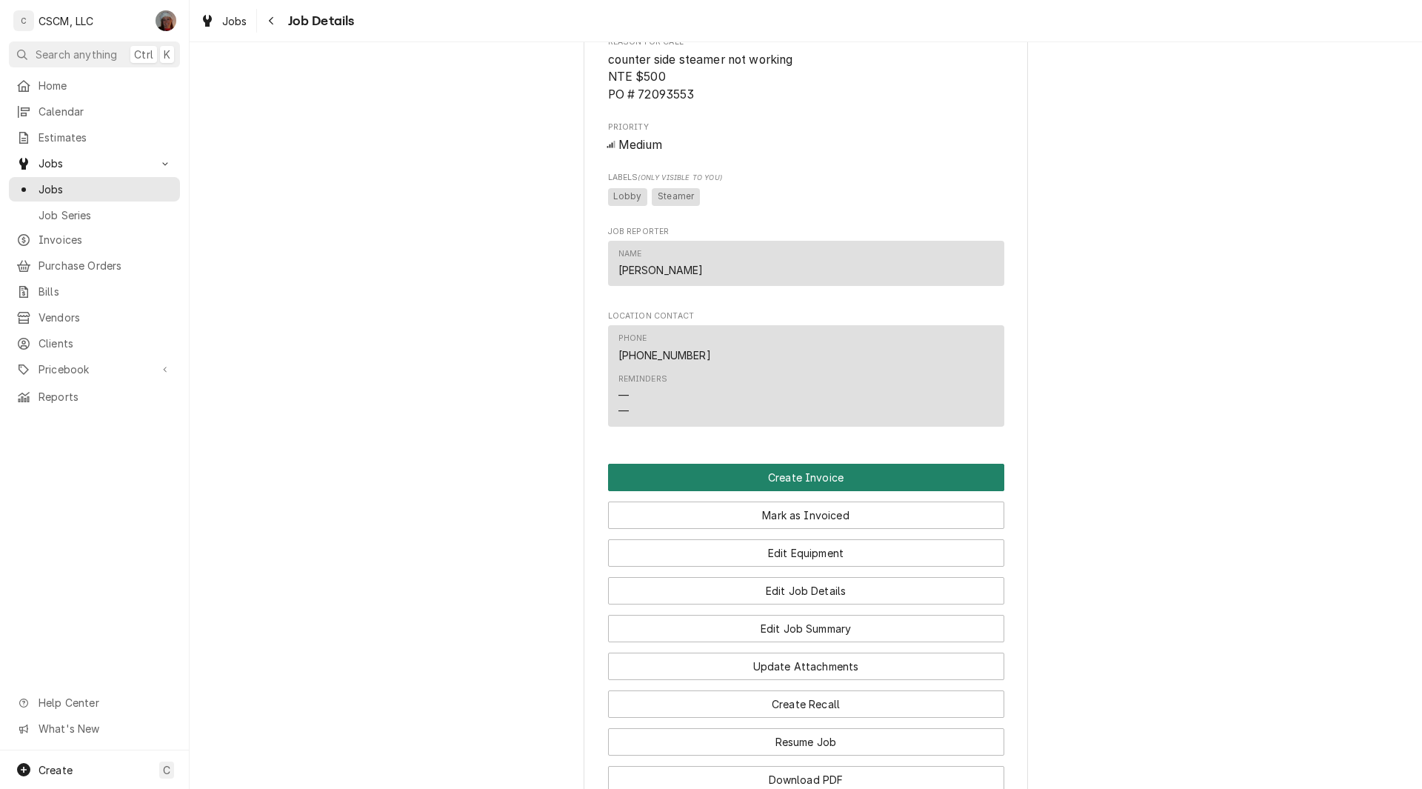
click at [814, 491] on button "Create Invoice" at bounding box center [806, 477] width 396 height 27
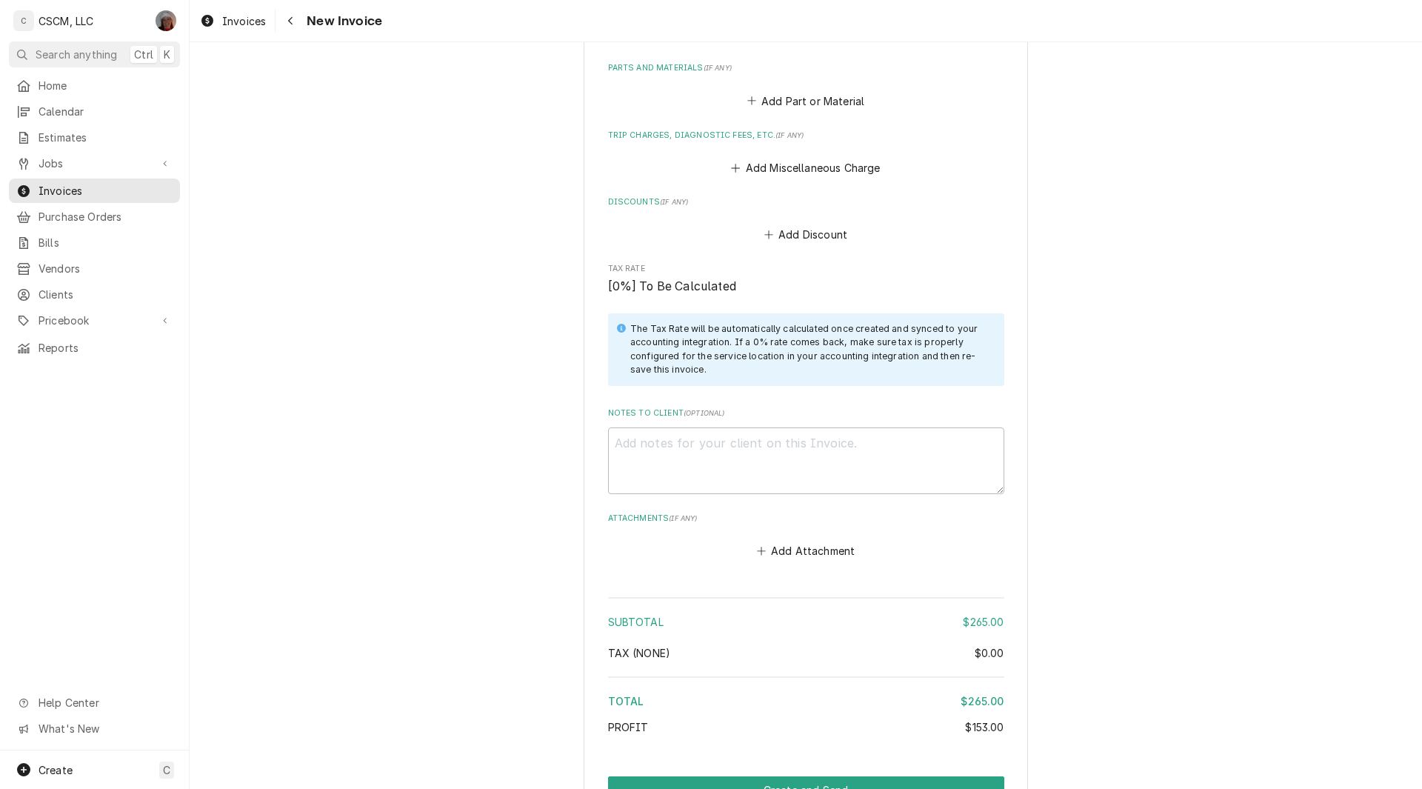
scroll to position [2001, 0]
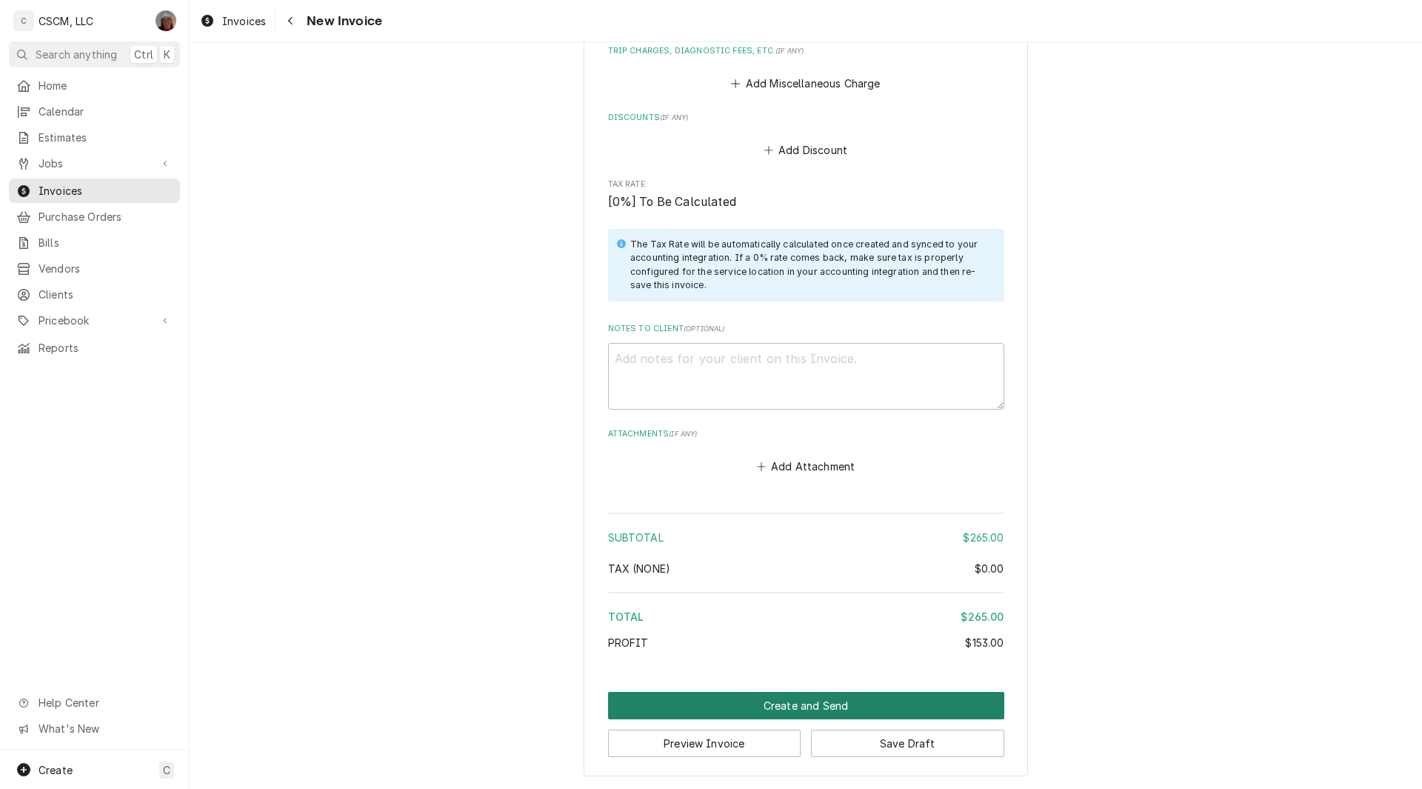
click at [790, 698] on button "Create and Send" at bounding box center [806, 705] width 396 height 27
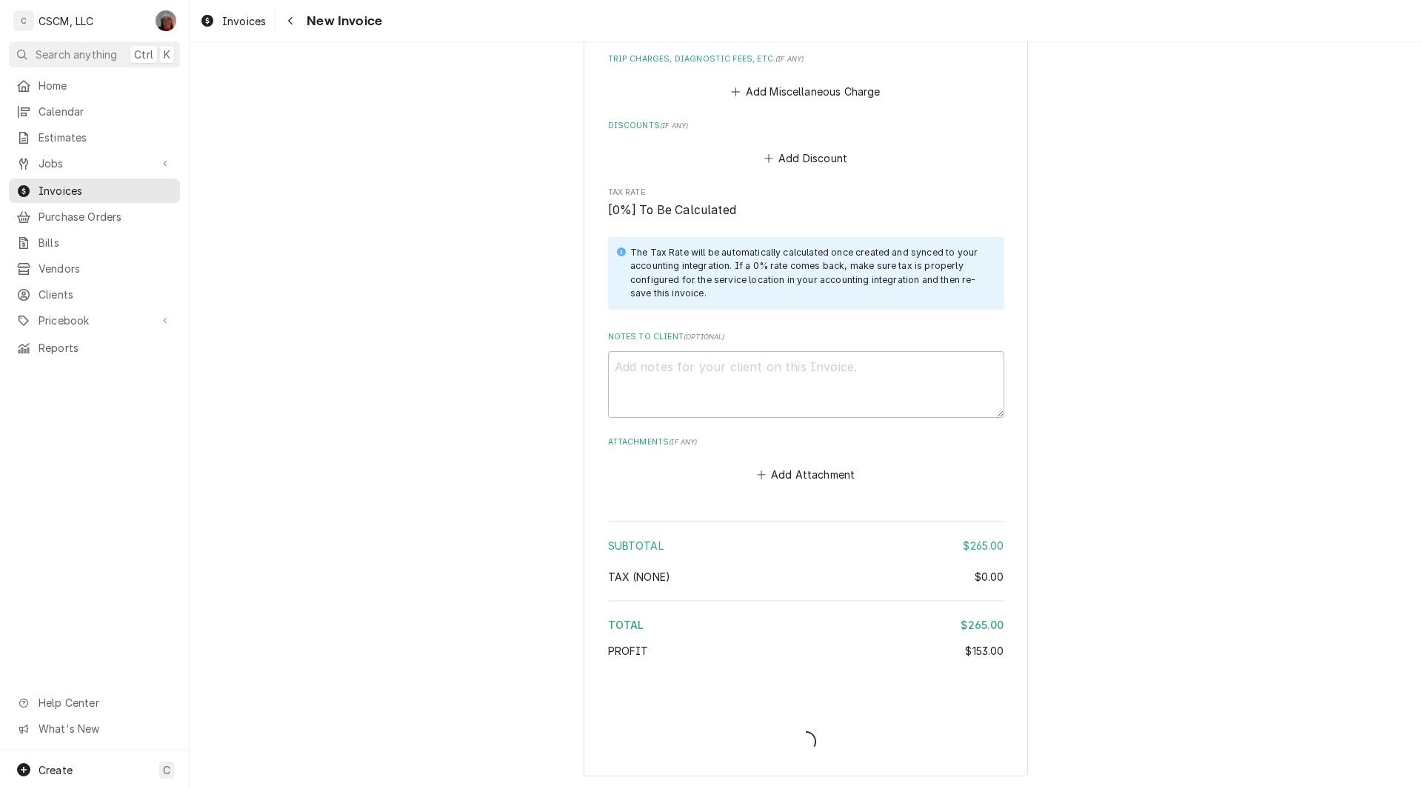
type textarea "x"
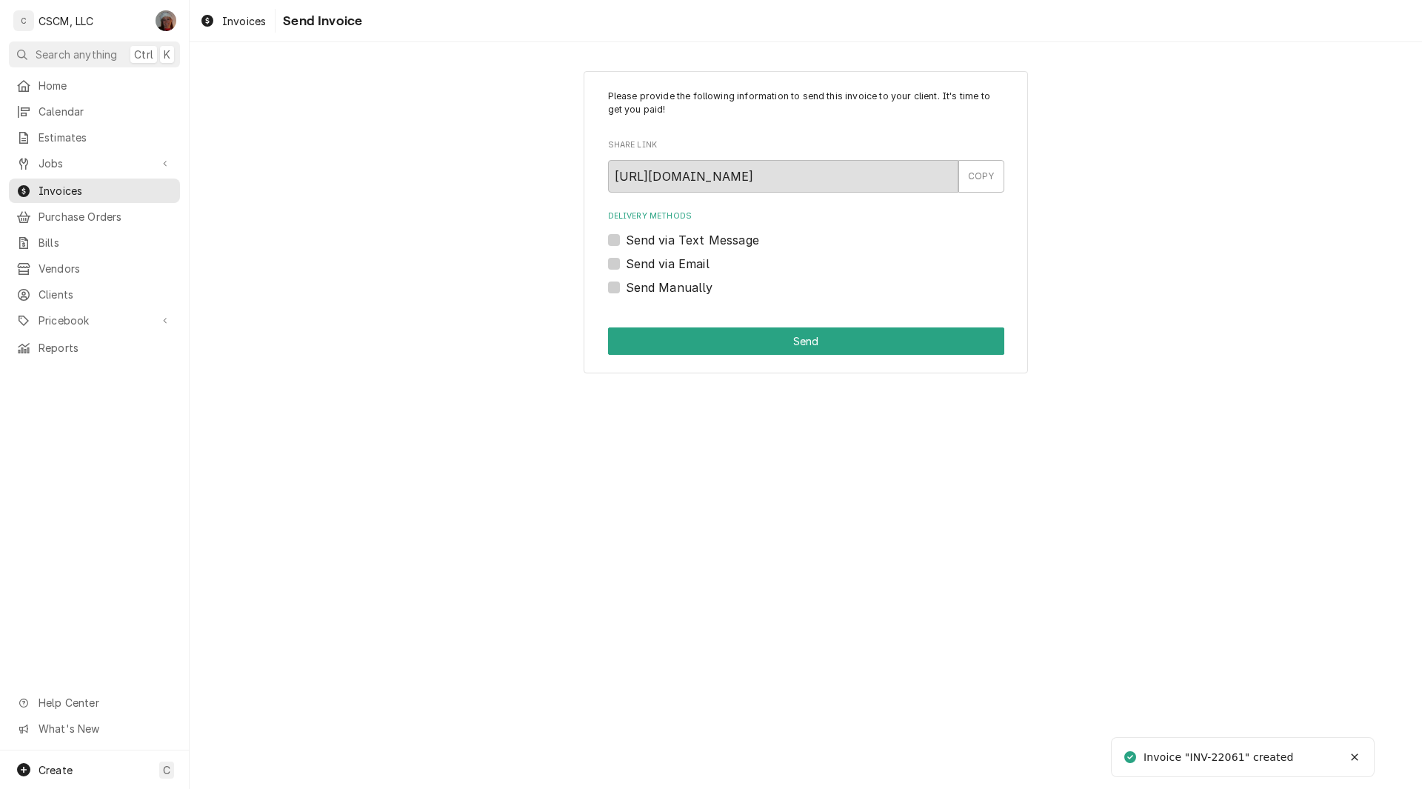
click at [626, 281] on label "Send Manually" at bounding box center [669, 287] width 87 height 18
click at [626, 281] on input "Send Manually" at bounding box center [824, 294] width 396 height 33
checkbox input "true"
click at [717, 341] on button "Send" at bounding box center [806, 340] width 396 height 27
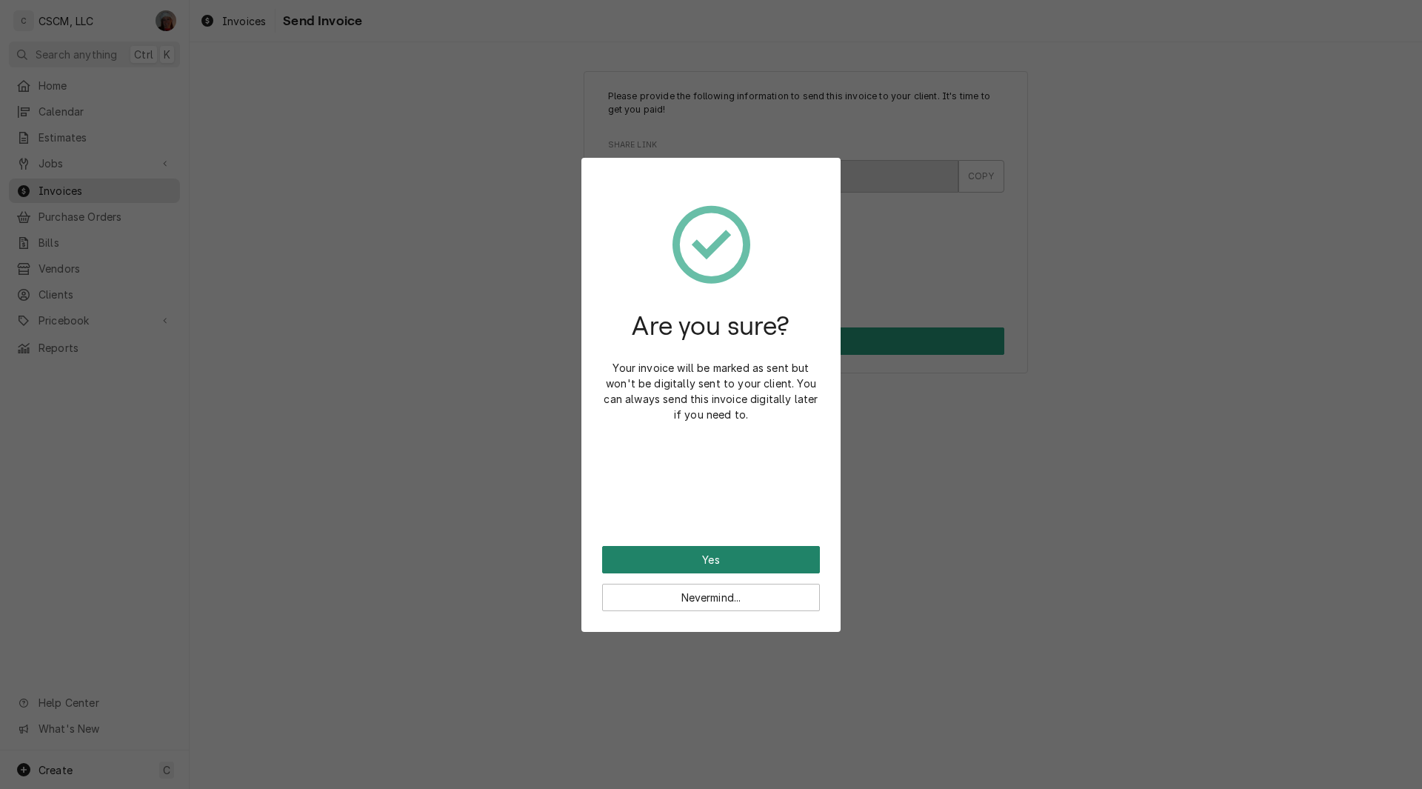
click at [649, 554] on button "Yes" at bounding box center [711, 559] width 218 height 27
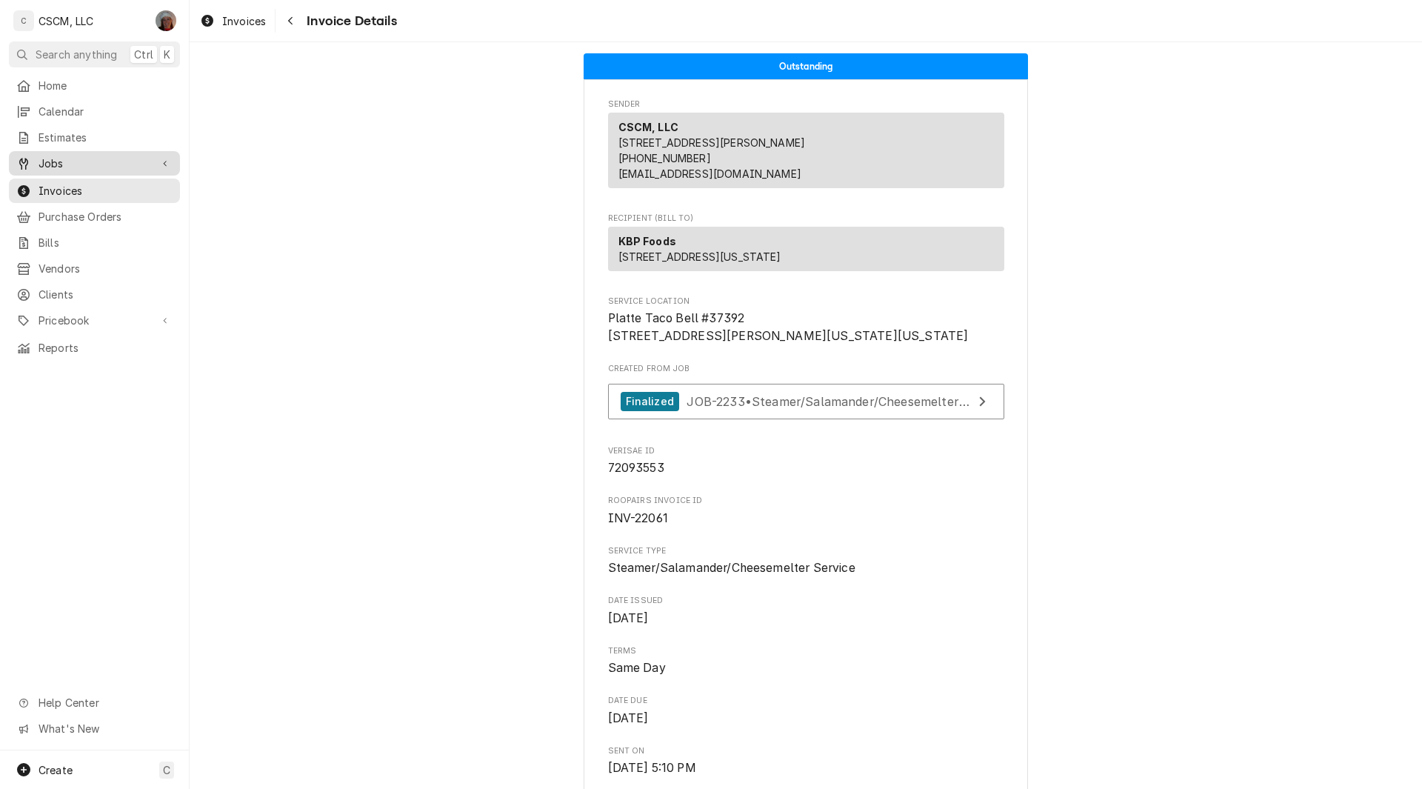
click at [85, 156] on span "Jobs" at bounding box center [95, 163] width 112 height 16
click at [58, 182] on span "Jobs" at bounding box center [106, 189] width 134 height 16
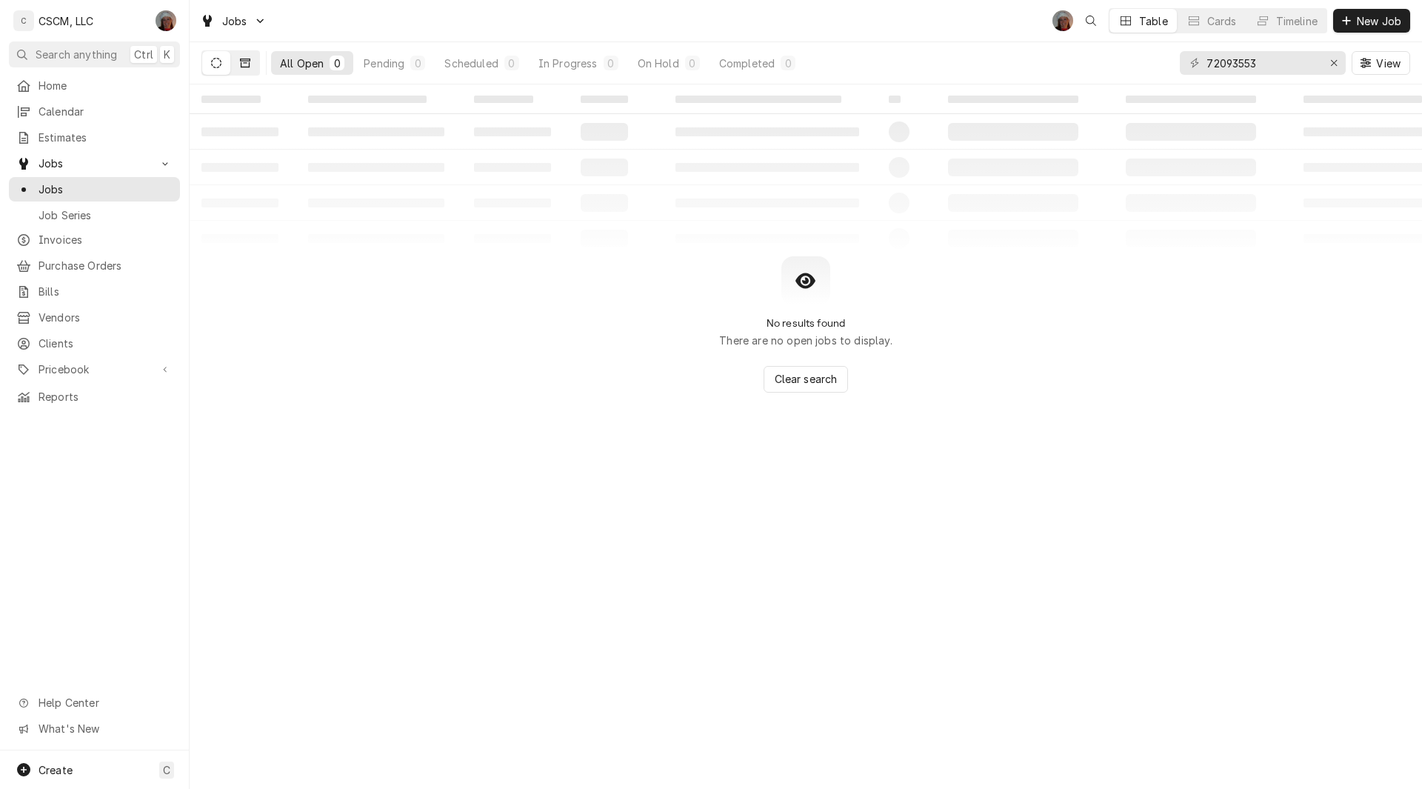
click at [243, 63] on icon "Dynamic Content Wrapper" at bounding box center [245, 63] width 10 height 10
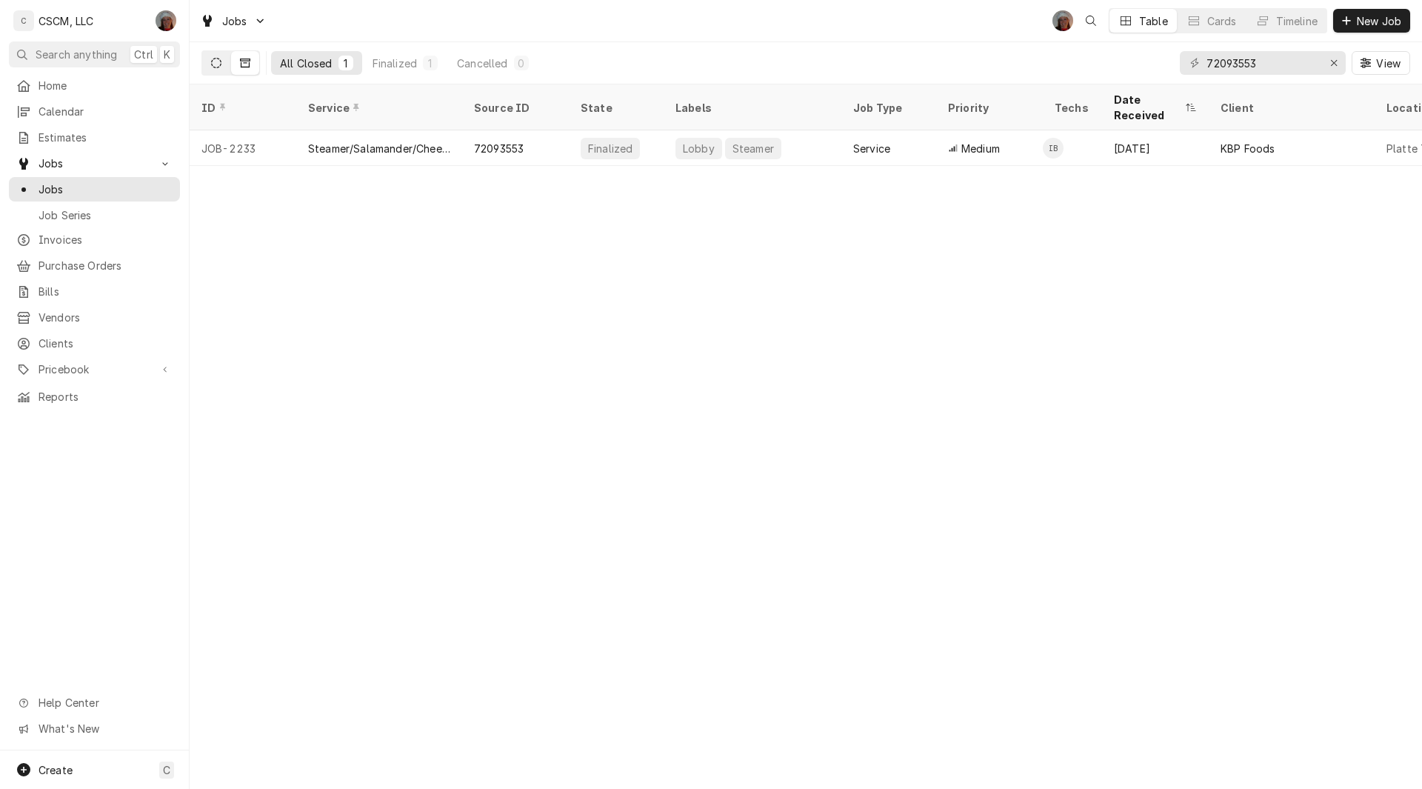
click at [217, 64] on icon "Dynamic Content Wrapper" at bounding box center [216, 63] width 10 height 10
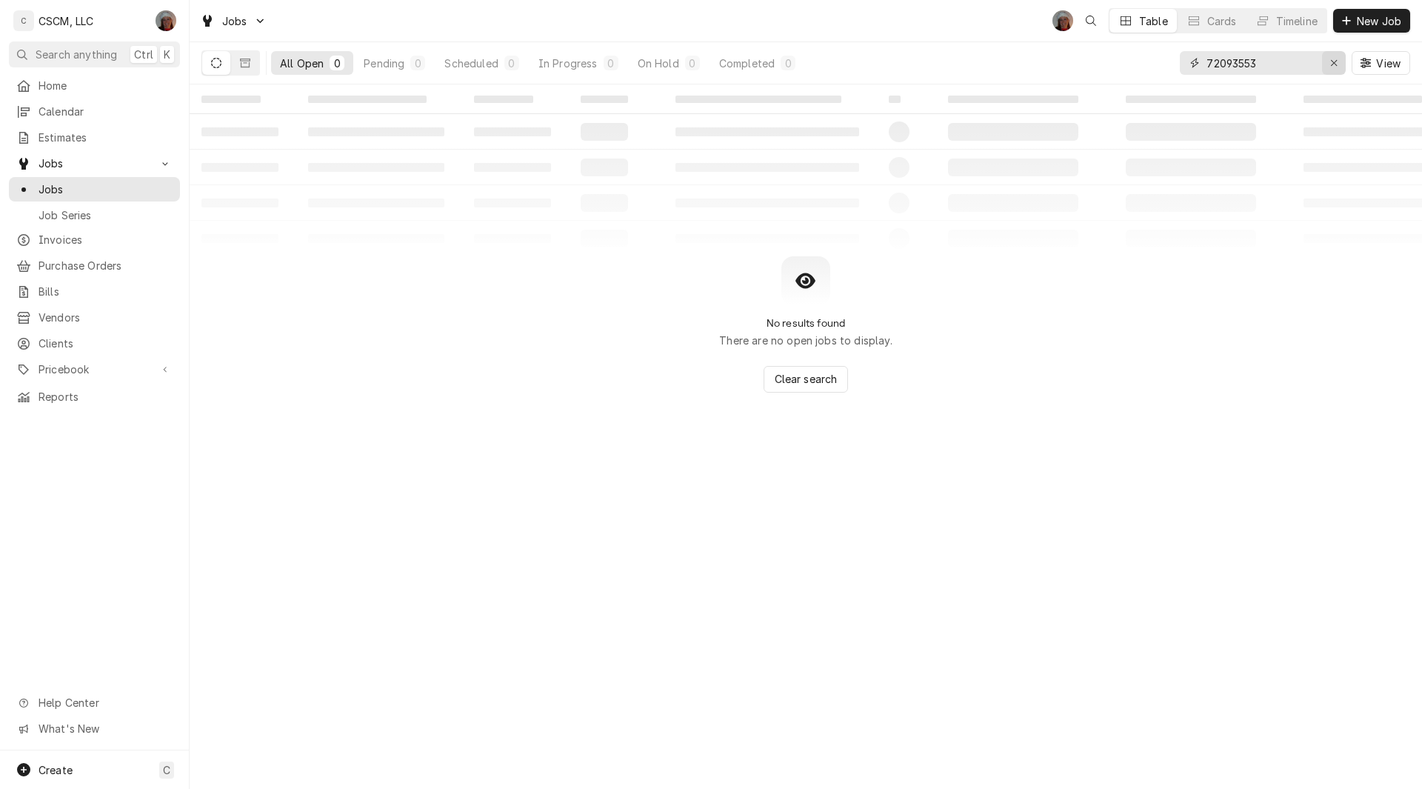
click at [1334, 54] on button "Erase input" at bounding box center [1334, 63] width 24 height 24
